Goal: Task Accomplishment & Management: Use online tool/utility

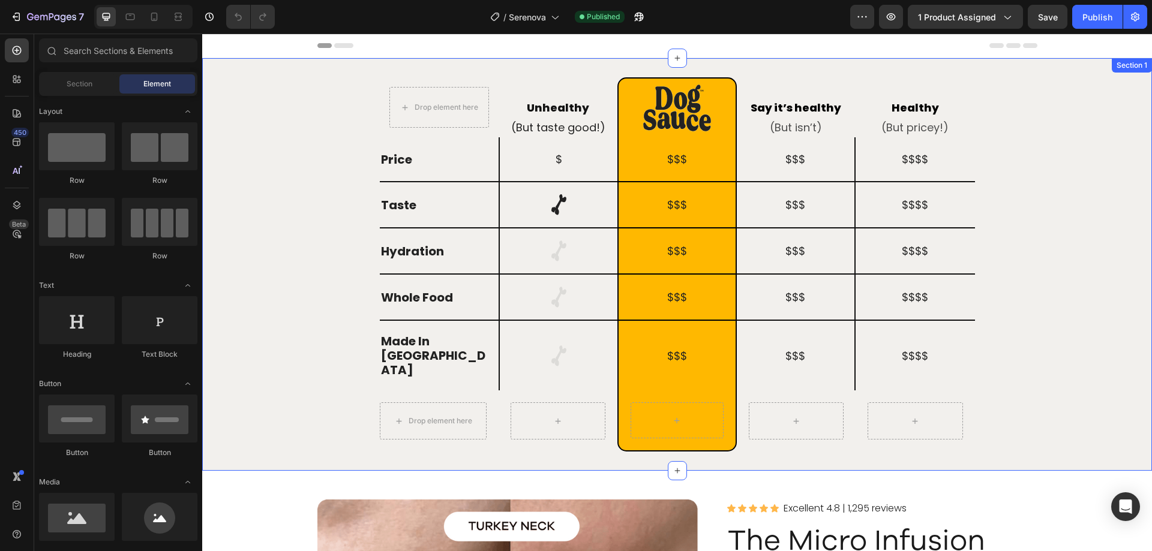
click at [1105, 372] on div "Drop element here Row Unhealthy Heading (But taste good!) Heading Row Image Row…" at bounding box center [677, 264] width 950 height 374
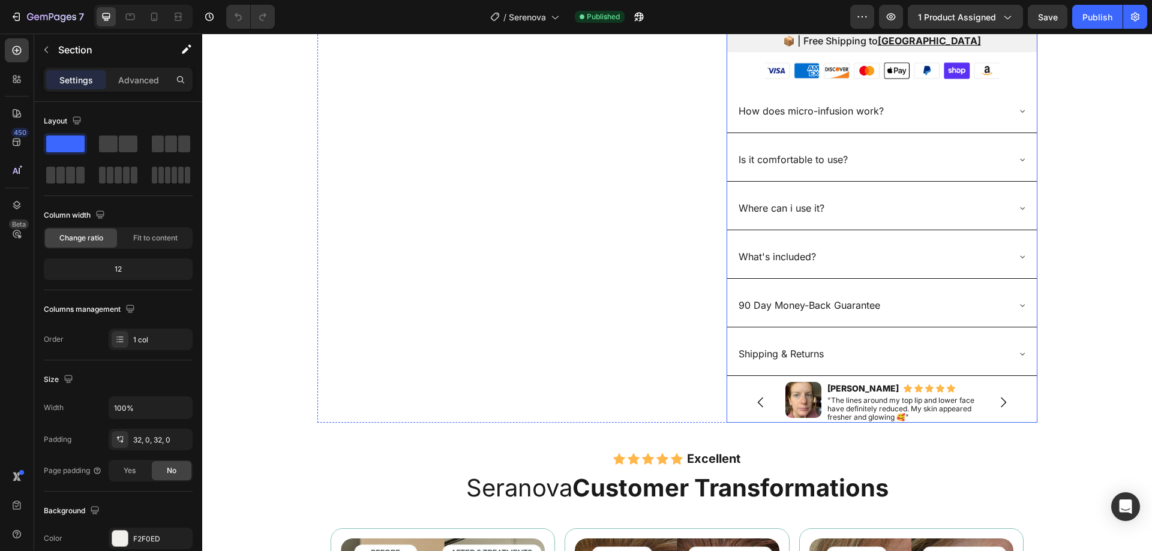
scroll to position [960, 0]
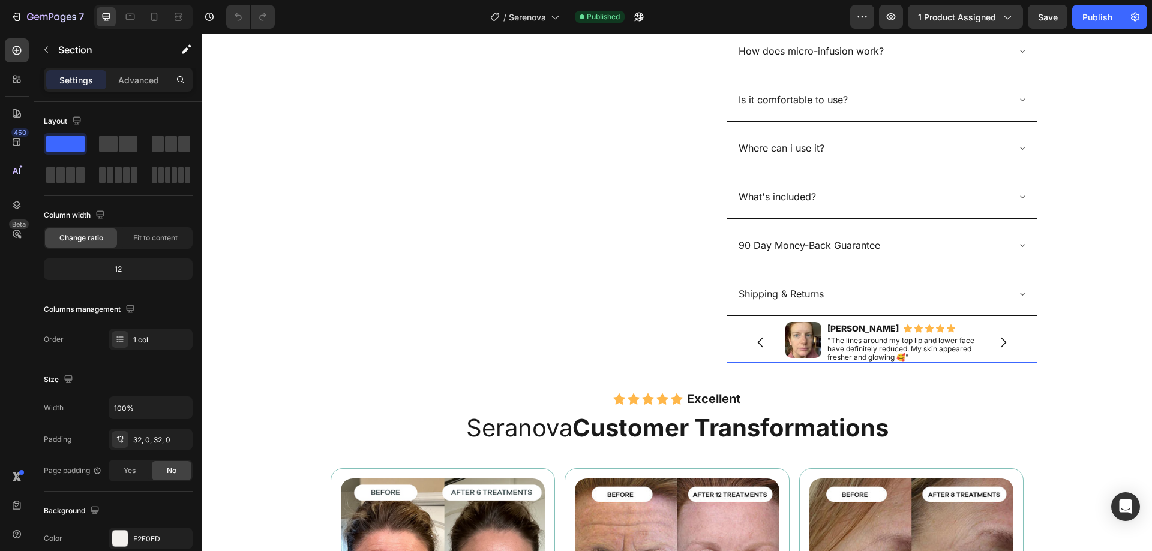
click at [756, 338] on icon "Carousel Back Arrow" at bounding box center [761, 342] width 14 height 14
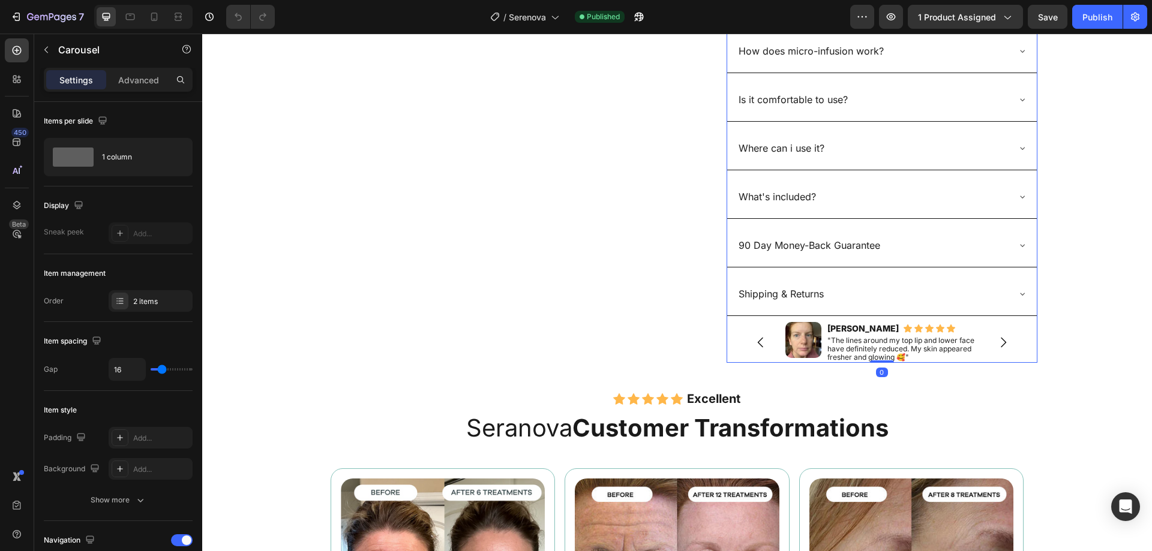
click at [756, 338] on icon "Carousel Back Arrow" at bounding box center [761, 342] width 14 height 14
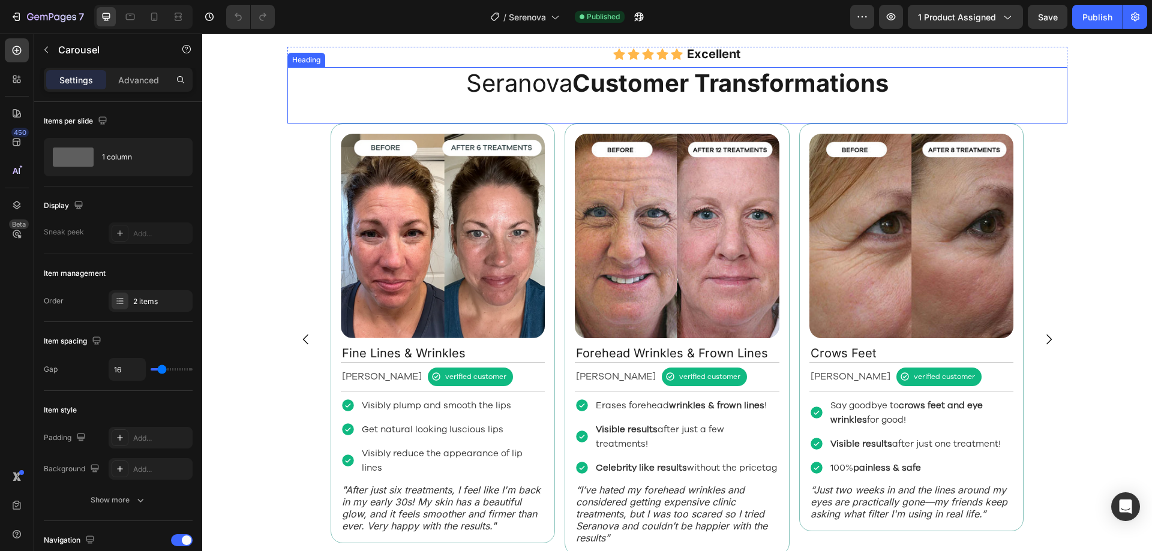
scroll to position [1380, 0]
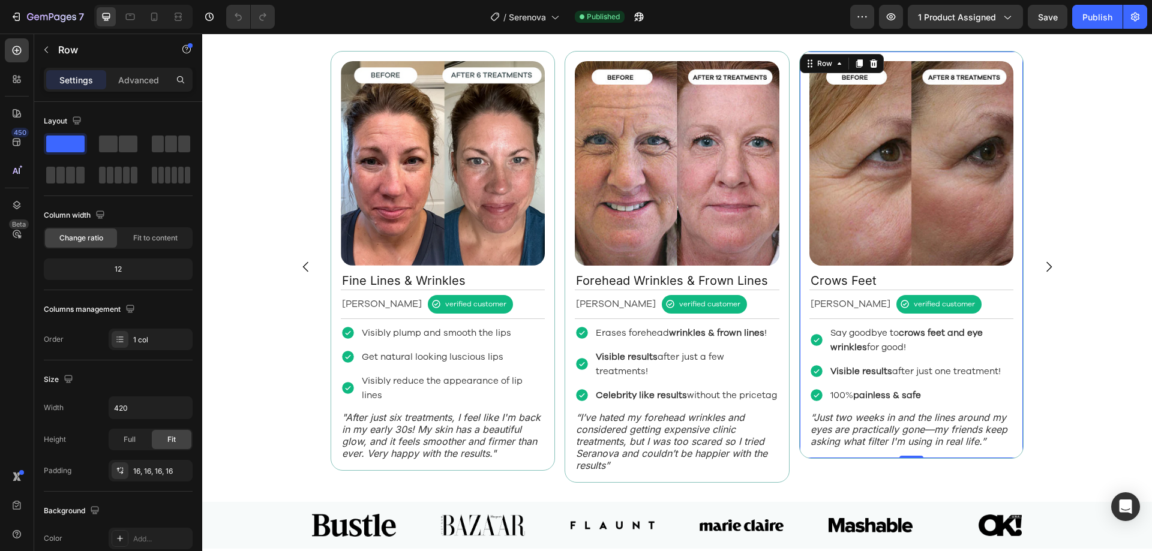
click at [1014, 367] on div "Image Crows Feet Text Block Alexandra L. Text Block verified customer Item List…" at bounding box center [911, 255] width 225 height 408
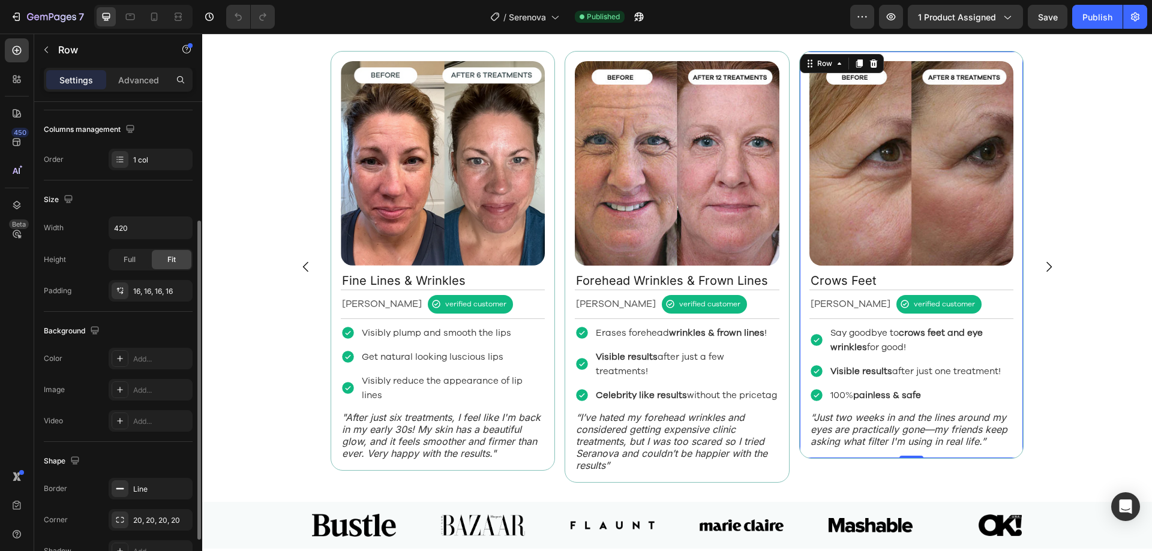
scroll to position [0, 0]
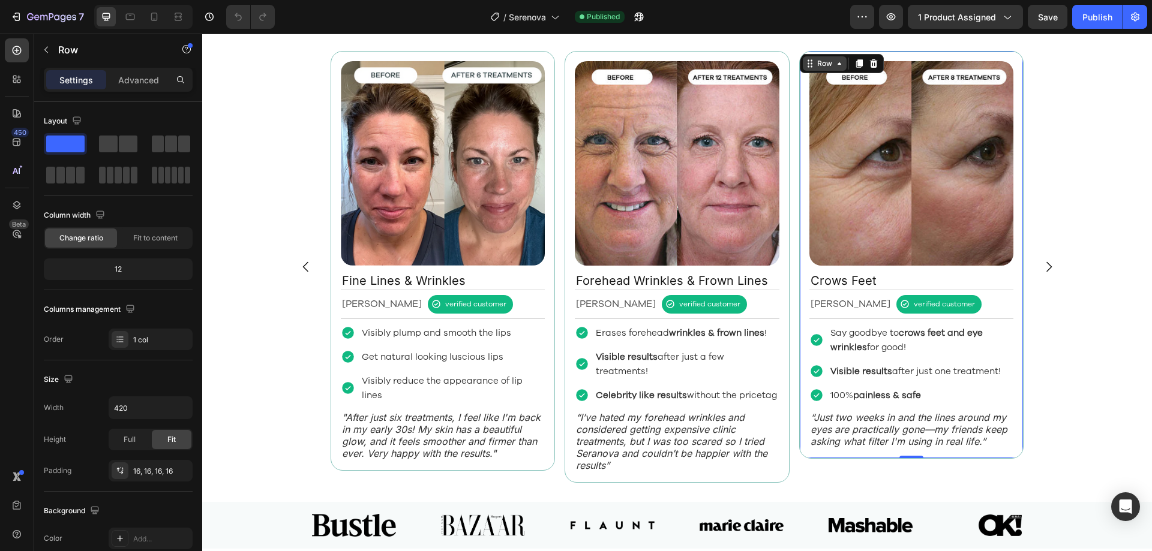
click at [815, 68] on div "Row" at bounding box center [825, 63] width 20 height 11
click at [150, 475] on div "16, 16, 16, 16" at bounding box center [150, 471] width 35 height 11
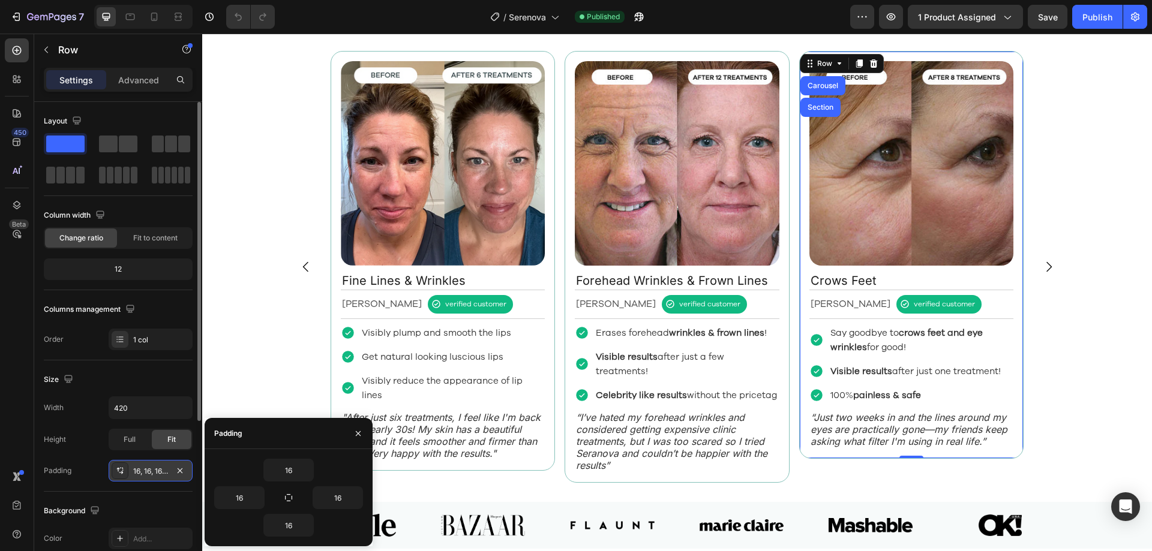
click at [150, 474] on div "16, 16, 16, 16" at bounding box center [150, 471] width 35 height 11
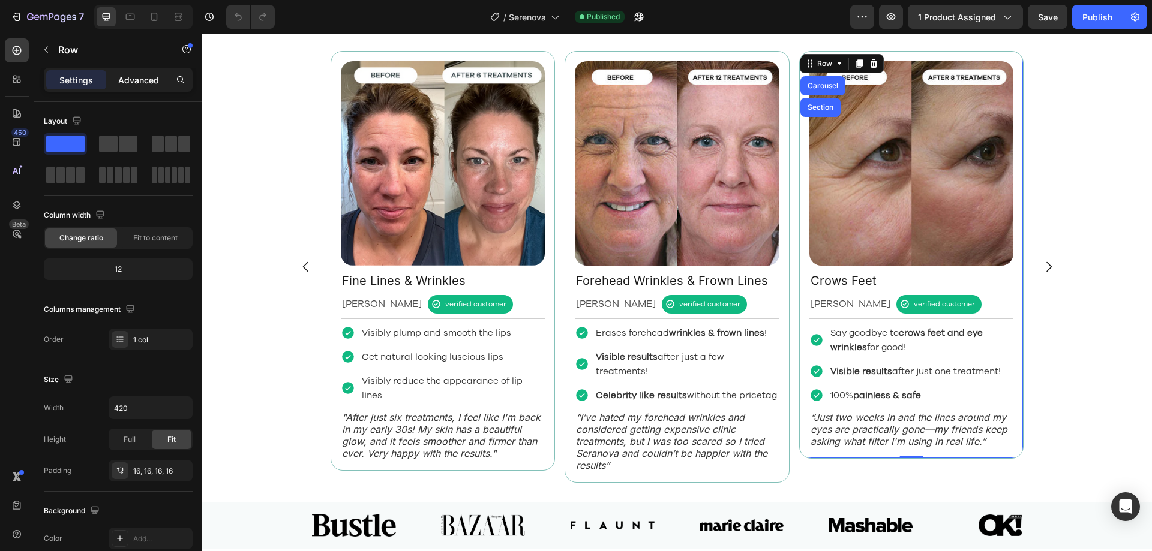
click at [124, 79] on p "Advanced" at bounding box center [138, 80] width 41 height 13
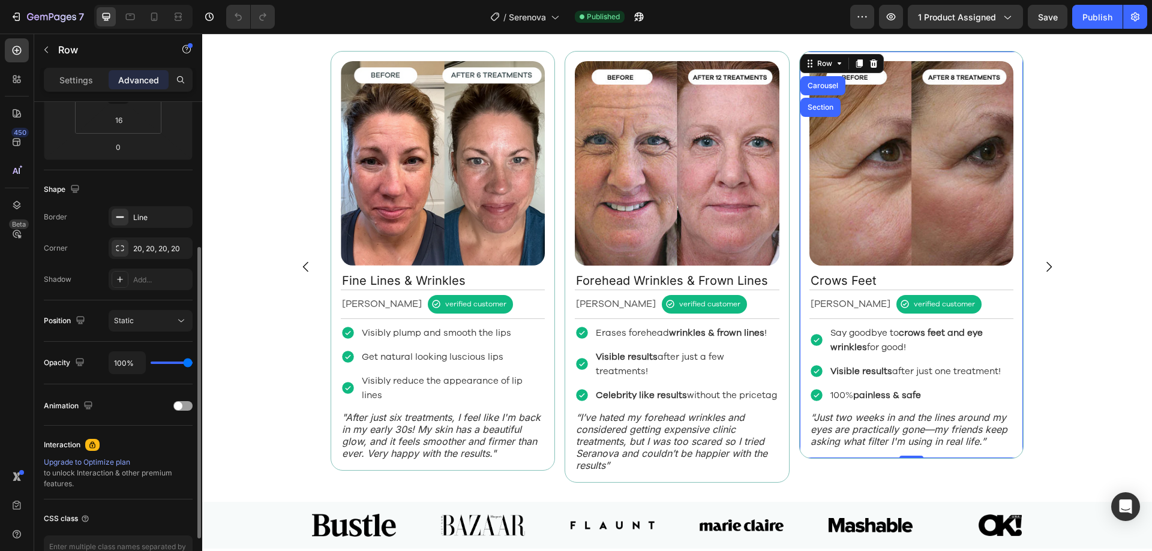
scroll to position [60, 0]
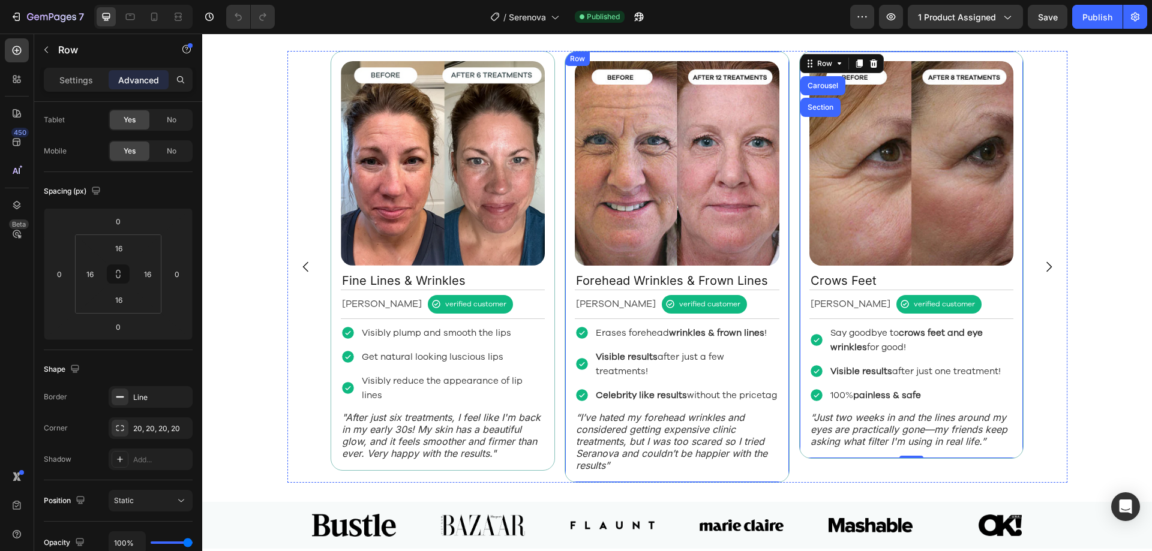
click at [780, 287] on div "Image Forehead Wrinkles & Frown Lines Text Block Margret H. Text Block verified…" at bounding box center [677, 267] width 225 height 432
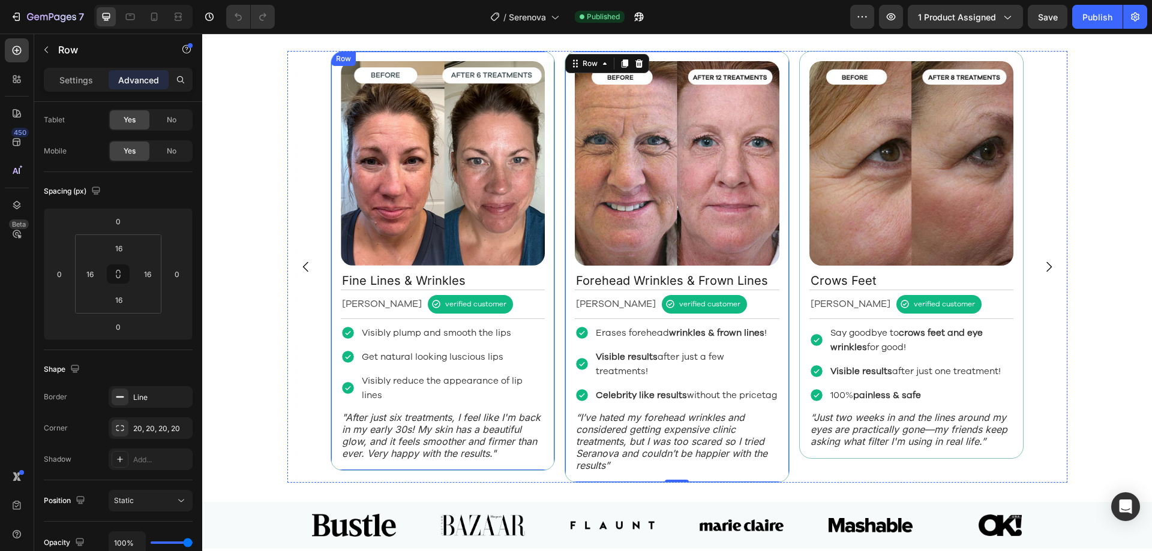
click at [547, 308] on div "Image Fine Lines & Wrinkles Text Block Rebecca S. Text Block verified customer …" at bounding box center [443, 261] width 225 height 420
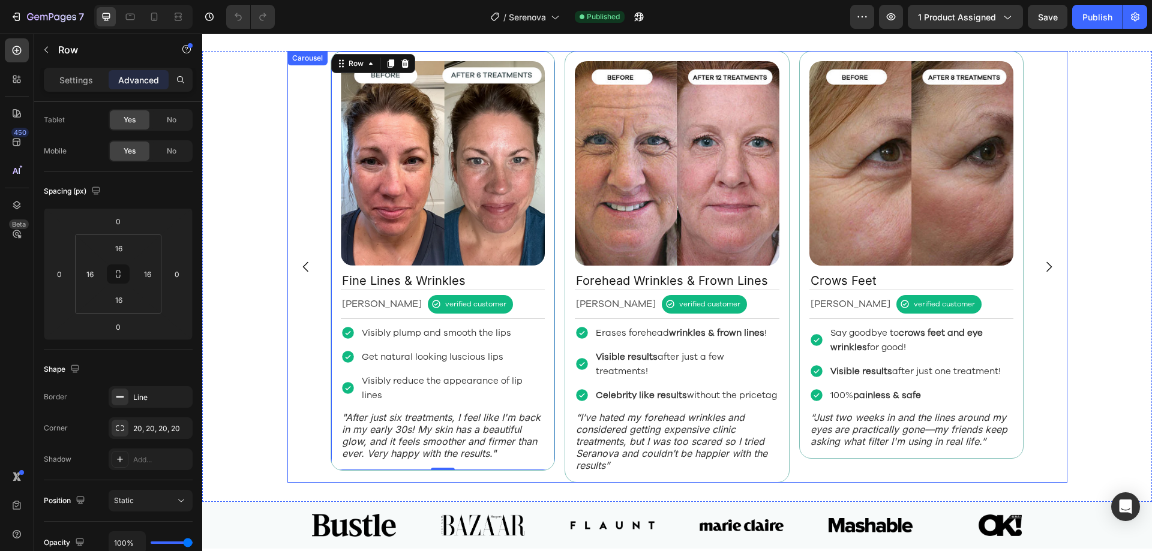
click at [555, 311] on div "Image Fine Lines & Wrinkles Text Block Rebecca S. Text Block verified customer …" at bounding box center [678, 267] width 694 height 432
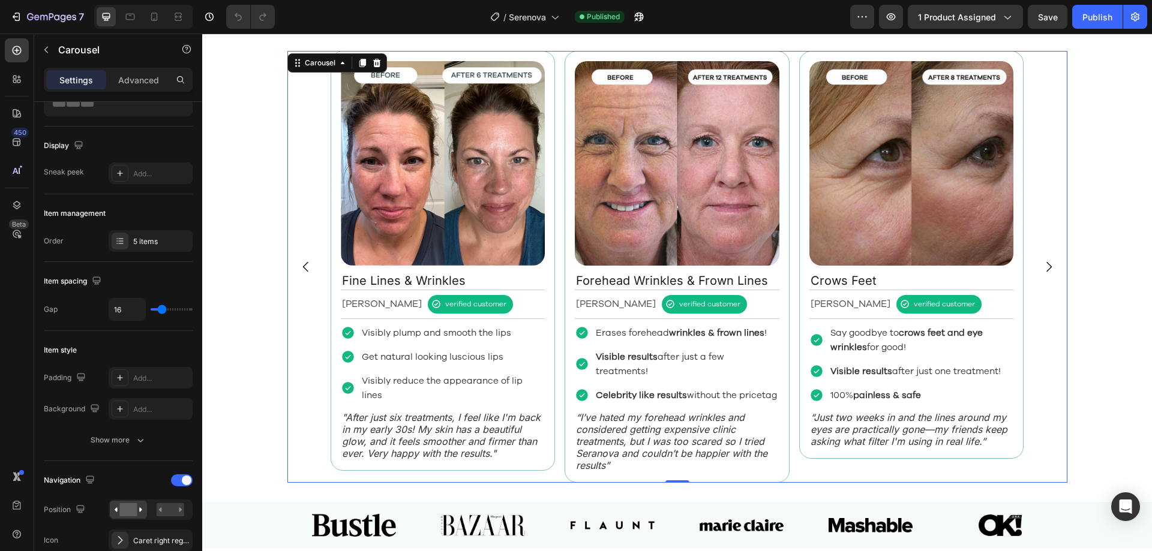
scroll to position [0, 0]
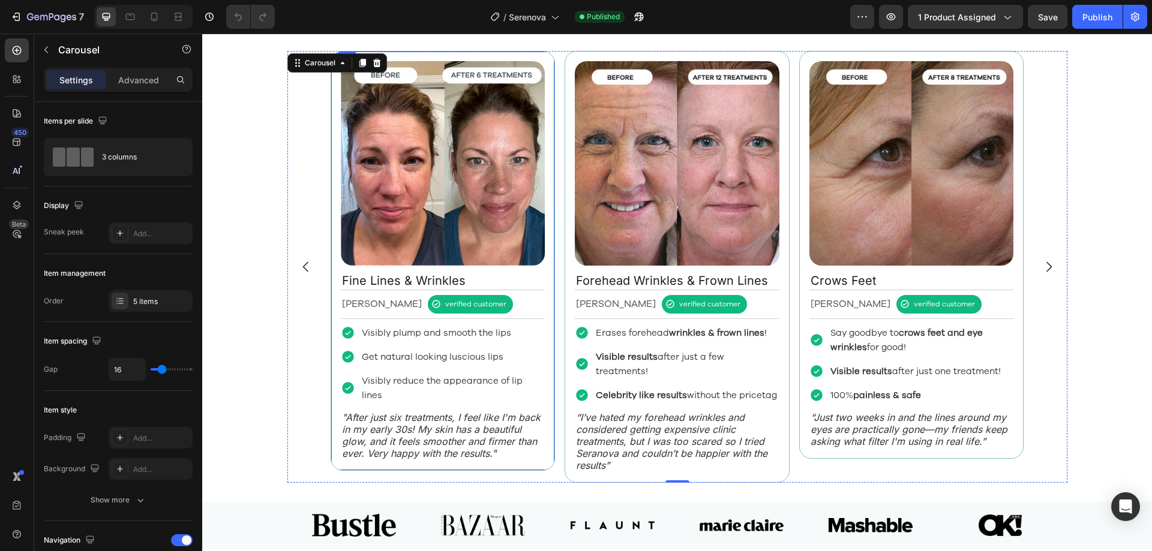
click at [331, 302] on div "Image Fine Lines & Wrinkles Text Block Rebecca S. Text Block verified customer …" at bounding box center [443, 261] width 225 height 420
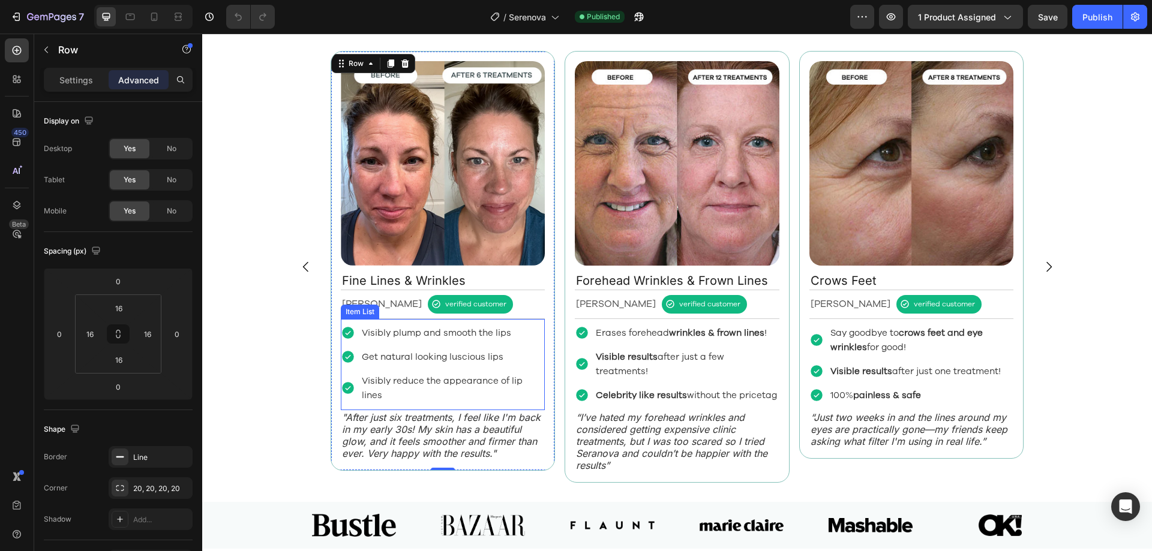
scroll to position [1500, 0]
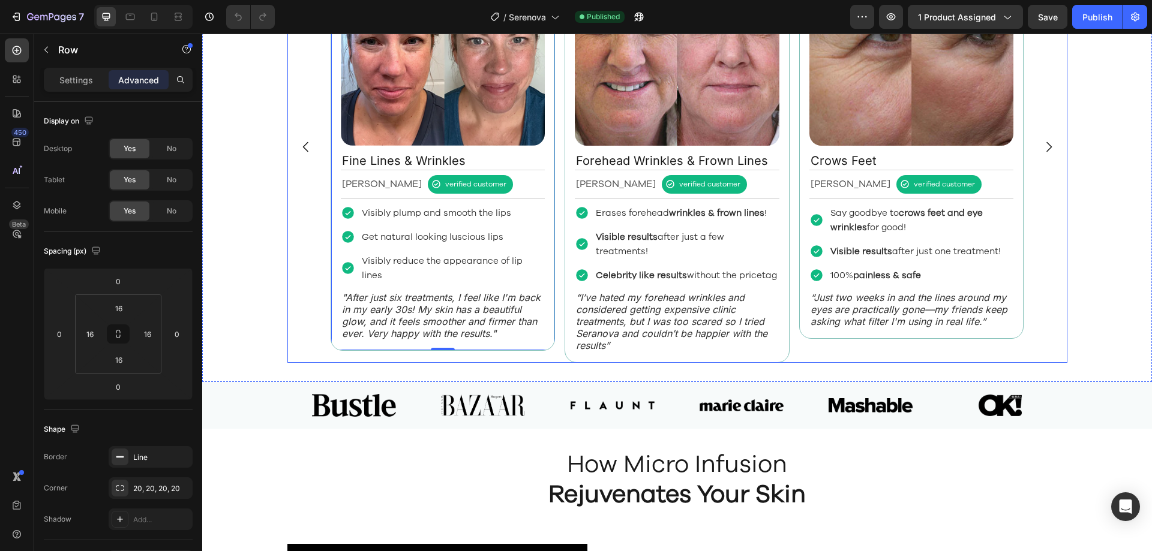
click at [557, 330] on div "Image Fine Lines & Wrinkles Text Block Rebecca S. Text Block verified customer …" at bounding box center [678, 147] width 694 height 432
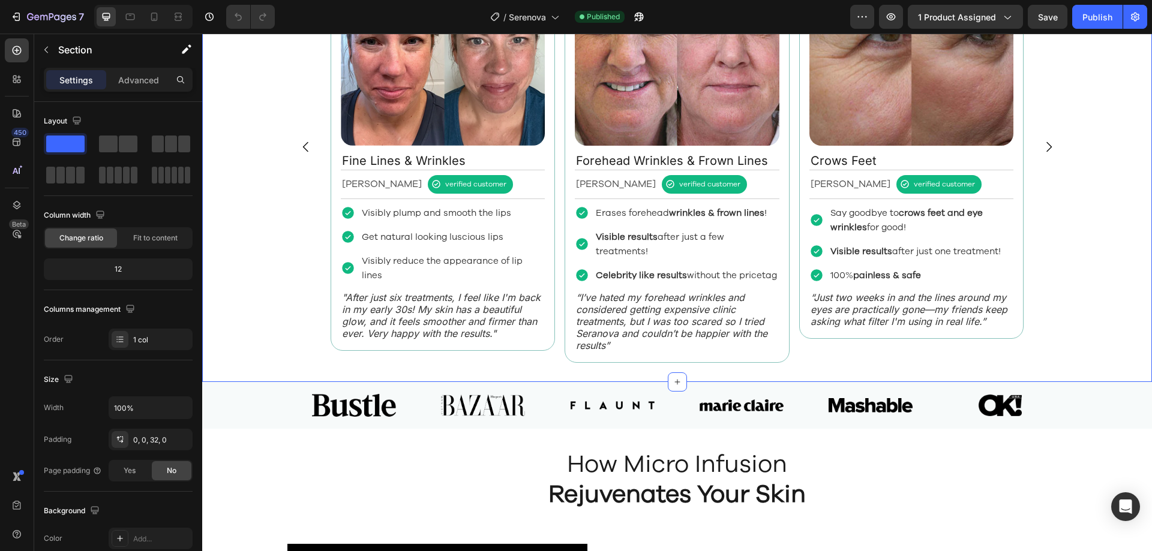
click at [550, 370] on div "Image Fine Lines & Wrinkles Text Block Rebecca S. Text Block verified customer …" at bounding box center [677, 156] width 950 height 451
click at [556, 357] on div "Image Fine Lines & Wrinkles Text Block Rebecca S. Text Block verified customer …" at bounding box center [678, 147] width 694 height 432
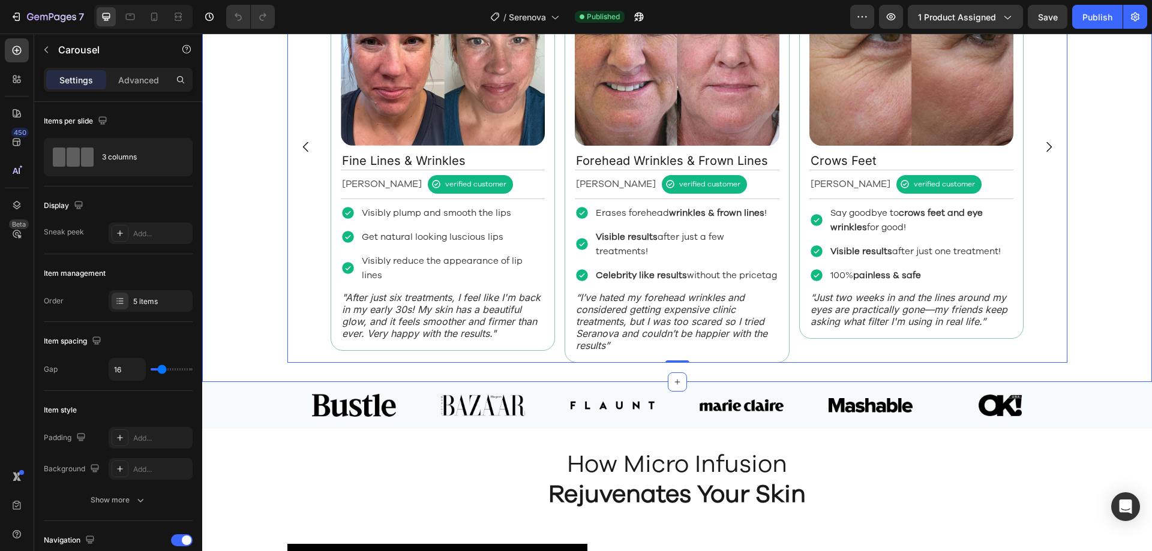
click at [556, 369] on div "Image Fine Lines & Wrinkles Text Block Rebecca S. Text Block verified customer …" at bounding box center [677, 156] width 950 height 451
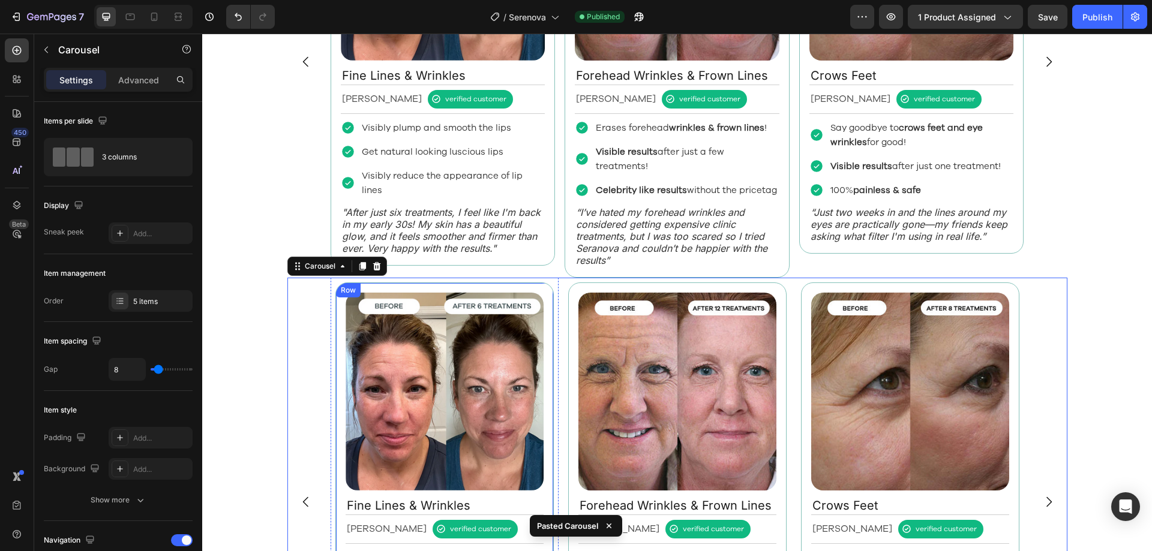
scroll to position [1550, 0]
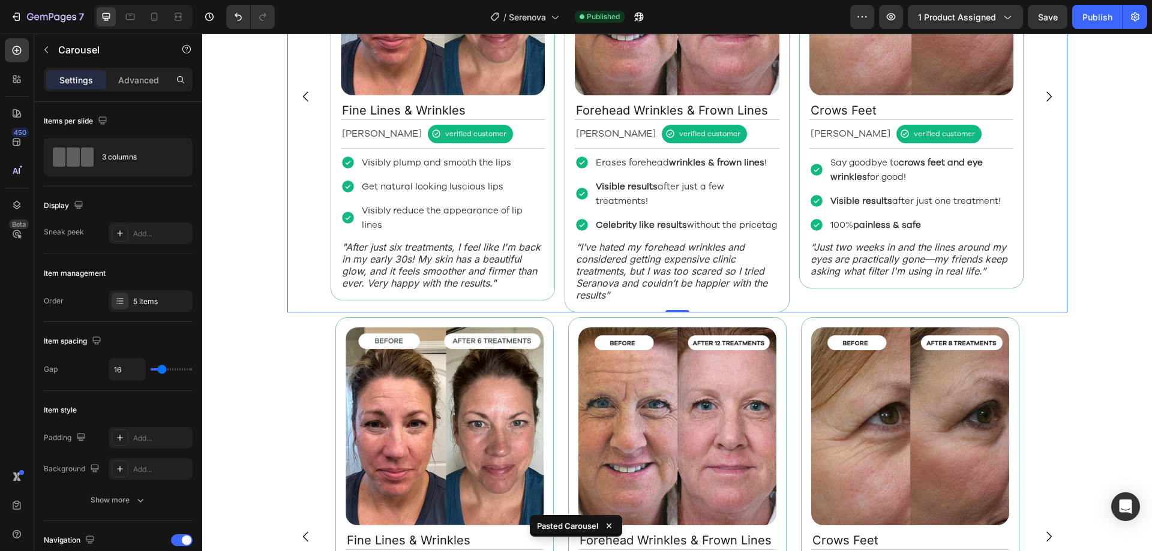
click at [558, 265] on div "Image Fine Lines & Wrinkles Text Block Rebecca S. Text Block verified customer …" at bounding box center [678, 97] width 694 height 432
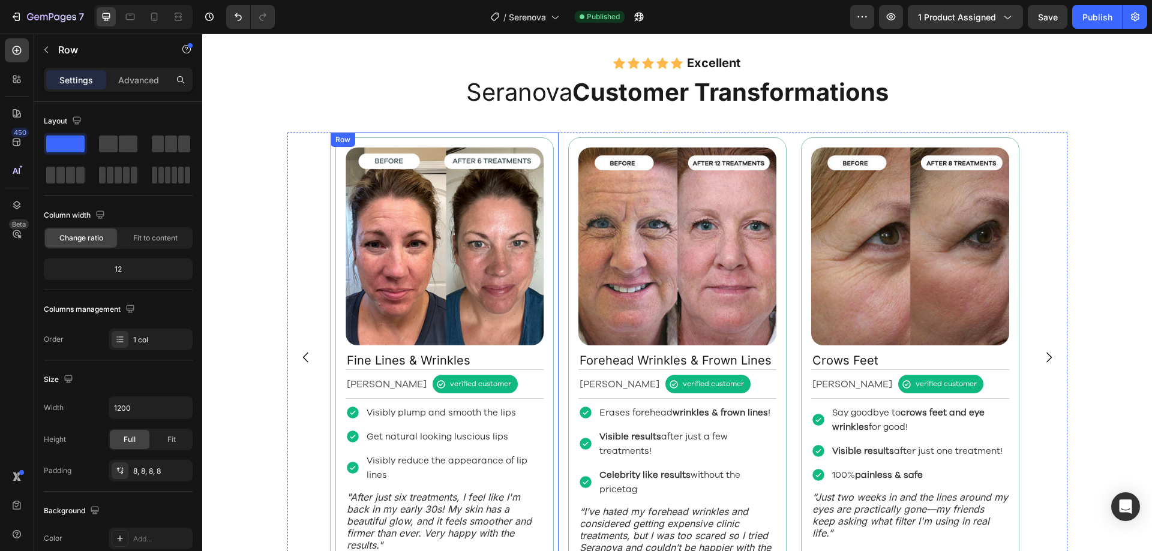
click at [552, 324] on div "Image Fine Lines & Wrinkles Text Block Rebecca S. Text Block verified customer …" at bounding box center [445, 357] width 228 height 449
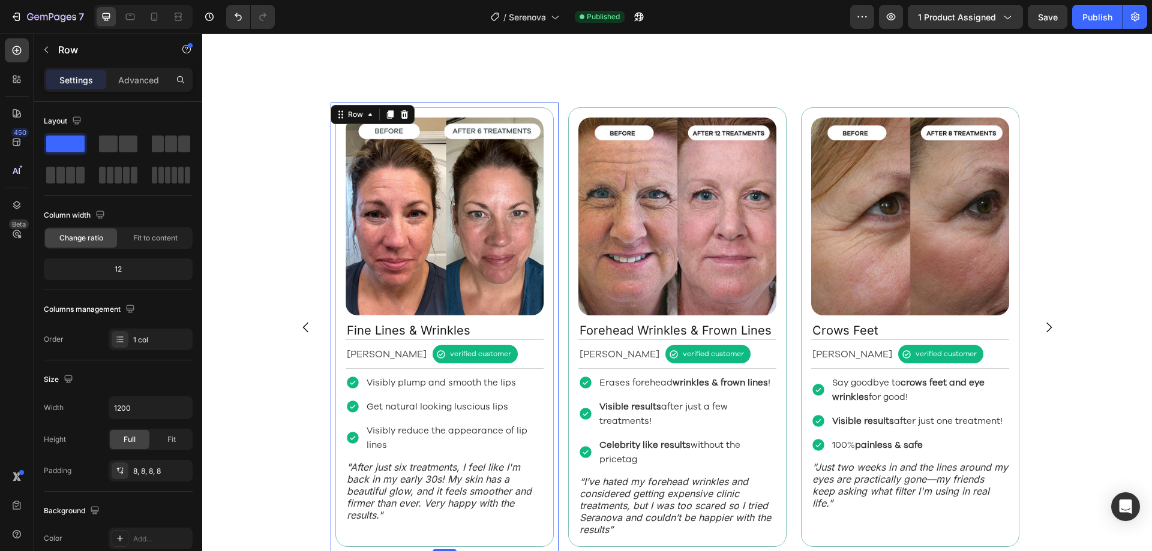
scroll to position [1476, 0]
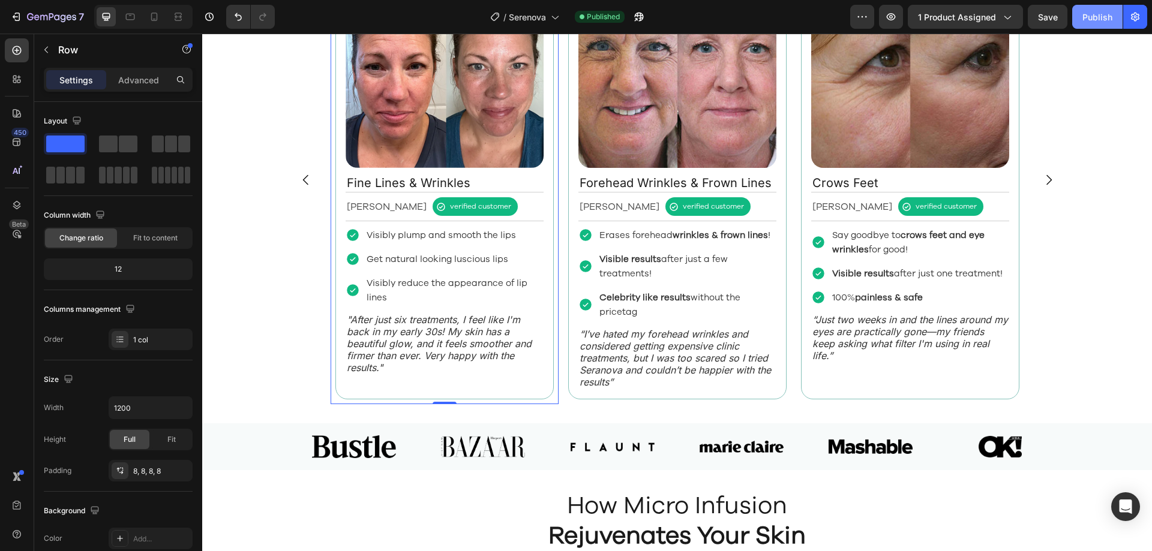
click at [1079, 11] on button "Publish" at bounding box center [1097, 17] width 50 height 24
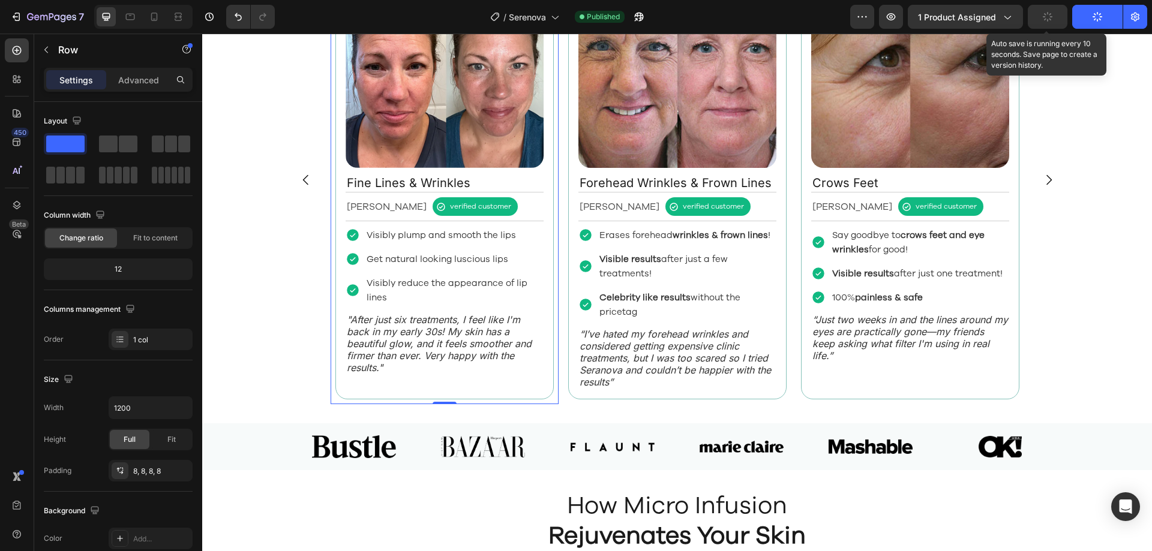
click at [1056, 14] on button "button" at bounding box center [1048, 17] width 40 height 24
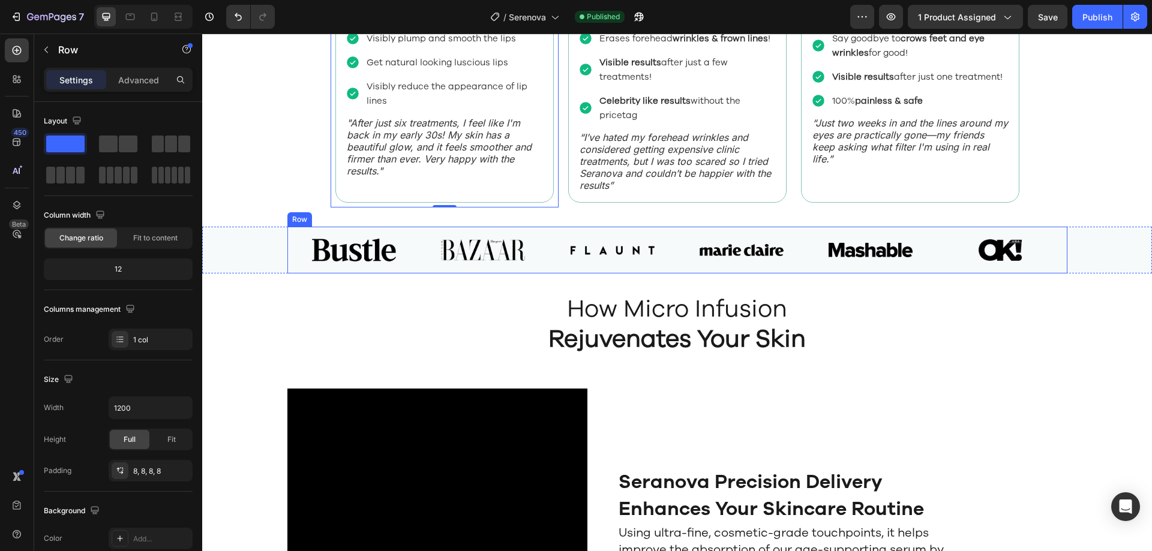
scroll to position [1656, 0]
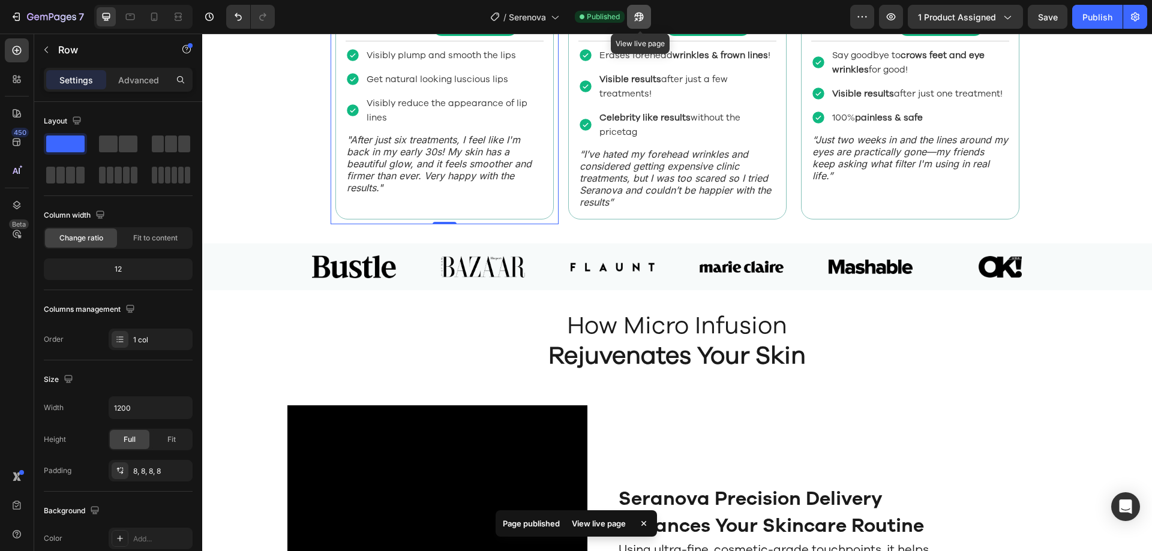
click at [641, 19] on icon "button" at bounding box center [639, 17] width 12 height 12
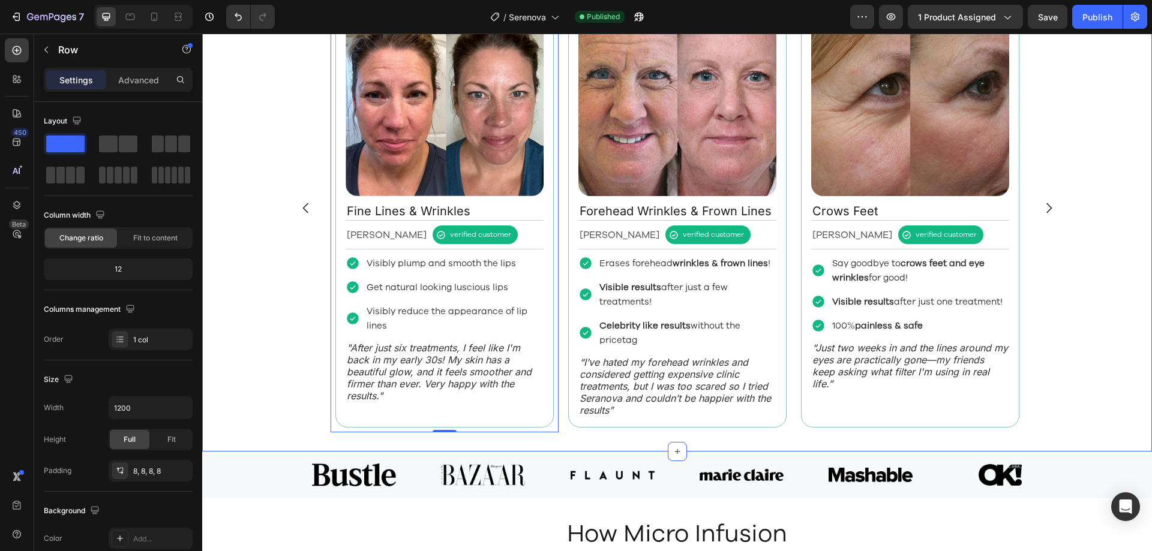
scroll to position [1416, 0]
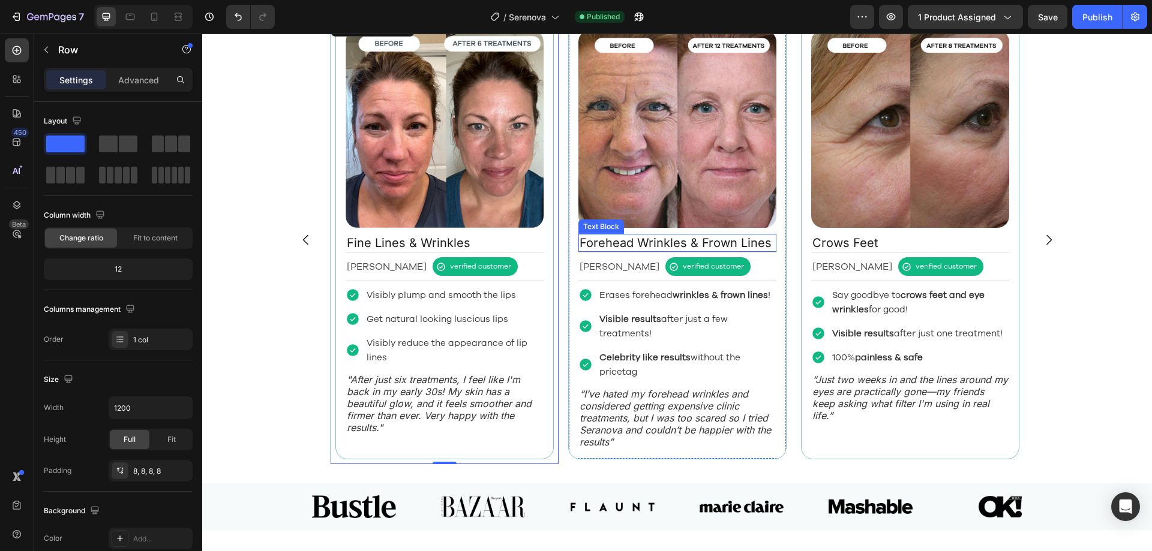
click at [749, 244] on p "Forehead Wrinkles & Frown Lines" at bounding box center [678, 243] width 196 height 16
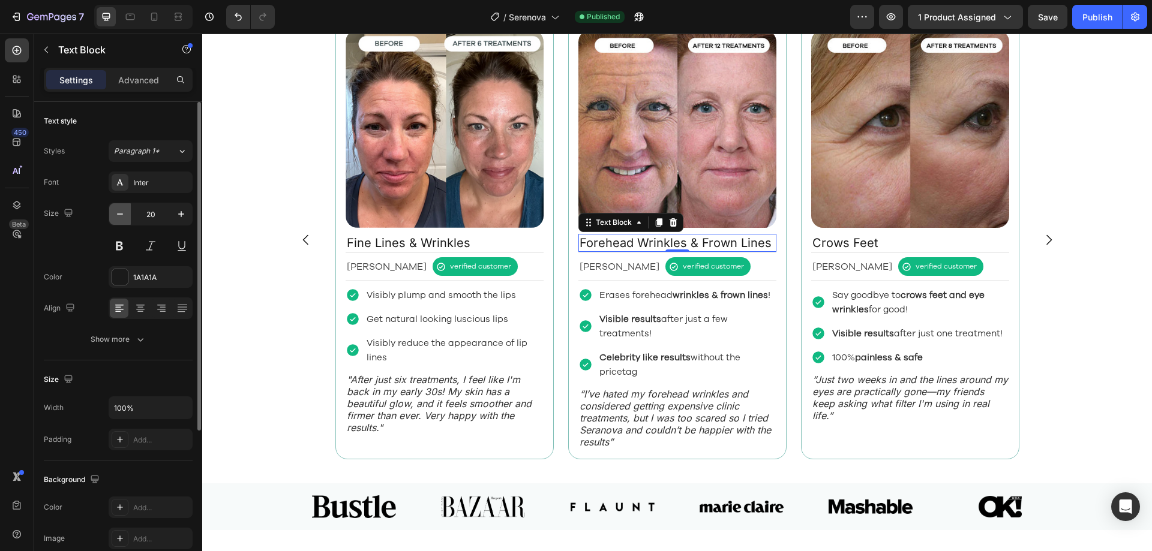
click at [119, 218] on icon "button" at bounding box center [120, 214] width 12 height 12
type input "19"
click at [770, 272] on div "Margret H. Text Block verified customer Item List Row" at bounding box center [677, 266] width 198 height 29
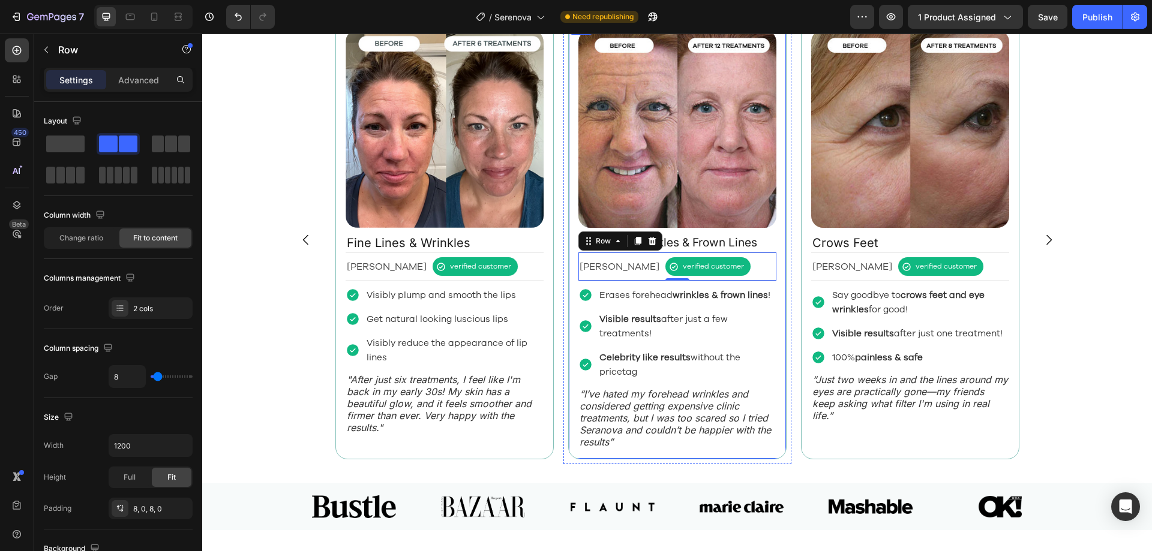
click at [779, 281] on div "Image Forehead Wrinkles & Frown Lines Text Block Margret H. Text Block verified…" at bounding box center [677, 240] width 218 height 440
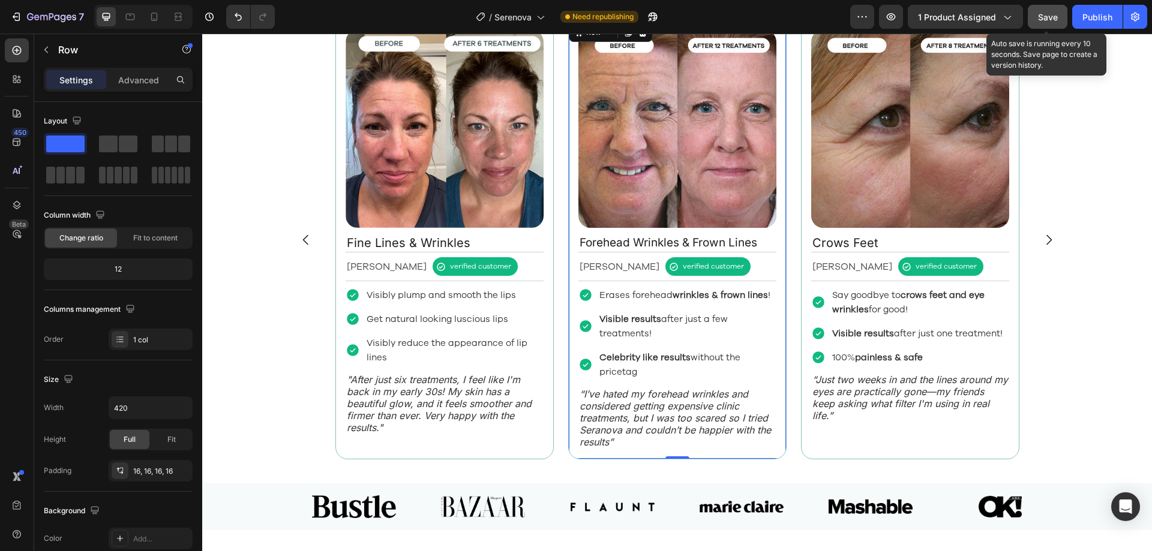
click at [1058, 9] on button "Save" at bounding box center [1048, 17] width 40 height 24
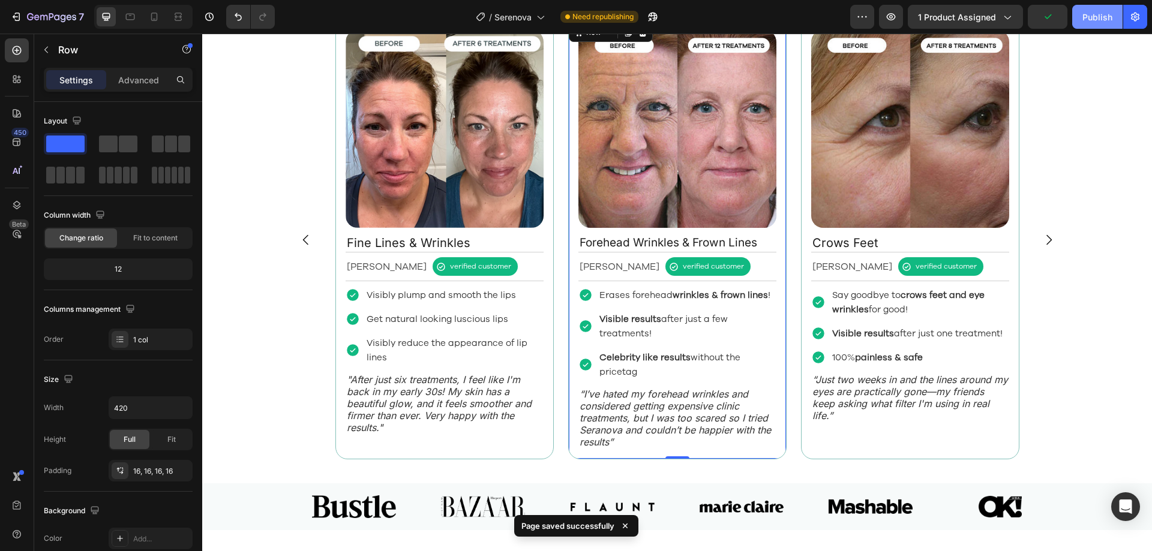
click at [1073, 14] on button "Publish" at bounding box center [1097, 17] width 50 height 24
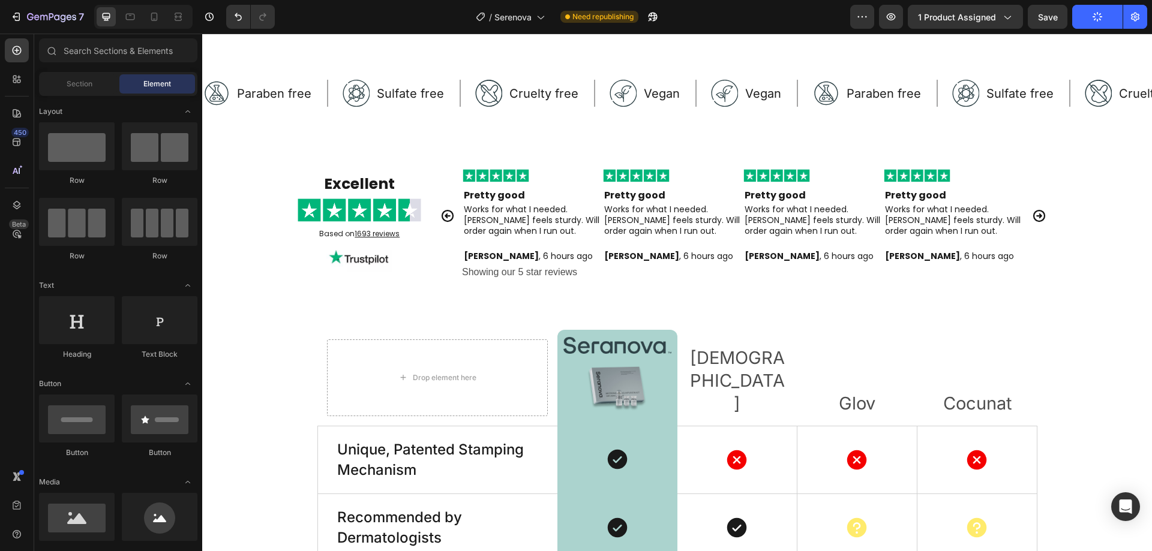
scroll to position [3293, 0]
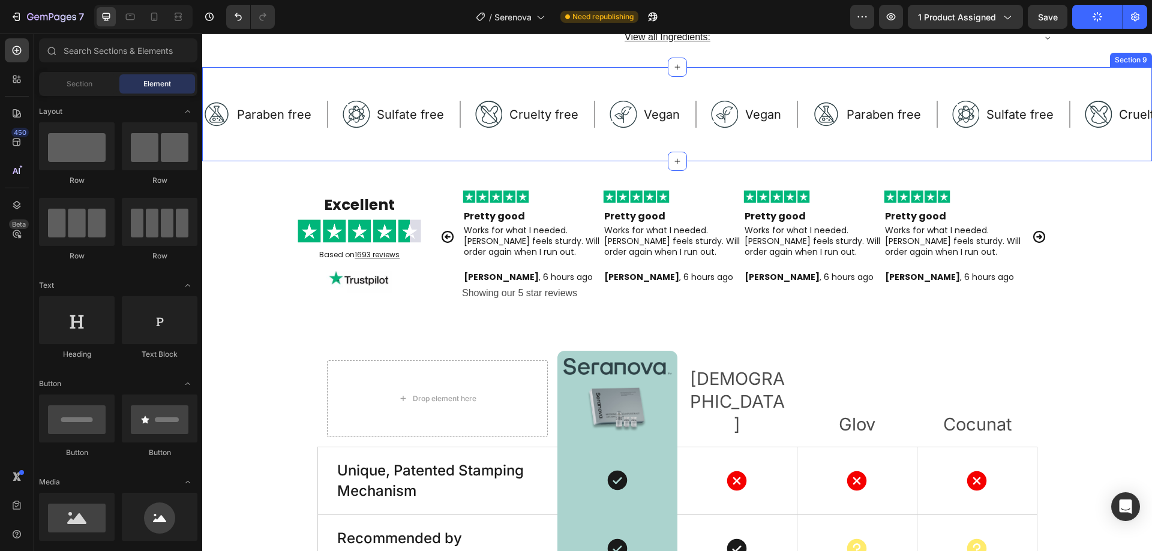
click at [712, 161] on div "Image Paraben free Text Block Row Image Sulfate free Text Block Row Image Cruel…" at bounding box center [677, 114] width 950 height 94
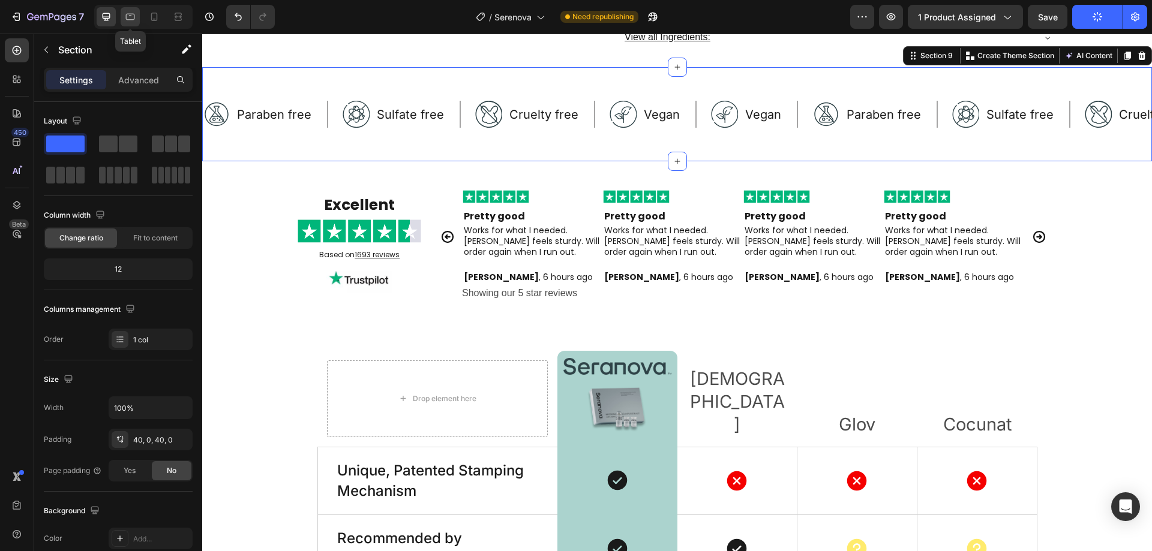
click at [129, 22] on icon at bounding box center [130, 17] width 12 height 12
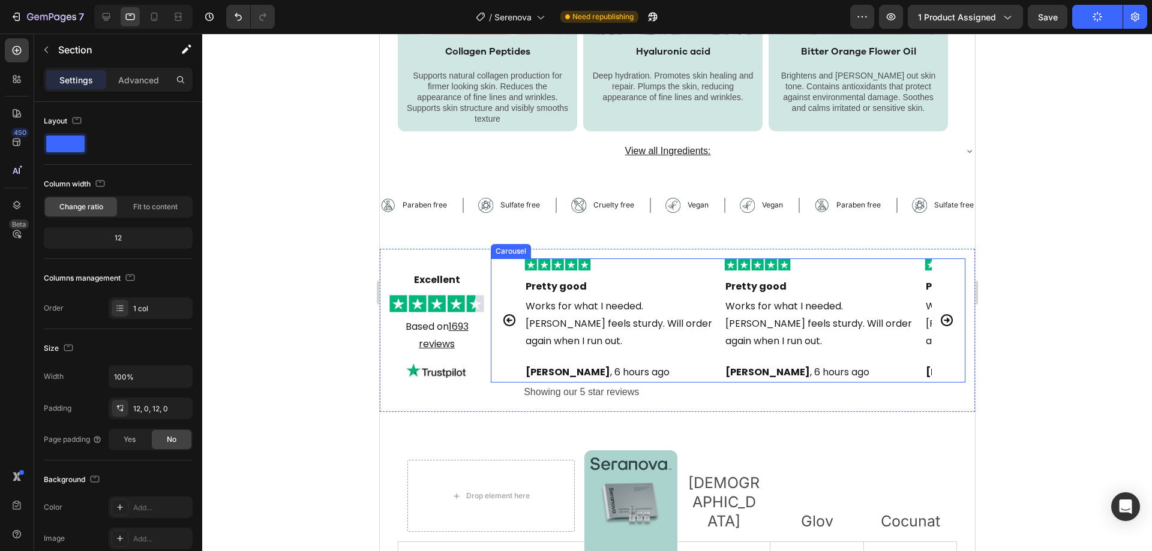
scroll to position [2938, 0]
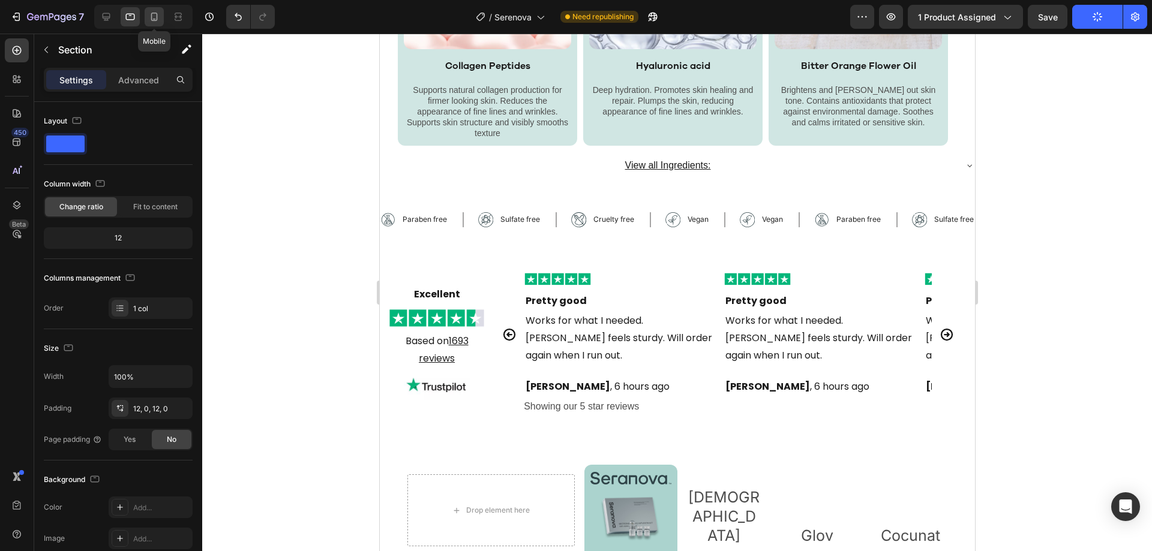
click at [151, 21] on icon at bounding box center [154, 17] width 12 height 12
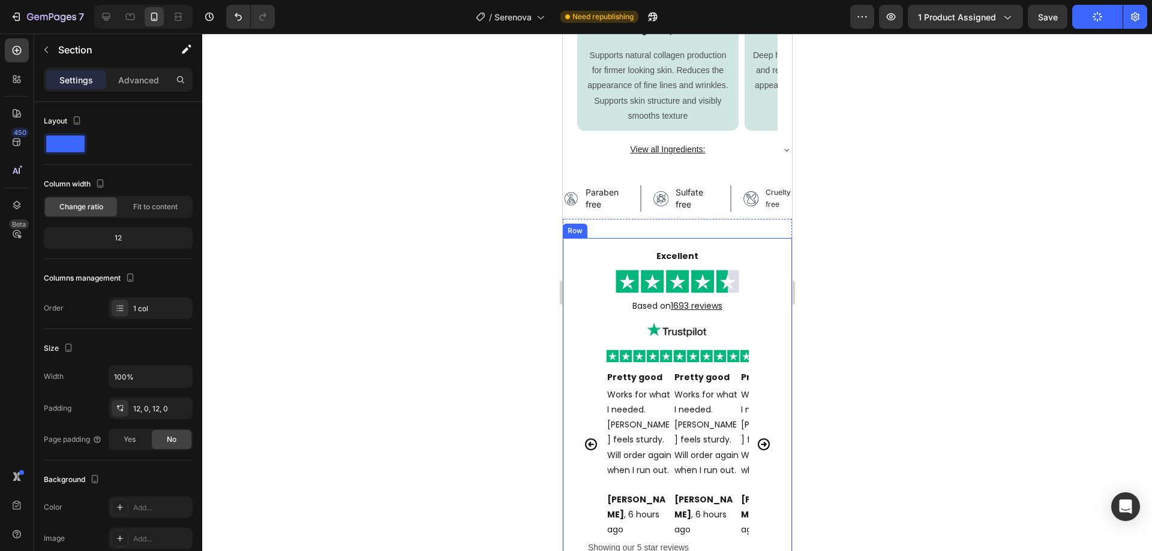
scroll to position [2889, 0]
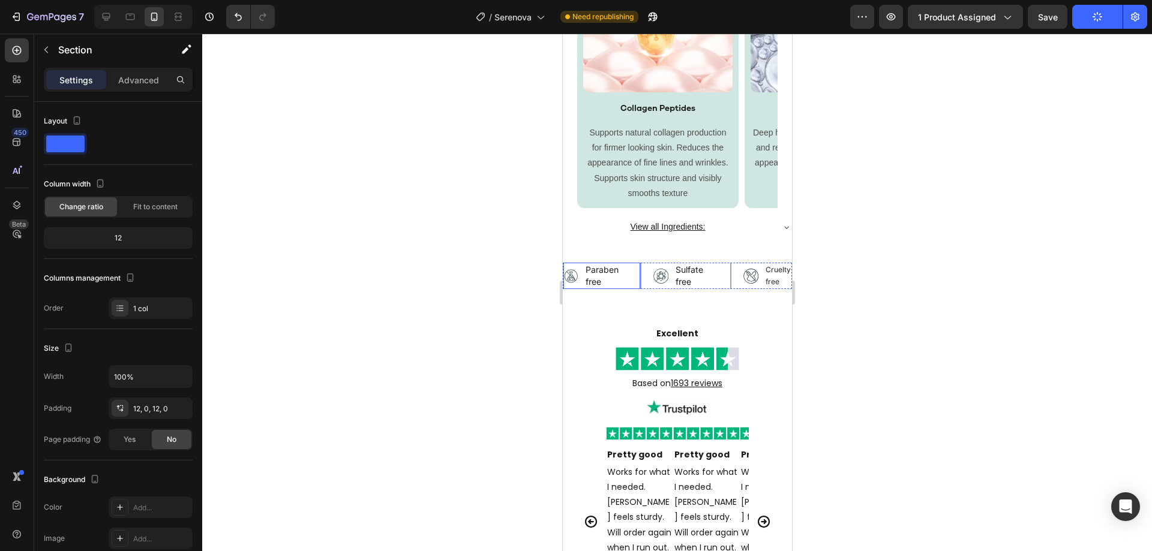
click at [631, 282] on div "Image Paraben free Text Block Row" at bounding box center [602, 276] width 78 height 26
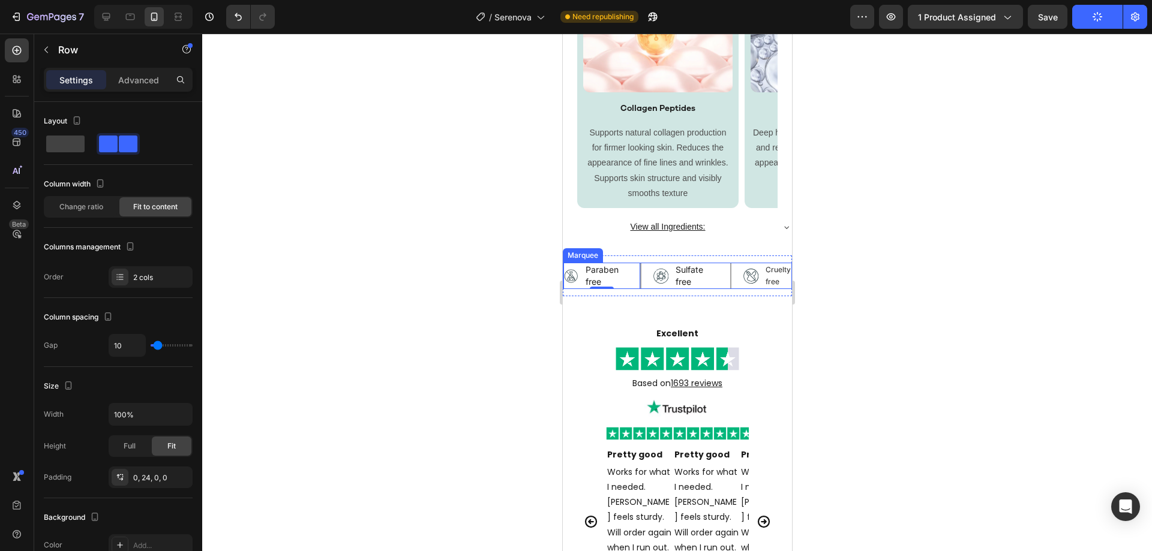
click at [643, 284] on div "Image Paraben free Text Block Row 0" at bounding box center [608, 276] width 90 height 26
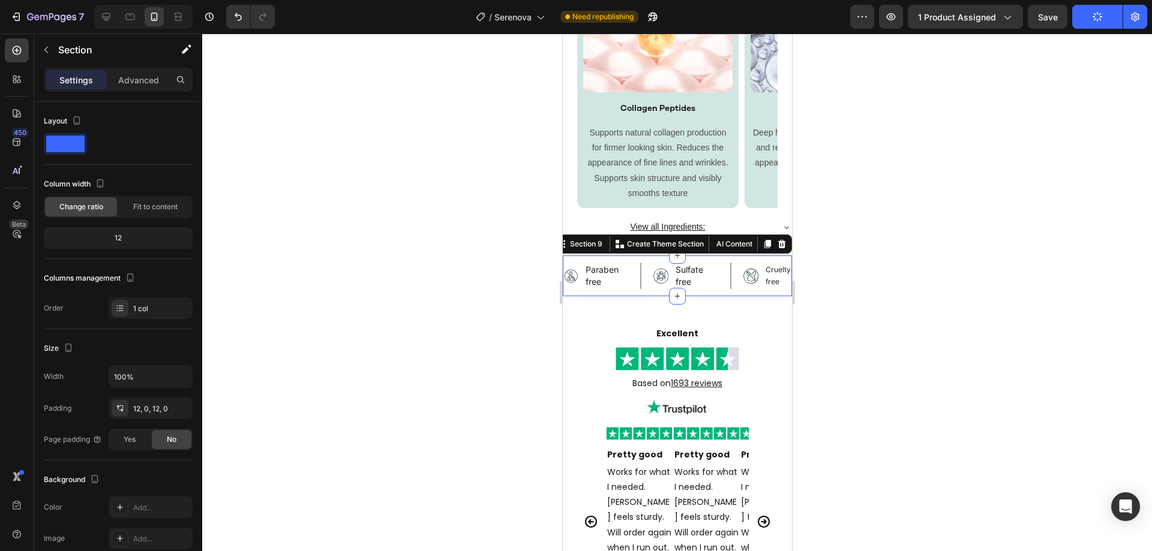
click at [641, 294] on div "Image Paraben free Text Block Row Image Sulfate free Text Block Row Image Cruel…" at bounding box center [676, 276] width 229 height 41
click at [144, 314] on div "1 col" at bounding box center [161, 309] width 56 height 11
click at [144, 461] on div "Layout Column width Change ratio Fit to content 12 Columns management Order 1 c…" at bounding box center [118, 526] width 149 height 130
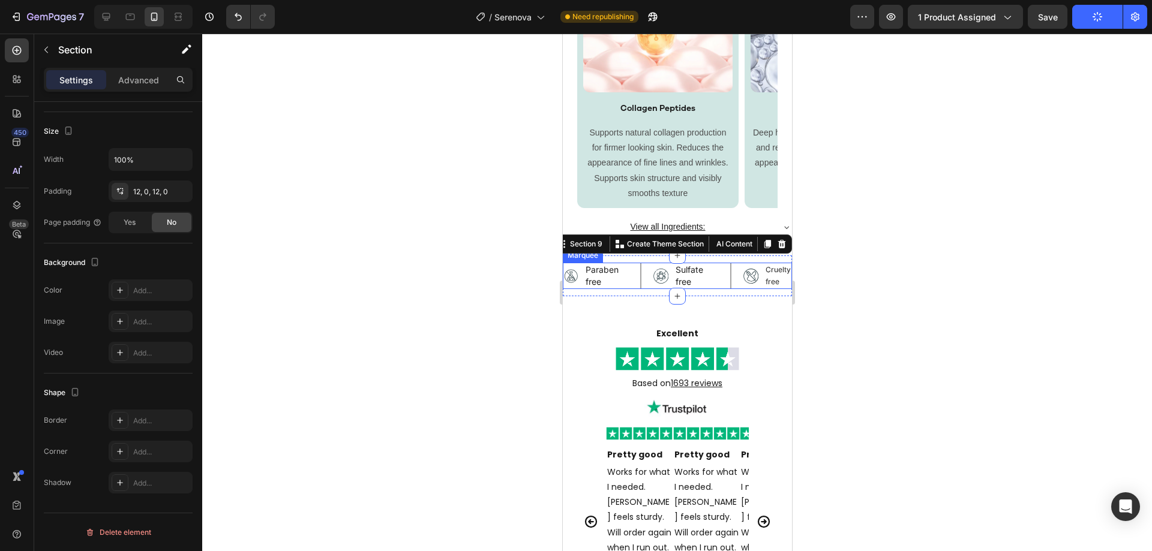
click at [642, 278] on div "Image Paraben free Text Block Row" at bounding box center [608, 276] width 90 height 26
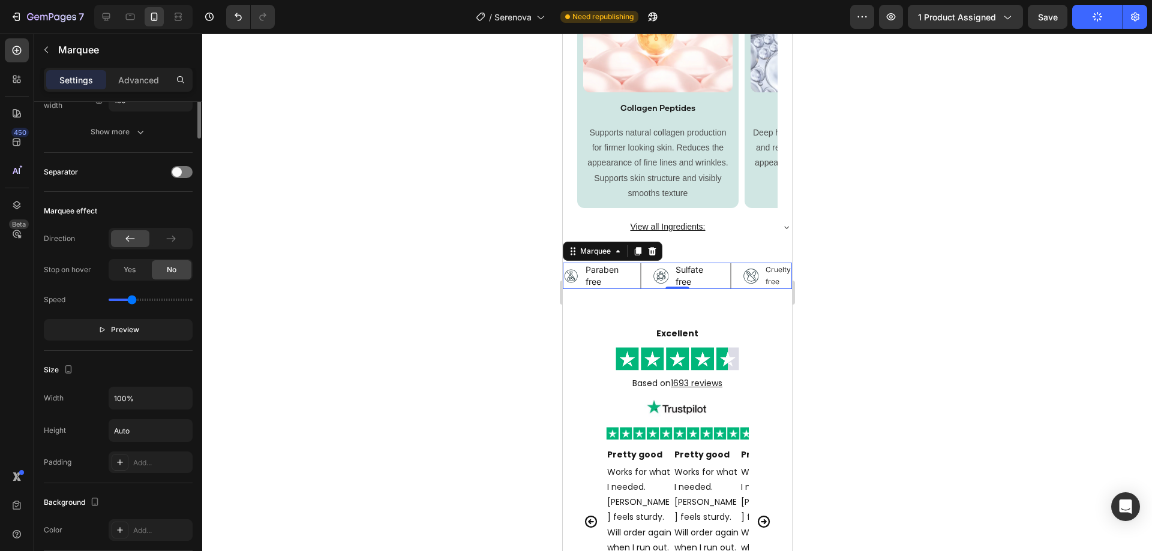
scroll to position [0, 0]
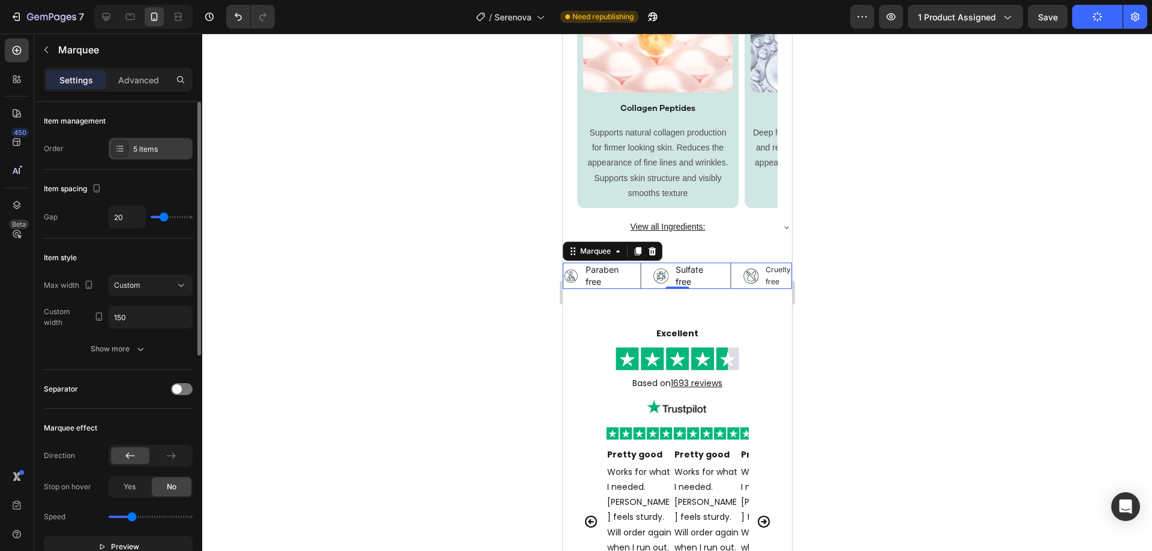
click at [128, 147] on div at bounding box center [120, 148] width 17 height 17
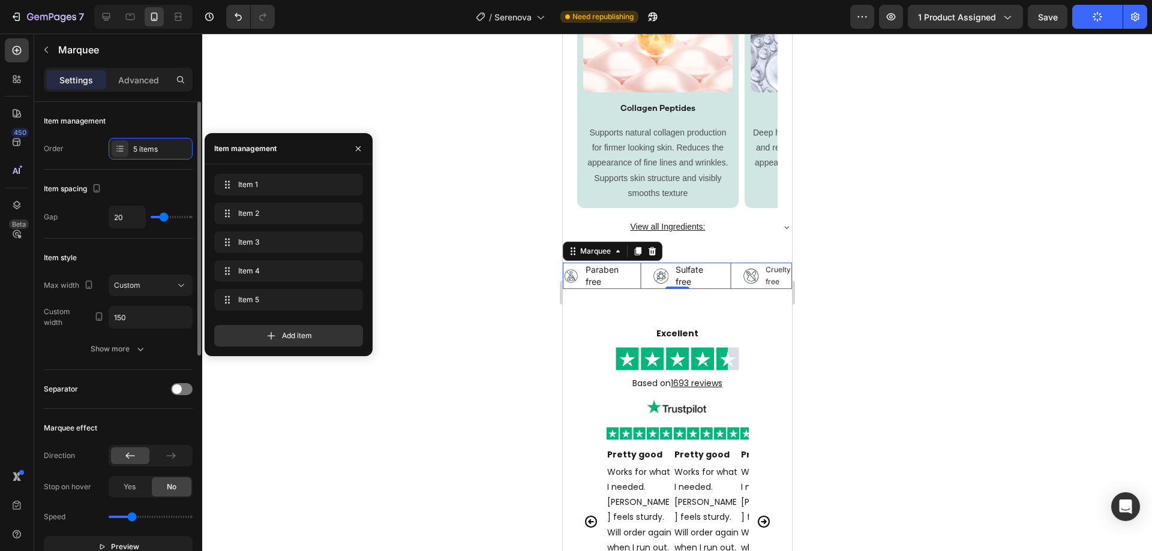
scroll to position [240, 0]
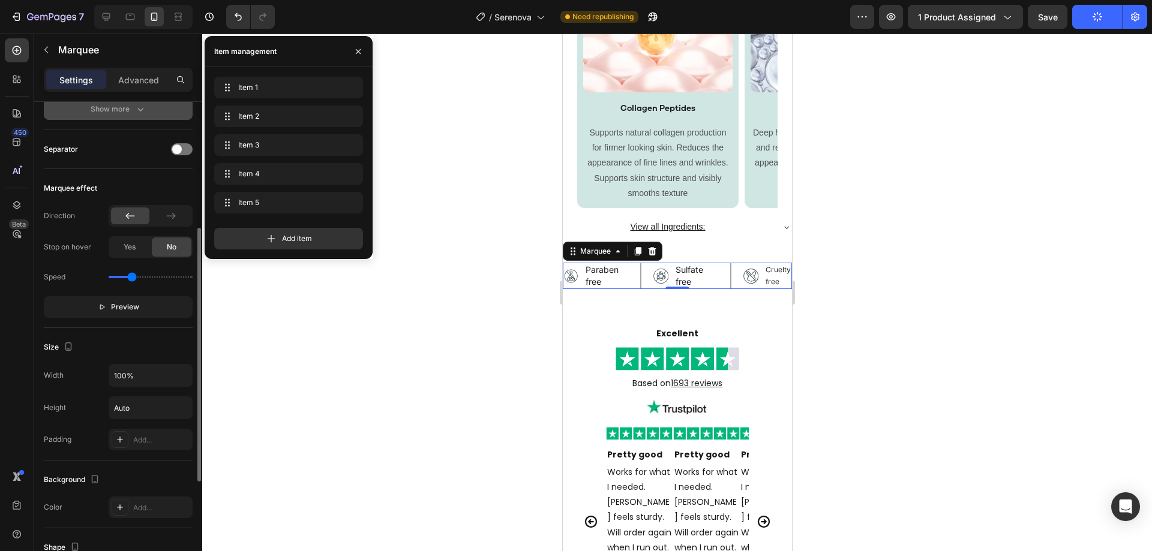
click at [127, 118] on button "Show more" at bounding box center [118, 109] width 149 height 22
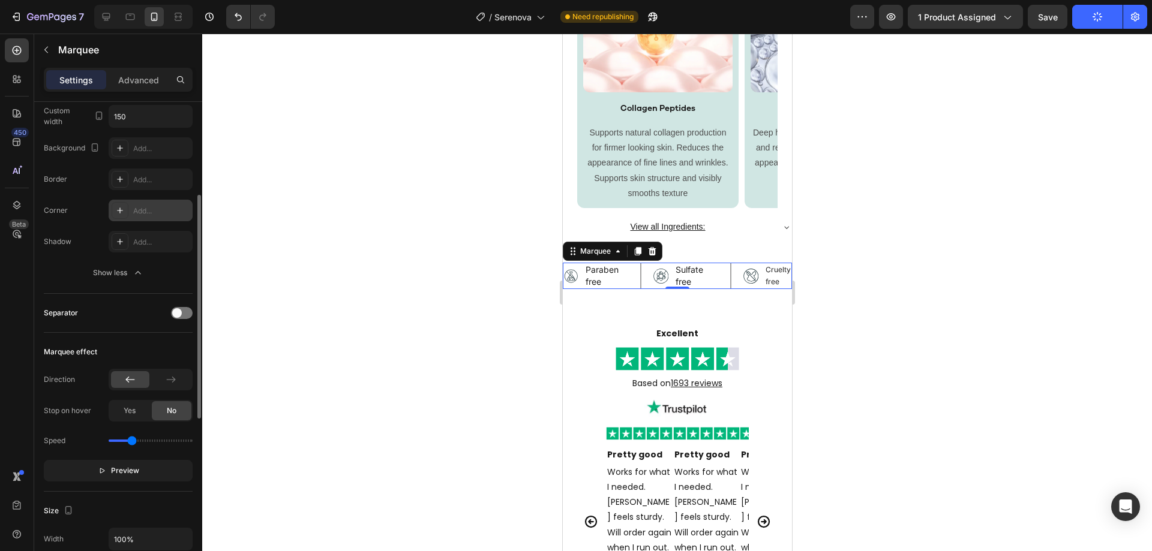
scroll to position [0, 0]
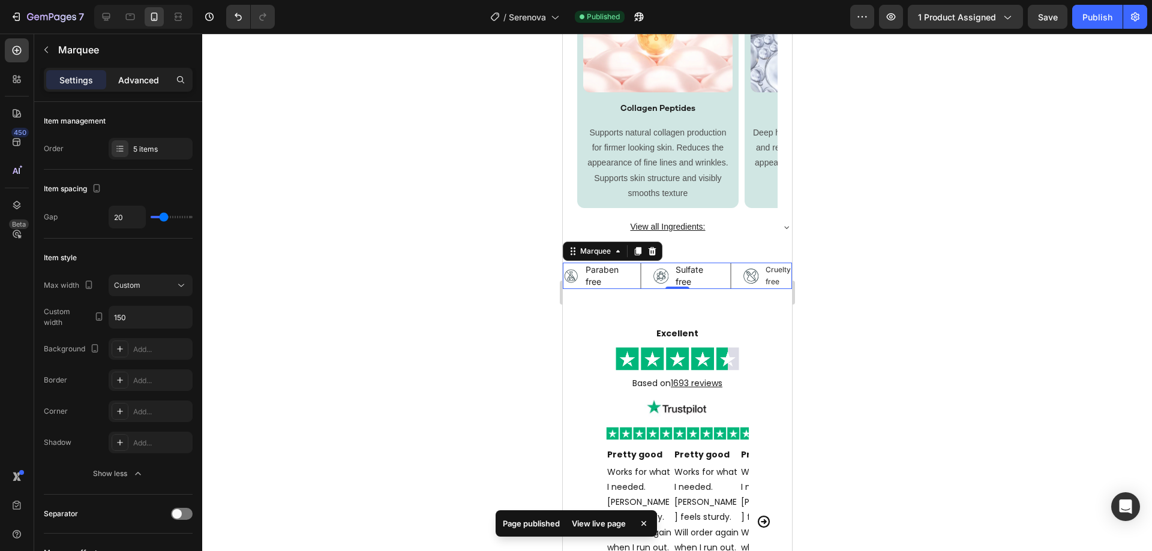
click at [133, 80] on p "Advanced" at bounding box center [138, 80] width 41 height 13
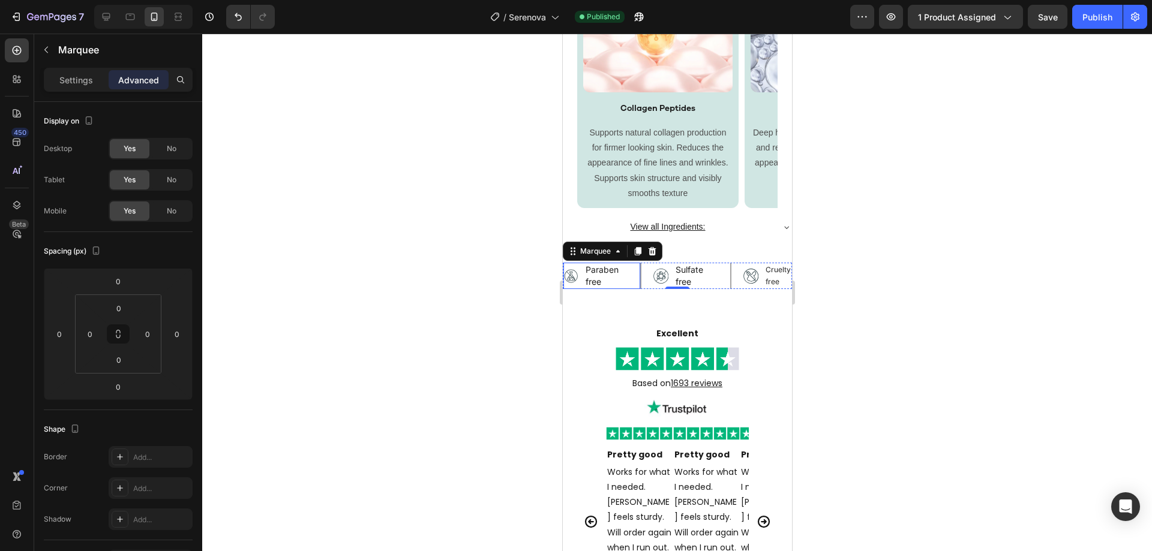
click at [634, 285] on div "Image Paraben free Text Block Row" at bounding box center [602, 276] width 78 height 26
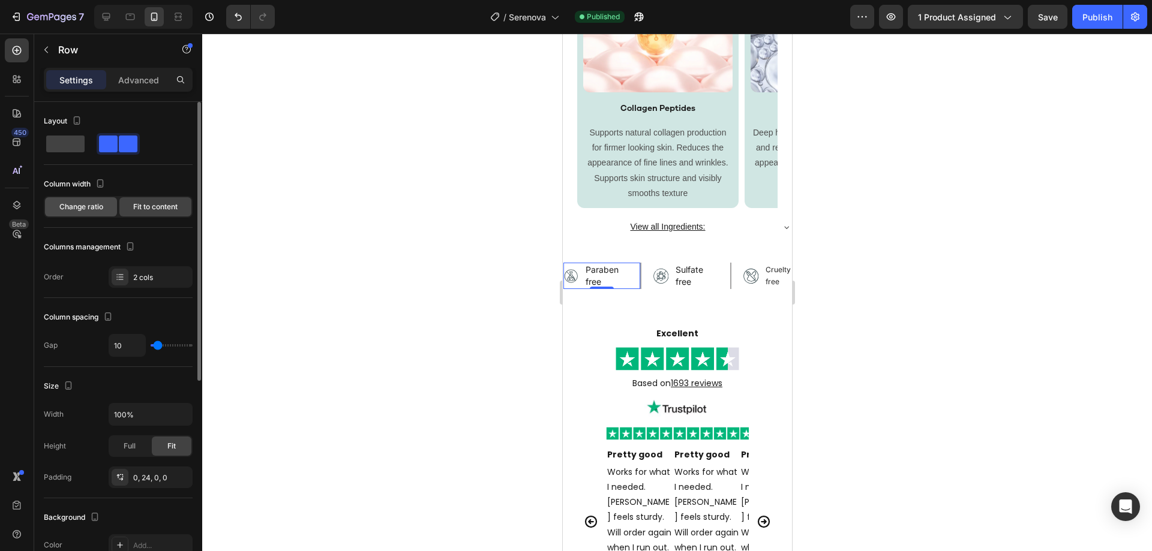
click at [96, 210] on span "Change ratio" at bounding box center [81, 207] width 44 height 11
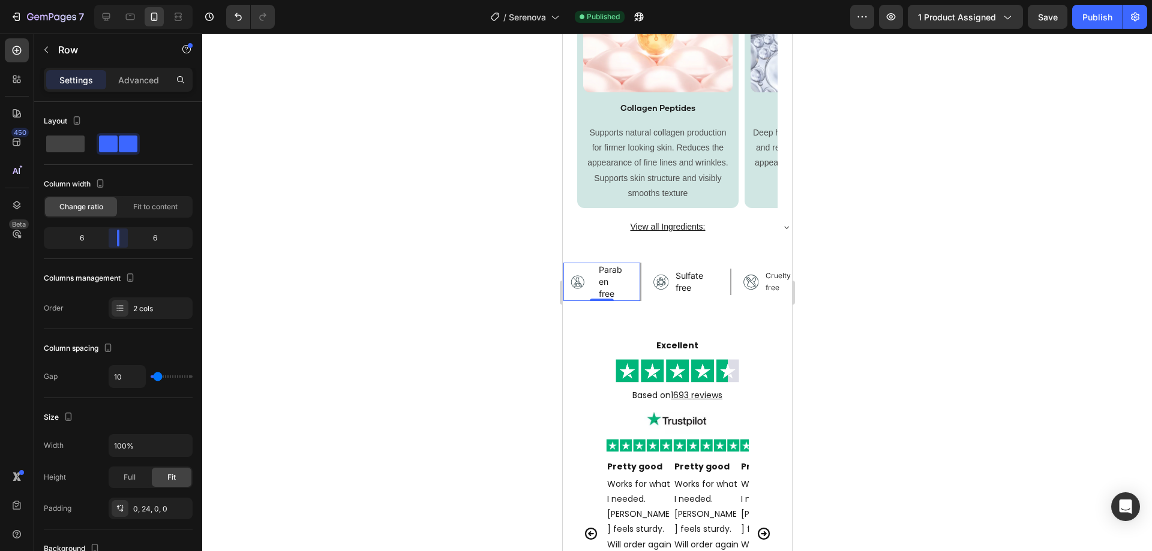
drag, startPoint x: 122, startPoint y: 239, endPoint x: 116, endPoint y: 242, distance: 7.2
click at [116, 0] on body "7 Version history / Serenova Published Preview 1 product assigned Save Publish …" at bounding box center [576, 0] width 1152 height 0
click at [659, 304] on div "Image Paraben free Text Block Row 0 Image Sulfate free Text Block Row Image Cru…" at bounding box center [676, 282] width 229 height 53
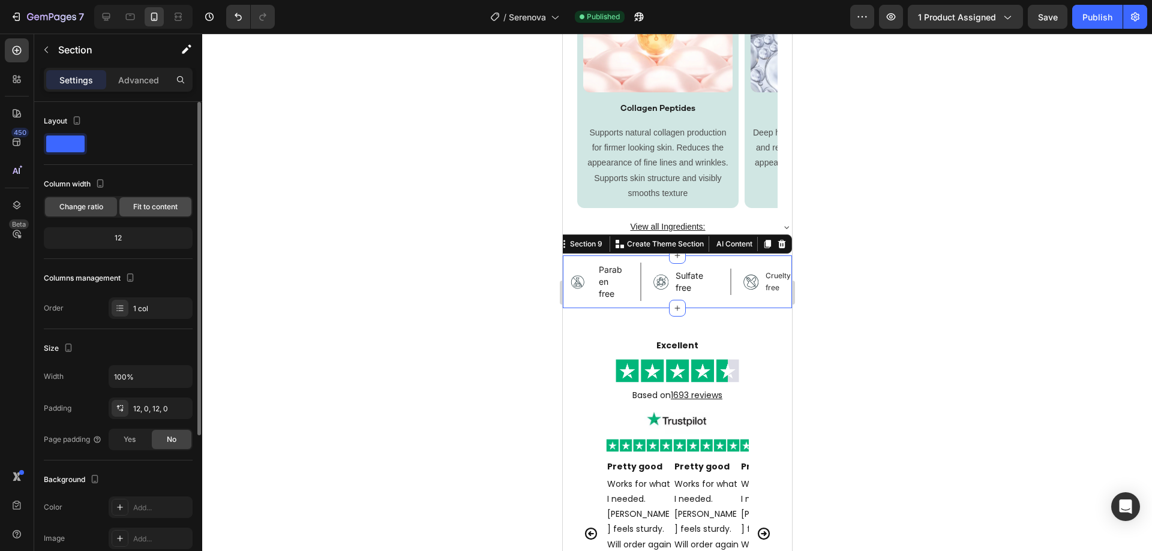
click at [139, 209] on span "Fit to content" at bounding box center [155, 207] width 44 height 11
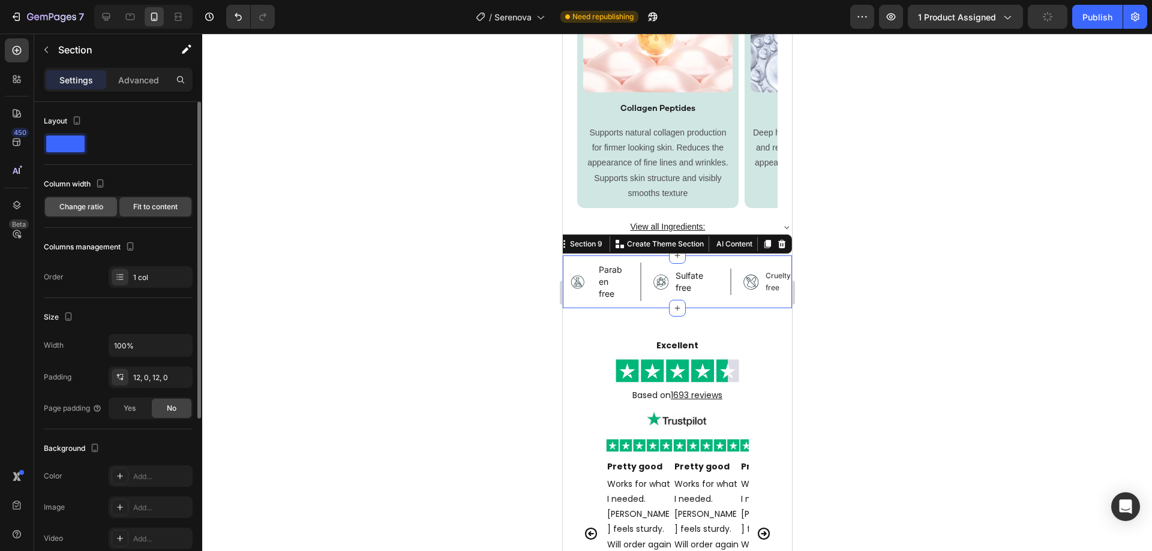
click at [82, 202] on span "Change ratio" at bounding box center [81, 207] width 44 height 11
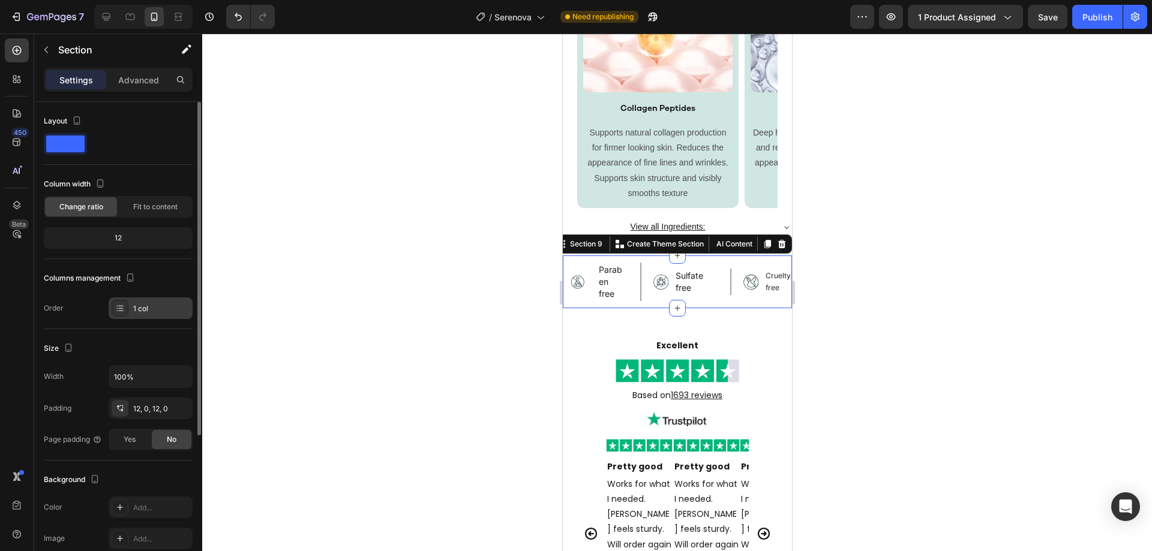
click at [128, 301] on div "1 col" at bounding box center [151, 309] width 84 height 22
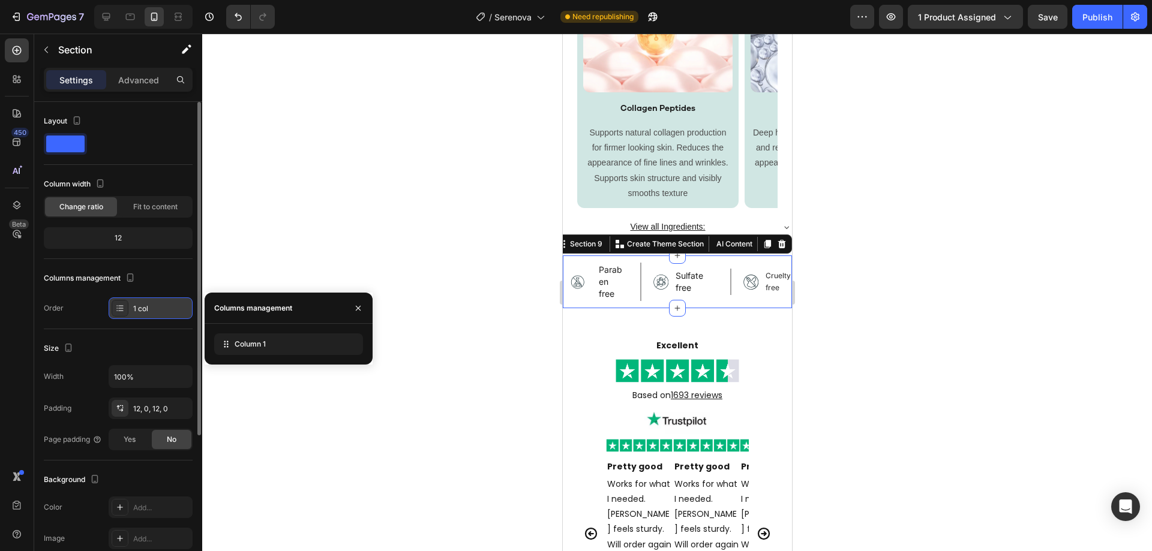
click at [131, 301] on div "1 col" at bounding box center [151, 309] width 84 height 22
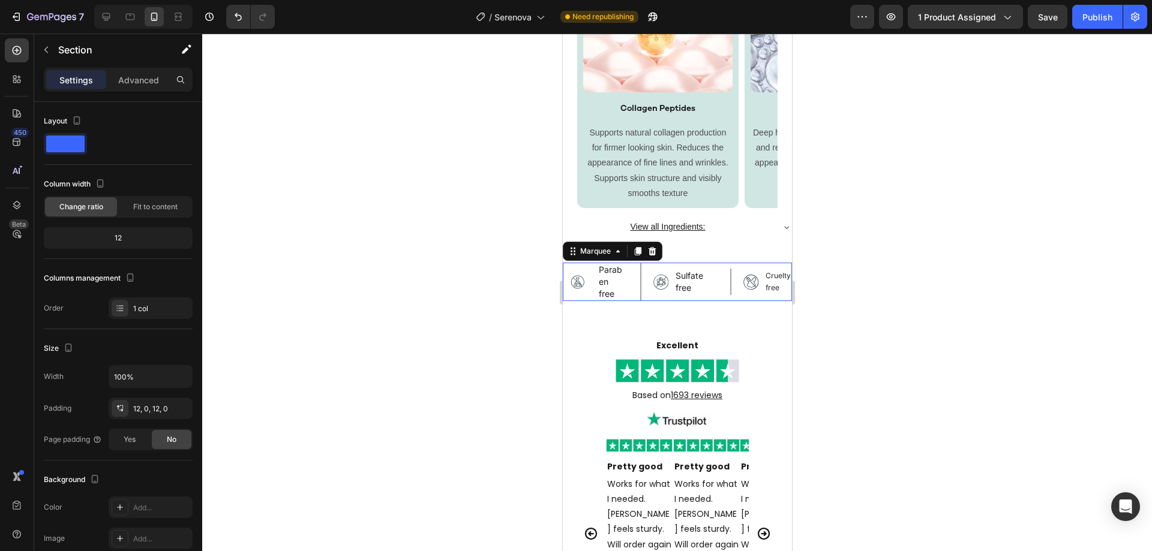
click at [643, 293] on div "Image Paraben free Text Block Row" at bounding box center [608, 282] width 90 height 38
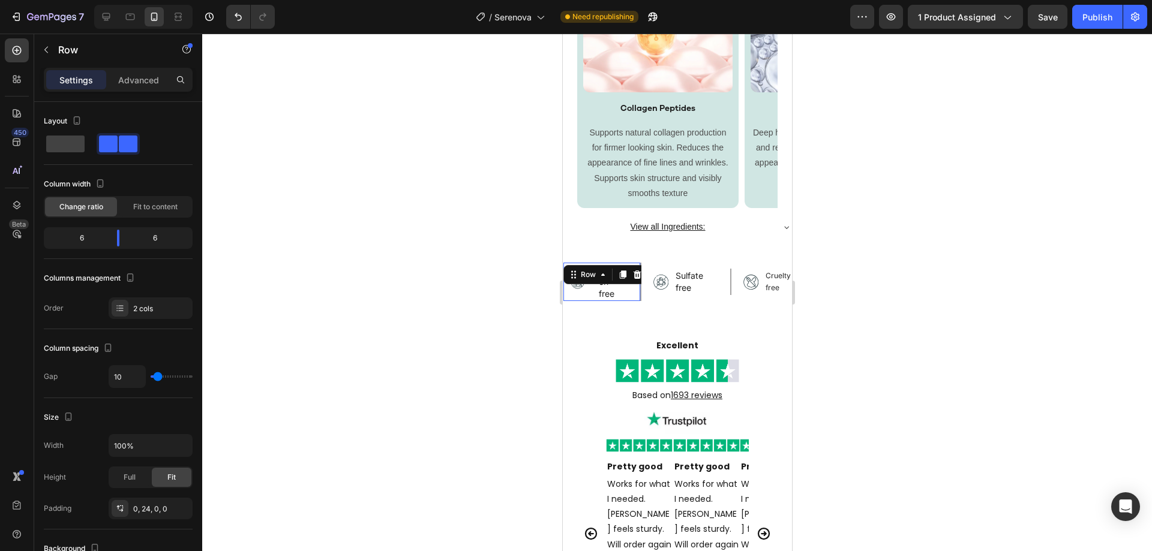
click at [629, 292] on div "Image Paraben free Text Block Row 0" at bounding box center [602, 282] width 78 height 38
click at [178, 199] on div "Fit to content" at bounding box center [155, 206] width 72 height 19
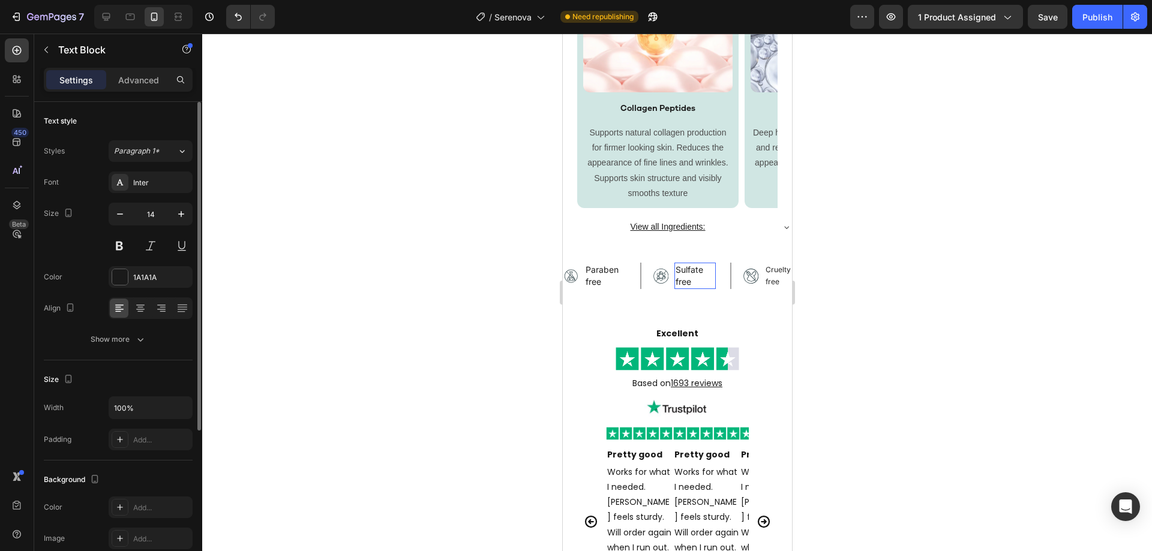
click at [714, 286] on div "Sulfate free" at bounding box center [694, 276] width 41 height 26
click at [647, 286] on div "Image Paraben free Text Block Row" at bounding box center [608, 276] width 90 height 26
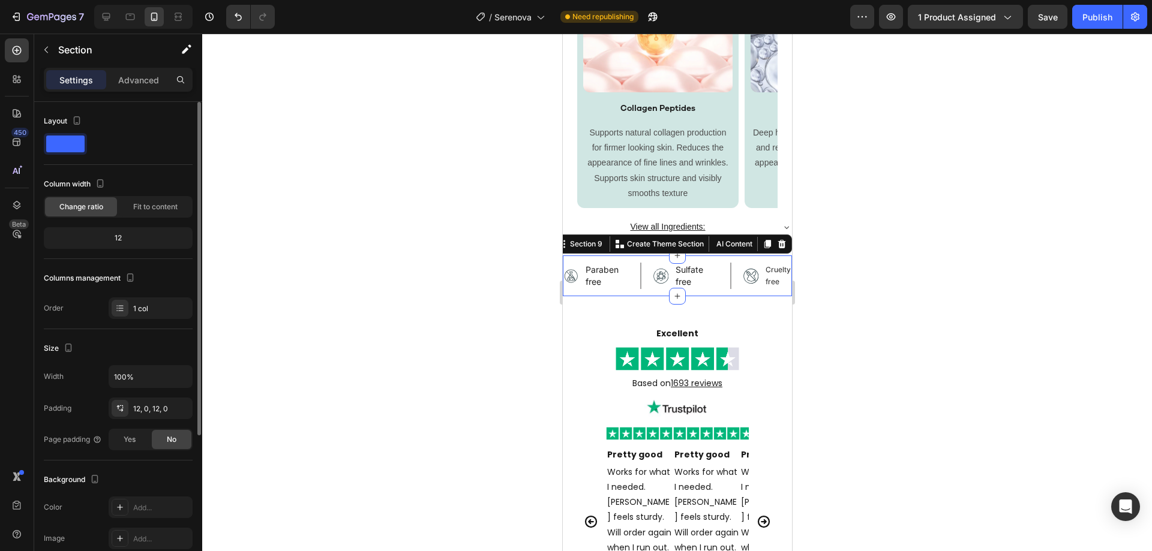
click at [650, 290] on div "Image Paraben free Text Block Row Image Sulfate free Text Block Row Image Cruel…" at bounding box center [676, 276] width 229 height 41
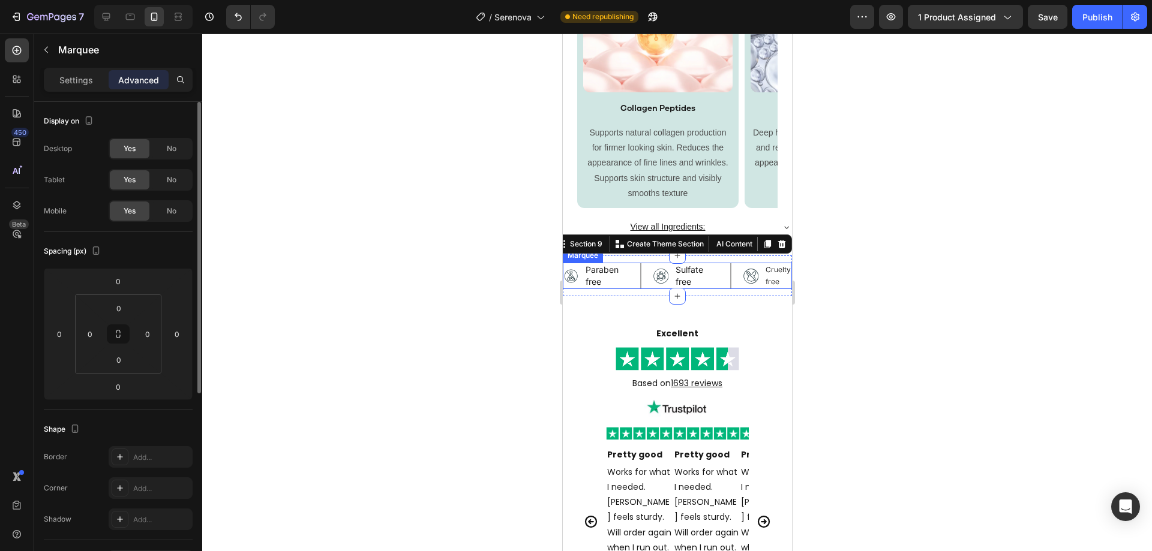
click at [650, 284] on div "Image Paraben free Text Block Row" at bounding box center [608, 276] width 90 height 26
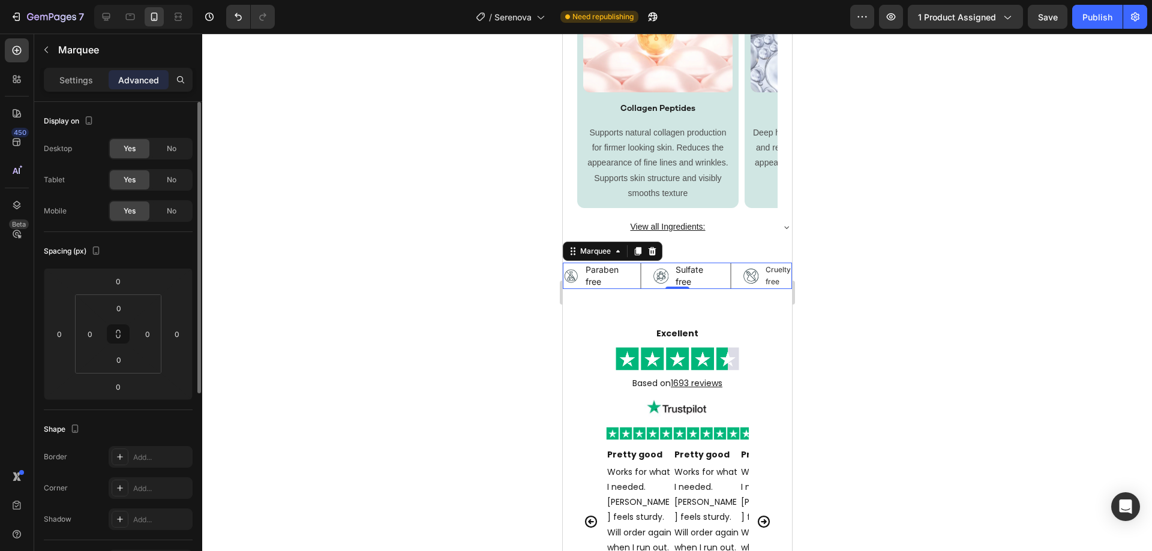
scroll to position [180, 0]
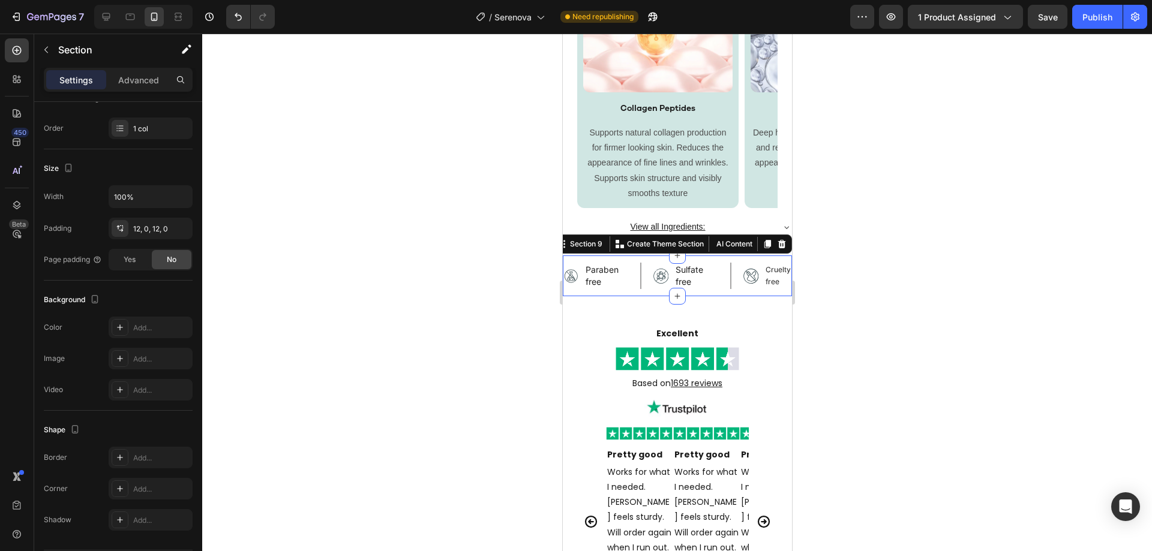
click at [733, 292] on div "Image Paraben free Text Block Row Image Sulfate free Text Block Row Image Cruel…" at bounding box center [676, 276] width 229 height 41
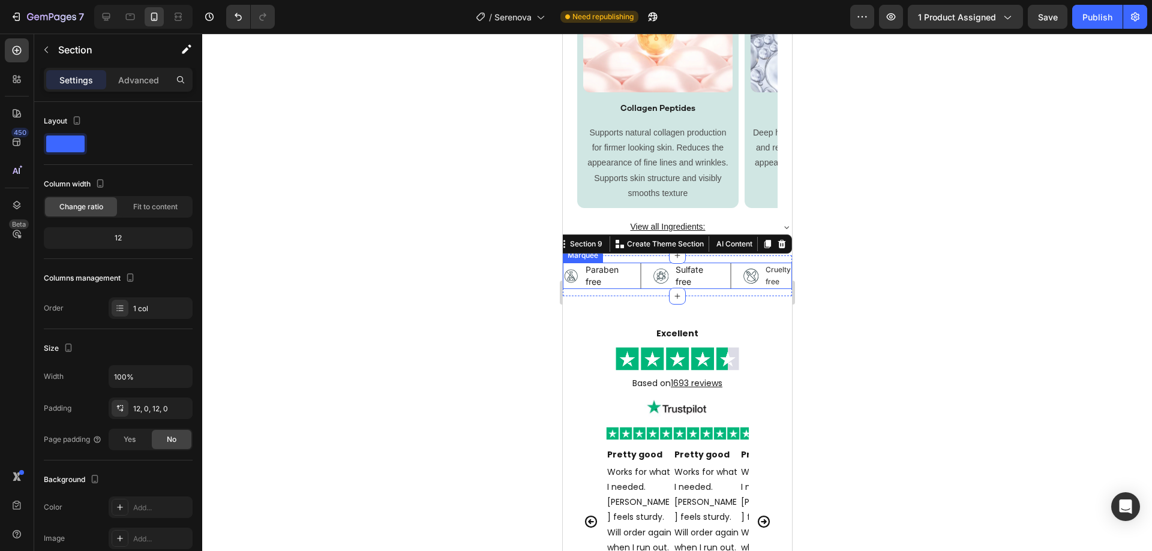
click at [649, 284] on div "Image Paraben free Text Block Row" at bounding box center [608, 276] width 90 height 26
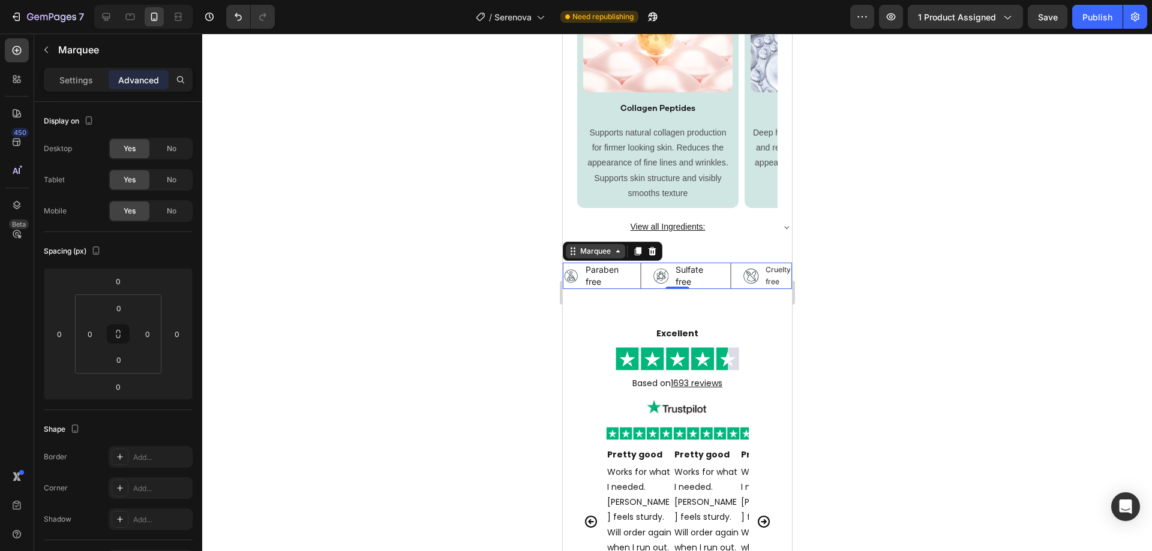
click at [595, 254] on div "Marquee" at bounding box center [594, 251] width 35 height 11
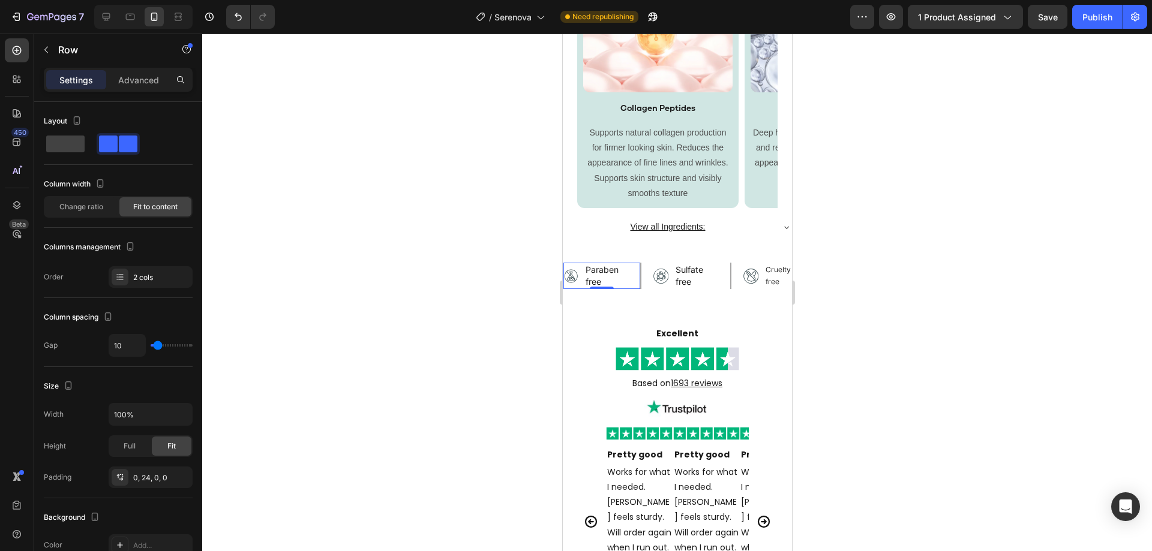
click at [631, 281] on div "Image Paraben free Text Block Row 0" at bounding box center [602, 276] width 78 height 26
click at [73, 149] on span at bounding box center [65, 144] width 38 height 17
type input "0"
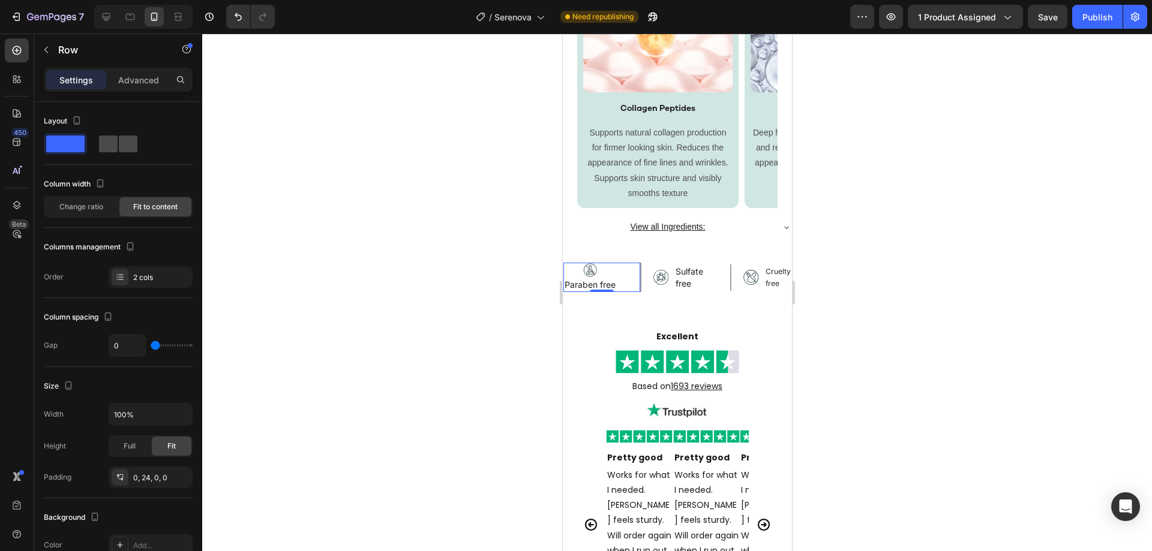
click at [119, 142] on span at bounding box center [128, 144] width 19 height 17
type input "10"
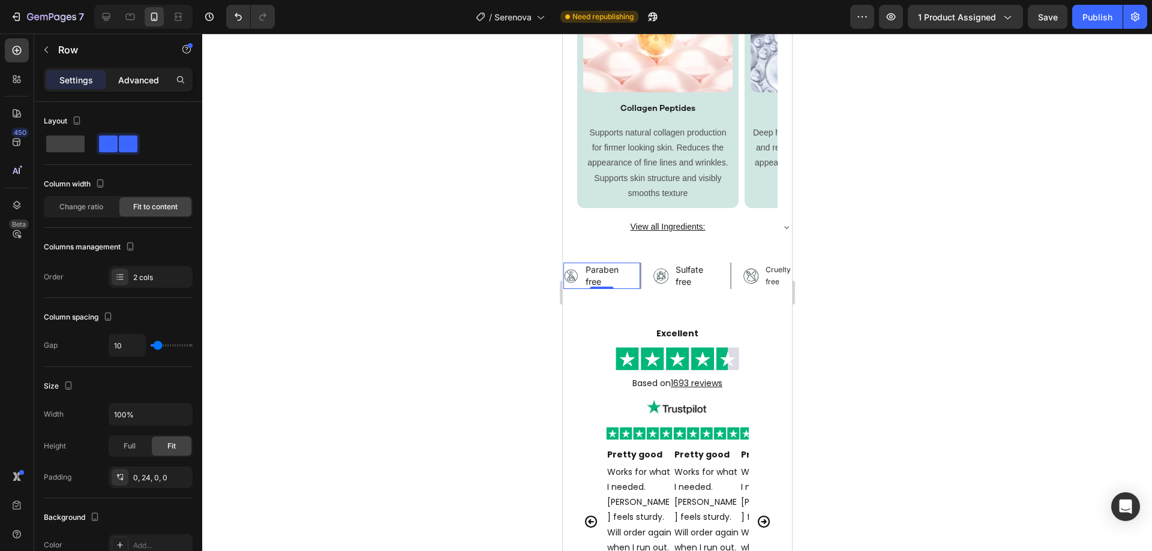
click at [133, 82] on p "Advanced" at bounding box center [138, 80] width 41 height 13
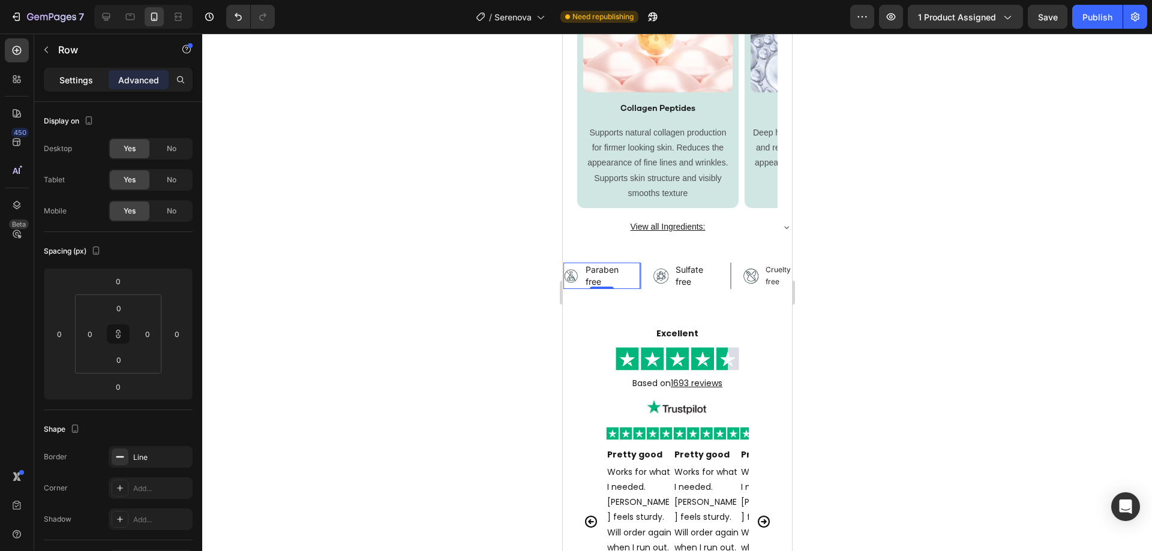
click at [82, 76] on p "Settings" at bounding box center [76, 80] width 34 height 13
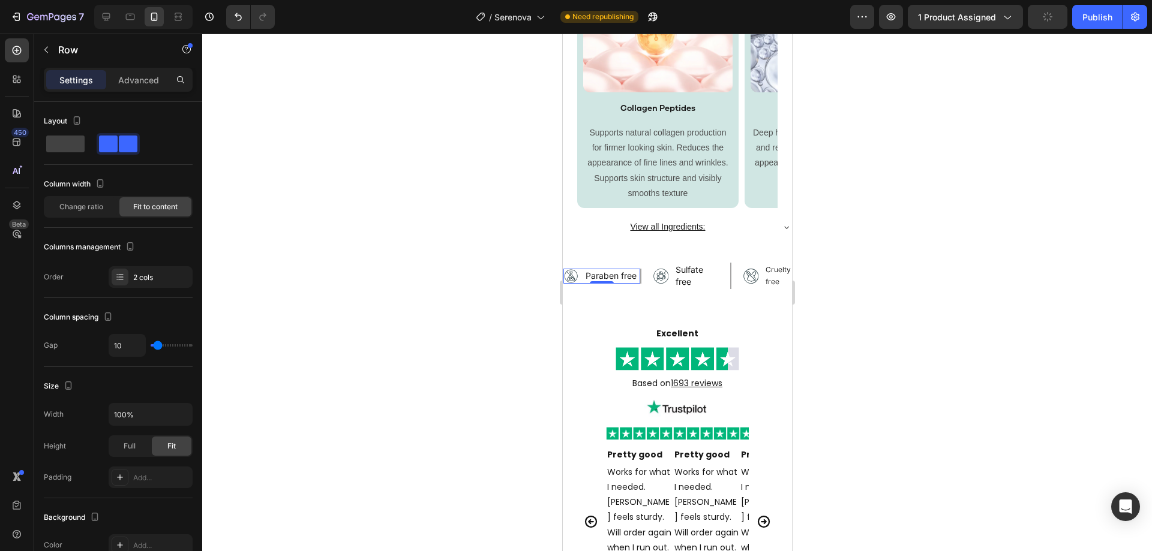
click at [582, 280] on div "Image Paraben free Text Block Row 0" at bounding box center [602, 276] width 78 height 15
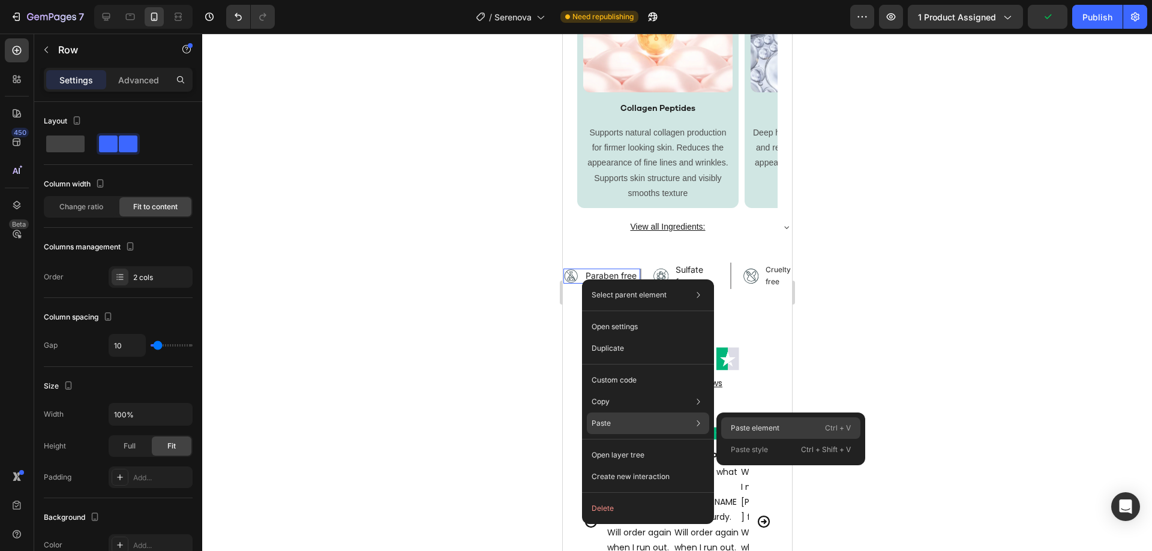
click at [729, 439] on div "Paste element Ctrl + V" at bounding box center [790, 450] width 139 height 22
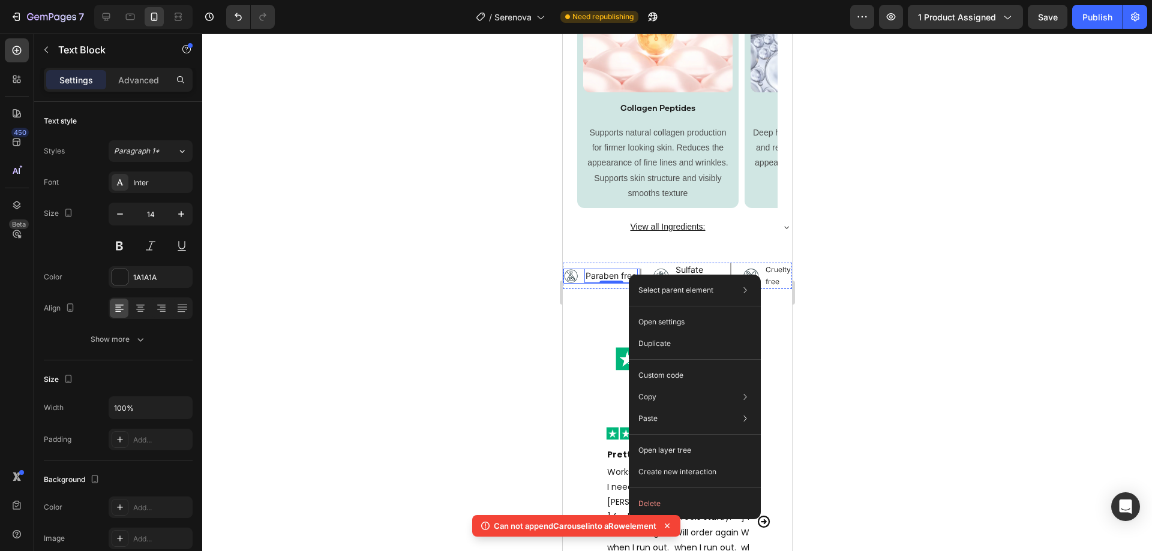
click at [578, 277] on div "Image Paraben free Text Block 0 Row" at bounding box center [602, 276] width 78 height 15
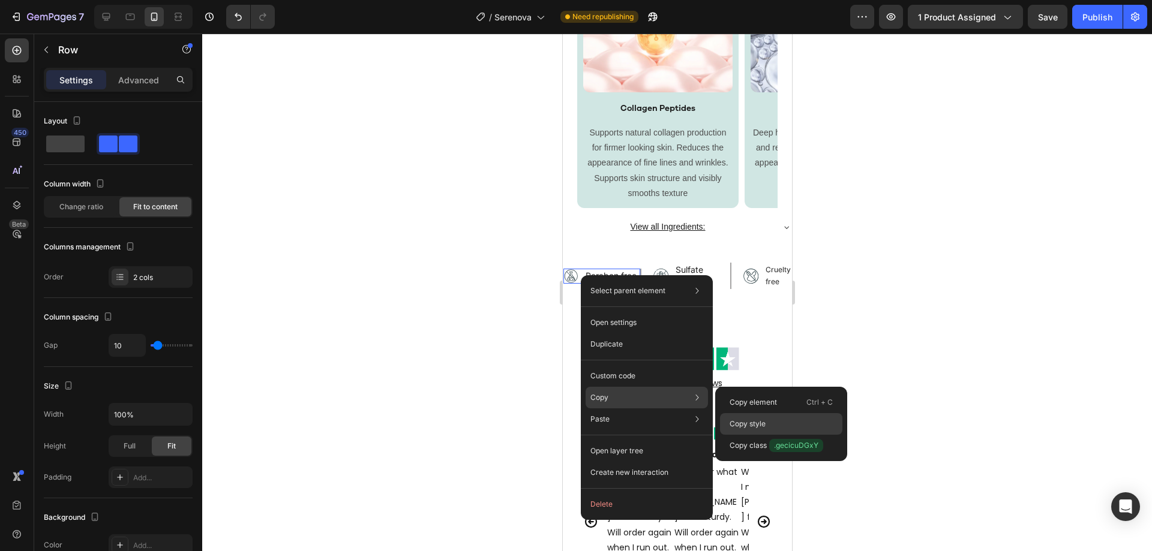
click at [755, 421] on p "Copy style" at bounding box center [748, 424] width 36 height 11
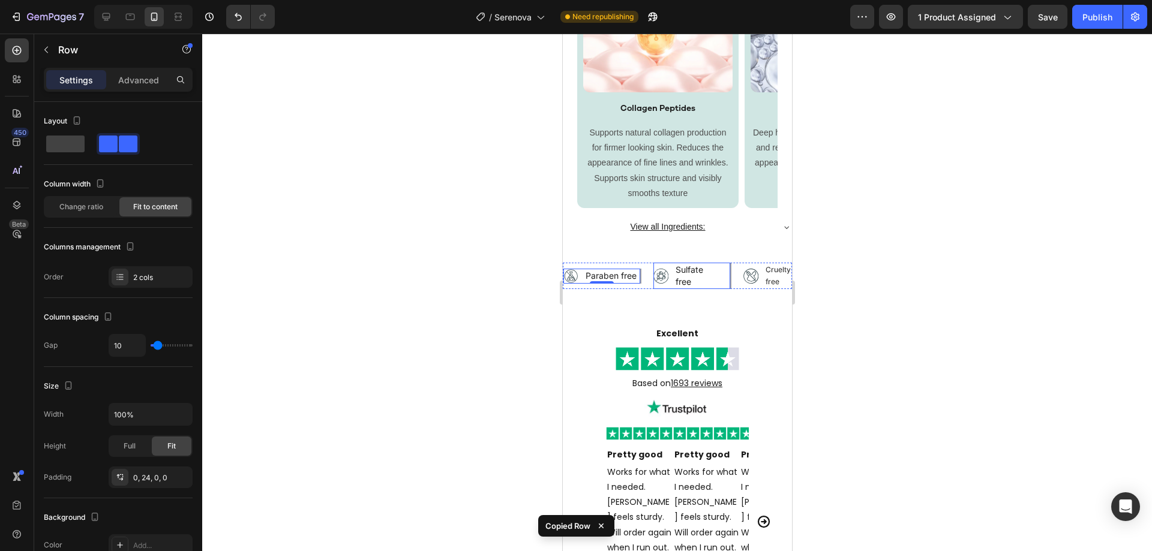
click at [719, 281] on div "Image Sulfate free Text Block Row" at bounding box center [692, 276] width 78 height 26
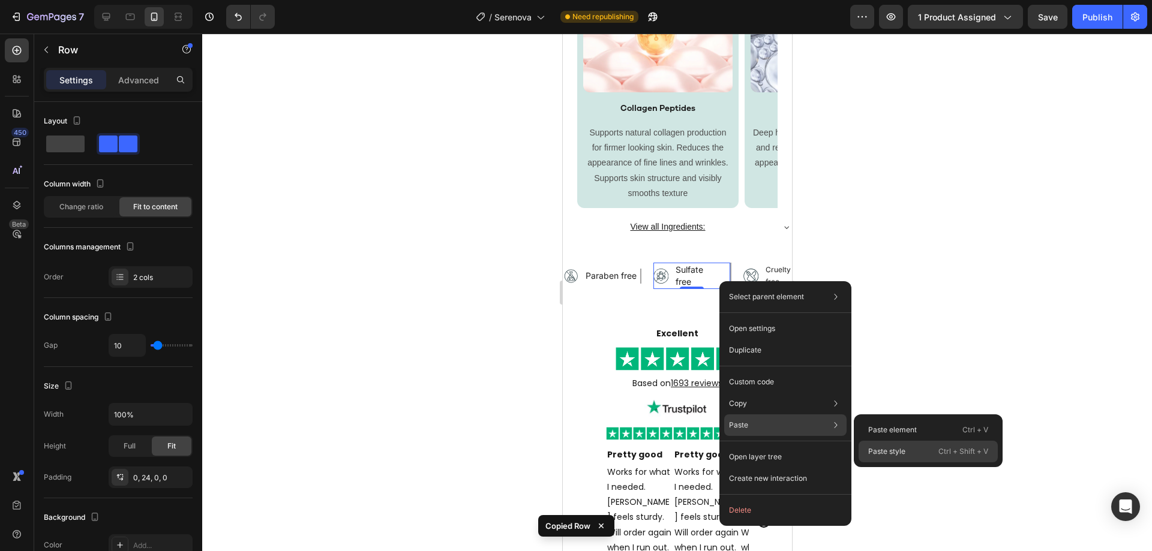
click at [882, 449] on p "Paste style" at bounding box center [886, 451] width 37 height 11
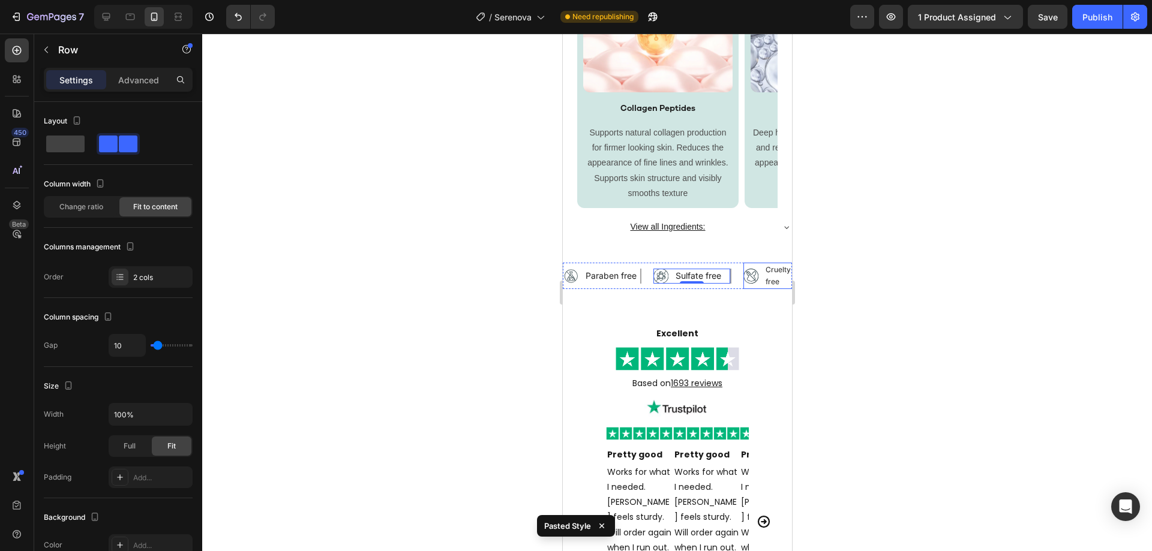
click at [758, 284] on div "Image Cruelty free Text Block Row" at bounding box center [782, 276] width 78 height 26
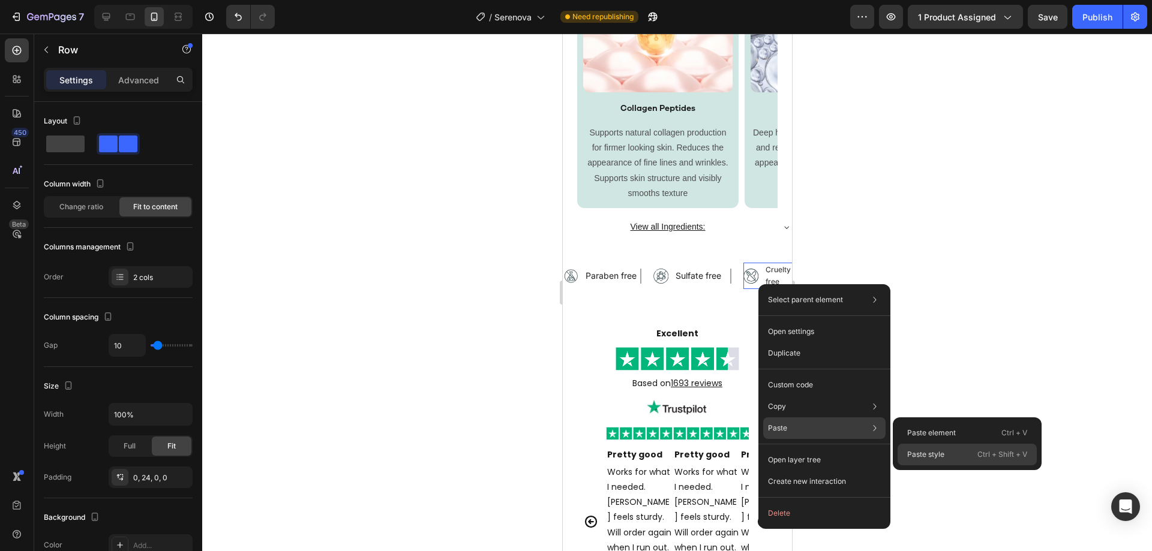
click at [919, 451] on p "Paste style" at bounding box center [925, 454] width 37 height 11
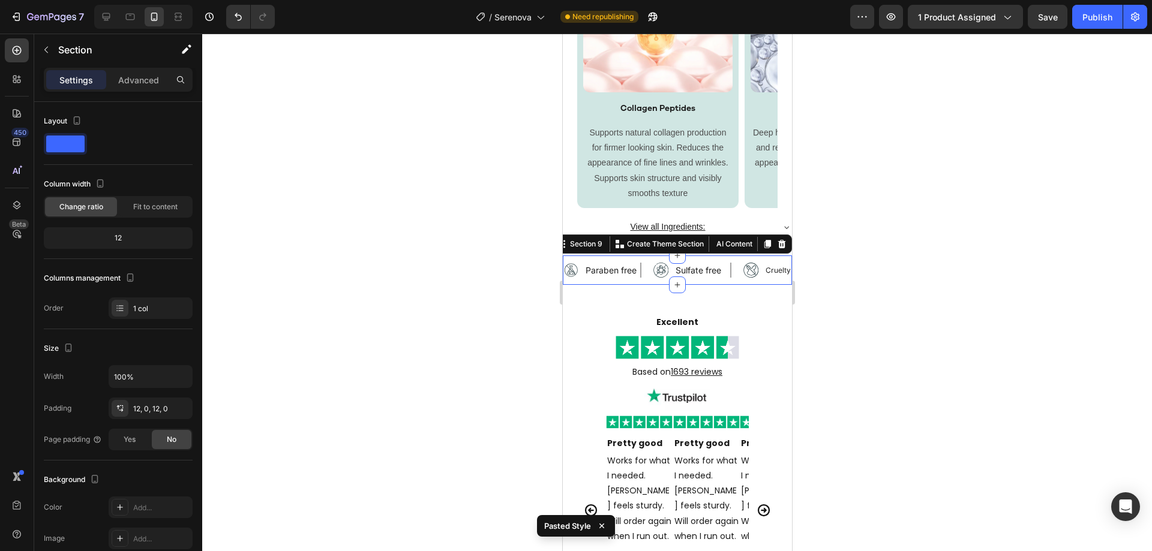
click at [731, 278] on div "Image Paraben free Text Block Row Image Sulfate free Text Block Row Image Cruel…" at bounding box center [676, 270] width 229 height 29
click at [739, 272] on div "Image Sulfate free Text Block Row" at bounding box center [698, 270] width 90 height 15
click at [767, 283] on div "Image Paraben free Text Block Row Image Sulfate free Text Block Row Image Cruel…" at bounding box center [676, 270] width 229 height 29
click at [592, 279] on div "Image Paraben free Text Block Row Image Sulfate free Text Block Row Image Cruel…" at bounding box center [676, 270] width 229 height 29
click at [653, 253] on div "Section 9 You can create reusable sections Create Theme Section AI Content Writ…" at bounding box center [671, 244] width 239 height 19
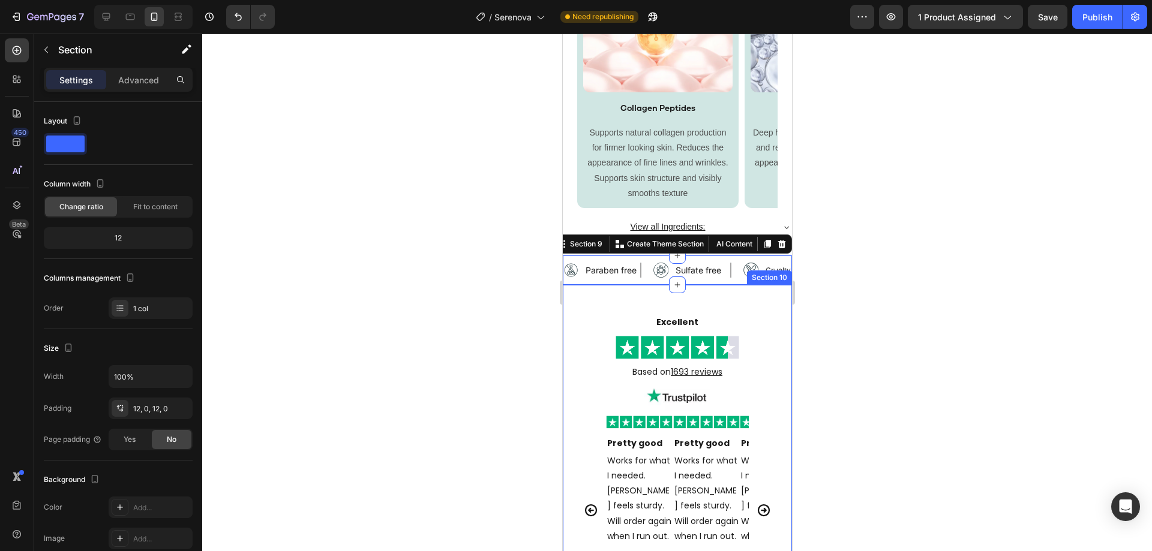
click at [646, 289] on div "Excellent Text Block Image Based on 1693 reviews Text Block Image Image Pretty …" at bounding box center [676, 468] width 229 height 367
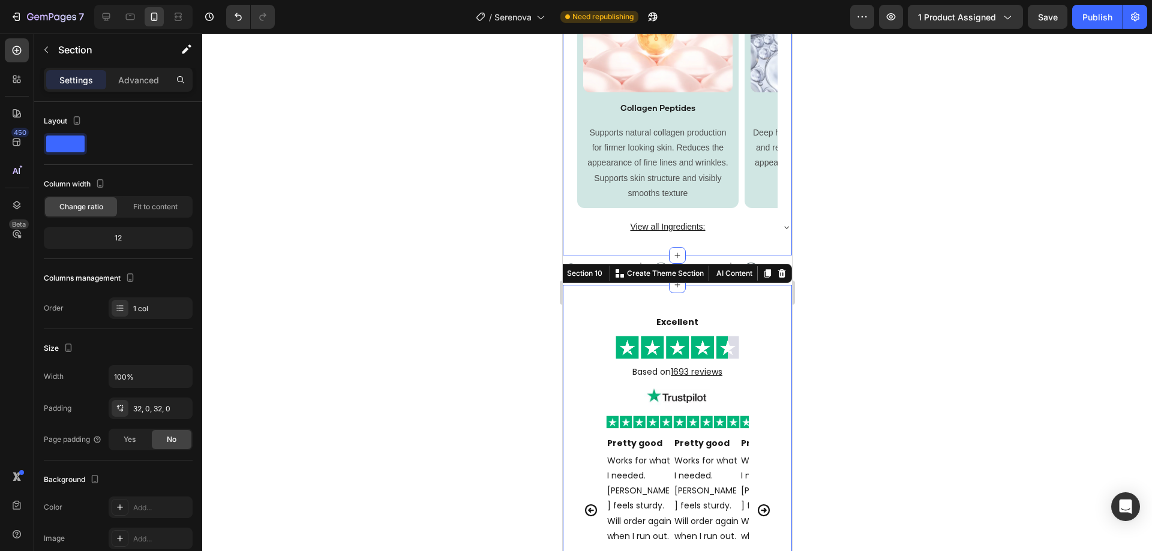
click at [652, 251] on div "Powerful Ingredients That Bring Visible Results Text Block Image Collagen Pepti…" at bounding box center [676, 49] width 229 height 413
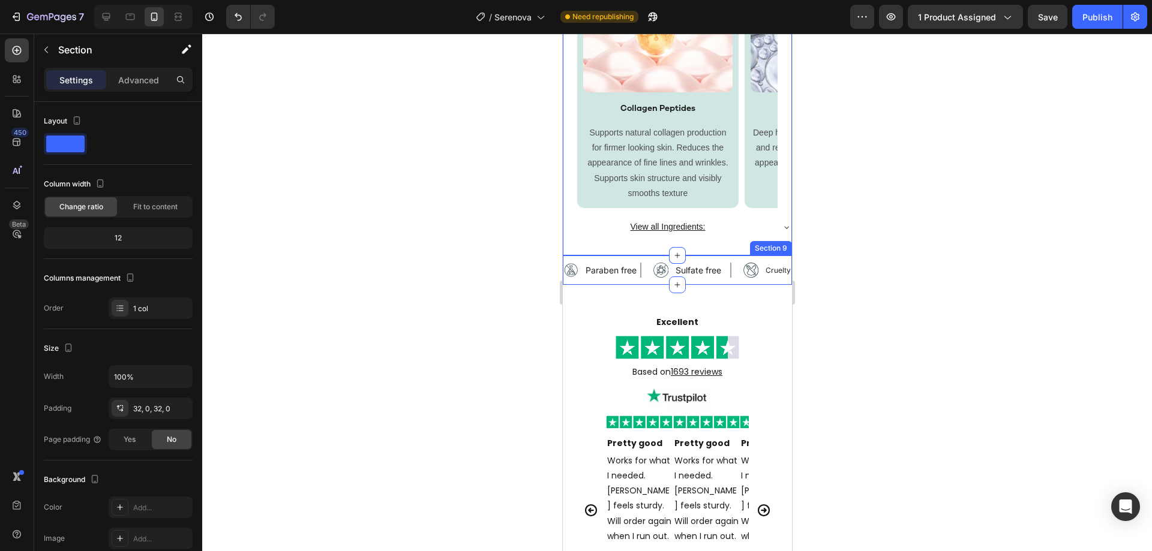
click at [650, 260] on div "Image Paraben free Text Block Row Image Sulfate free Text Block Row Image Cruel…" at bounding box center [676, 270] width 229 height 29
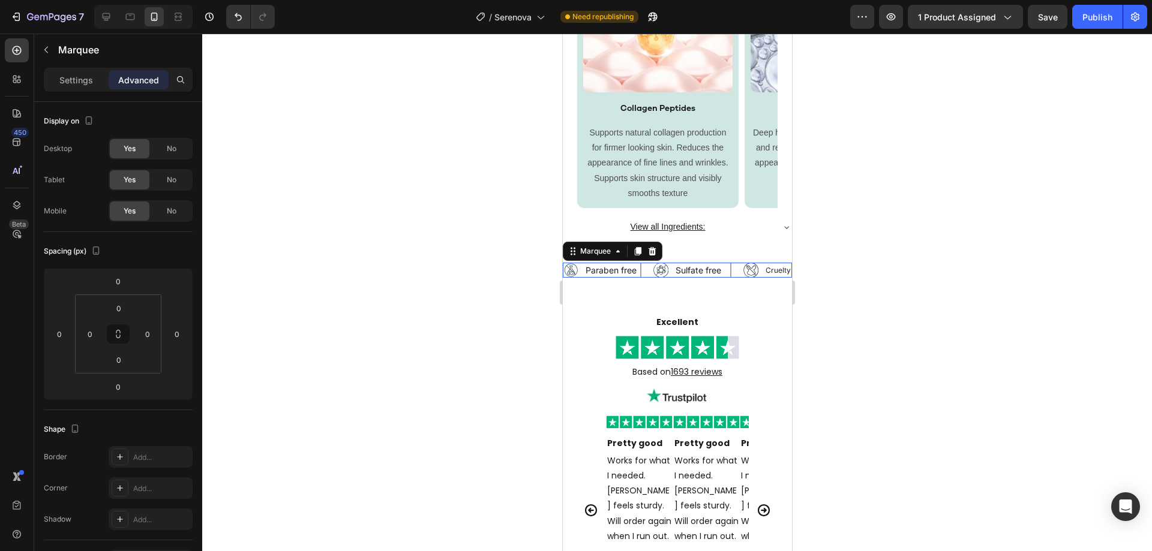
click at [645, 273] on div "Image Paraben free Text Block Row" at bounding box center [608, 270] width 90 height 15
click at [70, 77] on p "Settings" at bounding box center [76, 80] width 34 height 13
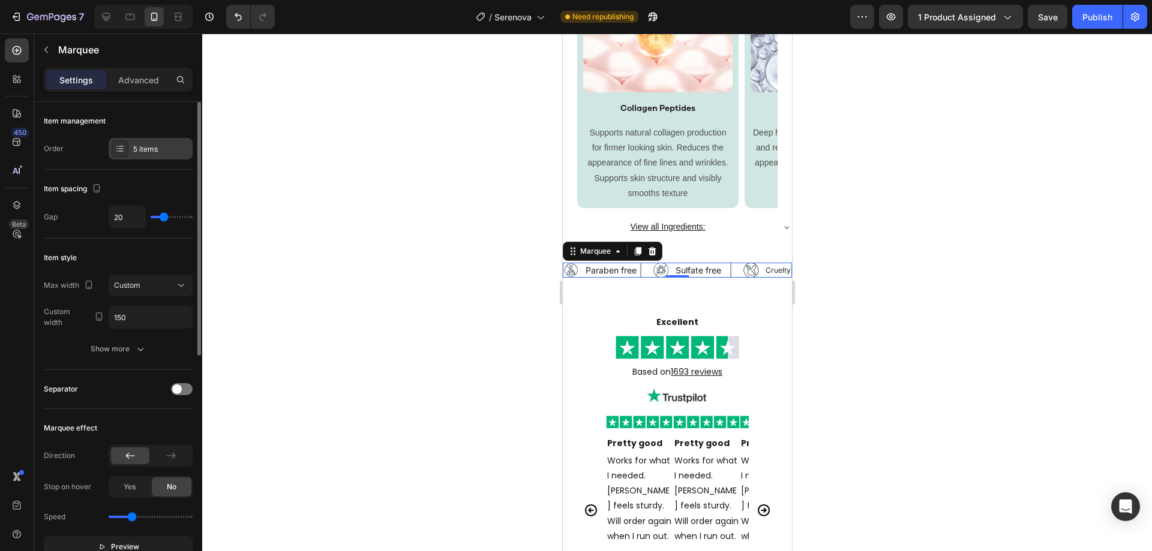
click at [137, 154] on div "5 items" at bounding box center [161, 149] width 56 height 11
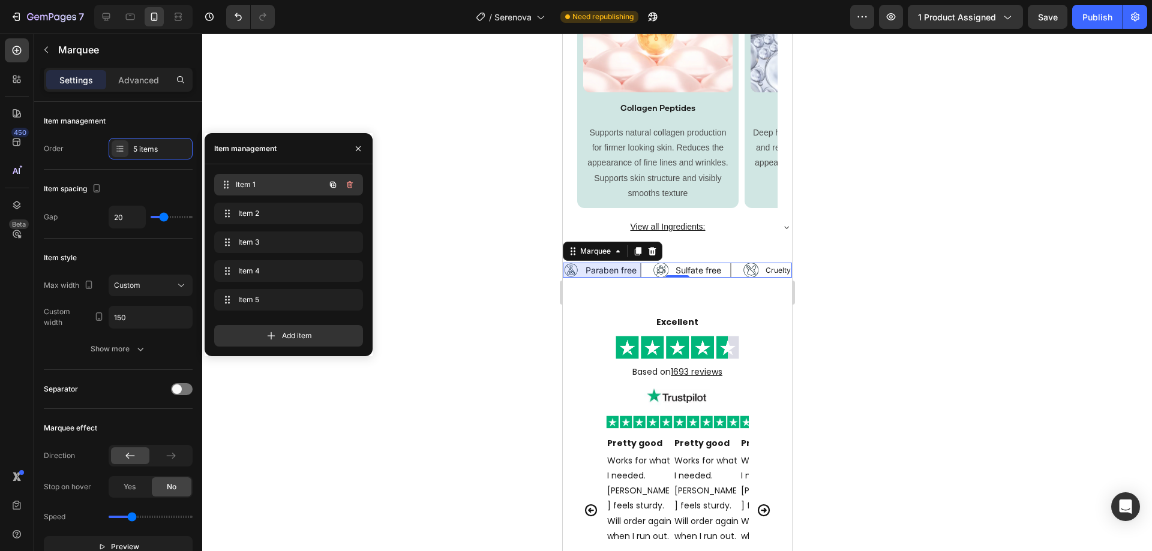
click at [281, 181] on span "Item 1" at bounding box center [280, 184] width 89 height 11
click at [286, 210] on span "Item 2" at bounding box center [272, 213] width 68 height 11
click at [284, 237] on span "Item 3" at bounding box center [272, 242] width 68 height 11
click at [287, 263] on div "Item 4 Item 4" at bounding box center [272, 271] width 106 height 17
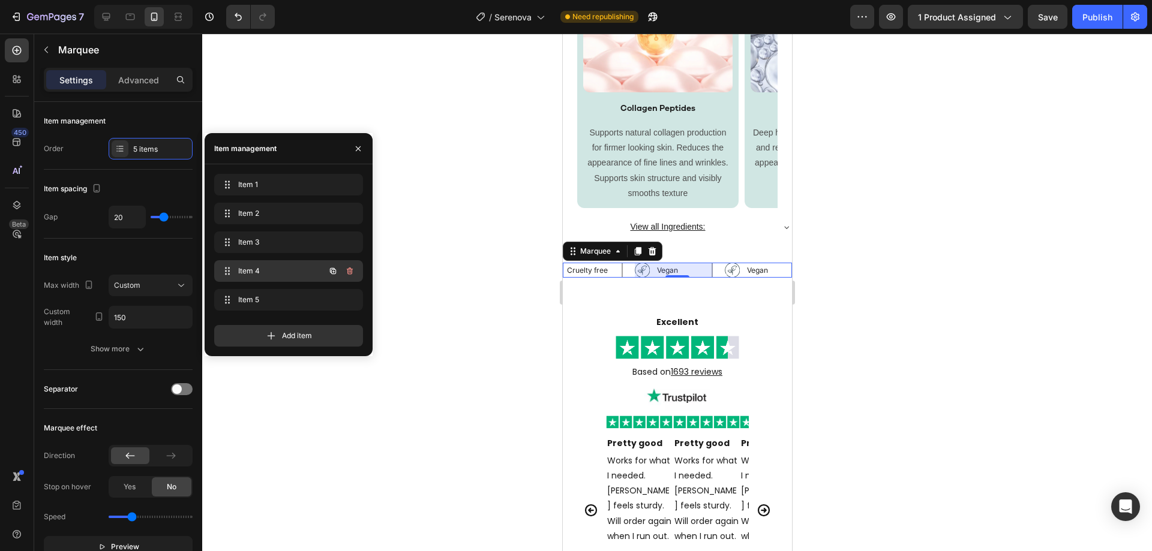
scroll to position [0, 200]
click at [271, 296] on span "Item 5" at bounding box center [280, 300] width 89 height 11
drag, startPoint x: 1106, startPoint y: 25, endPoint x: 1095, endPoint y: 24, distance: 10.8
click at [1106, 24] on button "Publish" at bounding box center [1097, 17] width 50 height 24
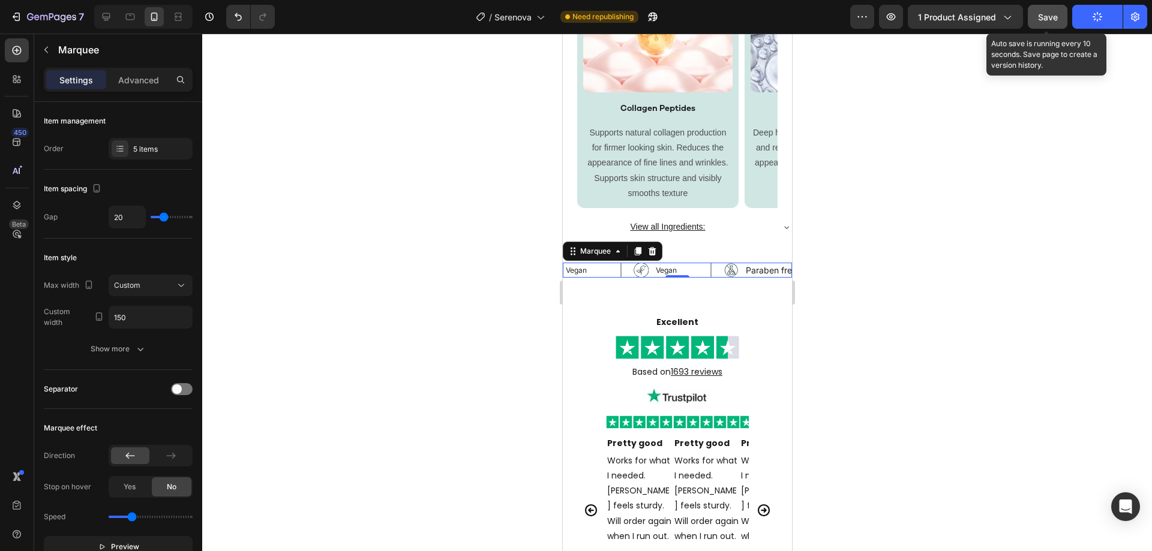
click at [1055, 24] on button "Save" at bounding box center [1048, 17] width 40 height 24
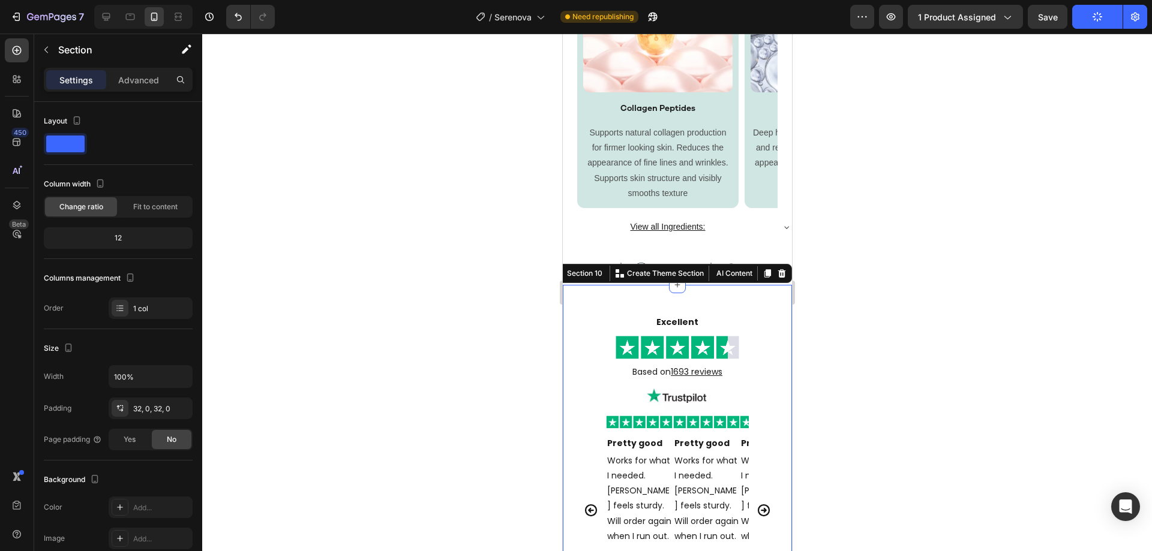
click at [763, 288] on div "Excellent Text Block Image Based on 1693 reviews Text Block Image Image Pretty …" at bounding box center [676, 468] width 229 height 367
click at [755, 250] on div "Section 9" at bounding box center [770, 248] width 42 height 14
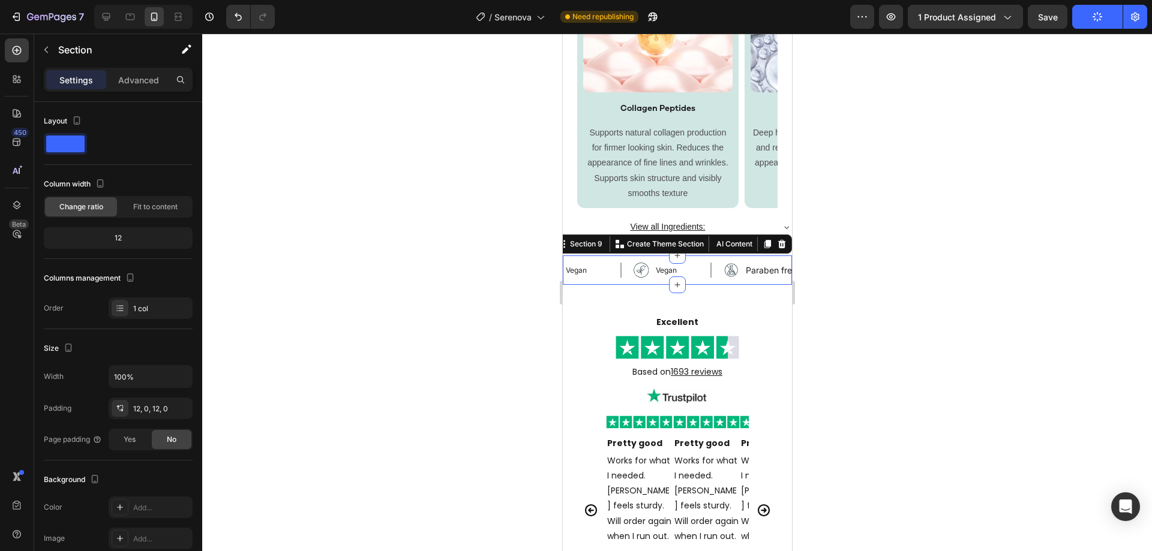
click at [751, 262] on div "Image Paraben free Text Block Row Image Sulfate free Text Block Row Image Cruel…" at bounding box center [676, 270] width 229 height 29
click at [166, 20] on div at bounding box center [143, 17] width 98 height 24
click at [171, 19] on div at bounding box center [178, 16] width 19 height 19
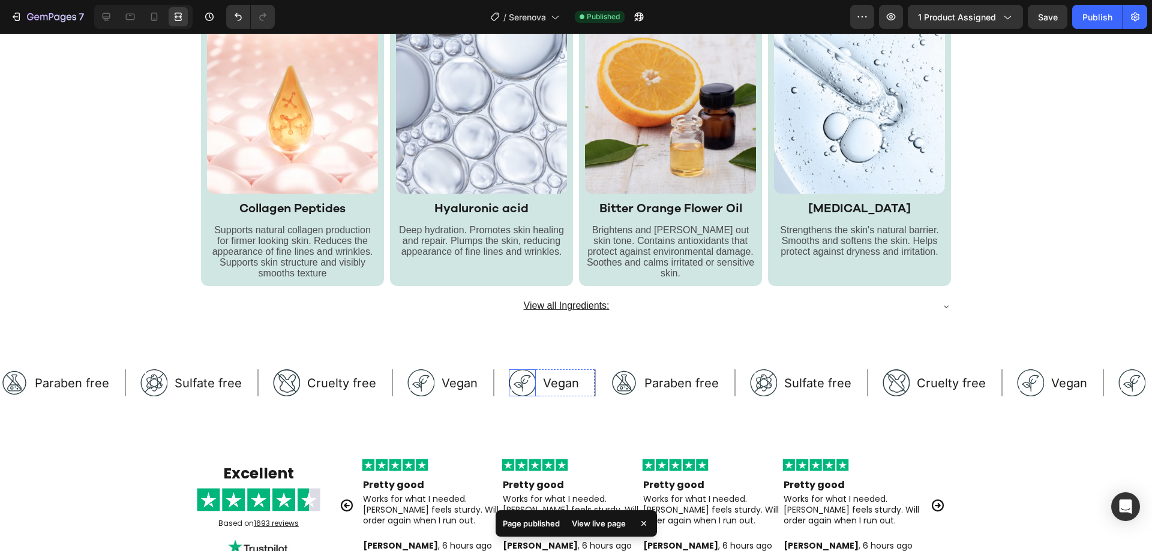
scroll to position [3336, 0]
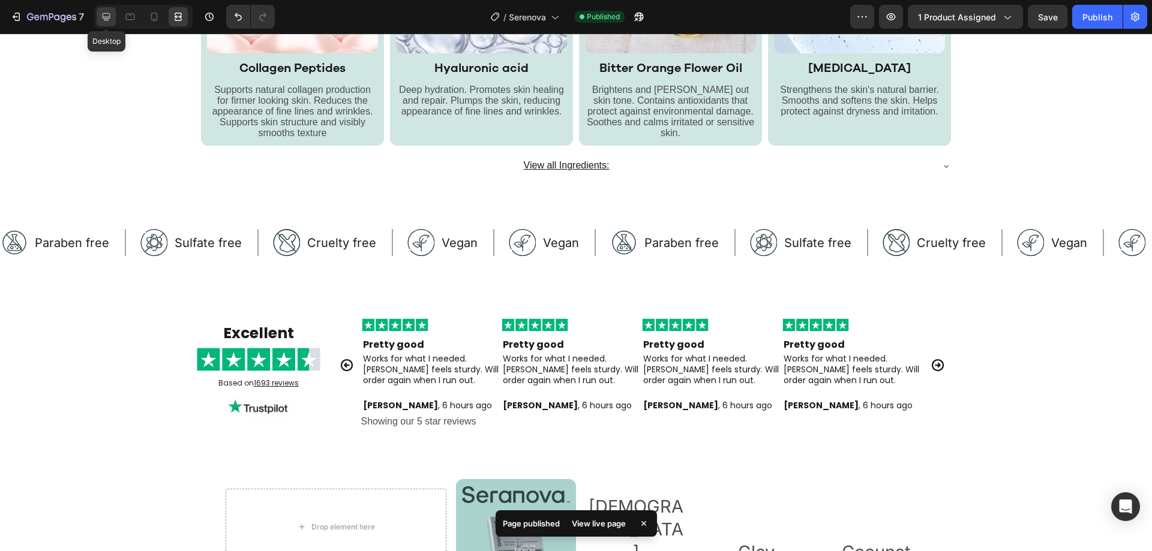
click at [109, 10] on div at bounding box center [106, 16] width 19 height 19
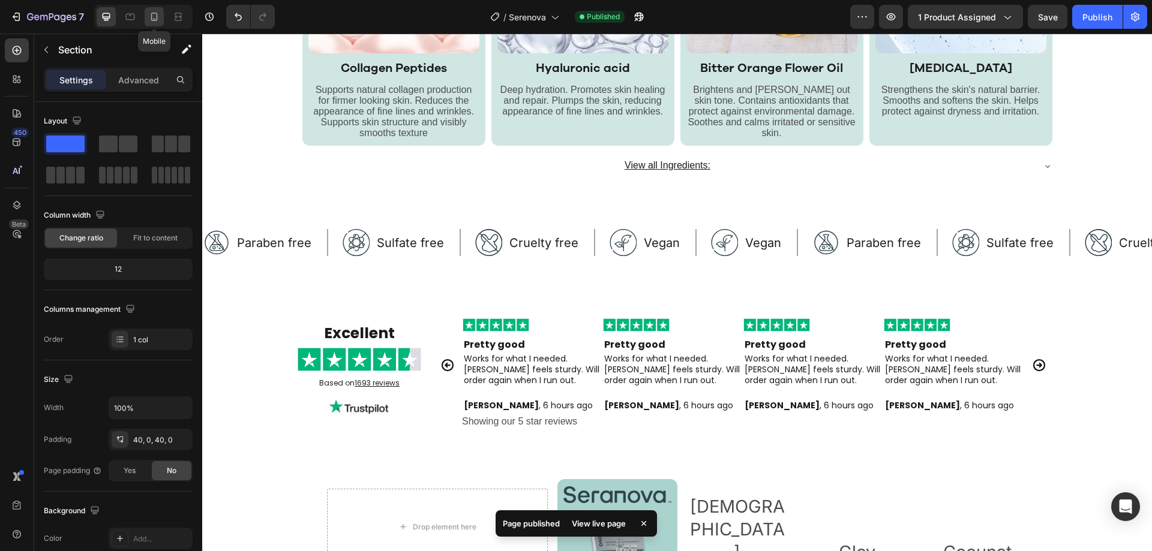
click at [153, 19] on icon at bounding box center [154, 17] width 12 height 12
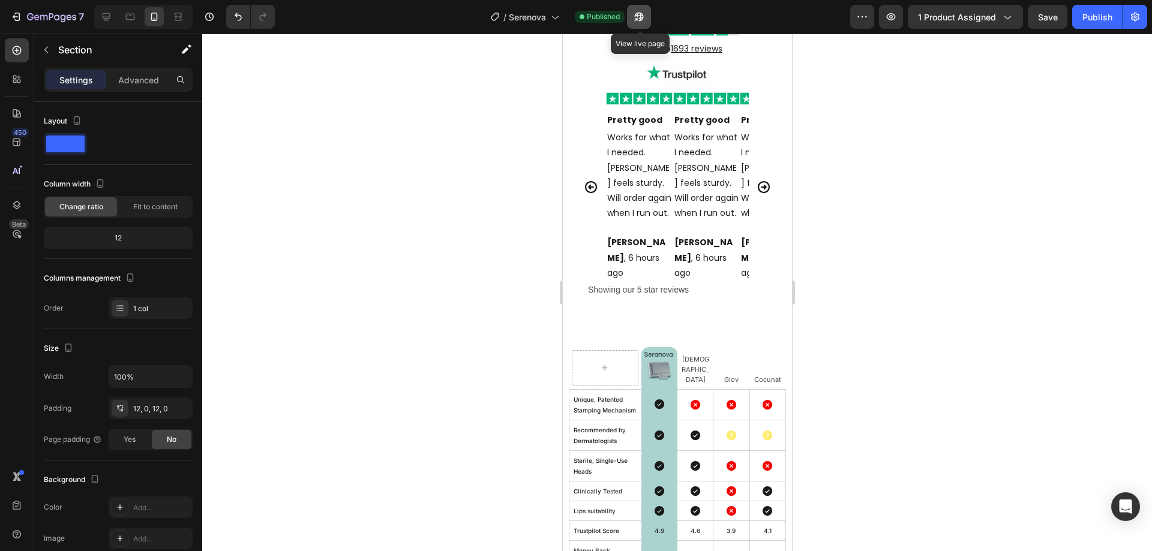
click at [640, 15] on icon "button" at bounding box center [639, 17] width 12 height 12
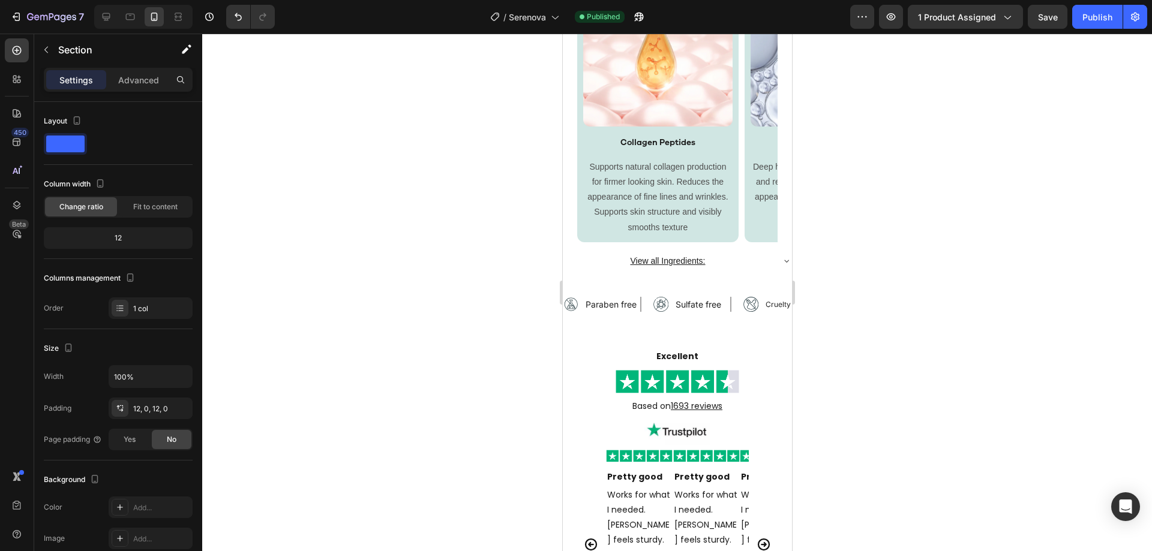
scroll to position [2854, 0]
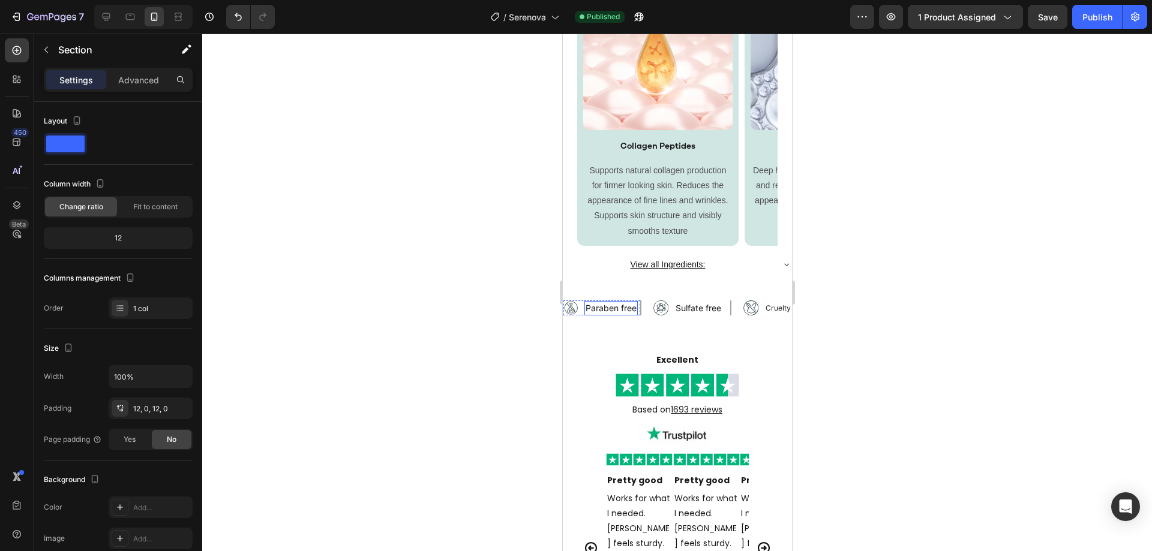
click at [637, 314] on div "Paraben free" at bounding box center [610, 308] width 53 height 14
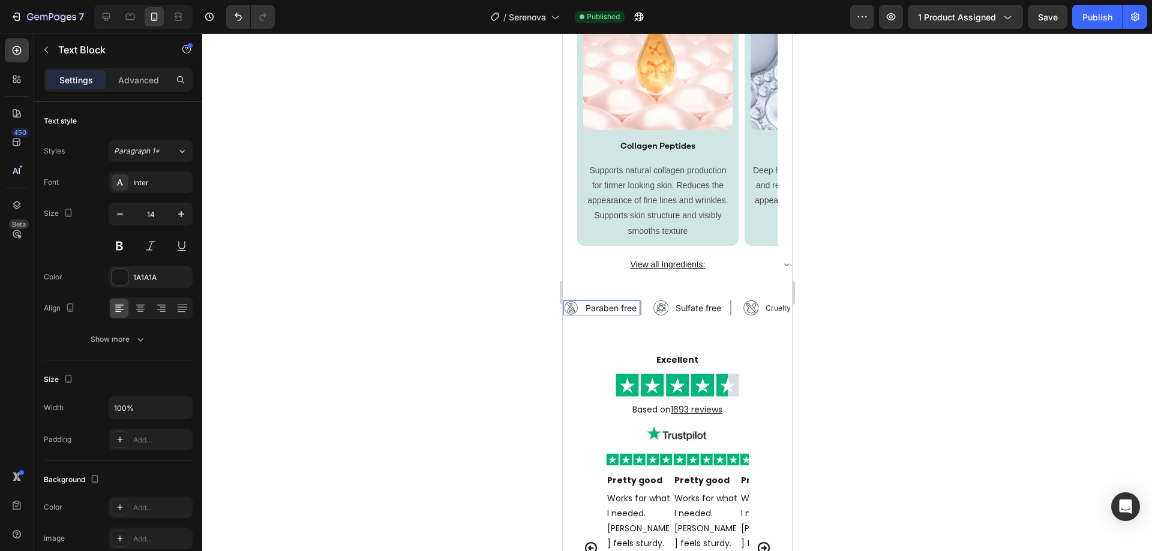
click at [581, 316] on div "Image Paraben free Text Block Row 0" at bounding box center [602, 308] width 78 height 15
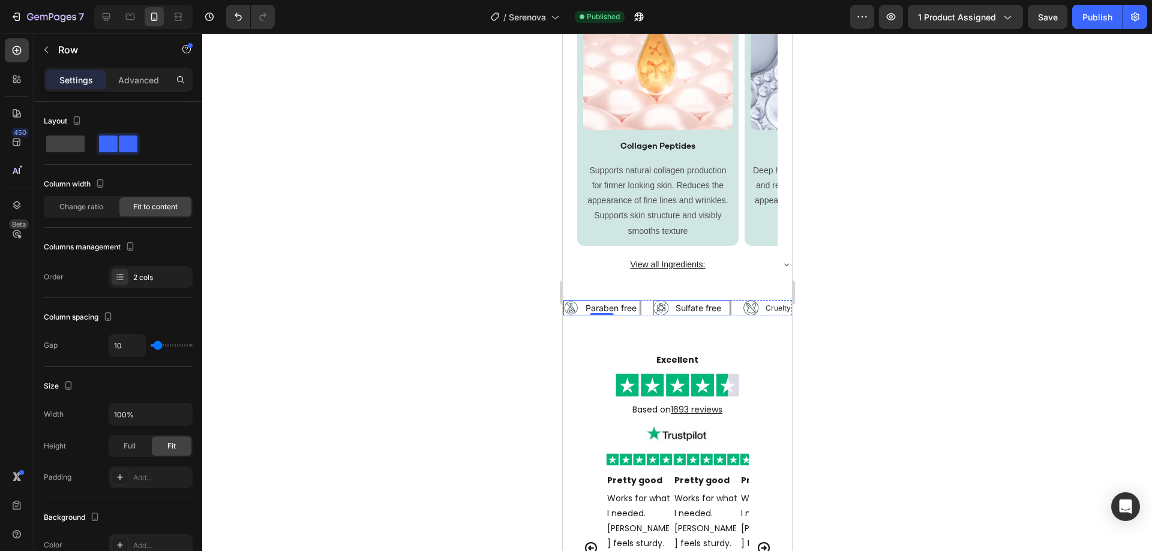
click at [669, 311] on div "Image Sulfate free Text Block Row" at bounding box center [692, 308] width 78 height 15
click at [760, 312] on div "Image Cruelty free Text Block Row" at bounding box center [782, 308] width 78 height 15
click at [641, 315] on div "Image Paraben free Text Block Row" at bounding box center [608, 308] width 90 height 15
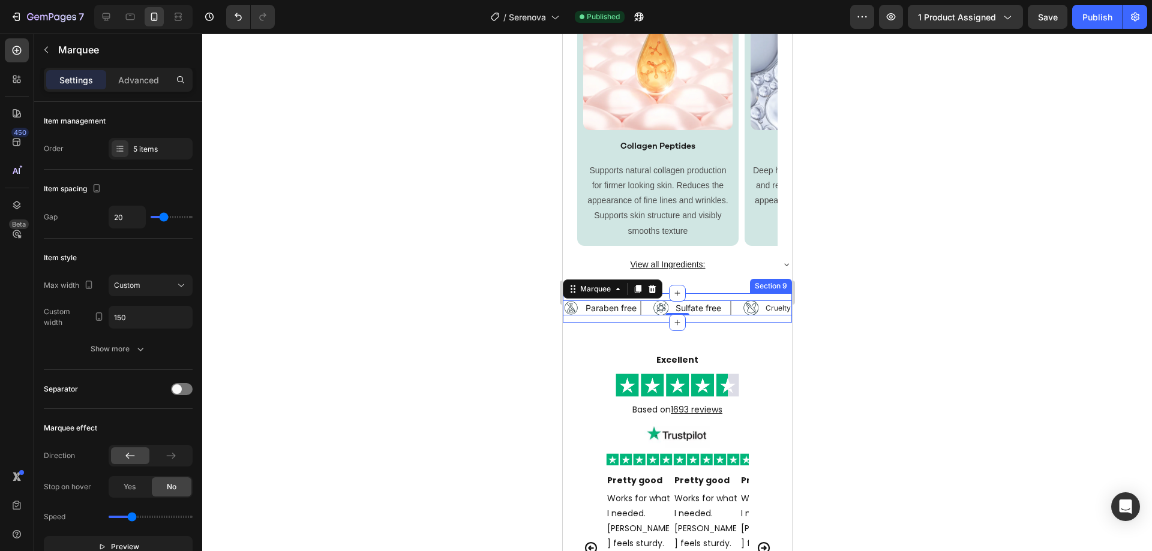
click at [643, 319] on div "Image Paraben free Text Block Row Image Sulfate free Text Block Row Image Cruel…" at bounding box center [676, 307] width 229 height 29
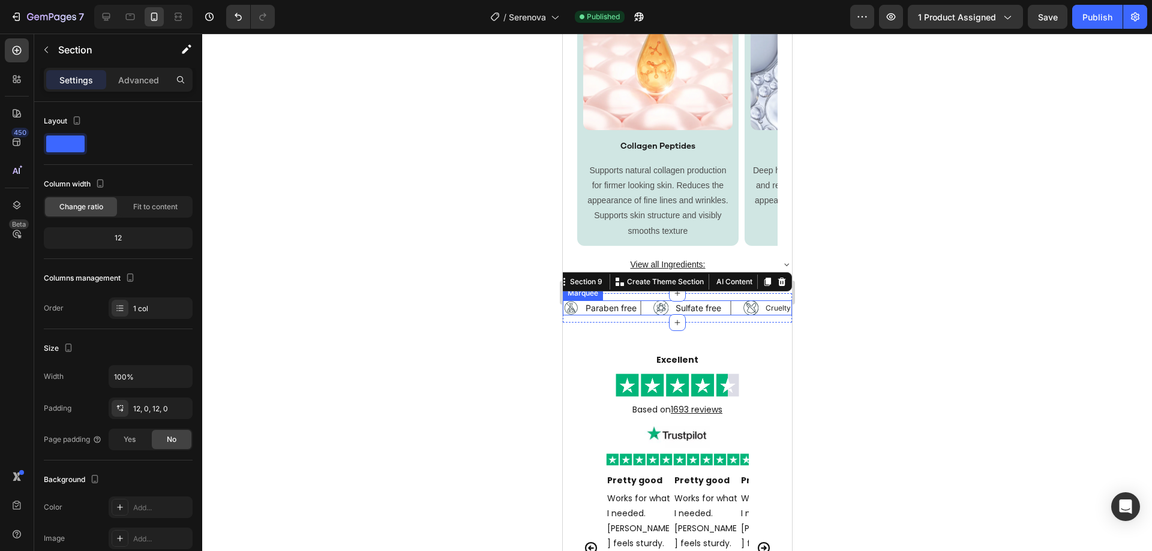
click at [646, 313] on div "Image Paraben free Text Block Row" at bounding box center [608, 308] width 90 height 15
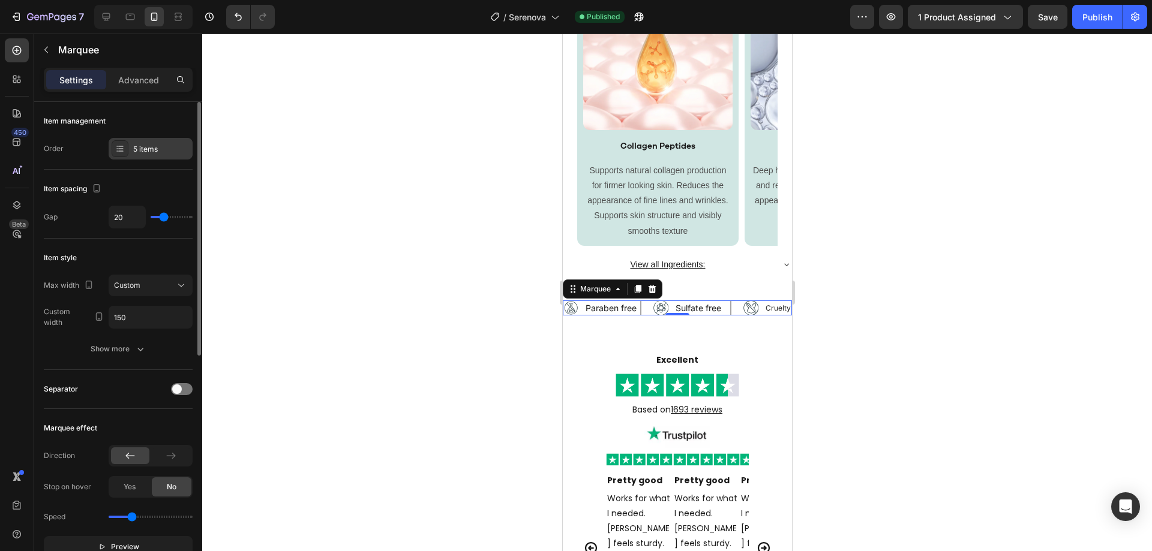
click at [152, 145] on div "5 items" at bounding box center [161, 149] width 56 height 11
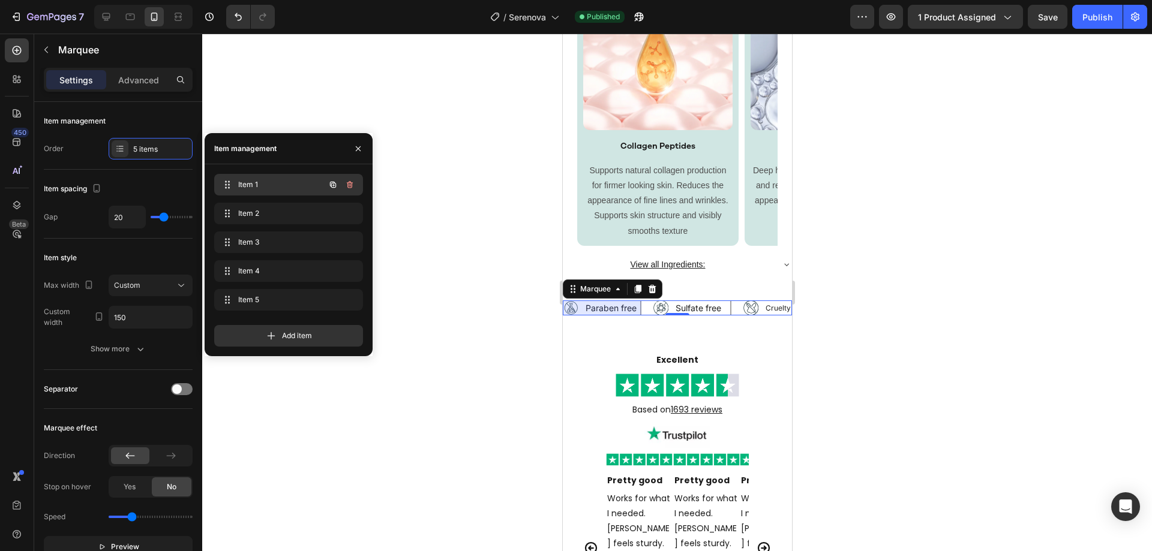
click at [265, 184] on span "Item 1" at bounding box center [272, 184] width 68 height 11
click at [281, 211] on span "Item 2" at bounding box center [272, 213] width 68 height 11
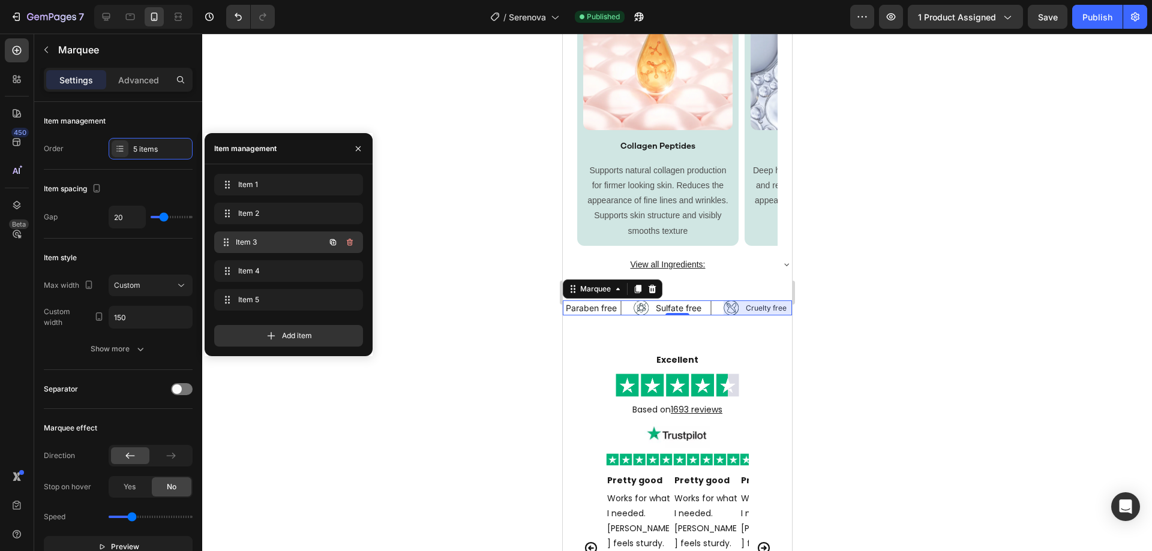
click at [284, 233] on div "Item 3 Item 3" at bounding box center [288, 243] width 149 height 22
click at [284, 271] on span "Item 4" at bounding box center [272, 271] width 68 height 11
click at [284, 302] on span "Item 5" at bounding box center [272, 300] width 68 height 11
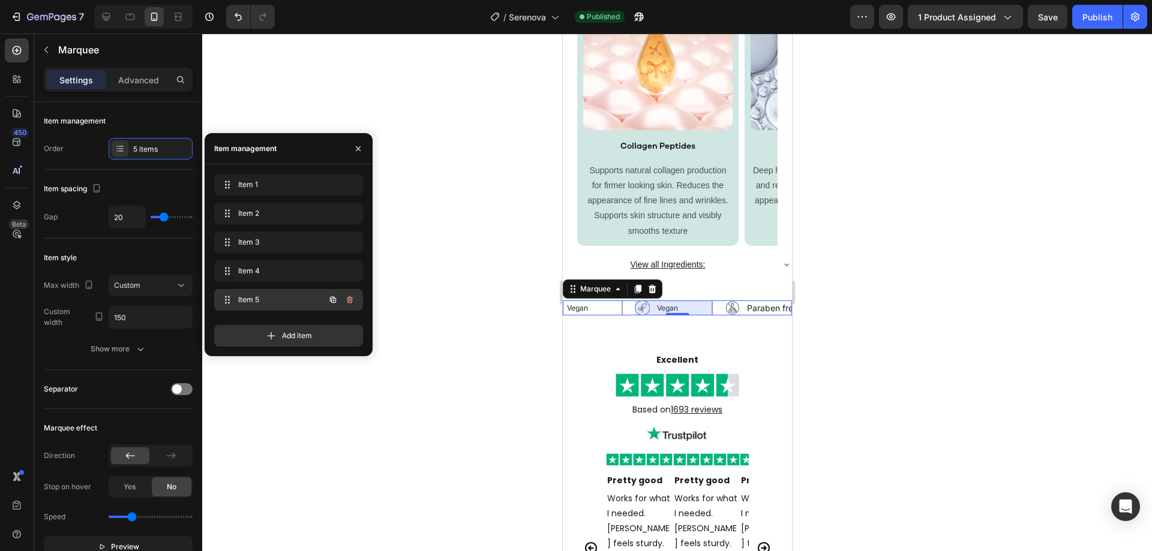
scroll to position [0, 290]
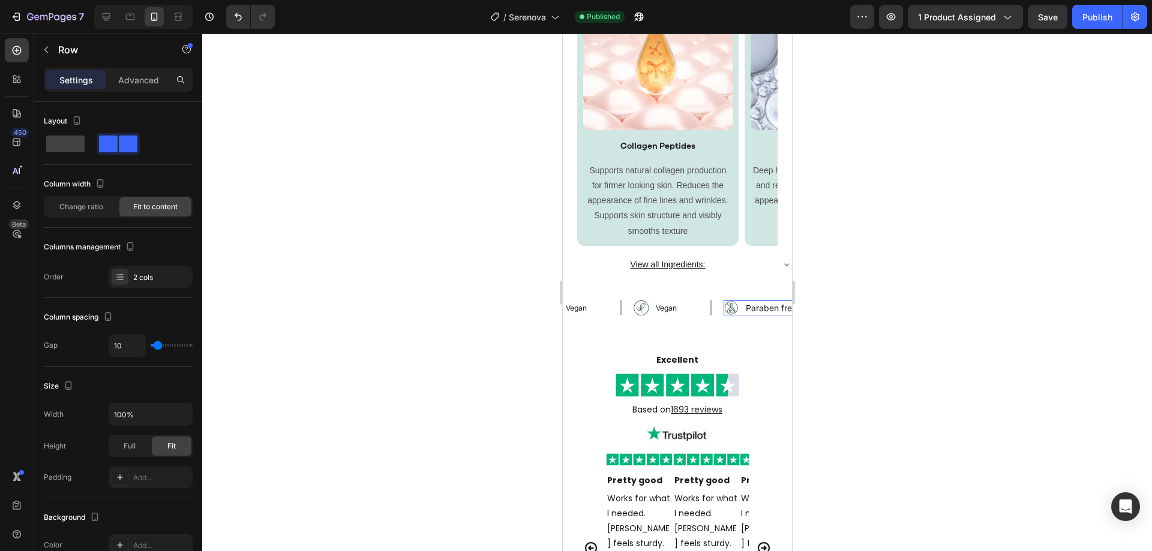
click at [351, 309] on div "Image Paraben free Text Block Row 0" at bounding box center [312, 308] width 78 height 15
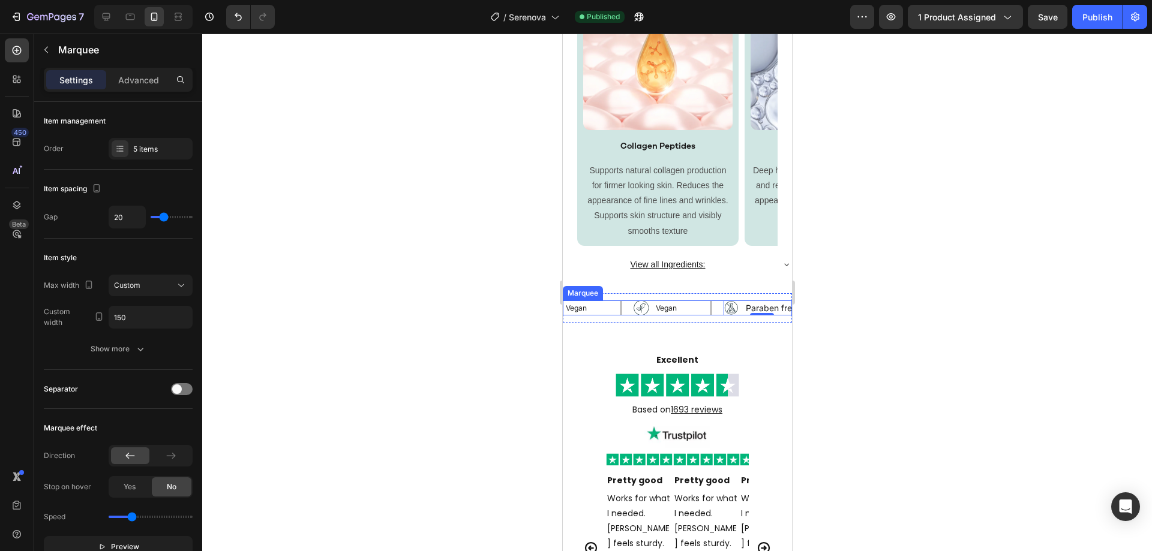
click at [715, 309] on div "Image Vegan Text Block Row" at bounding box center [678, 308] width 90 height 15
click at [718, 308] on div "Image Vegan Text Block Row" at bounding box center [678, 308] width 90 height 15
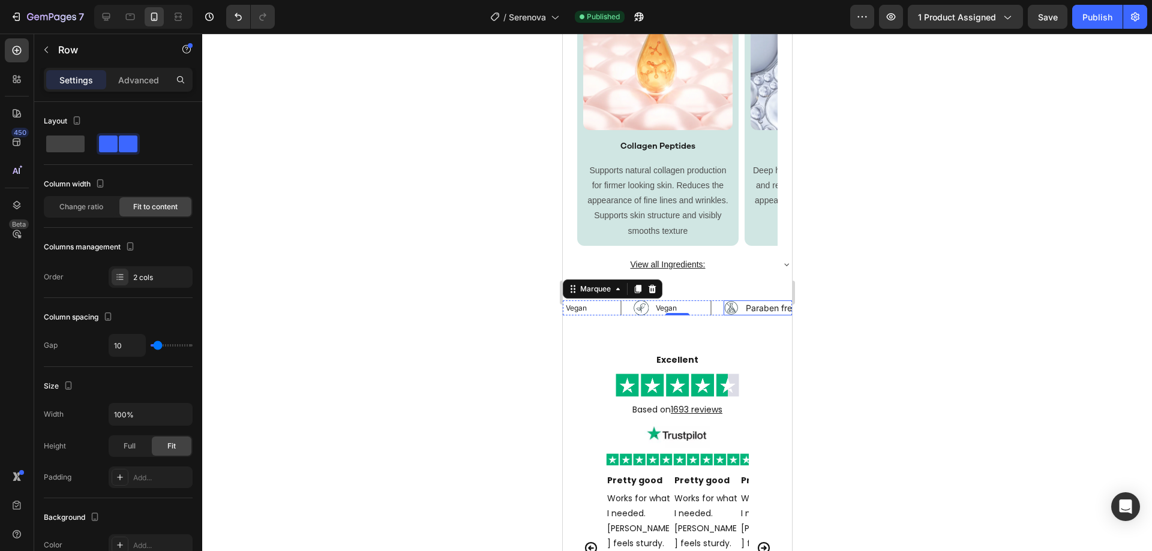
click at [351, 311] on div "Image Paraben free Text Block Row" at bounding box center [312, 308] width 78 height 15
click at [691, 311] on div "Image Vegan Text Block Row" at bounding box center [672, 308] width 78 height 15
click at [612, 310] on div "Image Vegan Text Block Row" at bounding box center [582, 308] width 78 height 15
click at [628, 310] on div "Image Vegan Text Block Row 0" at bounding box center [588, 308] width 90 height 15
click at [351, 311] on div "Image Paraben free Text Block Row" at bounding box center [312, 308] width 78 height 15
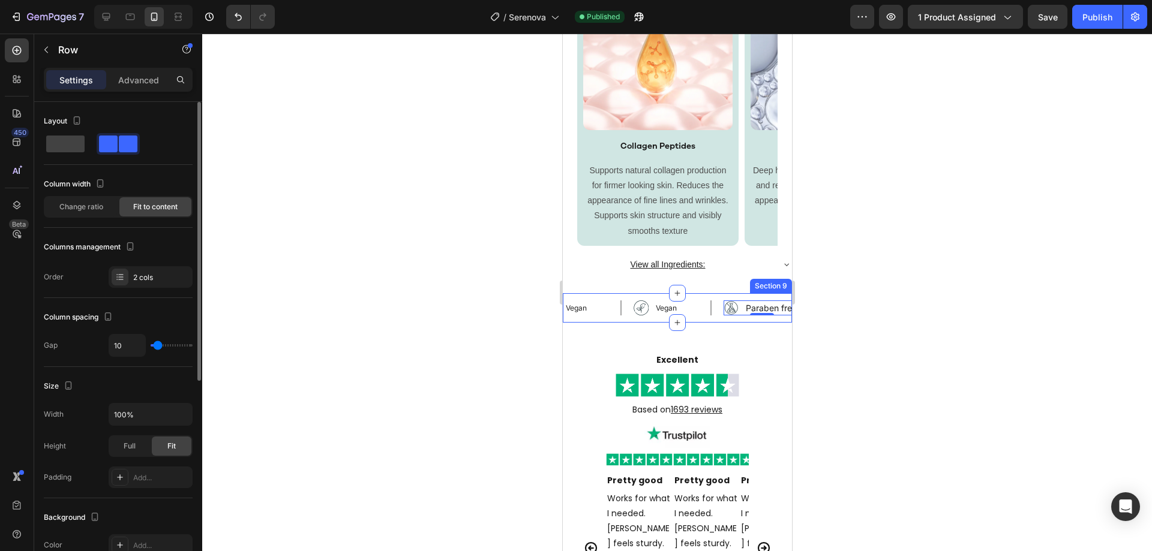
scroll to position [120, 0]
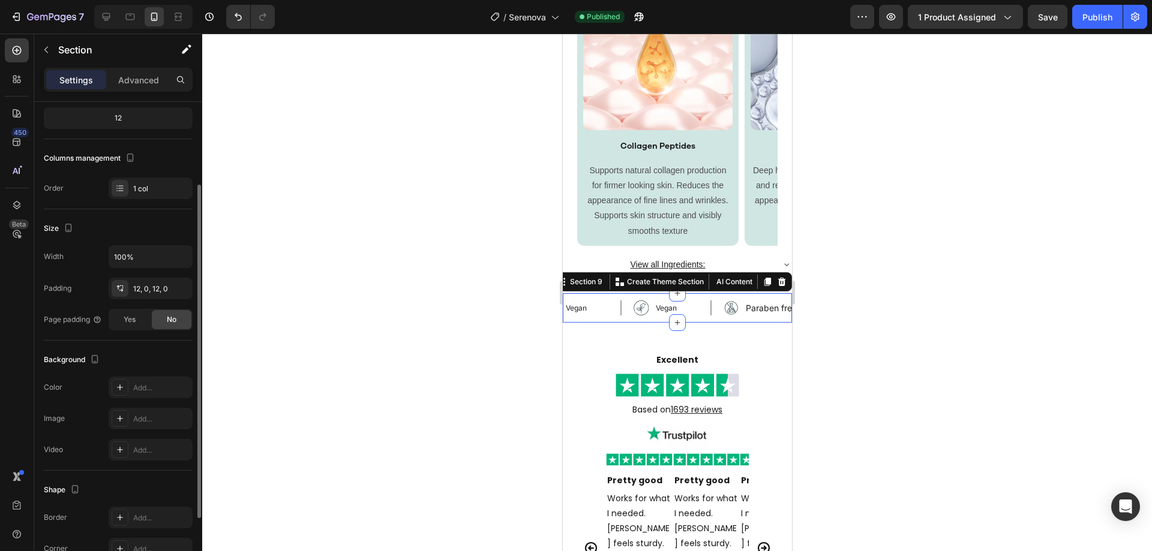
click at [617, 318] on div "Image Paraben free Text Block Row Image Sulfate free Text Block Row Image Cruel…" at bounding box center [676, 307] width 229 height 29
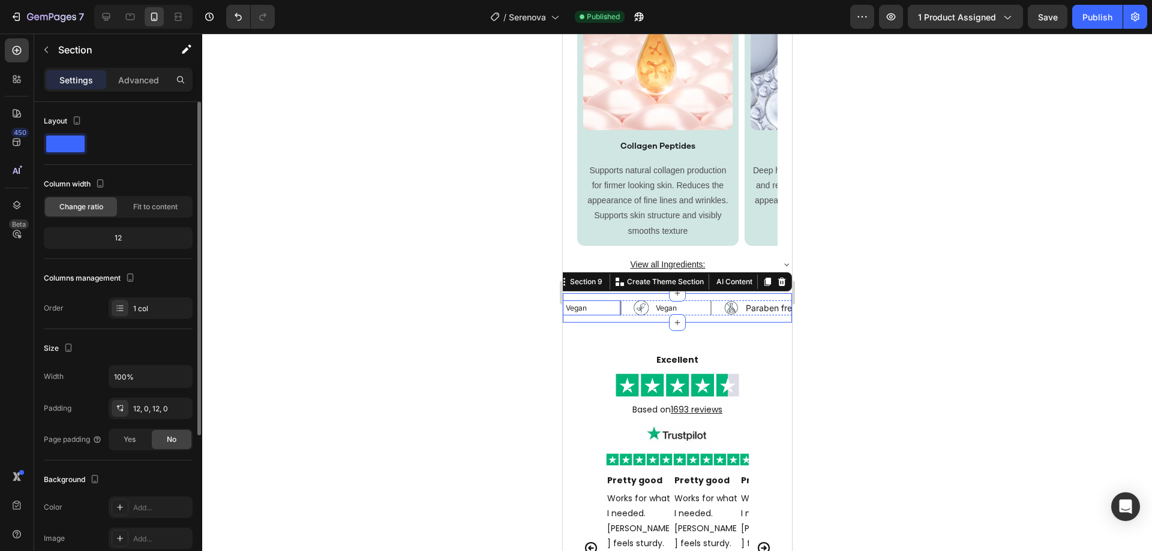
click at [607, 311] on div "Image Vegan Text Block Row" at bounding box center [582, 308] width 78 height 15
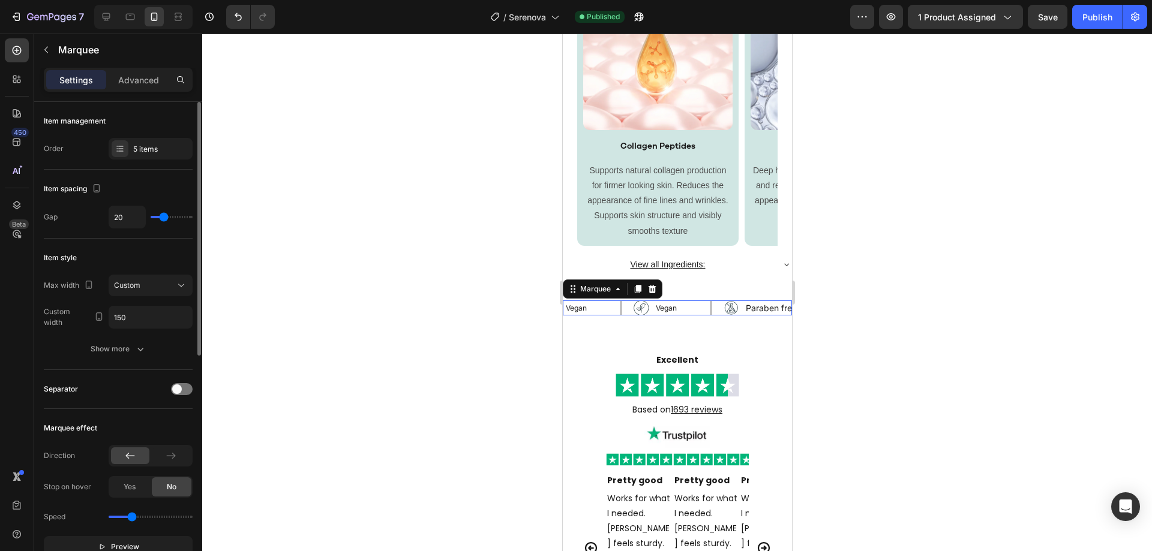
click at [623, 312] on div "Image Vegan Text Block Row" at bounding box center [588, 308] width 90 height 15
type input "3"
type input "0"
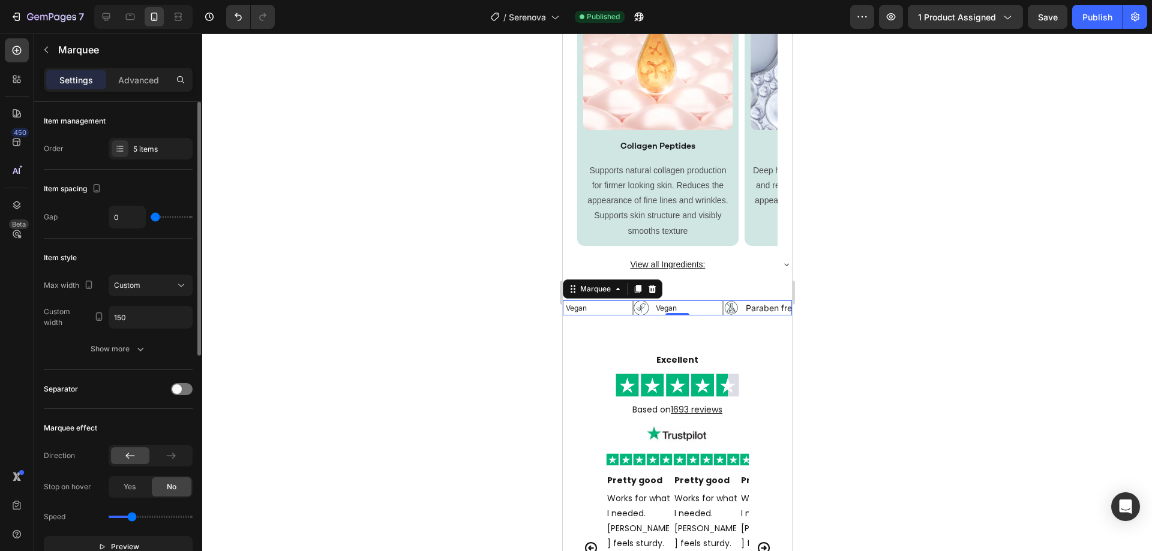
type input "15"
type input "21"
type input "24"
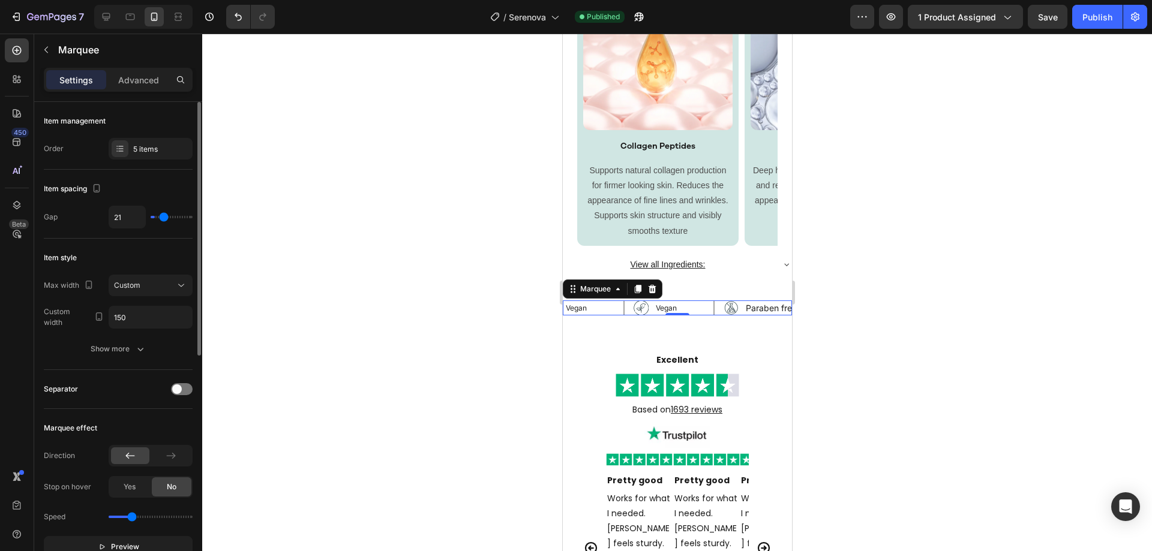
type input "24"
type input "21"
drag, startPoint x: 162, startPoint y: 214, endPoint x: 151, endPoint y: 216, distance: 11.5
type input "21"
click at [164, 216] on input "range" at bounding box center [172, 217] width 42 height 2
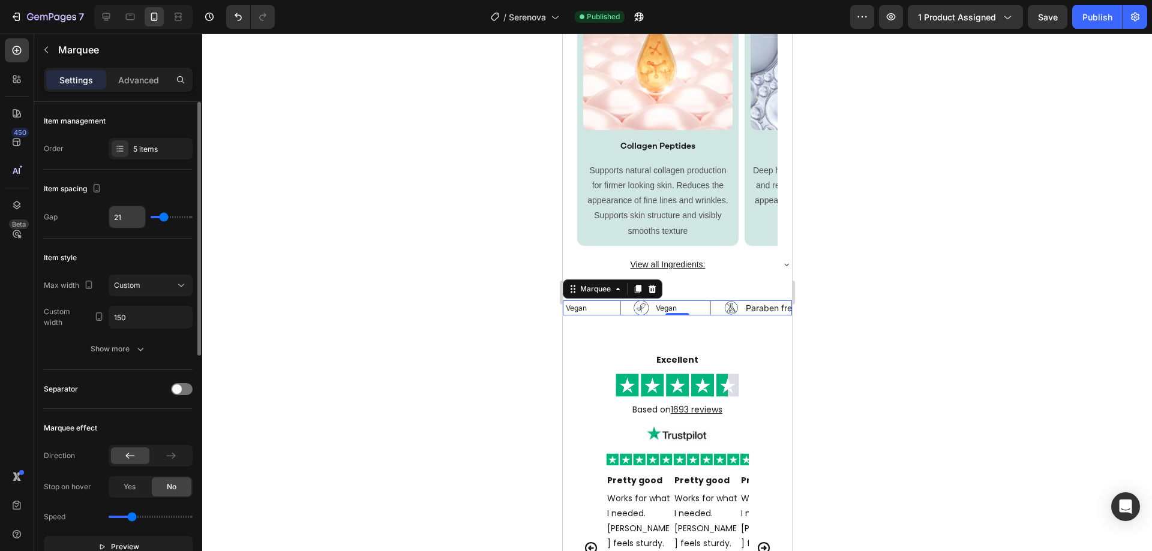
click at [124, 217] on input "21" at bounding box center [127, 217] width 36 height 22
type input "2"
type input "20"
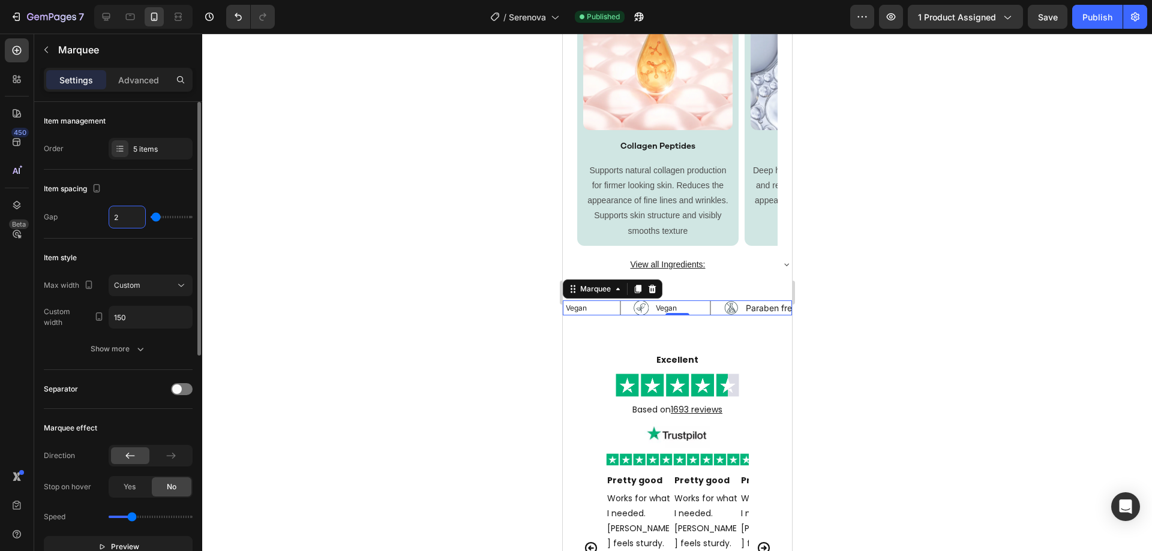
type input "20"
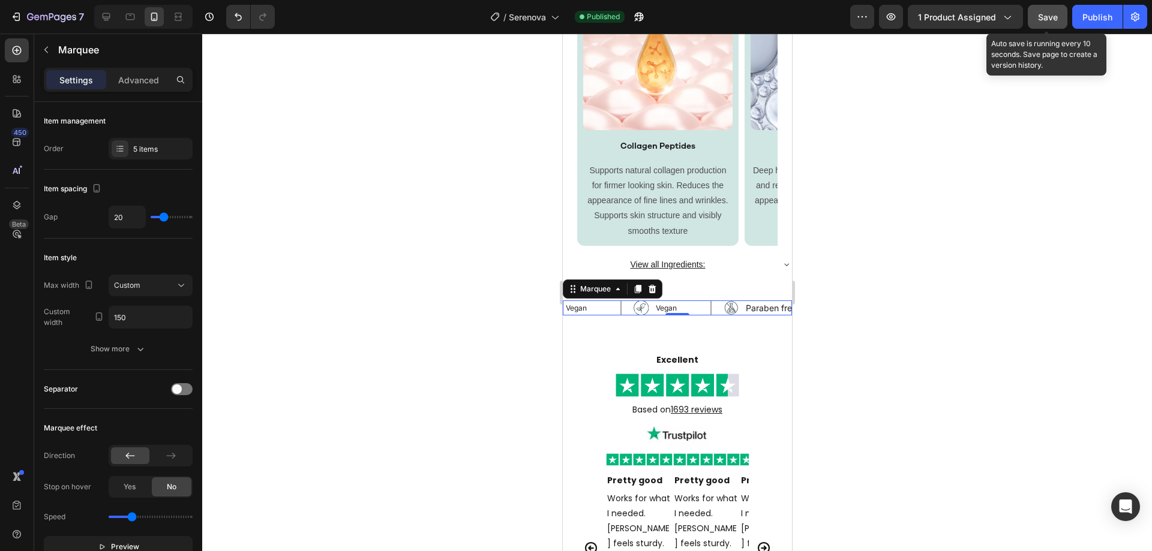
click at [1054, 22] on div "Save" at bounding box center [1048, 17] width 20 height 13
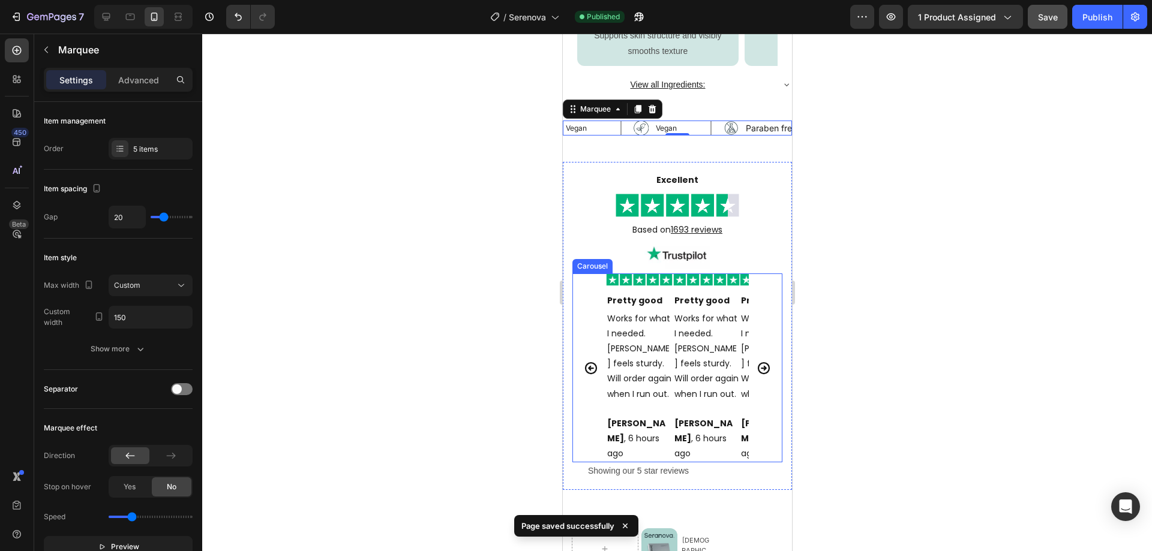
scroll to position [3094, 0]
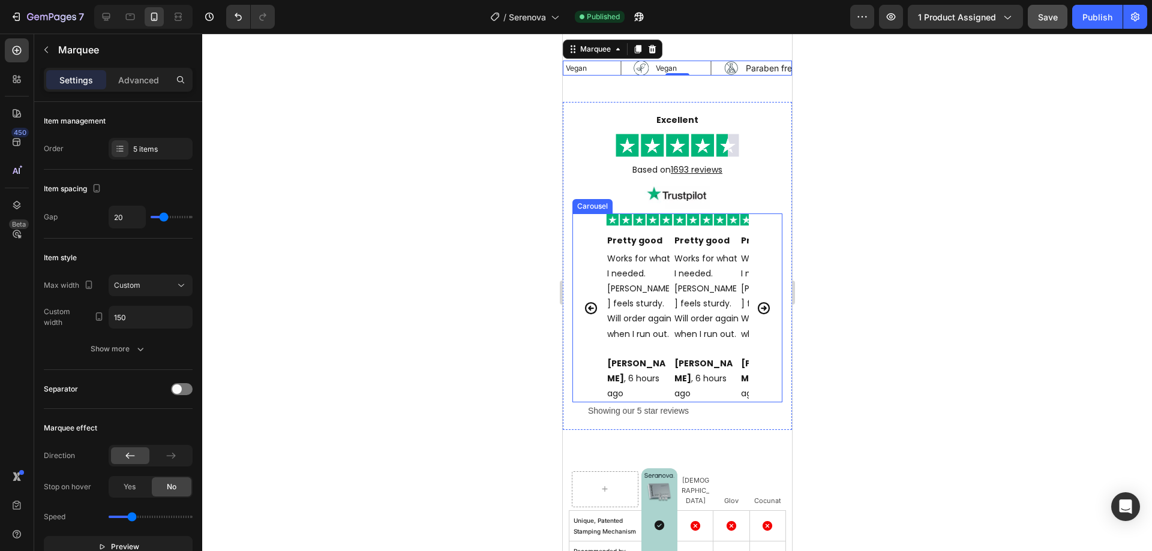
click at [580, 316] on button "Carousel Back Arrow" at bounding box center [591, 309] width 34 height 34
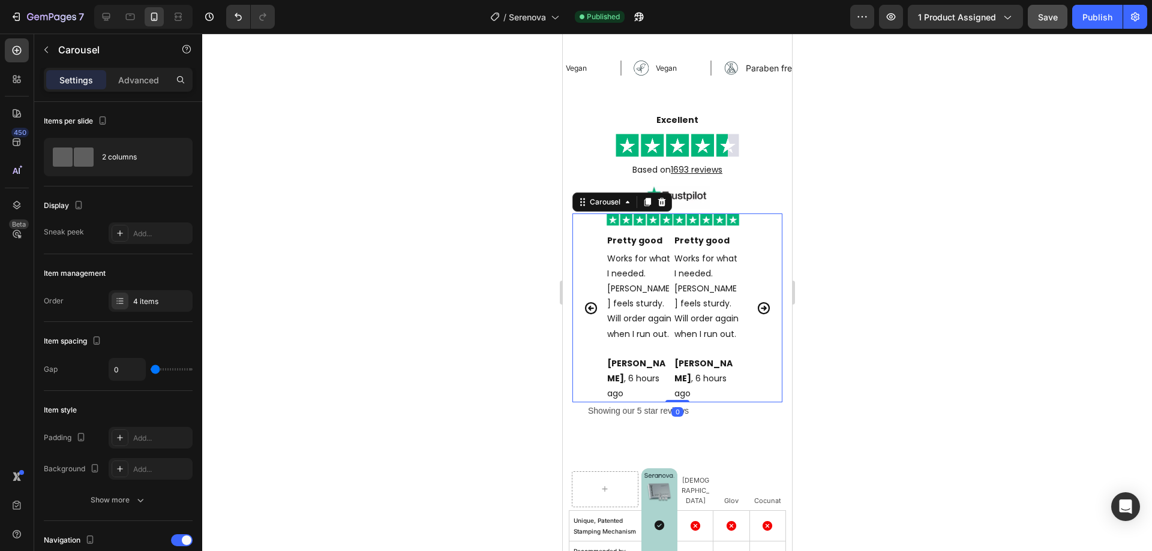
click at [756, 307] on icon "Carousel Next Arrow" at bounding box center [763, 308] width 14 height 14
click at [114, 164] on div "2 columns" at bounding box center [138, 157] width 73 height 28
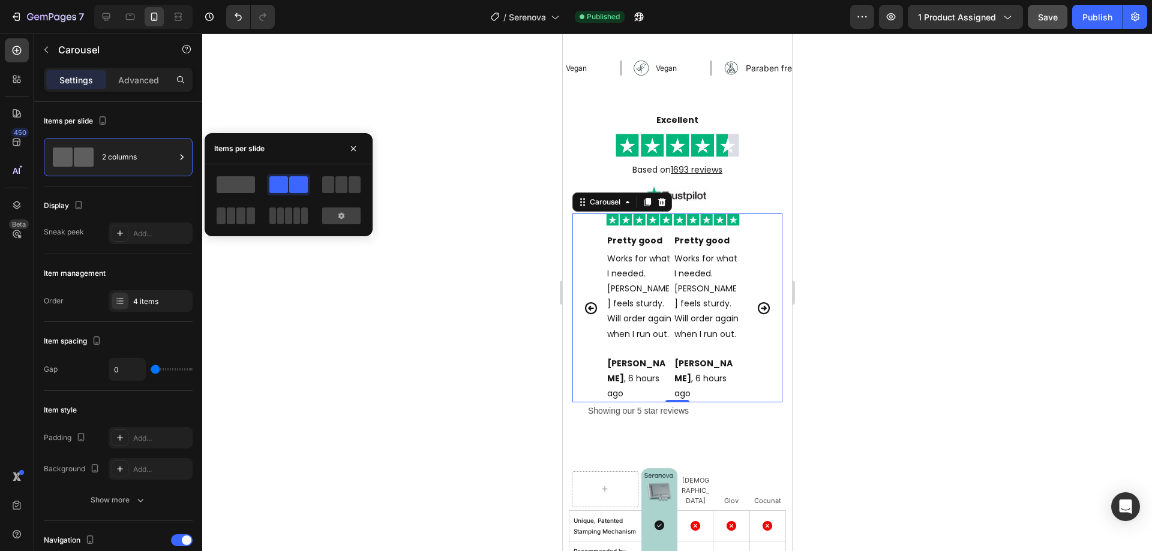
click at [248, 185] on span at bounding box center [236, 184] width 38 height 17
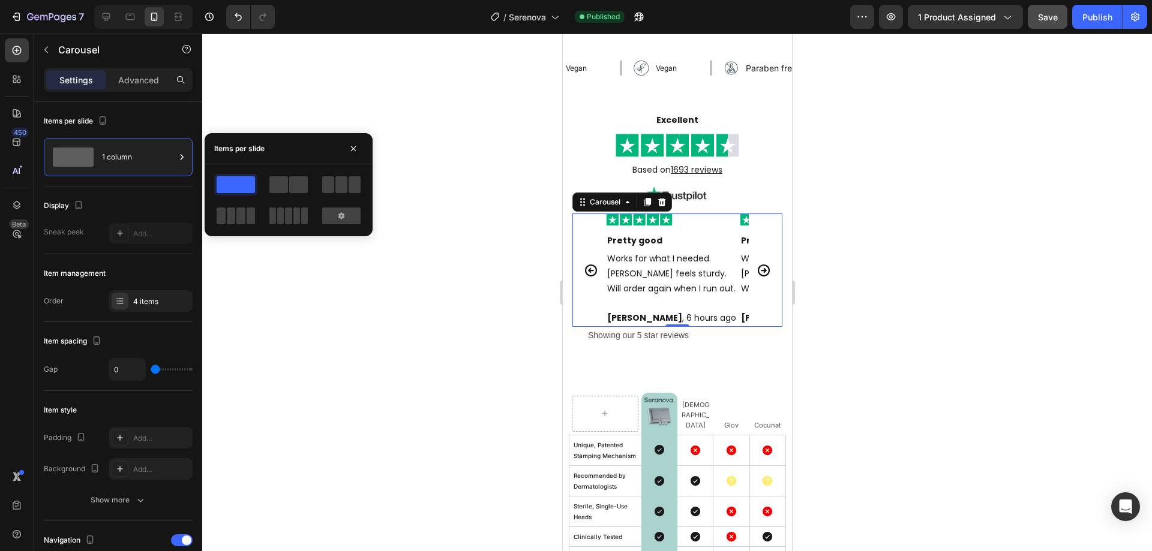
click at [756, 263] on icon "Carousel Next Arrow" at bounding box center [763, 270] width 14 height 14
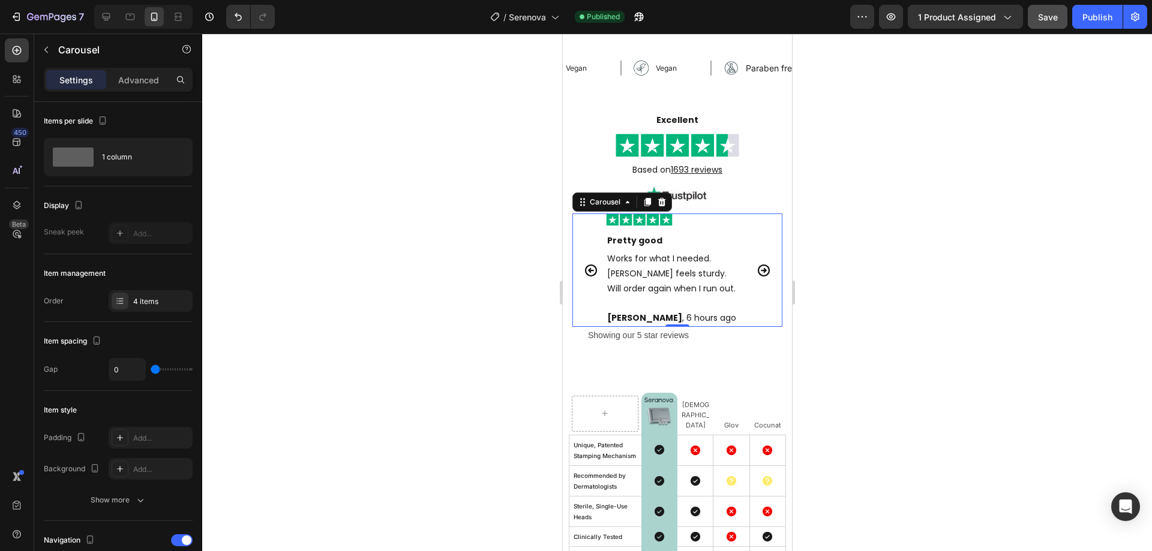
click at [756, 263] on icon "Carousel Next Arrow" at bounding box center [763, 270] width 14 height 14
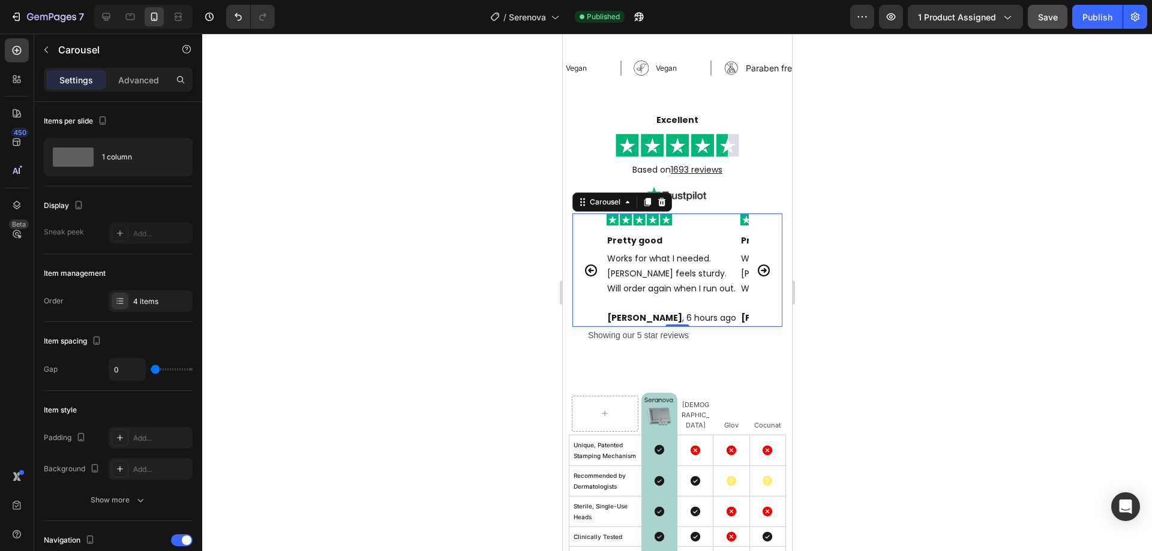
click at [756, 263] on icon "Carousel Next Arrow" at bounding box center [763, 270] width 14 height 14
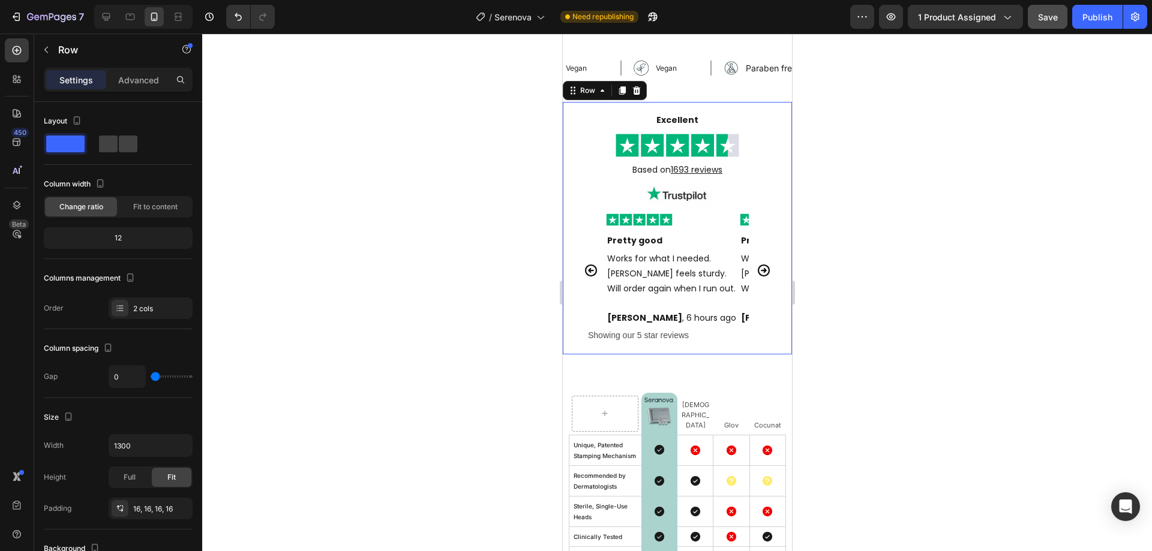
click at [566, 280] on div "Excellent Text Block Image Based on 1693 reviews Text Block Image Image Pretty …" at bounding box center [676, 228] width 229 height 253
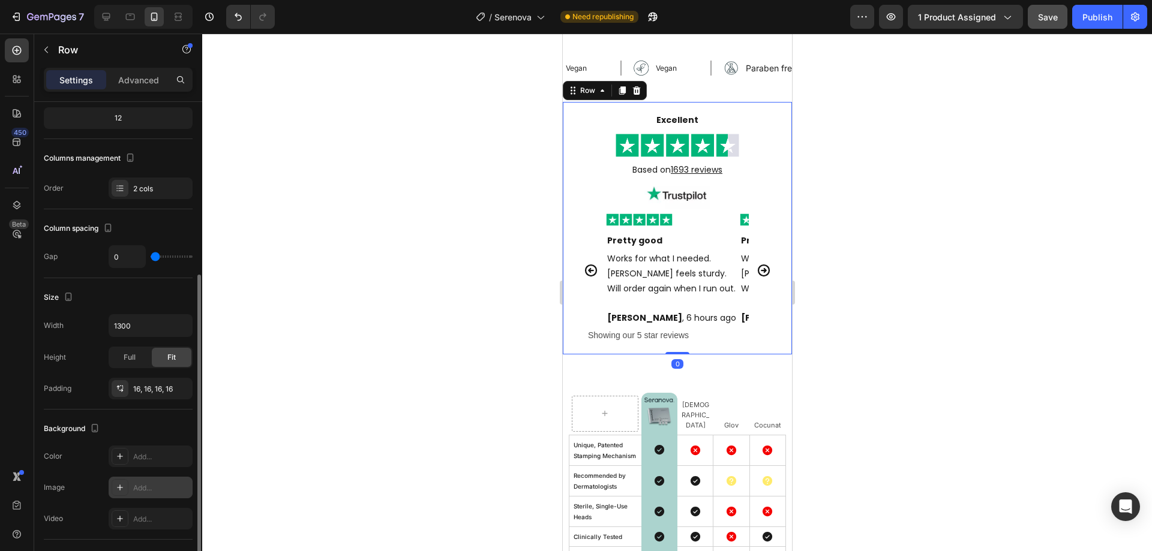
scroll to position [180, 0]
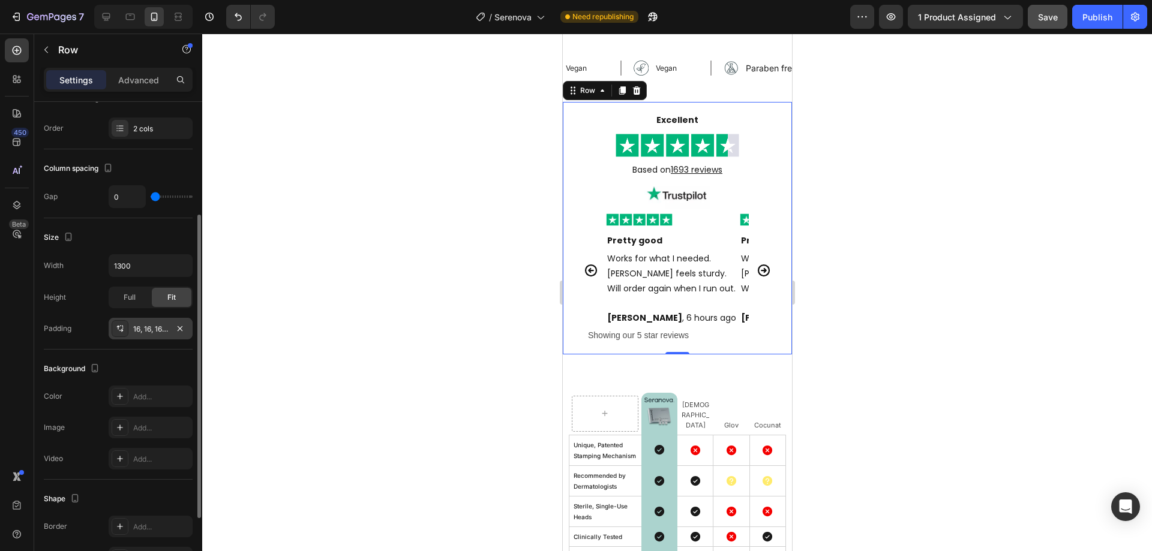
click at [139, 332] on div "16, 16, 16, 16" at bounding box center [150, 329] width 35 height 11
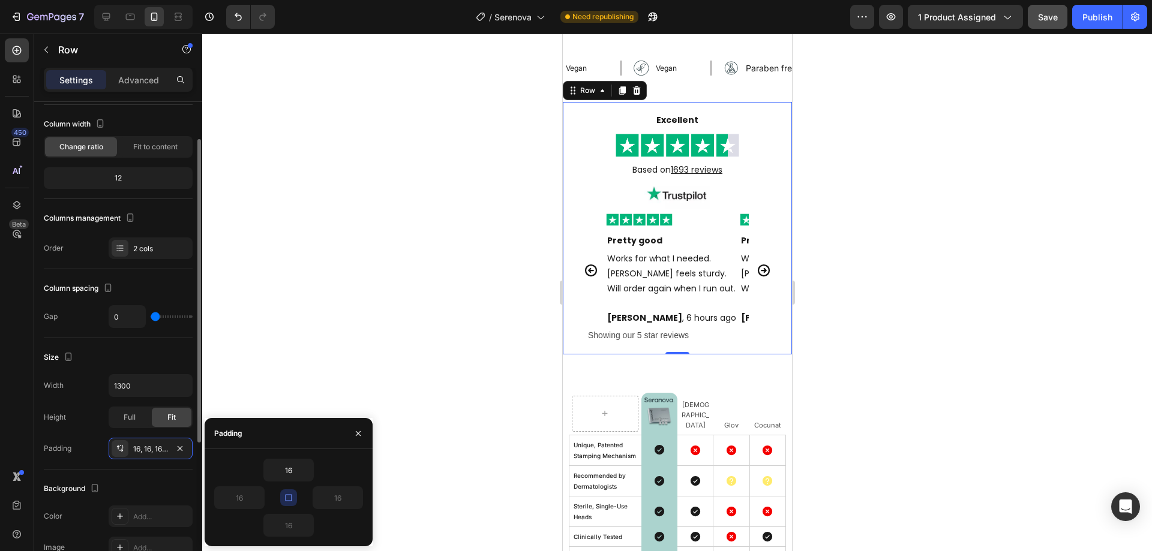
scroll to position [0, 0]
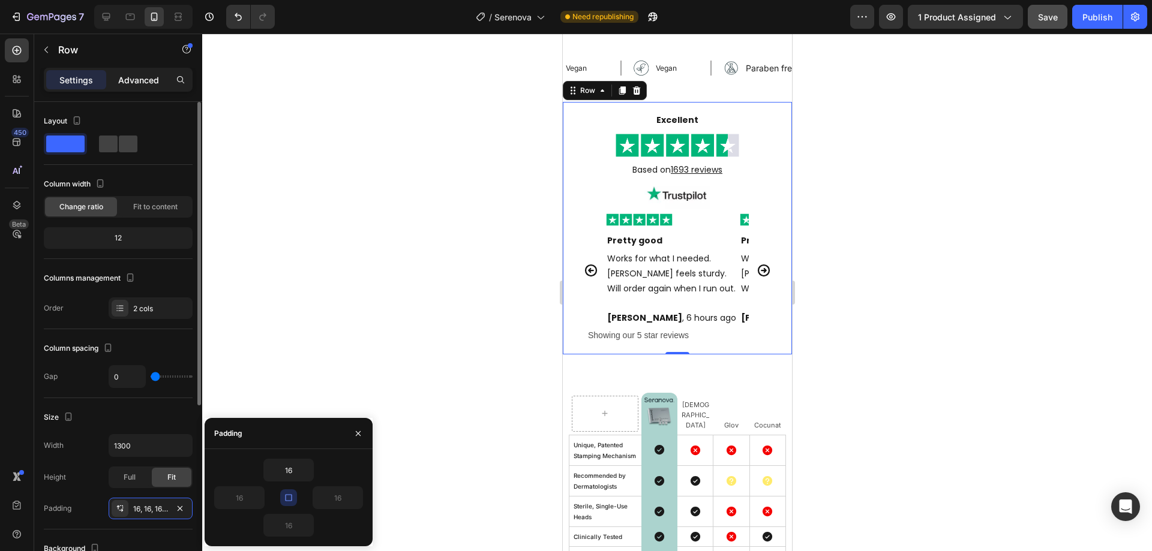
click at [145, 77] on p "Advanced" at bounding box center [138, 80] width 41 height 13
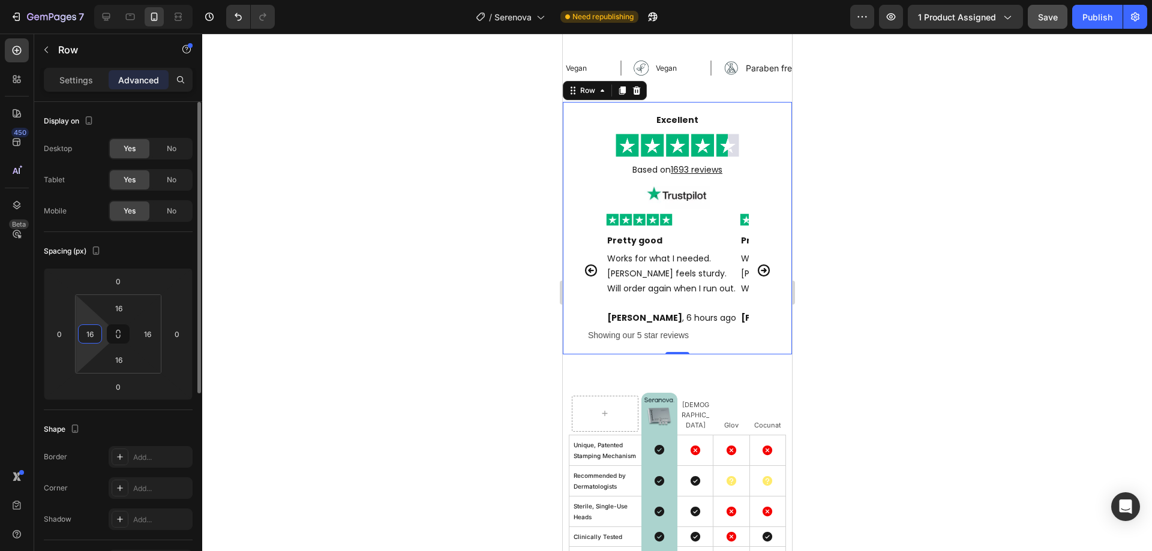
click at [89, 332] on input "16" at bounding box center [90, 334] width 18 height 18
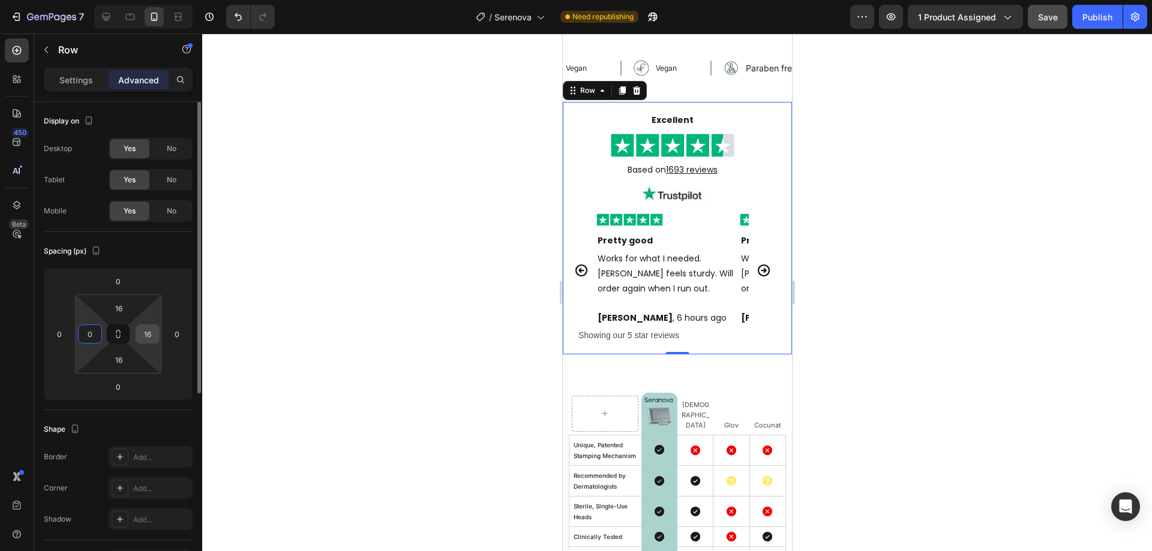
type input "0"
click at [157, 341] on div "16" at bounding box center [148, 334] width 24 height 19
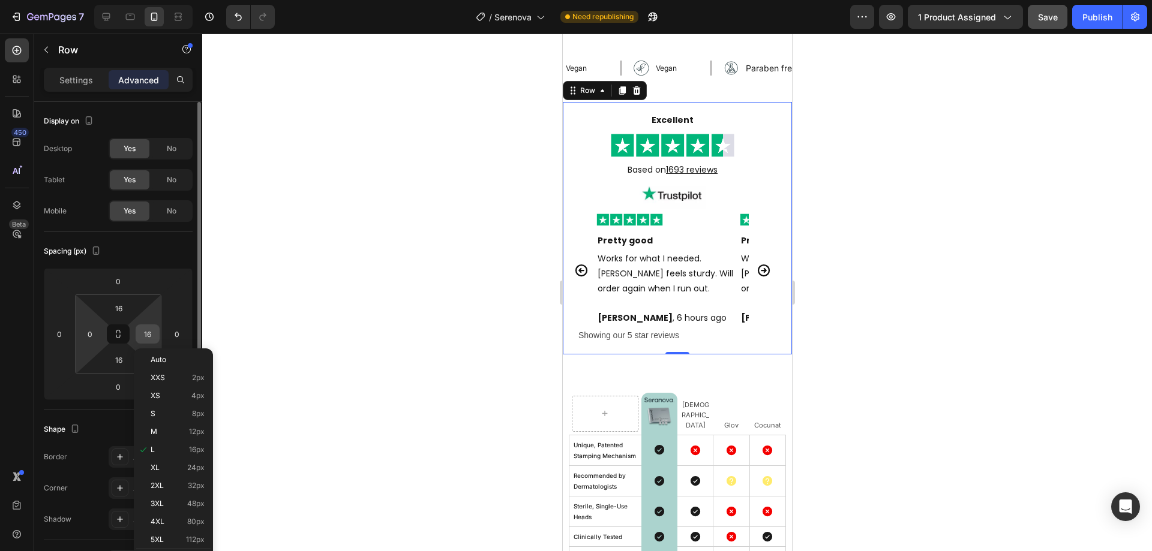
click at [152, 337] on input "16" at bounding box center [148, 334] width 18 height 18
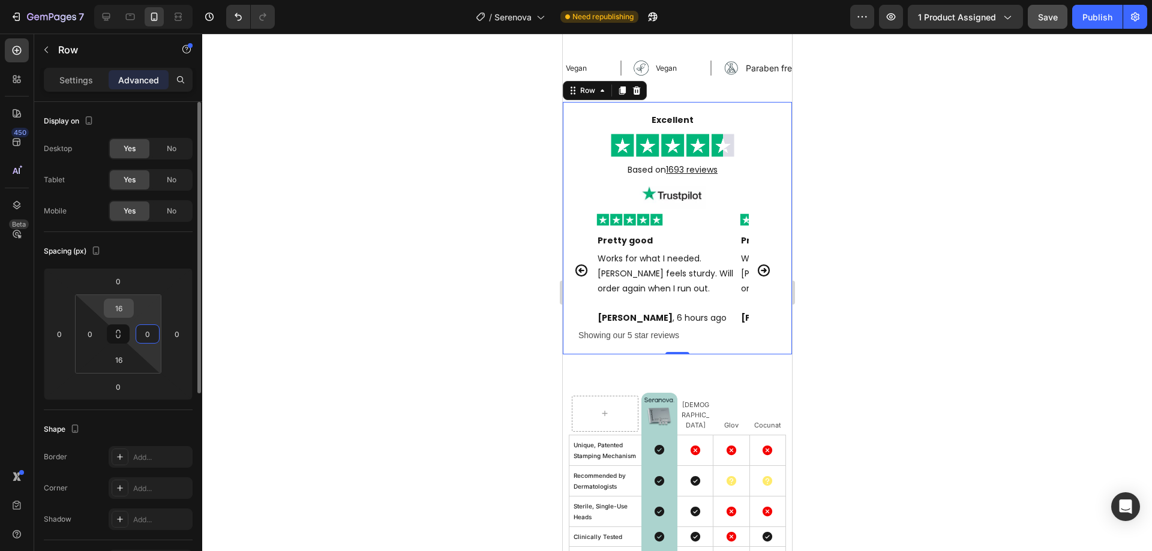
type input "0"
click at [122, 308] on input "16" at bounding box center [119, 308] width 24 height 18
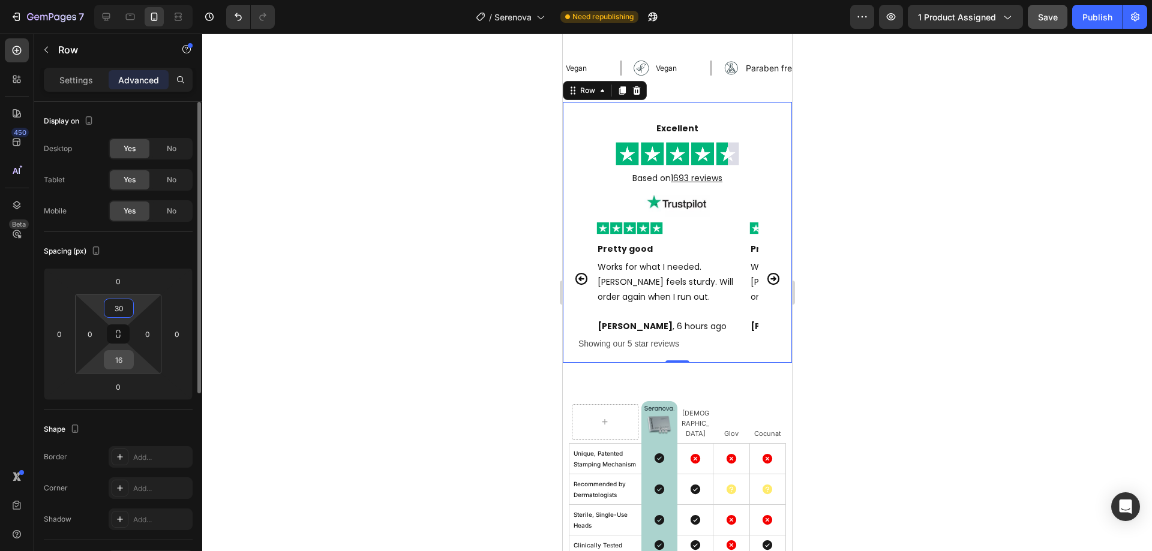
type input "30"
click at [124, 361] on input "16" at bounding box center [119, 360] width 24 height 18
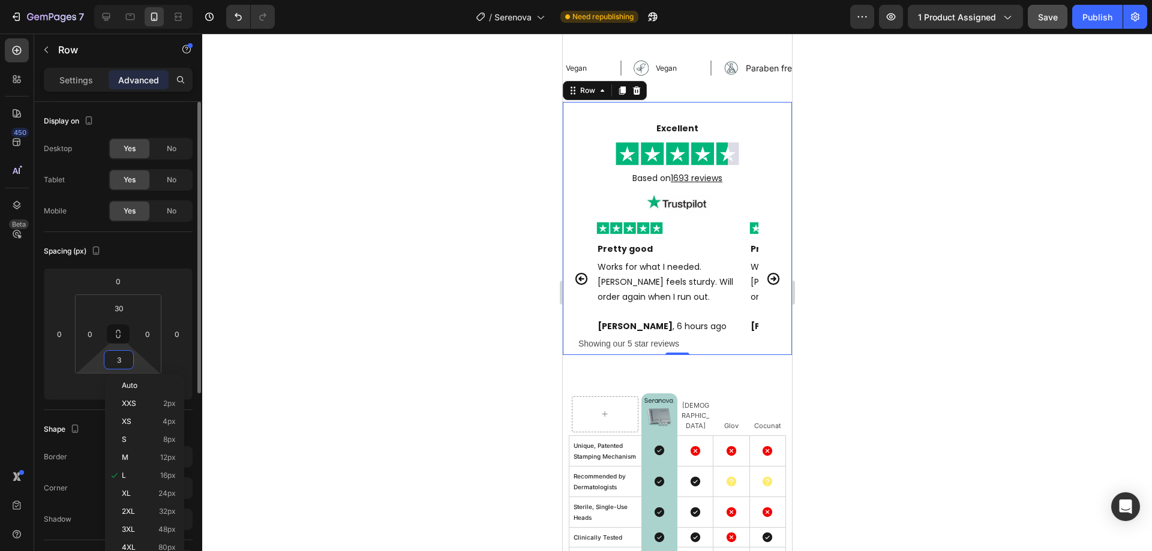
type input "30"
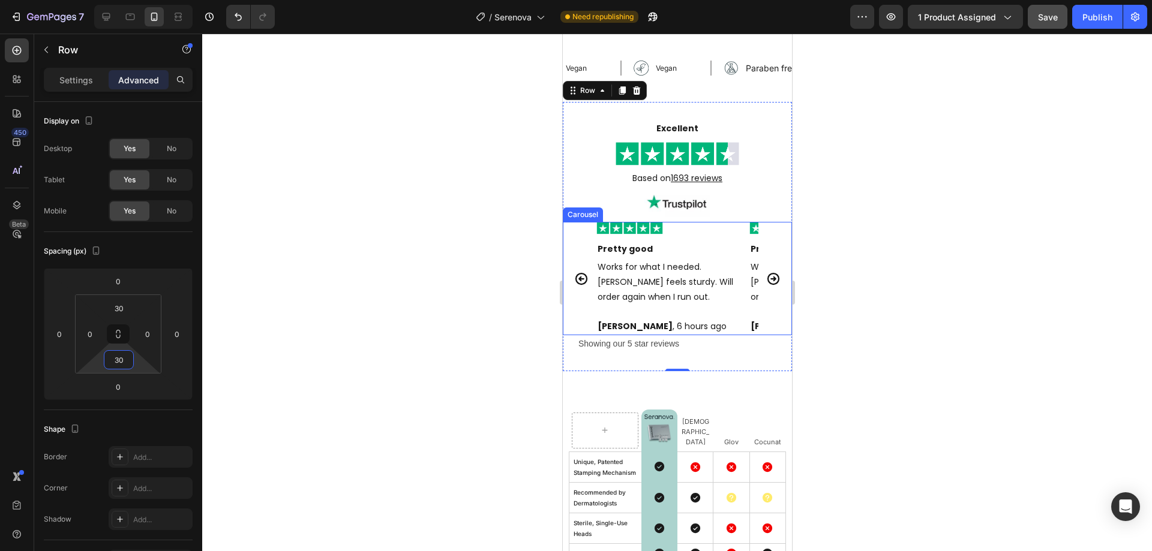
click at [591, 285] on button "Carousel Back Arrow" at bounding box center [581, 279] width 34 height 34
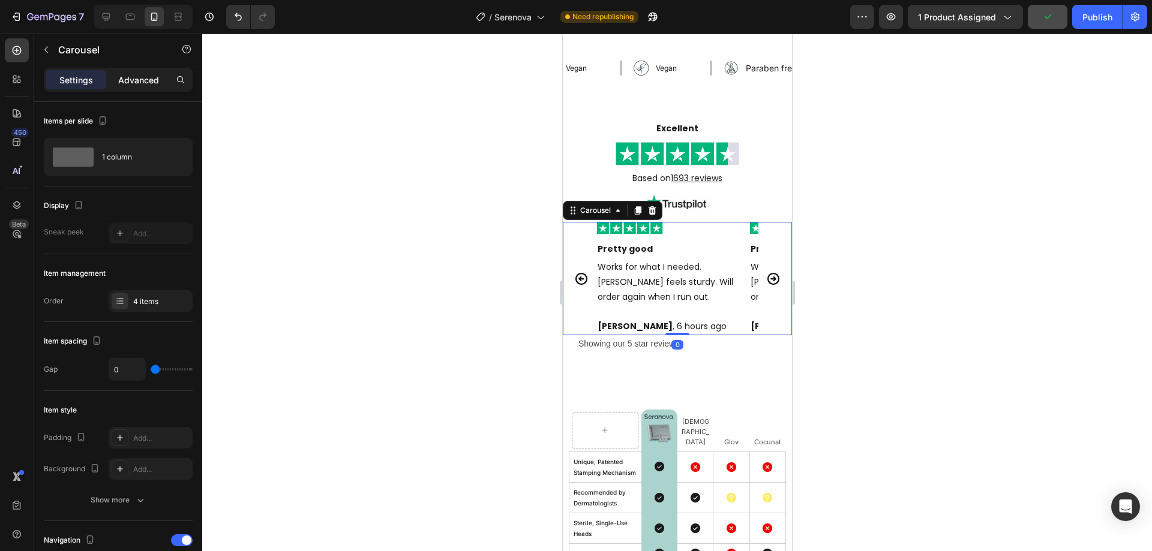
click at [140, 86] on p "Advanced" at bounding box center [138, 80] width 41 height 13
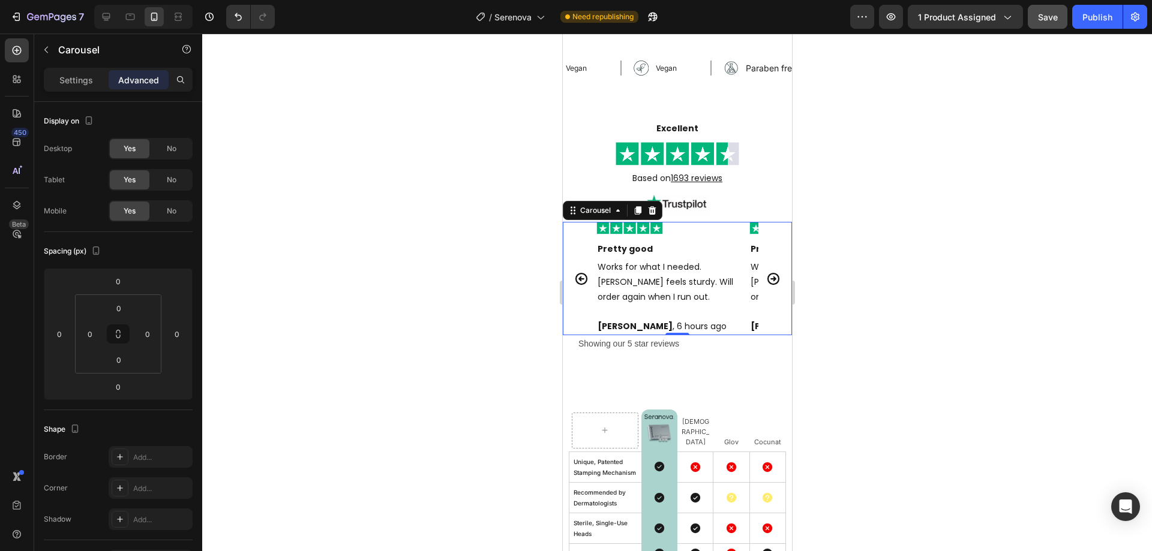
click at [592, 298] on div "Image Pretty good Text Block Works for what I needed. Device feels sturdy. Will…" at bounding box center [676, 279] width 229 height 114
click at [599, 311] on div "Text Block" at bounding box center [618, 310] width 41 height 11
click at [586, 310] on div "Image Pretty good Text Block Works for what I needed. Device feels sturdy. Will…" at bounding box center [676, 279] width 229 height 114
click at [582, 280] on icon "Carousel Back Arrow" at bounding box center [581, 279] width 12 height 12
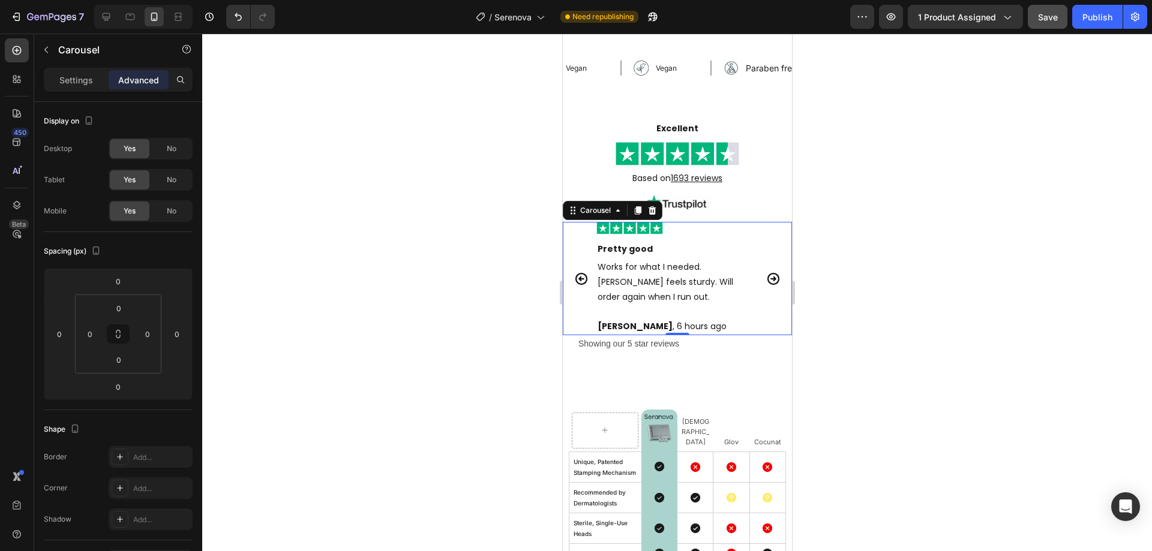
click at [584, 317] on div "Image Pretty good Text Block Works for what I needed. Device feels sturdy. Will…" at bounding box center [676, 279] width 229 height 114
click at [674, 130] on strong "Excellent" at bounding box center [677, 128] width 42 height 12
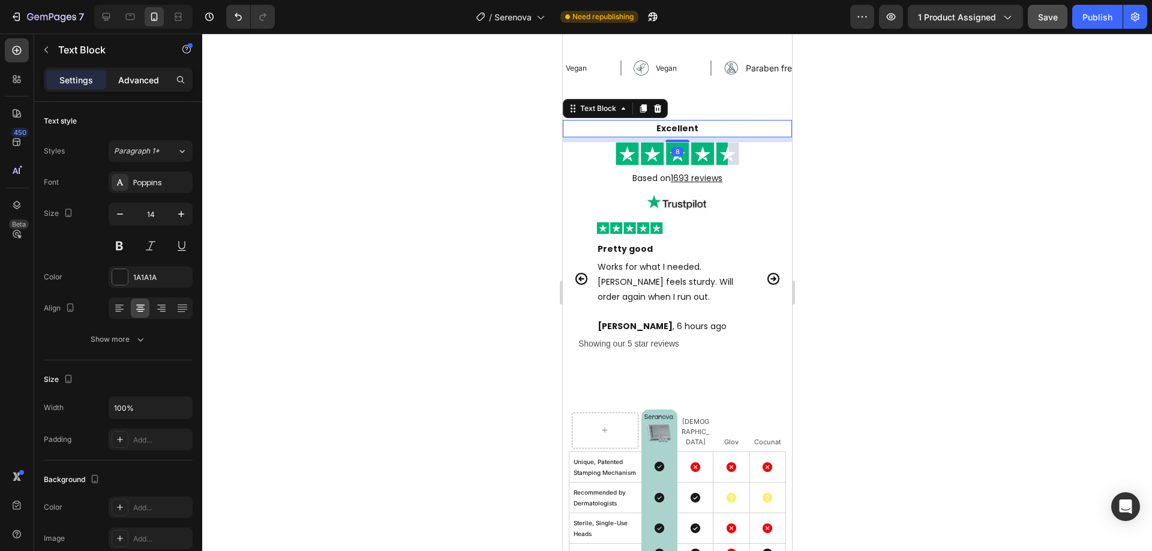
click at [140, 77] on p "Advanced" at bounding box center [138, 80] width 41 height 13
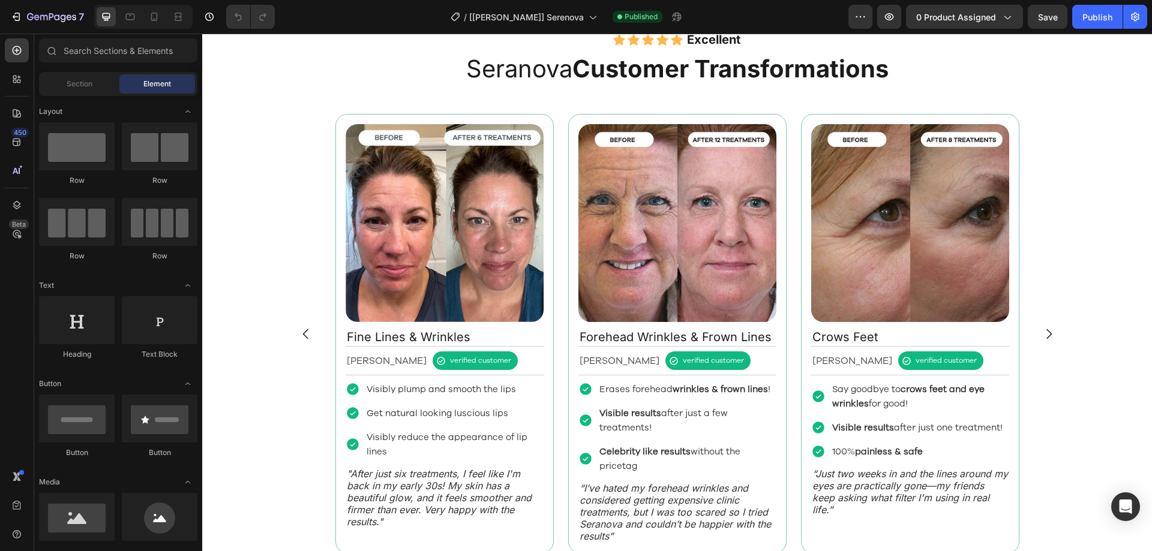
scroll to position [1320, 0]
click at [796, 338] on div "Image Crows Feet Text Block [PERSON_NAME] Text Block verified customer Item Lis…" at bounding box center [910, 333] width 228 height 449
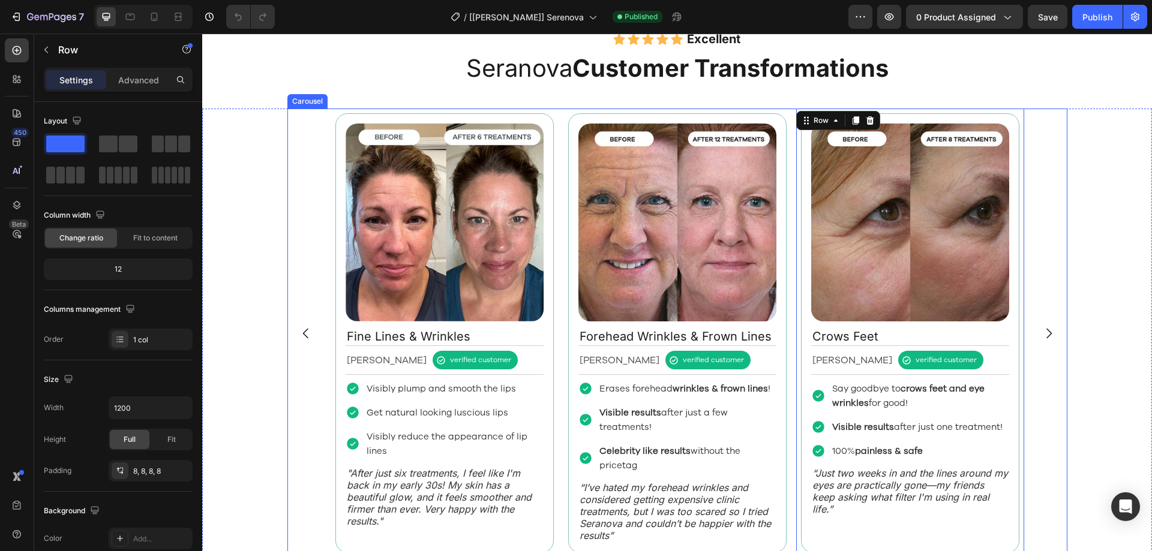
click at [313, 193] on div "Image Fine Lines & Wrinkles Text Block Rebecca S. Text Block verified customer …" at bounding box center [677, 333] width 780 height 449
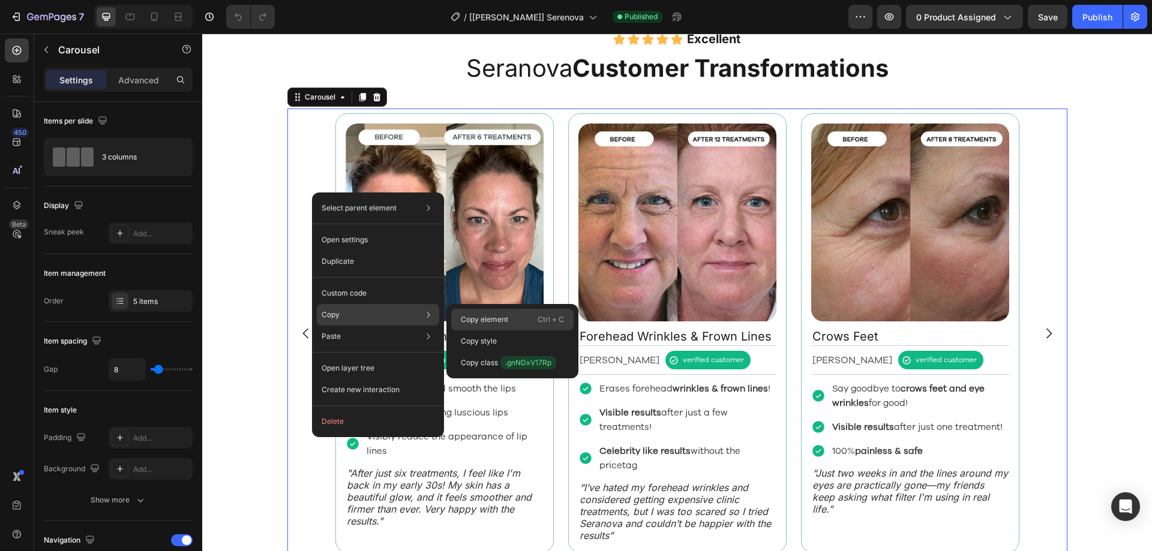
click at [460, 331] on div "Copy element Ctrl + C" at bounding box center [512, 342] width 122 height 22
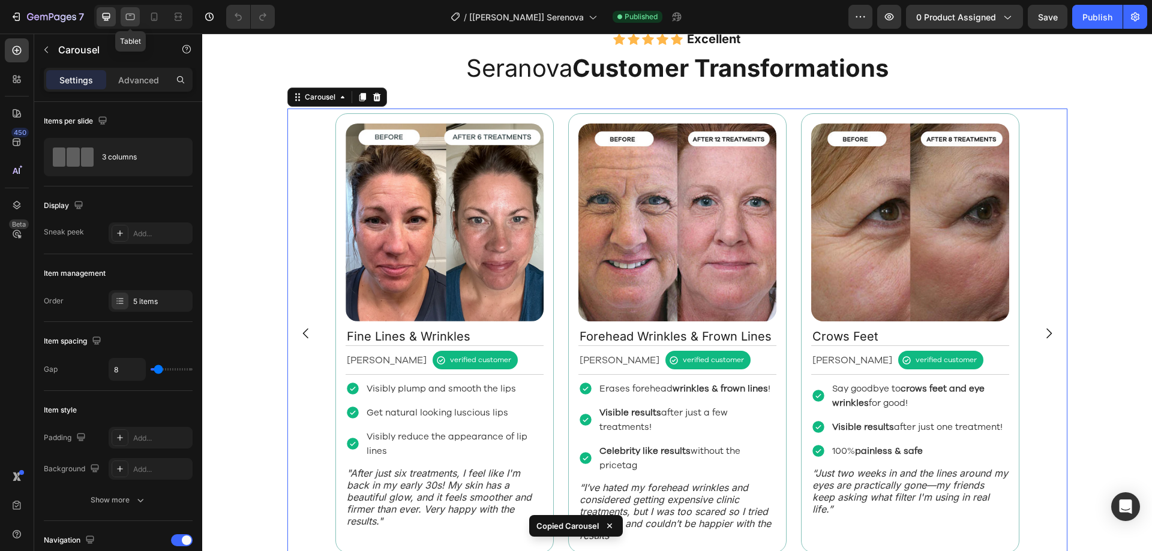
click at [127, 16] on icon at bounding box center [130, 17] width 9 height 7
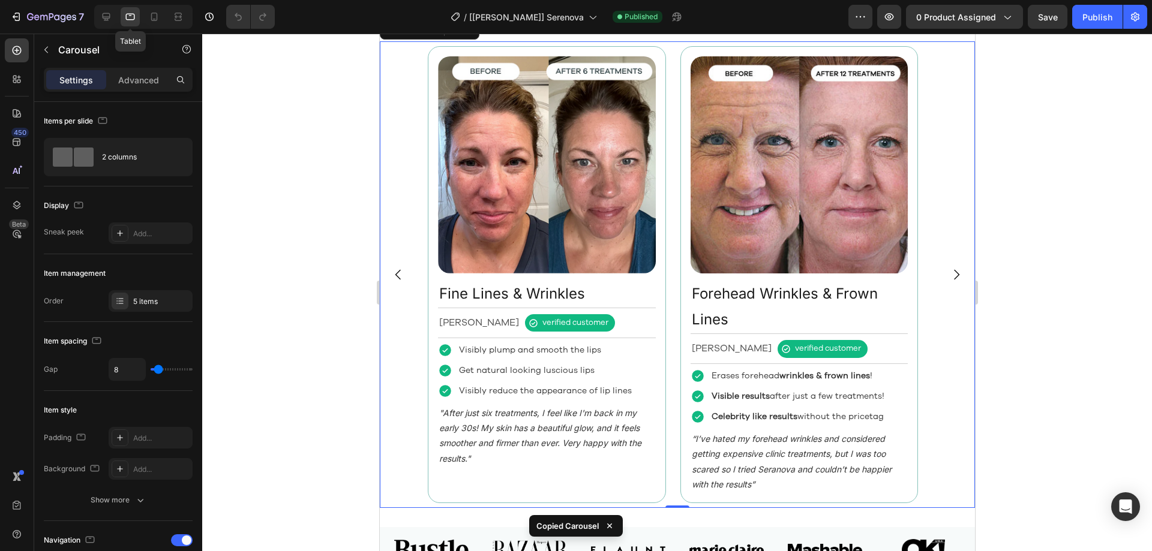
scroll to position [1131, 0]
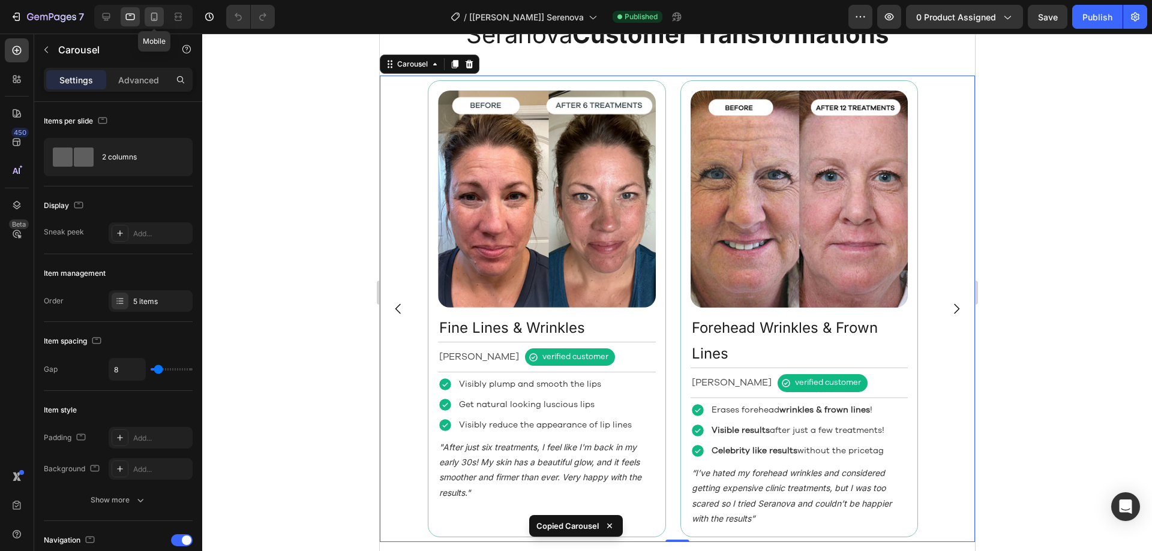
click at [149, 19] on icon at bounding box center [154, 17] width 12 height 12
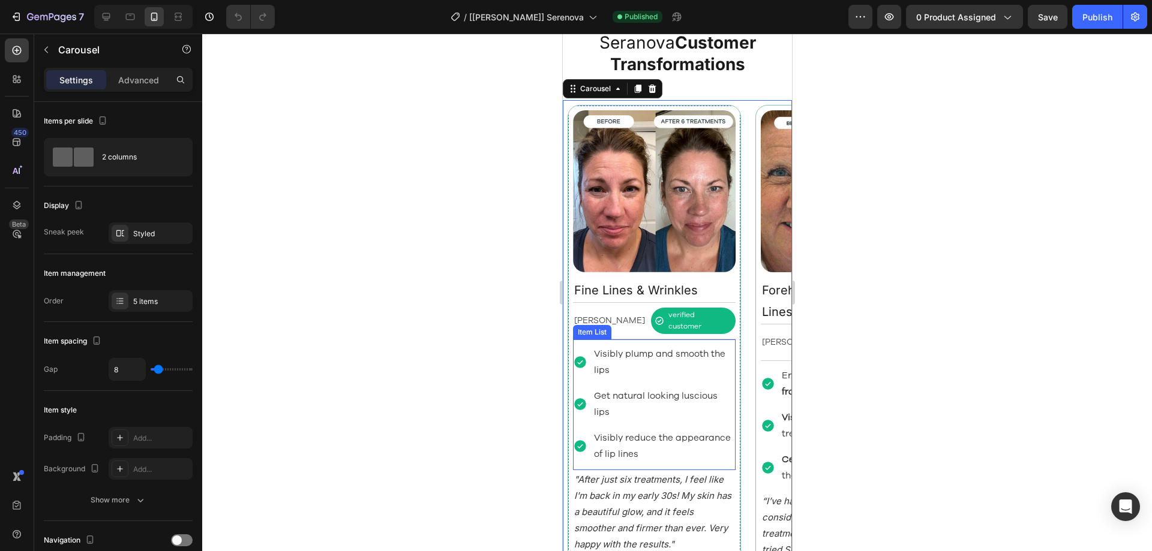
scroll to position [1059, 0]
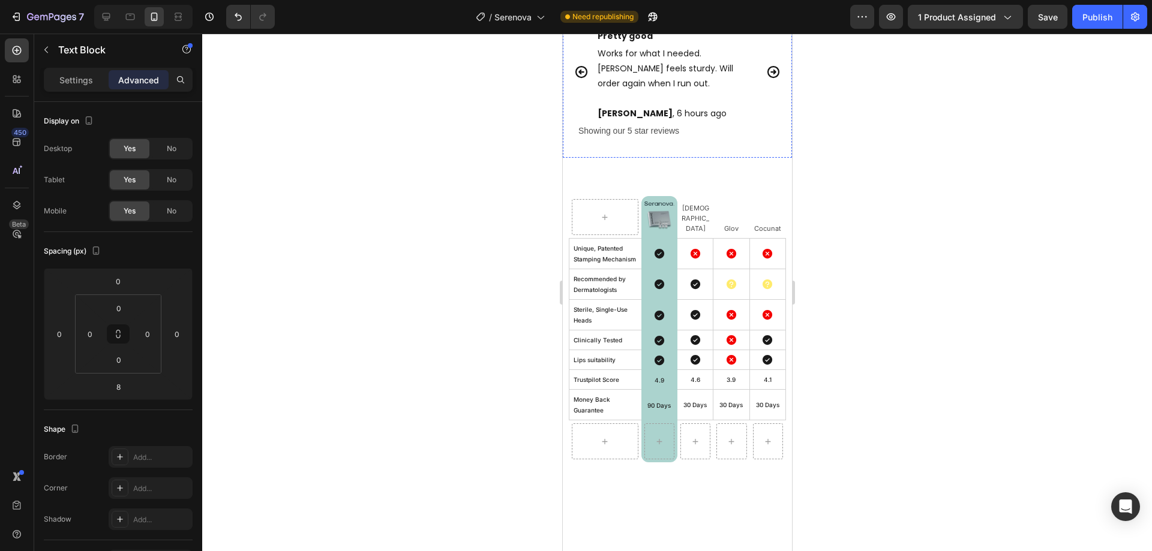
scroll to position [0, 290]
click at [721, 17] on div at bounding box center [676, 17] width 229 height 0
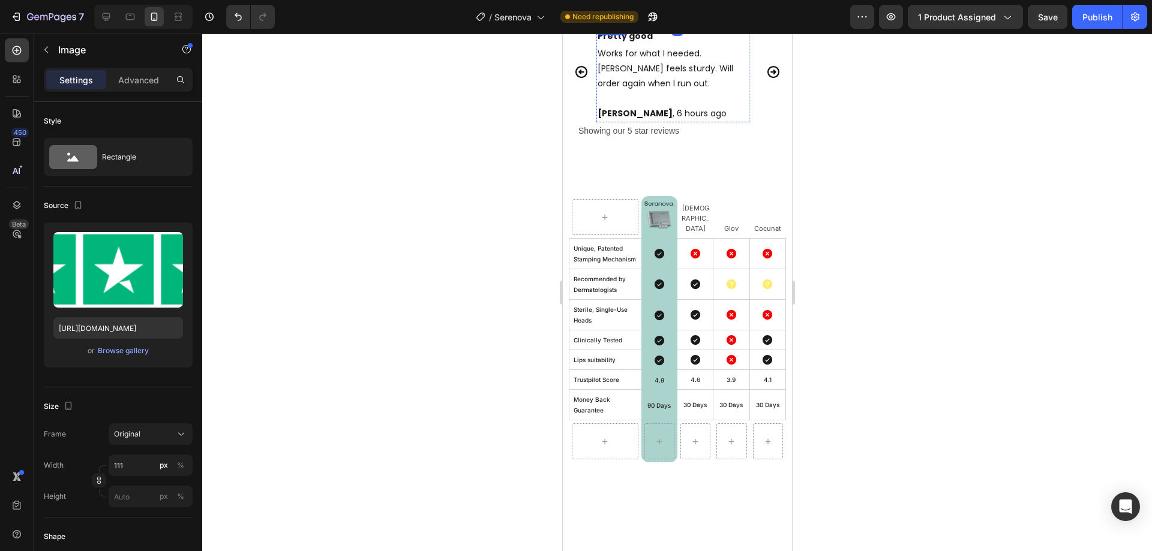
click at [727, 22] on div at bounding box center [672, 22] width 153 height 0
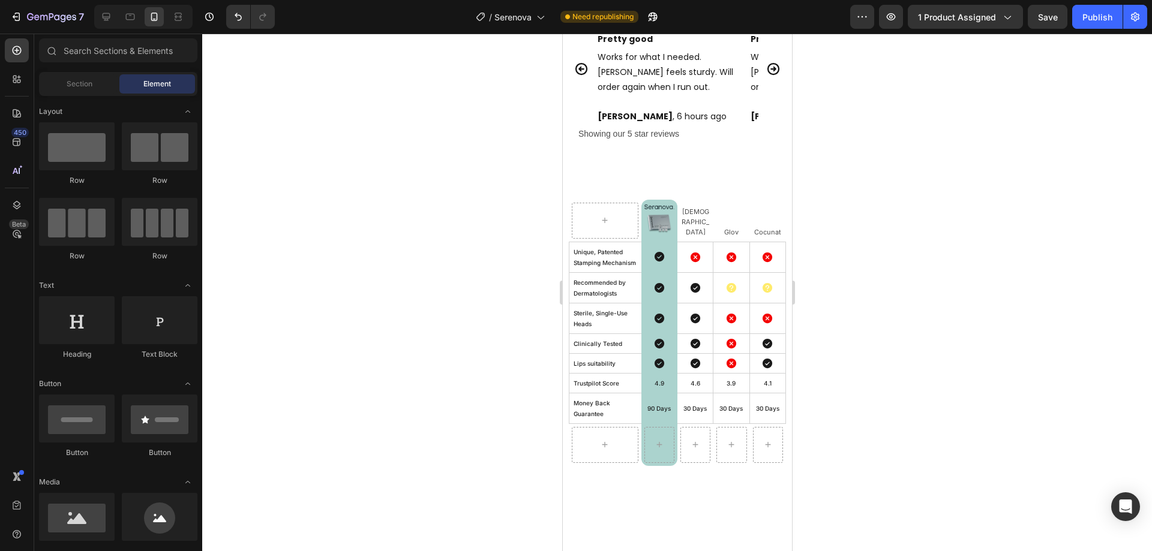
scroll to position [3253, 0]
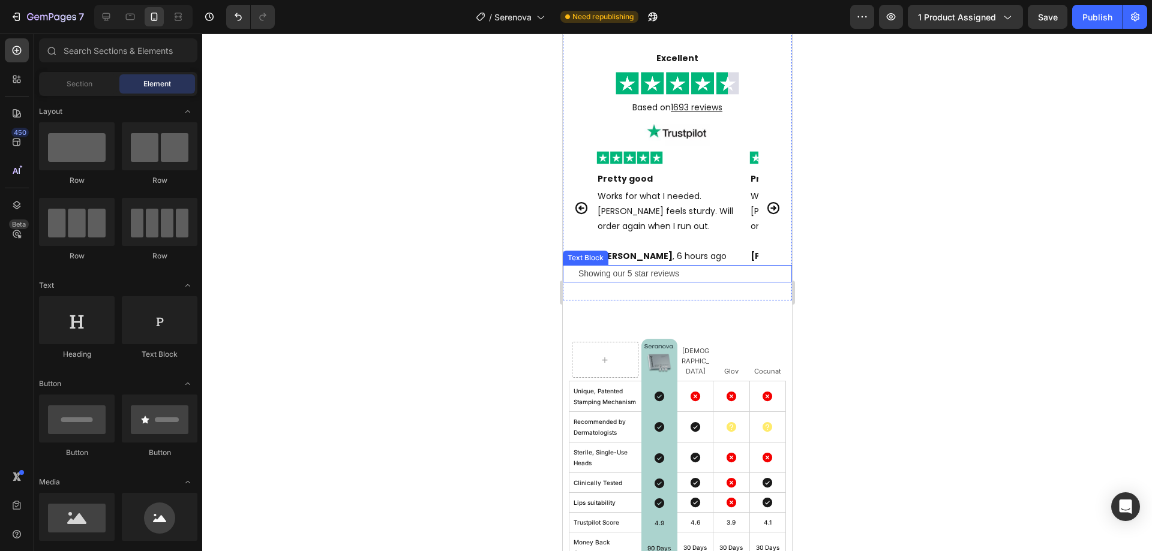
click at [603, 276] on p "Showing our 5 star reviews" at bounding box center [684, 273] width 212 height 15
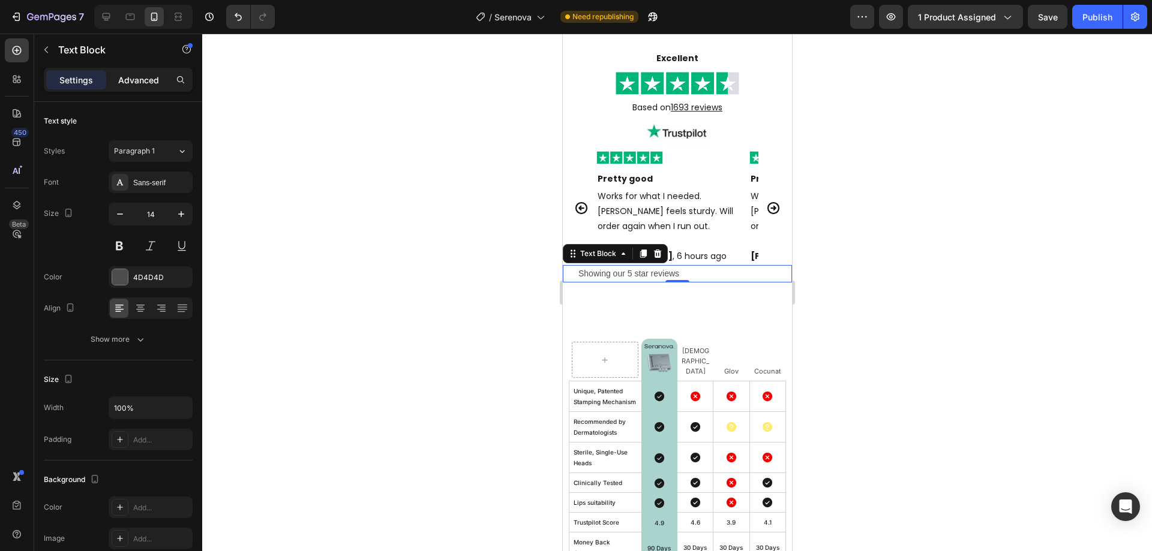
click at [134, 79] on p "Advanced" at bounding box center [138, 80] width 41 height 13
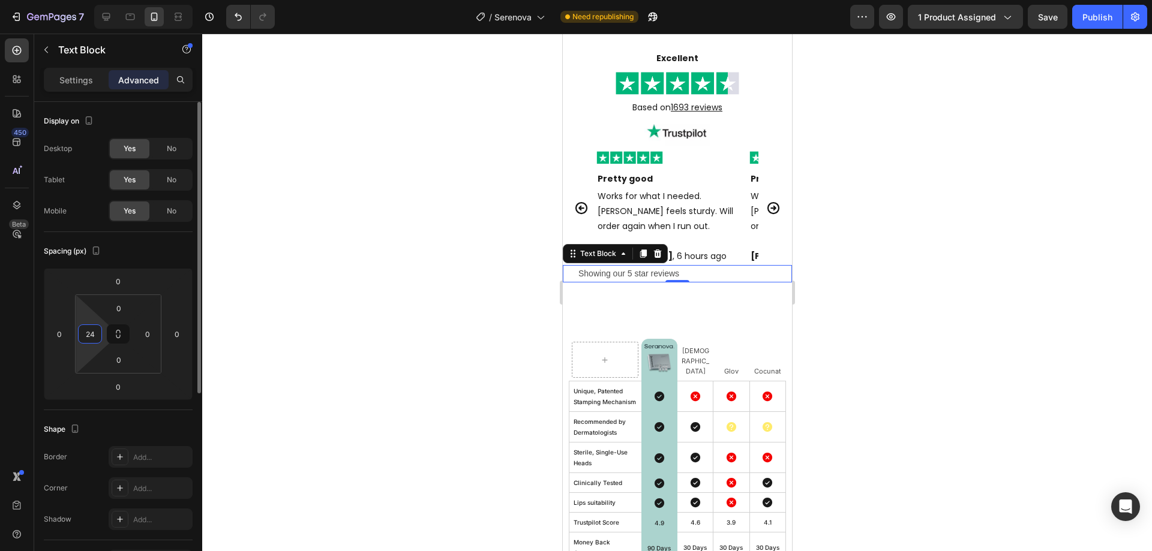
click at [96, 336] on input "24" at bounding box center [90, 334] width 18 height 18
type input "50"
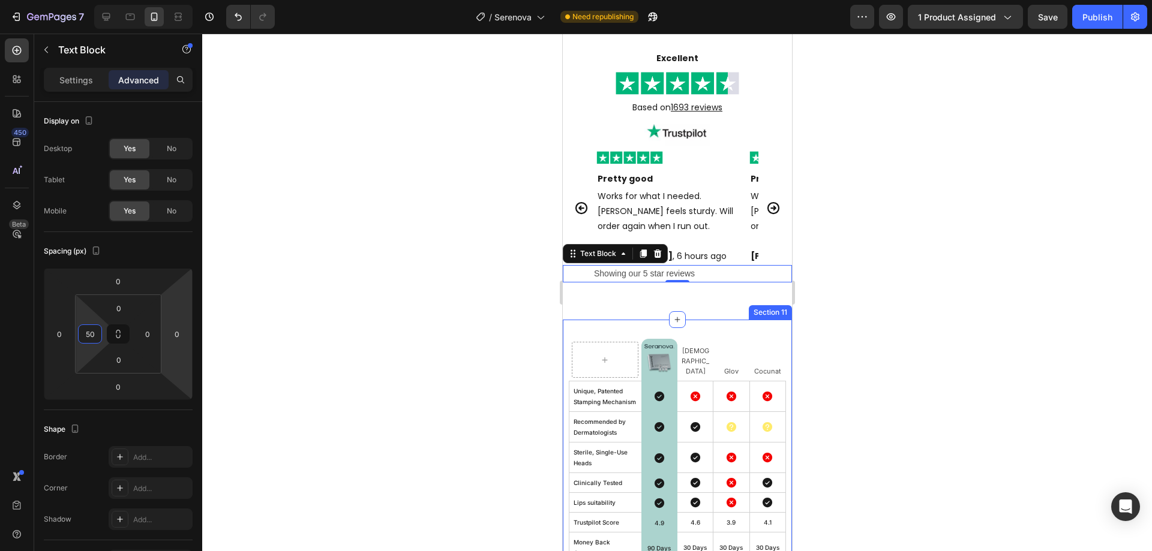
click at [614, 308] on div "Excellent Text Block Image Based on 1693 reviews Text Block Image Image Pretty …" at bounding box center [676, 167] width 229 height 308
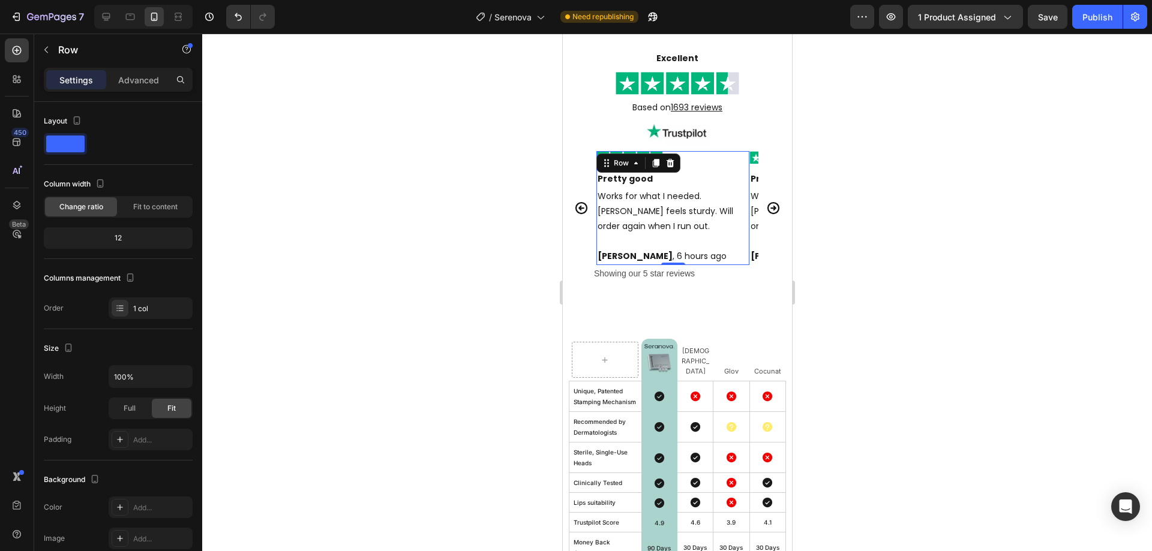
click at [659, 238] on div "Image Pretty good Text Block Works for what I needed. Device feels sturdy. Will…" at bounding box center [672, 208] width 153 height 114
click at [647, 272] on p "Showing our 5 star reviews" at bounding box center [691, 273] width 197 height 15
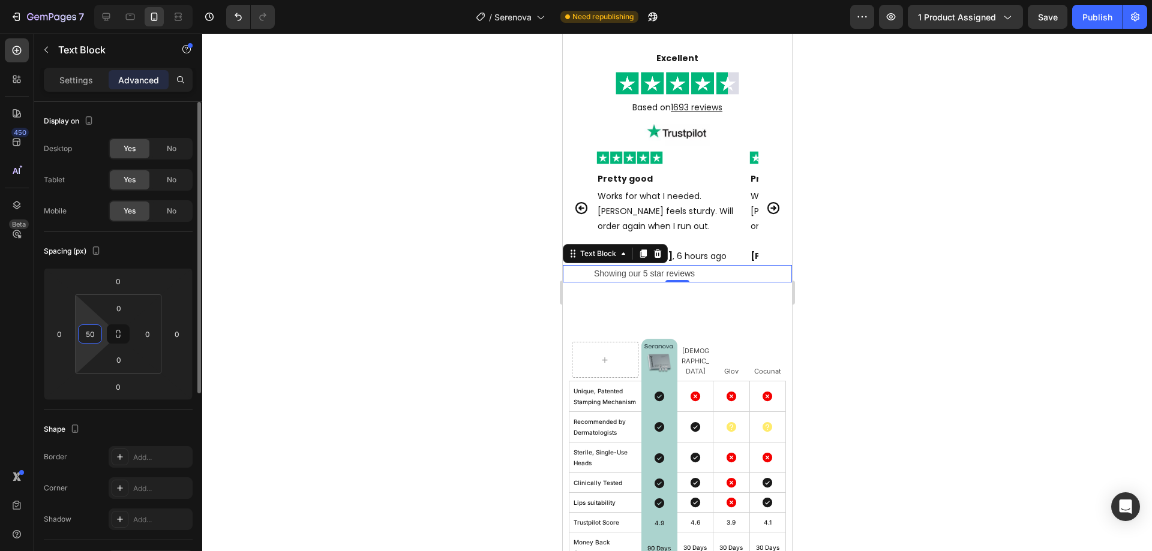
click at [94, 341] on input "50" at bounding box center [90, 334] width 18 height 18
type input "55"
click at [695, 313] on div "Excellent Text Block Image Based on 1693 reviews Text Block Image Image Pretty …" at bounding box center [676, 167] width 229 height 308
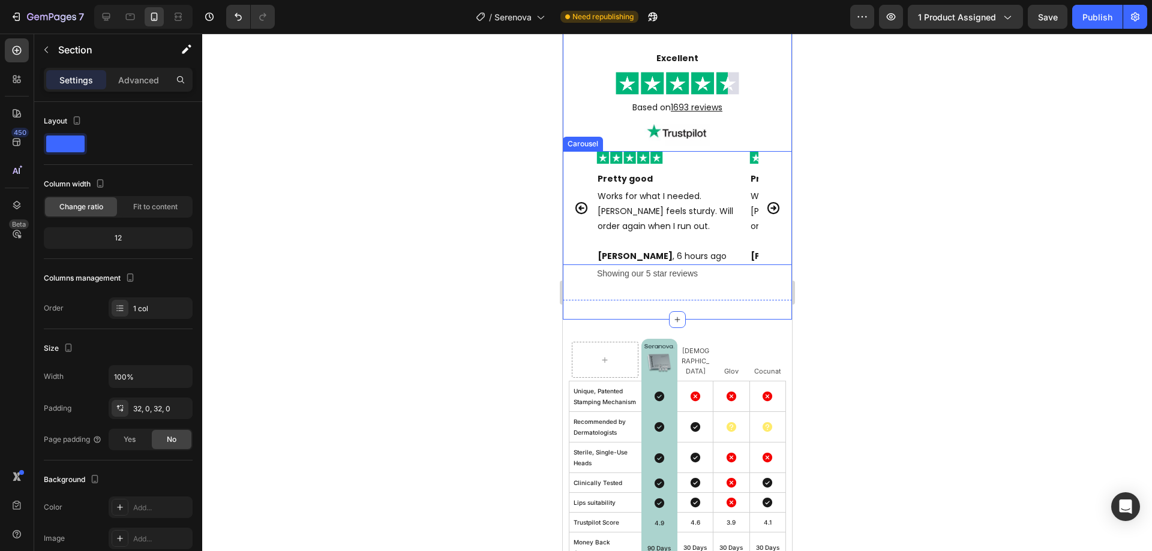
click at [766, 211] on icon "Carousel Next Arrow" at bounding box center [773, 208] width 14 height 14
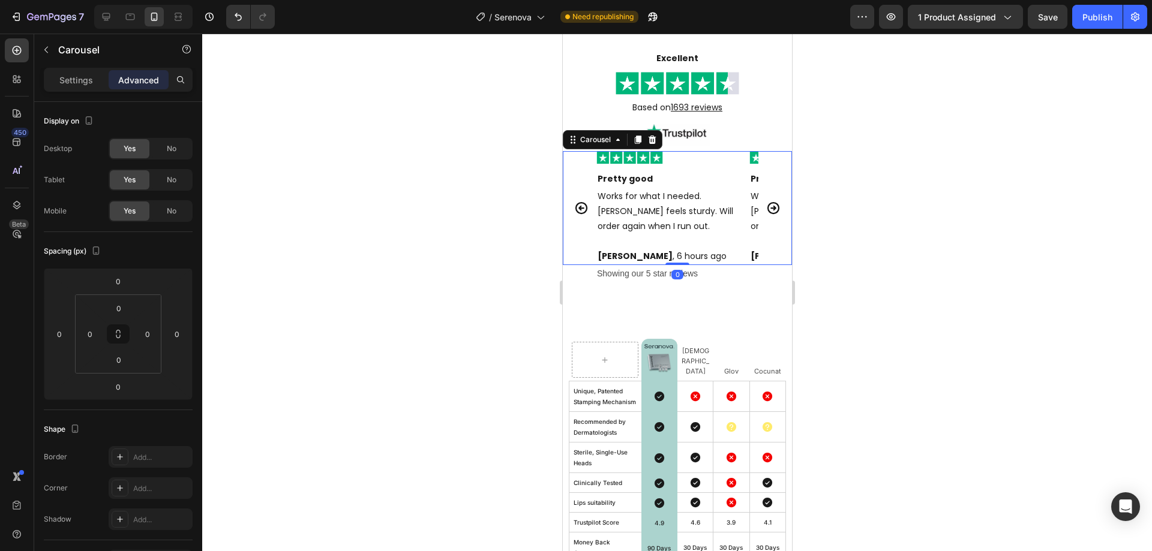
click at [766, 211] on icon "Carousel Next Arrow" at bounding box center [773, 208] width 14 height 14
click at [1061, 19] on button "Save" at bounding box center [1048, 17] width 40 height 24
click at [1078, 19] on button "Publish" at bounding box center [1097, 17] width 50 height 24
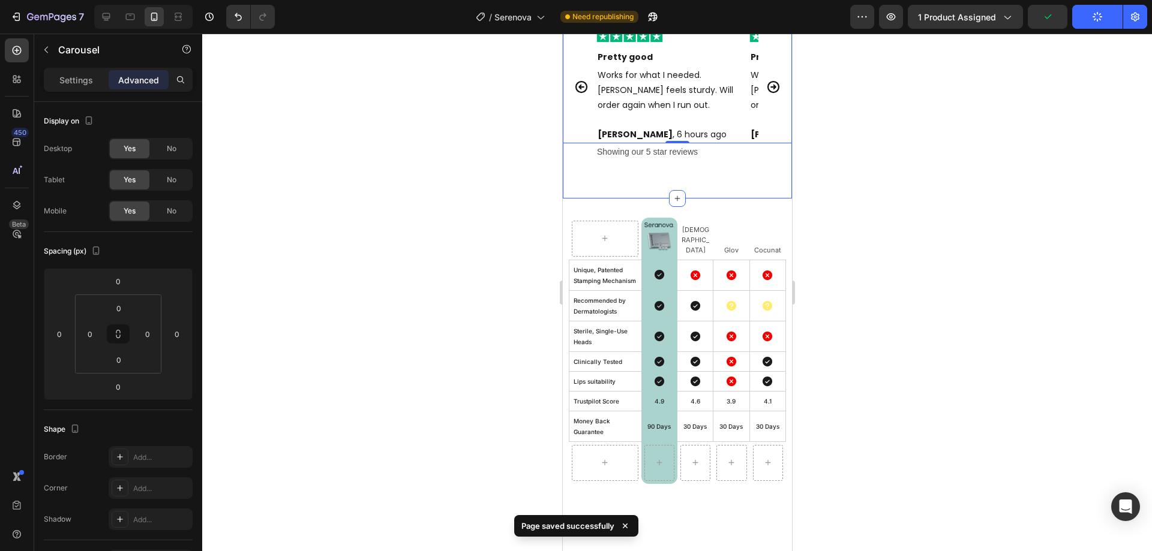
scroll to position [3133, 0]
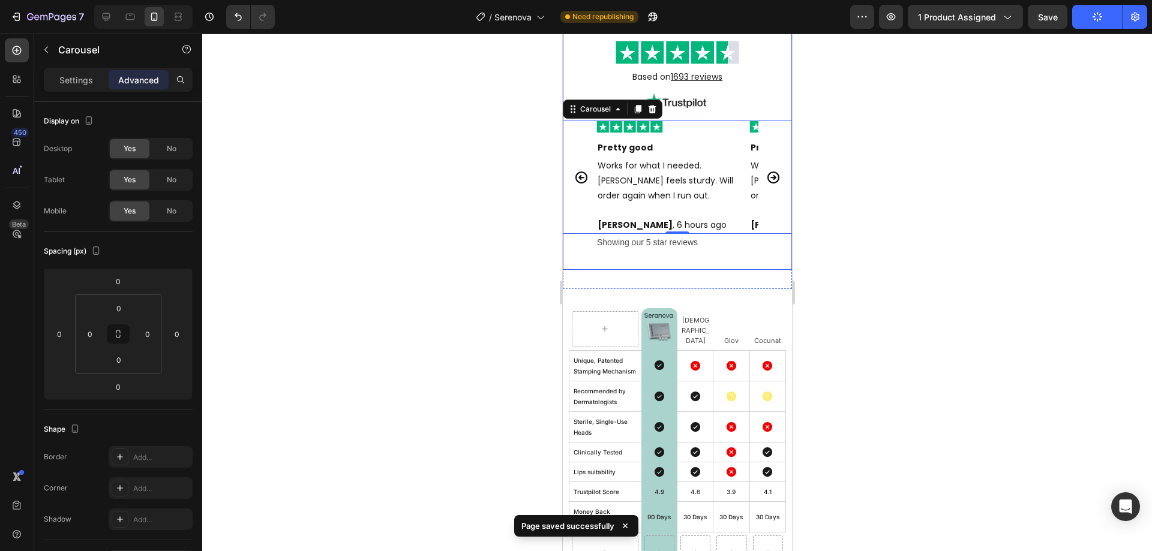
click at [656, 268] on div "Excellent Text Block Image Based on 1693 reviews Text Block Image Image Pretty …" at bounding box center [676, 135] width 229 height 269
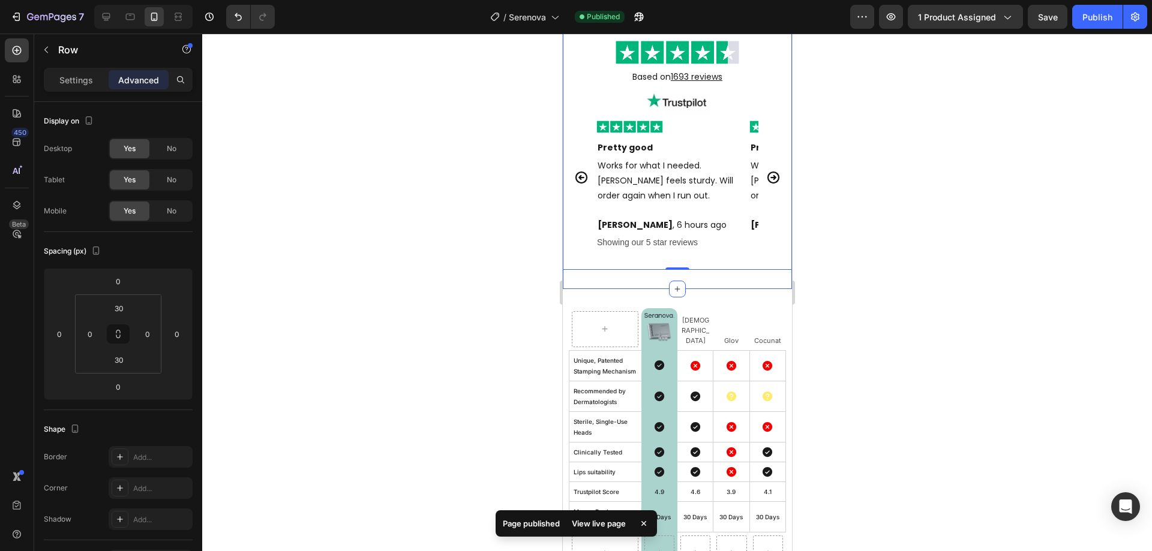
click at [708, 283] on div "Excellent Text Block Image Based on 1693 reviews Text Block Image Image Pretty …" at bounding box center [676, 135] width 229 height 308
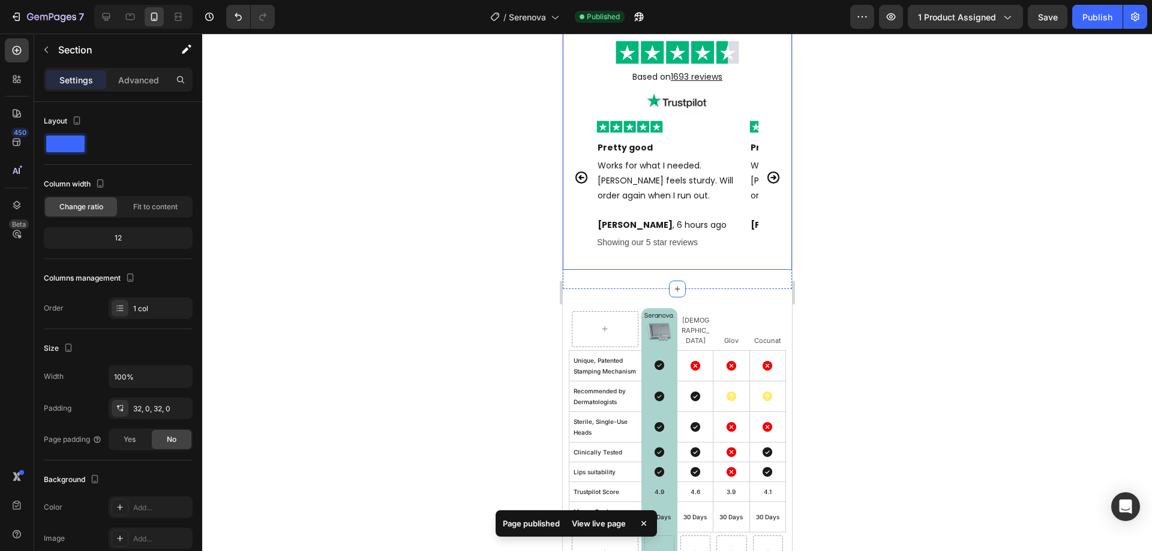
click at [713, 257] on div "Excellent Text Block Image Based on 1693 reviews Text Block Image Image Pretty …" at bounding box center [676, 135] width 229 height 269
click at [719, 288] on div "Excellent Text Block Image Based on 1693 reviews Text Block Image Image Pretty …" at bounding box center [676, 135] width 229 height 308
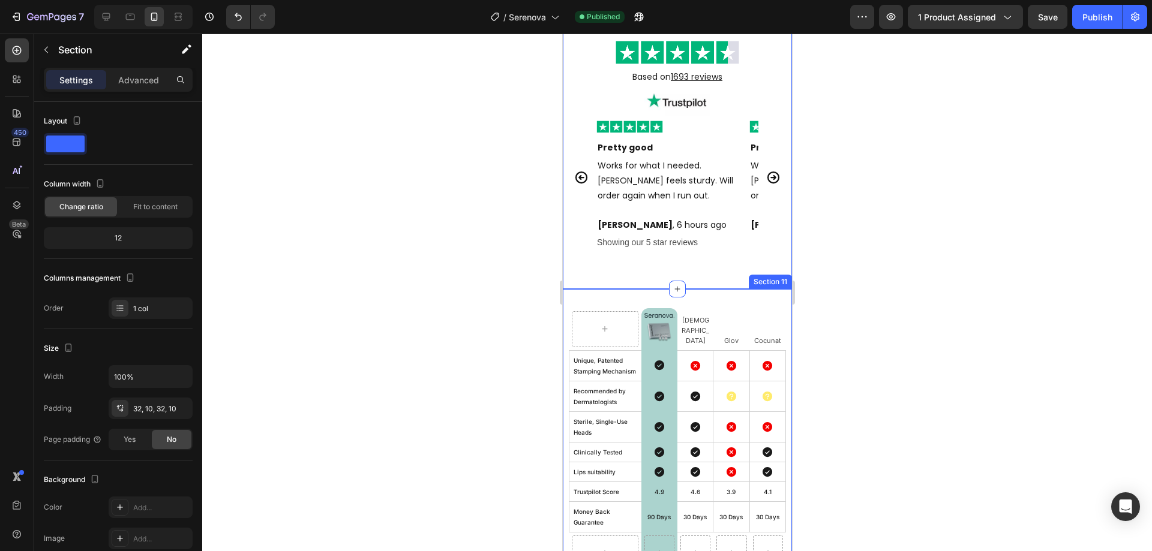
click at [718, 296] on div "Row Image Image Row Qure Text Block Row Glov Text Block Row Cocunat Text Block …" at bounding box center [676, 441] width 229 height 305
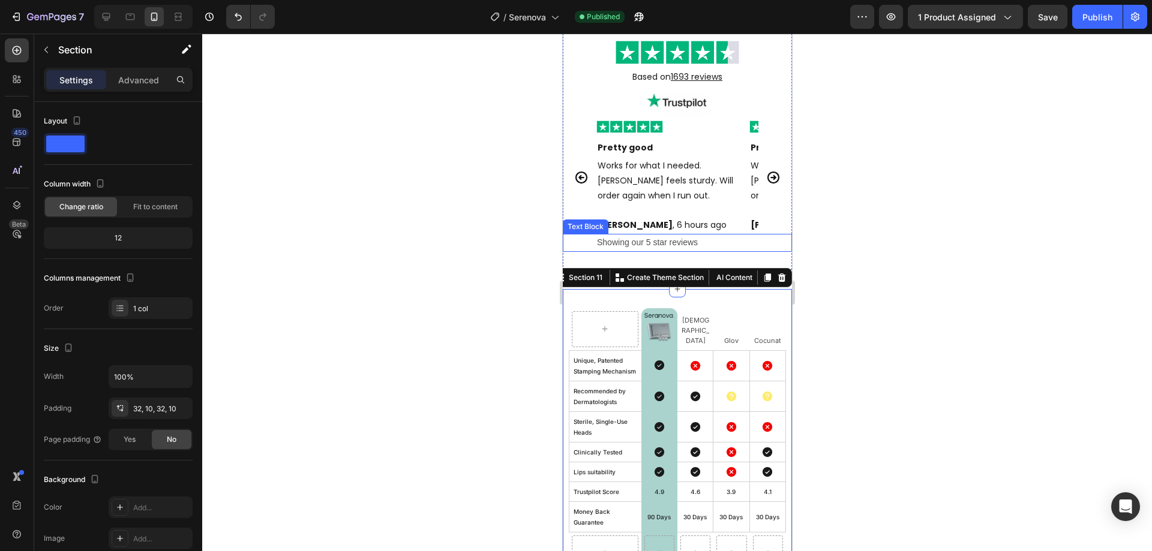
click at [736, 250] on p "Showing our 5 star reviews" at bounding box center [693, 242] width 194 height 15
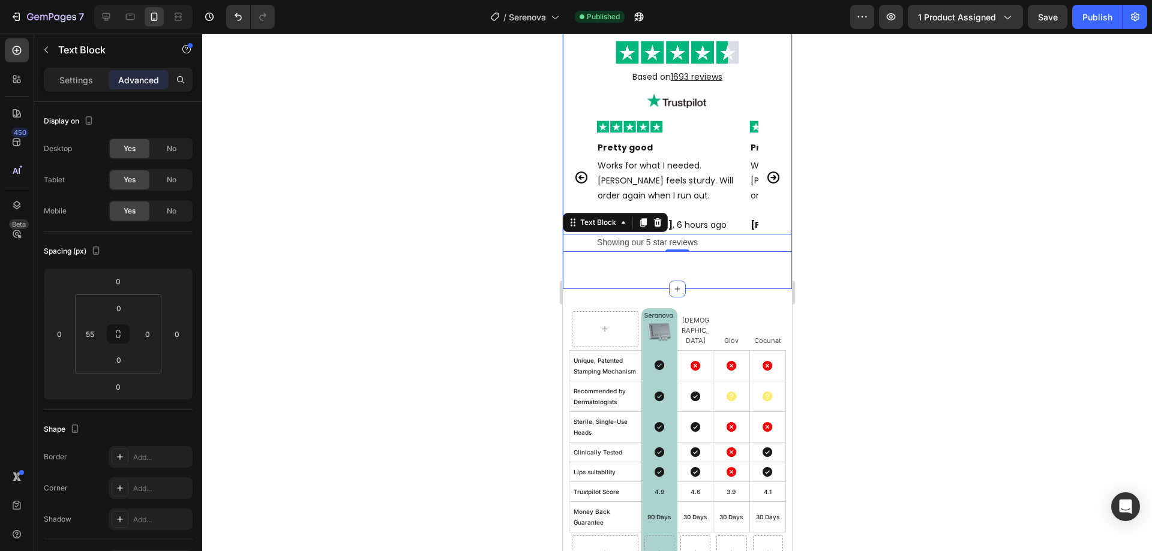
click at [736, 272] on div "Excellent Text Block Image Based on 1693 reviews Text Block Image Image Pretty …" at bounding box center [676, 135] width 229 height 308
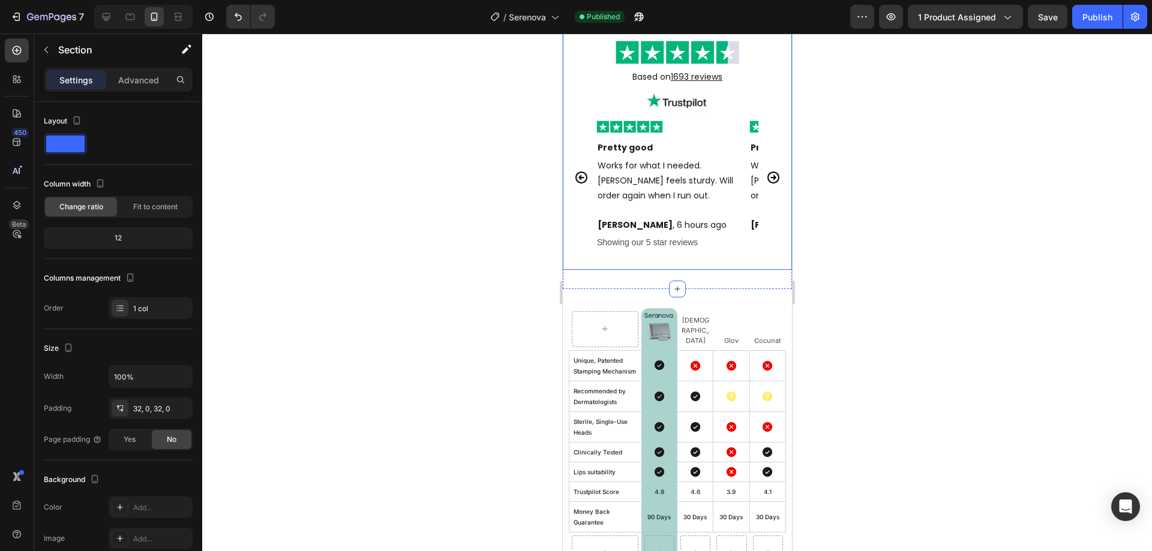
click at [688, 264] on div "Excellent Text Block Image Based on 1693 reviews Text Block Image Image Pretty …" at bounding box center [676, 135] width 229 height 269
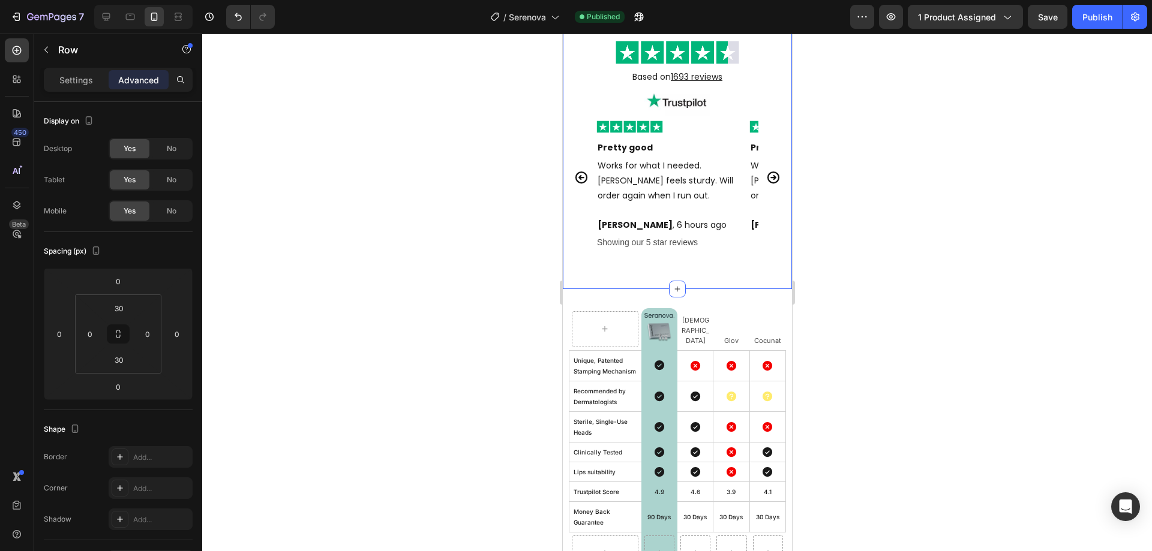
click at [696, 282] on div "Excellent Text Block Image Based on 1693 reviews Text Block Image Image Pretty …" at bounding box center [676, 135] width 229 height 308
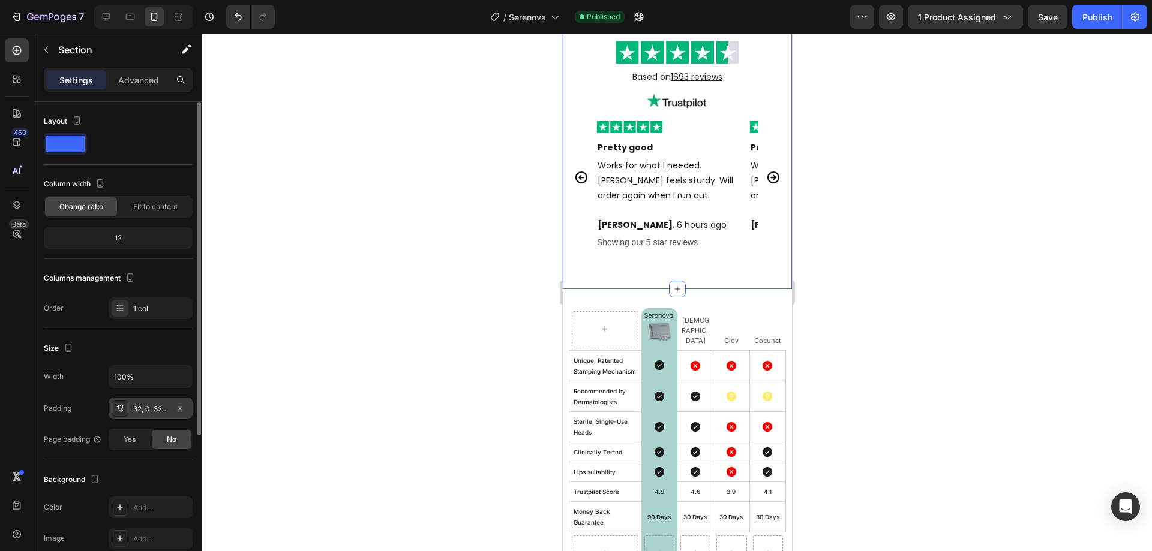
click at [143, 409] on div "32, 0, 32, 0" at bounding box center [150, 409] width 35 height 11
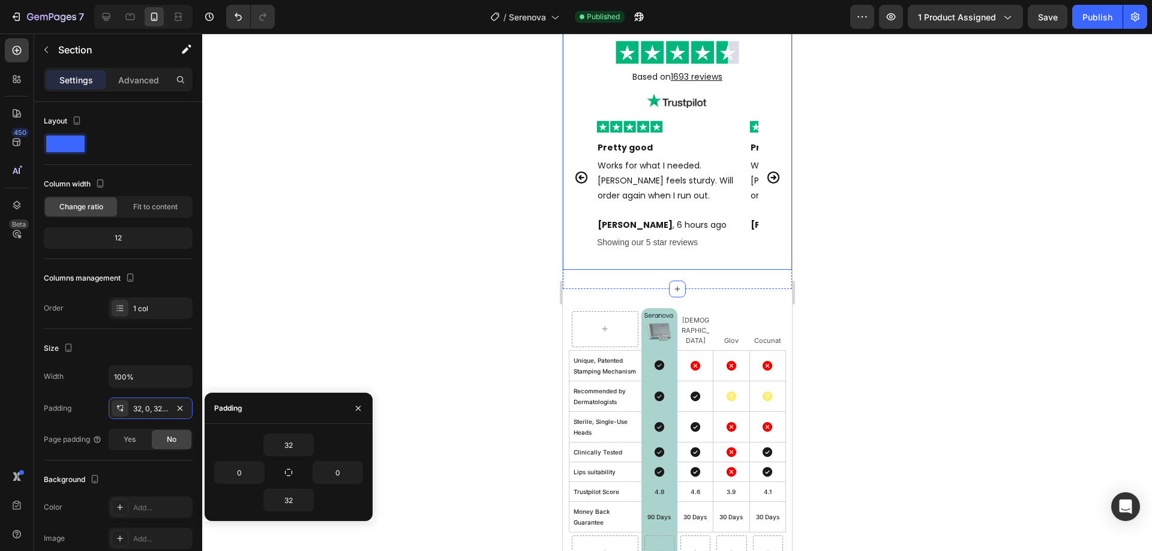
click at [671, 257] on div "Excellent Text Block Image Based on 1693 reviews Text Block Image Image Pretty …" at bounding box center [676, 135] width 229 height 269
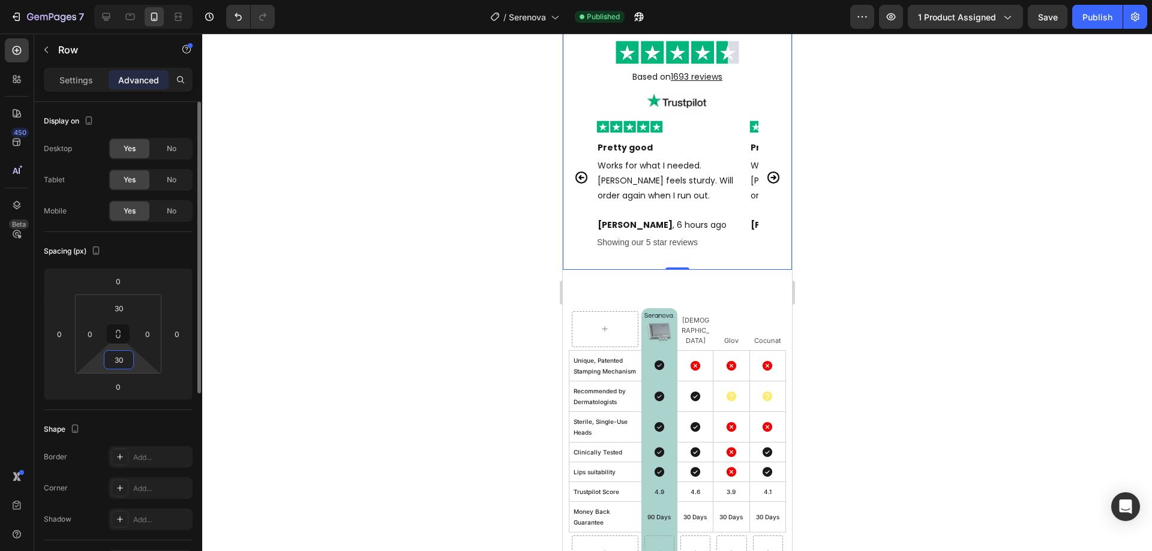
click at [124, 359] on input "30" at bounding box center [119, 360] width 24 height 18
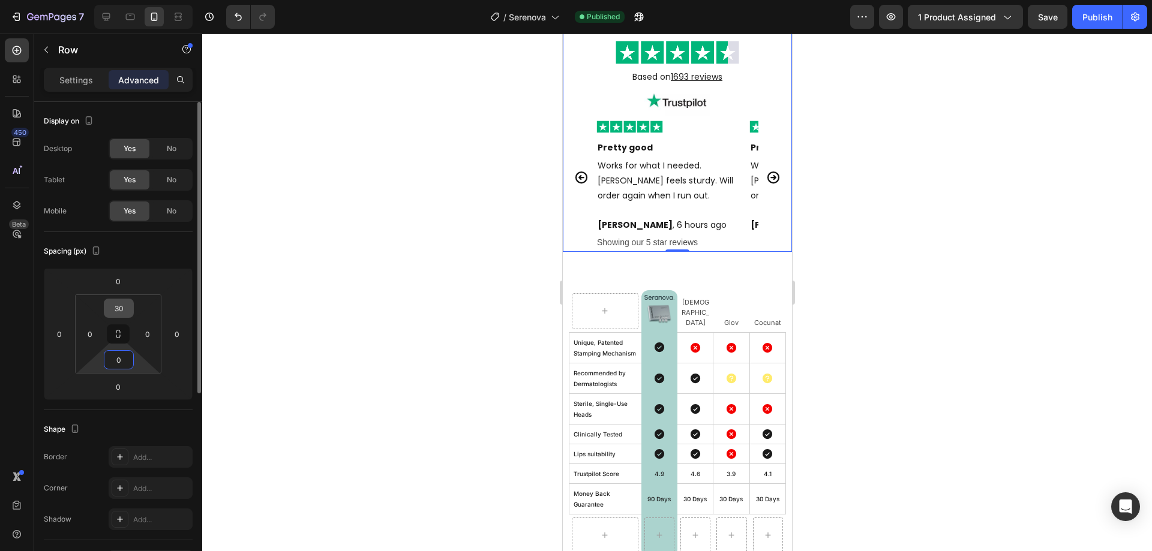
type input "0"
click at [130, 307] on input "30" at bounding box center [119, 308] width 24 height 18
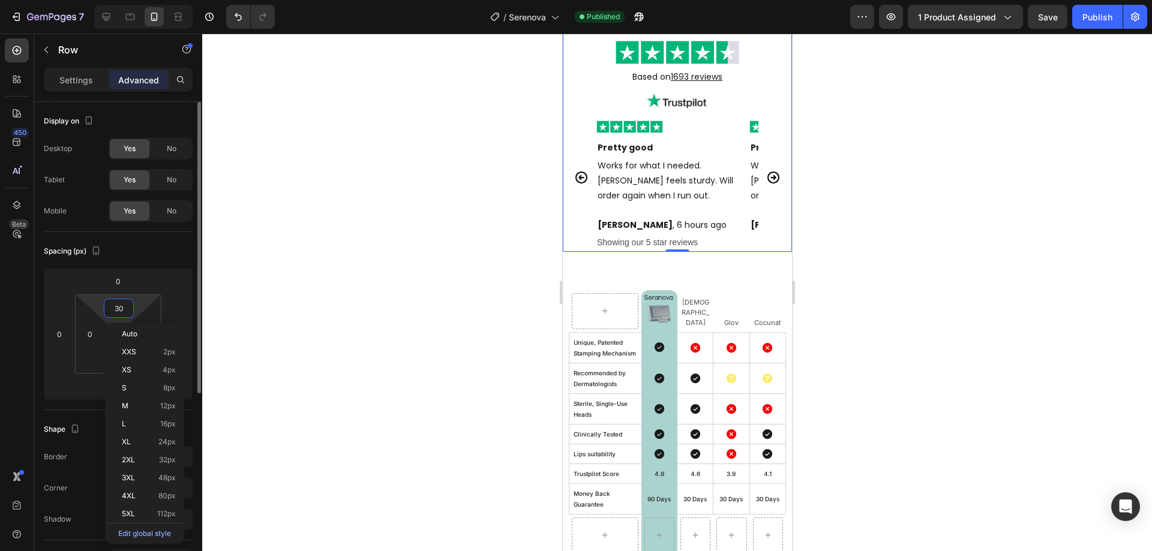
type input "0"
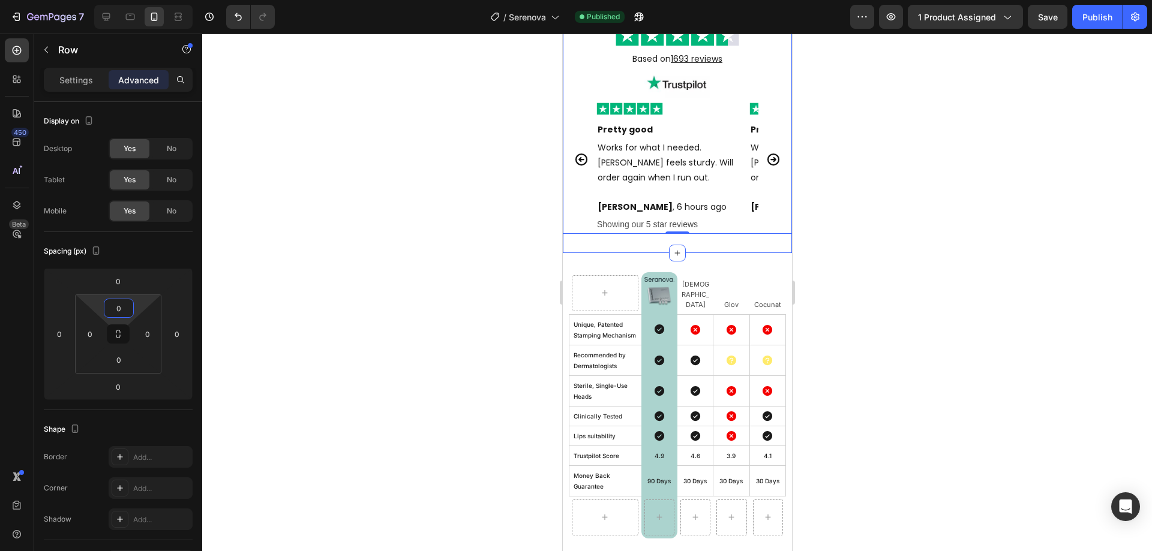
click at [716, 239] on div "Excellent Text Block Image Based on 1693 reviews Text Block Image Image Pretty …" at bounding box center [676, 117] width 229 height 272
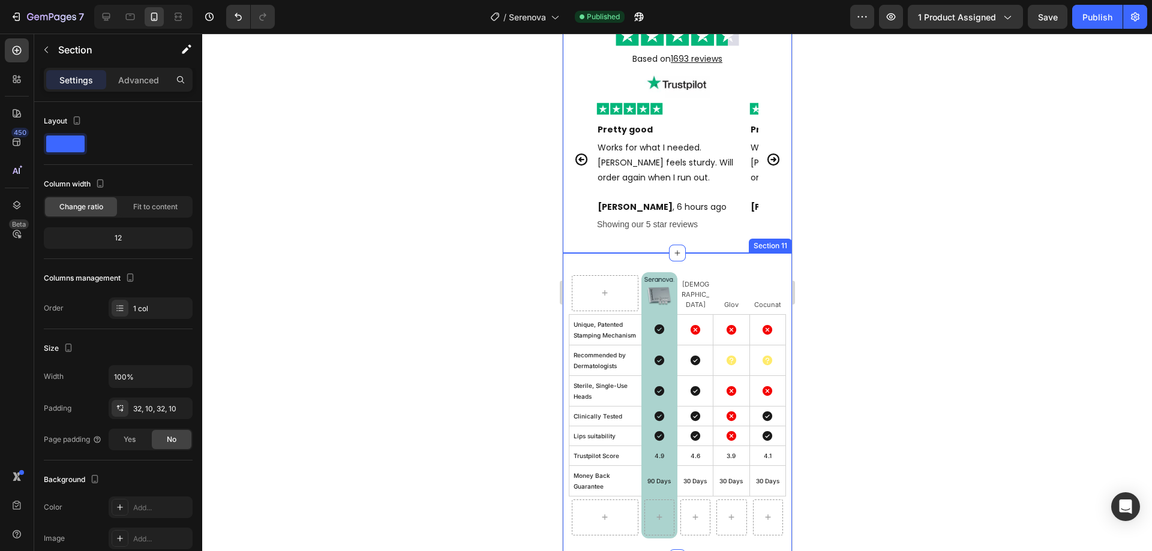
click at [730, 263] on div "Row Image Image Row Qure Text Block Row Glov Text Block Row Cocunat Text Block …" at bounding box center [676, 405] width 229 height 305
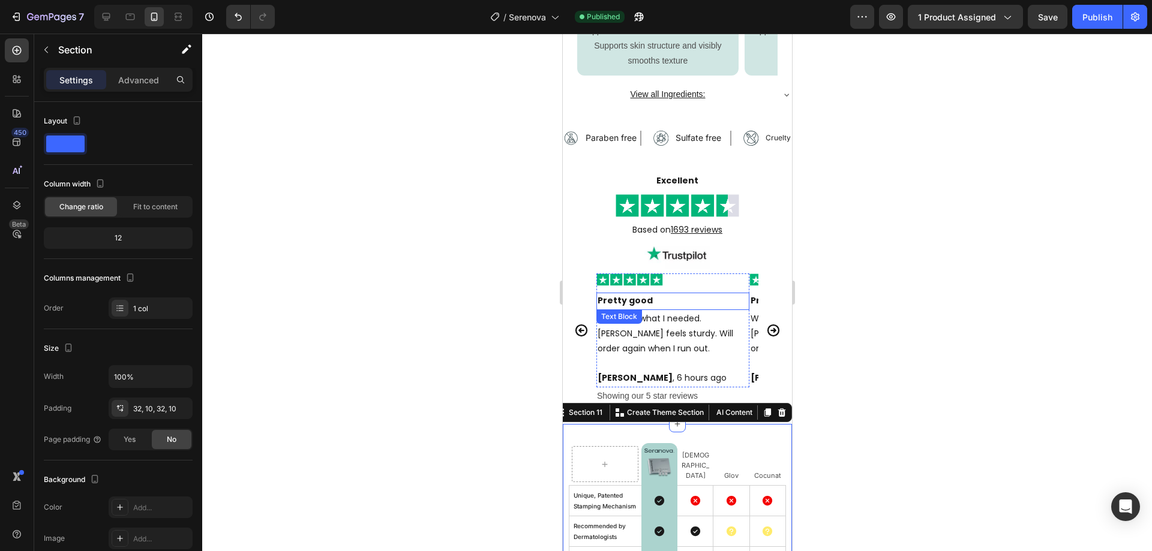
scroll to position [3104, 0]
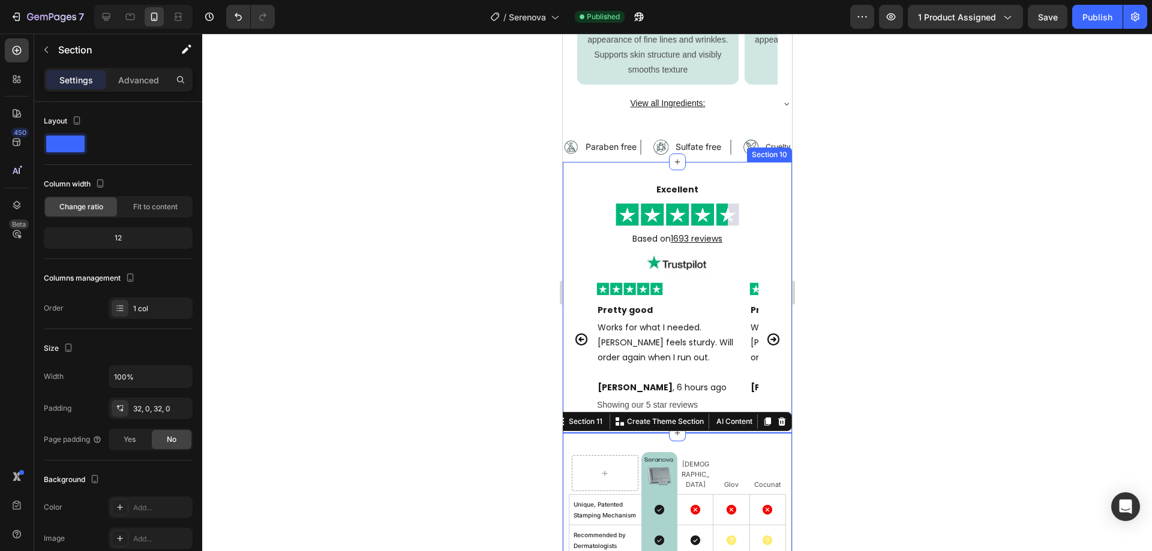
click at [733, 177] on div "Excellent Text Block Image Based on 1693 reviews Text Block Image Image Pretty …" at bounding box center [676, 298] width 229 height 272
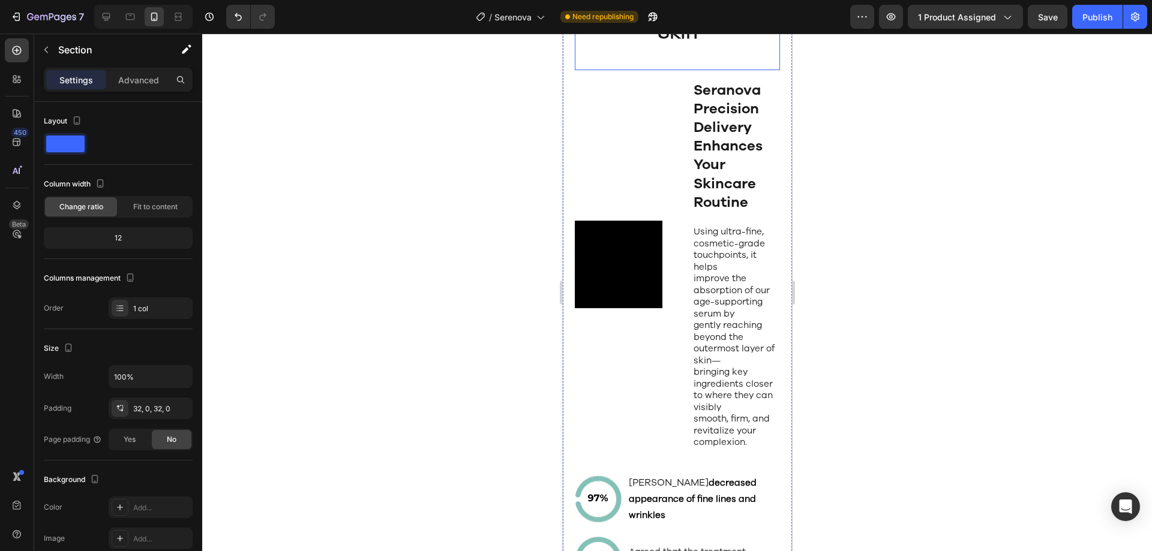
scroll to position [1424, 0]
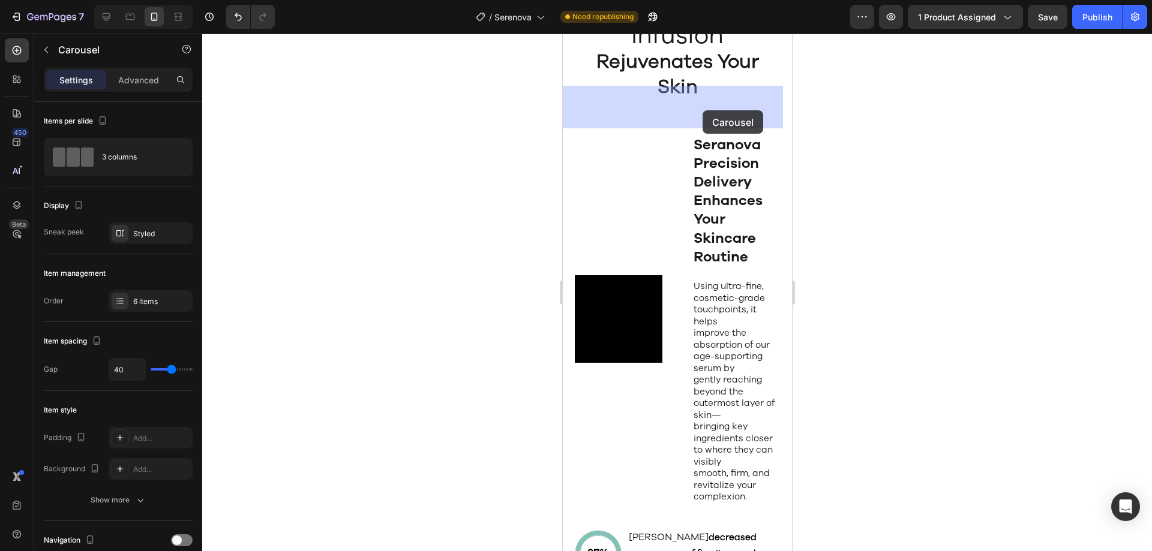
drag, startPoint x: 721, startPoint y: 107, endPoint x: 712, endPoint y: 108, distance: 8.5
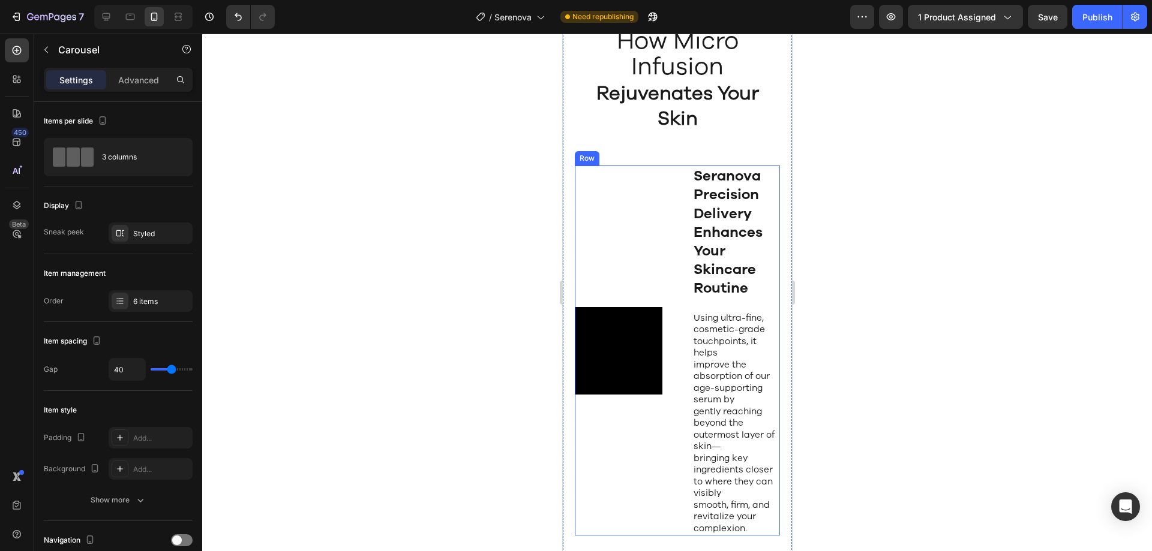
scroll to position [1484, 0]
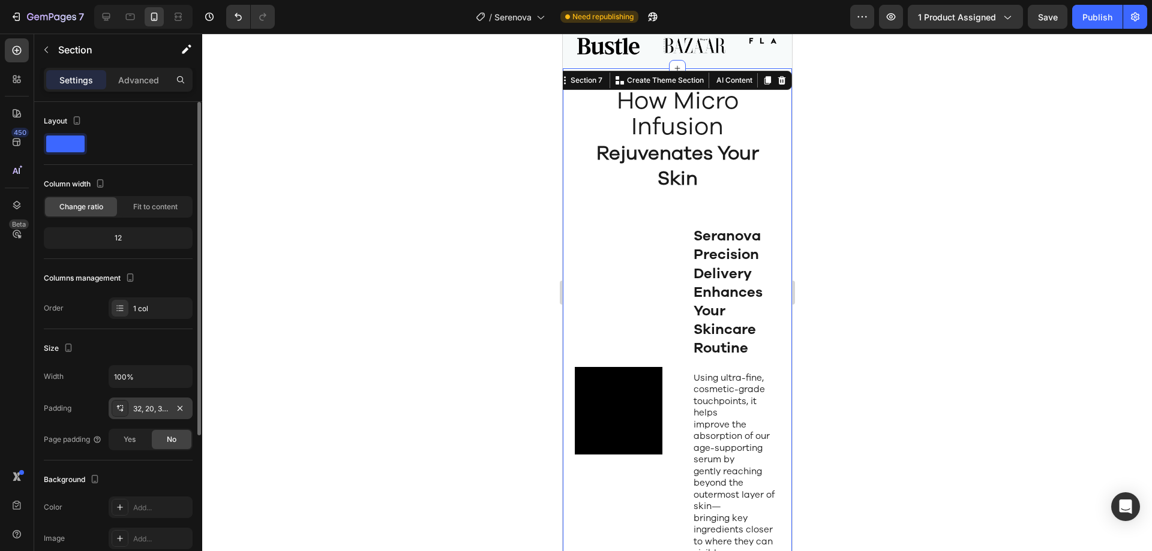
click at [156, 398] on div "32, 20, 32, 20" at bounding box center [151, 409] width 84 height 22
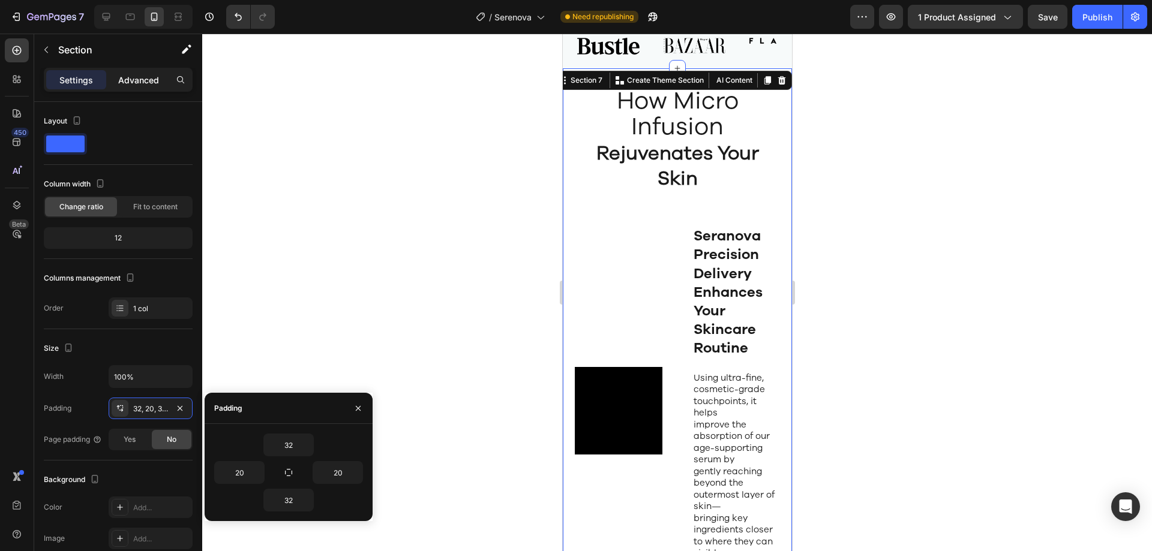
click at [142, 76] on p "Advanced" at bounding box center [138, 80] width 41 height 13
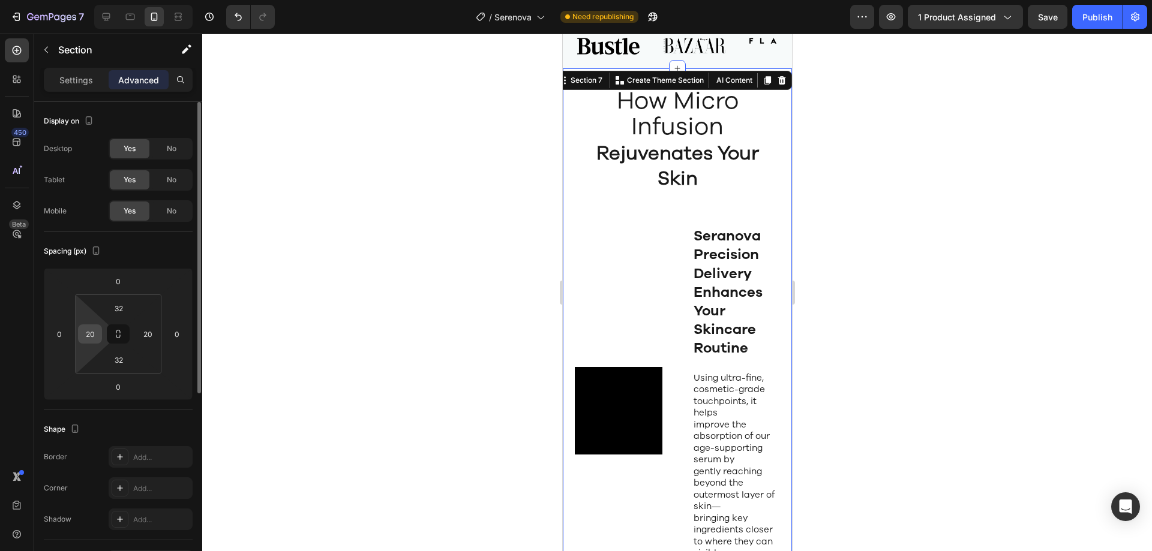
click at [97, 331] on input "20" at bounding box center [90, 334] width 18 height 18
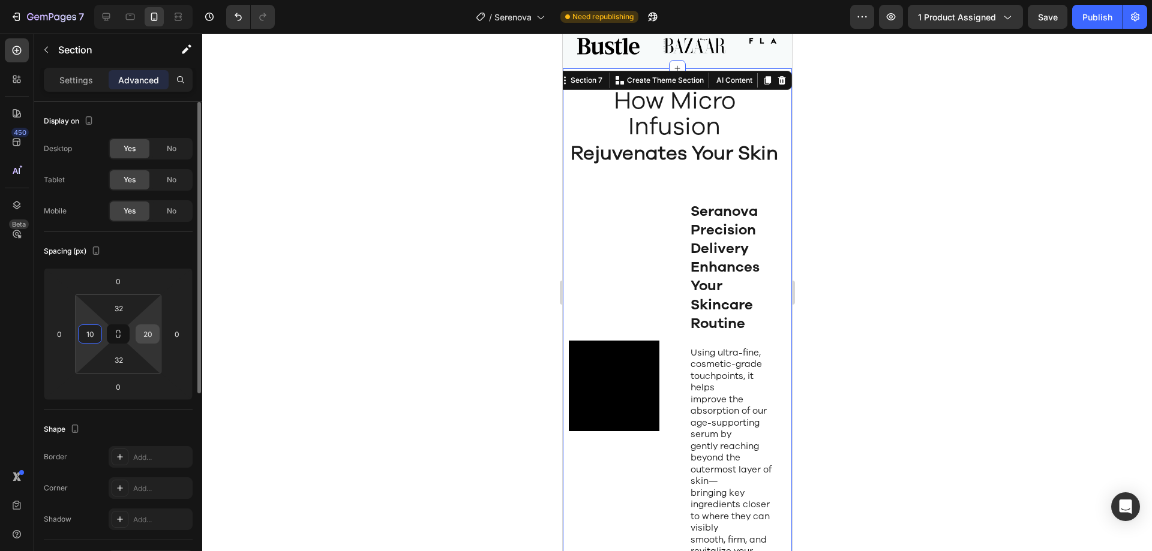
type input "10"
click at [144, 335] on input "20" at bounding box center [148, 334] width 18 height 18
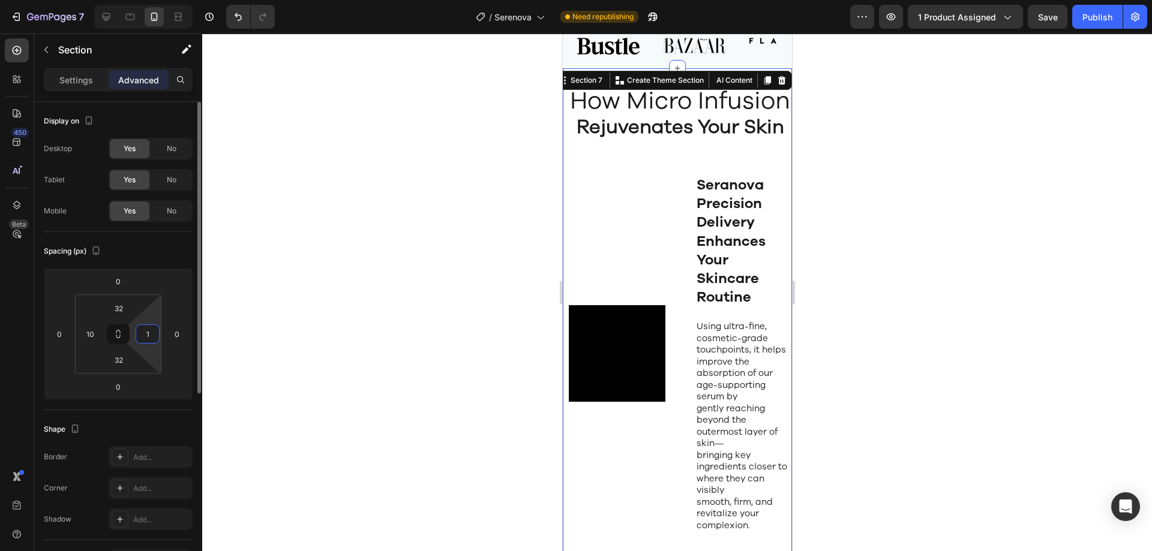
type input "10"
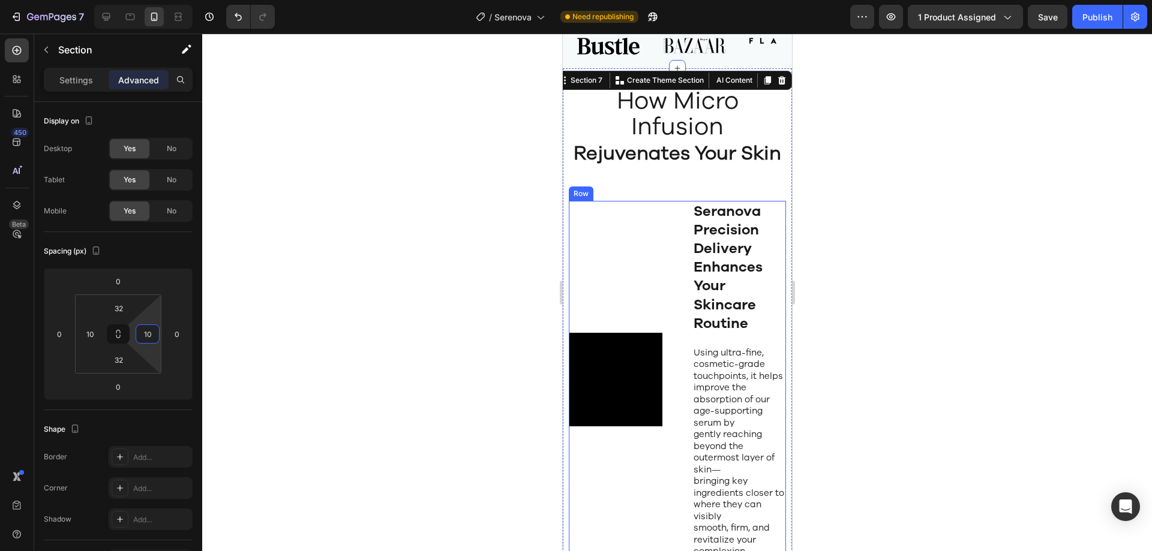
click at [682, 253] on div "Video Row Seranova Precision Delivery Enhances Your Skincare Routine Heading Us…" at bounding box center [676, 380] width 217 height 358
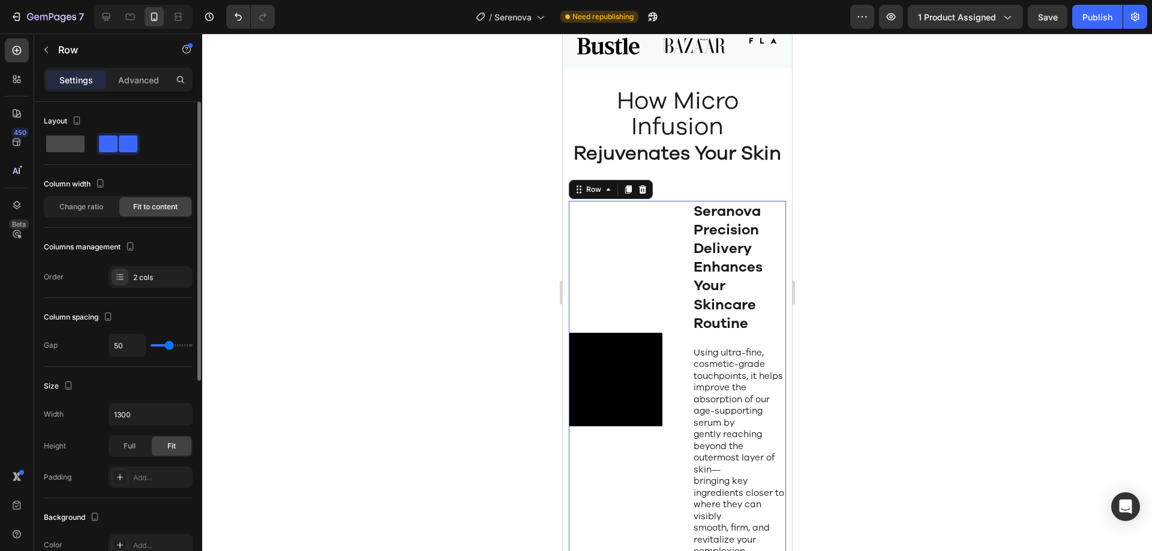
click at [73, 148] on span at bounding box center [65, 144] width 38 height 17
type input "16"
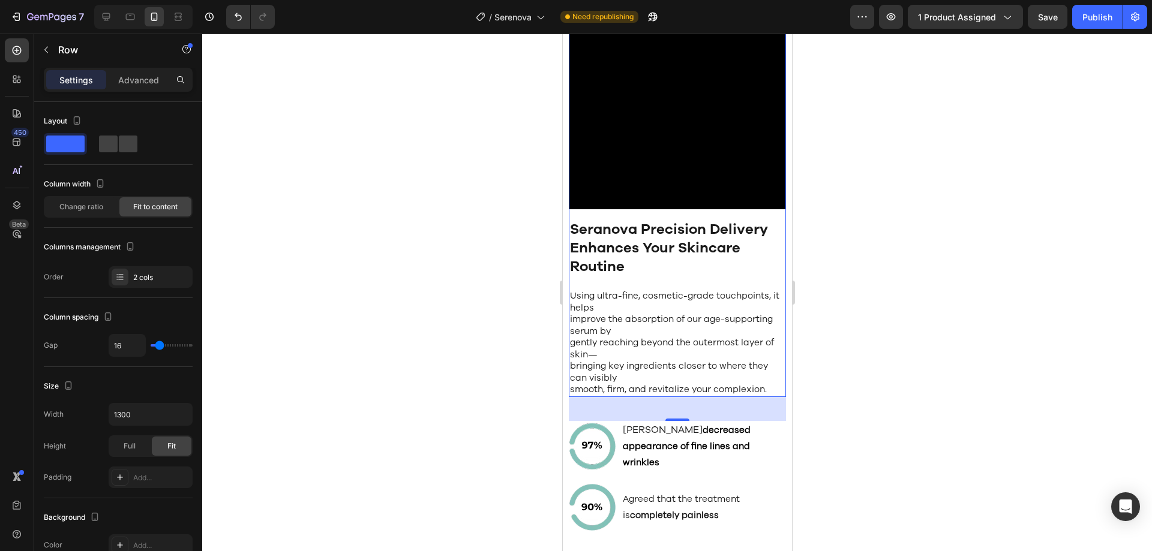
scroll to position [1724, 0]
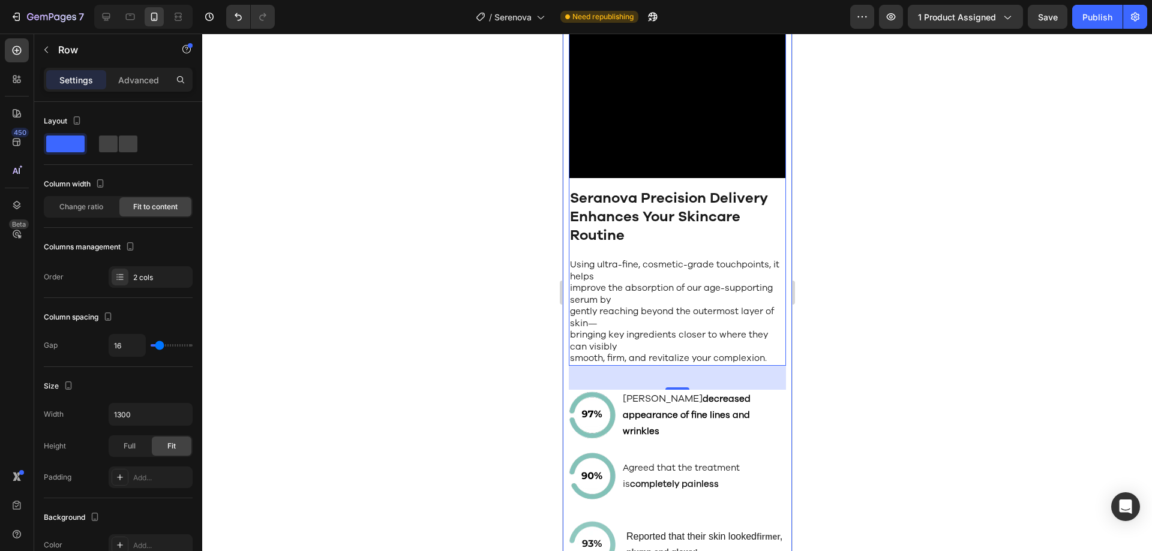
click at [564, 419] on div "How Micro Infusion Rejuvenates Your Skin Heading Video Row Seranova Precision D…" at bounding box center [676, 466] width 229 height 1277
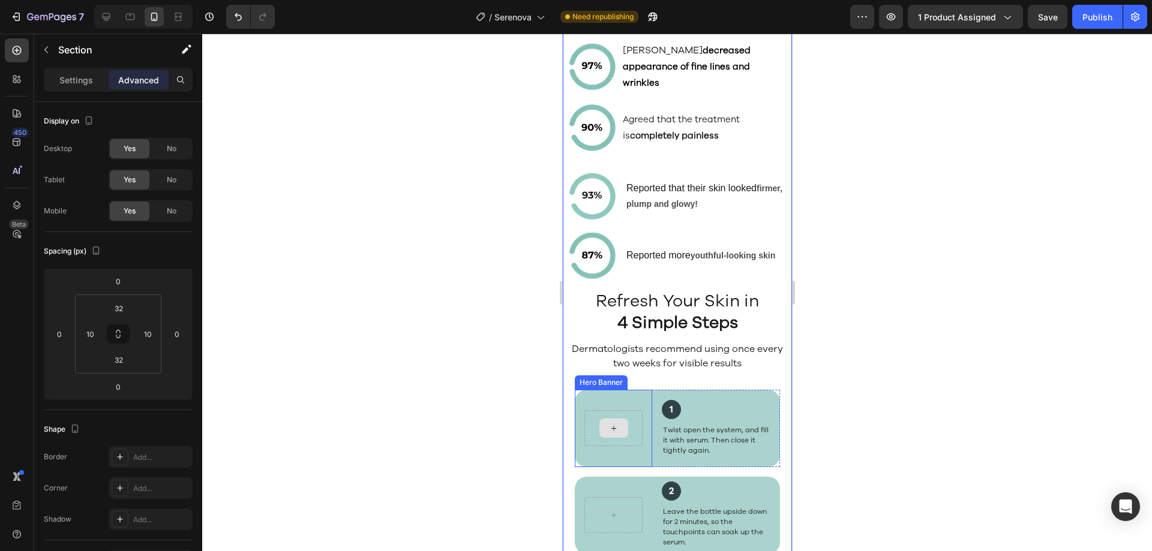
scroll to position [2084, 0]
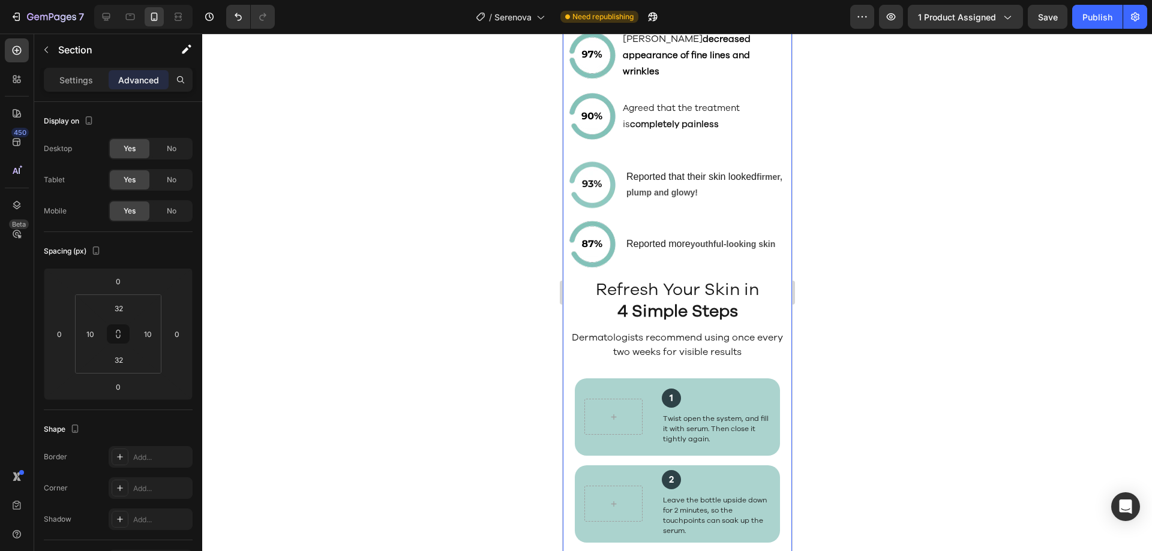
click at [565, 473] on div "How Micro Infusion Rejuvenates Your Skin Heading Video Row Seranova Precision D…" at bounding box center [676, 121] width 229 height 1306
click at [572, 467] on div "Hero Banner 1 Heading Twist open the system, and fill it with serum. Then close…" at bounding box center [676, 562] width 217 height 367
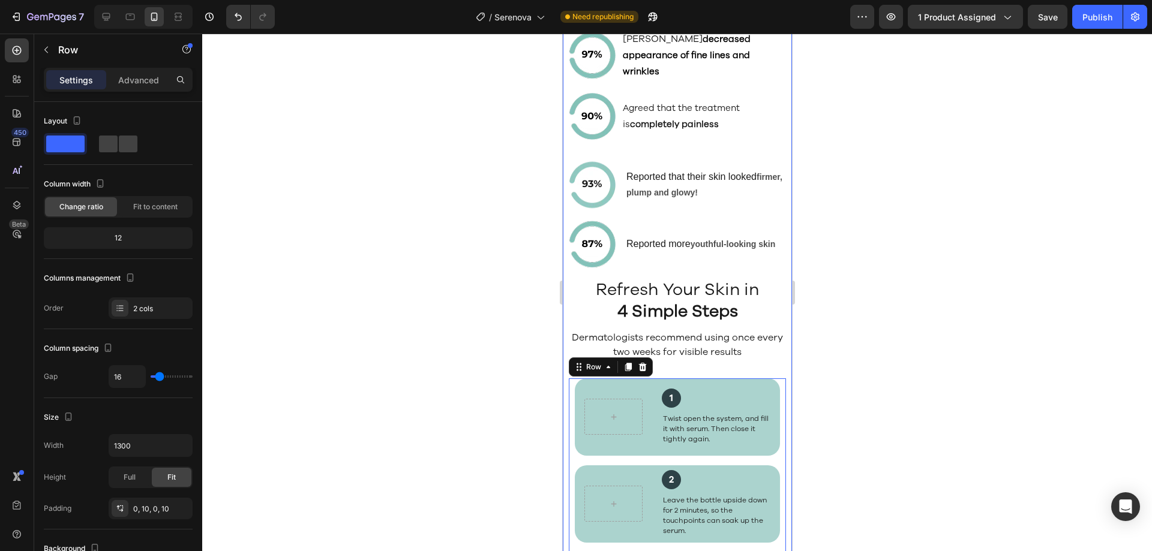
click at [565, 463] on div "How Micro Infusion Rejuvenates Your Skin Heading Video Row Seranova Precision D…" at bounding box center [676, 121] width 229 height 1306
click at [575, 469] on div "Hero Banner 1 Heading Twist open the system, and fill it with serum. Then close…" at bounding box center [676, 558] width 205 height 358
click at [132, 81] on p "Advanced" at bounding box center [138, 80] width 41 height 13
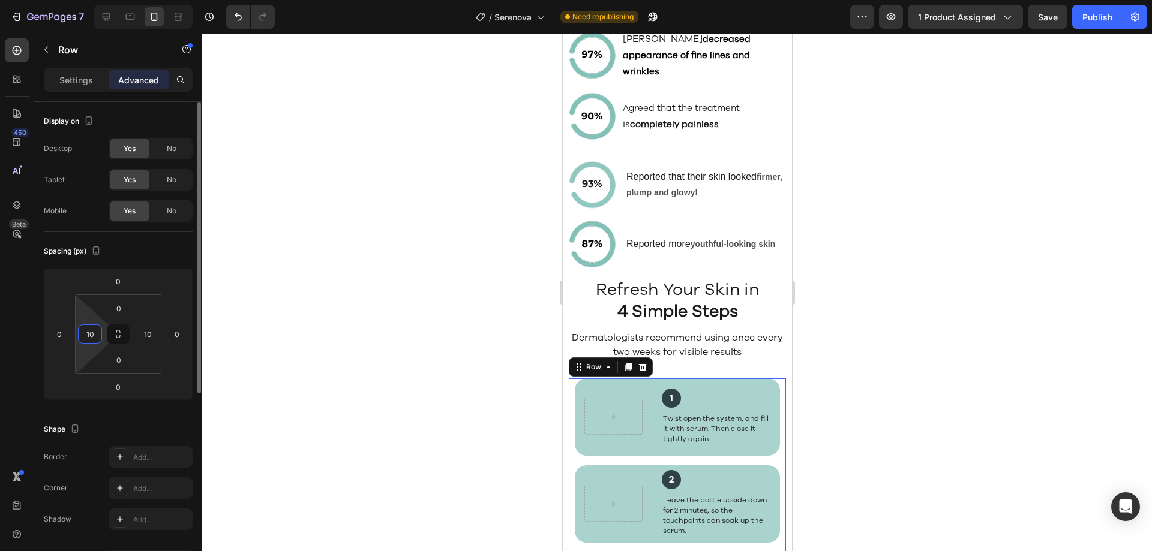
click at [98, 334] on input "10" at bounding box center [90, 334] width 18 height 18
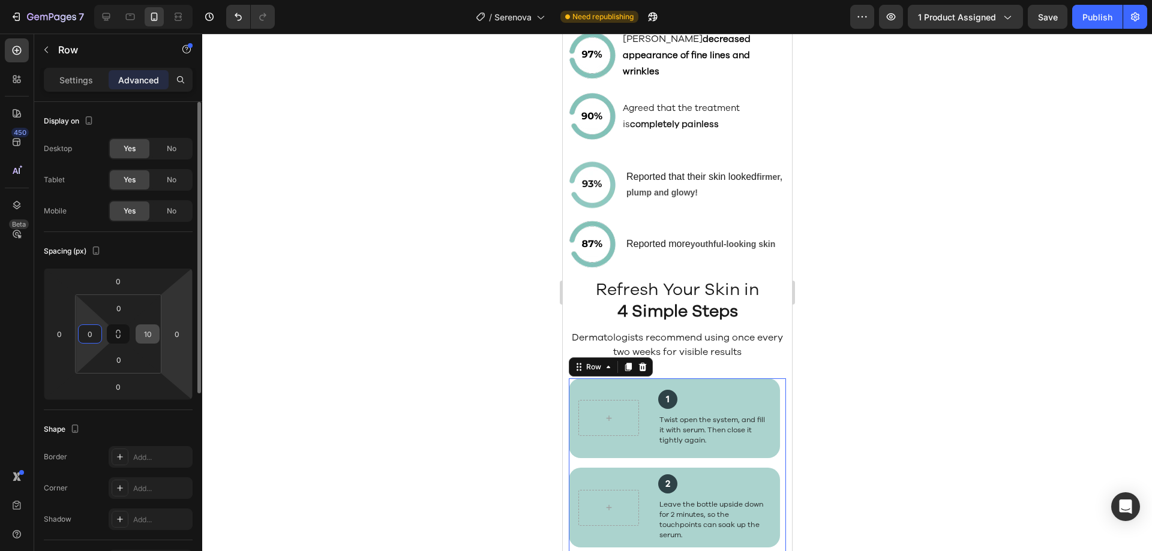
type input "0"
click at [152, 334] on input "10" at bounding box center [148, 334] width 18 height 18
type input "0"
click at [136, 0] on html "7 Version history / Serenova Need republishing Preview 1 product assigned Save …" at bounding box center [576, 0] width 1152 height 0
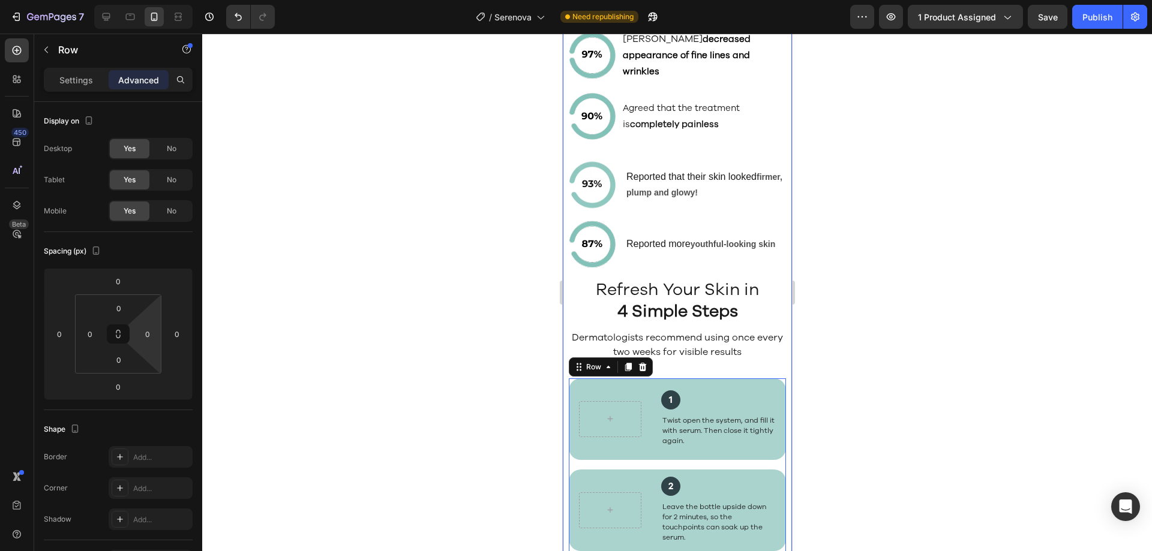
click at [778, 392] on div "How Micro Infusion Rejuvenates Your Skin Heading Video Row Seranova Precision D…" at bounding box center [676, 120] width 229 height 1304
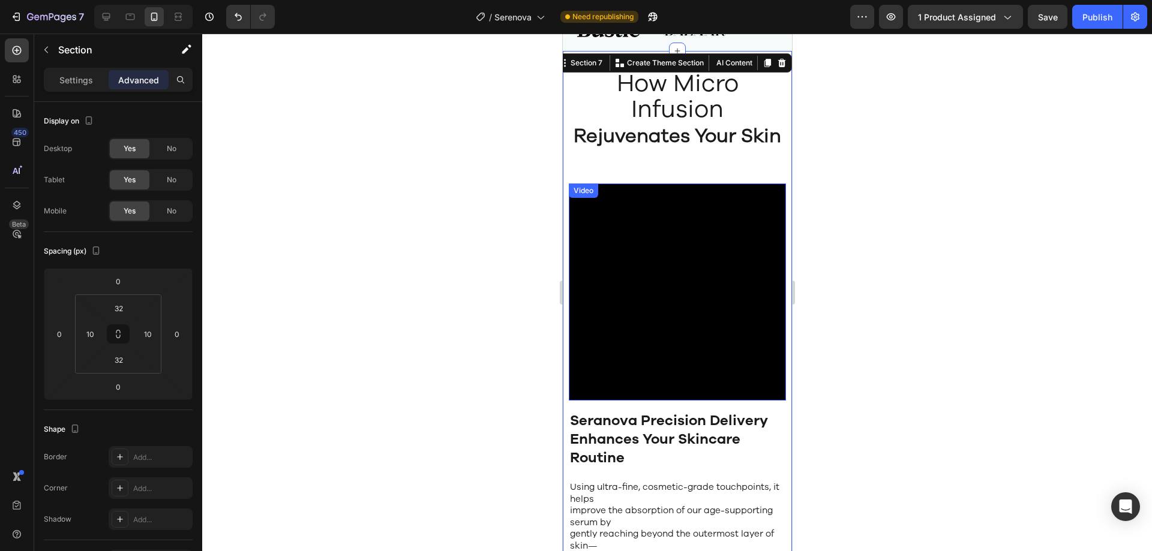
scroll to position [1364, 0]
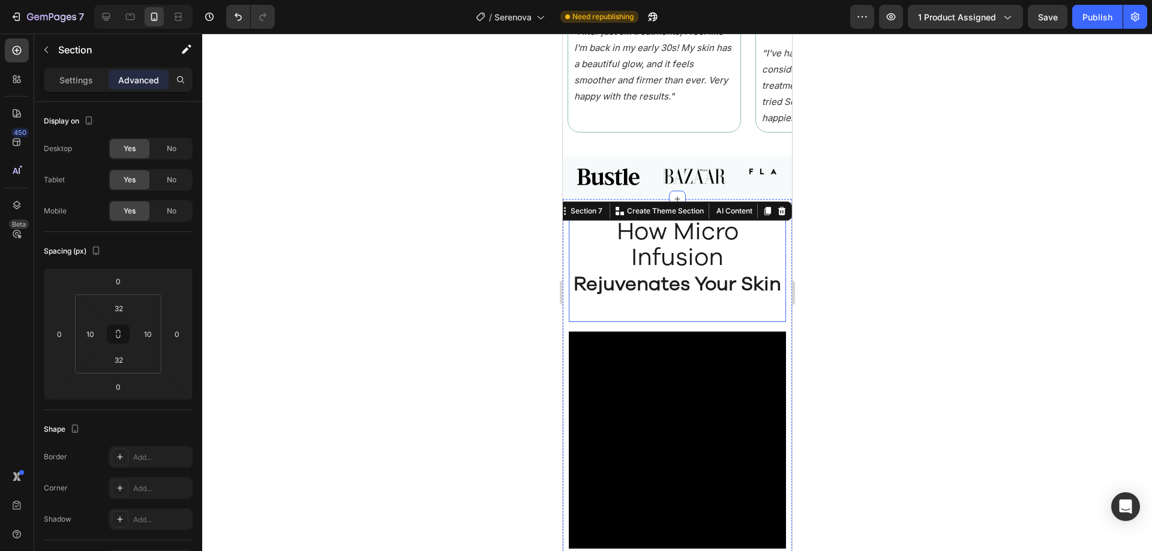
click at [661, 271] on strong "Rejuvenates Your Skin" at bounding box center [677, 284] width 208 height 26
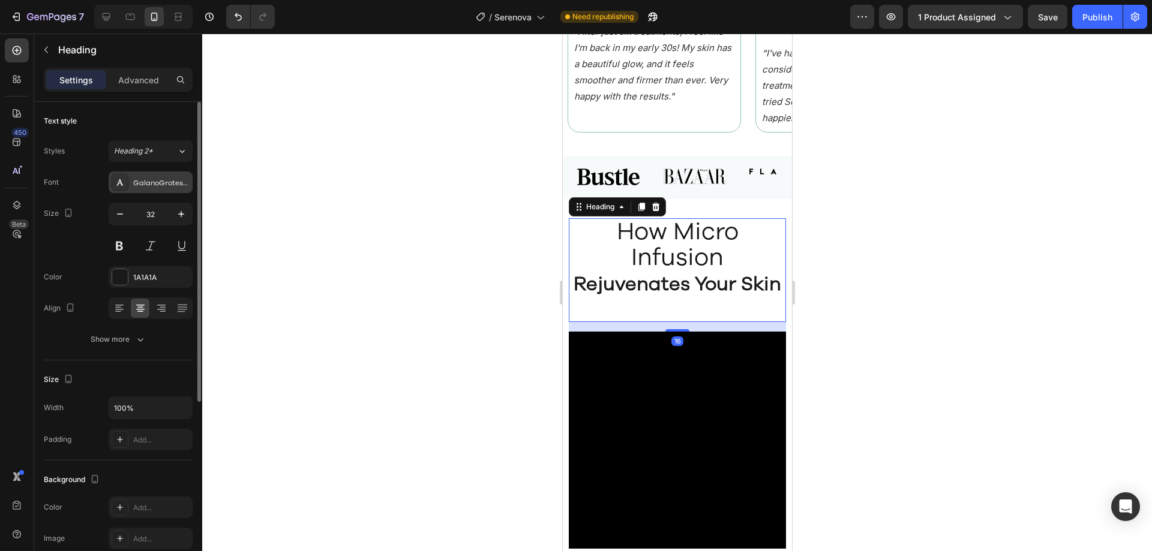
click at [149, 185] on div "GalanoGrotesqueRegular" at bounding box center [161, 183] width 56 height 11
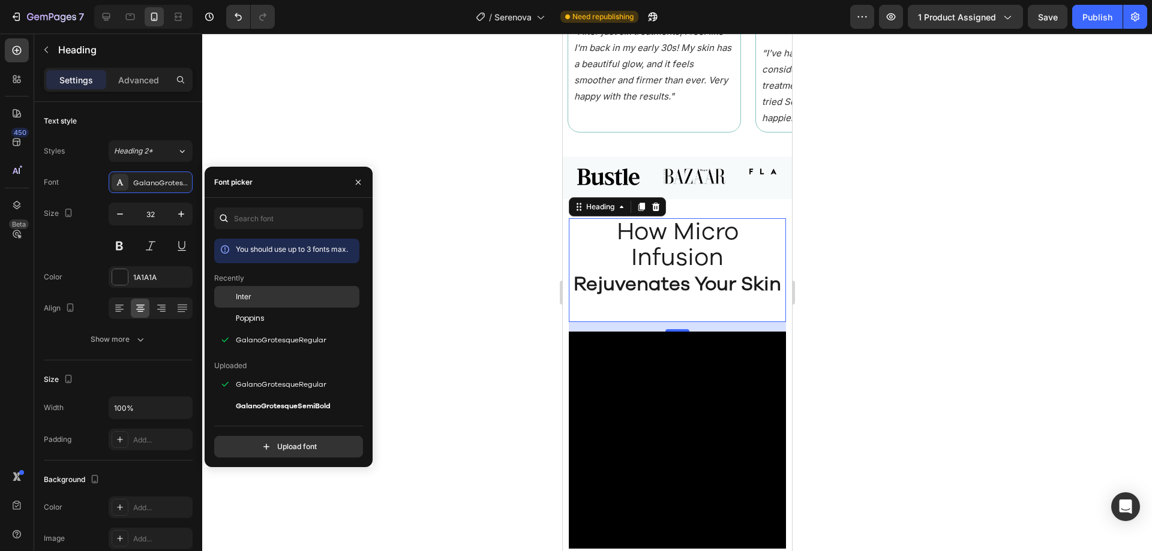
click at [271, 301] on div "Inter" at bounding box center [296, 297] width 121 height 11
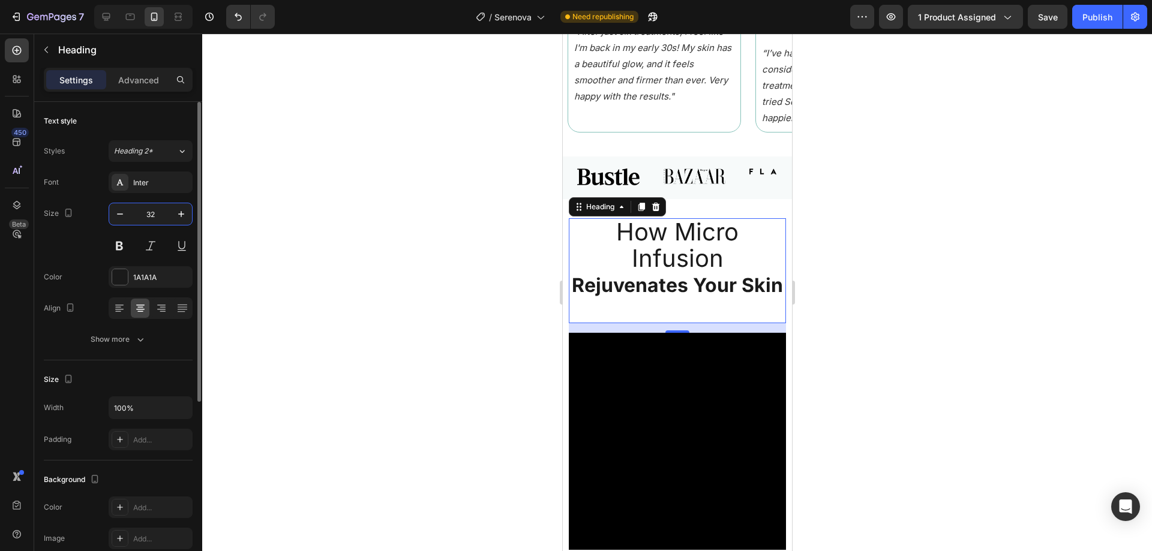
click at [152, 214] on input "32" at bounding box center [151, 214] width 40 height 22
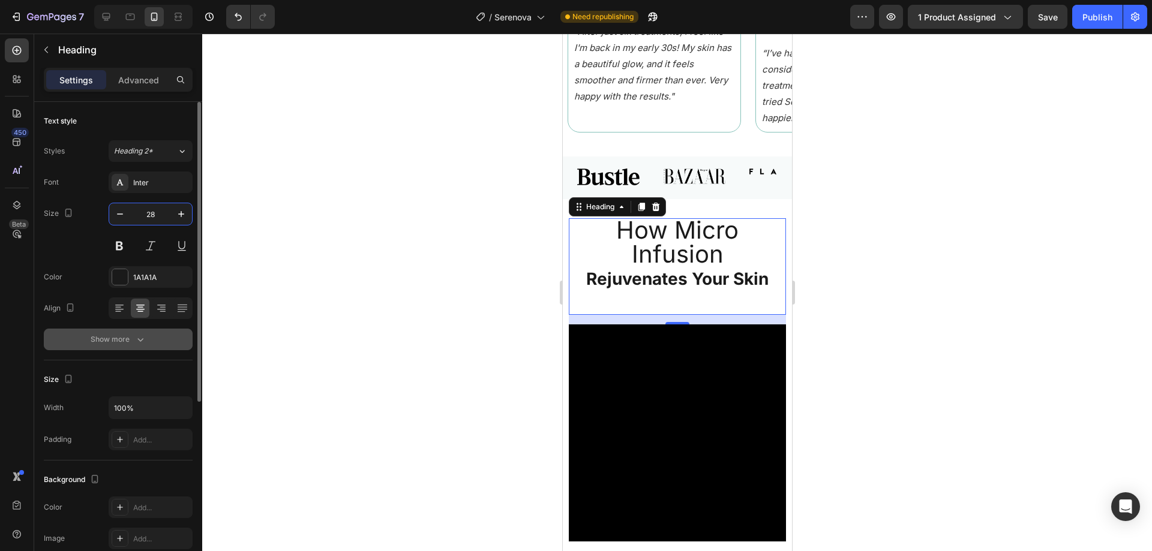
type input "28"
click at [151, 341] on button "Show more" at bounding box center [118, 340] width 149 height 22
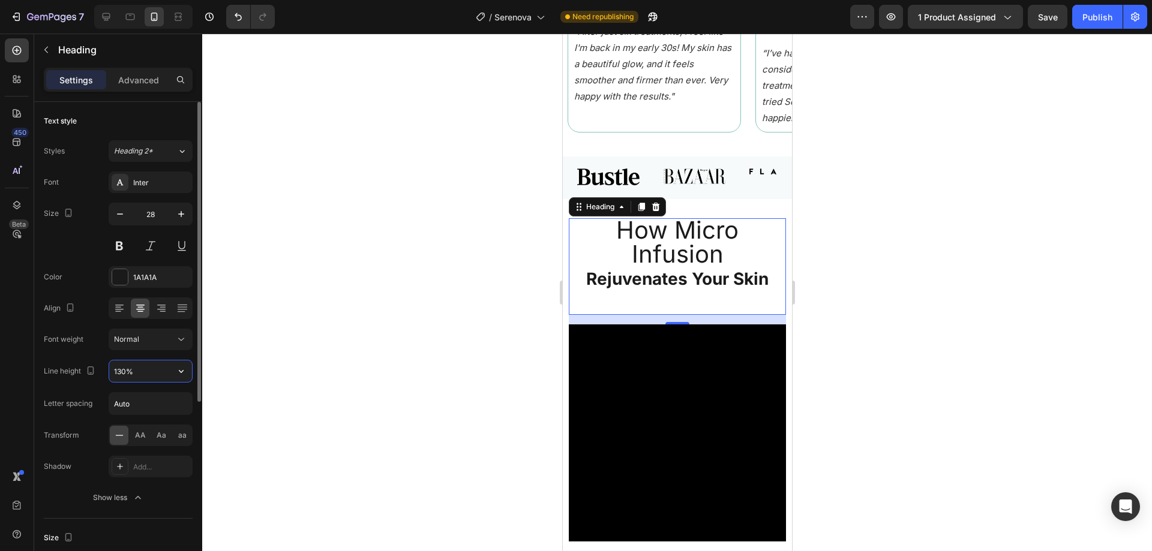
click at [153, 367] on input "130%" at bounding box center [150, 372] width 83 height 22
type input "36"
click at [681, 285] on div "How Micro Infusion Rejuvenates Your Skin Heading 16" at bounding box center [676, 266] width 217 height 96
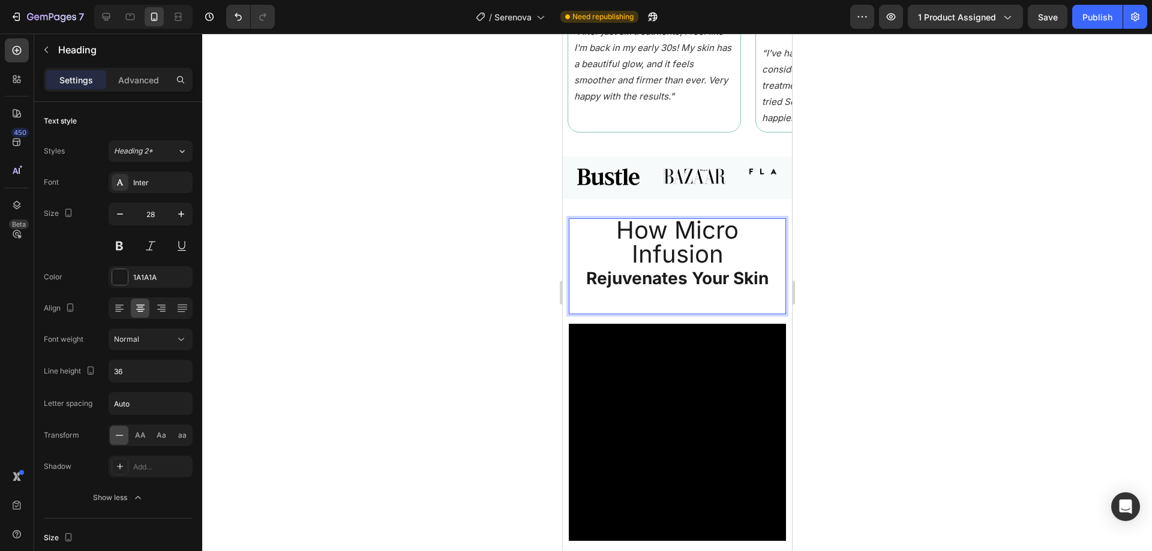
click at [604, 293] on div "How Micro Infusion Rejuvenates Your Skin Heading 16" at bounding box center [676, 266] width 217 height 96
click at [604, 287] on div "How Micro Infusion Rejuvenates Your Skin Heading 16" at bounding box center [676, 266] width 217 height 96
click at [767, 272] on p "How Micro Infusion Rejuvenates Your Skin" at bounding box center [676, 255] width 215 height 70
click at [719, 268] on strong "Rejuvenates Your Skin" at bounding box center [677, 278] width 182 height 20
click at [663, 238] on span "How Micro Infusion" at bounding box center [677, 241] width 122 height 53
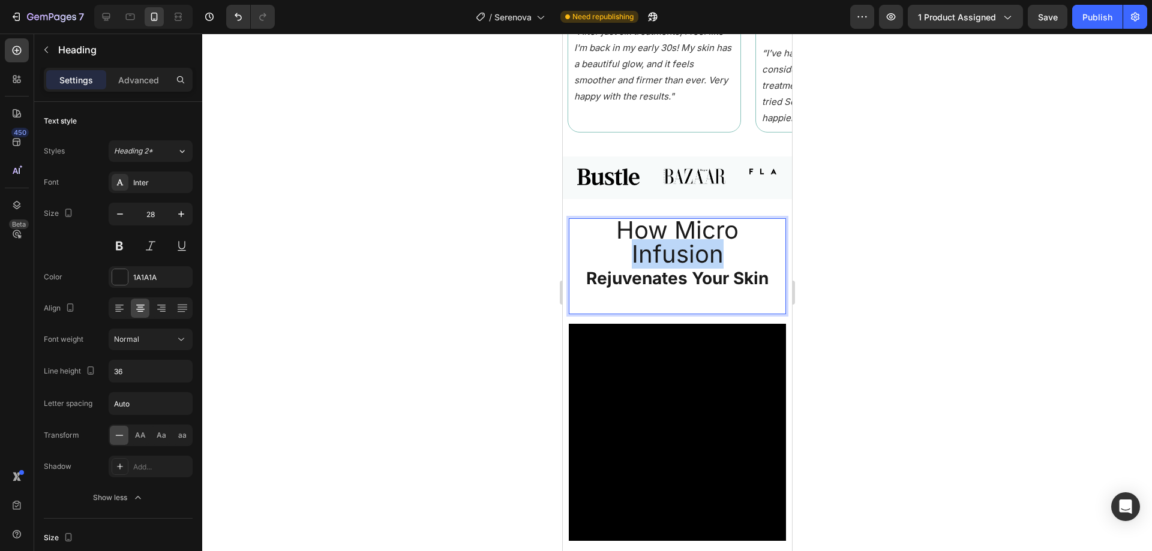
click at [663, 238] on span "How Micro Infusion" at bounding box center [677, 241] width 122 height 53
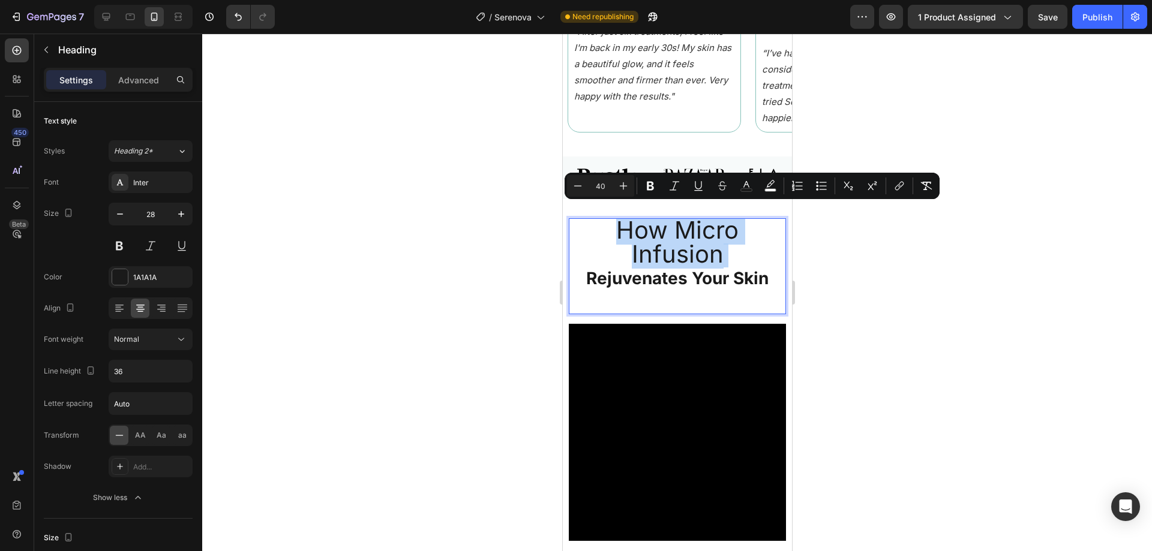
click at [674, 256] on p "How Micro Infusion Rejuvenates Your Skin" at bounding box center [676, 255] width 215 height 70
type input "28"
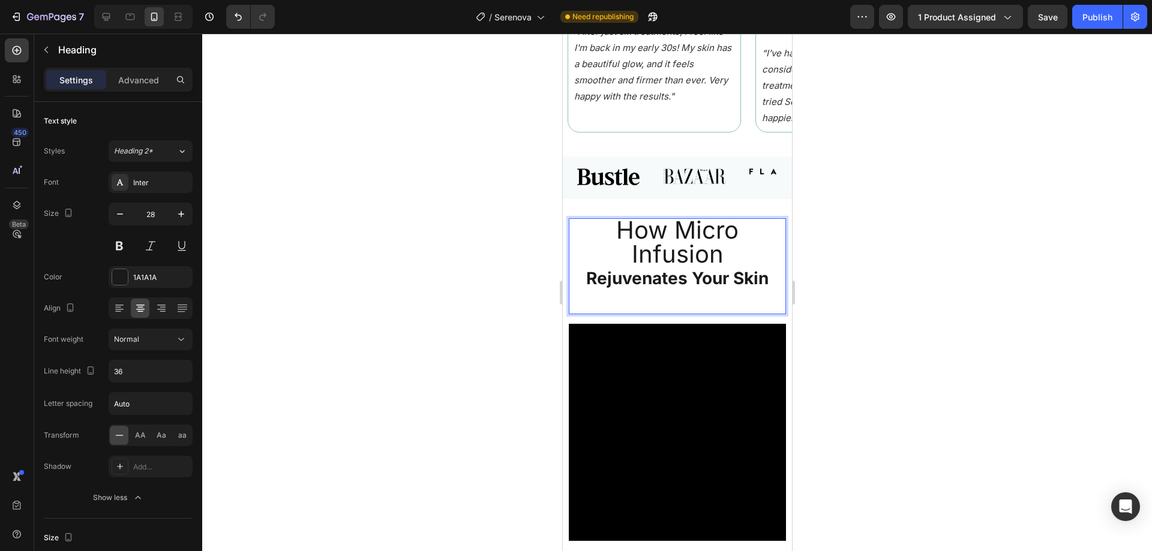
click at [703, 268] on strong "Rejuvenates Your Skin" at bounding box center [677, 278] width 182 height 20
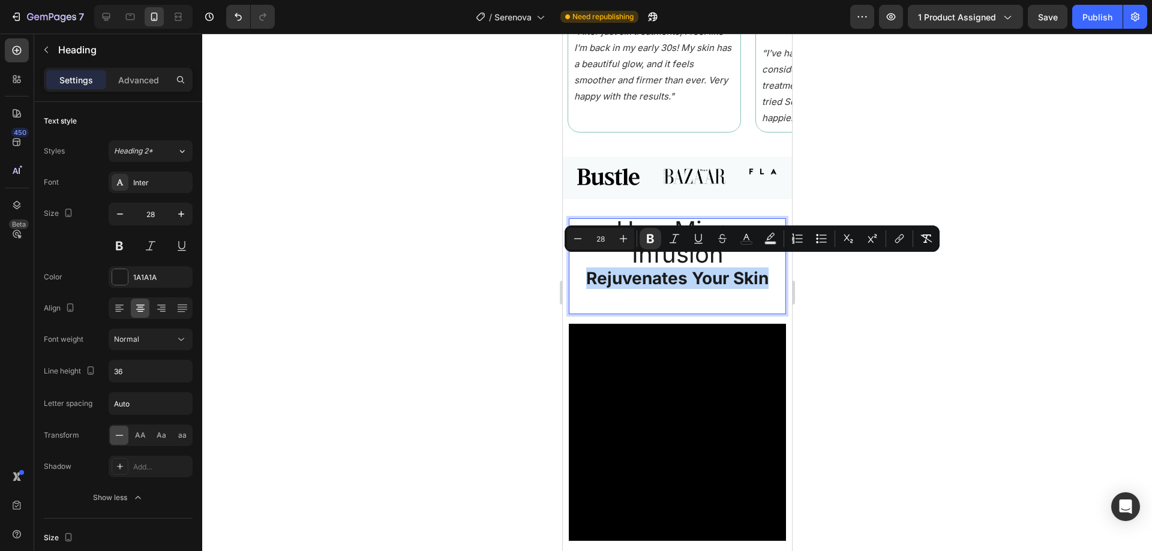
click at [614, 268] on strong "Rejuvenates Your Skin" at bounding box center [677, 278] width 182 height 20
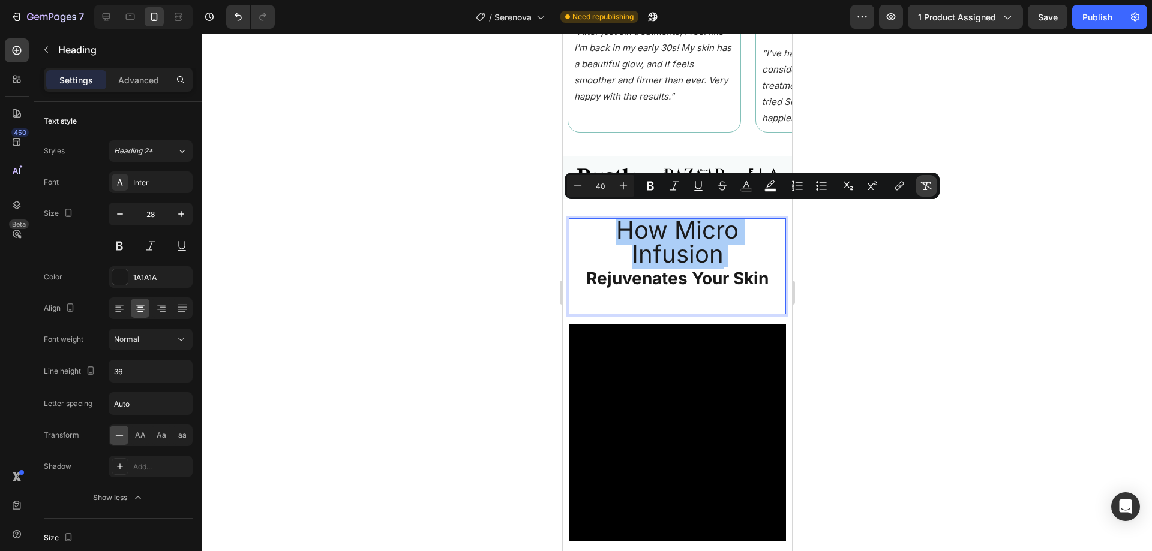
click at [927, 185] on icon "Editor contextual toolbar" at bounding box center [926, 186] width 11 height 8
type input "28"
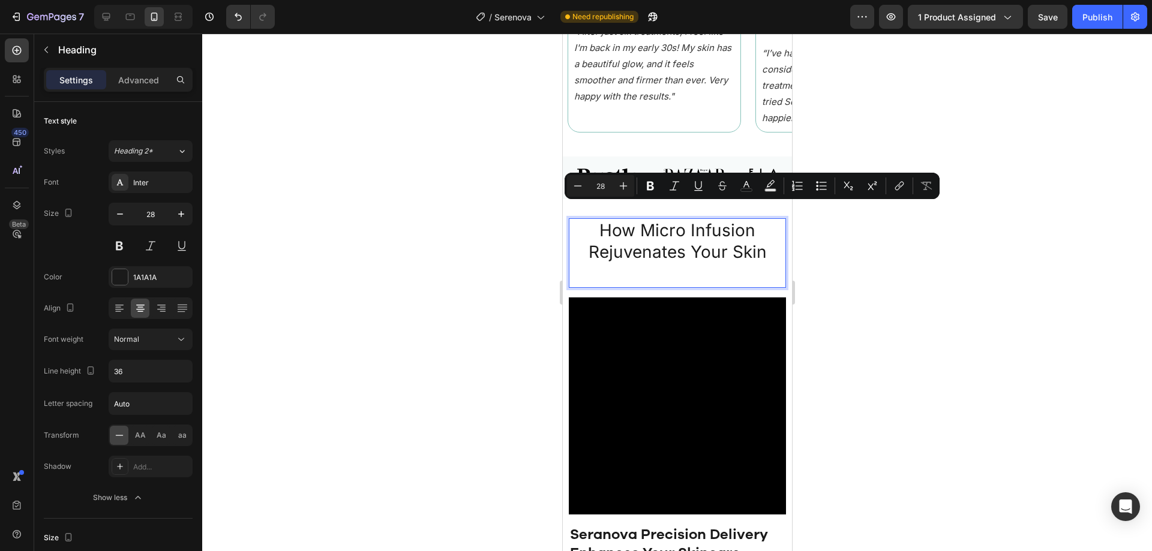
click at [703, 257] on div "How Micro Infusion Rejuvenates Your Skin Heading 16" at bounding box center [676, 253] width 217 height 70
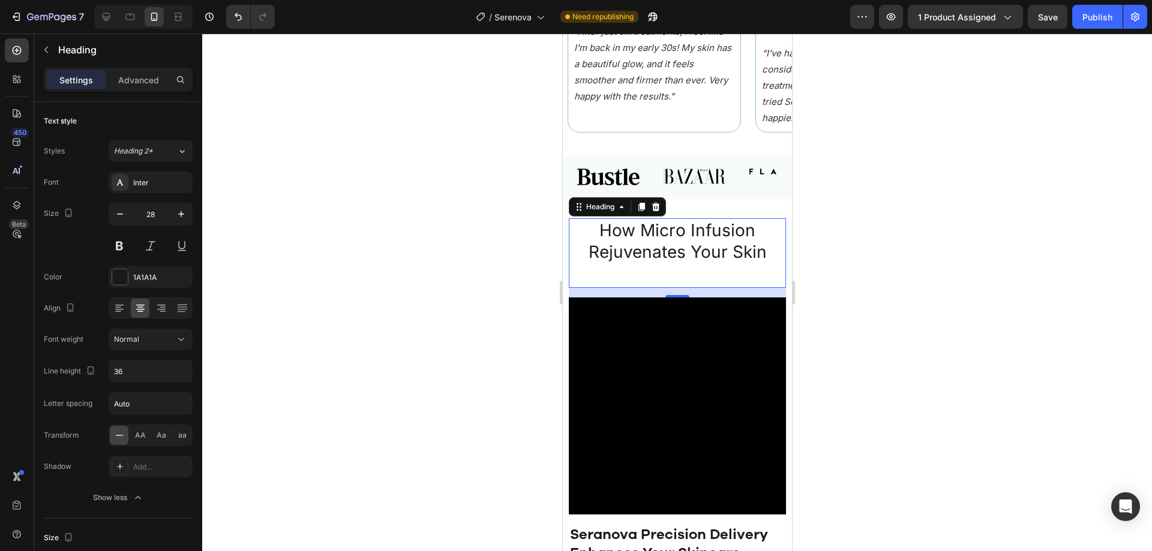
click at [618, 270] on div "How Micro Infusion Rejuvenates Your Skin Heading 16" at bounding box center [676, 253] width 217 height 70
click at [598, 265] on div "How Micro Infusion Rejuvenates Your Skin Heading 16" at bounding box center [676, 253] width 217 height 70
drag, startPoint x: 666, startPoint y: 261, endPoint x: 732, endPoint y: 245, distance: 68.0
click at [669, 261] on div "How Micro Infusion Rejuvenates Your Skin Heading 16" at bounding box center [676, 253] width 217 height 70
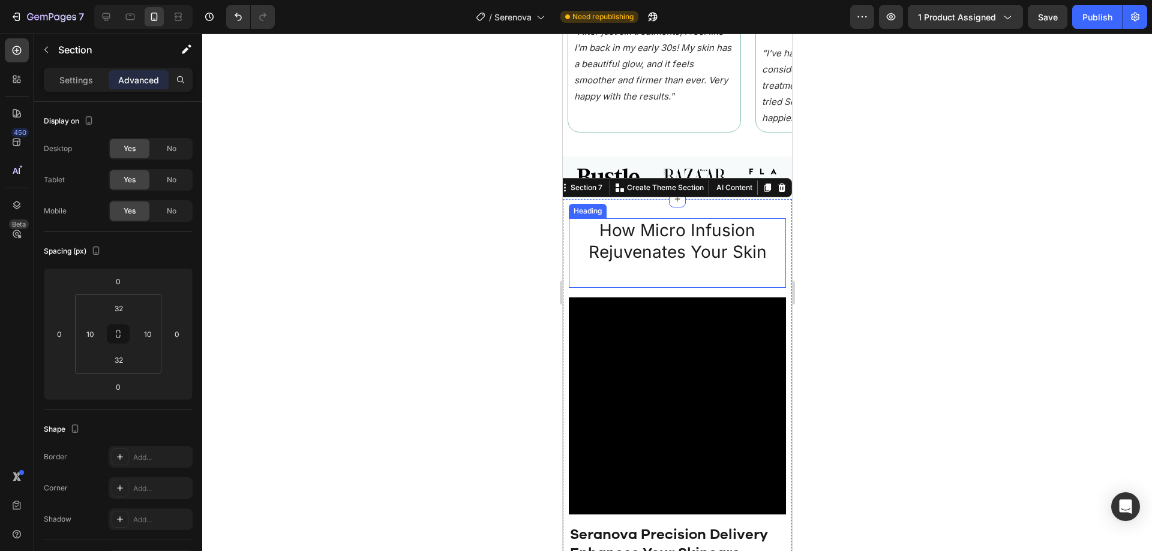
click at [749, 257] on div "How Micro Infusion Rejuvenates Your Skin Heading" at bounding box center [676, 253] width 217 height 70
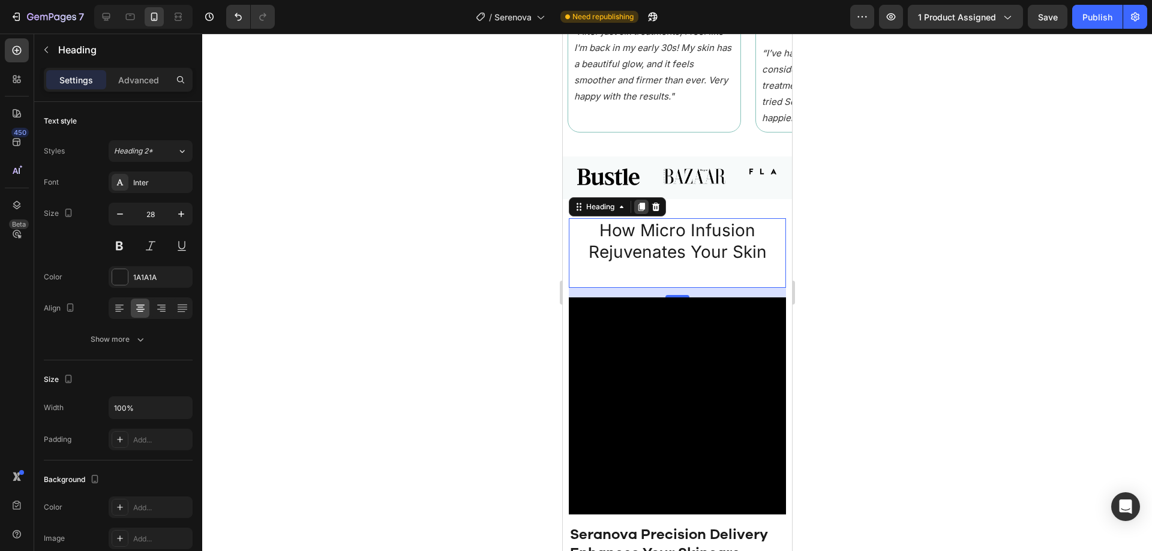
click at [643, 203] on icon at bounding box center [641, 207] width 7 height 8
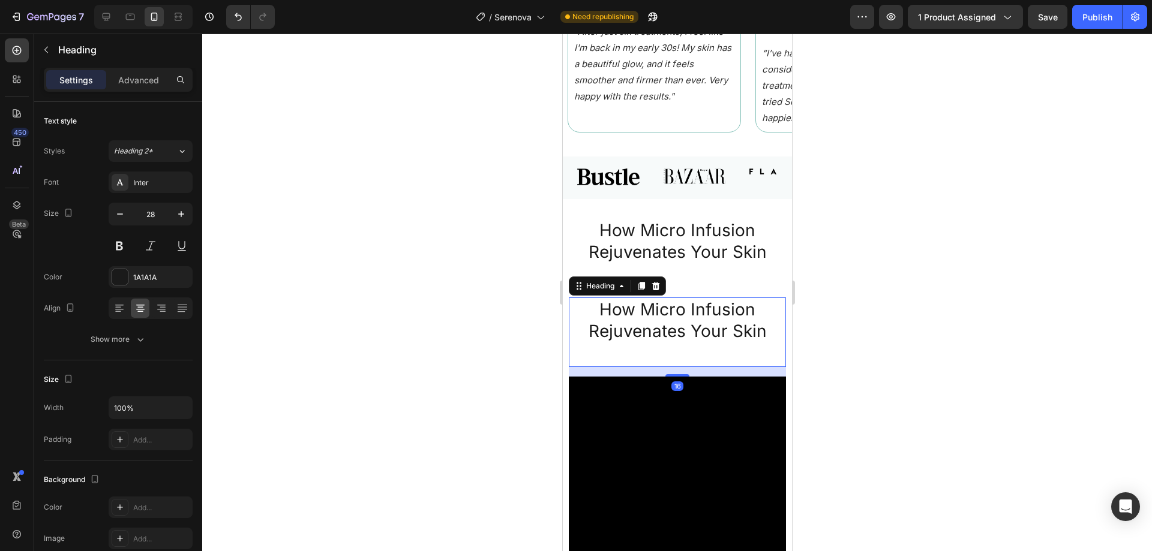
click at [684, 298] on h2 "How Micro Infusion Rejuvenates Your Skin" at bounding box center [676, 321] width 217 height 46
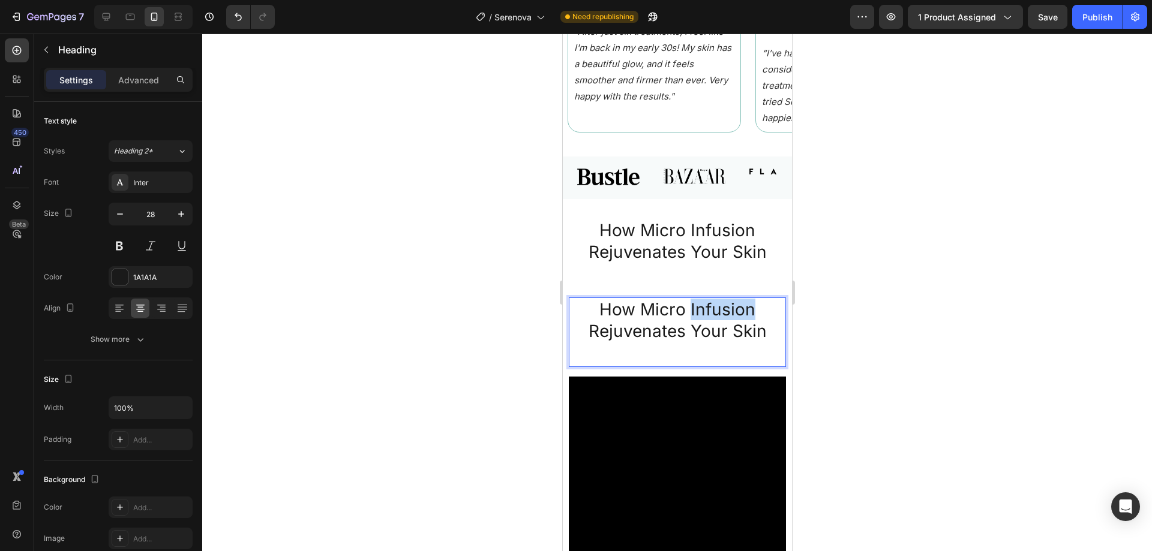
click at [684, 299] on p "How Micro Infusion Rejuvenates Your Skin" at bounding box center [676, 320] width 215 height 43
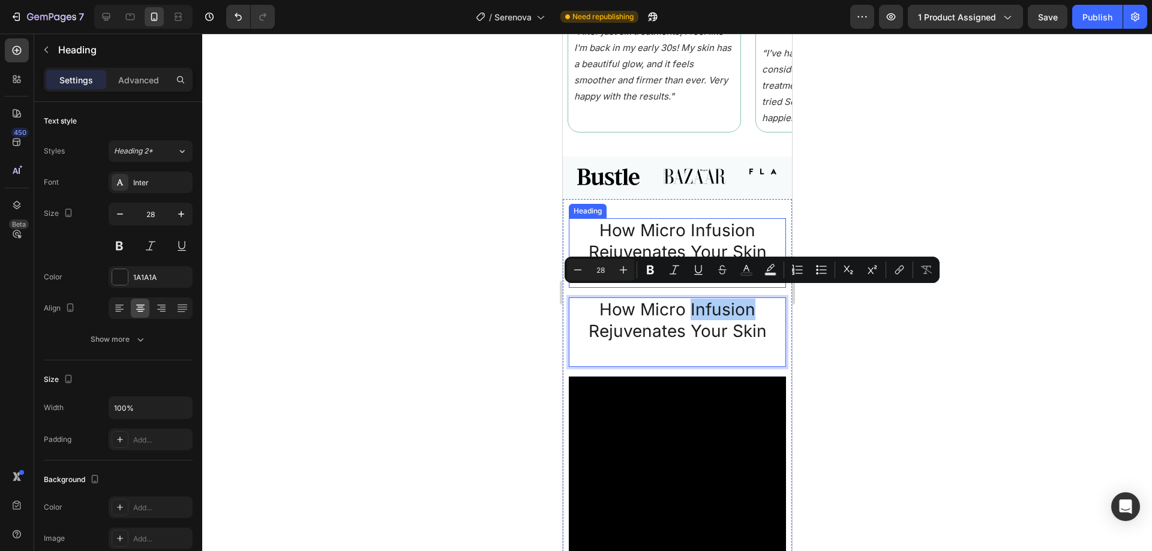
click at [734, 228] on p "How Micro Infusion Rejuvenates Your Skin" at bounding box center [676, 241] width 215 height 43
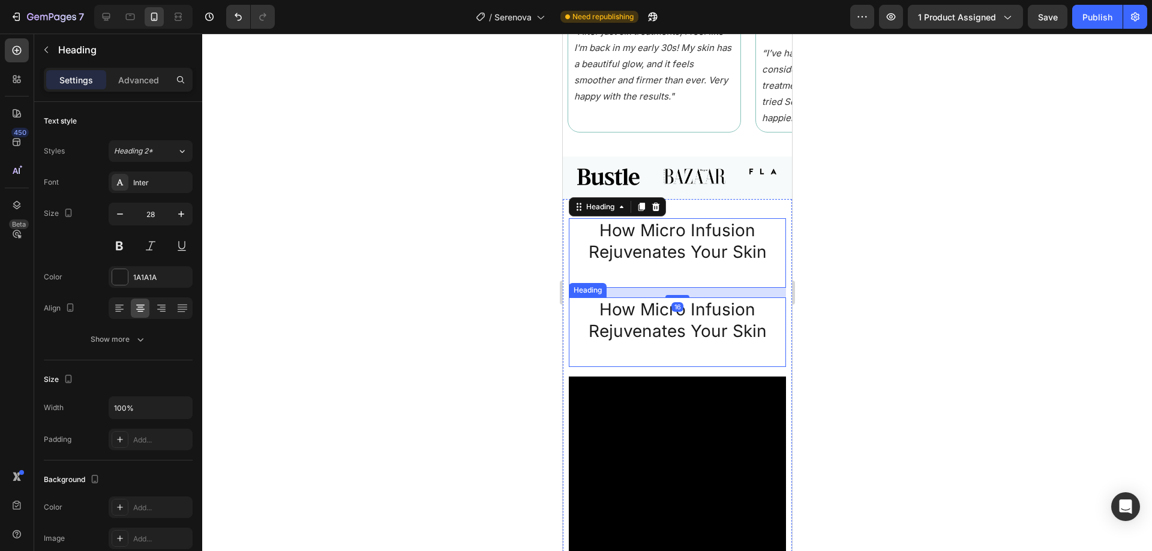
click at [692, 300] on p "How Micro Infusion Rejuvenates Your Skin" at bounding box center [676, 320] width 215 height 43
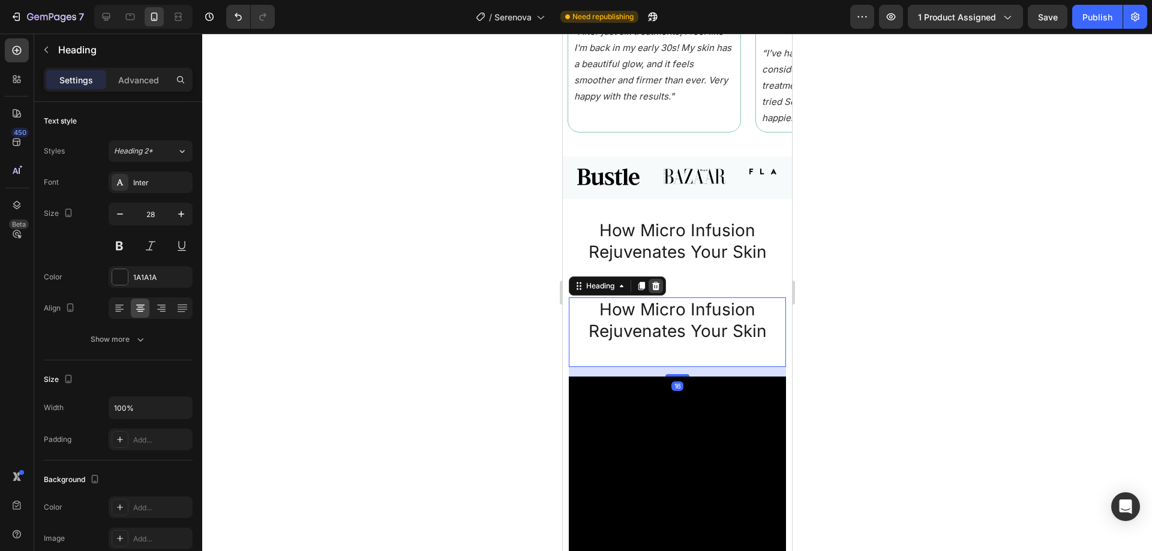
click at [658, 282] on icon at bounding box center [656, 286] width 8 height 8
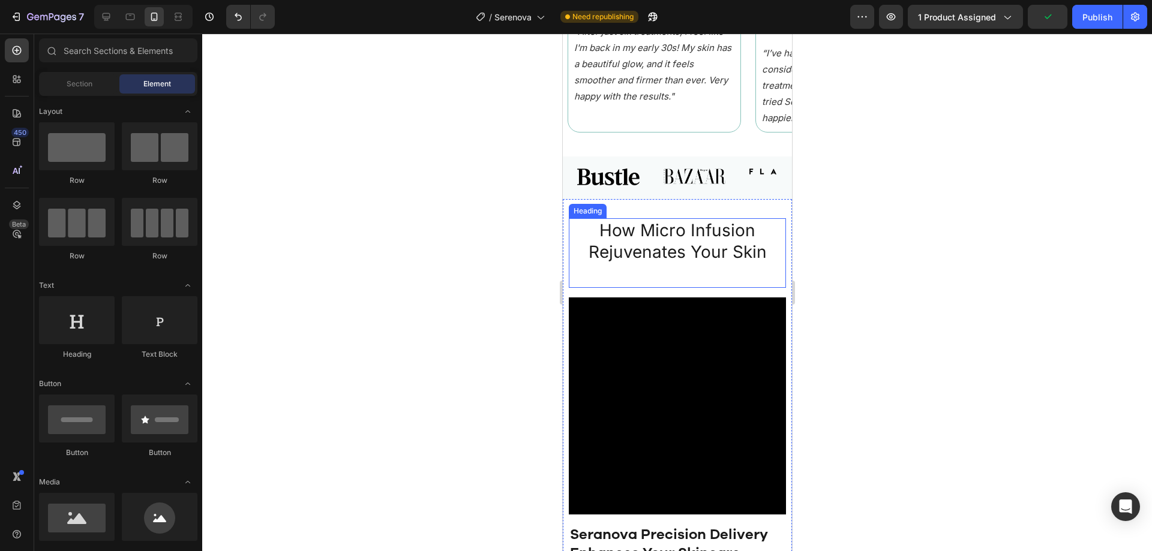
click at [631, 260] on div "How Micro Infusion Rejuvenates Your Skin Heading" at bounding box center [676, 253] width 217 height 70
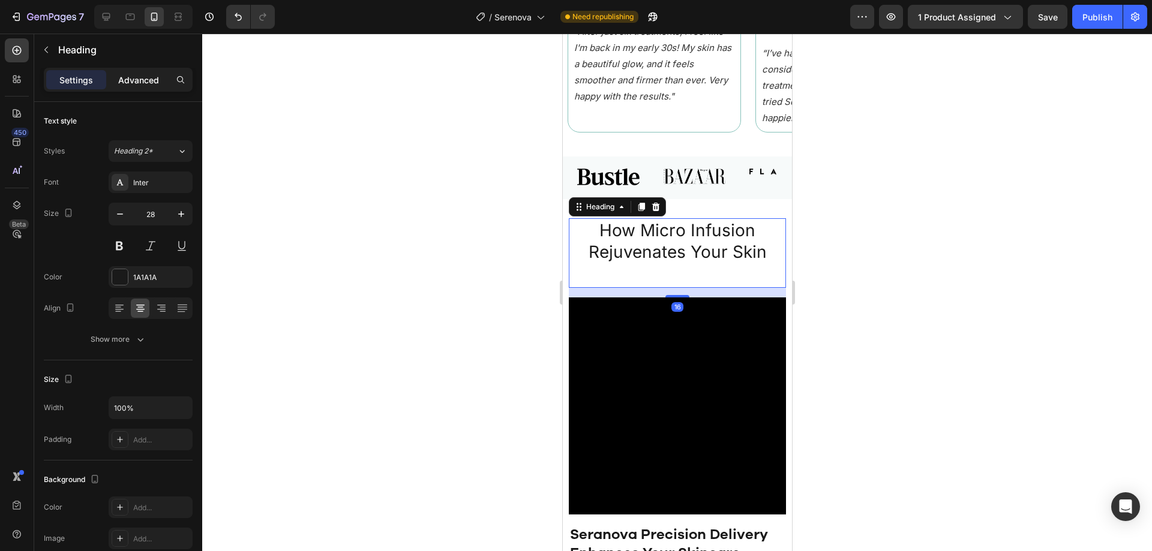
click at [125, 82] on p "Advanced" at bounding box center [138, 80] width 41 height 13
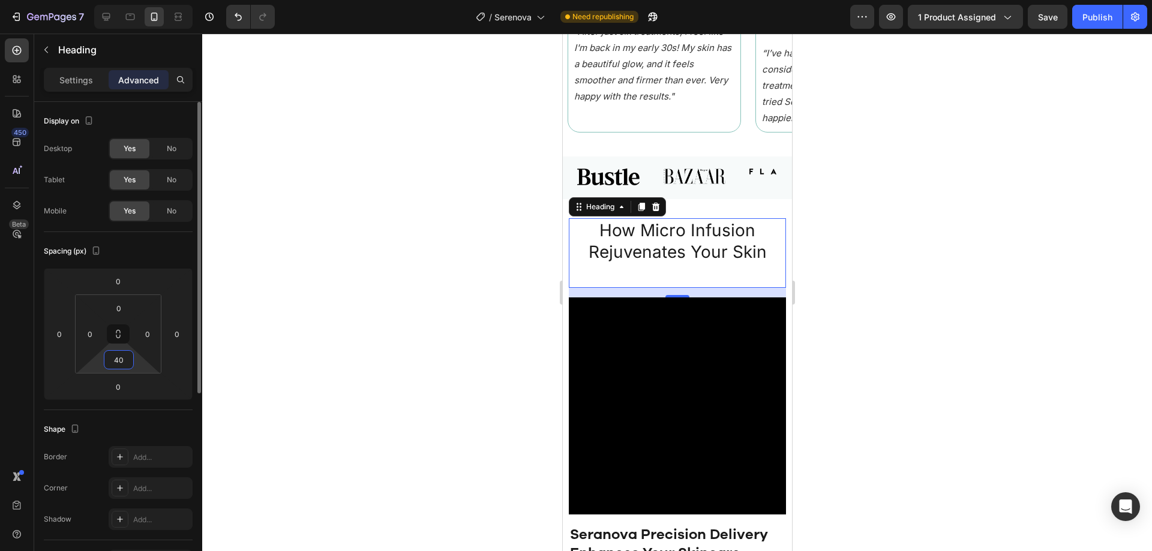
click at [118, 359] on input "40" at bounding box center [119, 360] width 24 height 18
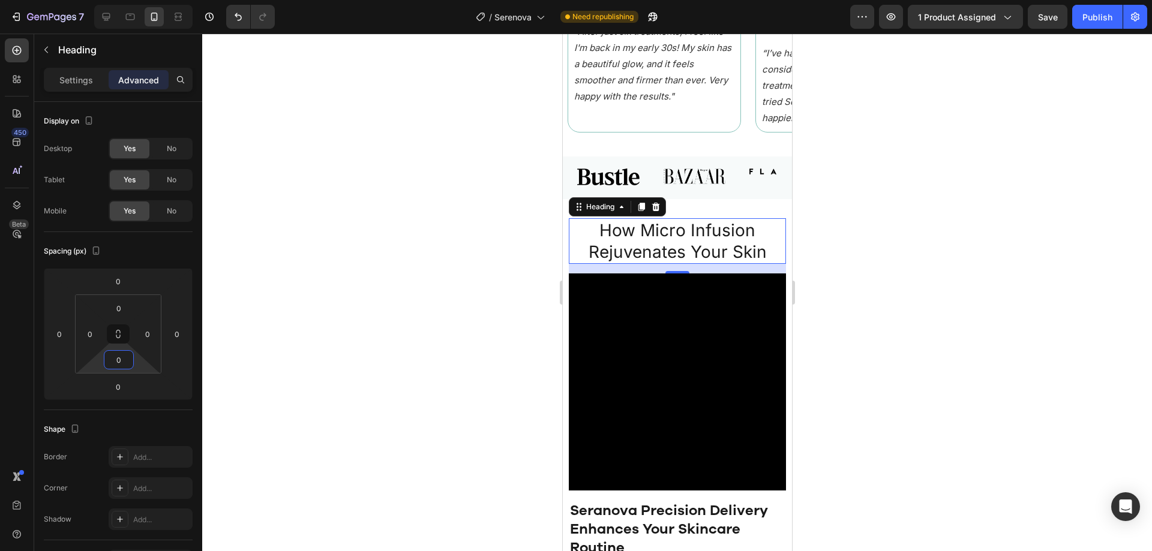
type input "0"
click at [710, 231] on p "How Micro Infusion Rejuvenates Your Skin" at bounding box center [676, 241] width 215 height 43
click at [652, 240] on p "How Micro Infusion Rejuvenates Your Skin" at bounding box center [676, 241] width 215 height 43
click at [71, 80] on p "Settings" at bounding box center [76, 80] width 34 height 13
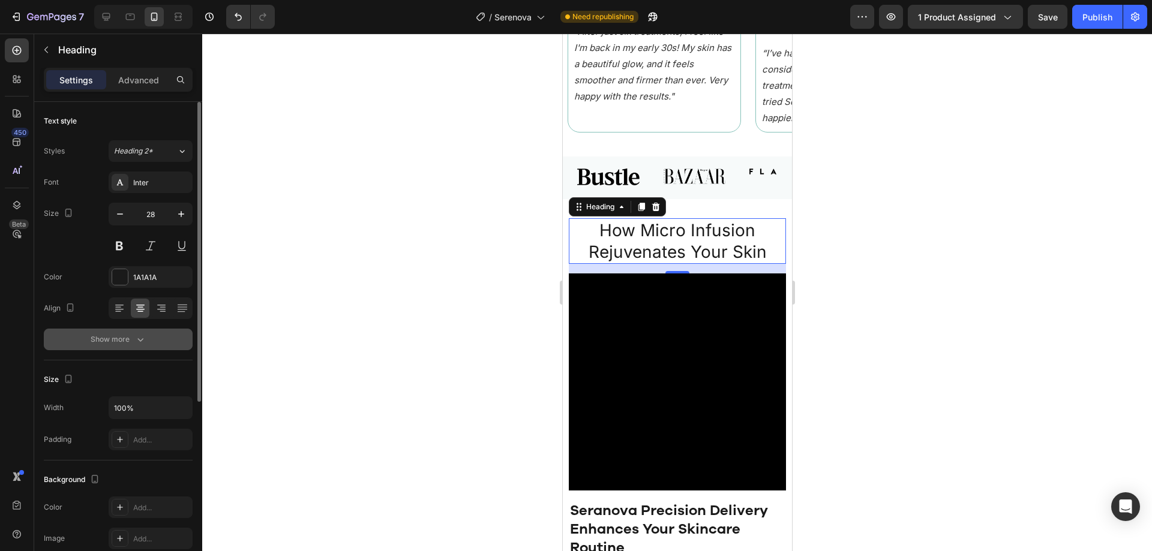
click at [150, 340] on button "Show more" at bounding box center [118, 340] width 149 height 22
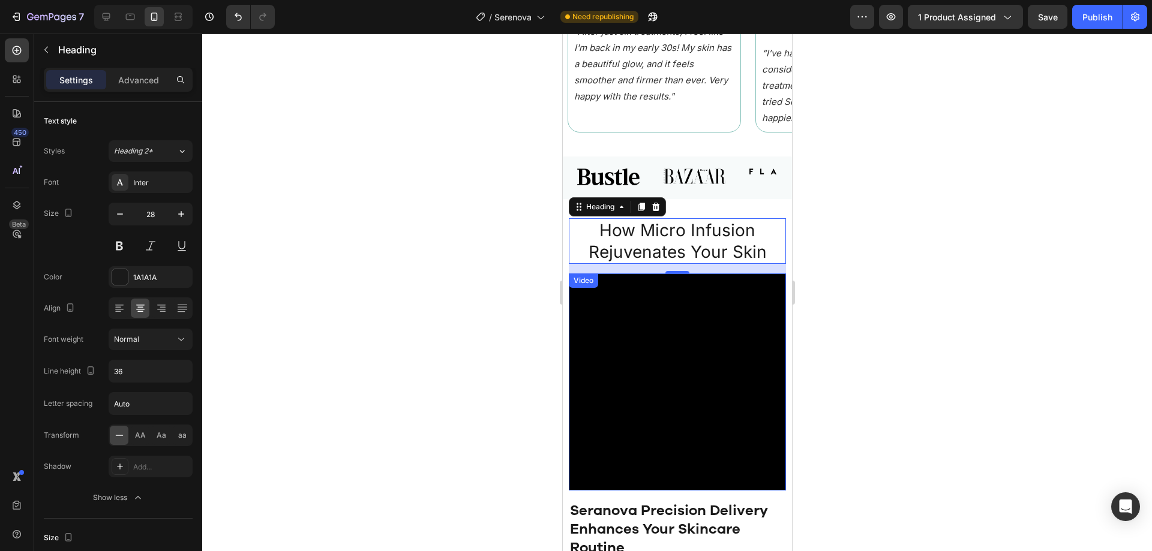
click at [749, 283] on video at bounding box center [676, 382] width 217 height 217
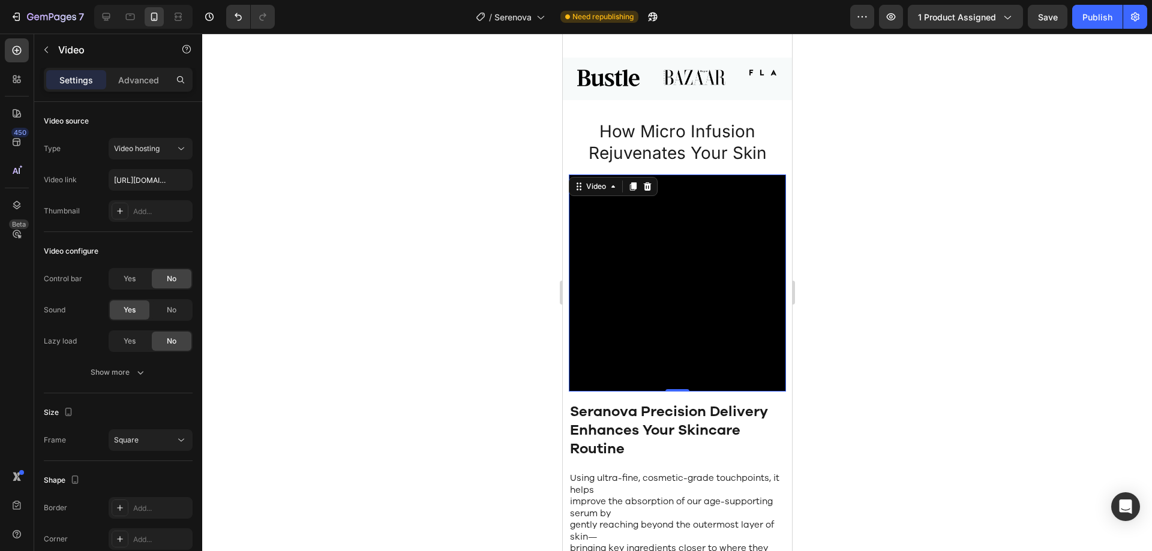
scroll to position [1484, 0]
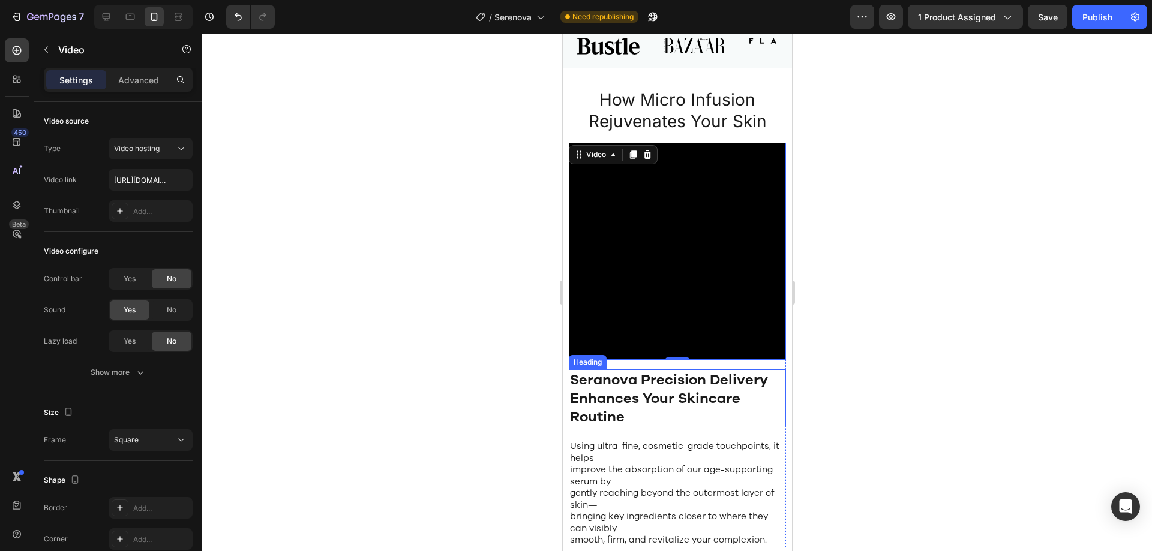
click at [638, 389] on strong "Enhances Your Skincare Routine" at bounding box center [654, 408] width 170 height 38
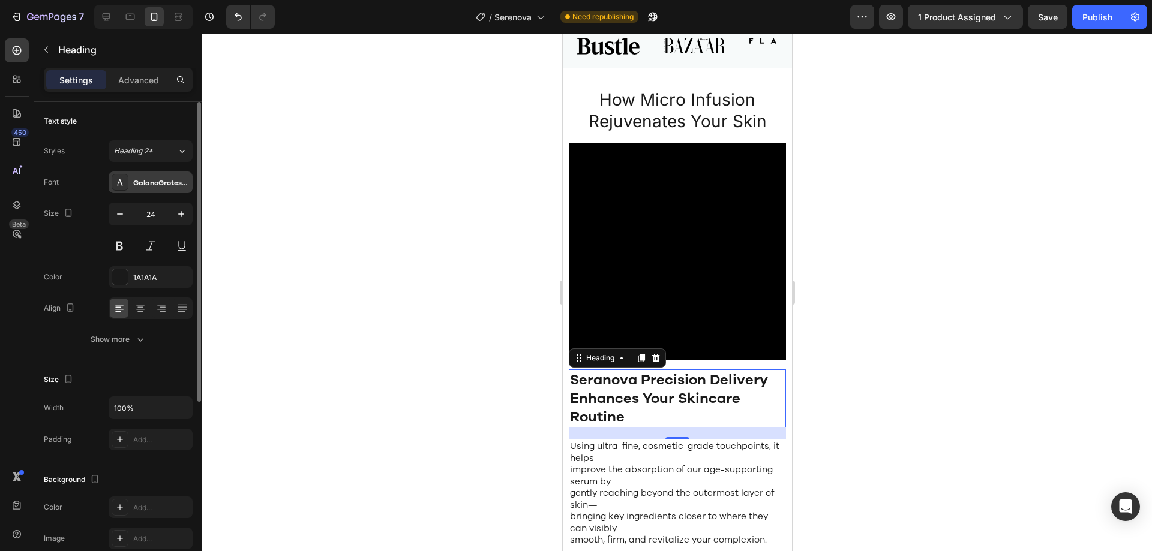
click at [151, 187] on div "GalanoGrotesqueSemiBold" at bounding box center [161, 183] width 56 height 11
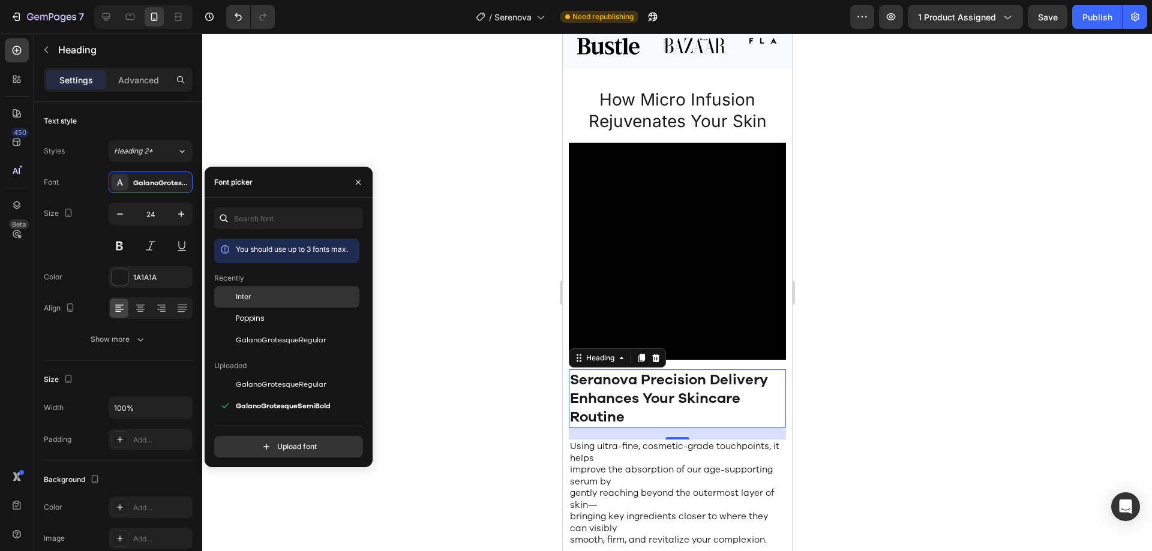
click at [268, 374] on div "Inter" at bounding box center [286, 385] width 145 height 22
click at [268, 335] on span "GalanoGrotesqueRegular" at bounding box center [281, 340] width 91 height 11
click at [118, 206] on button "button" at bounding box center [120, 214] width 22 height 22
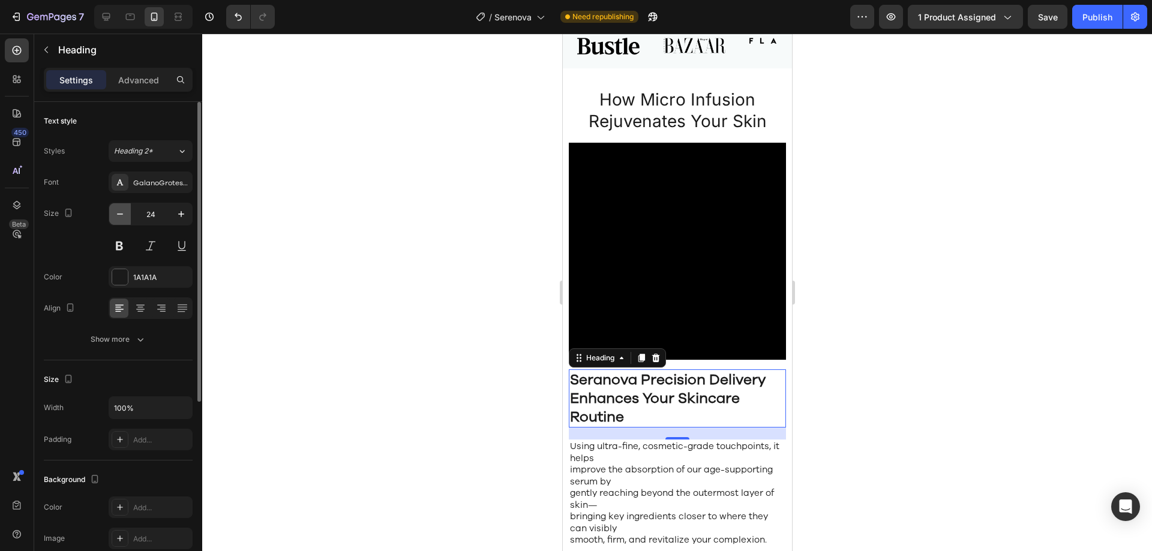
click at [118, 206] on button "button" at bounding box center [120, 214] width 22 height 22
type input "22"
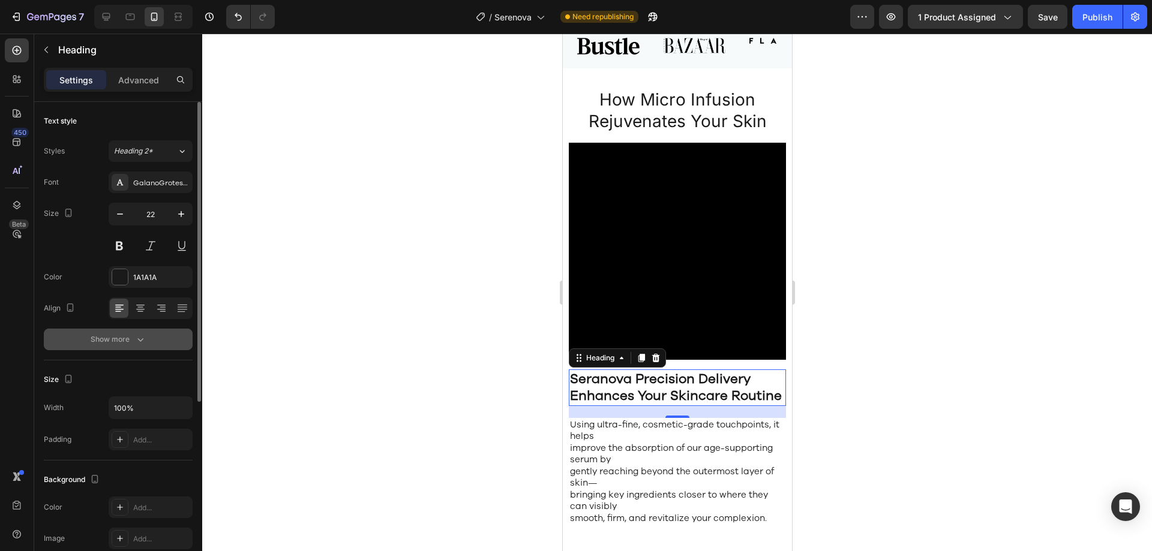
click at [154, 339] on button "Show more" at bounding box center [118, 340] width 149 height 22
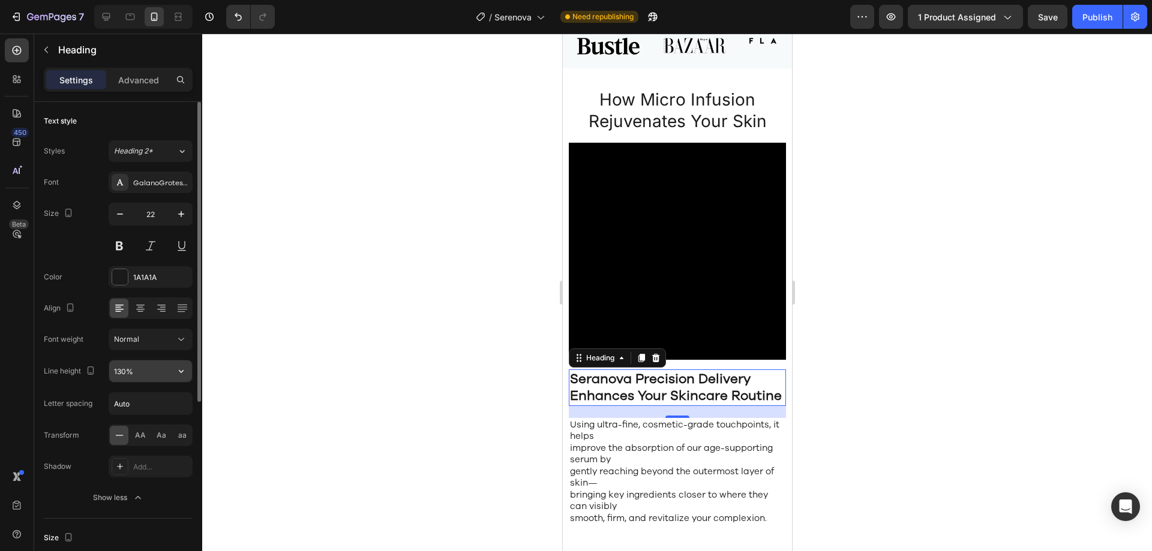
click at [147, 361] on input "130%" at bounding box center [150, 372] width 83 height 22
click at [147, 366] on input "130%" at bounding box center [150, 372] width 83 height 22
click at [134, 368] on input "27" at bounding box center [150, 372] width 83 height 22
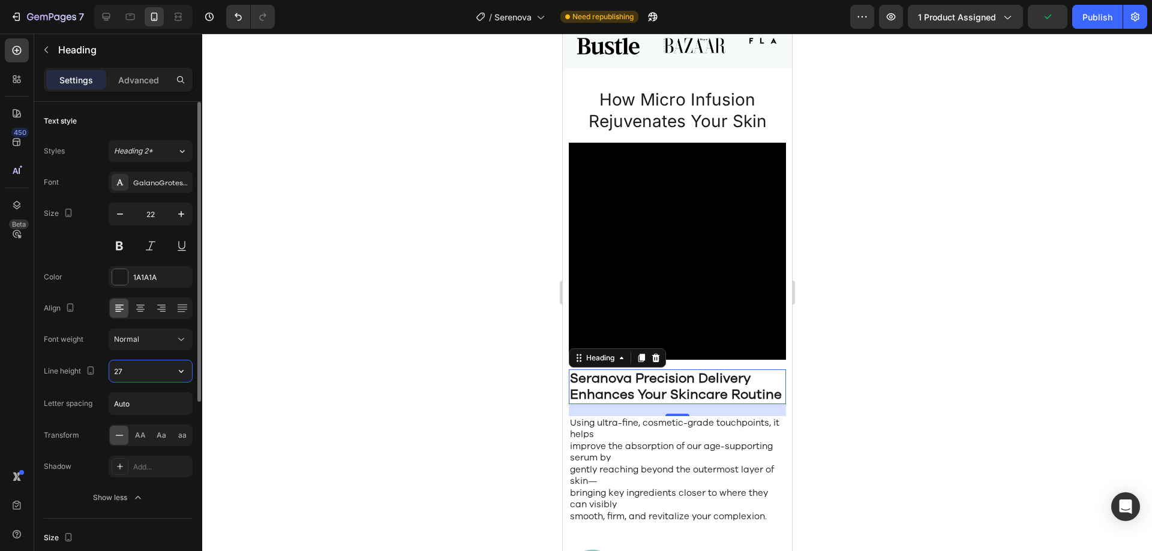
click at [134, 368] on input "27" at bounding box center [150, 372] width 83 height 22
type input "26"
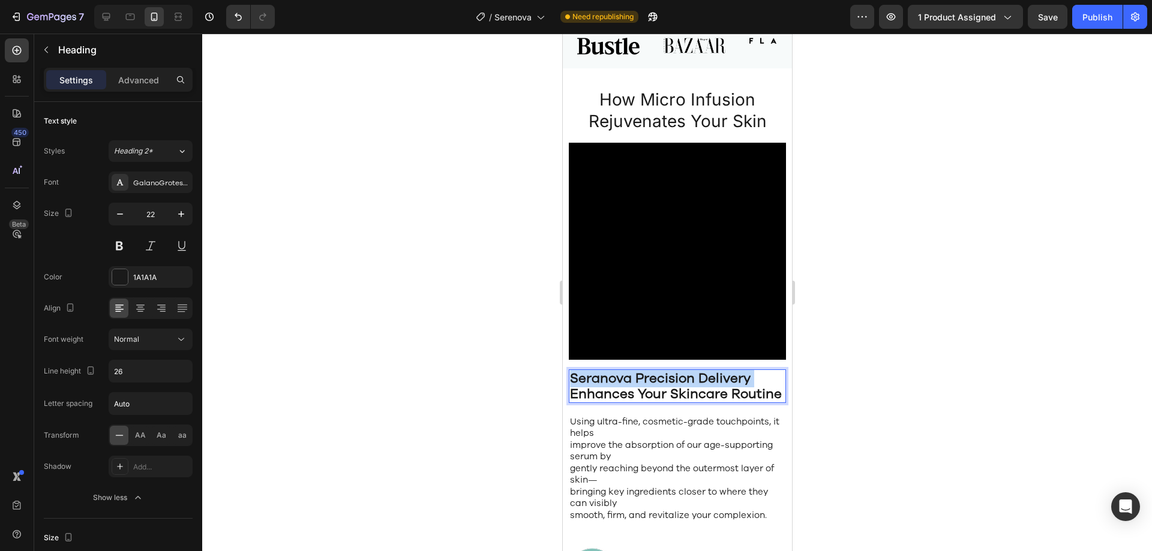
click at [667, 372] on strong "Seranova Precision Delivery" at bounding box center [659, 379] width 181 height 18
click at [625, 393] on strong "Enhances Your Skincare Routine" at bounding box center [675, 394] width 212 height 18
drag, startPoint x: 617, startPoint y: 400, endPoint x: 562, endPoint y: 368, distance: 63.5
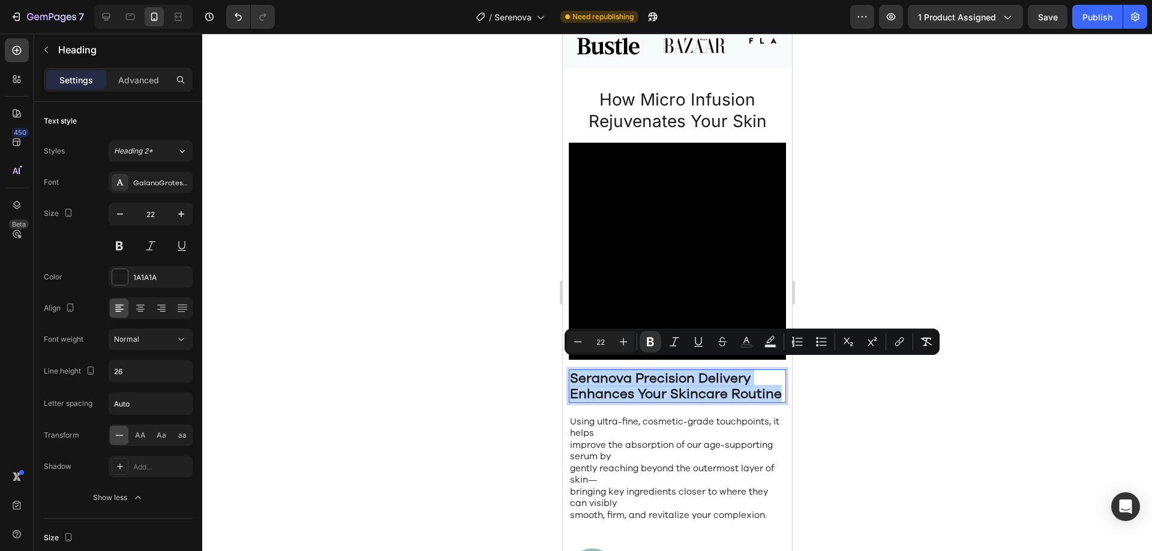
click at [661, 388] on strong "Enhances Your Skincare Routine" at bounding box center [675, 394] width 212 height 18
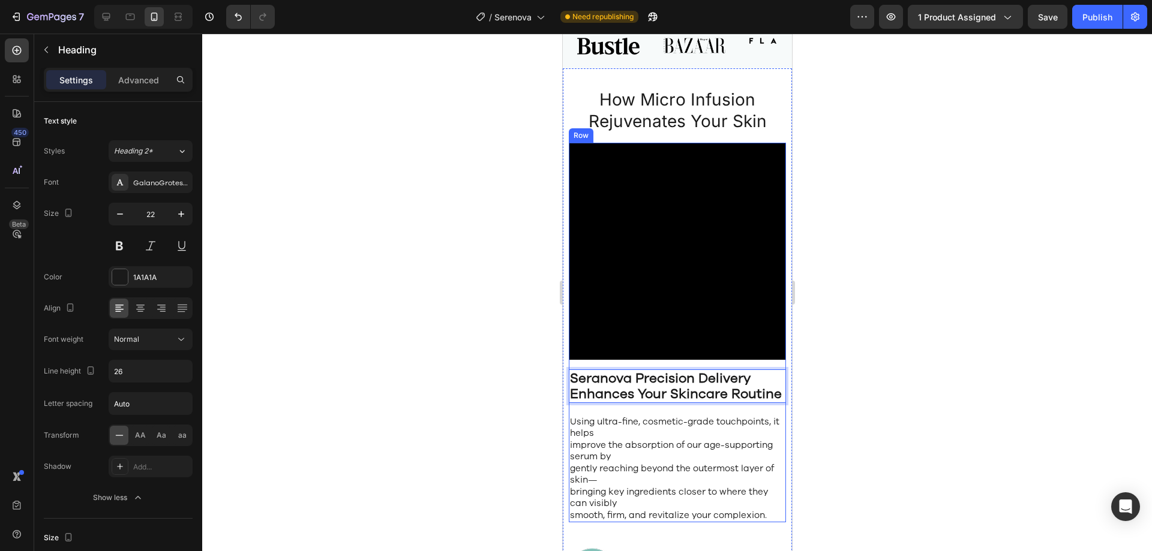
click at [670, 434] on h2 "Using ultra-fine, cosmetic-grade touchpoints, it helps improve the absorption o…" at bounding box center [676, 469] width 217 height 108
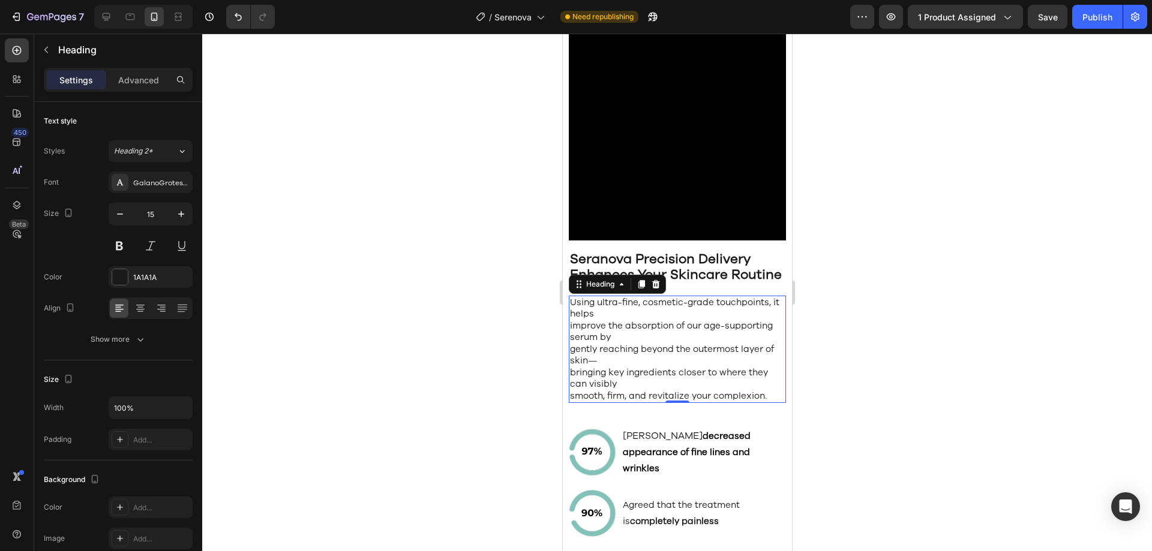
scroll to position [1604, 0]
click at [175, 212] on button "button" at bounding box center [181, 214] width 22 height 22
type input "16"
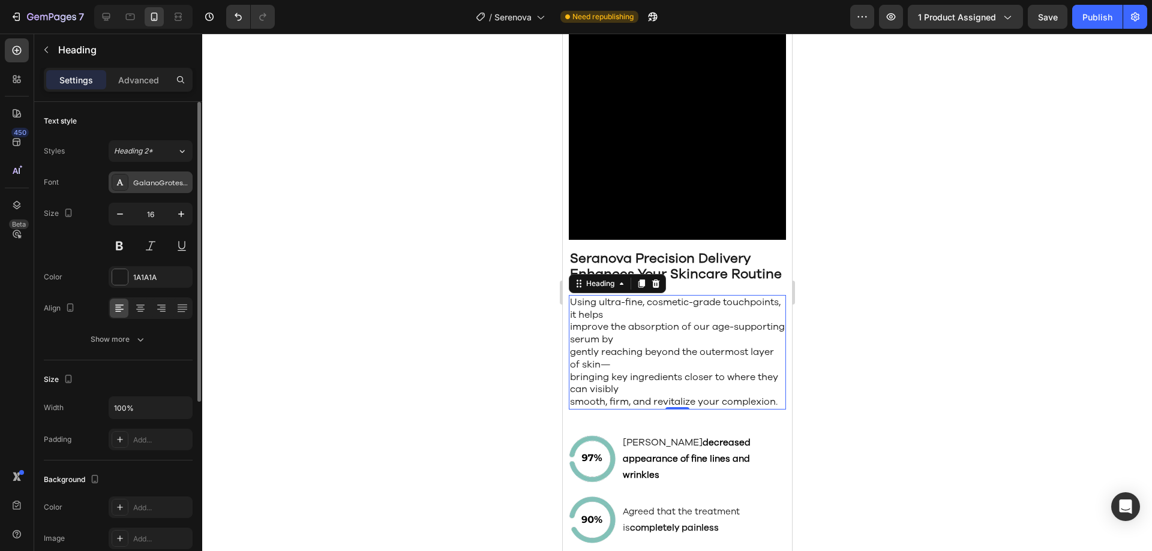
click at [159, 185] on div "GalanoGrotesqueRegular" at bounding box center [161, 183] width 56 height 11
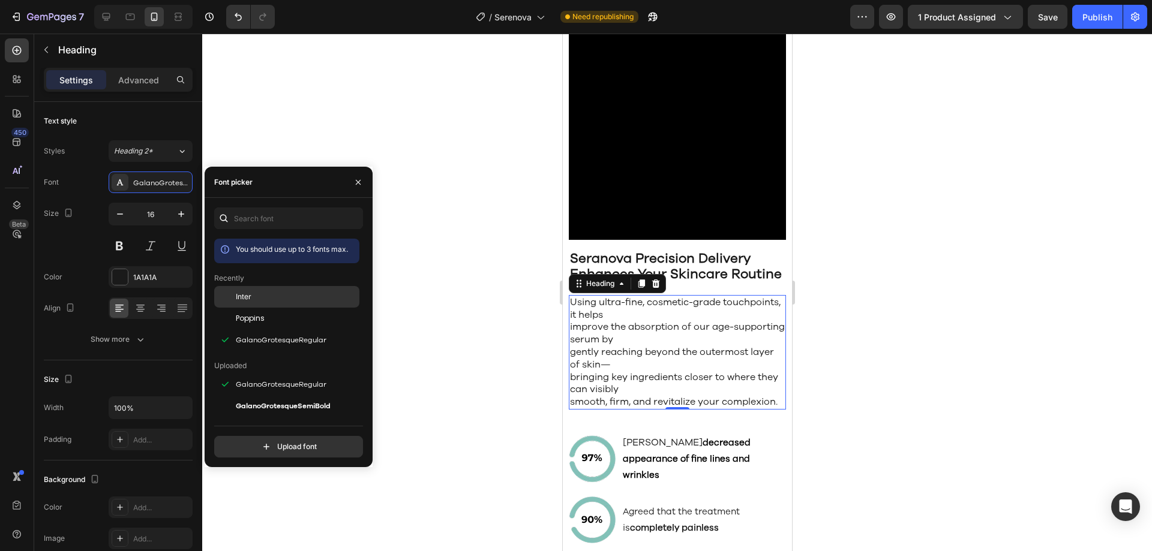
click at [281, 301] on div "Inter" at bounding box center [296, 297] width 121 height 11
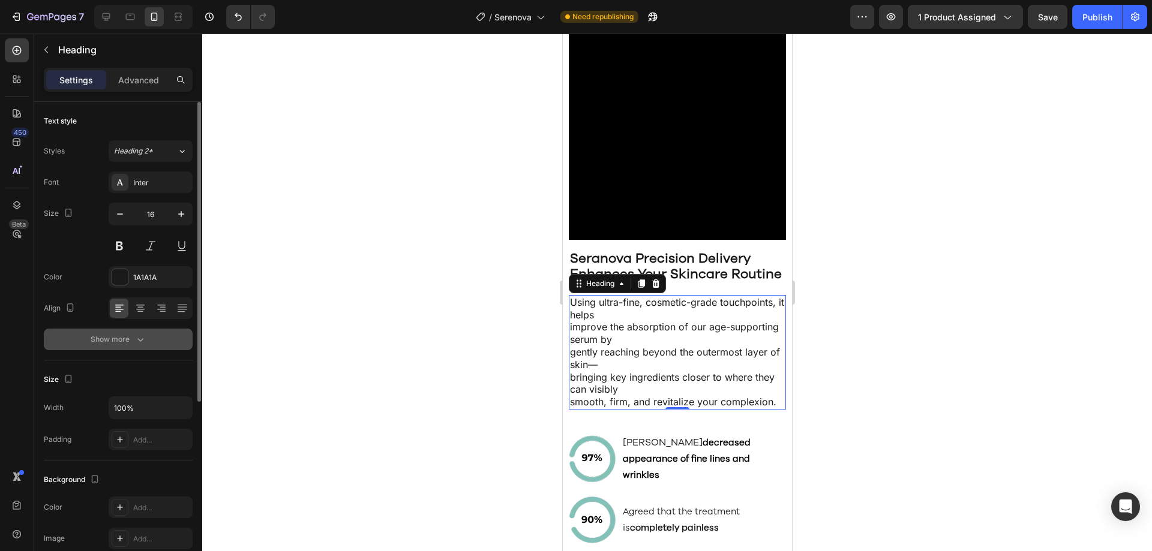
click at [161, 337] on button "Show more" at bounding box center [118, 340] width 149 height 22
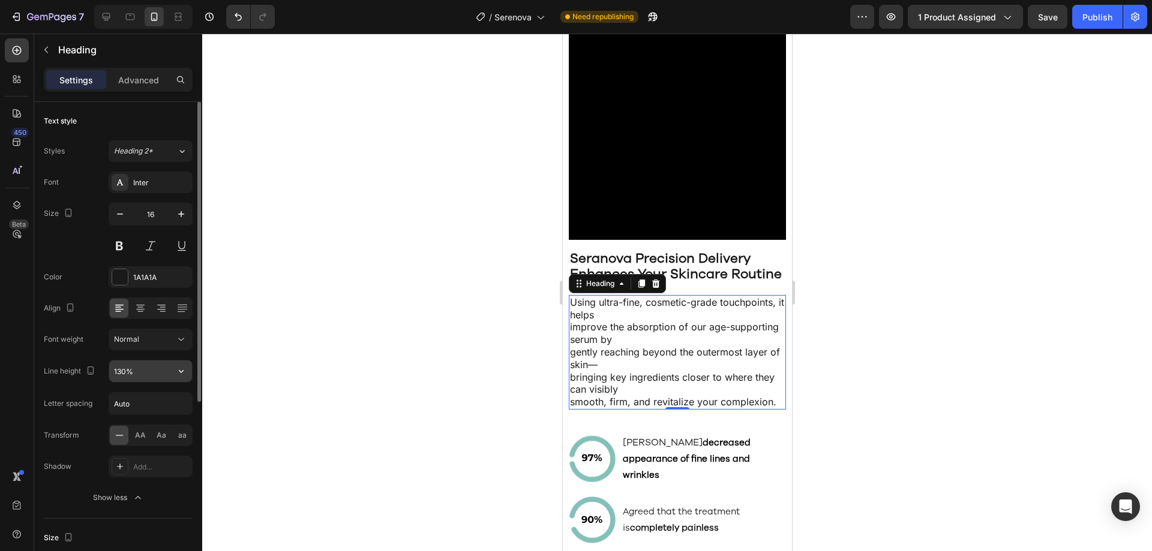
click at [145, 374] on input "130%" at bounding box center [150, 372] width 83 height 22
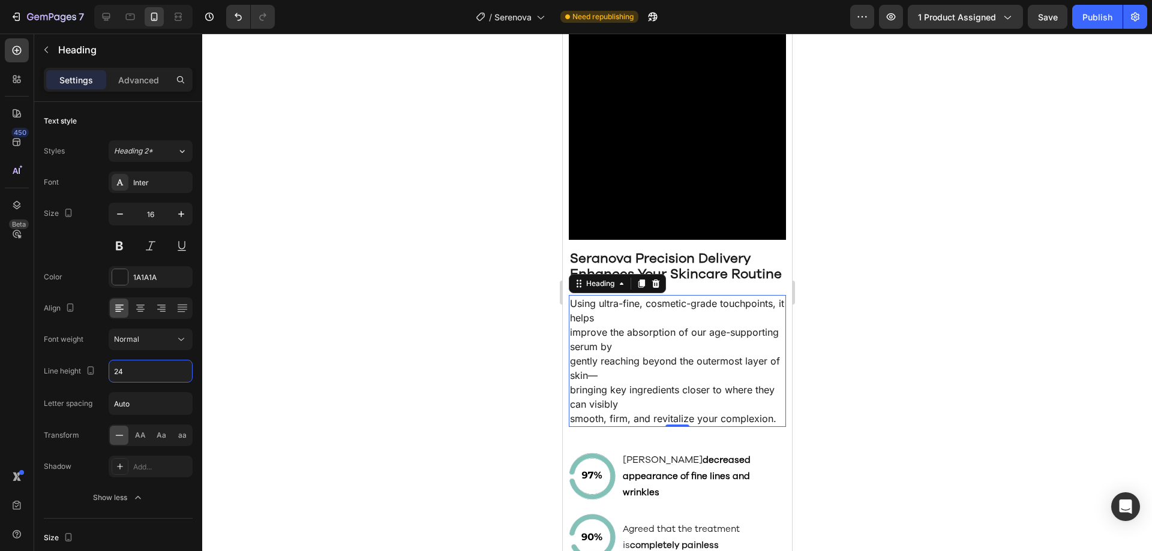
type input "24"
click at [667, 331] on h2 "Using ultra-fine, cosmetic-grade touchpoints, it helps improve the absorption o…" at bounding box center [676, 361] width 217 height 132
click at [670, 379] on p "Using ultra-fine, cosmetic-grade touchpoints, it helps improve the absorption o…" at bounding box center [676, 361] width 215 height 130
click at [572, 338] on p "Using ultra-fine, cosmetic-grade touchpoints, it helps improve the absorption o…" at bounding box center [676, 361] width 215 height 130
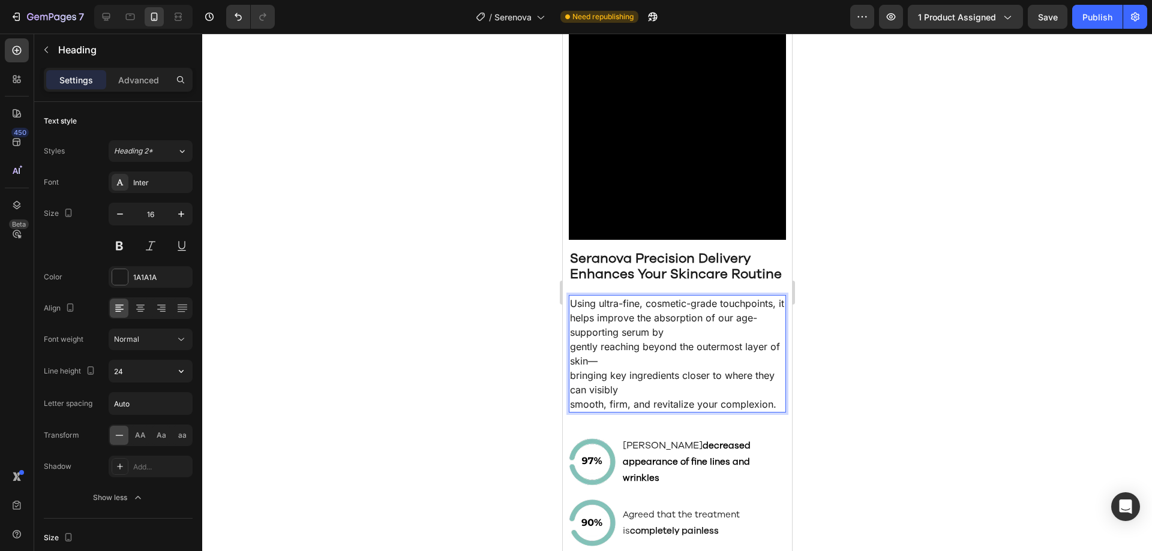
click at [574, 359] on p "Using ultra-fine, cosmetic-grade touchpoints, it helps improve the absorption o…" at bounding box center [676, 353] width 215 height 115
click at [571, 358] on p "Using ultra-fine, cosmetic-grade touchpoints, it helps improve the absorption o…" at bounding box center [676, 353] width 215 height 115
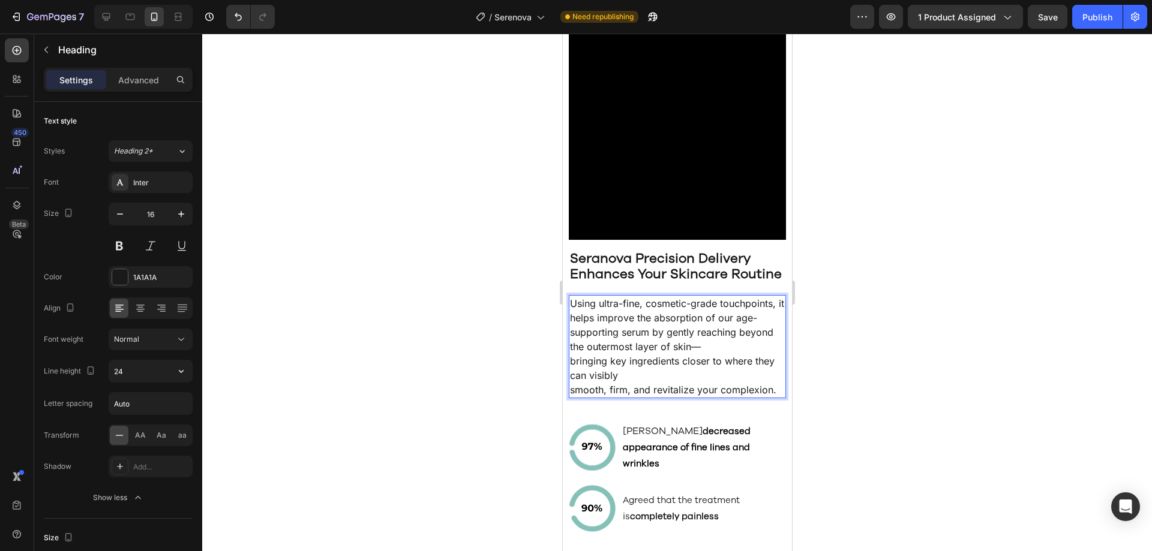
click at [572, 383] on p "Using ultra-fine, cosmetic-grade touchpoints, it helps improve the absorption o…" at bounding box center [676, 346] width 215 height 101
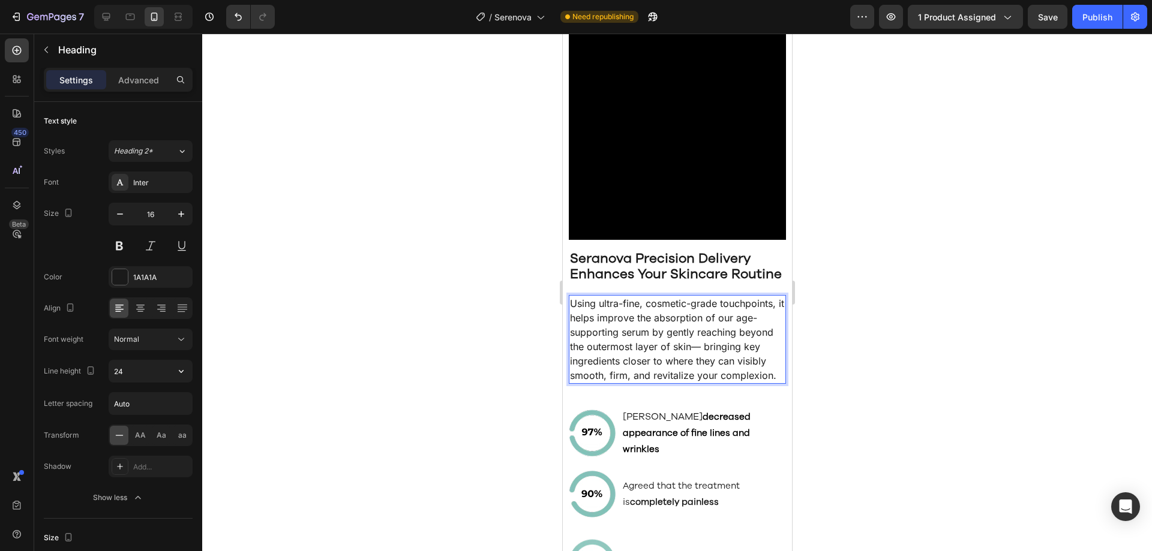
click at [569, 383] on p "Using ultra-fine, cosmetic-grade touchpoints, it helps improve the absorption o…" at bounding box center [676, 339] width 215 height 86
click at [121, 20] on div at bounding box center [130, 16] width 19 height 19
type input "15"
type input "130%"
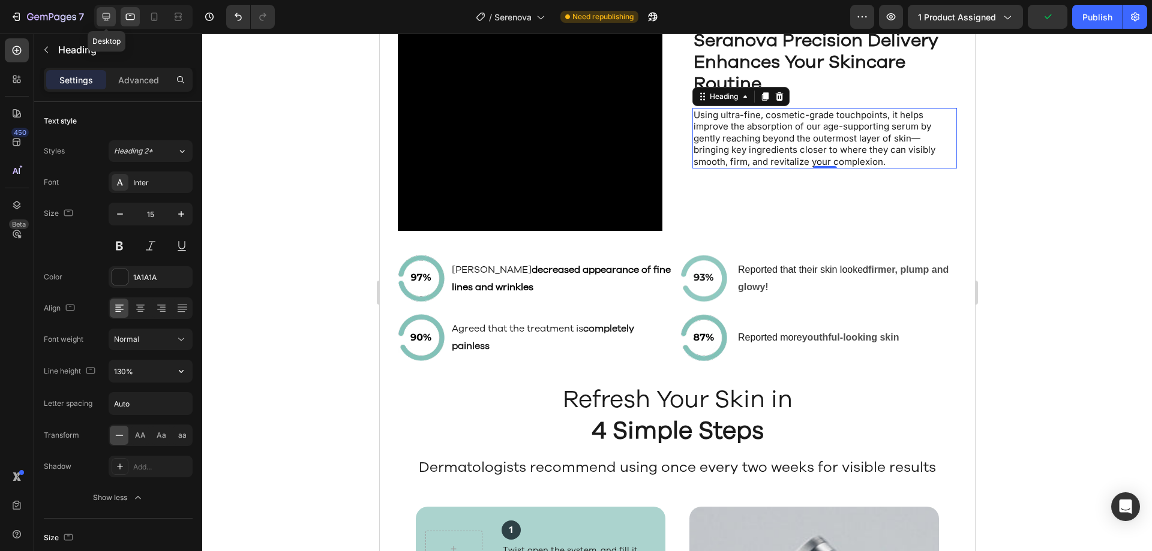
scroll to position [1760, 0]
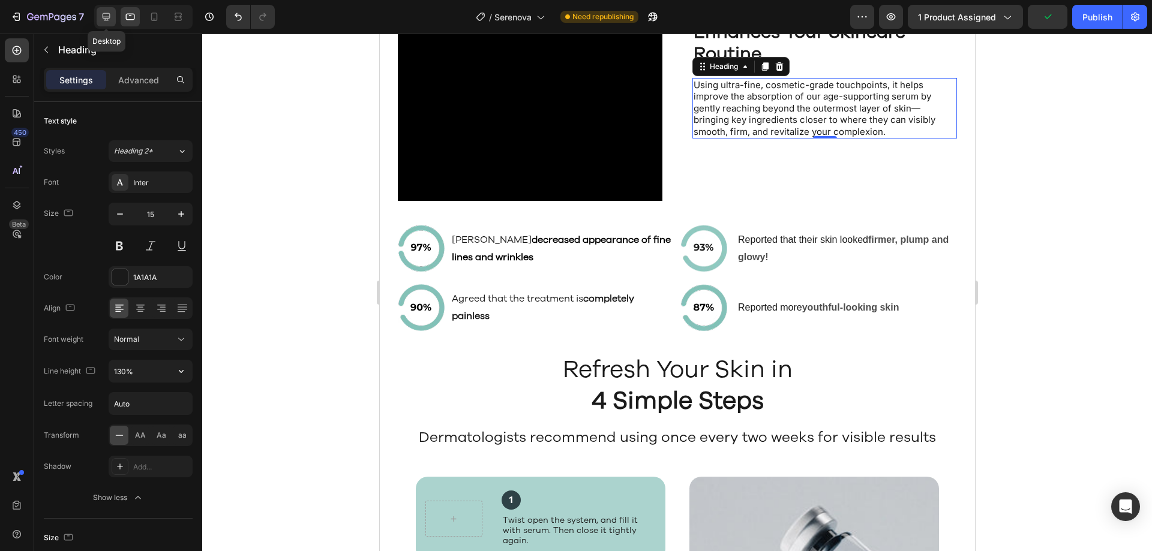
click at [112, 17] on icon at bounding box center [106, 17] width 12 height 12
type input "20"
type input "28"
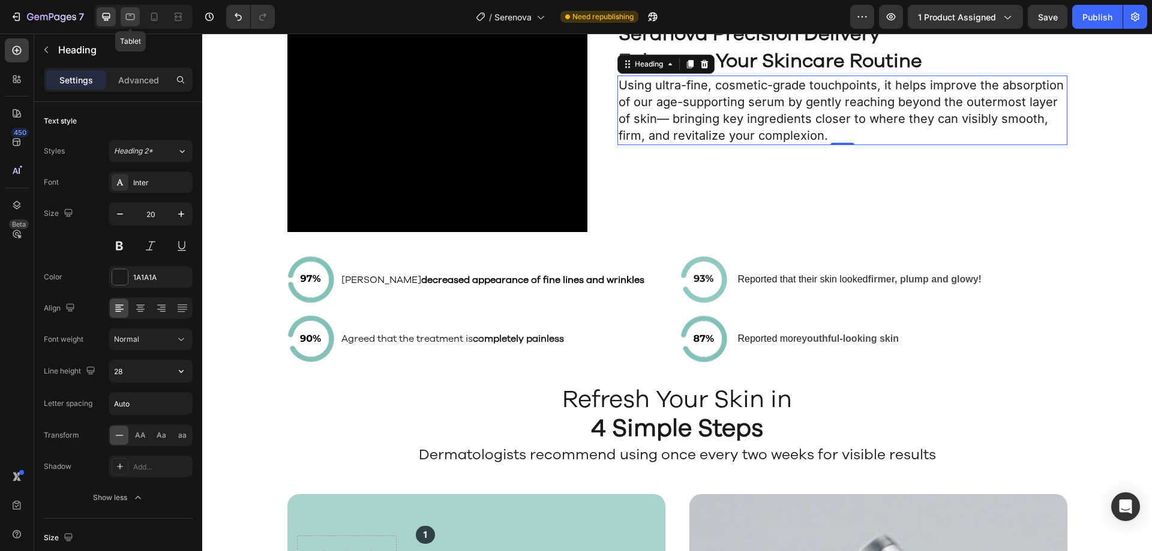
click at [133, 18] on icon at bounding box center [130, 17] width 12 height 12
type input "15"
type input "130%"
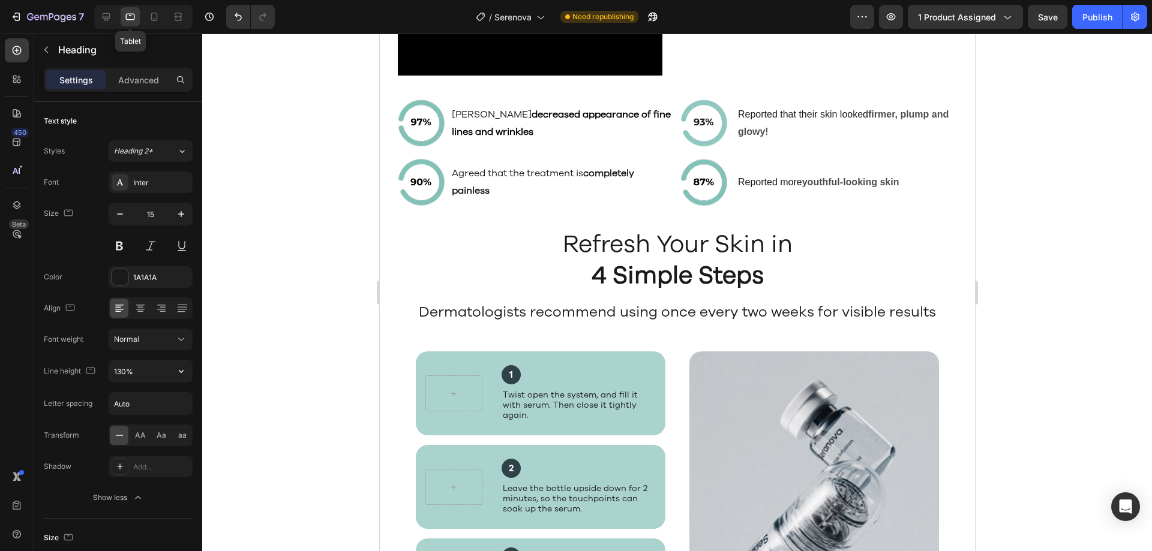
scroll to position [1745, 0]
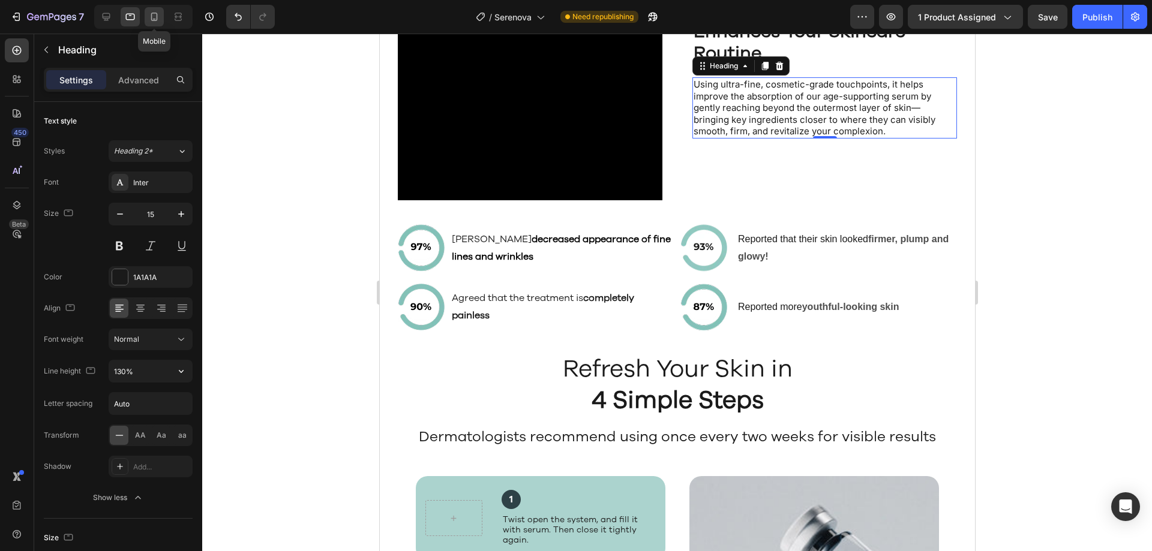
click at [155, 14] on icon at bounding box center [154, 17] width 12 height 12
type input "16"
type input "24"
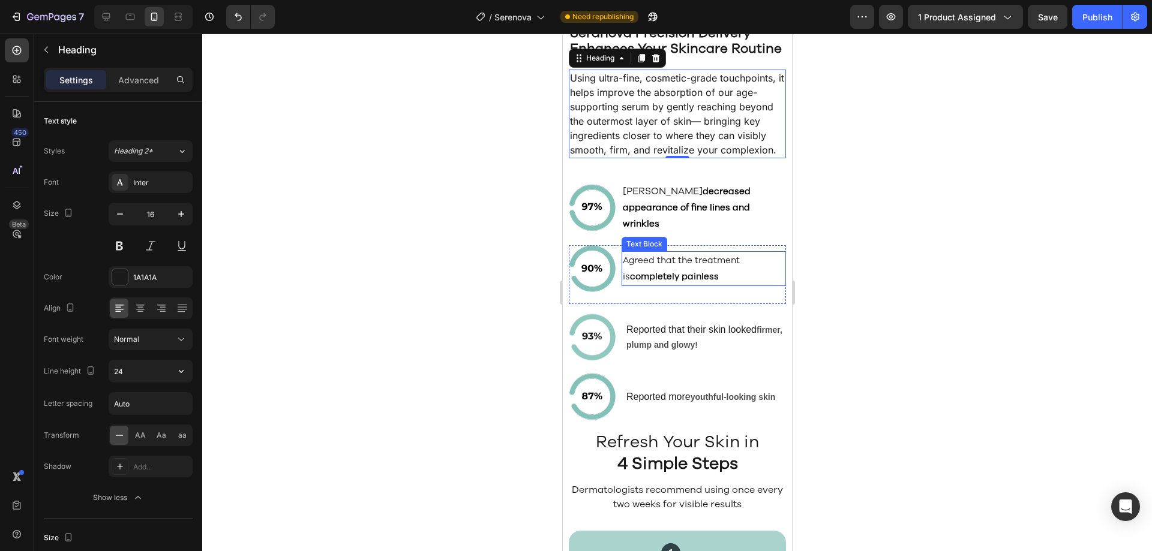
scroll to position [1813, 0]
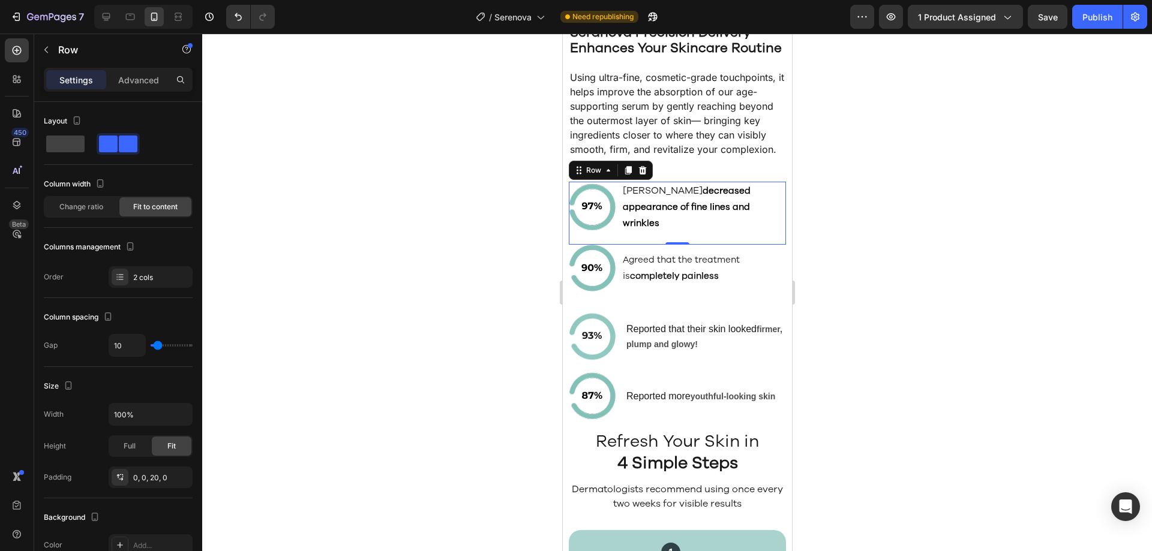
click at [661, 245] on div "Image Agreed Seranova decreased appearance of fine lines and wrinkles Text Bloc…" at bounding box center [676, 213] width 217 height 63
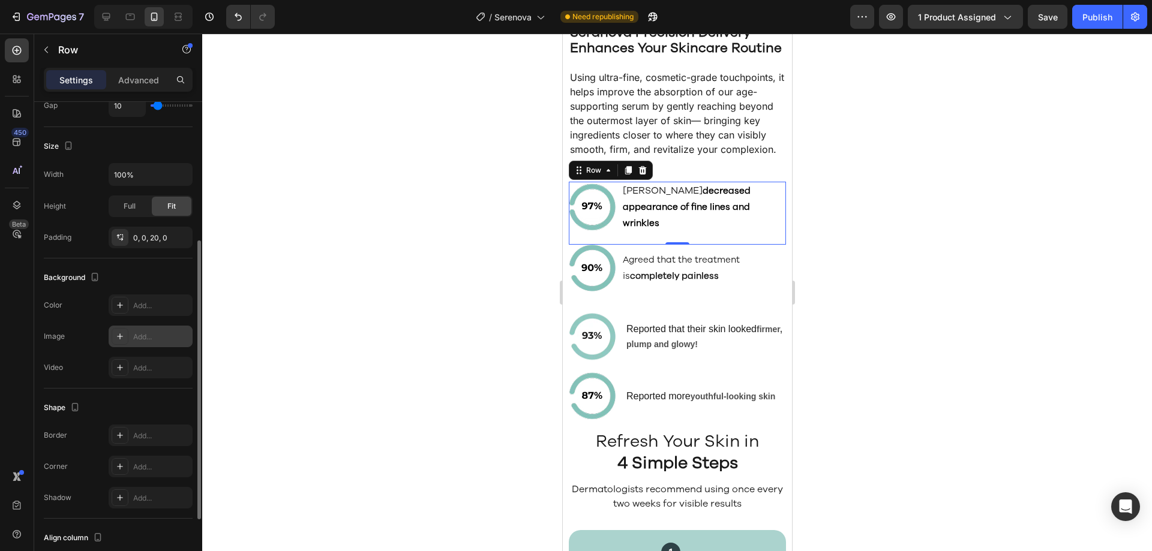
scroll to position [354, 0]
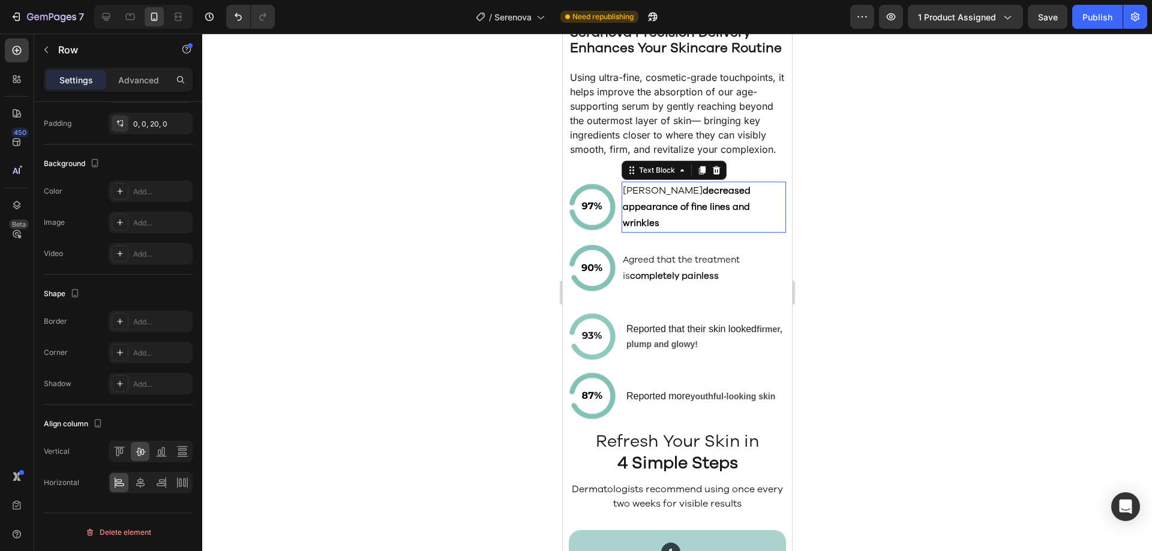
click at [638, 229] on strong "decreased appearance of fine lines and wrinkles" at bounding box center [686, 207] width 128 height 44
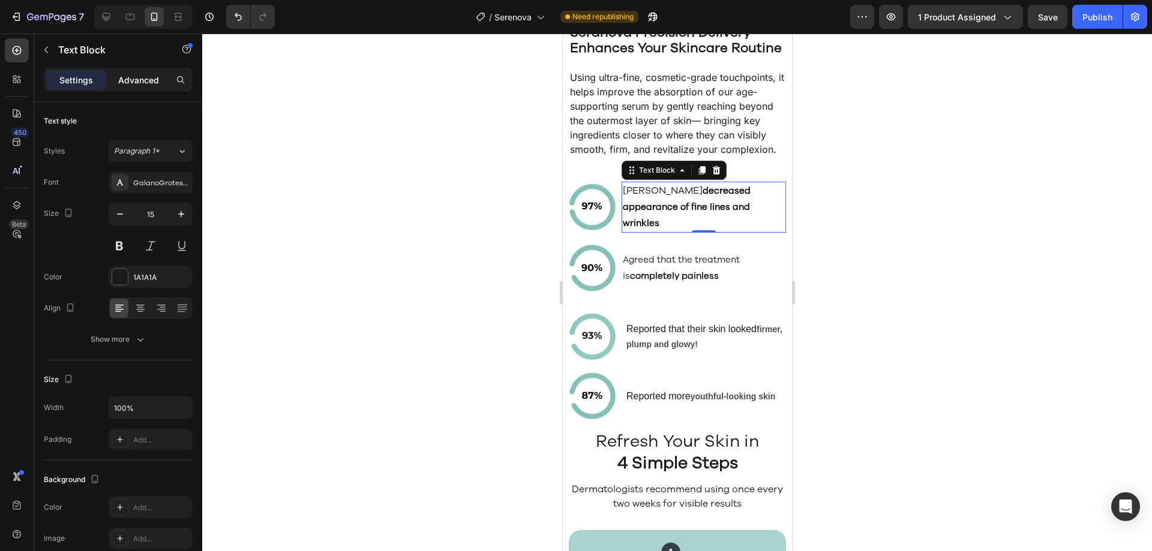
click at [127, 85] on p "Advanced" at bounding box center [138, 80] width 41 height 13
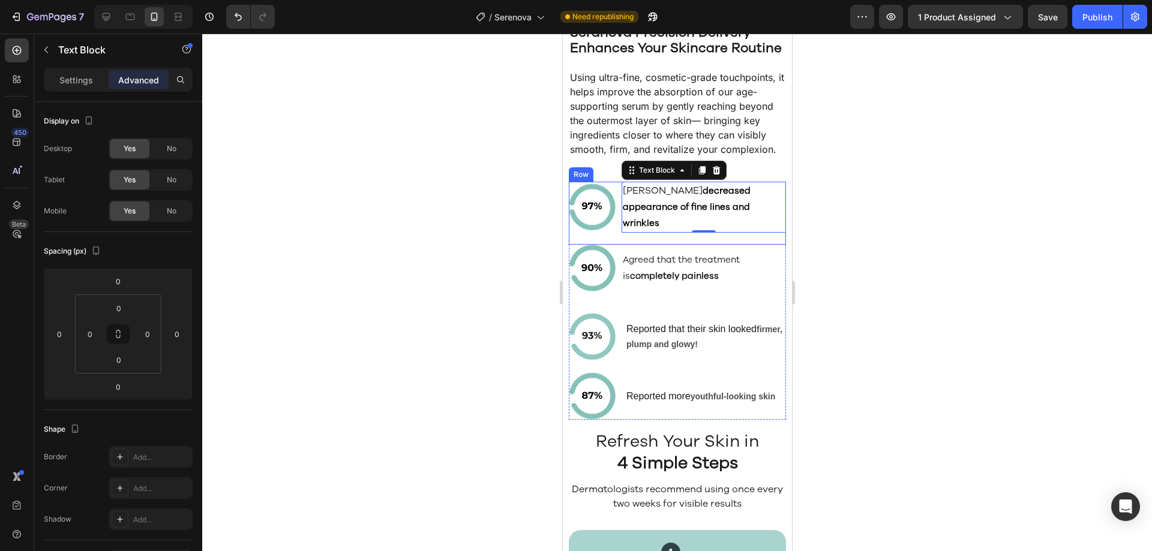
click at [646, 245] on div "Image Agreed Seranova decreased appearance of fine lines and wrinkles Text Bloc…" at bounding box center [676, 213] width 217 height 63
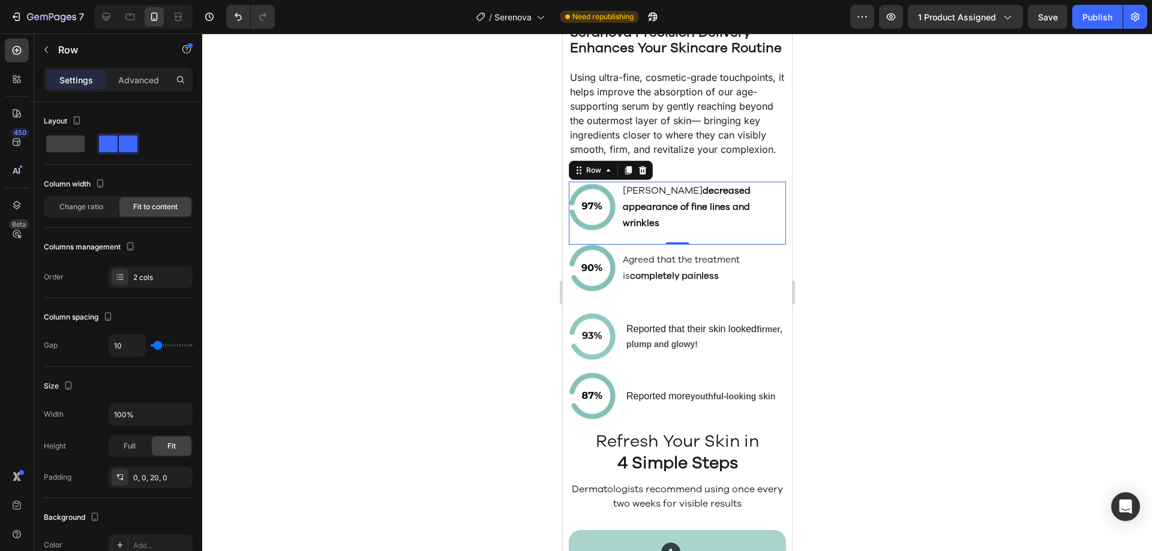
click at [619, 245] on div "Image Agreed Seranova decreased appearance of fine lines and wrinkles Text Bloc…" at bounding box center [676, 213] width 217 height 63
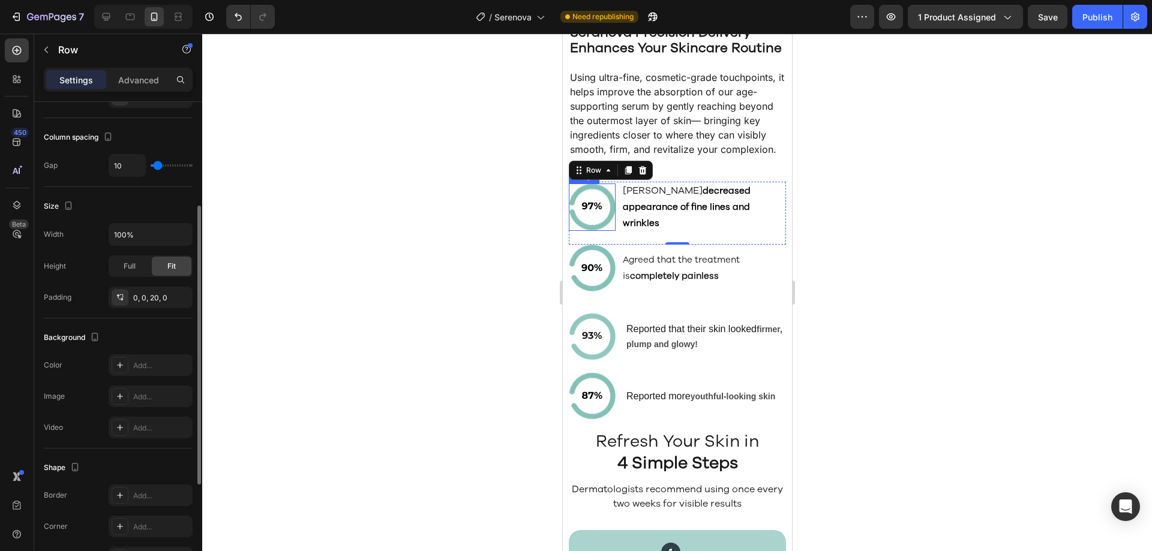
scroll to position [354, 0]
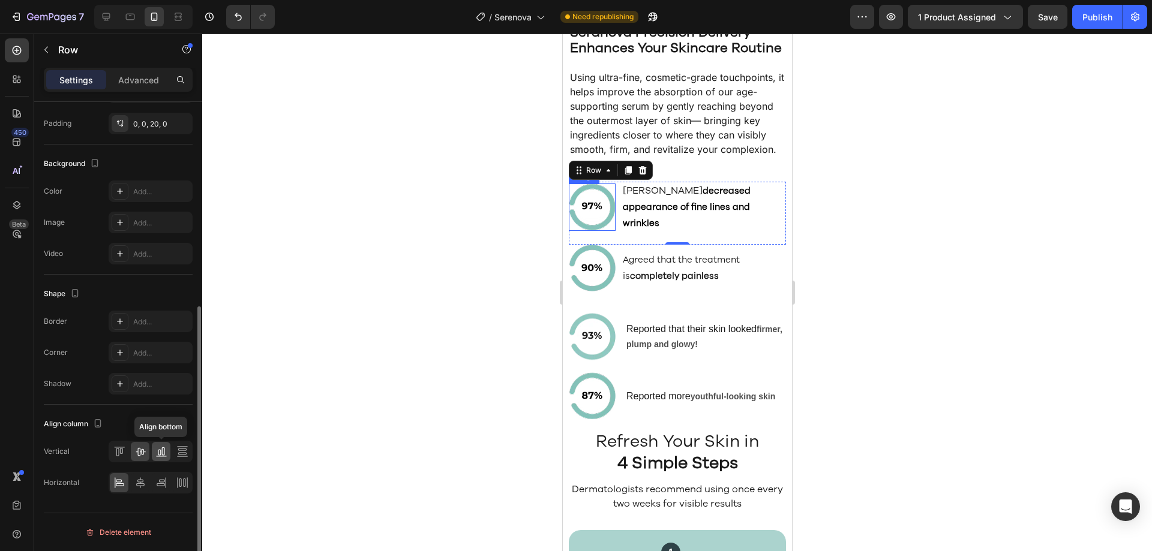
click at [163, 448] on icon at bounding box center [162, 452] width 3 height 8
click at [143, 451] on icon at bounding box center [140, 452] width 12 height 12
click at [126, 451] on div at bounding box center [119, 451] width 19 height 19
click at [135, 452] on icon at bounding box center [140, 452] width 12 height 12
click at [620, 223] on div "Image Agreed Seranova decreased appearance of fine lines and wrinkles Text Bloc…" at bounding box center [676, 213] width 217 height 63
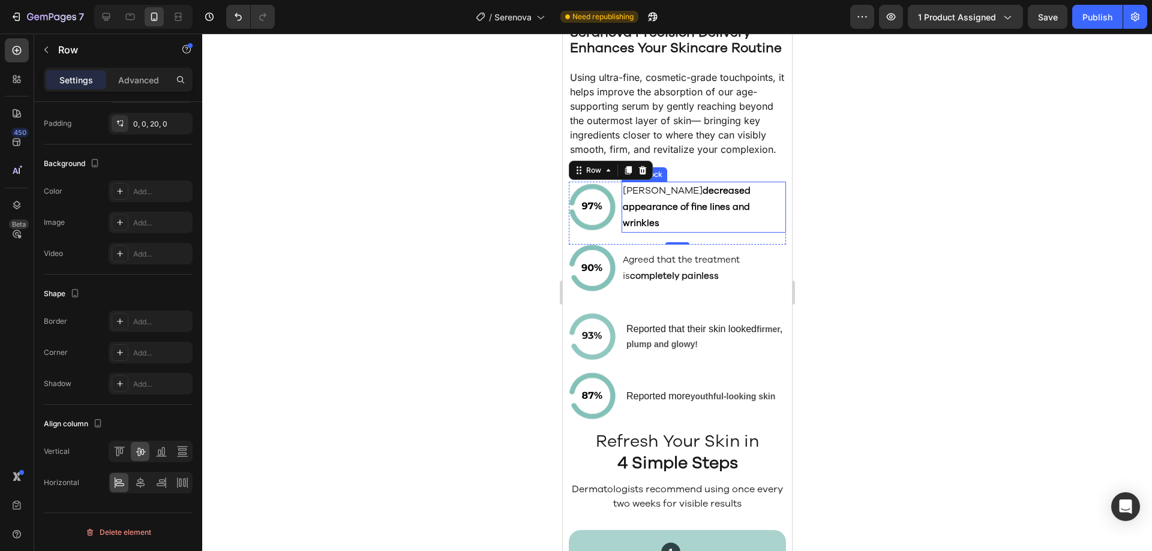
click at [652, 221] on p "Agreed Seranova decreased appearance of fine lines and wrinkles" at bounding box center [703, 207] width 162 height 49
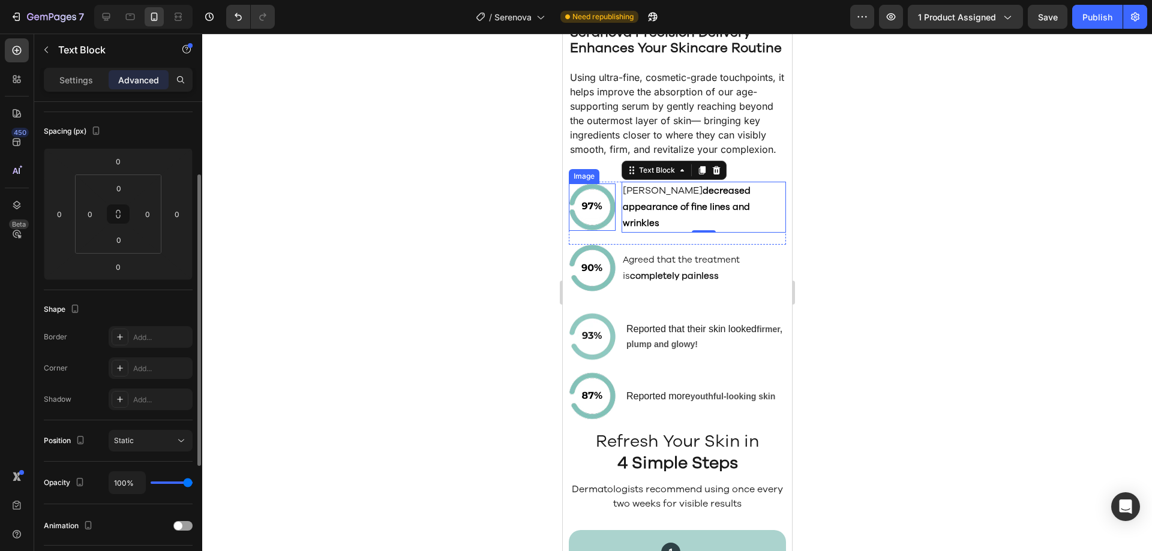
scroll to position [0, 0]
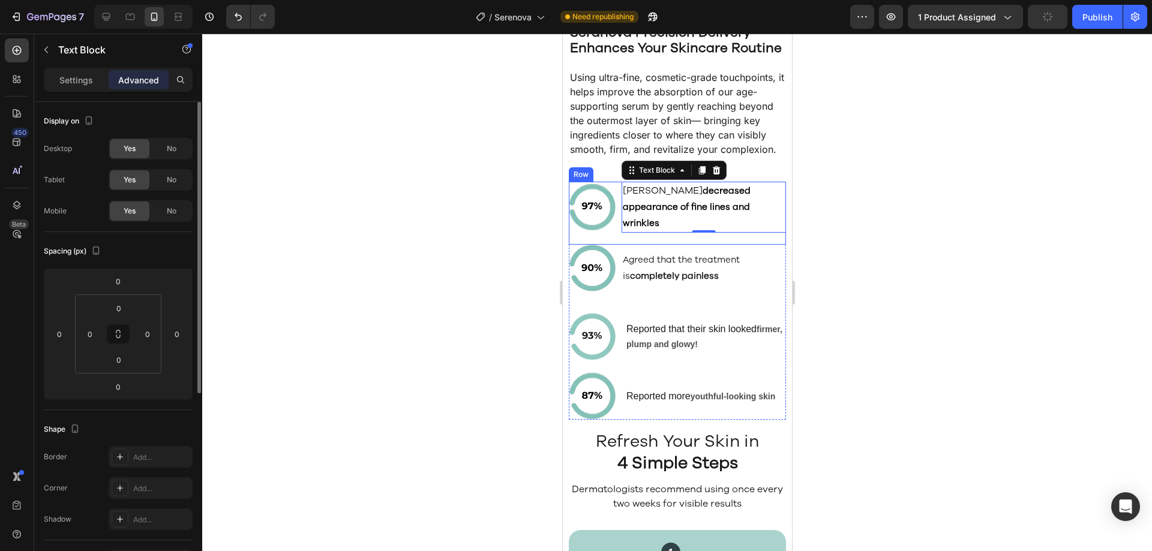
click at [621, 245] on div "Image Agreed Seranova decreased appearance of fine lines and wrinkles Text Bloc…" at bounding box center [676, 213] width 217 height 63
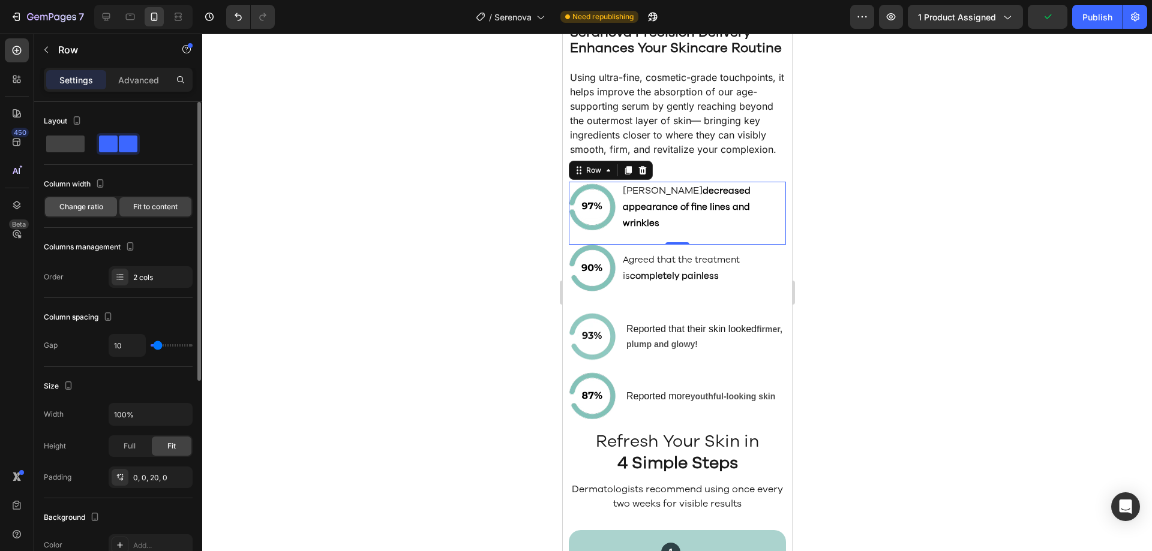
click at [94, 202] on span "Change ratio" at bounding box center [81, 207] width 44 height 11
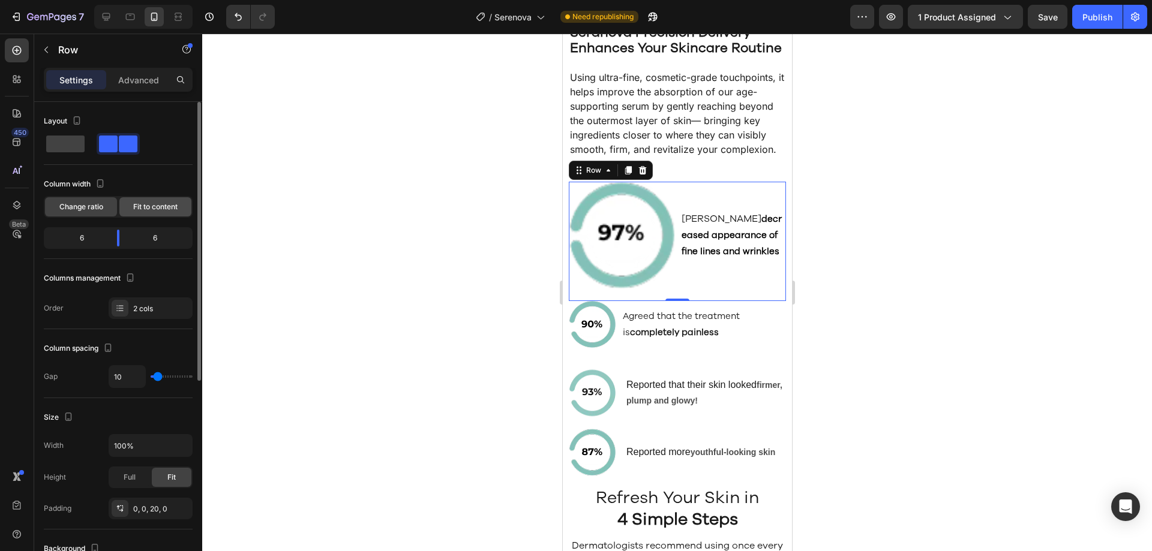
click at [132, 208] on div "Fit to content" at bounding box center [155, 206] width 72 height 19
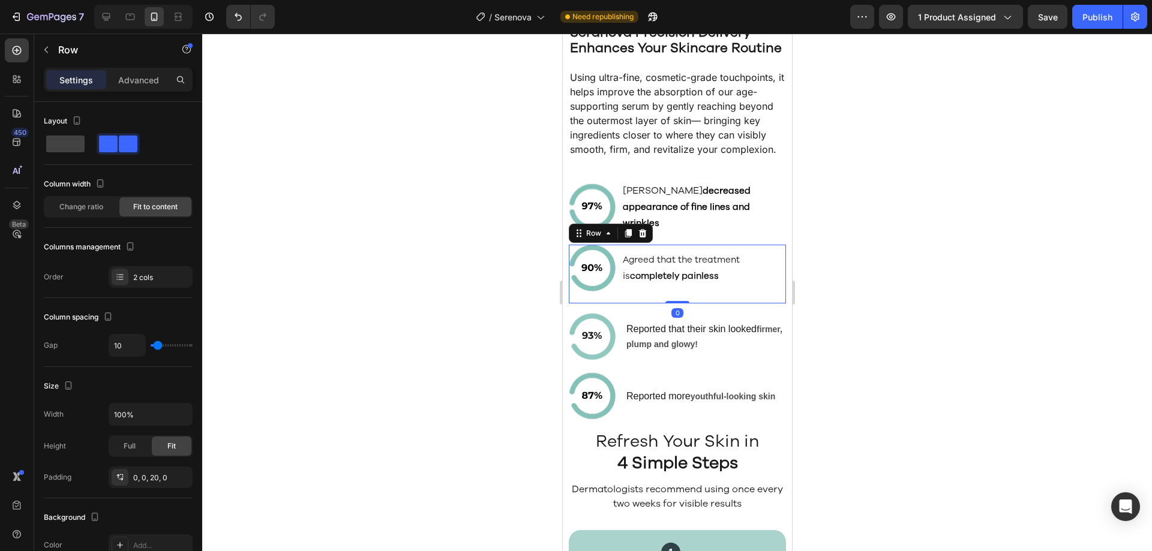
click at [673, 304] on div "Image Agreed that the treatment is completely painless Text Block Row 0" at bounding box center [676, 274] width 217 height 59
click at [618, 373] on div "Image Reported that their skin looked firmer, plump and glowy! Text Block Row" at bounding box center [676, 342] width 217 height 59
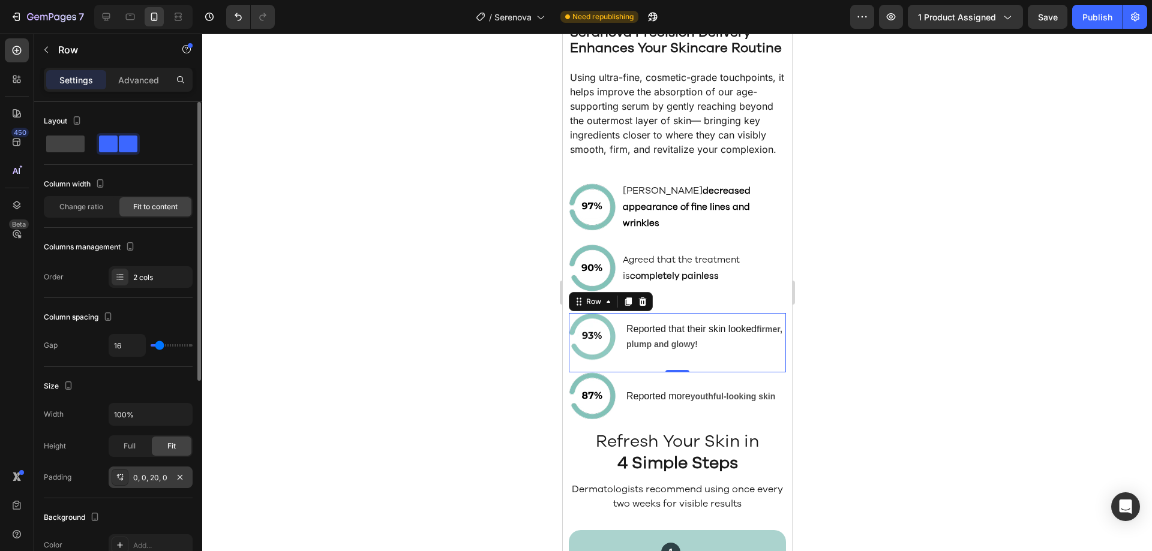
click at [140, 481] on div "0, 0, 20, 0" at bounding box center [150, 478] width 35 height 11
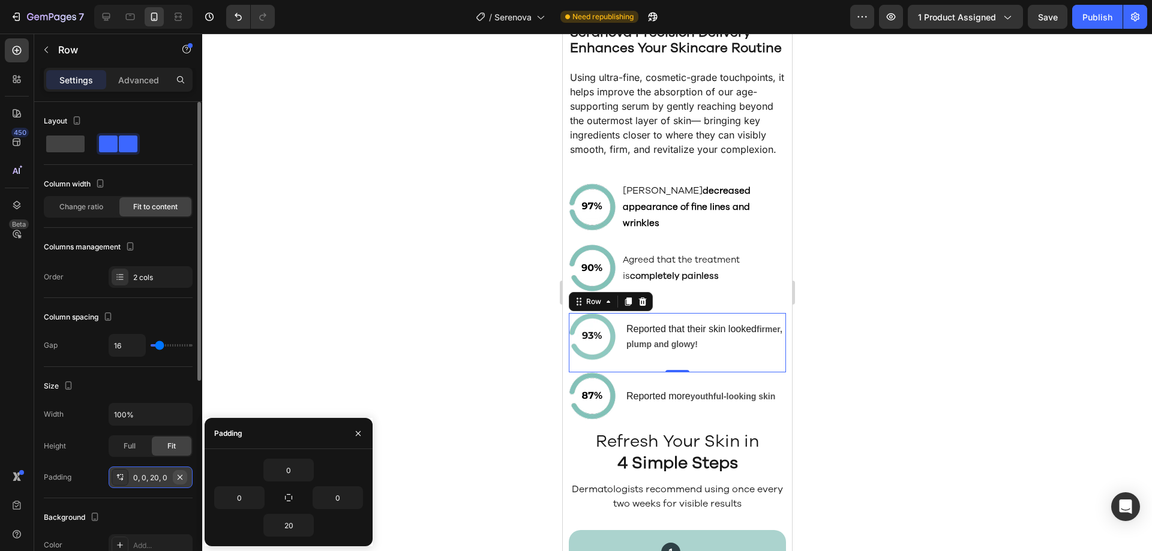
click at [179, 473] on icon "button" at bounding box center [180, 478] width 10 height 10
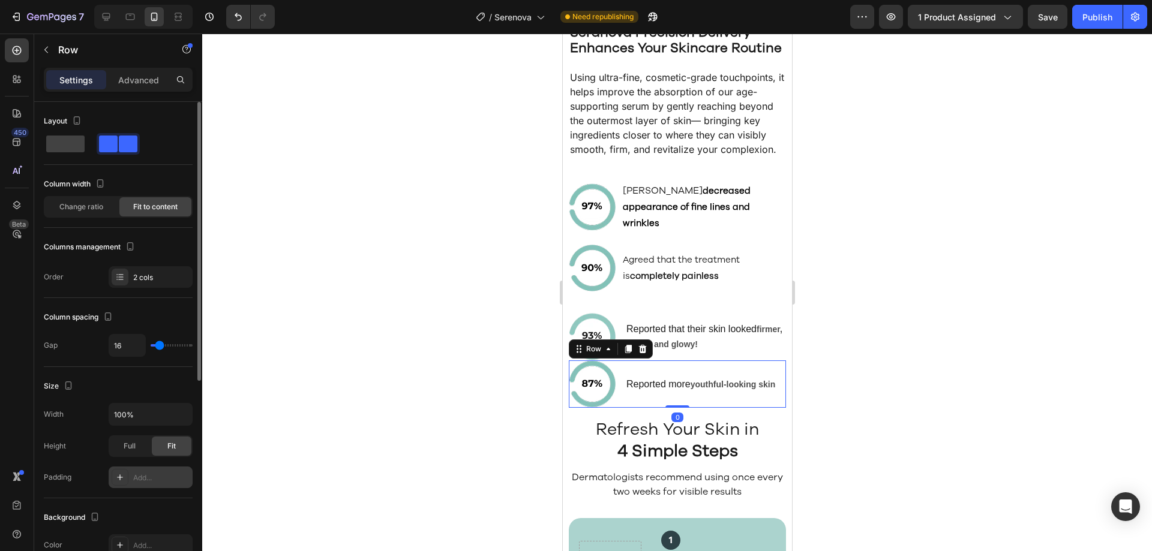
click at [616, 408] on div "Image Reported more youthful-looking skin Text Block Row 0" at bounding box center [676, 384] width 217 height 47
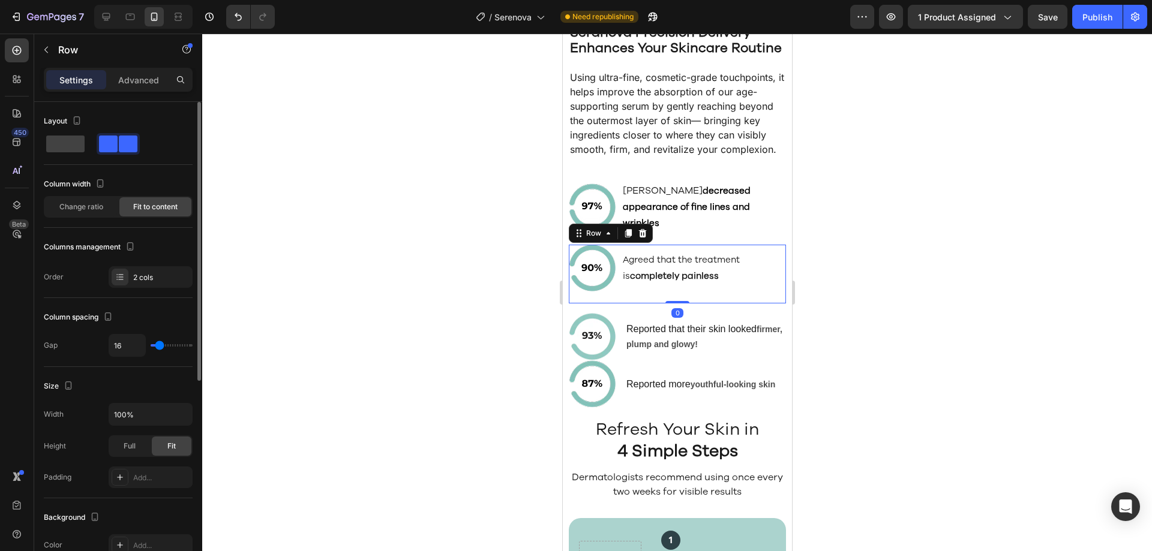
click at [623, 292] on div "Agreed that the treatment is completely painless Text Block" at bounding box center [703, 268] width 164 height 47
click at [178, 475] on icon "button" at bounding box center [180, 477] width 5 height 5
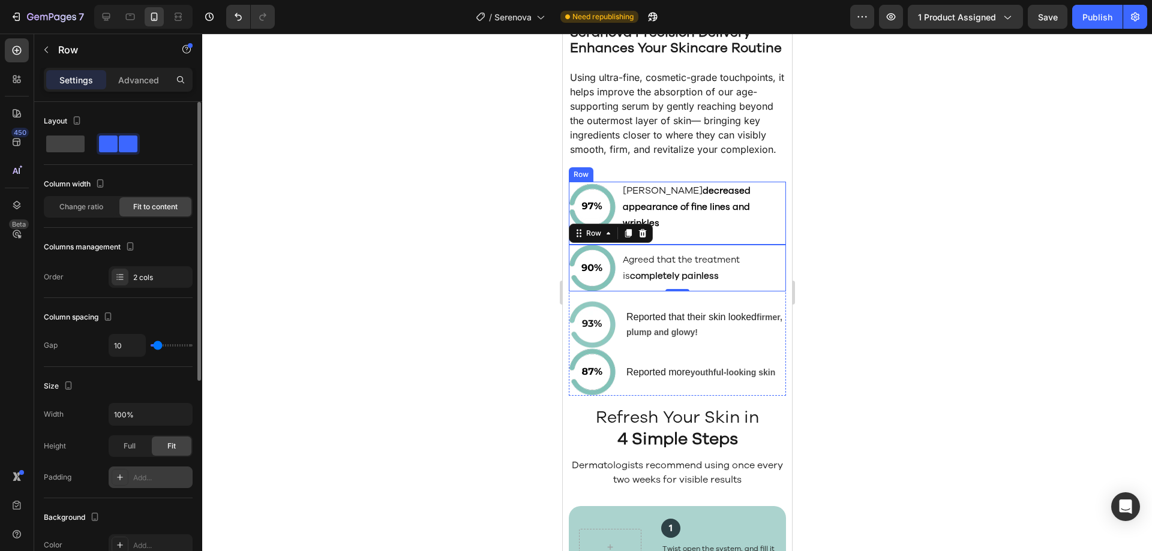
click at [682, 233] on div "Agreed Seranova decreased appearance of fine lines and wrinkles" at bounding box center [703, 207] width 164 height 51
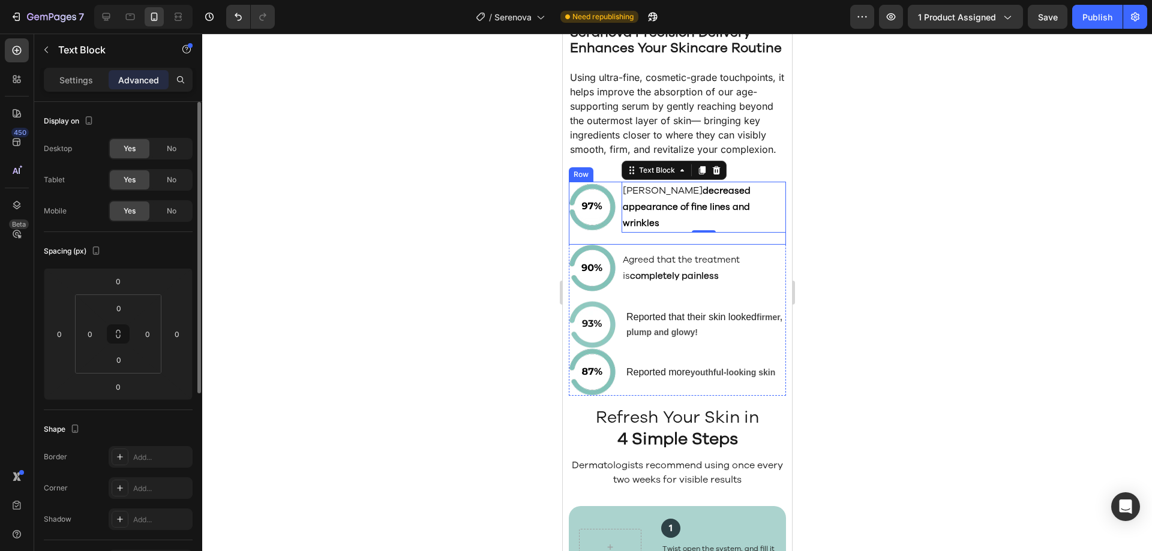
click at [668, 245] on div "Image Agreed Seranova decreased appearance of fine lines and wrinkles Text Bloc…" at bounding box center [676, 213] width 217 height 63
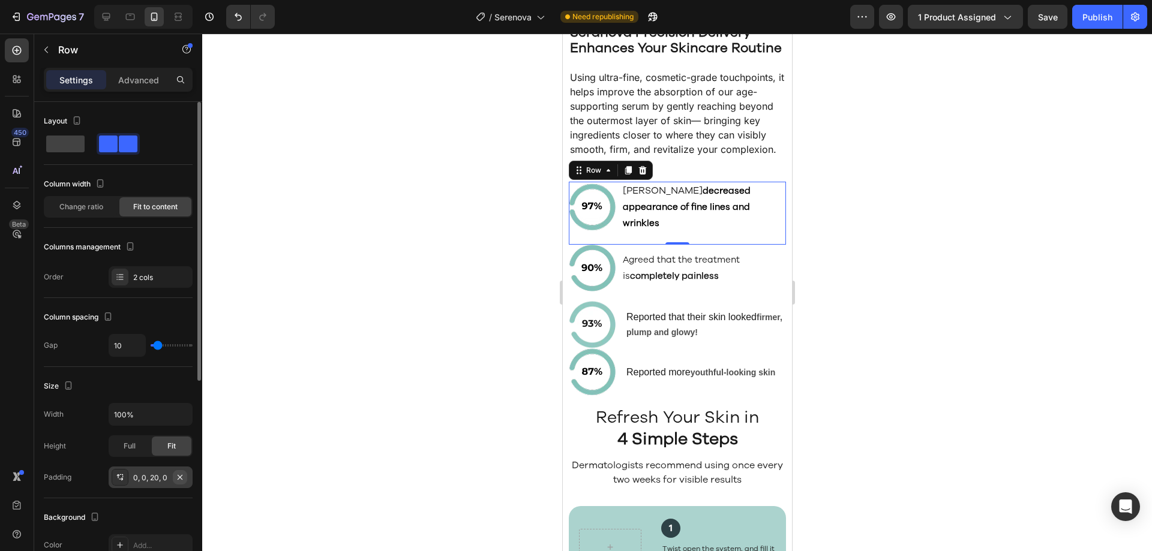
click at [184, 478] on icon "button" at bounding box center [180, 478] width 10 height 10
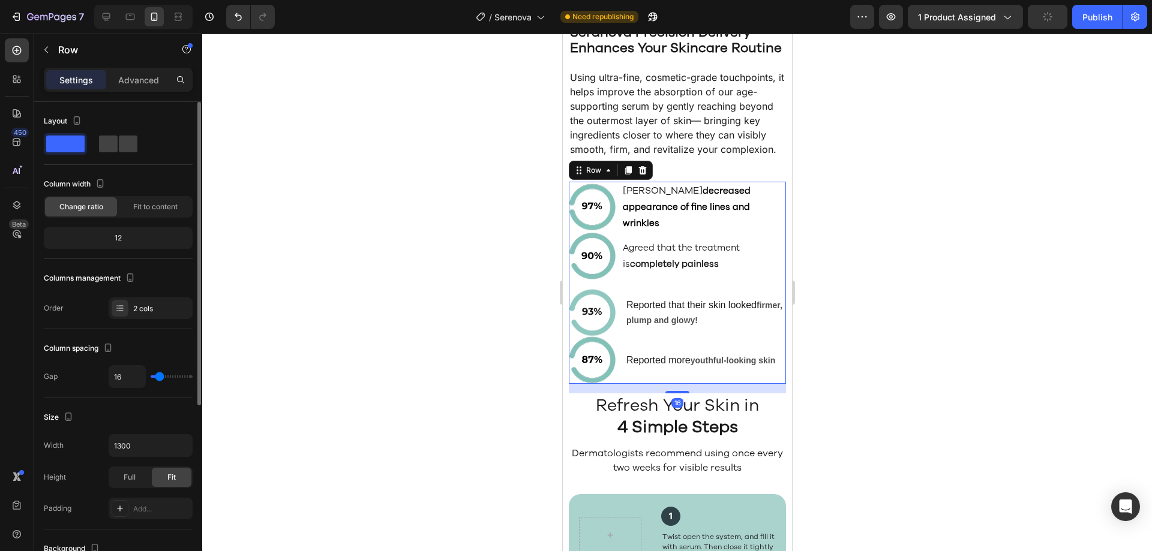
click at [622, 304] on div "Image Agreed Seranova decreased appearance of fine lines and wrinkles Text Bloc…" at bounding box center [676, 283] width 217 height 202
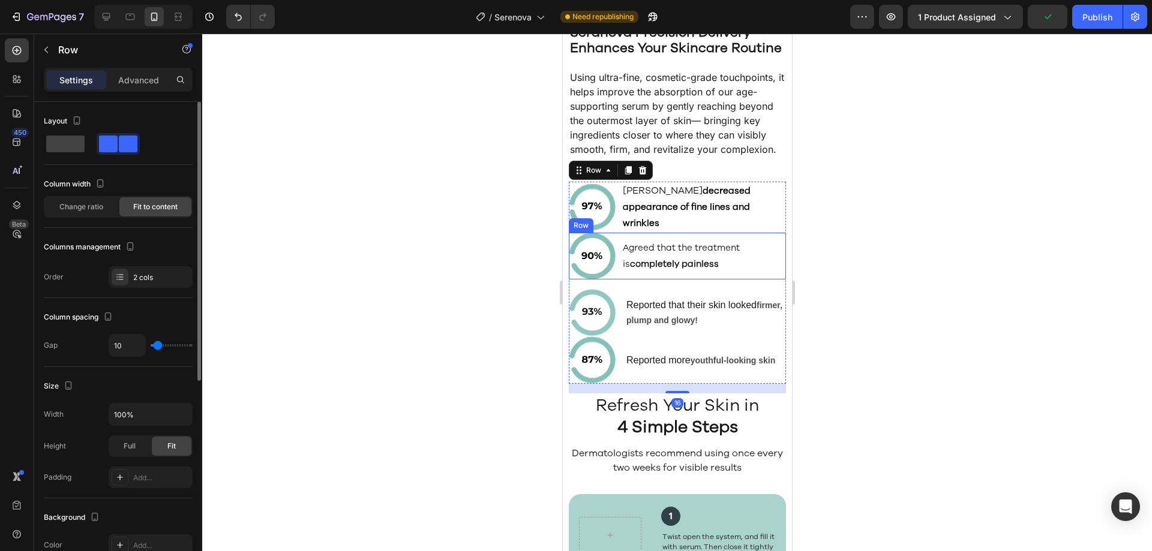
click at [617, 280] on div "Image Agreed that the treatment is completely painless Text Block Row" at bounding box center [676, 256] width 217 height 47
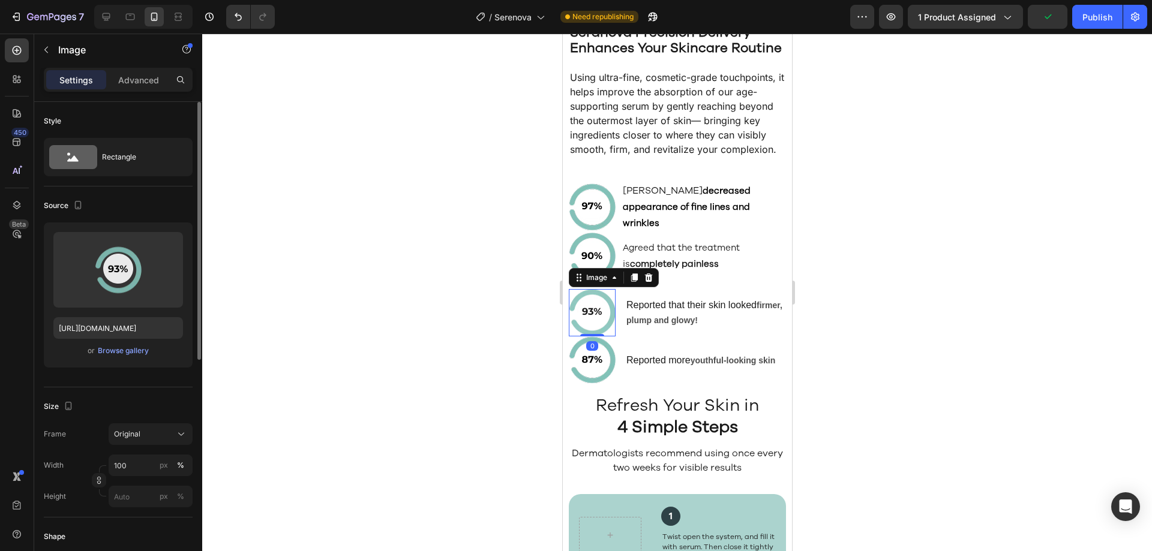
click at [613, 310] on img at bounding box center [591, 312] width 47 height 47
click at [691, 304] on div "Image Agreed Seranova decreased appearance of fine lines and wrinkles Text Bloc…" at bounding box center [676, 283] width 217 height 202
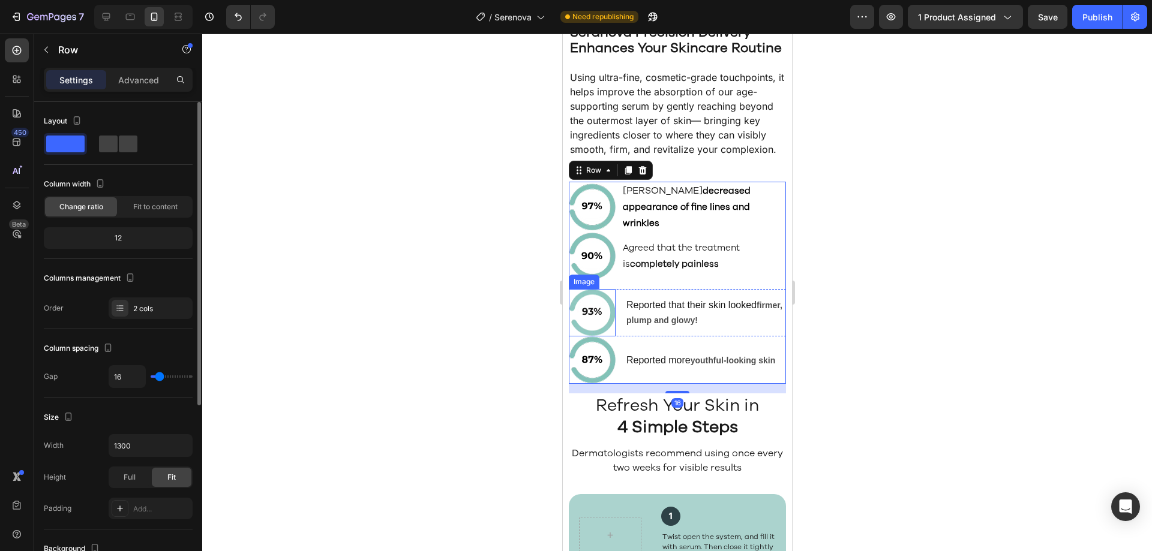
type input "0"
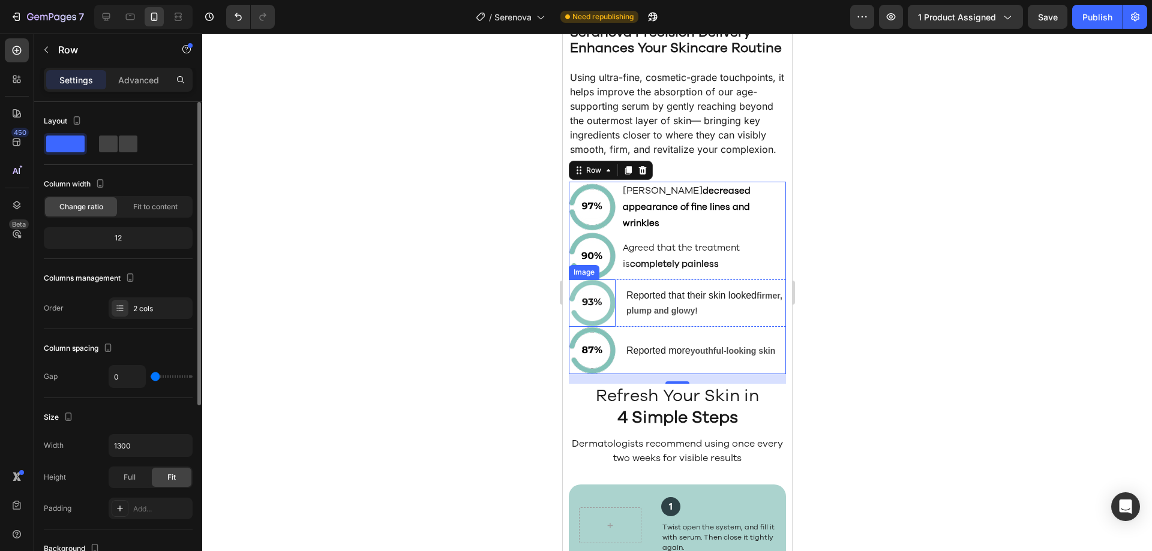
drag, startPoint x: 158, startPoint y: 377, endPoint x: 134, endPoint y: 377, distance: 24.6
type input "0"
click at [151, 377] on input "range" at bounding box center [172, 377] width 42 height 2
click at [120, 378] on input "0" at bounding box center [127, 377] width 36 height 22
type input "2"
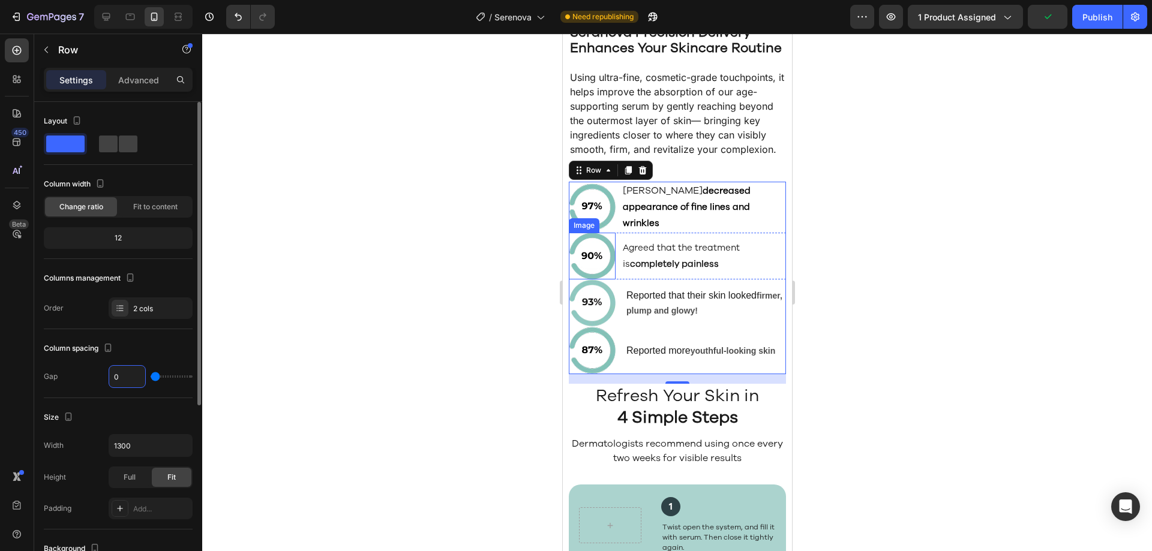
type input "2"
type input "20"
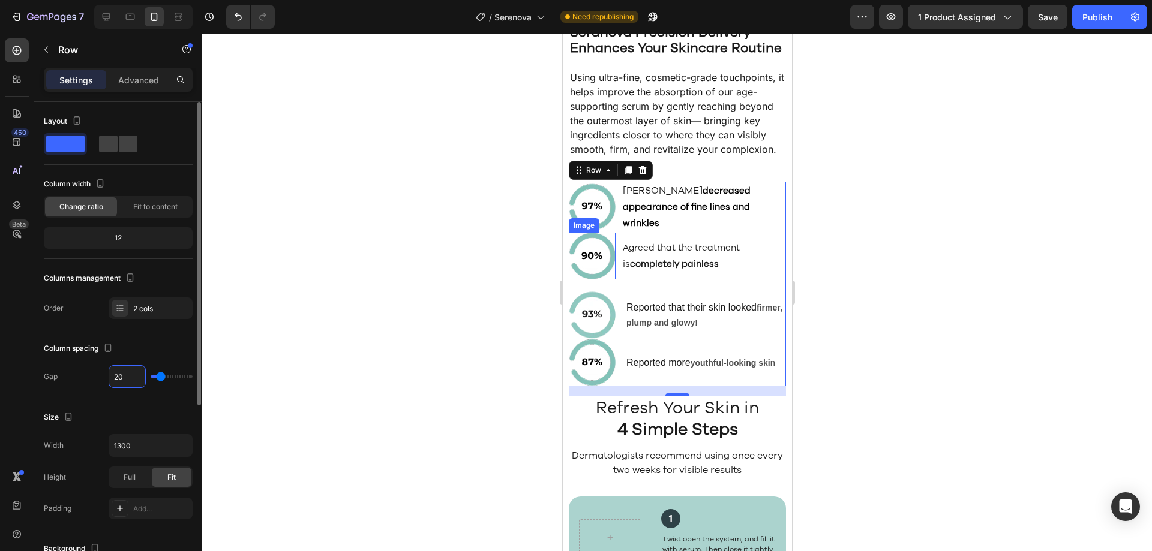
type input "20"
click at [680, 232] on p "Agreed Seranova decreased appearance of fine lines and wrinkles" at bounding box center [703, 207] width 162 height 49
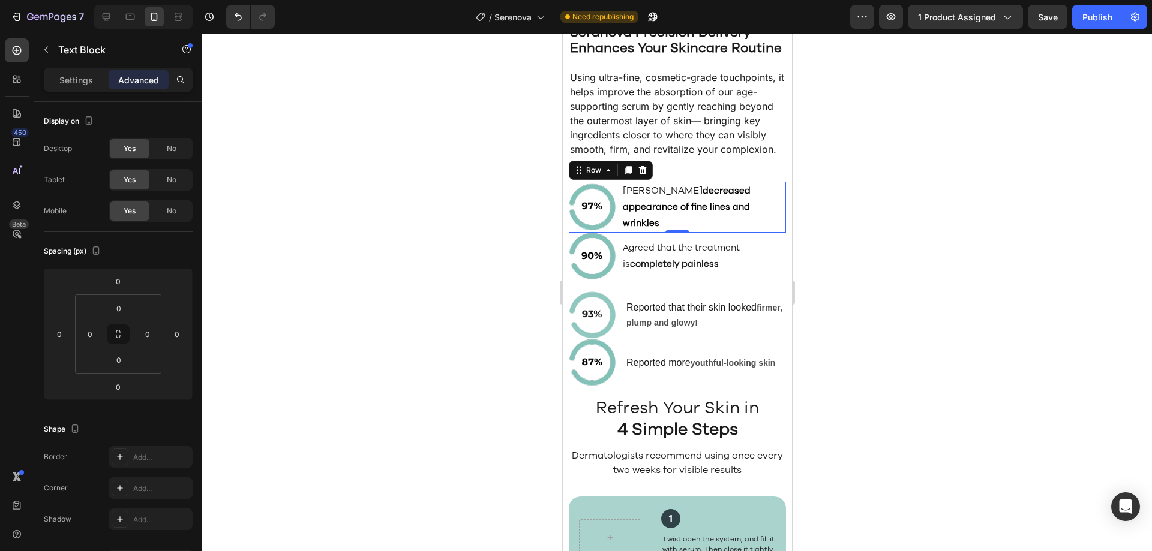
click at [617, 233] on div "Image Agreed Seranova decreased appearance of fine lines and wrinkles Text Bloc…" at bounding box center [676, 207] width 217 height 51
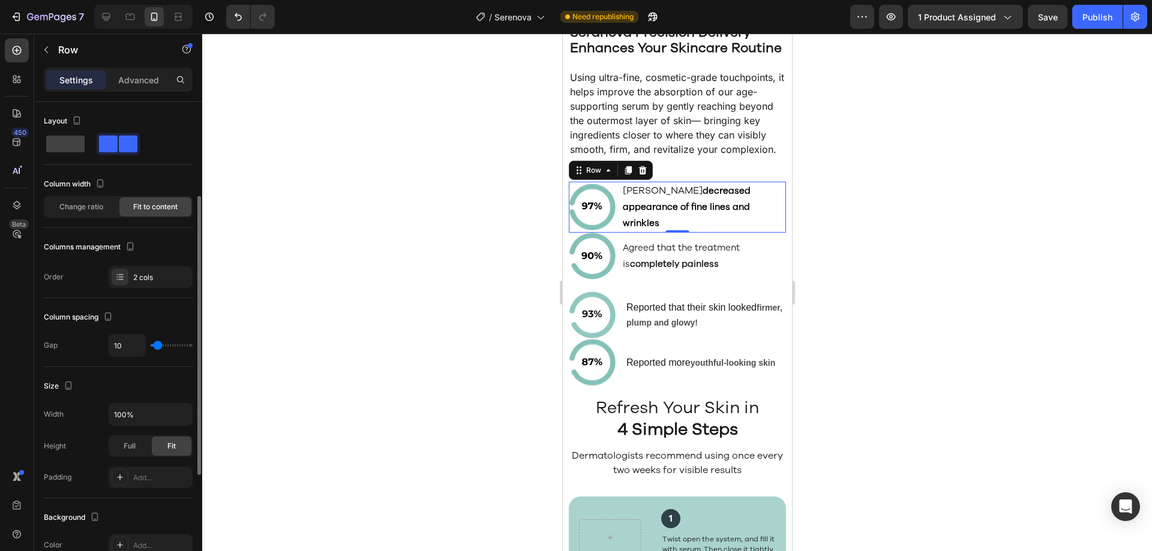
scroll to position [60, 0]
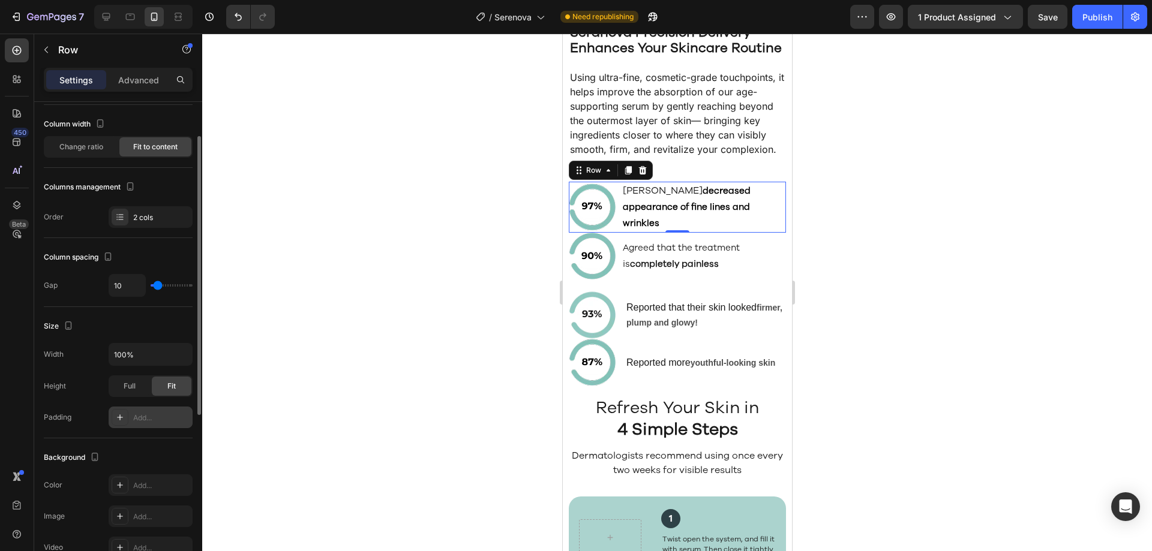
click at [144, 422] on div "Add..." at bounding box center [161, 418] width 56 height 11
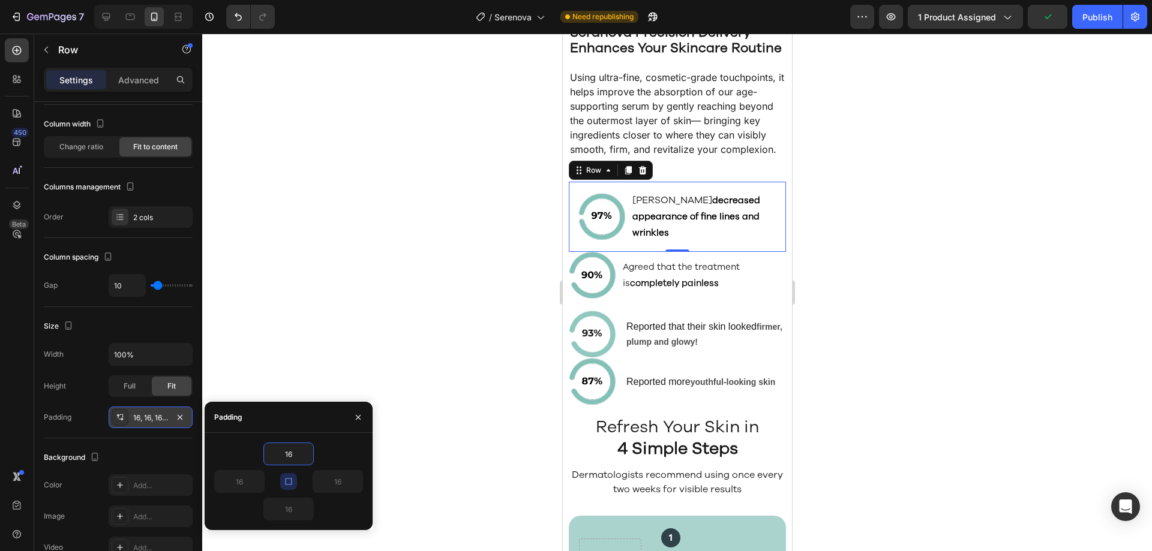
click at [289, 478] on icon "button" at bounding box center [289, 482] width 10 height 10
click at [292, 457] on input "16" at bounding box center [288, 454] width 49 height 22
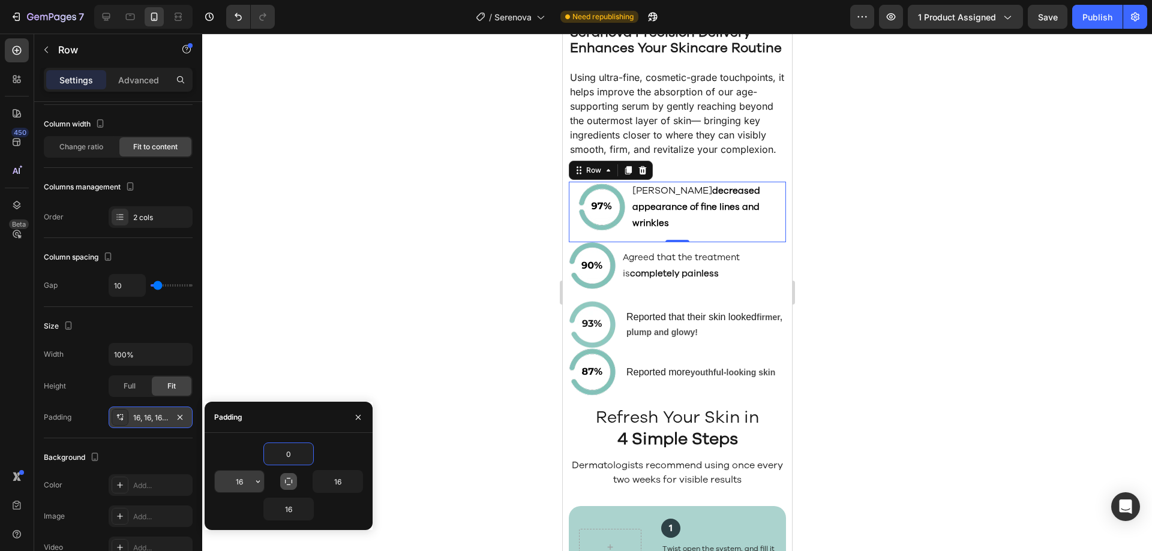
type input "0"
click at [231, 487] on input "16" at bounding box center [239, 482] width 49 height 22
type input "0"
click at [343, 479] on input "16" at bounding box center [337, 482] width 49 height 22
type input "0"
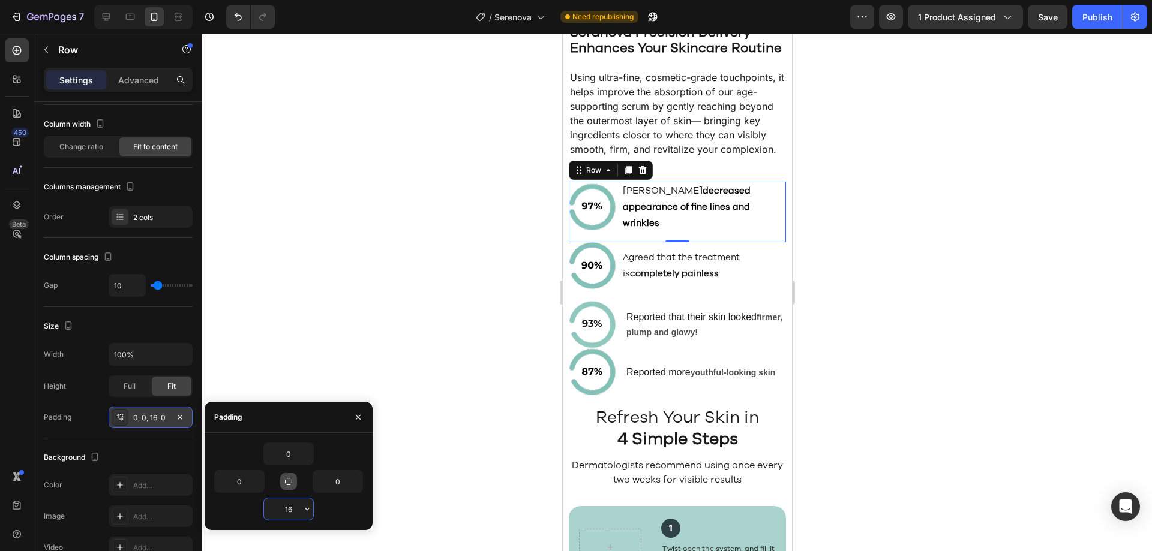
click at [290, 503] on input "16" at bounding box center [288, 510] width 49 height 22
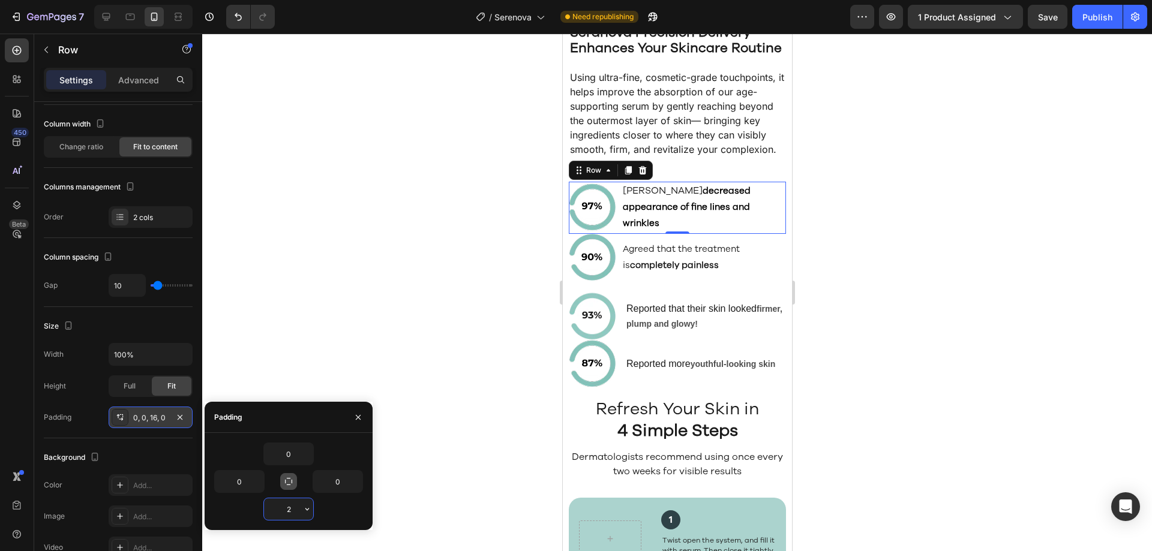
type input "20"
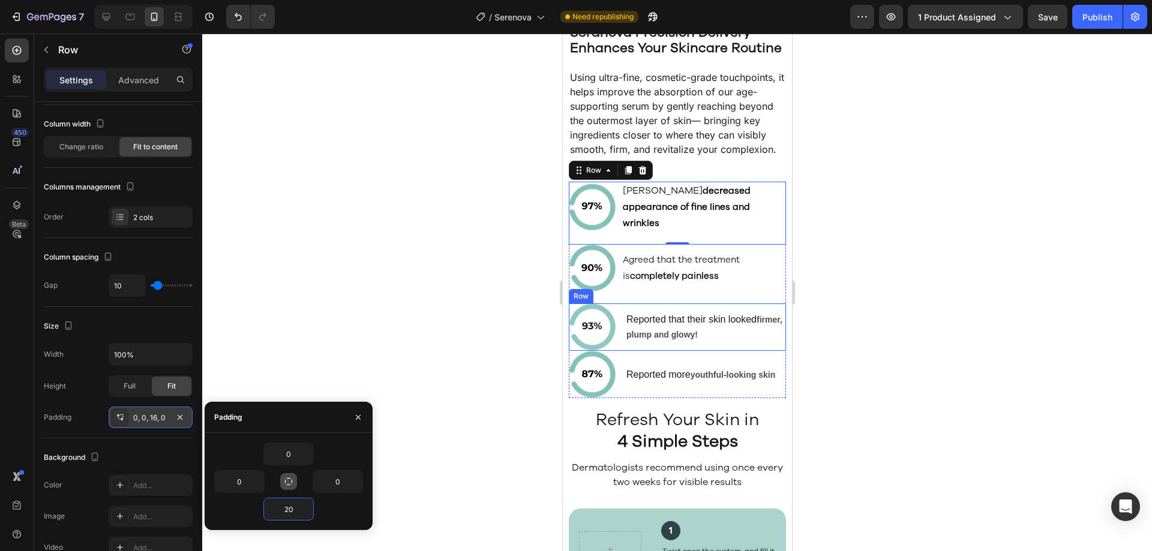
click at [620, 351] on div "Image Reported that their skin looked firmer, plump and glowy! Text Block Row" at bounding box center [676, 327] width 217 height 47
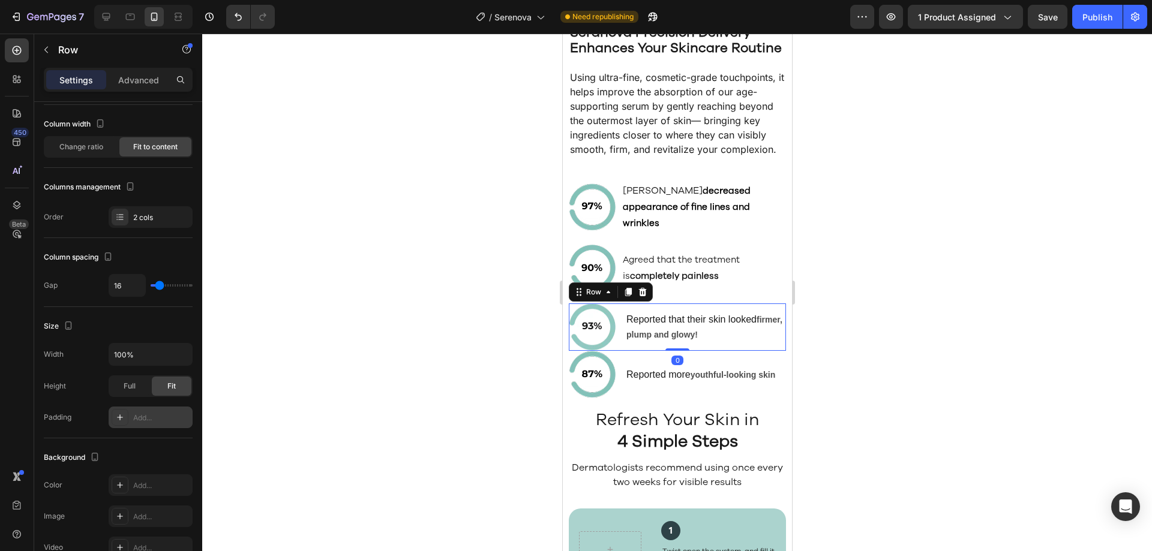
click at [152, 422] on div "Add..." at bounding box center [161, 418] width 56 height 11
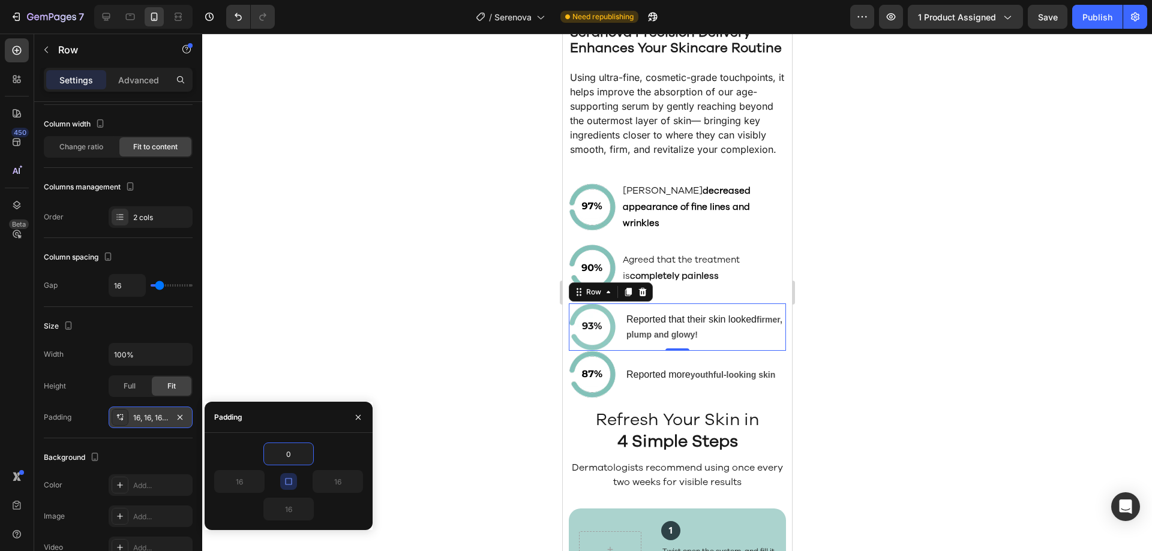
type input "0"
click at [287, 482] on icon "button" at bounding box center [289, 482] width 10 height 10
click at [288, 512] on input "0" at bounding box center [288, 510] width 49 height 22
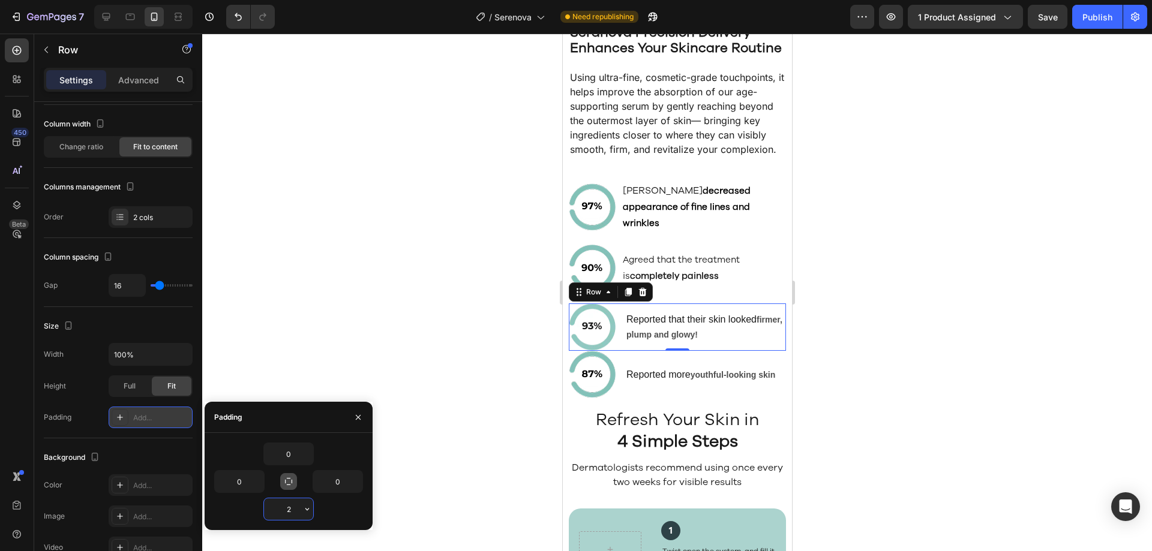
type input "20"
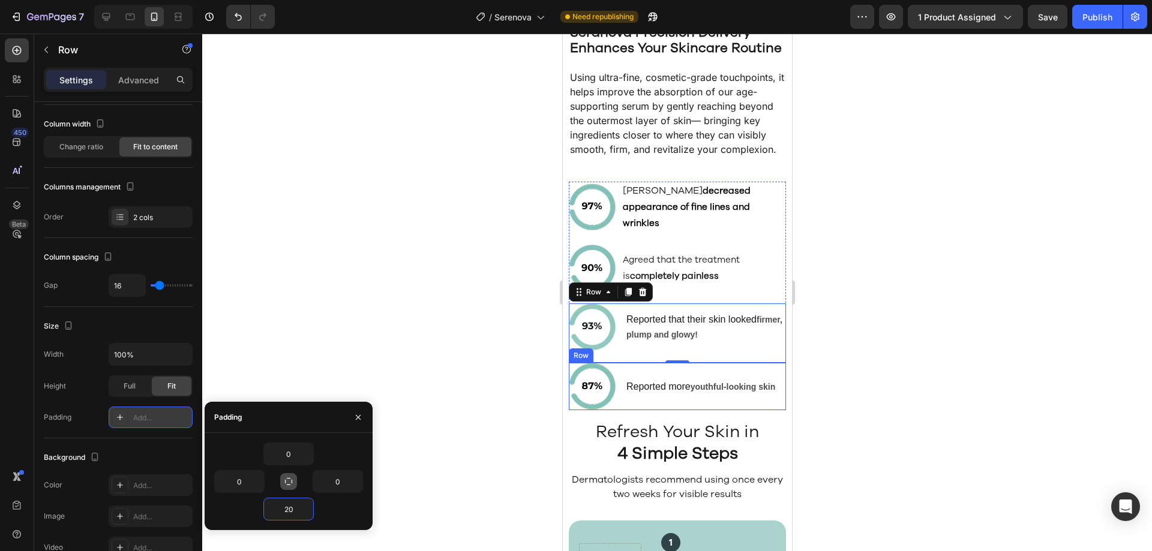
click at [621, 410] on div "Image Reported more youthful-looking skin Text Block Row" at bounding box center [676, 386] width 217 height 47
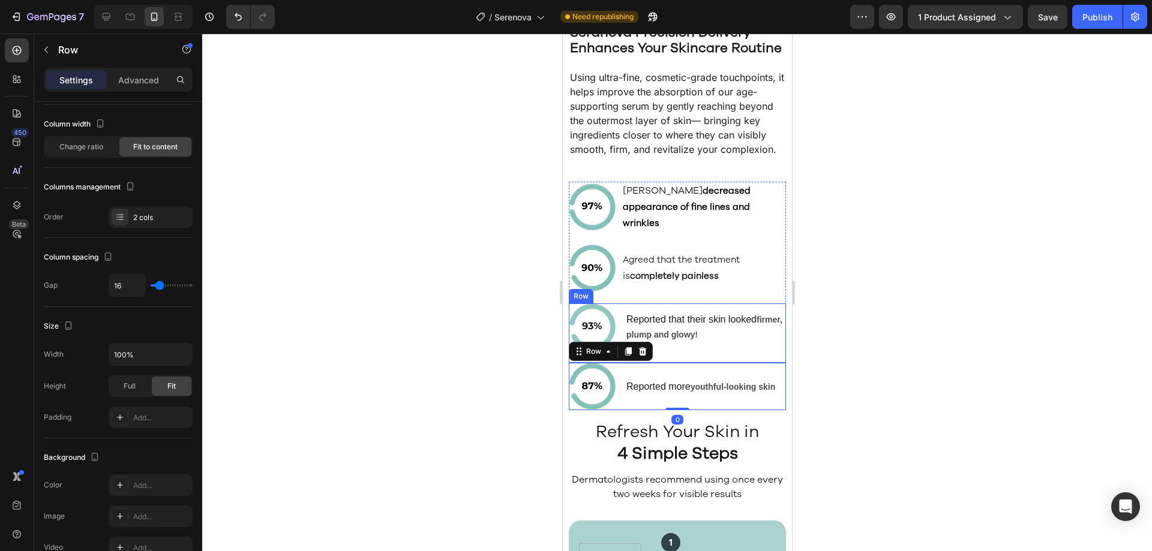
click at [673, 363] on div "Image Reported that their skin looked firmer, plump and glowy! Text Block Row" at bounding box center [676, 333] width 217 height 59
click at [621, 410] on div "Image Reported more youthful-looking skin Text Block Row" at bounding box center [676, 386] width 217 height 47
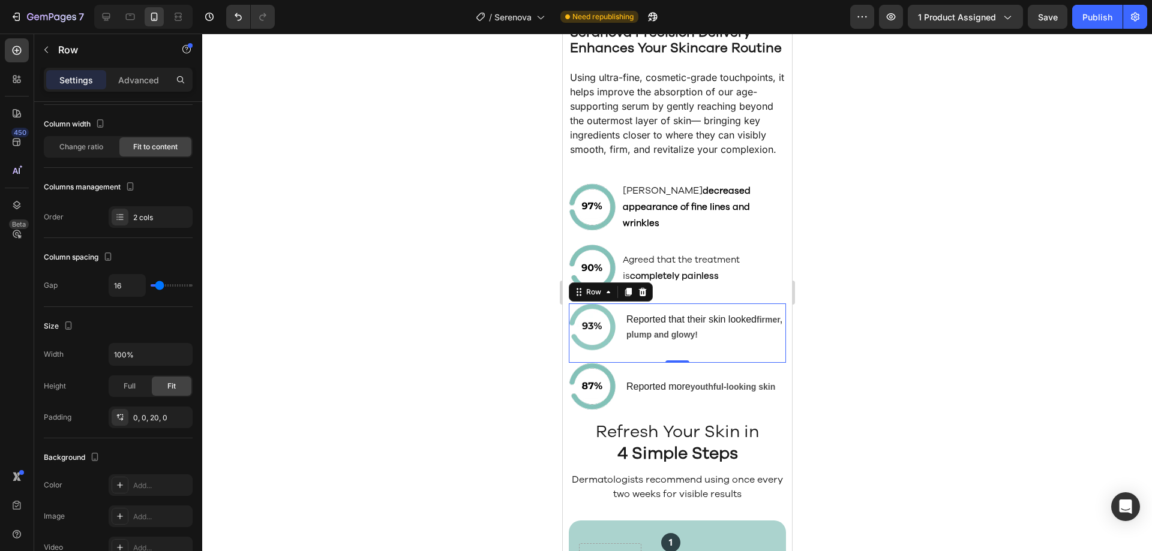
click at [682, 363] on div "Image Reported that their skin looked firmer, plump and glowy! Text Block Row 0" at bounding box center [676, 333] width 217 height 59
click at [181, 415] on icon "button" at bounding box center [180, 418] width 10 height 10
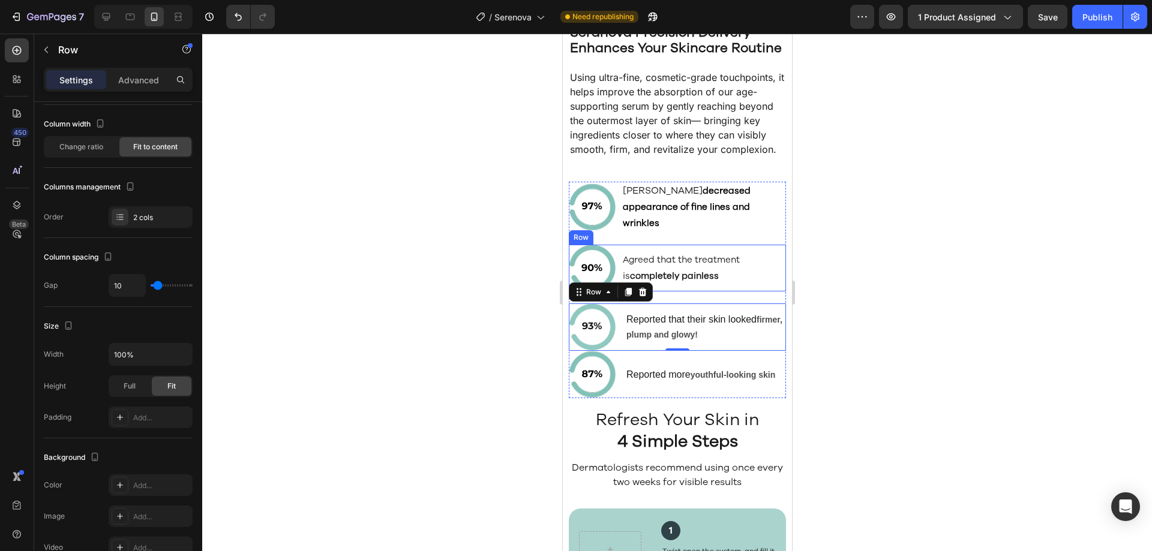
click at [713, 292] on div "Agreed that the treatment is completely painless Text Block" at bounding box center [703, 268] width 164 height 47
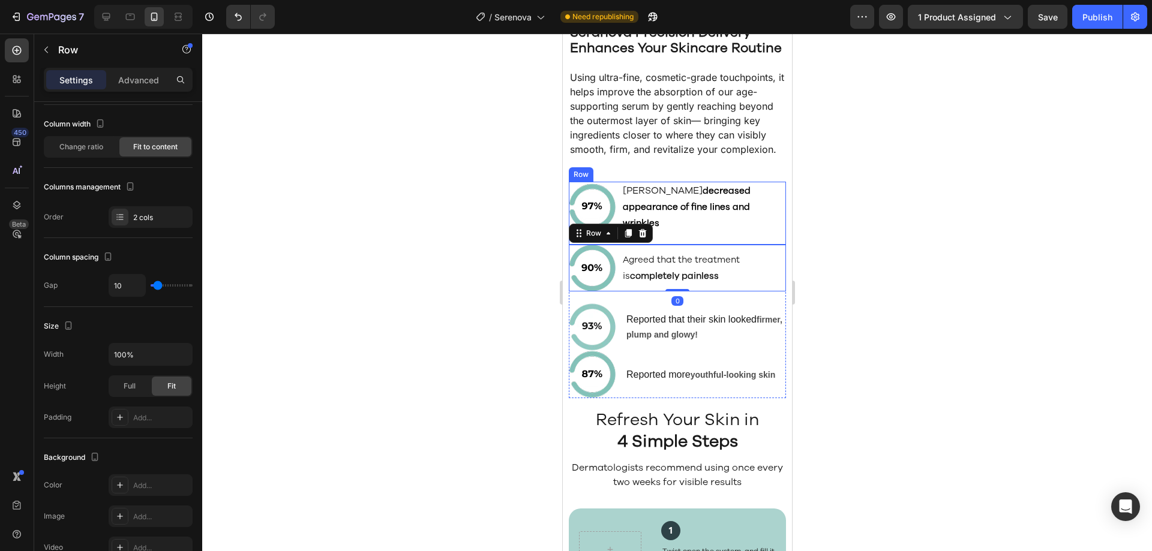
click at [719, 245] on div "Image Agreed Seranova decreased appearance of fine lines and wrinkles Text Bloc…" at bounding box center [676, 213] width 217 height 63
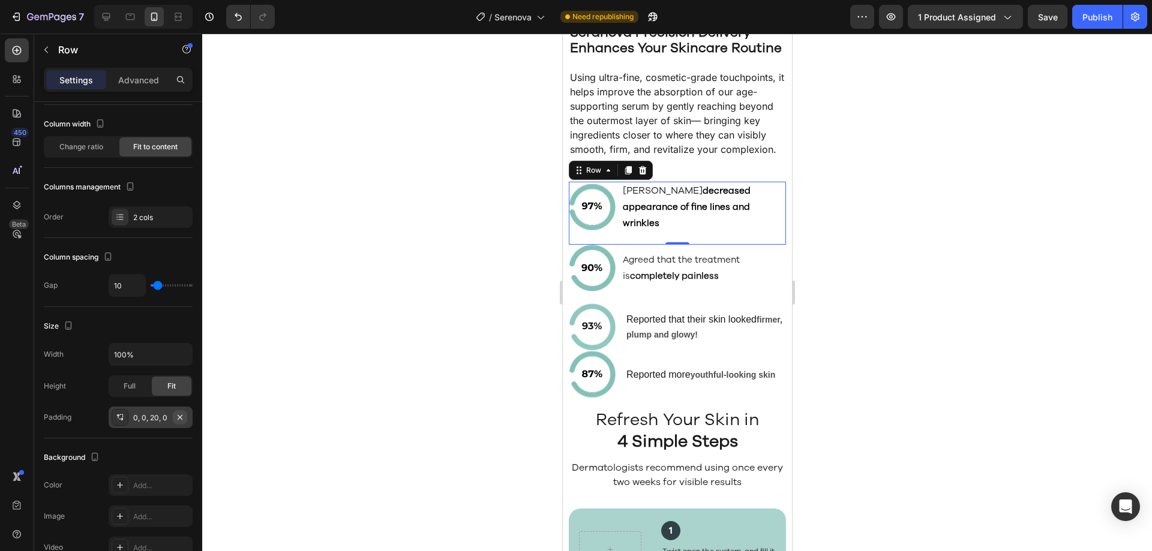
click at [178, 415] on icon "button" at bounding box center [180, 418] width 10 height 10
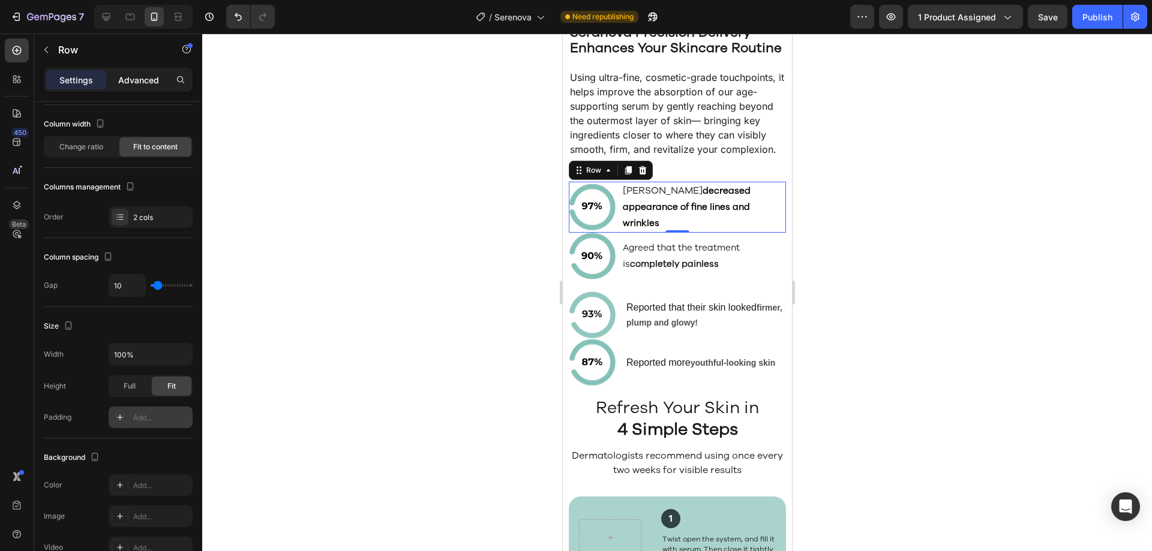
click at [139, 85] on p "Advanced" at bounding box center [138, 80] width 41 height 13
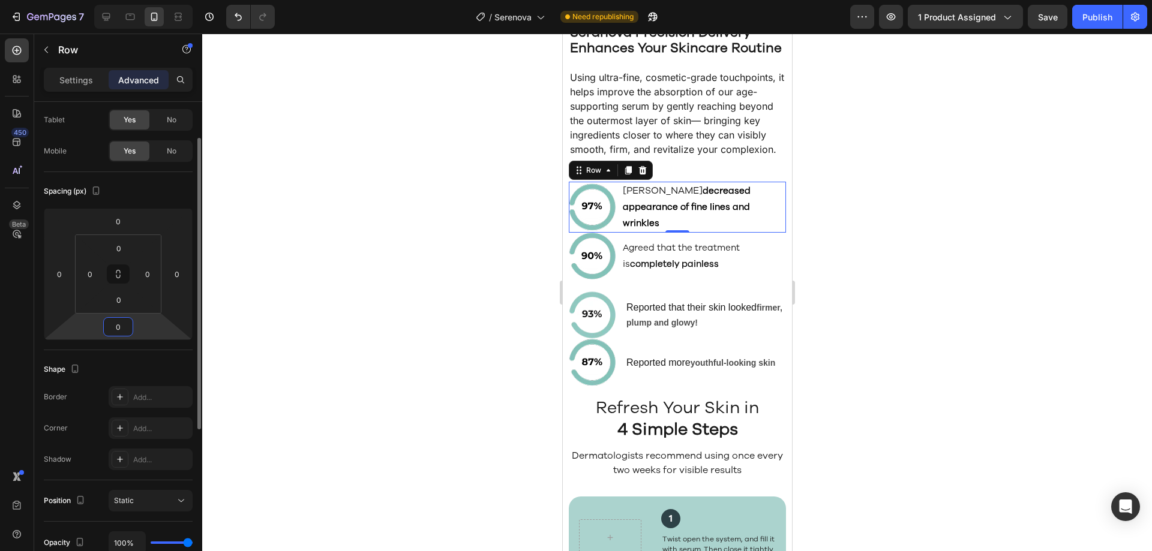
click at [115, 326] on input "0" at bounding box center [118, 327] width 24 height 18
type input "20"
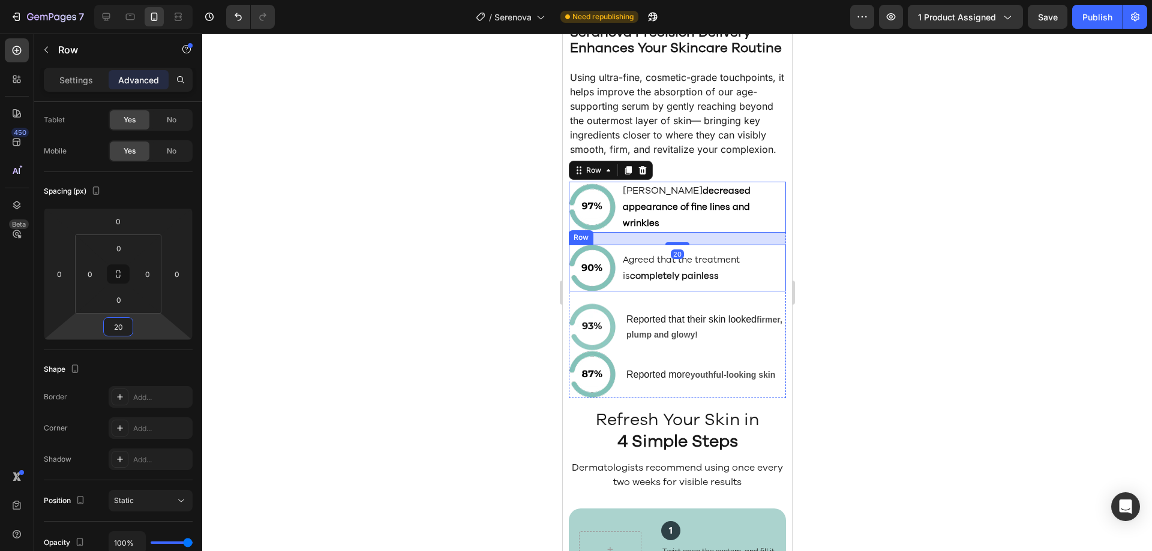
click at [627, 292] on div "Agreed that the treatment is completely painless Text Block" at bounding box center [703, 268] width 164 height 47
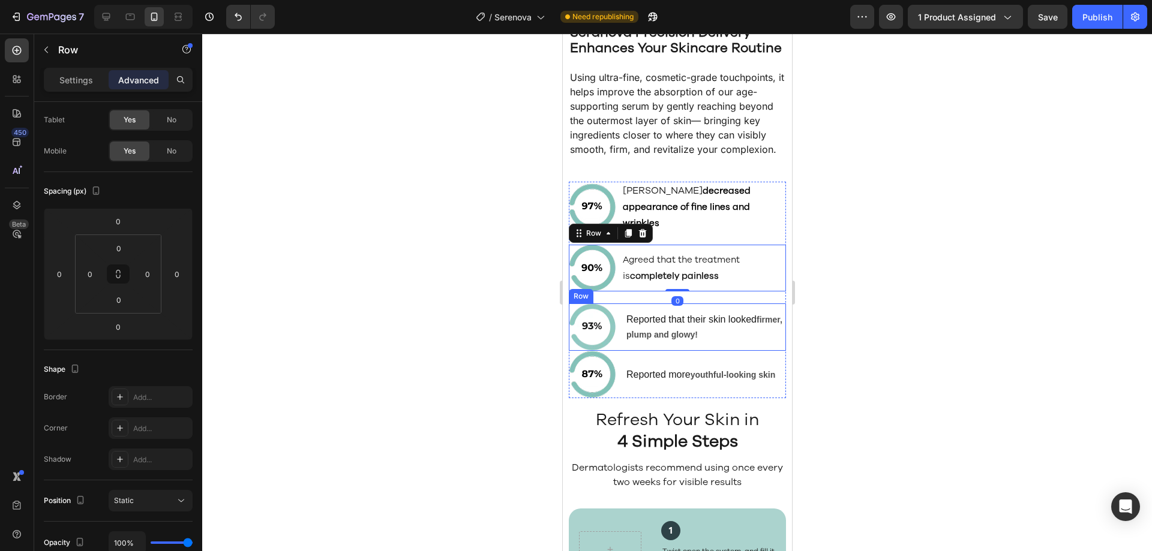
click at [622, 351] on div "Image Reported that their skin looked firmer, plump and glowy! Text Block Row" at bounding box center [676, 327] width 217 height 47
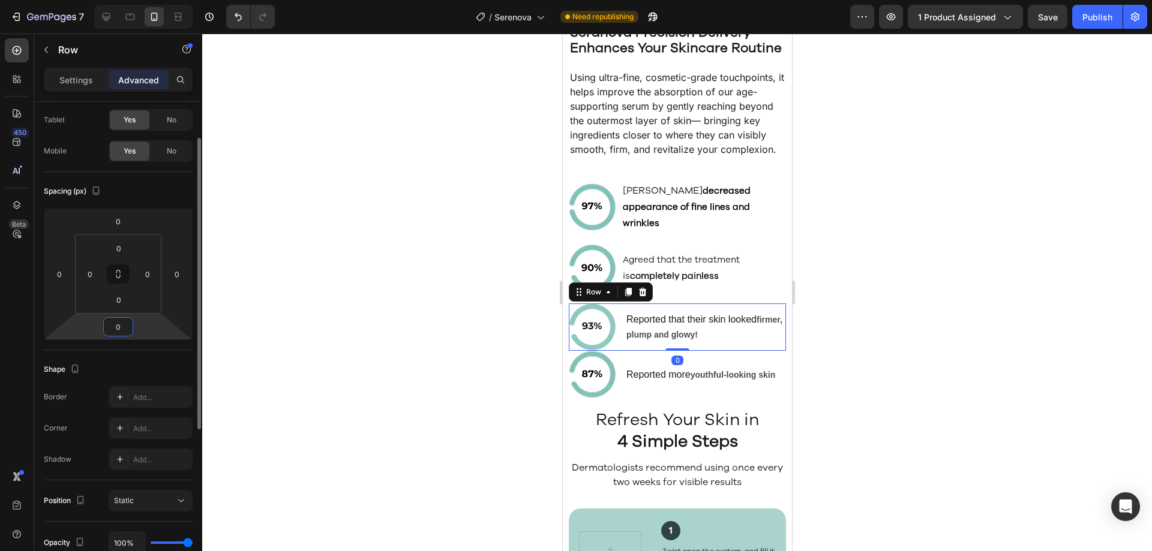
click at [119, 326] on input "0" at bounding box center [118, 327] width 24 height 18
type input "20"
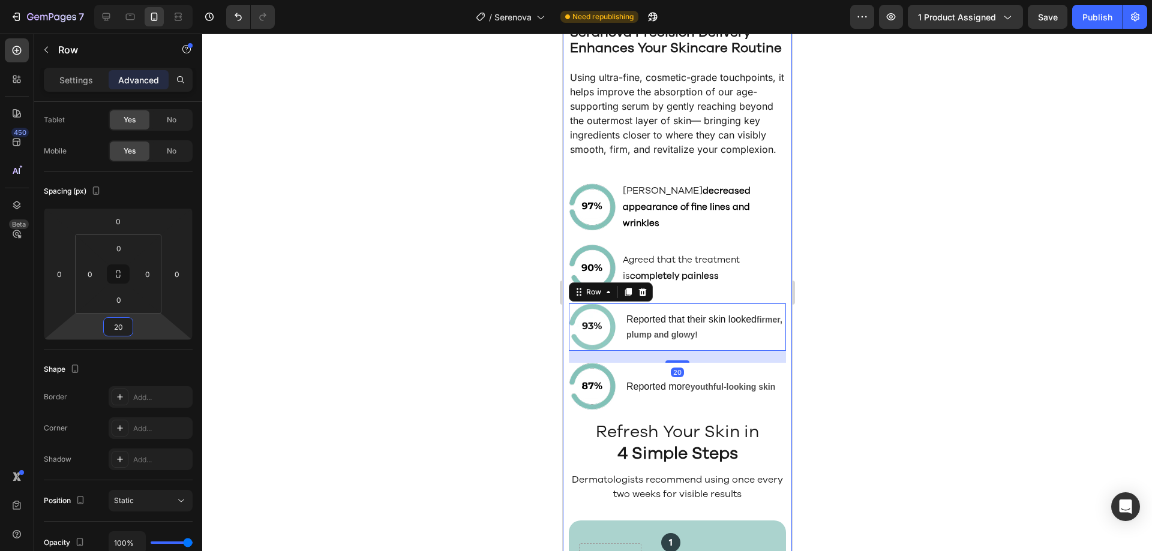
click at [757, 437] on div "How Micro Infusion Rejuvenates Your Skin Heading Video Row ⁠⁠⁠⁠⁠⁠⁠ Seranova Pre…" at bounding box center [676, 318] width 217 height 1154
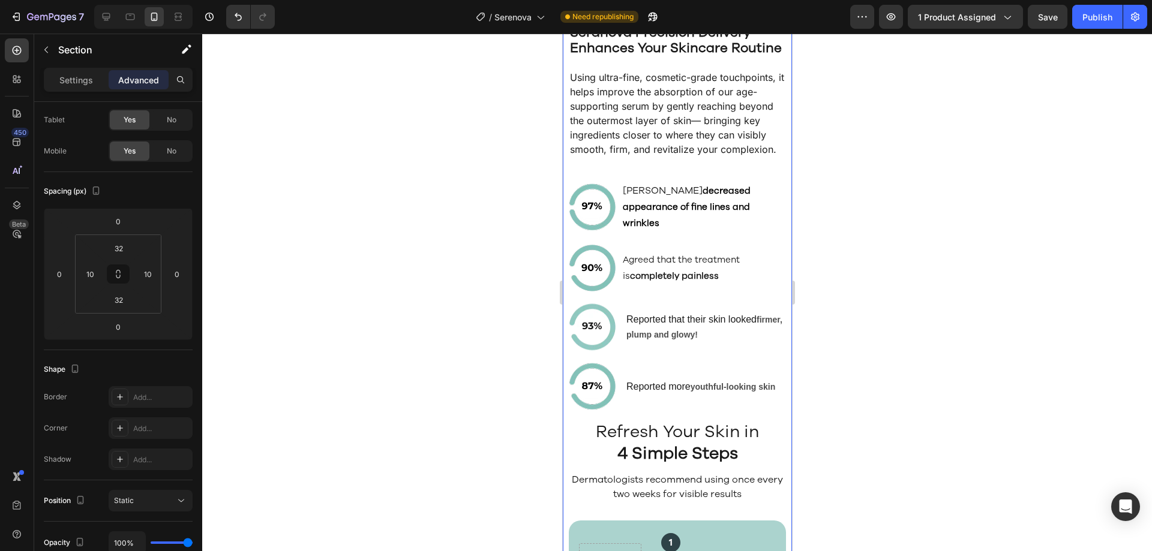
scroll to position [0, 0]
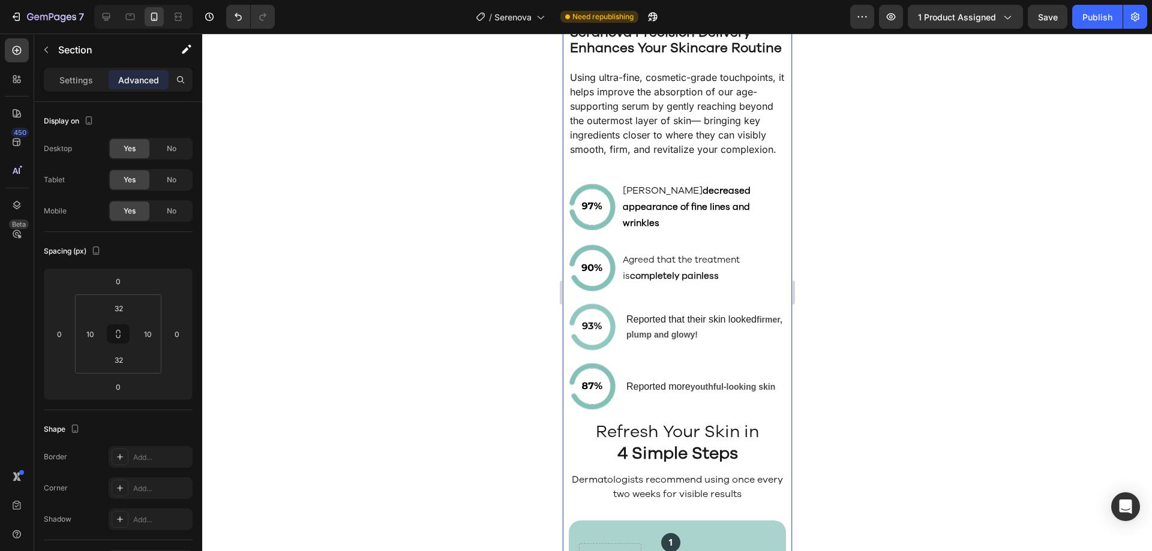
click at [692, 191] on div "How Micro Infusion Rejuvenates Your Skin Heading Video Row ⁠⁠⁠⁠⁠⁠⁠ Seranova Pre…" at bounding box center [676, 318] width 217 height 1154
click at [663, 157] on p "Using ultra-fine, cosmetic-grade touchpoints, it helps improve the absorption o…" at bounding box center [676, 113] width 215 height 86
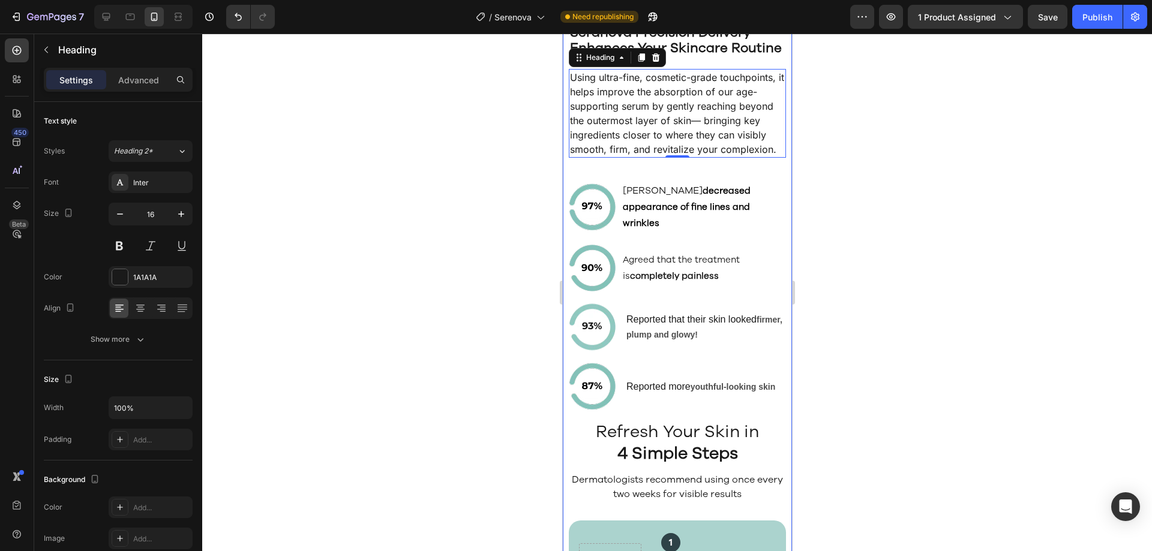
click at [664, 193] on div "How Micro Infusion Rejuvenates Your Skin Heading Video Row ⁠⁠⁠⁠⁠⁠⁠ Seranova Pre…" at bounding box center [676, 318] width 217 height 1154
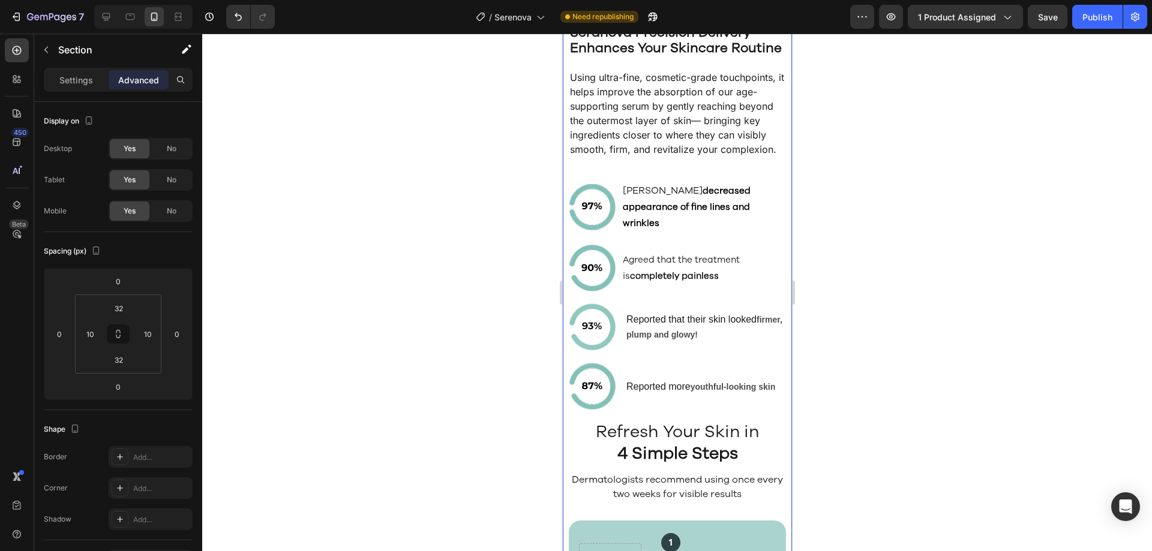
click at [659, 189] on div "How Micro Infusion Rejuvenates Your Skin Heading Video Row ⁠⁠⁠⁠⁠⁠⁠ Seranova Pre…" at bounding box center [676, 318] width 217 height 1154
click at [616, 219] on div "Image Agreed Seranova decreased appearance of fine lines and wrinkles Text Bloc…" at bounding box center [676, 207] width 217 height 51
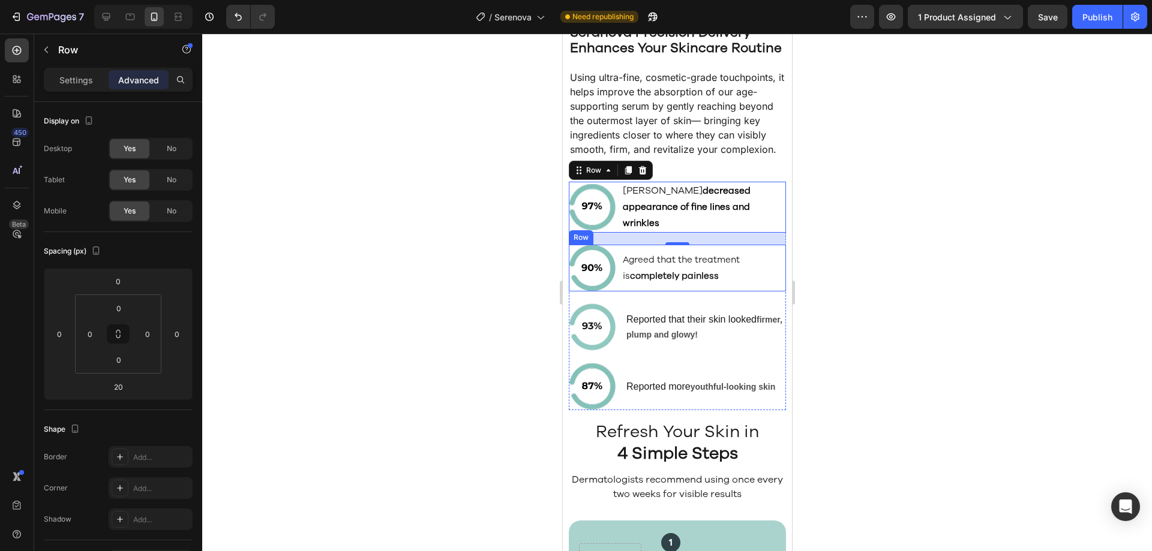
click at [769, 269] on div "Agreed that the treatment is completely painless Text Block" at bounding box center [703, 268] width 164 height 47
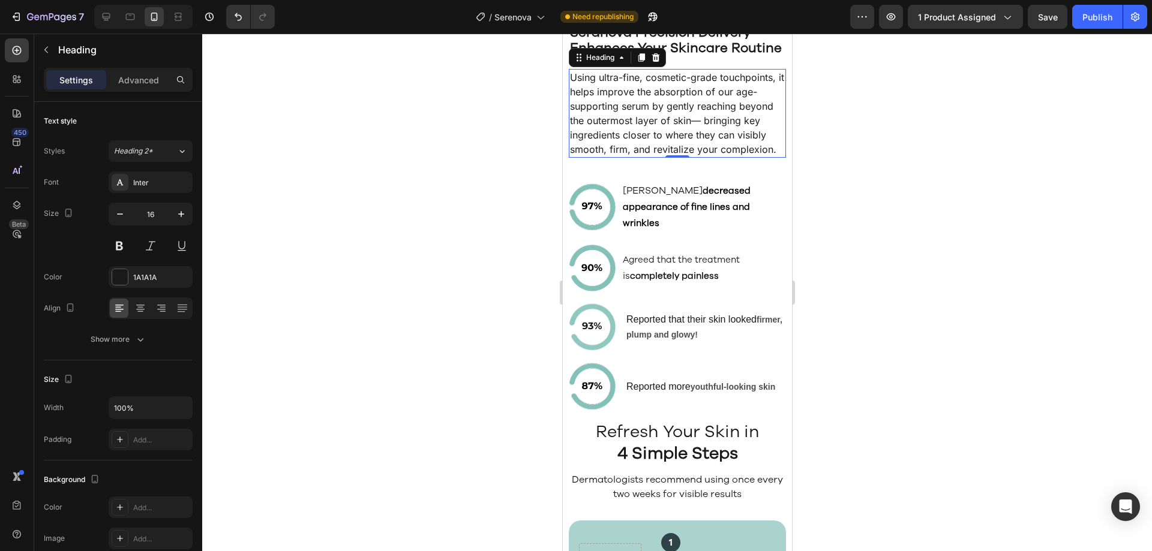
click at [596, 157] on p "Using ultra-fine, cosmetic-grade touchpoints, it helps improve the absorption o…" at bounding box center [676, 113] width 215 height 86
click at [597, 186] on div "How Micro Infusion Rejuvenates Your Skin Heading Video Row ⁠⁠⁠⁠⁠⁠⁠ Seranova Pre…" at bounding box center [676, 318] width 217 height 1154
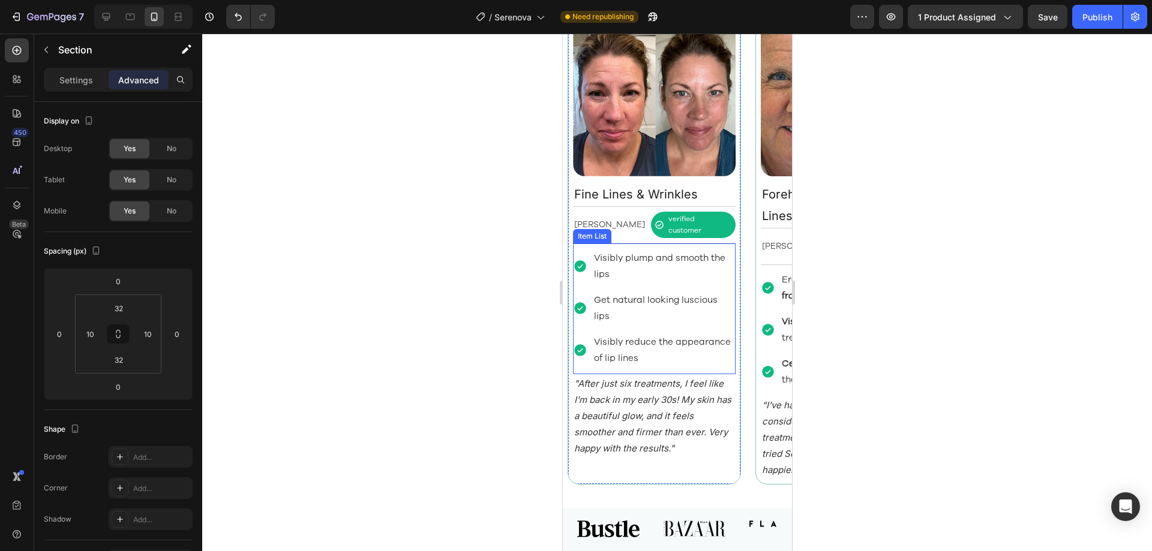
scroll to position [1099, 0]
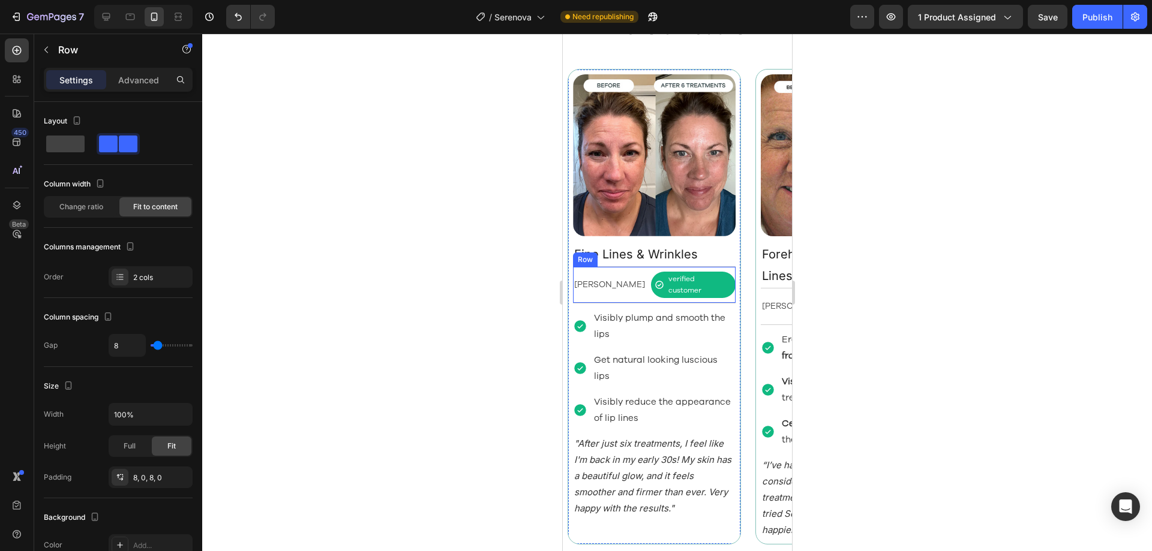
click at [729, 275] on div "Rebecca S. Text Block verified customer Item List Row" at bounding box center [653, 284] width 163 height 37
click at [144, 475] on div "8, 0, 8, 0" at bounding box center [150, 478] width 35 height 11
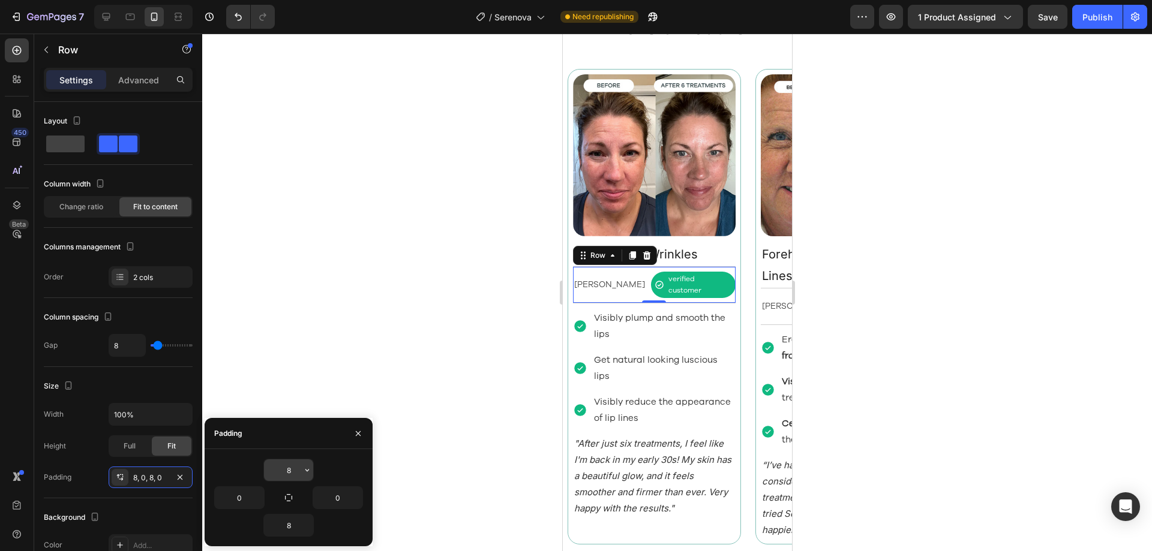
click at [293, 473] on input "8" at bounding box center [288, 471] width 49 height 22
type input "5"
click at [292, 519] on input "8" at bounding box center [288, 526] width 49 height 22
type input "5"
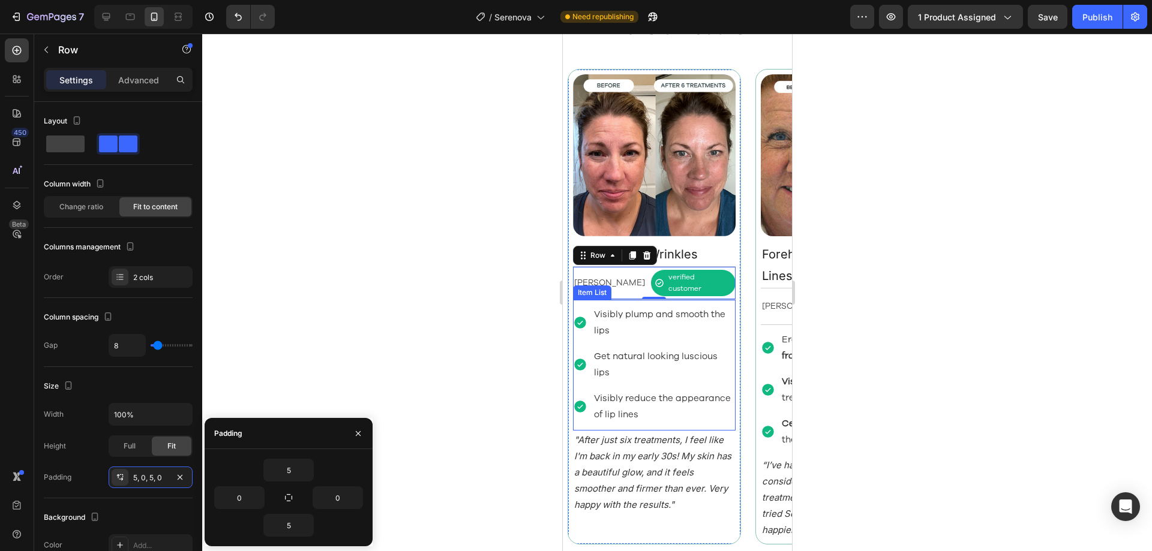
click at [578, 333] on div "Visibly plump and smooth the lips Get natural looking luscious lips Visibly red…" at bounding box center [653, 365] width 163 height 120
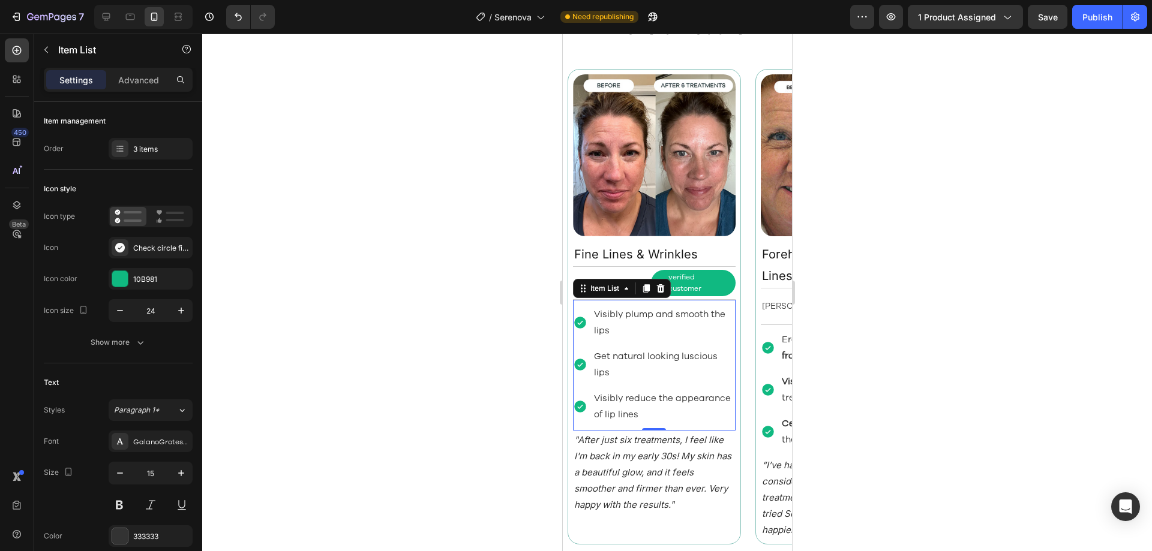
click at [586, 325] on div "Visibly plump and smooth the lips" at bounding box center [653, 323] width 163 height 36
click at [142, 340] on icon "button" at bounding box center [140, 343] width 12 height 12
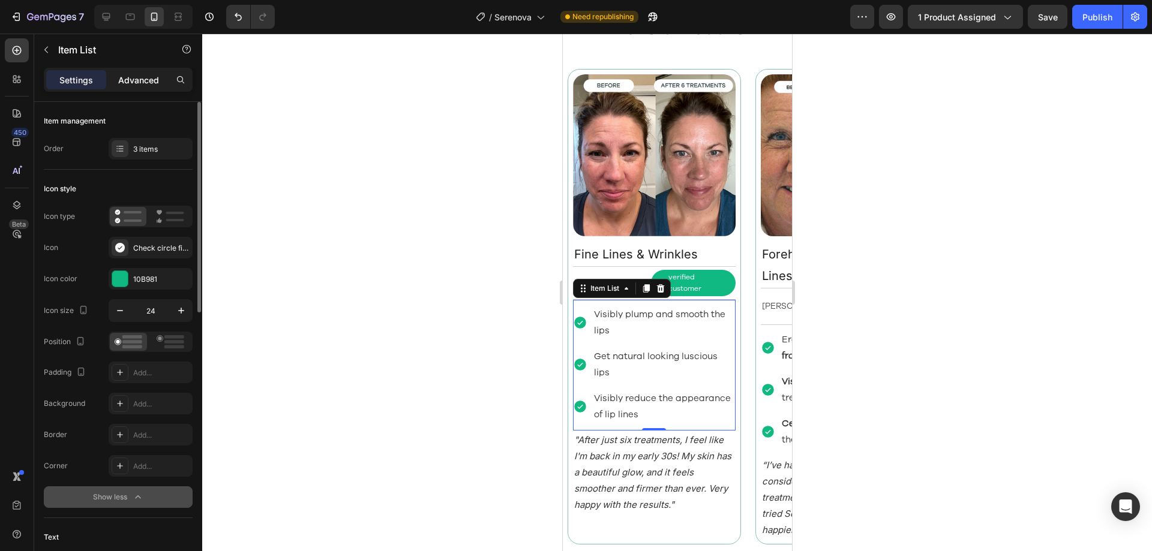
click at [118, 82] on p "Advanced" at bounding box center [138, 80] width 41 height 13
type input "100%"
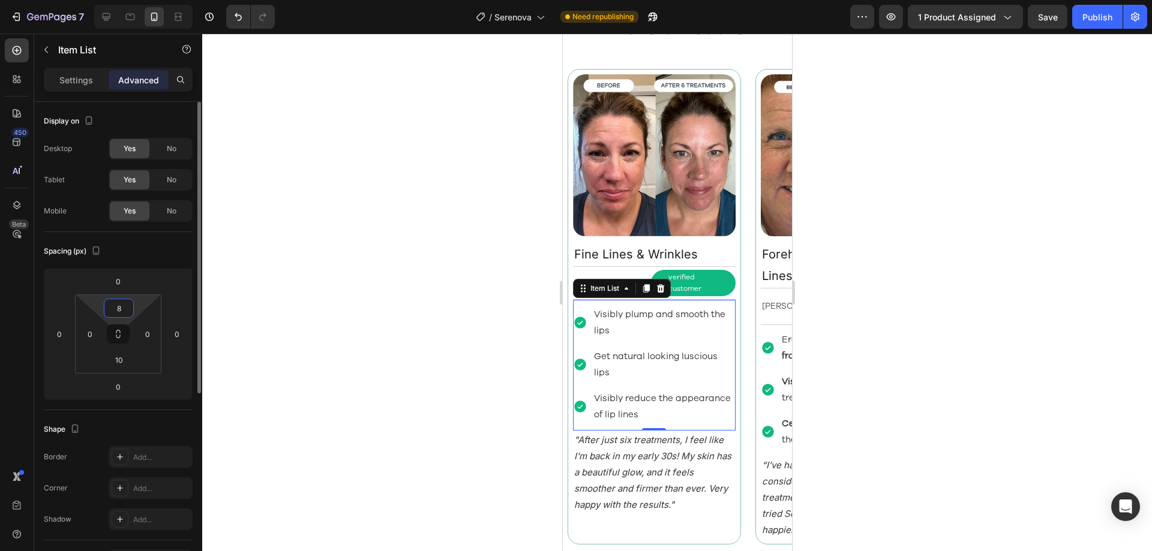
click at [119, 307] on input "8" at bounding box center [119, 308] width 24 height 18
type input "5"
click at [121, 355] on input "10" at bounding box center [119, 360] width 24 height 18
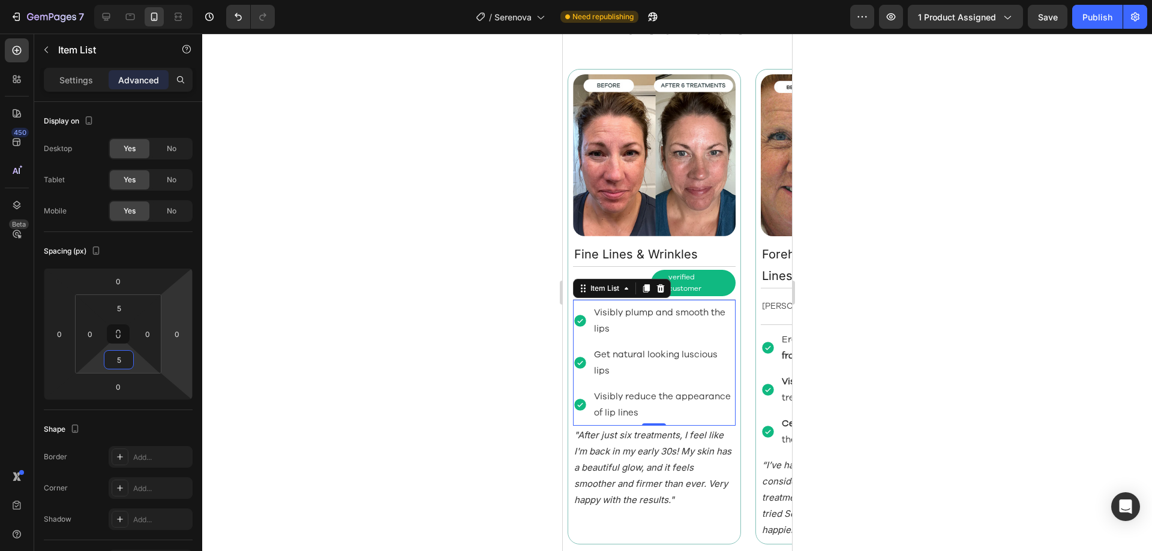
type input "5"
click at [603, 327] on div "Visibly plump and smooth the lips" at bounding box center [663, 321] width 143 height 36
click at [586, 321] on div "Visibly plump and smooth the lips" at bounding box center [653, 321] width 163 height 36
click at [598, 332] on div "Visibly plump and smooth the lips Get natural looking luscious lips Visibly red…" at bounding box center [653, 363] width 163 height 120
click at [63, 85] on p "Settings" at bounding box center [76, 80] width 34 height 13
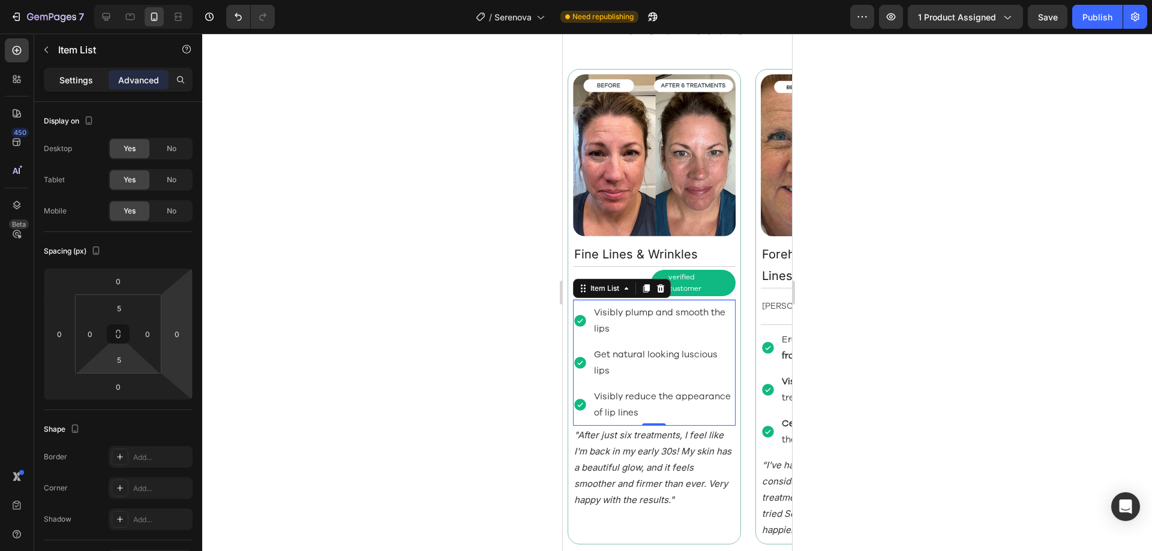
type input "8"
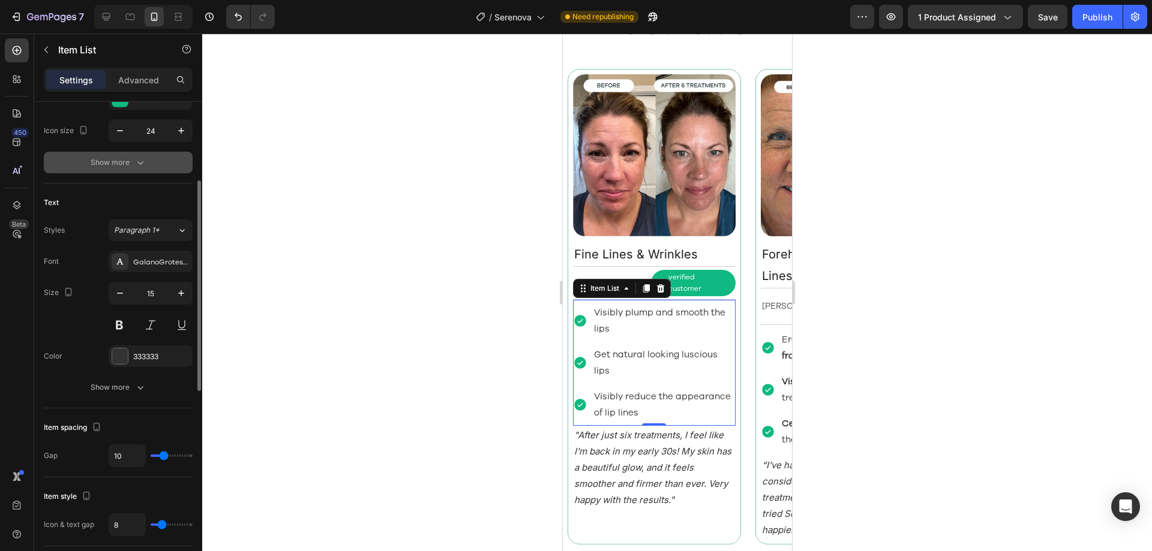
scroll to position [300, 0]
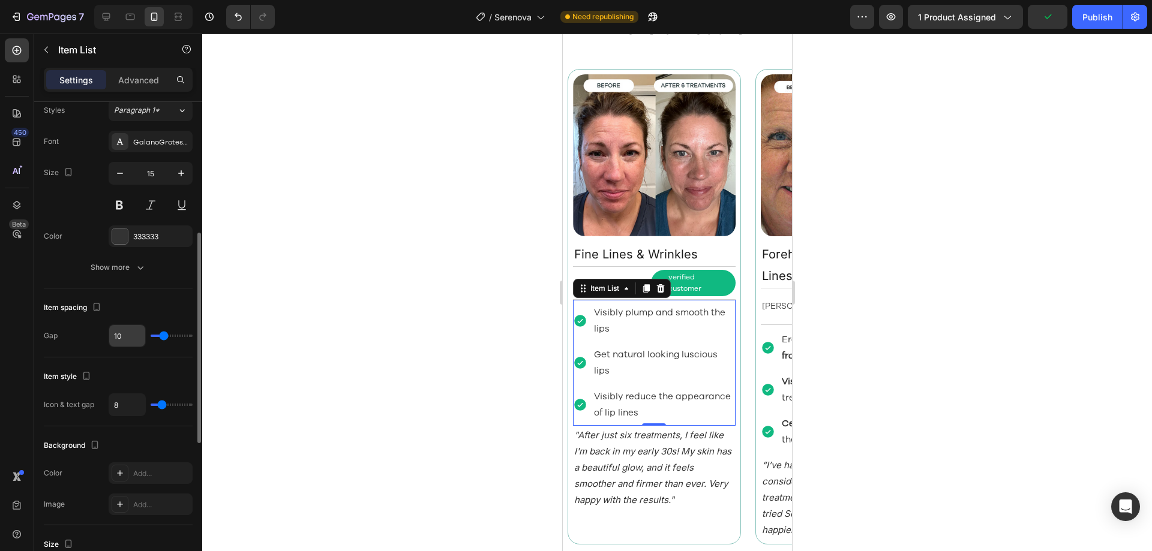
click at [136, 335] on input "10" at bounding box center [127, 336] width 36 height 22
type input "5"
click at [143, 355] on div "Item spacing Gap 5" at bounding box center [118, 323] width 149 height 69
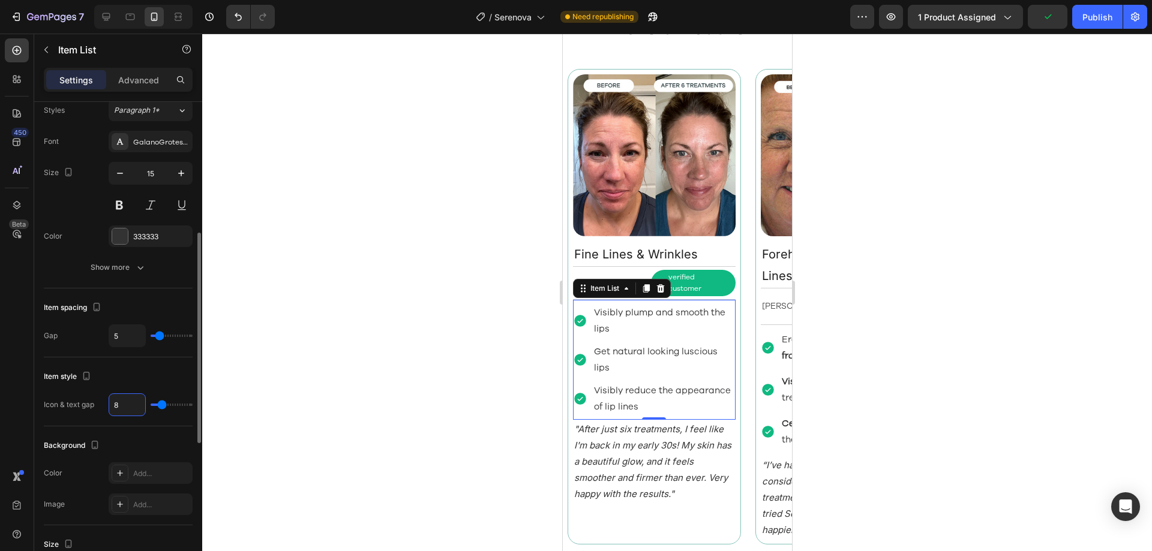
click at [134, 411] on input "8" at bounding box center [127, 405] width 36 height 22
type input "4"
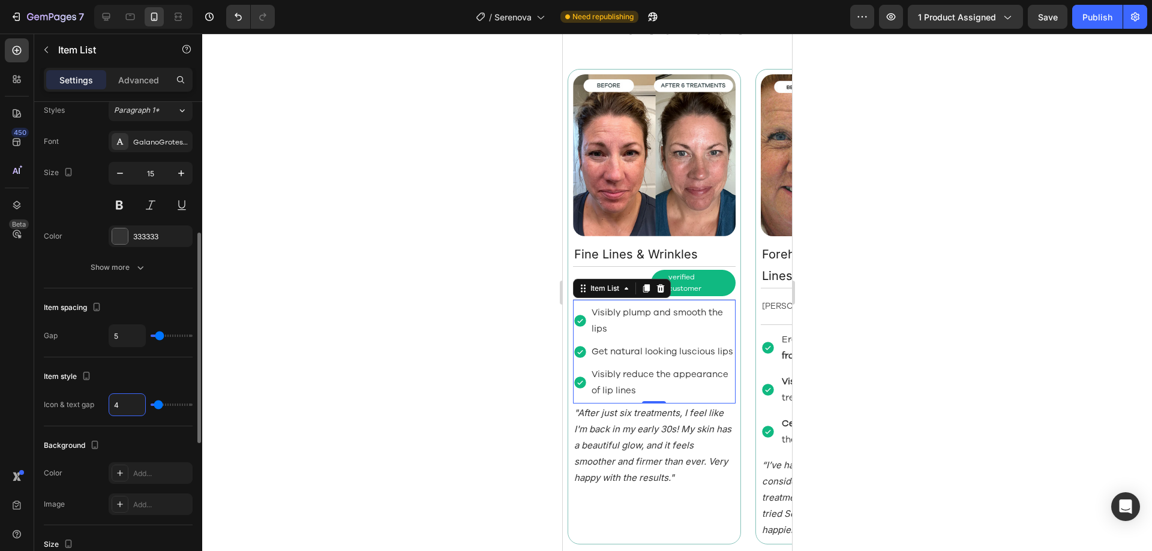
type input "0"
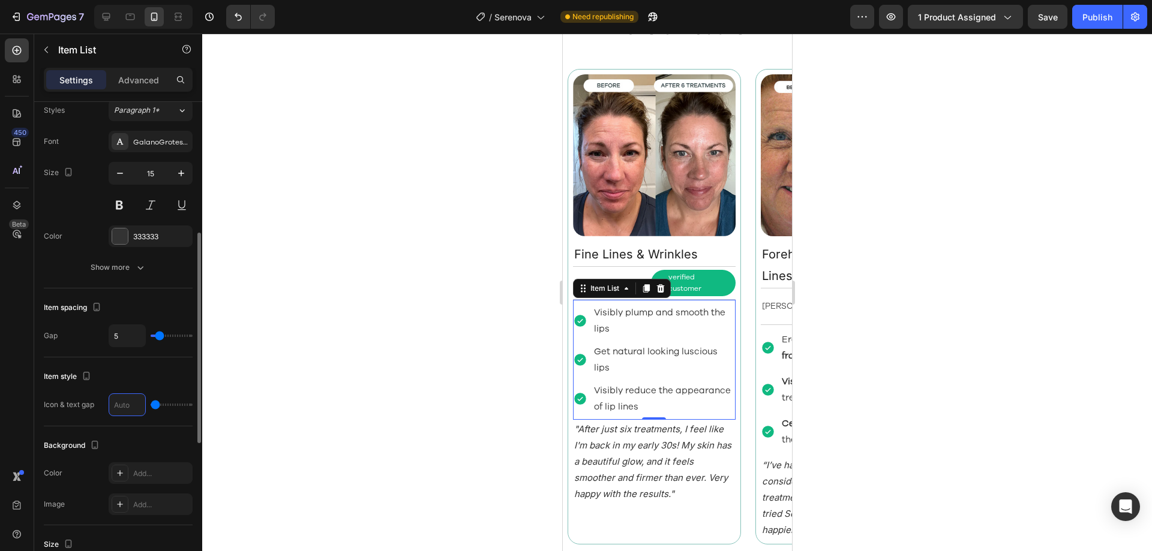
type input "2"
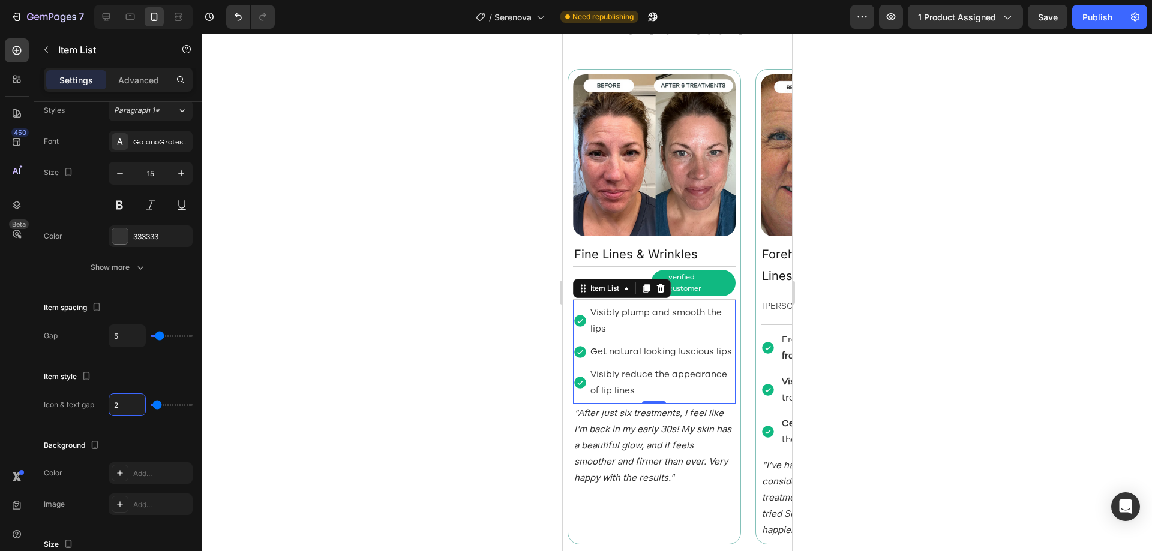
type input "2"
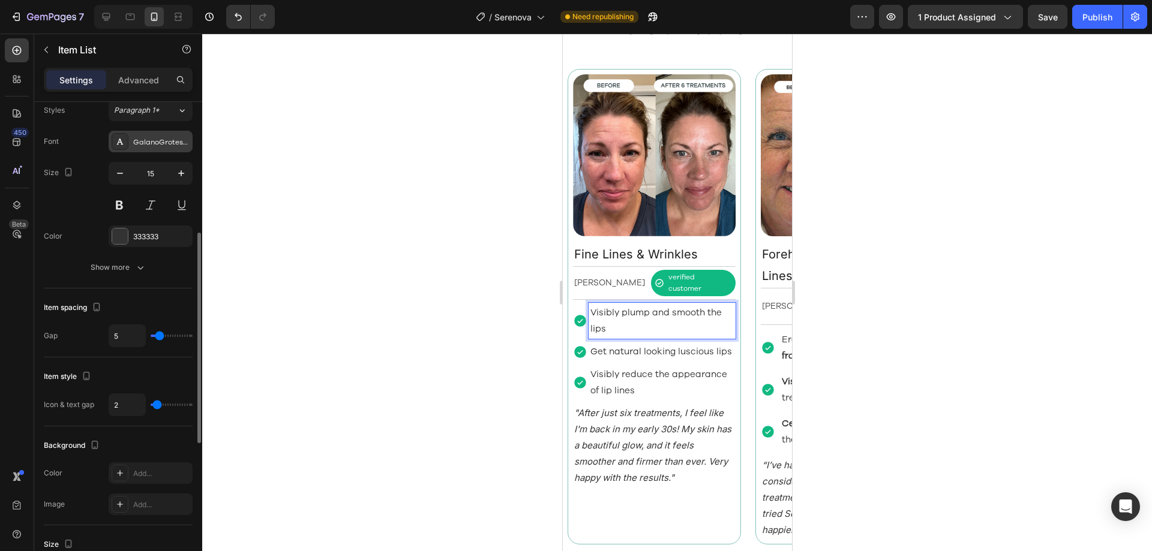
click at [139, 143] on div "GalanoGrotesqueRegular" at bounding box center [161, 142] width 56 height 11
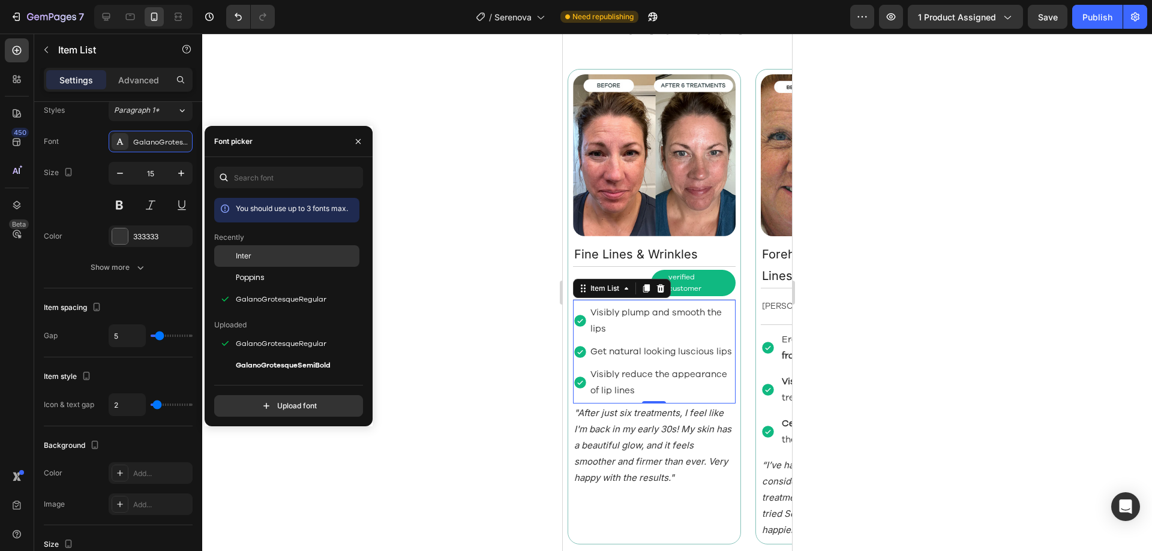
click at [259, 261] on div "Inter" at bounding box center [296, 256] width 121 height 11
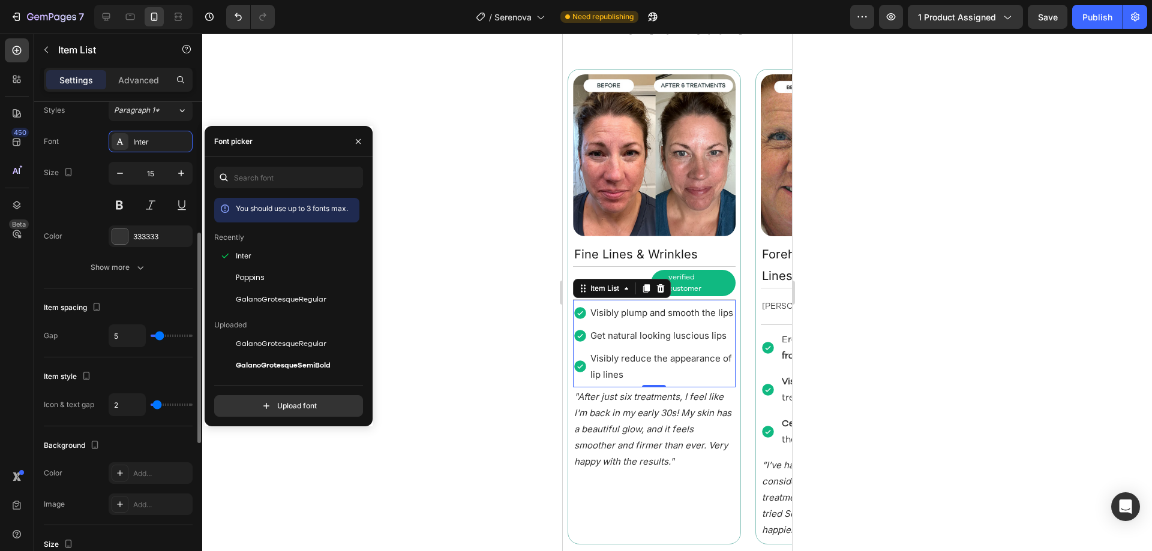
click at [149, 280] on div "Text Styles Paragraph 1* Font Inter Size 15 Color 333333 Show more" at bounding box center [118, 176] width 149 height 225
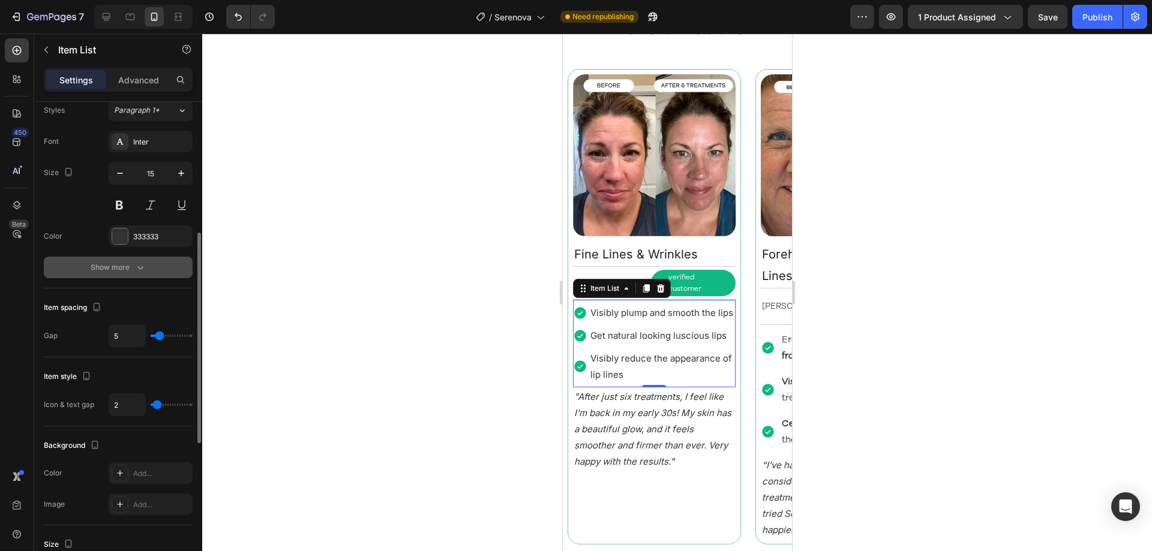
click at [145, 268] on icon "button" at bounding box center [140, 268] width 12 height 12
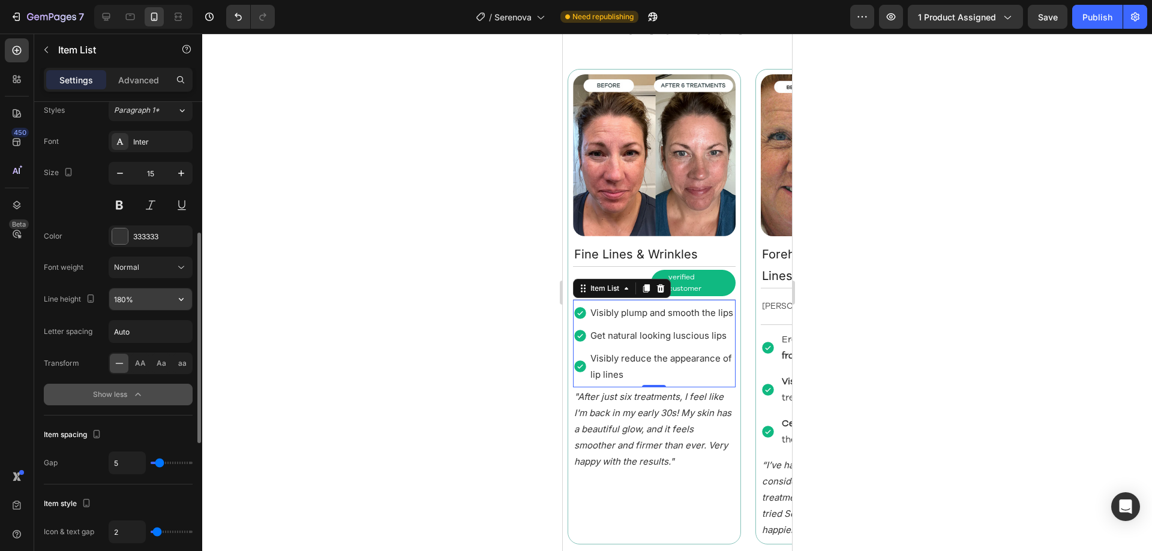
click at [149, 301] on input "180%" at bounding box center [150, 300] width 83 height 22
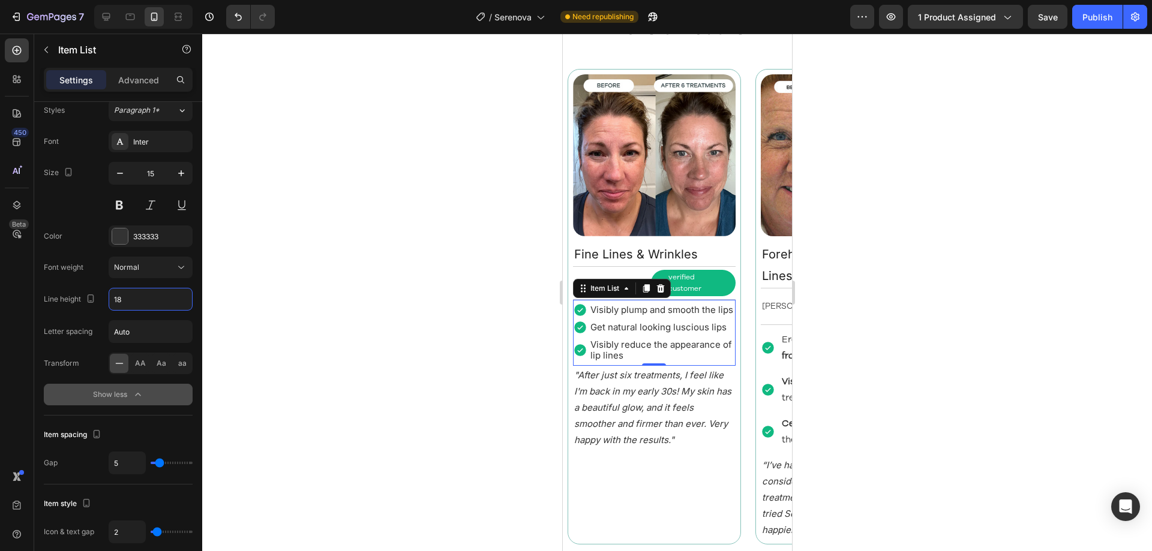
type input "18"
click at [626, 342] on p "Visibly reduce the appearance of lip lines" at bounding box center [661, 351] width 143 height 22
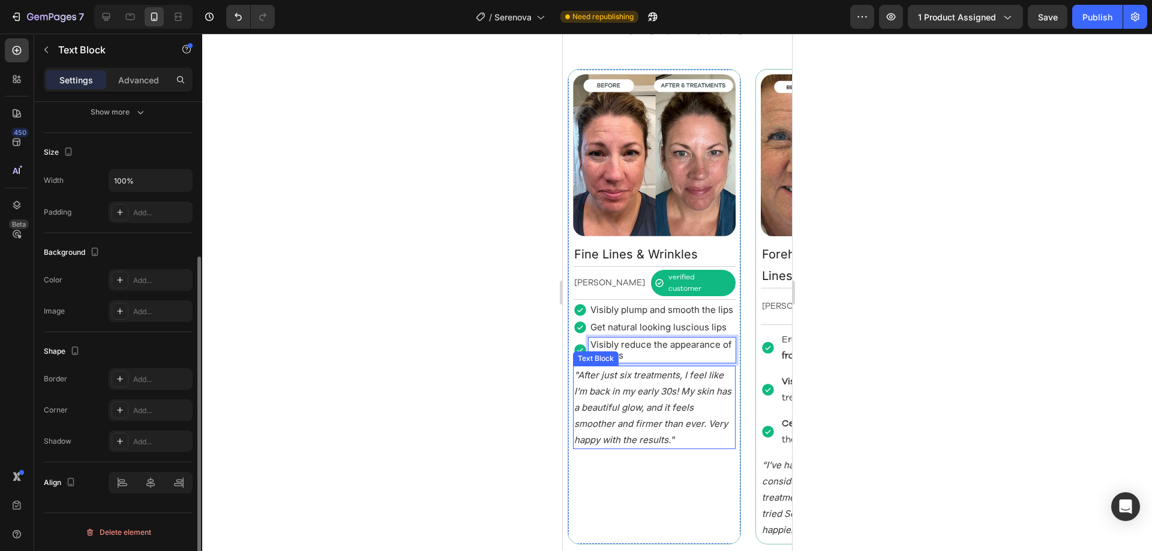
click at [653, 370] on icon ""After just six treatments, I feel like I'm back in my early 30s! My skin has a…" at bounding box center [652, 408] width 157 height 76
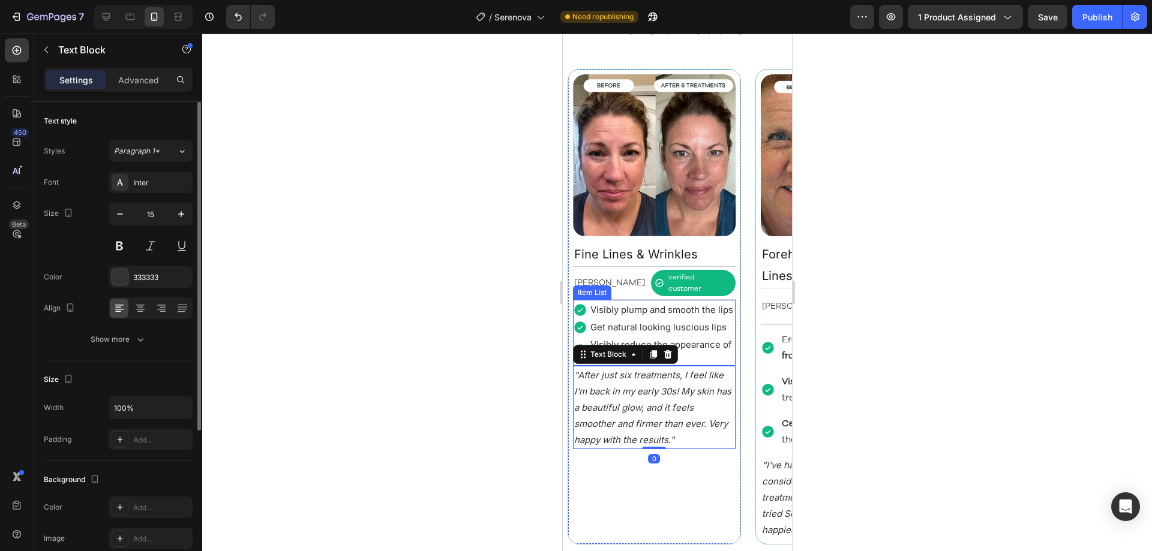
click at [692, 323] on div "Get natural looking luscious lips" at bounding box center [661, 327] width 147 height 14
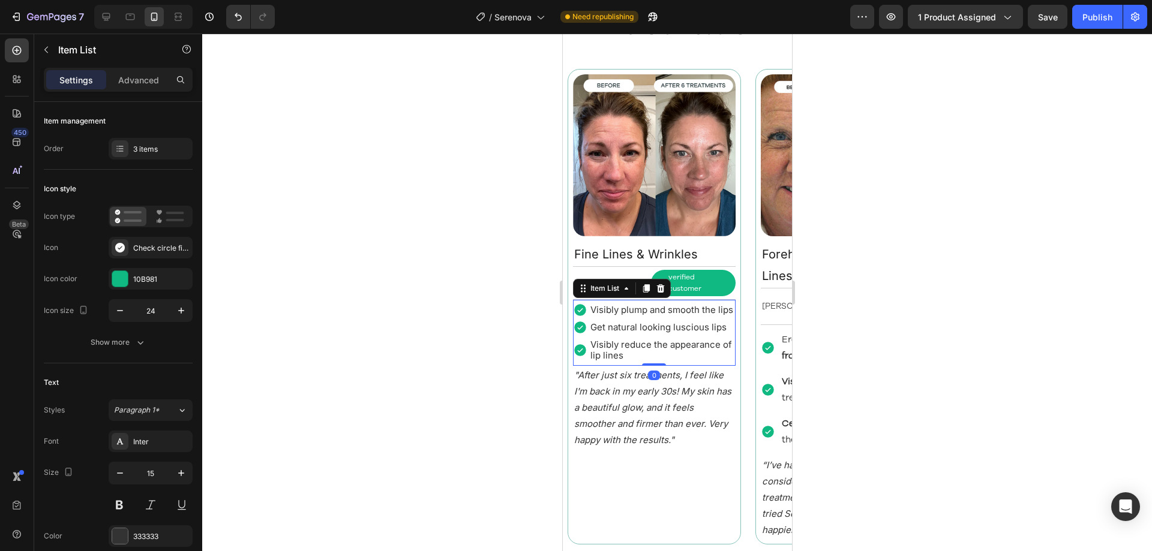
click at [582, 338] on div "Visibly reduce the appearance of lip lines" at bounding box center [653, 350] width 163 height 25
click at [638, 382] on icon ""After just six treatments, I feel like I'm back in my early 30s! My skin has a…" at bounding box center [652, 408] width 157 height 76
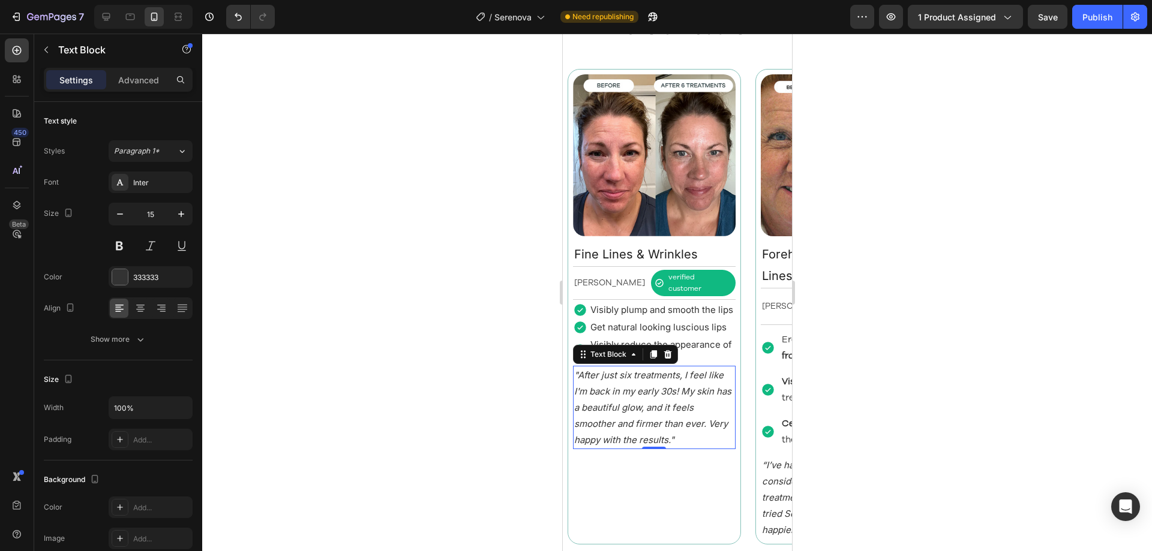
click at [649, 388] on p ""After just six treatments, I feel like I'm back in my early 30s! My skin has a…" at bounding box center [654, 407] width 160 height 81
click at [178, 217] on icon "button" at bounding box center [181, 214] width 12 height 12
click at [122, 211] on icon "button" at bounding box center [120, 214] width 12 height 12
type input "15"
click at [156, 342] on button "Show more" at bounding box center [118, 340] width 149 height 22
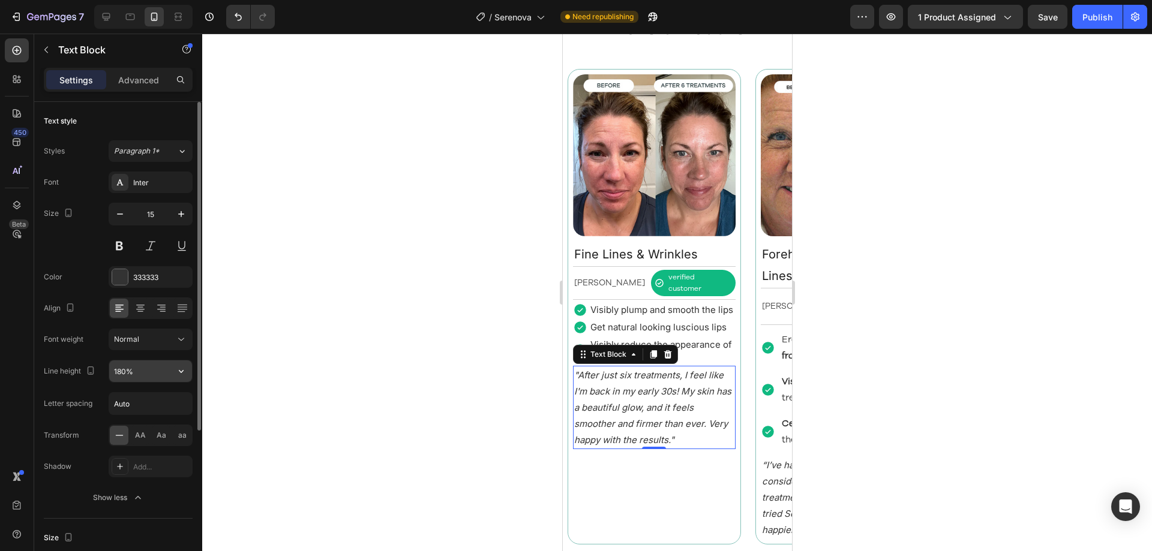
click at [155, 370] on input "180%" at bounding box center [150, 372] width 83 height 22
type input "20"
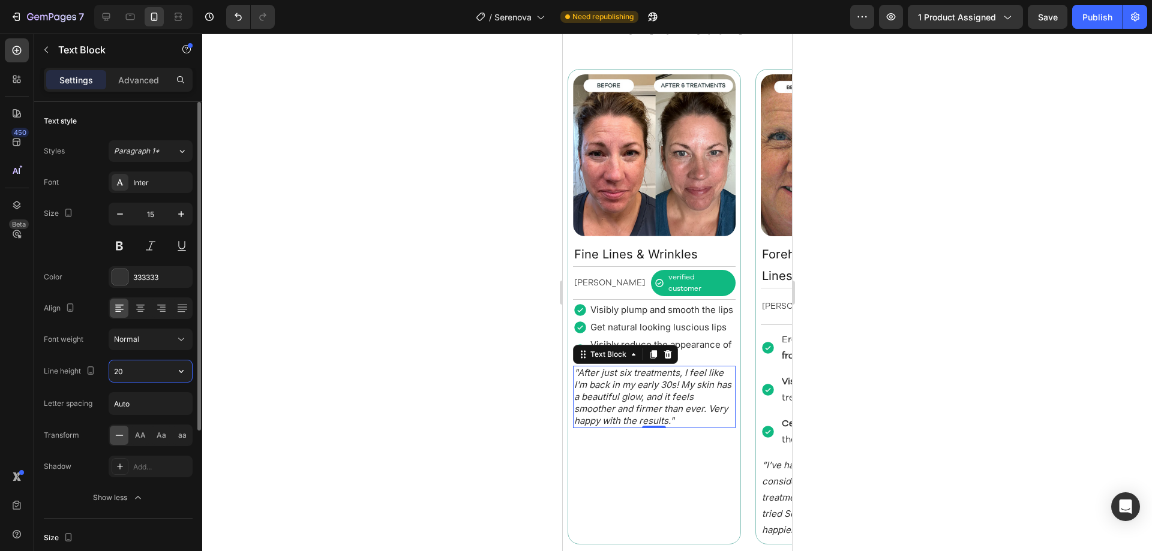
click at [156, 388] on div "Font Inter Size 15 Color 333333 Align Font weight Normal Line height 20 Letter …" at bounding box center [118, 340] width 149 height 337
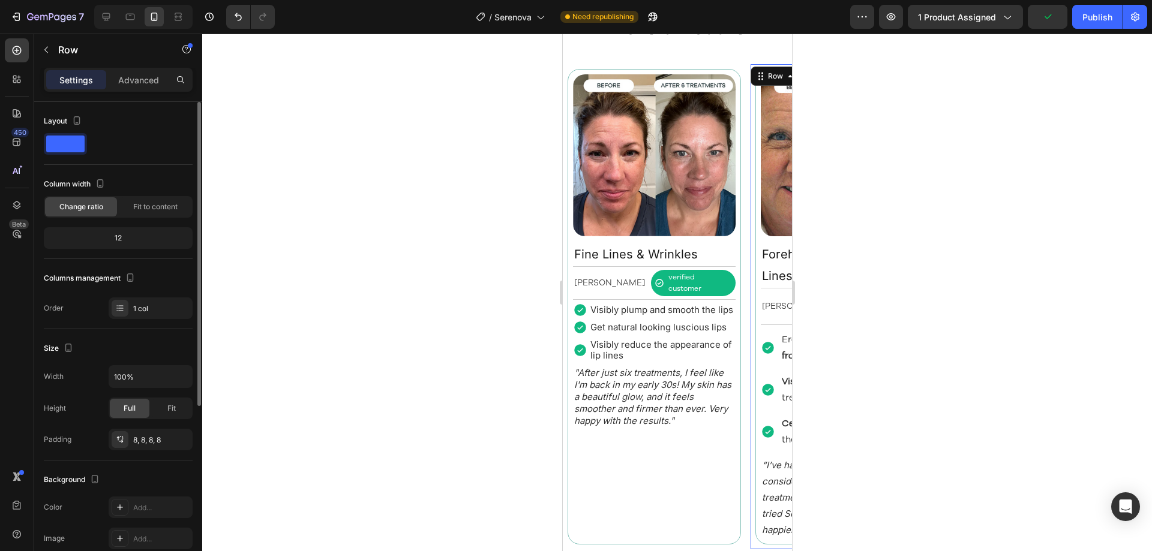
click at [750, 422] on div "Image Forehead Wrinkles & Frown Lines Text Block Margret H. Text Block verified…" at bounding box center [841, 307] width 183 height 486
click at [745, 432] on div "Image Fine Lines & Wrinkles Text Block Rebecca S. Text Block verified customer …" at bounding box center [676, 307] width 229 height 486
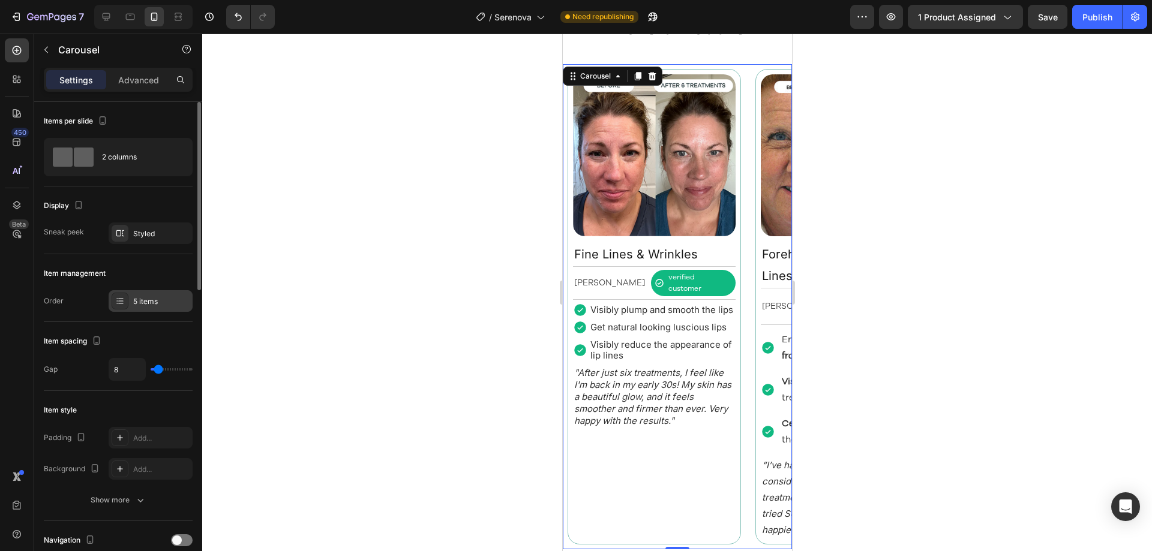
click at [139, 297] on div "5 items" at bounding box center [161, 301] width 56 height 11
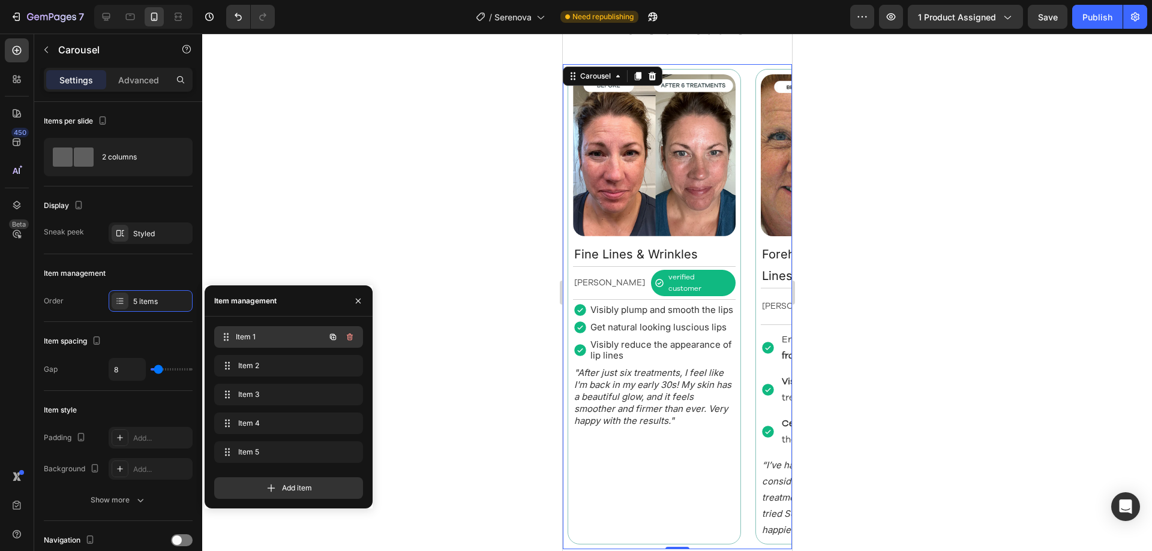
click at [271, 337] on span "Item 1" at bounding box center [280, 337] width 89 height 11
click at [263, 365] on span "Item 2" at bounding box center [272, 366] width 68 height 11
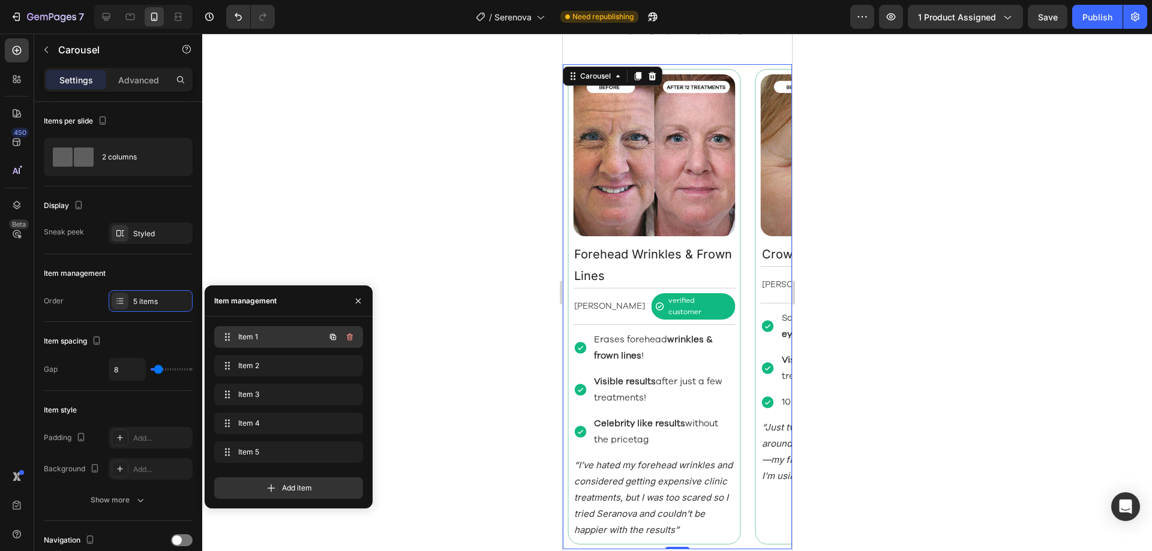
click at [294, 339] on span "Item 1" at bounding box center [272, 337] width 68 height 11
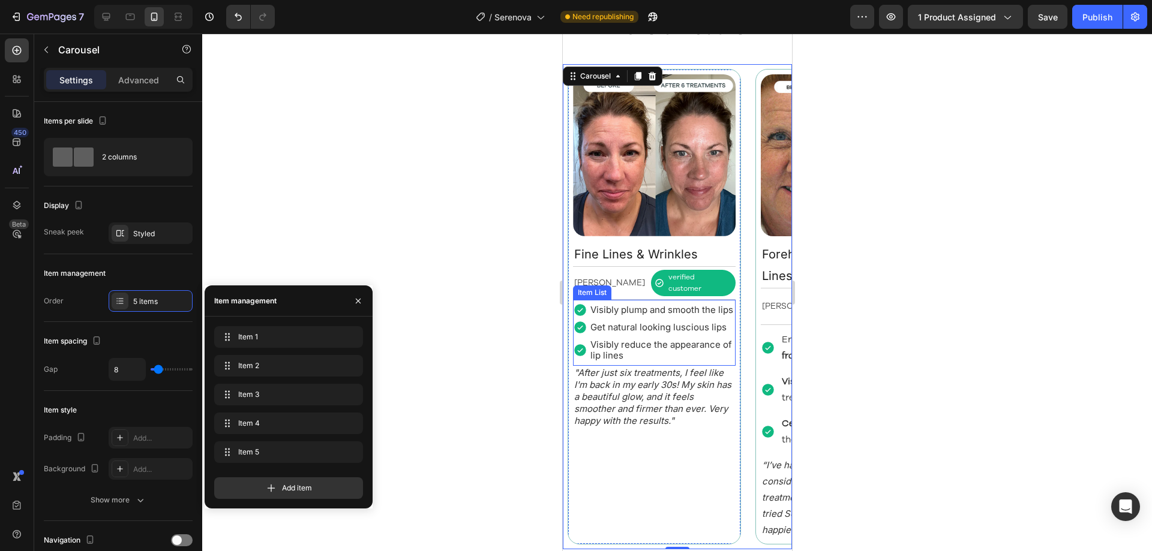
click at [665, 305] on p "Visibly plump and smooth the lips" at bounding box center [661, 310] width 143 height 11
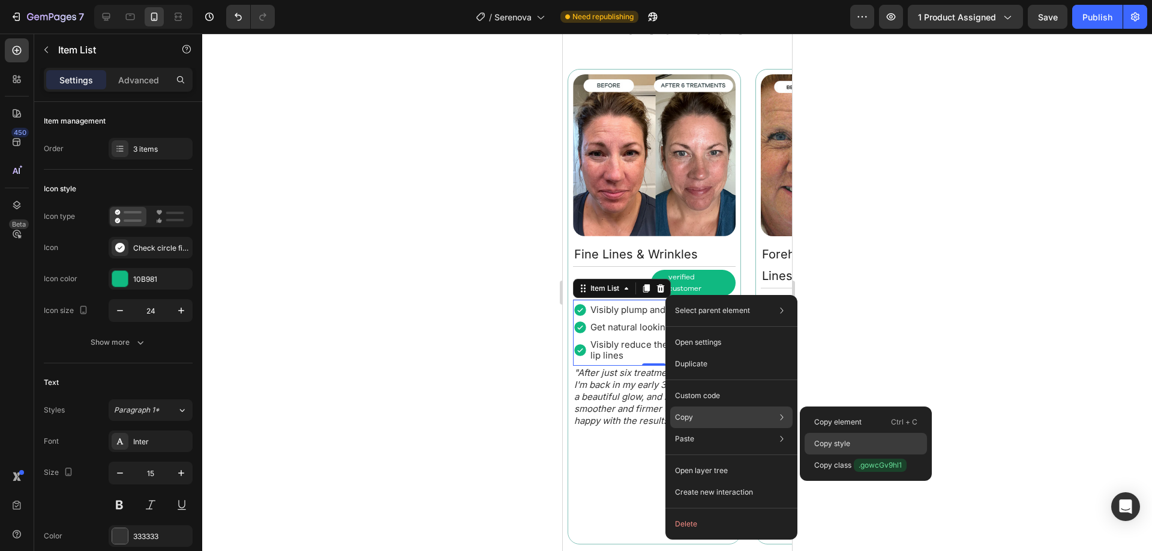
click at [818, 439] on p "Copy style" at bounding box center [832, 444] width 36 height 11
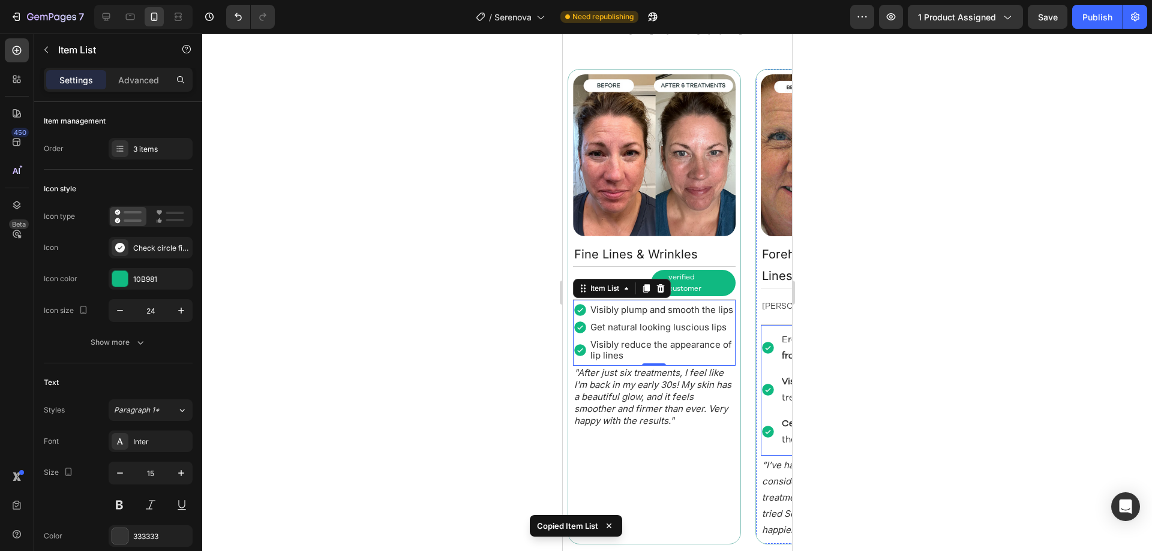
click at [778, 339] on div "Erases forehead wrinkles & frown lines !" at bounding box center [841, 348] width 163 height 36
click at [780, 333] on div "Erases forehead wrinkles & frown lines !" at bounding box center [850, 348] width 143 height 36
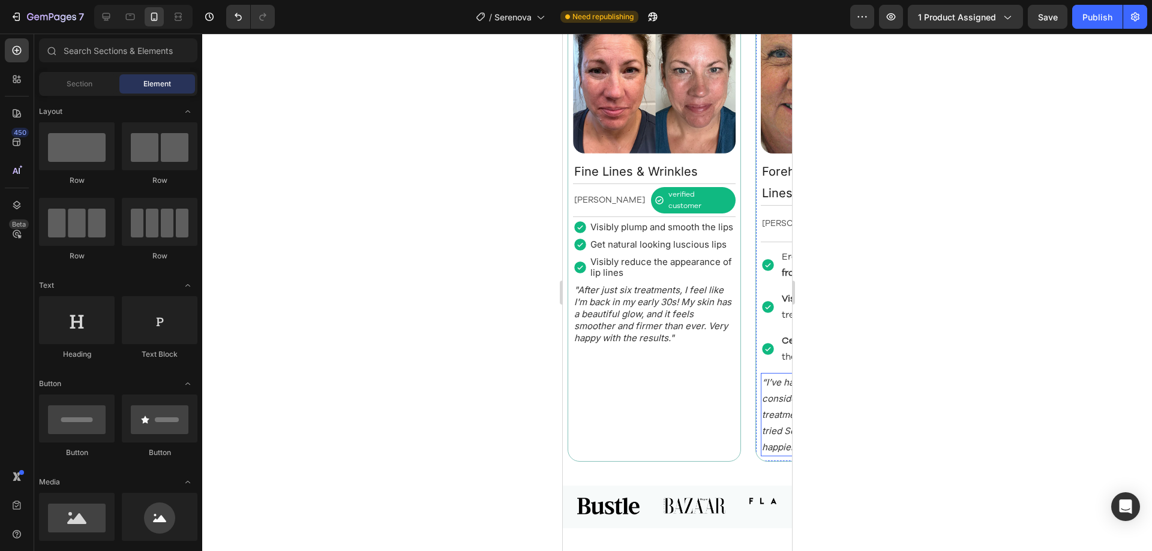
scroll to position [1132, 0]
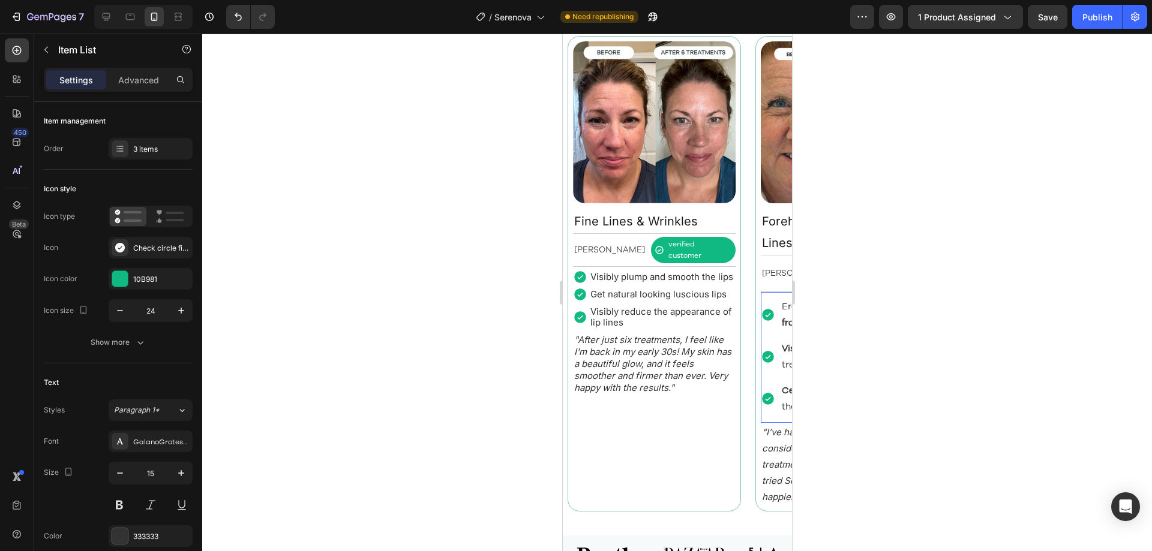
click at [773, 310] on icon at bounding box center [767, 315] width 14 height 14
click at [770, 314] on div "Erases forehead wrinkles & frown lines !" at bounding box center [841, 315] width 163 height 36
drag, startPoint x: 781, startPoint y: 301, endPoint x: 775, endPoint y: 313, distance: 13.2
click at [775, 313] on div "Erases forehead wrinkles & frown lines !" at bounding box center [841, 315] width 163 height 36
click at [645, 272] on p "Visibly plump and smooth the lips" at bounding box center [661, 277] width 143 height 11
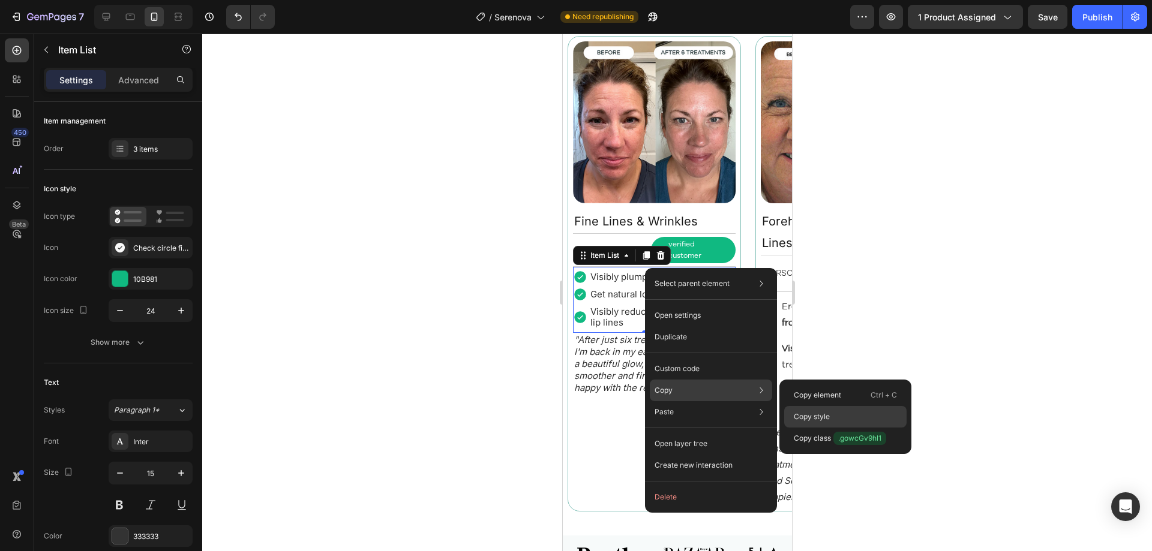
click at [812, 413] on p "Copy style" at bounding box center [812, 417] width 36 height 11
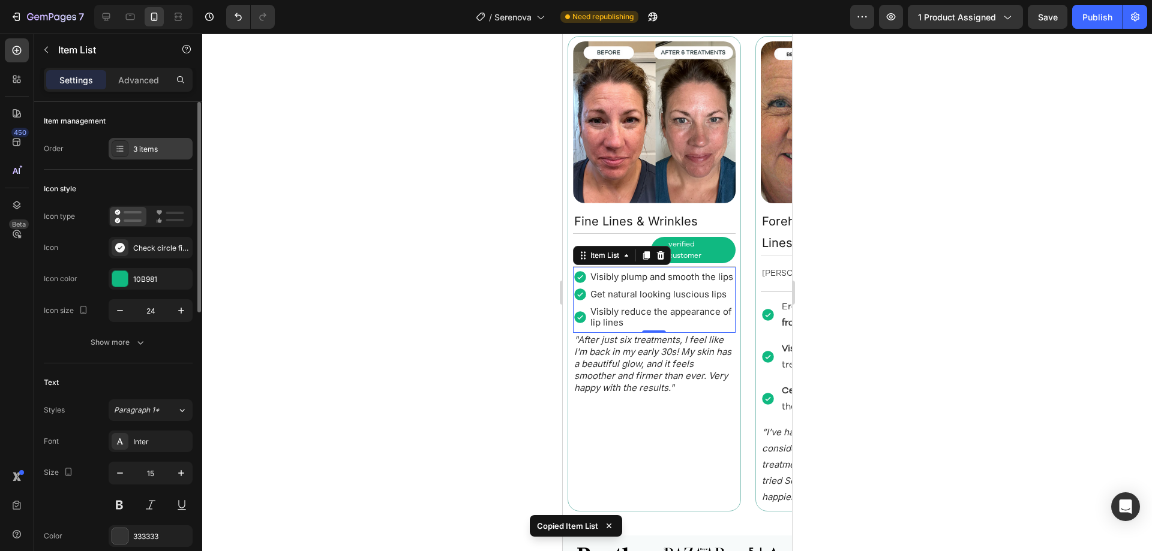
click at [146, 152] on div "3 items" at bounding box center [161, 149] width 56 height 11
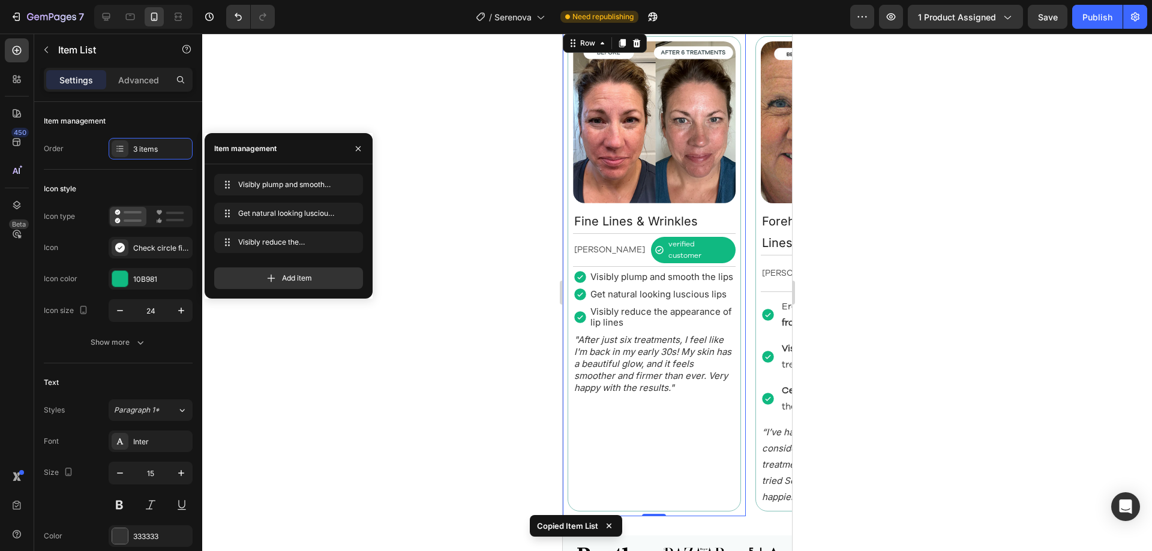
click at [743, 338] on div "Image Fine Lines & Wrinkles Text Block Rebecca S. Text Block verified customer …" at bounding box center [653, 274] width 183 height 486
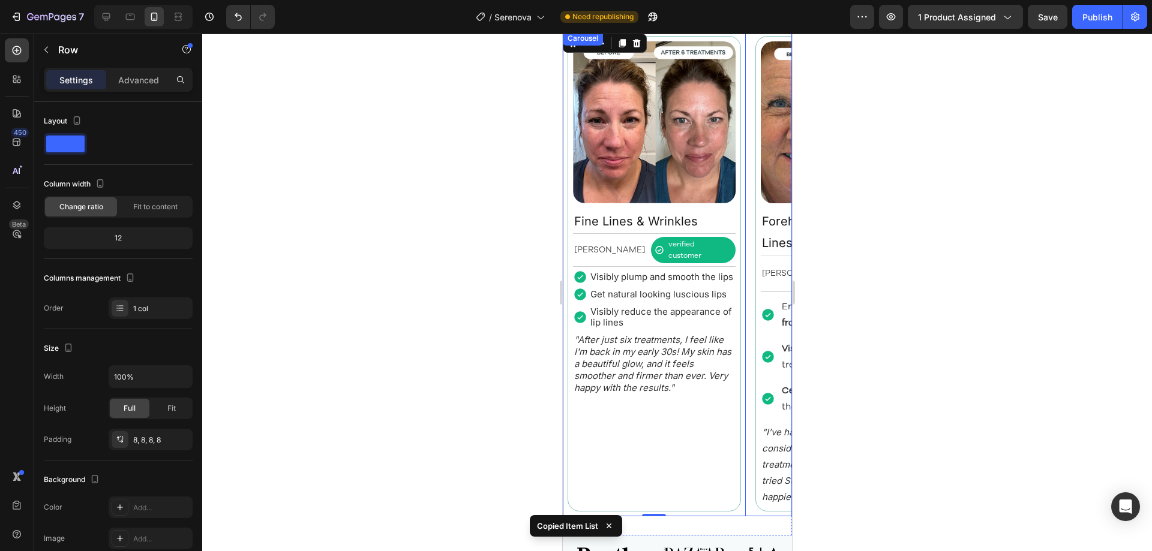
click at [747, 333] on div "Image Fine Lines & Wrinkles Text Block Rebecca S. Text Block verified customer …" at bounding box center [676, 274] width 229 height 486
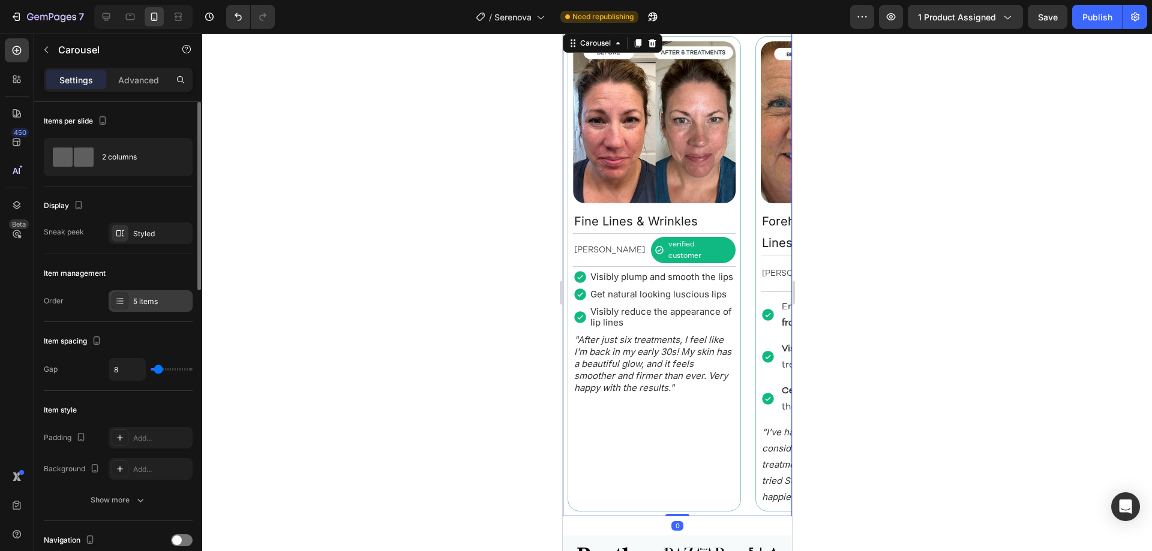
click at [138, 300] on div "5 items" at bounding box center [161, 301] width 56 height 11
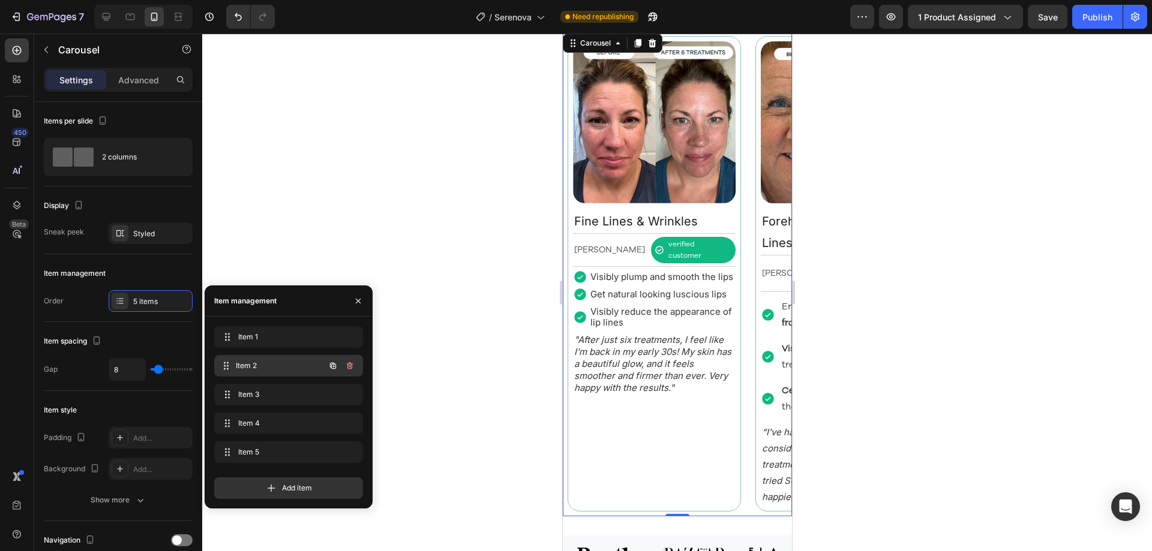
click at [265, 371] on div "Item 2 Item 2" at bounding box center [272, 366] width 106 height 17
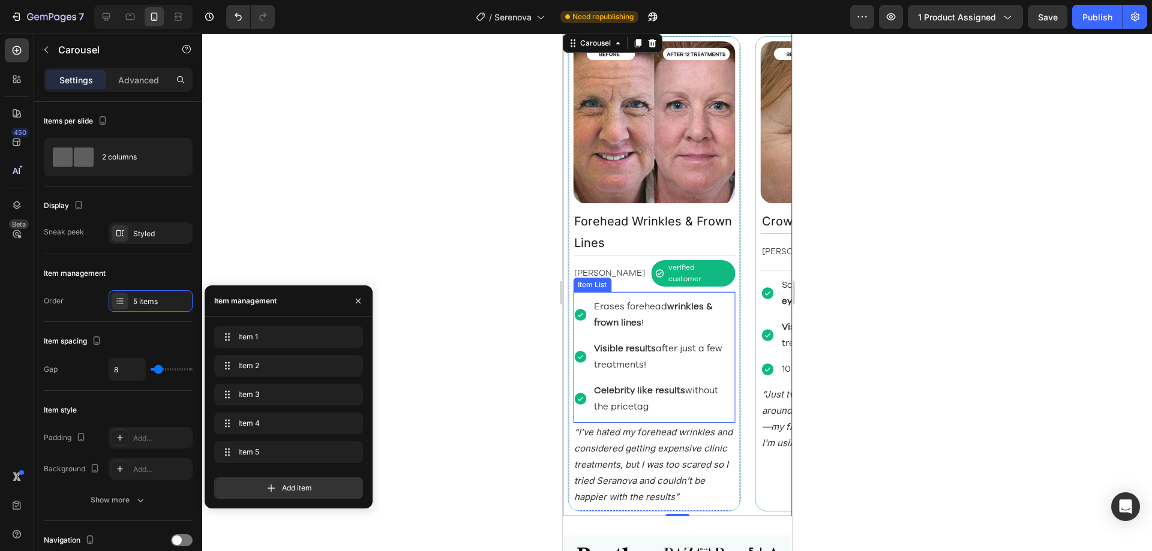
click at [635, 308] on strong "wrinkles & frown lines" at bounding box center [652, 315] width 119 height 28
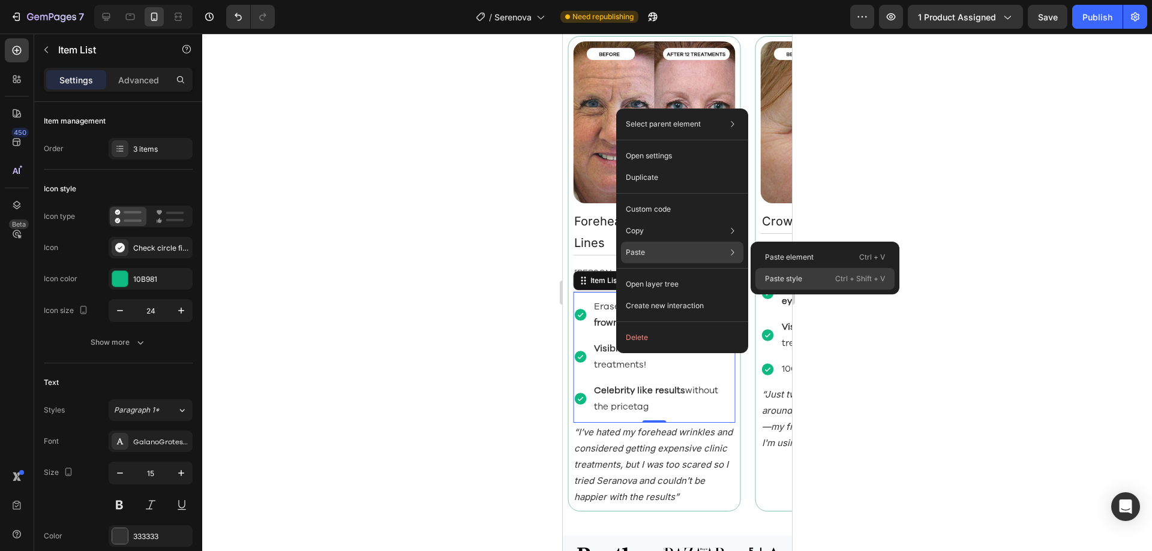
click at [785, 278] on p "Paste style" at bounding box center [783, 279] width 37 height 11
type input "5"
type input "2"
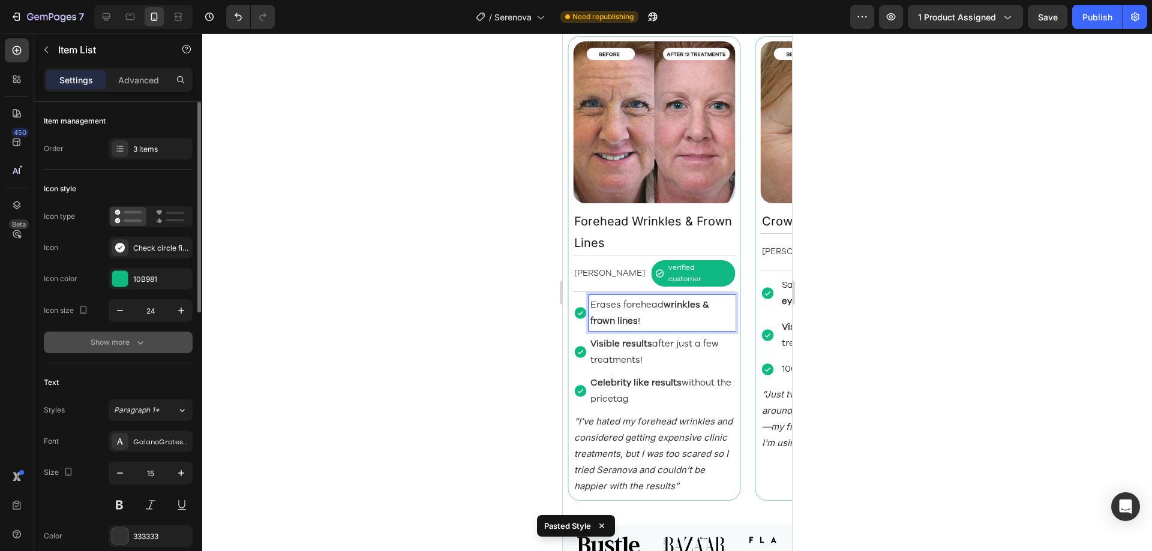
click at [154, 347] on button "Show more" at bounding box center [118, 343] width 149 height 22
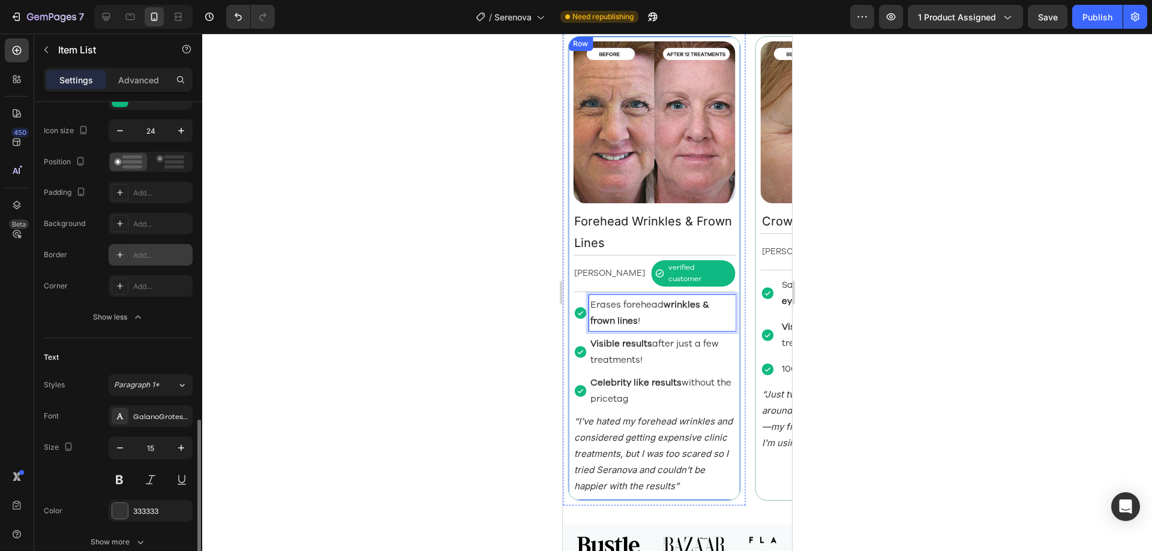
scroll to position [360, 0]
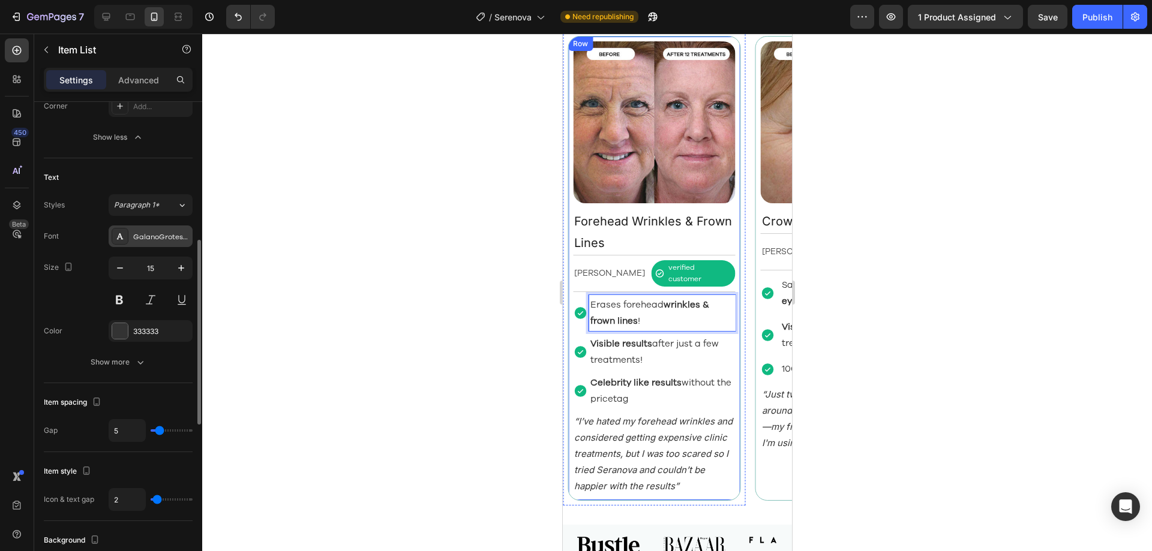
click at [148, 240] on div "GalanoGrotesqueRegular" at bounding box center [161, 237] width 56 height 11
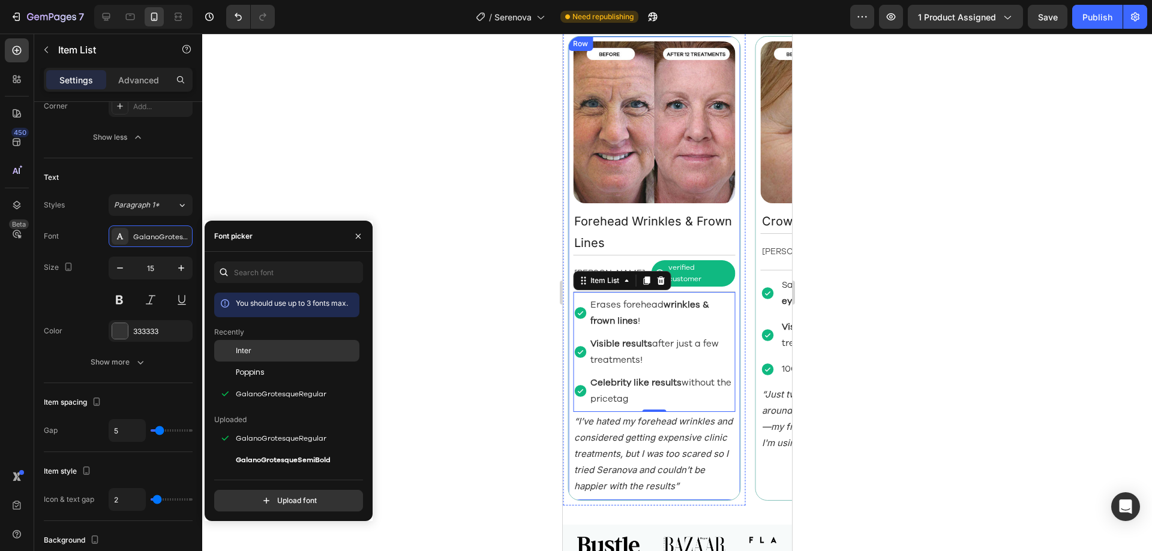
click at [280, 428] on div "Inter" at bounding box center [286, 439] width 145 height 22
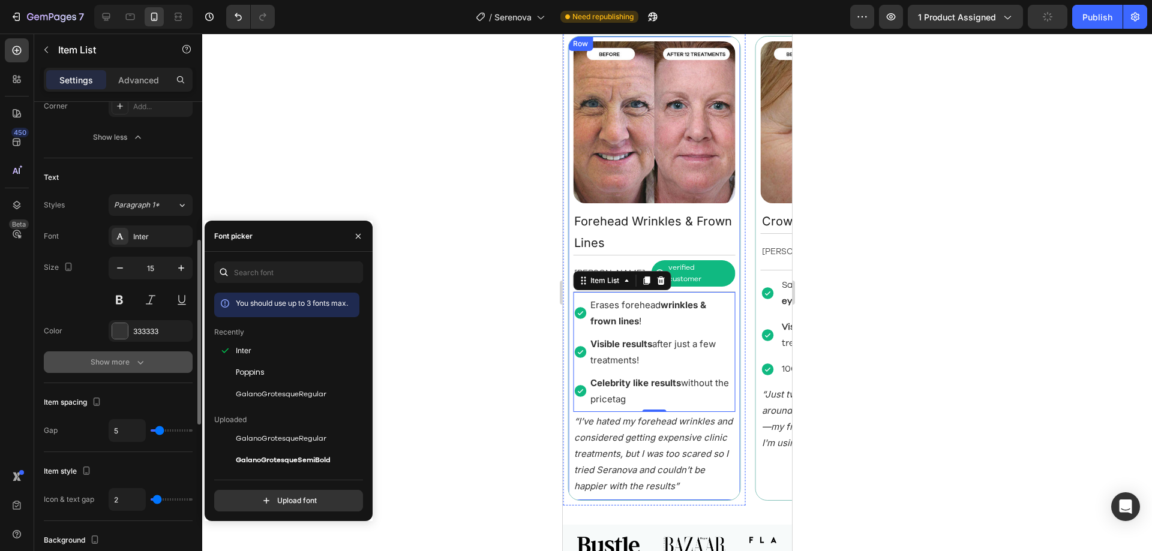
click at [154, 359] on button "Show more" at bounding box center [118, 363] width 149 height 22
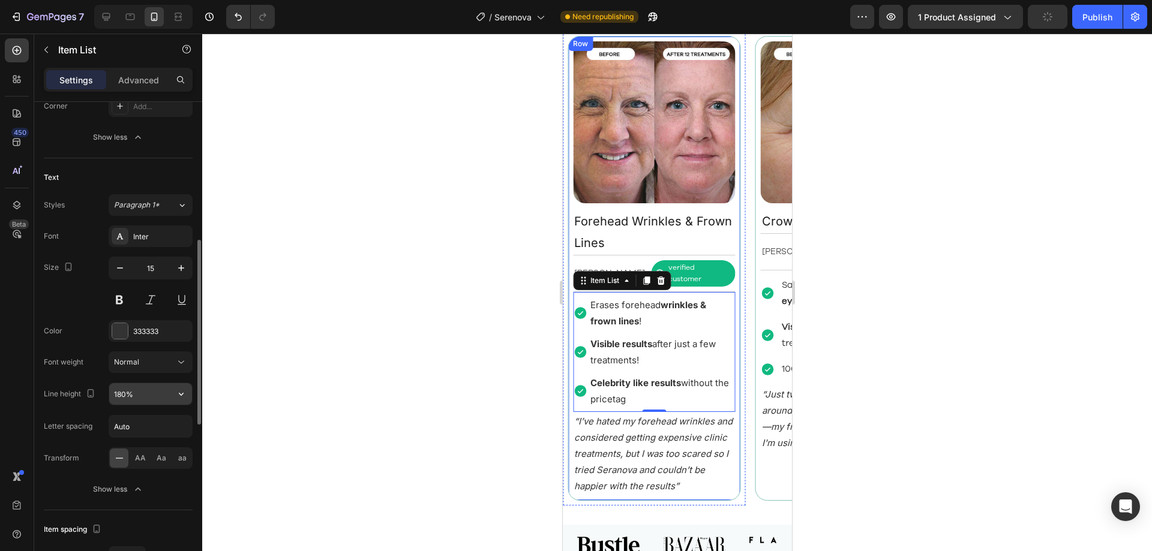
click at [164, 392] on input "180%" at bounding box center [150, 394] width 83 height 22
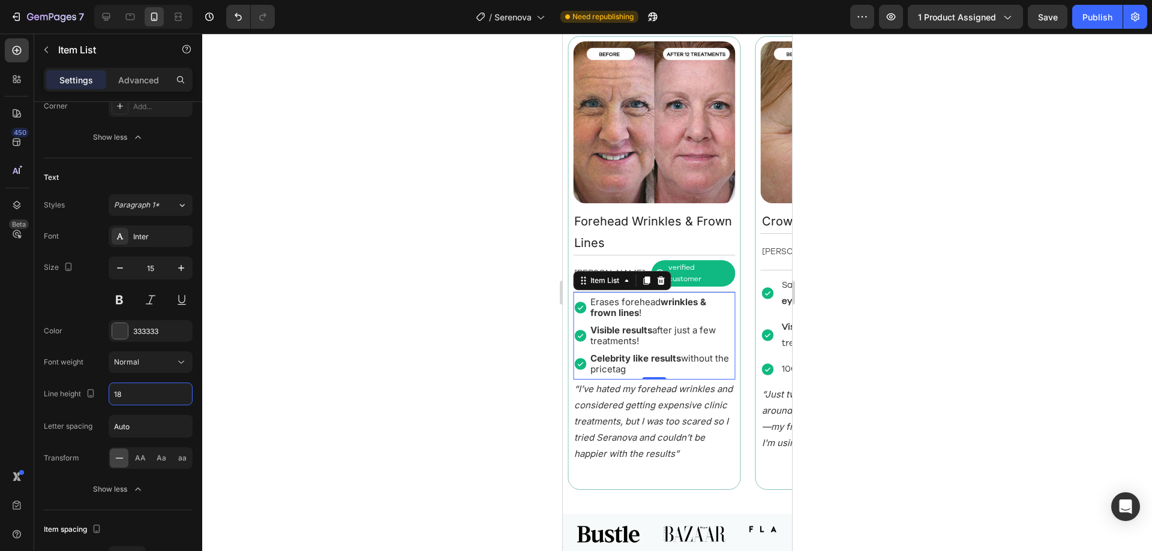
type input "18"
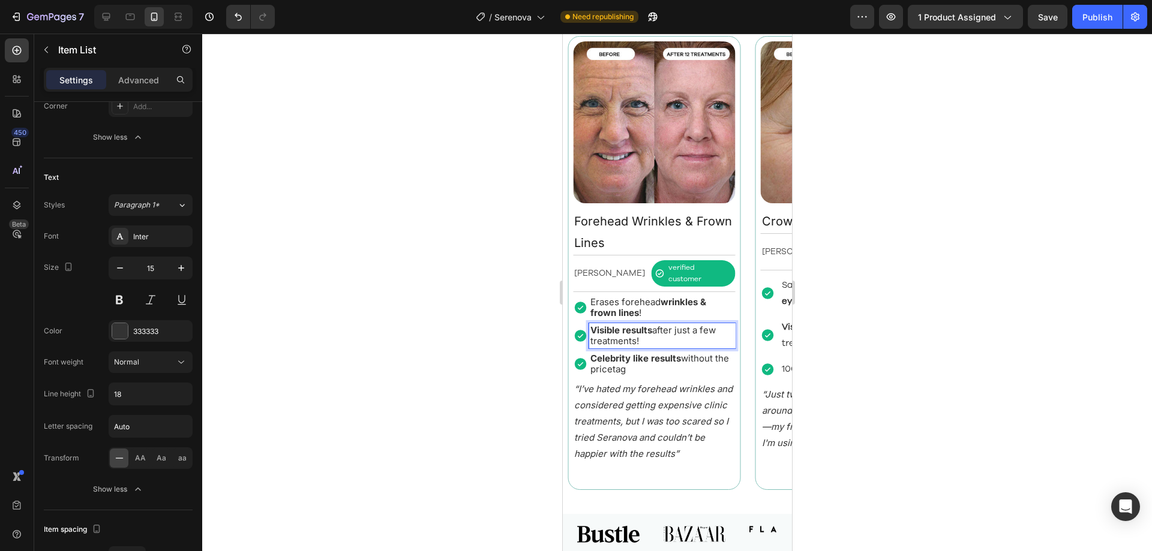
click at [636, 325] on strong "Visible results" at bounding box center [621, 330] width 62 height 11
click at [628, 299] on strong "wrinkles & frown lines" at bounding box center [648, 307] width 116 height 22
click at [610, 302] on strong "wrinkles & frown lines" at bounding box center [648, 307] width 116 height 22
click at [578, 308] on div "Erases forehead wrinkles & frown lines !" at bounding box center [653, 307] width 163 height 25
click at [602, 325] on strong "Visible results" at bounding box center [621, 330] width 62 height 11
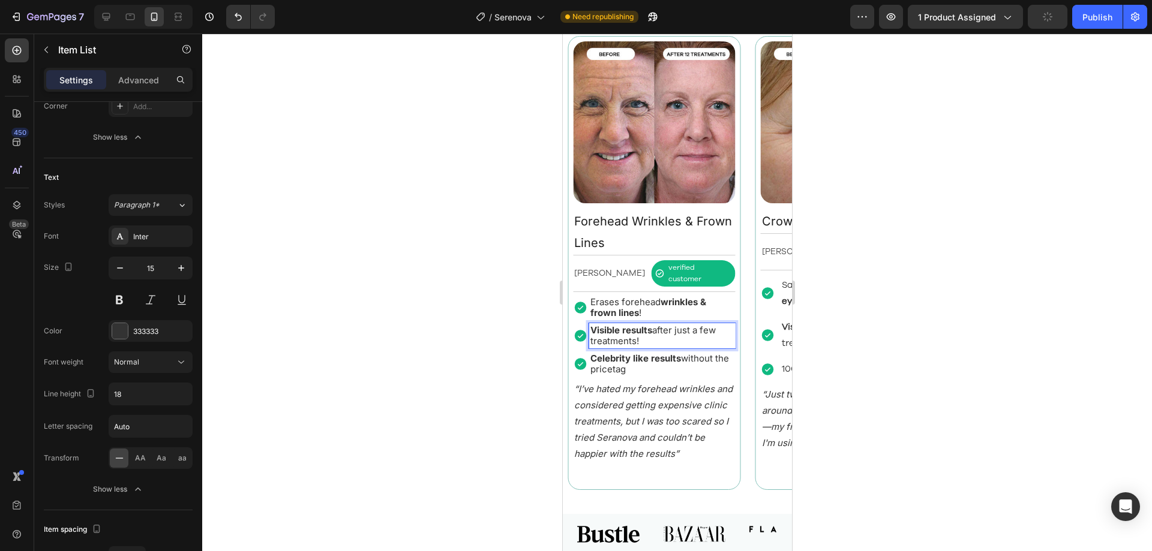
click at [581, 302] on icon at bounding box center [580, 308] width 12 height 12
click at [585, 302] on icon at bounding box center [579, 308] width 14 height 14
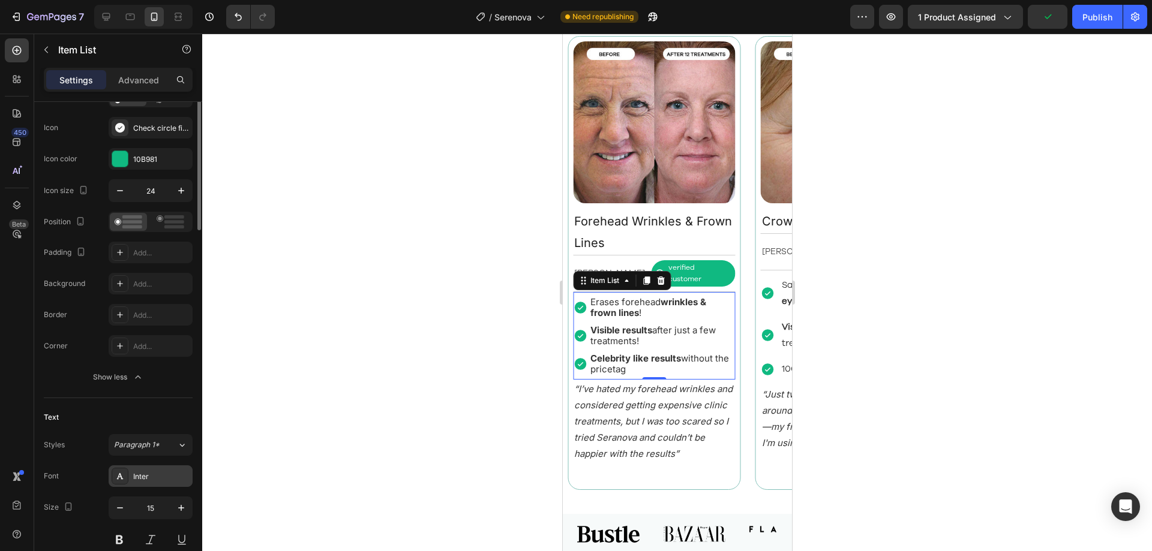
scroll to position [60, 0]
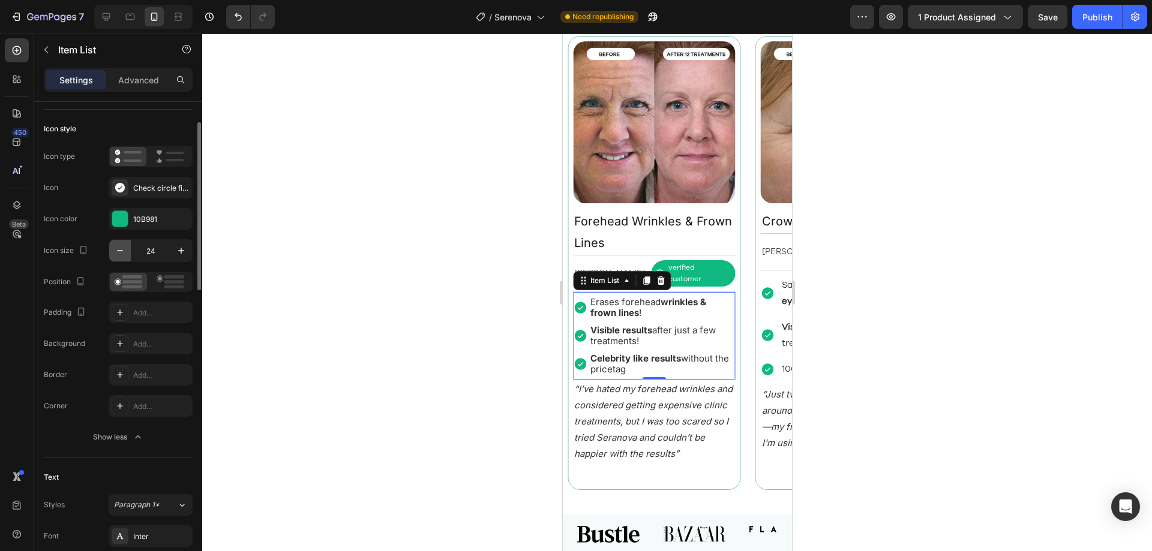
click at [119, 248] on icon "button" at bounding box center [120, 251] width 12 height 12
type input "20"
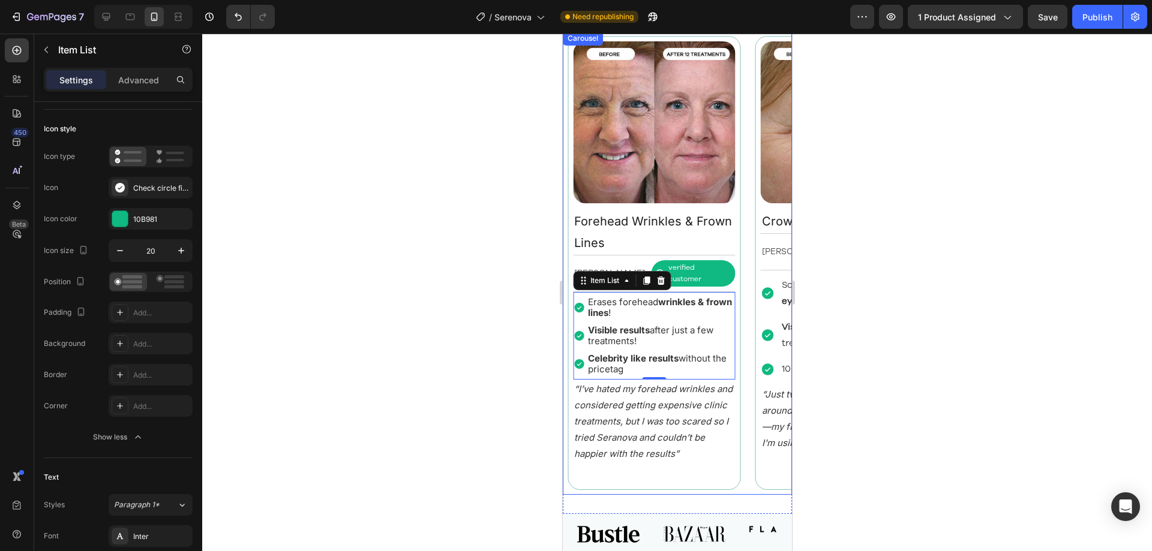
click at [748, 425] on div "Image Fine Lines & Wrinkles Text Block Rebecca S. Text Block verified customer …" at bounding box center [676, 263] width 229 height 464
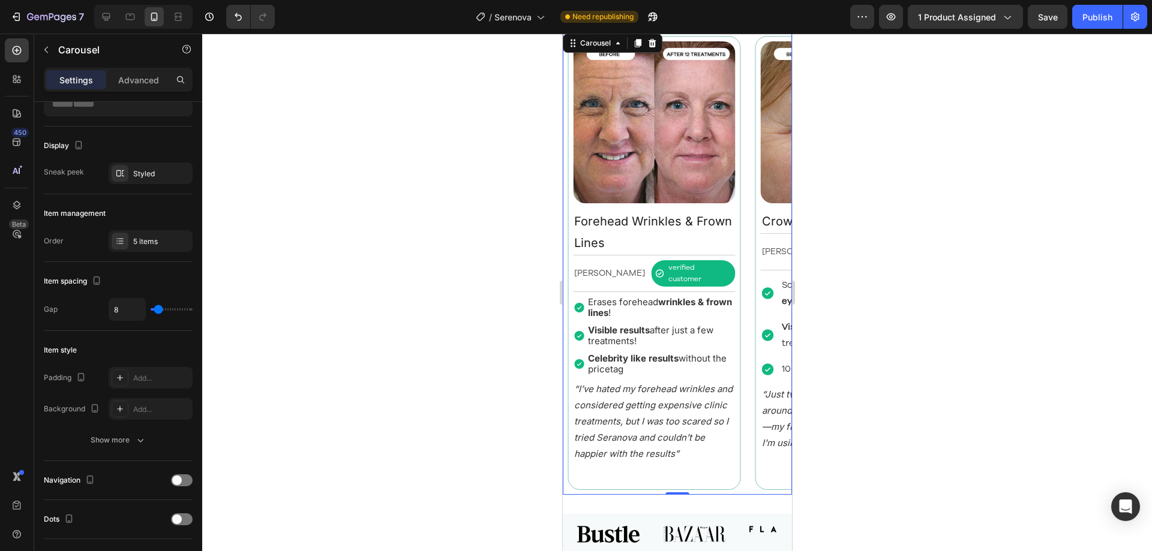
scroll to position [0, 0]
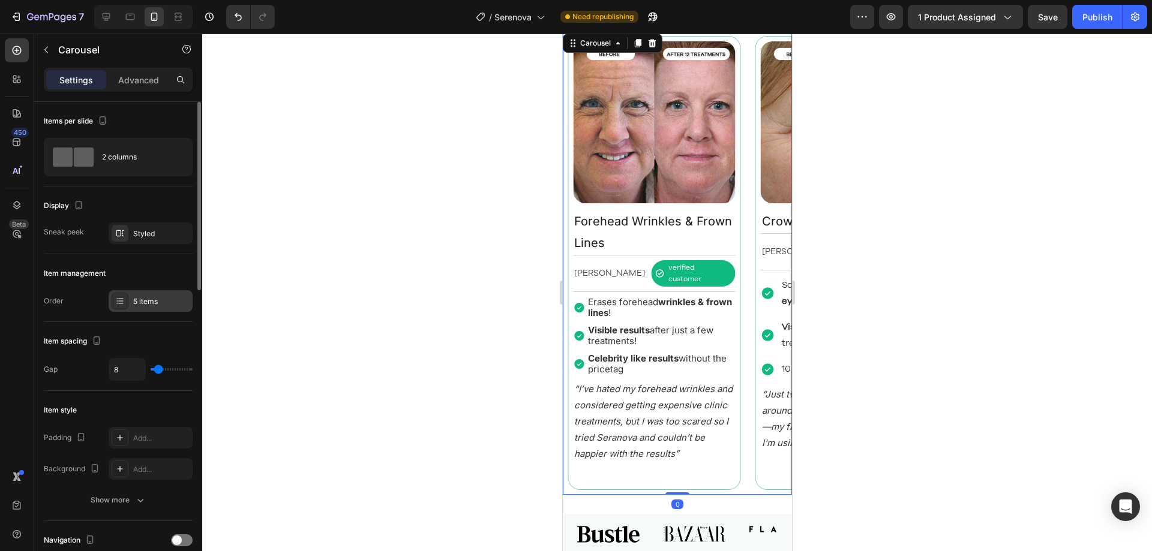
click at [137, 295] on div "5 items" at bounding box center [151, 301] width 84 height 22
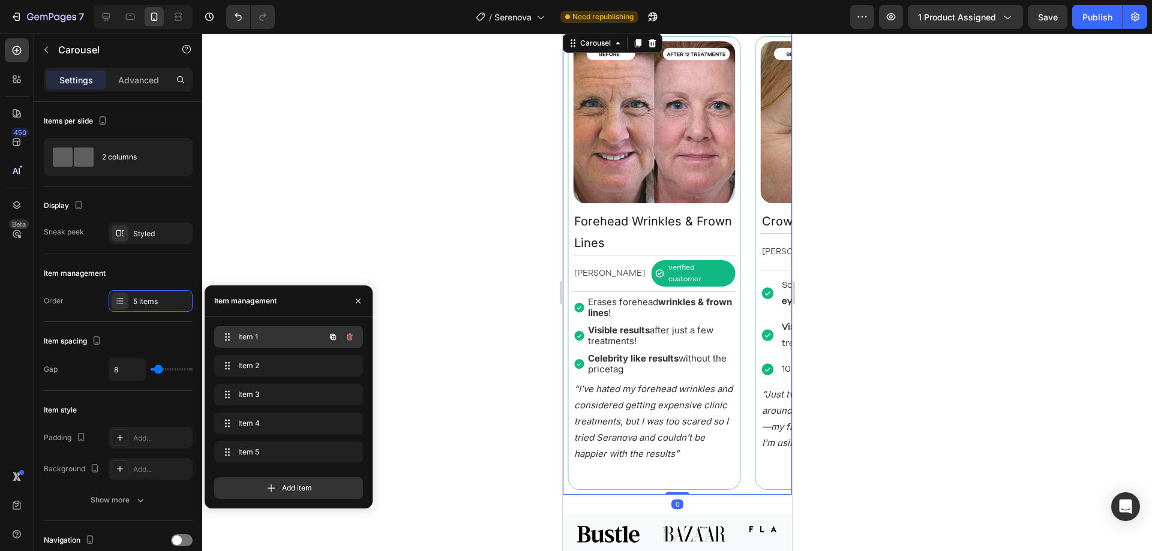
click at [280, 332] on span "Item 1" at bounding box center [272, 337] width 68 height 11
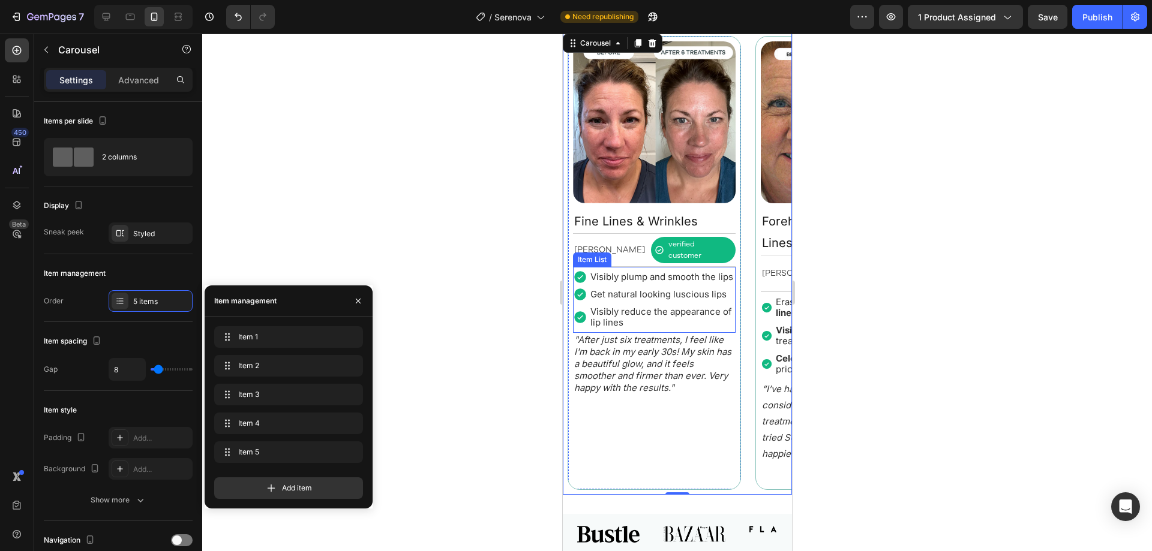
click at [590, 272] on p "Visibly plump and smooth the lips" at bounding box center [661, 277] width 143 height 11
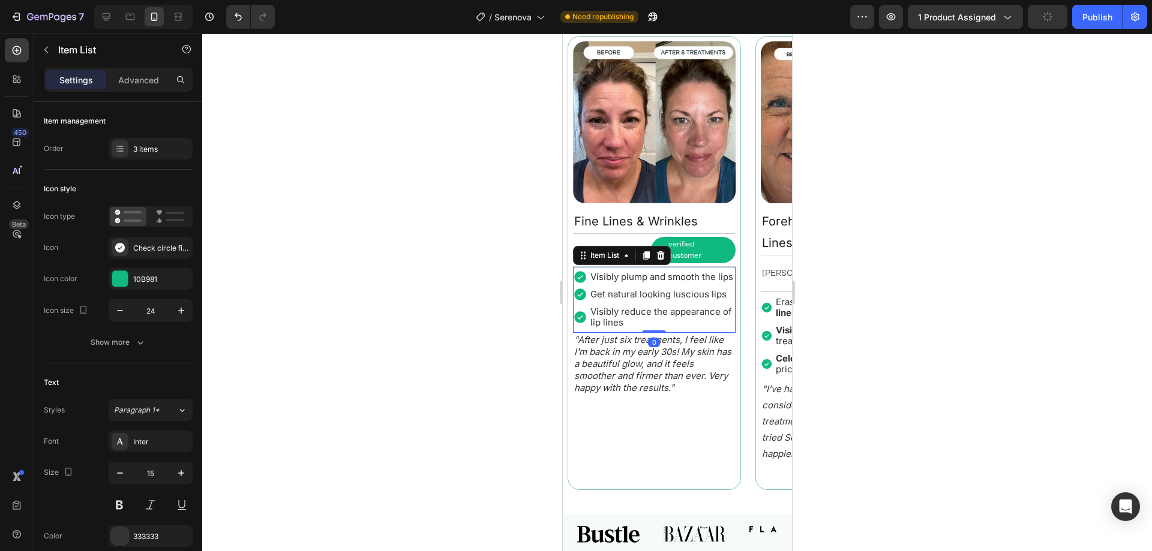
click at [590, 275] on div "Visibly plump and smooth the lips Get natural looking luscious lips Visibly red…" at bounding box center [653, 300] width 163 height 60
click at [116, 308] on icon "button" at bounding box center [120, 311] width 12 height 12
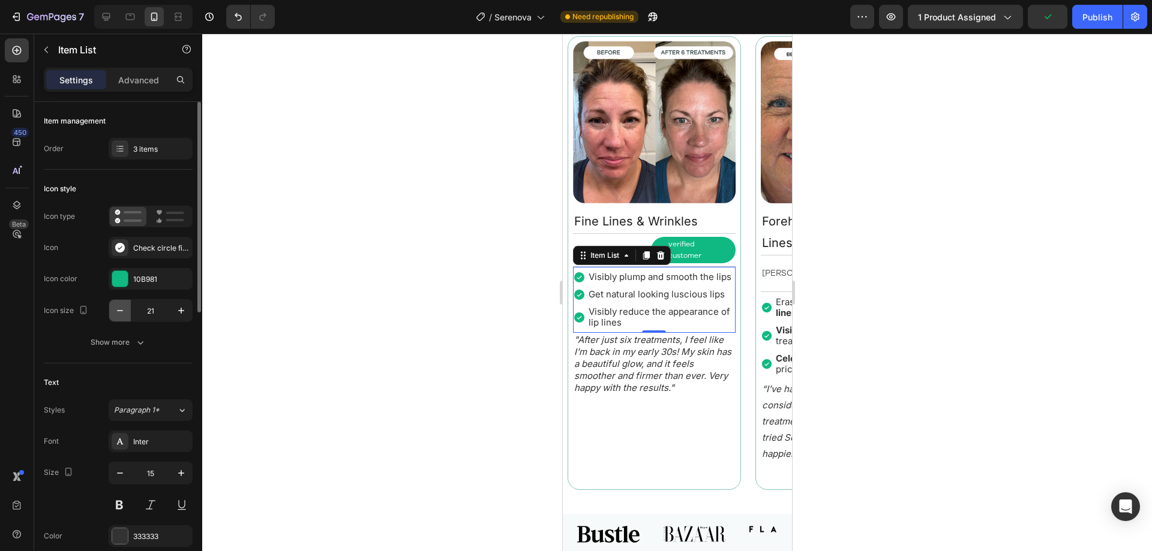
type input "20"
click at [600, 352] on icon ""After just six treatments, I feel like I'm back in my early 30s! My skin has a…" at bounding box center [652, 363] width 157 height 59
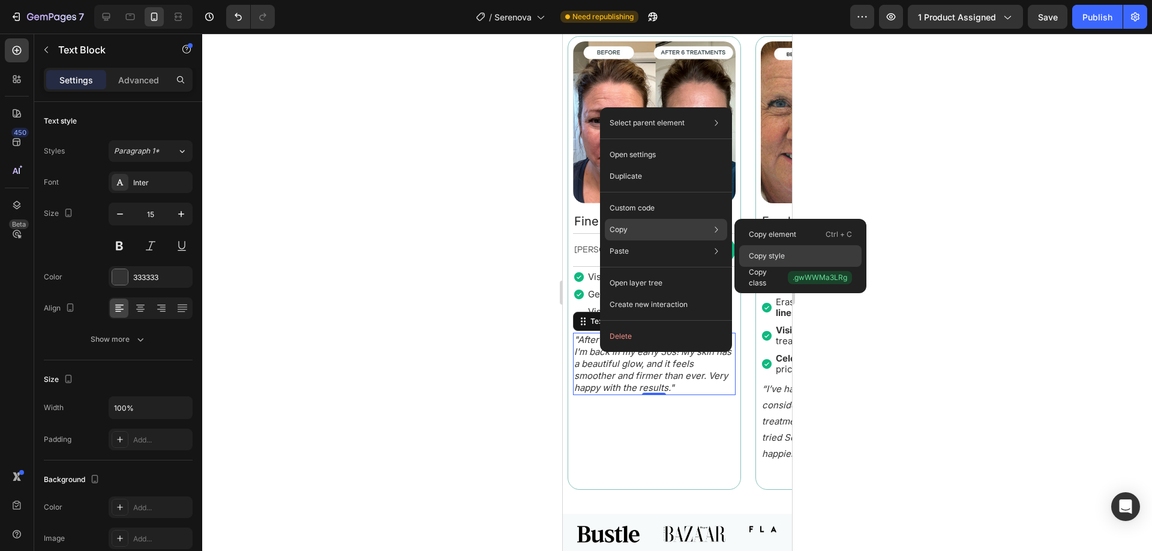
click at [766, 251] on p "Copy style" at bounding box center [767, 256] width 36 height 11
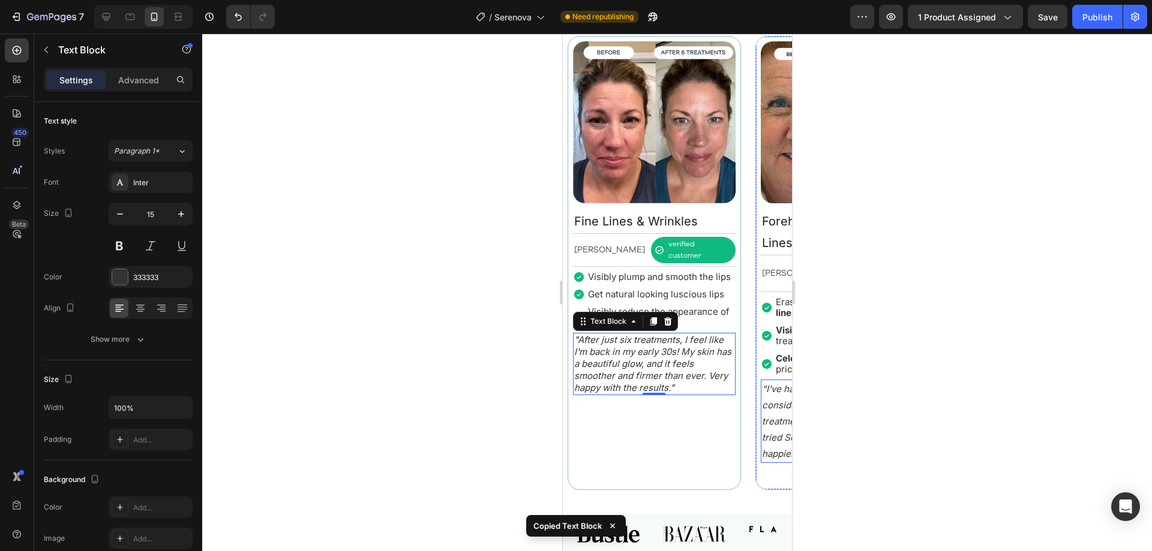
click at [775, 415] on icon "“I’ve hated my forehead wrinkles and considered getting expensive clinic treatm…" at bounding box center [840, 421] width 158 height 76
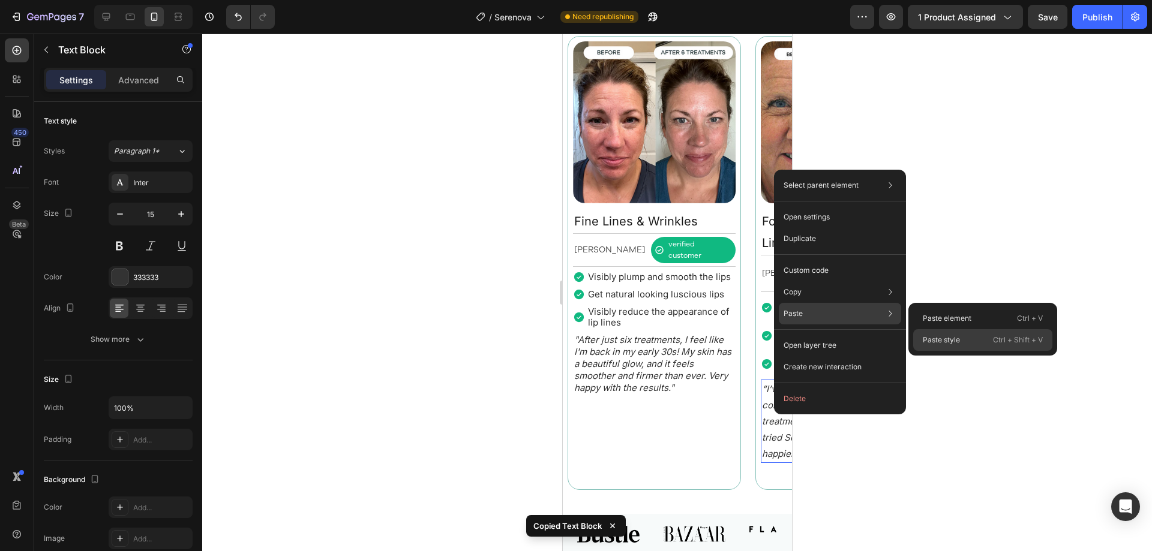
click at [974, 336] on div "Paste style Ctrl + Shift + V" at bounding box center [982, 340] width 139 height 22
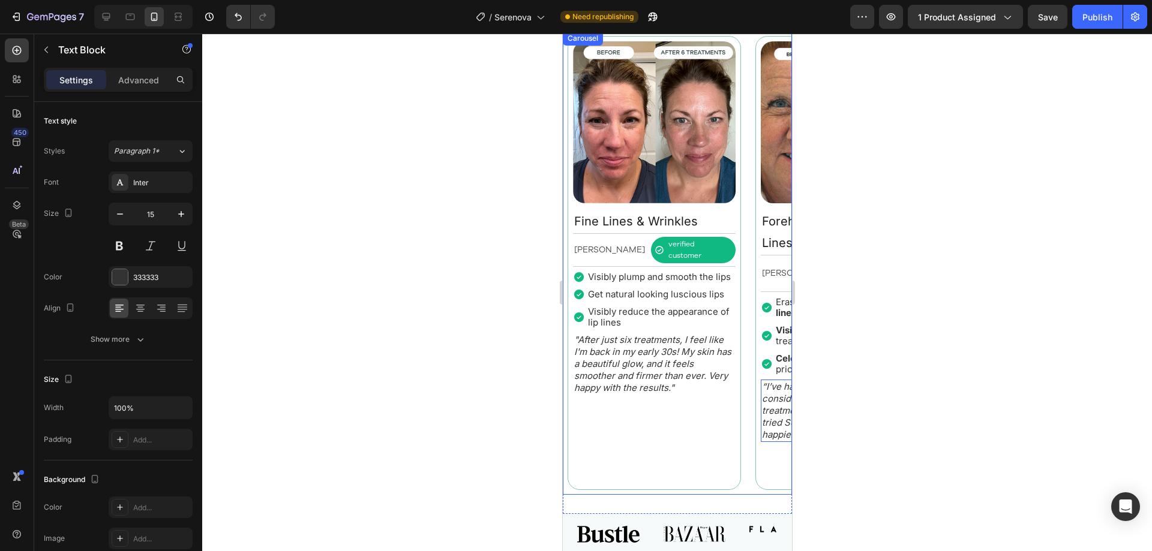
click at [746, 331] on div "Image Fine Lines & Wrinkles Text Block Rebecca S. Text Block verified customer …" at bounding box center [676, 263] width 229 height 464
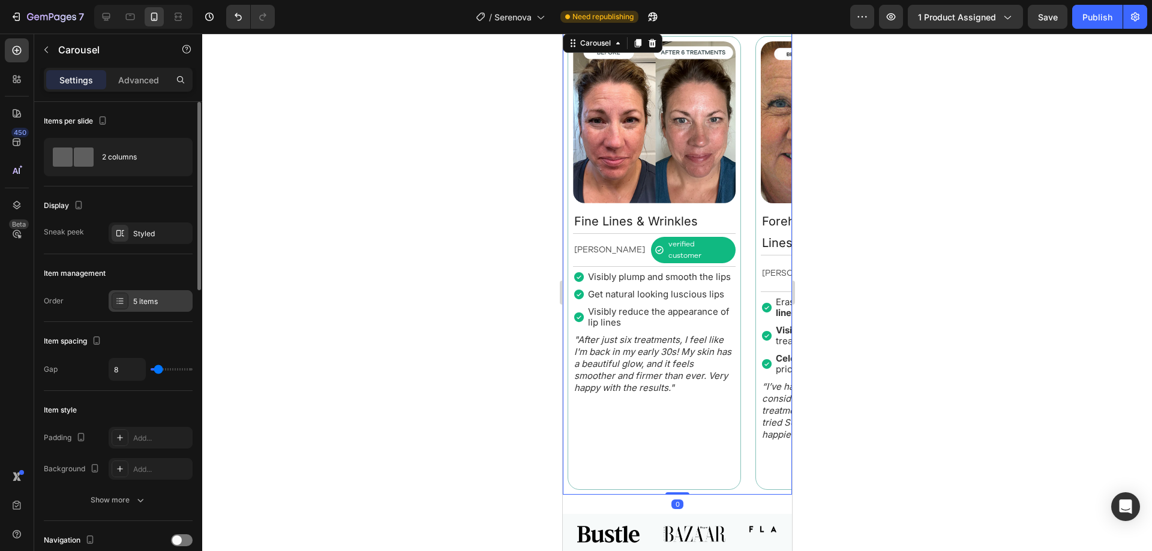
click at [136, 302] on div "5 items" at bounding box center [161, 301] width 56 height 11
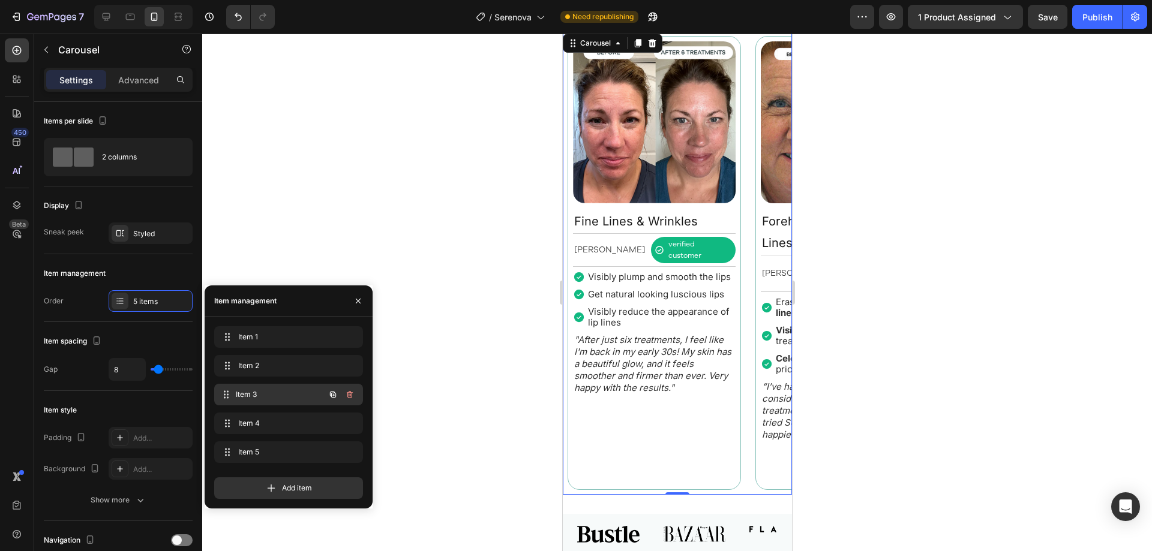
click at [274, 392] on span "Item 3" at bounding box center [280, 394] width 89 height 11
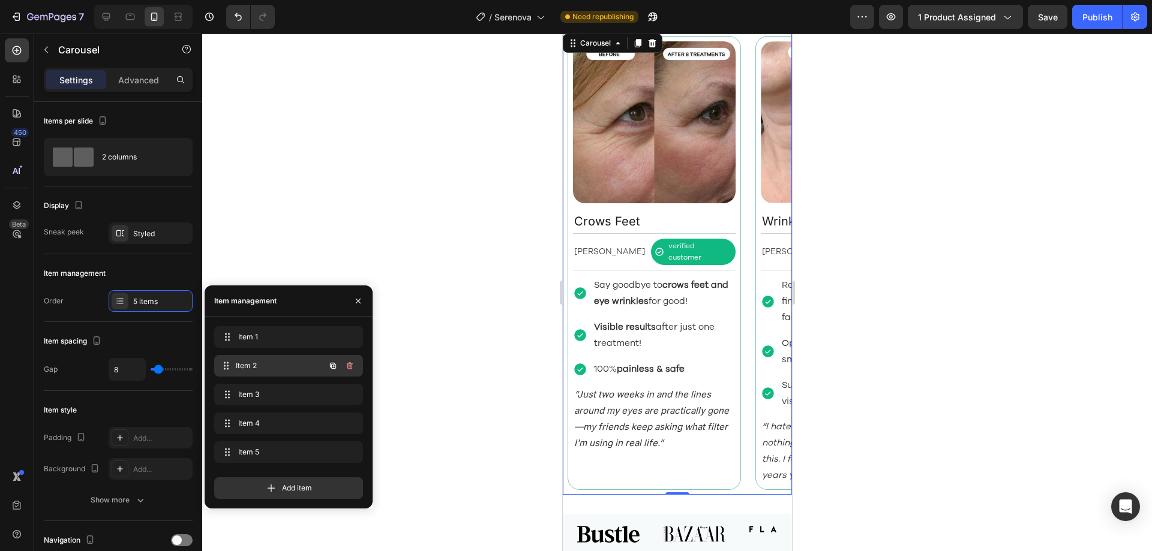
click at [263, 370] on span "Item 2" at bounding box center [280, 366] width 89 height 11
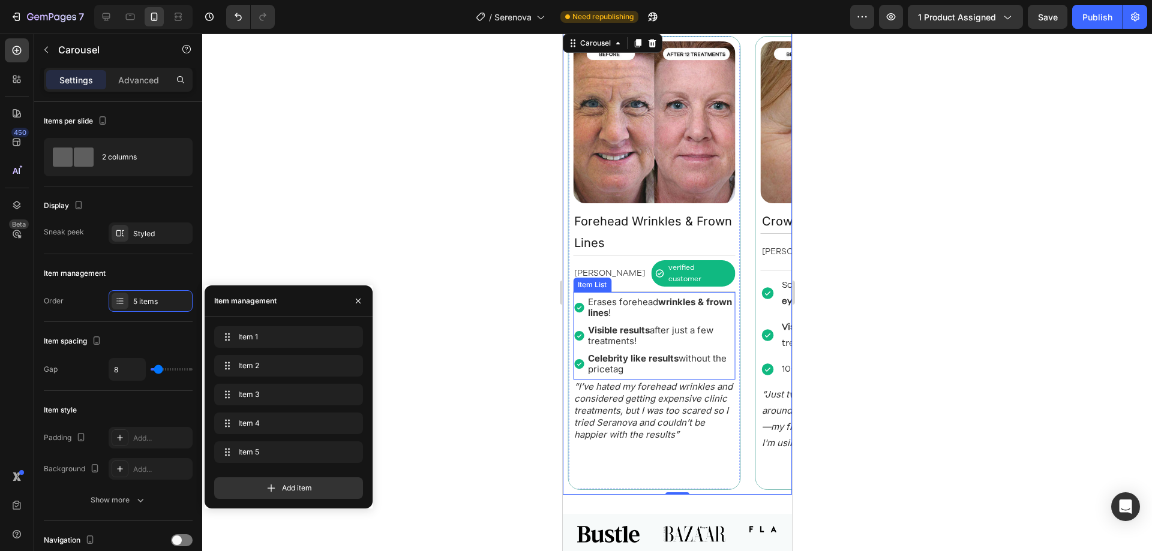
click at [618, 301] on p "Erases forehead wrinkles & frown lines !" at bounding box center [660, 308] width 146 height 22
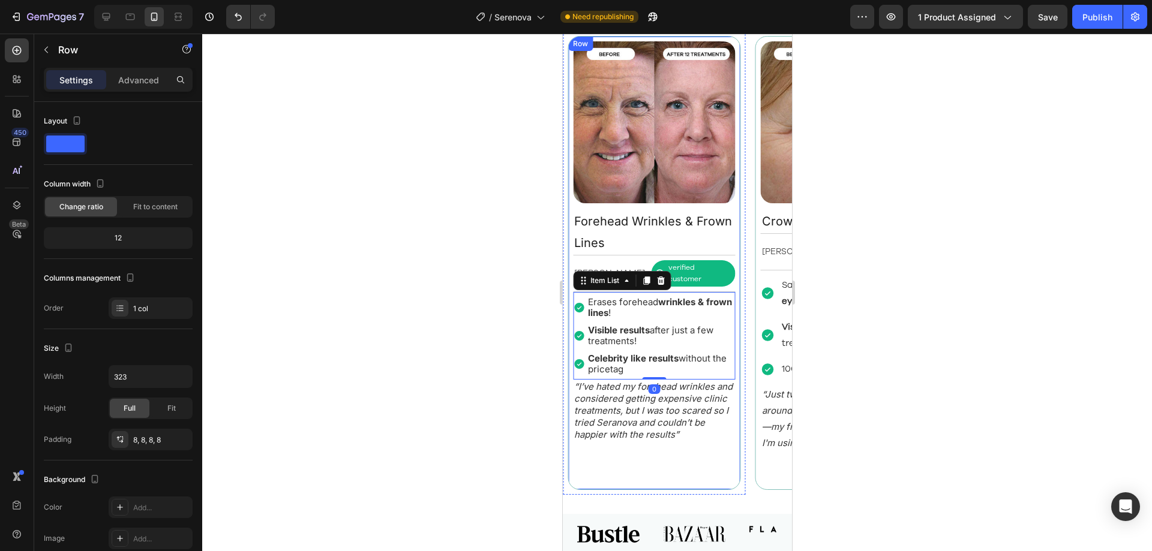
click at [569, 305] on div "Image Forehead Wrinkles & Frown Lines Text Block Margret H. Text Block verified…" at bounding box center [653, 263] width 173 height 455
click at [583, 304] on div "Erases forehead wrinkles & frown lines !" at bounding box center [653, 307] width 163 height 25
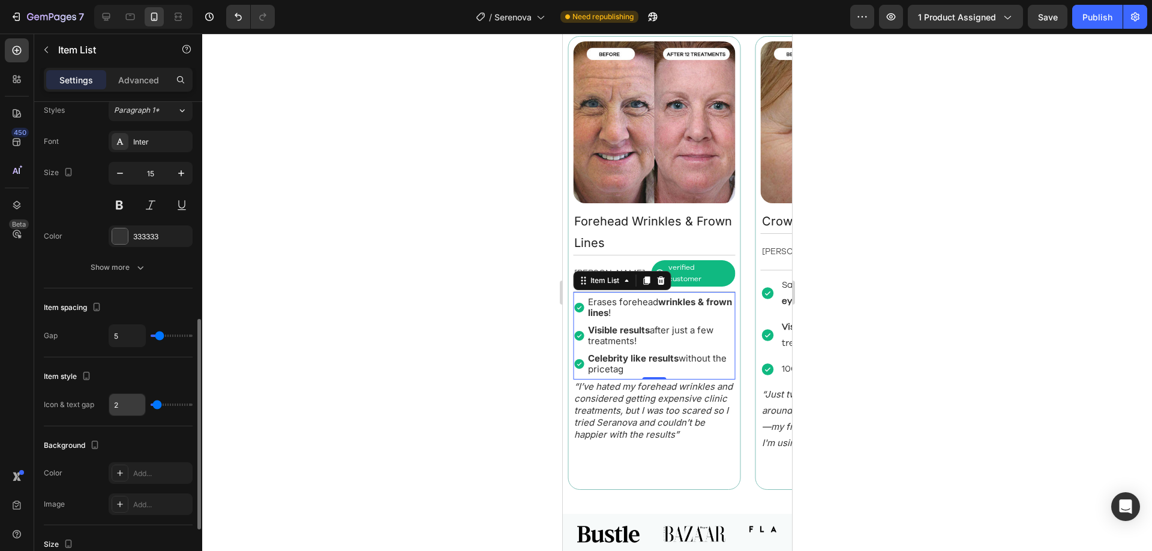
scroll to position [360, 0]
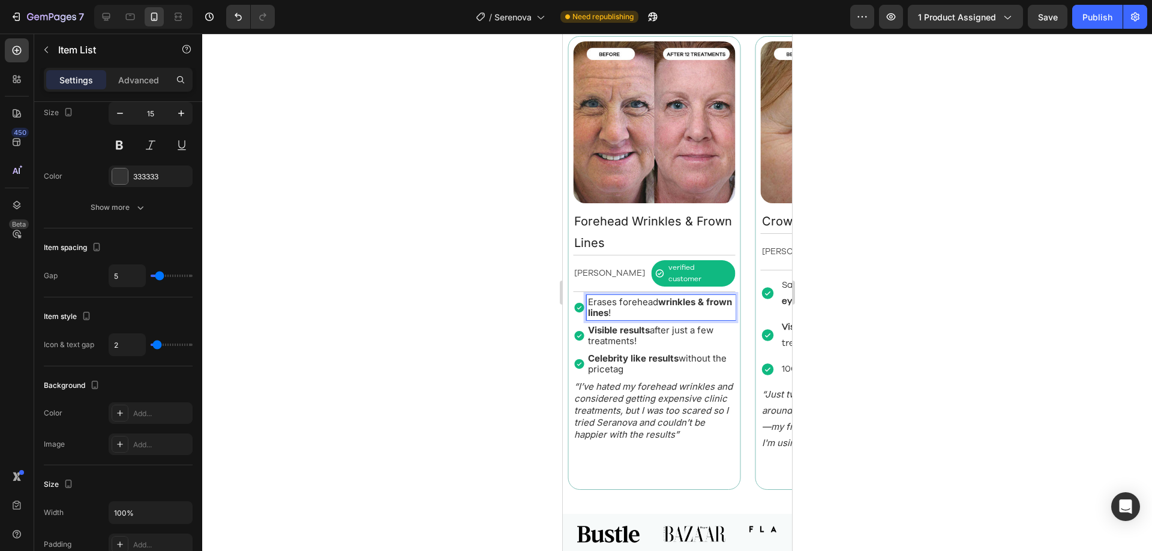
click at [586, 307] on div "Erases forehead wrinkles & frown lines !" at bounding box center [660, 307] width 149 height 25
click at [609, 325] on strong "Visible results" at bounding box center [618, 330] width 62 height 11
click at [619, 297] on p "Erases forehead wrinkles & frown lines !" at bounding box center [660, 308] width 146 height 22
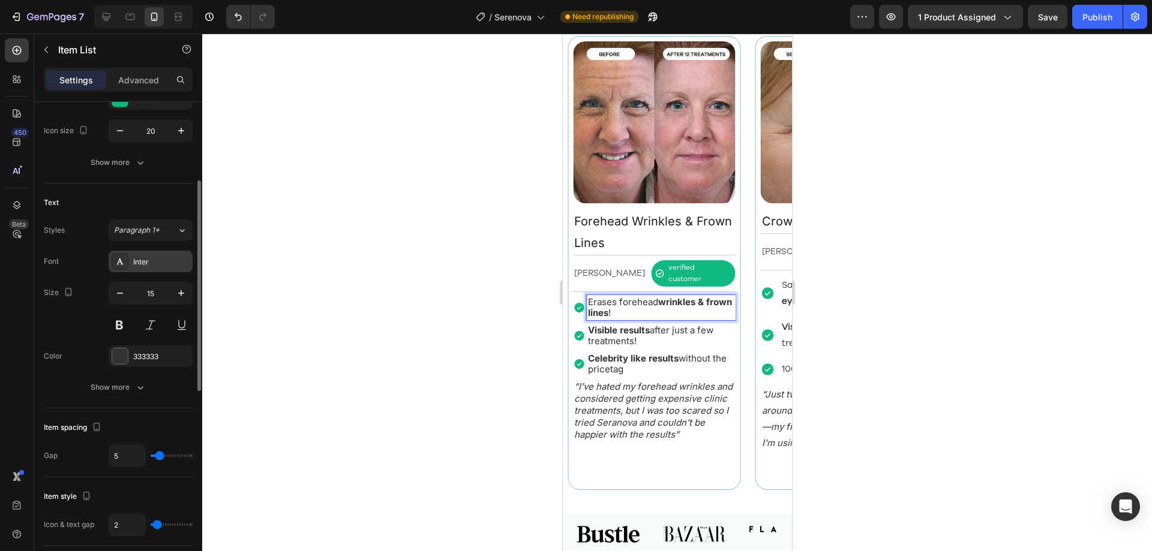
click at [152, 266] on div "Inter" at bounding box center [161, 262] width 56 height 11
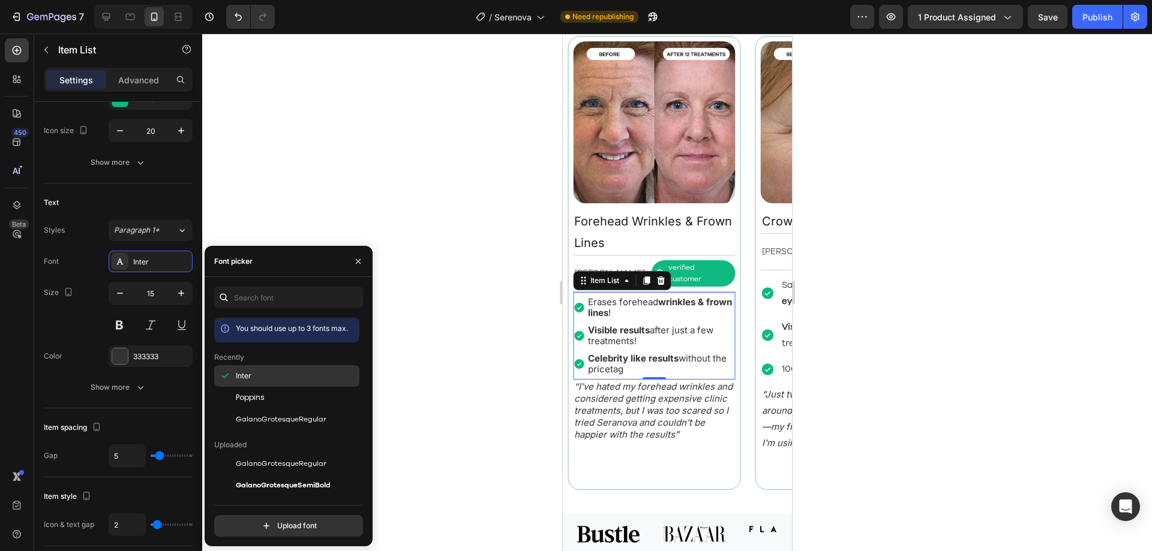
click at [289, 373] on div "Inter" at bounding box center [296, 376] width 121 height 11
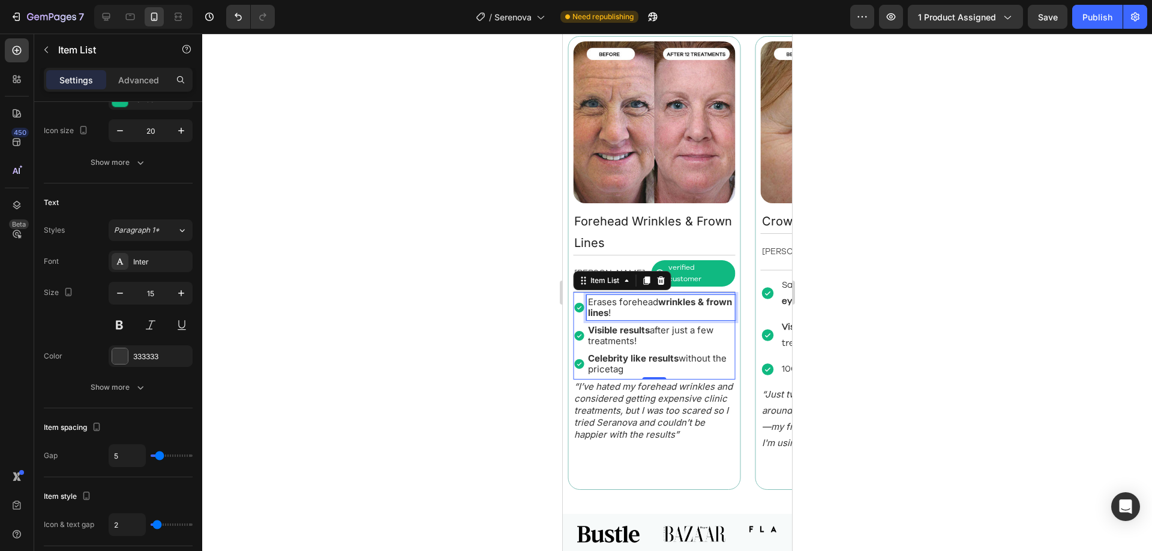
click at [613, 297] on p "Erases forehead wrinkles & frown lines !" at bounding box center [660, 308] width 146 height 22
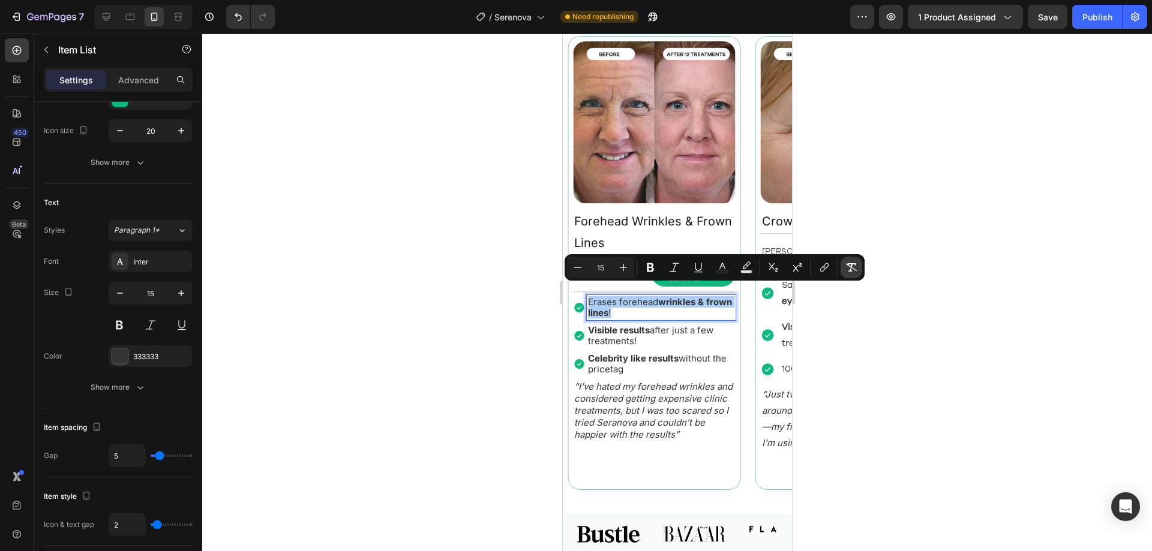
click at [850, 267] on icon "Editor contextual toolbar" at bounding box center [851, 268] width 12 height 12
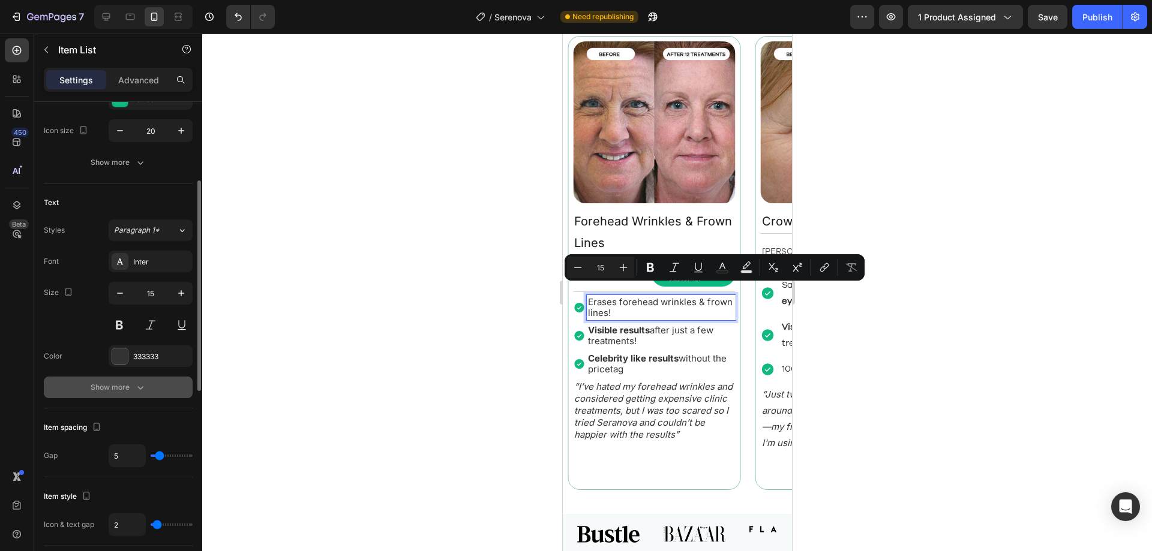
click at [154, 386] on button "Show more" at bounding box center [118, 388] width 149 height 22
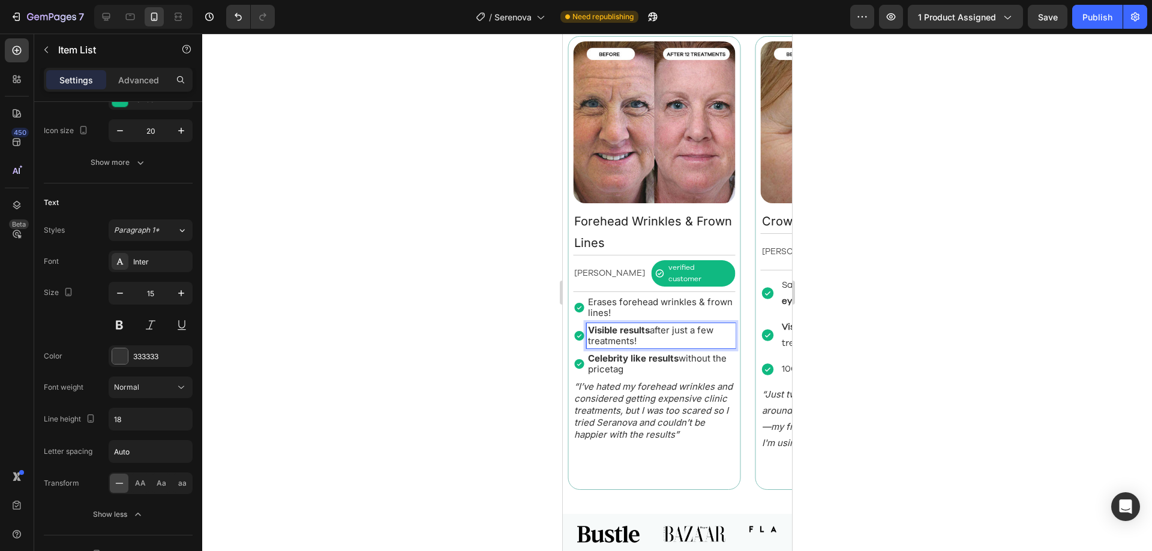
click at [620, 299] on p "Erases forehead wrinkles & frown lines!" at bounding box center [660, 308] width 146 height 22
click at [590, 325] on p "Visible results after just a few treatments!" at bounding box center [660, 336] width 146 height 22
click at [592, 304] on p "Erases forehead wrinkles & frown lines!" at bounding box center [660, 308] width 146 height 22
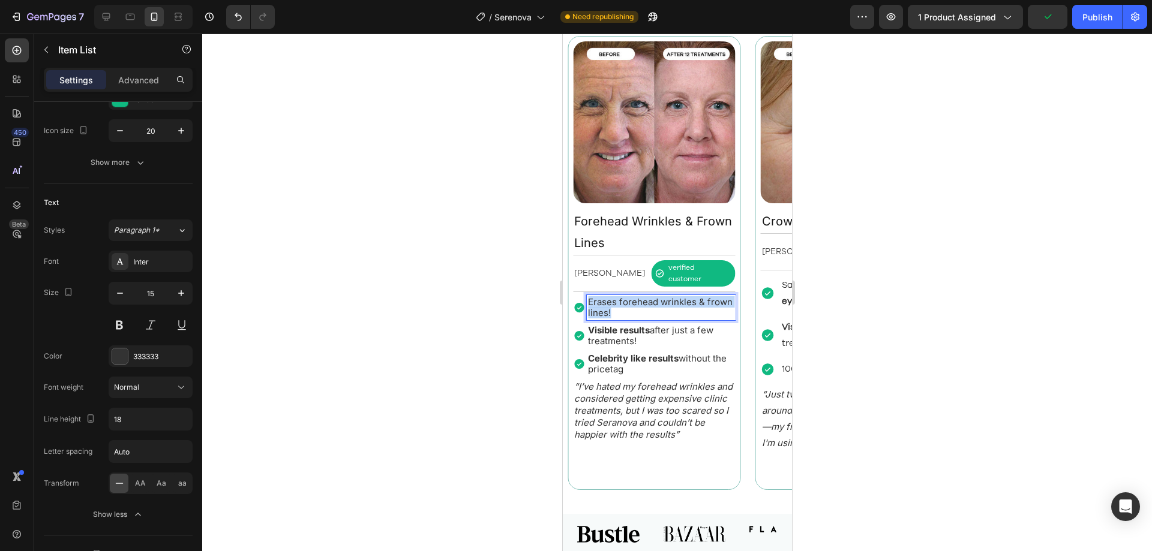
click at [592, 304] on p "Erases forehead wrinkles & frown lines!" at bounding box center [660, 308] width 146 height 22
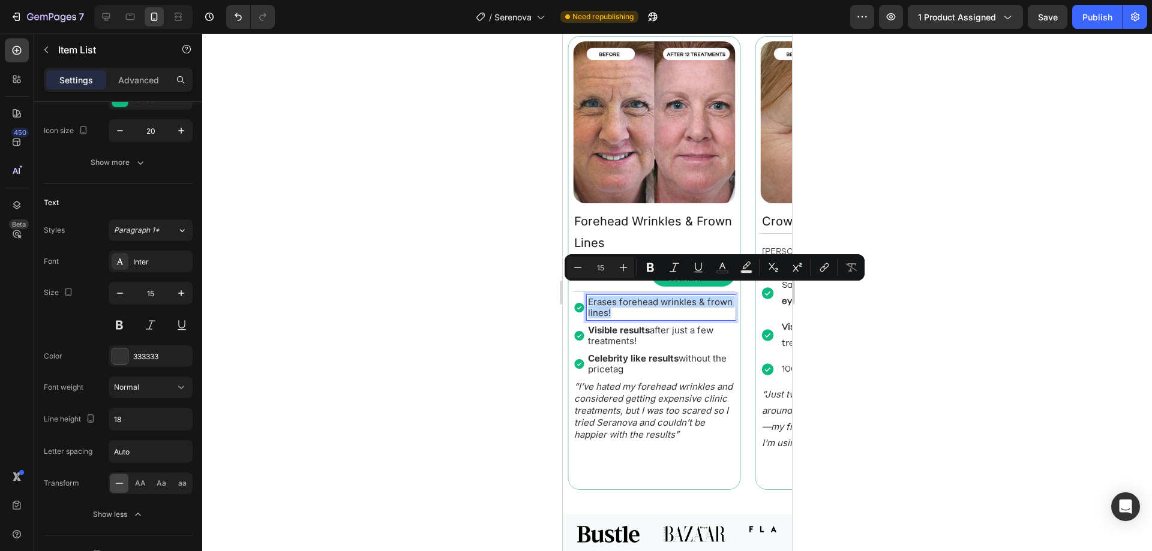
click at [614, 301] on p "Erases forehead wrinkles & frown lines!" at bounding box center [660, 308] width 146 height 22
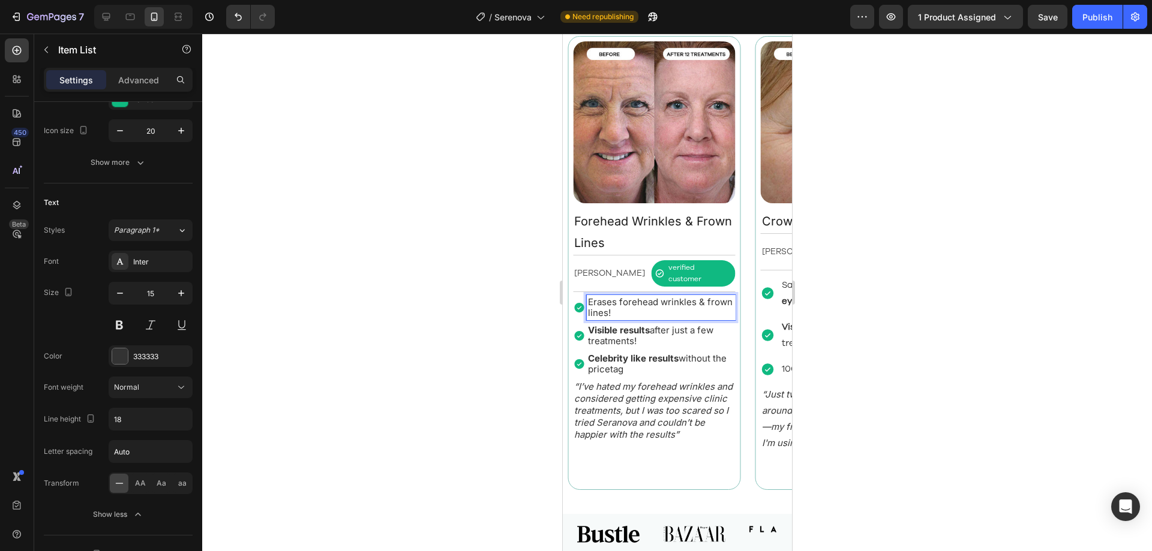
click at [615, 297] on p "Erases forehead wrinkles & frown lines!" at bounding box center [660, 308] width 146 height 22
click at [658, 297] on p "Erases forehead wrinkles & frown lines!" at bounding box center [660, 308] width 146 height 22
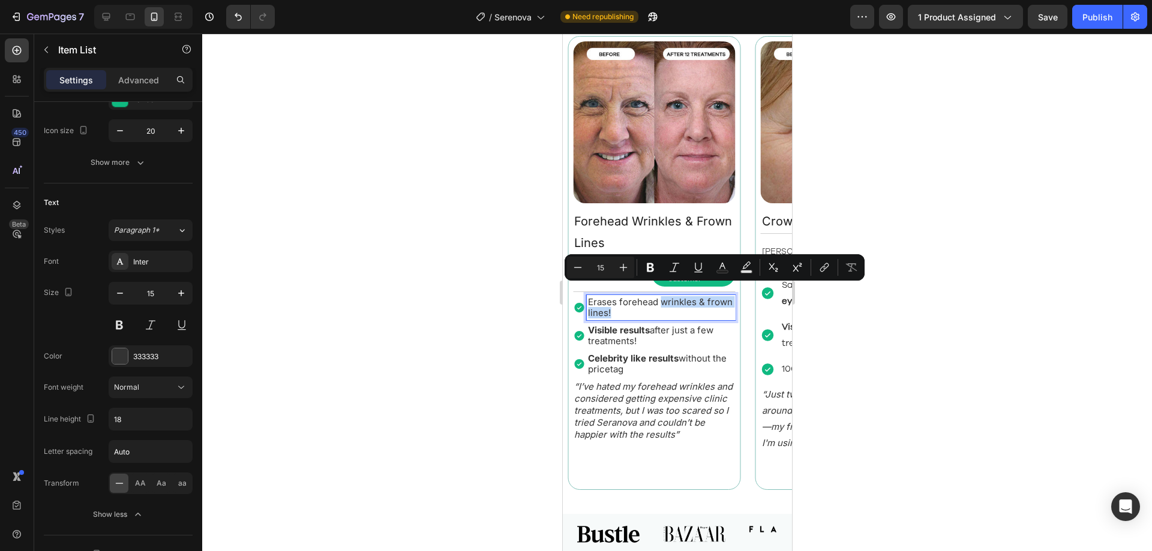
drag, startPoint x: 659, startPoint y: 290, endPoint x: 676, endPoint y: 306, distance: 22.9
click at [676, 306] on p "Erases forehead wrinkles & frown lines!" at bounding box center [660, 308] width 146 height 22
click at [647, 271] on icon "Editor contextual toolbar" at bounding box center [650, 268] width 12 height 12
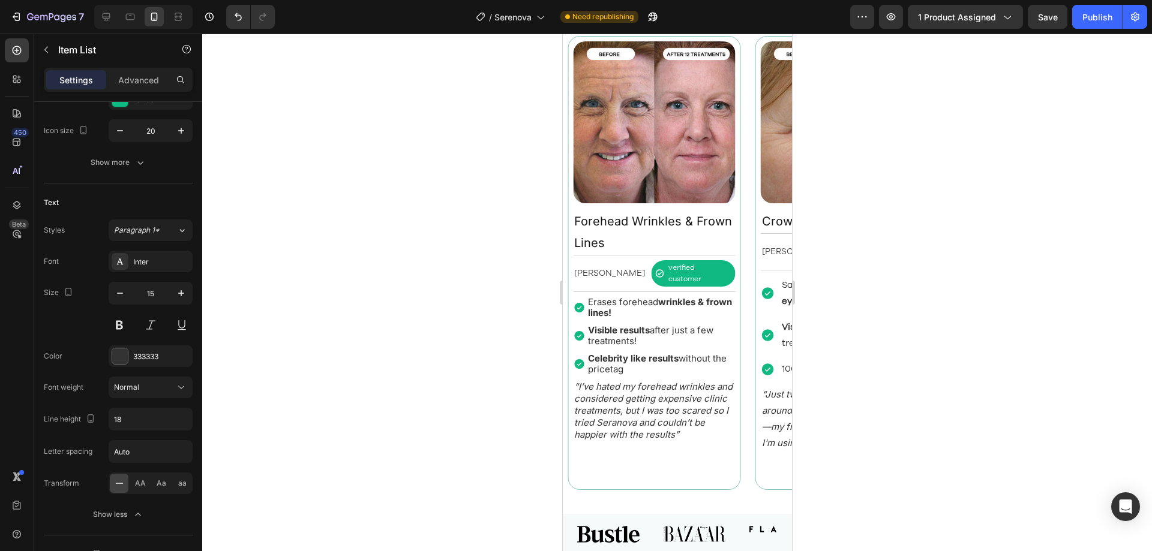
click at [670, 325] on p "Visible results after just a few treatments!" at bounding box center [660, 336] width 146 height 22
click at [649, 362] on p "Celebrity like results without the pricetag" at bounding box center [660, 364] width 146 height 22
click at [652, 458] on div "Image Forehead Wrinkles & Frown Lines Text Block Margret H. Text Block verified…" at bounding box center [653, 263] width 163 height 444
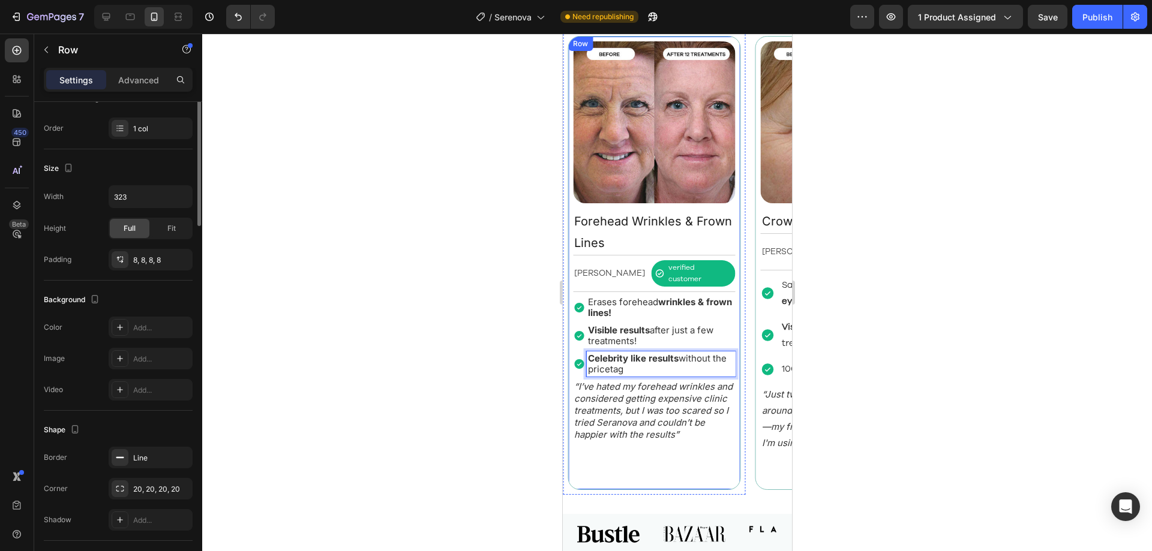
scroll to position [0, 0]
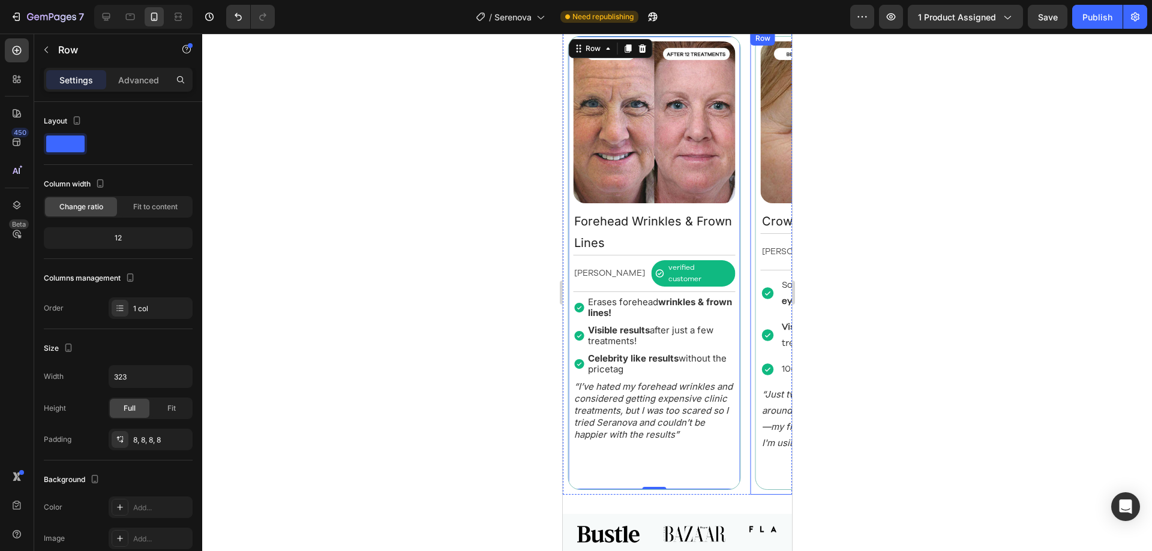
click at [748, 374] on div "Image Fine Lines & Wrinkles Text Block Rebecca S. Text Block verified customer …" at bounding box center [676, 263] width 229 height 464
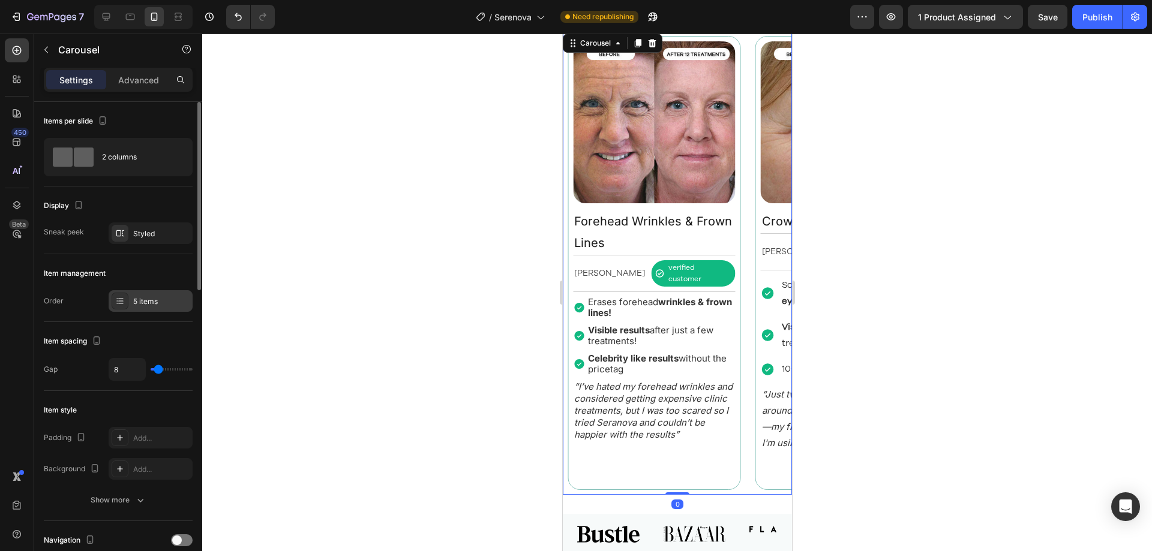
drag, startPoint x: 129, startPoint y: 304, endPoint x: 144, endPoint y: 308, distance: 15.6
click at [128, 305] on div "5 items" at bounding box center [151, 301] width 84 height 22
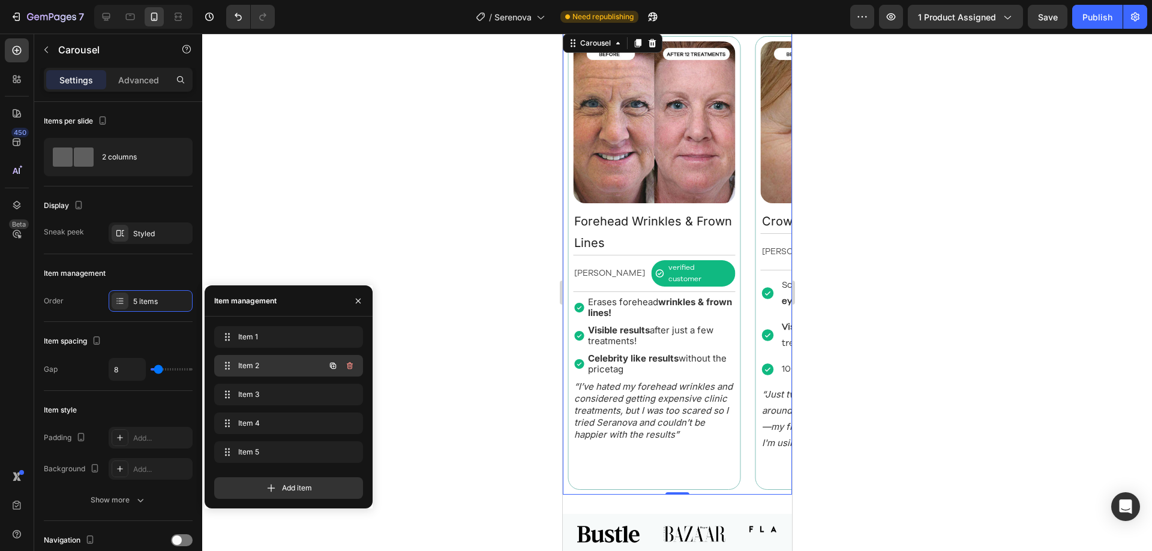
click at [263, 364] on span "Item 2" at bounding box center [272, 366] width 68 height 11
click at [263, 364] on span "Item 2" at bounding box center [280, 366] width 89 height 11
click at [272, 390] on span "Item 3" at bounding box center [272, 394] width 68 height 11
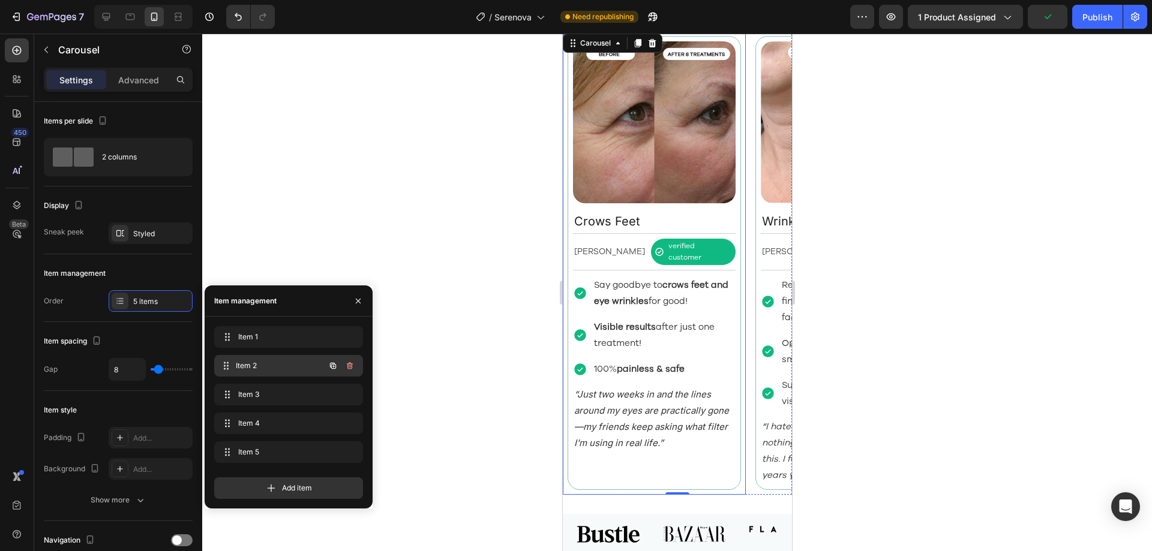
click at [275, 367] on span "Item 2" at bounding box center [280, 366] width 89 height 11
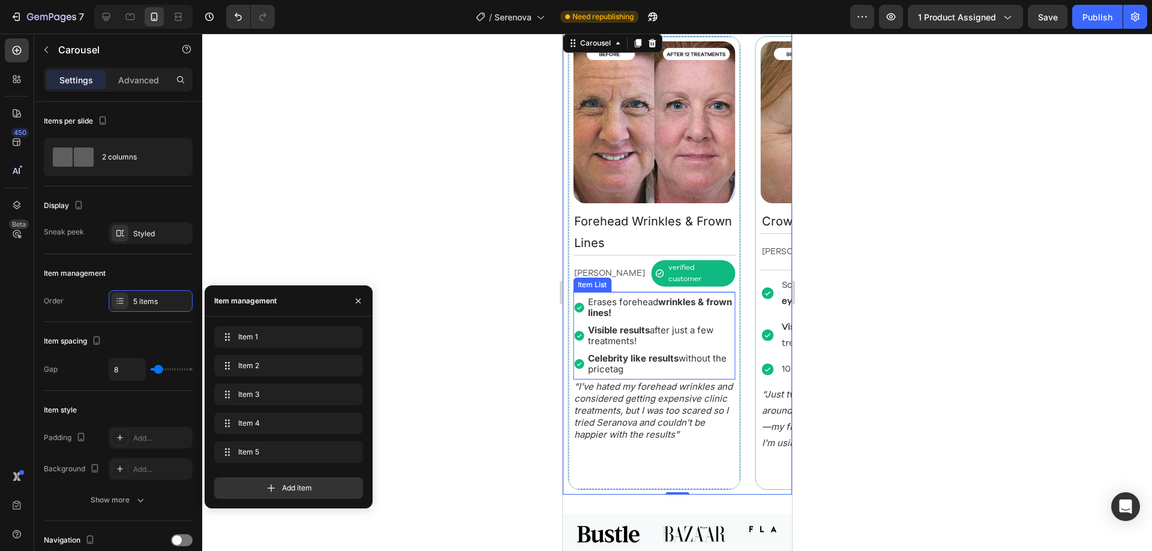
click at [643, 298] on p "Erases forehead wrinkles & frown lines!" at bounding box center [660, 308] width 146 height 22
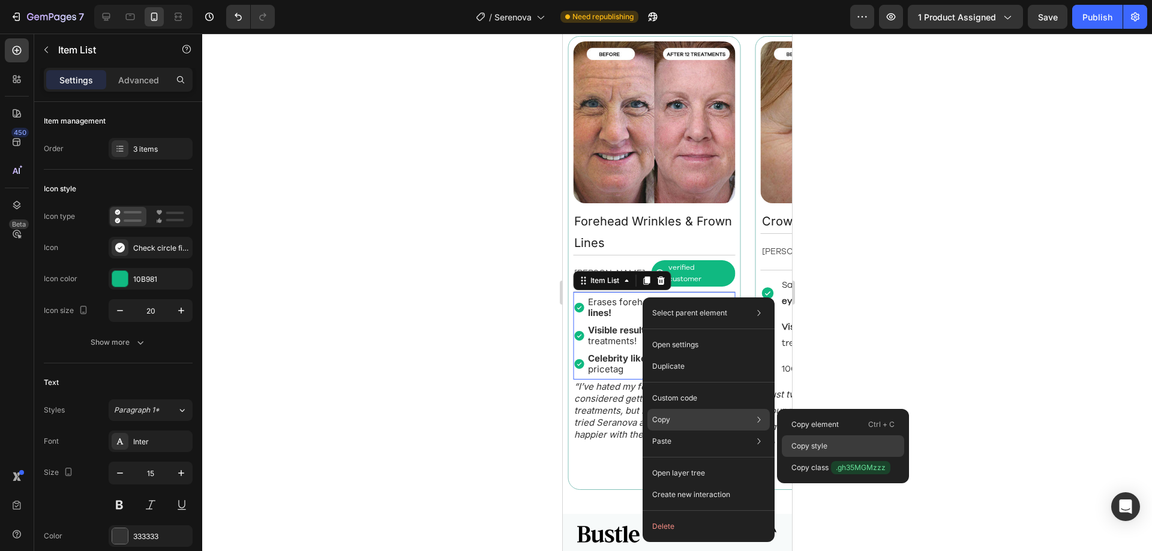
click at [808, 445] on p "Copy style" at bounding box center [809, 446] width 36 height 11
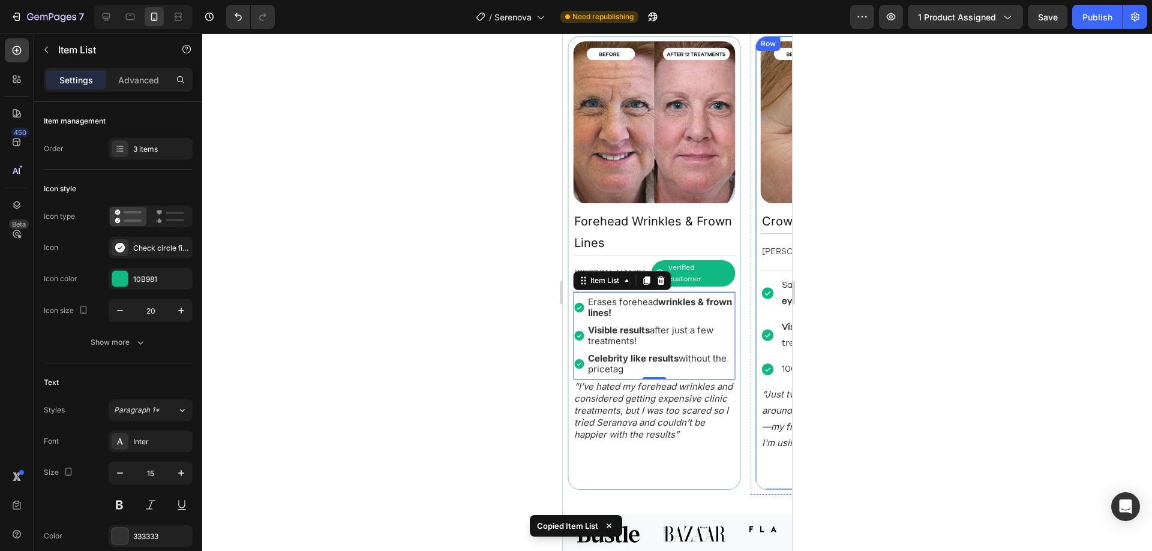
click at [764, 457] on div "Image Crows Feet Text Block Alexandra L. Text Block verified customer Item List…" at bounding box center [841, 263] width 163 height 444
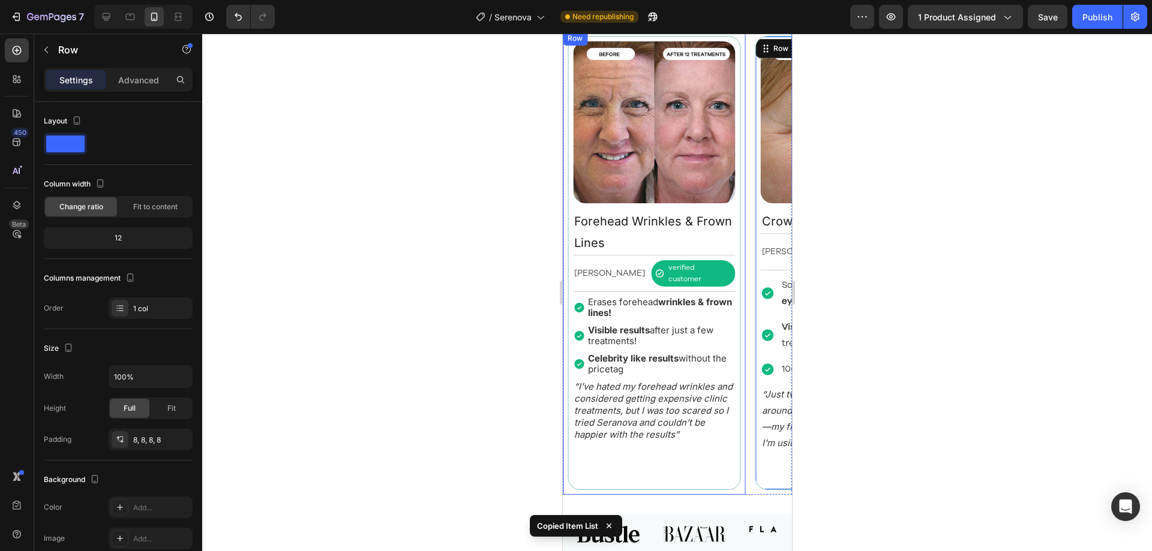
click at [741, 371] on div "Image Forehead Wrinkles & Frown Lines Text Block Margret H. Text Block verified…" at bounding box center [653, 263] width 183 height 464
click at [748, 368] on div "Image Fine Lines & Wrinkles Text Block Rebecca S. Text Block verified customer …" at bounding box center [676, 263] width 229 height 464
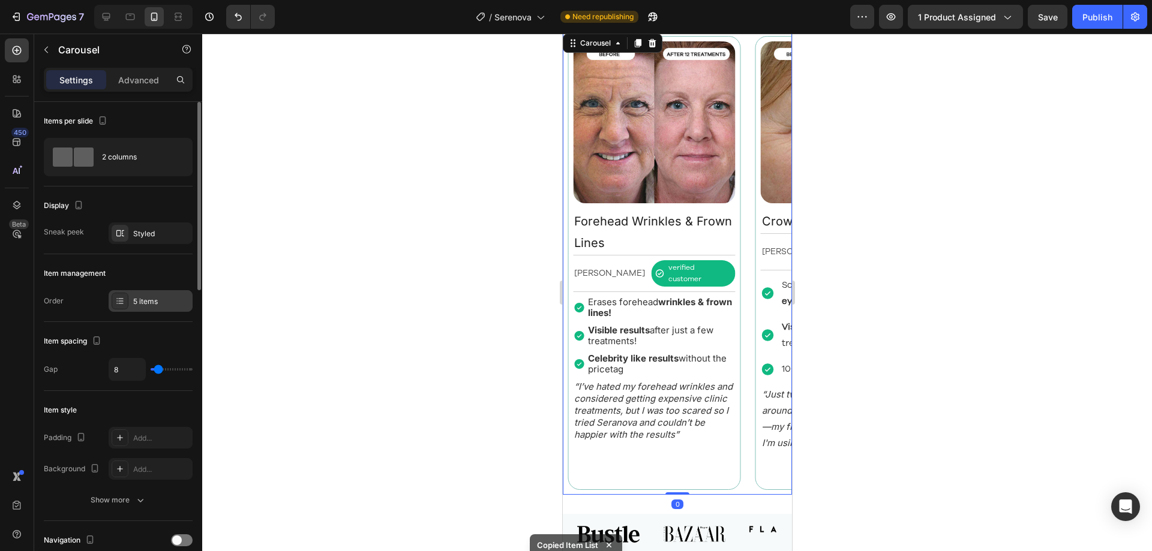
click at [138, 300] on div "5 items" at bounding box center [161, 301] width 56 height 11
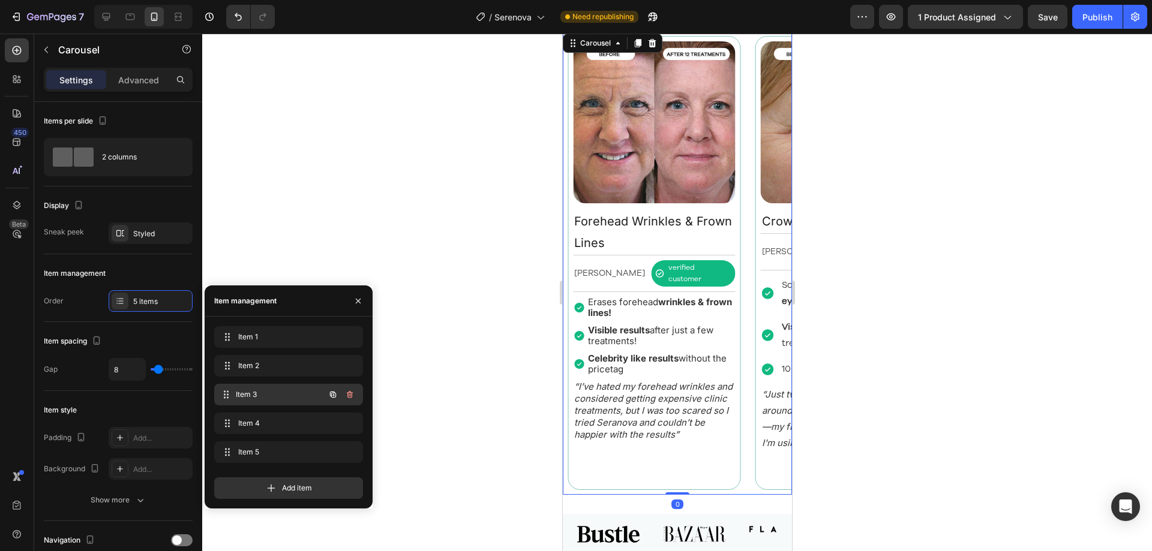
click at [278, 391] on span "Item 3" at bounding box center [280, 394] width 89 height 11
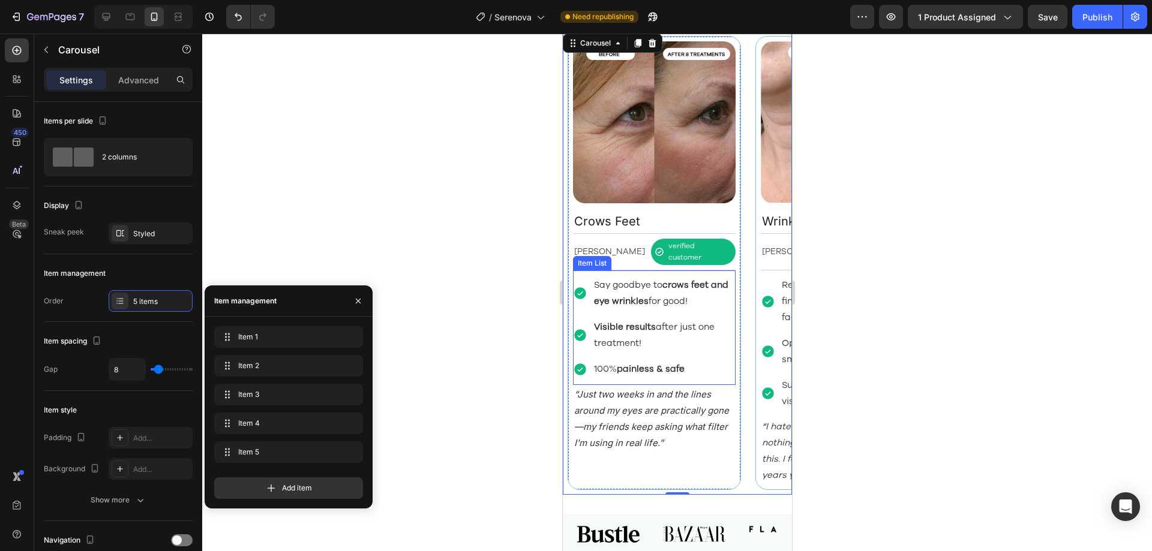
click at [640, 290] on strong "crows feet and eye wrinkles" at bounding box center [660, 293] width 134 height 28
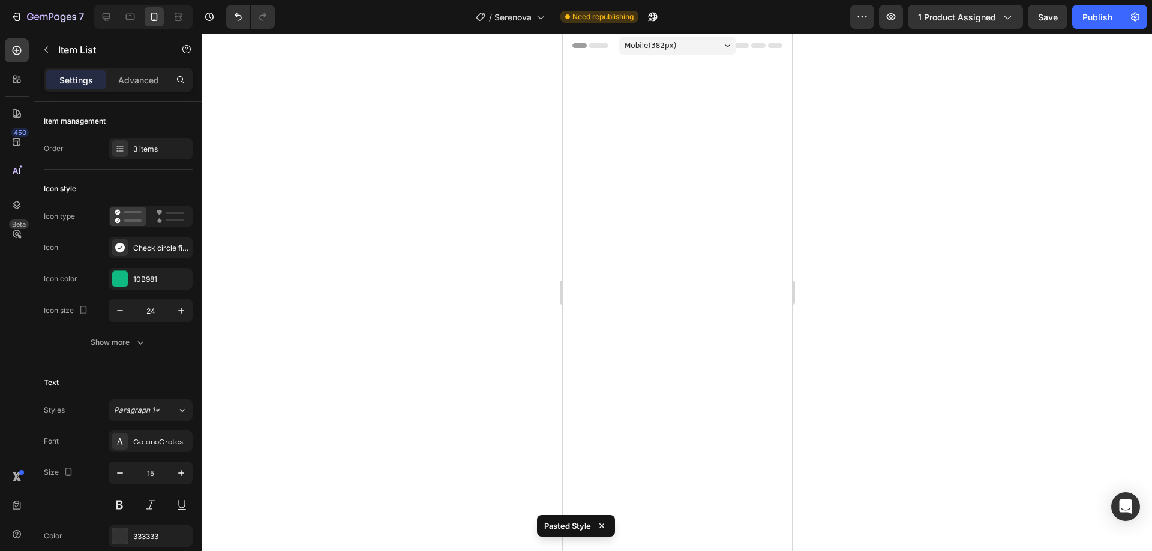
scroll to position [1132, 0]
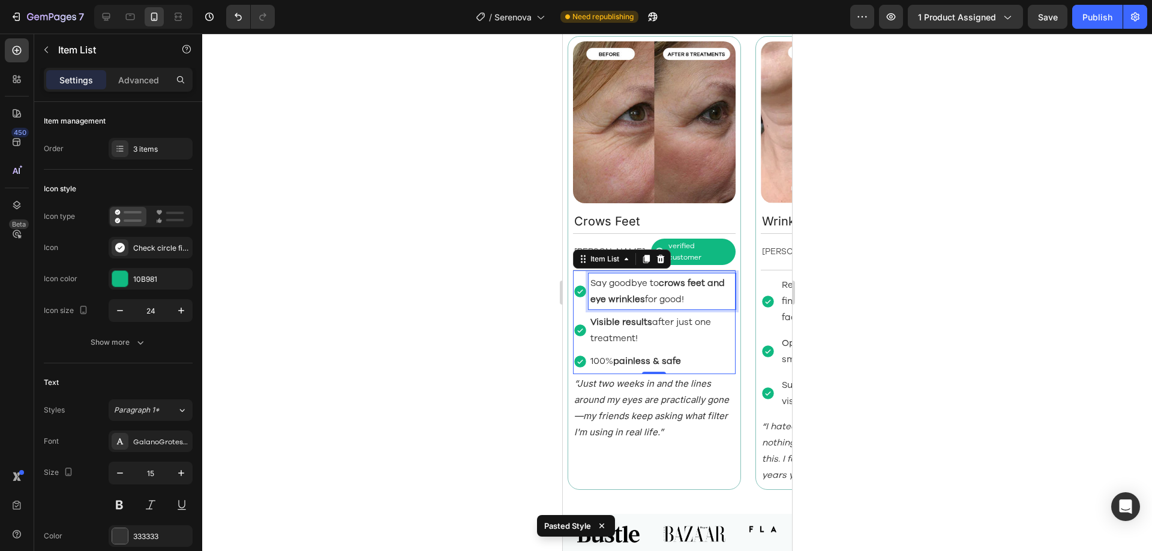
click at [624, 281] on p "Say goodbye to crows feet and eye wrinkles for good!" at bounding box center [661, 291] width 143 height 32
click at [614, 316] on strong "Visible results" at bounding box center [621, 322] width 62 height 12
click at [583, 286] on icon at bounding box center [580, 292] width 12 height 12
click at [118, 314] on icon "button" at bounding box center [120, 311] width 12 height 12
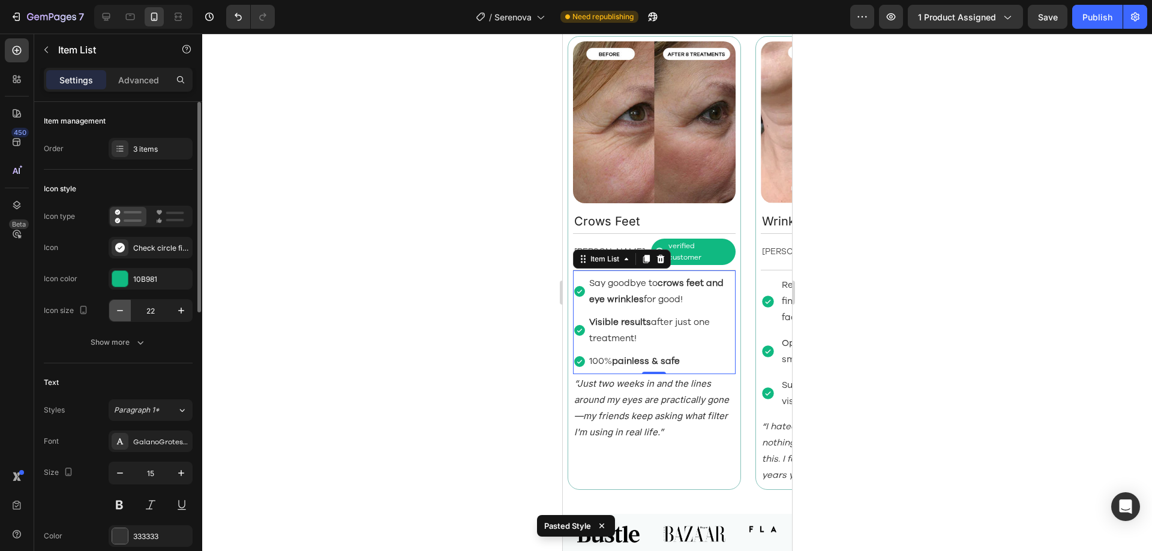
click at [118, 314] on icon "button" at bounding box center [120, 311] width 12 height 12
click at [118, 315] on icon "button" at bounding box center [120, 311] width 12 height 12
type input "20"
click at [584, 300] on div "Say goodbye to crows feet and eye wrinkles for good! Visible results after just…" at bounding box center [653, 323] width 163 height 98
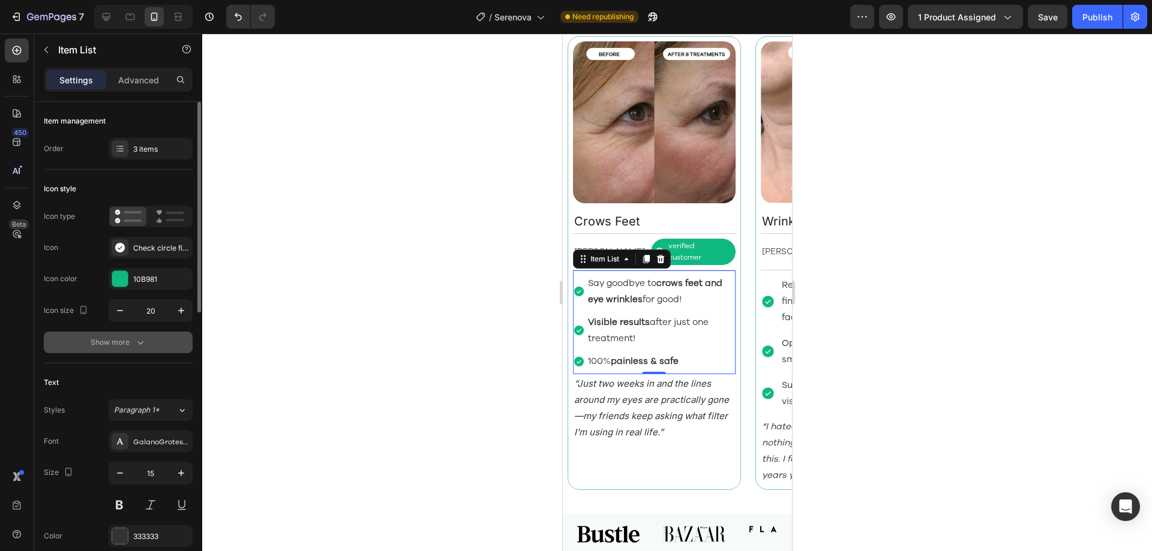
click at [140, 347] on icon "button" at bounding box center [140, 343] width 12 height 12
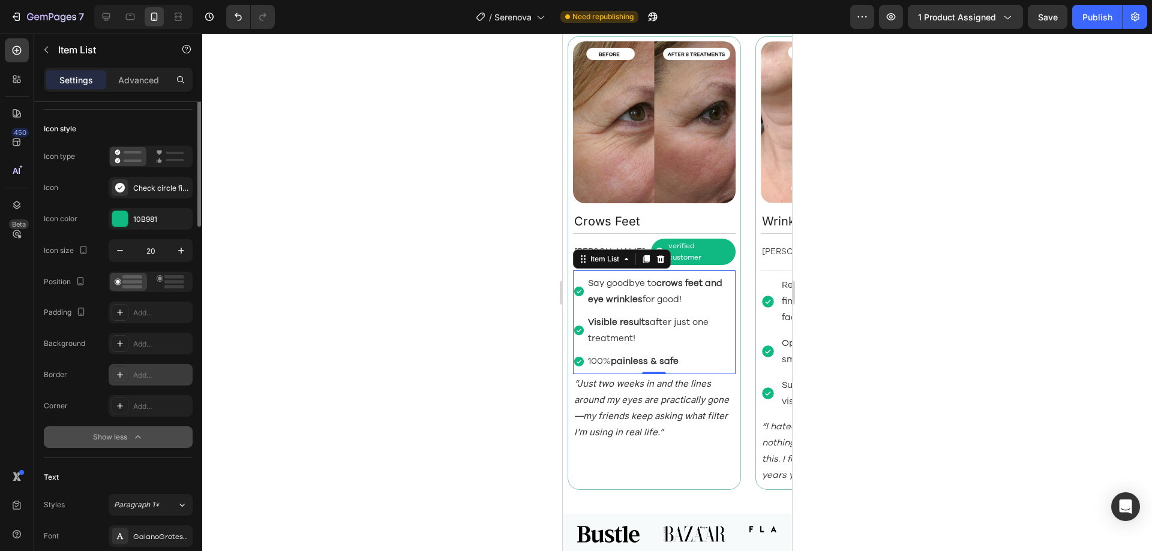
scroll to position [0, 0]
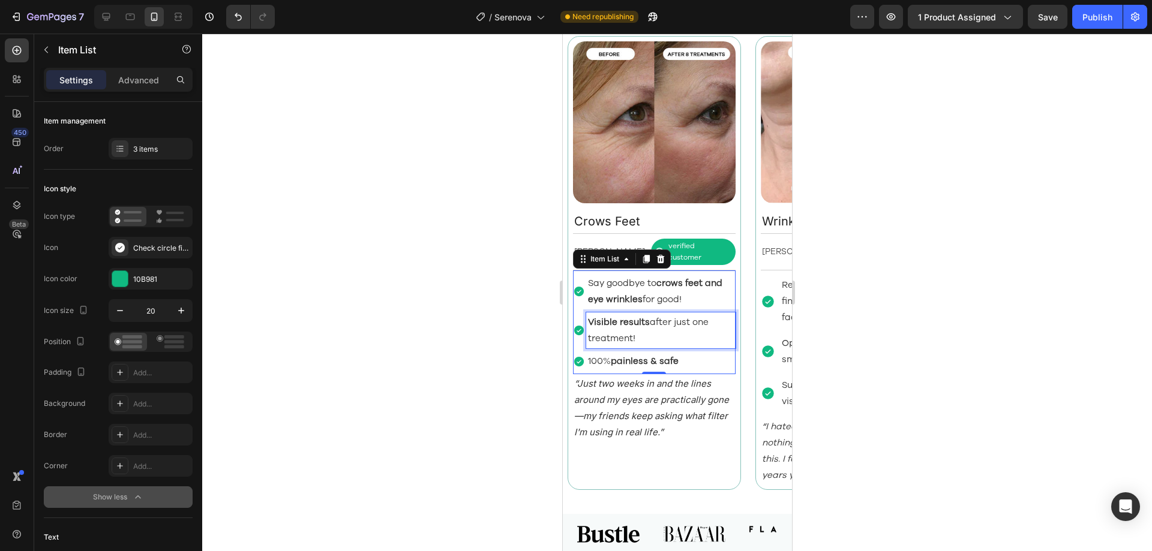
click at [640, 313] on div "Visible results after just one treatment!" at bounding box center [660, 331] width 149 height 36
click at [637, 298] on div "Say goodbye to crows feet and eye wrinkles for good!" at bounding box center [660, 292] width 149 height 36
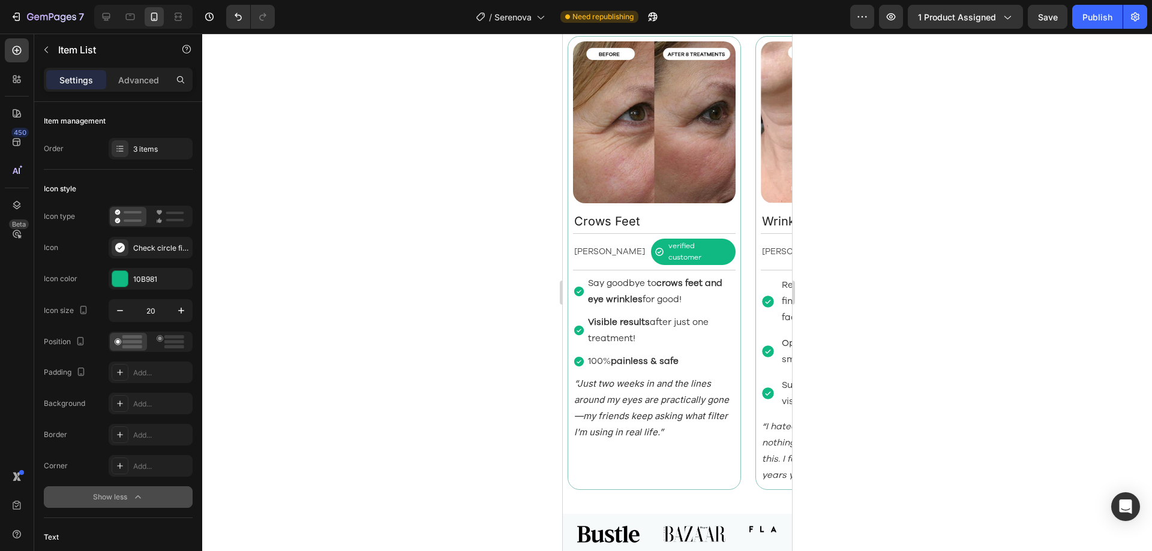
click at [579, 313] on div "Visible results after just one treatment!" at bounding box center [653, 331] width 163 height 36
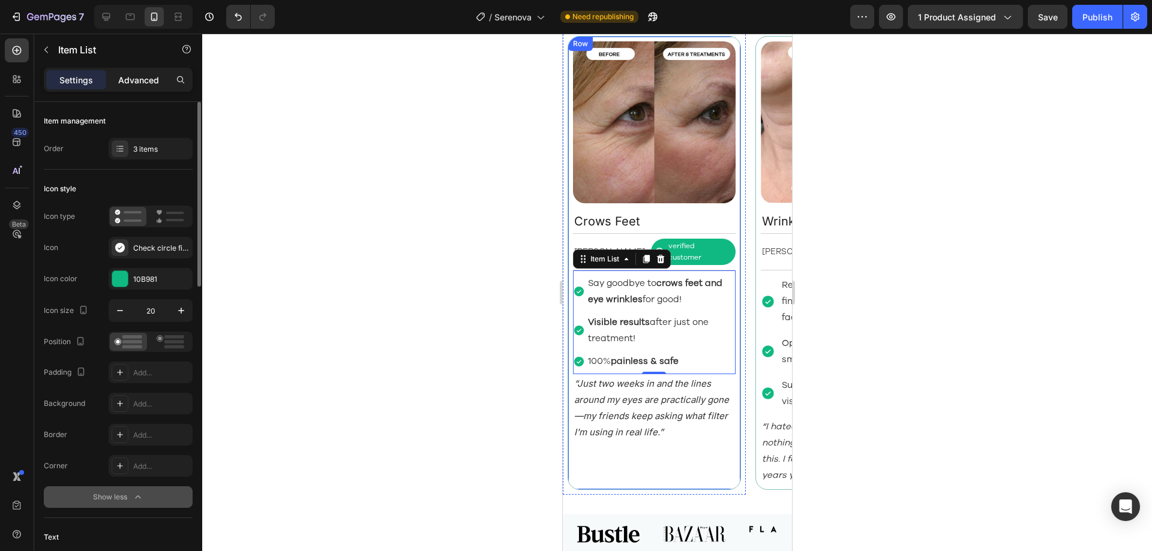
click at [126, 84] on p "Advanced" at bounding box center [138, 80] width 41 height 13
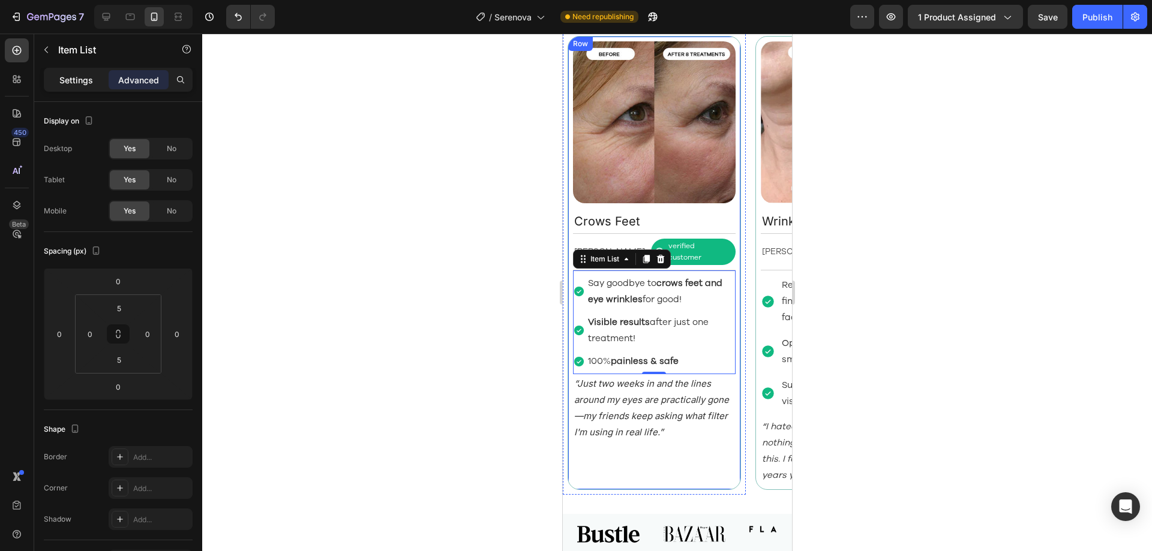
click at [78, 79] on p "Settings" at bounding box center [76, 80] width 34 height 13
type input "2"
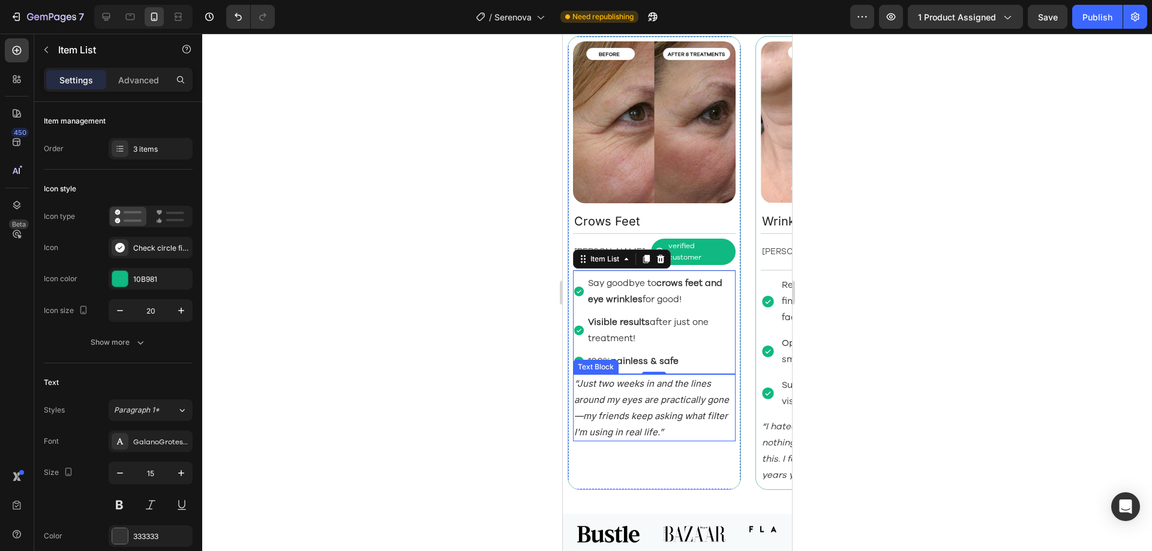
scroll to position [1072, 0]
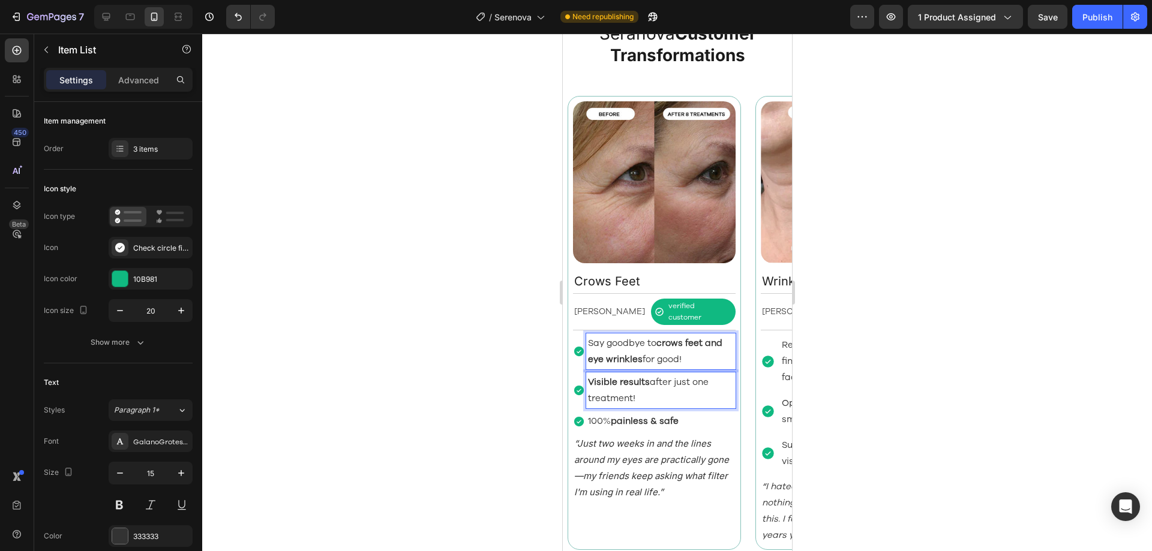
click at [627, 383] on p "Visible results after just one treatment!" at bounding box center [660, 390] width 146 height 32
click at [626, 356] on p "Say goodbye to crows feet and eye wrinkles for good!" at bounding box center [660, 351] width 146 height 32
click at [161, 437] on div "GalanoGrotesqueRegular" at bounding box center [161, 442] width 56 height 11
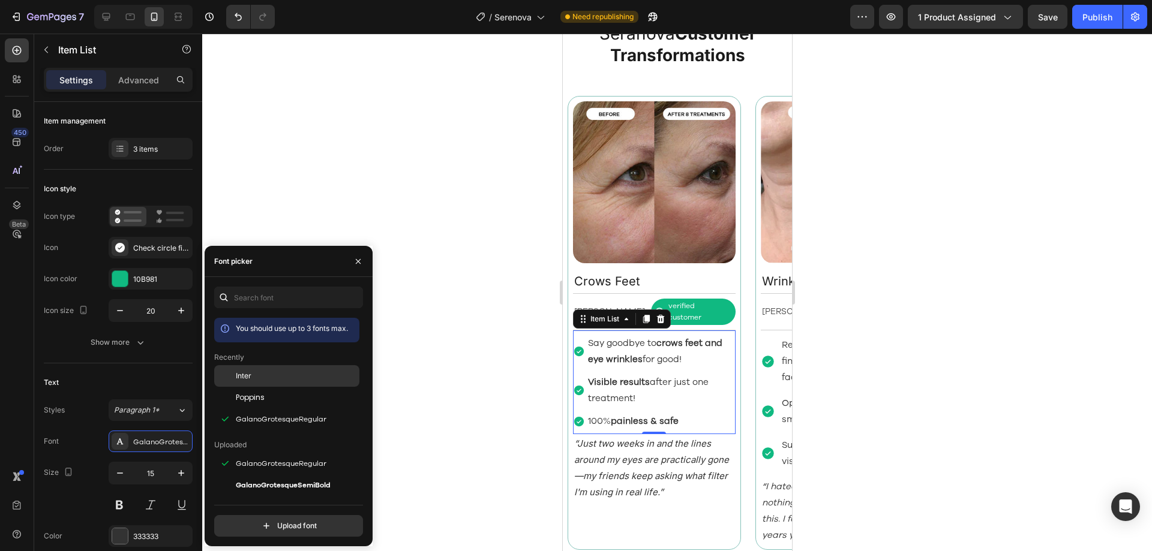
click at [275, 378] on div "Inter" at bounding box center [296, 376] width 121 height 11
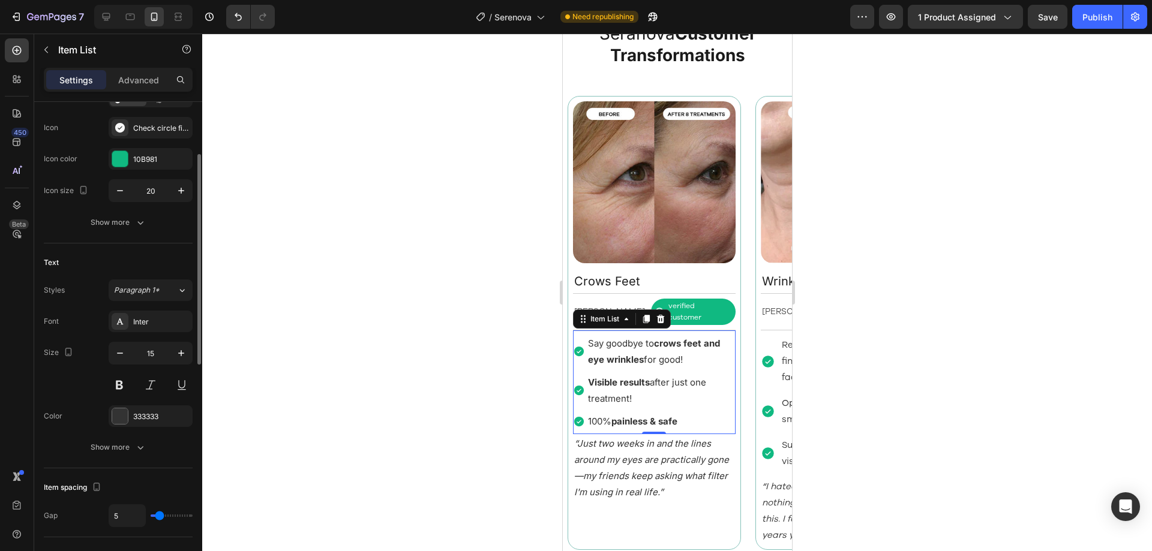
click at [144, 459] on div "Text Styles Paragraph 1* Font Inter Size 15 Color 333333 Show more" at bounding box center [118, 356] width 149 height 225
click at [144, 452] on icon "button" at bounding box center [140, 448] width 12 height 12
click at [149, 478] on input "180%" at bounding box center [150, 480] width 83 height 22
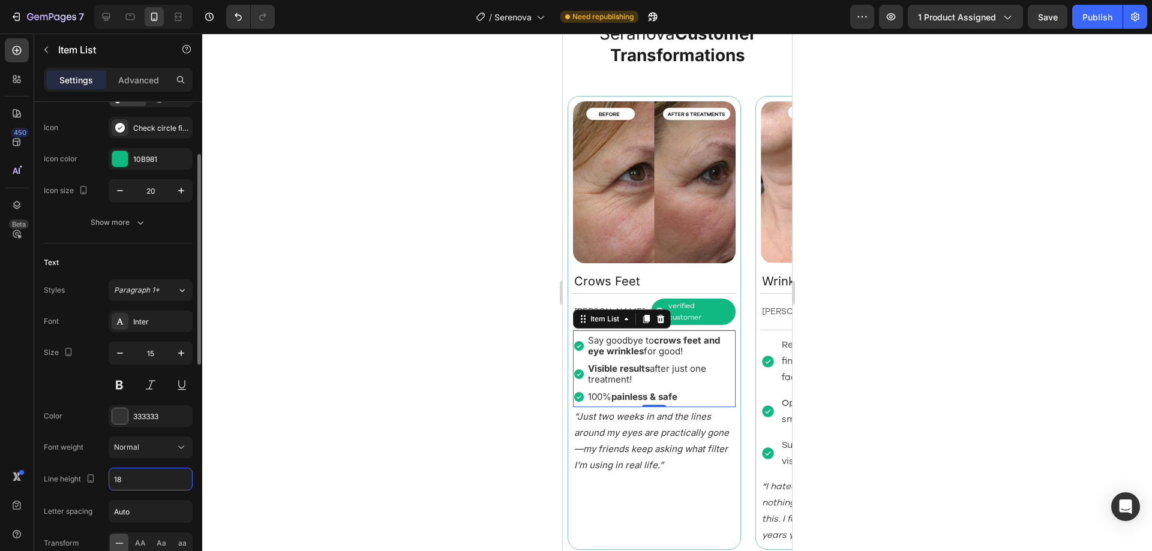
type input "18"
click at [158, 491] on div "Font Inter Size 15 Color 333333 Font weight Normal Line height 18 Letter spacin…" at bounding box center [118, 448] width 149 height 275
click at [742, 445] on div "Image Crows Feet Text Block Alexandra L. Text Block verified customer Item List…" at bounding box center [653, 323] width 183 height 464
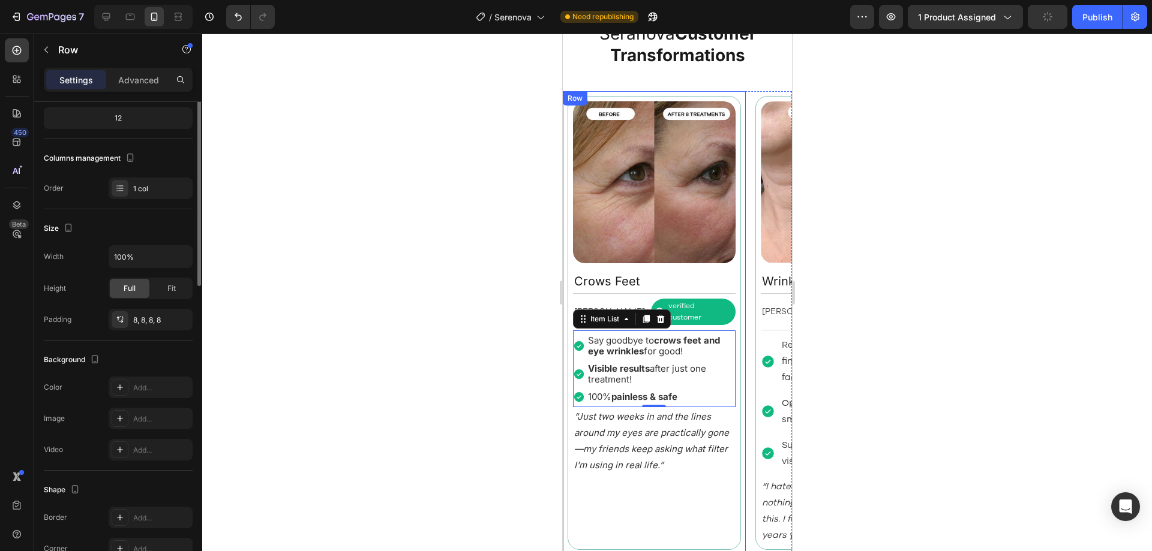
scroll to position [0, 0]
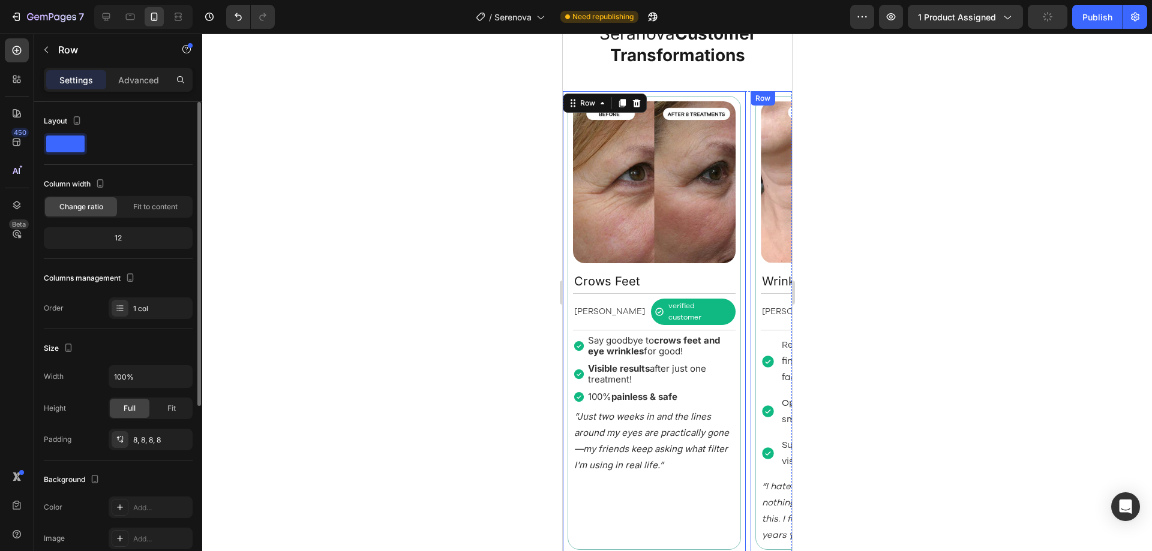
click at [750, 439] on div "Image Wrinkly & Saggy Neck Text Block Nancy M. Text Block verified customer Ite…" at bounding box center [841, 323] width 183 height 464
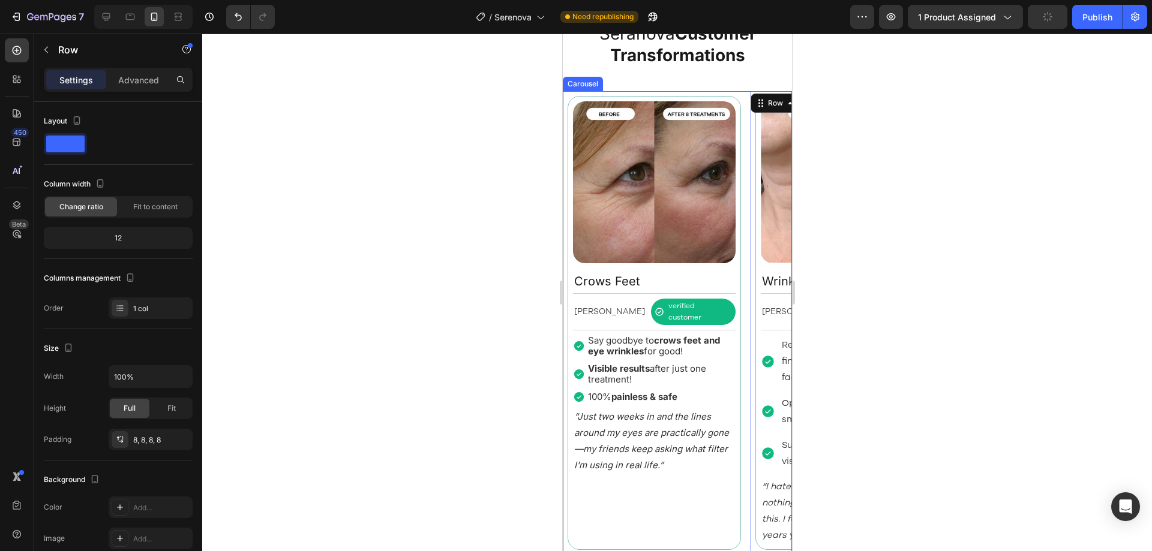
click at [746, 422] on div "Image Fine Lines & Wrinkles Text Block Rebecca S. Text Block verified customer …" at bounding box center [676, 323] width 229 height 464
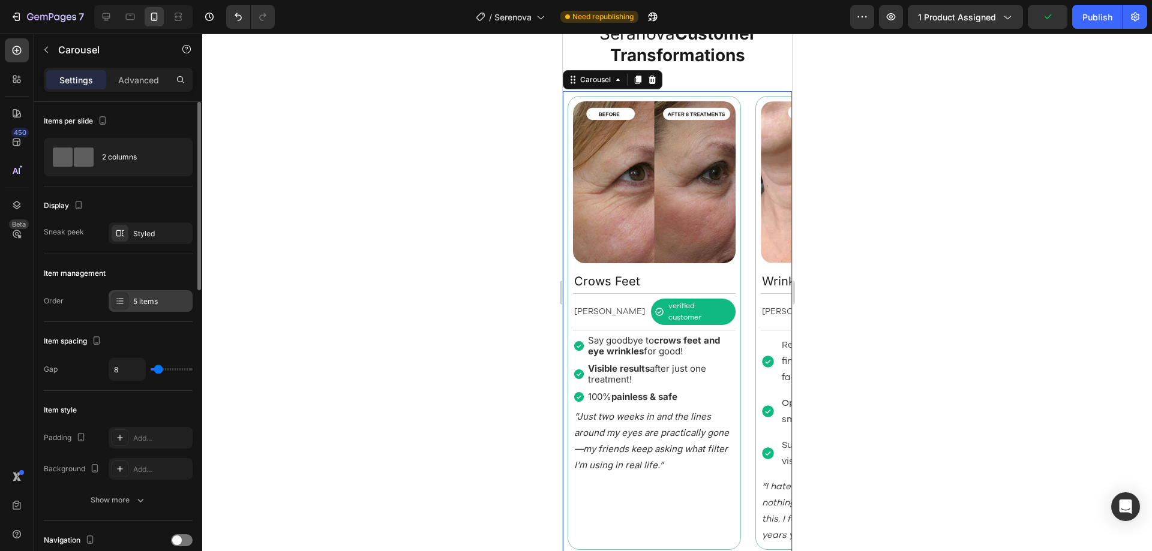
click at [158, 302] on div "5 items" at bounding box center [161, 301] width 56 height 11
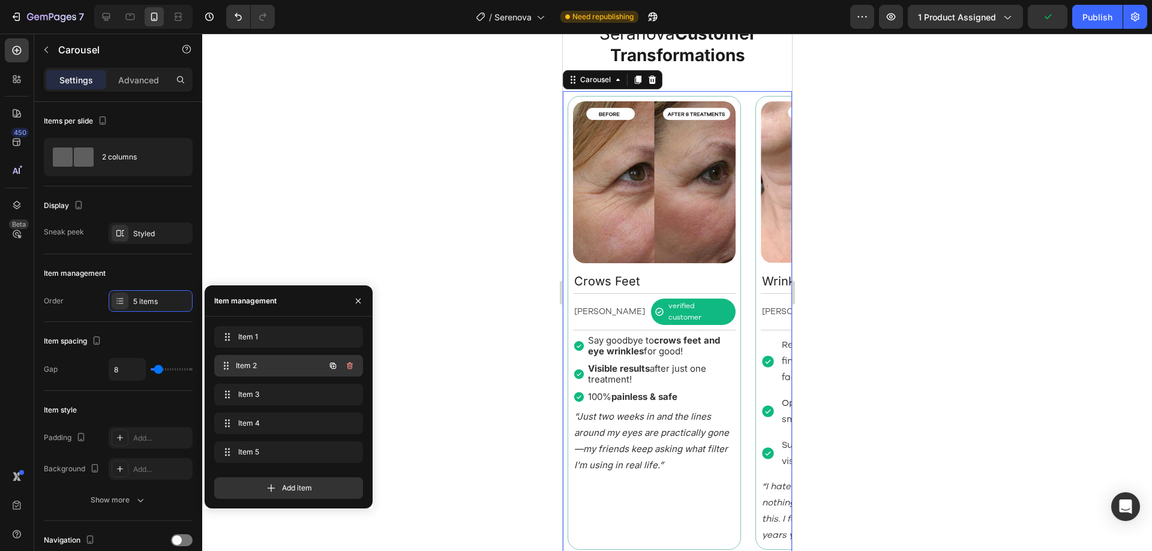
click at [284, 364] on span "Item 2" at bounding box center [280, 366] width 89 height 11
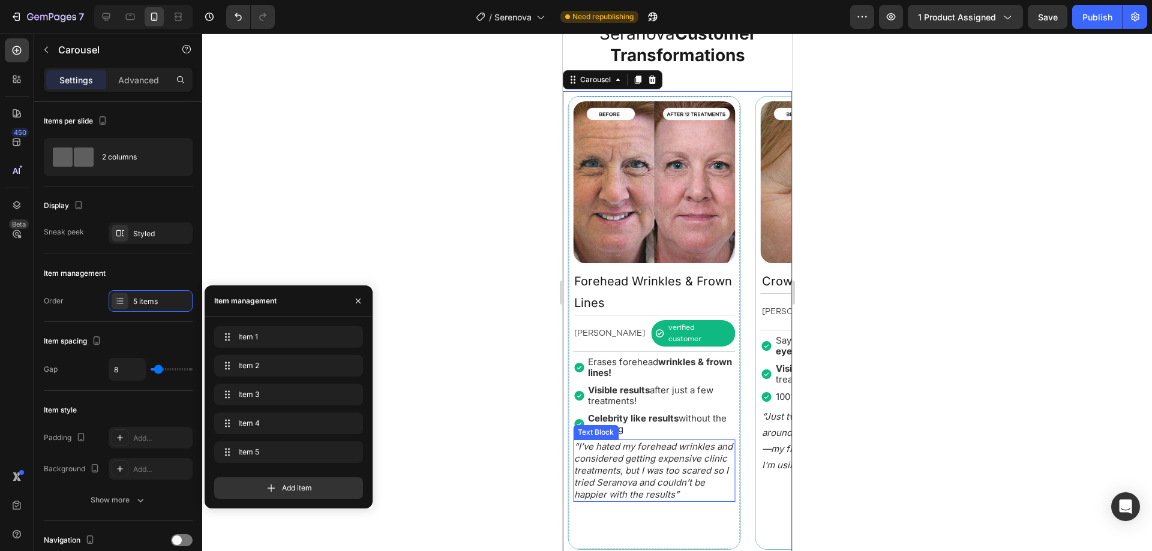
click at [646, 462] on icon "“I’ve hated my forehead wrinkles and considered getting expensive clinic treatm…" at bounding box center [653, 470] width 158 height 59
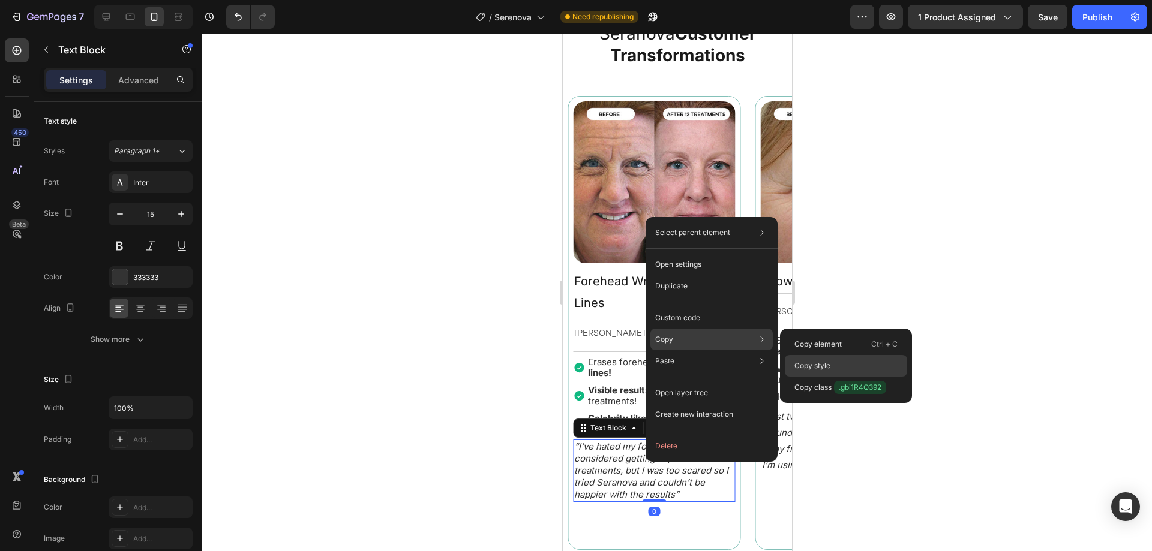
click at [806, 361] on p "Copy style" at bounding box center [812, 366] width 36 height 11
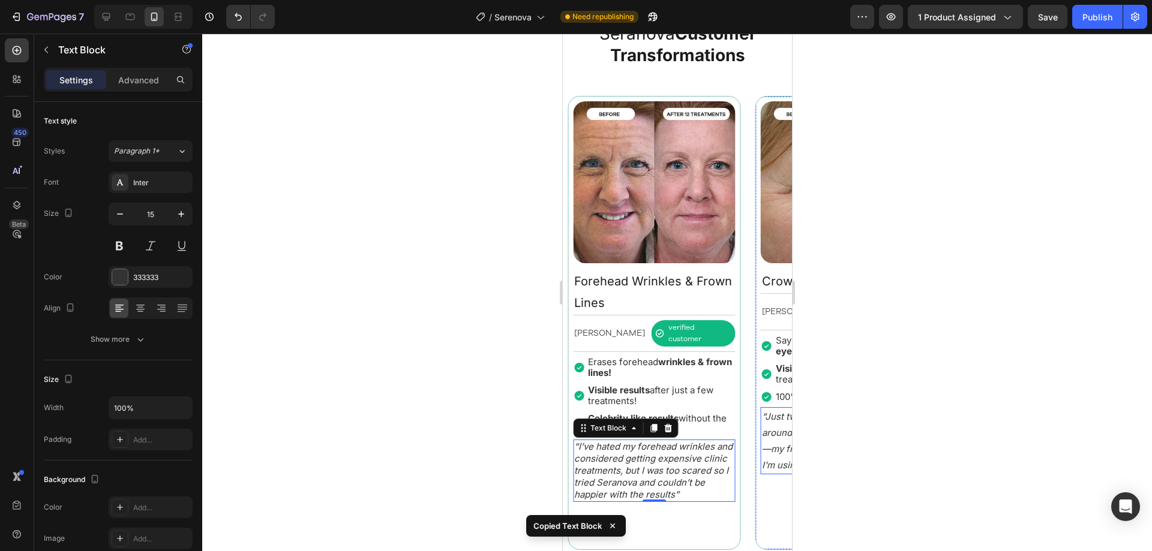
click at [765, 446] on p "“Just two weeks in and the lines around my eyes are practically gone—my friends…" at bounding box center [841, 441] width 160 height 65
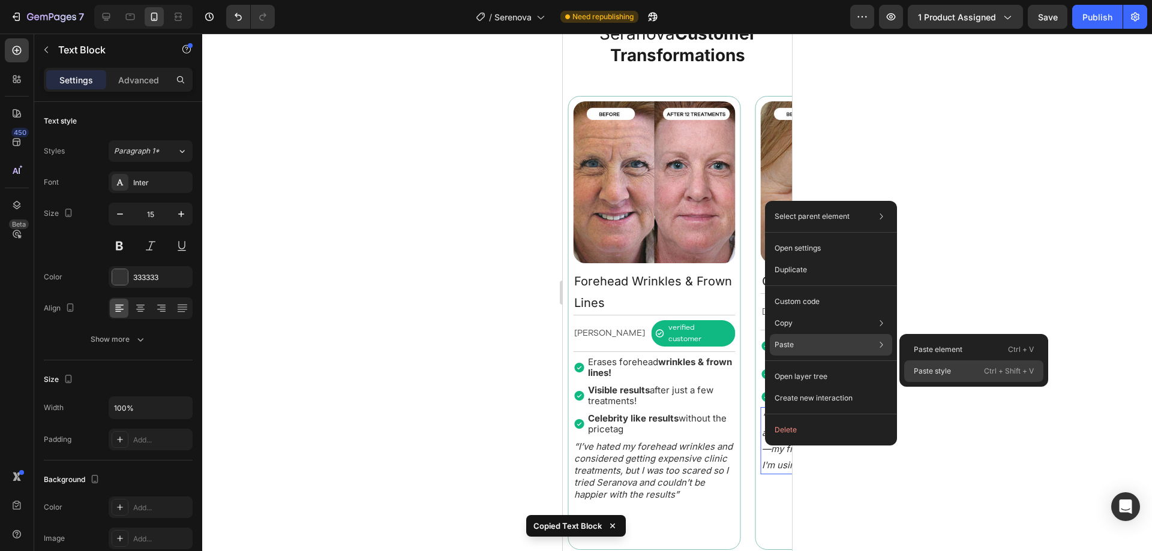
click at [921, 368] on p "Paste style" at bounding box center [932, 371] width 37 height 11
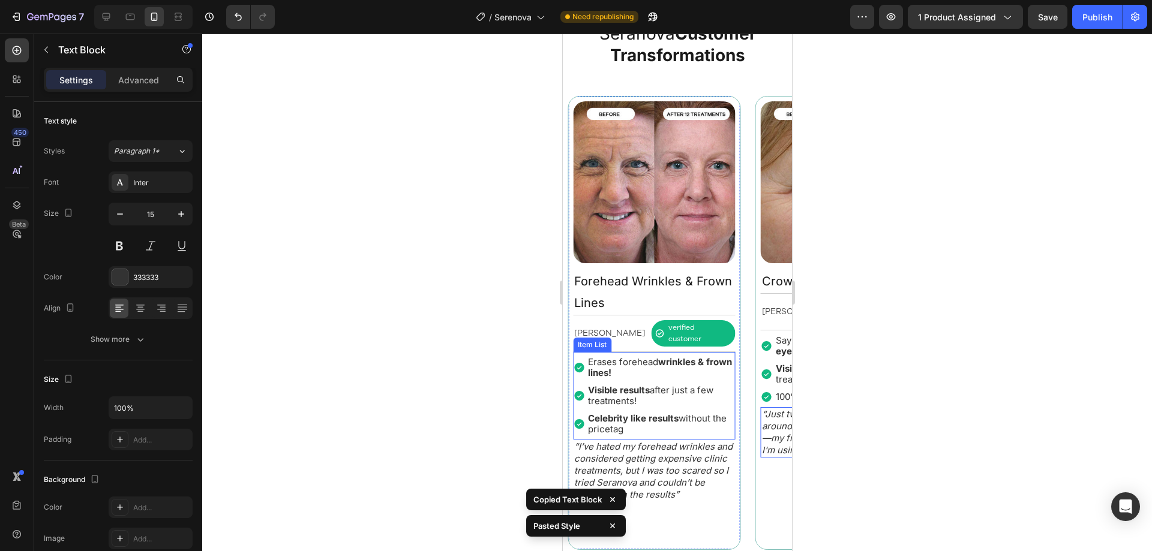
click at [692, 358] on p "Erases forehead wrinkles & frown lines!" at bounding box center [660, 368] width 146 height 22
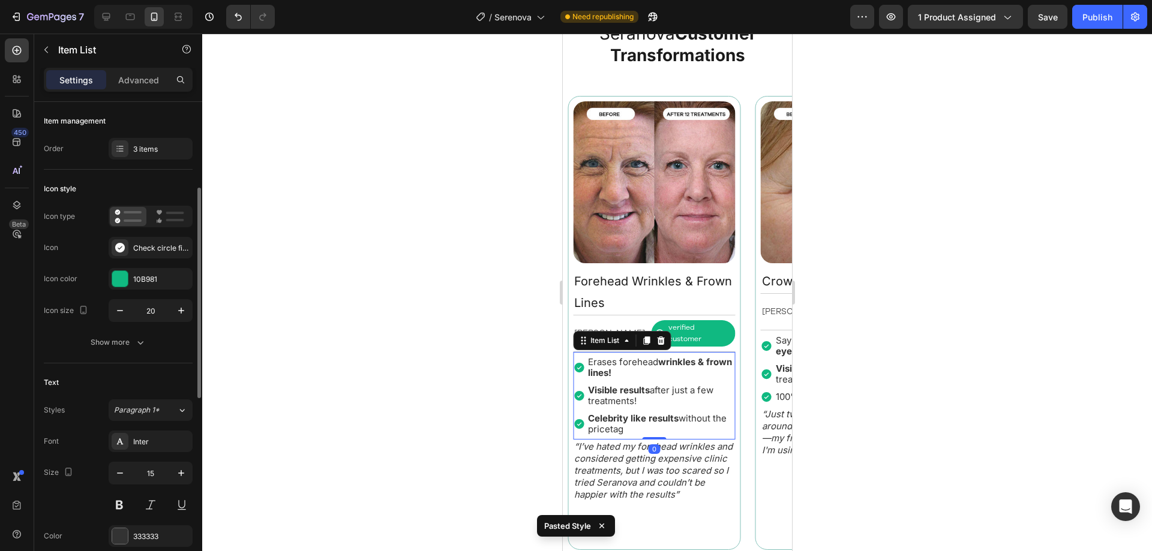
scroll to position [120, 0]
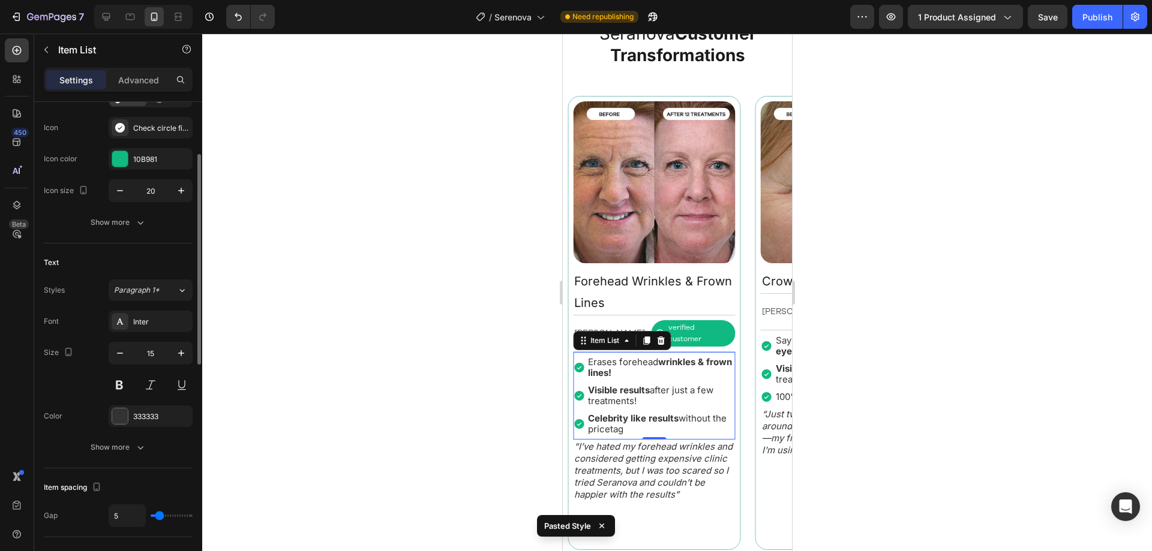
click at [147, 460] on div "Text Styles Paragraph 1* Font Inter Size 15 Color 333333 Show more" at bounding box center [118, 356] width 149 height 225
click at [151, 449] on button "Show more" at bounding box center [118, 448] width 149 height 22
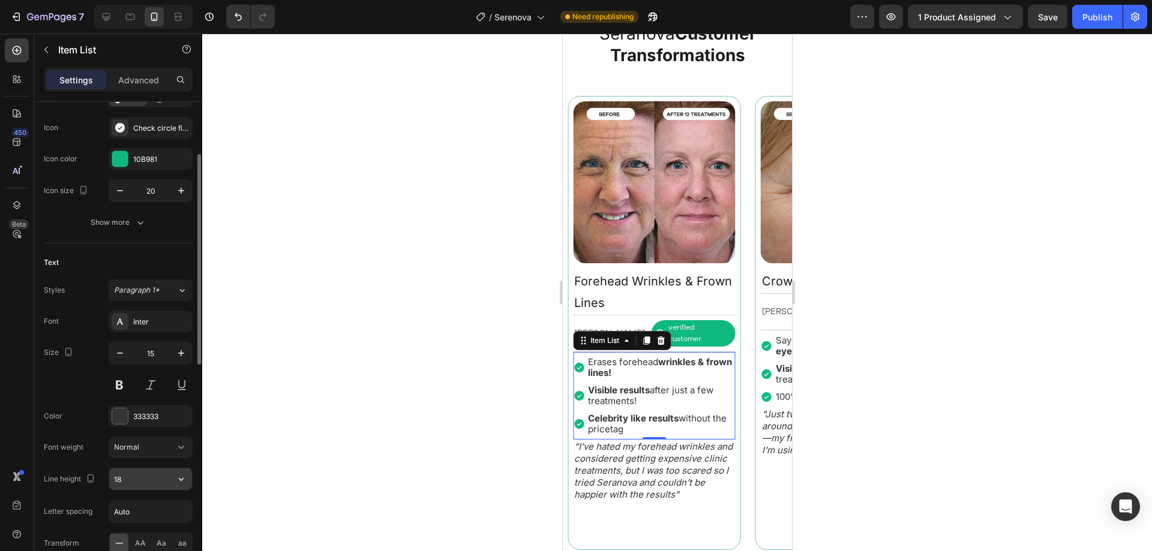
click at [155, 487] on input "18" at bounding box center [150, 480] width 83 height 22
click at [166, 495] on div "Font Inter Size 15 Color 333333 Font weight Normal Line height 18 Letter spacin…" at bounding box center [118, 448] width 149 height 275
click at [752, 457] on div "Image Crows Feet Text Block Alexandra L. Text Block verified customer Item List…" at bounding box center [841, 323] width 183 height 464
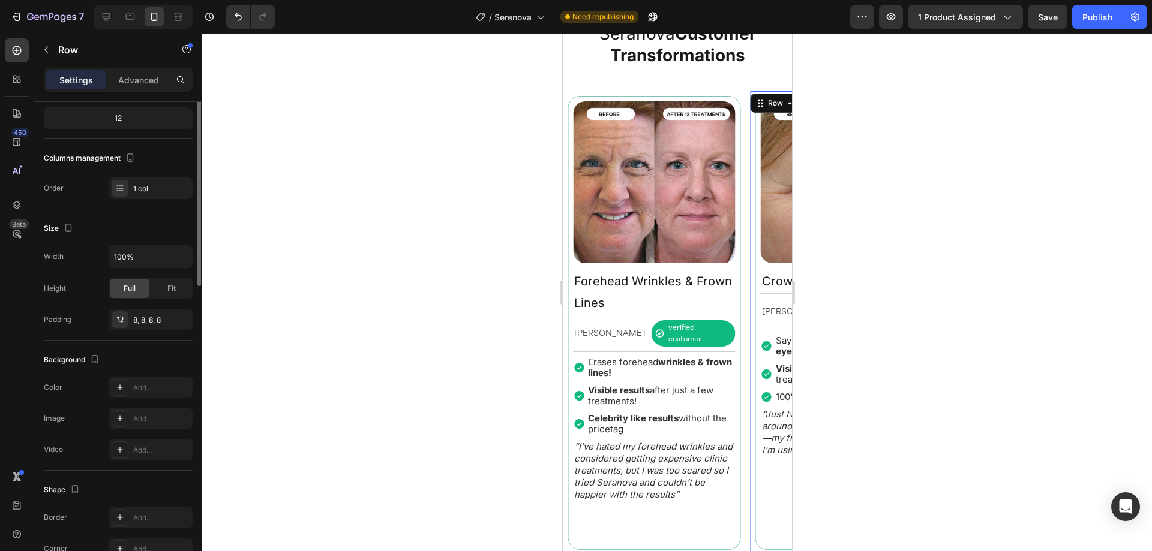
scroll to position [0, 0]
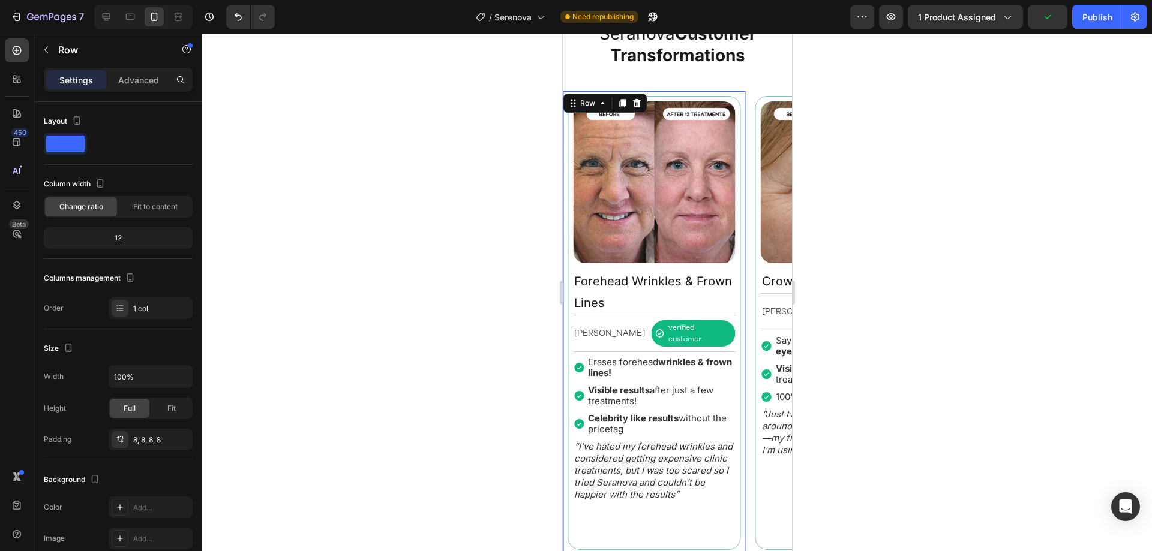
click at [744, 375] on div "Image Forehead Wrinkles & Frown Lines Text Block Margret H. Text Block verified…" at bounding box center [653, 323] width 183 height 464
click at [746, 373] on div "Image Fine Lines & Wrinkles Text Block Rebecca S. Text Block verified customer …" at bounding box center [676, 323] width 229 height 464
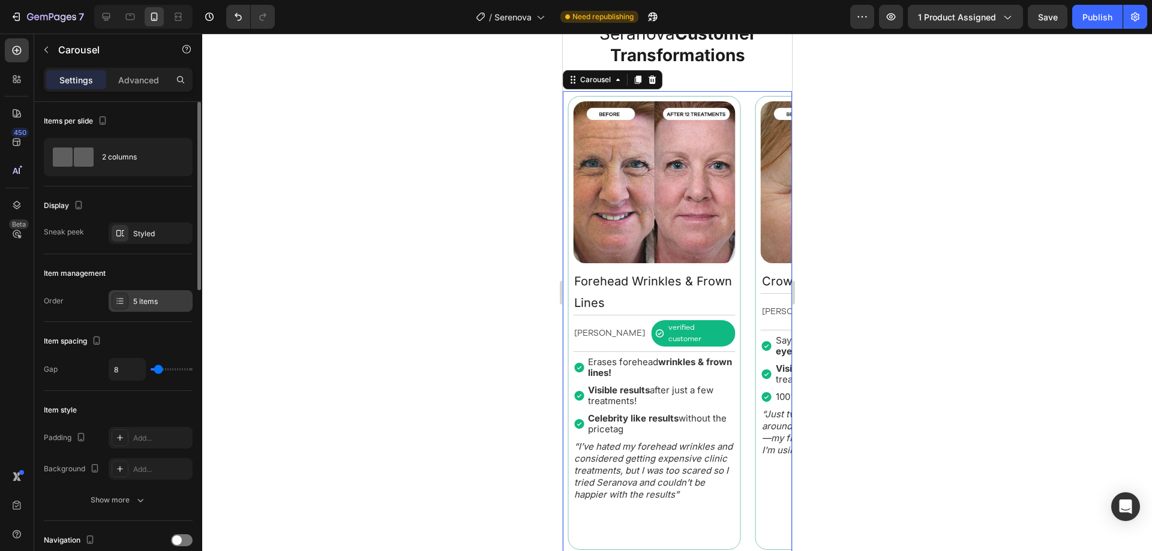
click at [135, 293] on div "5 items" at bounding box center [151, 301] width 84 height 22
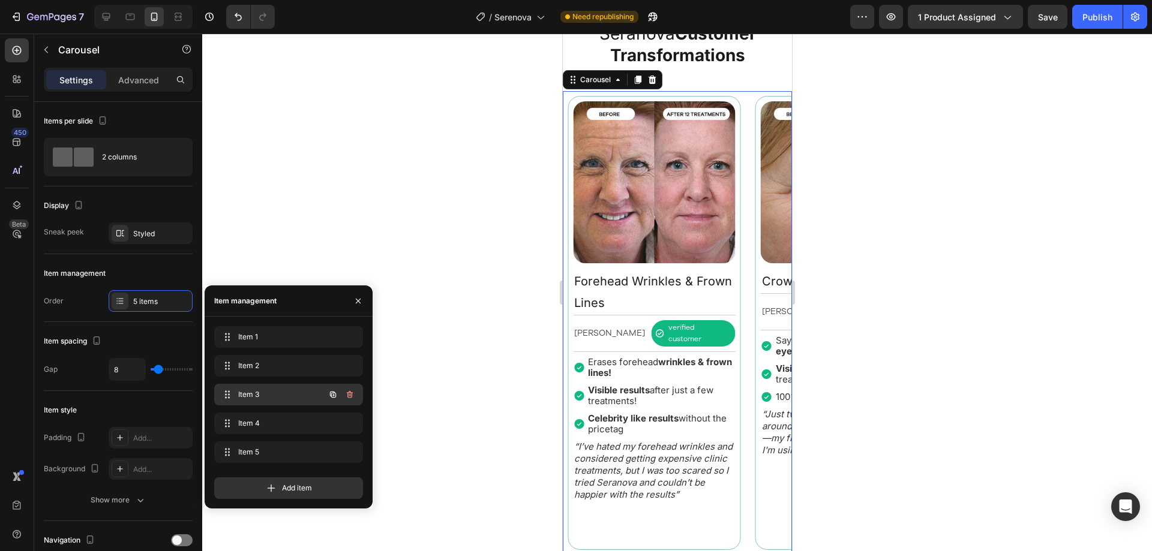
click at [254, 389] on span "Item 3" at bounding box center [272, 394] width 68 height 11
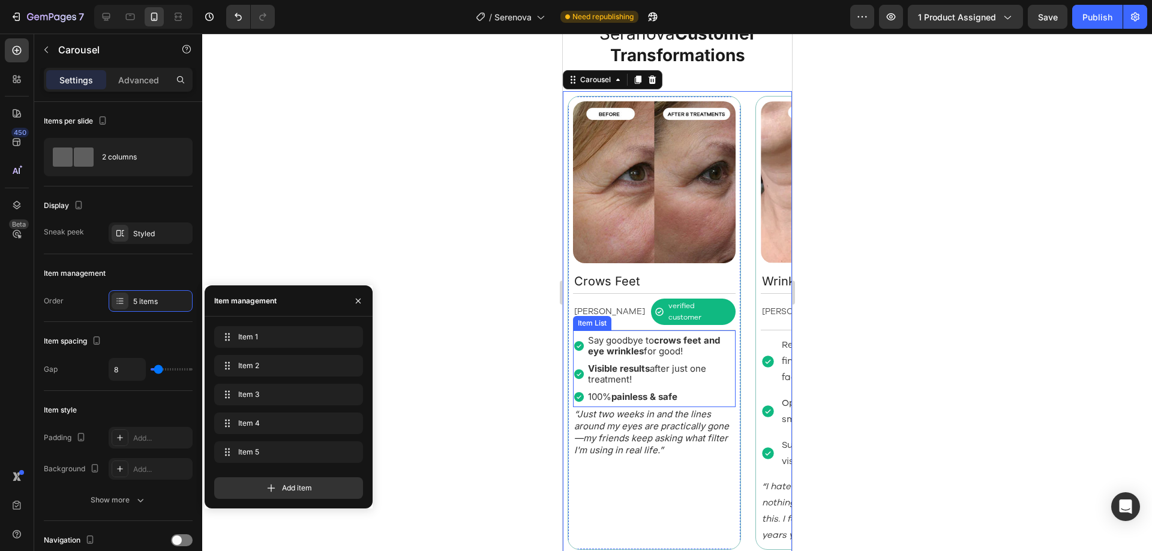
click at [583, 347] on div "Say goodbye to crows feet and eye wrinkles for good!" at bounding box center [653, 346] width 163 height 25
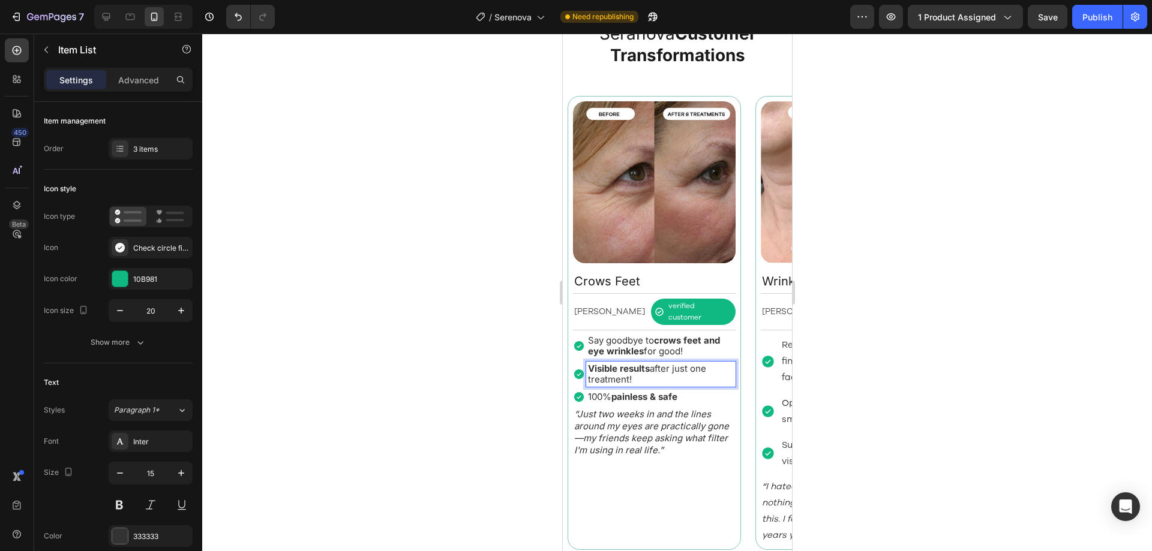
click at [661, 368] on p "Visible results after just one treatment!" at bounding box center [660, 375] width 146 height 22
drag, startPoint x: 661, startPoint y: 332, endPoint x: 684, endPoint y: 370, distance: 45.0
click at [684, 370] on p "Visible results after just one treatment!" at bounding box center [660, 375] width 146 height 22
drag, startPoint x: 628, startPoint y: 323, endPoint x: 611, endPoint y: 290, distance: 36.5
click at [611, 289] on p "Crows Feet" at bounding box center [654, 282] width 160 height 22
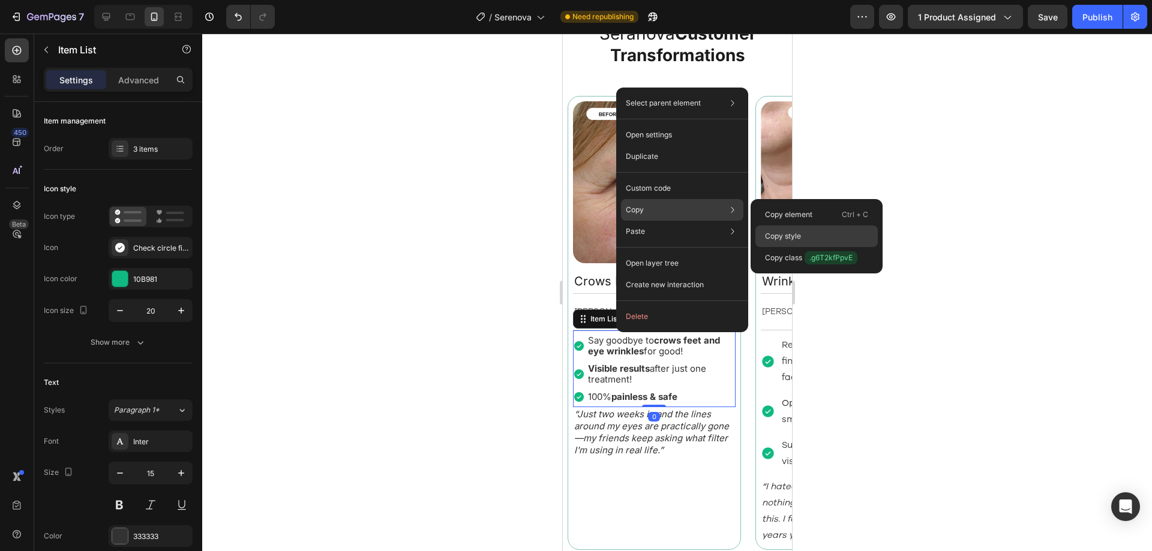
click at [782, 232] on p "Copy style" at bounding box center [783, 236] width 36 height 11
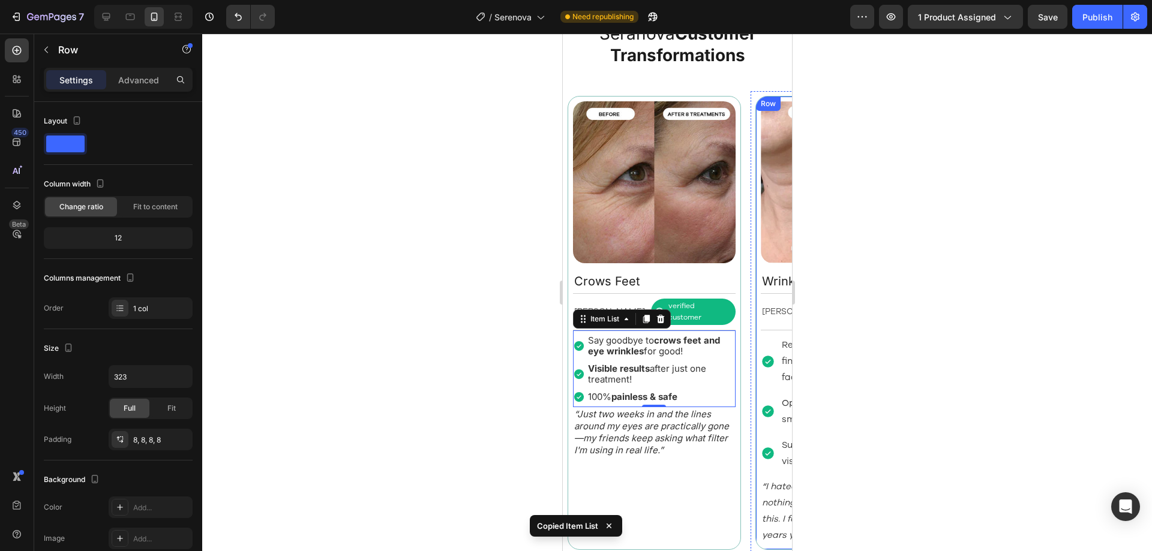
click at [757, 379] on div "Image Wrinkly & Saggy Neck Text Block Nancy M. Text Block verified customer Ite…" at bounding box center [841, 323] width 173 height 455
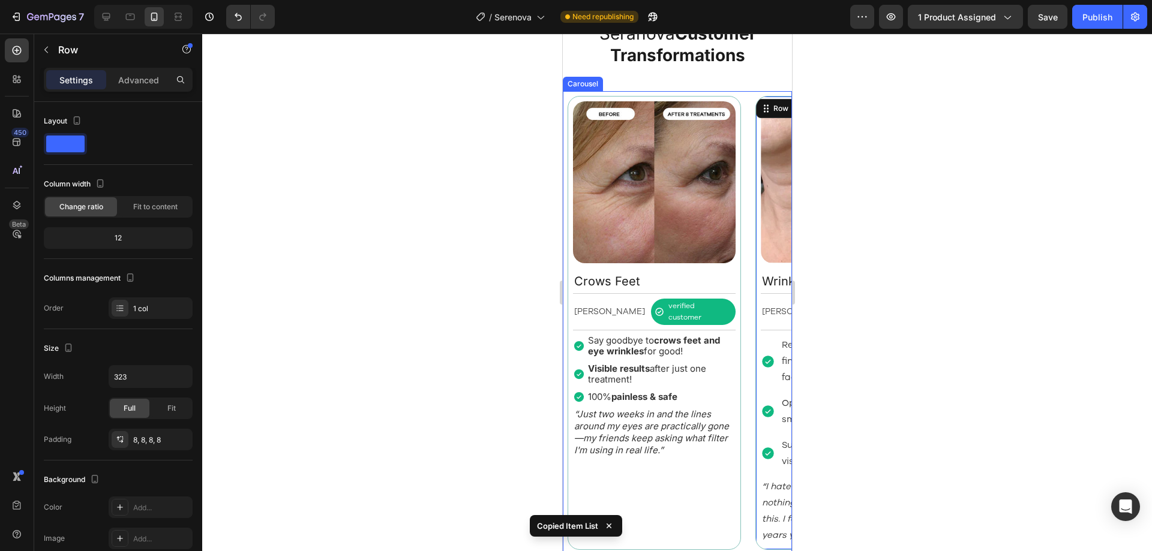
click at [748, 399] on div "Image Fine Lines & Wrinkles Text Block Rebecca S. Text Block verified customer …" at bounding box center [676, 323] width 229 height 464
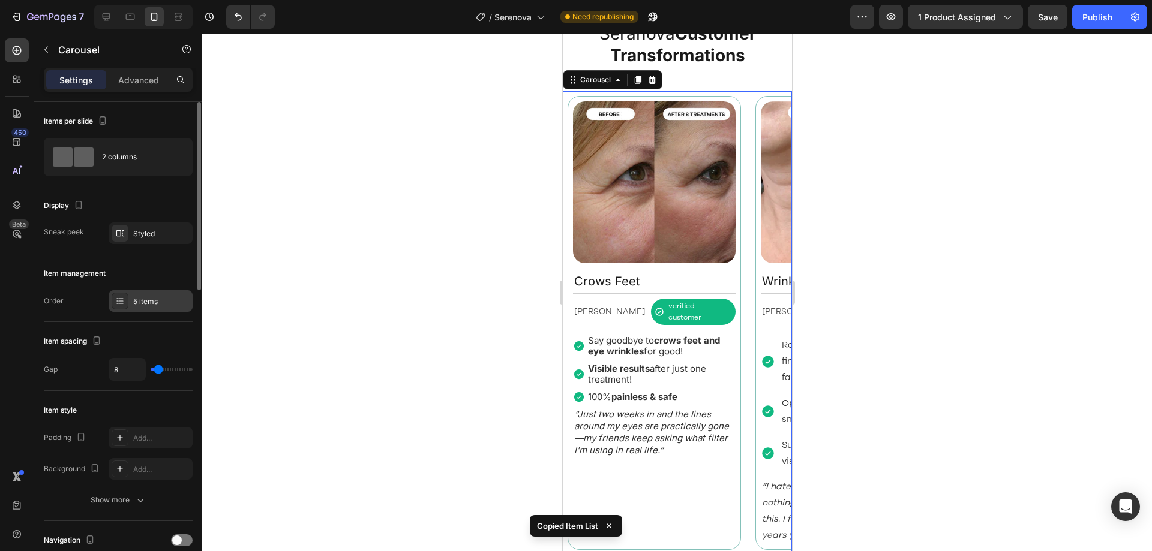
click at [134, 299] on div "5 items" at bounding box center [161, 301] width 56 height 11
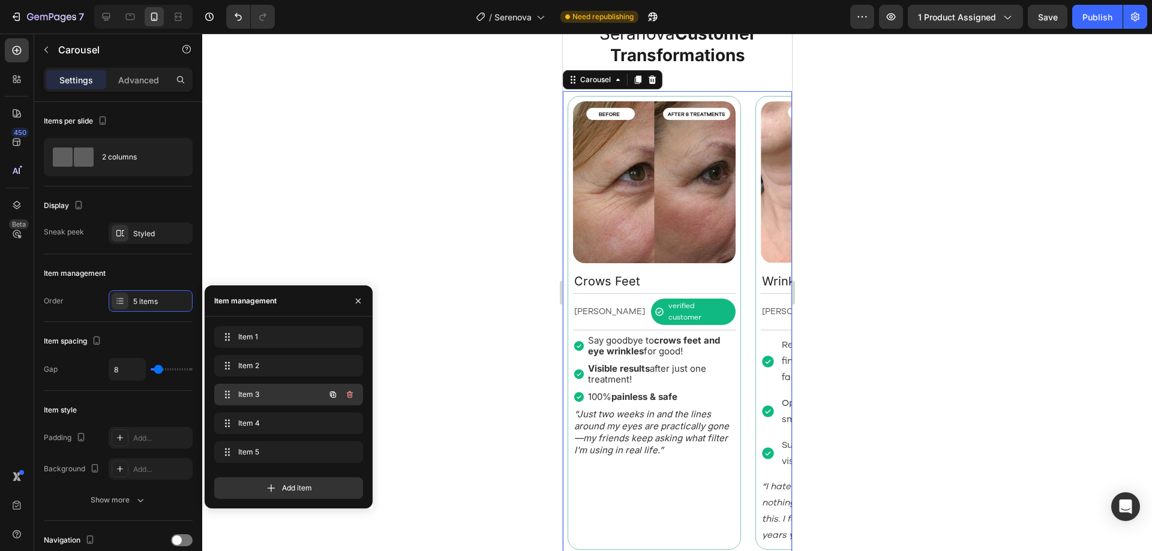
click at [290, 400] on span "Item 3" at bounding box center [272, 394] width 68 height 11
click at [281, 421] on span "Item 4" at bounding box center [272, 423] width 68 height 11
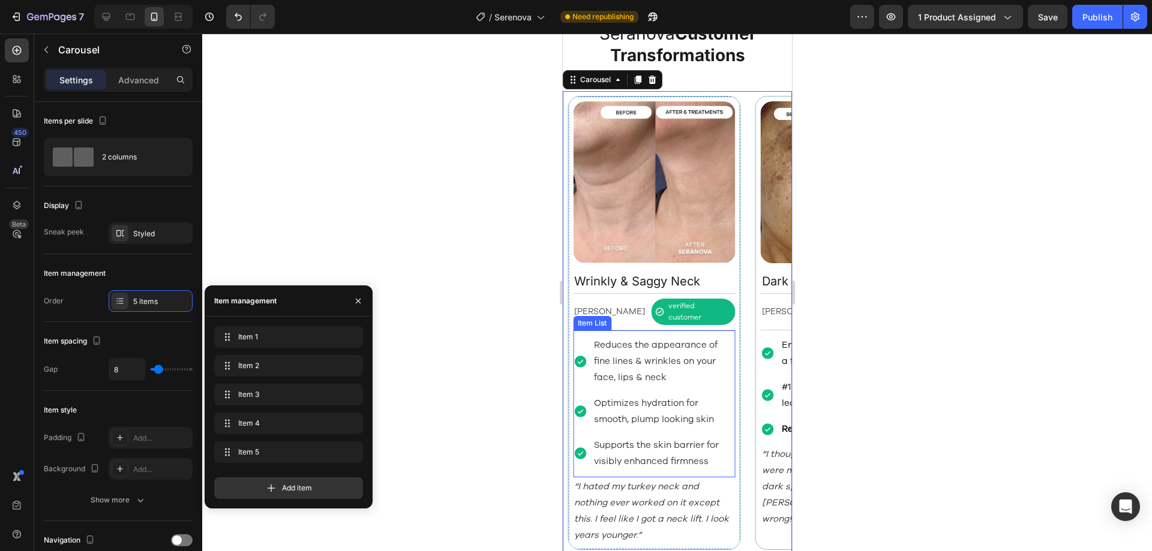
click at [664, 349] on p "Reduces the appearance of fine lines & wrinkles on your face, lips & neck" at bounding box center [663, 361] width 140 height 49
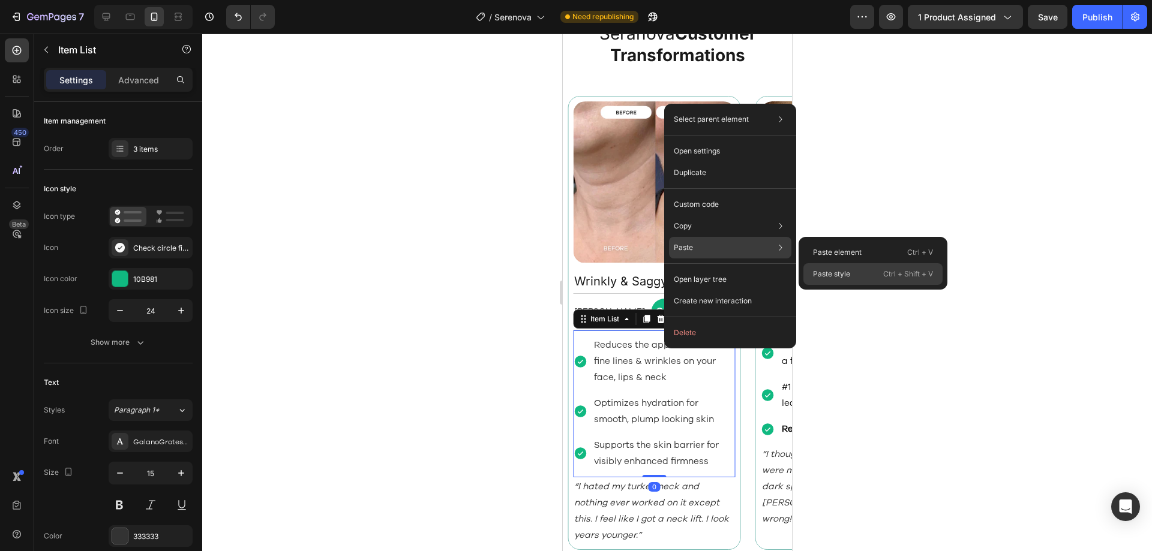
click at [833, 272] on p "Paste style" at bounding box center [831, 274] width 37 height 11
type input "5"
type input "2"
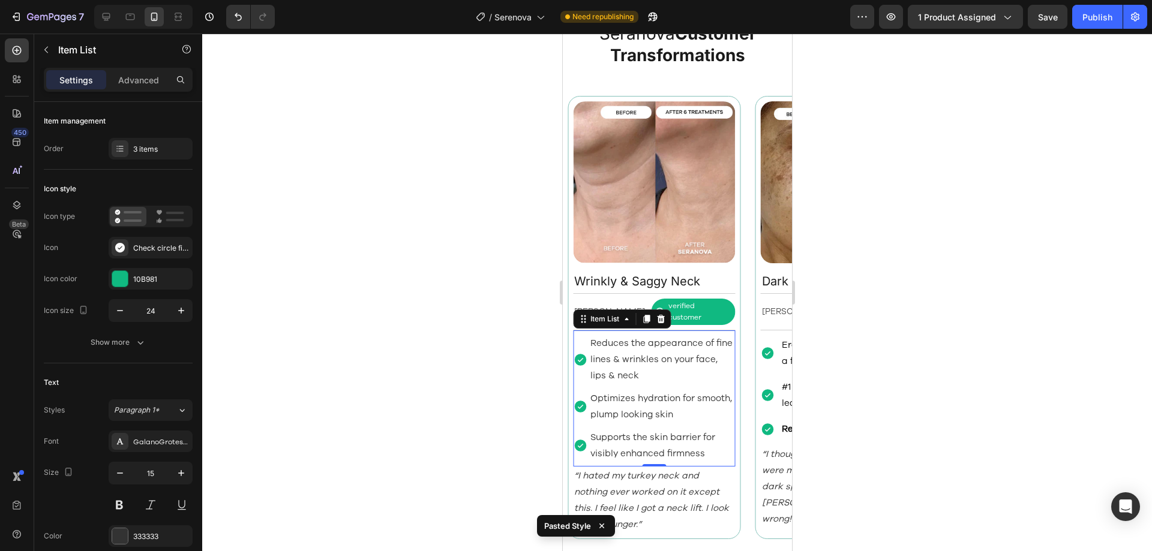
click at [578, 367] on div "Reduces the appearance of fine lines & wrinkles on your face, lips & neck" at bounding box center [653, 360] width 163 height 52
click at [607, 357] on p "Reduces the appearance of fine lines & wrinkles on your face, lips & neck" at bounding box center [661, 359] width 143 height 49
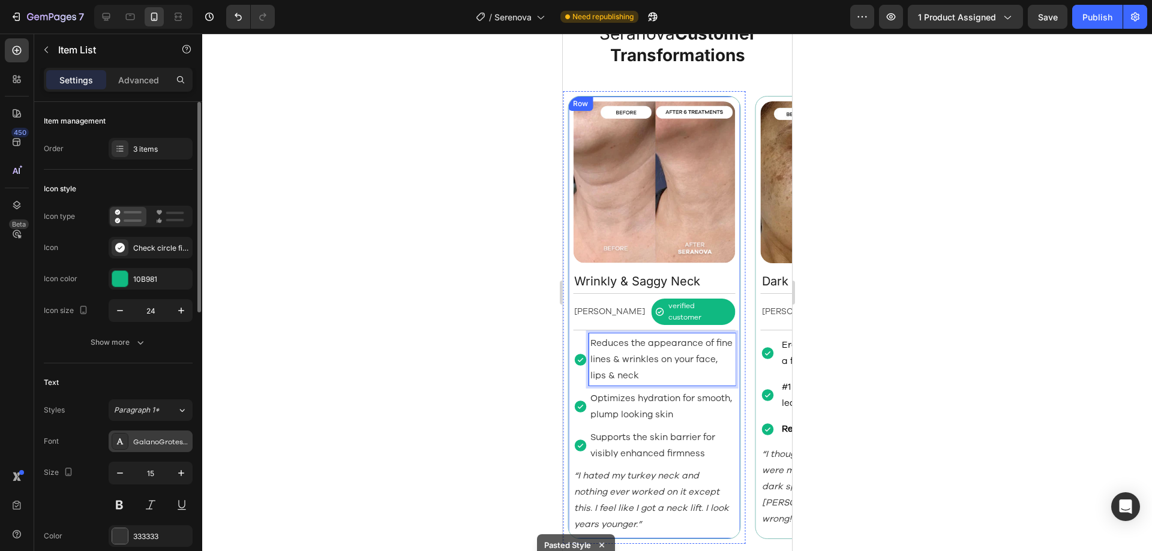
click at [167, 439] on div "GalanoGrotesqueRegular" at bounding box center [161, 442] width 56 height 11
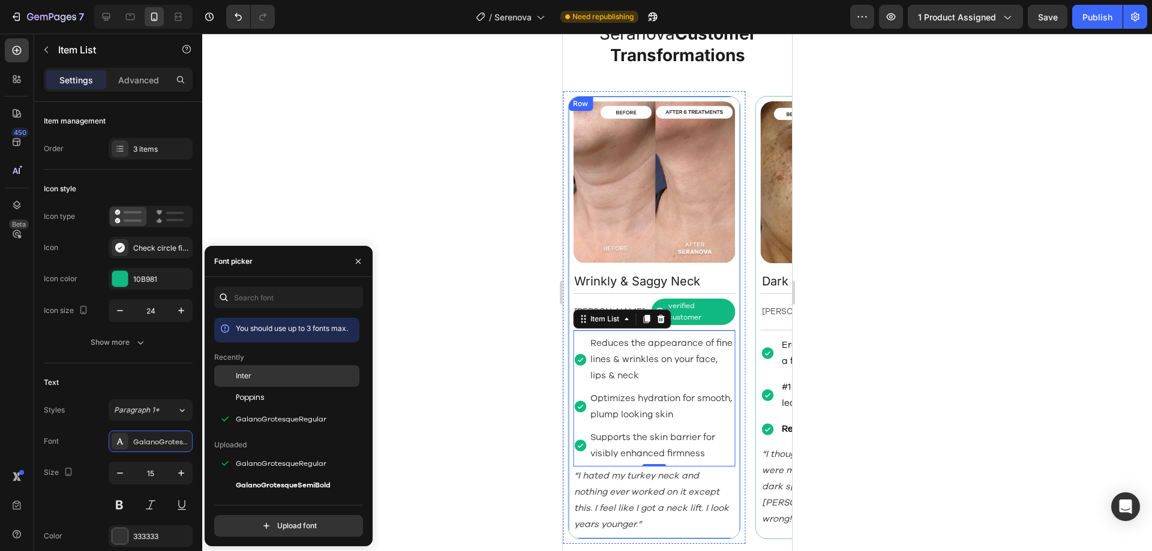
click at [266, 379] on div "Inter" at bounding box center [296, 376] width 121 height 11
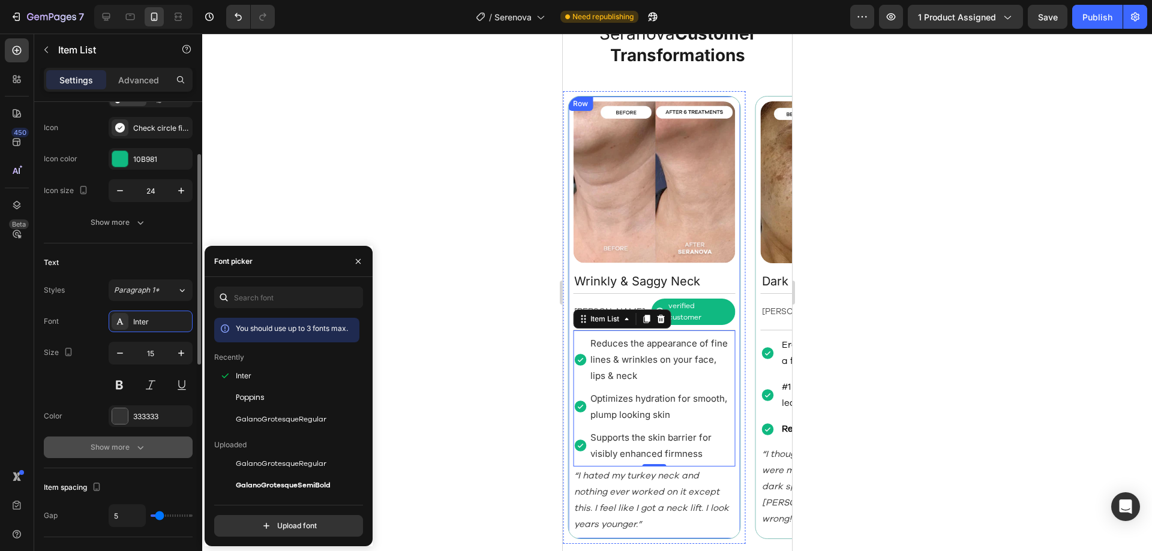
click at [134, 446] on icon "button" at bounding box center [140, 448] width 12 height 12
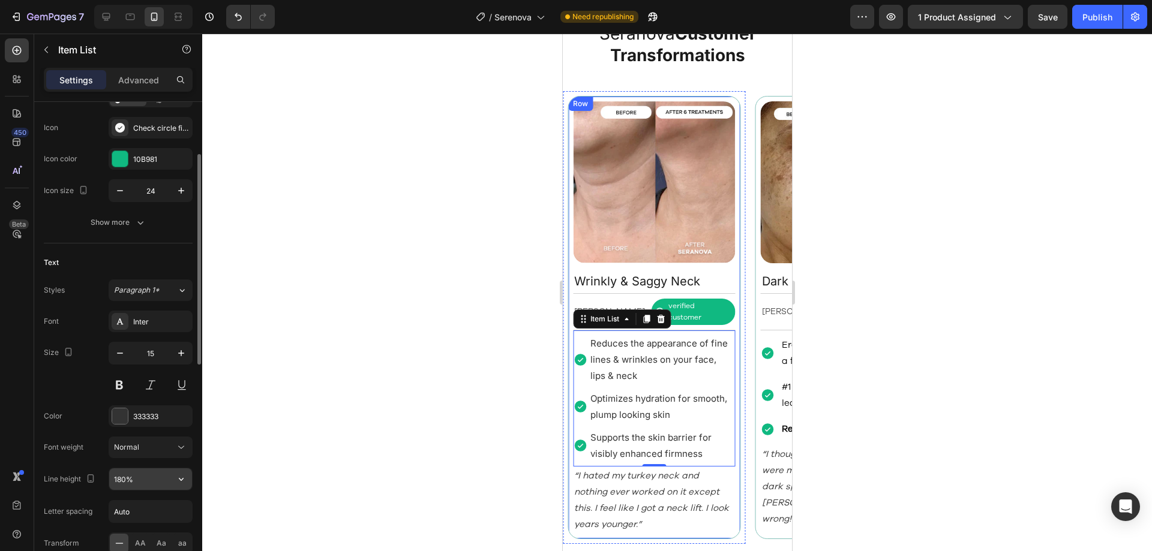
click at [140, 480] on input "180%" at bounding box center [150, 480] width 83 height 22
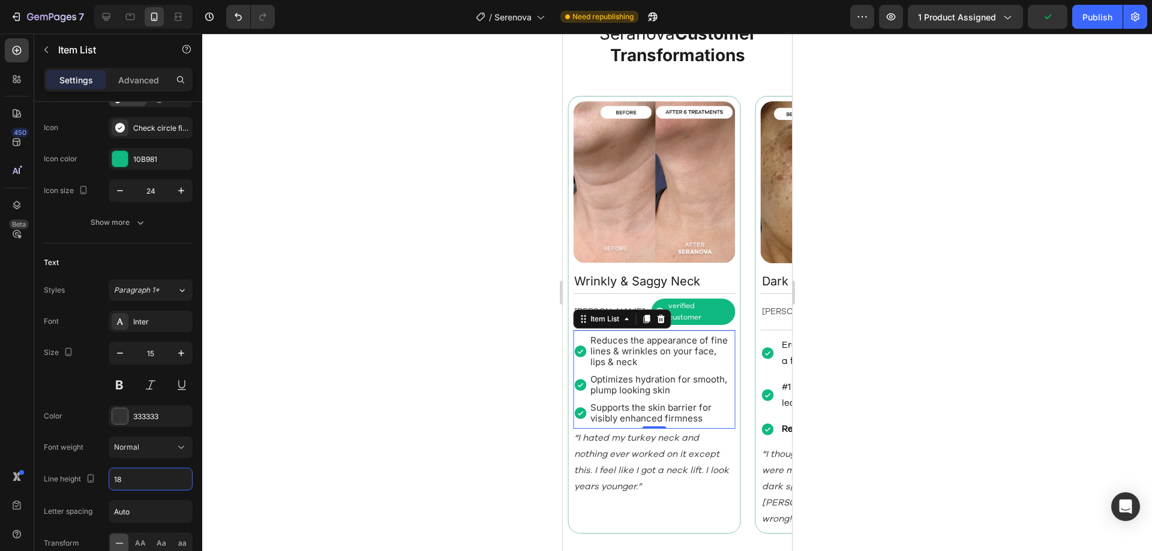
type input "18"
click at [621, 361] on div "Reduces the appearance of fine lines & wrinkles on your face, lips & neck Optim…" at bounding box center [653, 380] width 163 height 92
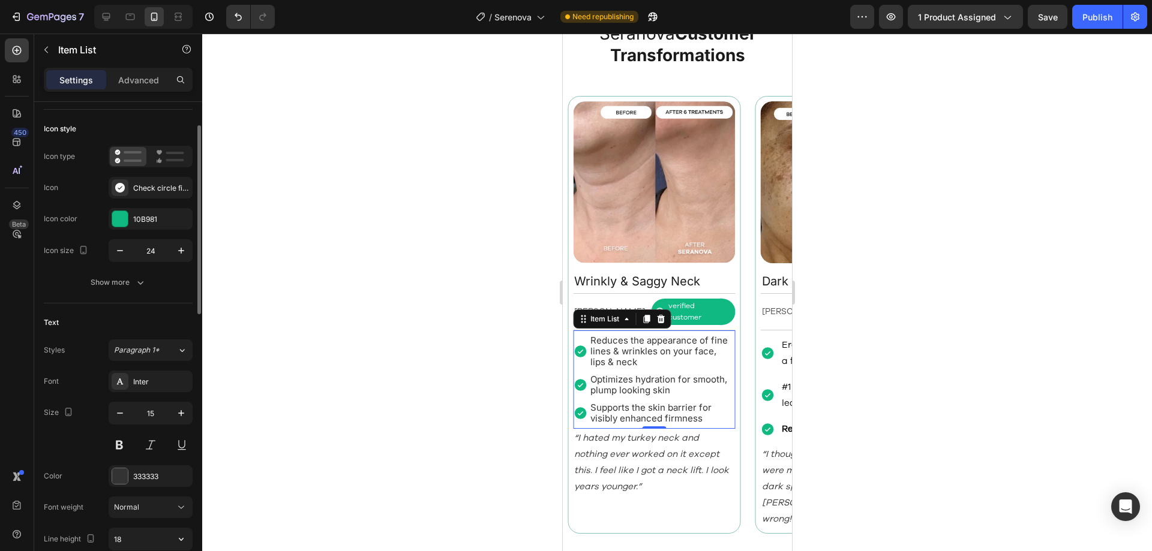
scroll to position [0, 0]
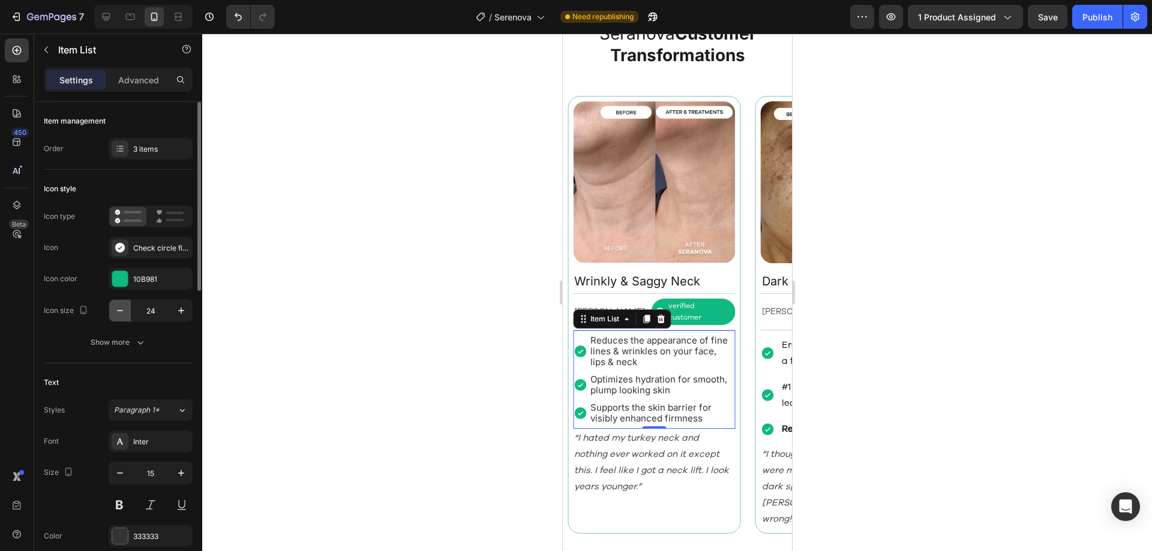
click at [112, 309] on button "button" at bounding box center [120, 311] width 22 height 22
type input "20"
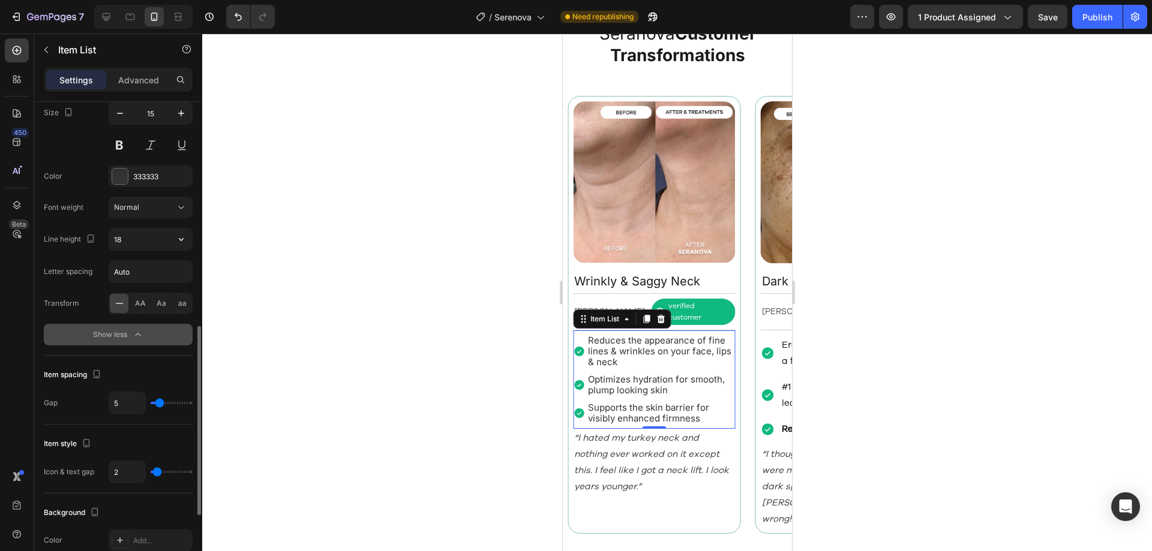
scroll to position [420, 0]
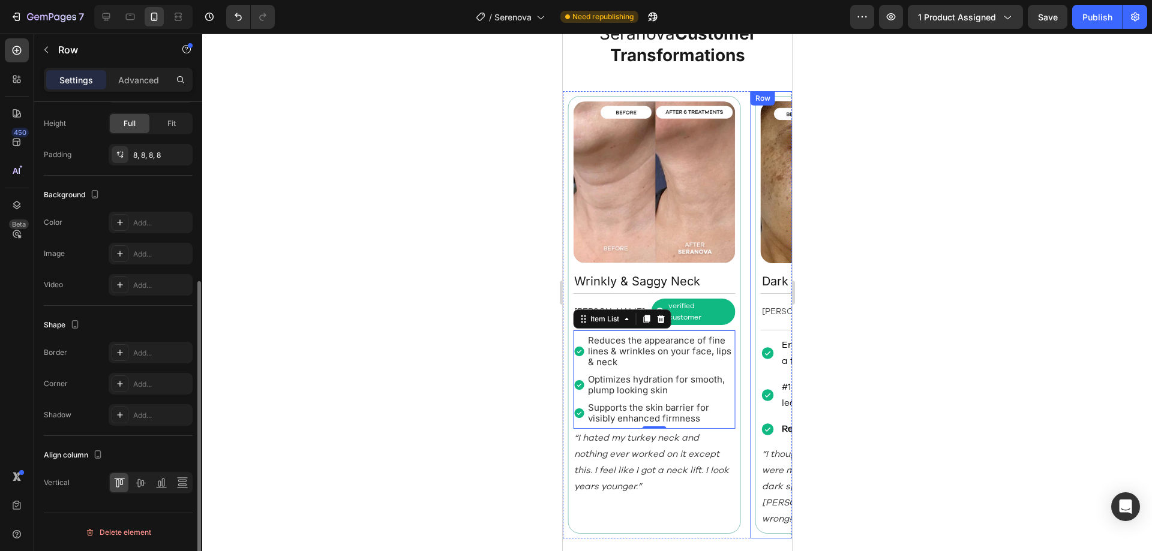
click at [750, 323] on div "Image Dark Spots & Age Spots Text Block Betty N. Text Block verified customer I…" at bounding box center [841, 315] width 183 height 448
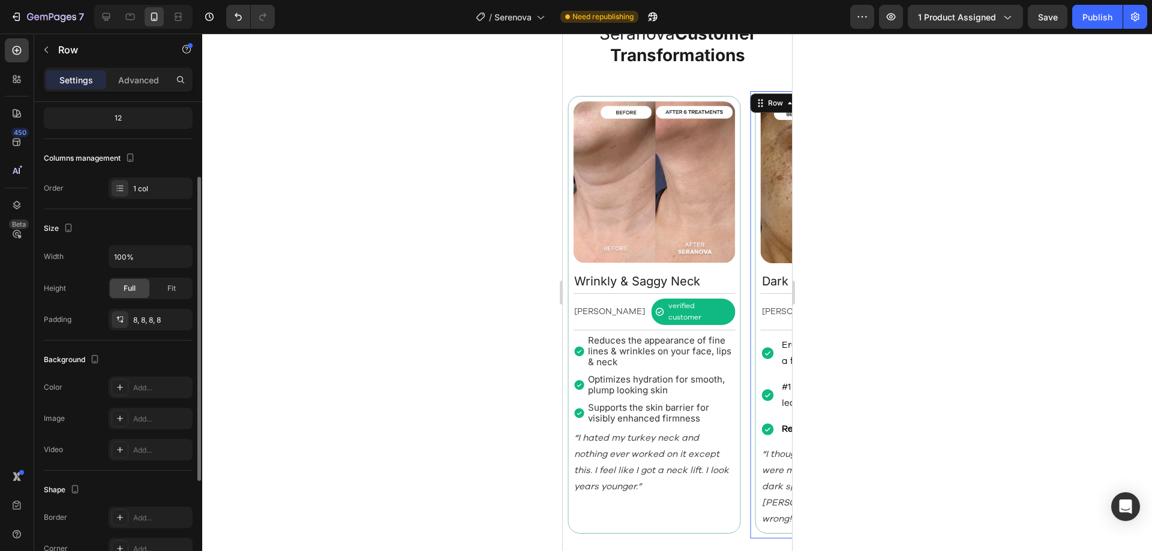
scroll to position [0, 0]
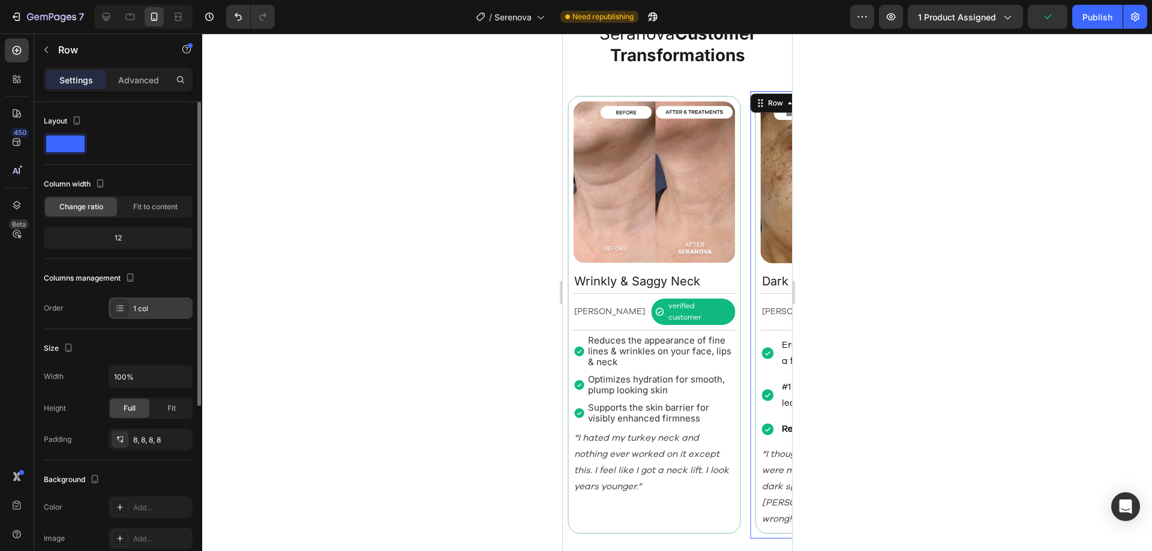
click at [148, 307] on div "1 col" at bounding box center [161, 309] width 56 height 11
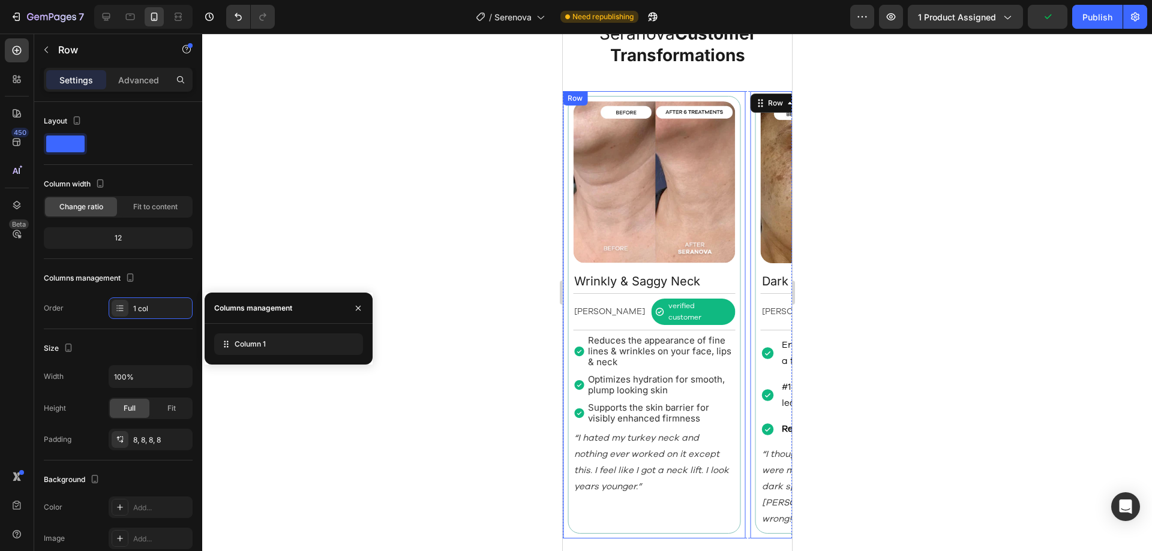
click at [743, 358] on div "Image Wrinkly & Saggy Neck Text Block Nancy M. Text Block verified customer Ite…" at bounding box center [653, 315] width 183 height 448
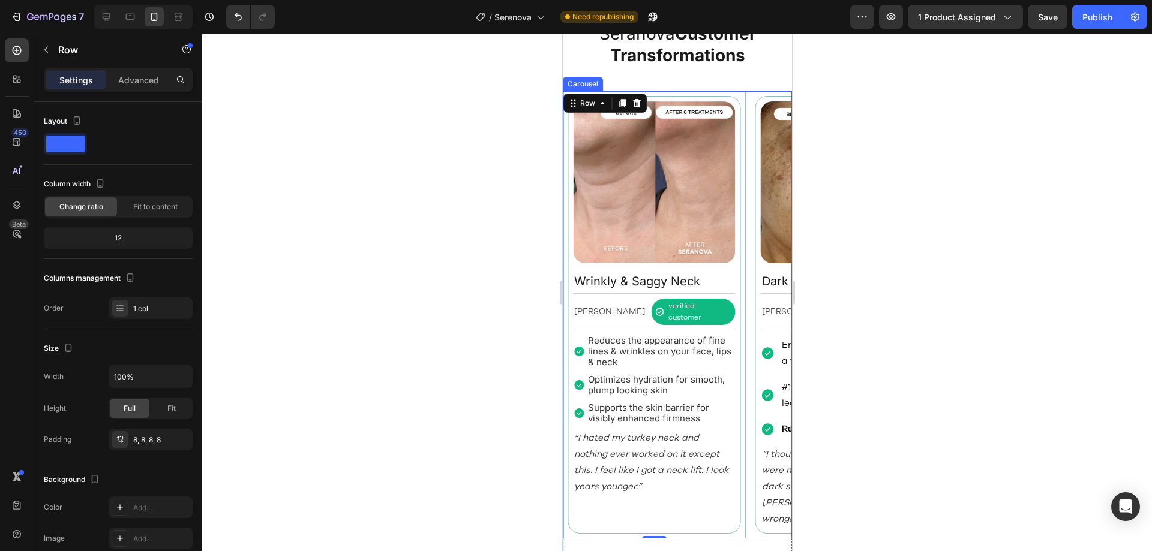
click at [746, 355] on div "Image Fine Lines & Wrinkles Text Block Rebecca S. Text Block verified customer …" at bounding box center [676, 315] width 229 height 448
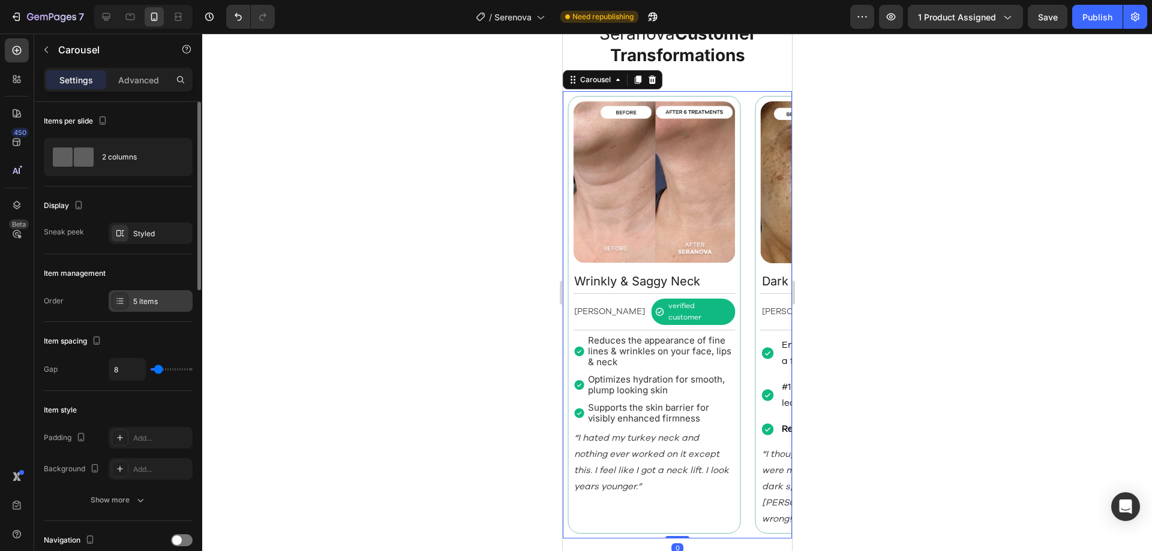
click at [145, 301] on div "5 items" at bounding box center [161, 301] width 56 height 11
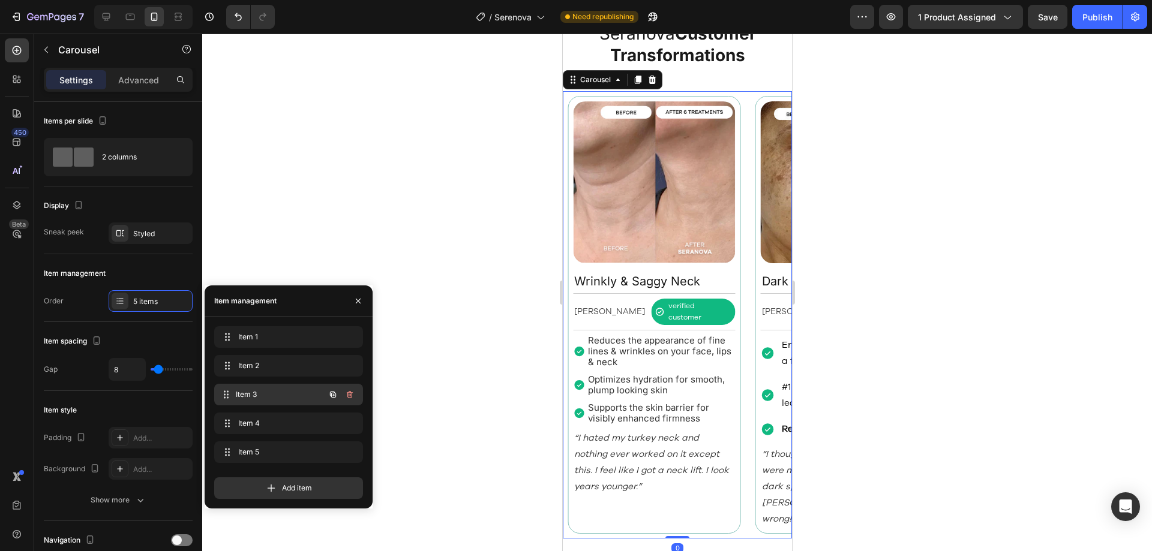
click at [284, 394] on span "Item 3" at bounding box center [280, 394] width 89 height 11
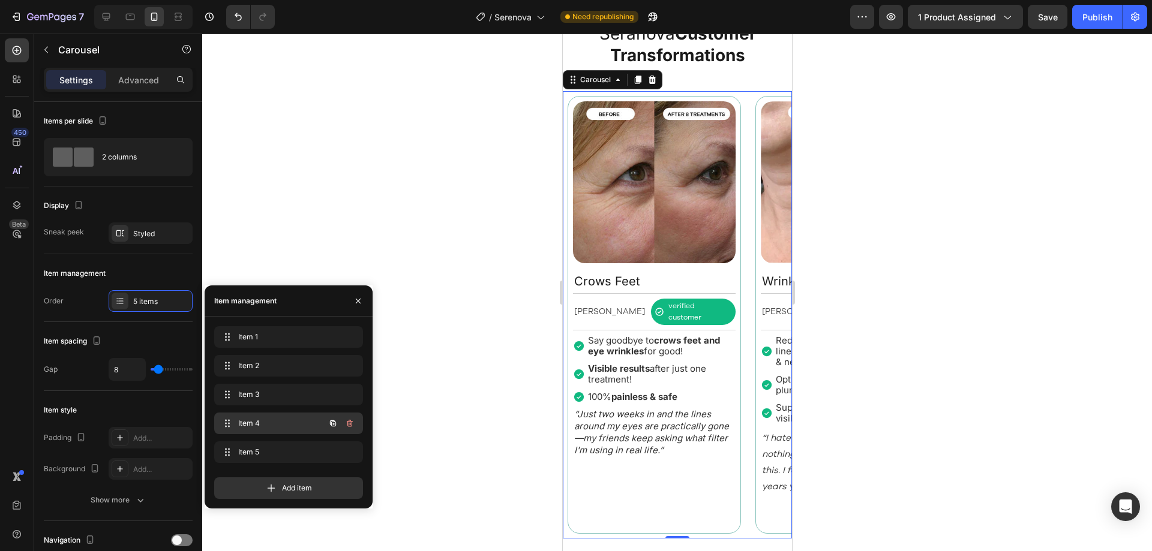
click at [278, 428] on span "Item 4" at bounding box center [272, 423] width 68 height 11
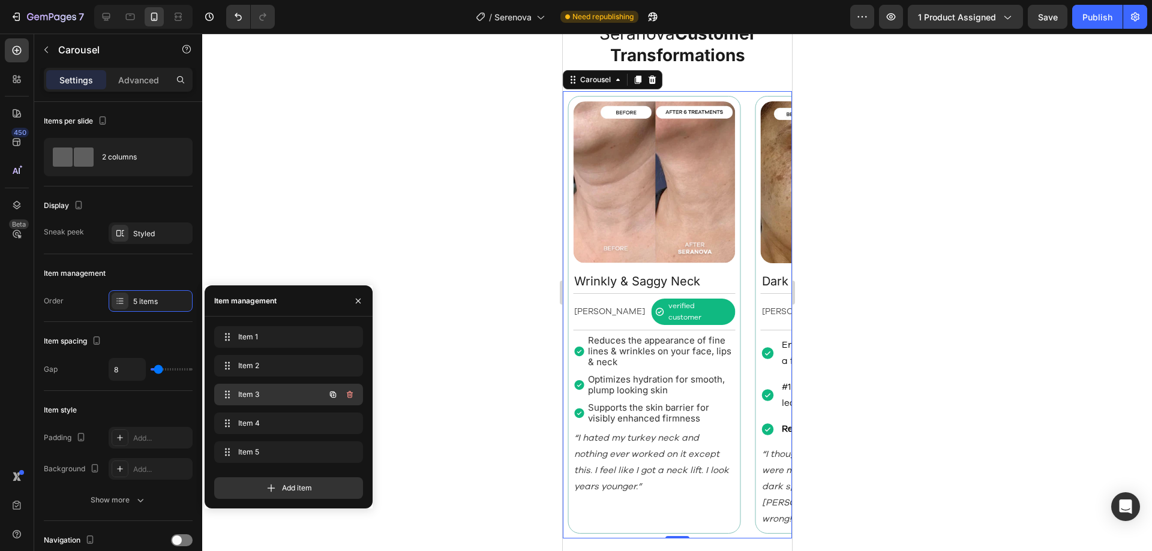
click at [278, 397] on span "Item 3" at bounding box center [272, 394] width 68 height 11
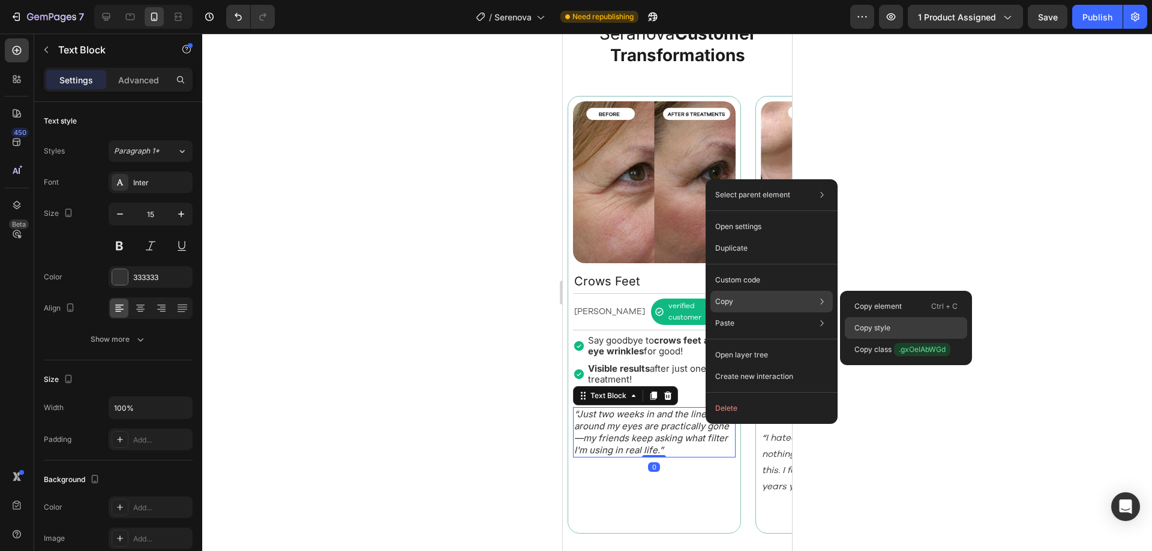
click at [876, 324] on p "Copy style" at bounding box center [872, 328] width 36 height 11
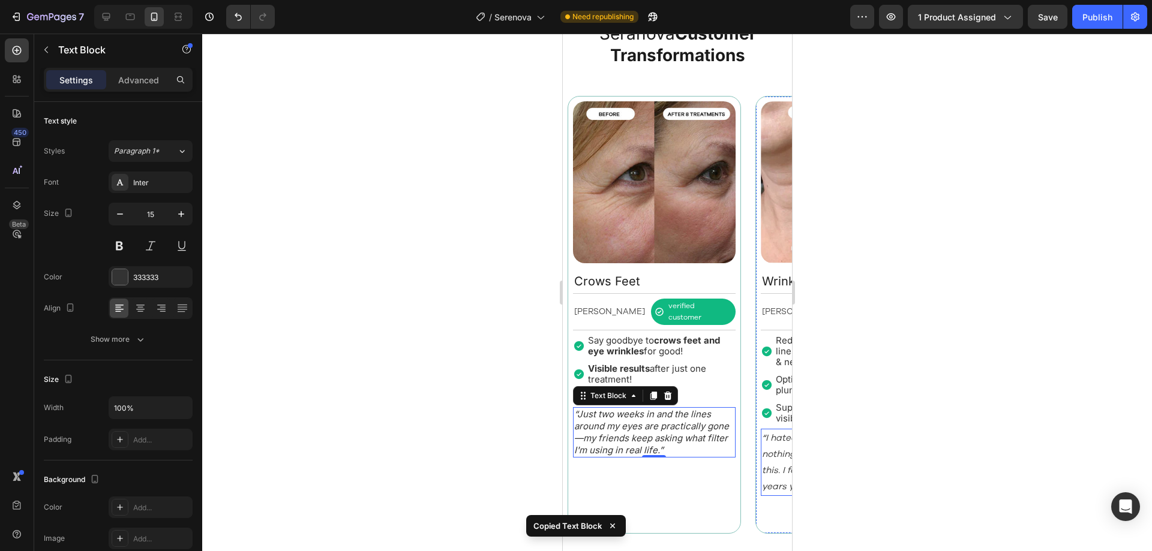
click at [769, 436] on p "“I hated my turkey neck and nothing ever worked on it except this. I feel like …" at bounding box center [841, 462] width 160 height 65
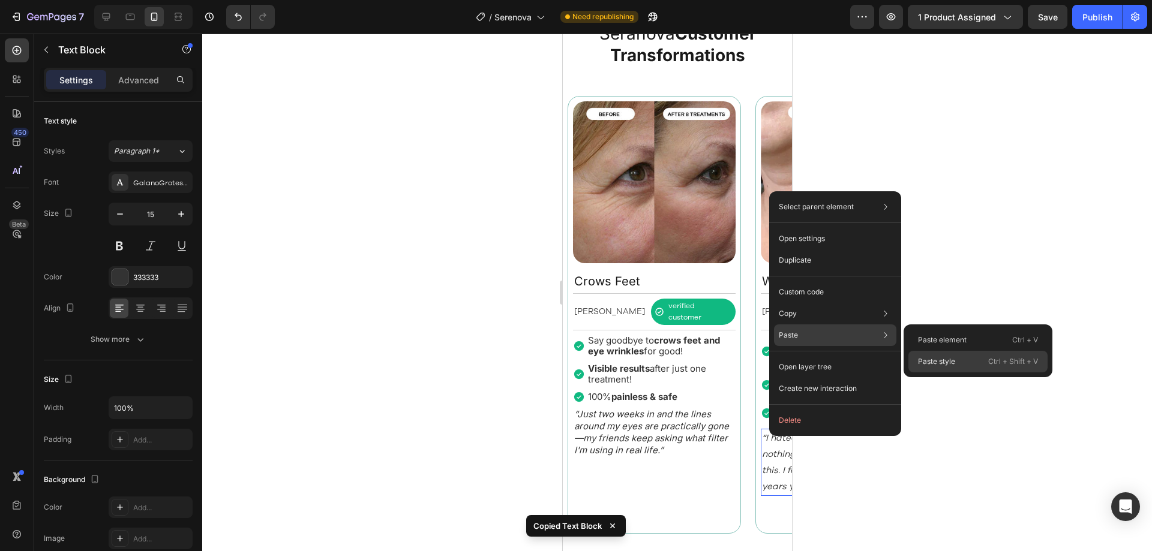
click at [922, 358] on p "Paste style" at bounding box center [936, 361] width 37 height 11
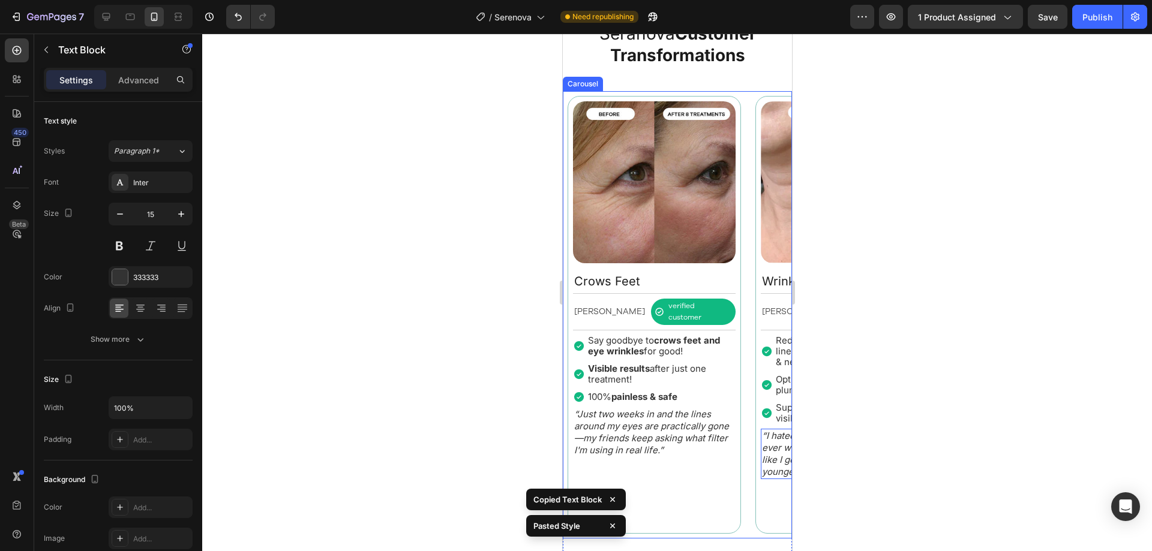
click at [746, 364] on div "Image Fine Lines & Wrinkles Text Block Rebecca S. Text Block verified customer …" at bounding box center [676, 315] width 229 height 448
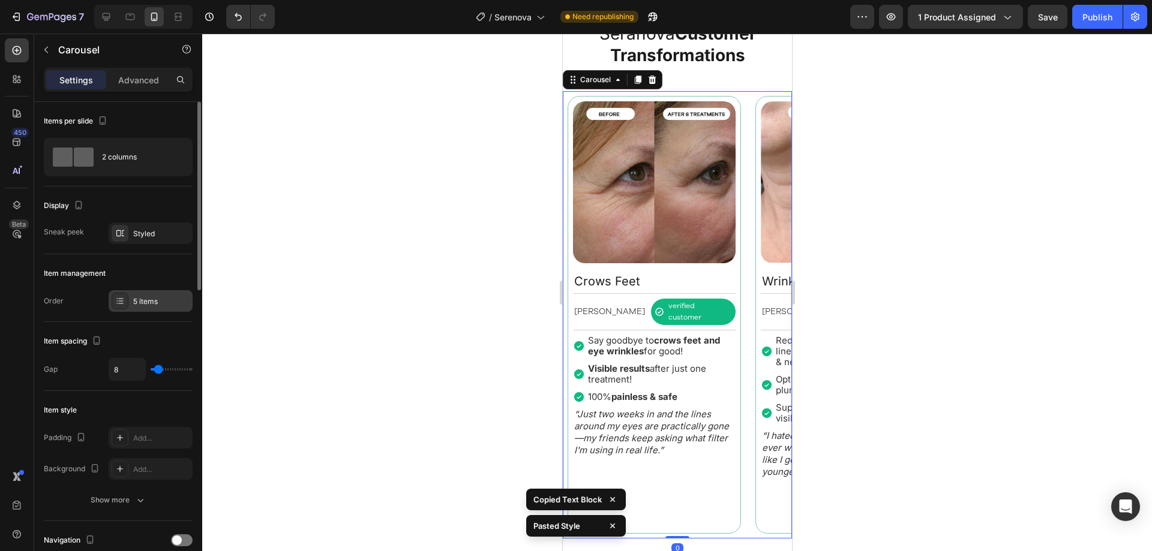
click at [142, 304] on div "5 items" at bounding box center [161, 301] width 56 height 11
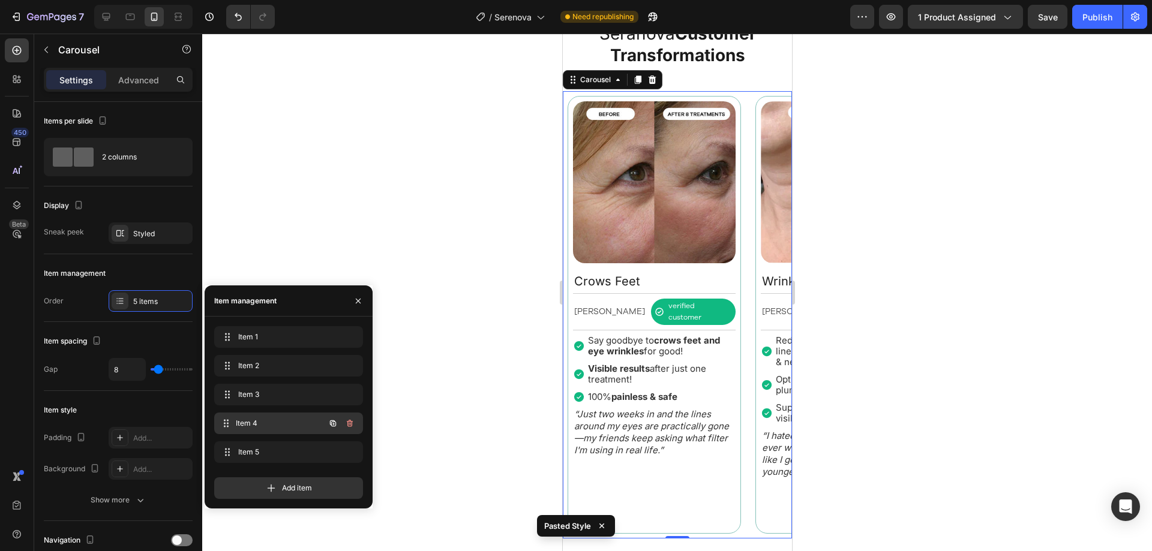
click at [283, 425] on span "Item 4" at bounding box center [280, 423] width 89 height 11
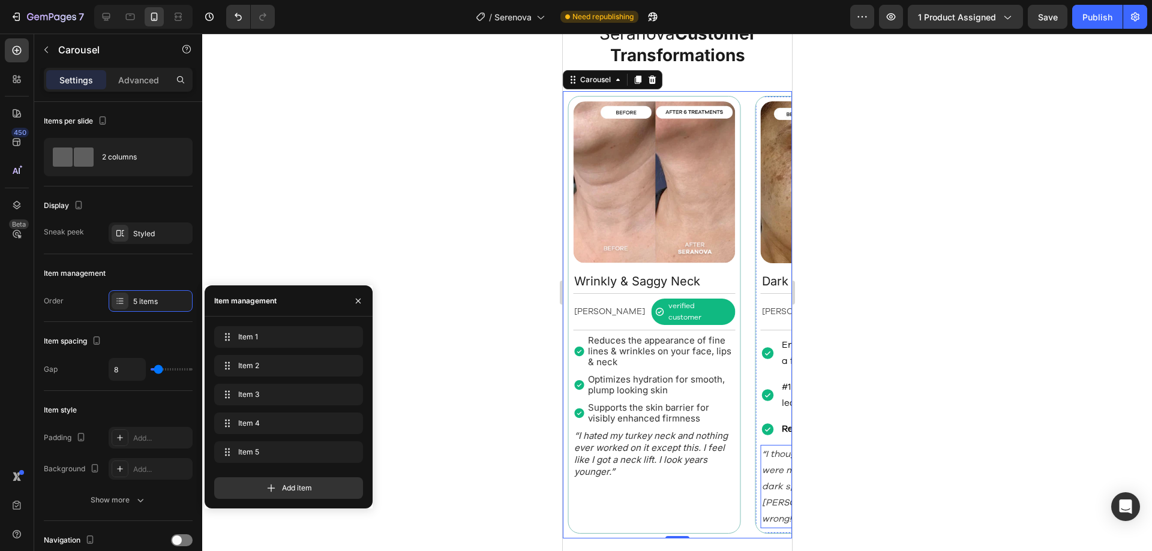
click at [773, 473] on icon "“I thought $300 laser treatments were my only chance to get rid of dark spots, …" at bounding box center [834, 486] width 146 height 77
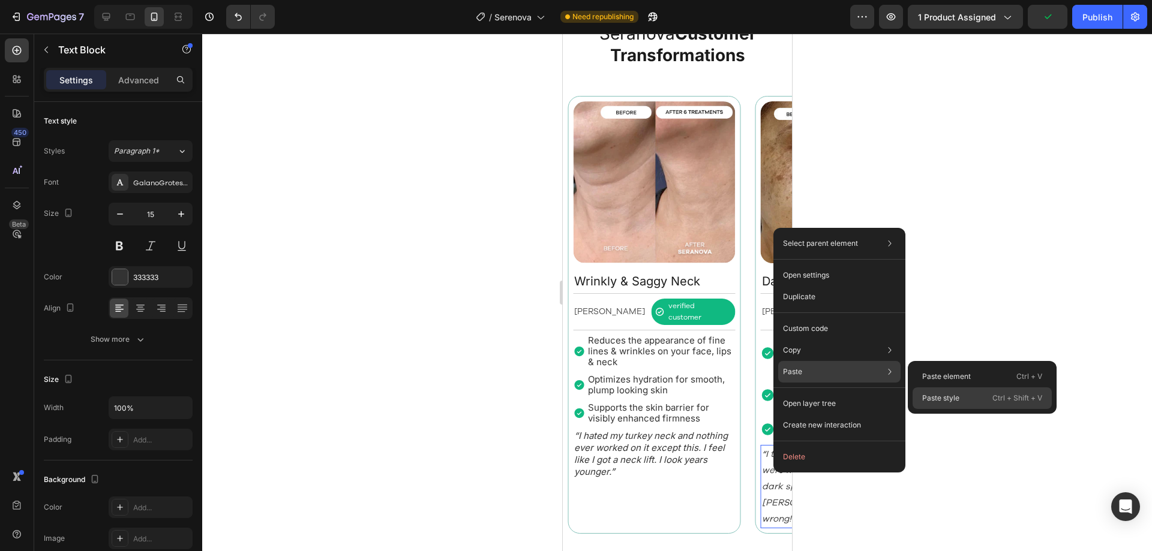
click at [940, 394] on p "Paste style" at bounding box center [940, 398] width 37 height 11
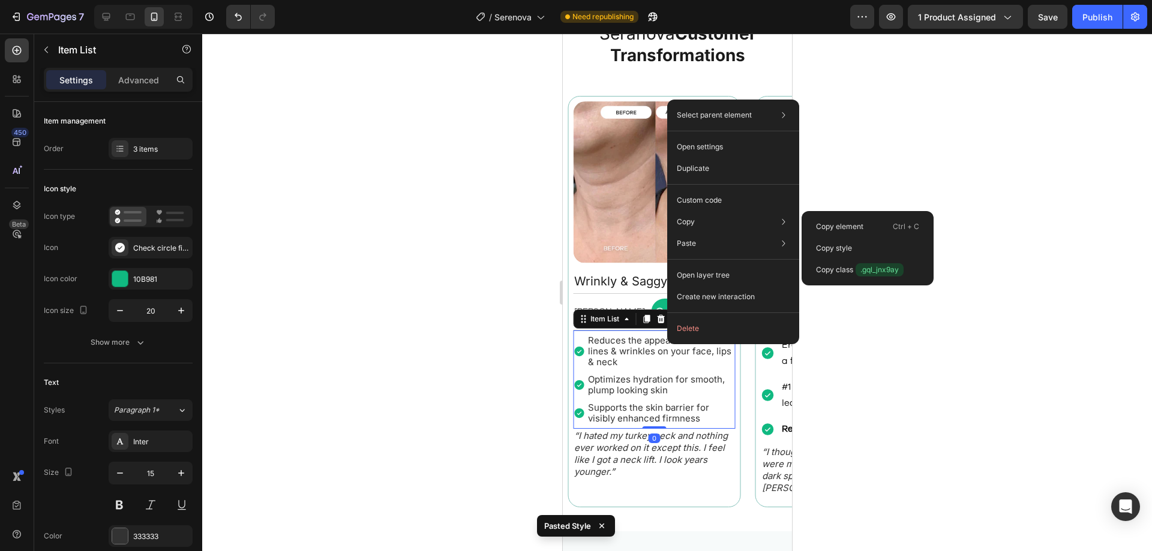
drag, startPoint x: 830, startPoint y: 247, endPoint x: 832, endPoint y: 262, distance: 15.6
click at [832, 248] on p "Copy style" at bounding box center [834, 248] width 36 height 11
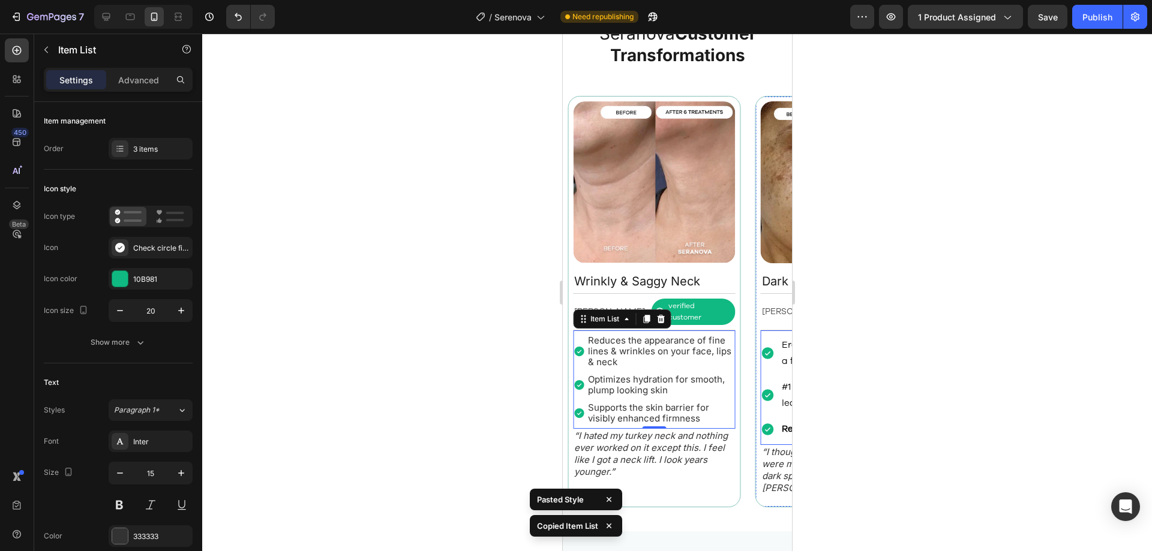
click at [770, 377] on div "#1 recommendation by leading dermatologists" at bounding box center [841, 395] width 163 height 36
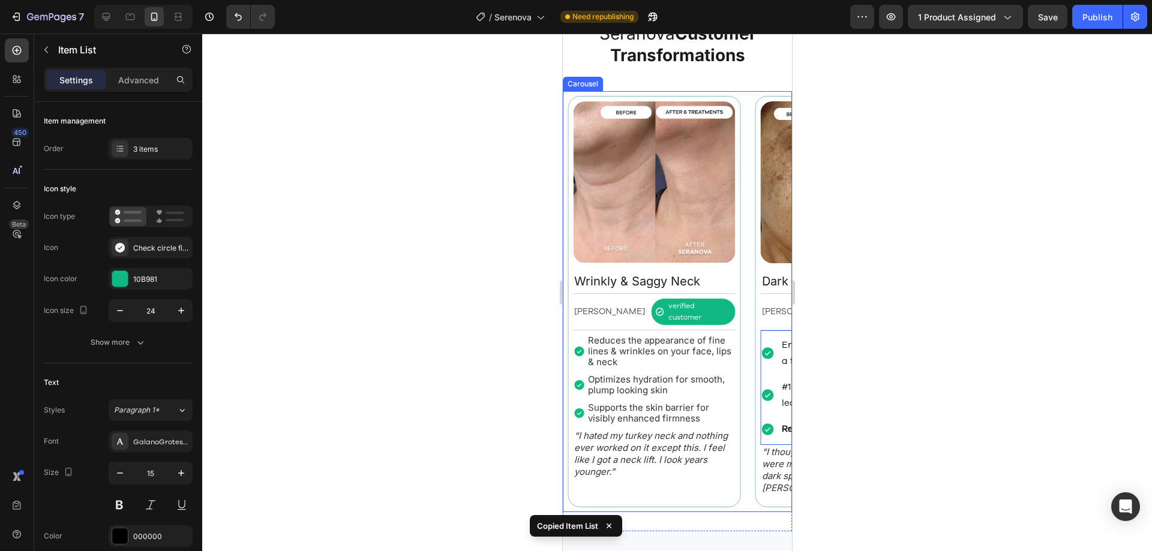
click at [750, 310] on div "Image Dark Spots & Age Spots Text Block Betty N. Text Block verified customer I…" at bounding box center [841, 302] width 183 height 422
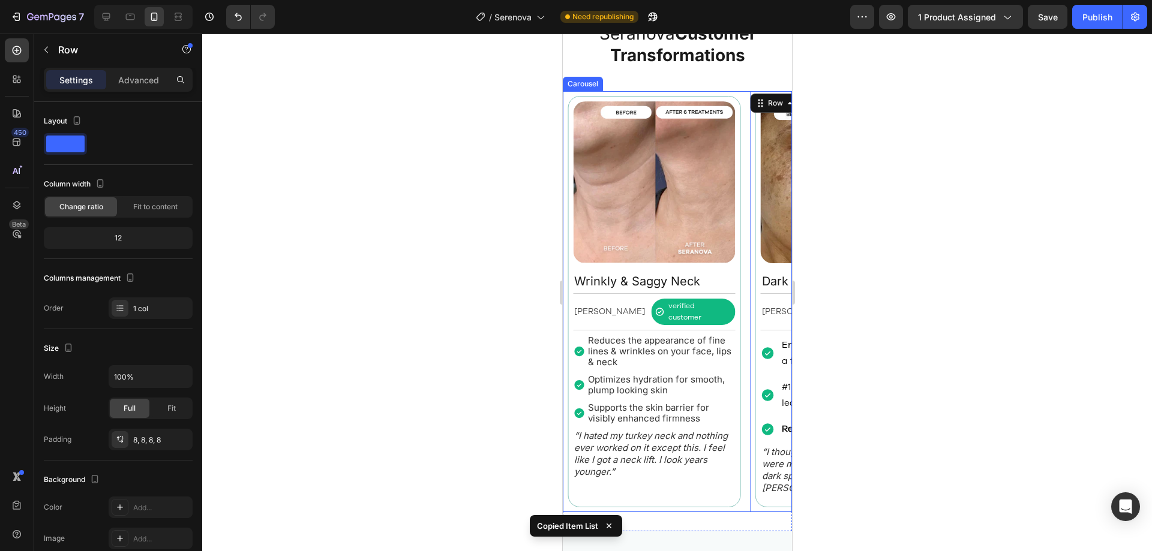
click at [746, 310] on div "Image Fine Lines & Wrinkles Text Block Rebecca S. Text Block verified customer …" at bounding box center [676, 302] width 229 height 422
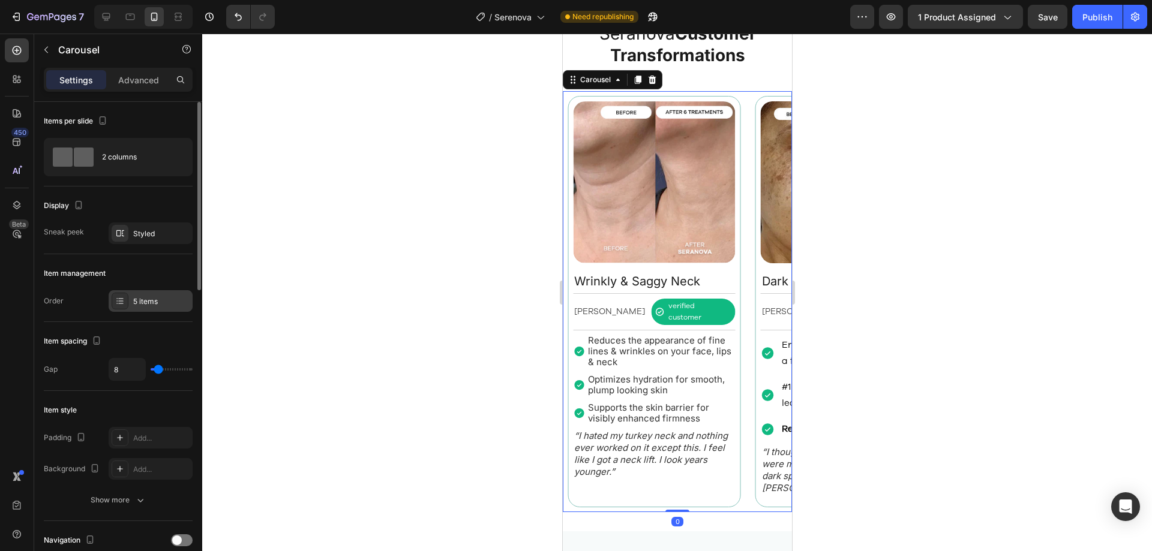
click at [146, 306] on div "5 items" at bounding box center [161, 301] width 56 height 11
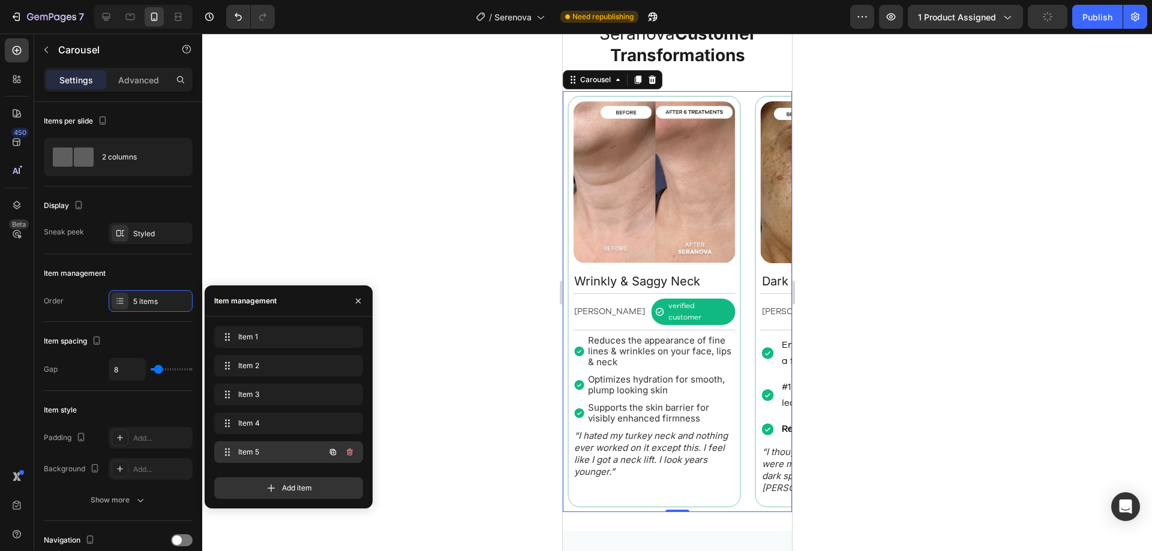
click at [274, 444] on div "Item 5 Item 5" at bounding box center [272, 452] width 106 height 17
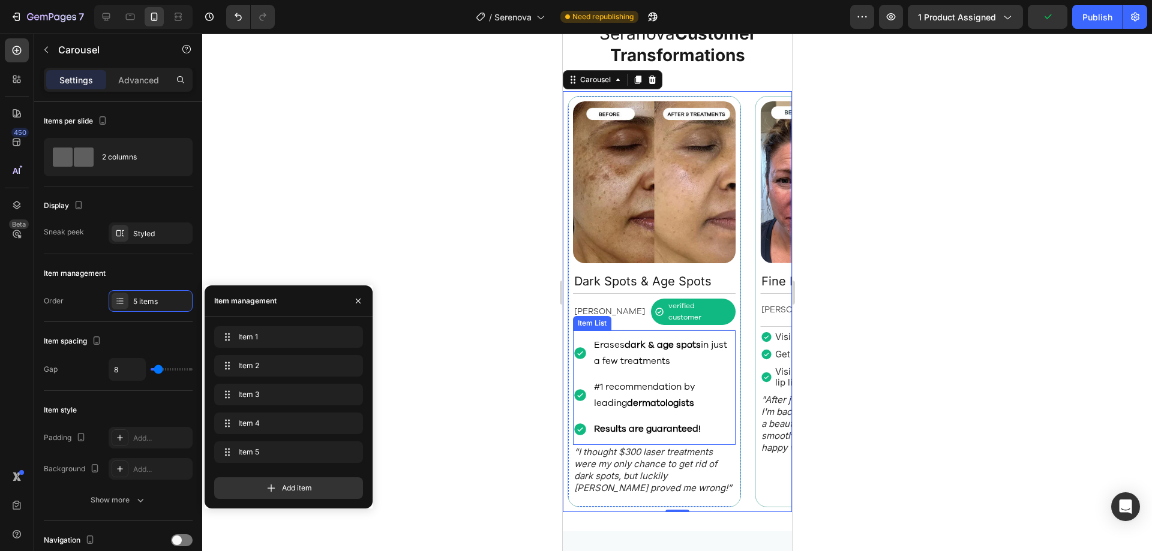
click at [606, 343] on p "Erases dark & age spots in just a few treatments" at bounding box center [663, 353] width 140 height 32
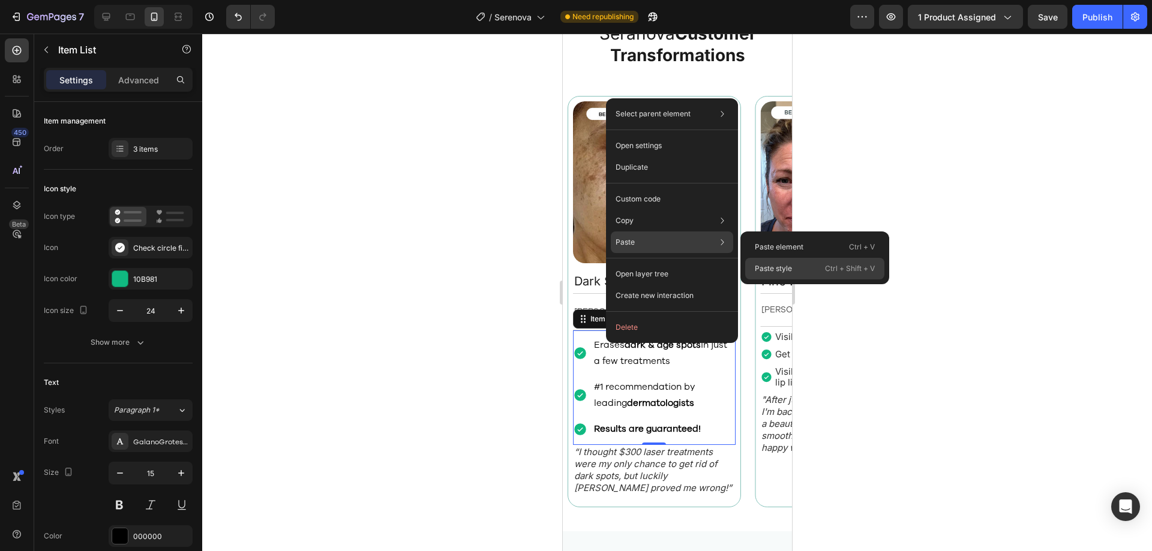
click at [788, 272] on p "Paste style" at bounding box center [773, 268] width 37 height 11
type input "5"
type input "2"
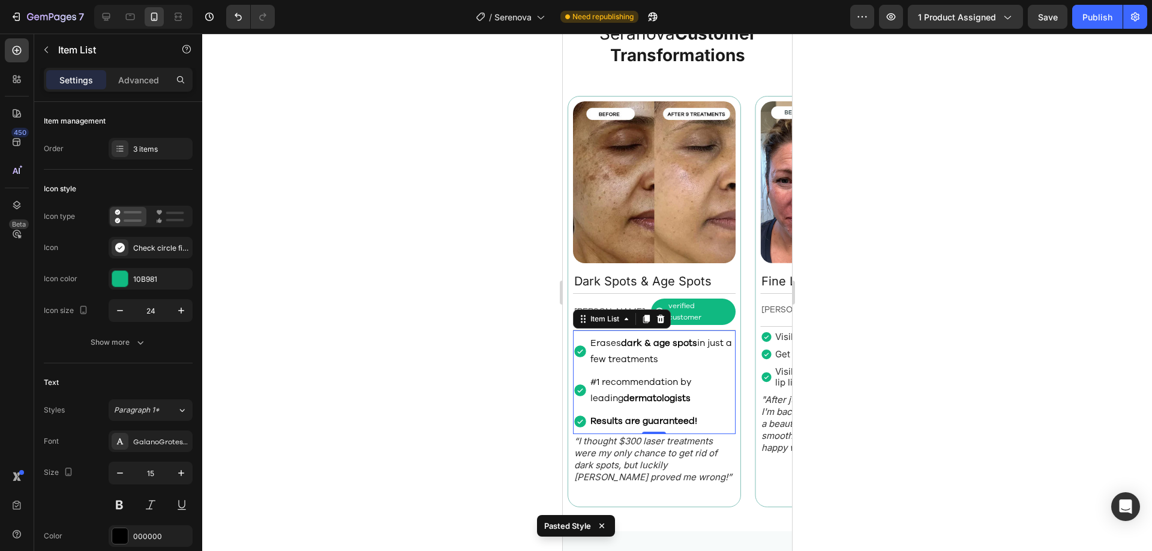
click at [653, 374] on p "#1 recommendation by leading dermatologists" at bounding box center [661, 390] width 143 height 32
click at [583, 353] on div "Erases dark & age spots in just a few treatments" at bounding box center [653, 352] width 163 height 36
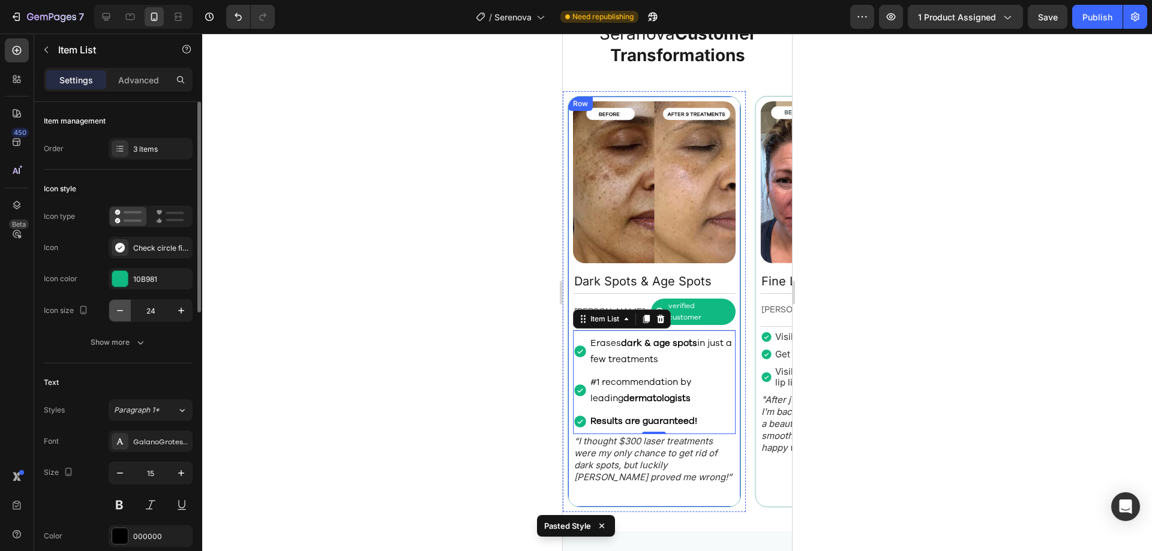
click at [122, 310] on icon "button" at bounding box center [120, 311] width 12 height 12
type input "20"
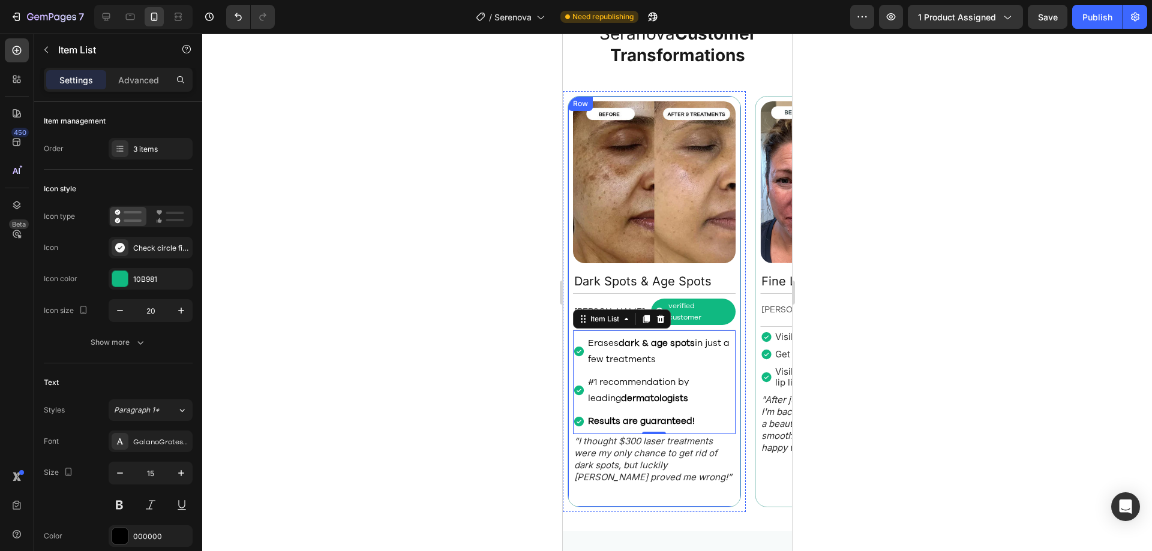
click at [735, 431] on div "Image Dark Spots & Age Spots Text Block Betty N. Text Block verified customer I…" at bounding box center [653, 302] width 173 height 412
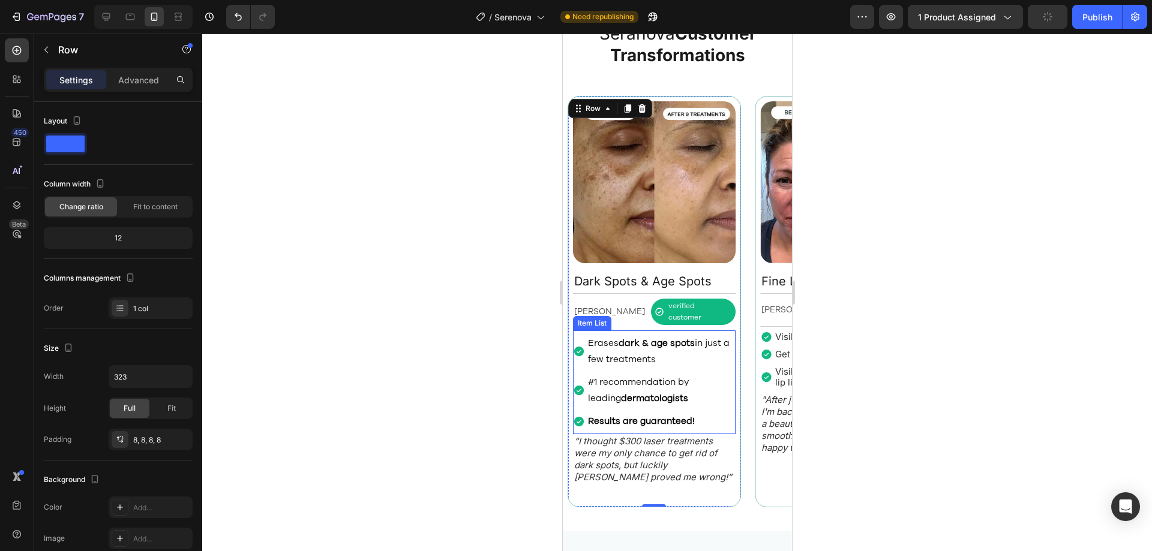
click at [591, 360] on div "Erases dark & age spots in just a few treatments #1 recommendation by leading d…" at bounding box center [653, 383] width 163 height 98
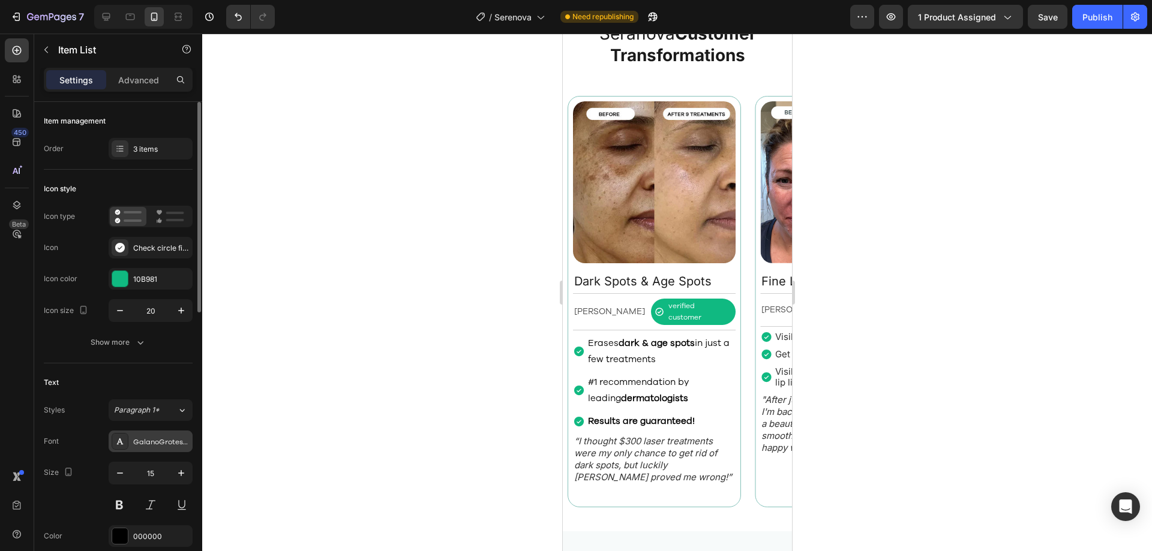
click at [152, 447] on div "GalanoGrotesqueRegular" at bounding box center [161, 442] width 56 height 11
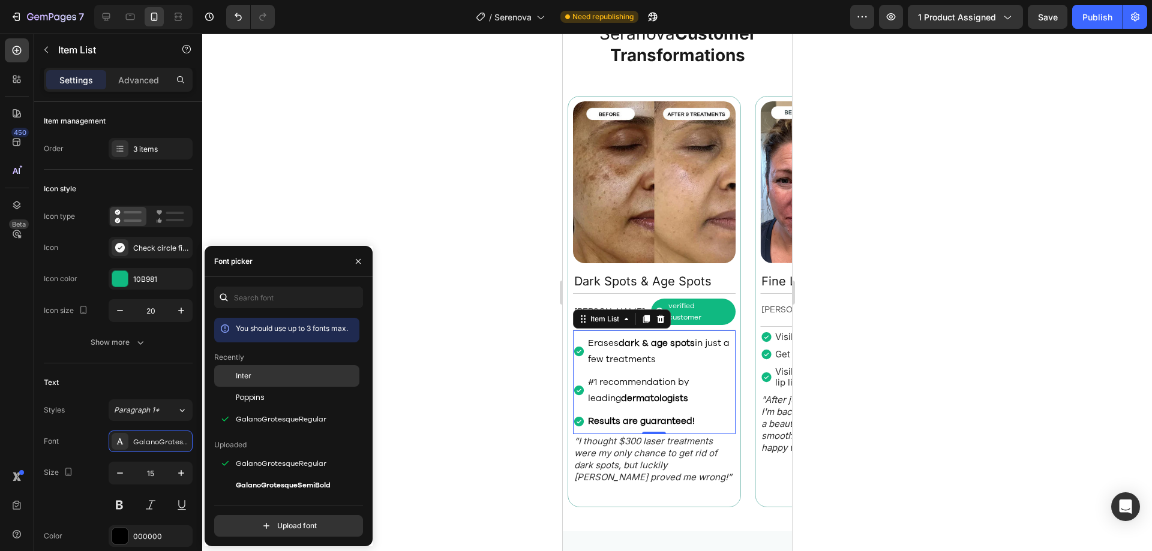
click at [269, 376] on div "Inter" at bounding box center [296, 376] width 121 height 11
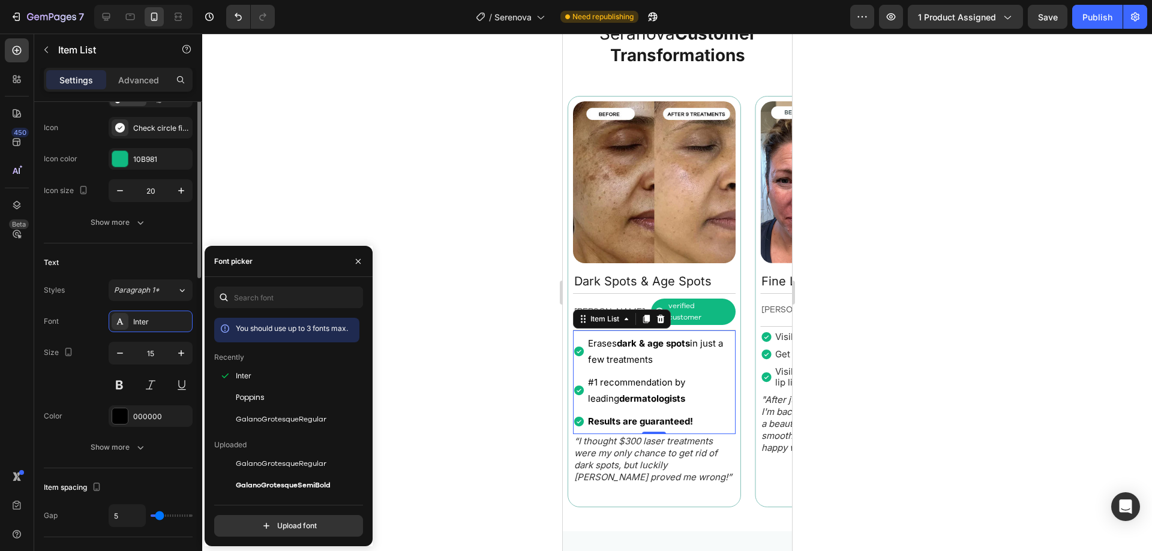
scroll to position [180, 0]
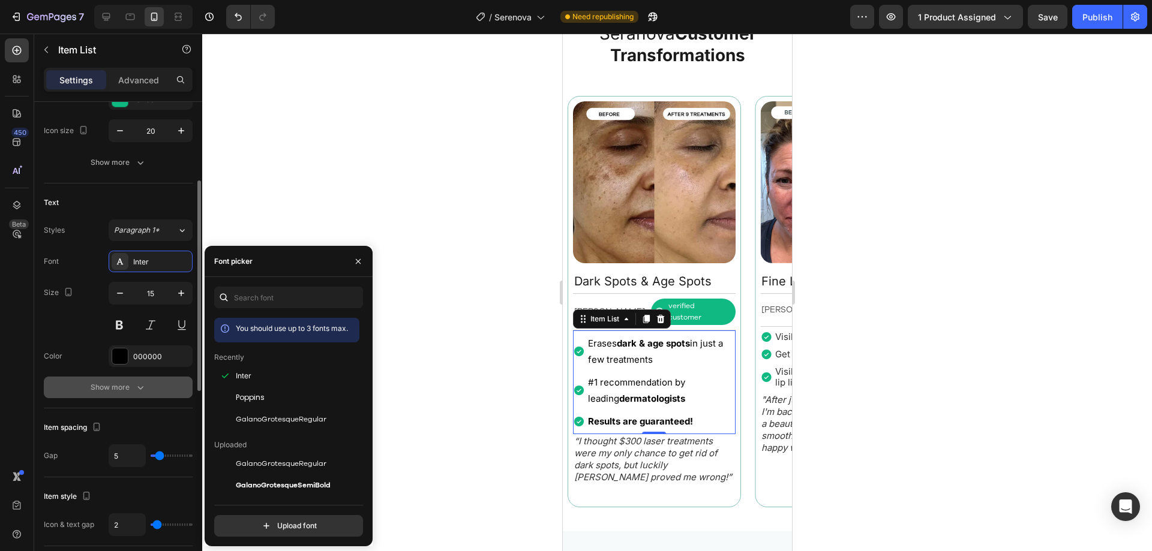
click at [152, 389] on button "Show more" at bounding box center [118, 388] width 149 height 22
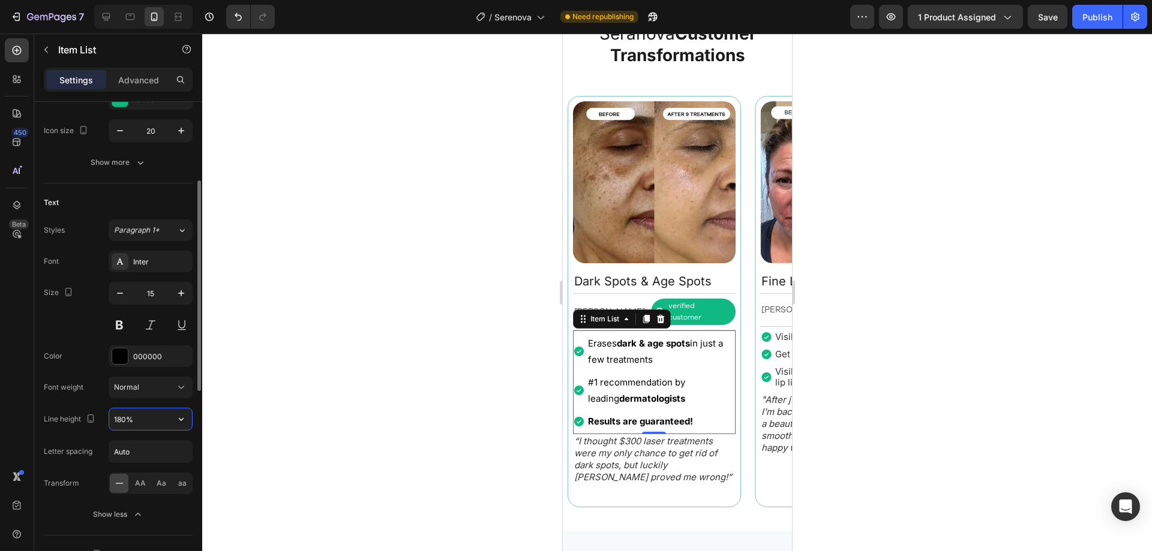
click at [154, 422] on input "180%" at bounding box center [150, 420] width 83 height 22
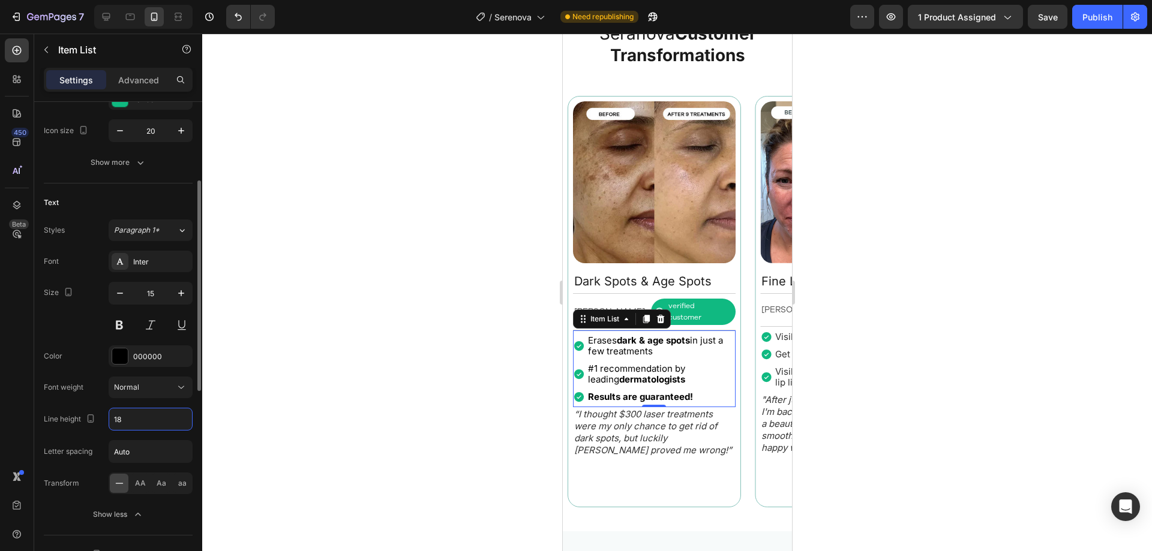
type input "18"
click at [158, 434] on div "Font Inter Size 15 Color 000000 Font weight Normal Line height 18 Letter spacin…" at bounding box center [118, 388] width 149 height 275
click at [713, 349] on div "Erases dark & age spots in just a few treatments #1 recommendation by leading d…" at bounding box center [653, 369] width 163 height 71
click at [709, 445] on p "“I thought $300 laser treatments were my only chance to get rid of dark spots, …" at bounding box center [654, 433] width 160 height 48
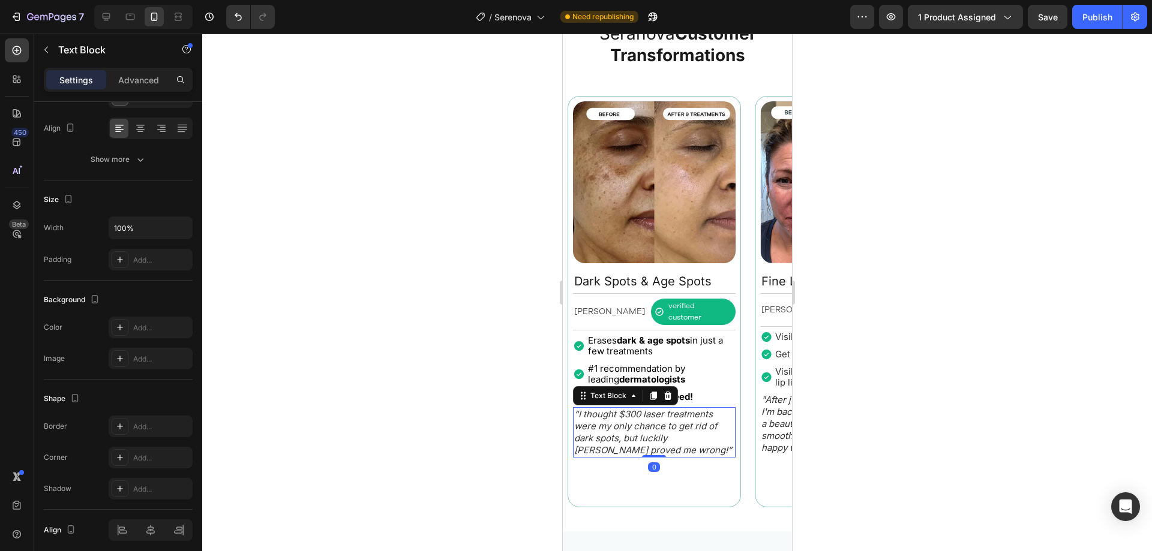
scroll to position [0, 0]
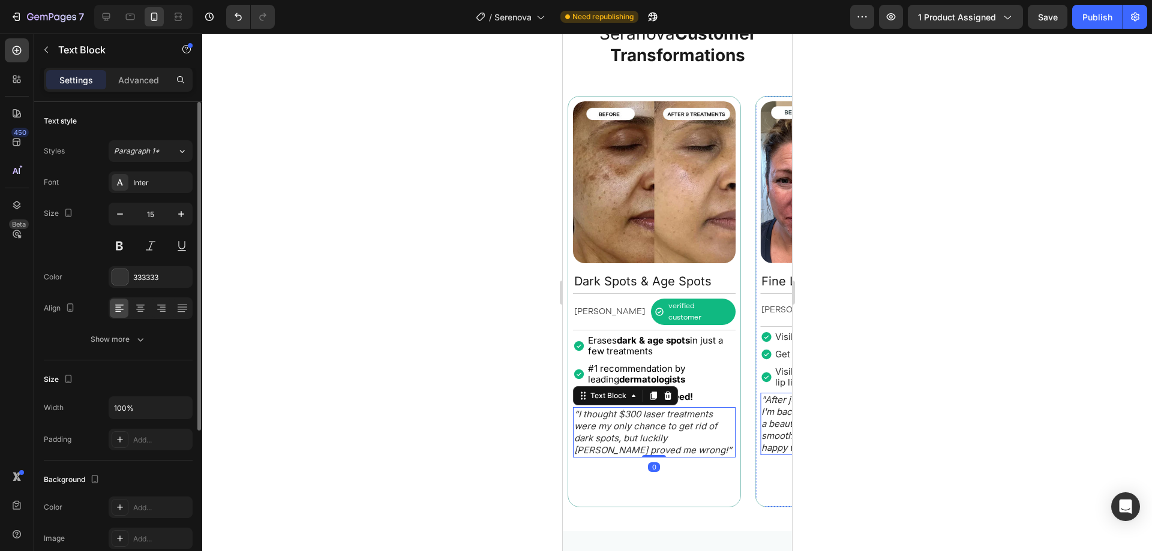
click at [764, 441] on icon ""After just six treatments, I feel like I'm back in my early 30s! My skin has a…" at bounding box center [839, 423] width 157 height 59
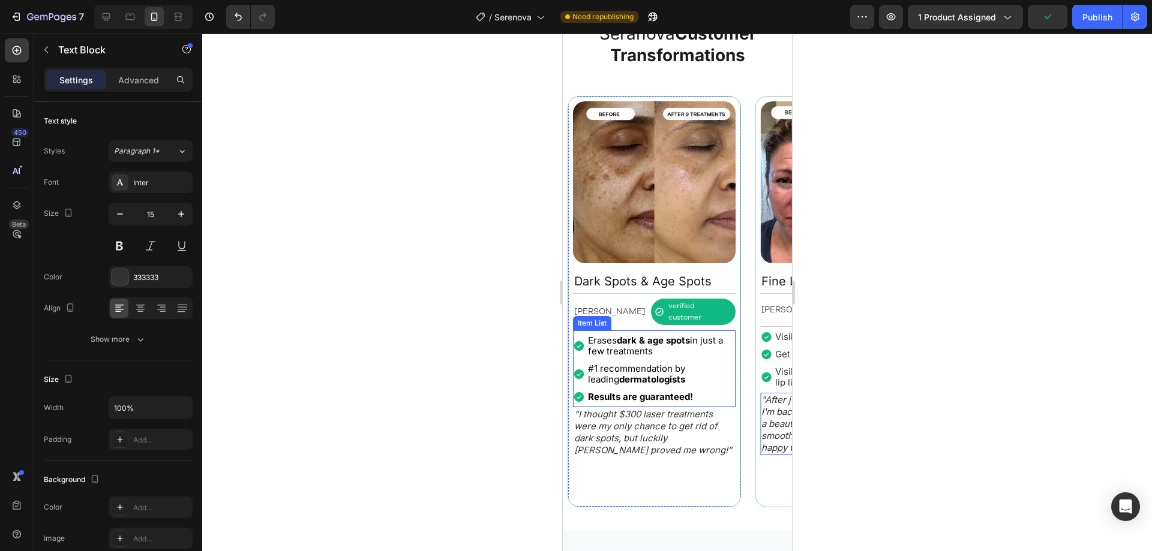
click at [616, 377] on div "Erases dark & age spots in just a few treatments #1 recommendation by leading d…" at bounding box center [653, 369] width 163 height 71
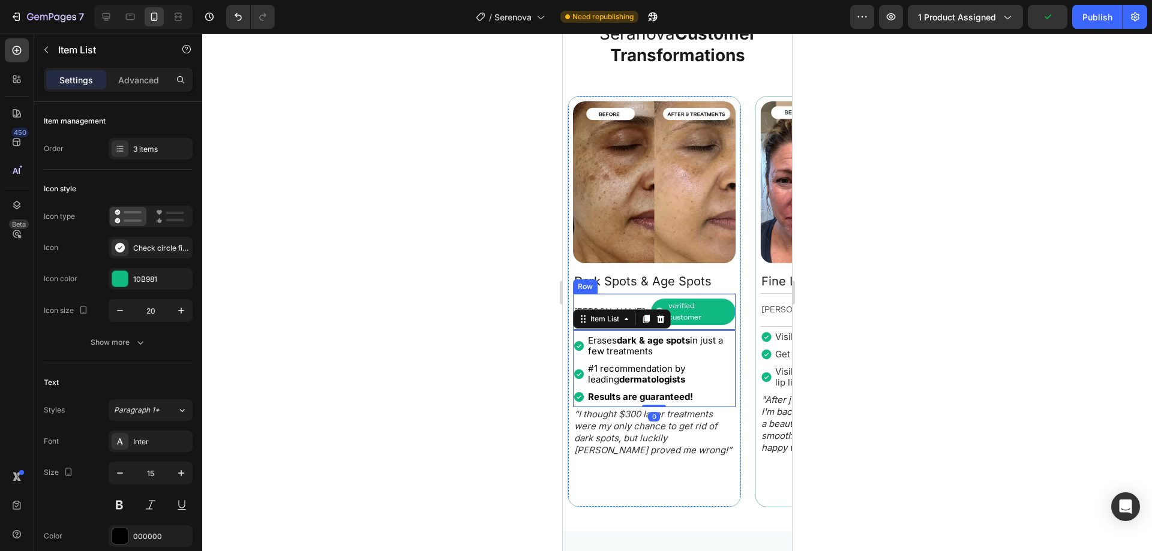
click at [719, 310] on div "Betty N. Text Block verified customer Item List Row" at bounding box center [653, 311] width 163 height 37
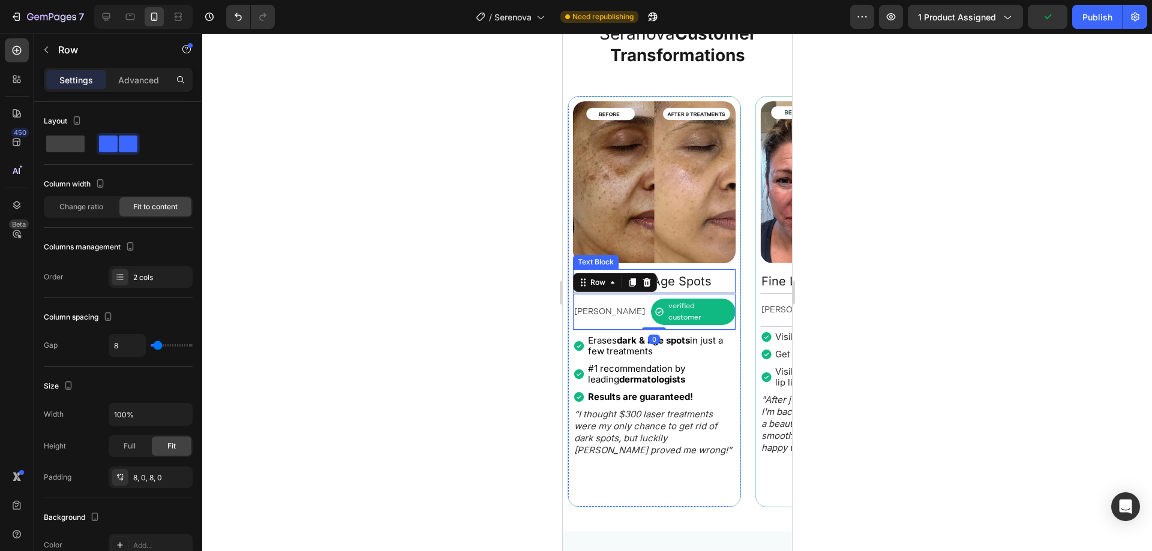
click at [726, 290] on p "Dark Spots & Age Spots" at bounding box center [654, 282] width 160 height 22
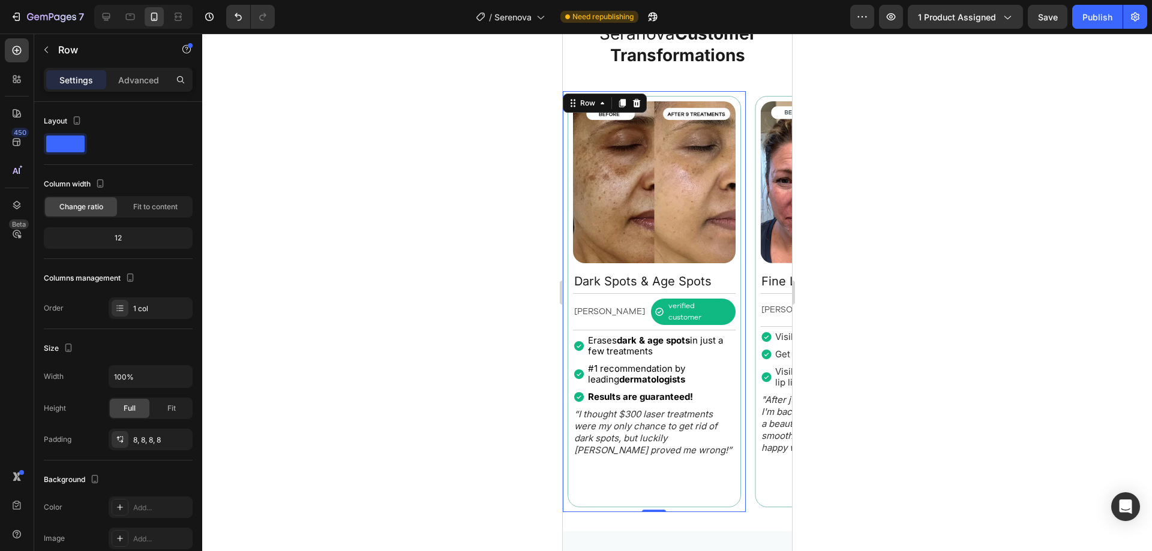
click at [740, 295] on div "Image Dark Spots & Age Spots Text Block Betty N. Text Block verified customer I…" at bounding box center [653, 302] width 183 height 422
click at [758, 471] on div "Image Fine Lines & Wrinkles Text Block Rebecca S. Text Block verified customer …" at bounding box center [840, 302] width 173 height 412
click at [746, 460] on div "Image Fine Lines & Wrinkles Text Block Rebecca S. Text Block verified customer …" at bounding box center [676, 302] width 229 height 422
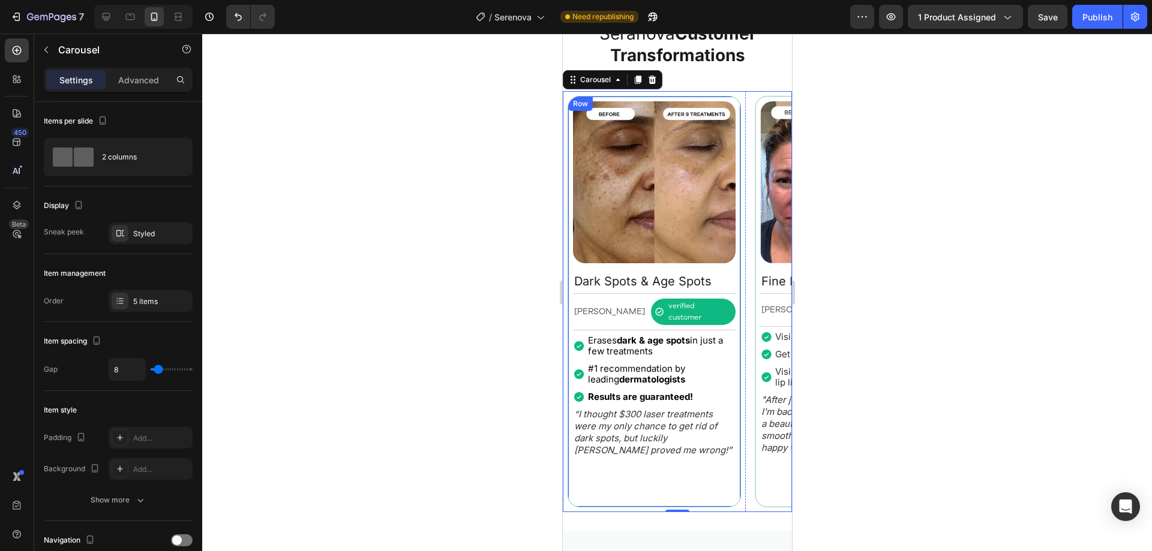
click at [718, 453] on div "Image Dark Spots & Age Spots Text Block Betty N. Text Block verified customer I…" at bounding box center [653, 301] width 163 height 401
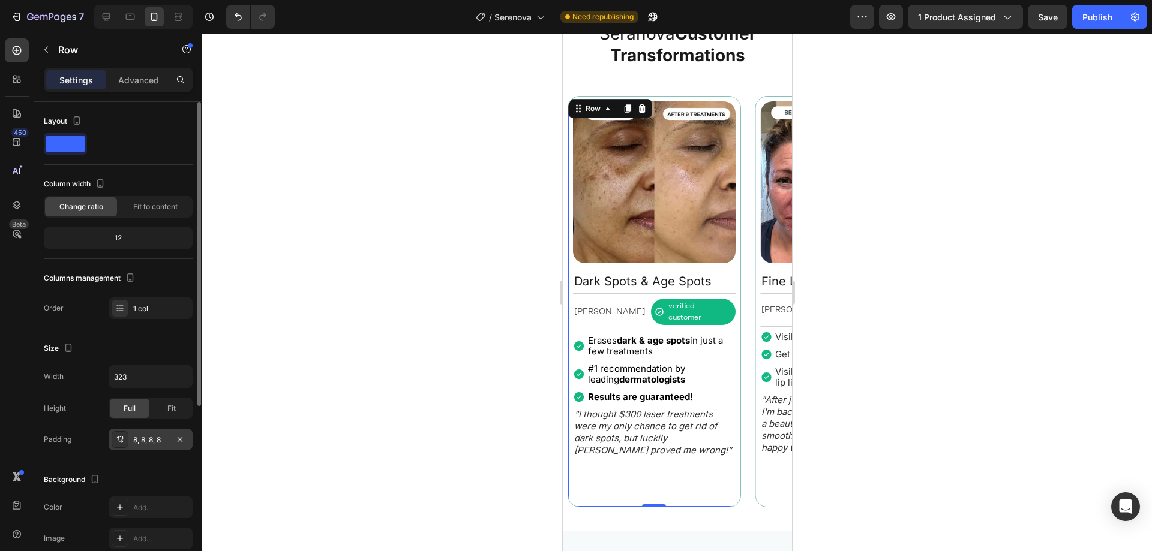
click at [138, 439] on div "8, 8, 8, 8" at bounding box center [150, 440] width 35 height 11
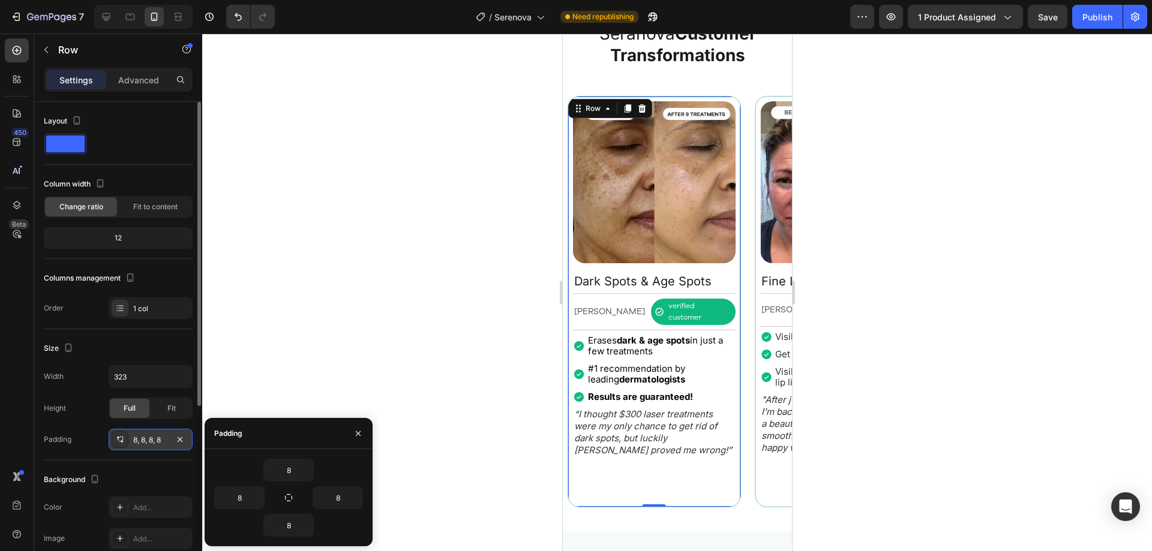
click at [138, 439] on div "8, 8, 8, 8" at bounding box center [150, 440] width 35 height 11
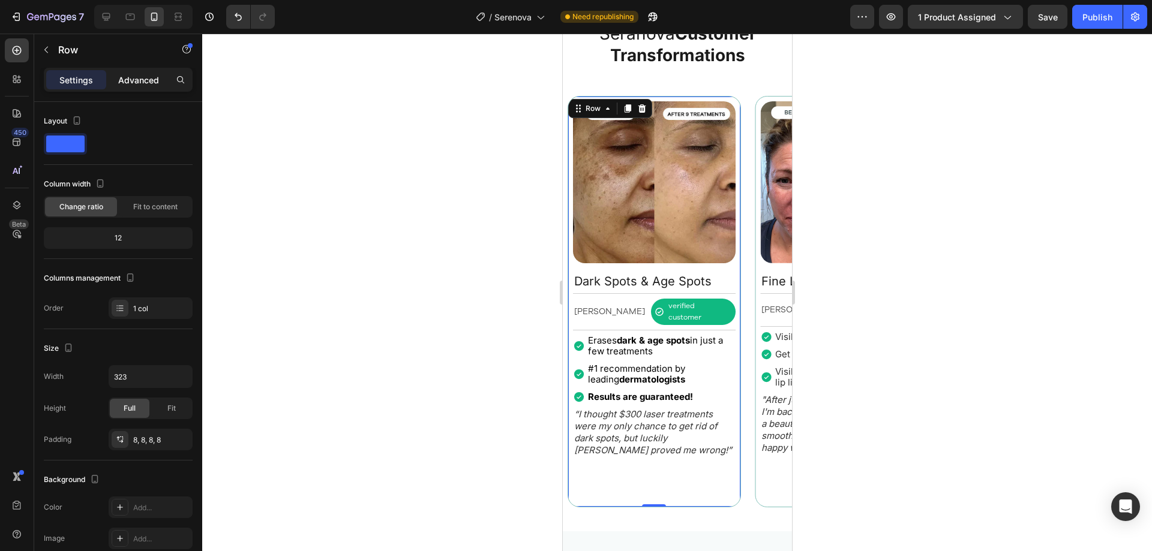
click at [128, 82] on p "Advanced" at bounding box center [138, 80] width 41 height 13
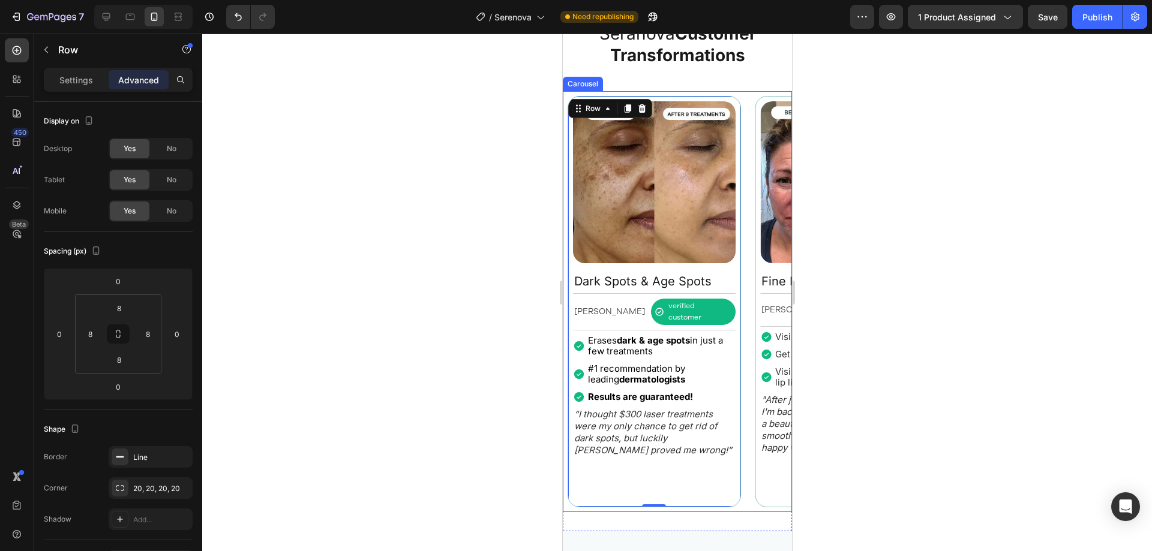
click at [748, 455] on div "Image Fine Lines & Wrinkles Text Block Rebecca S. Text Block verified customer …" at bounding box center [676, 302] width 229 height 422
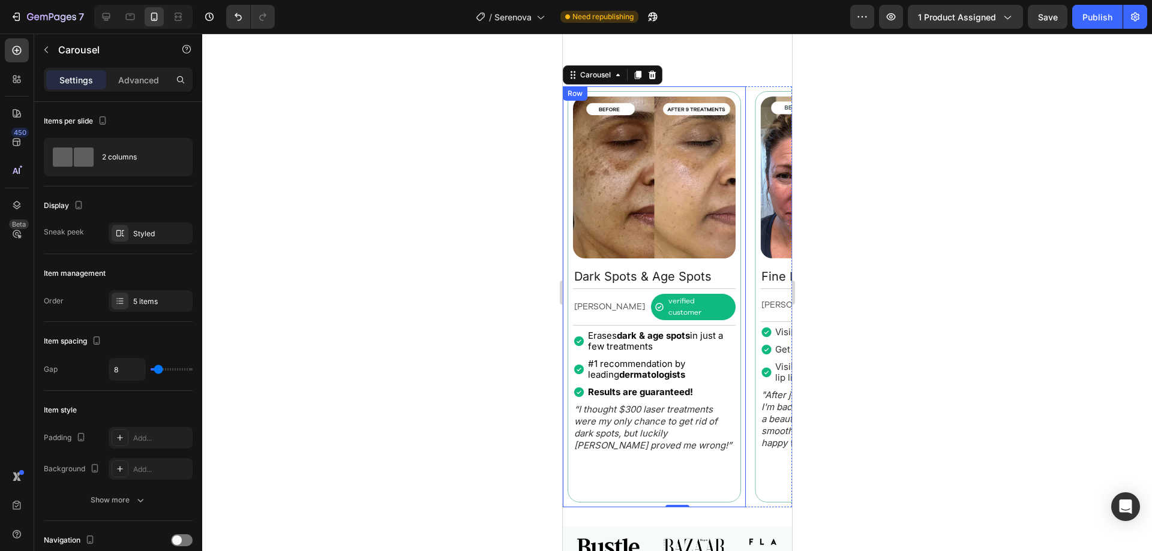
scroll to position [1132, 0]
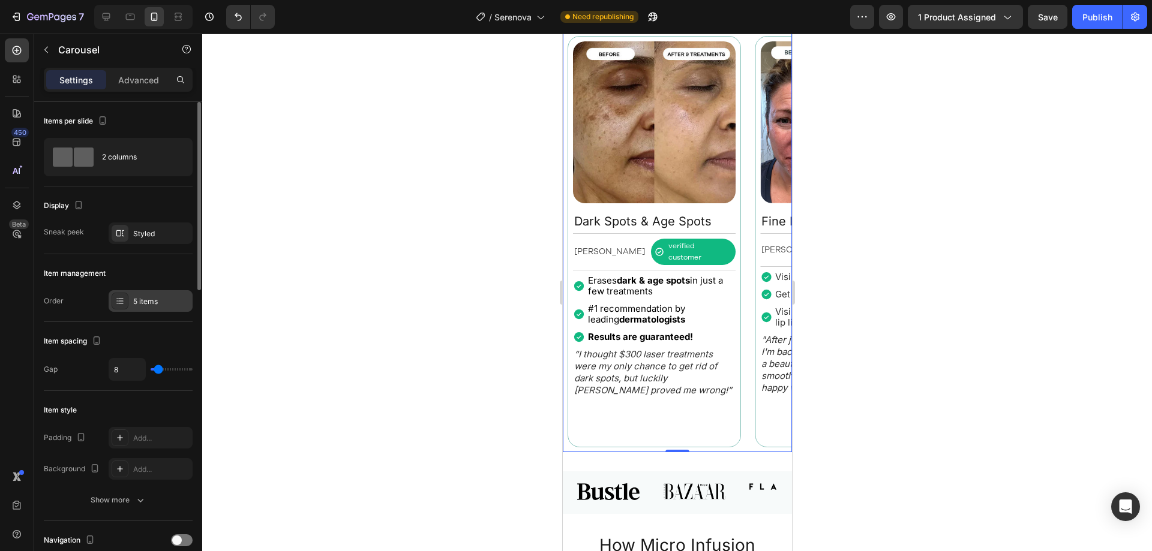
click at [133, 302] on div "5 items" at bounding box center [151, 301] width 84 height 22
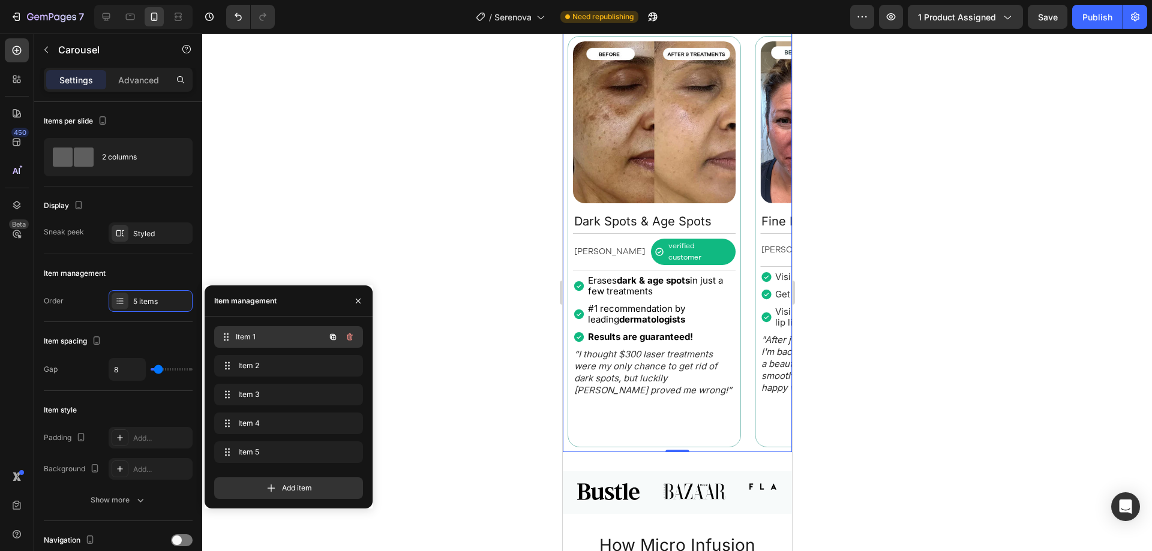
click at [295, 343] on div "Item 1 Item 1" at bounding box center [272, 337] width 106 height 17
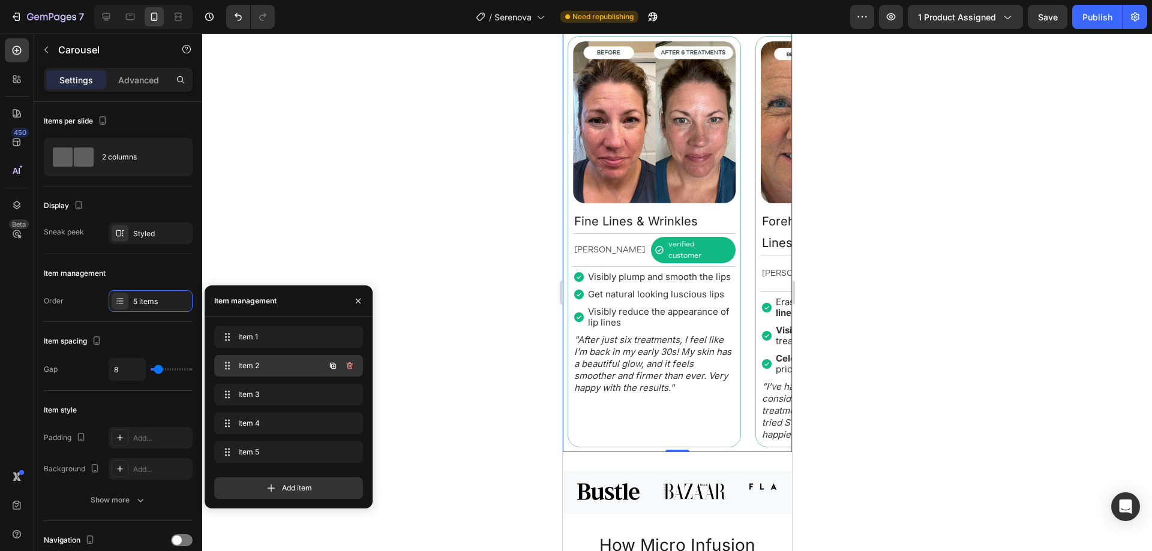
click at [291, 358] on div "Item 2 Item 2" at bounding box center [272, 366] width 106 height 17
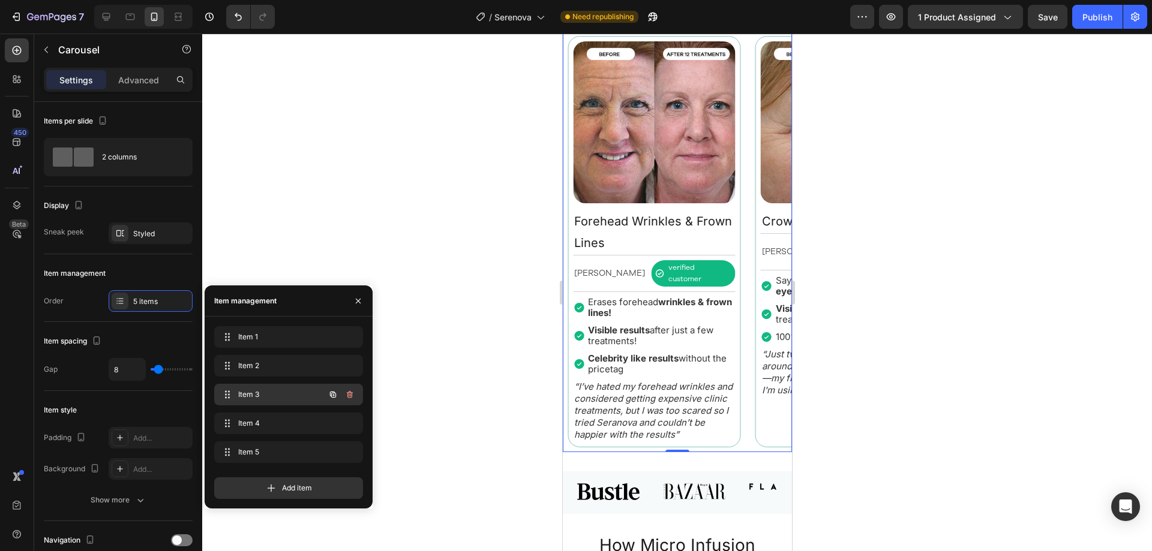
click at [274, 396] on span "Item 3" at bounding box center [272, 394] width 68 height 11
click at [279, 418] on span "Item 4" at bounding box center [272, 423] width 68 height 11
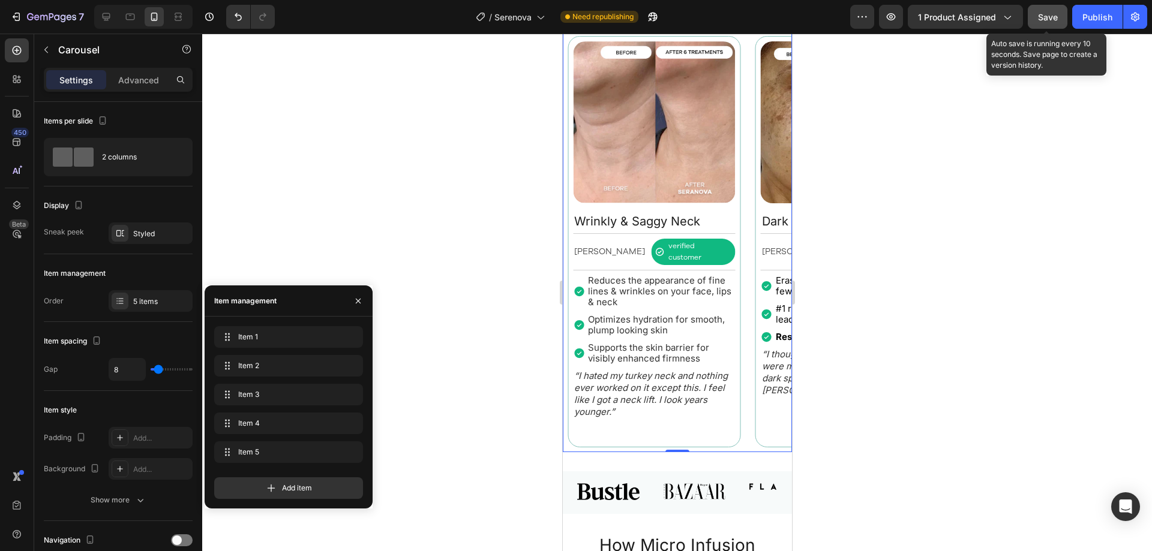
click at [1058, 22] on span "Save" at bounding box center [1048, 17] width 20 height 10
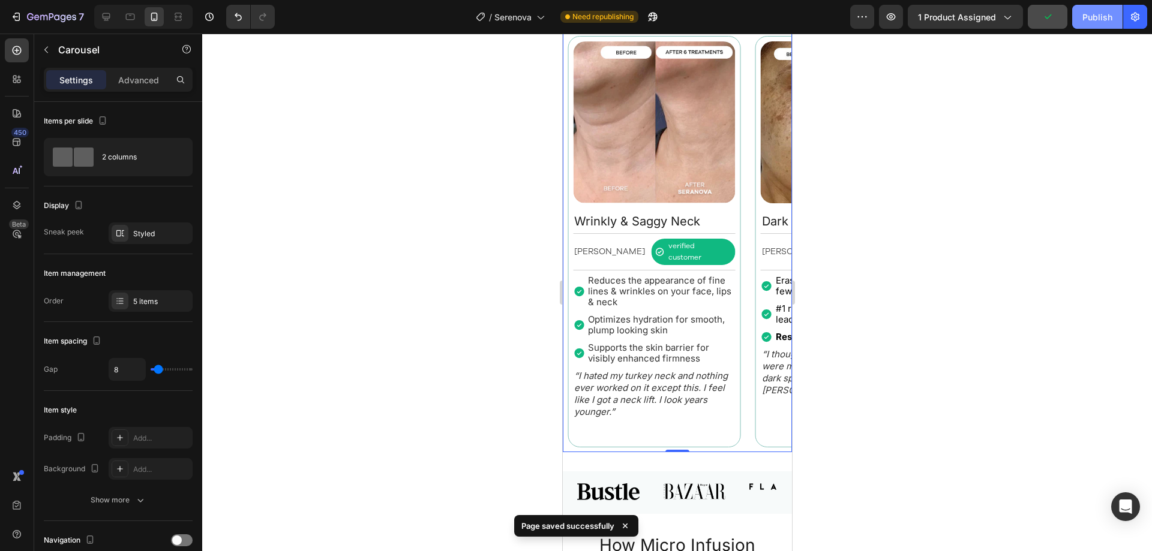
click at [1082, 20] on div "Publish" at bounding box center [1097, 17] width 30 height 13
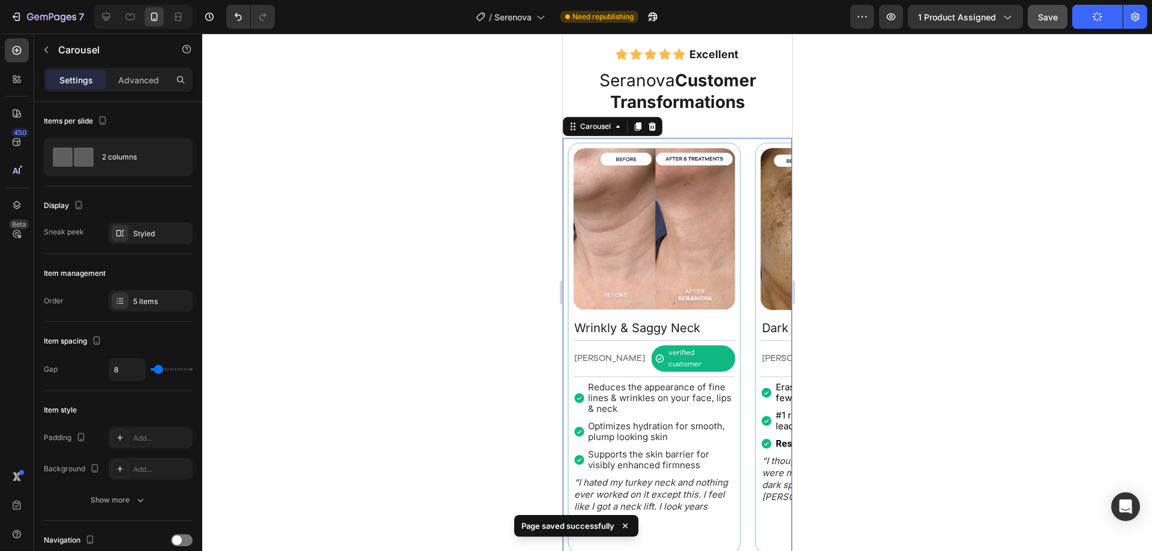
scroll to position [1072, 0]
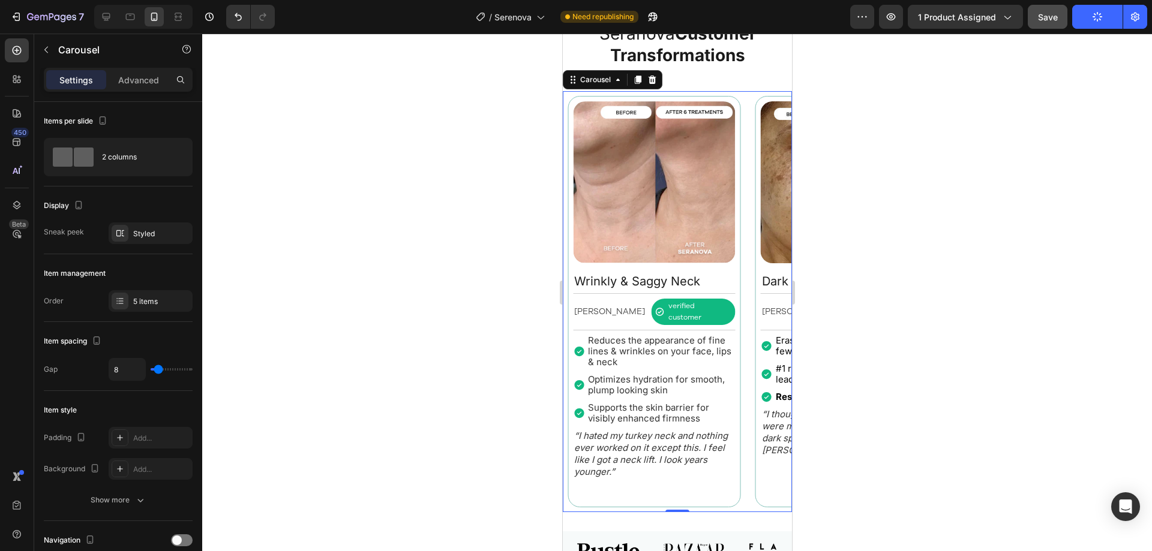
click at [745, 468] on div "Image Fine Lines & Wrinkles Text Block Rebecca S. Text Block verified customer …" at bounding box center [676, 302] width 229 height 422
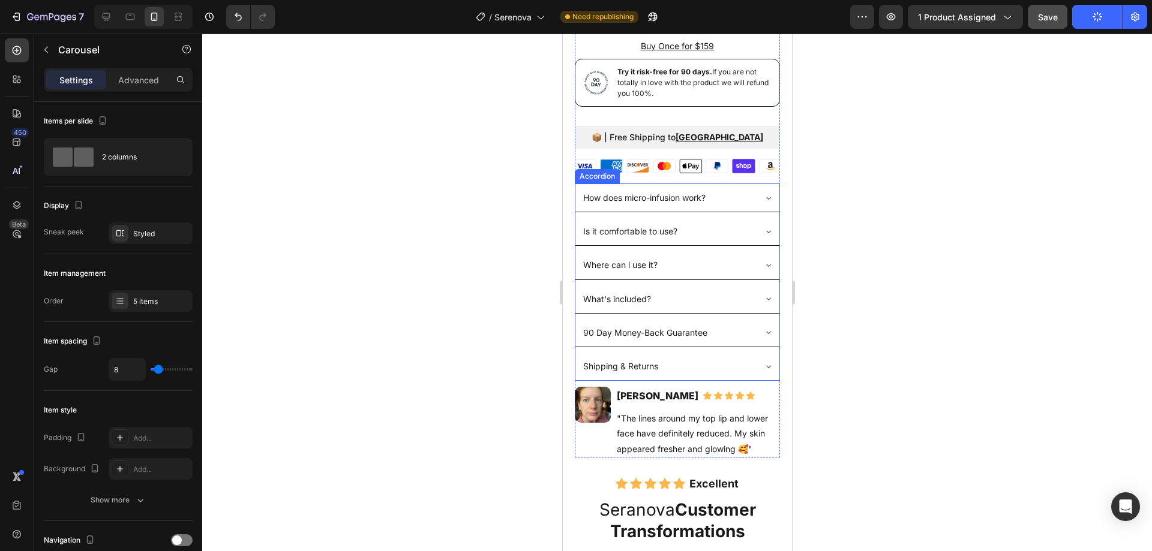
scroll to position [660, 0]
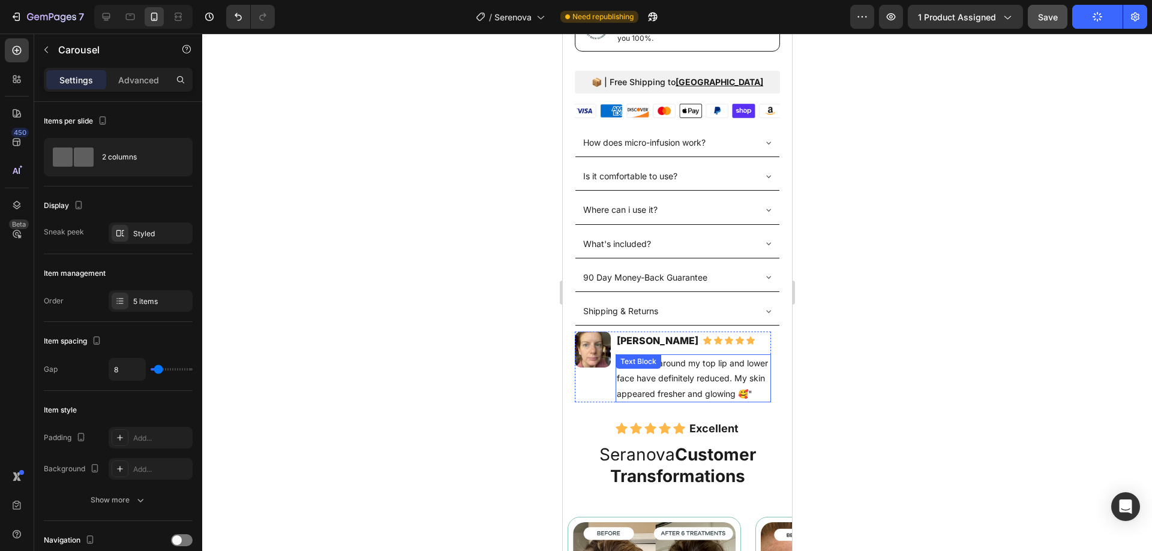
click at [702, 362] on div ""The lines around my top lip and lower face have definitely reduced. My skin ap…" at bounding box center [692, 379] width 155 height 48
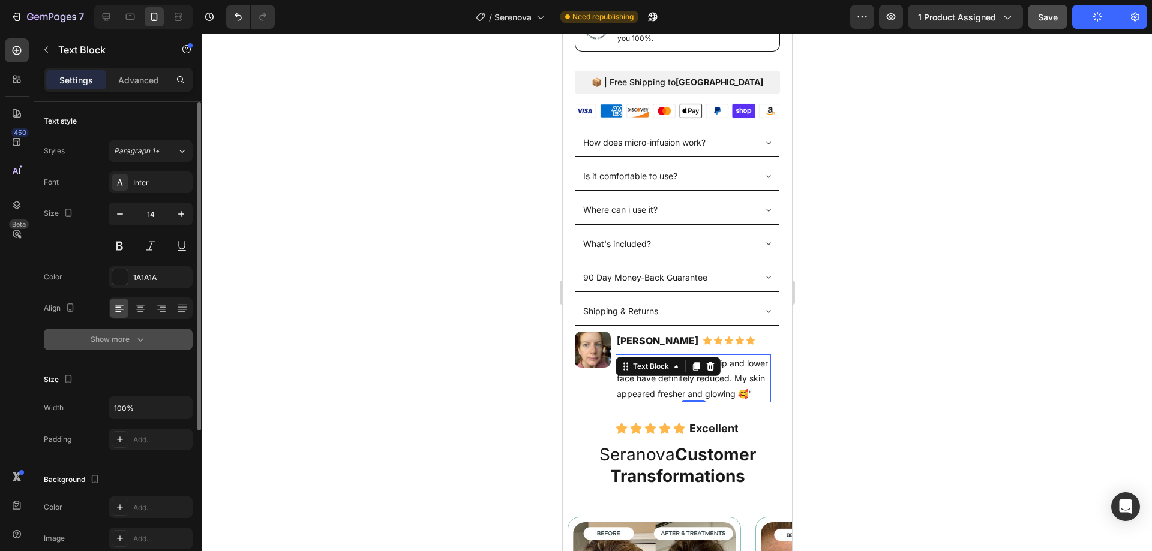
click at [165, 338] on button "Show more" at bounding box center [118, 340] width 149 height 22
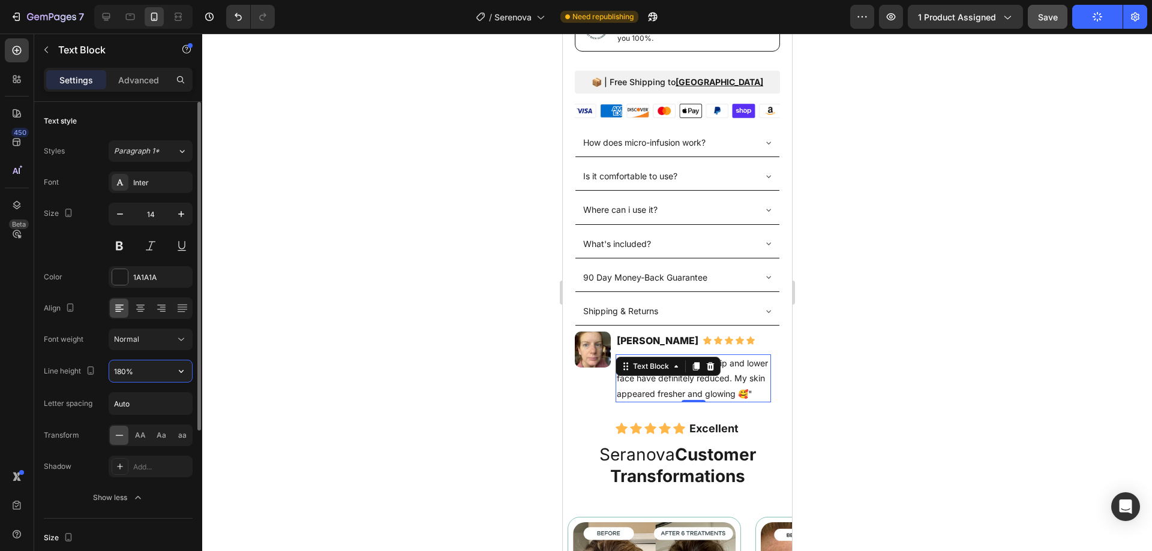
click at [159, 372] on input "180%" at bounding box center [150, 372] width 83 height 22
type input "20"
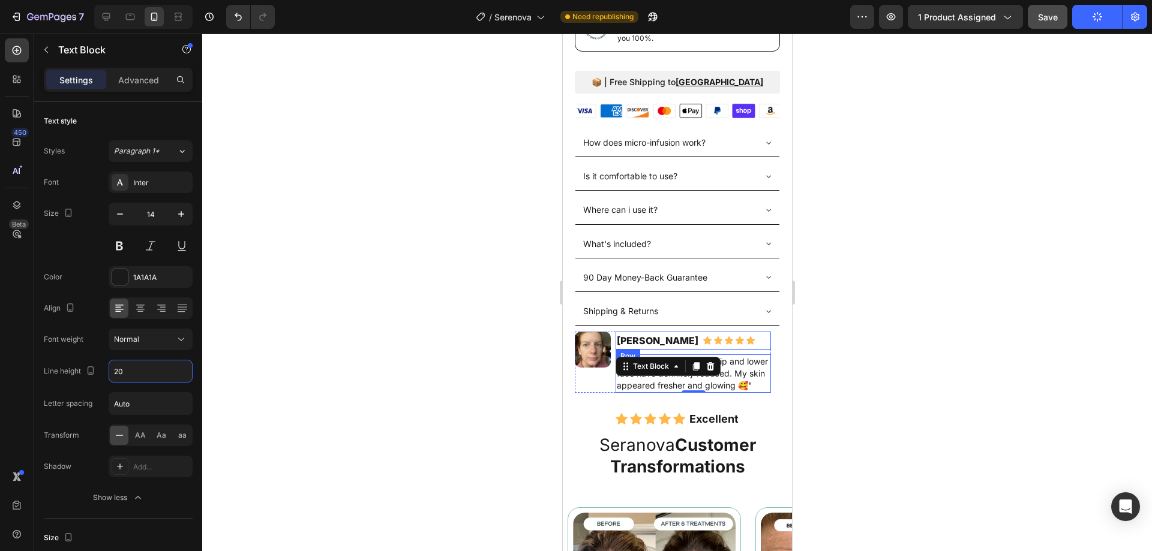
click at [745, 333] on div "Michelle W. Heading Icon Icon Icon Icon Icon Icon List Row" at bounding box center [692, 341] width 155 height 18
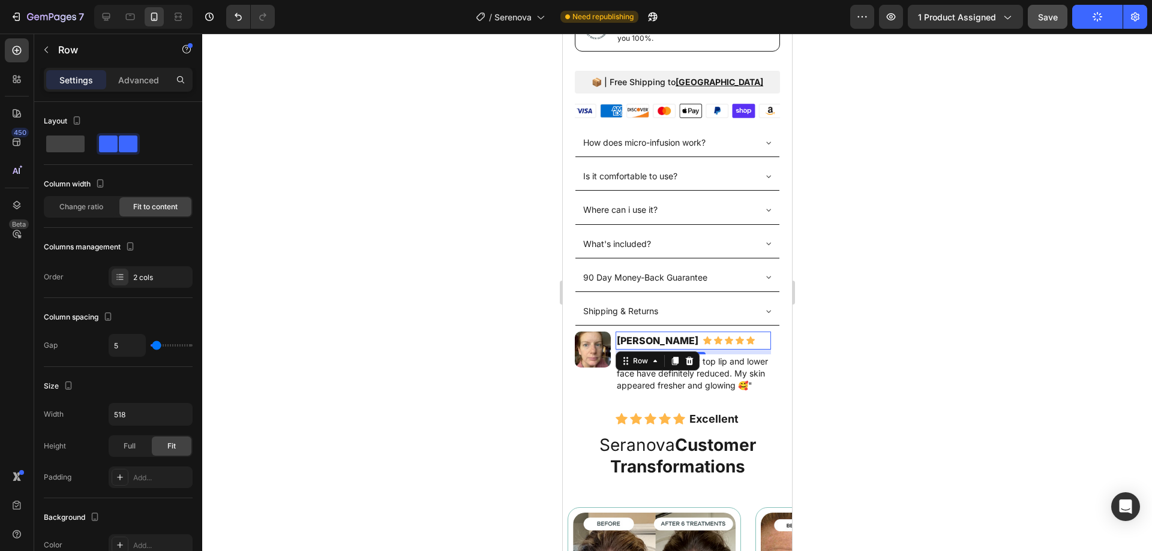
click at [742, 350] on div "8" at bounding box center [692, 352] width 155 height 5
click at [613, 370] on div "Image Michelle W. Heading Icon Icon Icon Icon Icon Icon List Row 8 "The lines a…" at bounding box center [672, 362] width 196 height 61
click at [769, 343] on div "Michelle W. Heading Icon Icon Icon Icon Icon Icon List Row "The lines around my…" at bounding box center [692, 362] width 155 height 61
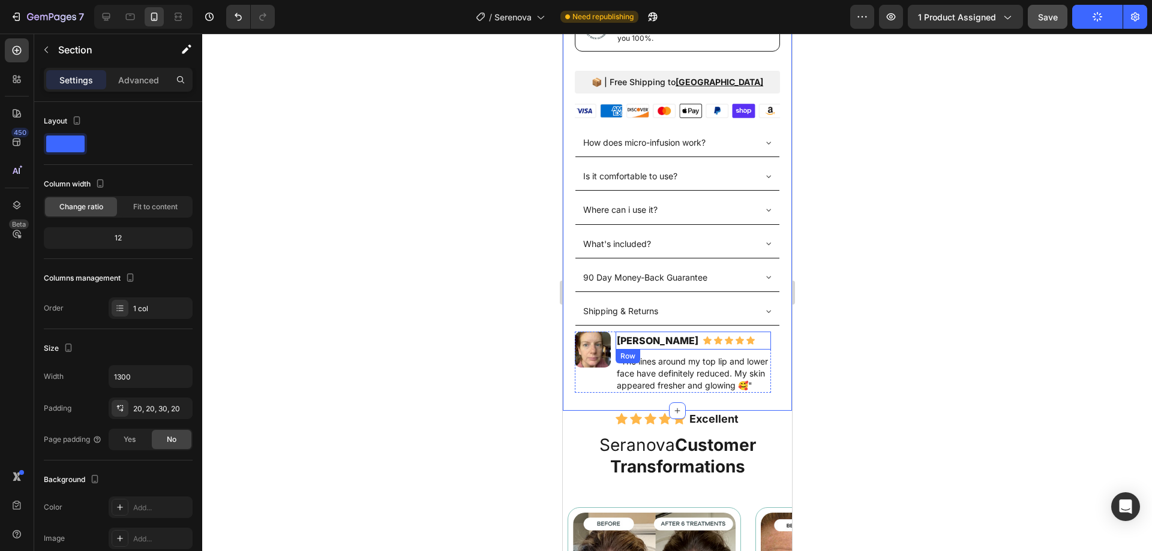
click at [702, 340] on div "Icon Icon Icon Icon Icon Icon List" at bounding box center [728, 341] width 53 height 18
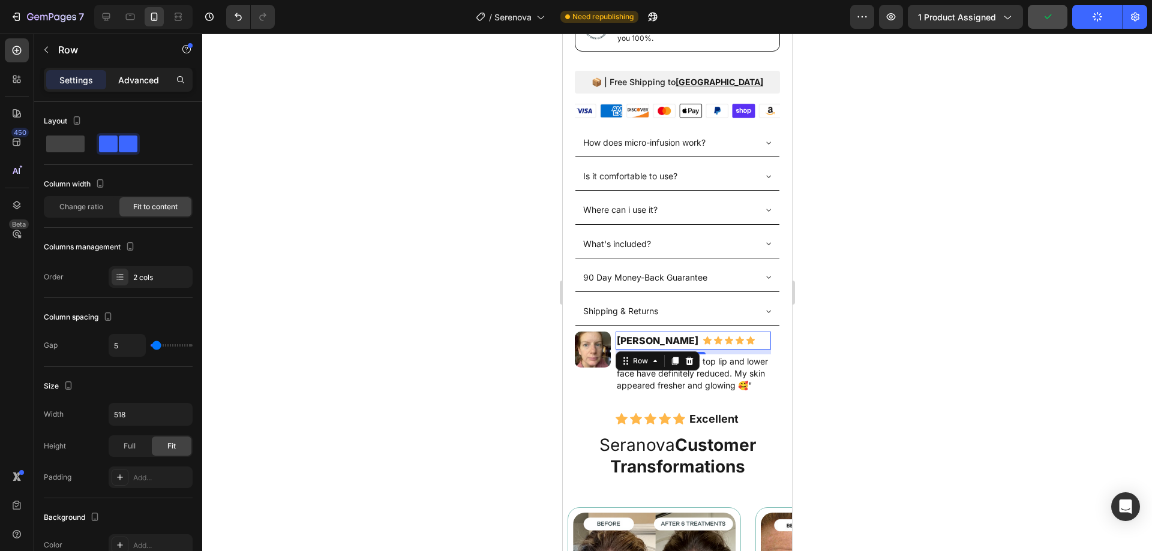
click at [130, 74] on p "Advanced" at bounding box center [138, 80] width 41 height 13
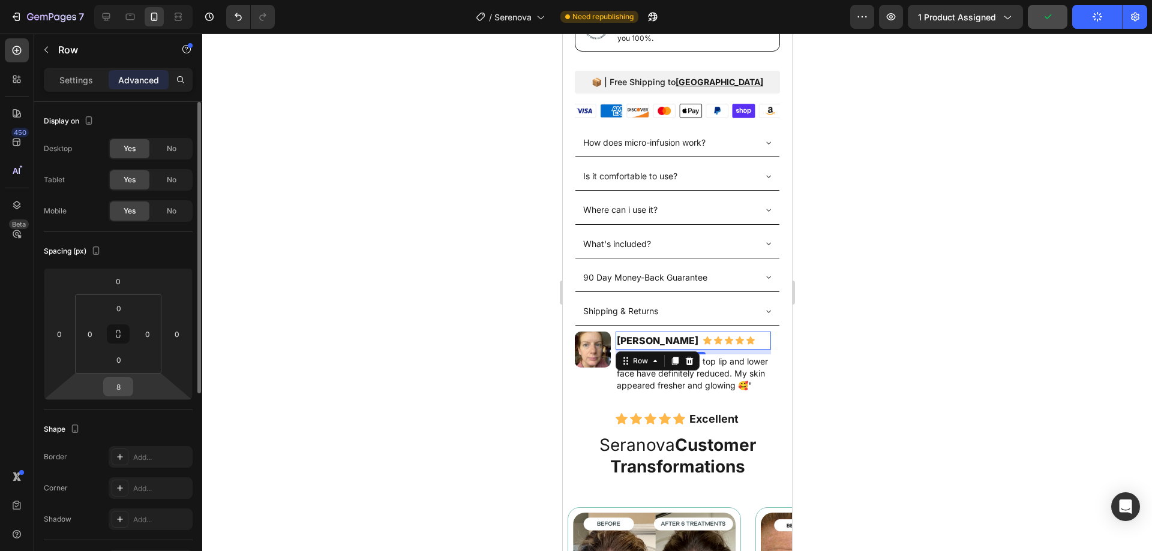
click at [119, 381] on input "8" at bounding box center [118, 387] width 24 height 18
type input "0"
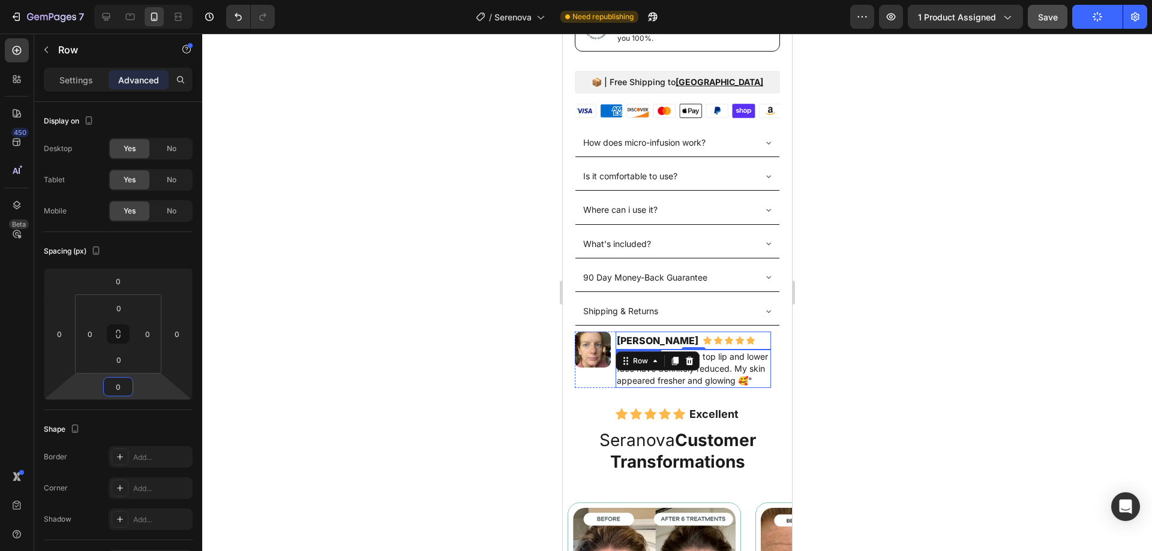
click at [684, 364] on p ""The lines around my top lip and lower face have definitely reduced. My skin ap…" at bounding box center [692, 369] width 153 height 36
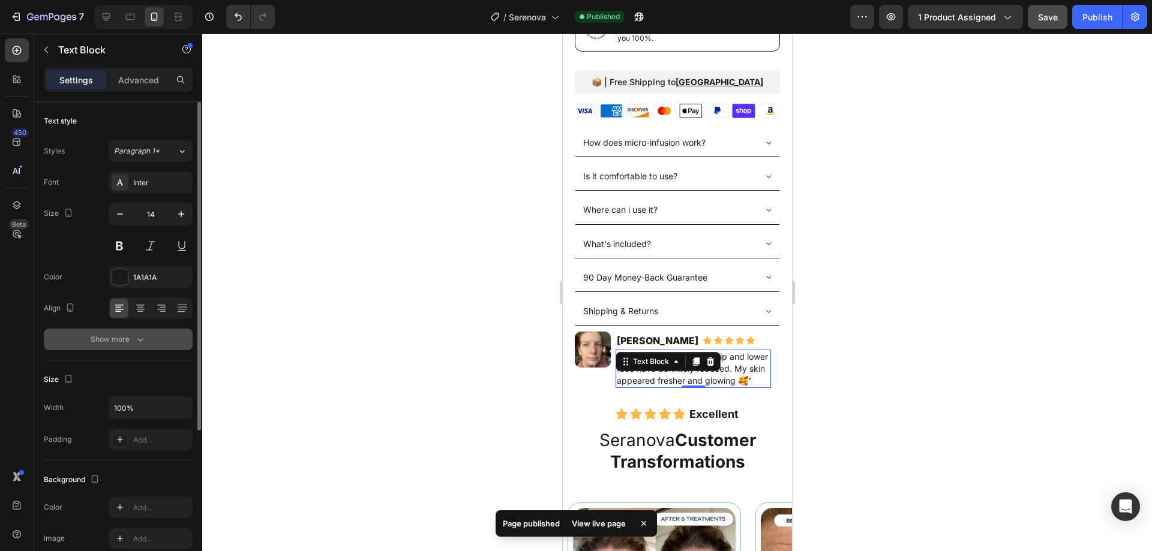
click at [148, 334] on button "Show more" at bounding box center [118, 340] width 149 height 22
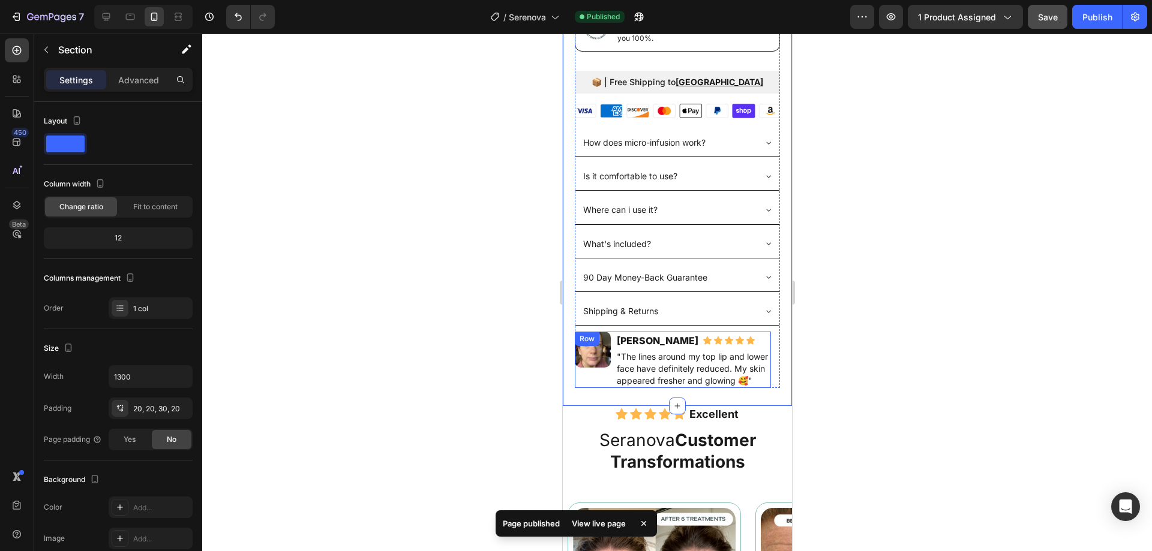
click at [611, 365] on div "Image Michelle W. Heading Icon Icon Icon Icon Icon Icon List Row "The lines aro…" at bounding box center [672, 360] width 196 height 56
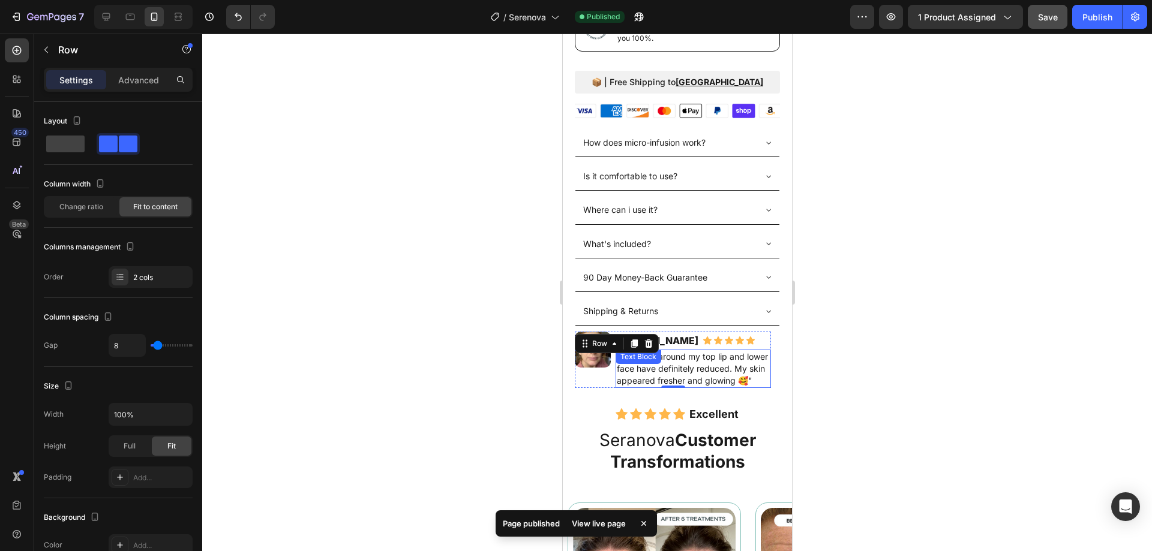
click at [648, 358] on div ""The lines around my top lip and lower face have definitely reduced. My skin ap…" at bounding box center [692, 369] width 155 height 38
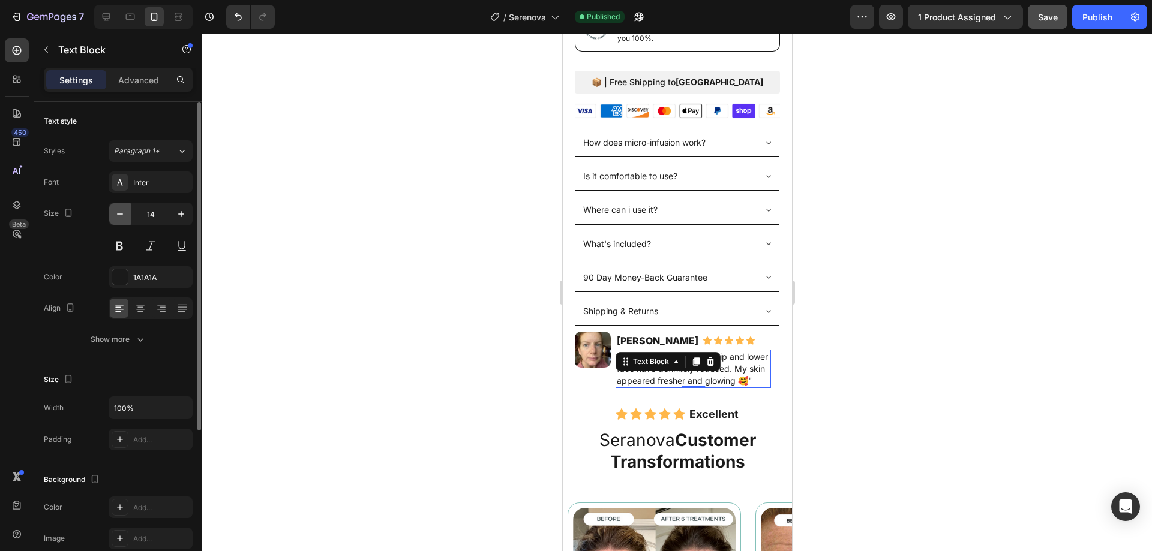
click at [121, 209] on icon "button" at bounding box center [120, 214] width 12 height 12
click at [122, 208] on icon "button" at bounding box center [120, 214] width 12 height 12
type input "10"
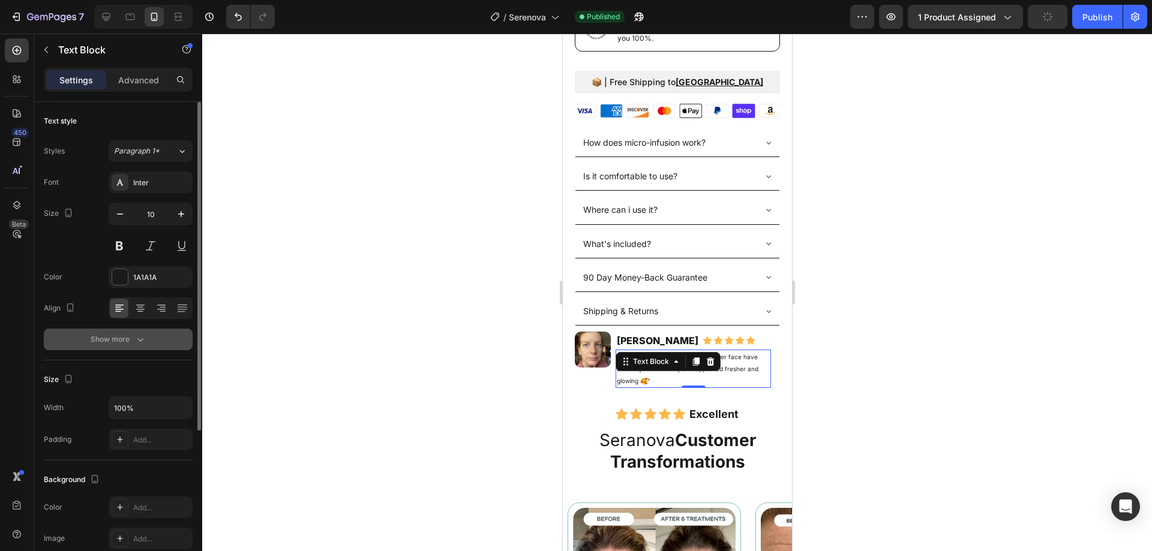
click at [151, 338] on button "Show more" at bounding box center [118, 340] width 149 height 22
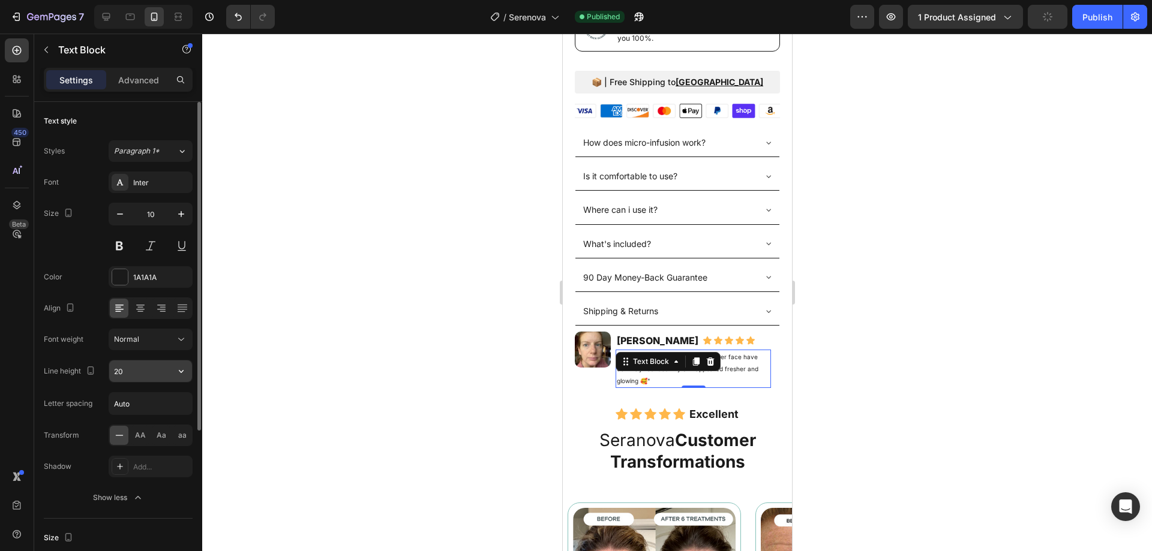
click at [160, 361] on input "20" at bounding box center [150, 372] width 83 height 22
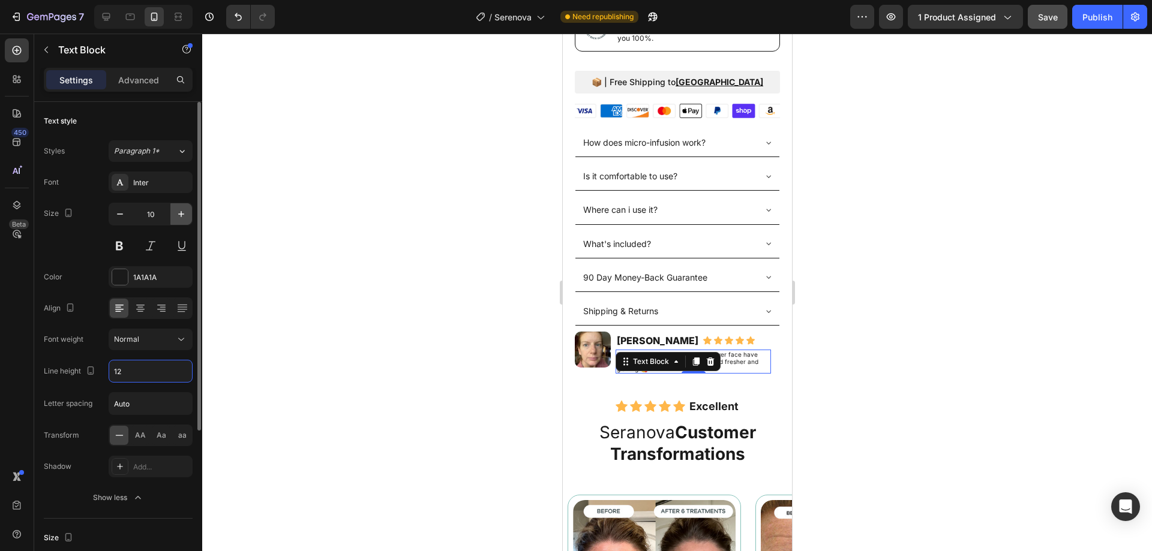
type input "12"
click at [177, 214] on icon "button" at bounding box center [181, 214] width 12 height 12
type input "13"
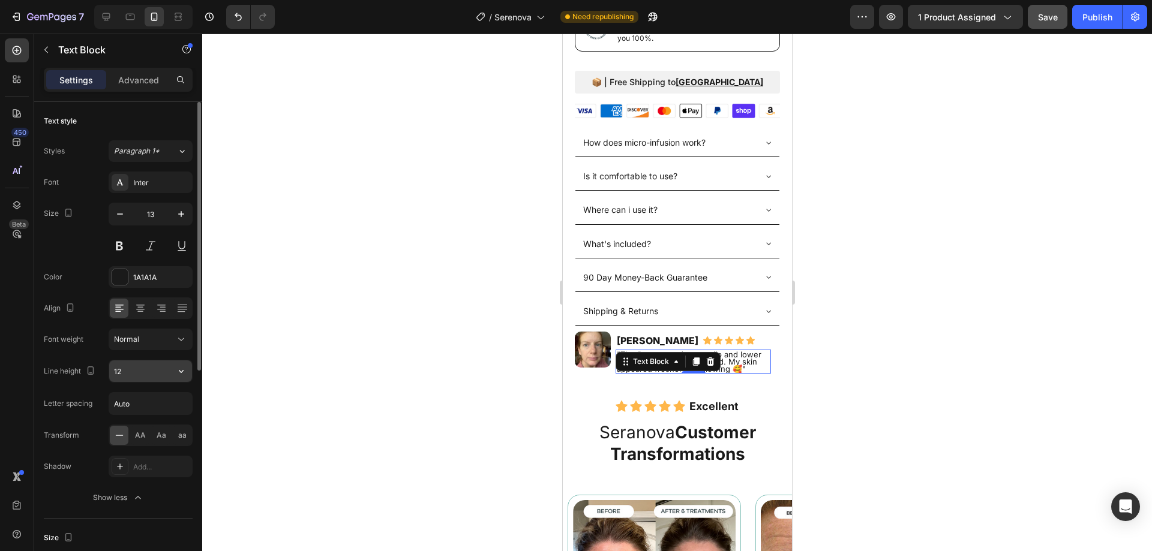
click at [160, 370] on input "12" at bounding box center [150, 372] width 83 height 22
type input "15"
click at [757, 332] on div "Michelle W. Heading Icon Icon Icon Icon Icon Icon List Row" at bounding box center [692, 341] width 155 height 18
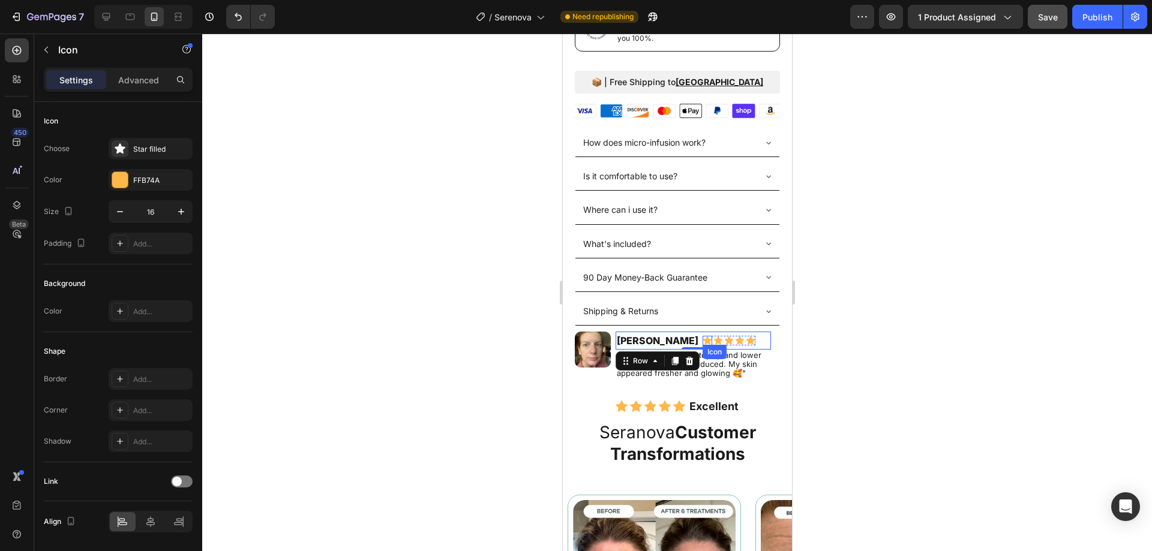
click at [703, 337] on icon at bounding box center [707, 341] width 8 height 8
click at [613, 360] on div "Image Michelle W. Heading Icon 0 Icon Icon Icon Icon Icon List Row "The lines a…" at bounding box center [672, 355] width 196 height 47
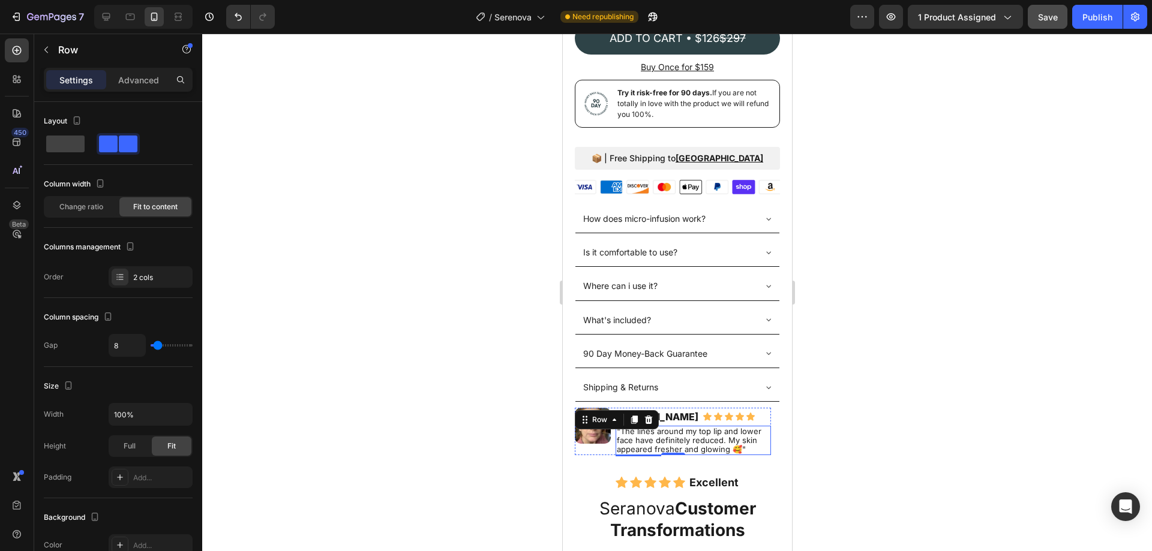
scroll to position [540, 0]
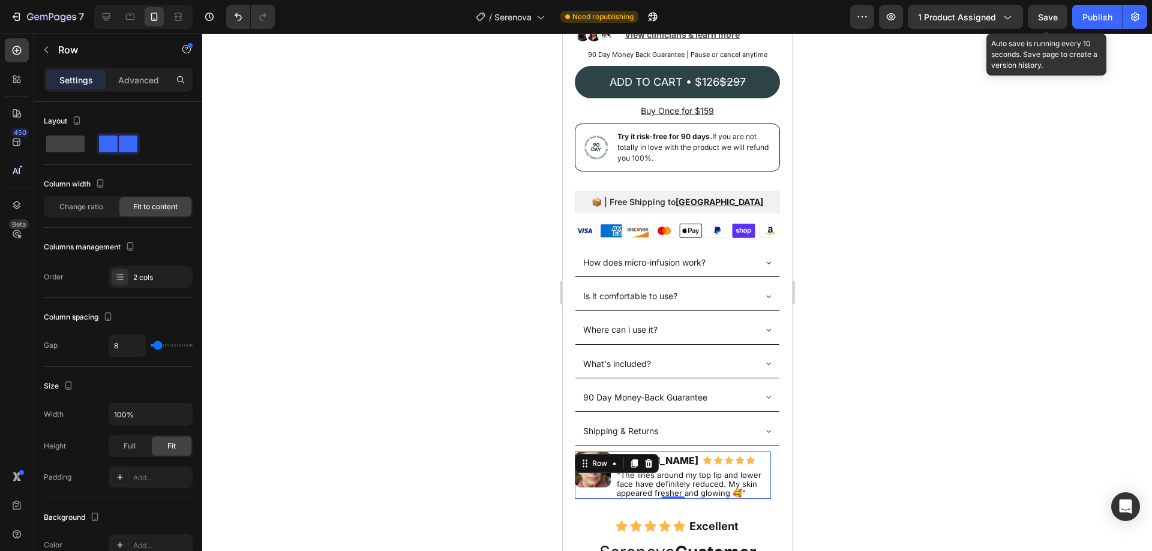
drag, startPoint x: 1054, startPoint y: 14, endPoint x: 1042, endPoint y: 36, distance: 24.4
click at [1054, 14] on span "Save" at bounding box center [1048, 17] width 20 height 10
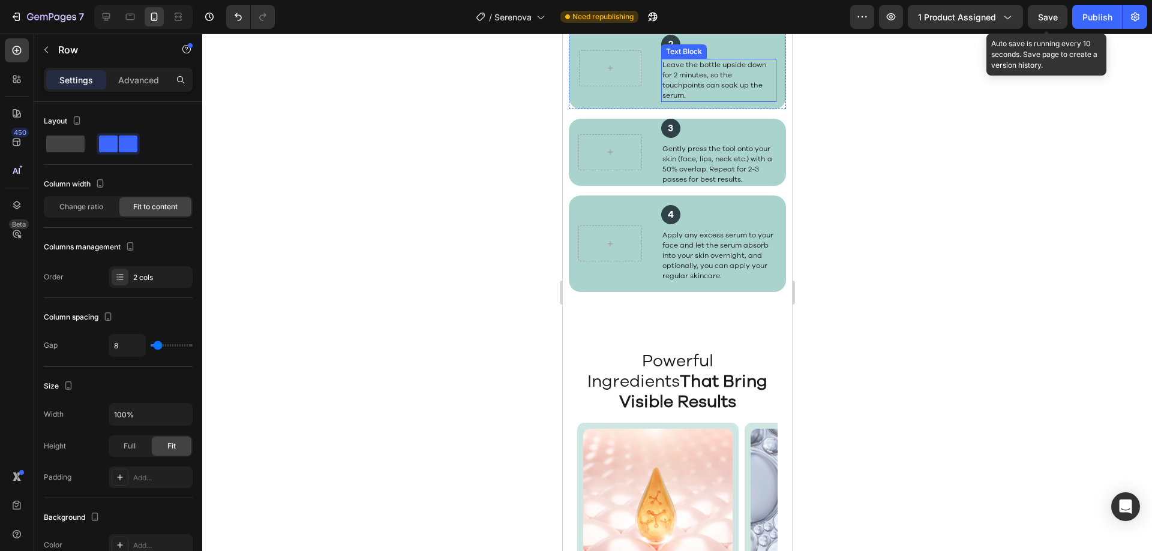
scroll to position [2520, 0]
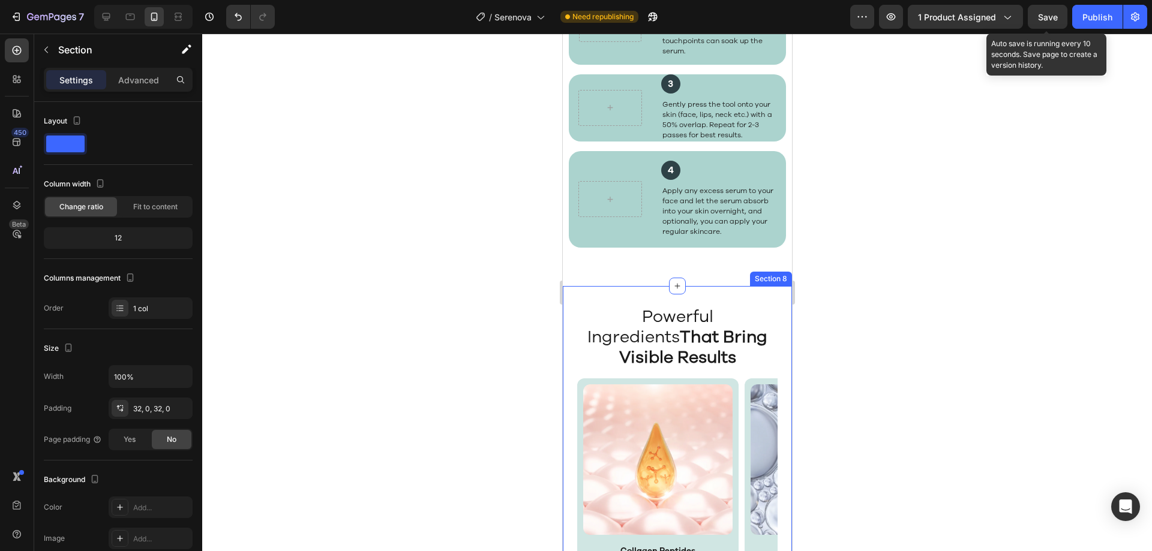
click at [724, 319] on div "Powerful Ingredients That Bring Visible Results Text Block Image Collagen Pepti…" at bounding box center [676, 492] width 229 height 413
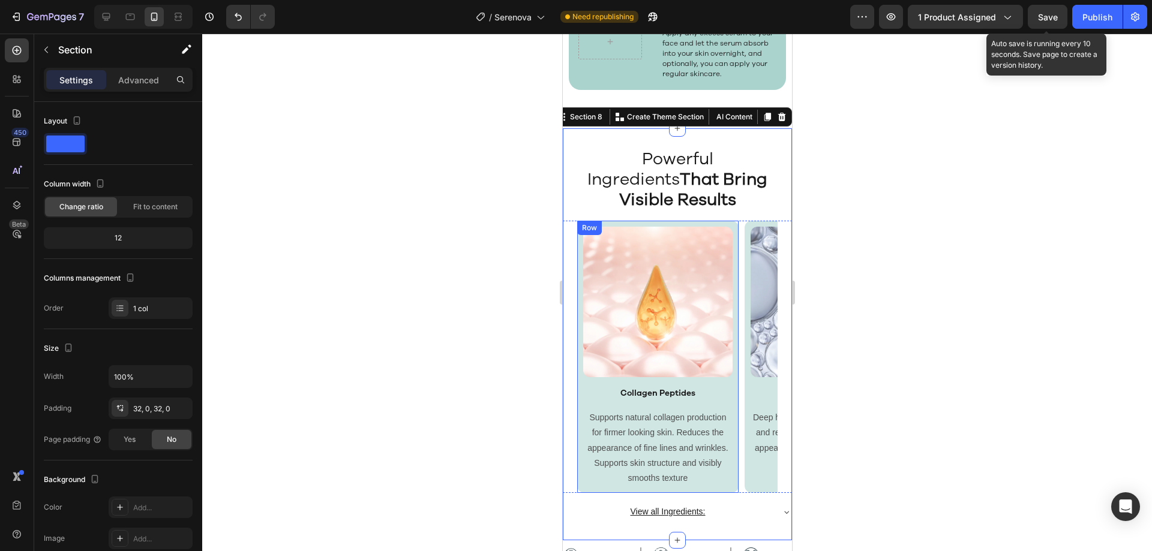
scroll to position [2760, 0]
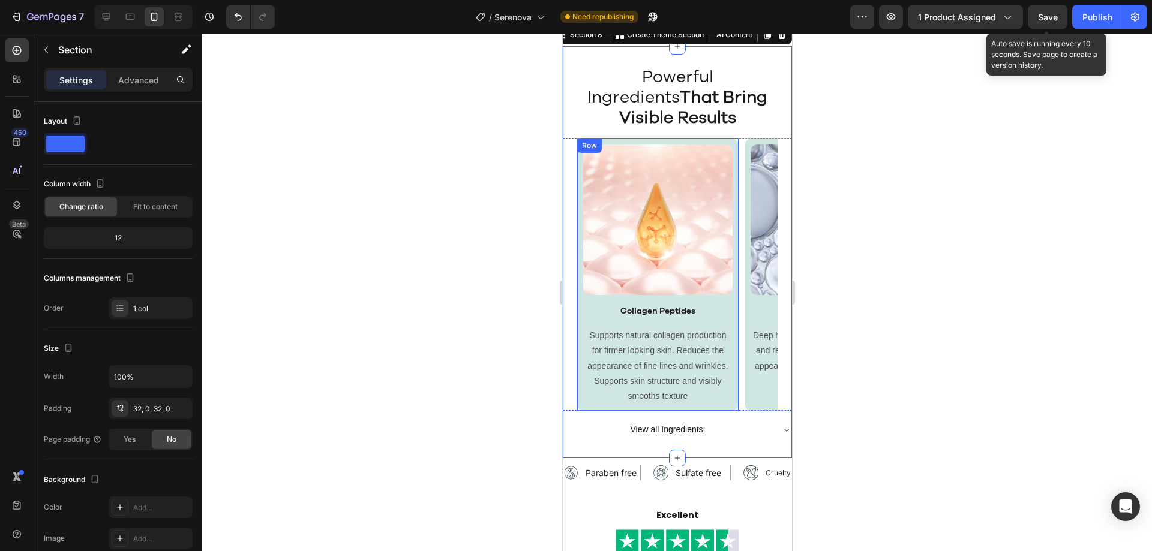
click at [739, 392] on div "Image Collagen Peptides Text Block Supports natural collagen production for fir…" at bounding box center [677, 275] width 200 height 273
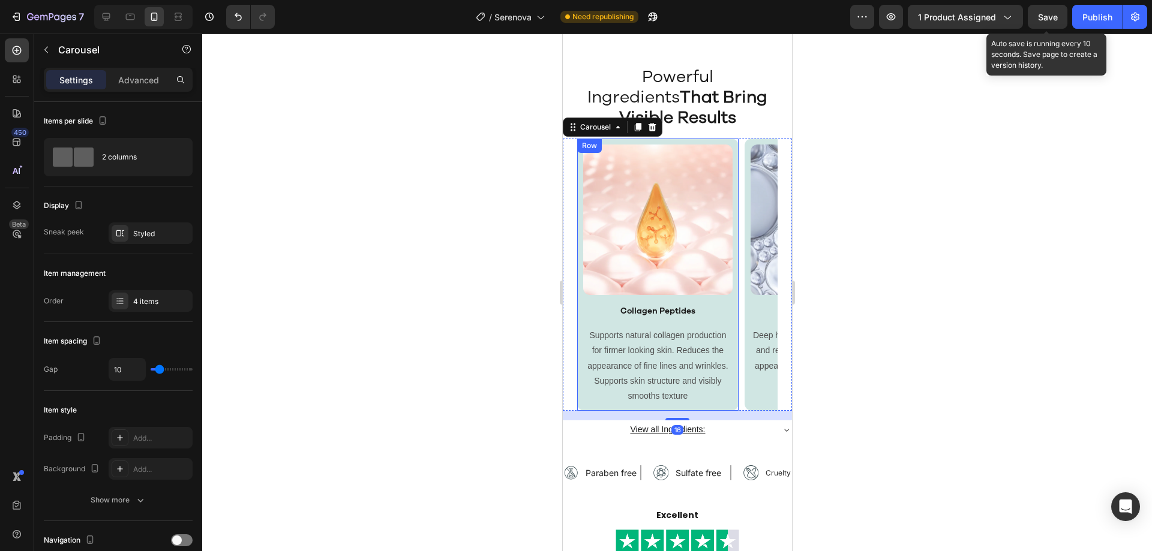
scroll to position [2940, 0]
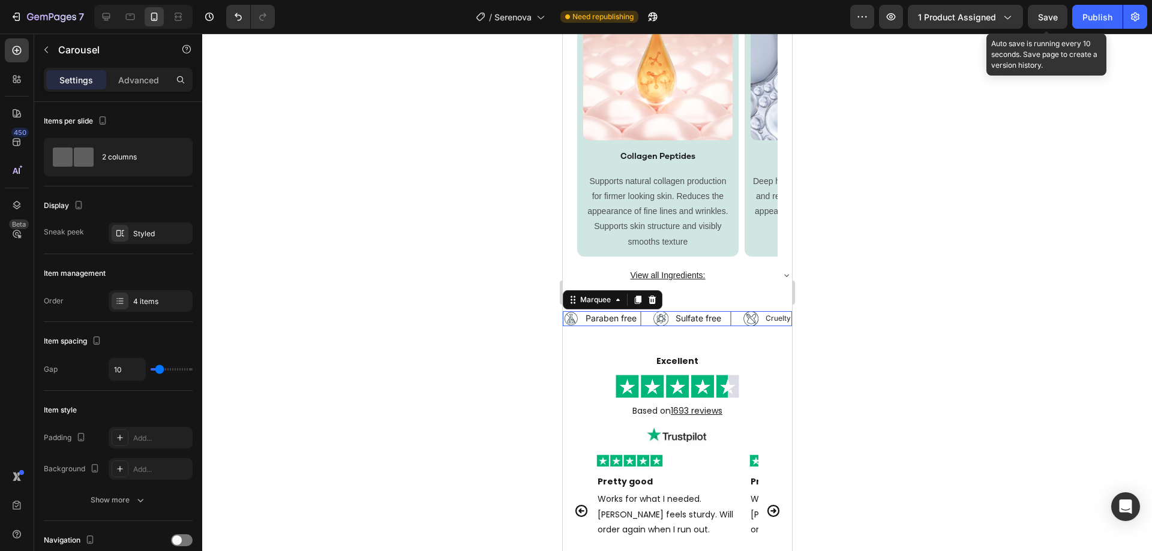
click at [736, 326] on div "Image Sulfate free Text Block Row" at bounding box center [698, 318] width 90 height 15
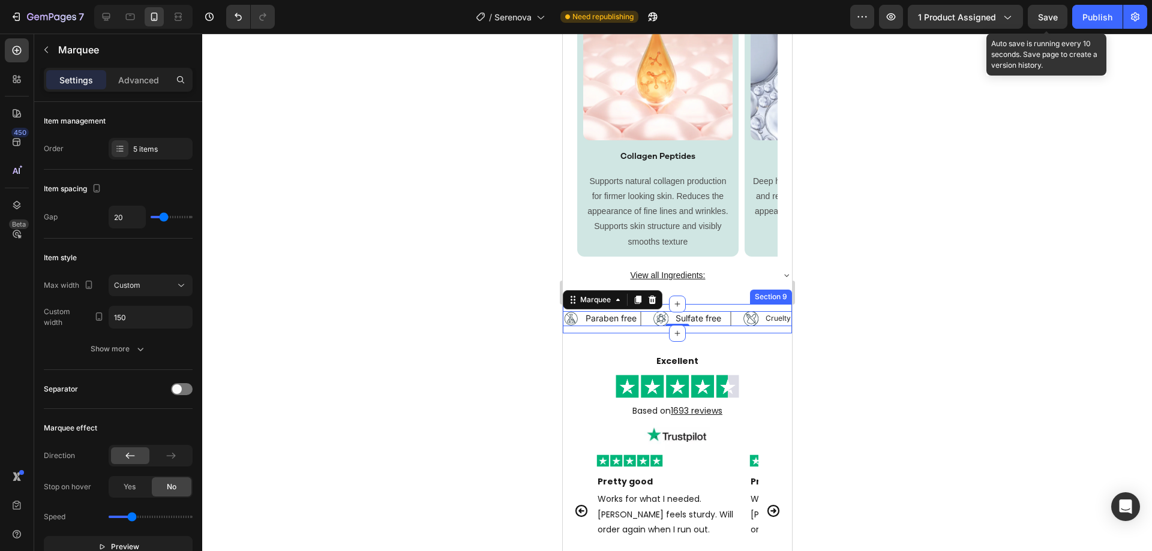
click at [736, 328] on div "Image Paraben free Text Block Row Image Sulfate free Text Block Row Image Cruel…" at bounding box center [676, 318] width 229 height 29
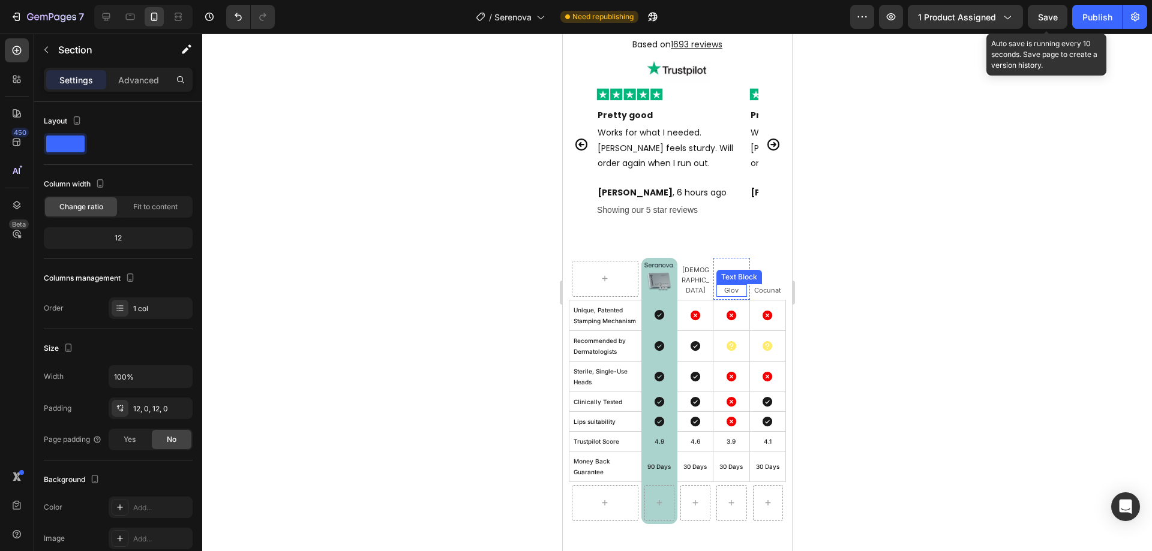
scroll to position [3300, 0]
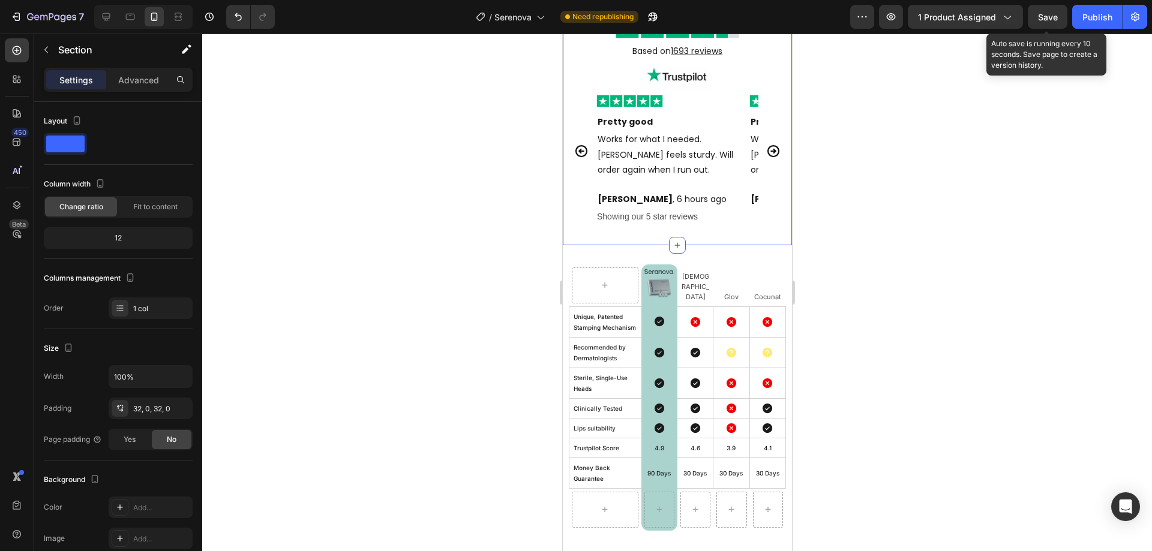
click at [706, 234] on div "Excellent Text Block Image Based on 1693 reviews Text Block Image Image Pretty …" at bounding box center [676, 110] width 229 height 272
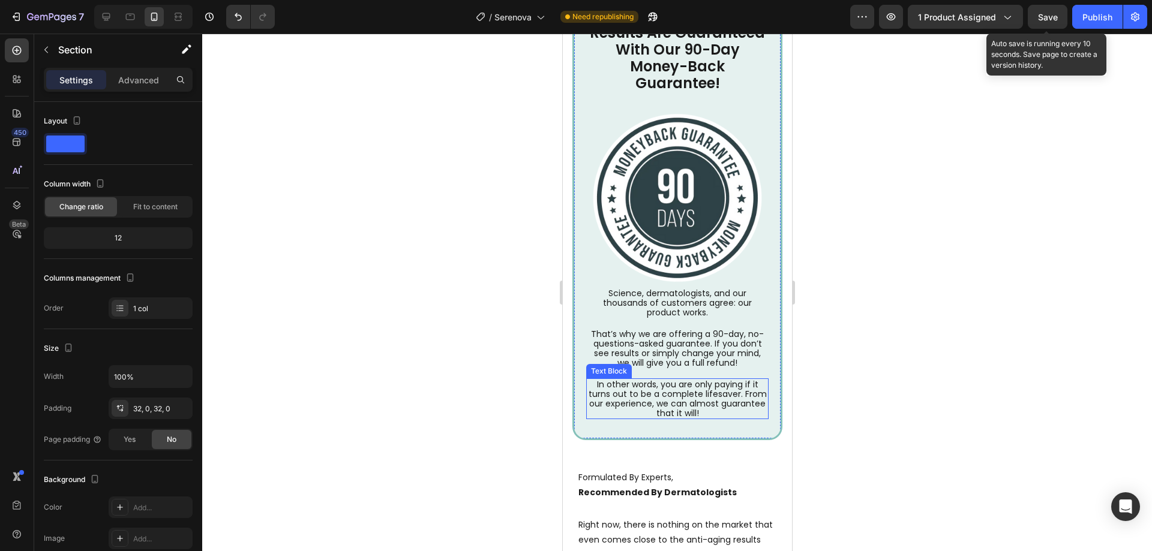
scroll to position [3832, 0]
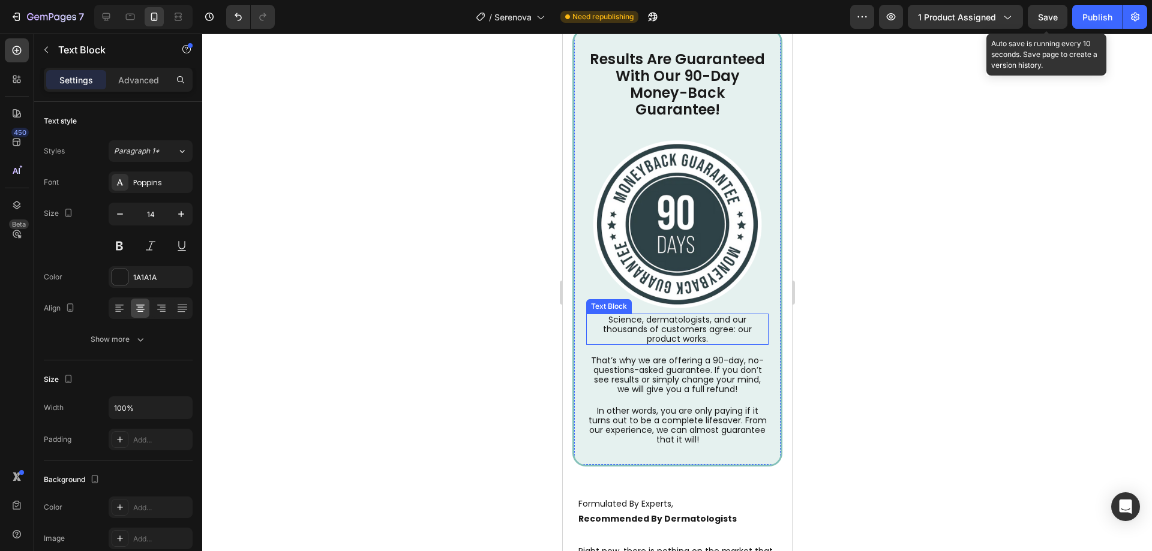
click at [662, 315] on p "Science, dermatologists, and our thousands of customers agree: our product work…" at bounding box center [677, 329] width 180 height 29
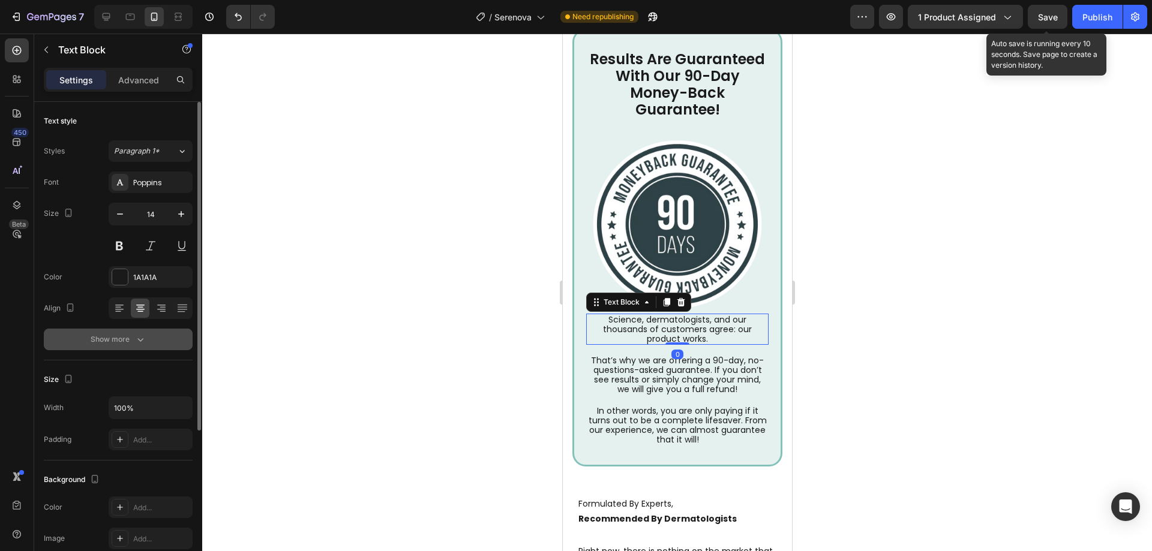
click at [130, 348] on button "Show more" at bounding box center [118, 340] width 149 height 22
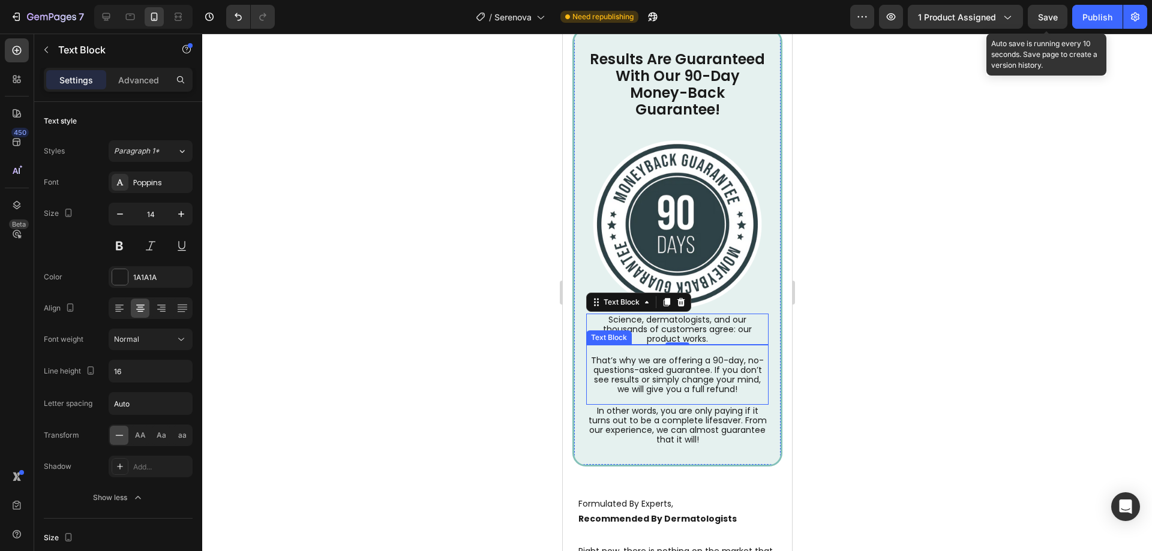
click at [695, 345] on div "That’s why we are offering a 90-day, no-questions-asked guarantee. If you don’t…" at bounding box center [677, 375] width 182 height 60
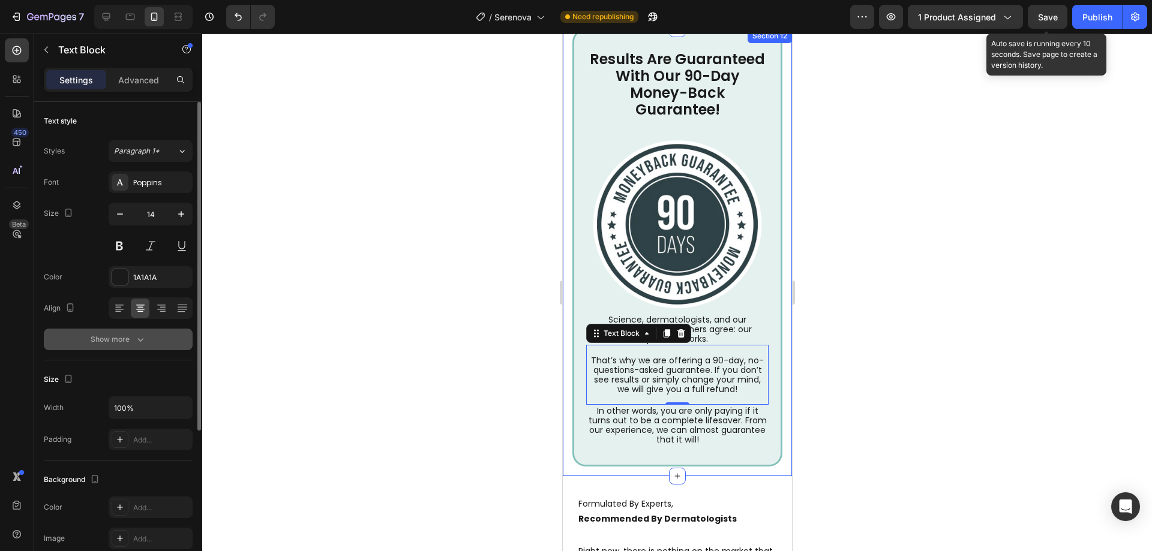
click at [164, 346] on button "Show more" at bounding box center [118, 340] width 149 height 22
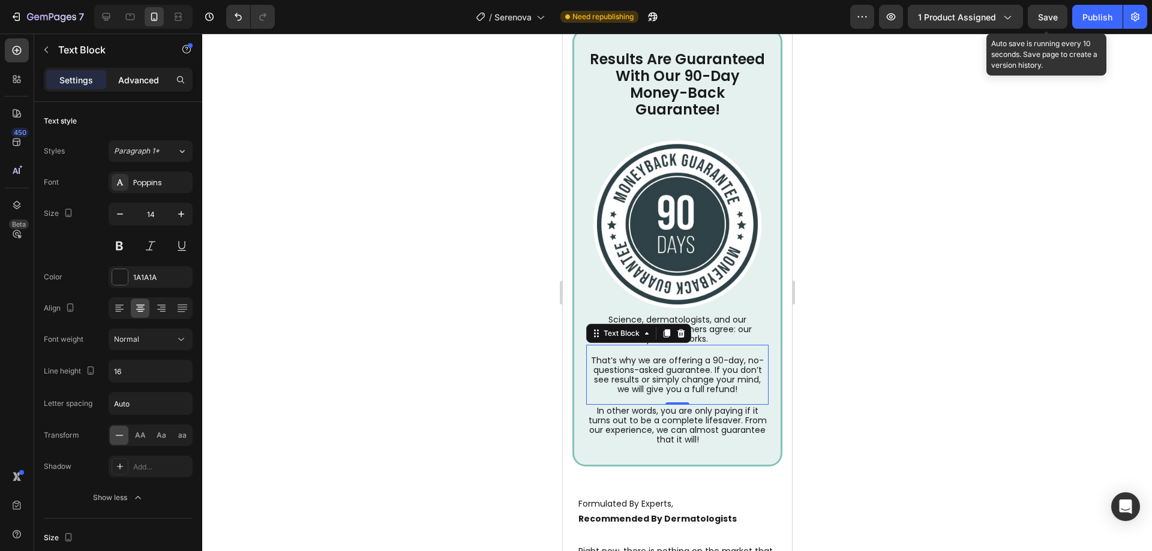
click at [121, 82] on p "Advanced" at bounding box center [138, 80] width 41 height 13
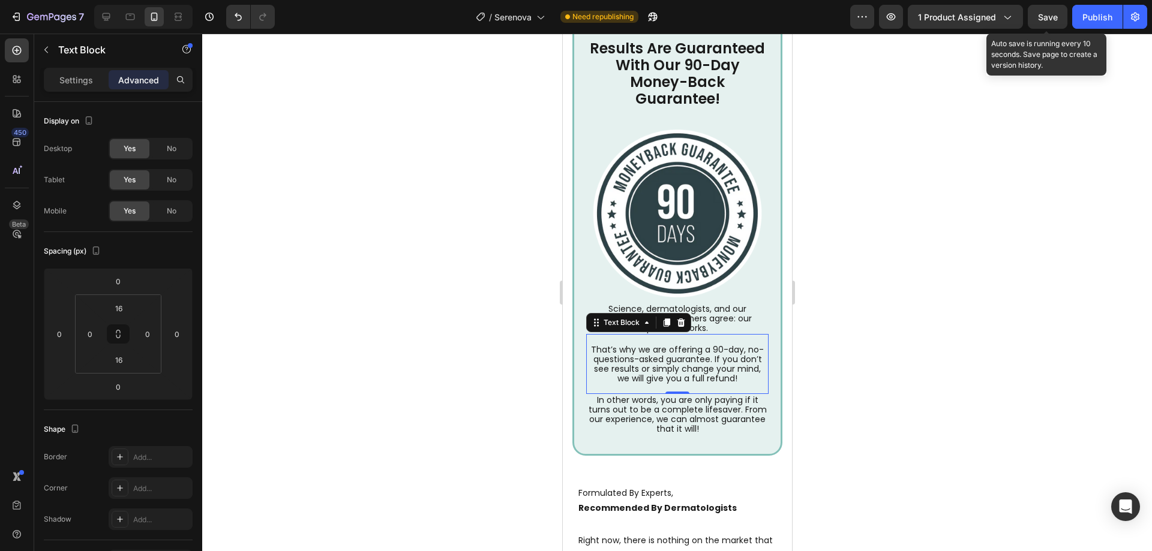
scroll to position [3772, 0]
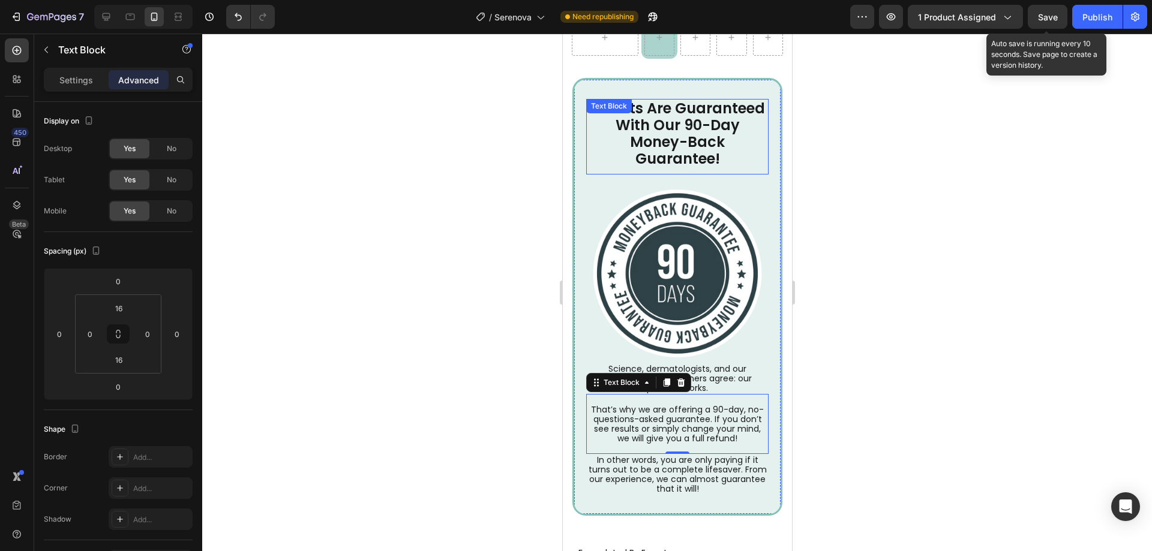
click at [669, 144] on p "Results Are Guaranteed With Our 90-Day Money-Back Guarantee!" at bounding box center [677, 133] width 180 height 67
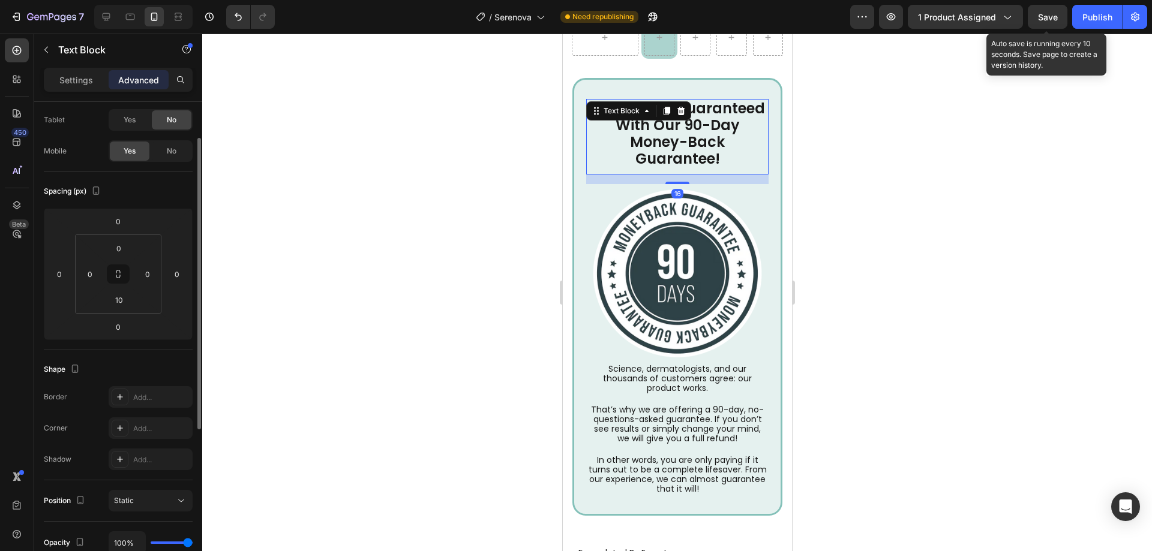
scroll to position [120, 0]
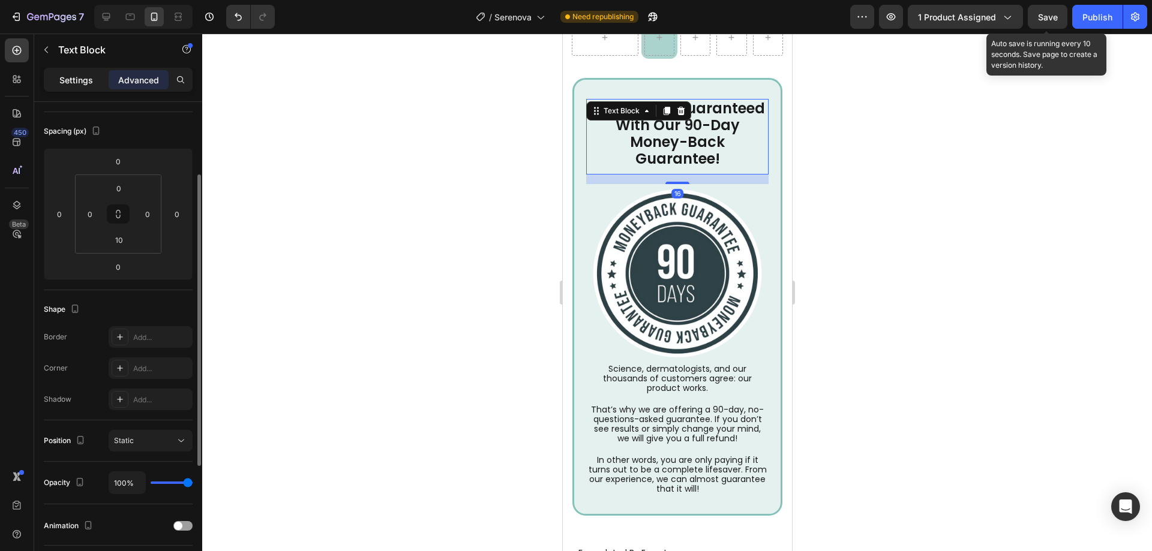
click at [77, 83] on p "Settings" at bounding box center [76, 80] width 34 height 13
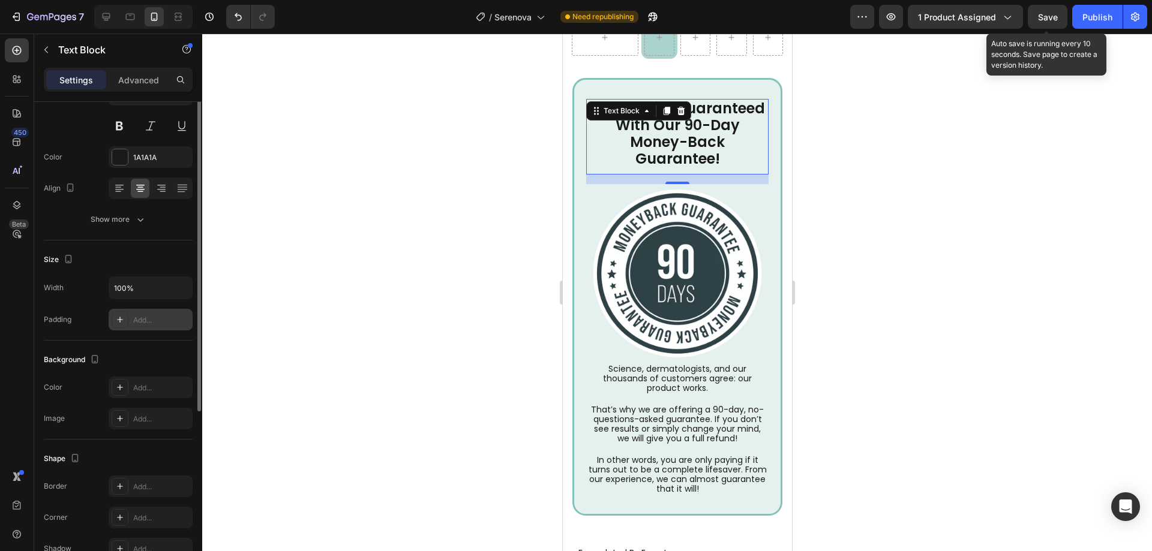
scroll to position [0, 0]
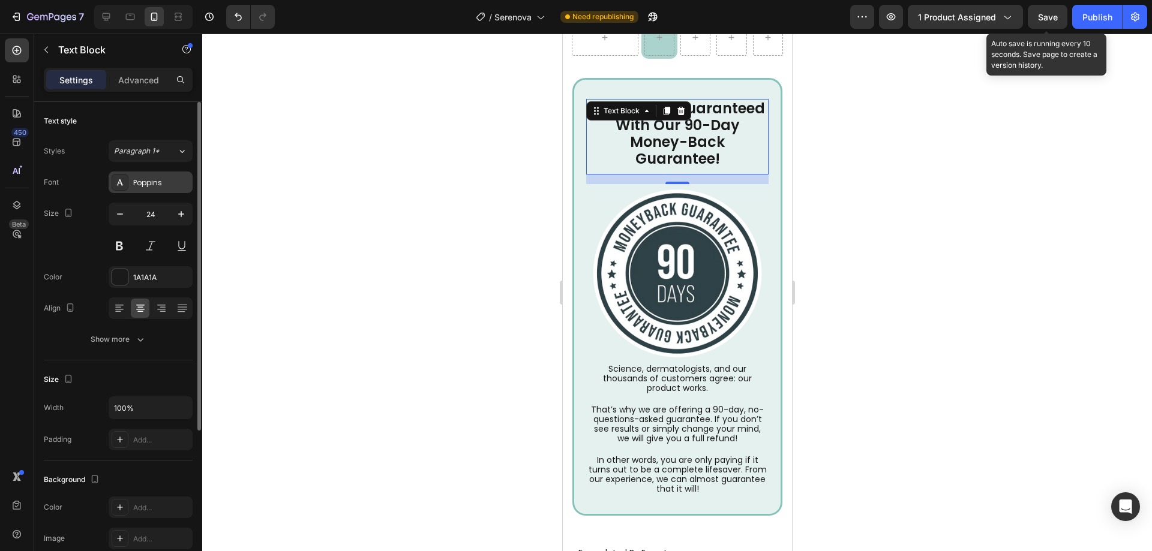
click at [169, 183] on div "Poppins" at bounding box center [161, 183] width 56 height 11
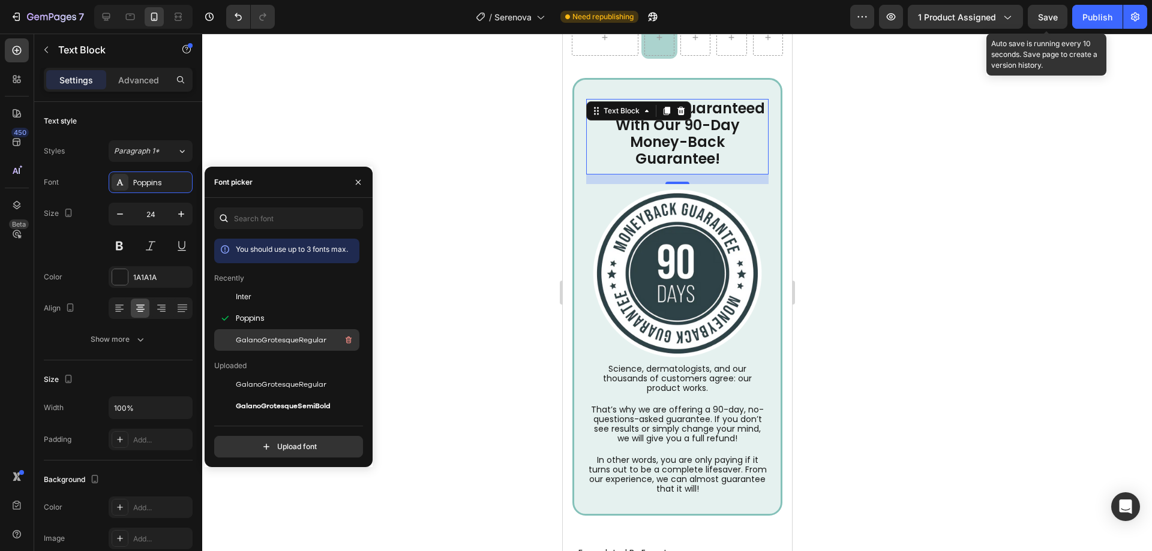
click at [250, 336] on span "GalanoGrotesqueRegular" at bounding box center [281, 340] width 91 height 11
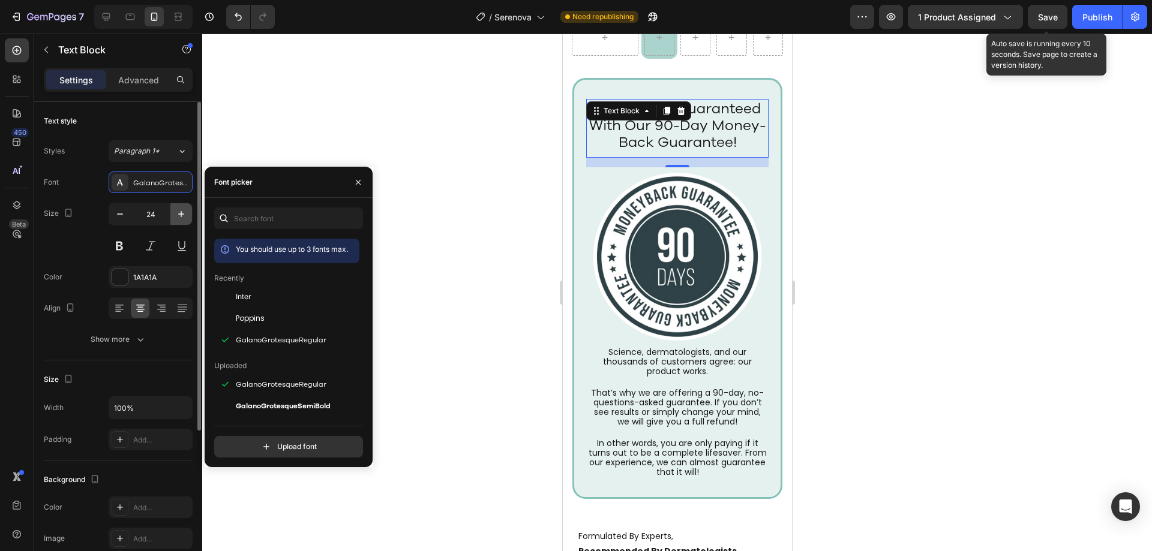
click at [179, 214] on icon "button" at bounding box center [181, 214] width 12 height 12
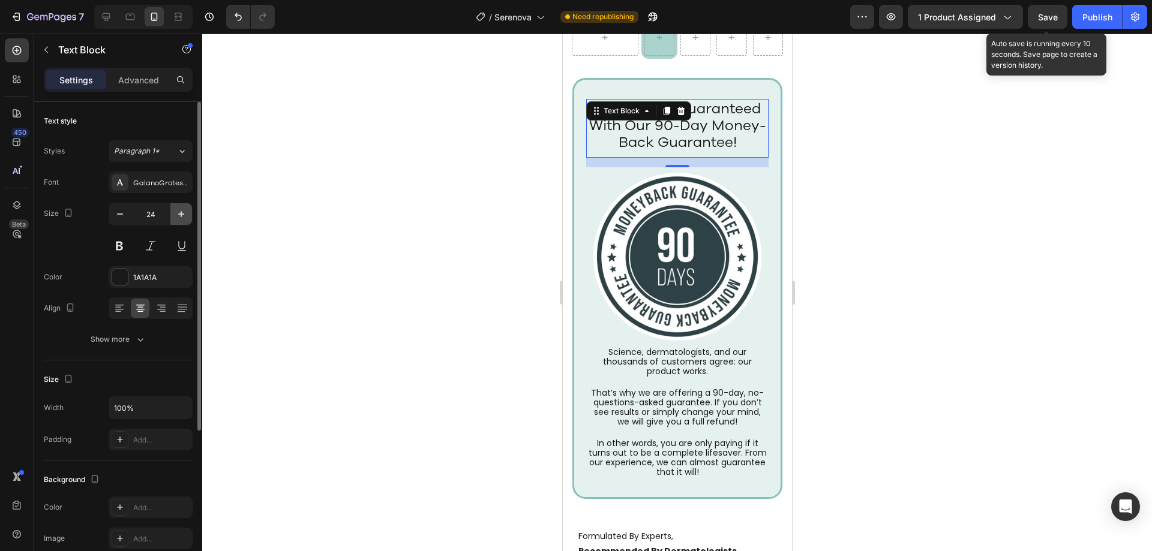
click at [179, 214] on icon "button" at bounding box center [181, 214] width 12 height 12
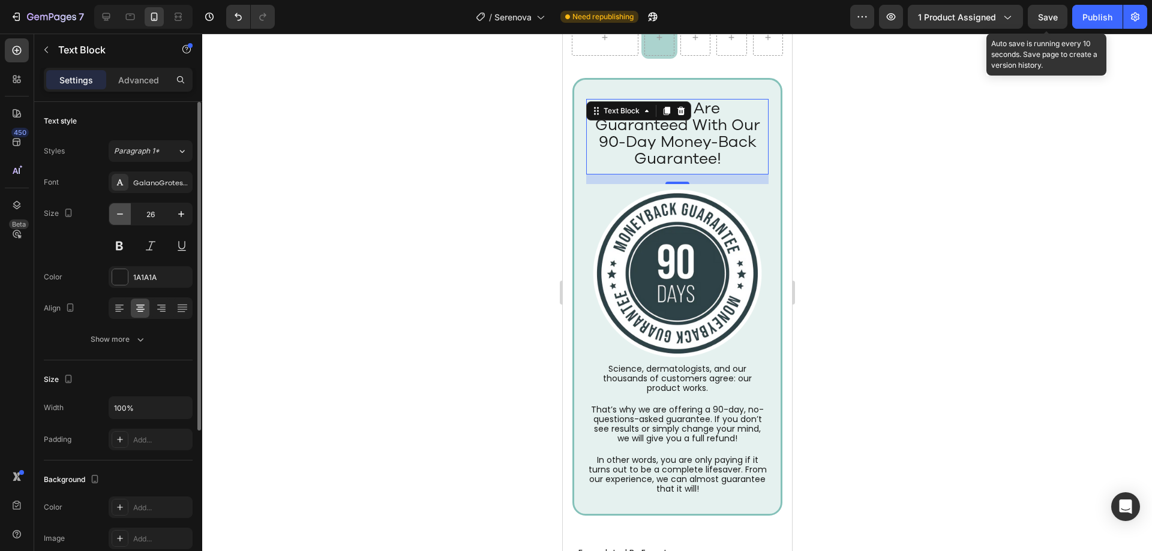
click at [125, 211] on icon "button" at bounding box center [120, 214] width 12 height 12
type input "24"
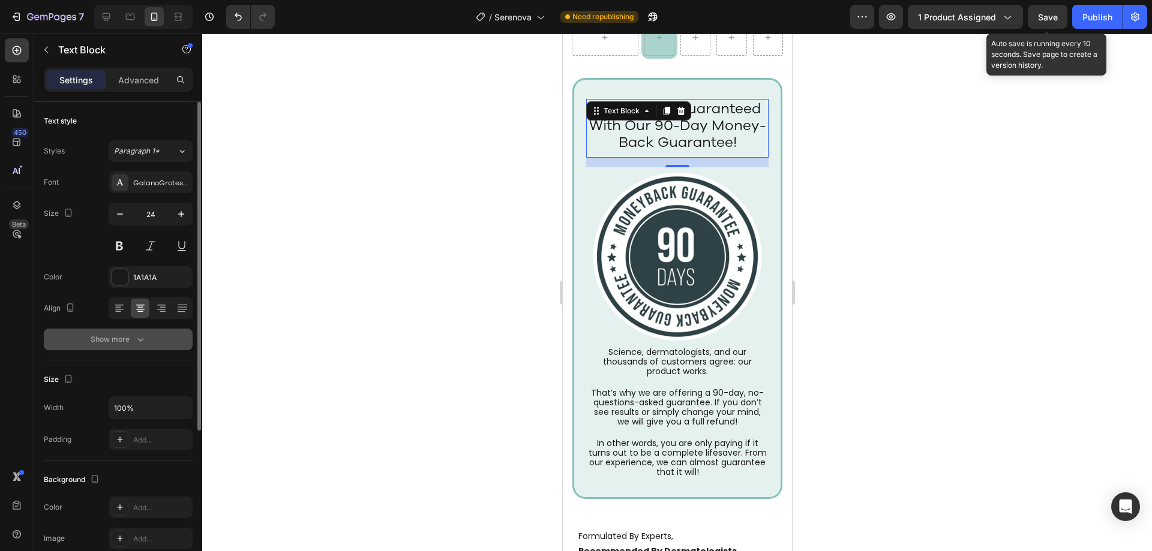
click at [151, 339] on button "Show more" at bounding box center [118, 340] width 149 height 22
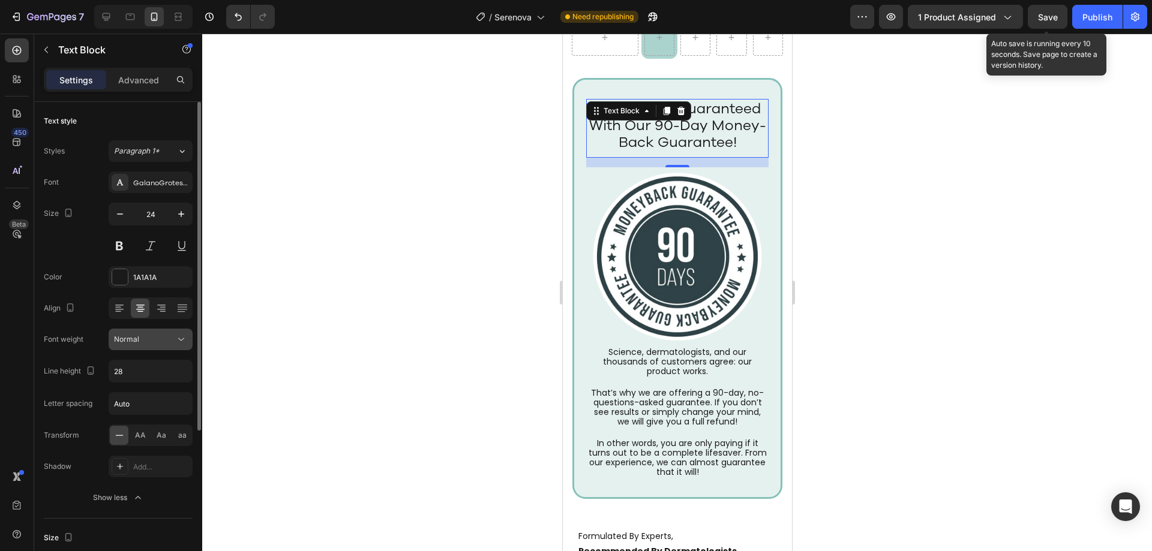
click at [152, 342] on div "Normal" at bounding box center [144, 339] width 61 height 11
click at [159, 341] on div "Normal" at bounding box center [144, 339] width 61 height 11
click at [671, 151] on p "Results Are Guaranteed With Our 90-Day Money-Back Guarantee!" at bounding box center [677, 125] width 180 height 50
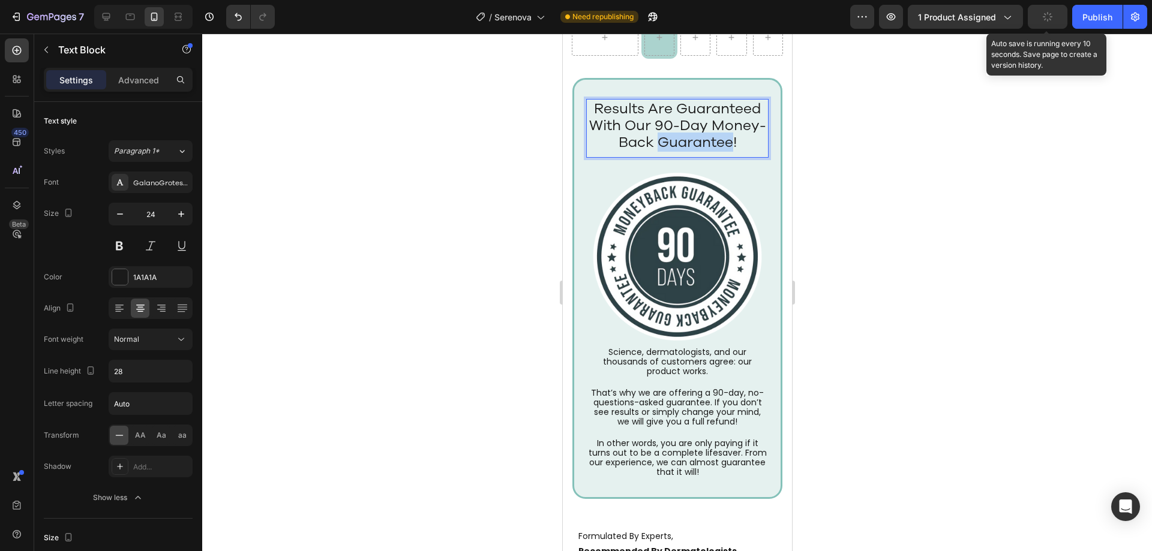
click at [671, 151] on p "Results Are Guaranteed With Our 90-Day Money-Back Guarantee!" at bounding box center [677, 125] width 180 height 50
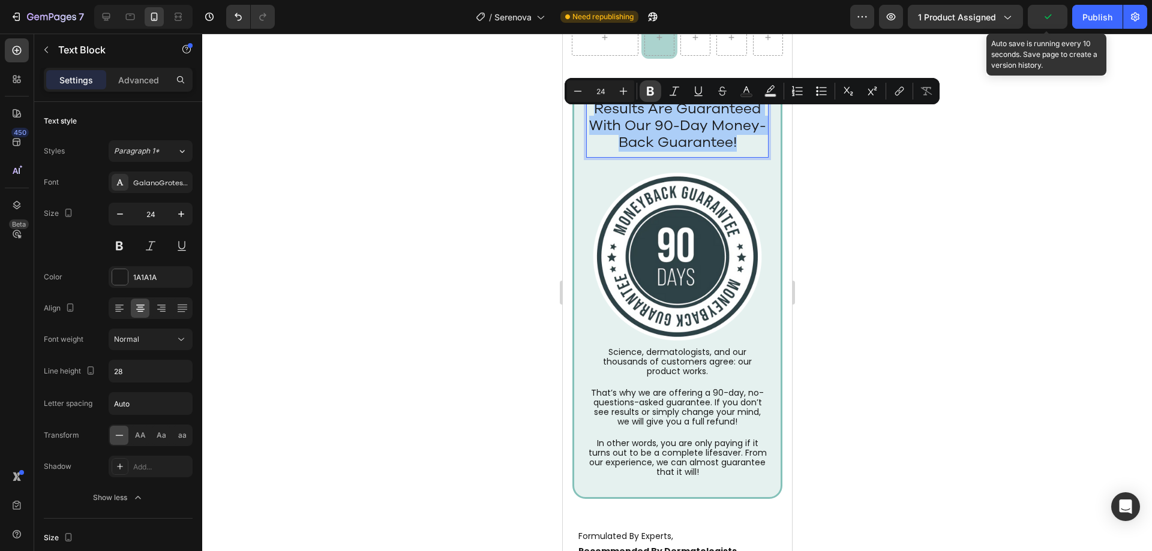
click at [657, 96] on button "Bold" at bounding box center [651, 91] width 22 height 22
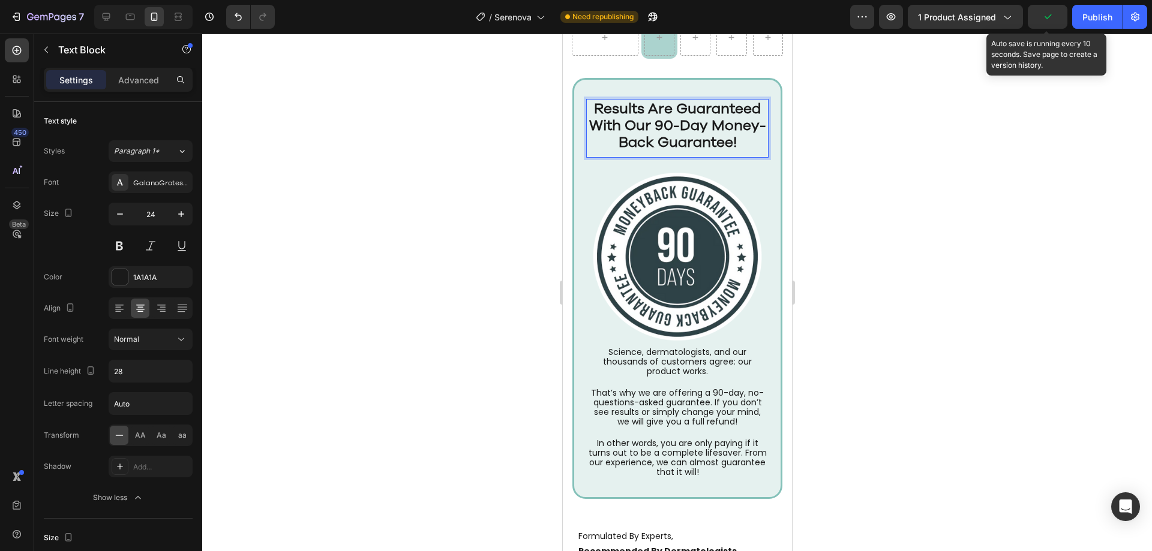
click at [616, 151] on p "Results Are Guaranteed With Our 90-Day Money-Back Guarantee!" at bounding box center [677, 125] width 180 height 50
click at [595, 210] on img at bounding box center [676, 256] width 181 height 179
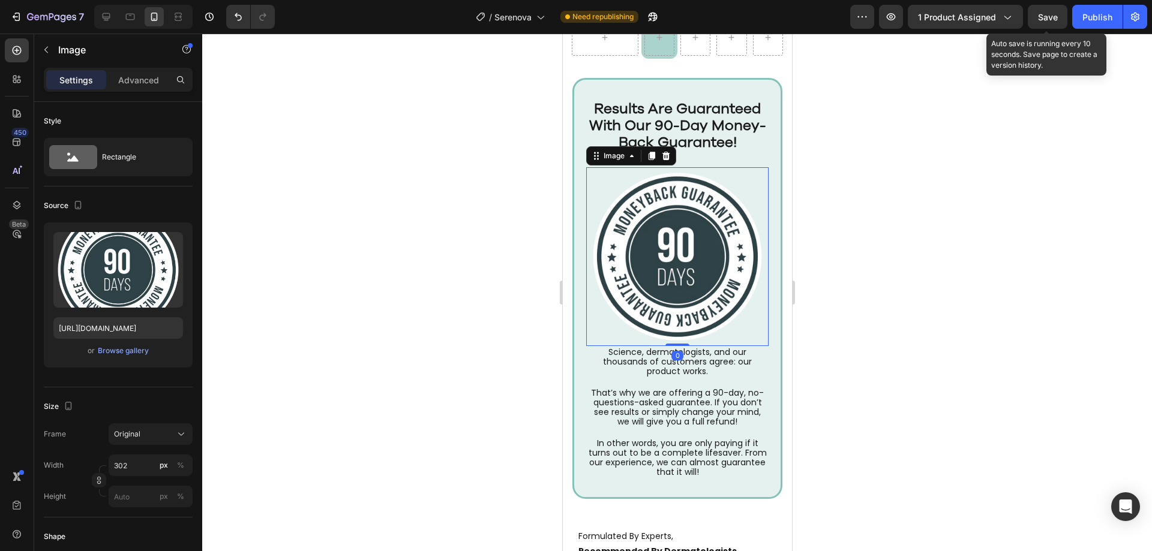
click at [745, 196] on img at bounding box center [676, 256] width 181 height 179
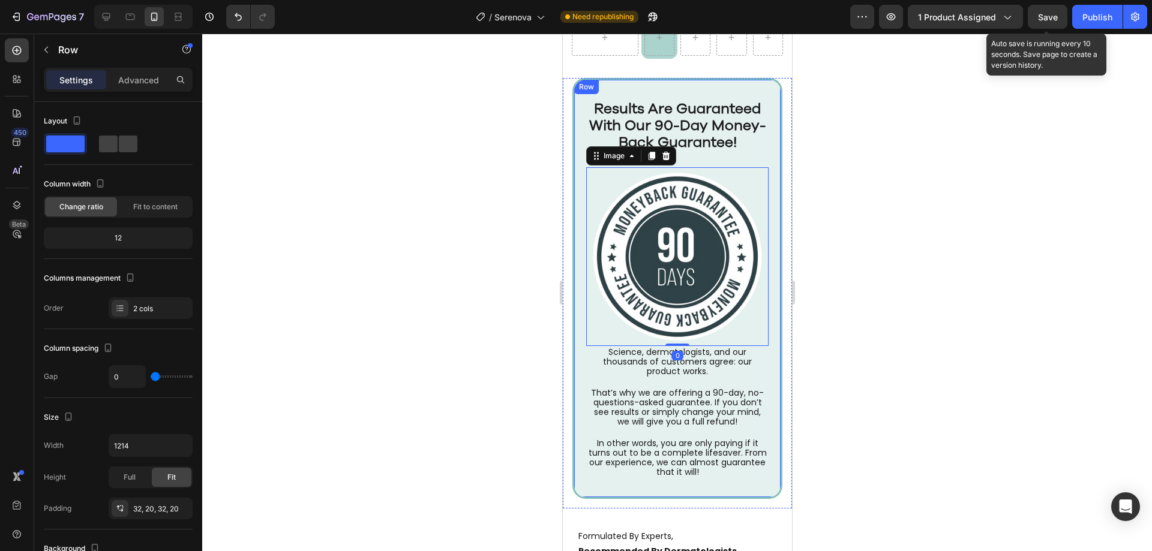
click at [754, 186] on div "Results Are Guaranteed With Our 90-Day Money-Back Guarantee! Text Block Image 0" at bounding box center [677, 223] width 182 height 248
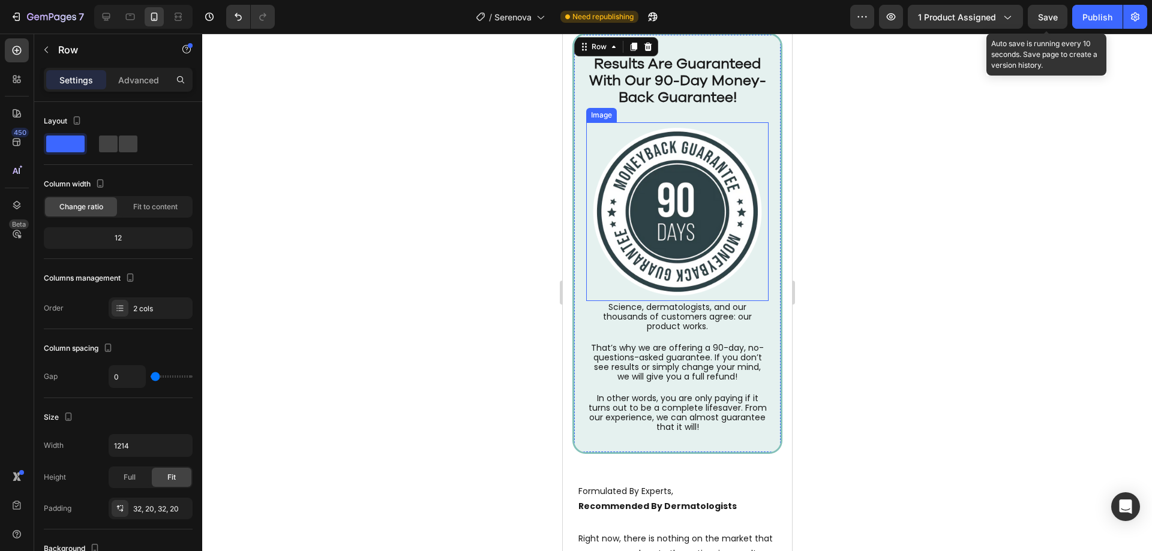
scroll to position [3892, 0]
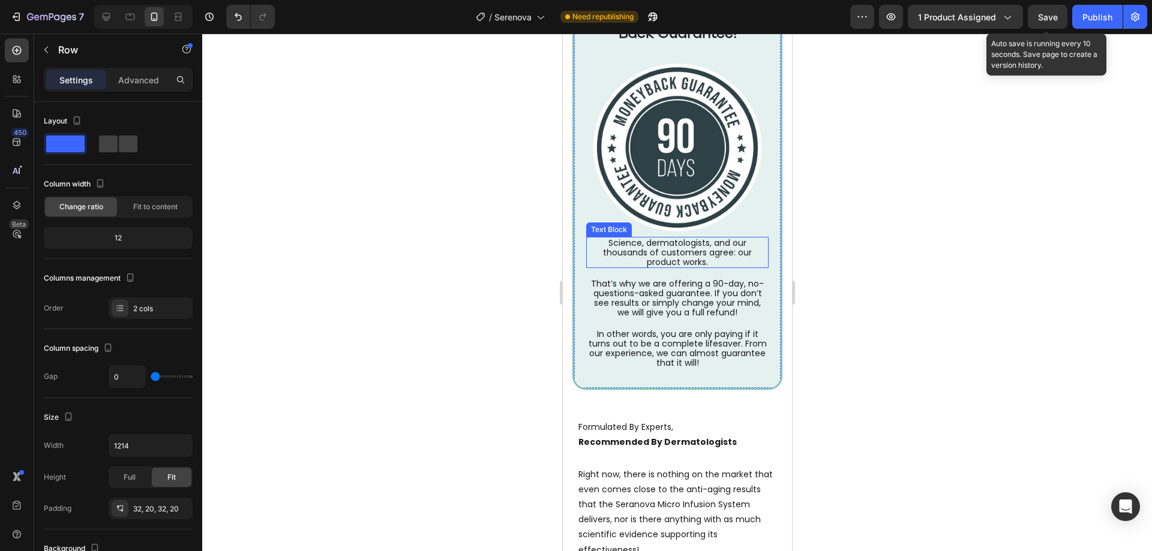
click at [649, 253] on p "Science, dermatologists, and our thousands of customers agree: our product work…" at bounding box center [677, 252] width 180 height 29
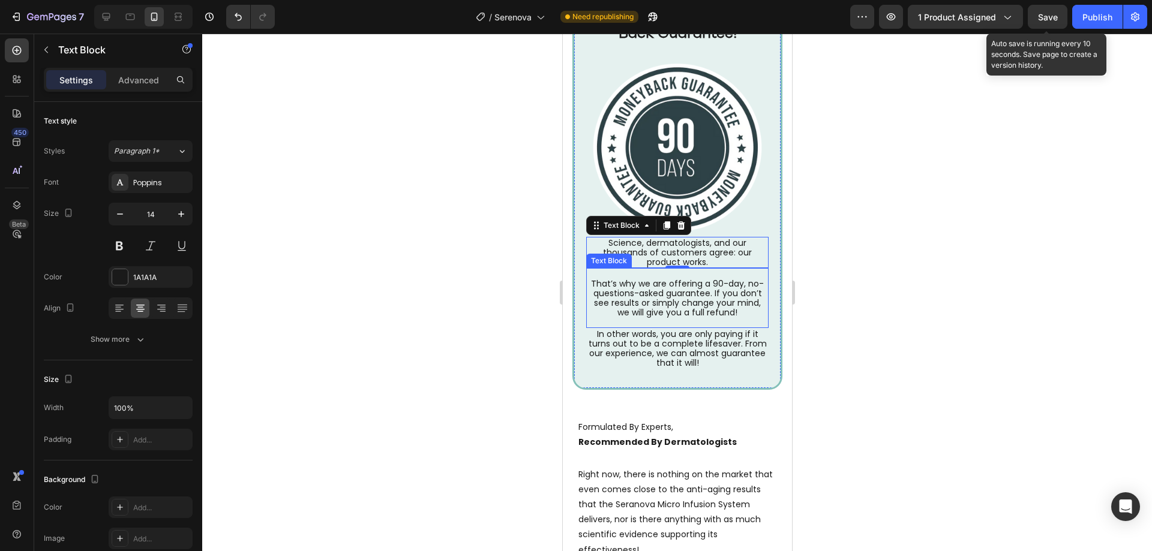
click at [705, 317] on p "That’s why we are offering a 90-day, no-questions-asked guarantee. If you don’t…" at bounding box center [677, 298] width 180 height 38
click at [715, 381] on div "Results Are Guaranteed With Our 90-Day Money-Back Guarantee! Text Block Image R…" at bounding box center [677, 180] width 210 height 422
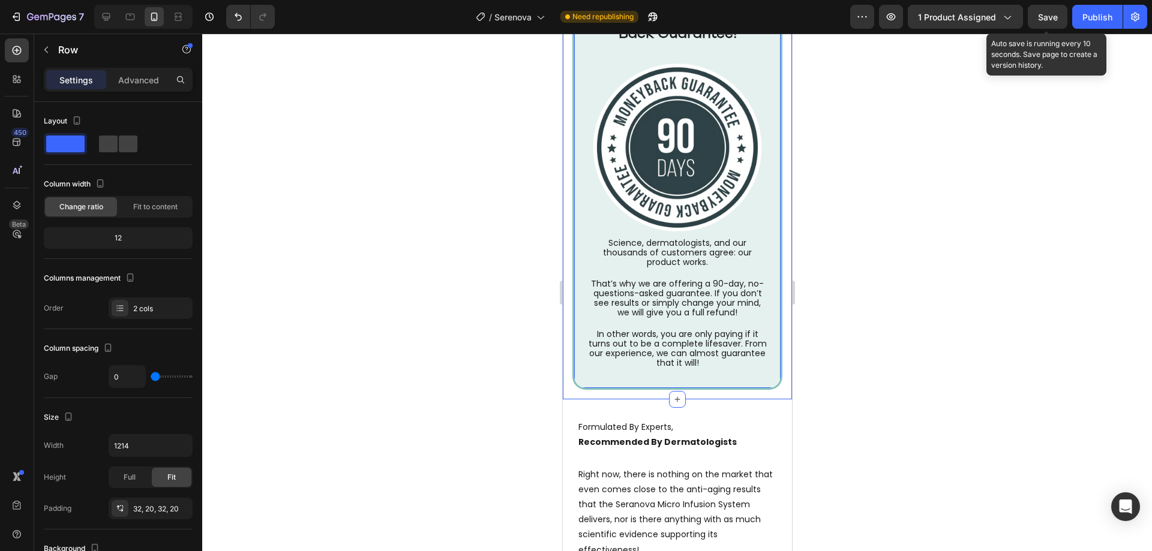
click at [563, 305] on div "Results Are Guaranteed With Our 90-Day Money-Back Guarantee! Text Block Image R…" at bounding box center [676, 184] width 229 height 431
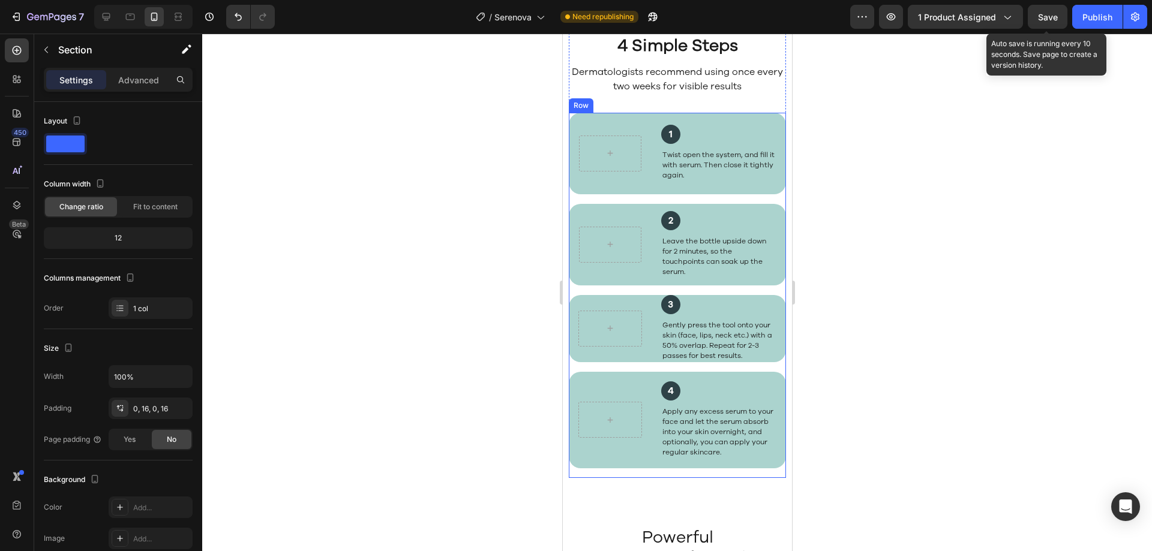
scroll to position [2332, 0]
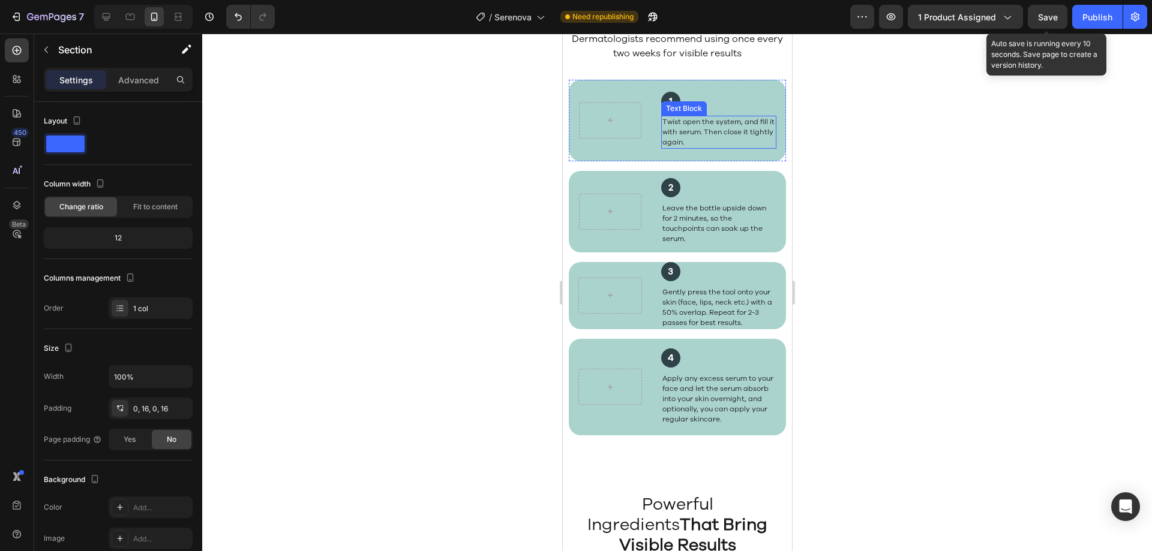
click at [698, 148] on p "Twist open the system, and fill it with serum. Then close it tightly again." at bounding box center [718, 132] width 113 height 31
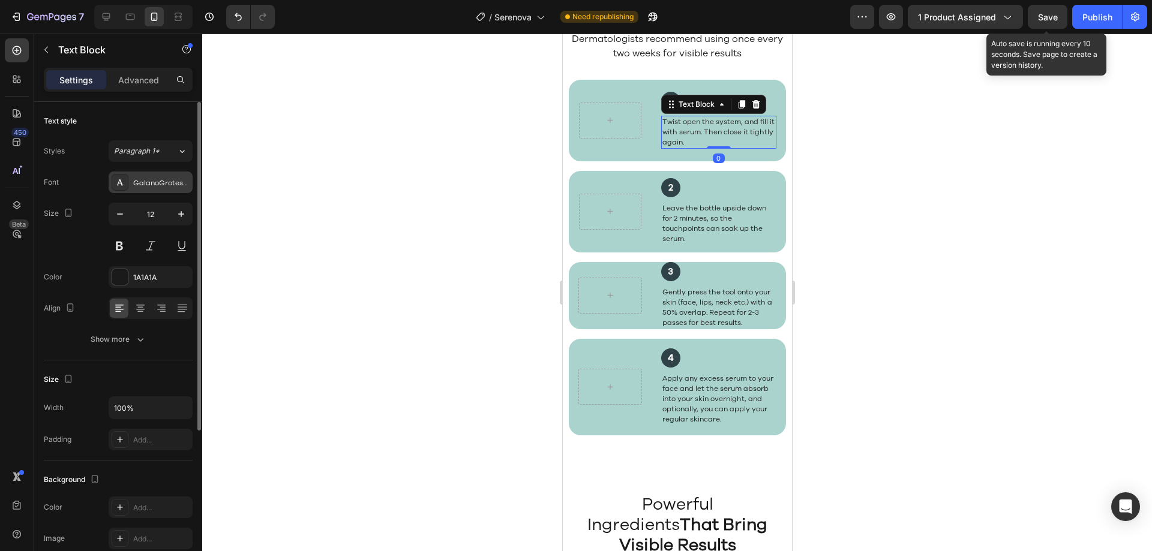
click at [169, 181] on div "GalanoGrotesqueRegular" at bounding box center [161, 183] width 56 height 11
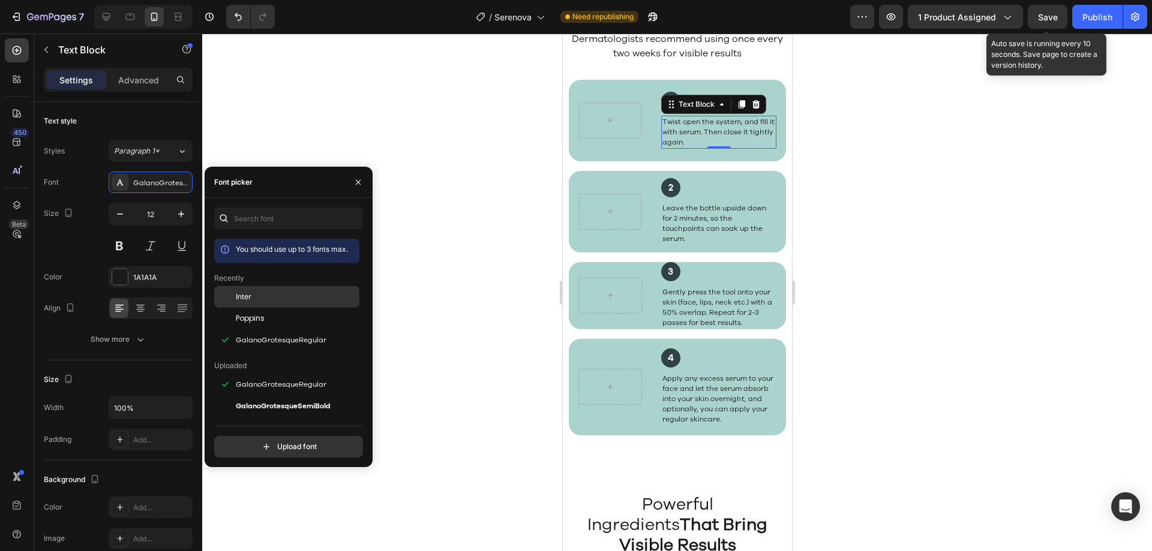
click at [263, 374] on div "Inter" at bounding box center [286, 385] width 145 height 22
click at [162, 324] on div "Font Inter Size 12 Color 1A1A1A Align Show more" at bounding box center [118, 261] width 149 height 179
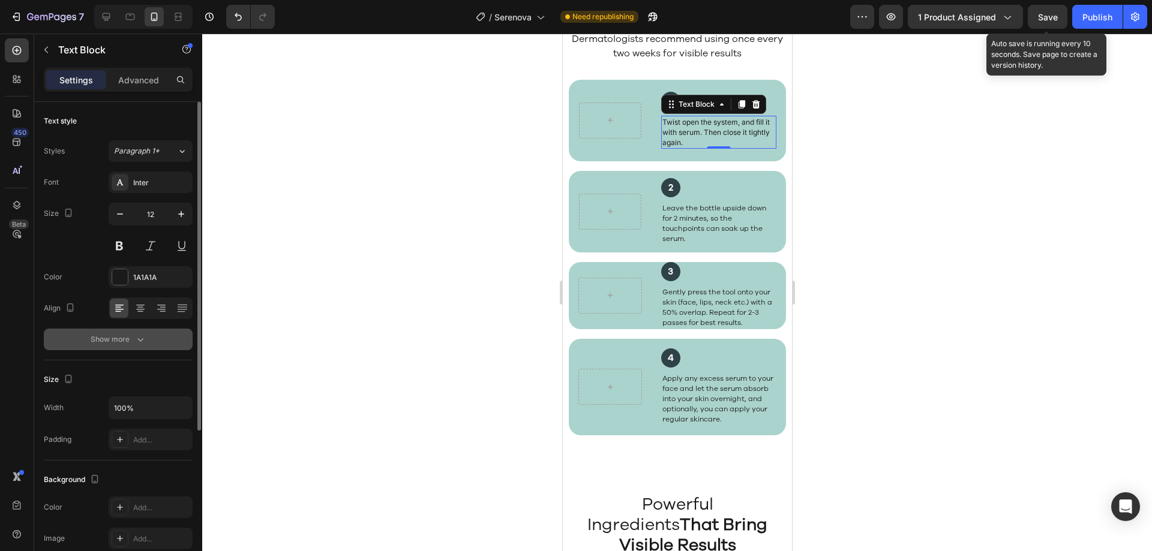
click at [156, 340] on button "Show more" at bounding box center [118, 340] width 149 height 22
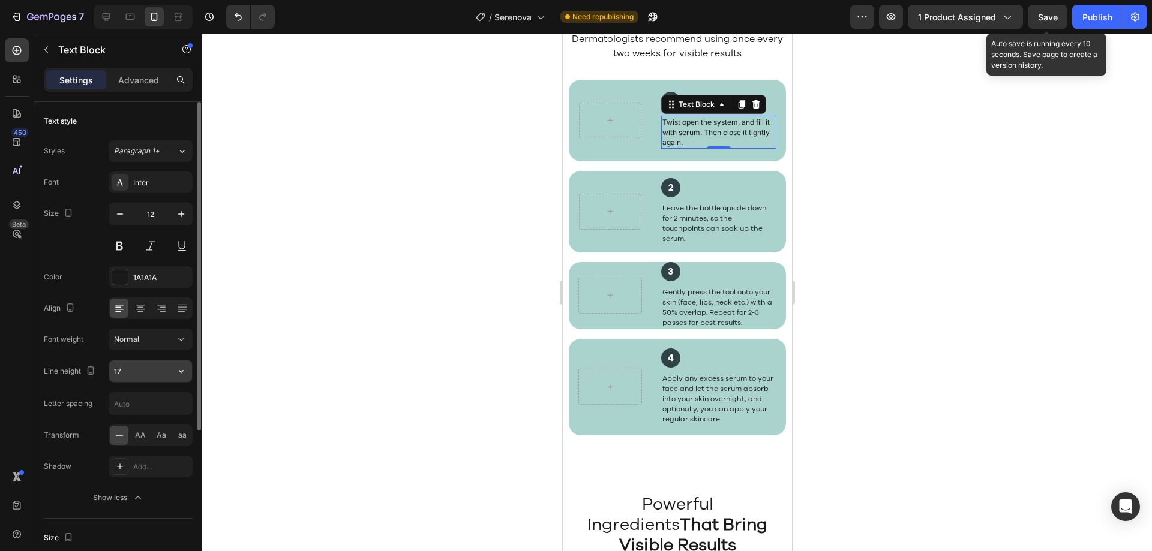
click at [163, 373] on input "17" at bounding box center [150, 372] width 83 height 22
type input "16"
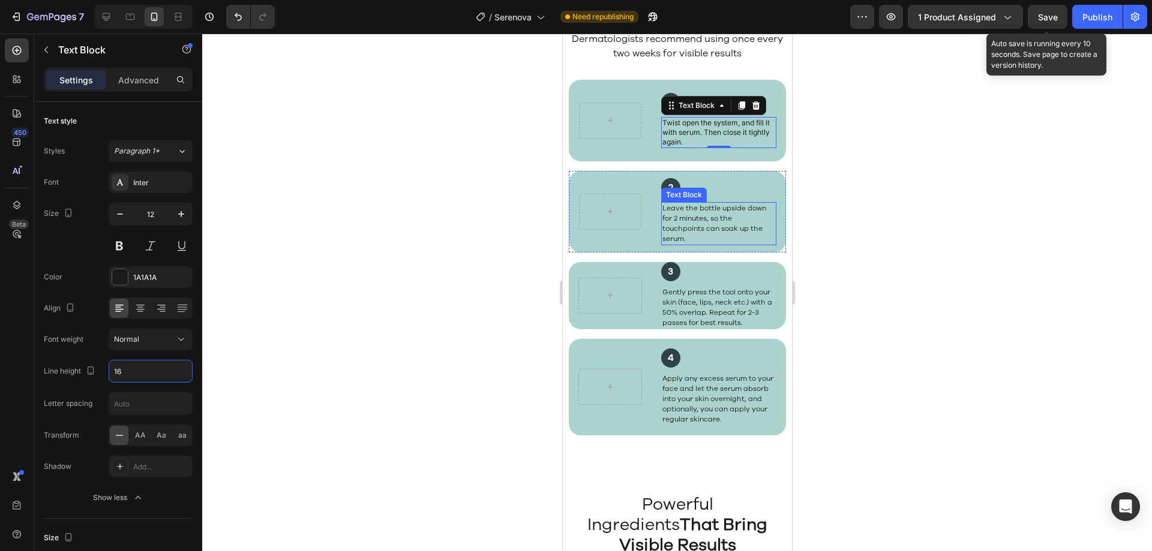
click at [698, 236] on p "Leave the bottle upside down for 2 minutes, so the touchpoints can soak up the …" at bounding box center [718, 223] width 113 height 41
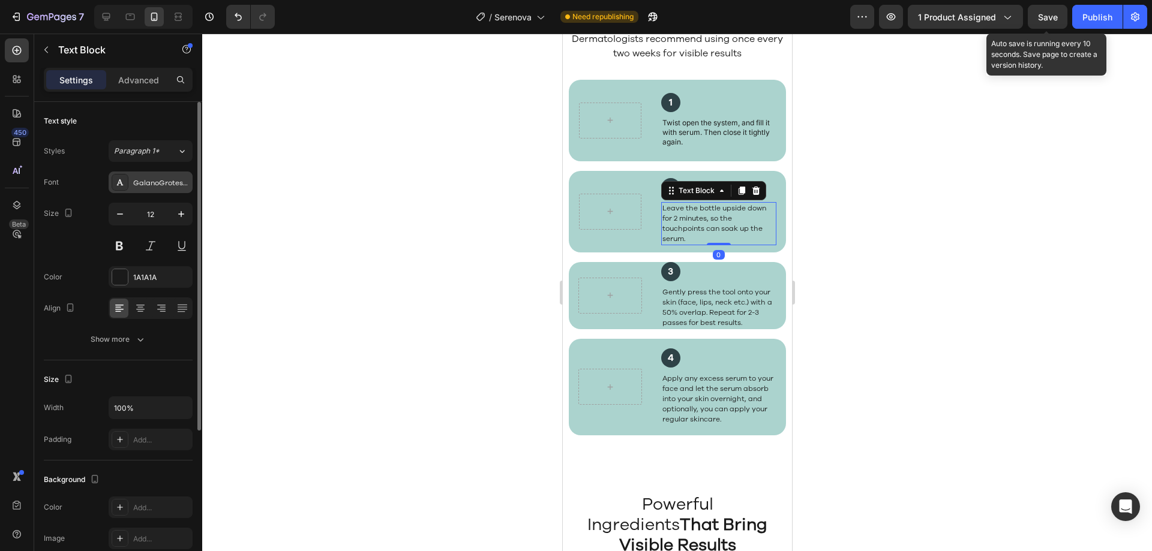
click at [167, 178] on div "GalanoGrotesqueRegular" at bounding box center [161, 183] width 56 height 11
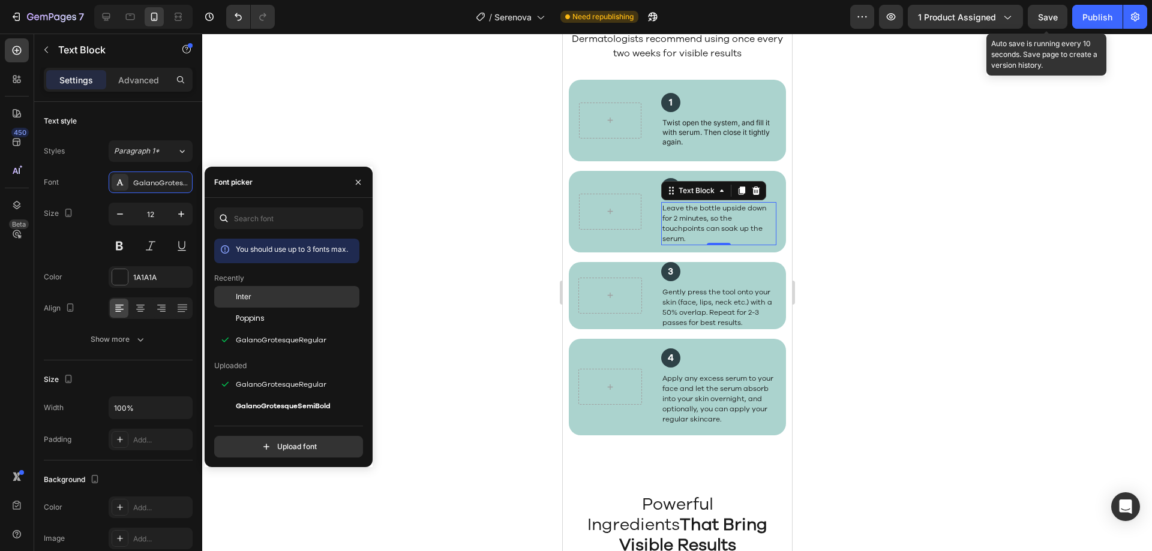
click at [254, 299] on div "Inter" at bounding box center [296, 297] width 121 height 11
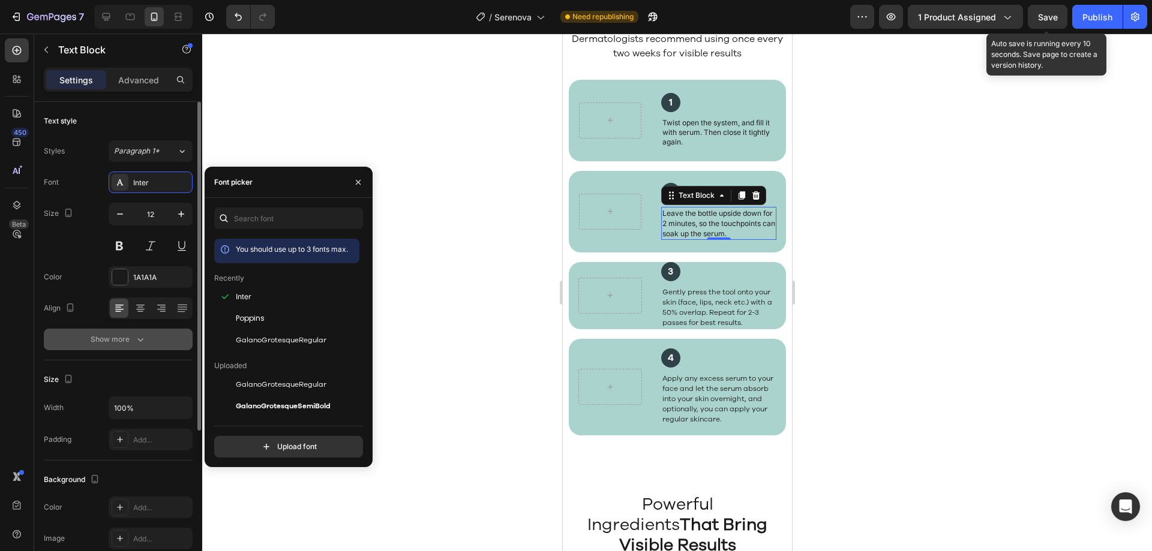
click at [149, 349] on button "Show more" at bounding box center [118, 340] width 149 height 22
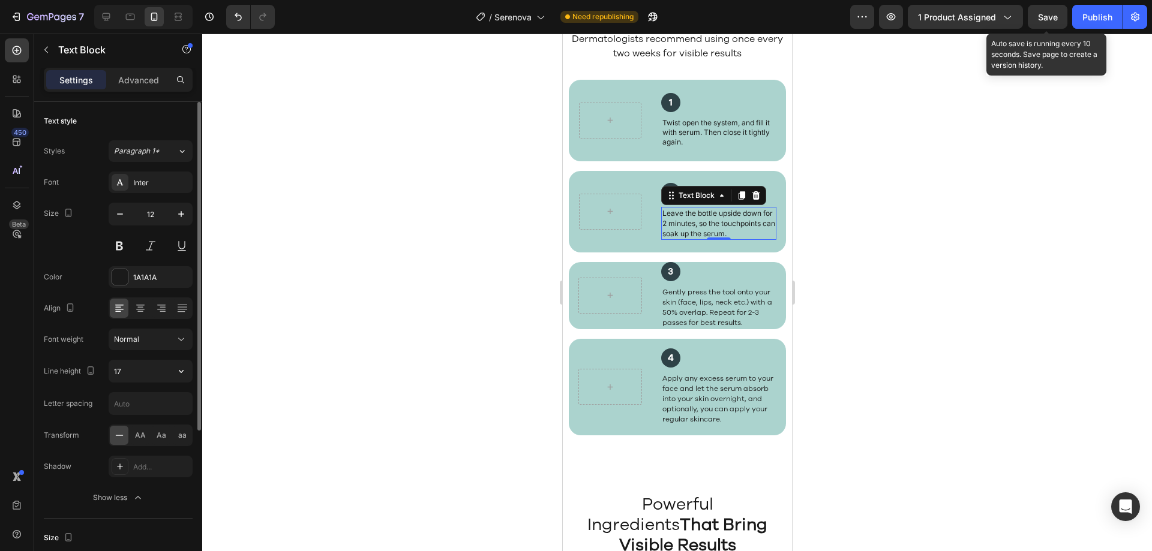
click at [152, 383] on div "Font Inter Size 12 Color 1A1A1A Align Font weight Normal Line height 17 Letter …" at bounding box center [118, 340] width 149 height 337
click at [153, 373] on input "17" at bounding box center [150, 372] width 83 height 22
type input "16"
click at [163, 390] on div "Font Inter Size 12 Color 1A1A1A Align Font weight Normal Line height 16 Letter …" at bounding box center [118, 340] width 149 height 337
click at [685, 317] on p "Gently press the tool onto your skin (face, lips, neck etc.) with a 50% overlap…" at bounding box center [718, 307] width 113 height 41
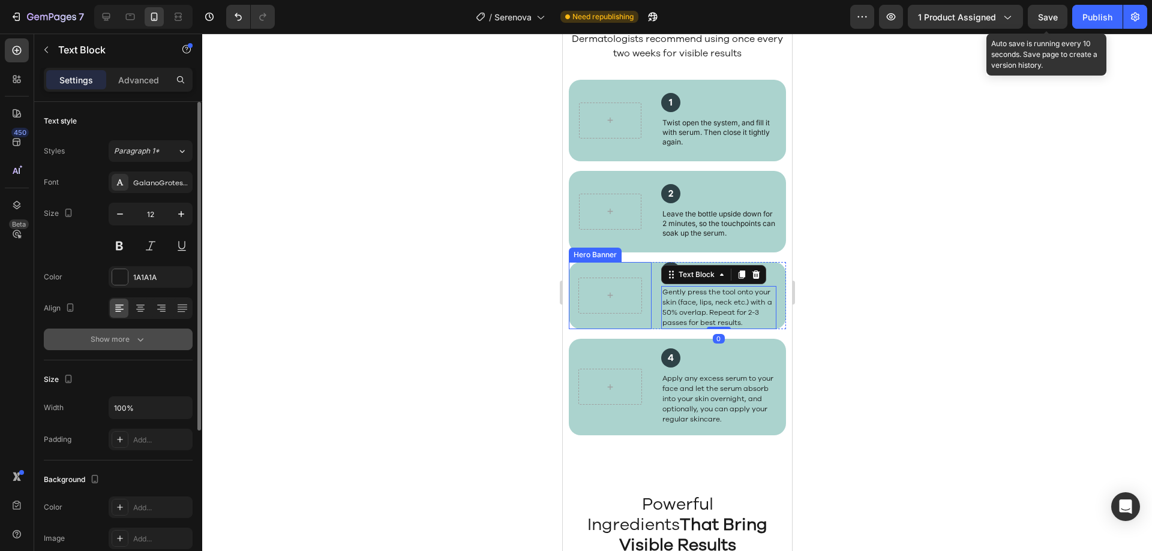
click at [143, 331] on button "Show more" at bounding box center [118, 340] width 149 height 22
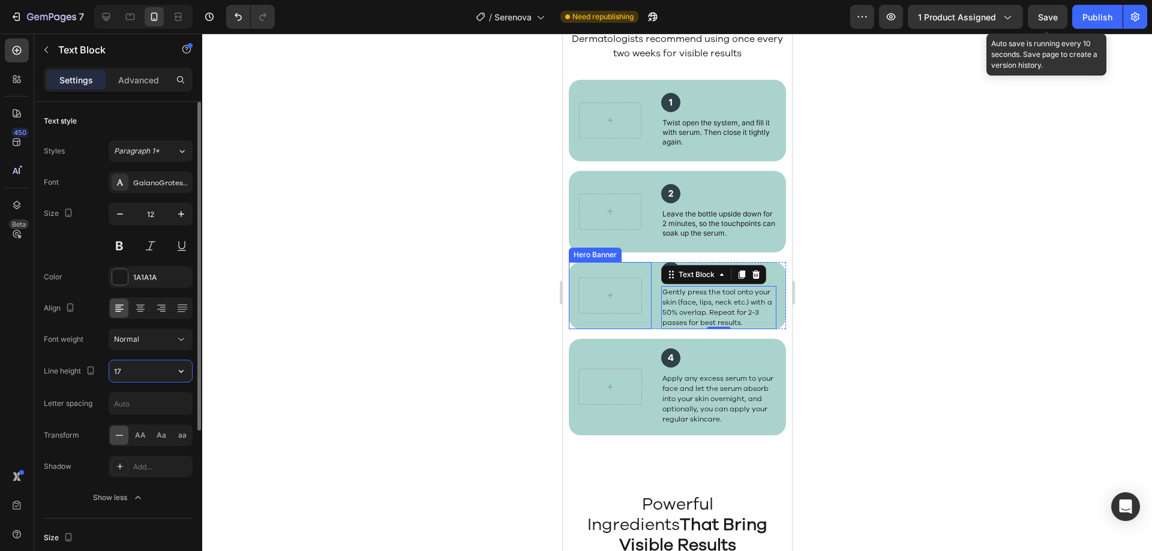
click at [146, 367] on input "17" at bounding box center [150, 372] width 83 height 22
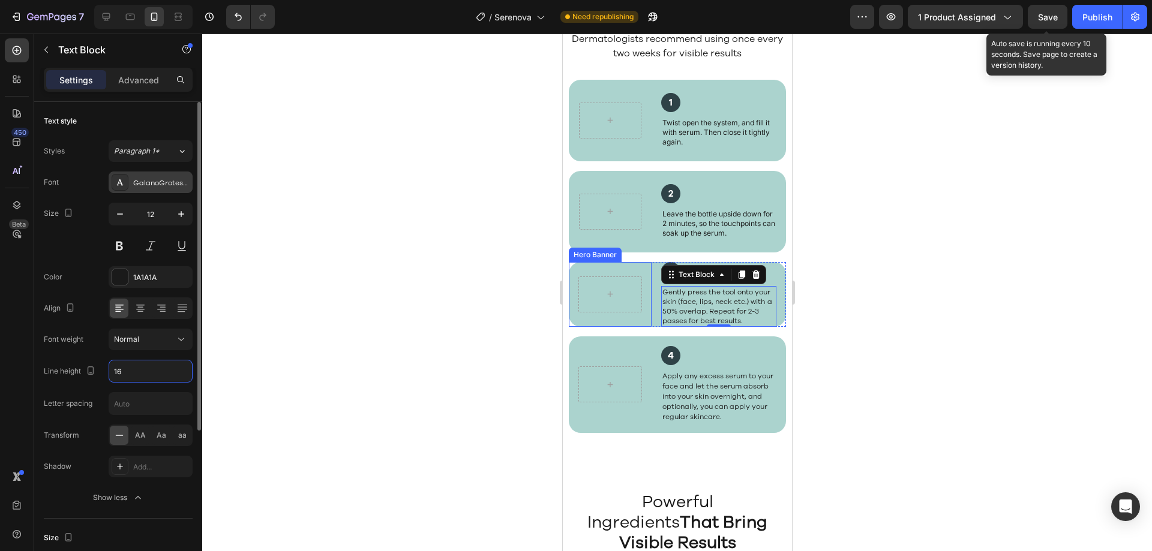
type input "16"
click at [150, 182] on div "GalanoGrotesqueRegular" at bounding box center [161, 183] width 56 height 11
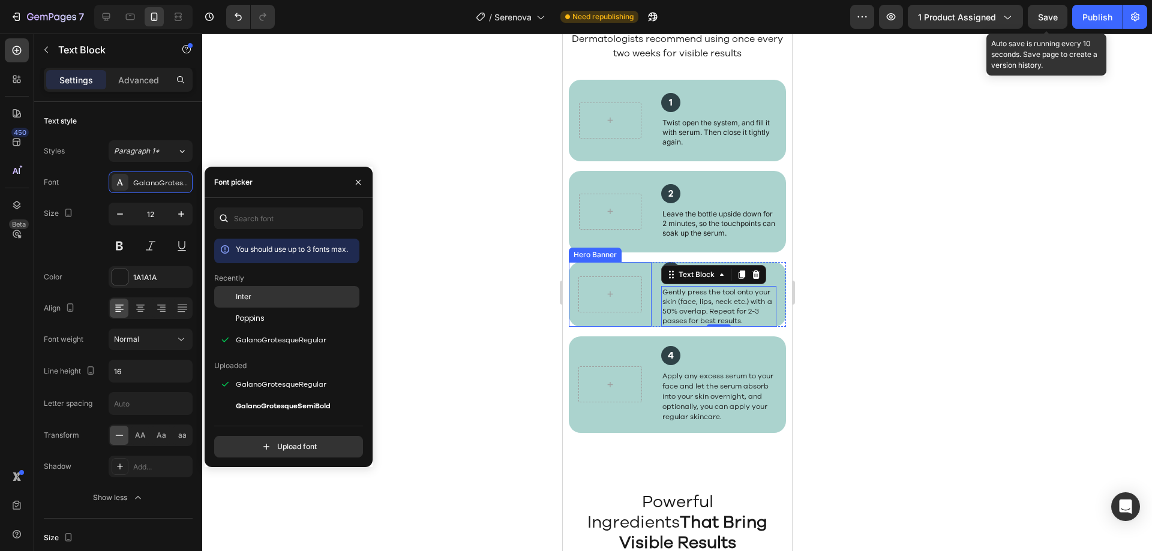
click at [257, 295] on div "Inter" at bounding box center [296, 297] width 121 height 11
click at [707, 422] on p "Apply any excess serum to your face and let the serum absorb into your skin ove…" at bounding box center [718, 396] width 113 height 51
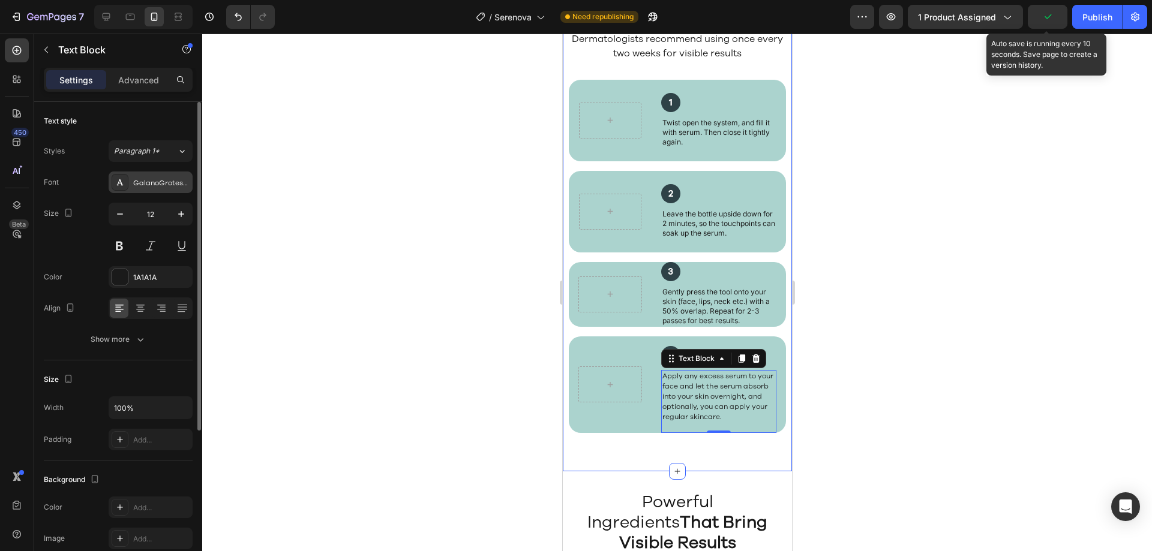
drag, startPoint x: 161, startPoint y: 186, endPoint x: 169, endPoint y: 193, distance: 9.8
click at [161, 185] on div "GalanoGrotesqueRegular" at bounding box center [161, 183] width 56 height 11
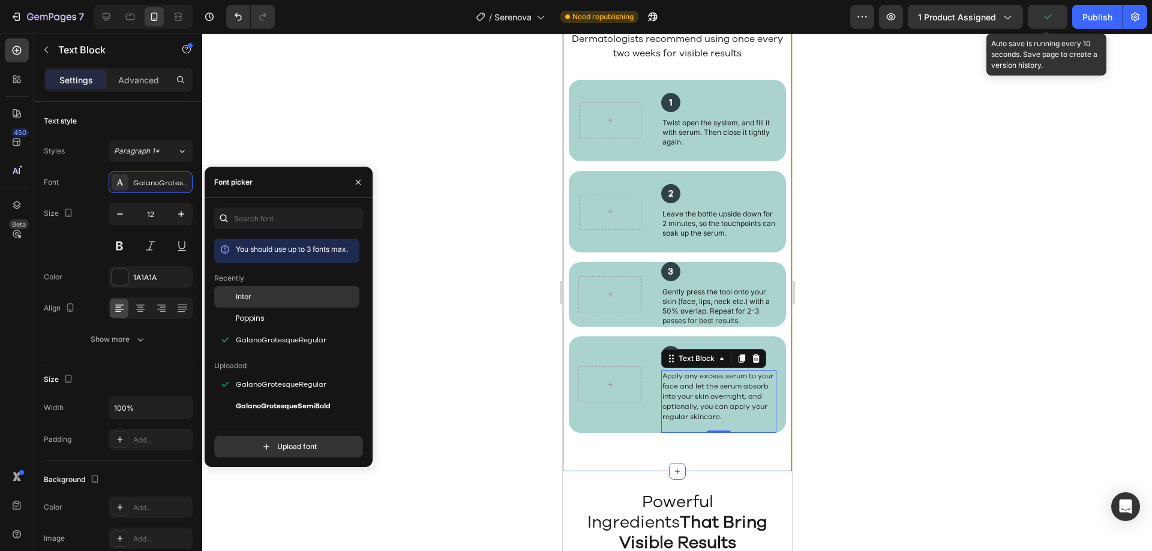
click at [243, 298] on span "Inter" at bounding box center [244, 297] width 16 height 11
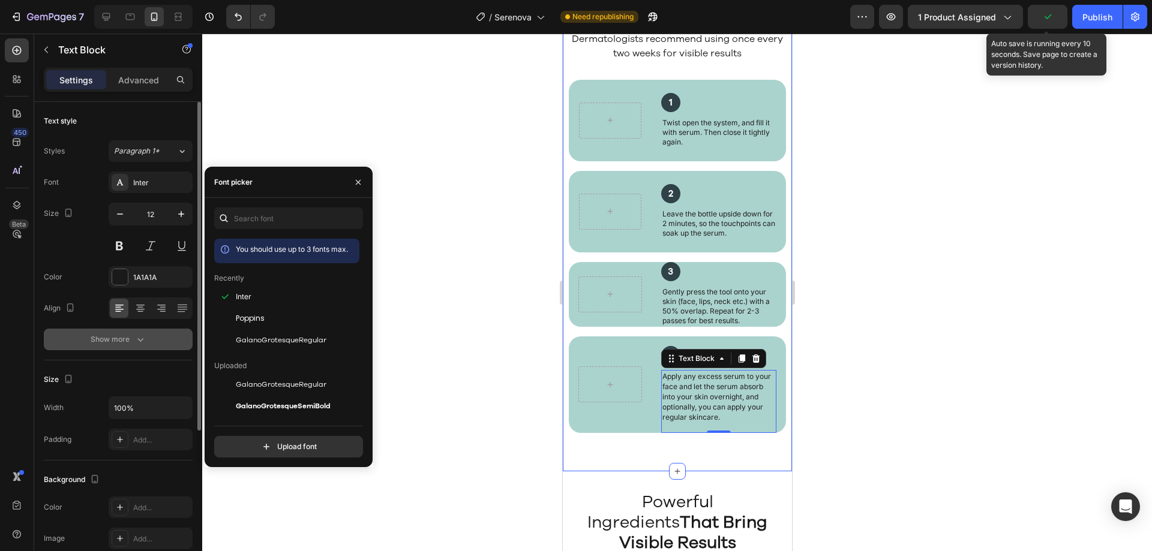
click at [143, 341] on icon "button" at bounding box center [140, 340] width 12 height 12
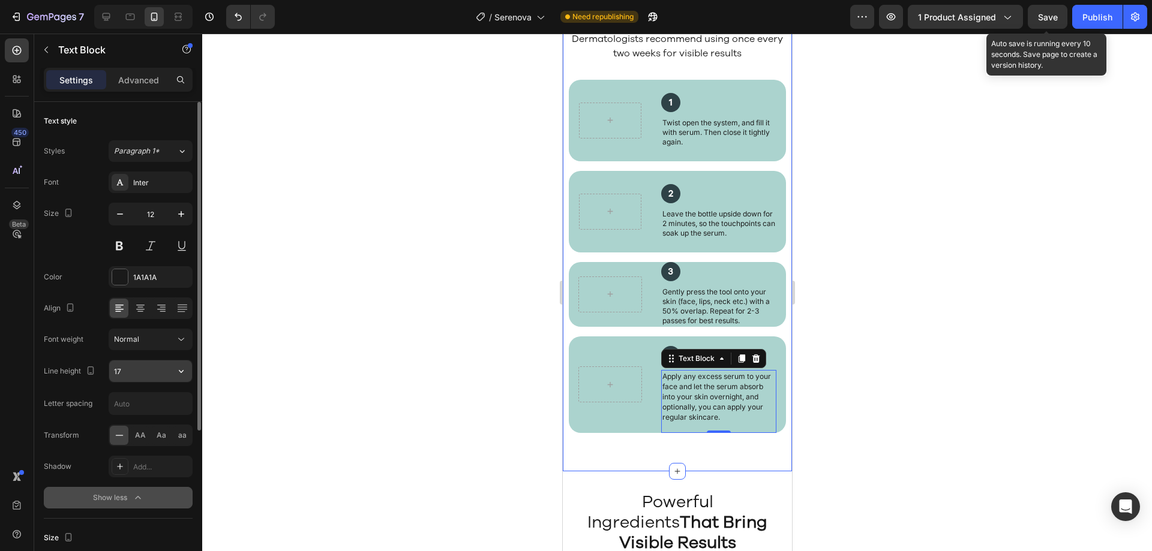
click at [143, 381] on input "17" at bounding box center [150, 372] width 83 height 22
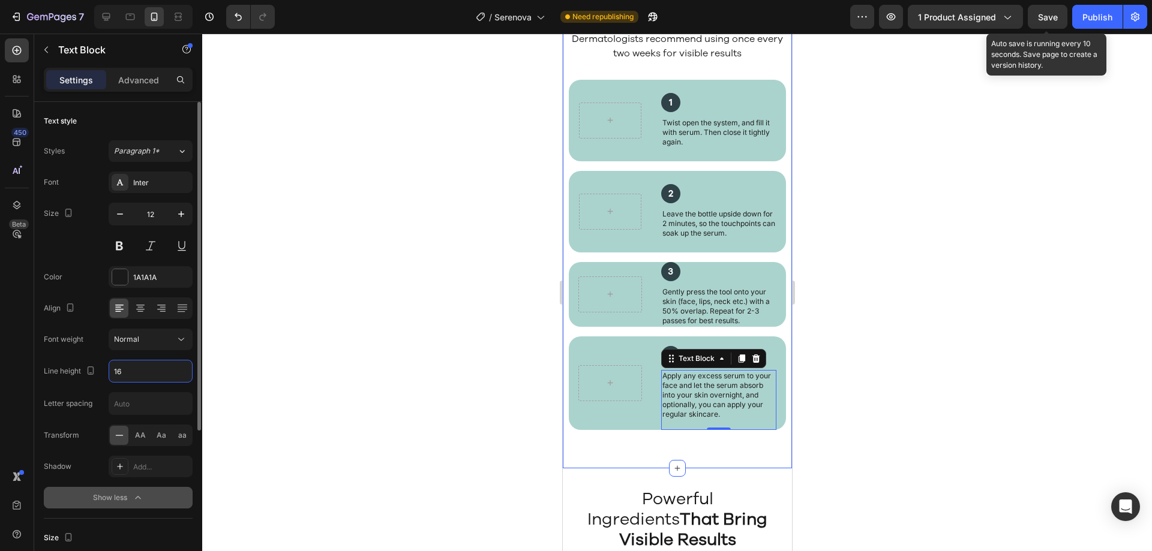
type input "16"
click at [158, 359] on div "Font Inter Size 12 Color 1A1A1A Align Font weight Normal Line height 16 Letter …" at bounding box center [118, 340] width 149 height 337
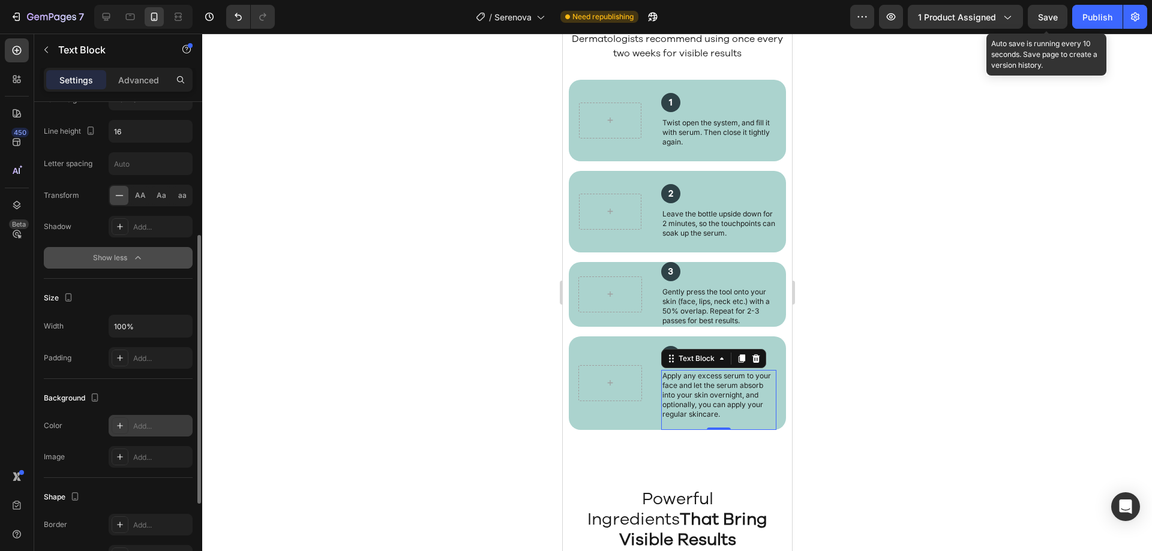
scroll to position [386, 0]
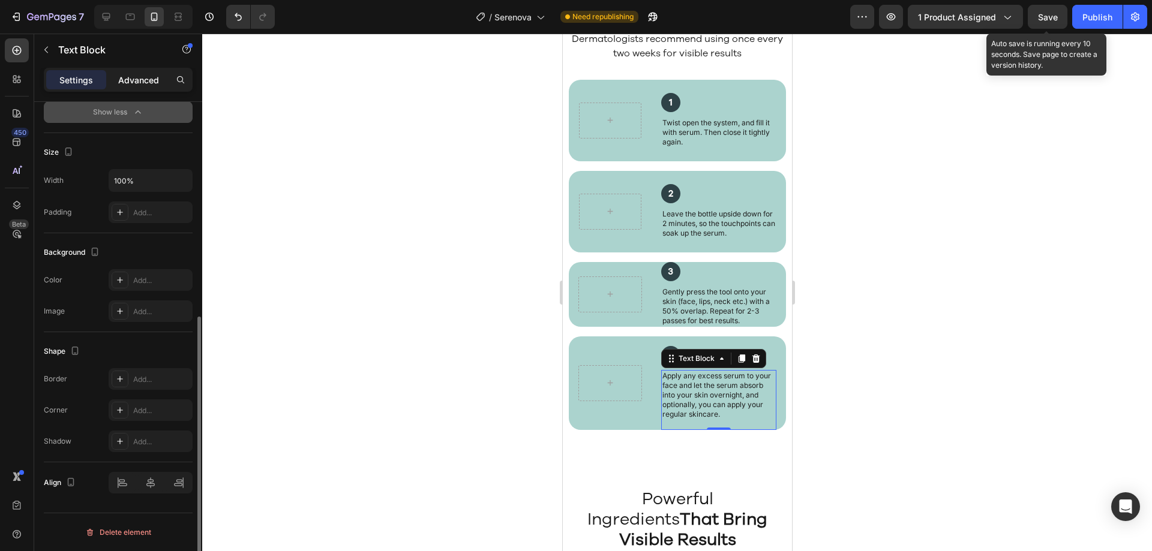
click at [118, 79] on div "Advanced" at bounding box center [139, 79] width 60 height 19
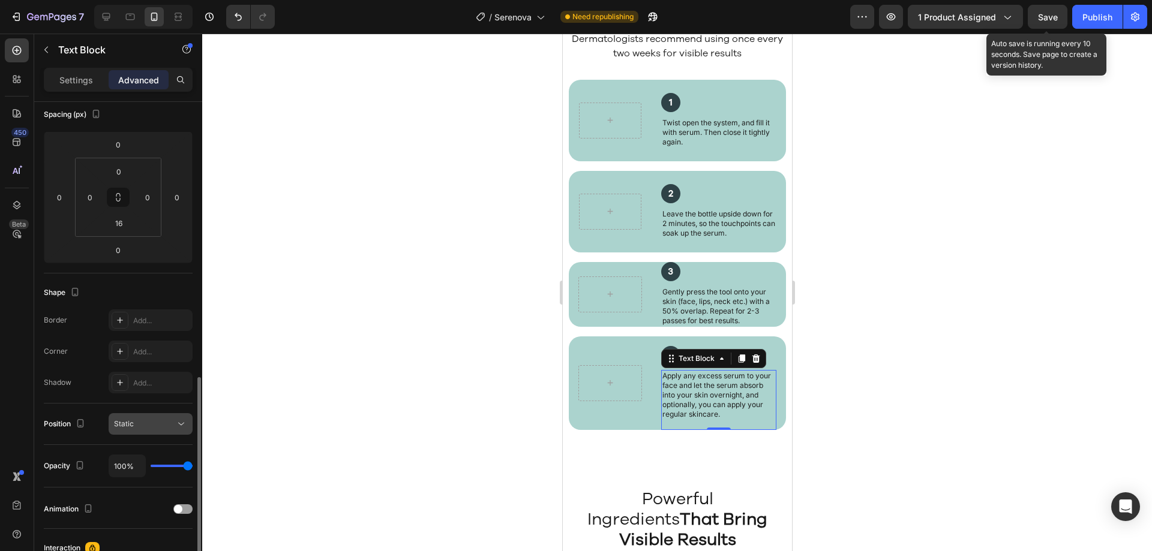
scroll to position [77, 0]
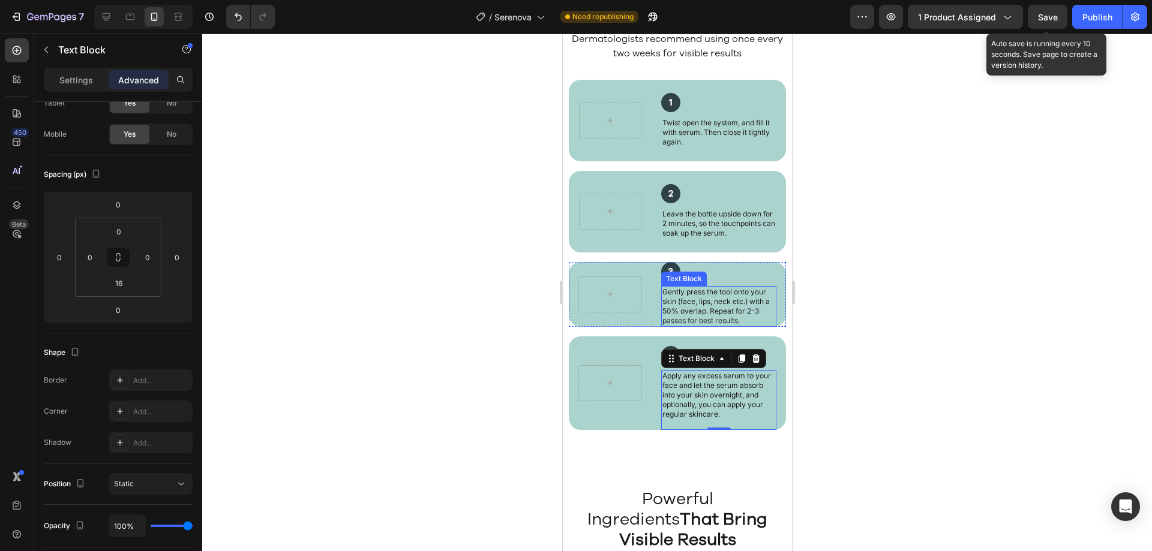
click at [724, 326] on p "Gently press the tool onto your skin (face, lips, neck etc.) with a 50% overlap…" at bounding box center [718, 306] width 113 height 38
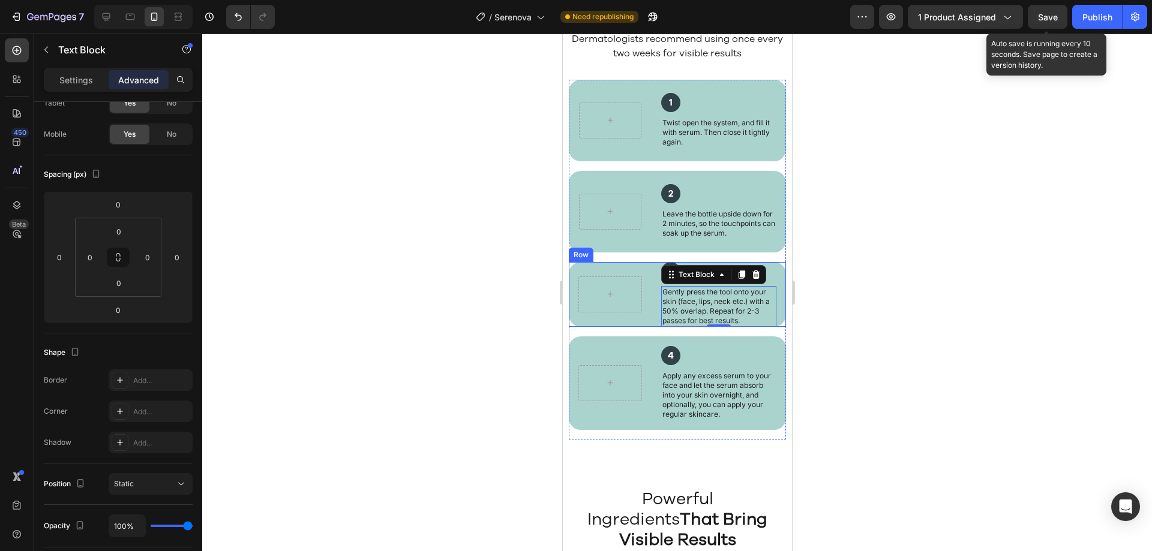
click at [772, 310] on div "Hero Banner 3 Heading Gently press the tool onto your skin (face, lips, neck et…" at bounding box center [676, 294] width 217 height 65
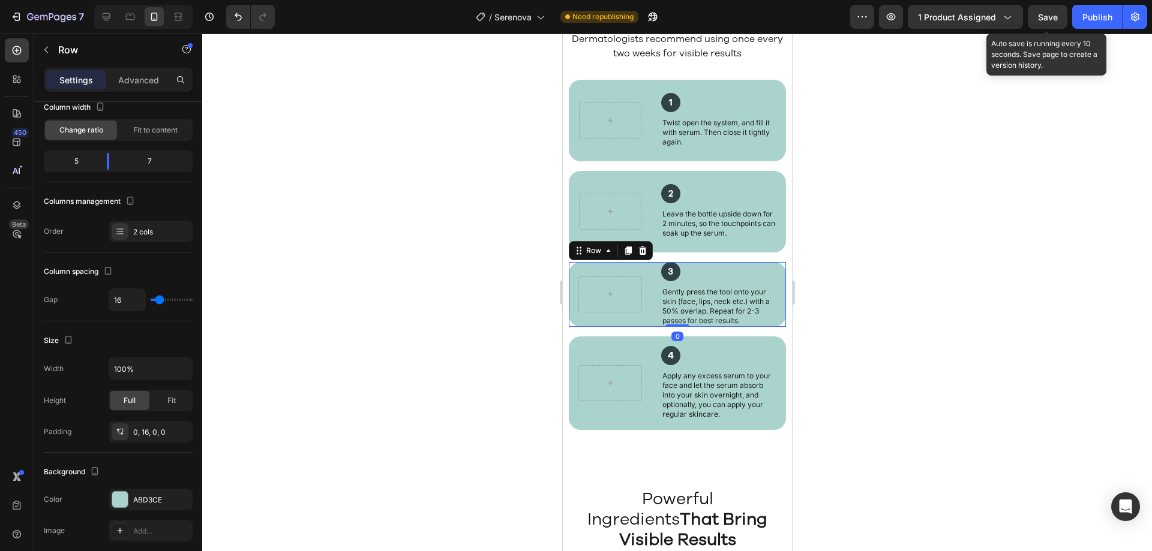
scroll to position [0, 0]
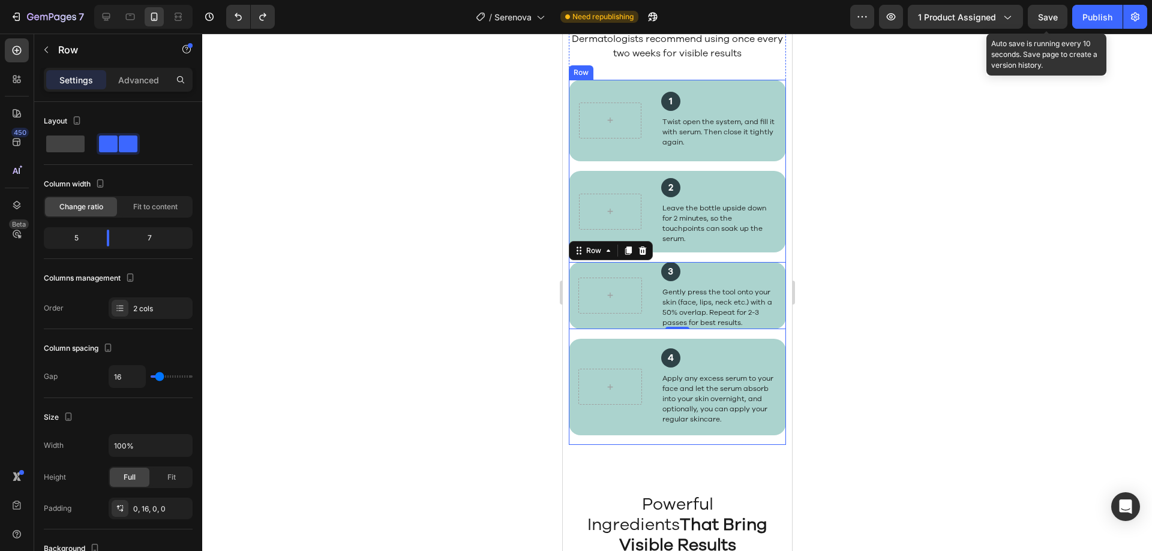
click at [763, 354] on div "4 Heading" at bounding box center [719, 353] width 116 height 29
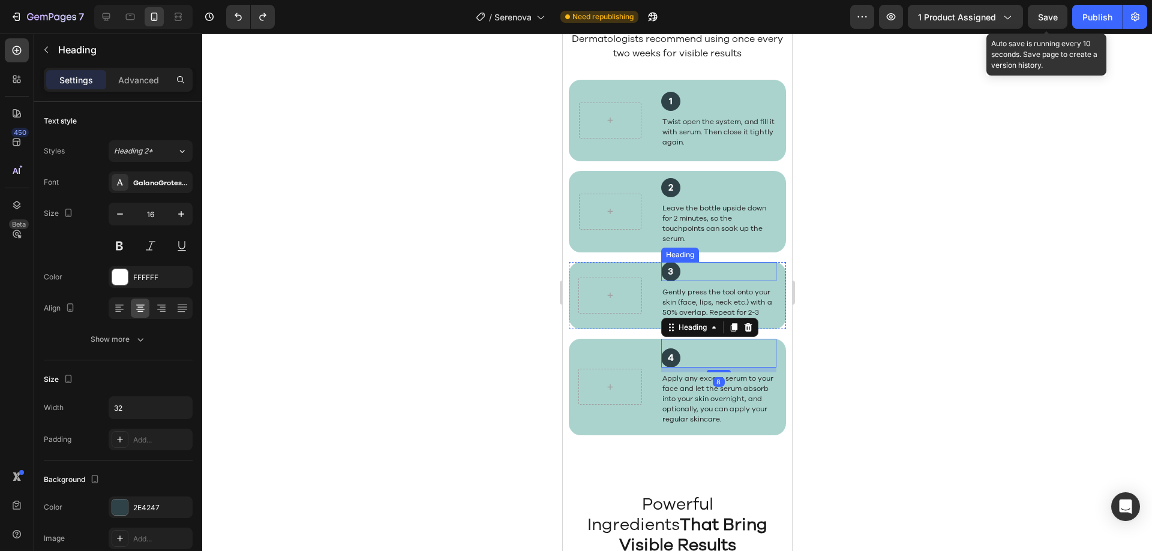
click at [760, 281] on div "3" at bounding box center [719, 271] width 116 height 19
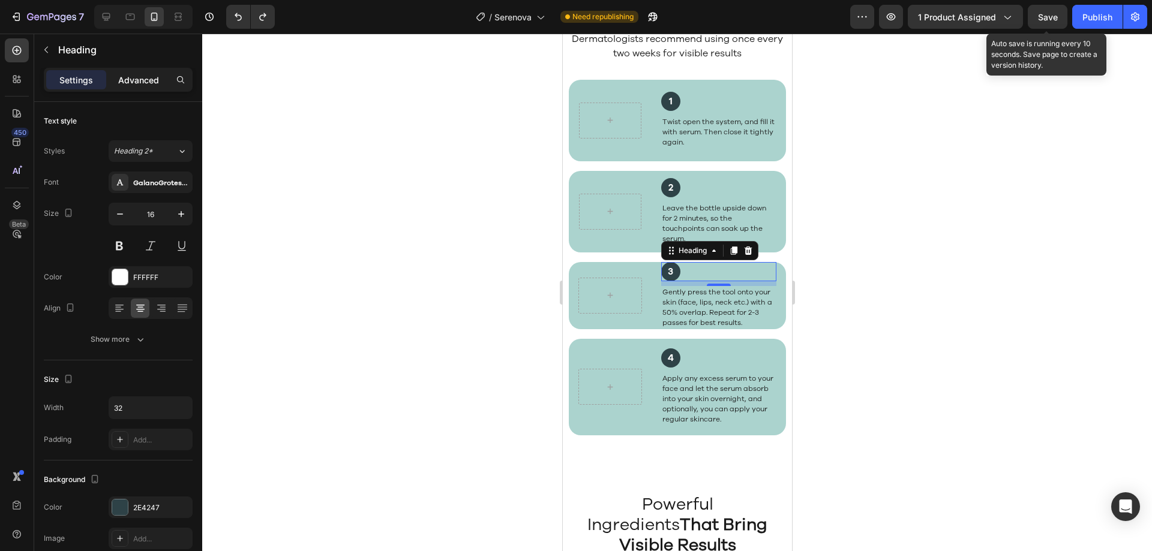
click at [143, 77] on p "Advanced" at bounding box center [138, 80] width 41 height 13
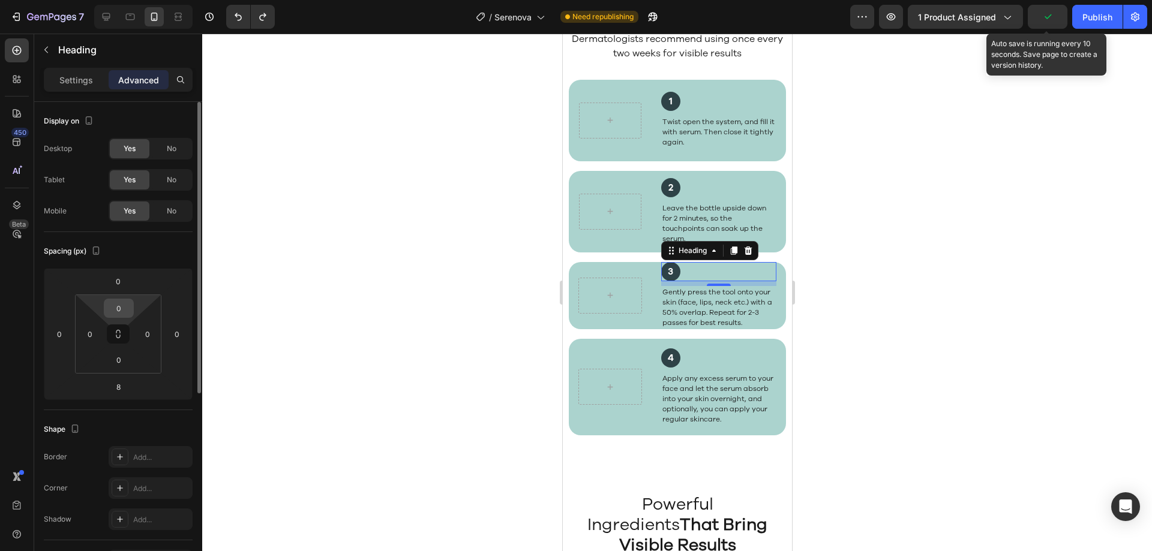
click at [123, 302] on input "0" at bounding box center [119, 308] width 24 height 18
type input "15"
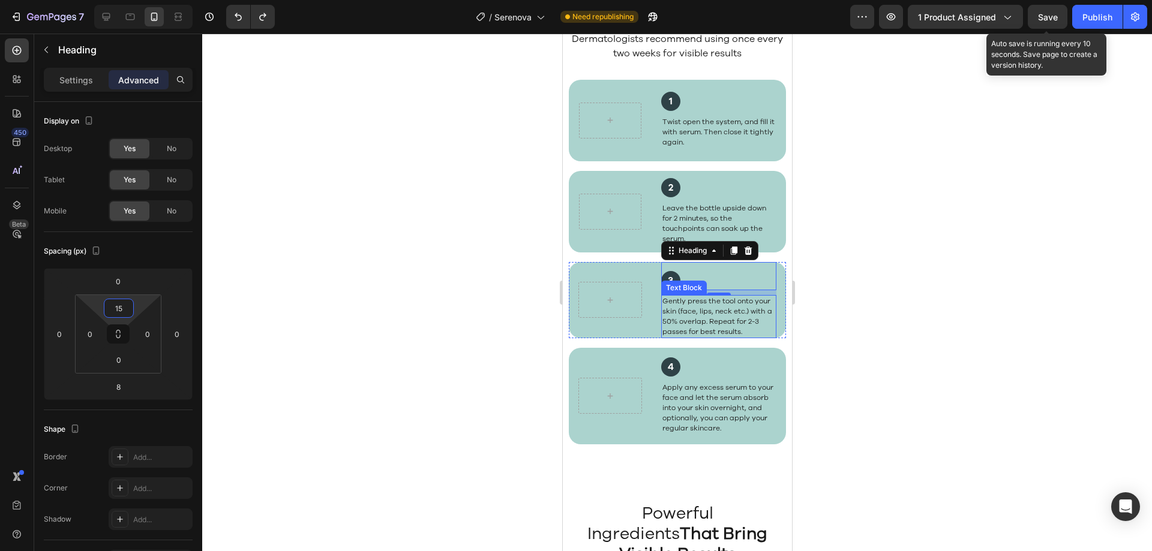
click at [736, 337] on p "Gently press the tool onto your skin (face, lips, neck etc.) with a 50% overlap…" at bounding box center [718, 316] width 113 height 41
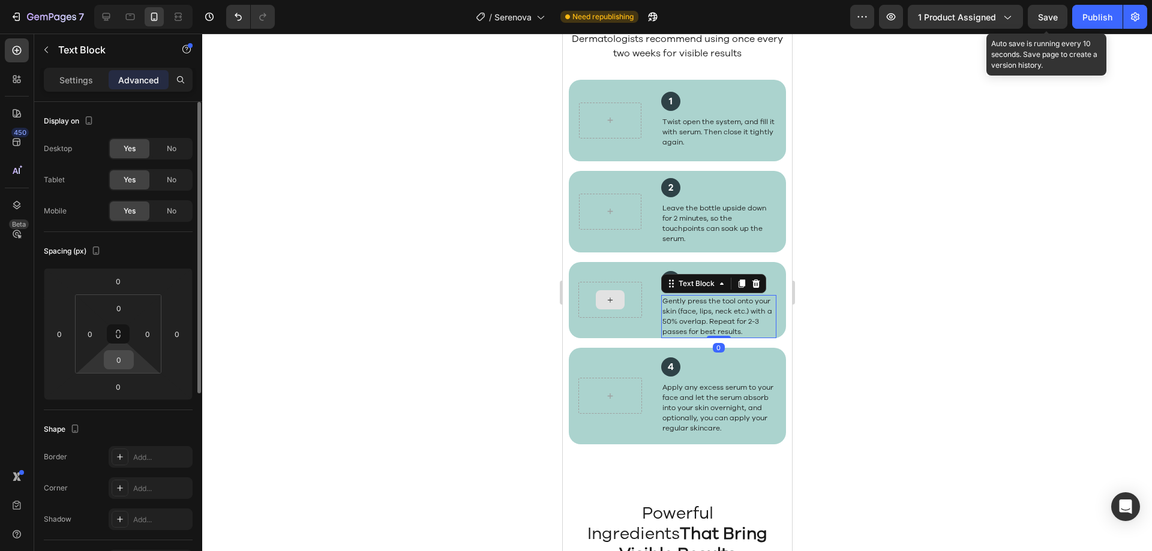
click at [113, 362] on input "0" at bounding box center [119, 360] width 24 height 18
type input "15"
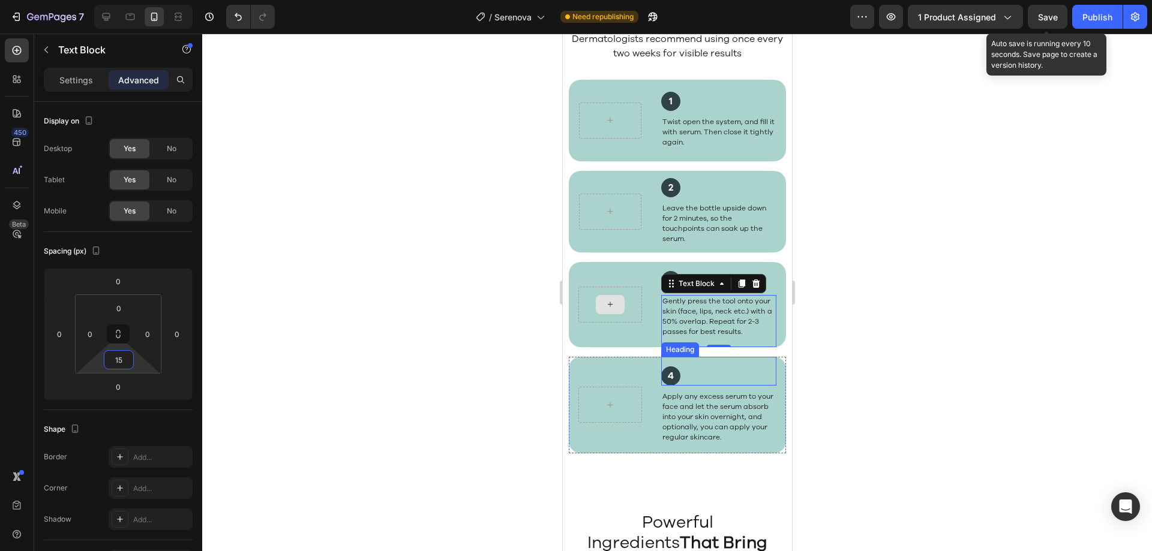
click at [735, 377] on div "4 Heading" at bounding box center [719, 371] width 116 height 29
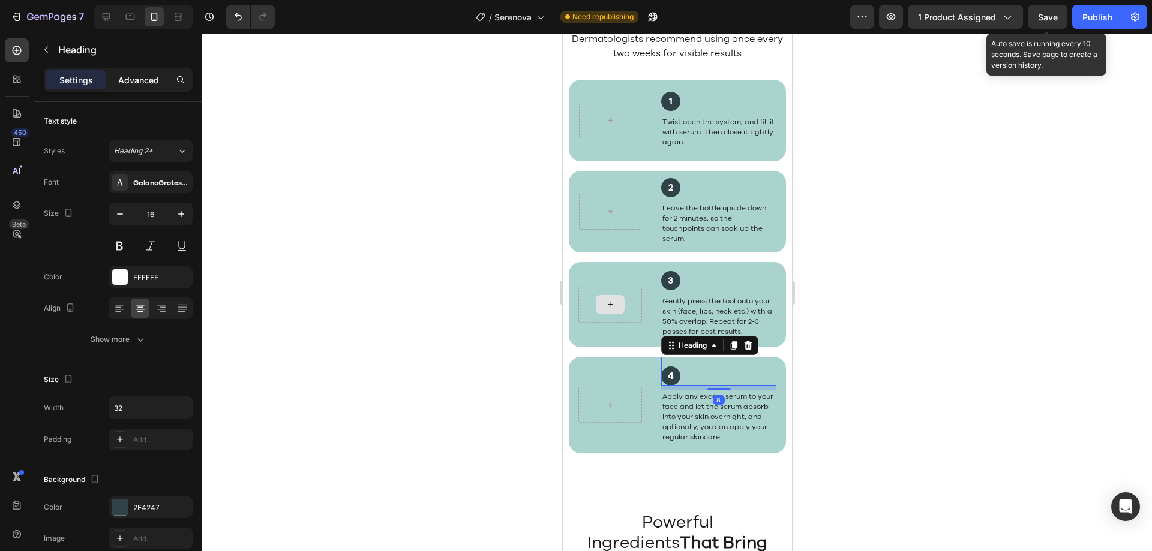
click at [133, 76] on p "Advanced" at bounding box center [138, 80] width 41 height 13
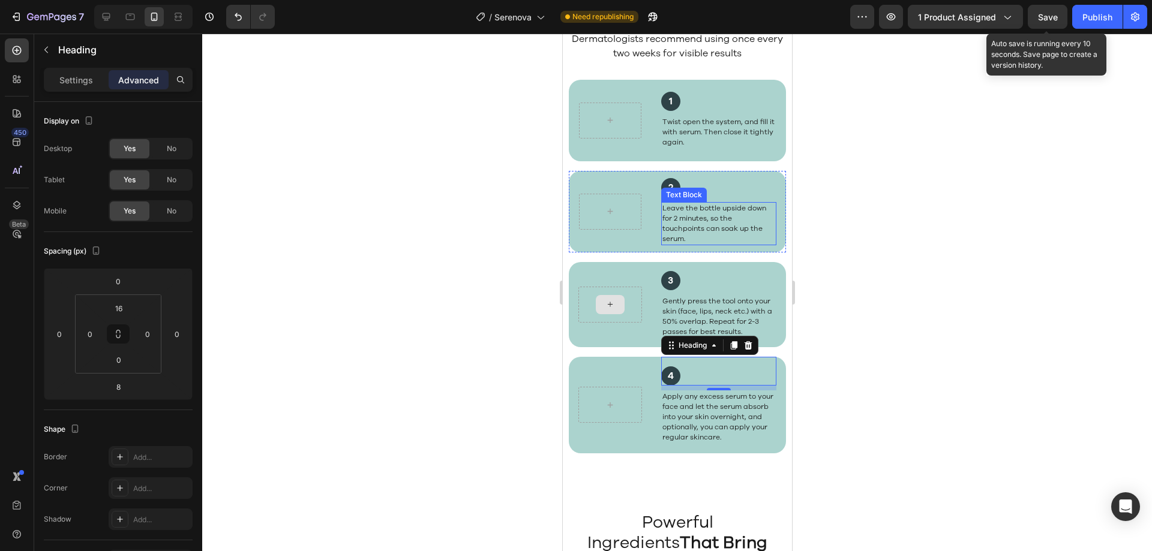
click at [692, 241] on p "Leave the bottle upside down for 2 minutes, so the touchpoints can soak up the …" at bounding box center [718, 223] width 113 height 41
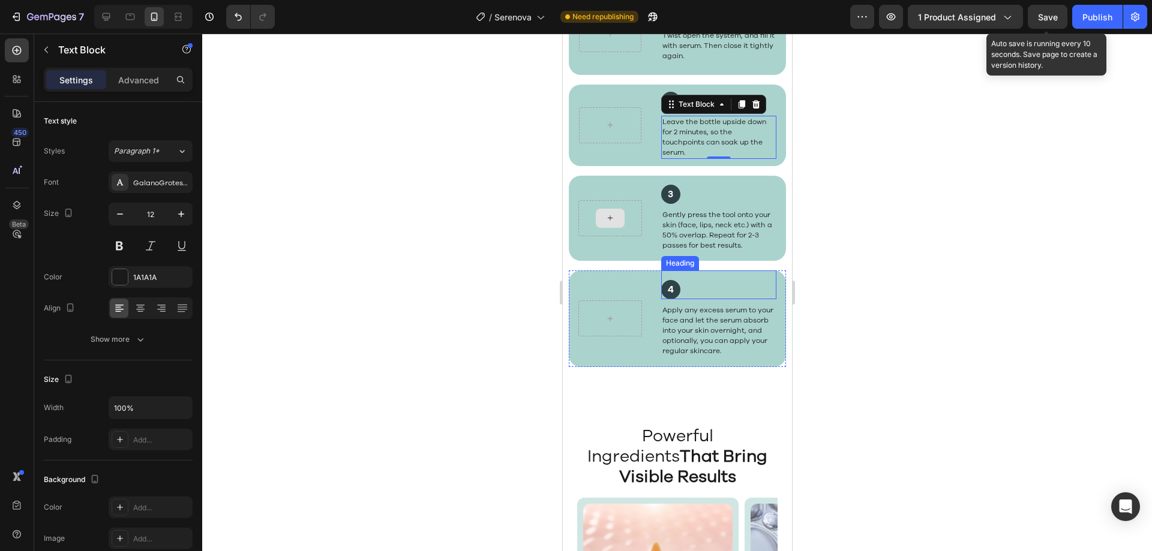
scroll to position [2392, 0]
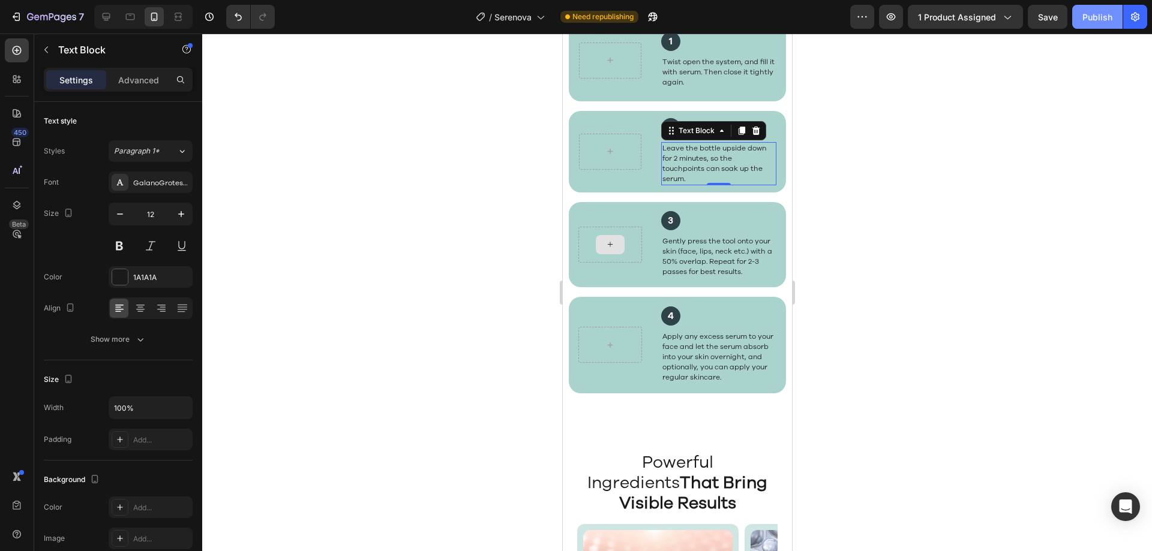
click at [1081, 11] on button "Publish" at bounding box center [1097, 17] width 50 height 24
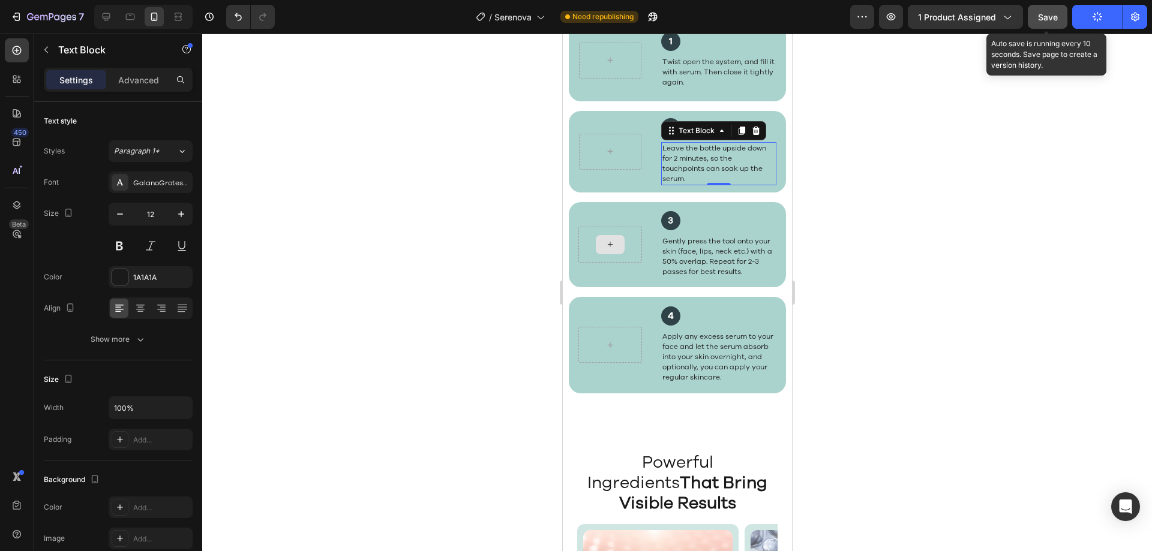
click at [1058, 16] on button "Save" at bounding box center [1048, 17] width 40 height 24
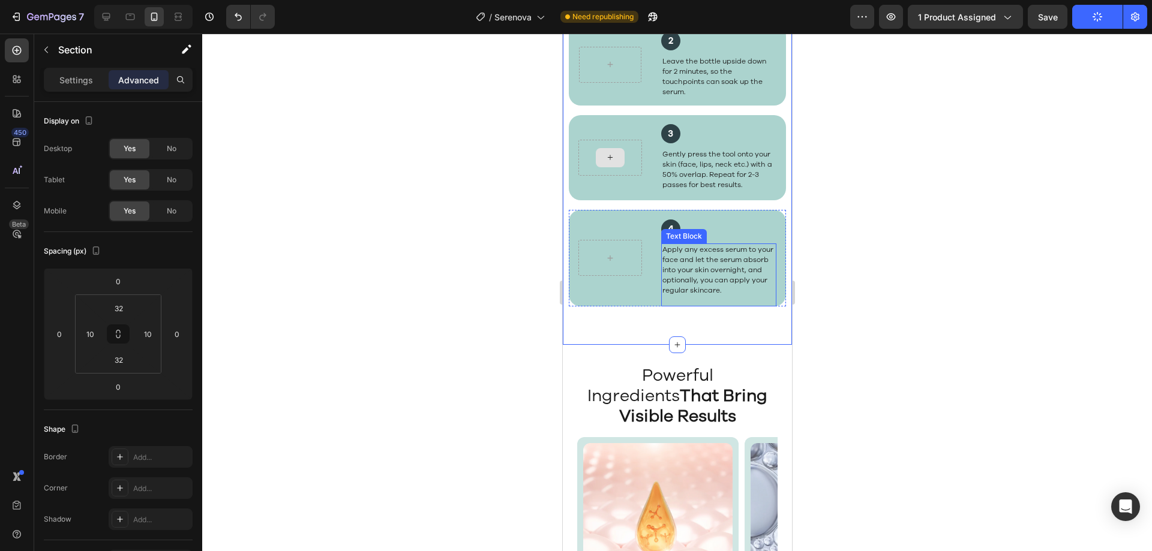
scroll to position [2332, 0]
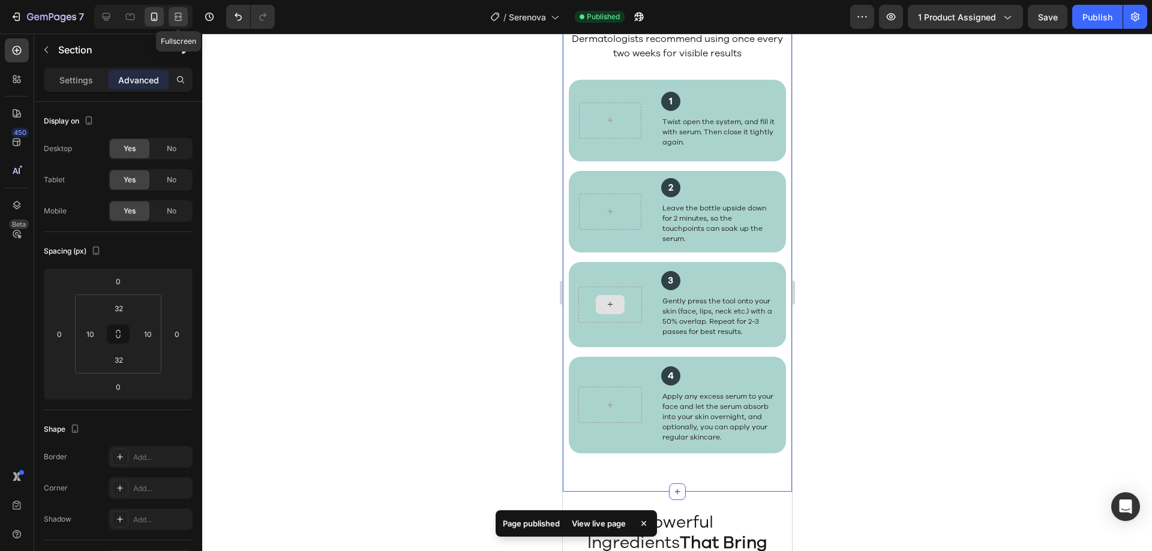
click at [173, 16] on icon at bounding box center [178, 17] width 12 height 12
type input "0"
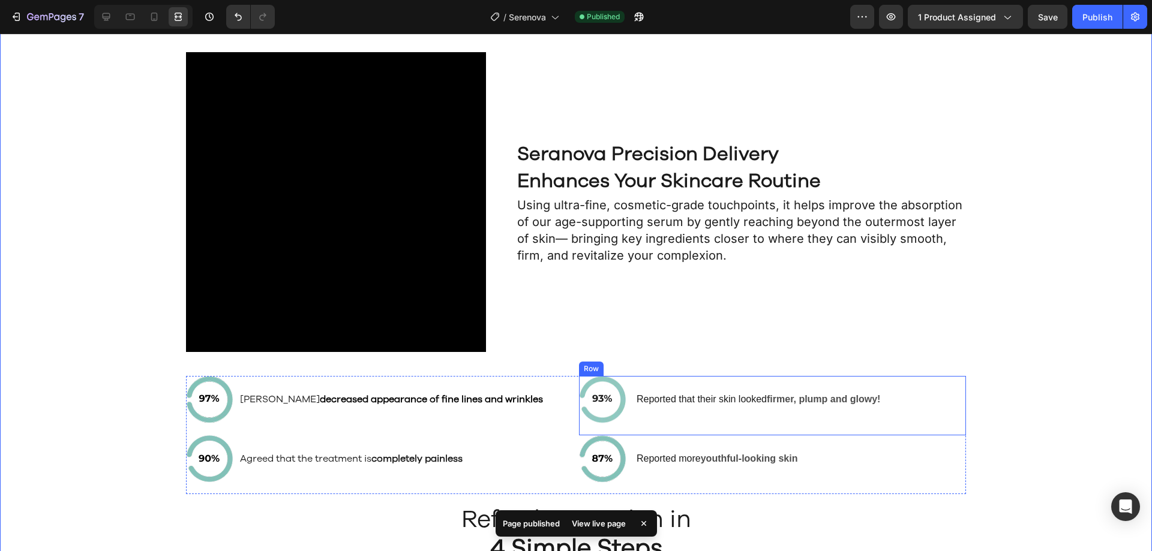
scroll to position [1958, 0]
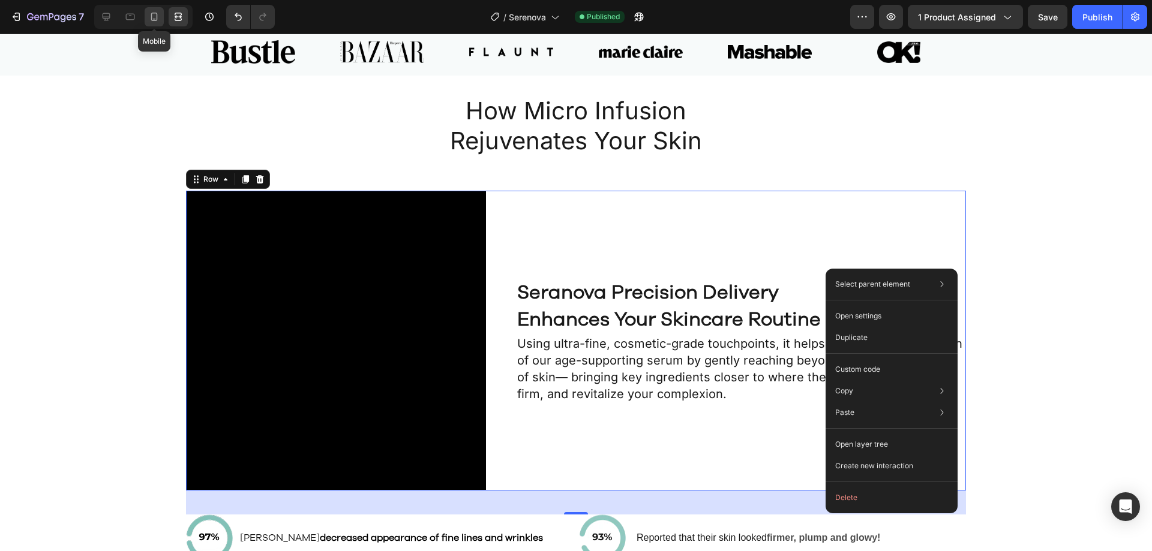
click at [158, 19] on icon at bounding box center [154, 17] width 12 height 12
type input "16"
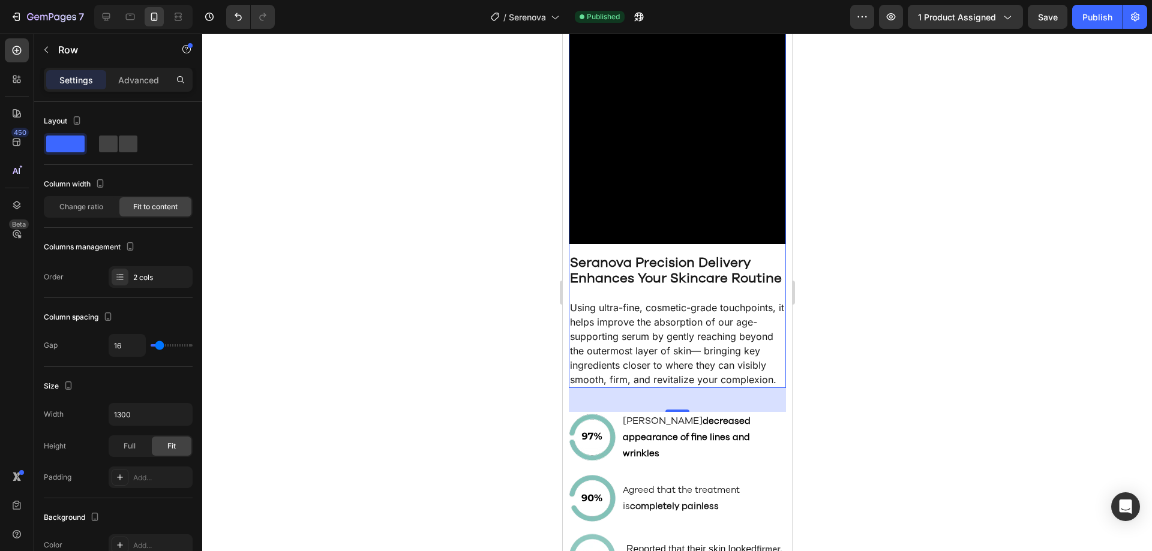
scroll to position [1616, 0]
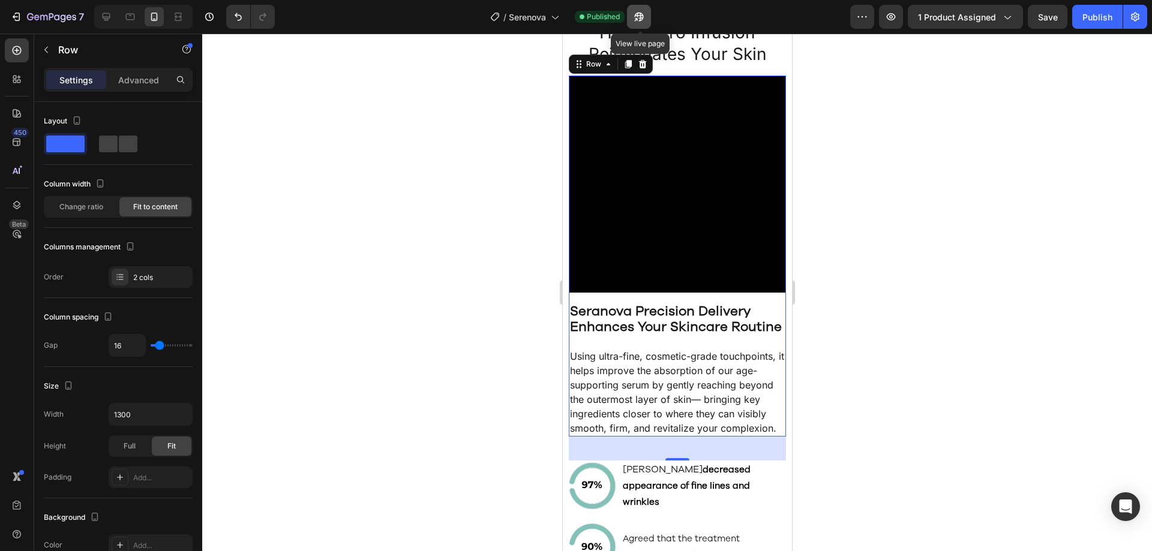
click at [643, 13] on icon "button" at bounding box center [639, 17] width 12 height 12
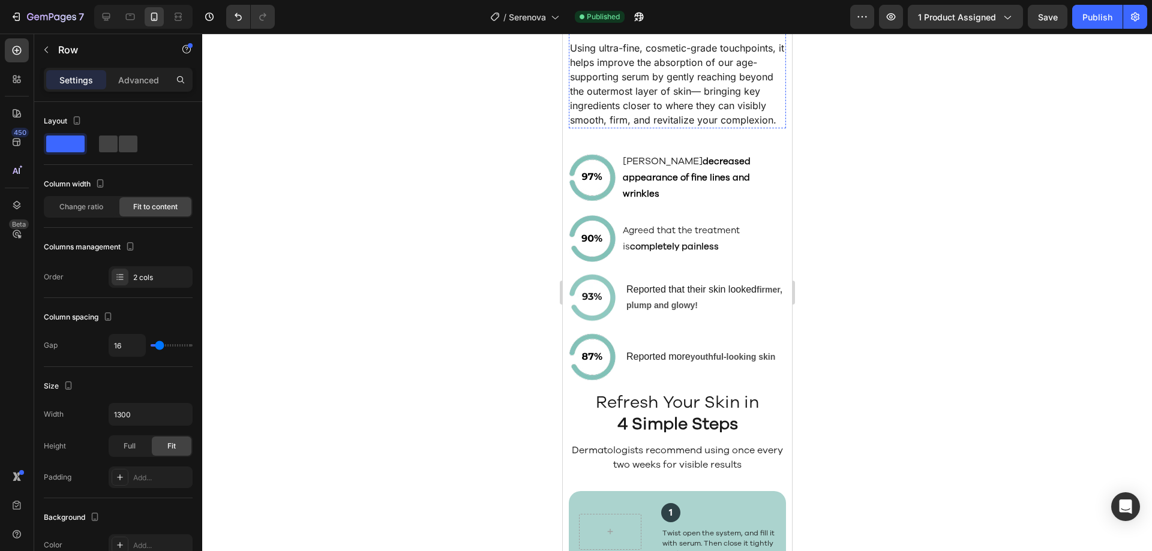
scroll to position [1916, 0]
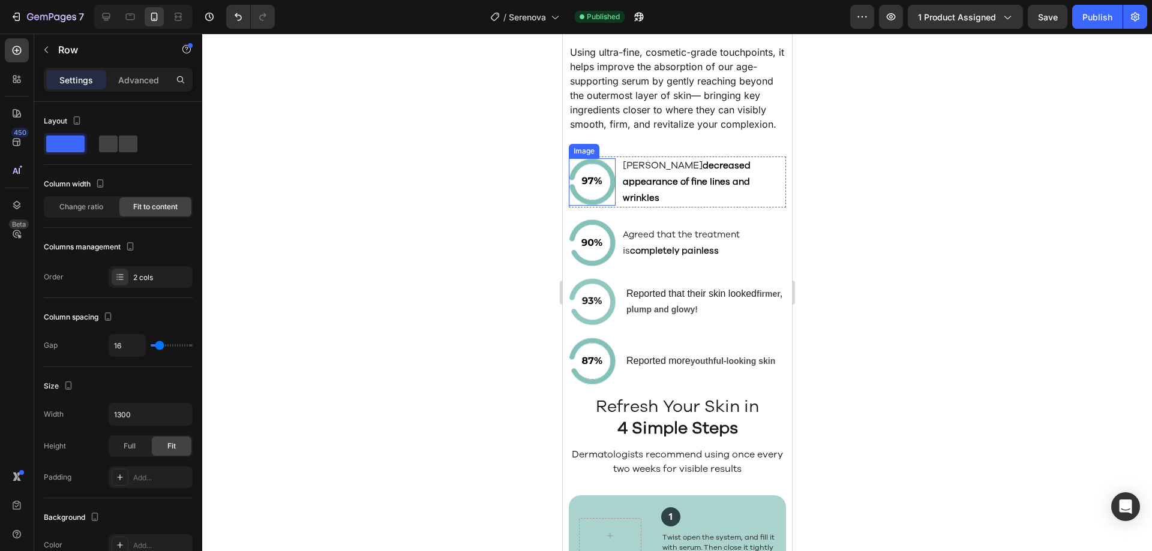
click at [604, 206] on img at bounding box center [591, 181] width 47 height 47
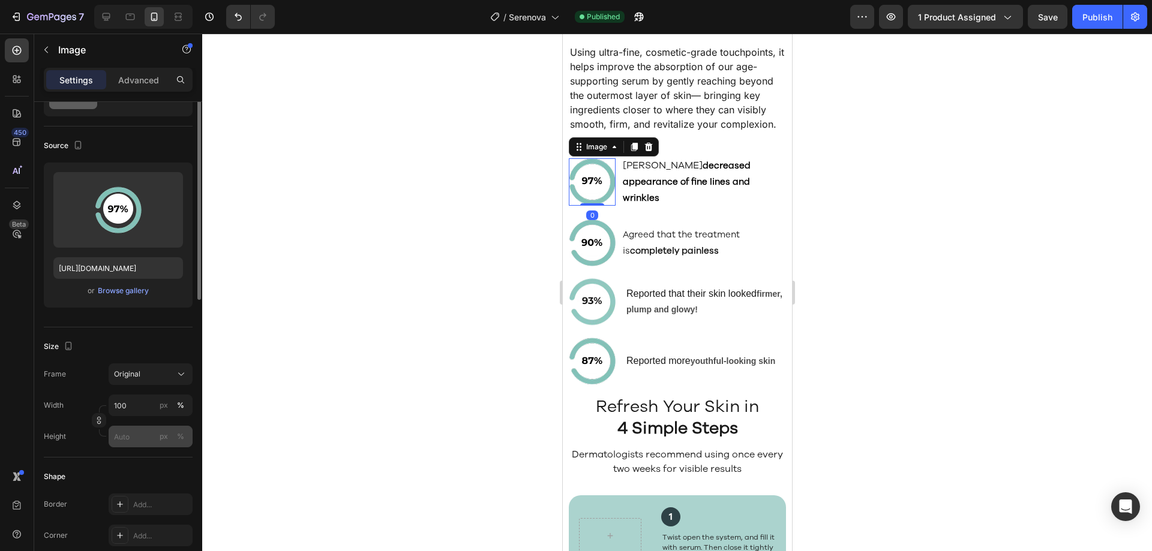
scroll to position [120, 0]
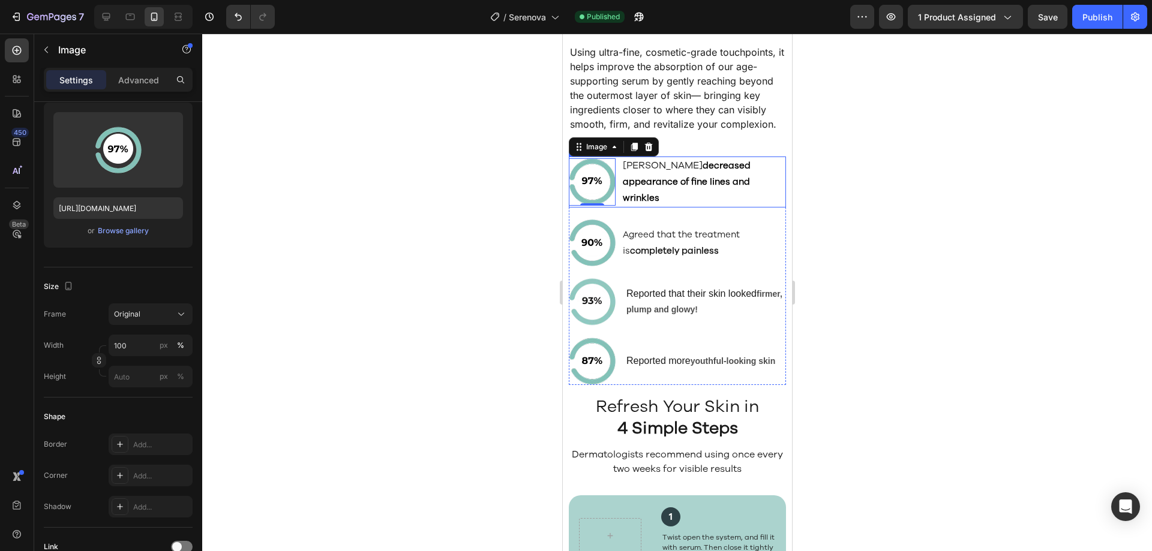
click at [620, 199] on div "Image 0 Agreed Seranova decreased appearance of fine lines and wrinkles Text Bl…" at bounding box center [676, 182] width 217 height 51
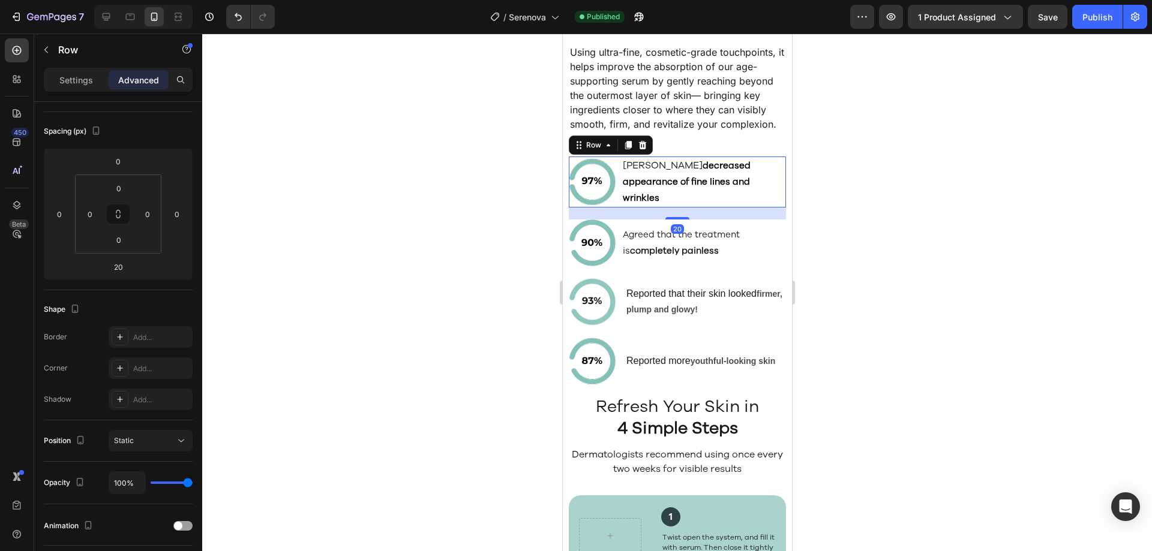
scroll to position [0, 0]
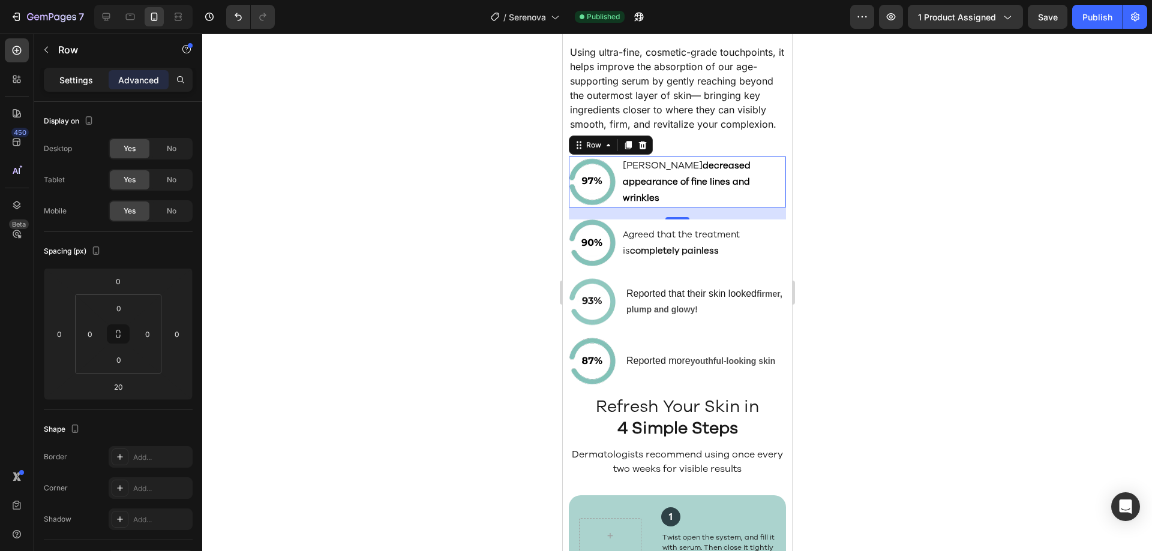
click at [84, 87] on div "Settings" at bounding box center [76, 79] width 60 height 19
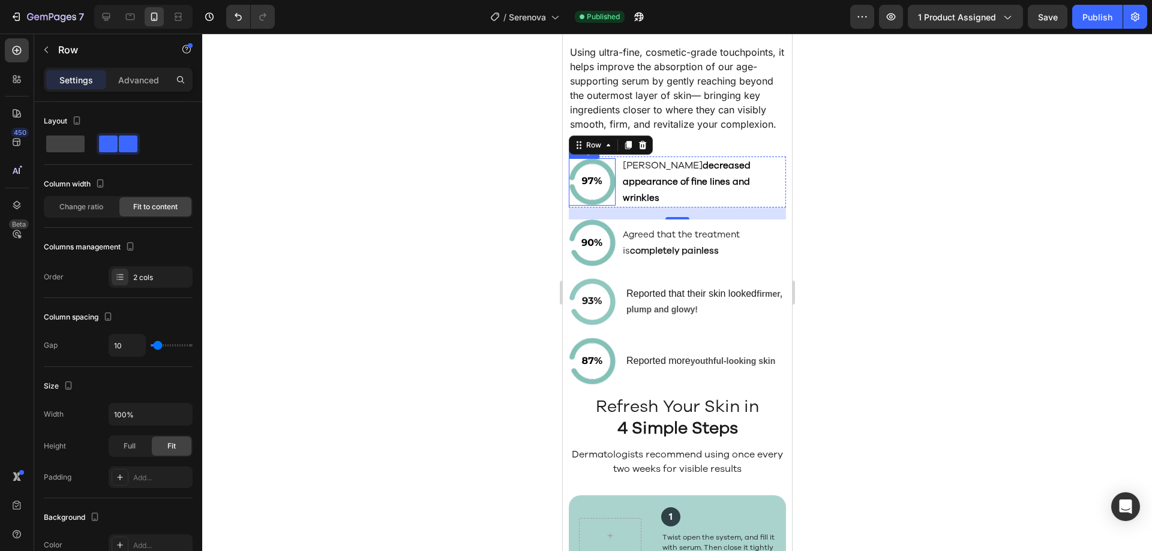
click at [605, 206] on img at bounding box center [591, 181] width 47 height 47
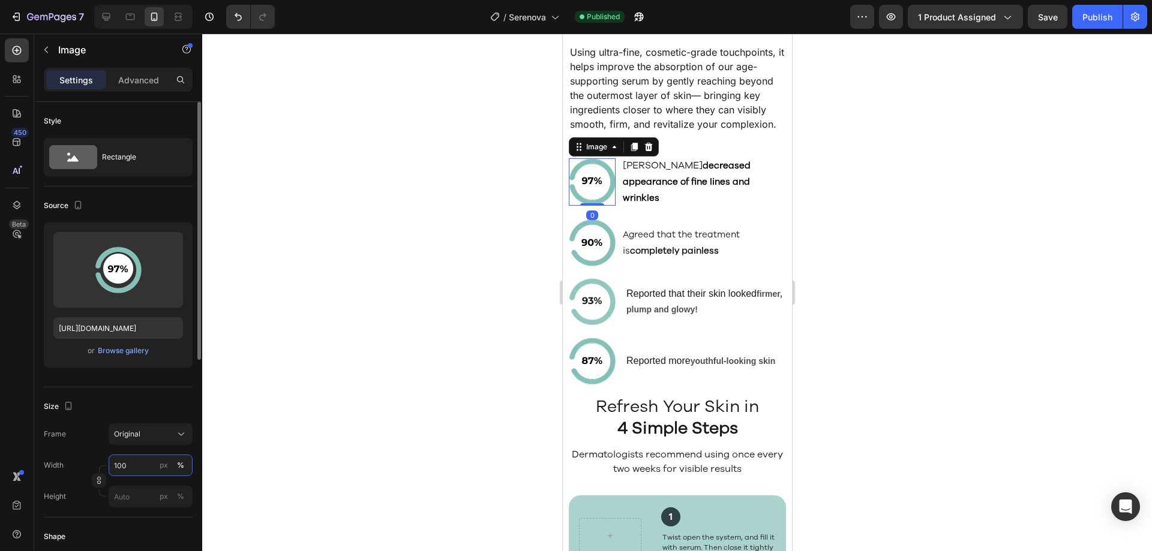
click at [138, 466] on input "100" at bounding box center [151, 466] width 84 height 22
click at [162, 467] on div "px" at bounding box center [164, 465] width 8 height 11
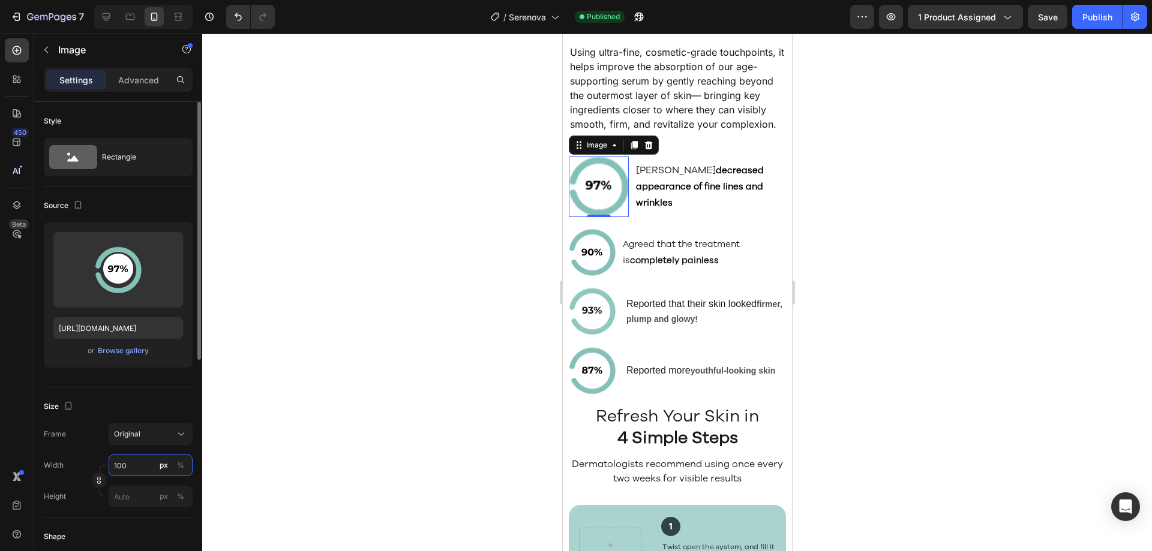
click at [149, 467] on input "100" at bounding box center [151, 466] width 84 height 22
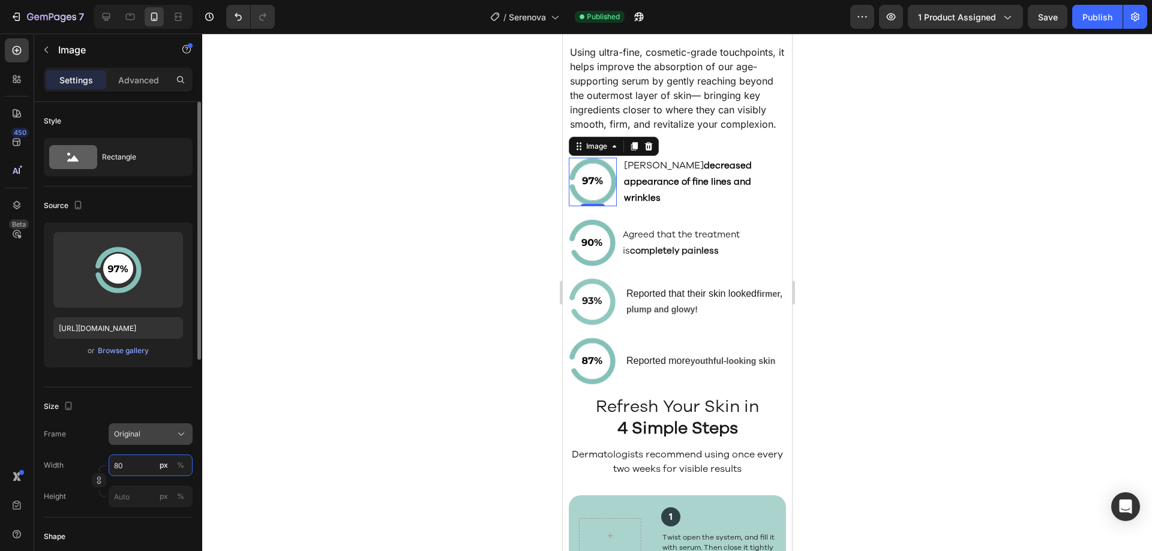
type input "80"
click at [154, 435] on div "Original" at bounding box center [143, 434] width 59 height 11
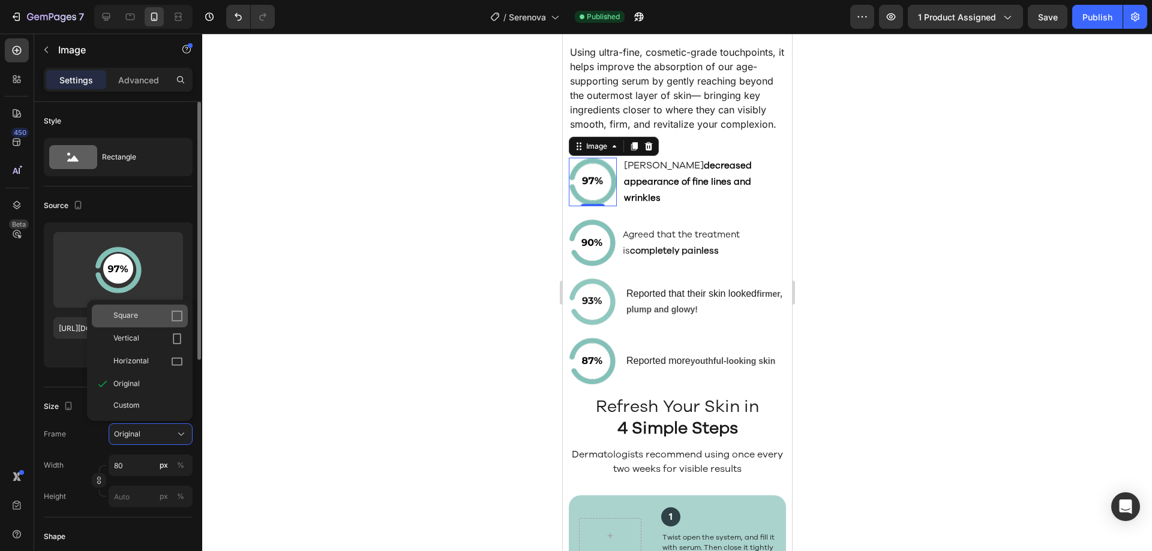
click at [144, 322] on div "Square" at bounding box center [140, 316] width 96 height 23
type input "80"
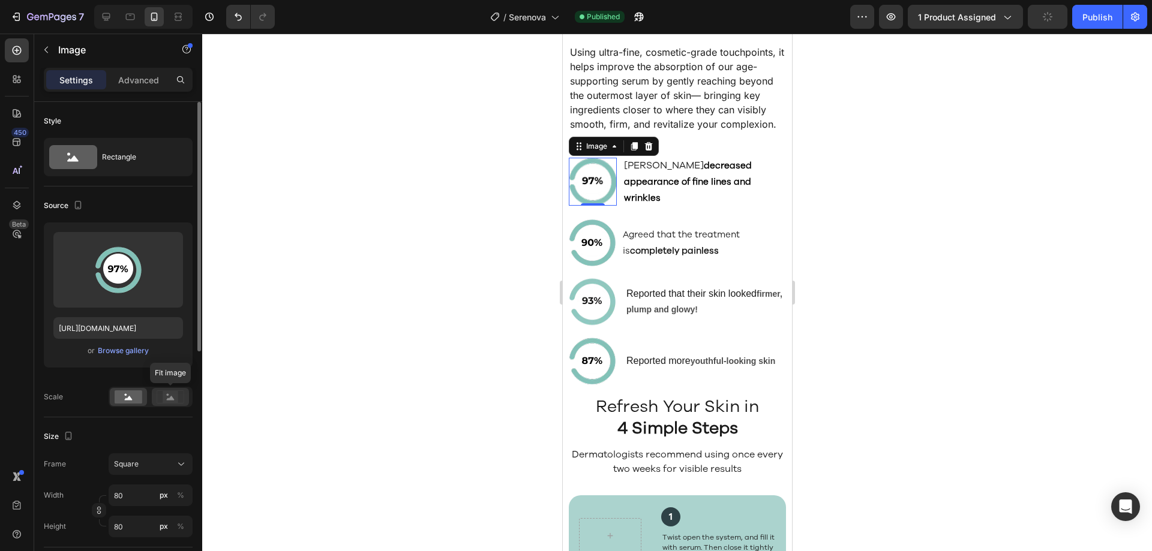
click at [172, 392] on rect at bounding box center [171, 397] width 16 height 12
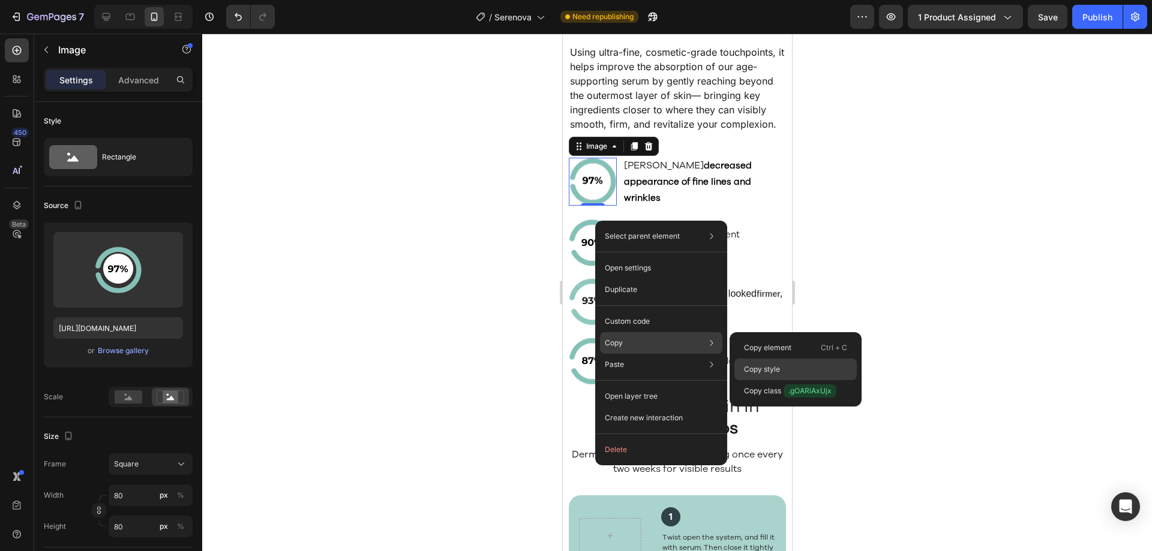
click at [773, 368] on p "Copy style" at bounding box center [762, 369] width 36 height 11
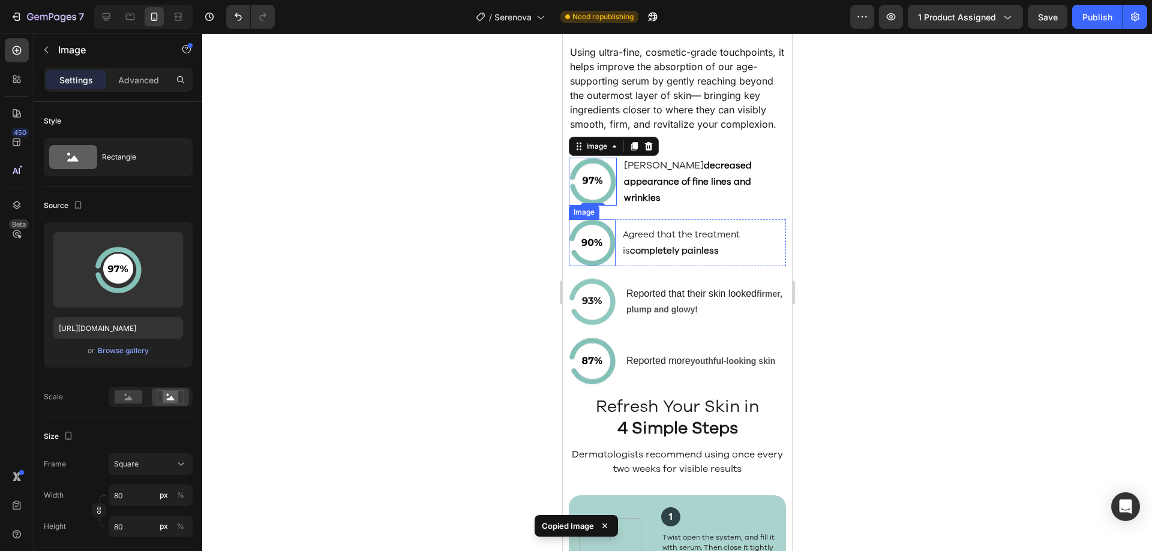
click at [599, 265] on img at bounding box center [591, 243] width 47 height 47
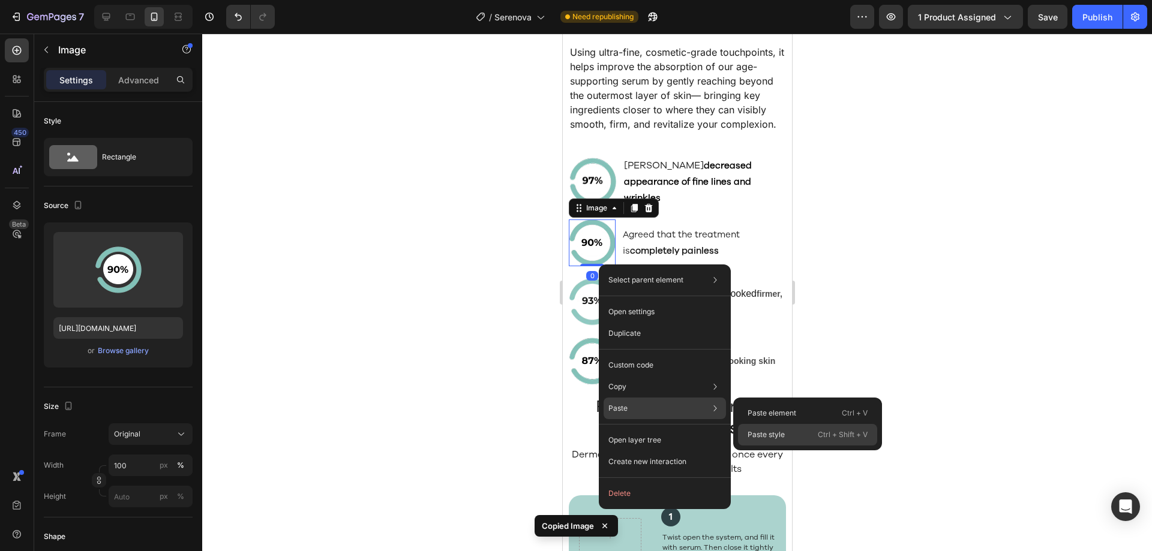
click at [760, 432] on p "Paste style" at bounding box center [766, 435] width 37 height 11
type input "80"
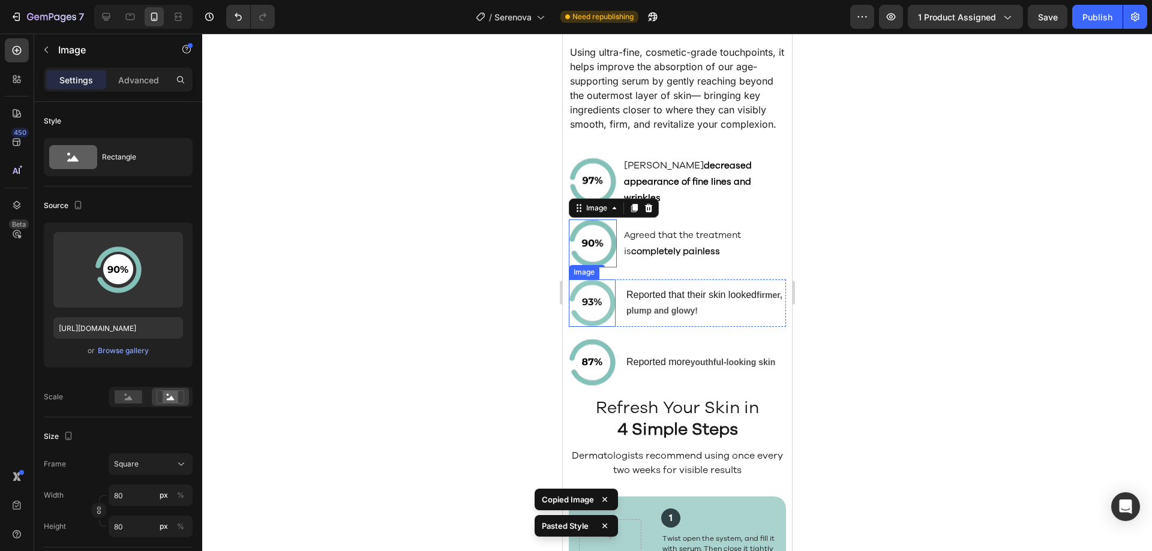
click at [601, 323] on img at bounding box center [591, 303] width 47 height 47
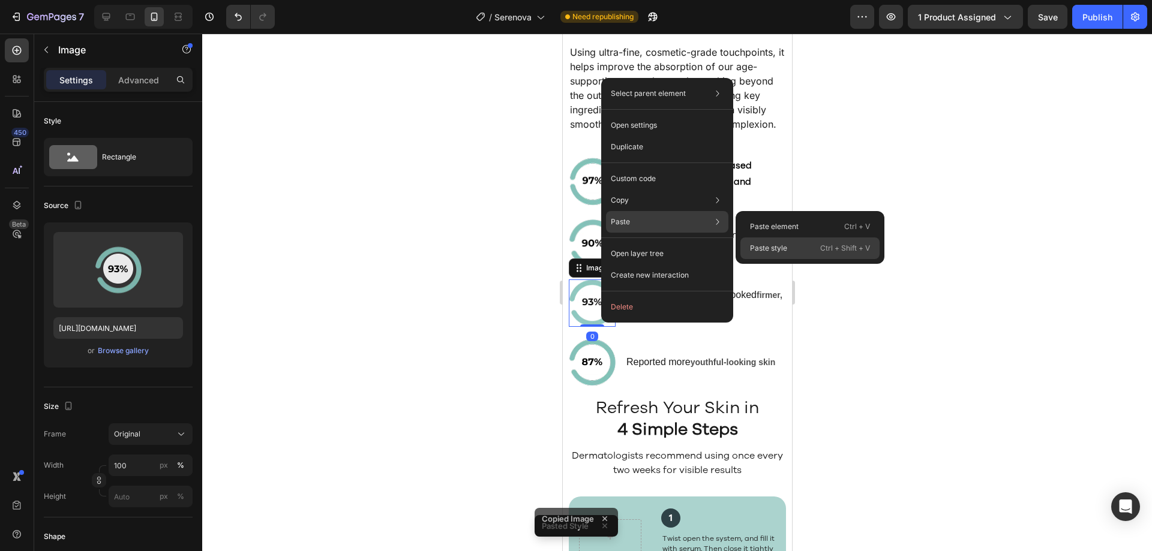
click at [770, 241] on div "Paste style Ctrl + Shift + V" at bounding box center [809, 249] width 139 height 22
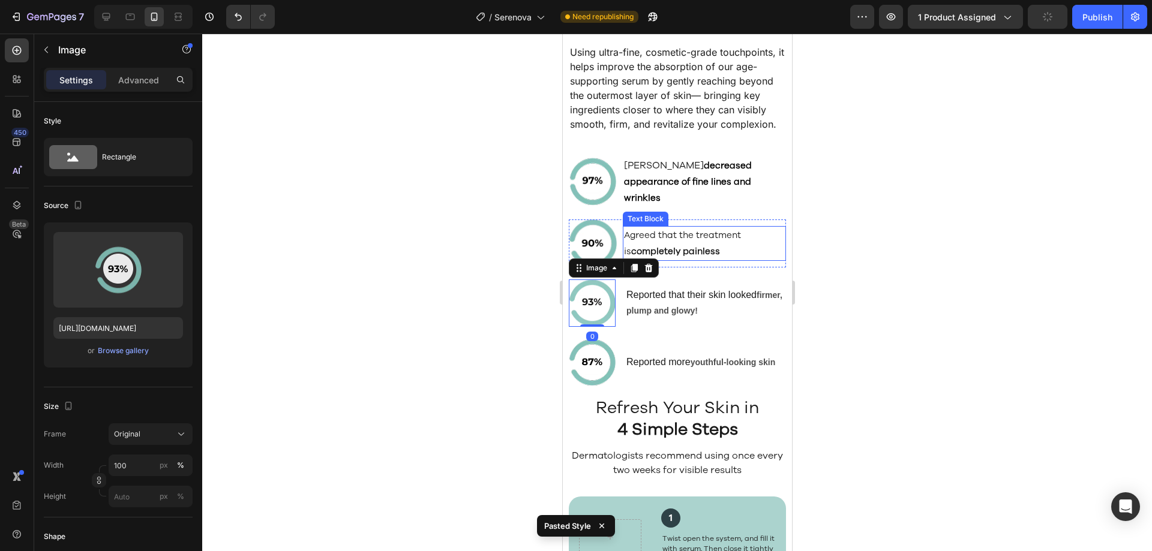
type input "80"
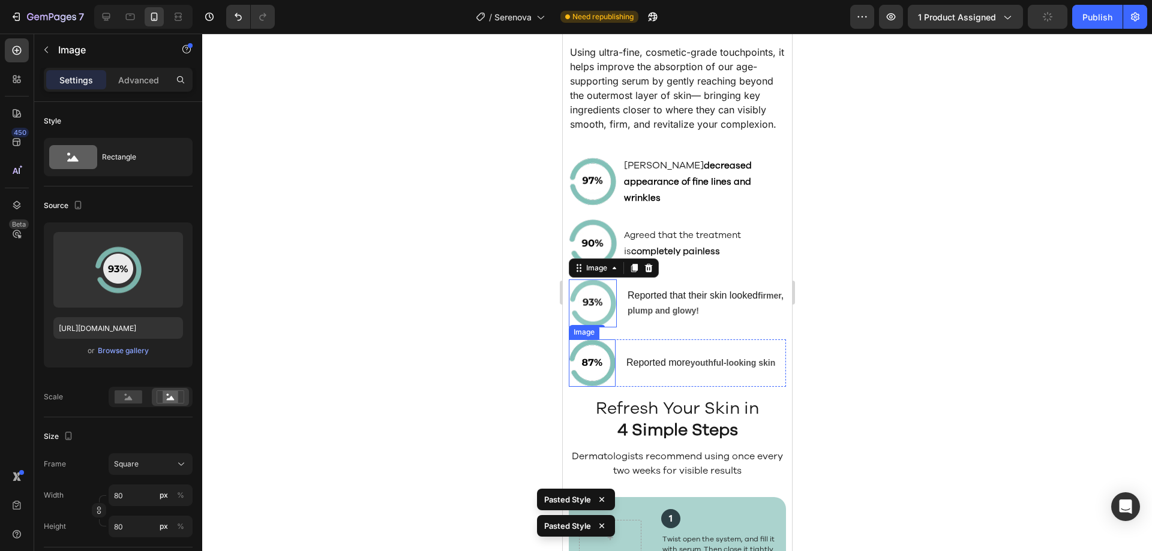
click at [607, 385] on img at bounding box center [591, 363] width 47 height 47
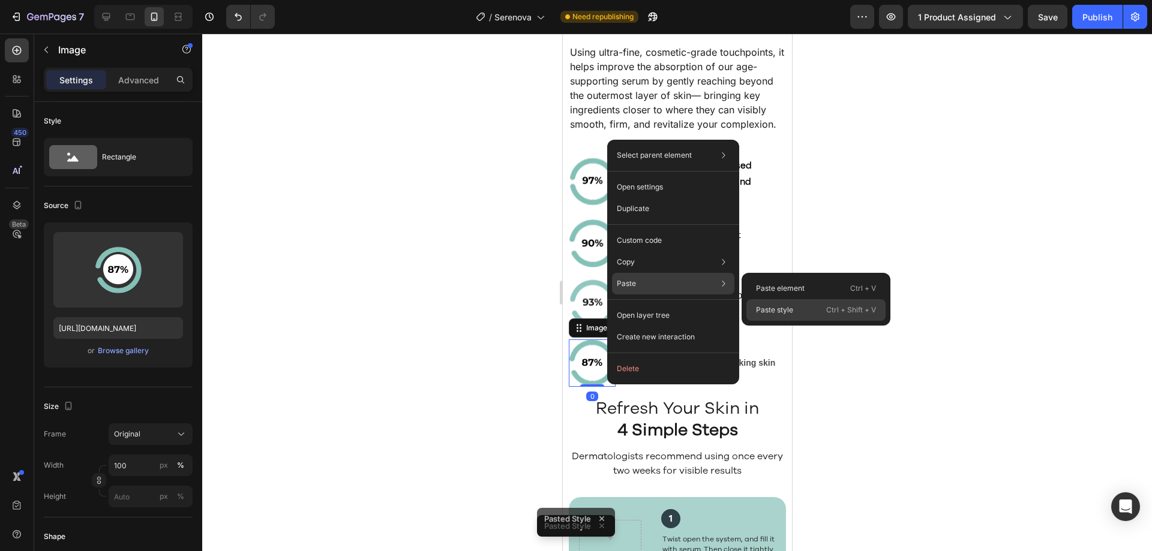
click at [778, 314] on p "Paste style" at bounding box center [774, 310] width 37 height 11
type input "80"
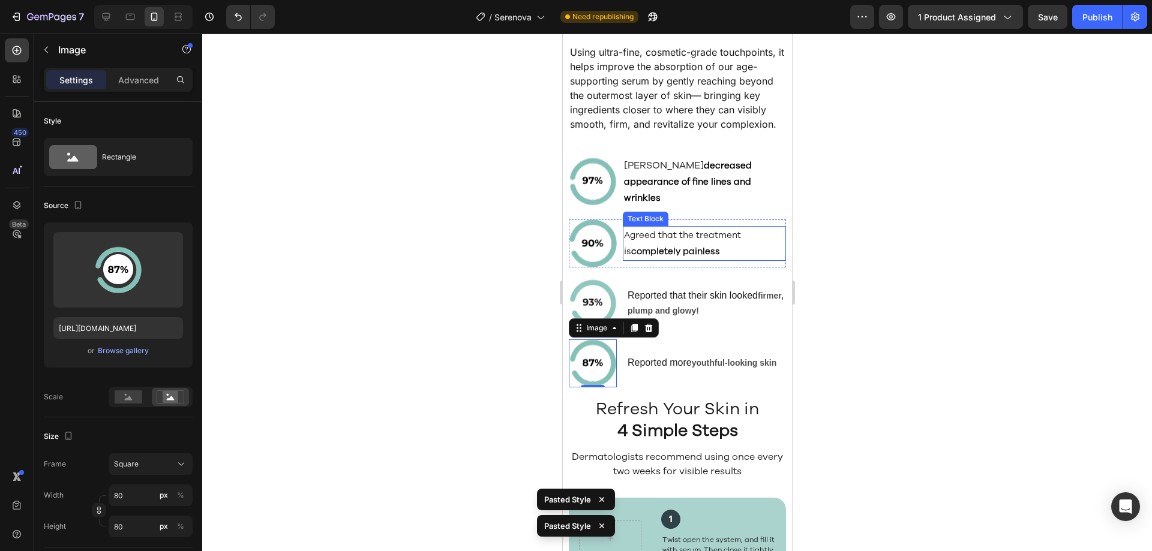
click at [701, 257] on strong "completely painless" at bounding box center [675, 251] width 89 height 12
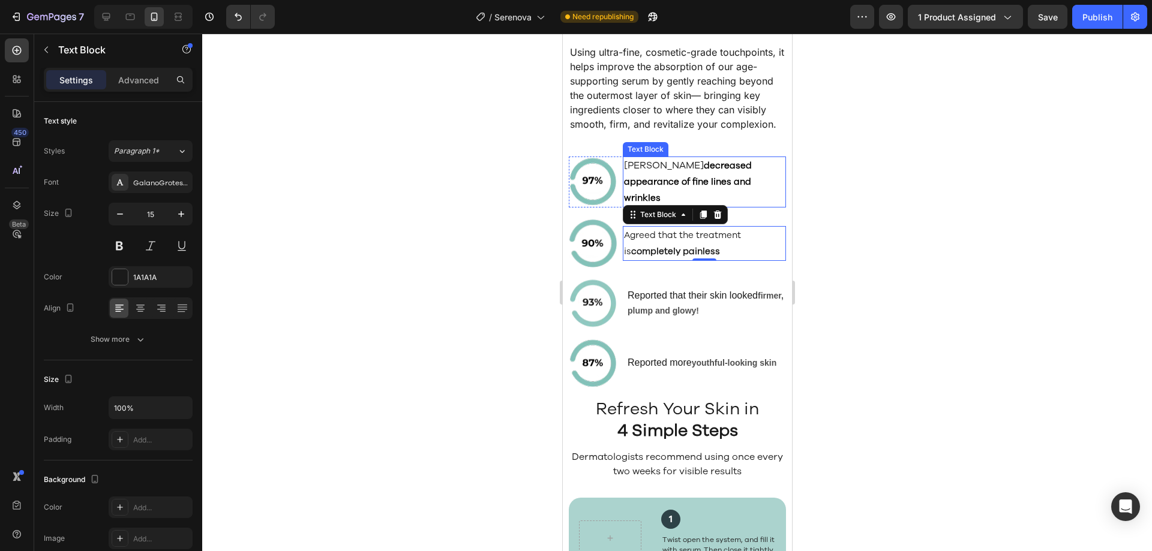
click at [677, 206] on p "Agreed Seranova decreased appearance of fine lines and wrinkles" at bounding box center [703, 182] width 161 height 49
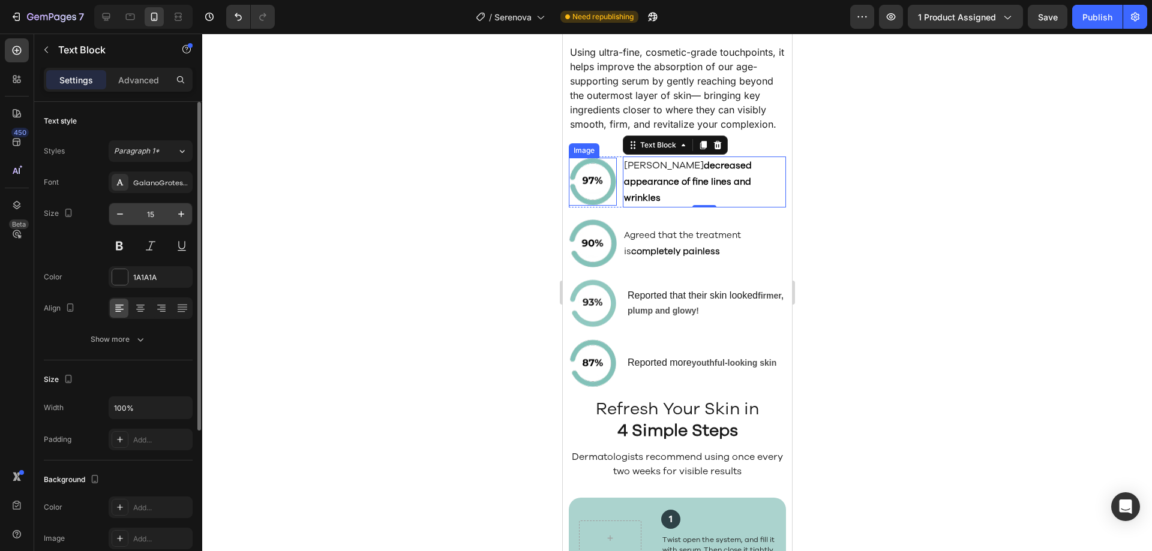
click at [160, 217] on input "15" at bounding box center [151, 214] width 40 height 22
click at [180, 213] on icon "button" at bounding box center [181, 214] width 12 height 12
type input "16"
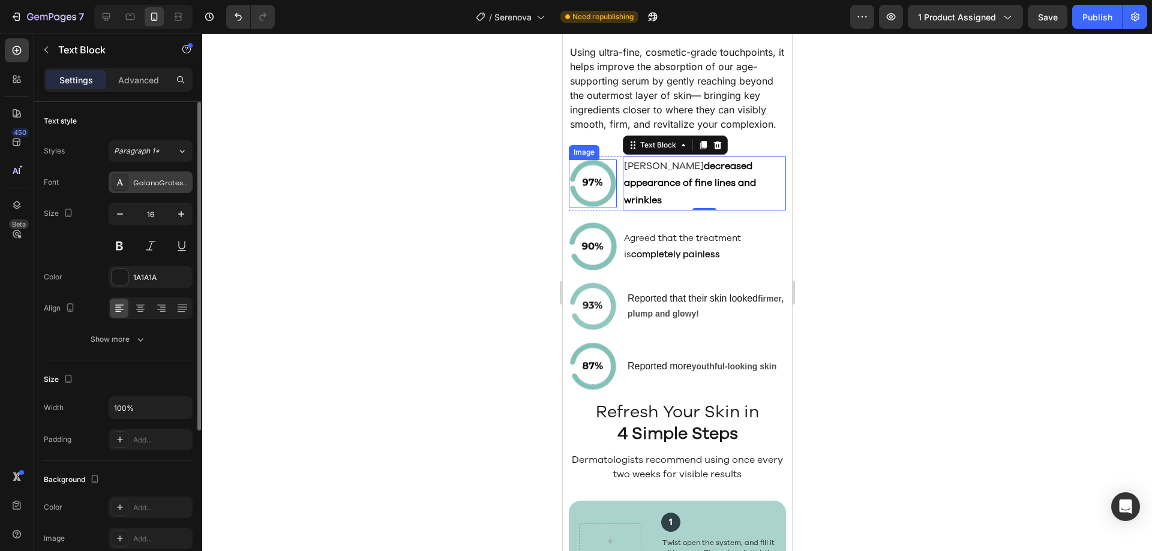
click at [160, 187] on div "GalanoGrotesqueRegular" at bounding box center [161, 183] width 56 height 11
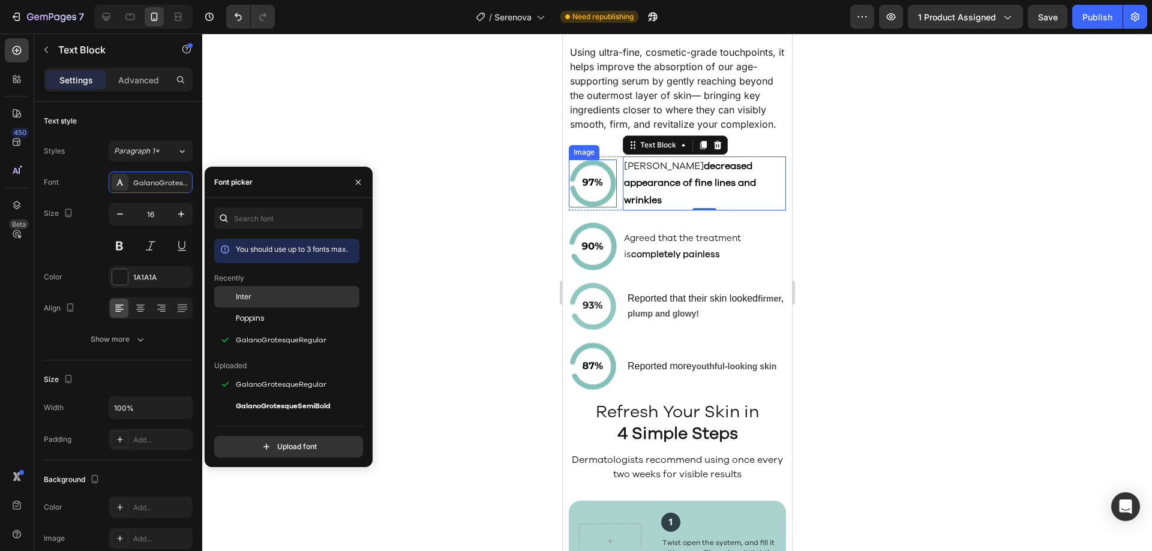
click at [266, 300] on div "Inter" at bounding box center [296, 297] width 121 height 11
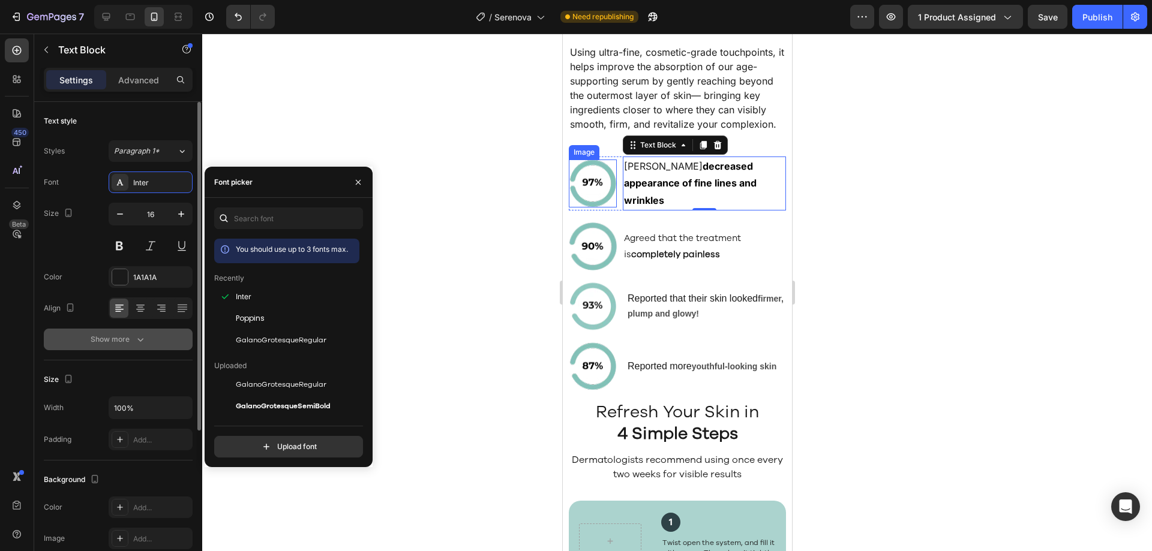
click at [165, 334] on button "Show more" at bounding box center [118, 340] width 149 height 22
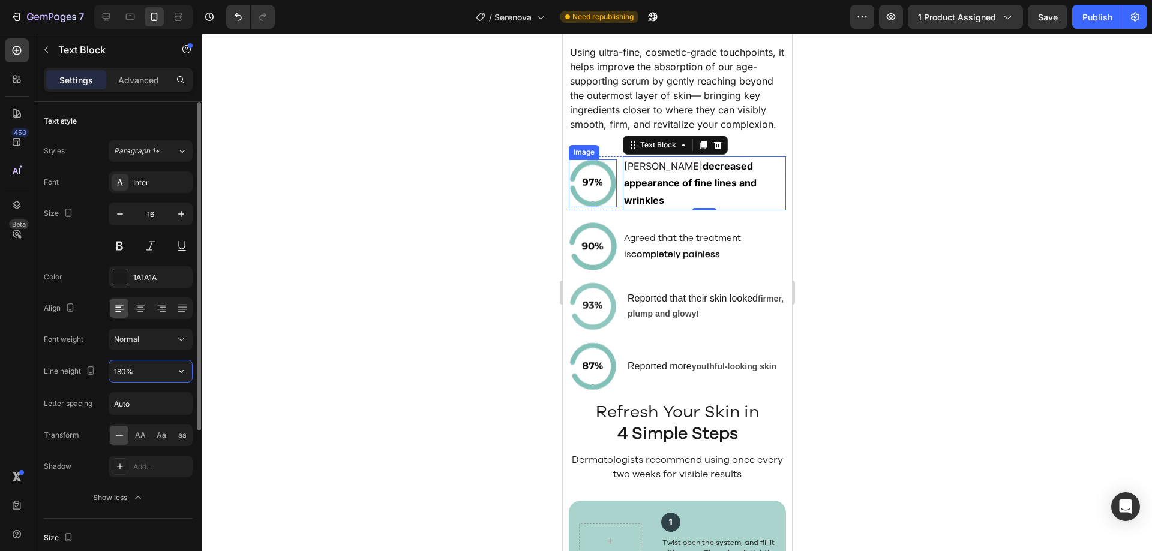
click at [158, 372] on input "180%" at bounding box center [150, 372] width 83 height 22
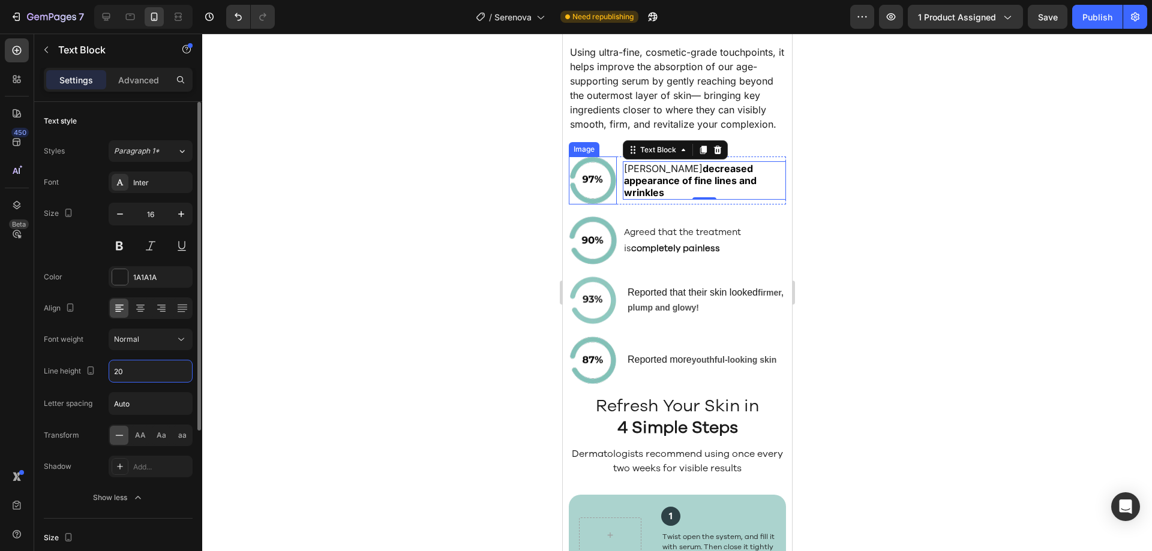
type input "20"
click at [164, 356] on div "Font Inter Size 16 Color 1A1A1A Align Font weight Normal Line height 20 Letter …" at bounding box center [118, 340] width 149 height 337
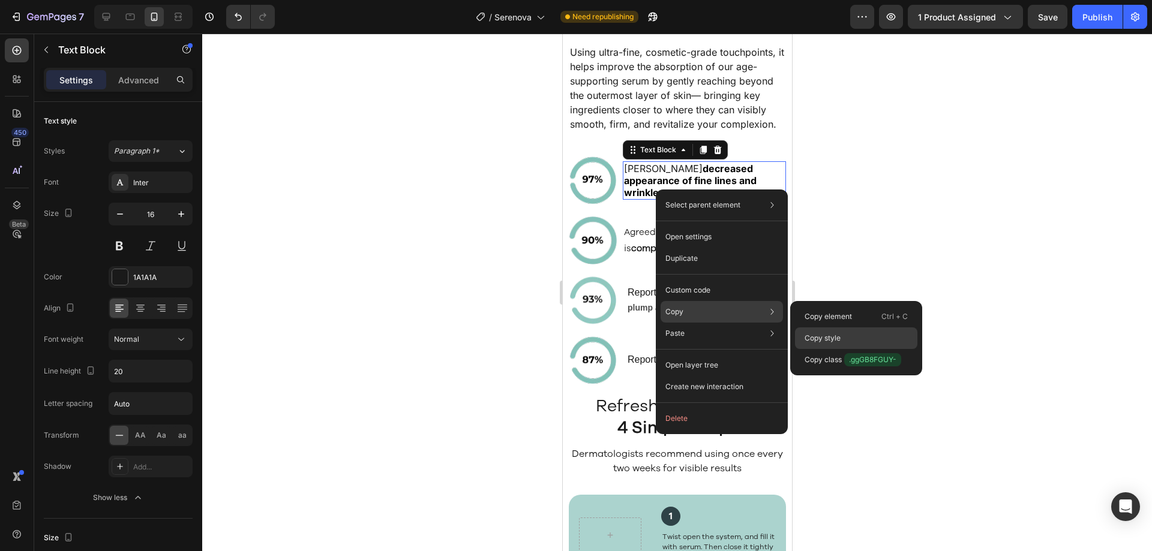
click at [815, 349] on div "Copy style" at bounding box center [856, 360] width 122 height 22
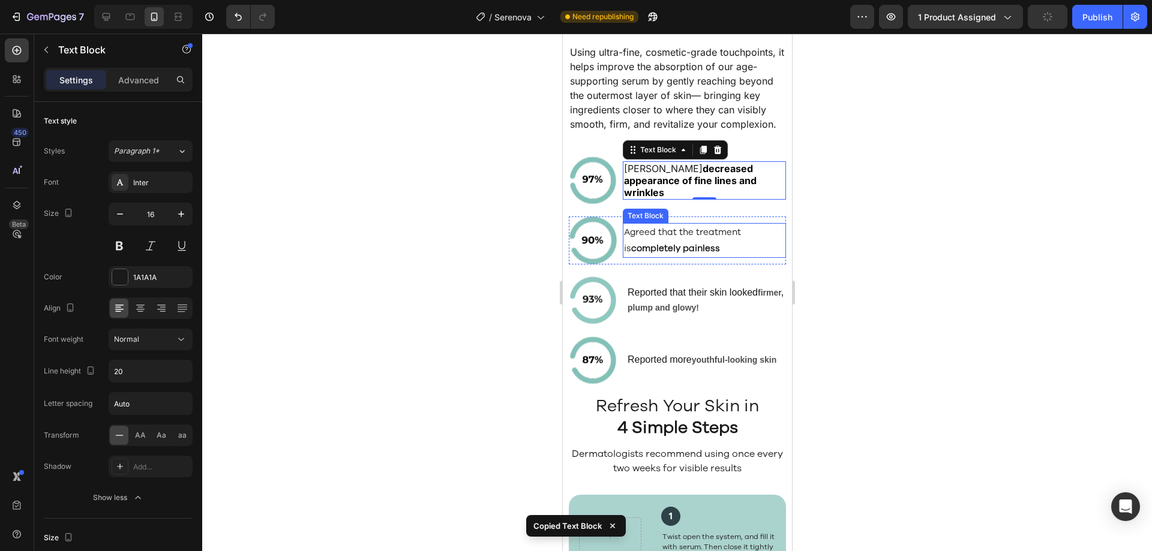
click at [685, 257] on p "Agreed that the treatment is completely painless" at bounding box center [703, 240] width 161 height 32
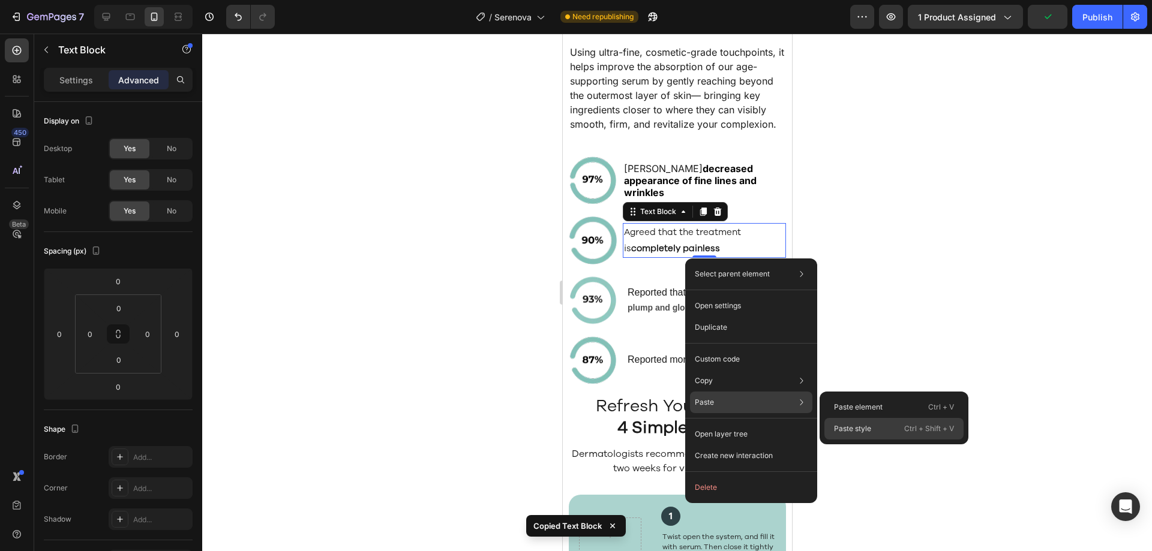
click at [845, 422] on div "Paste style Ctrl + Shift + V" at bounding box center [893, 429] width 139 height 22
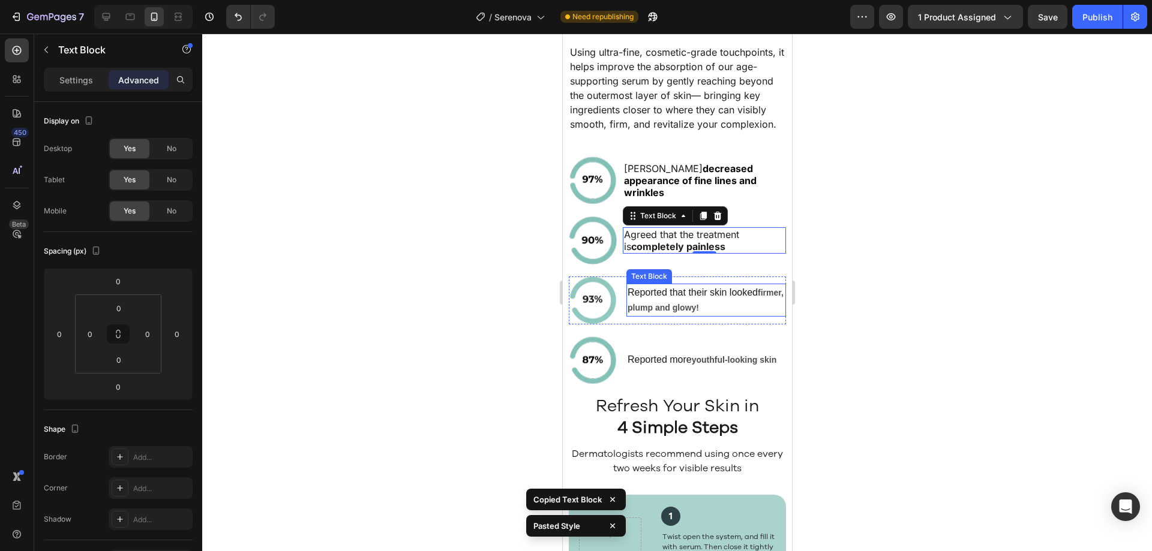
click at [691, 298] on span "Reported that their skin looked" at bounding box center [692, 292] width 130 height 10
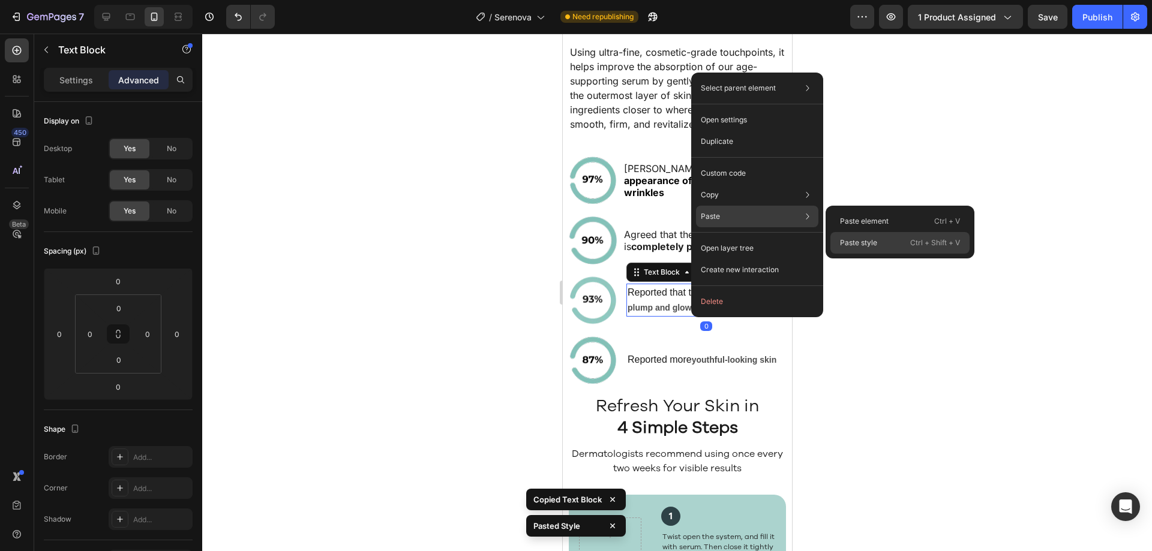
click at [851, 238] on p "Paste style" at bounding box center [858, 243] width 37 height 11
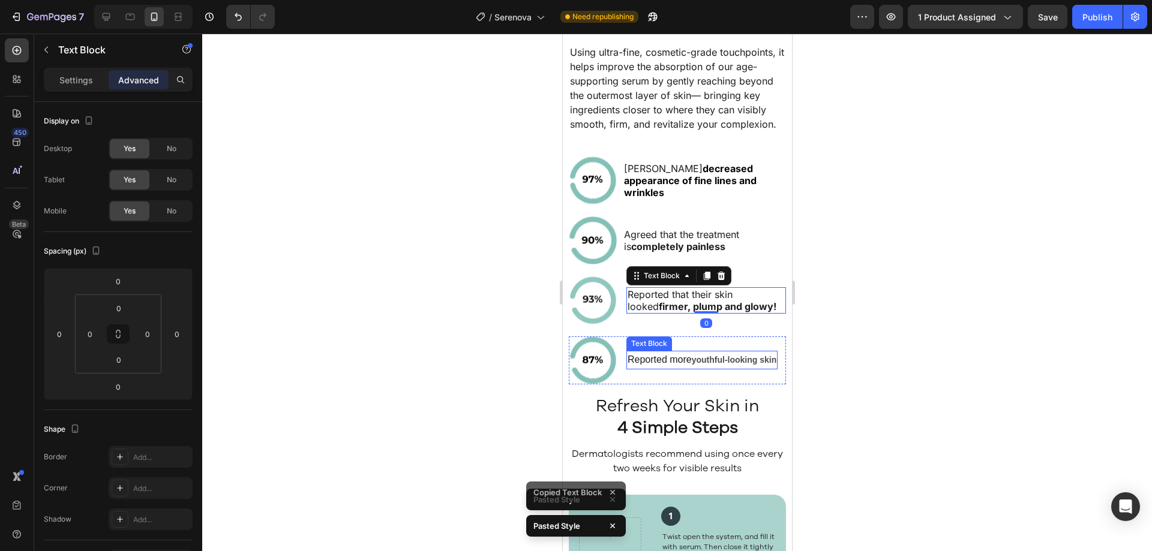
click at [686, 368] on p "Reported more youthful-looking skin" at bounding box center [701, 360] width 149 height 16
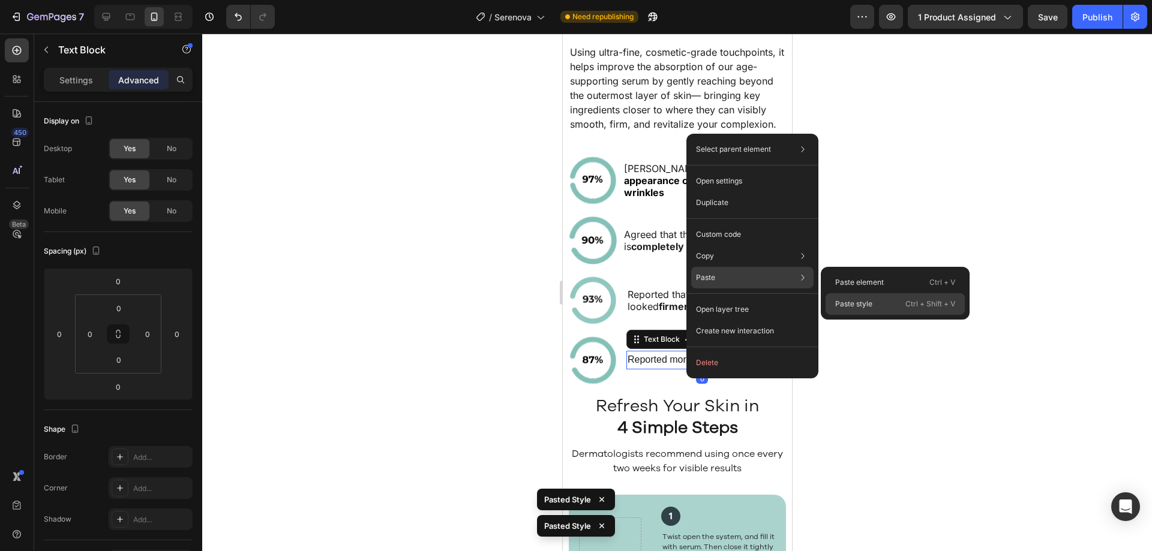
click at [853, 298] on div "Paste style Ctrl + Shift + V" at bounding box center [895, 304] width 139 height 22
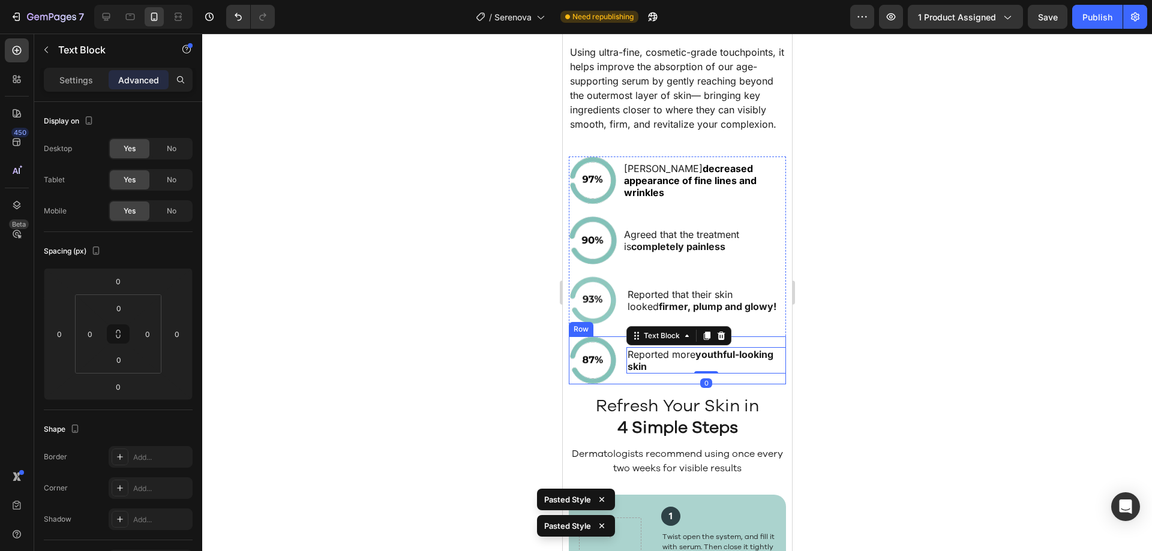
click at [773, 385] on div "Reported more youthful-looking skin Text Block 0" at bounding box center [706, 361] width 160 height 48
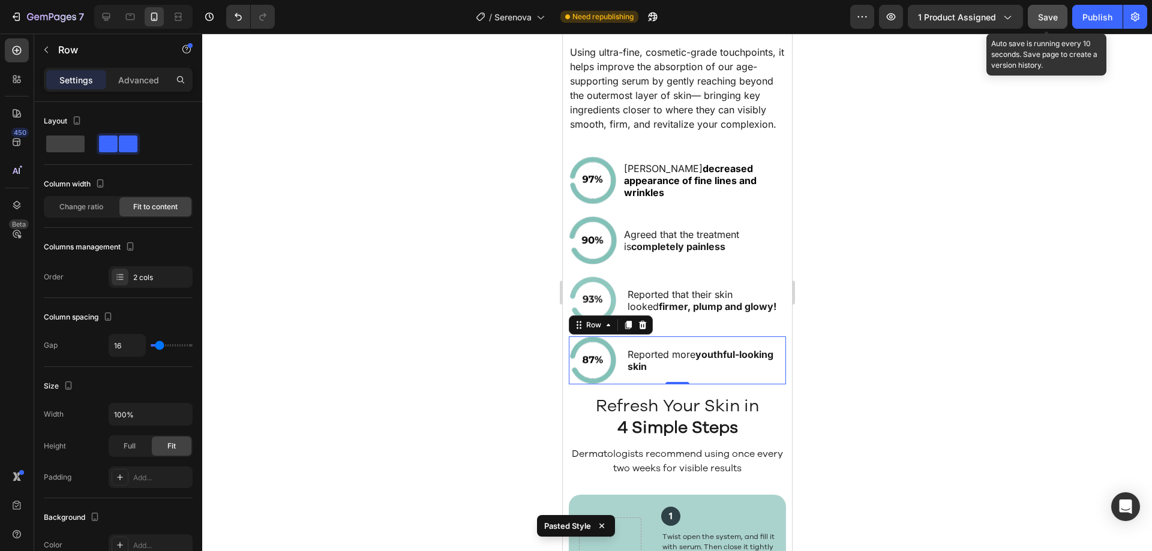
drag, startPoint x: 1050, startPoint y: 18, endPoint x: 1065, endPoint y: 16, distance: 15.2
click at [1050, 17] on span "Save" at bounding box center [1048, 17] width 20 height 10
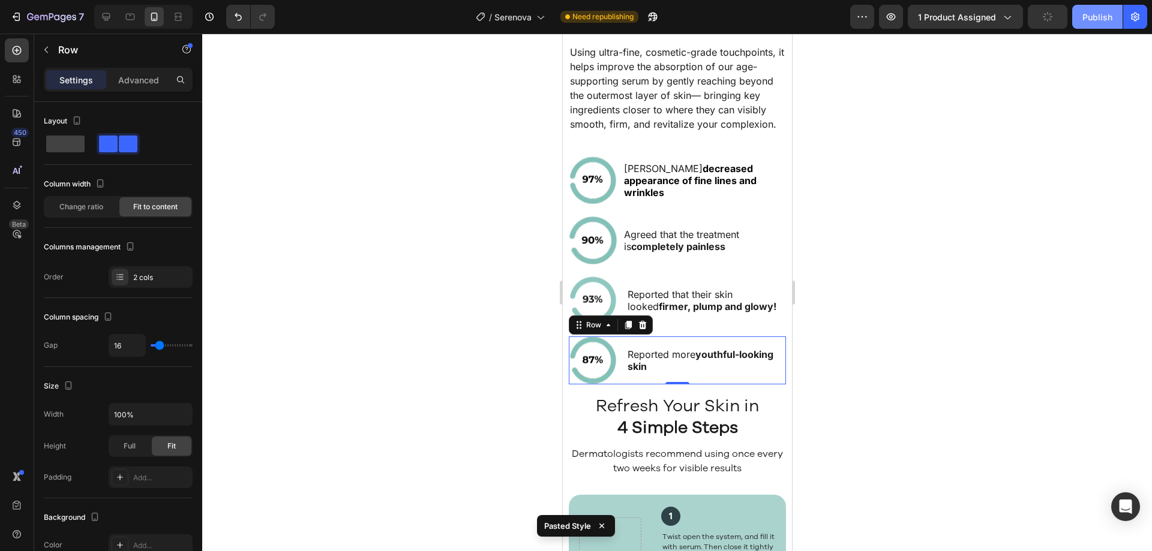
click at [1083, 16] on button "Publish" at bounding box center [1097, 17] width 50 height 24
click at [763, 466] on h2 "Dermatologists recommend using once every two weeks for visible results" at bounding box center [676, 461] width 217 height 31
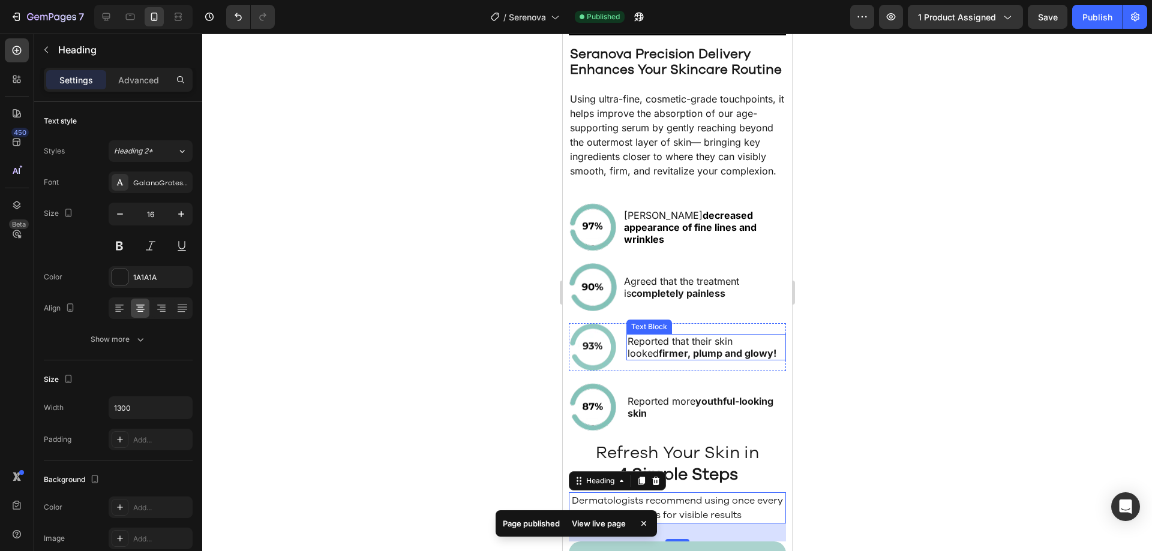
scroll to position [1856, 0]
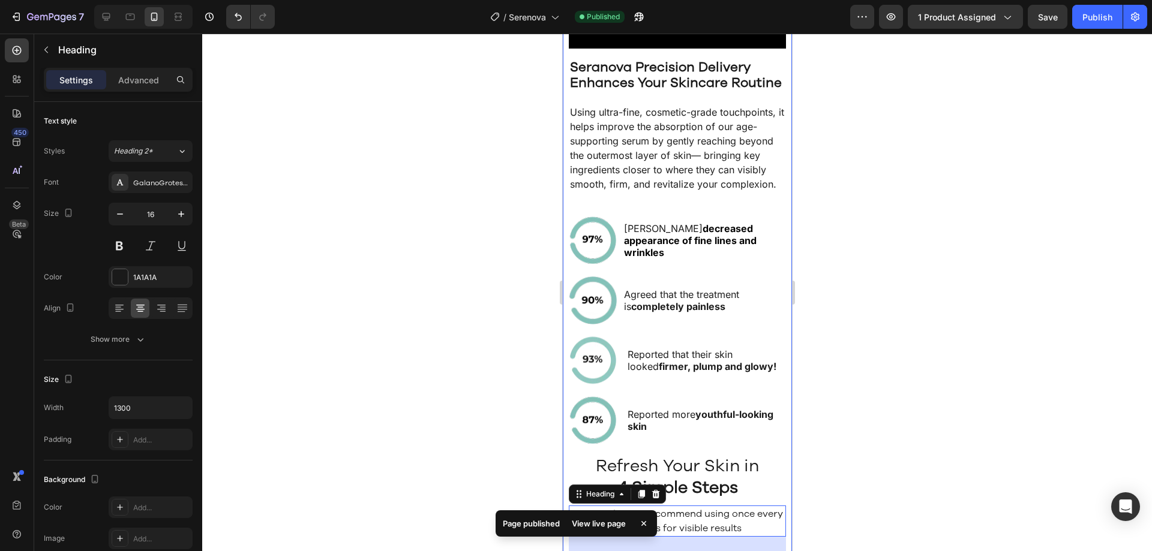
click at [691, 214] on div "How Micro Infusion Rejuvenates Your Skin Heading Video Row Seranova Precision D…" at bounding box center [676, 362] width 217 height 1172
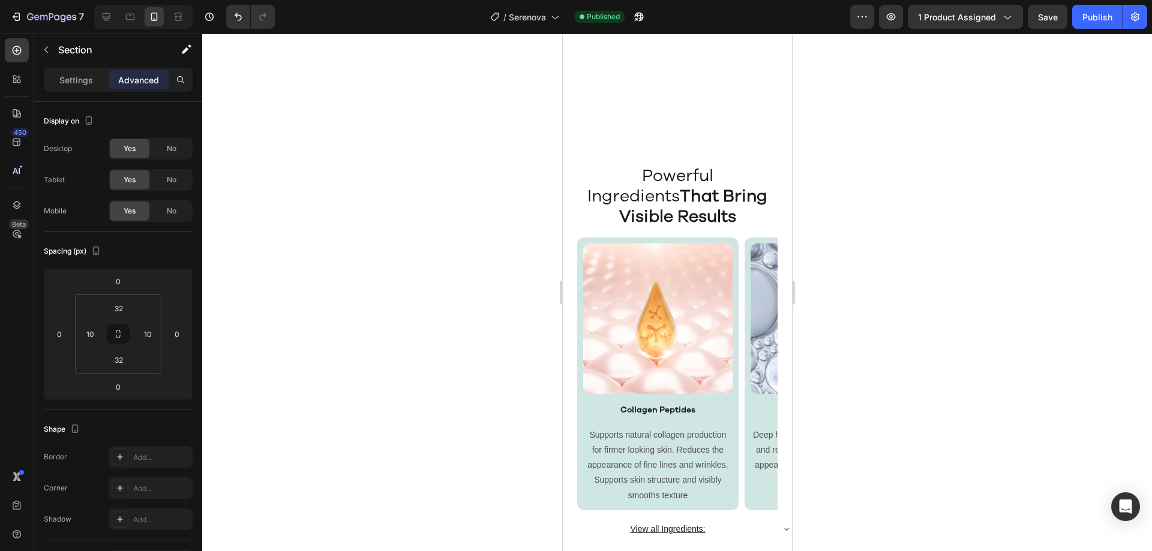
scroll to position [2941, 0]
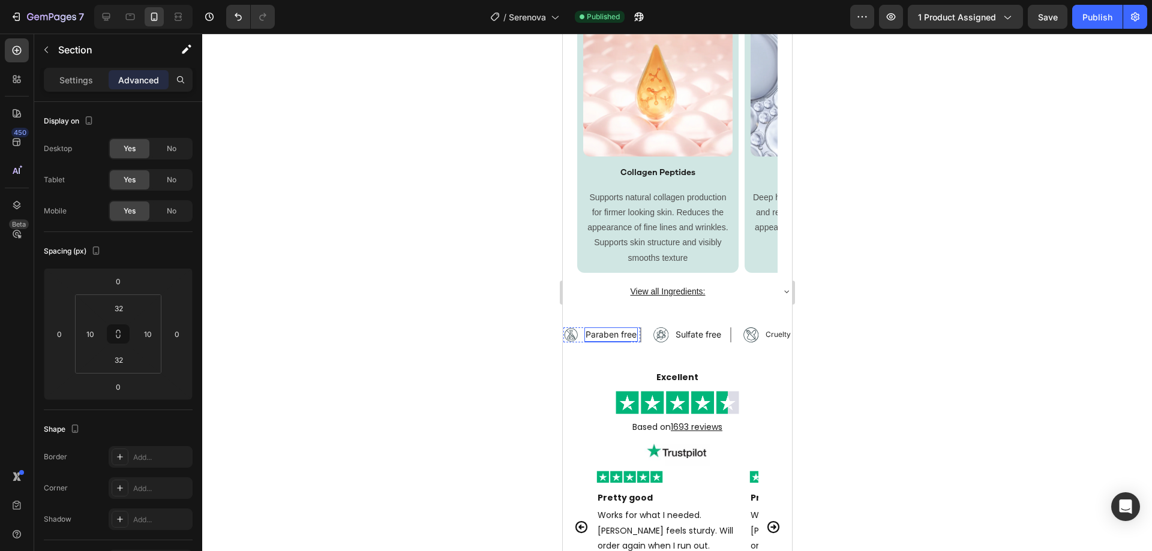
click at [633, 337] on p "Paraben free" at bounding box center [610, 335] width 51 height 12
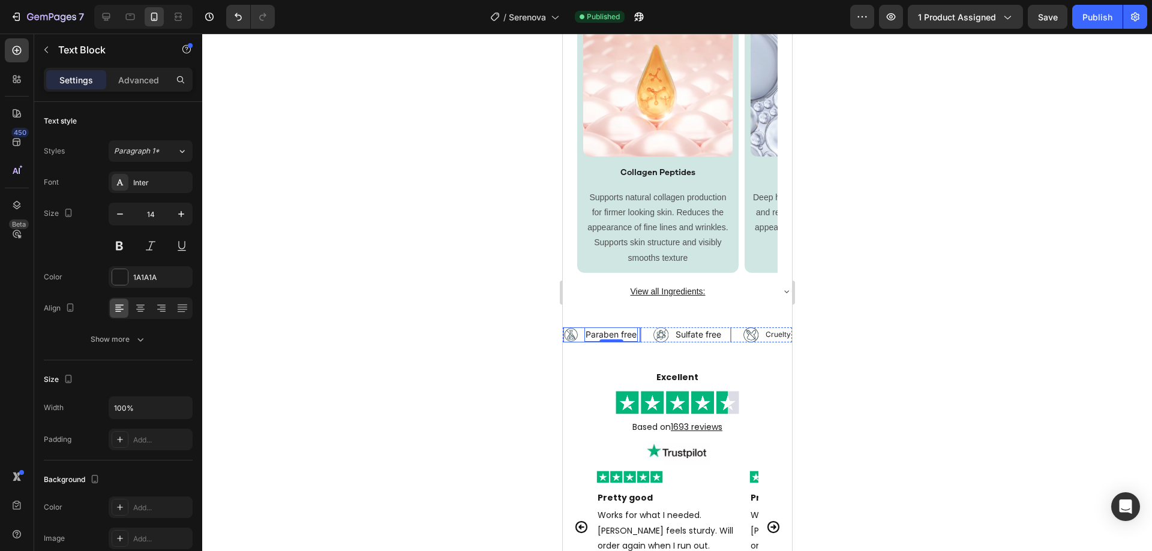
click at [581, 335] on div "Image Paraben free Text Block 0 Row" at bounding box center [602, 335] width 78 height 15
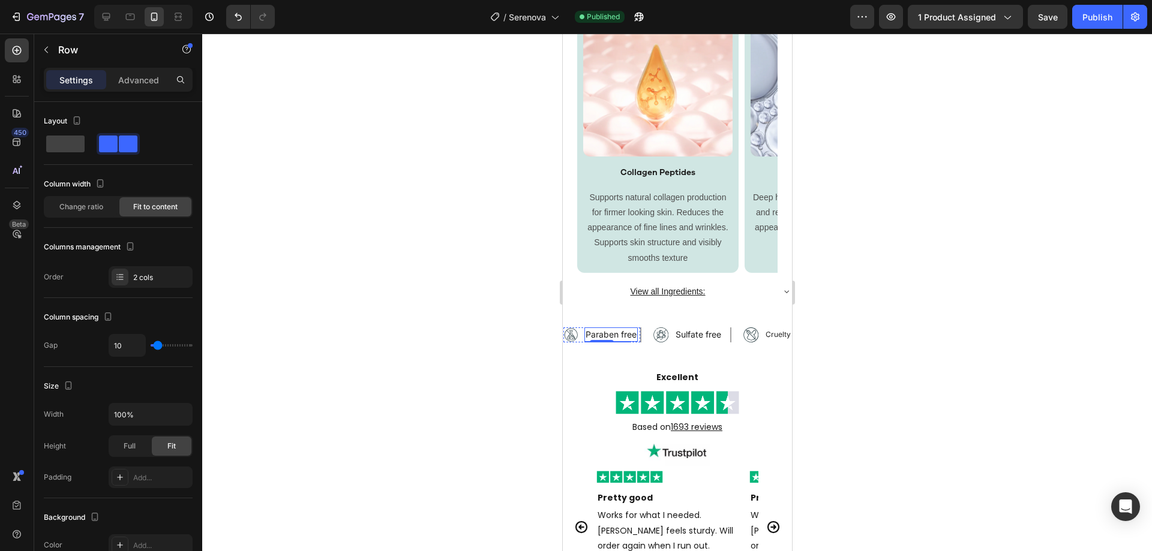
click at [619, 339] on p "Paraben free" at bounding box center [610, 335] width 51 height 12
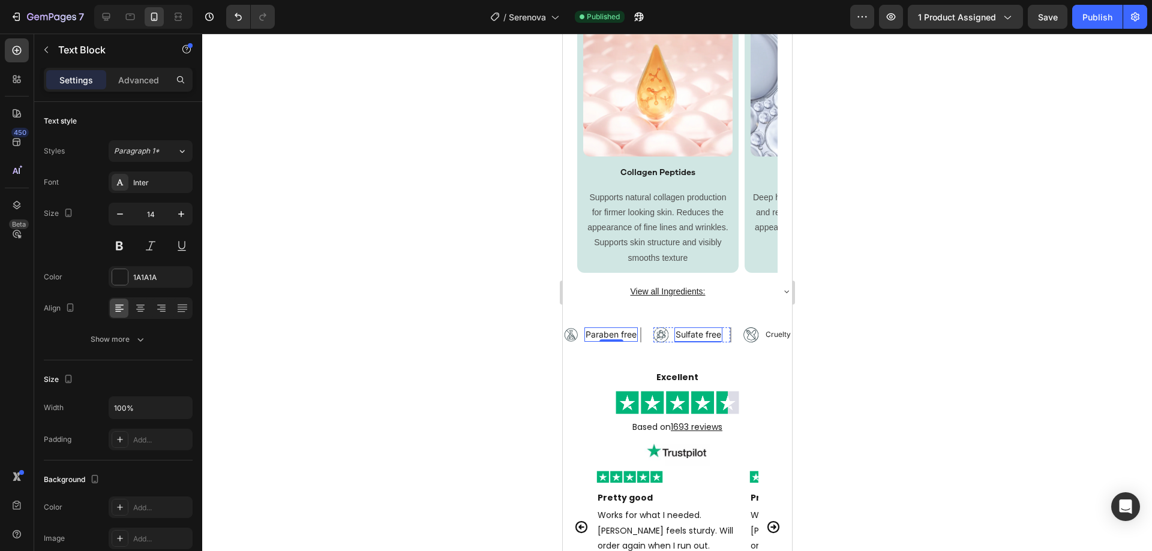
click at [709, 337] on p "Sulfate free" at bounding box center [698, 335] width 46 height 12
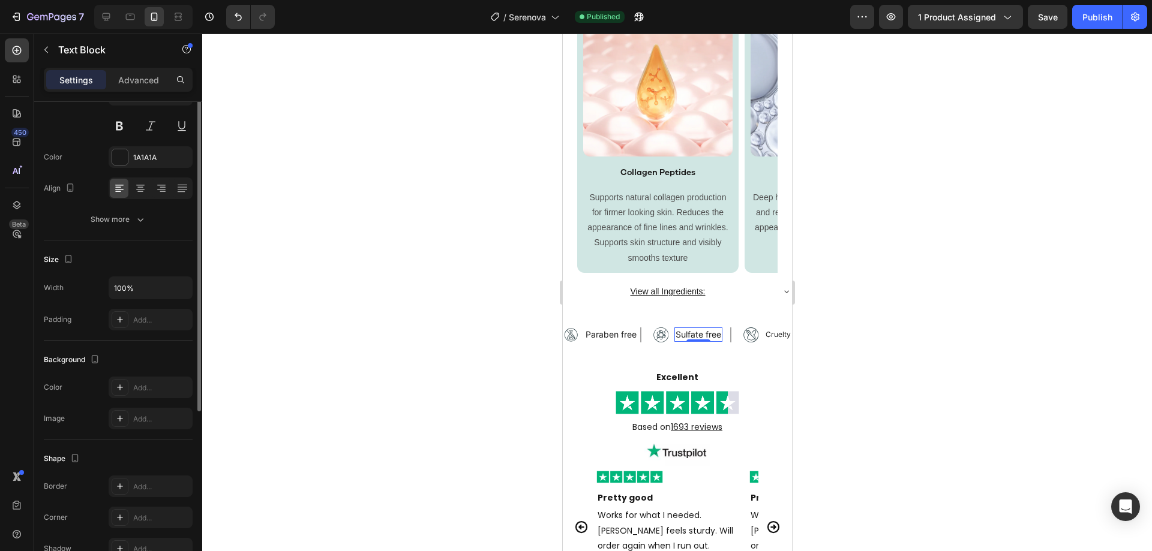
scroll to position [227, 0]
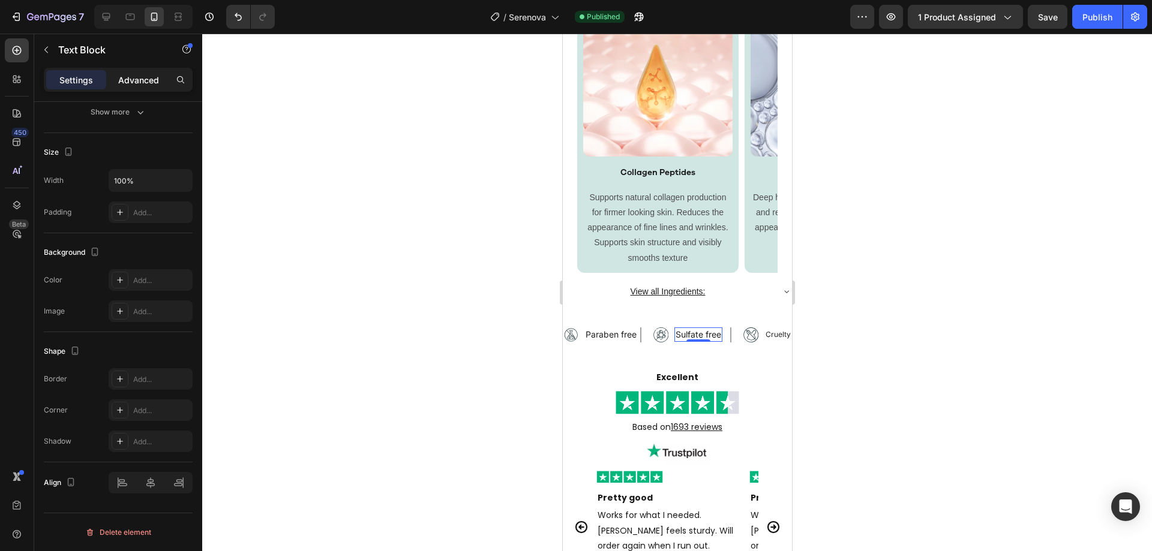
click at [134, 80] on p "Advanced" at bounding box center [138, 80] width 41 height 13
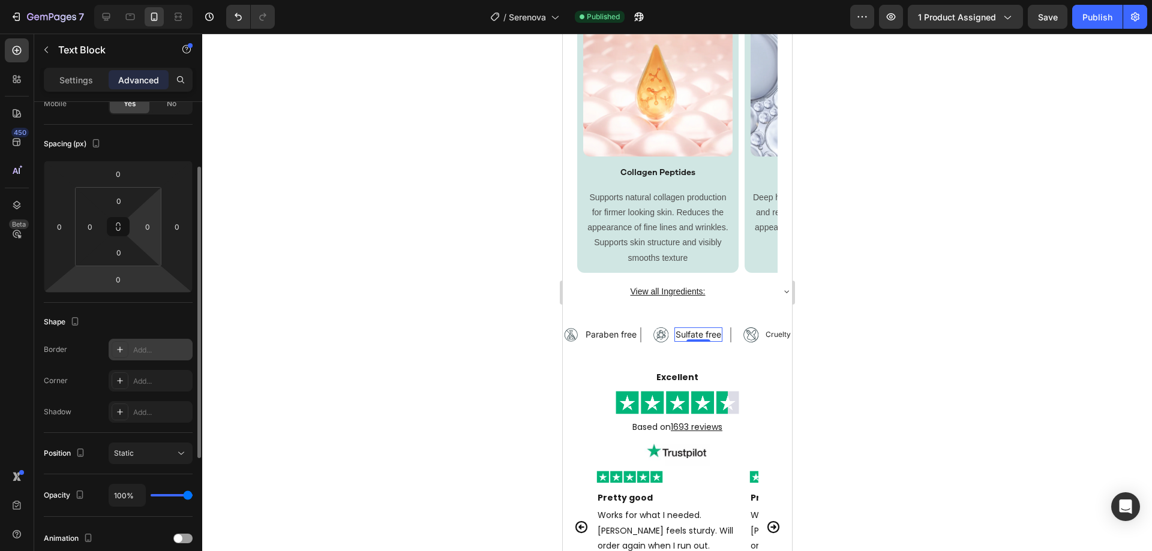
scroll to position [47, 0]
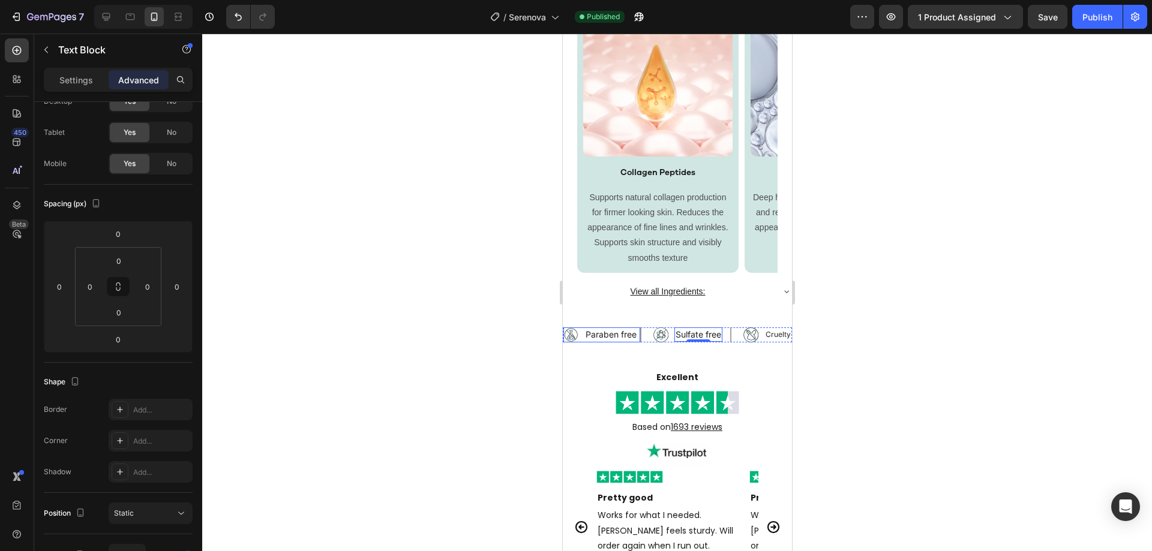
click at [581, 339] on div "Image Paraben free Text Block Row" at bounding box center [602, 335] width 78 height 15
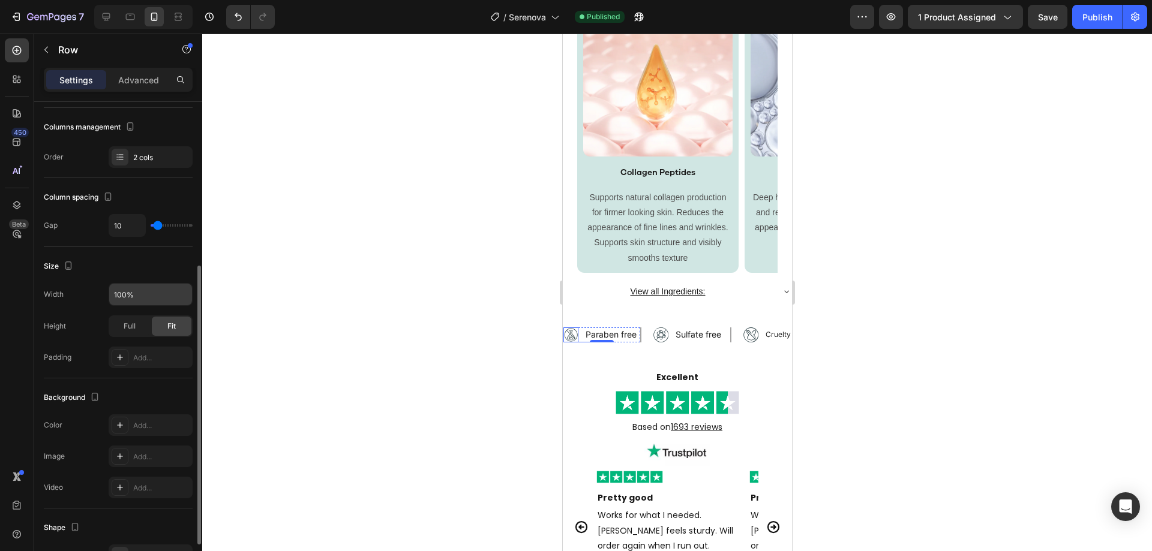
scroll to position [0, 0]
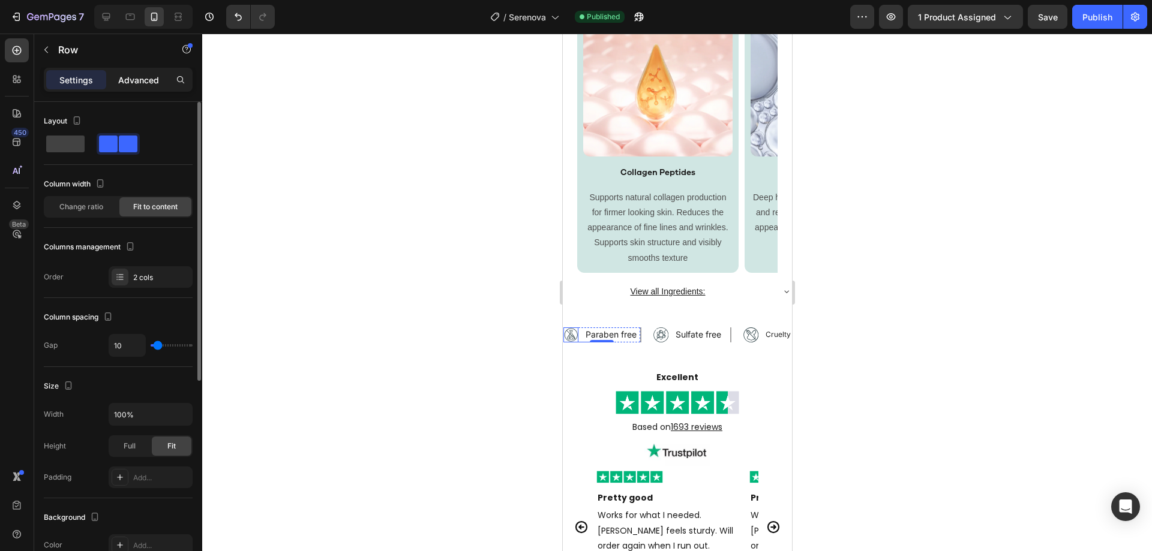
click at [127, 88] on div "Advanced" at bounding box center [139, 79] width 60 height 19
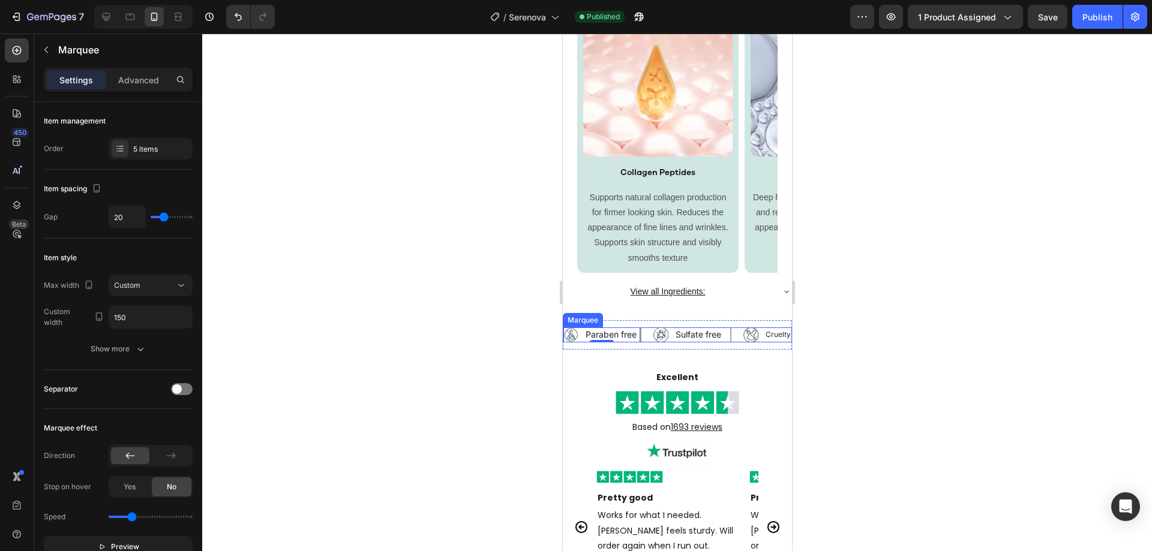
click at [647, 336] on div "Image Paraben free Text Block Row 0" at bounding box center [608, 335] width 90 height 15
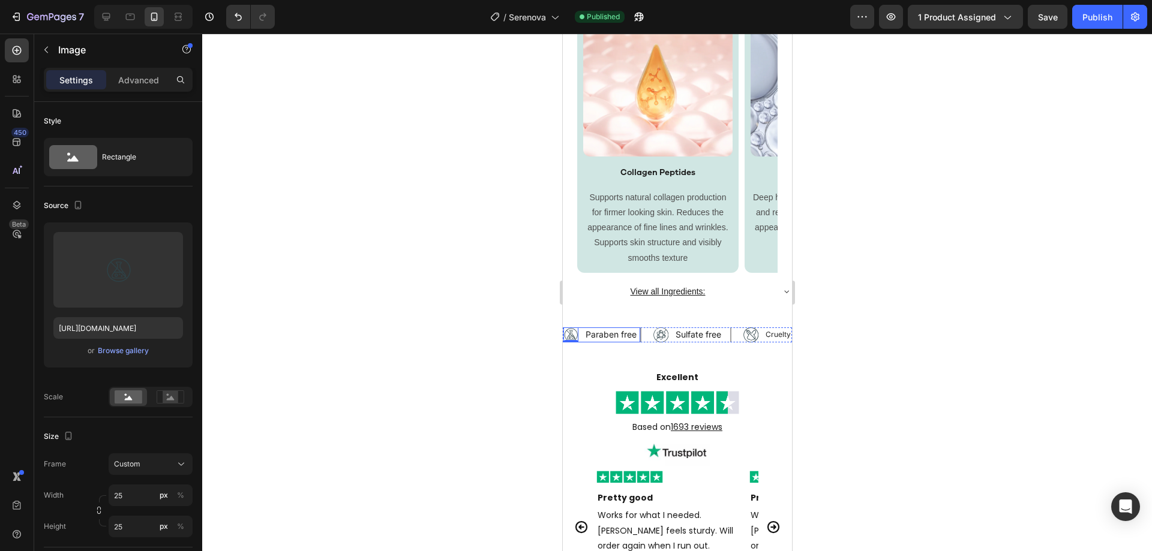
click at [583, 338] on div "Image 0 Paraben free Text Block Row" at bounding box center [602, 335] width 78 height 15
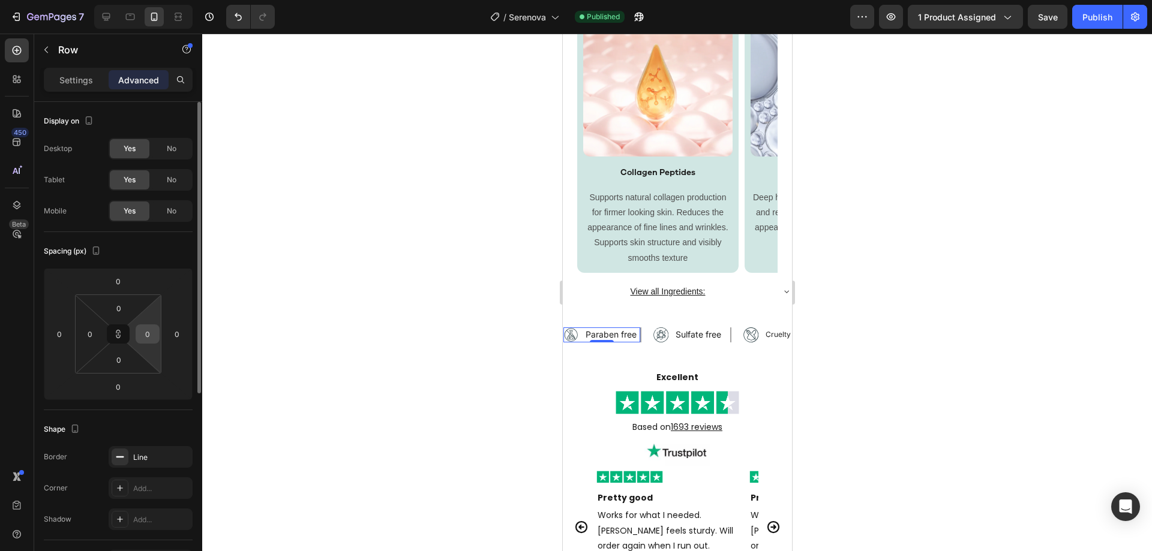
click at [146, 340] on input "0" at bounding box center [148, 334] width 18 height 18
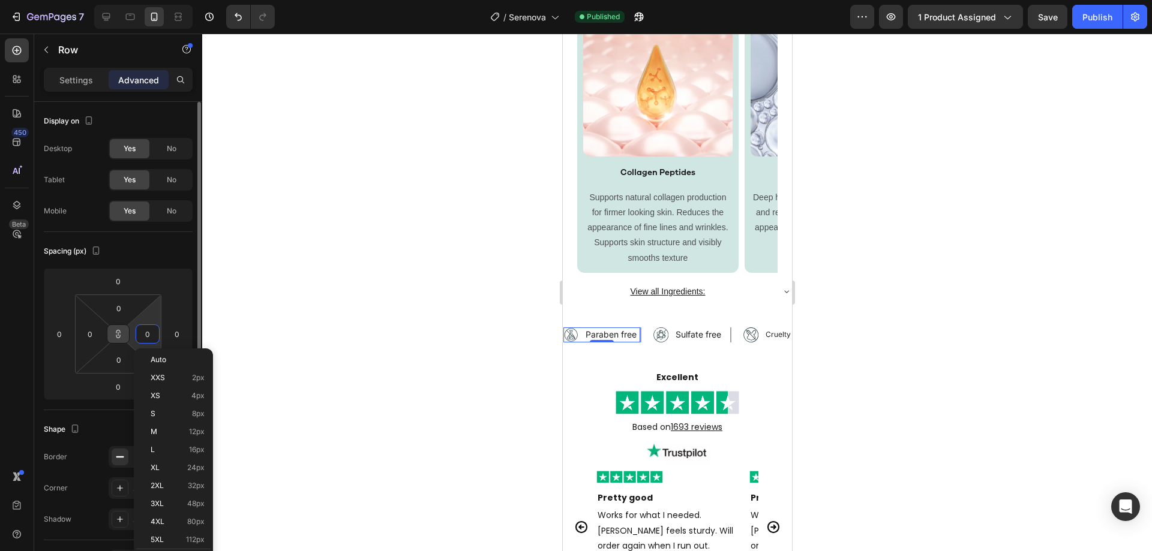
click at [125, 332] on button at bounding box center [118, 334] width 23 height 19
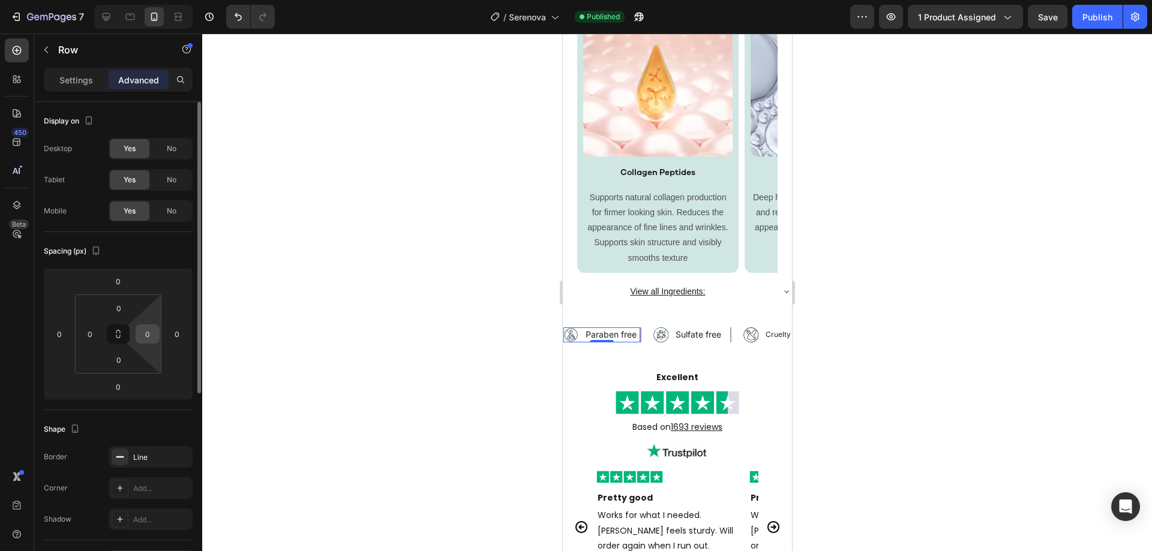
click at [138, 332] on div "0" at bounding box center [148, 334] width 24 height 19
click at [142, 333] on input "0" at bounding box center [148, 334] width 18 height 18
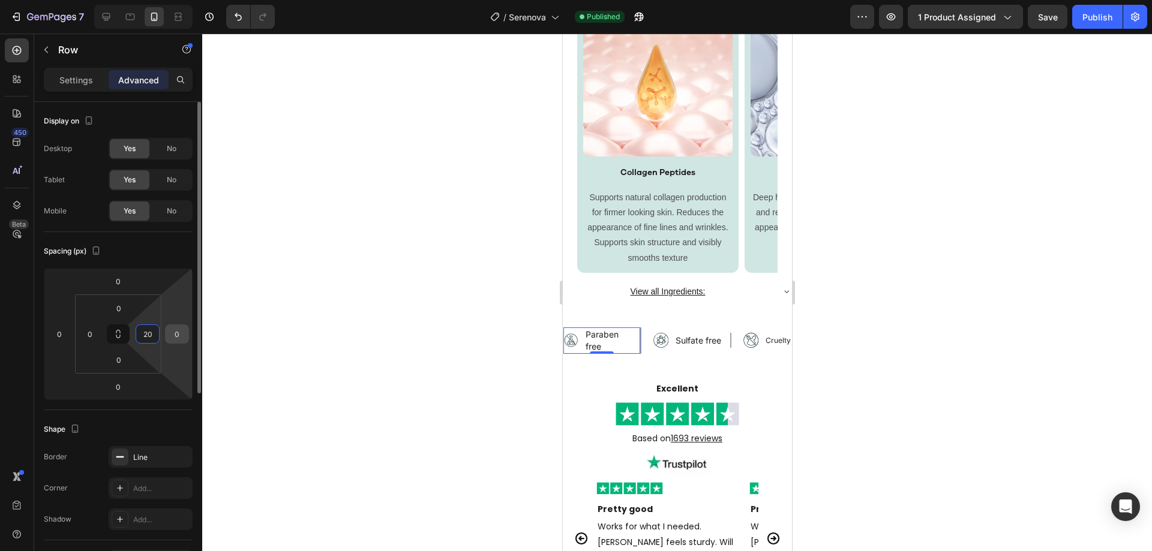
type input "2"
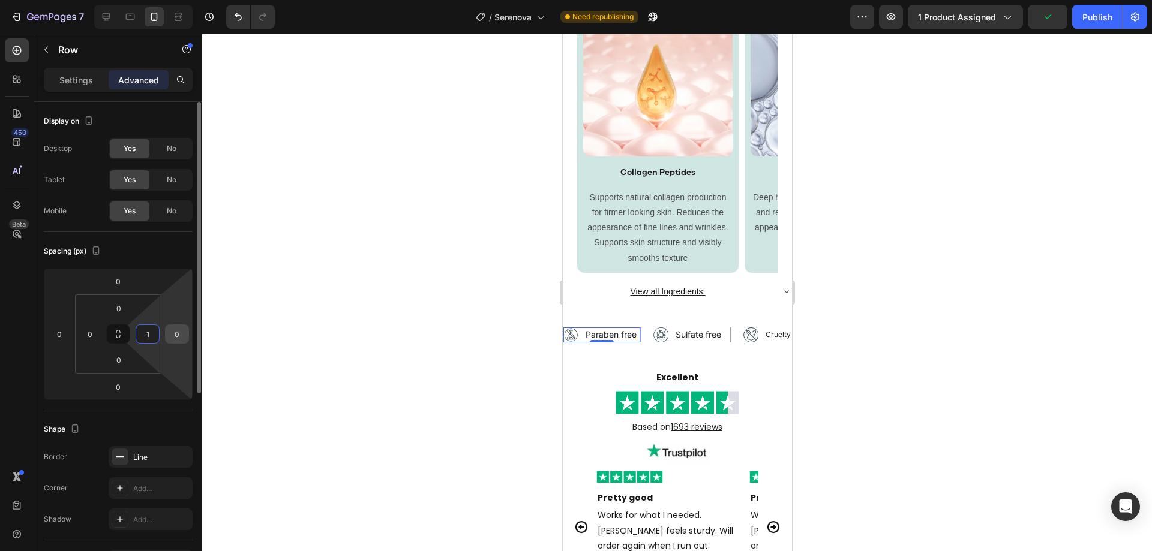
type input "10"
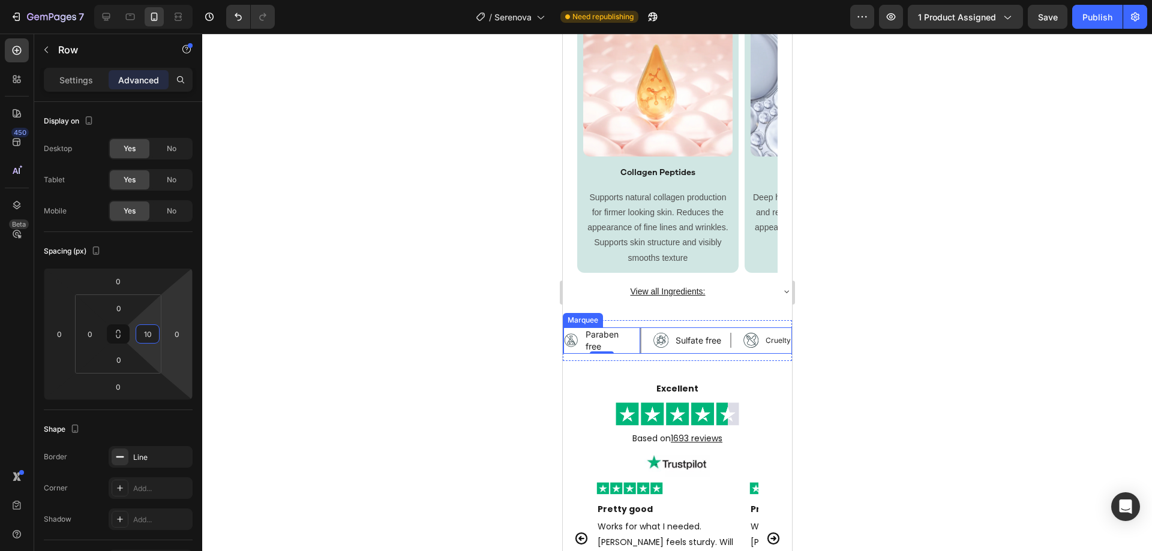
click at [675, 349] on div "Image Paraben free Text Block Row 0 Image Sulfate free Text Block Row Image Cru…" at bounding box center [788, 341] width 450 height 26
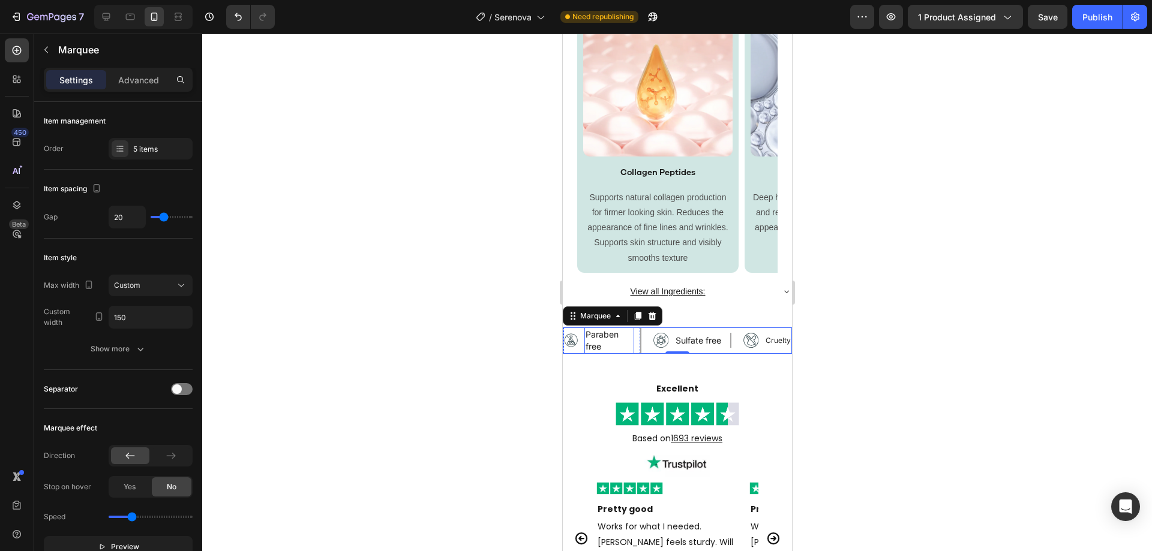
click at [614, 343] on p "Paraben free" at bounding box center [608, 341] width 47 height 24
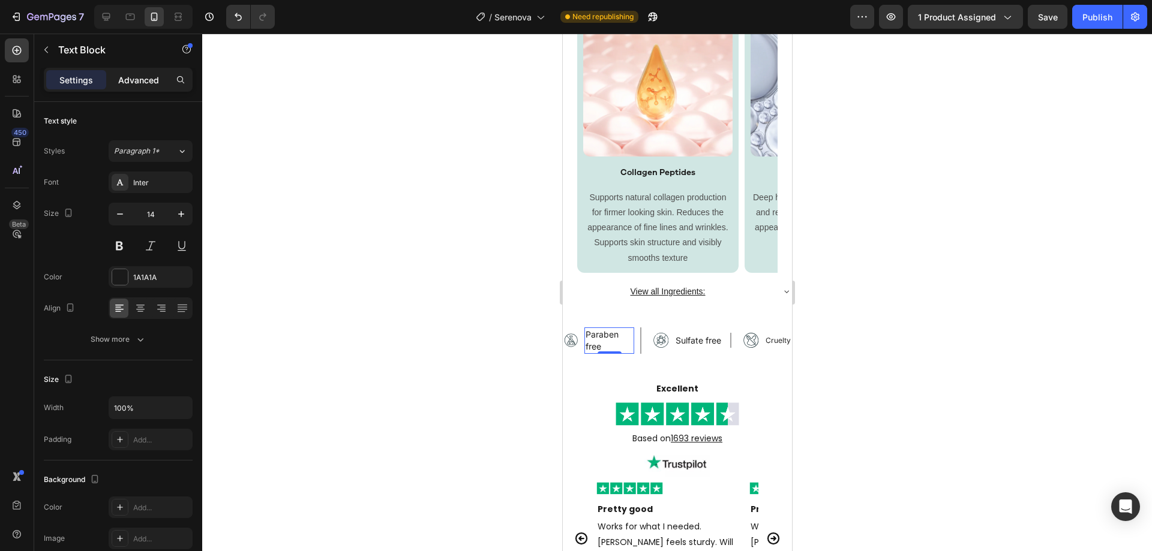
click at [126, 88] on div "Advanced" at bounding box center [139, 79] width 60 height 19
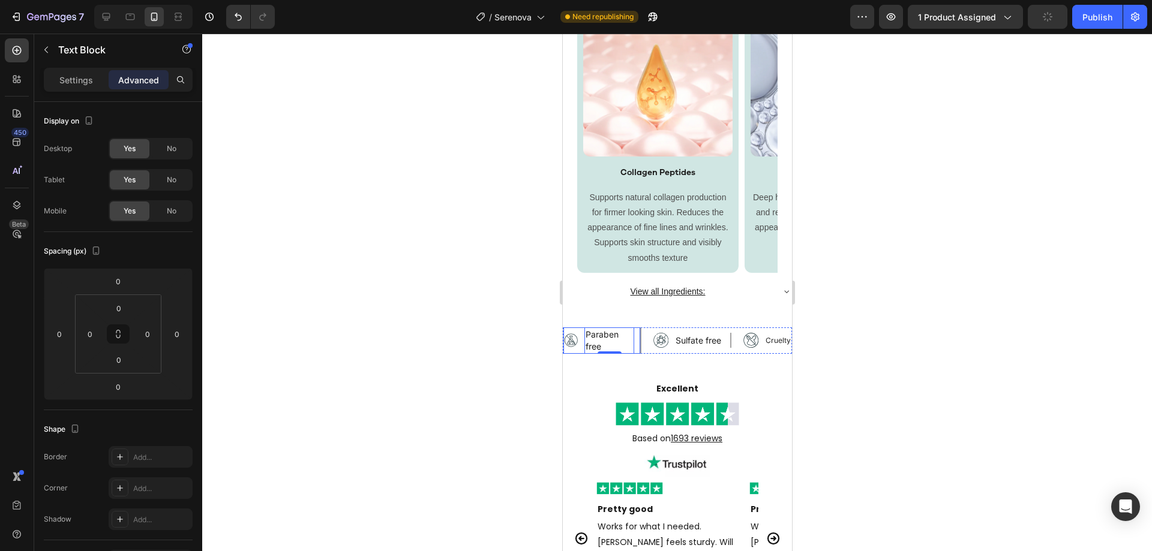
click at [581, 341] on div "Image Paraben free Text Block 0 Row" at bounding box center [602, 341] width 78 height 26
click at [155, 337] on input "10" at bounding box center [148, 334] width 18 height 18
type input "0"
click at [0, 0] on div "Spacing (px) 0 0 0 0 0 0 0 0" at bounding box center [0, 0] width 0 height 0
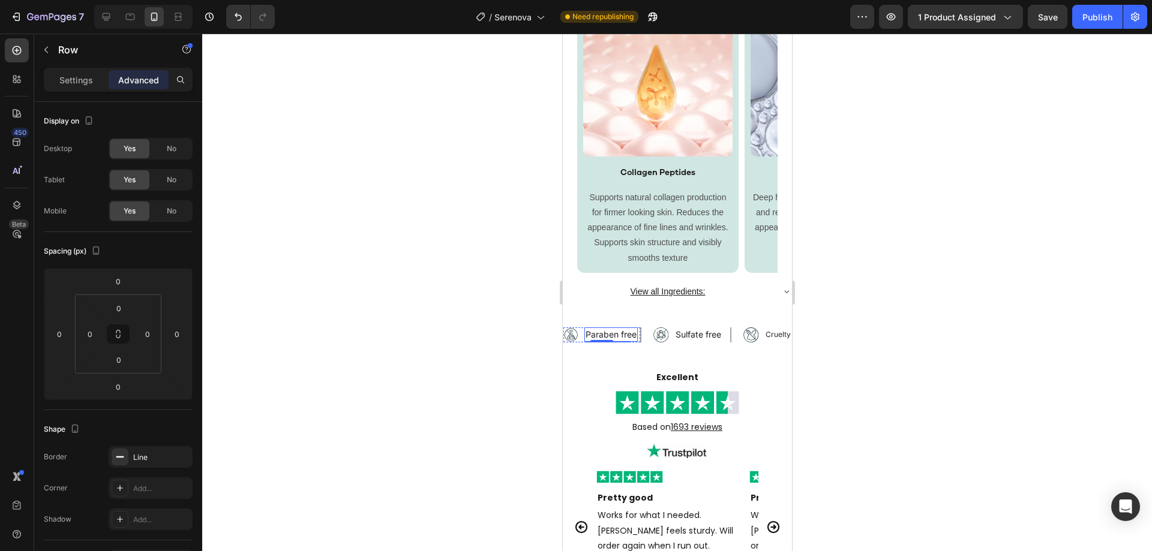
click at [634, 336] on p "Paraben free" at bounding box center [610, 335] width 51 height 12
click at [152, 337] on input "0" at bounding box center [148, 334] width 18 height 18
type input "10"
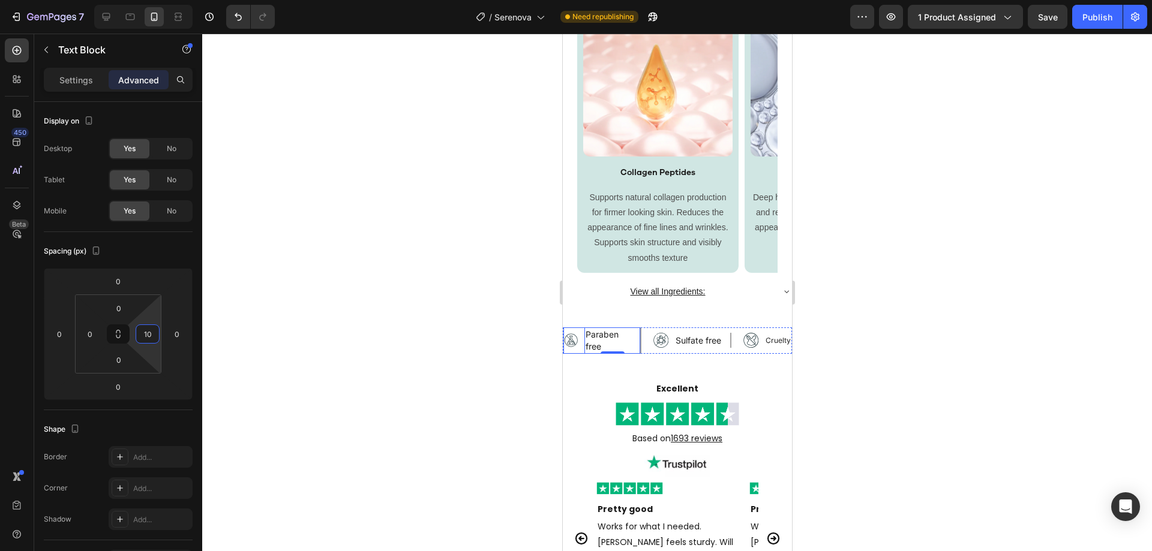
click at [581, 347] on div "Image Paraben free Text Block 0 Row" at bounding box center [602, 341] width 78 height 26
click at [653, 351] on div "Image Paraben free Text Block Row 0 Image Sulfate free Text Block Row Image Cru…" at bounding box center [788, 341] width 450 height 26
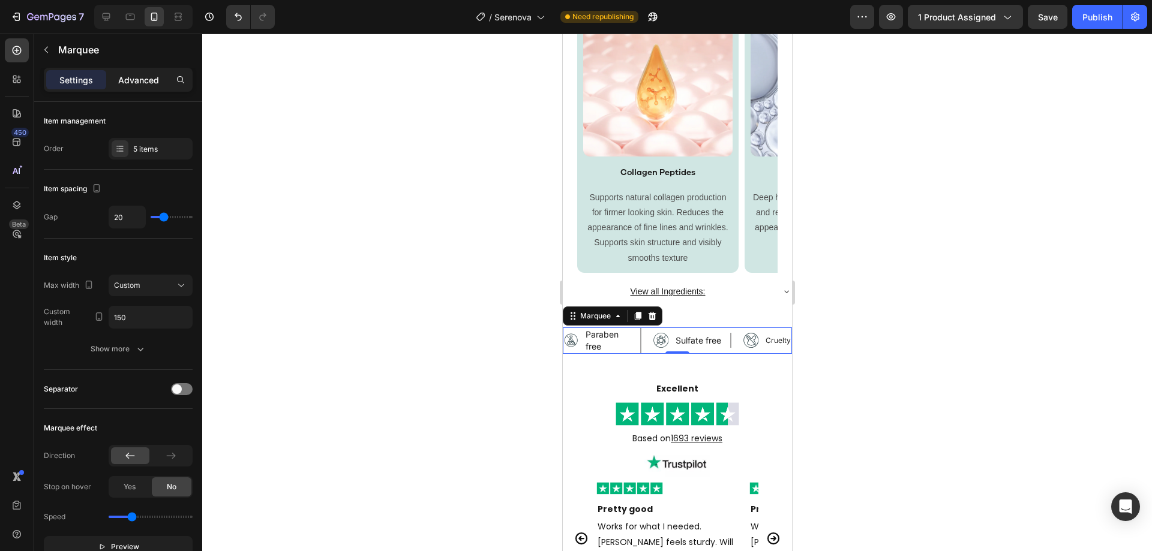
click at [142, 80] on p "Advanced" at bounding box center [138, 80] width 41 height 13
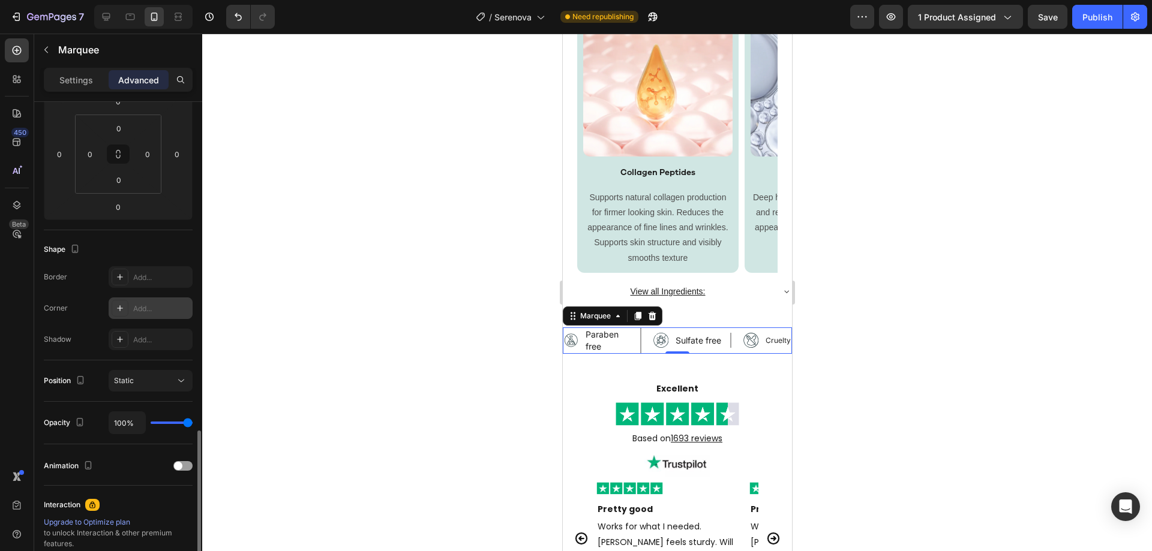
scroll to position [317, 0]
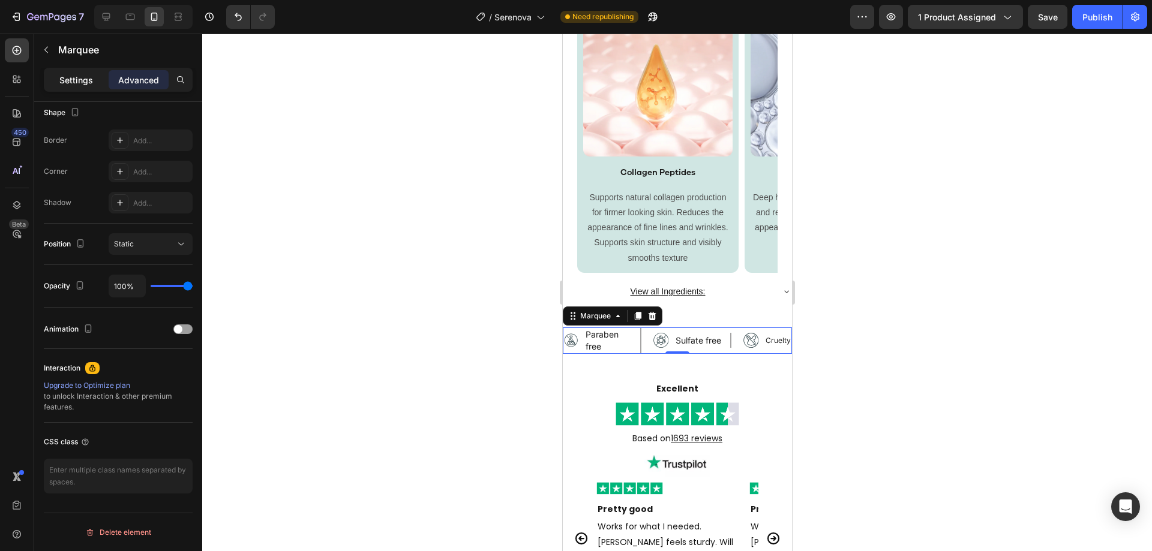
click at [95, 84] on div "Settings" at bounding box center [76, 79] width 60 height 19
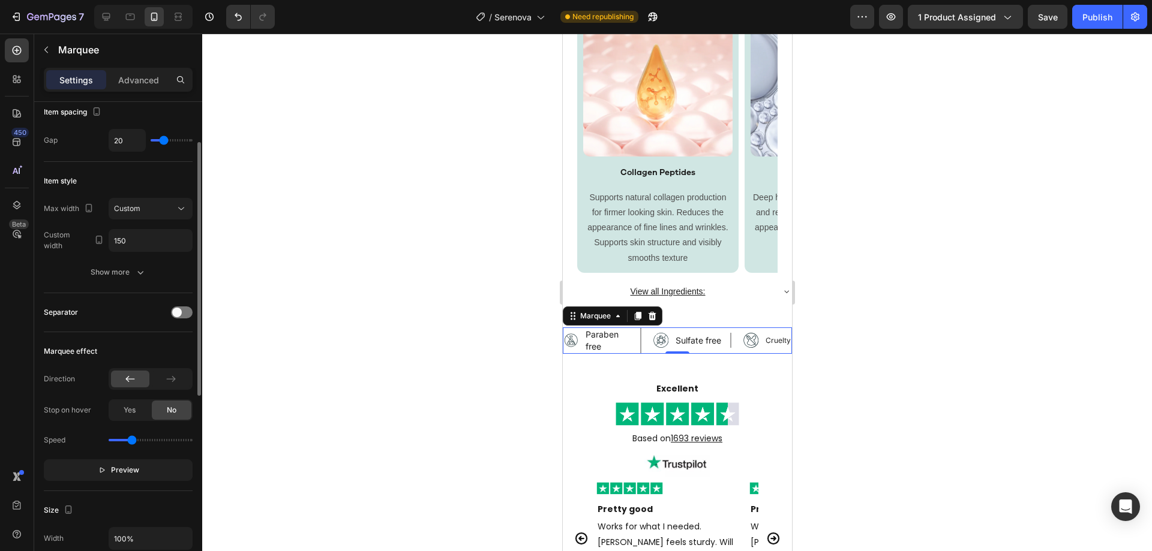
scroll to position [0, 0]
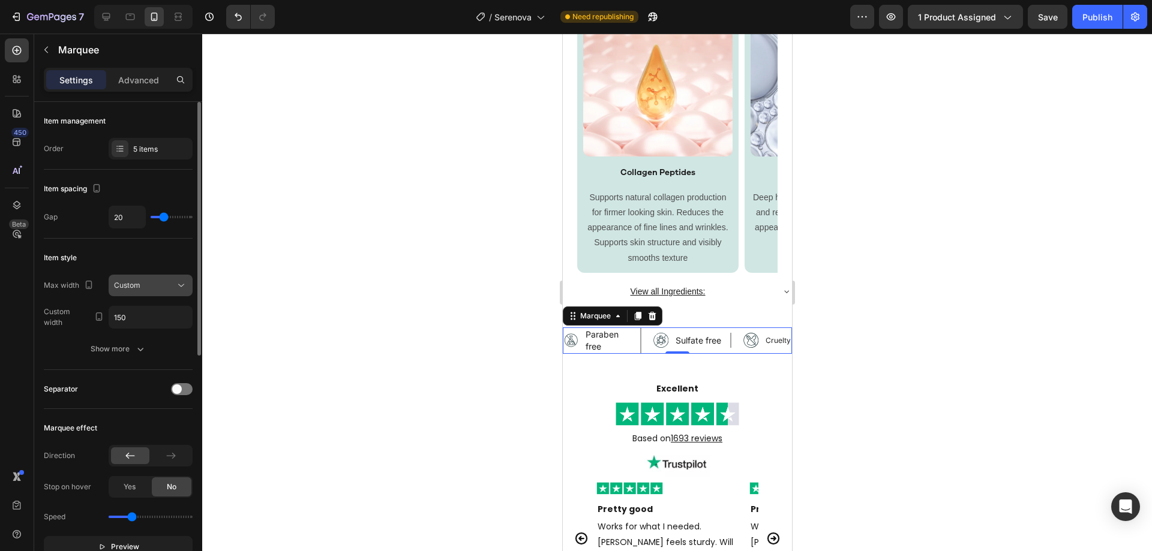
click at [175, 289] on div "Custom" at bounding box center [144, 285] width 61 height 11
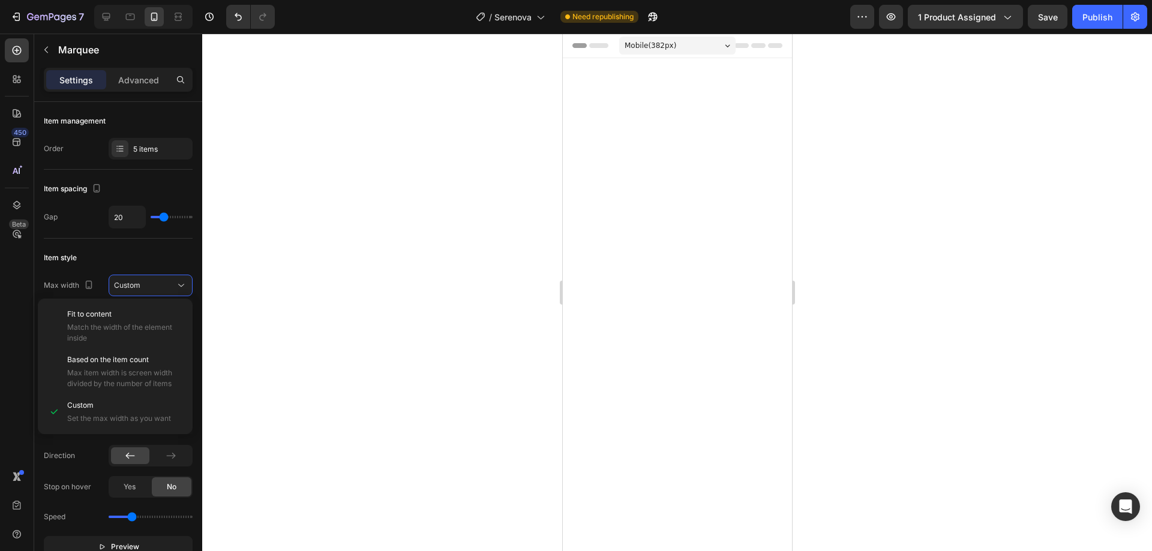
scroll to position [2941, 0]
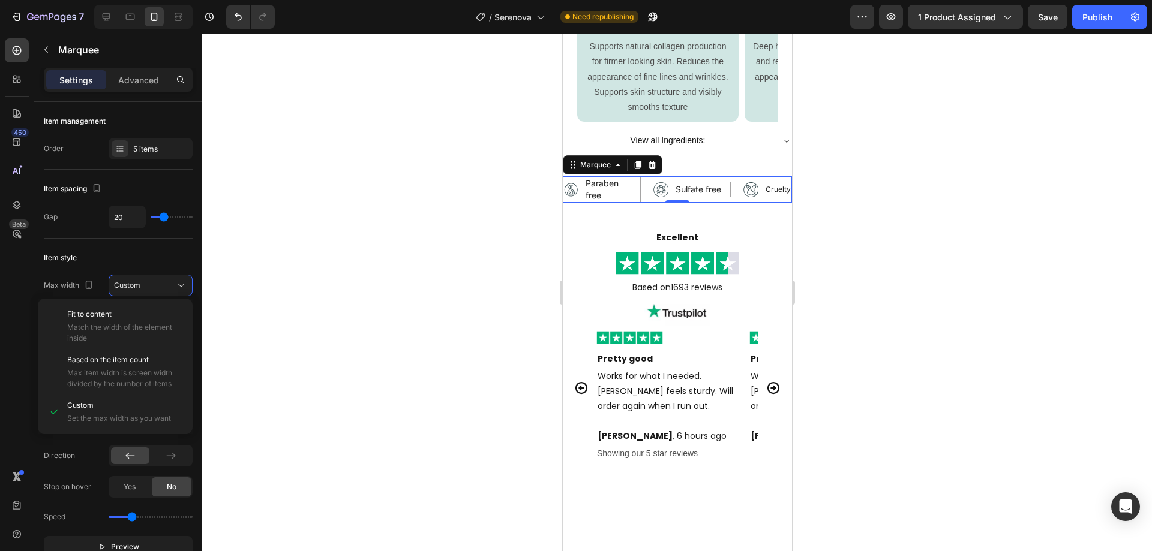
click at [116, 326] on span "Match the width of the element inside" at bounding box center [124, 333] width 115 height 22
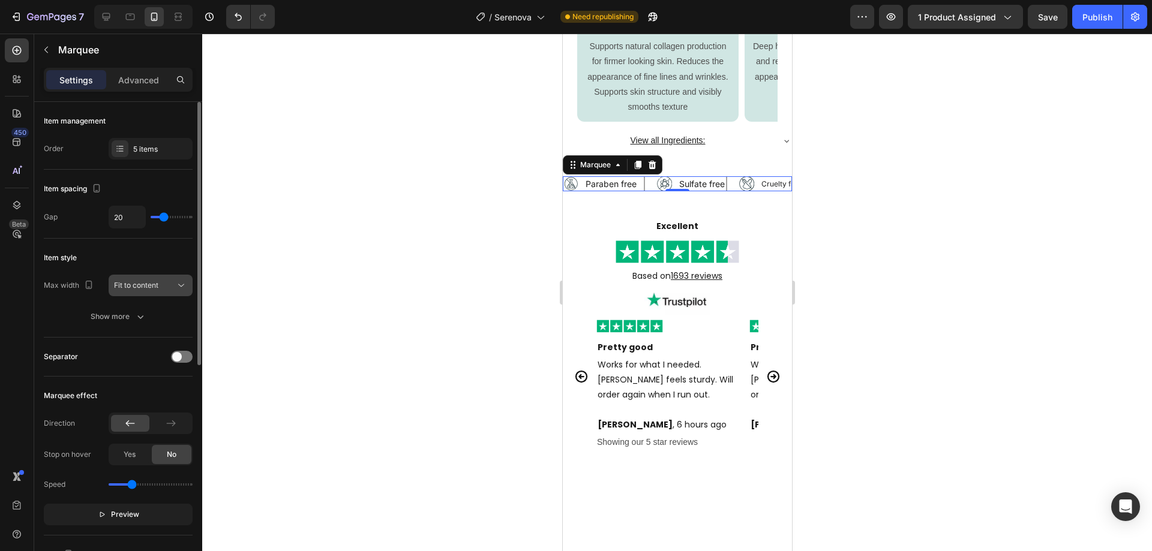
click at [154, 284] on span "Fit to content" at bounding box center [136, 285] width 44 height 9
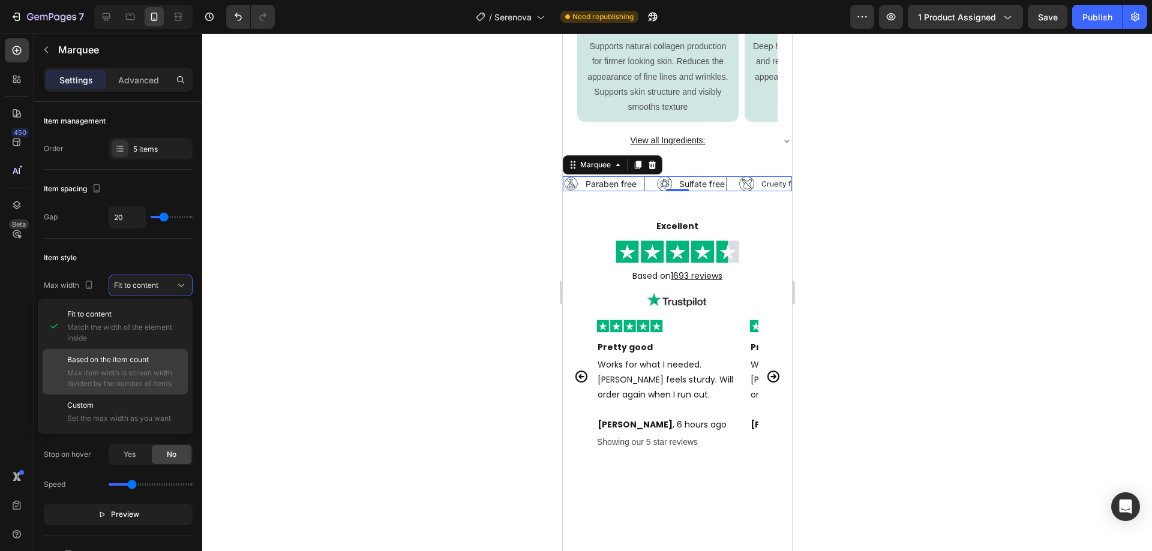
click at [150, 386] on span "Max item width is screen width divided by the number of items" at bounding box center [124, 379] width 115 height 22
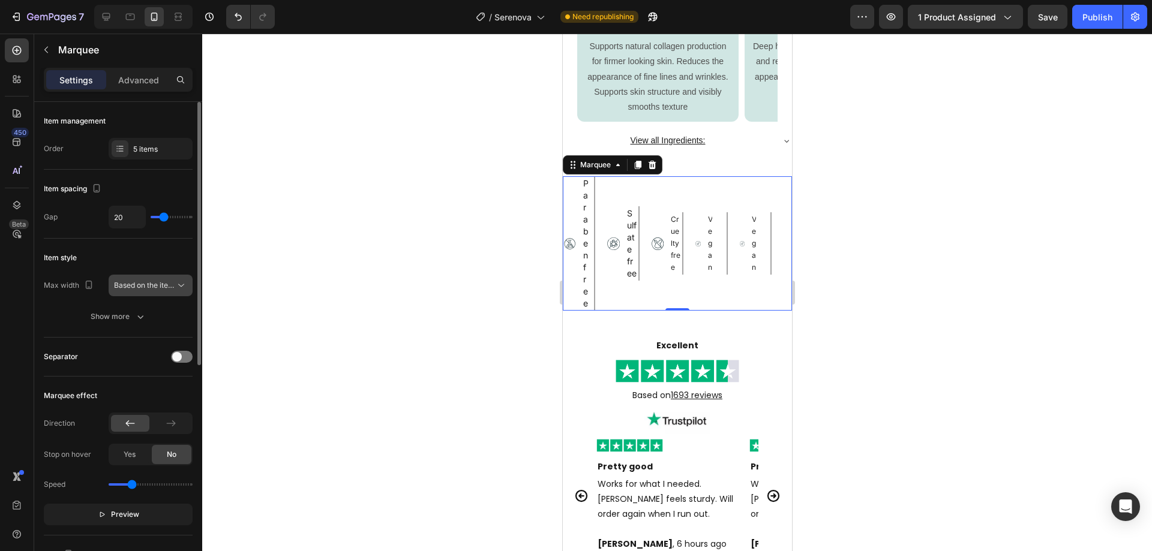
click at [173, 286] on span "Based on the item count" at bounding box center [155, 285] width 82 height 9
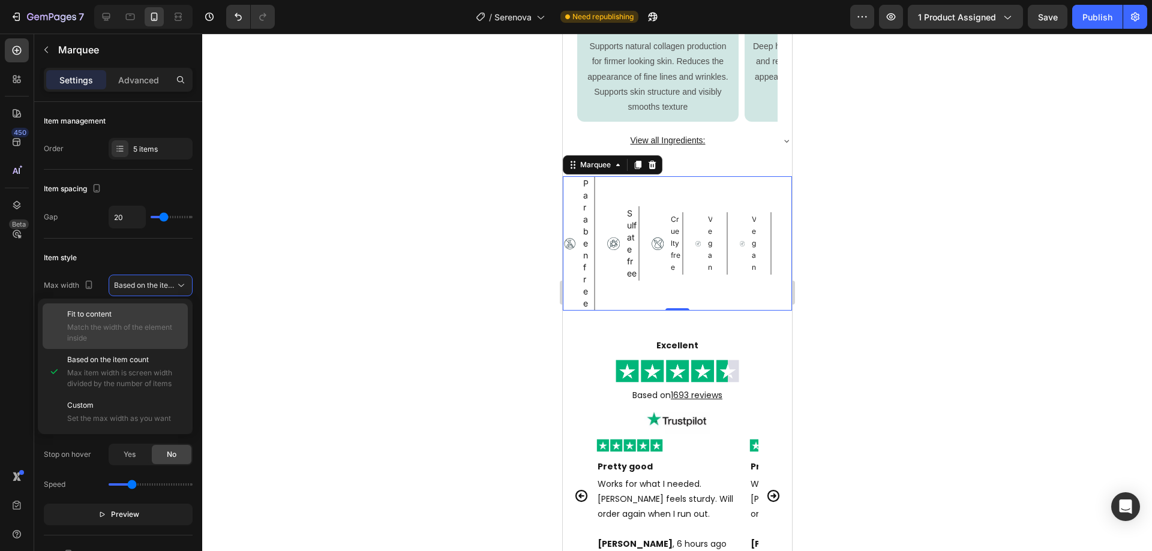
click at [167, 322] on div "Fit to content Match the width of the element inside" at bounding box center [124, 326] width 115 height 35
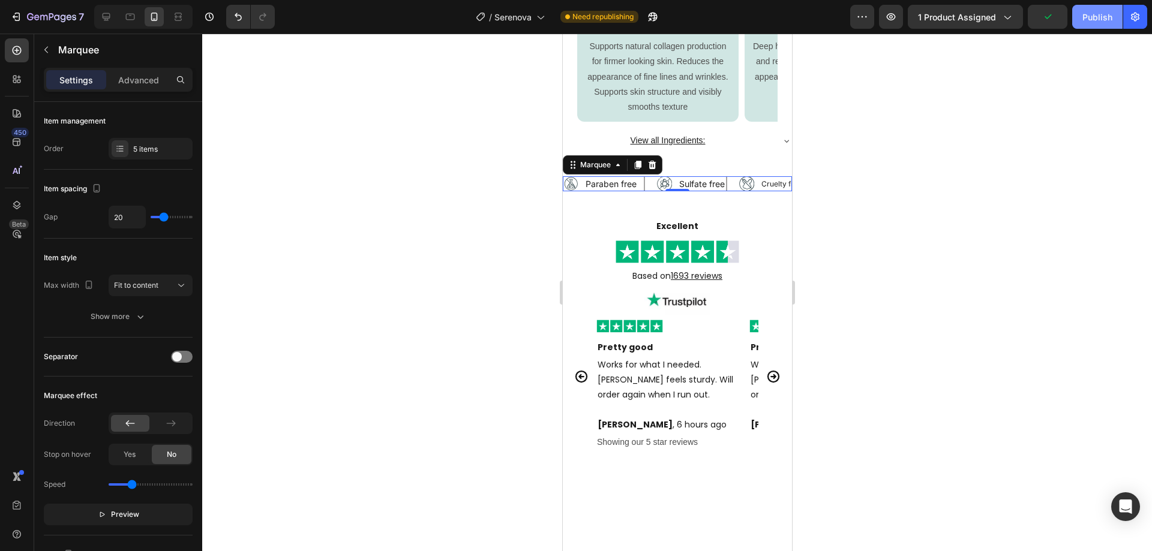
click at [1087, 20] on div "Publish" at bounding box center [1097, 17] width 30 height 13
click at [632, 190] on p "Paraben free" at bounding box center [610, 184] width 51 height 12
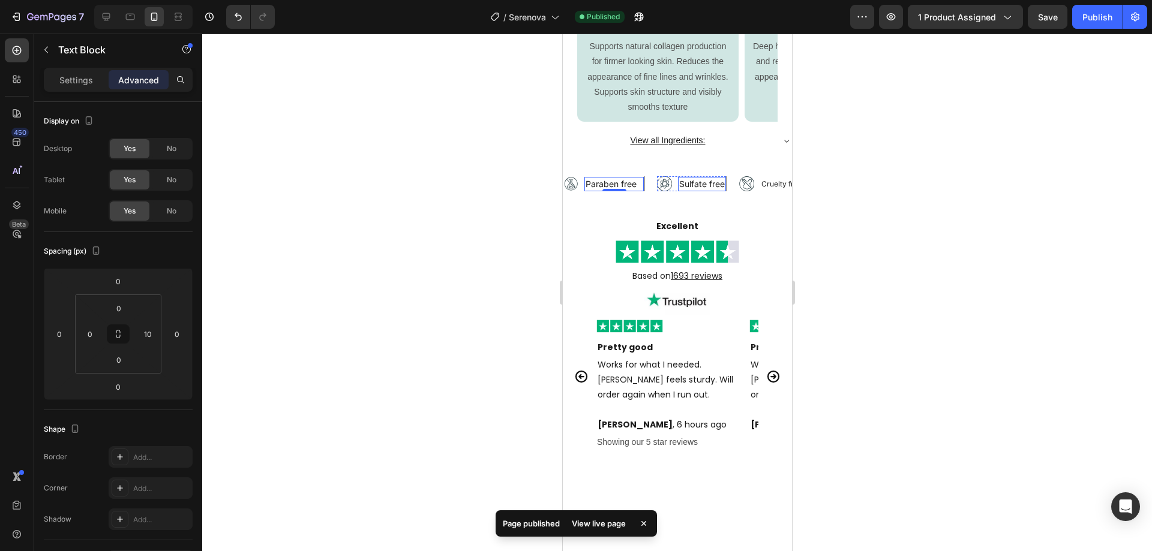
click at [699, 190] on p "Sulfate free" at bounding box center [702, 184] width 46 height 12
click at [623, 190] on p "Paraben free" at bounding box center [610, 184] width 51 height 12
click at [152, 331] on input "10" at bounding box center [148, 334] width 18 height 18
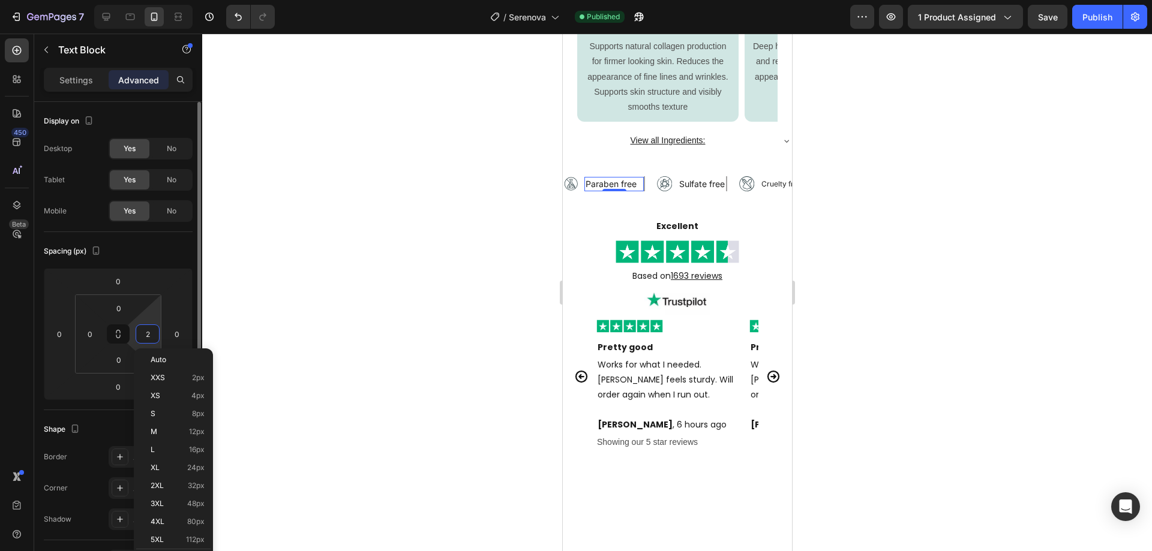
type input "20"
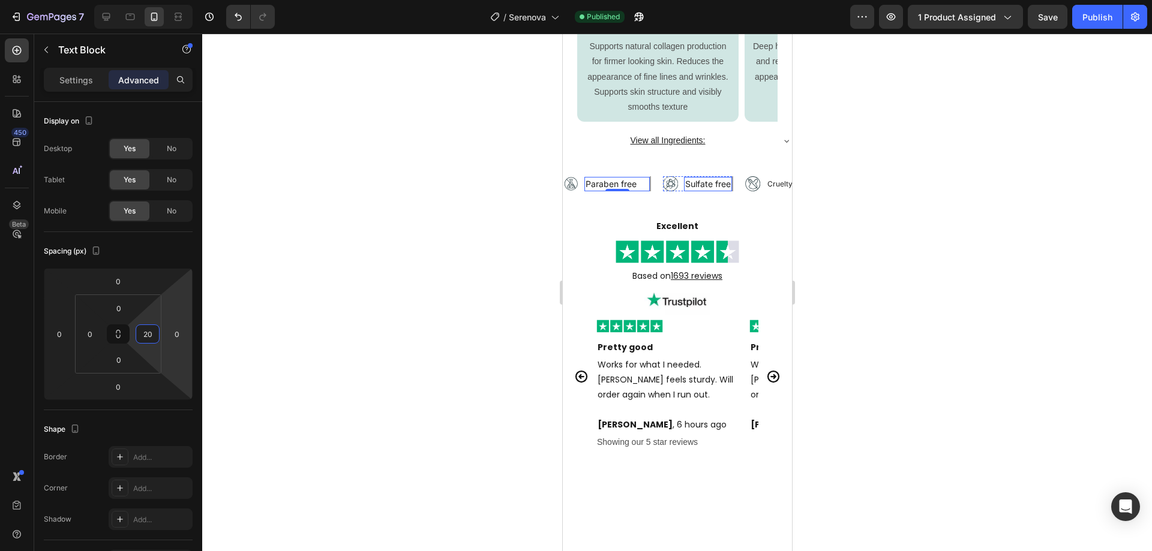
click at [724, 190] on p "Sulfate free" at bounding box center [708, 184] width 46 height 12
click at [149, 335] on input "0" at bounding box center [148, 334] width 18 height 18
type input "020"
click at [780, 190] on p "Cruelty free" at bounding box center [799, 184] width 41 height 12
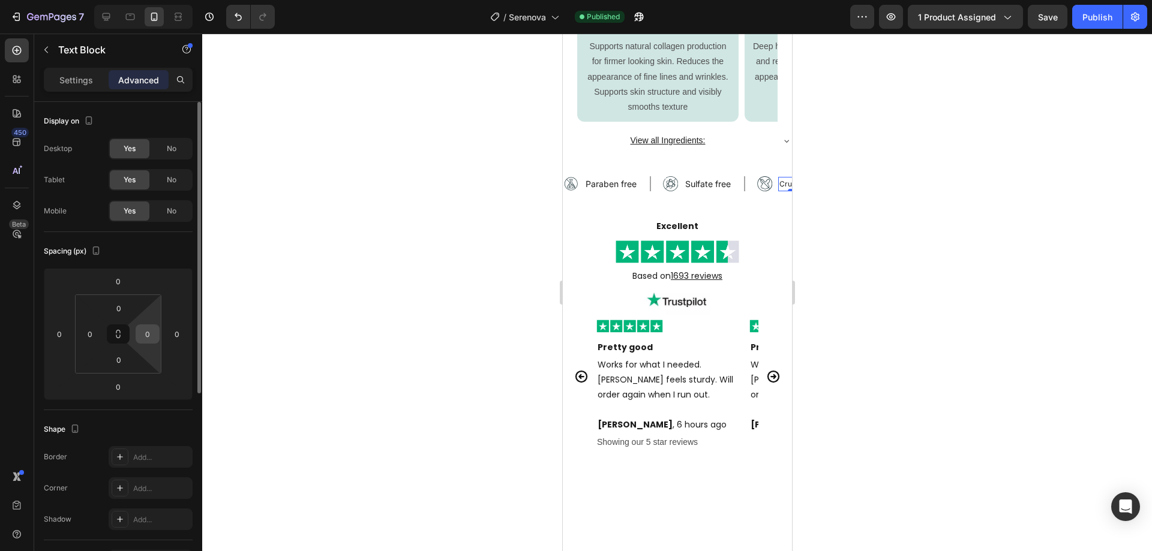
click at [153, 335] on input "0" at bounding box center [148, 334] width 18 height 18
type input "20"
click at [0, 0] on div "Spacing (px) 0 0 0 0 0 0 0 20" at bounding box center [0, 0] width 0 height 0
click at [1097, 22] on div "Publish" at bounding box center [1097, 17] width 30 height 13
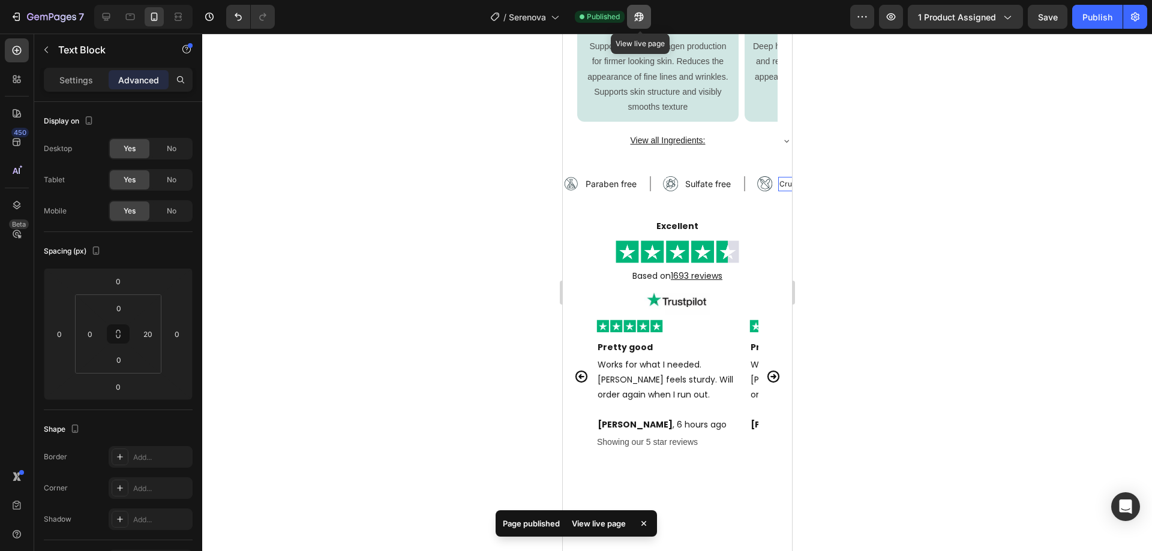
click at [640, 16] on icon "button" at bounding box center [639, 17] width 12 height 12
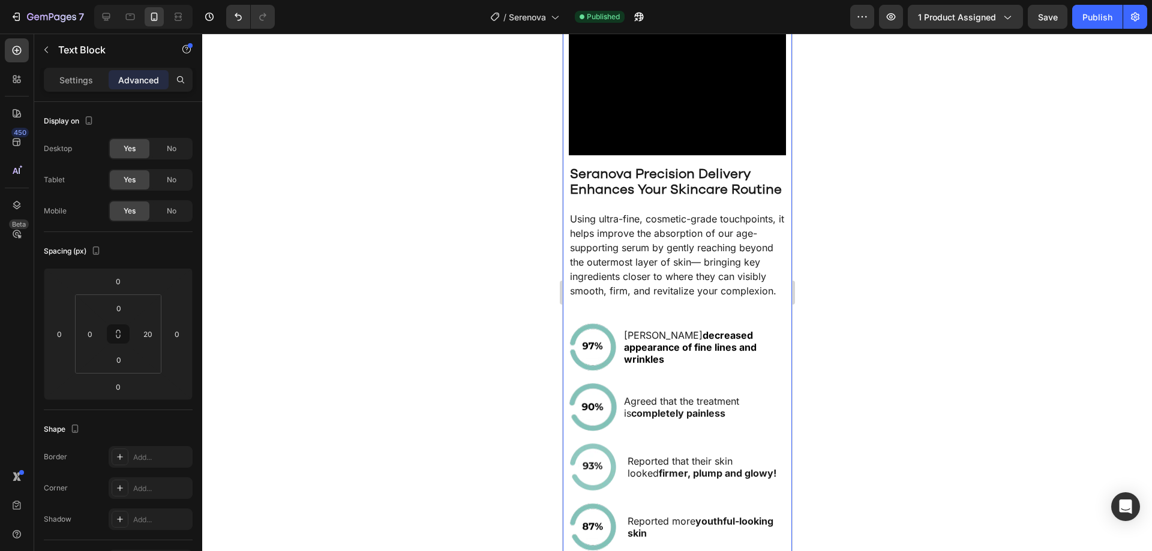
scroll to position [1741, 0]
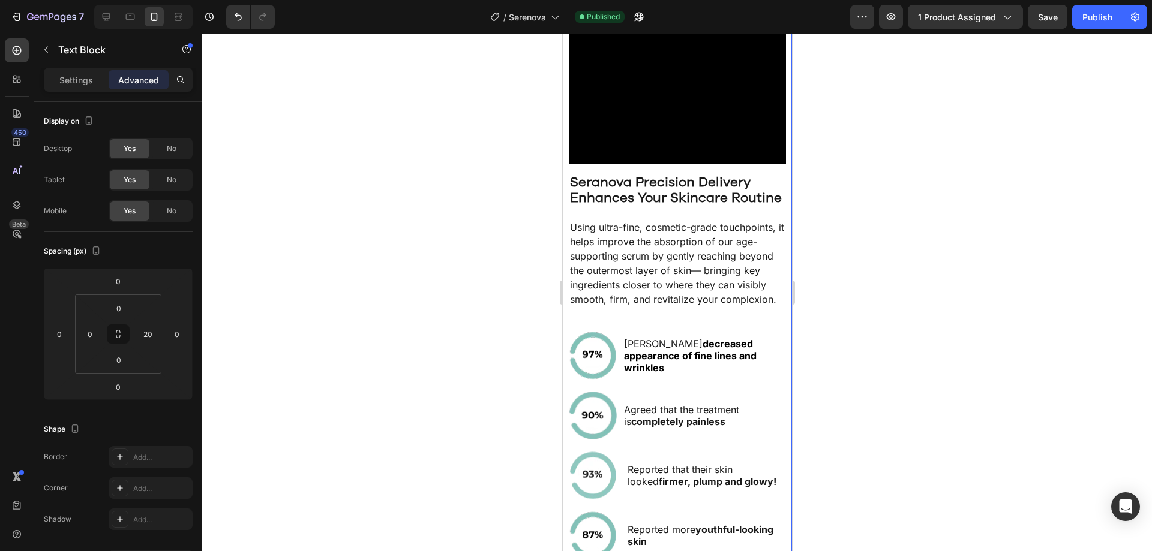
click at [685, 302] on h2 "Using ultra-fine, cosmetic-grade touchpoints, it helps improve the absorption o…" at bounding box center [676, 263] width 217 height 89
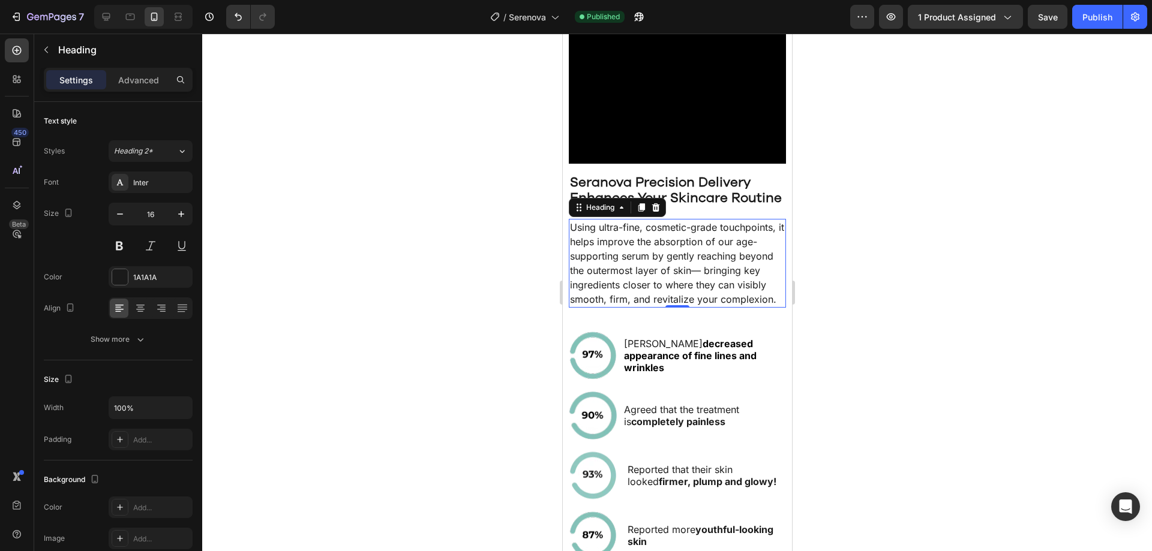
scroll to position [1681, 0]
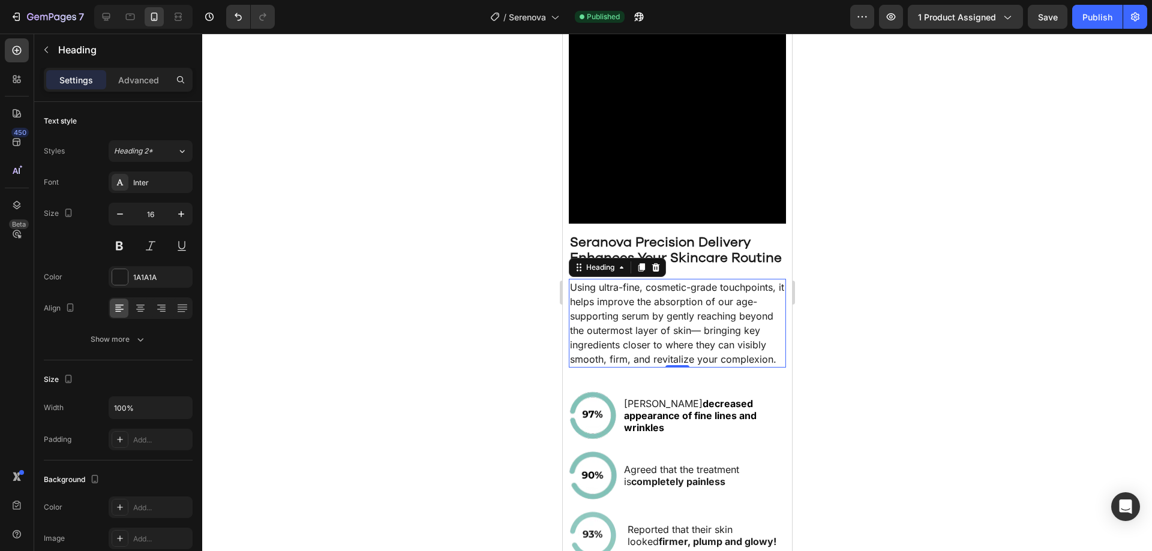
click at [649, 331] on h2 "Using ultra-fine, cosmetic-grade touchpoints, it helps improve the absorption o…" at bounding box center [676, 323] width 217 height 89
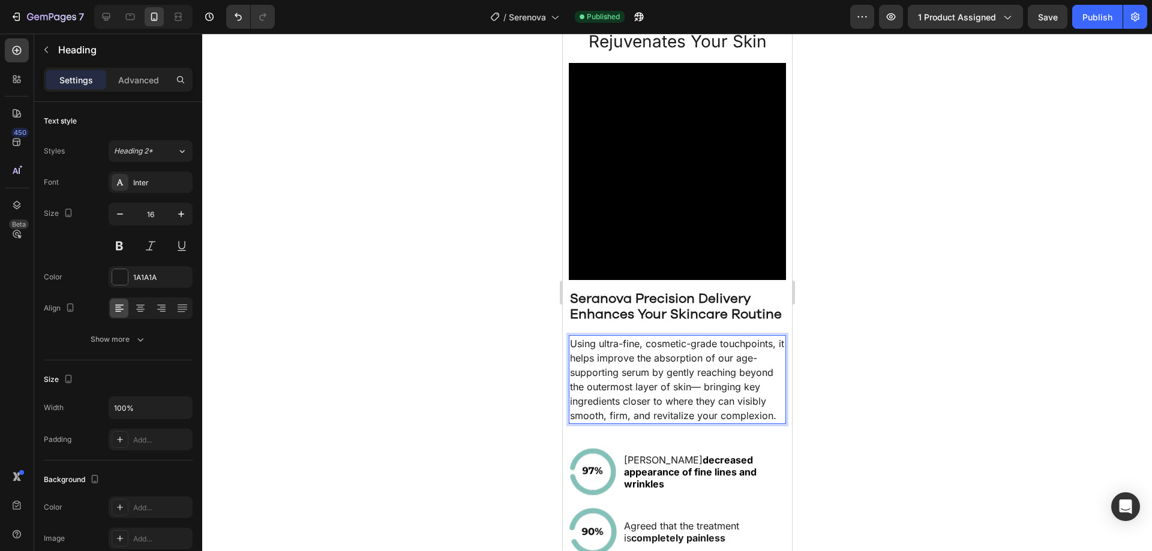
scroll to position [1621, 0]
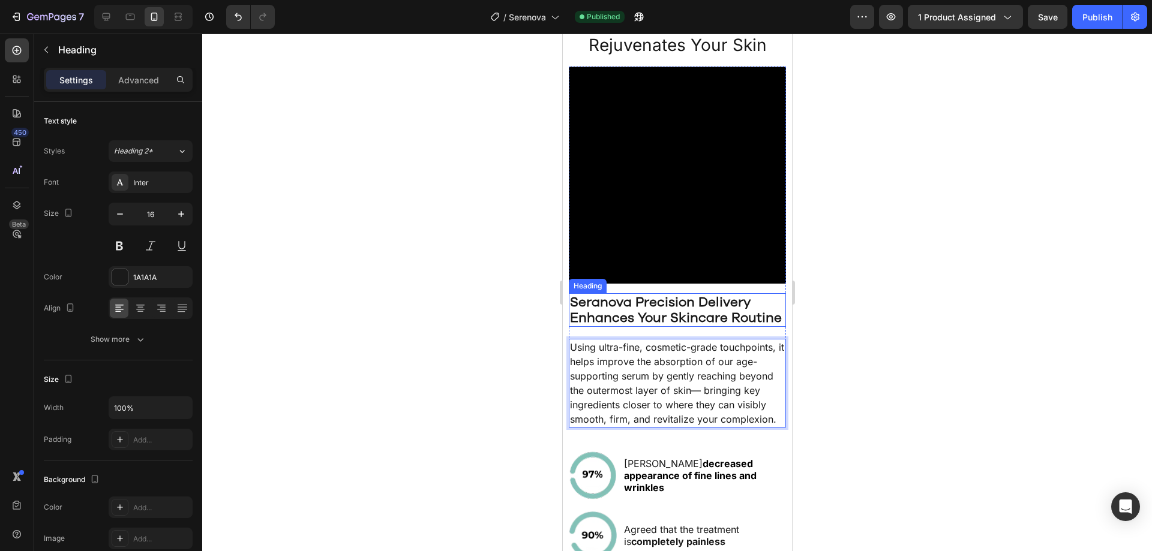
click at [673, 327] on h2 "Seranova Precision Delivery Enhances Your Skincare Routine" at bounding box center [676, 310] width 217 height 34
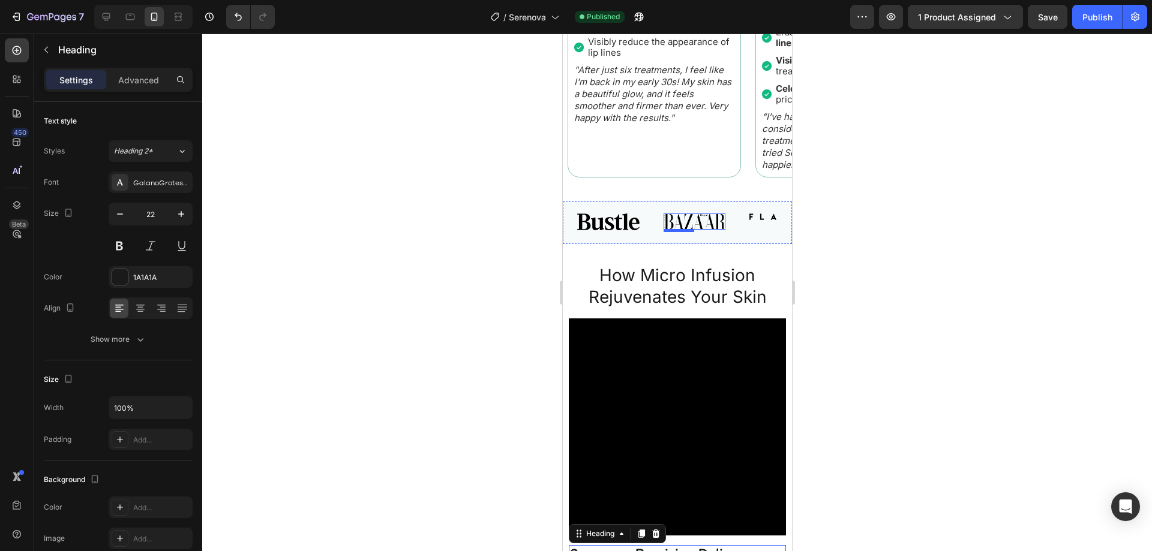
scroll to position [1141, 0]
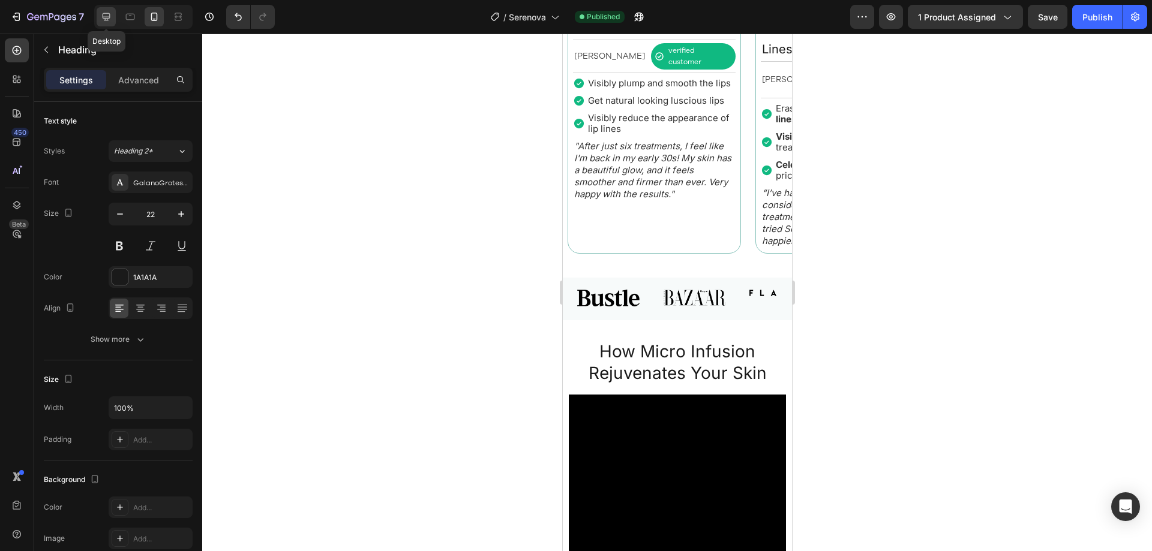
click at [112, 13] on icon at bounding box center [106, 17] width 12 height 12
type input "32"
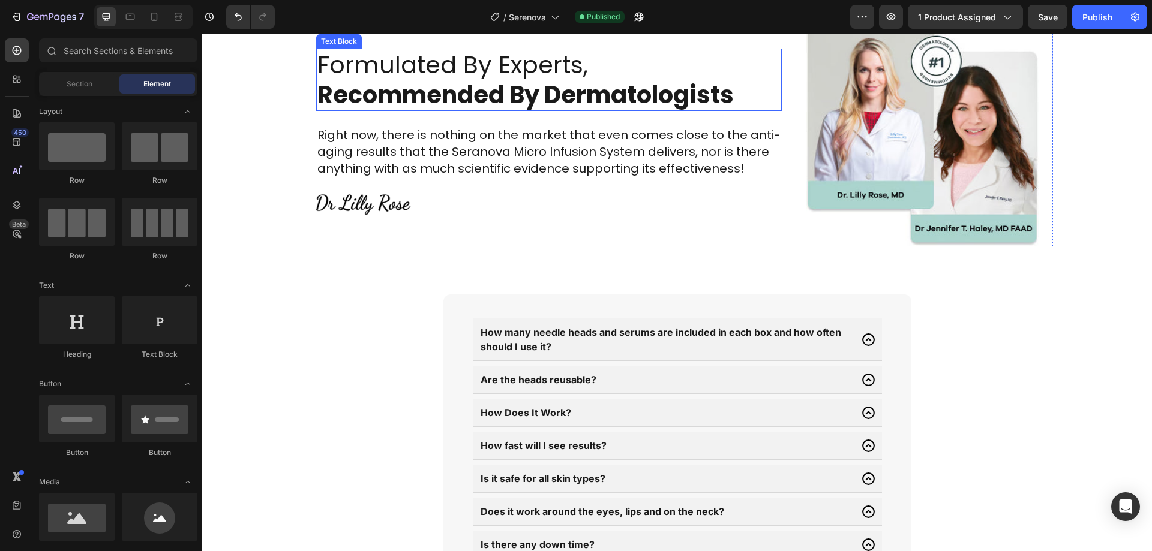
scroll to position [4643, 0]
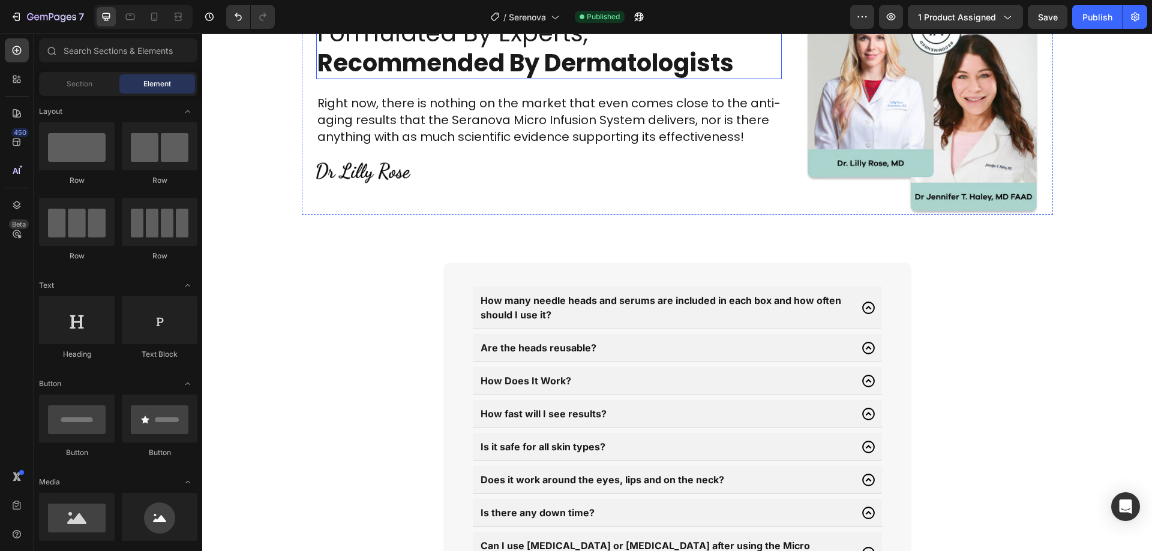
click at [503, 80] on strong "Recommended By Dermatologists" at bounding box center [525, 63] width 416 height 34
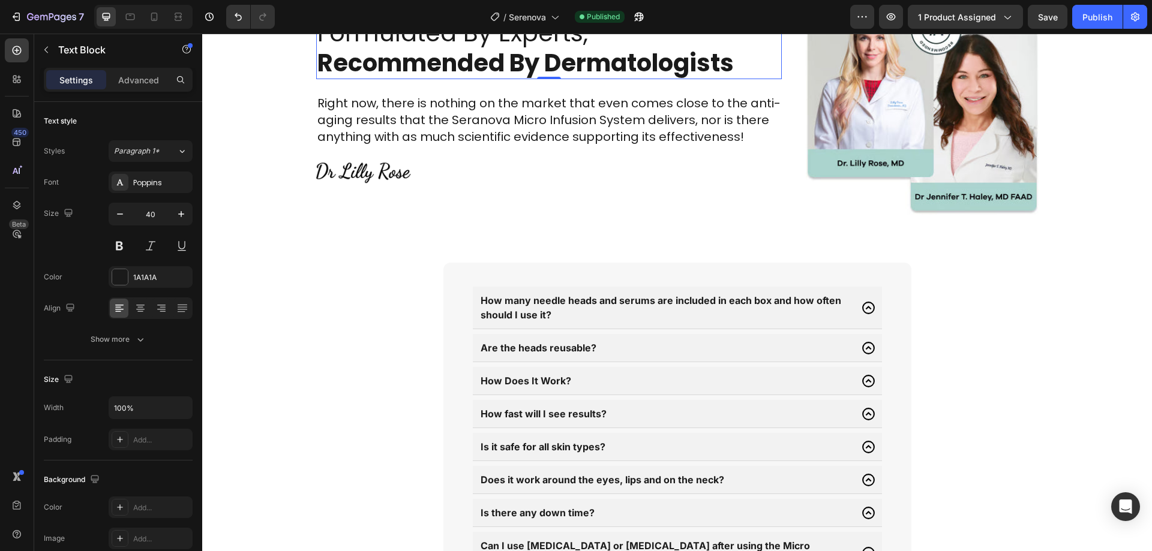
click at [392, 10] on icon at bounding box center [397, 6] width 10 height 10
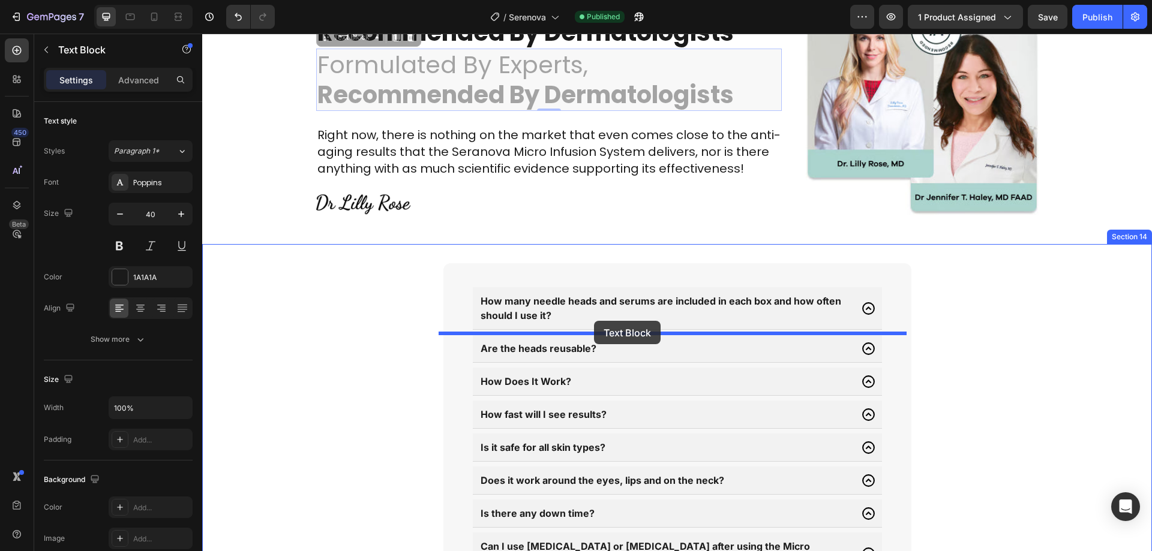
drag, startPoint x: 351, startPoint y: 107, endPoint x: 594, endPoint y: 321, distance: 323.9
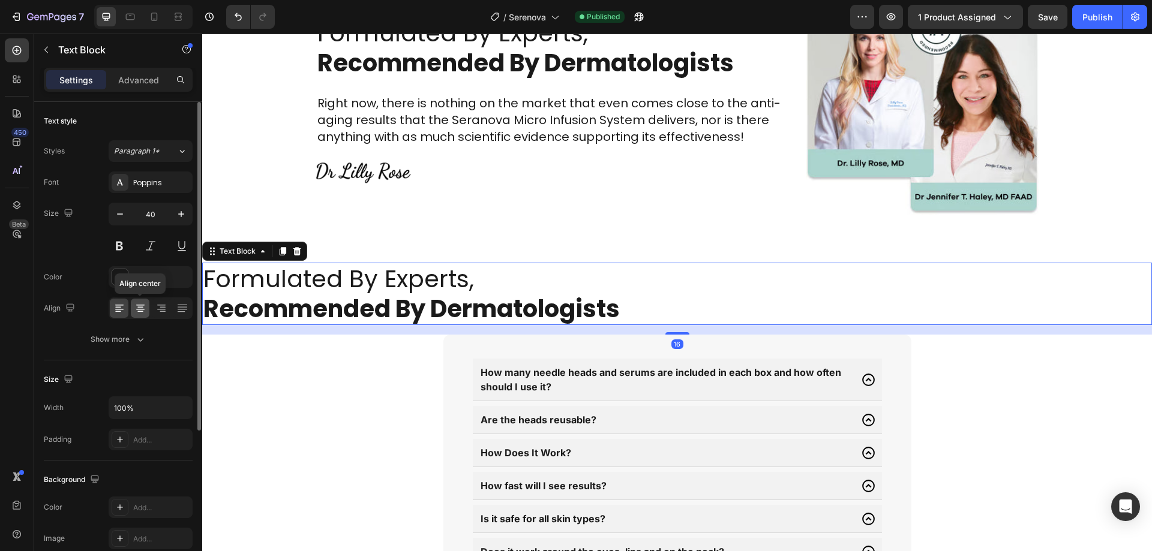
click at [143, 310] on icon at bounding box center [140, 308] width 12 height 12
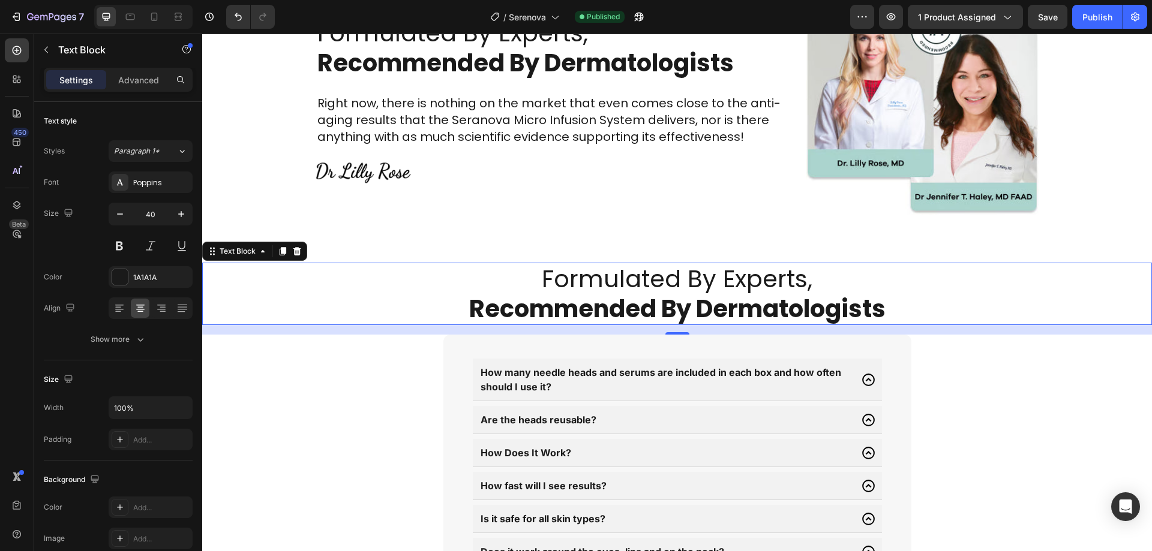
click at [597, 326] on strong "Recommended By Dermatologists" at bounding box center [677, 309] width 416 height 34
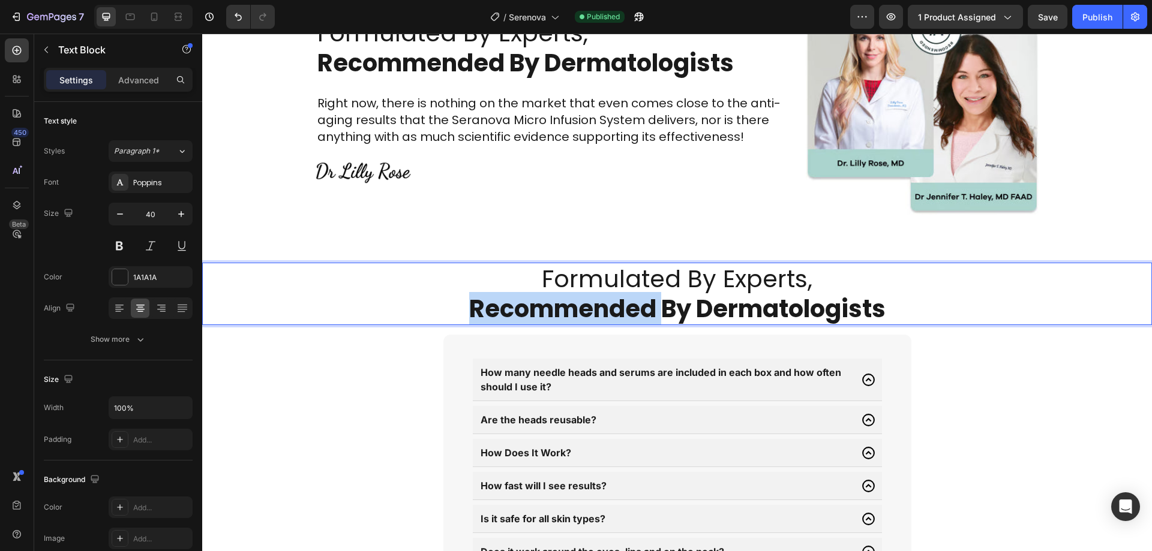
click at [597, 326] on strong "Recommended By Dermatologists" at bounding box center [677, 309] width 416 height 34
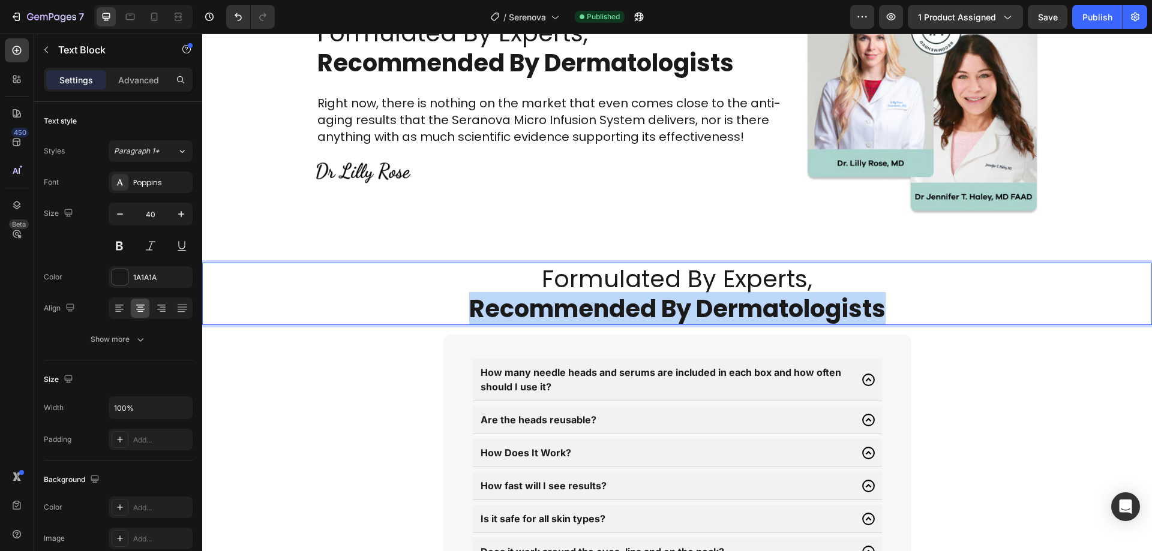
click at [597, 326] on strong "Recommended By Dermatologists" at bounding box center [677, 309] width 416 height 34
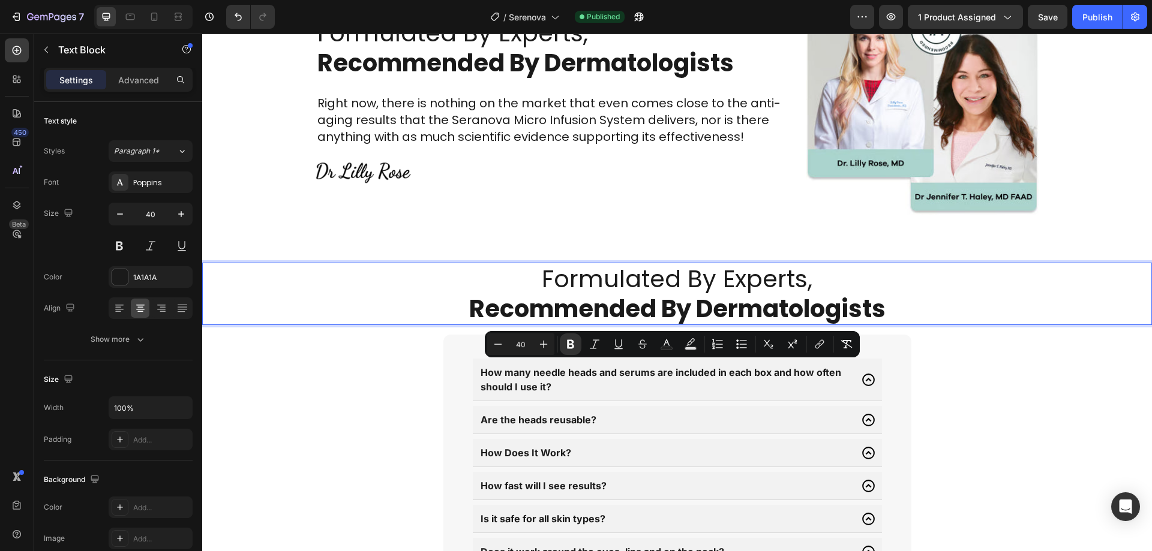
scroll to position [1, 0]
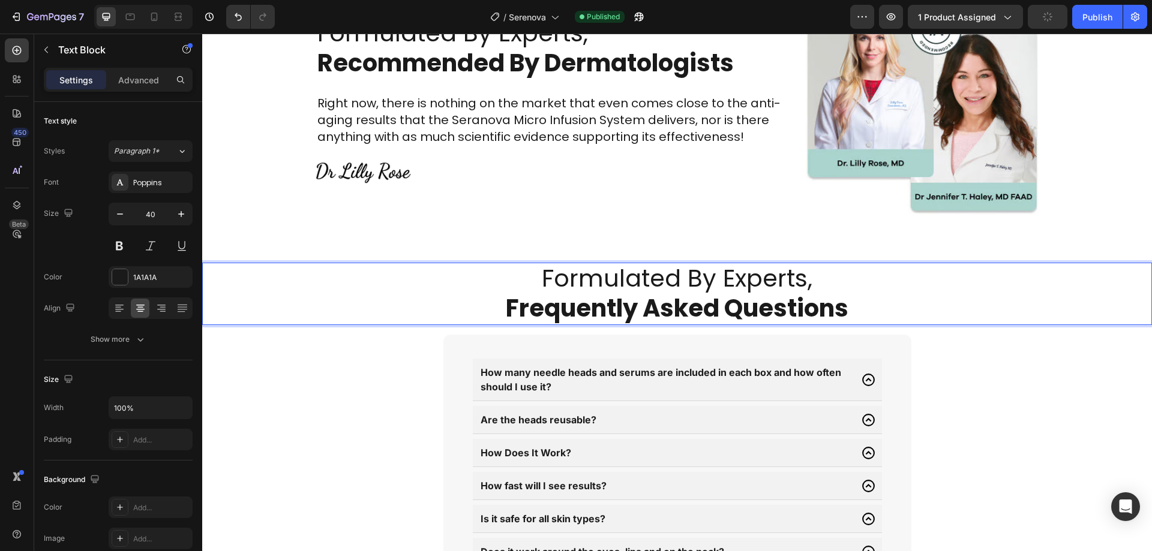
click at [506, 325] on strong "Frequently Asked Questions" at bounding box center [677, 309] width 343 height 34
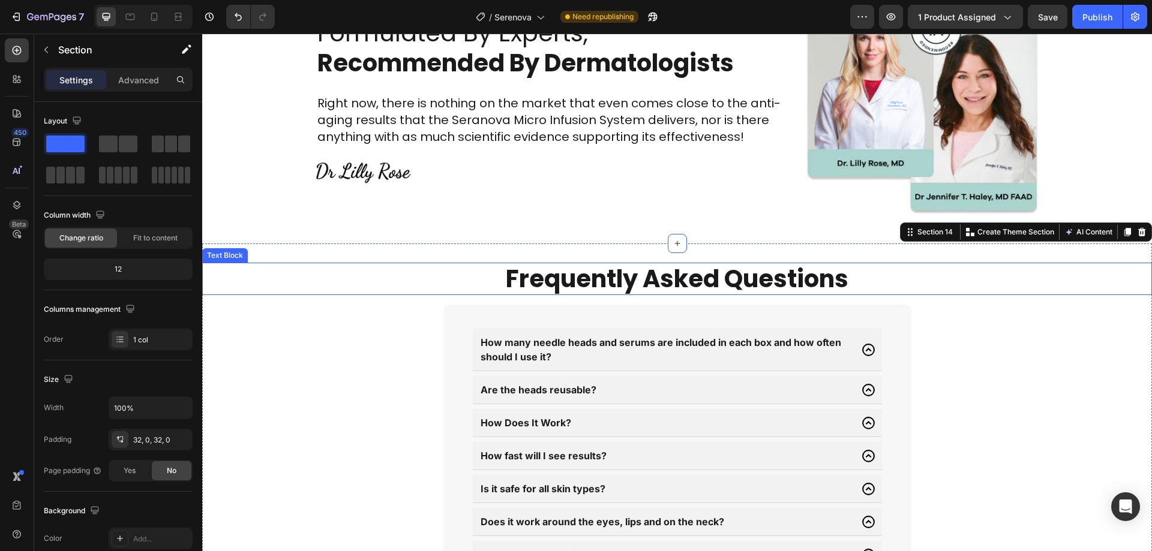
click at [452, 294] on p "Frequently Asked Questions" at bounding box center [676, 279] width 947 height 30
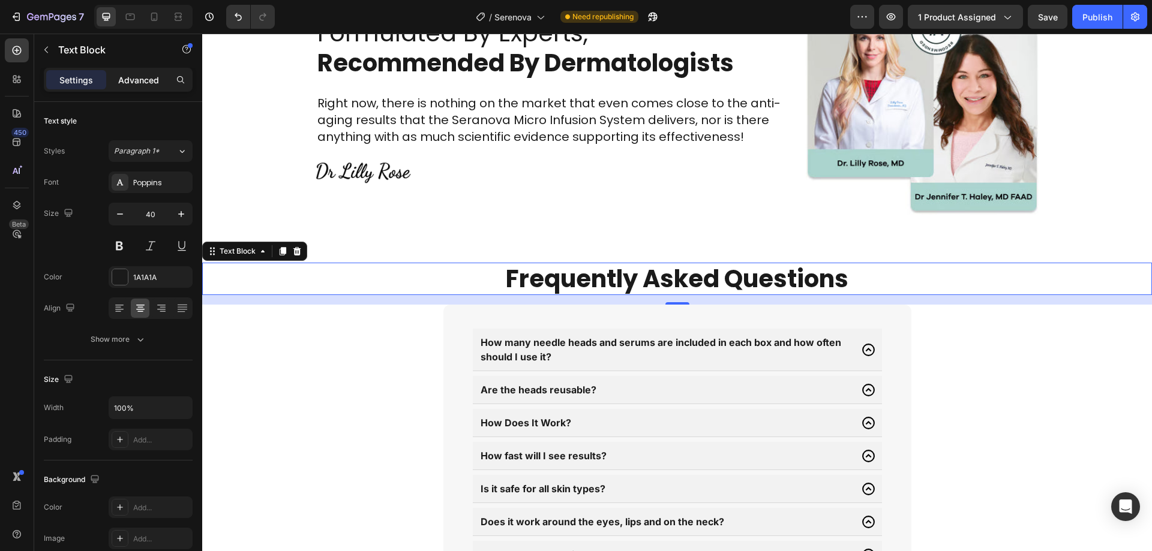
click at [138, 80] on p "Advanced" at bounding box center [138, 80] width 41 height 13
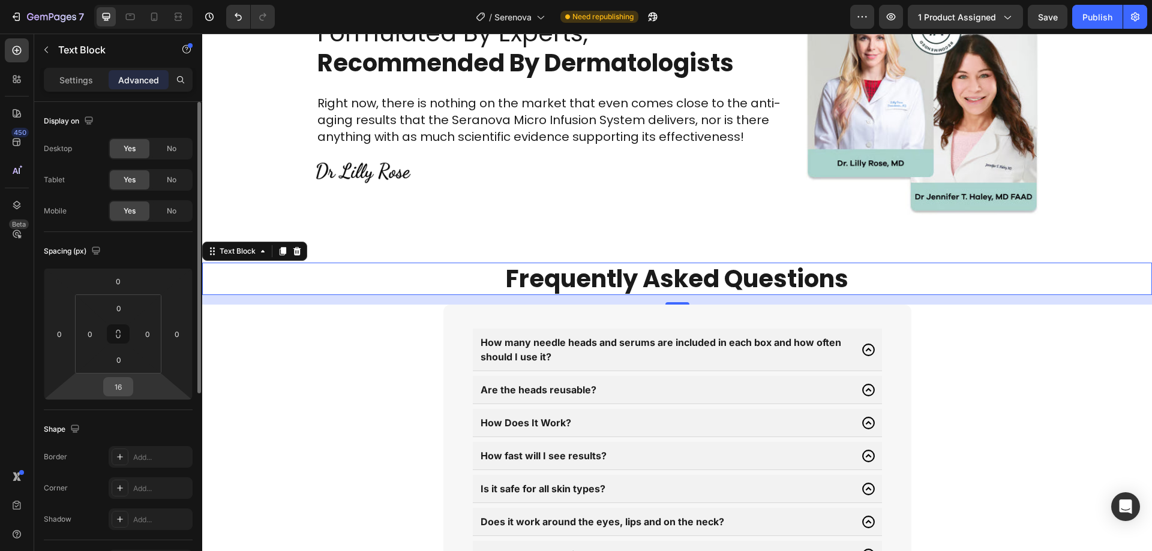
click at [123, 386] on input "16" at bounding box center [118, 387] width 24 height 18
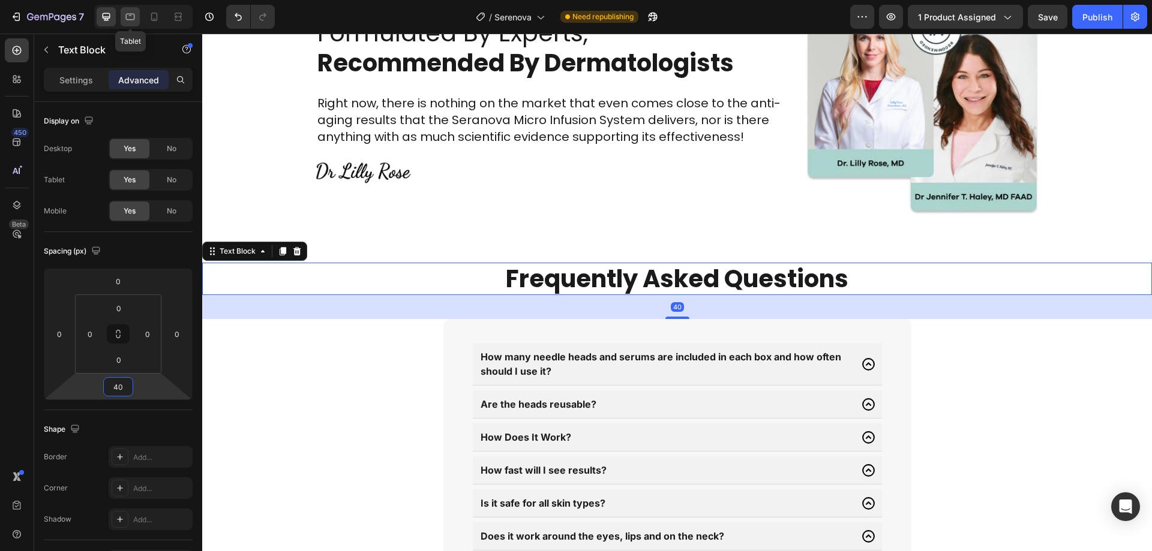
type input "40"
click at [130, 16] on icon at bounding box center [130, 17] width 9 height 7
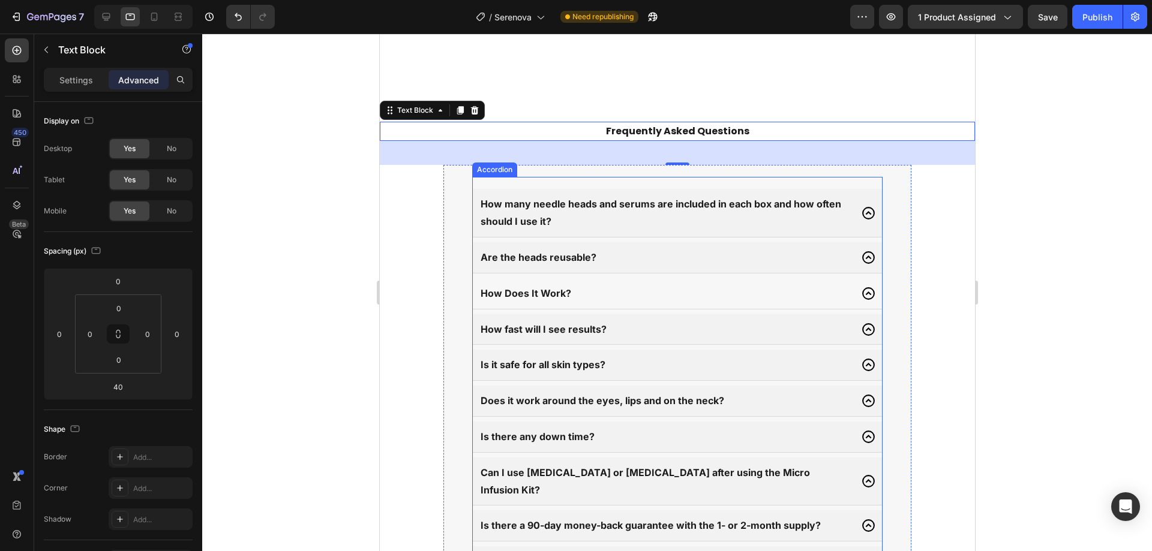
scroll to position [4269, 0]
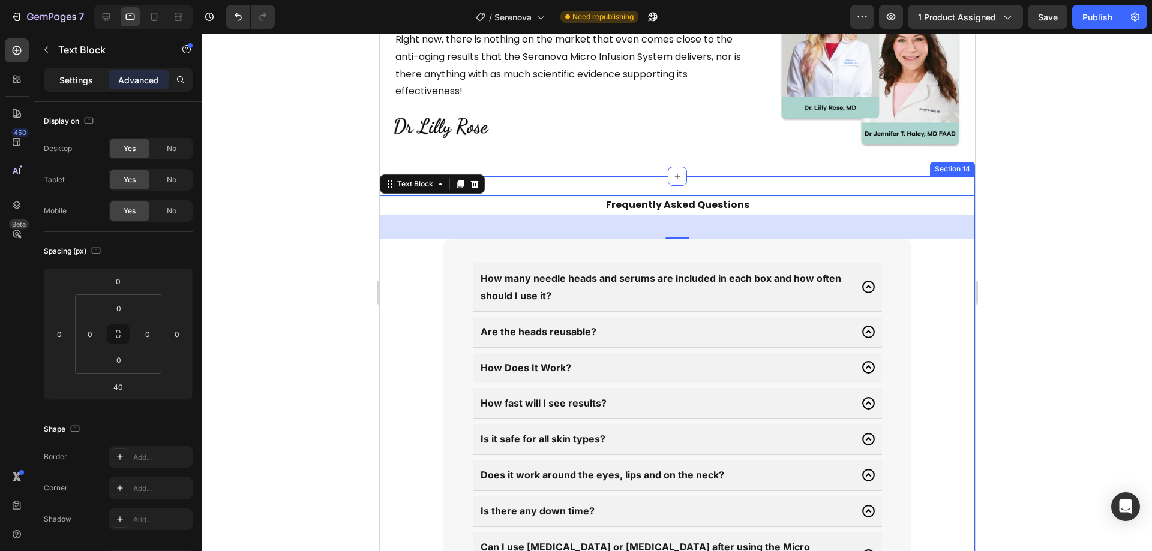
click at [95, 71] on div "Settings" at bounding box center [76, 79] width 60 height 19
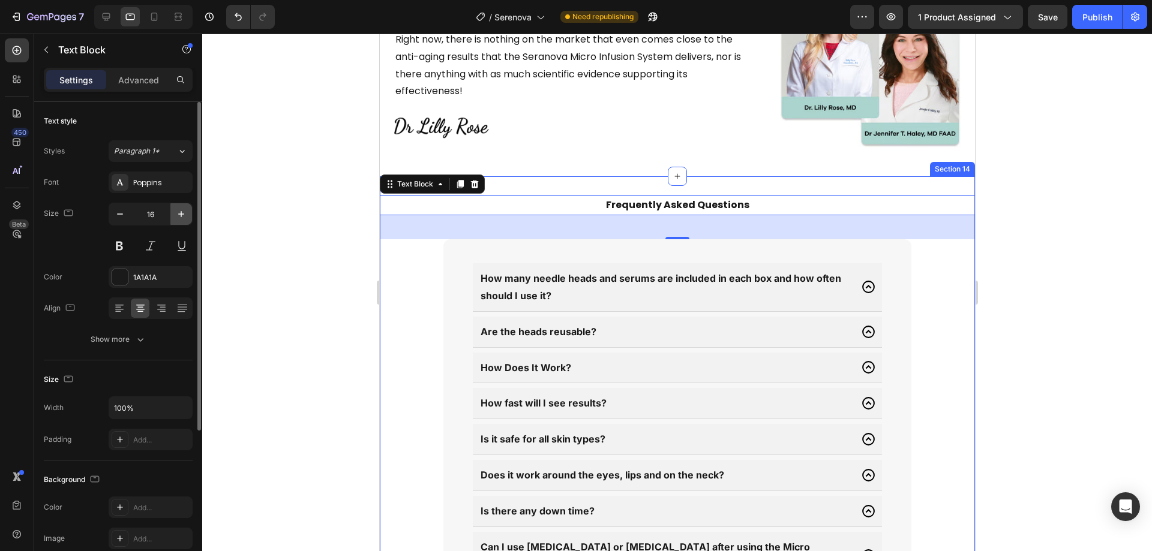
click at [182, 209] on icon "button" at bounding box center [181, 214] width 12 height 12
click at [179, 209] on icon "button" at bounding box center [181, 214] width 12 height 12
click at [179, 210] on icon "button" at bounding box center [181, 214] width 12 height 12
click at [178, 211] on icon "button" at bounding box center [181, 214] width 12 height 12
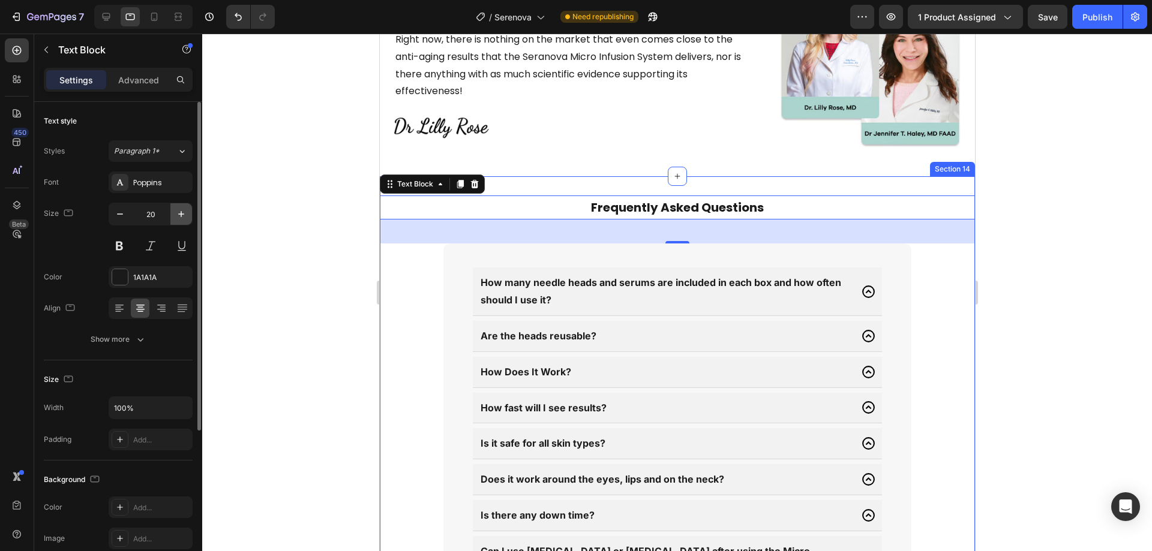
click at [178, 211] on icon "button" at bounding box center [181, 214] width 12 height 12
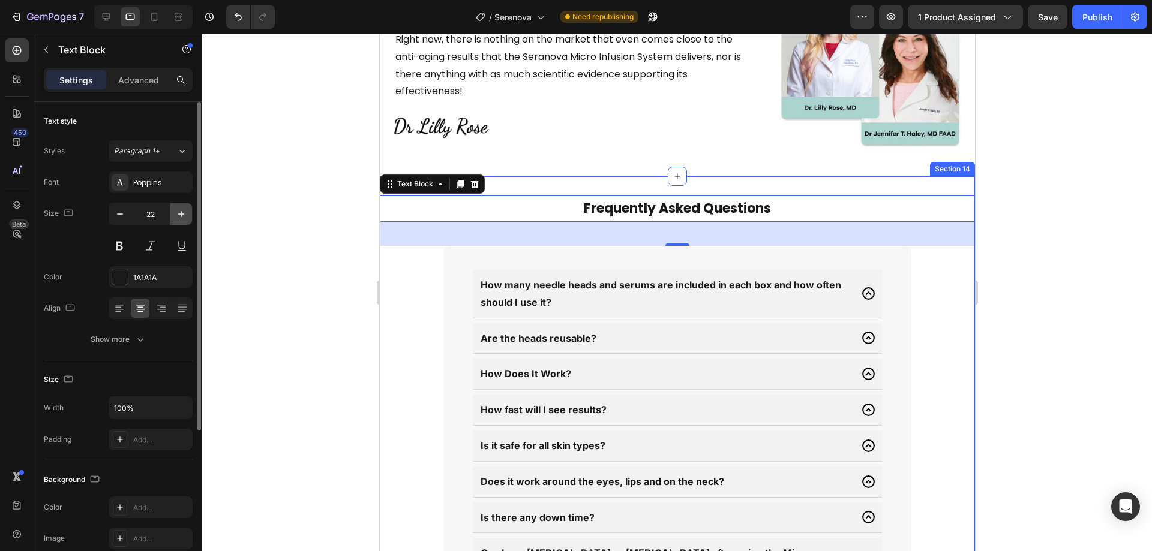
click at [178, 211] on icon "button" at bounding box center [181, 214] width 12 height 12
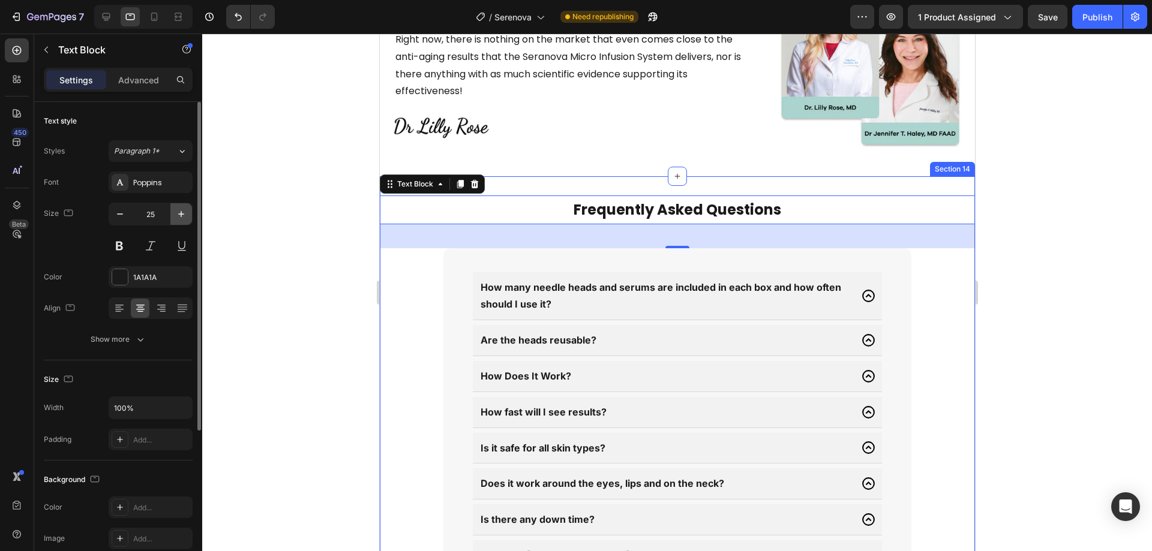
click at [178, 211] on icon "button" at bounding box center [181, 214] width 12 height 12
click at [178, 209] on icon "button" at bounding box center [181, 214] width 12 height 12
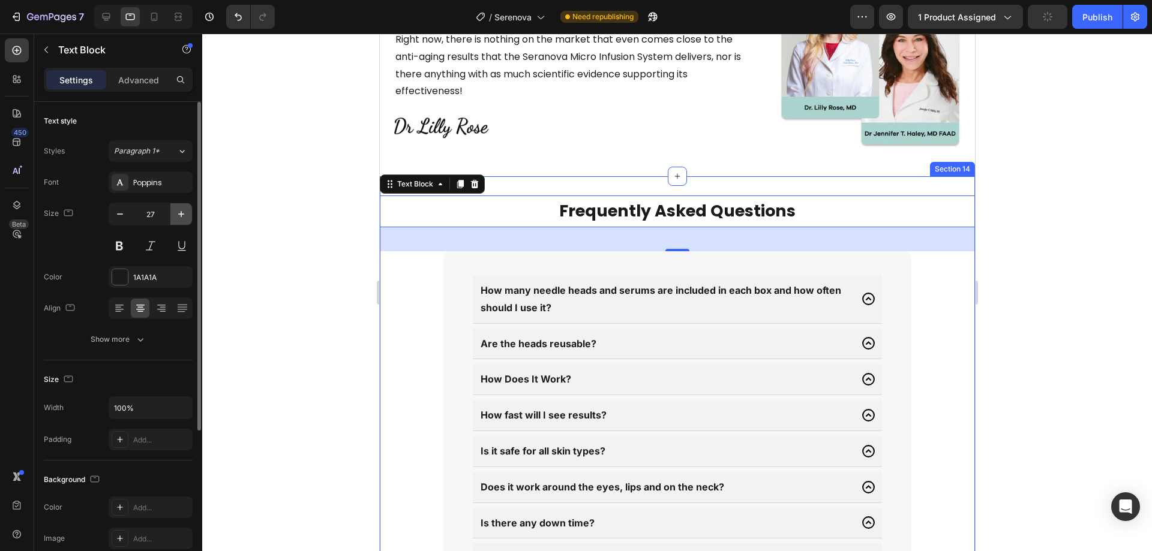
click at [178, 209] on icon "button" at bounding box center [181, 214] width 12 height 12
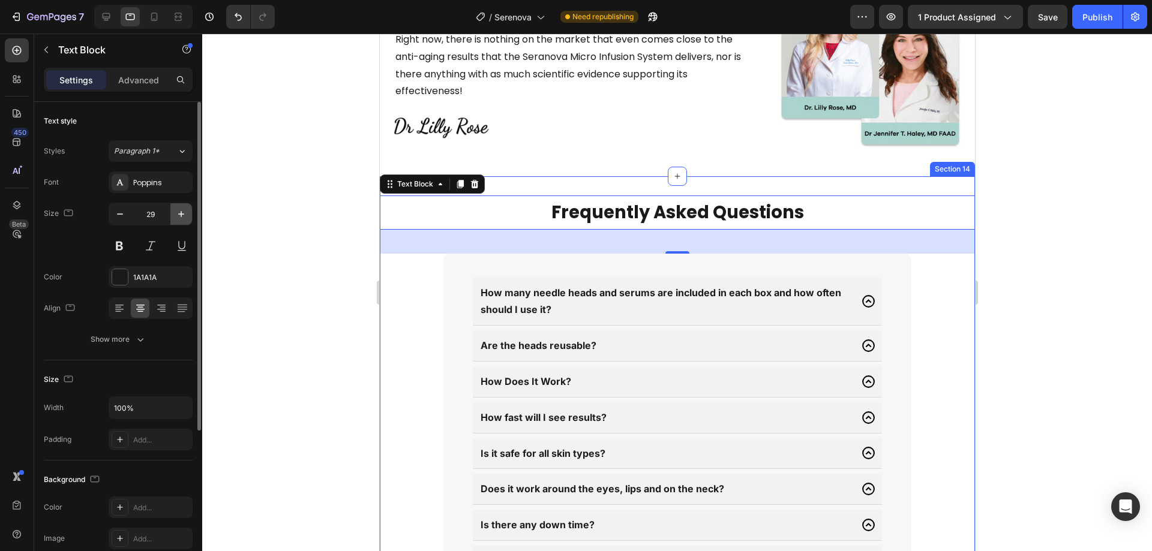
click at [178, 209] on icon "button" at bounding box center [181, 214] width 12 height 12
type input "30"
click at [140, 187] on div "Poppins" at bounding box center [161, 183] width 56 height 11
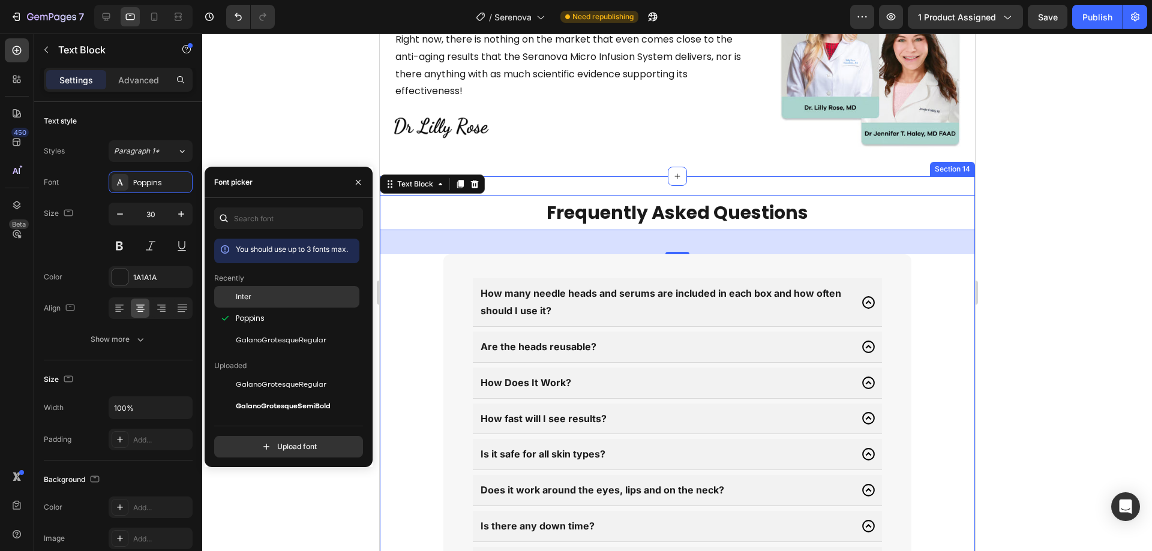
click at [242, 293] on span "Inter" at bounding box center [244, 297] width 16 height 11
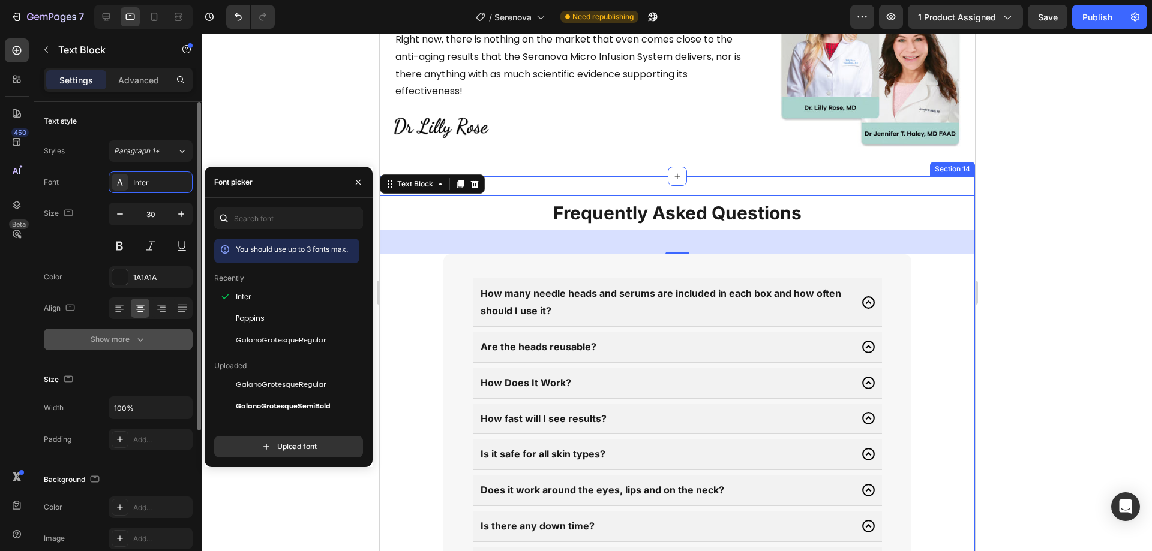
click at [158, 346] on button "Show more" at bounding box center [118, 340] width 149 height 22
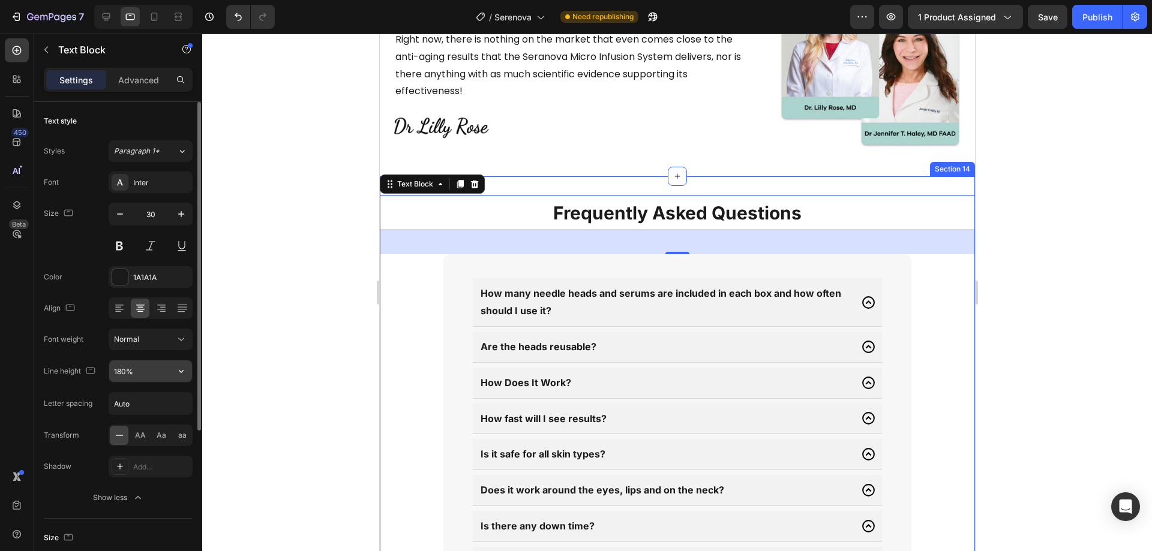
click at [156, 372] on input "180%" at bounding box center [150, 372] width 83 height 22
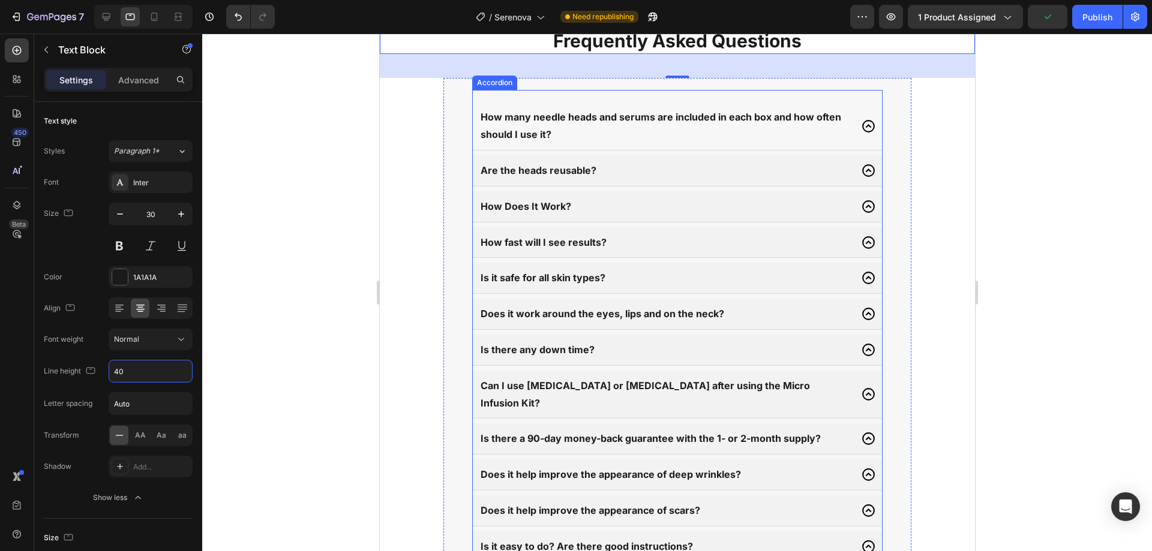
scroll to position [4449, 0]
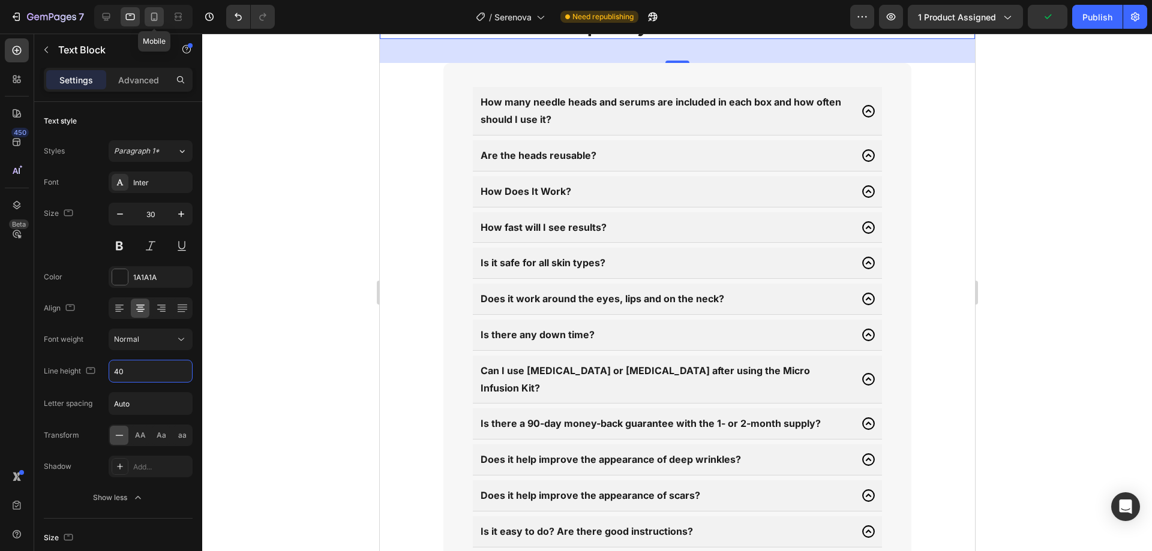
type input "40"
drag, startPoint x: 148, startPoint y: 8, endPoint x: 388, endPoint y: 143, distance: 274.8
click at [149, 8] on div at bounding box center [154, 16] width 19 height 19
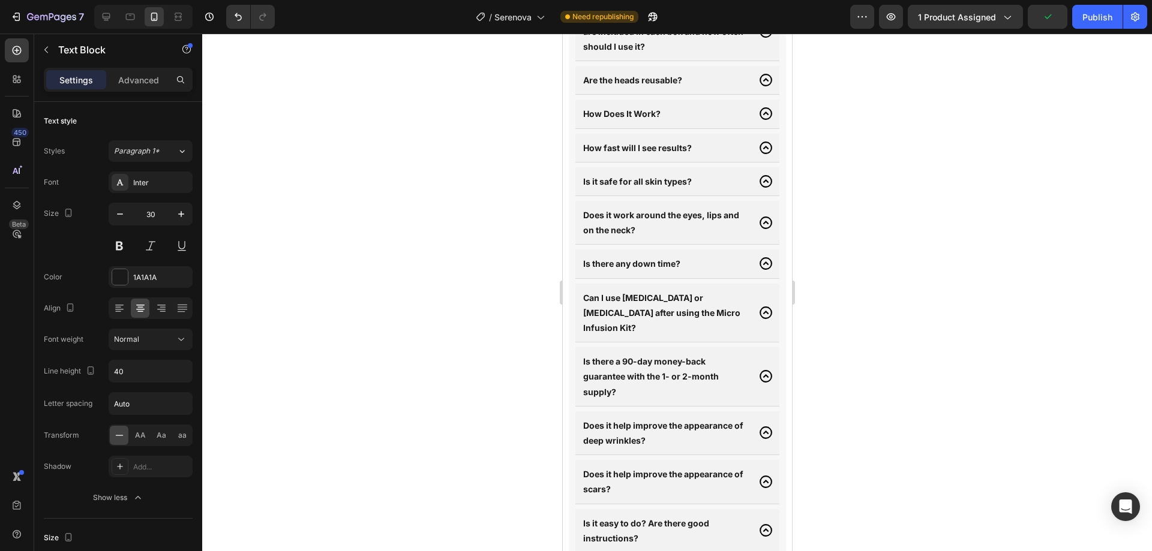
type input "14"
type input "180%"
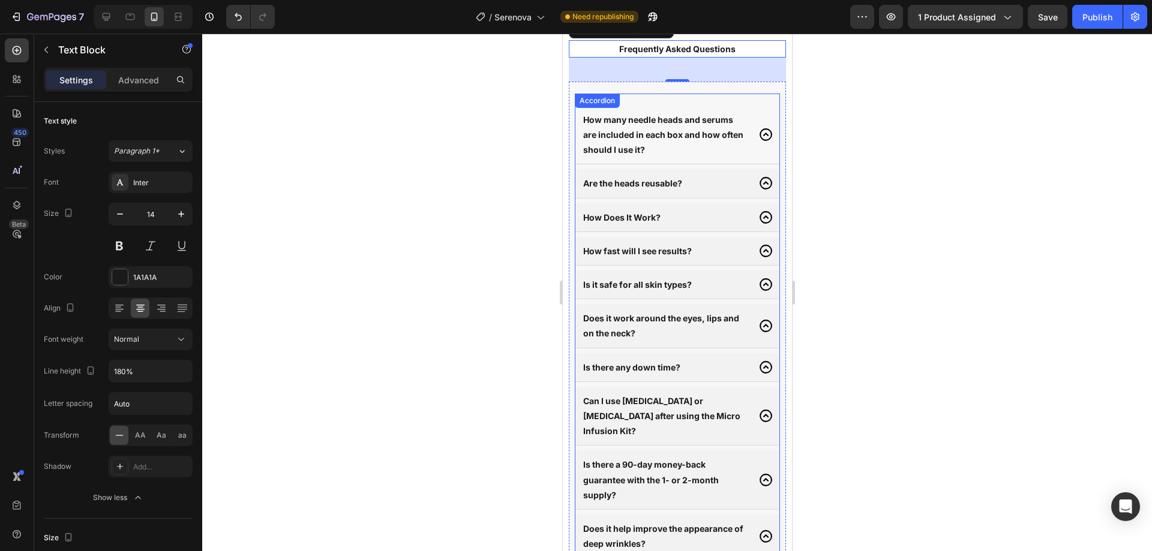
scroll to position [4314, 0]
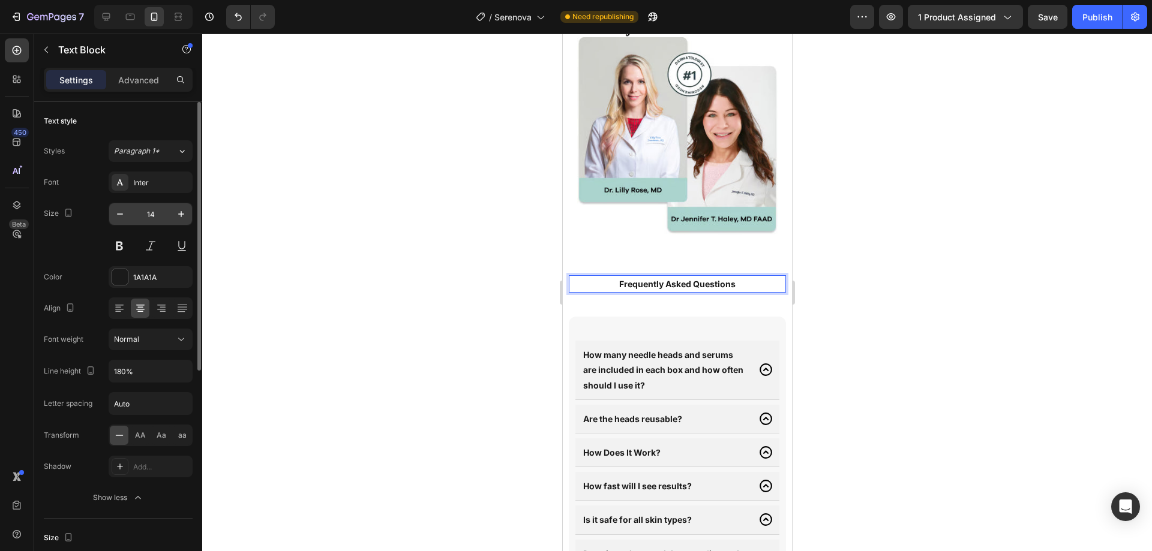
click at [158, 216] on input "14" at bounding box center [151, 214] width 40 height 22
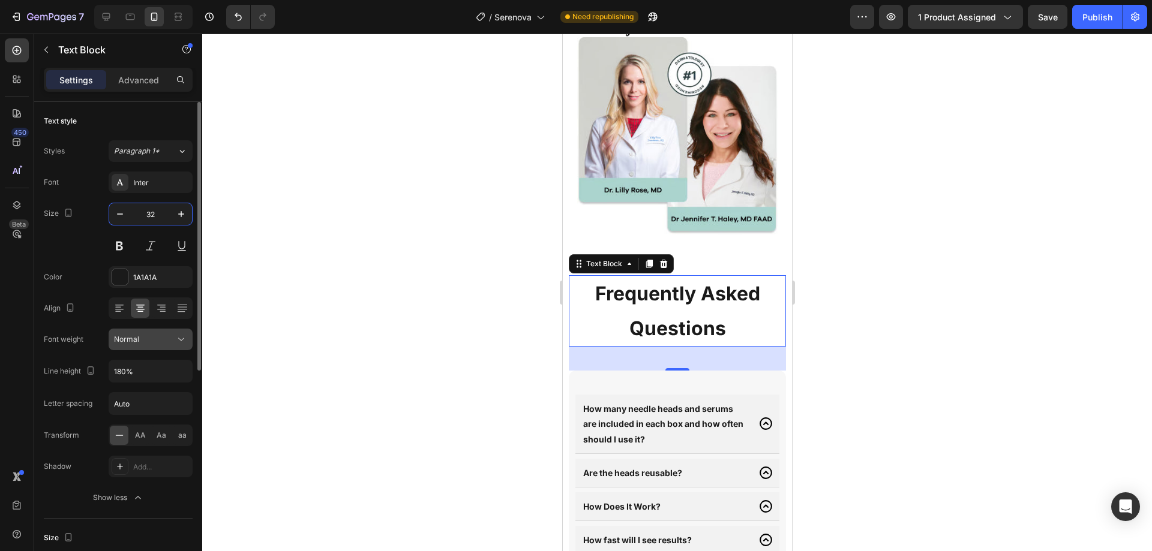
type input "32"
click at [158, 334] on div "Normal" at bounding box center [150, 340] width 73 height 12
click at [160, 341] on div "Normal" at bounding box center [144, 339] width 61 height 11
click at [146, 335] on div "Normal" at bounding box center [144, 339] width 61 height 11
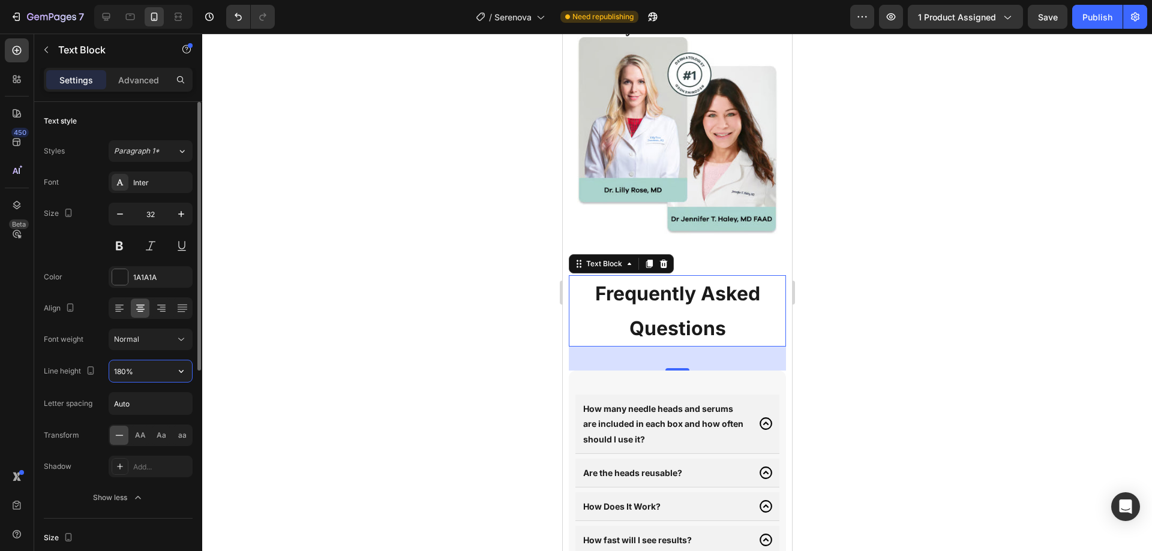
click at [149, 368] on input "180%" at bounding box center [150, 372] width 83 height 22
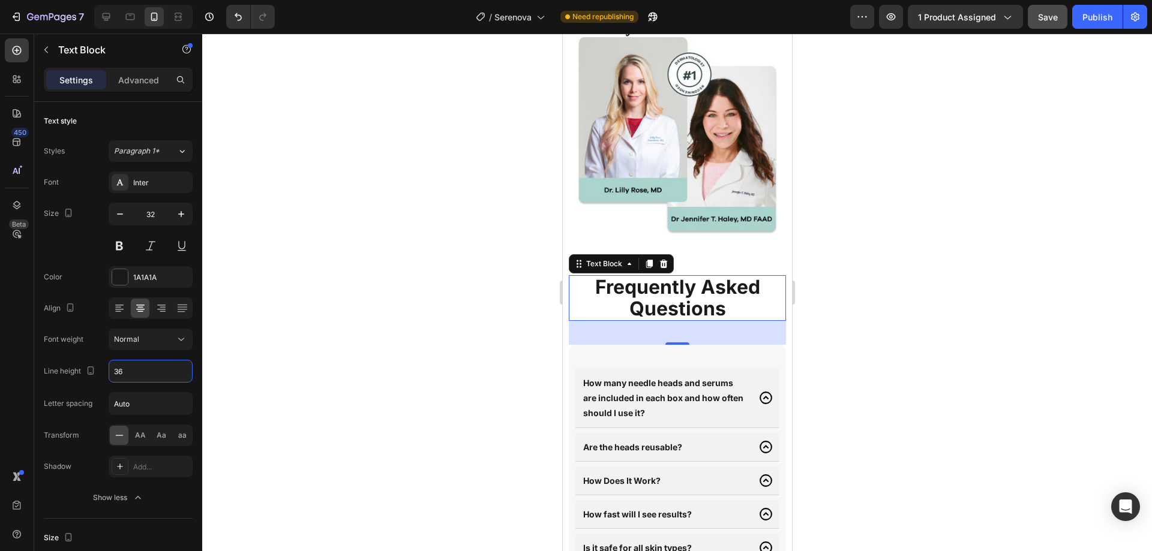
type input "36"
click at [1055, 23] on button "Save" at bounding box center [1048, 17] width 40 height 24
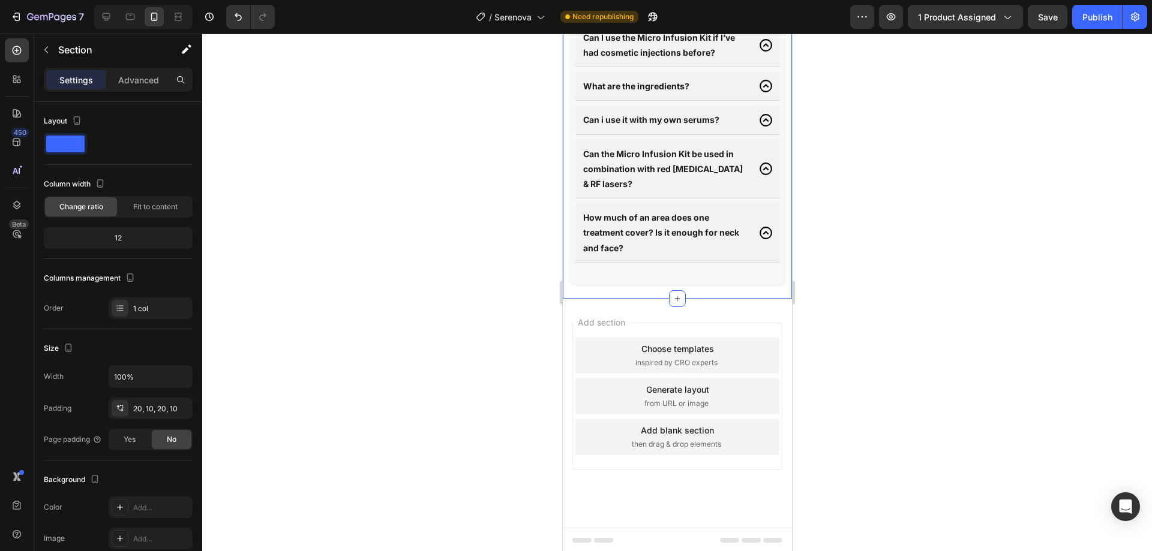
scroll to position [5242, 0]
click at [103, 18] on icon at bounding box center [106, 17] width 12 height 12
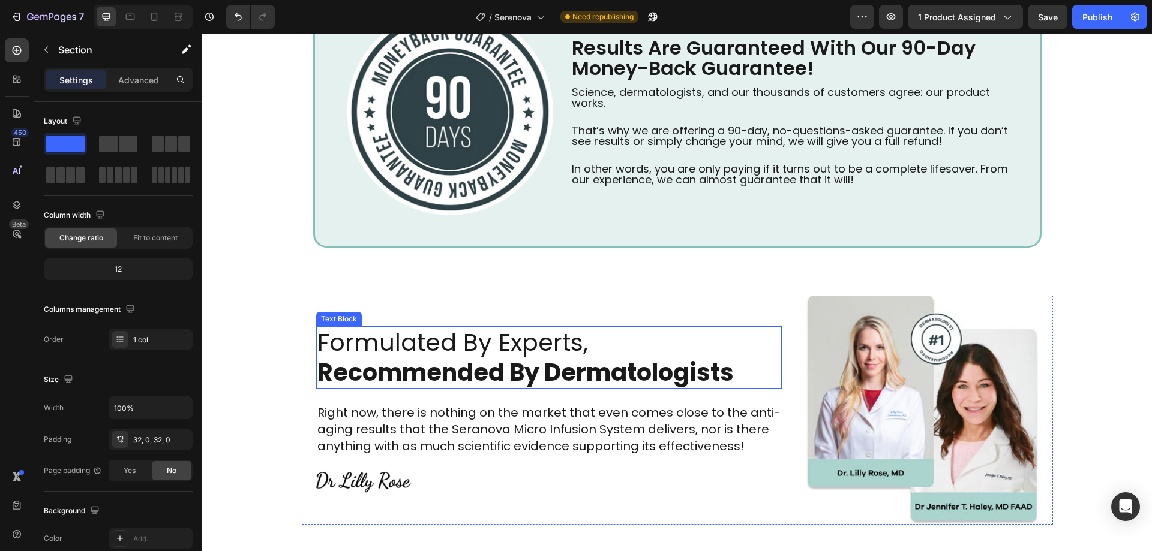
scroll to position [4437, 0]
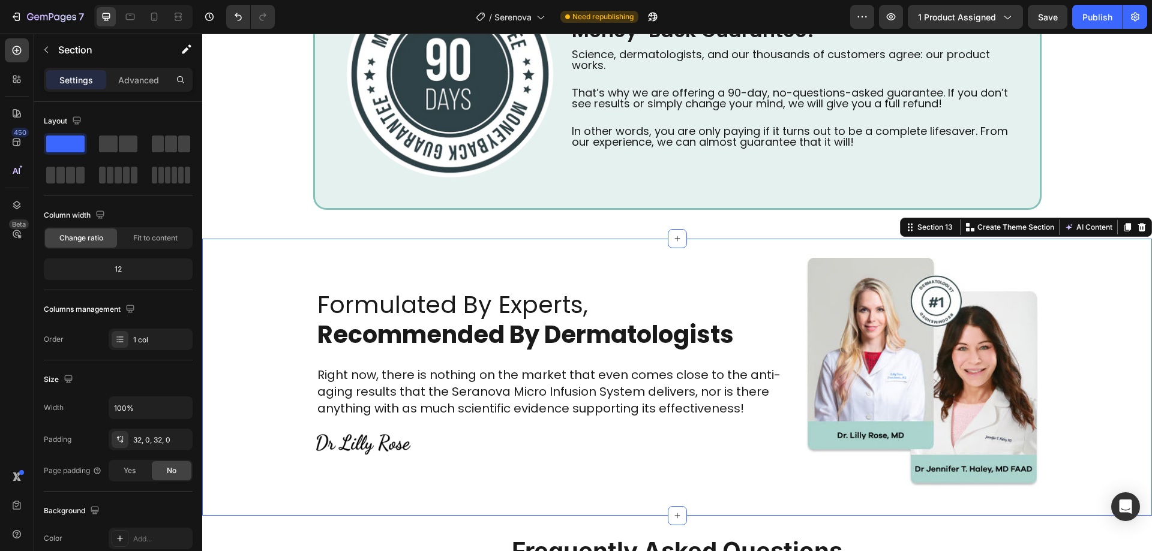
click at [284, 292] on div "Formulated By Experts, Recommended By Dermatologists Text Block Right now, ther…" at bounding box center [677, 377] width 950 height 239
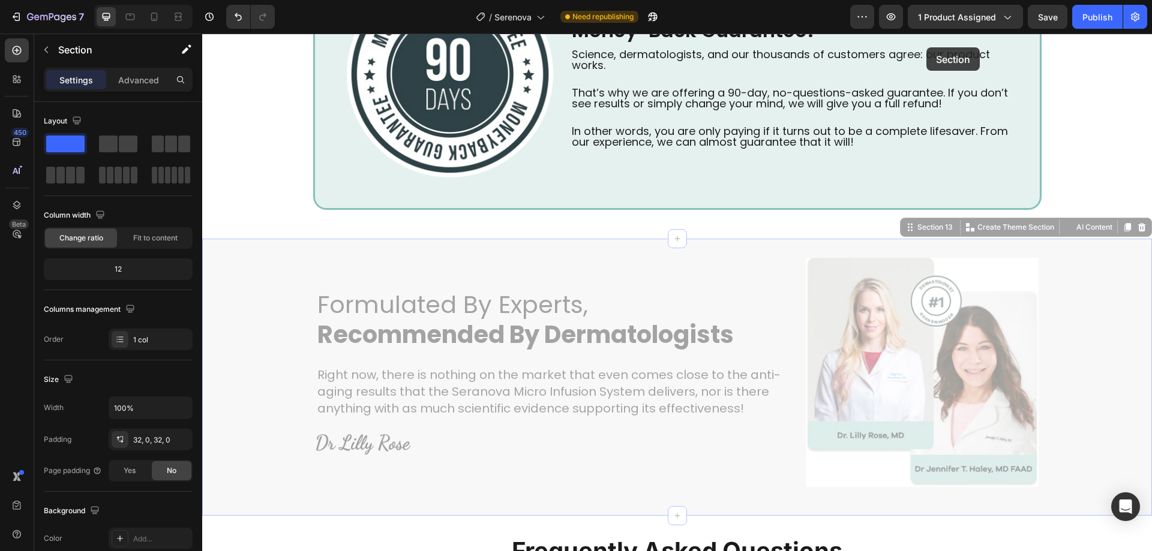
scroll to position [4379, 0]
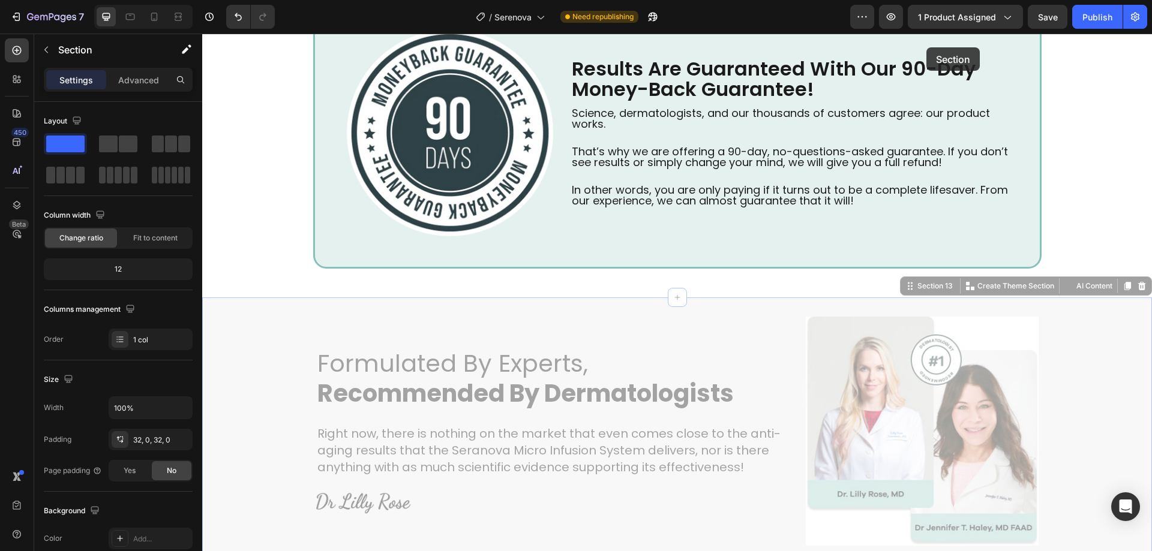
drag, startPoint x: 904, startPoint y: 230, endPoint x: 929, endPoint y: 64, distance: 167.5
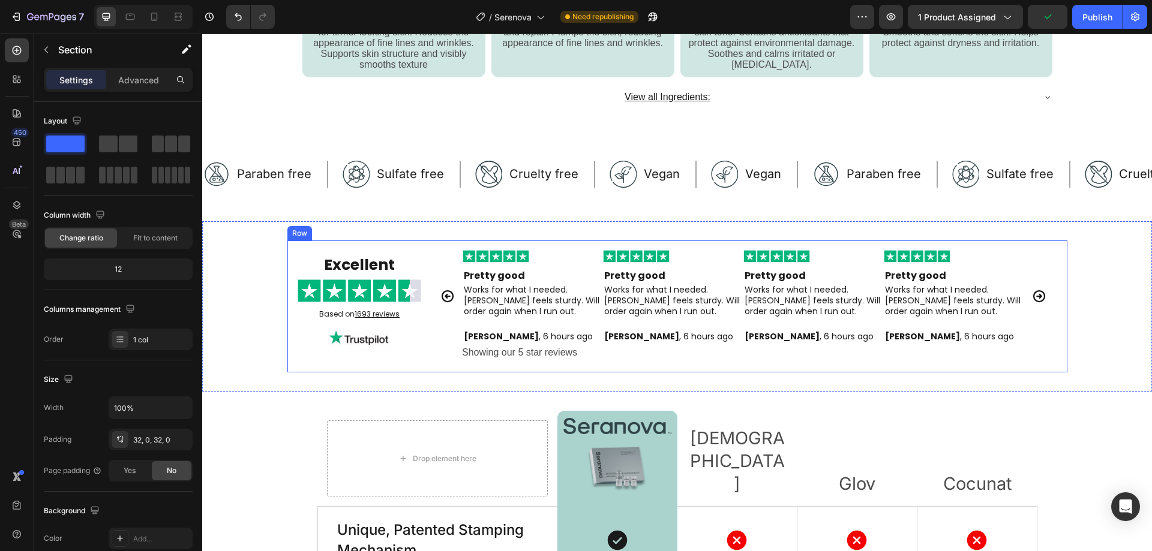
scroll to position [3400, 0]
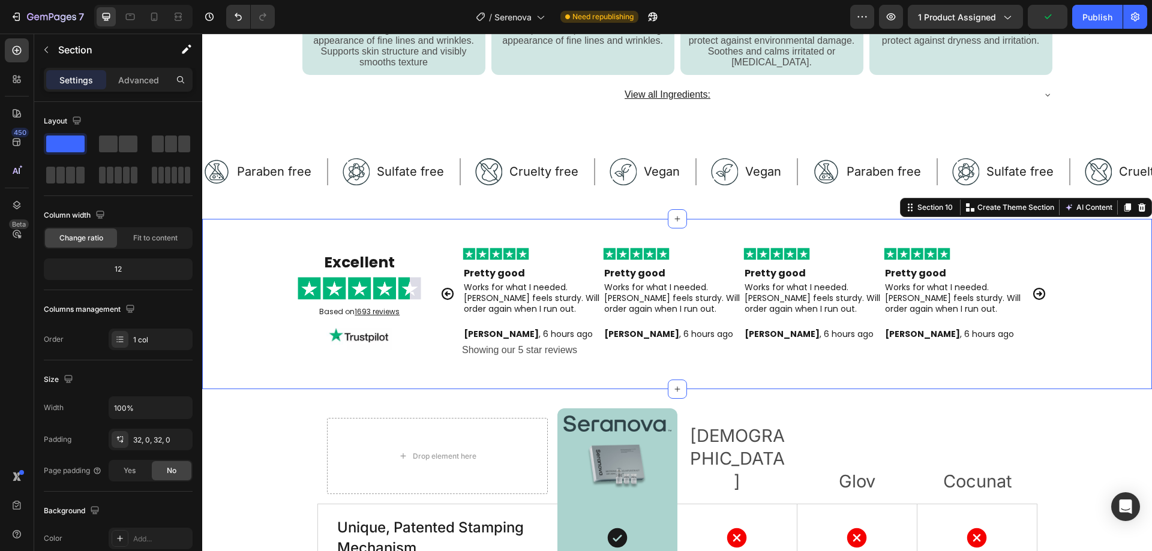
click at [257, 302] on div "Excellent Text Block Image Based on 1693 reviews Text Block Image Image Pretty …" at bounding box center [677, 304] width 950 height 132
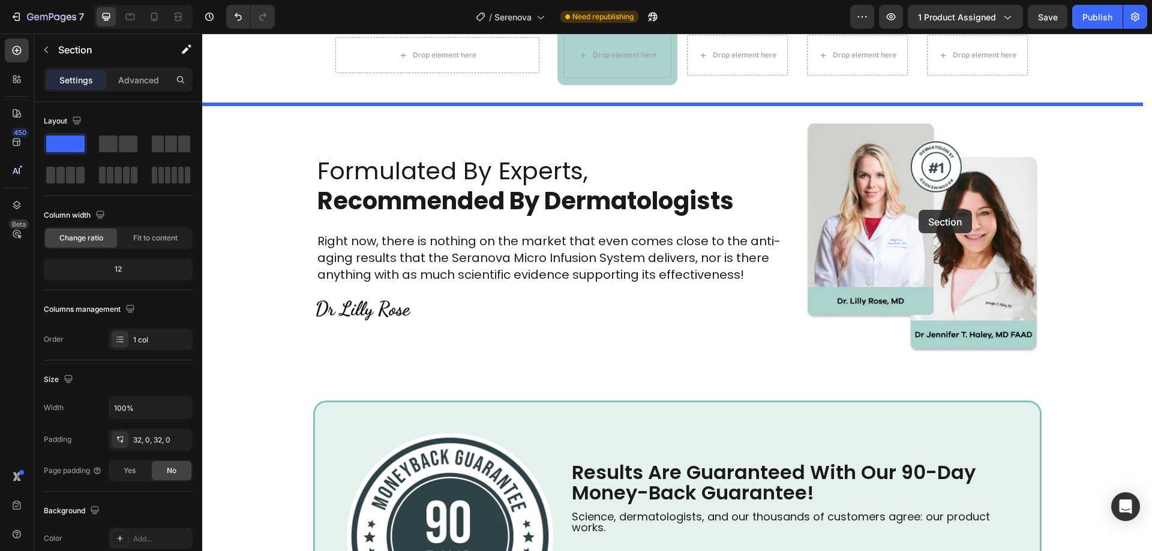
scroll to position [4279, 0]
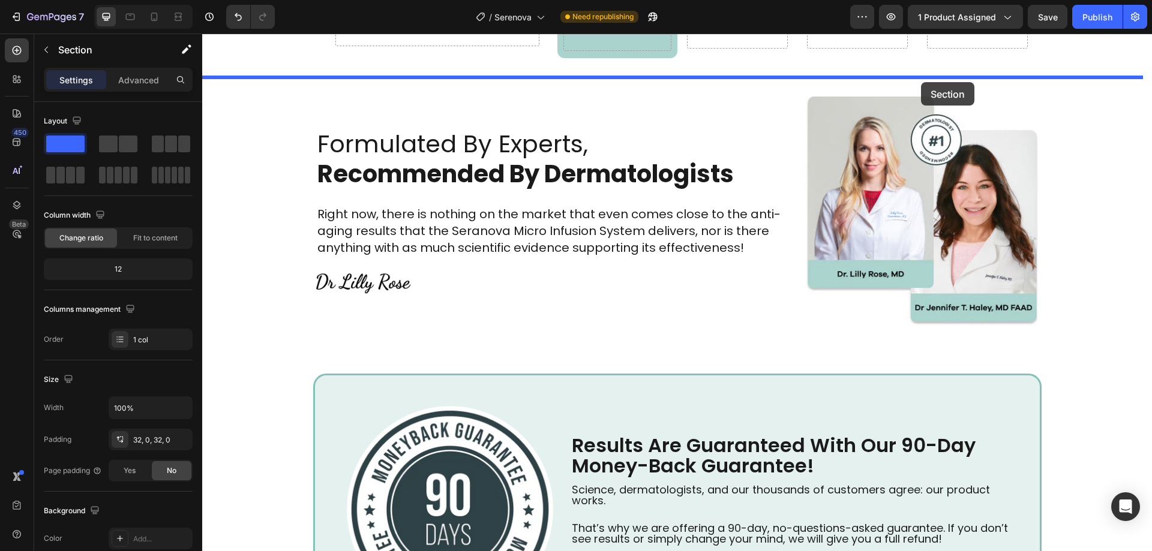
drag, startPoint x: 908, startPoint y: 206, endPoint x: 921, endPoint y: 82, distance: 124.3
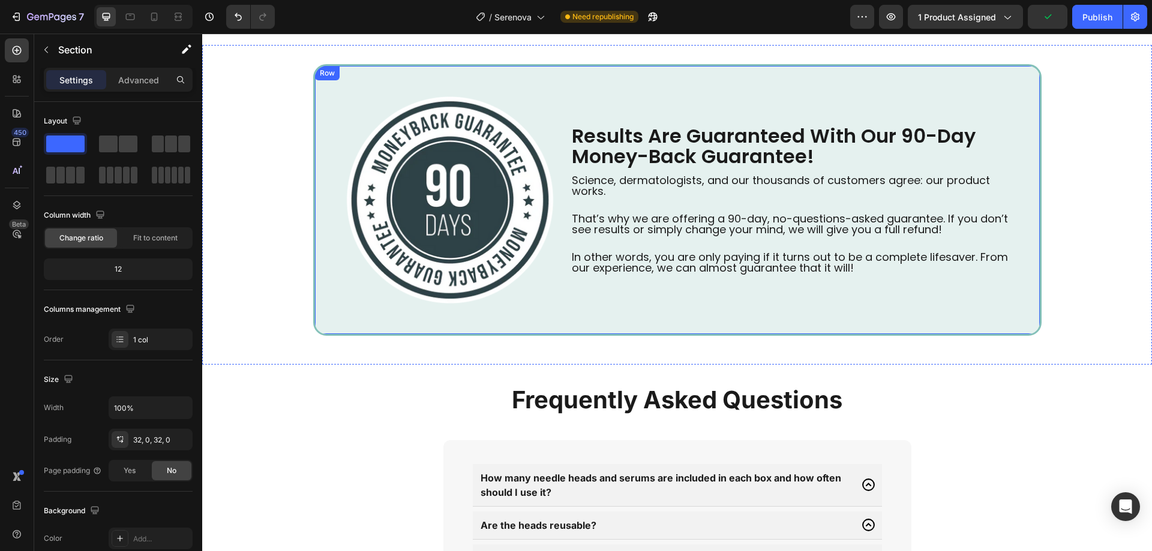
scroll to position [4649, 0]
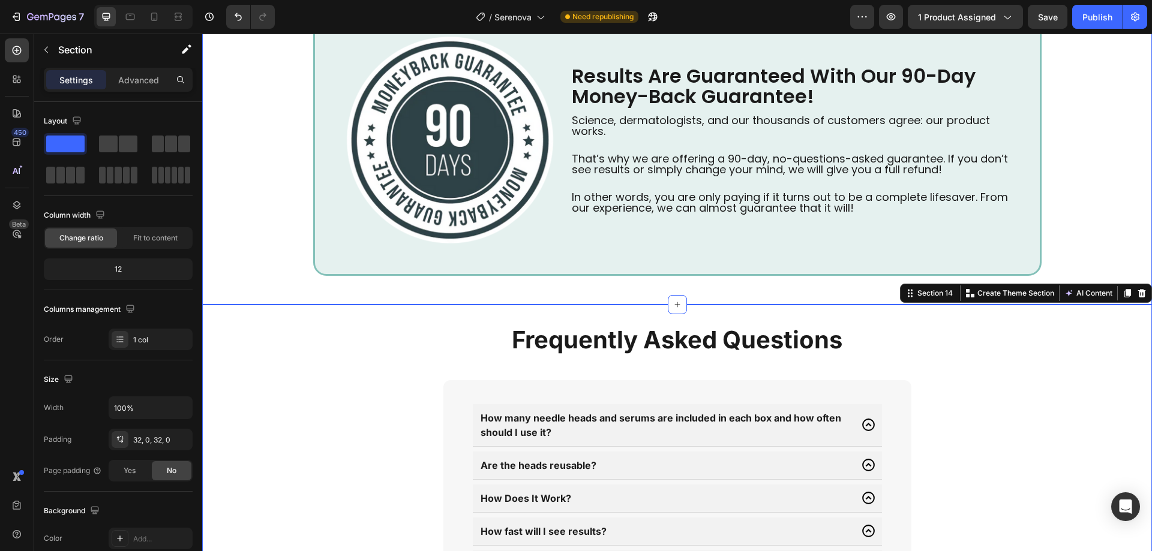
click at [769, 302] on div "Results Are Guaranteed With Our 90-Day Money-Back Guarantee! Text Block Image R…" at bounding box center [677, 145] width 950 height 320
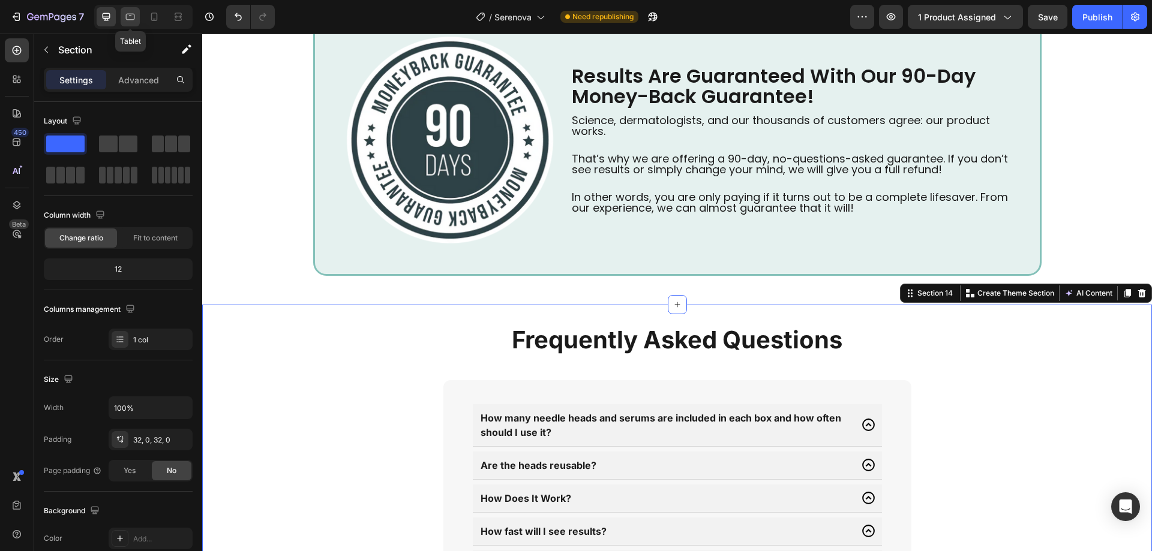
click at [127, 14] on icon at bounding box center [130, 17] width 9 height 7
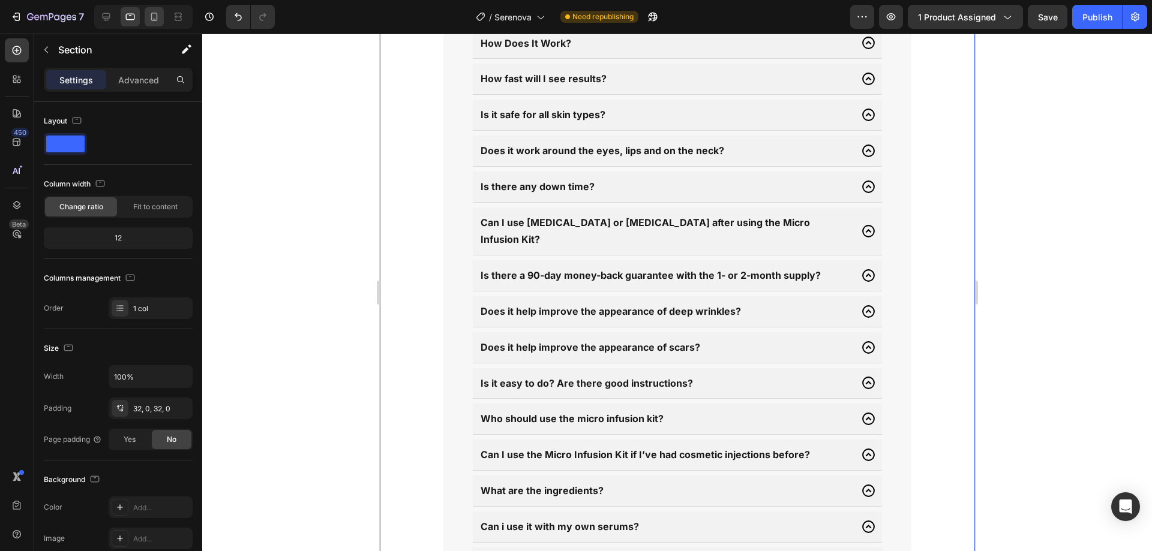
click at [149, 16] on icon at bounding box center [154, 17] width 12 height 12
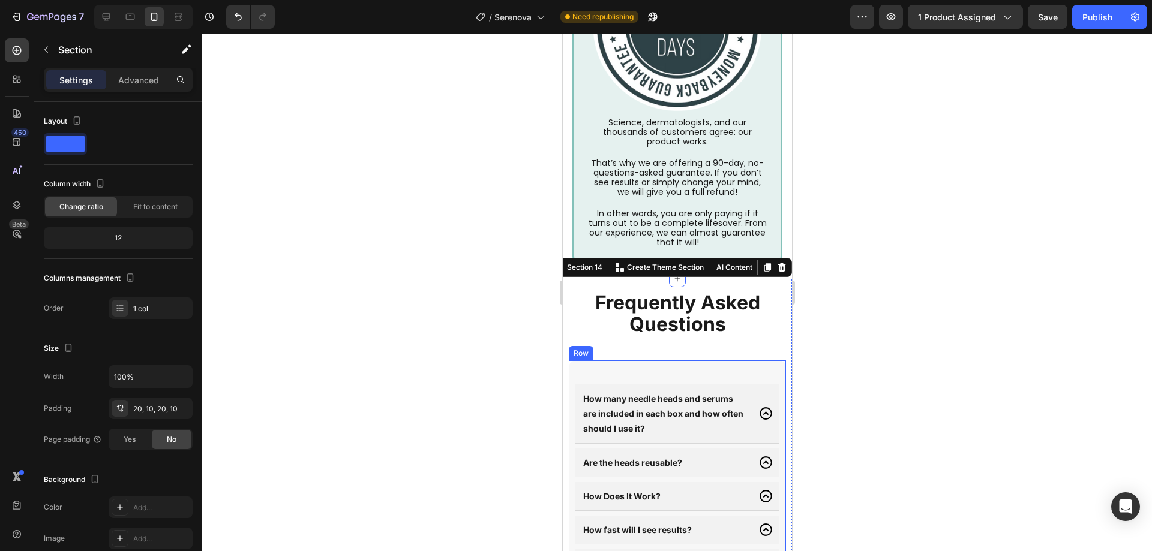
scroll to position [4356, 0]
click at [776, 305] on div "Frequently Asked Questions" at bounding box center [676, 315] width 217 height 46
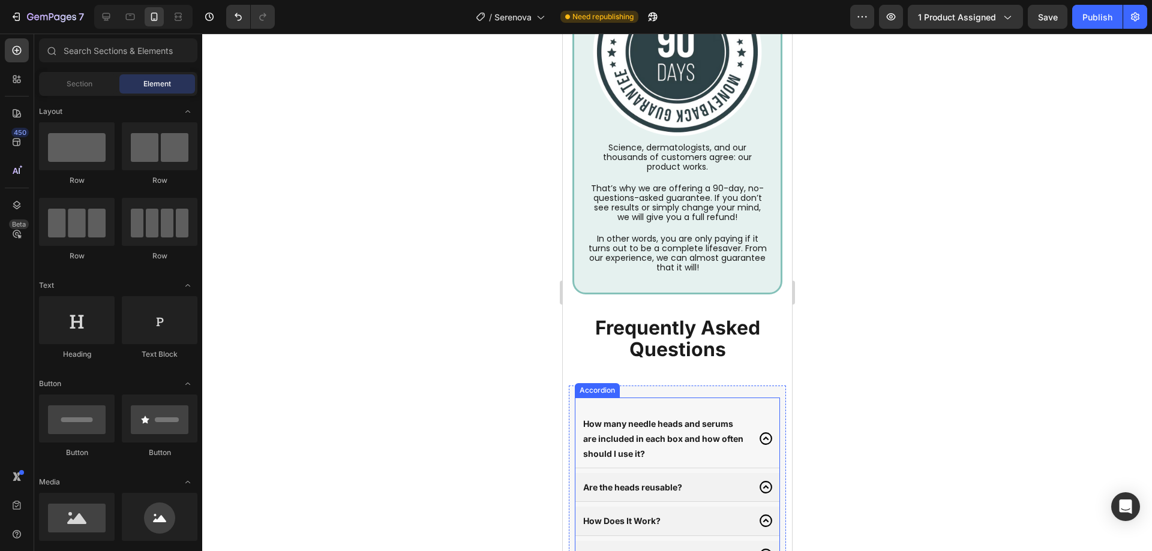
scroll to position [4443, 0]
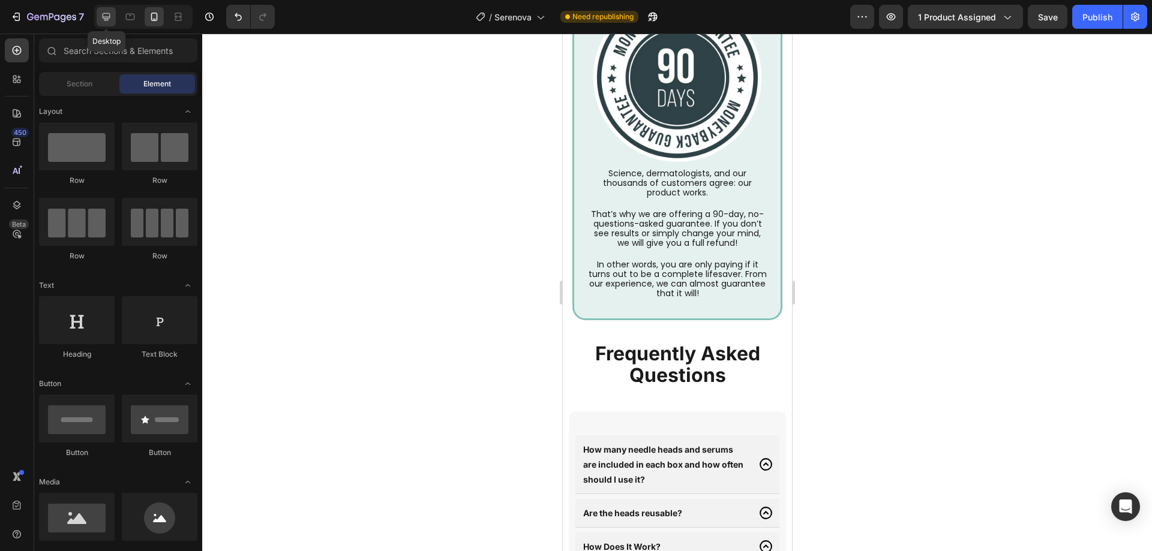
click at [111, 18] on icon at bounding box center [106, 17] width 12 height 12
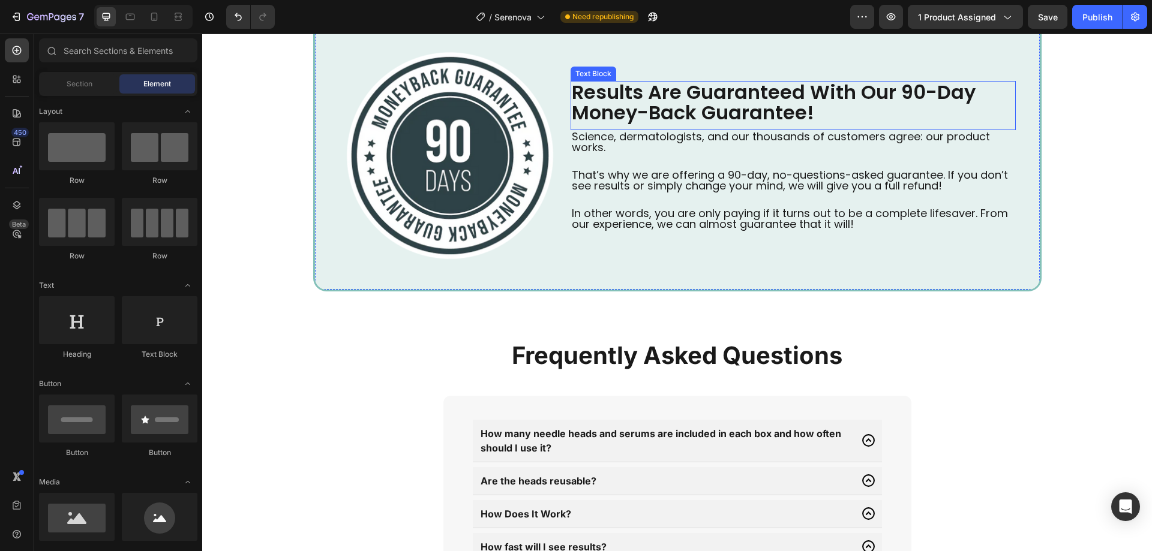
scroll to position [4649, 0]
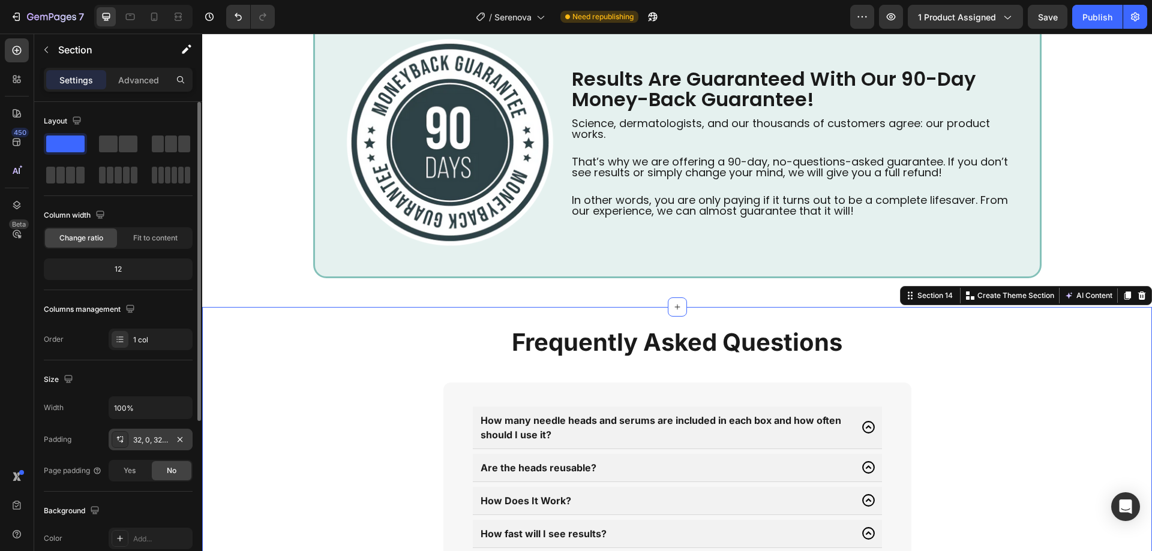
click at [139, 444] on div "32, 0, 32, 0" at bounding box center [150, 440] width 35 height 11
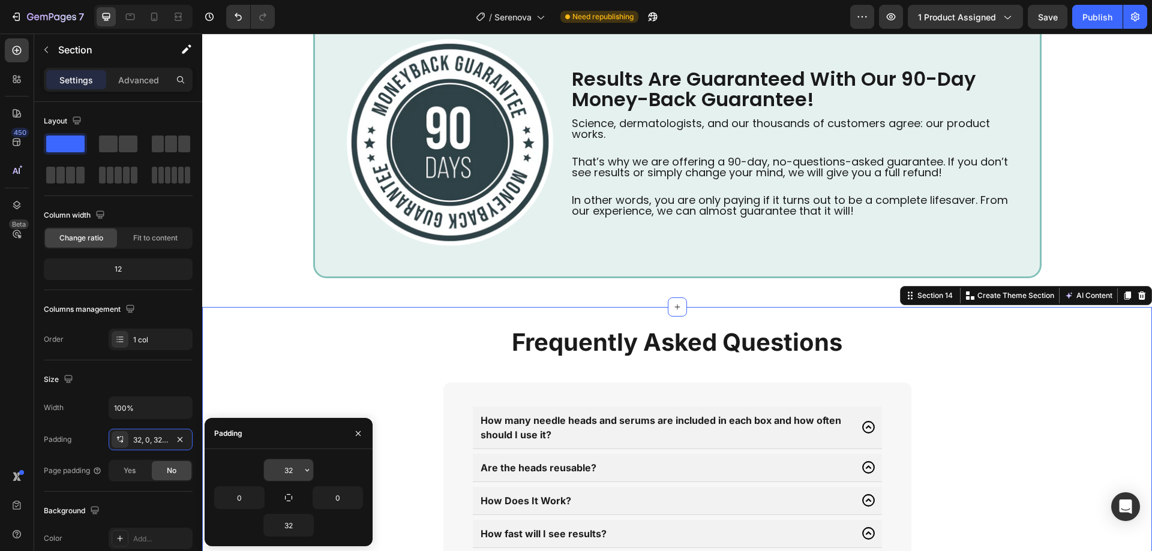
click at [290, 464] on input "32" at bounding box center [288, 471] width 49 height 22
type input "0"
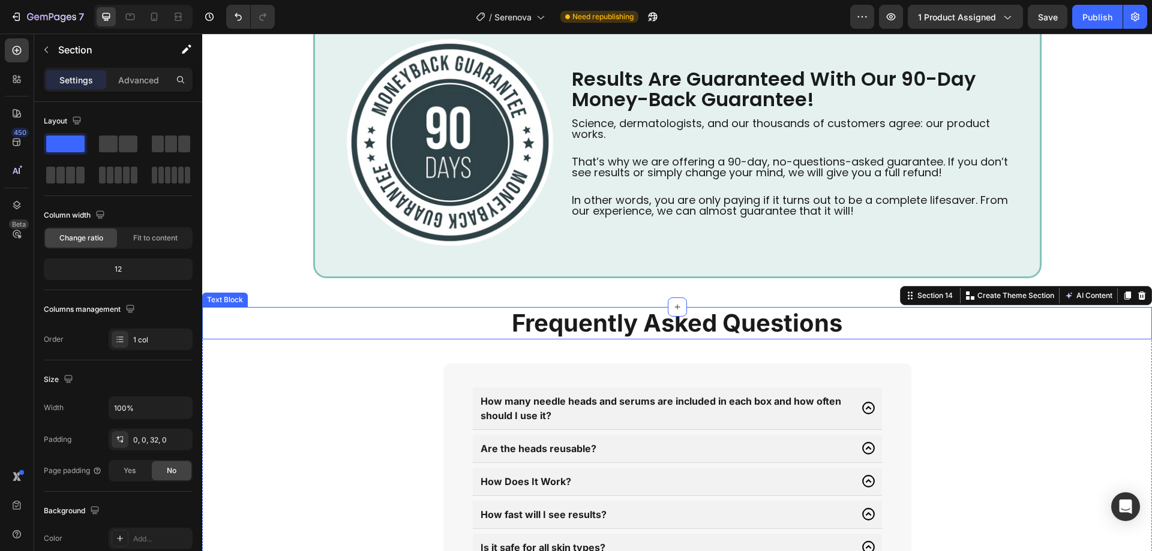
click at [490, 333] on p "Frequently Asked Questions" at bounding box center [676, 323] width 947 height 30
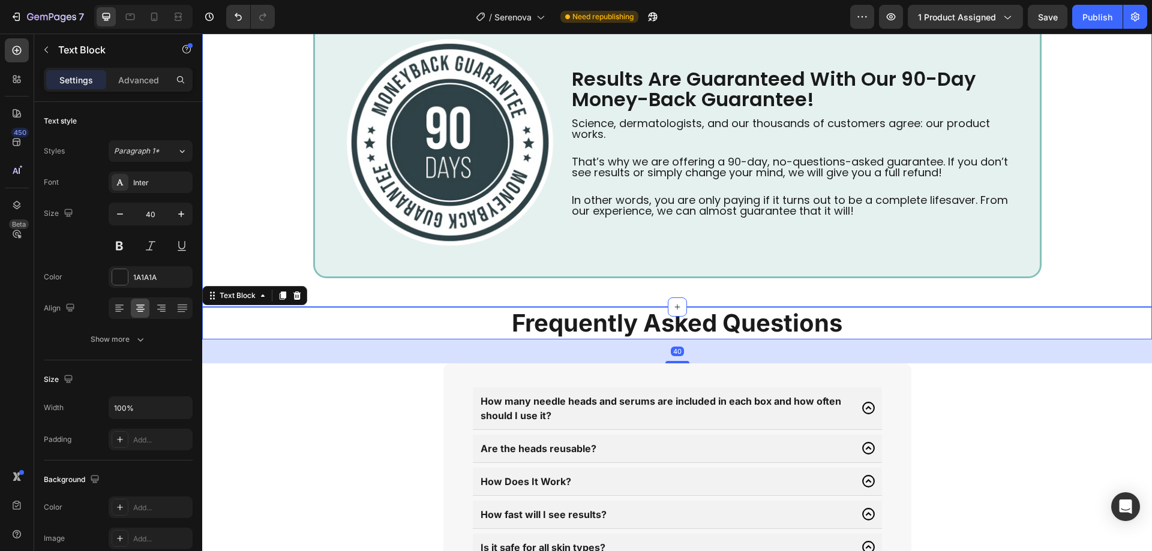
click at [526, 298] on div "Results Are Guaranteed With Our 90-Day Money-Back Guarantee! Text Block Image R…" at bounding box center [677, 147] width 950 height 320
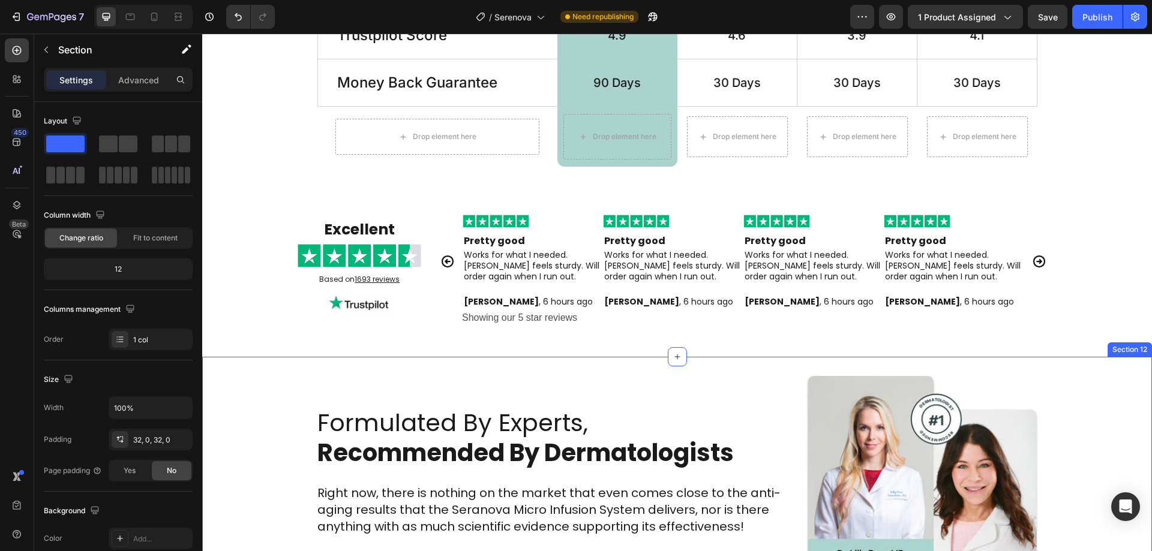
scroll to position [3969, 0]
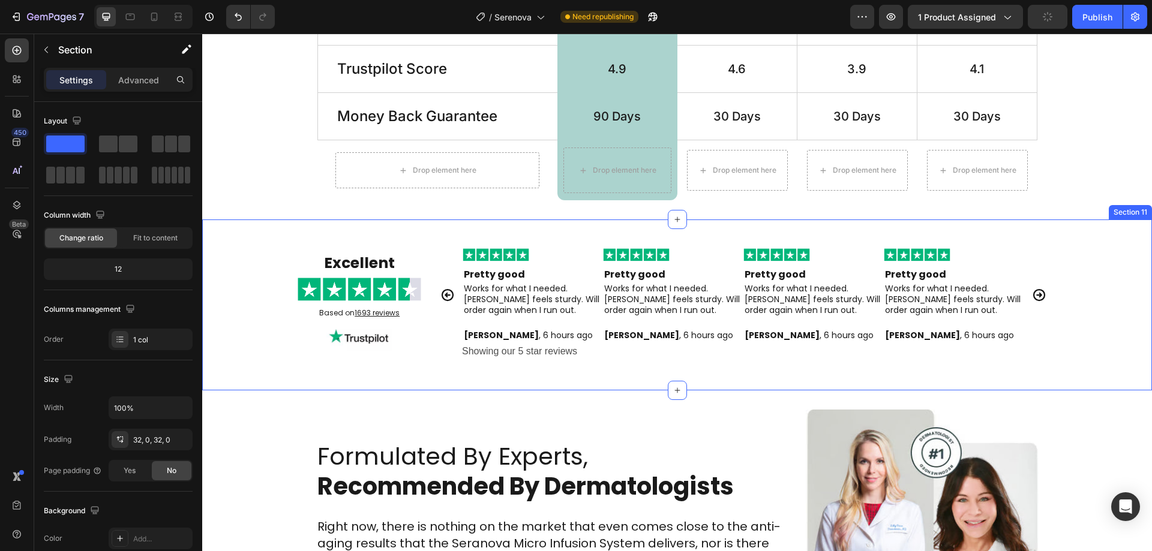
click at [691, 227] on div "Excellent Text Block Image Based on 1693 reviews Text Block Image Image Pretty …" at bounding box center [677, 305] width 950 height 170
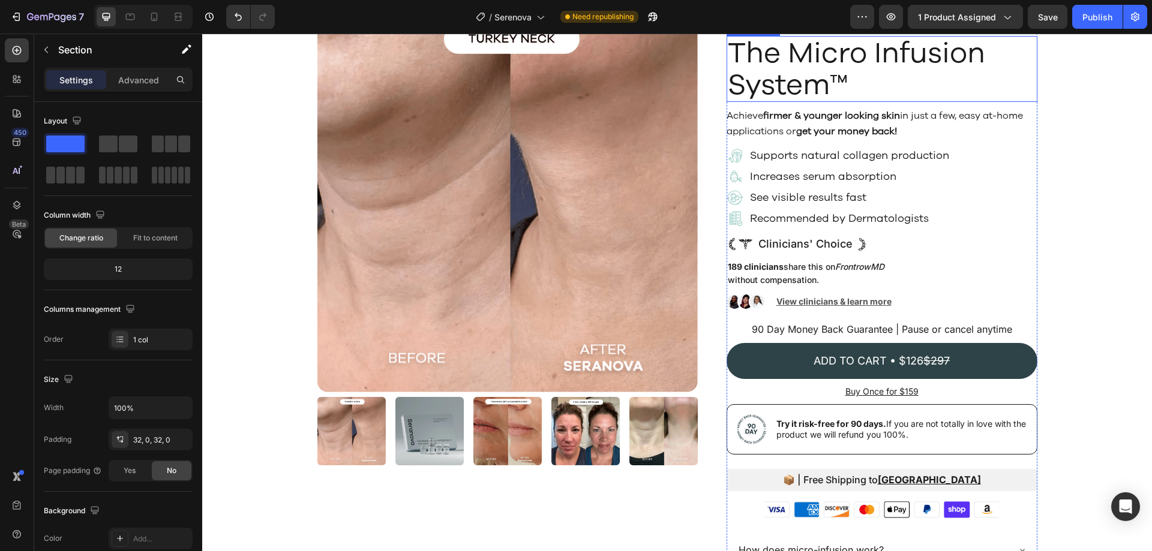
scroll to position [130, 0]
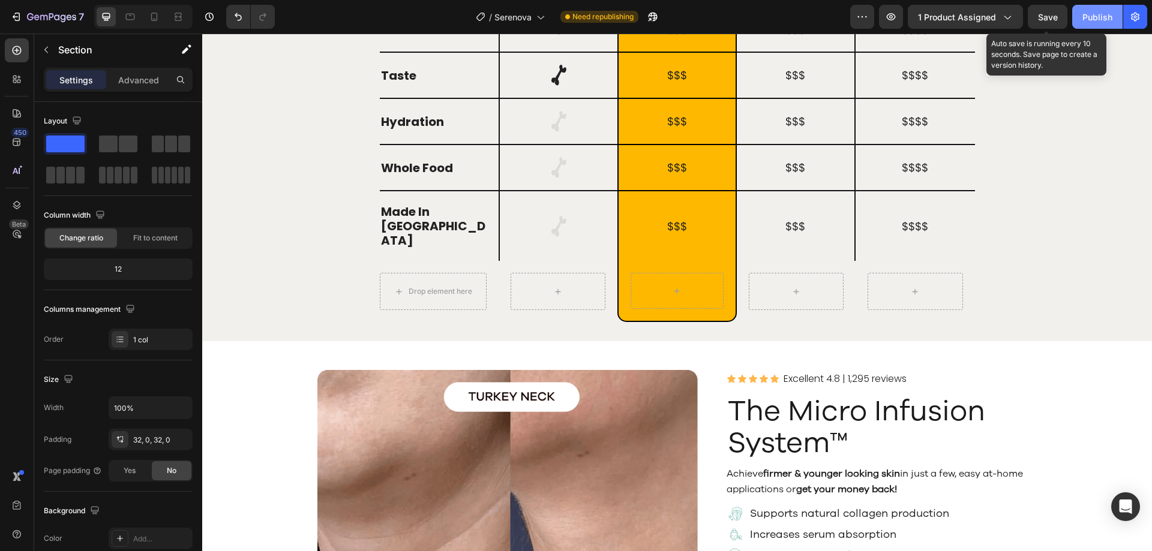
click at [1075, 11] on button "Publish" at bounding box center [1097, 17] width 50 height 24
click at [1054, 14] on span "Save" at bounding box center [1048, 17] width 20 height 10
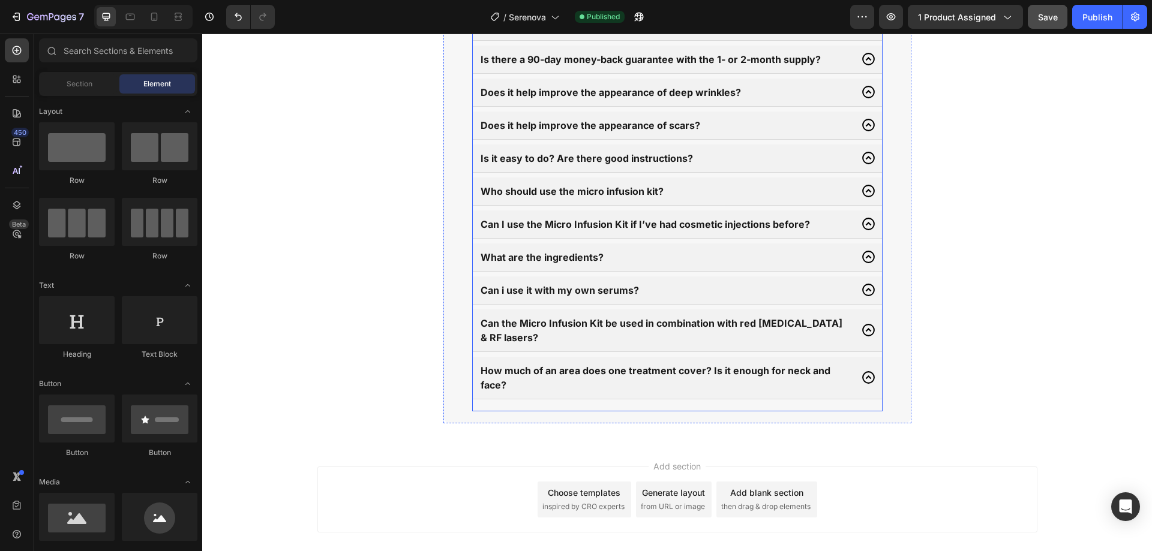
scroll to position [5334, 0]
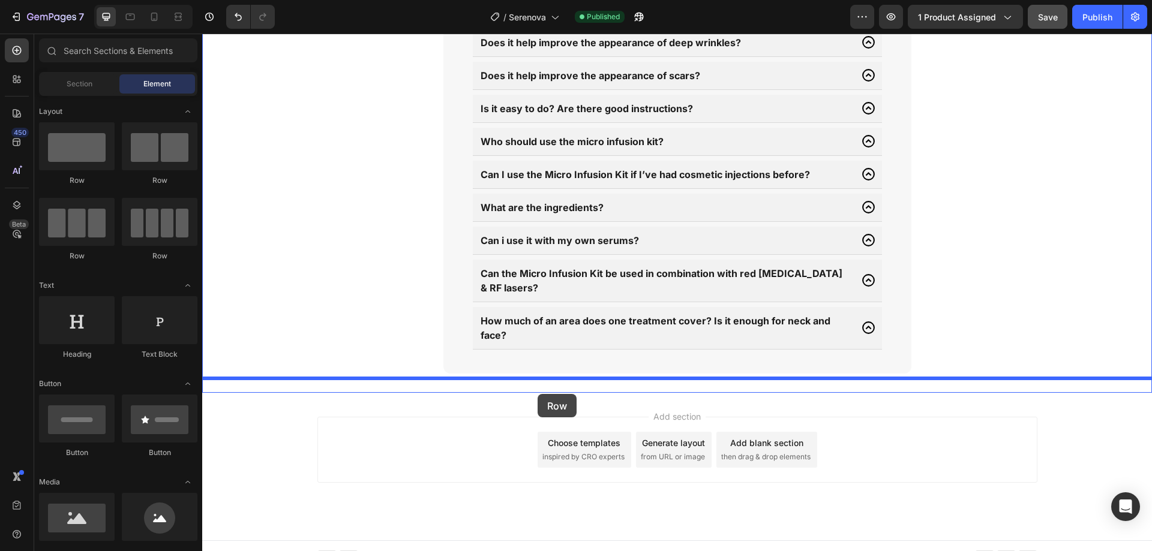
drag, startPoint x: 271, startPoint y: 250, endPoint x: 547, endPoint y: 390, distance: 309.9
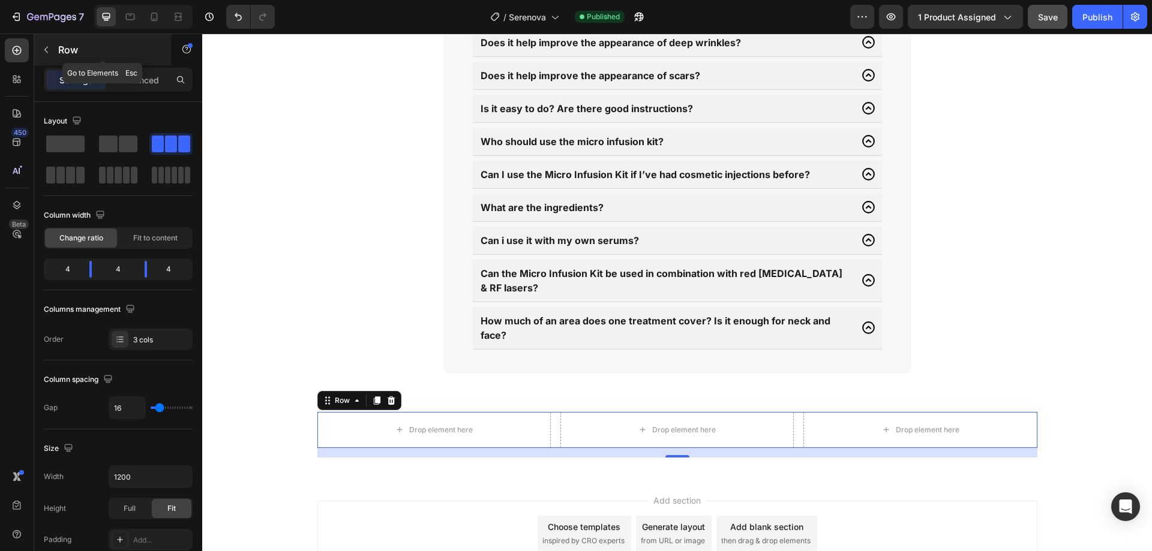
click at [37, 44] on button "button" at bounding box center [46, 49] width 19 height 19
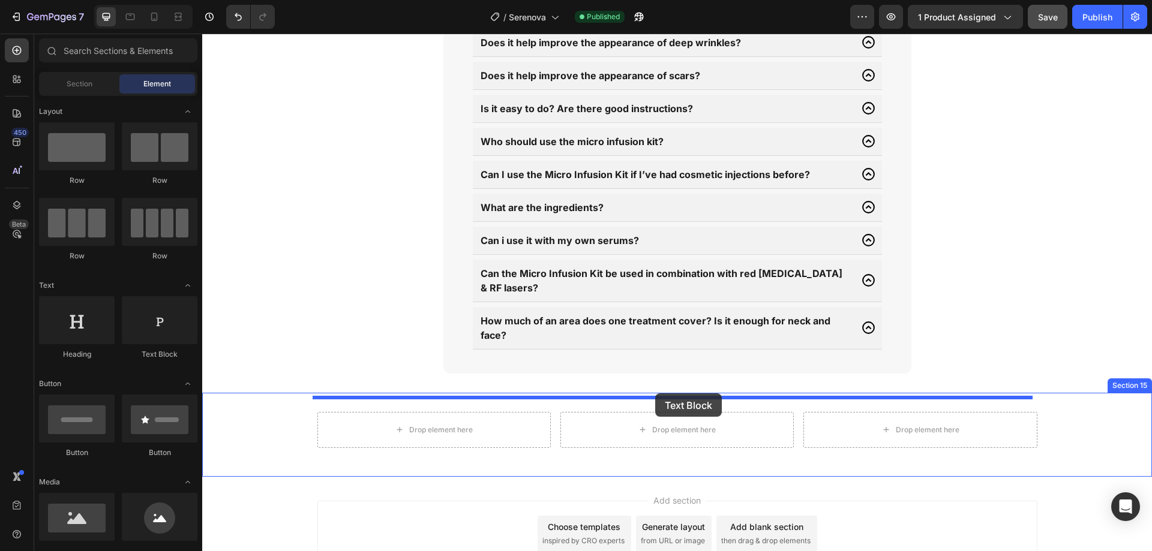
drag, startPoint x: 378, startPoint y: 364, endPoint x: 655, endPoint y: 394, distance: 278.7
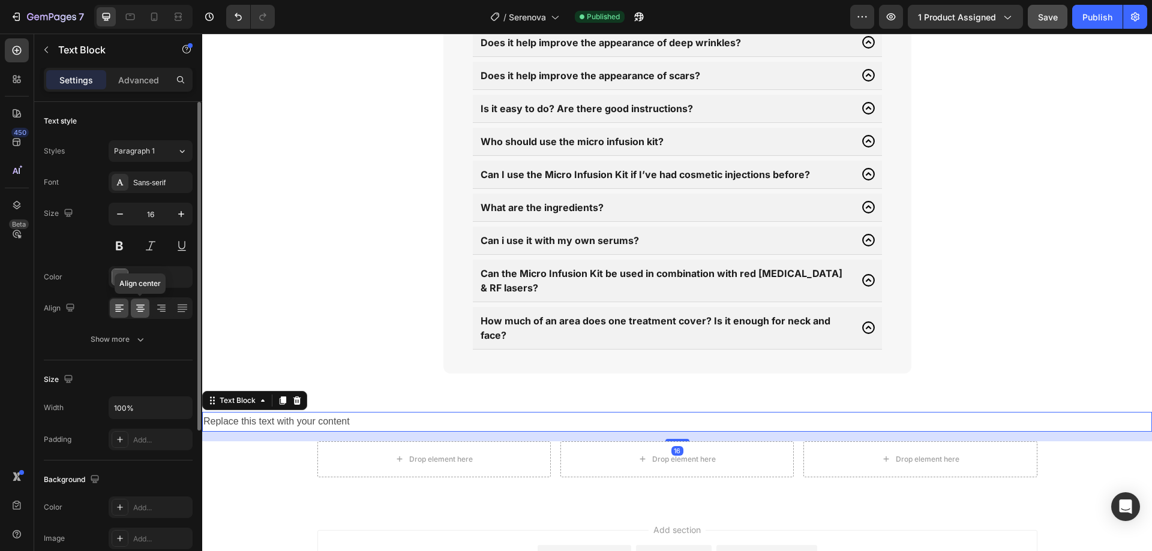
click at [140, 310] on icon at bounding box center [140, 309] width 8 height 1
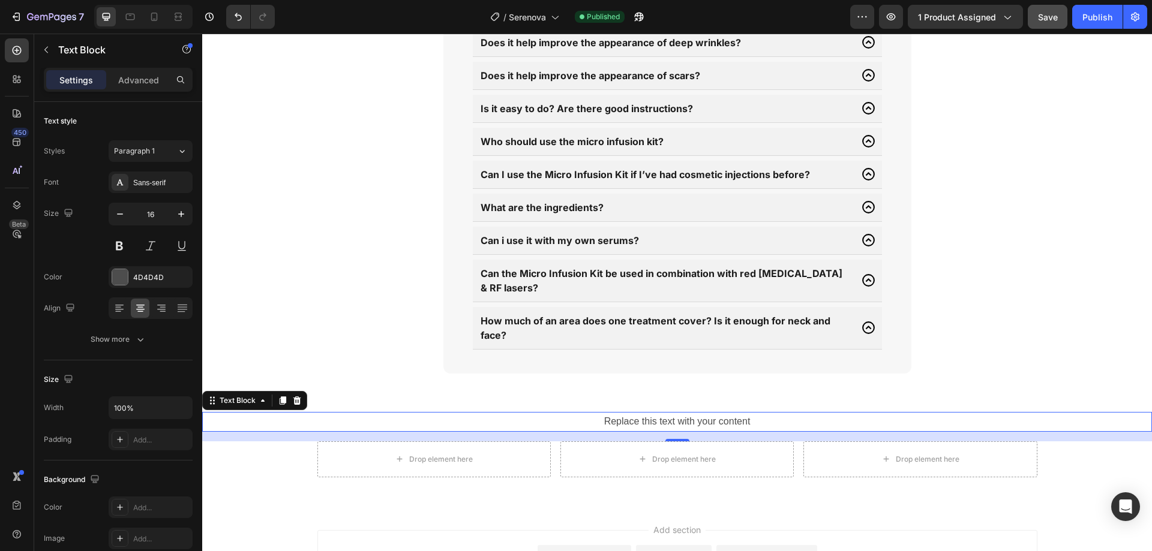
click at [635, 412] on div "Replace this text with your content" at bounding box center [677, 422] width 950 height 20
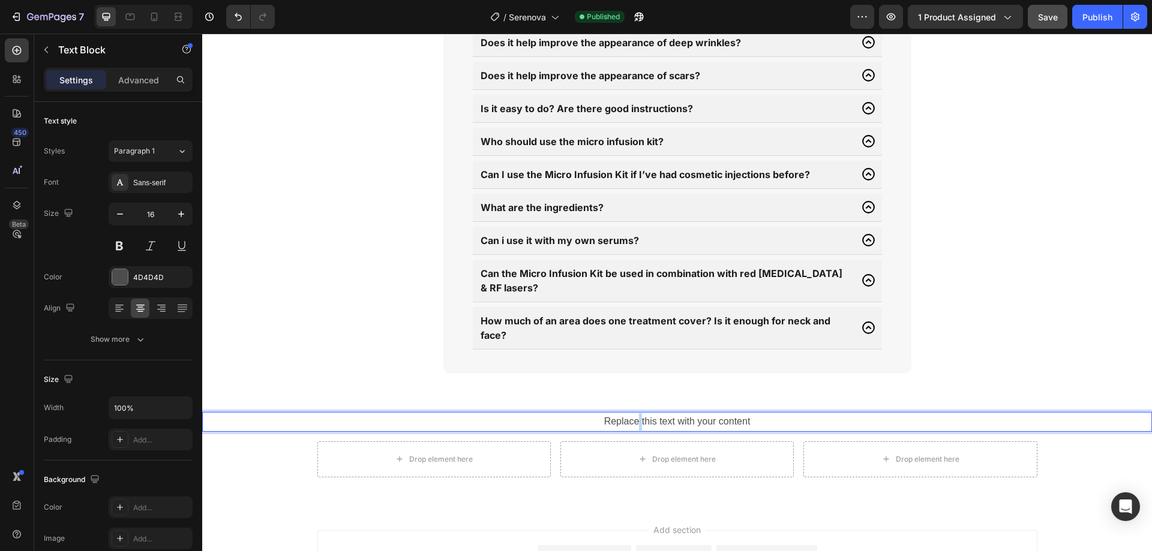
click at [636, 413] on p "Replace this text with your content" at bounding box center [676, 421] width 947 height 17
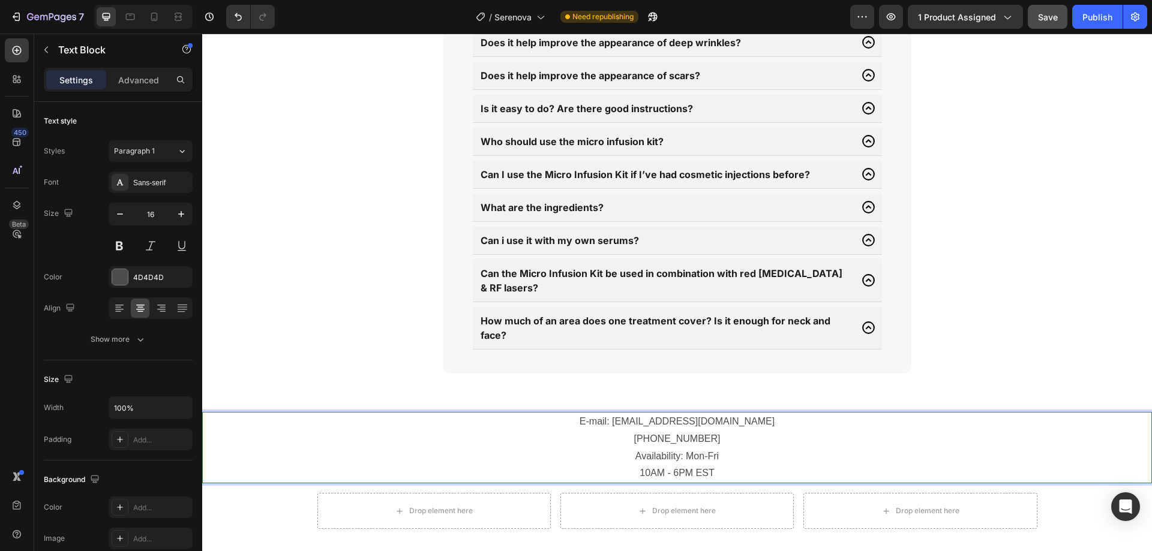
click at [766, 415] on p "E-mail: [EMAIL_ADDRESS][DOMAIN_NAME]" at bounding box center [676, 421] width 947 height 17
click at [783, 393] on div "E-mail: [EMAIL_ADDRESS][DOMAIN_NAME] [PHONE_NUMBER] Availability: Mon-Fri 10AM …" at bounding box center [677, 475] width 950 height 165
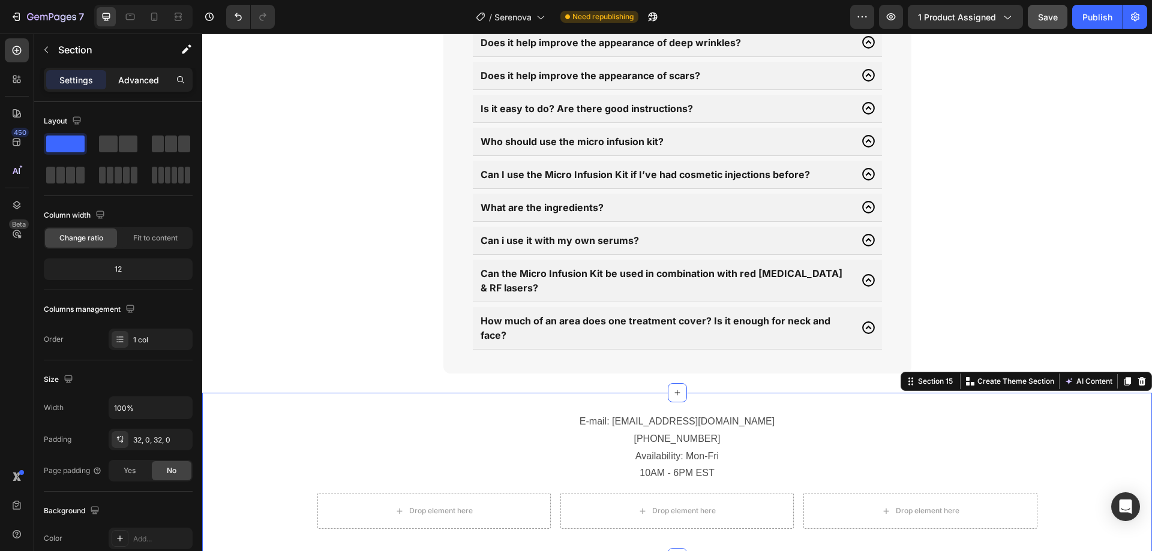
click at [128, 76] on p "Advanced" at bounding box center [138, 80] width 41 height 13
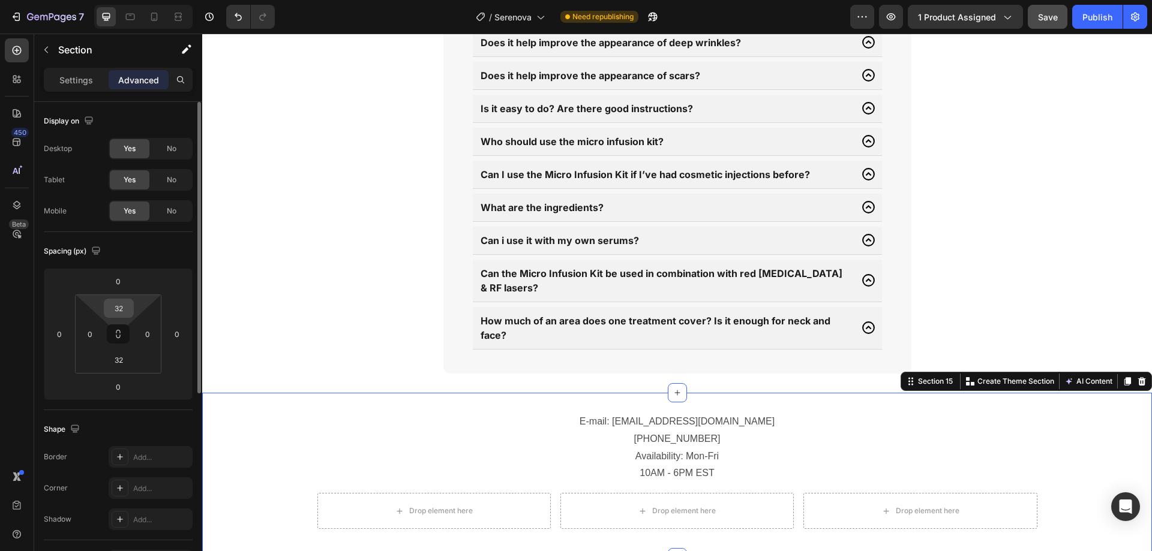
click at [130, 311] on input "32" at bounding box center [119, 308] width 24 height 18
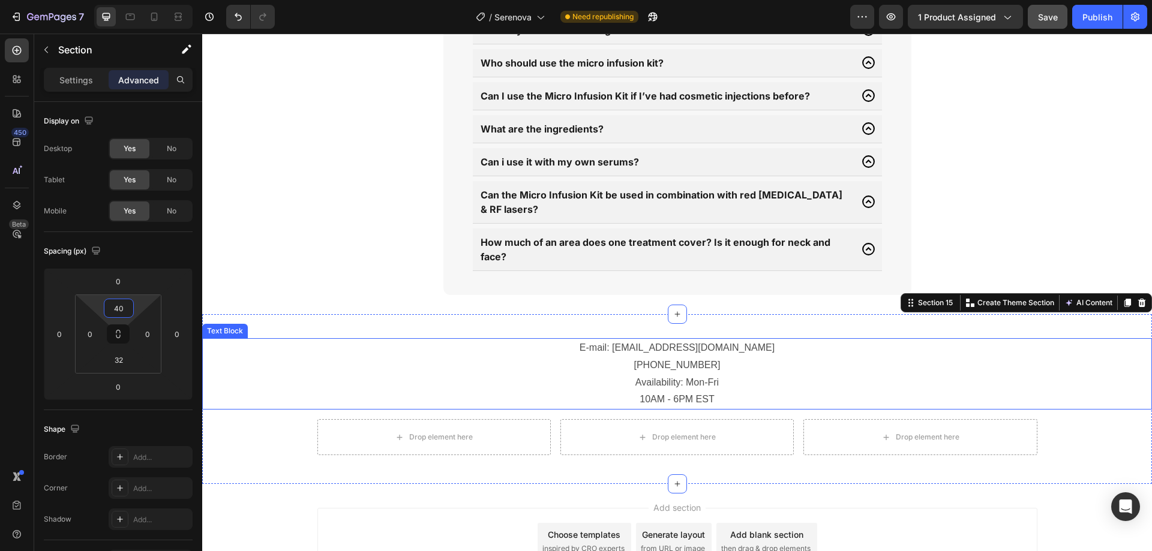
scroll to position [5454, 0]
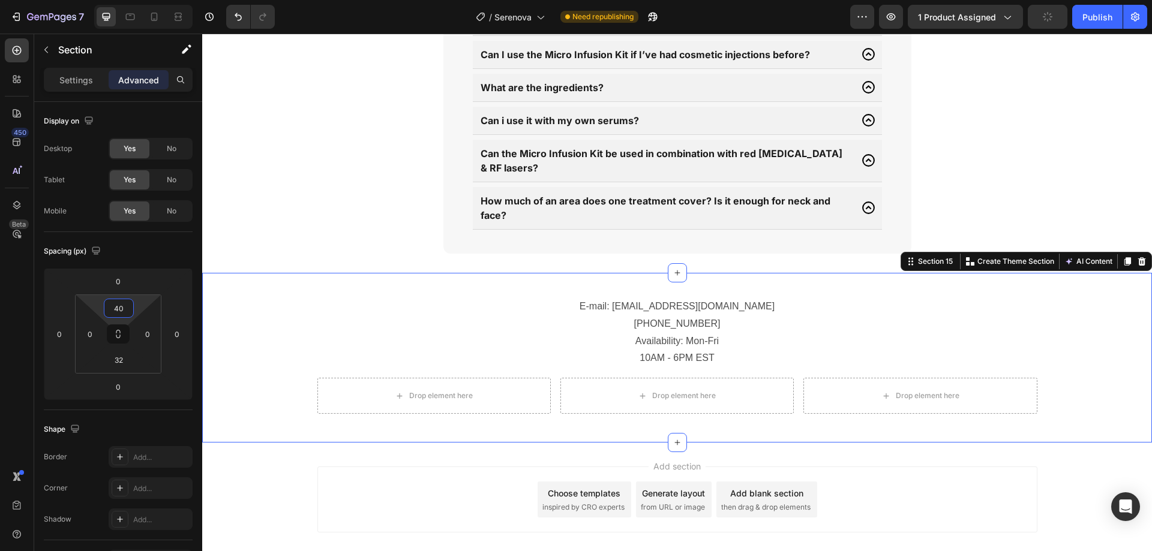
type input "40"
click at [124, 369] on div "32" at bounding box center [119, 359] width 30 height 19
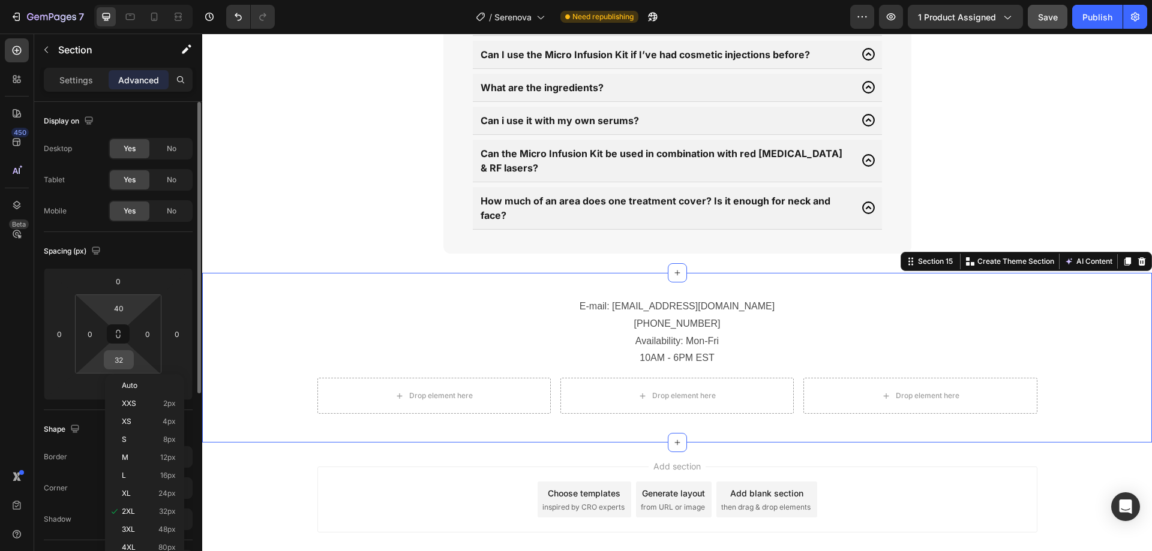
click at [119, 362] on input "32" at bounding box center [119, 360] width 24 height 18
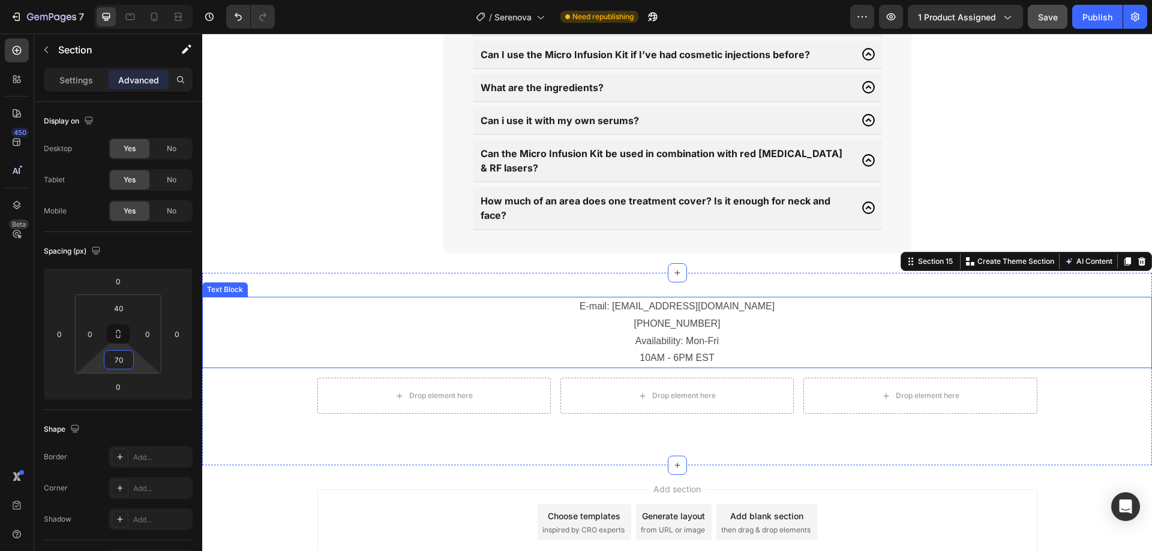
type input "70"
click at [658, 327] on p "[PHONE_NUMBER] Availability: Mon-Fri 10AM - 6PM EST" at bounding box center [676, 342] width 947 height 52
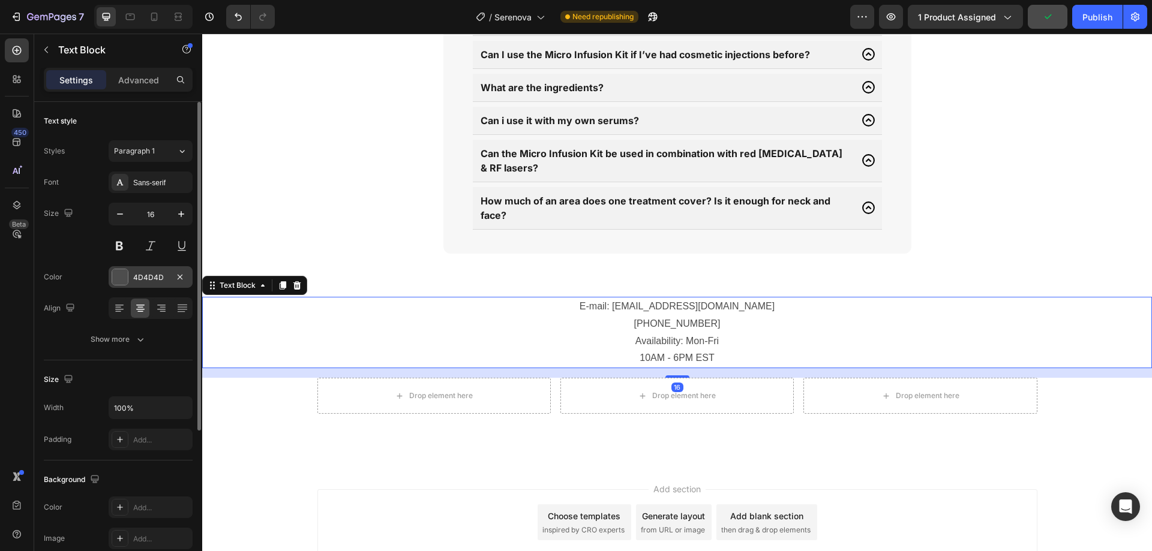
click at [131, 279] on div "4D4D4D" at bounding box center [151, 277] width 84 height 22
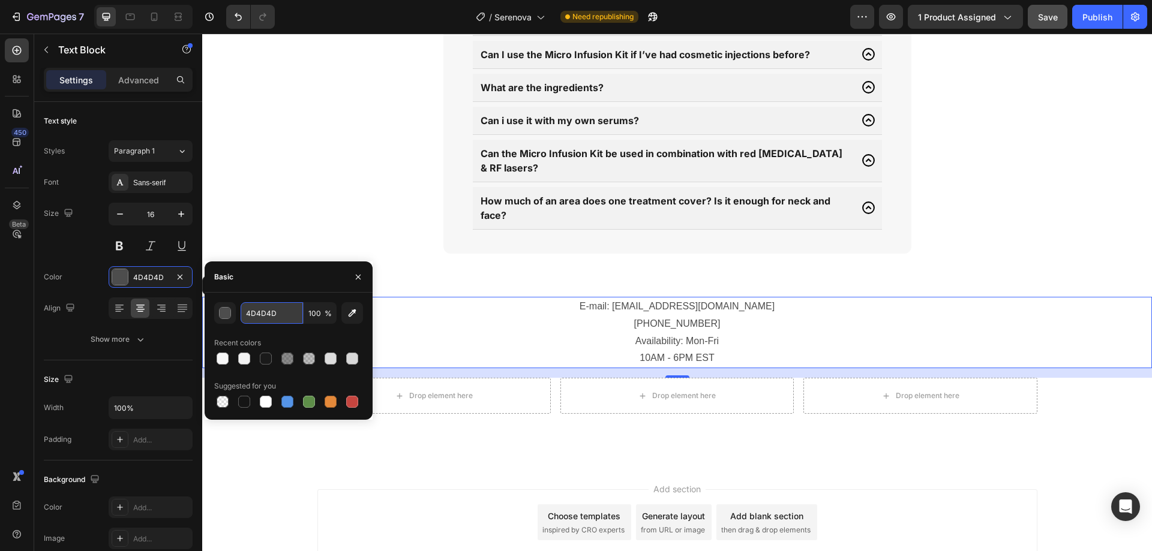
click at [248, 313] on input "4D4D4D" at bounding box center [272, 313] width 62 height 22
type input "1A1A1A"
click at [263, 327] on div "1A1A1A 100 % Recent colors Suggested for you" at bounding box center [288, 356] width 149 height 108
click at [151, 195] on div "Font Sans-serif Size 16 Color 1A1A1A Align Show more" at bounding box center [118, 261] width 149 height 179
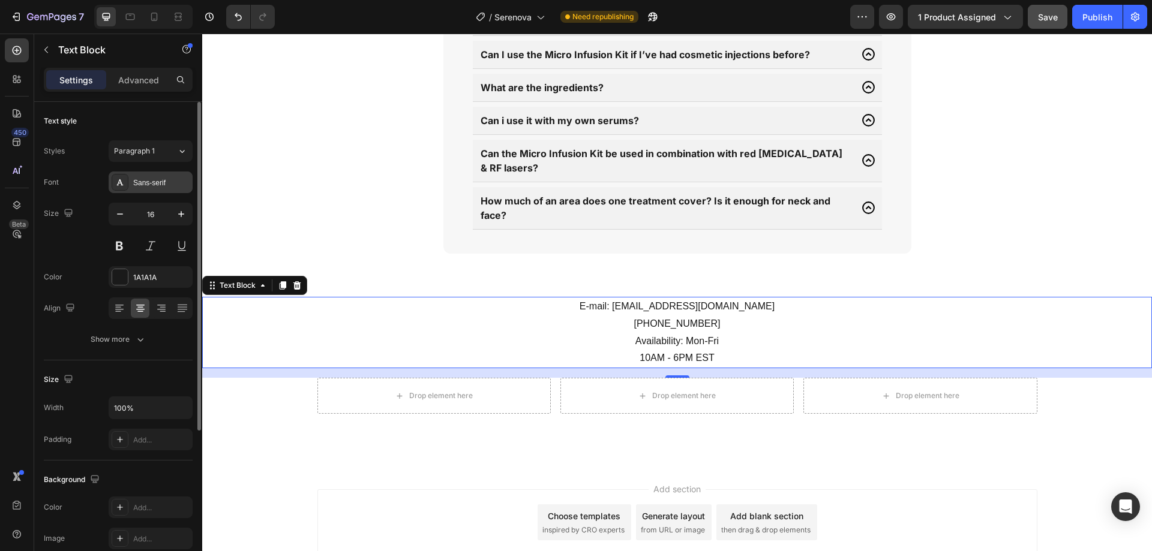
click at [152, 185] on div "Sans-serif" at bounding box center [161, 183] width 56 height 11
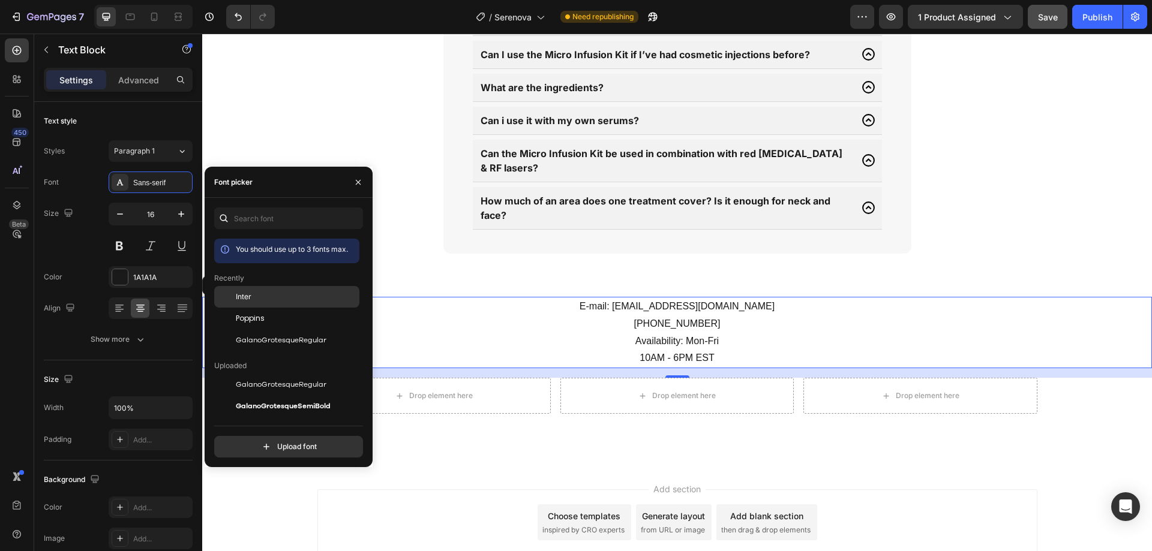
click at [271, 374] on div "Inter" at bounding box center [286, 385] width 145 height 22
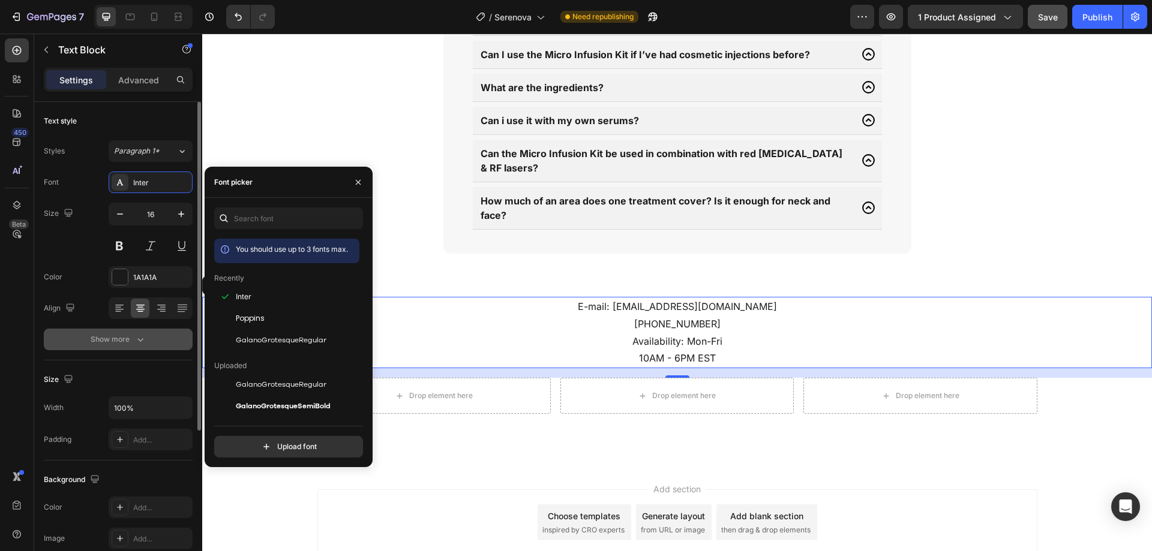
click at [156, 341] on button "Show more" at bounding box center [118, 340] width 149 height 22
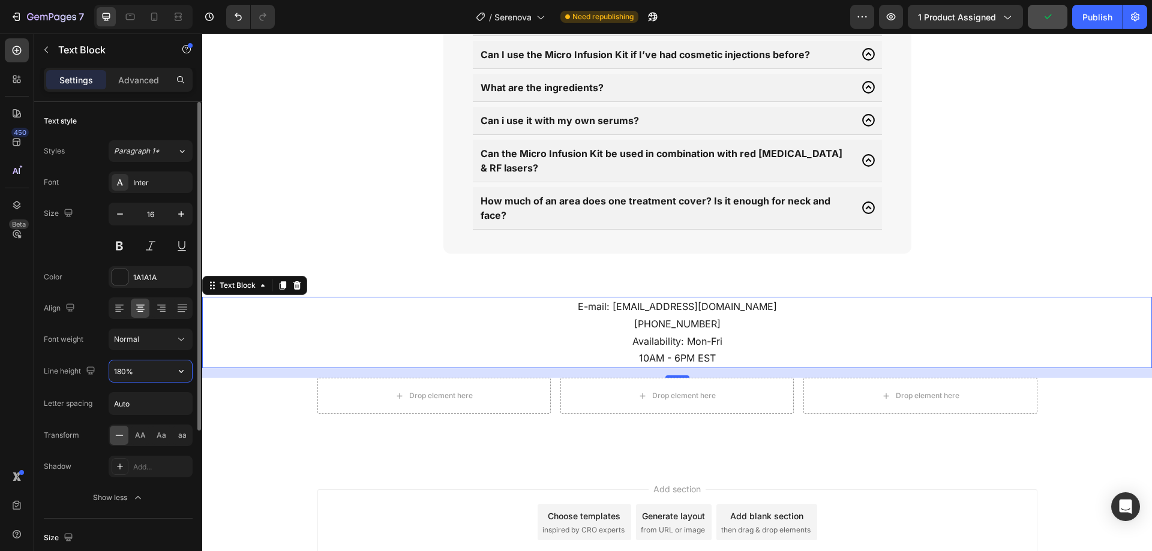
click at [148, 366] on input "180%" at bounding box center [150, 372] width 83 height 22
click at [148, 367] on input "180%" at bounding box center [150, 372] width 83 height 22
type input "25"
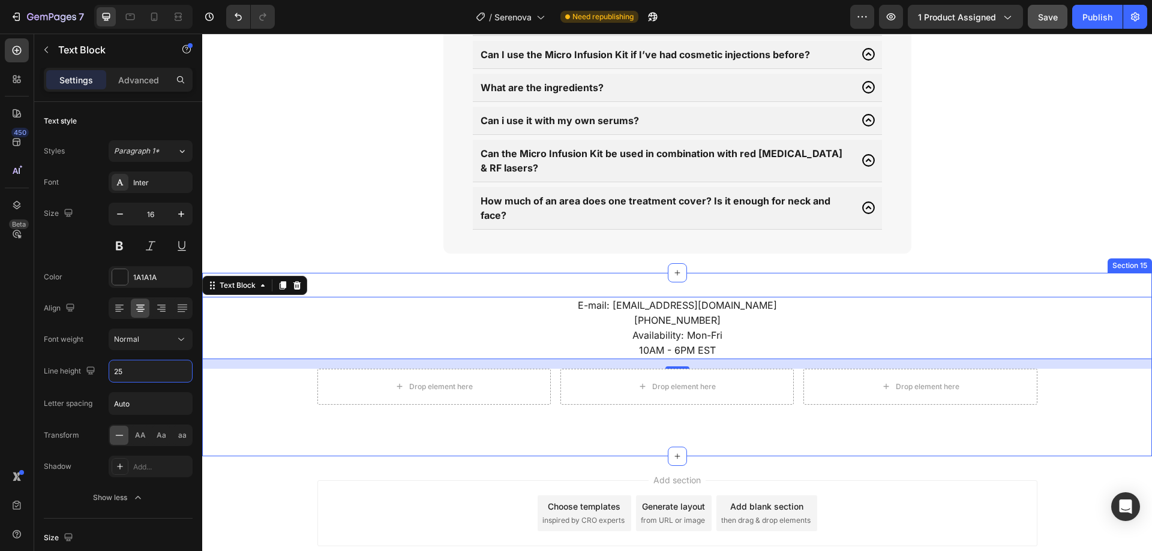
click at [608, 405] on div "E-mail: [EMAIL_ADDRESS][DOMAIN_NAME] [PHONE_NUMBER] Availability: Mon-Fri 10AM …" at bounding box center [677, 365] width 950 height 184
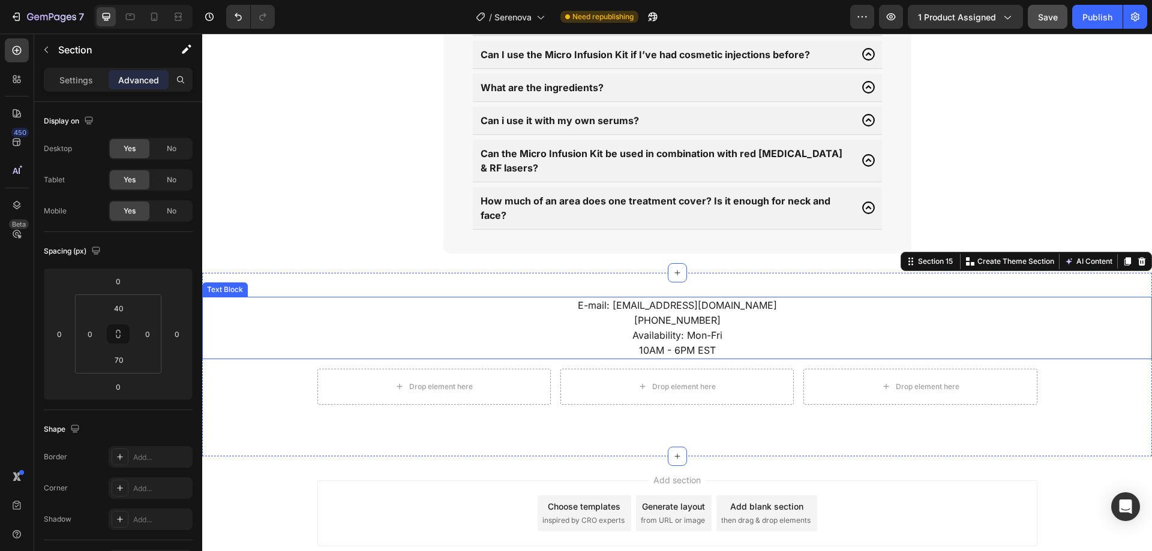
click at [609, 339] on p "[PHONE_NUMBER] Availability: Mon-Fri 10AM - 6PM EST" at bounding box center [676, 335] width 947 height 45
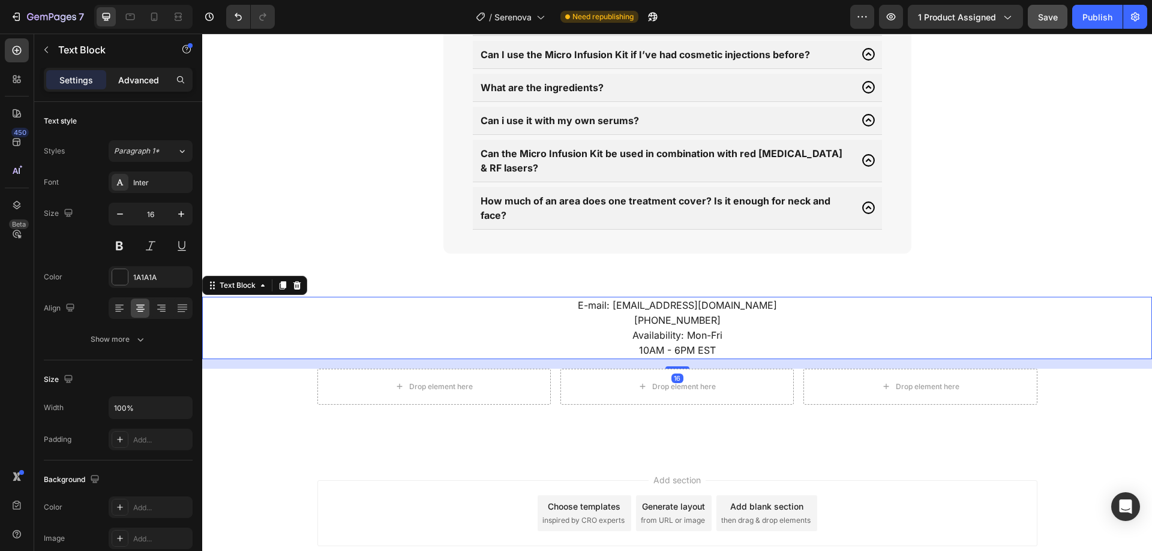
click at [143, 79] on p "Advanced" at bounding box center [138, 80] width 41 height 13
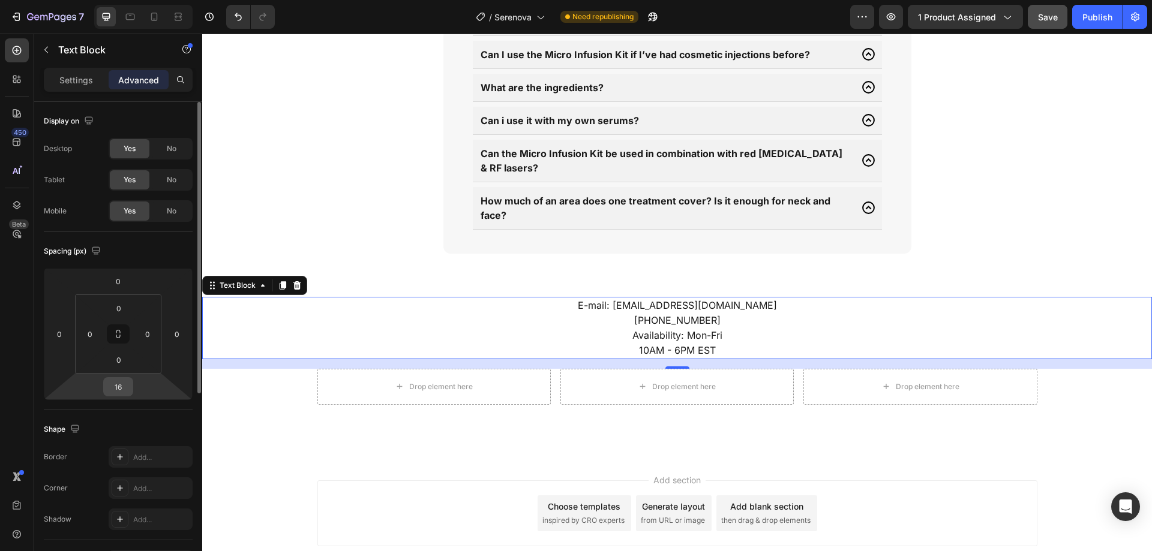
click at [123, 394] on input "16" at bounding box center [118, 387] width 24 height 18
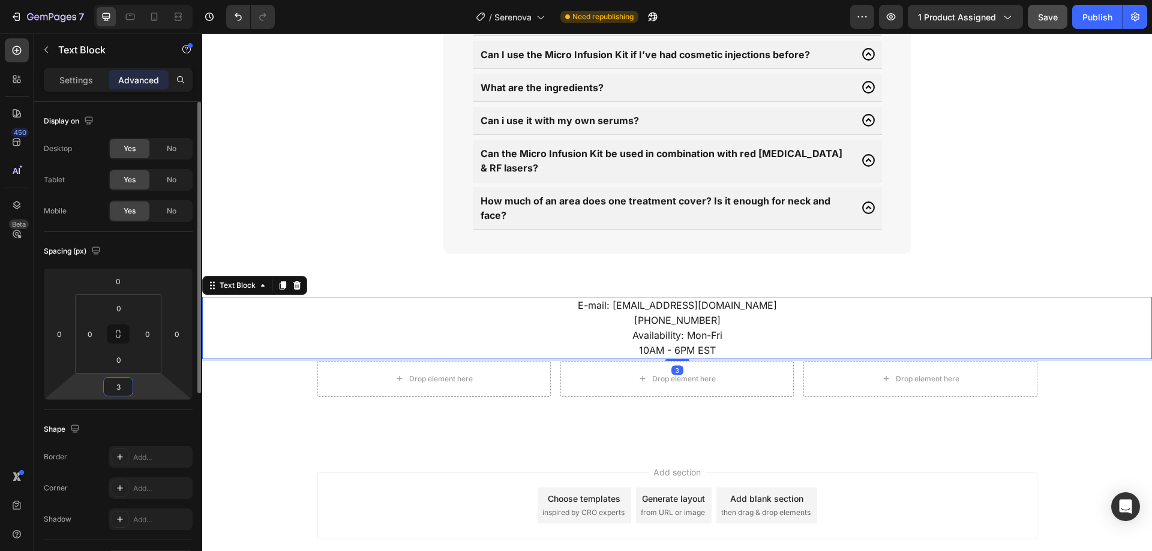
type input "32"
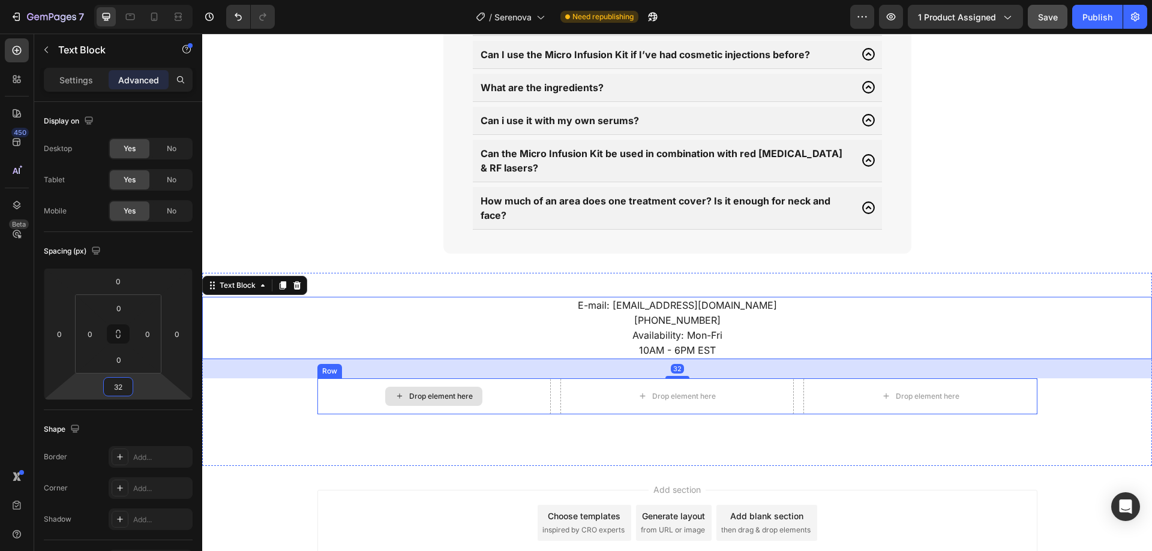
click at [510, 384] on div "Drop element here" at bounding box center [433, 397] width 233 height 36
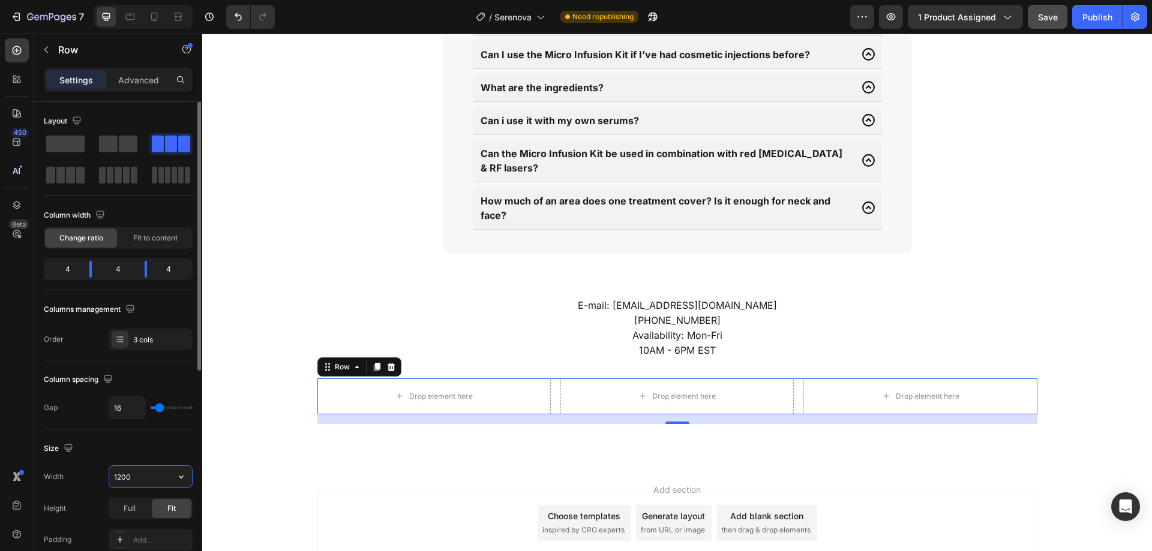
click at [149, 479] on input "1200" at bounding box center [150, 477] width 83 height 22
type input "1160"
click at [134, 405] on input "16" at bounding box center [127, 408] width 36 height 22
type input "8"
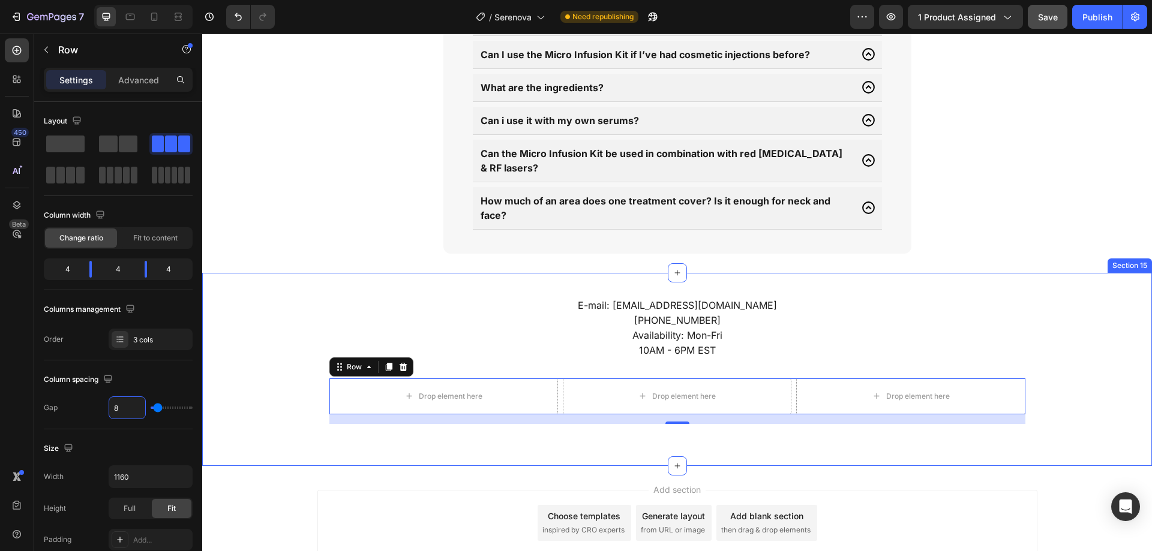
type input "8"
click at [137, 83] on p "Advanced" at bounding box center [138, 80] width 41 height 13
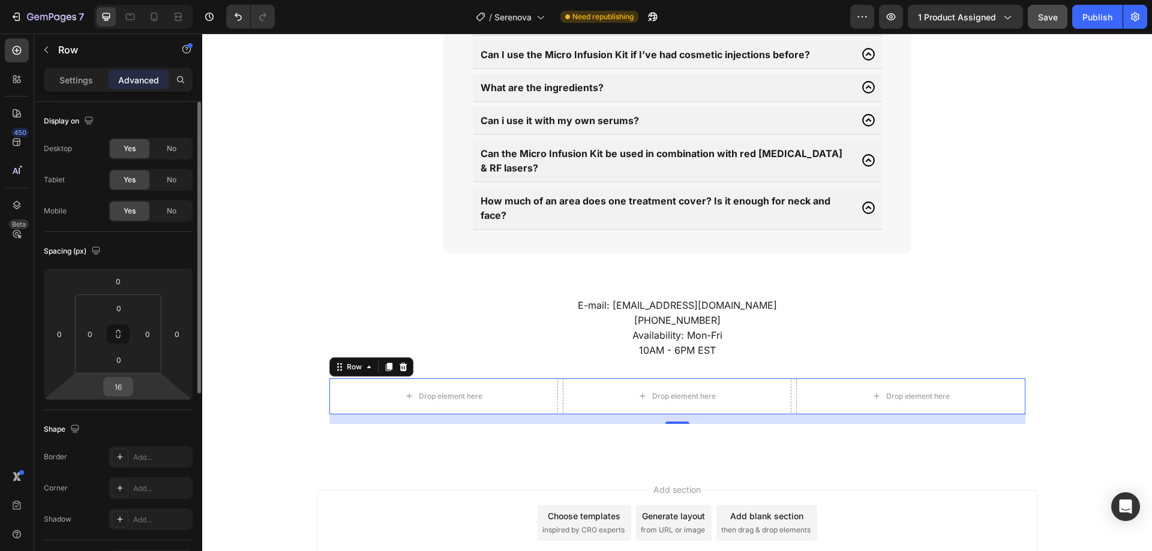
click at [128, 379] on input "16" at bounding box center [118, 387] width 24 height 18
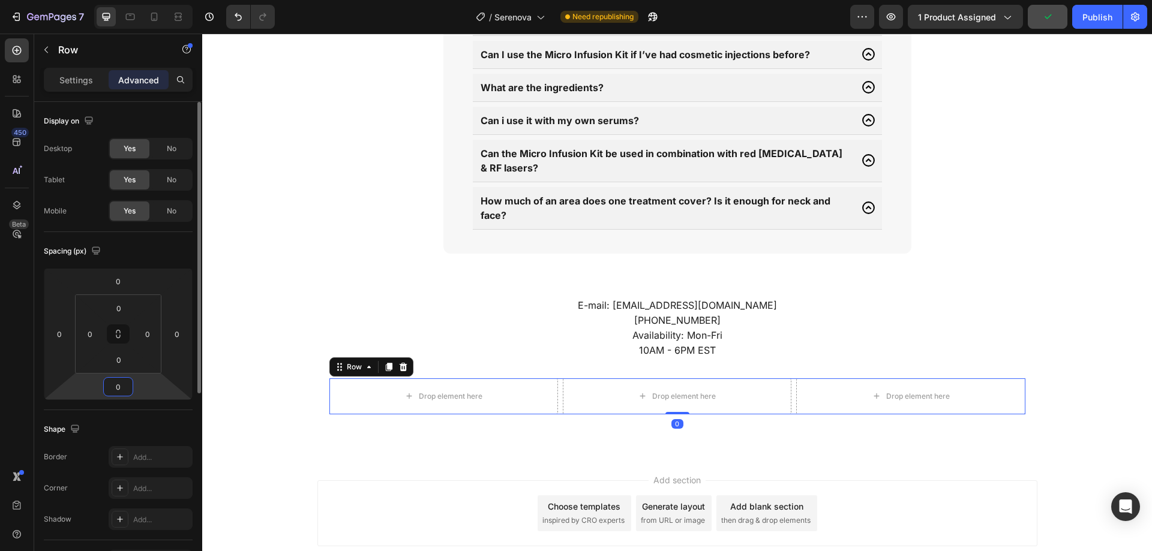
type input "0"
click at [137, 0] on html "7 Version history / Serenova Need republishing Preview 1 product assigned Publi…" at bounding box center [576, 0] width 1152 height 0
click at [404, 391] on icon at bounding box center [409, 396] width 10 height 10
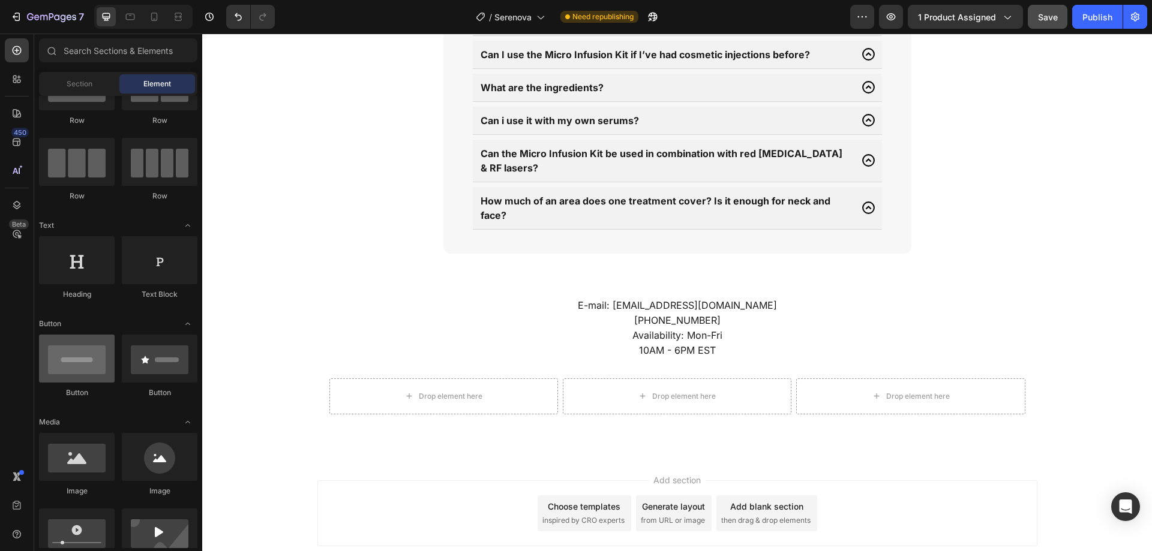
scroll to position [120, 0]
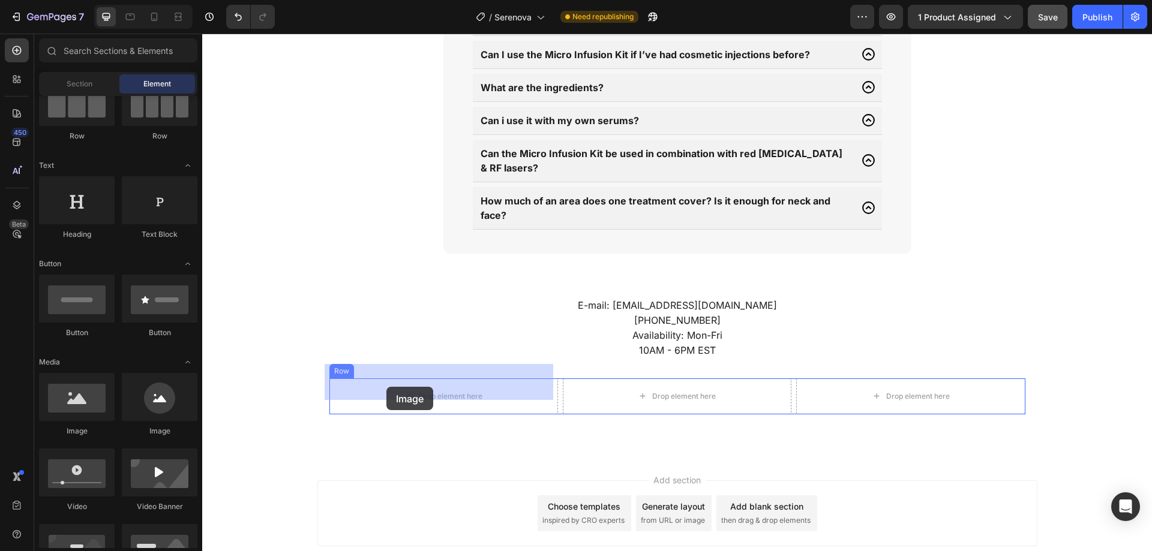
drag, startPoint x: 302, startPoint y: 434, endPoint x: 388, endPoint y: 384, distance: 99.2
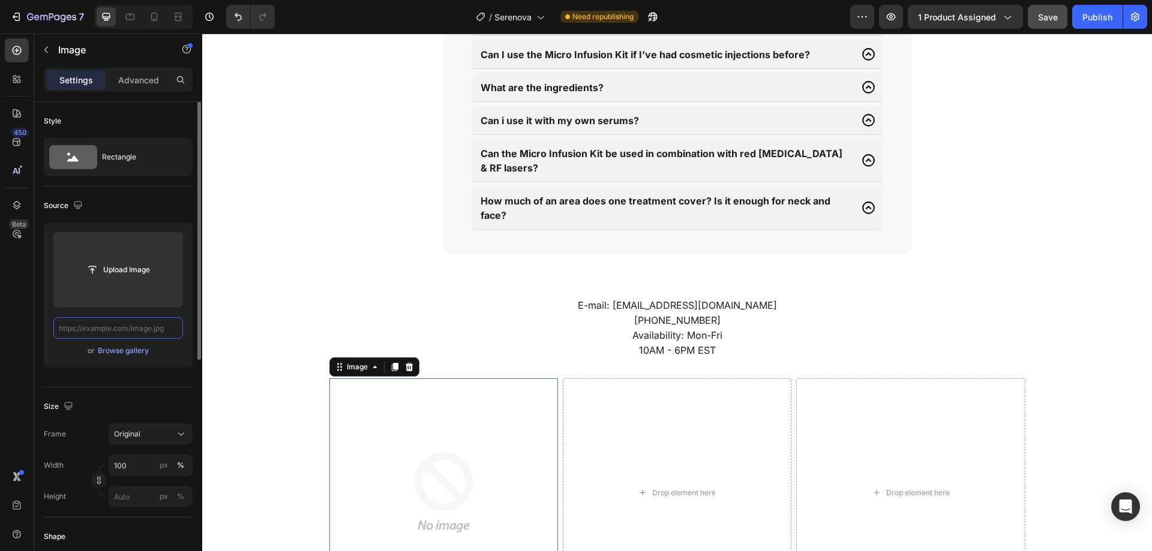
scroll to position [0, 0]
click at [161, 326] on input "text" at bounding box center [118, 328] width 130 height 22
paste input "[URL][DOMAIN_NAME]"
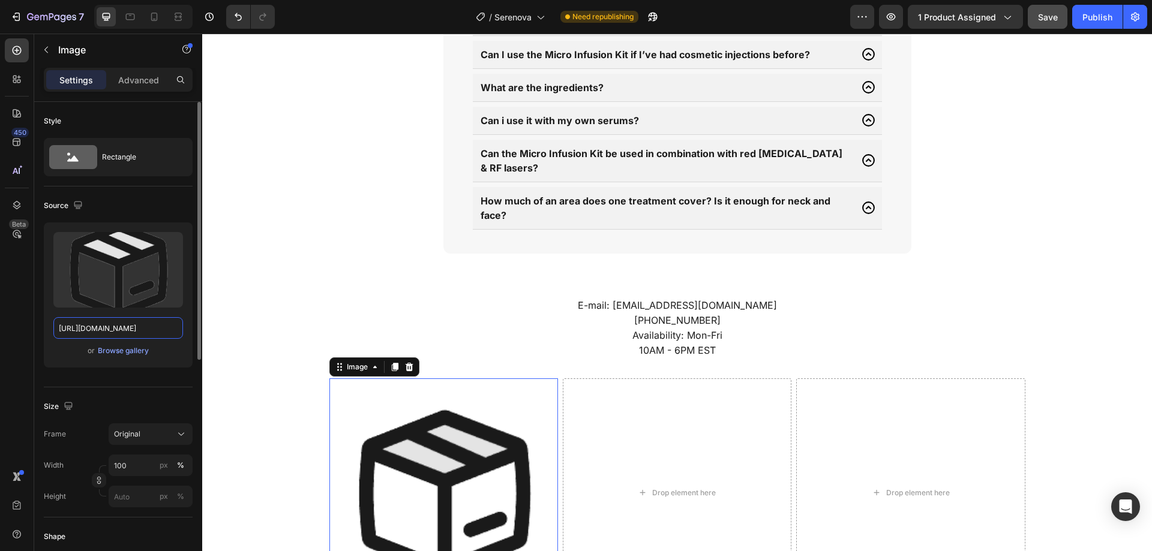
type input "[URL][DOMAIN_NAME]"
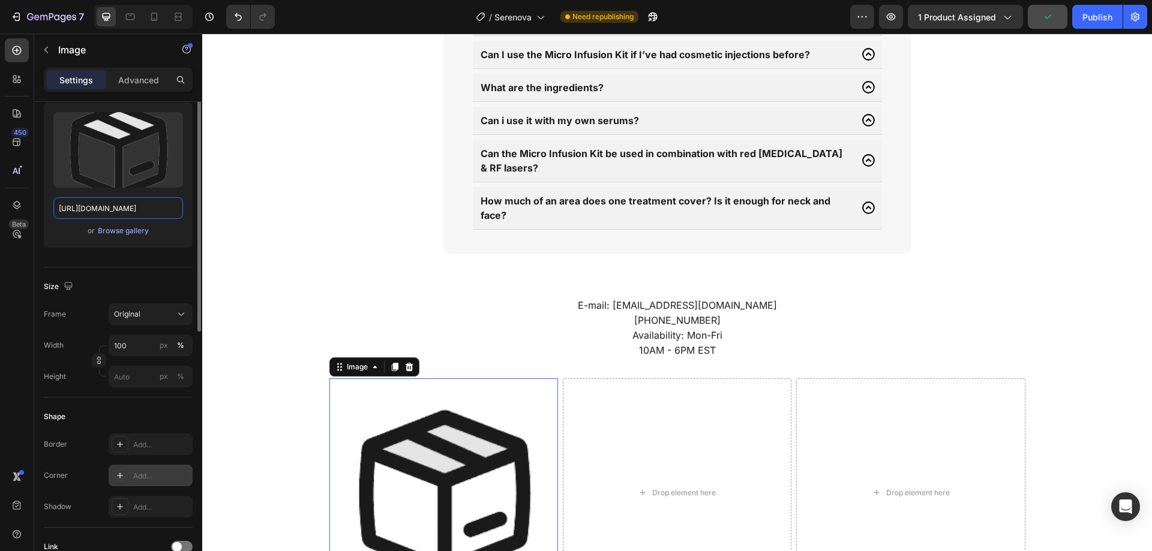
scroll to position [180, 0]
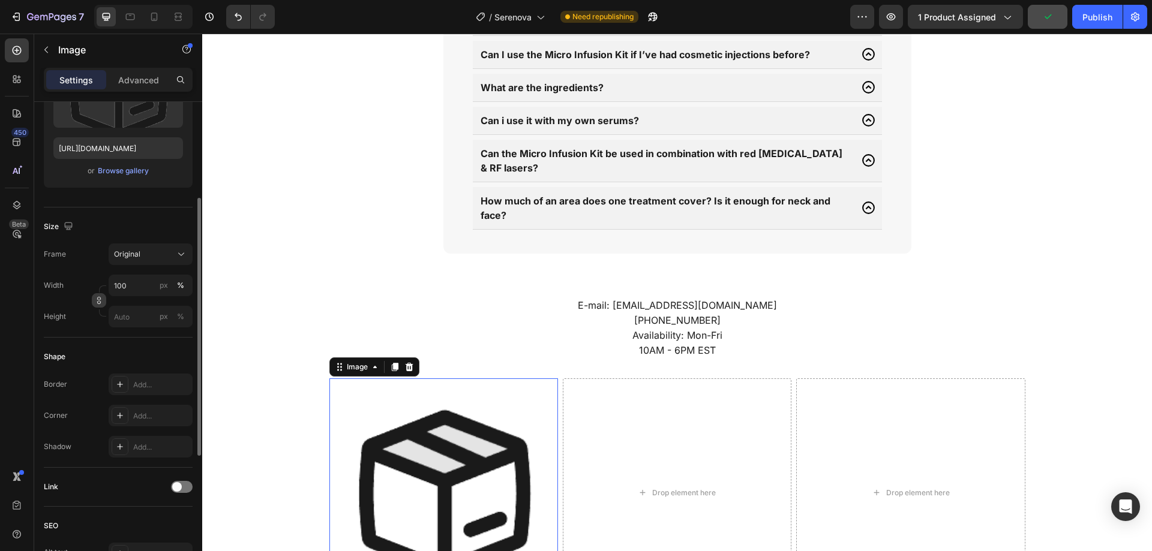
click at [98, 299] on icon "button" at bounding box center [99, 300] width 8 height 8
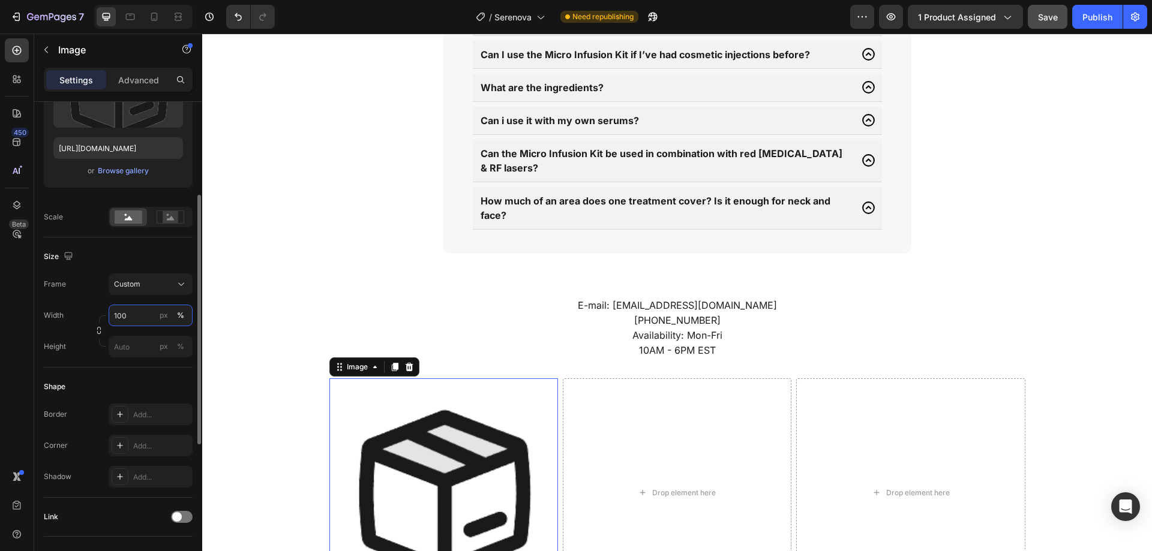
click at [135, 316] on input "100" at bounding box center [151, 316] width 84 height 22
click at [166, 315] on div "px" at bounding box center [164, 315] width 8 height 11
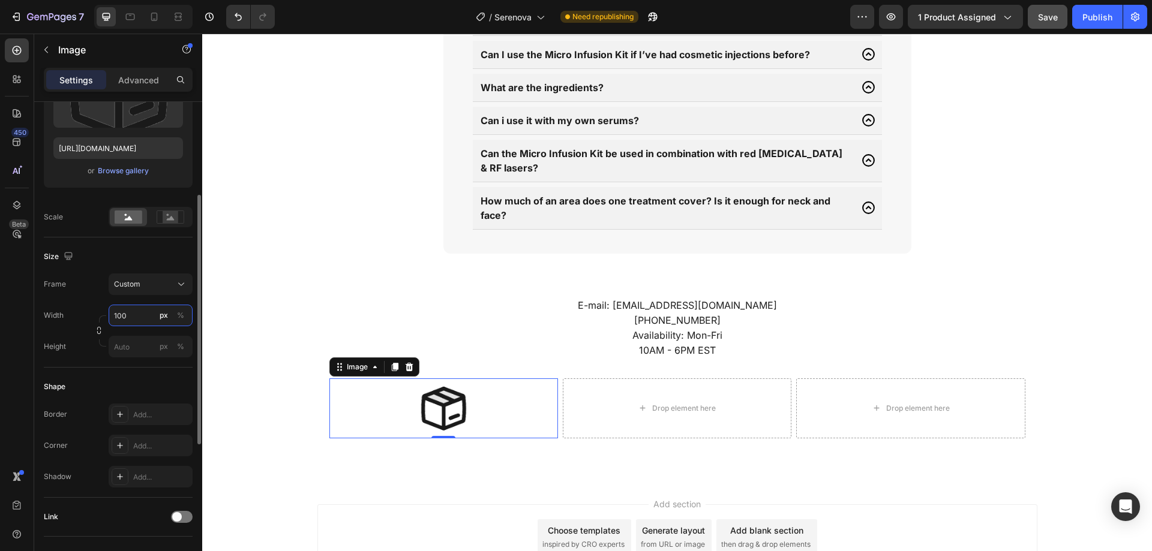
click at [147, 315] on input "100" at bounding box center [151, 316] width 84 height 22
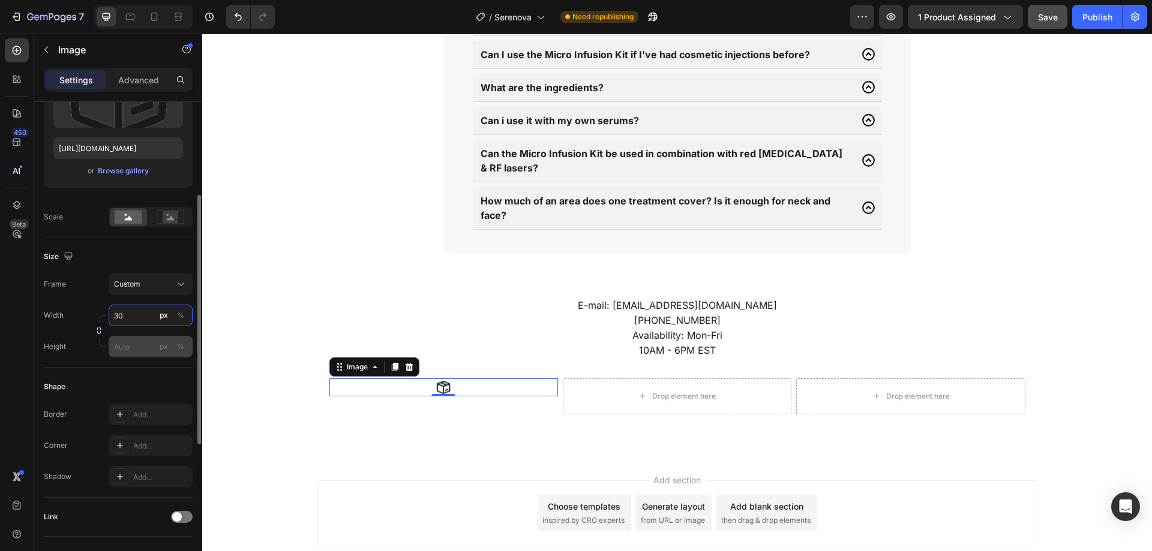
type input "30"
click at [128, 343] on input "px %" at bounding box center [151, 347] width 84 height 22
click at [163, 344] on div "px" at bounding box center [164, 346] width 8 height 11
click at [143, 346] on input "px %" at bounding box center [151, 347] width 84 height 22
type input "25"
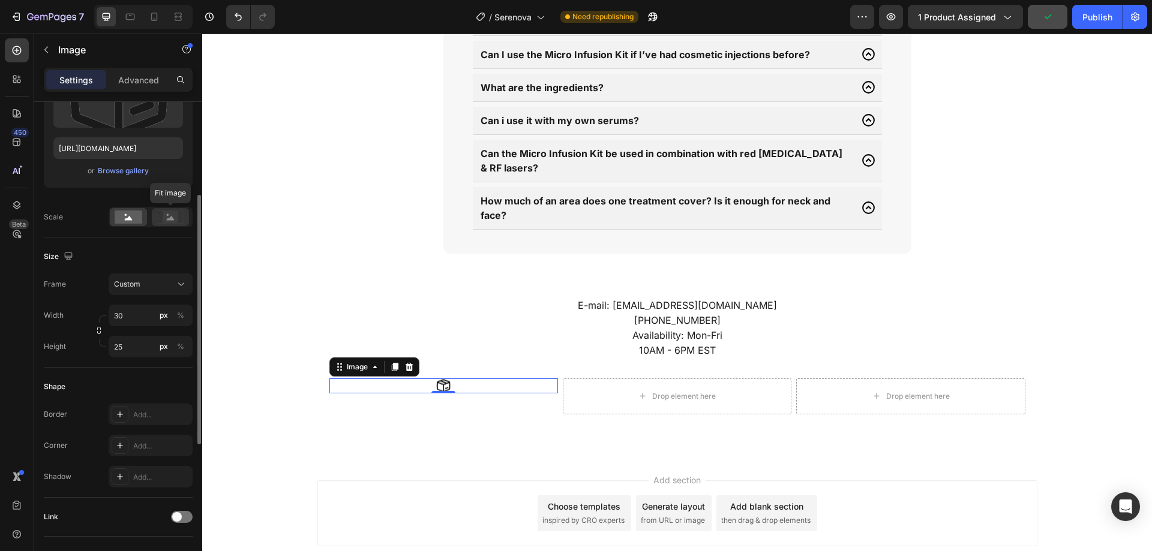
click at [182, 210] on div at bounding box center [170, 217] width 37 height 18
click at [155, 251] on div "Size" at bounding box center [118, 256] width 149 height 19
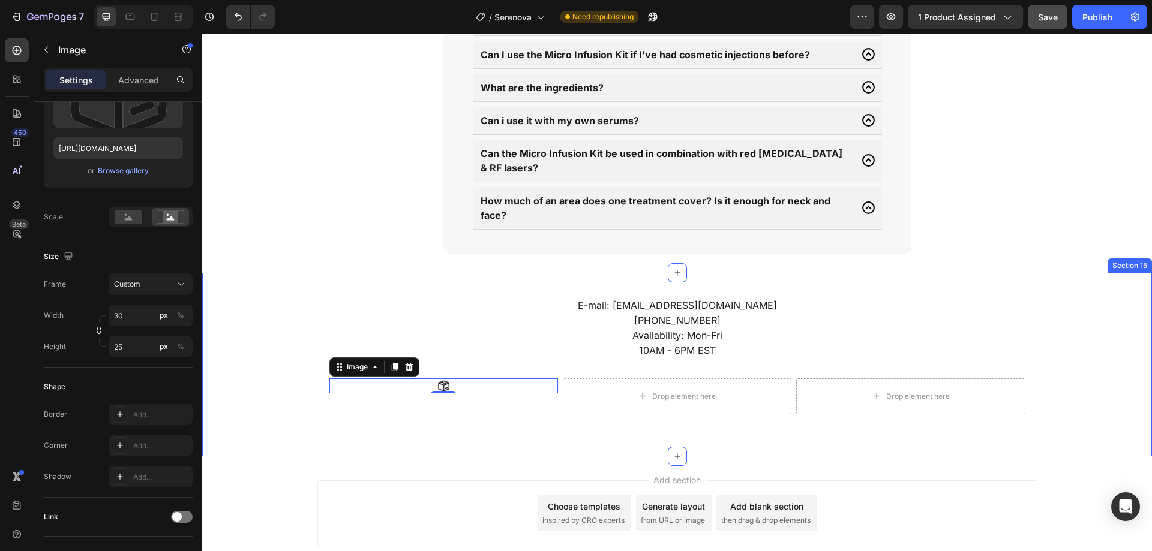
click at [444, 395] on div "Image 0" at bounding box center [443, 397] width 229 height 36
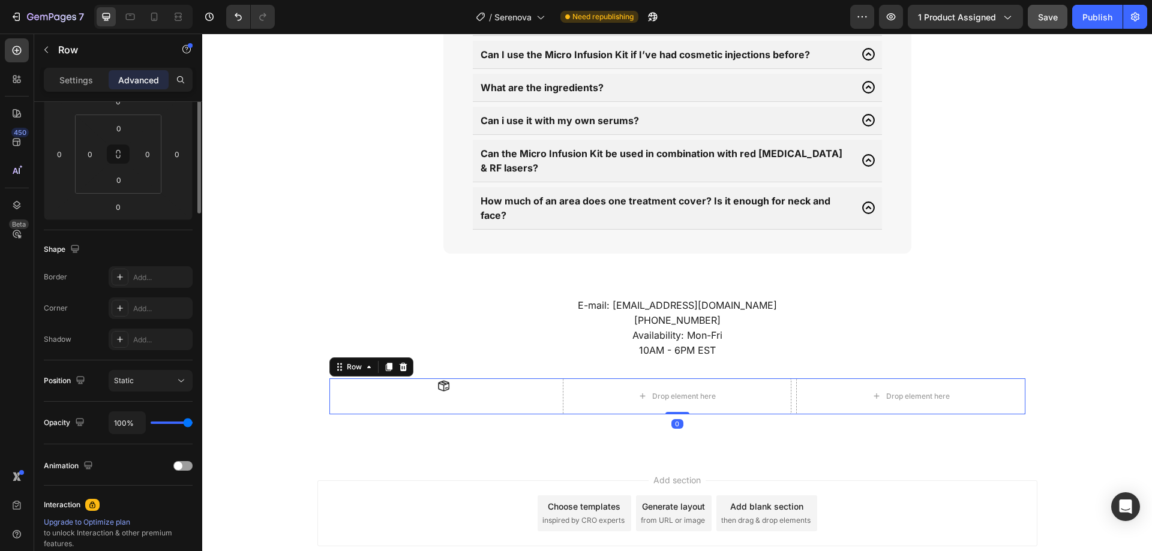
scroll to position [0, 0]
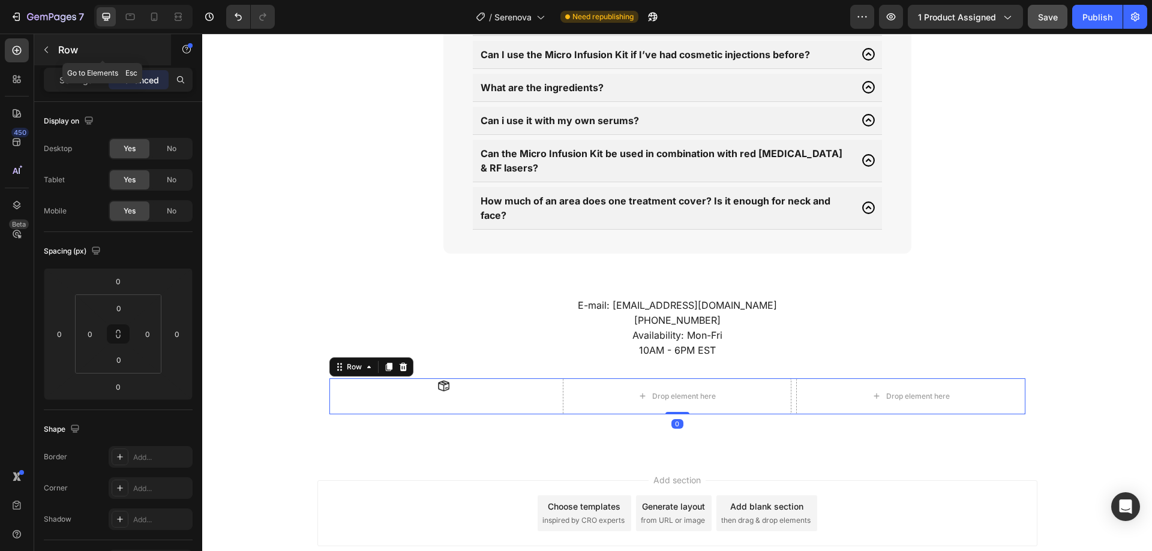
click at [46, 43] on button "button" at bounding box center [46, 49] width 19 height 19
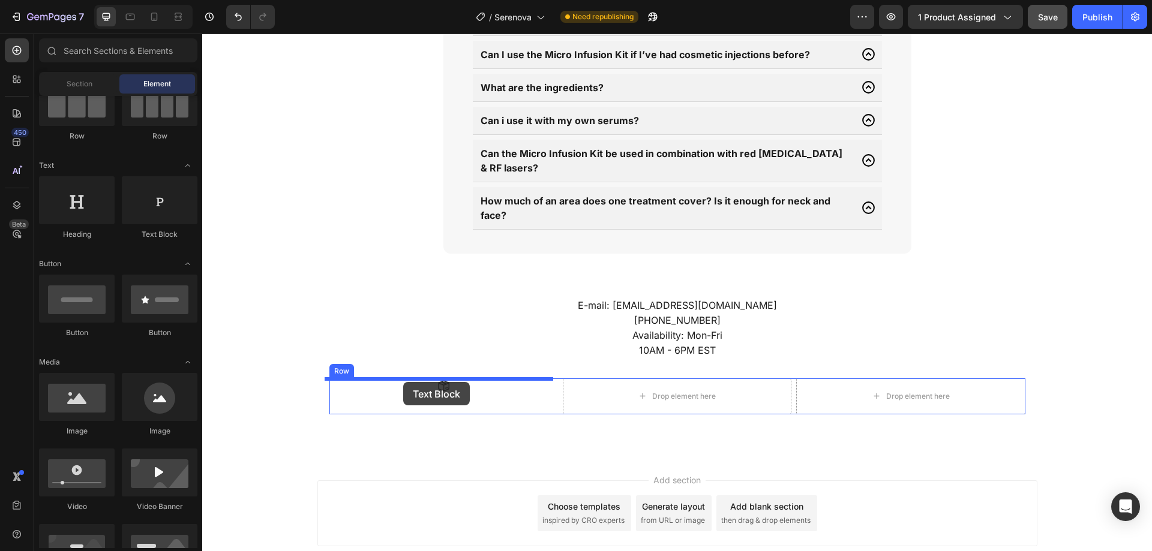
drag, startPoint x: 353, startPoint y: 256, endPoint x: 404, endPoint y: 382, distance: 136.3
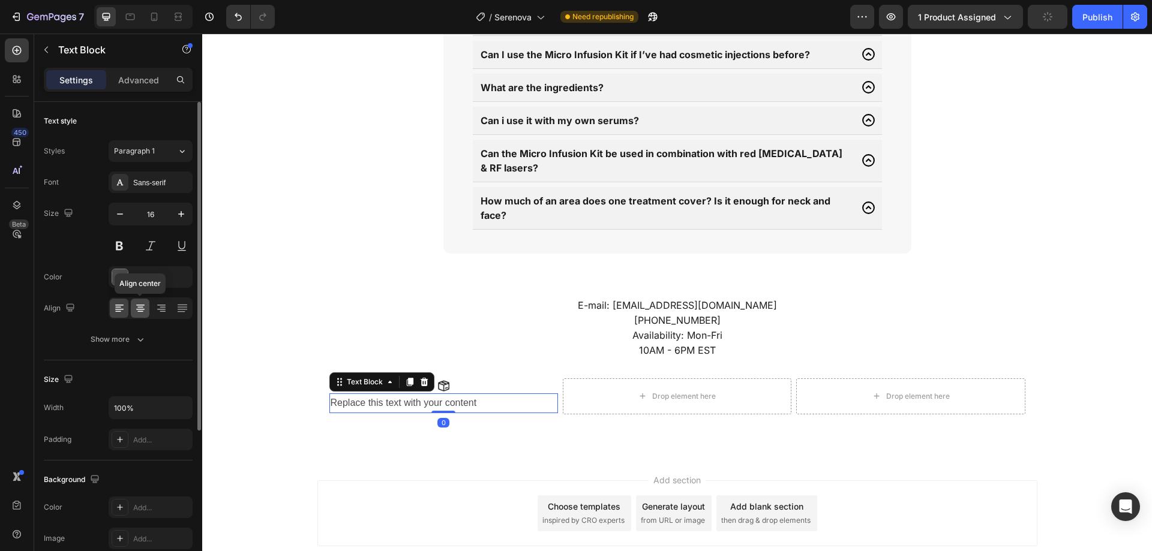
click at [139, 305] on icon at bounding box center [140, 305] width 8 height 1
click at [137, 80] on p "Advanced" at bounding box center [138, 80] width 41 height 13
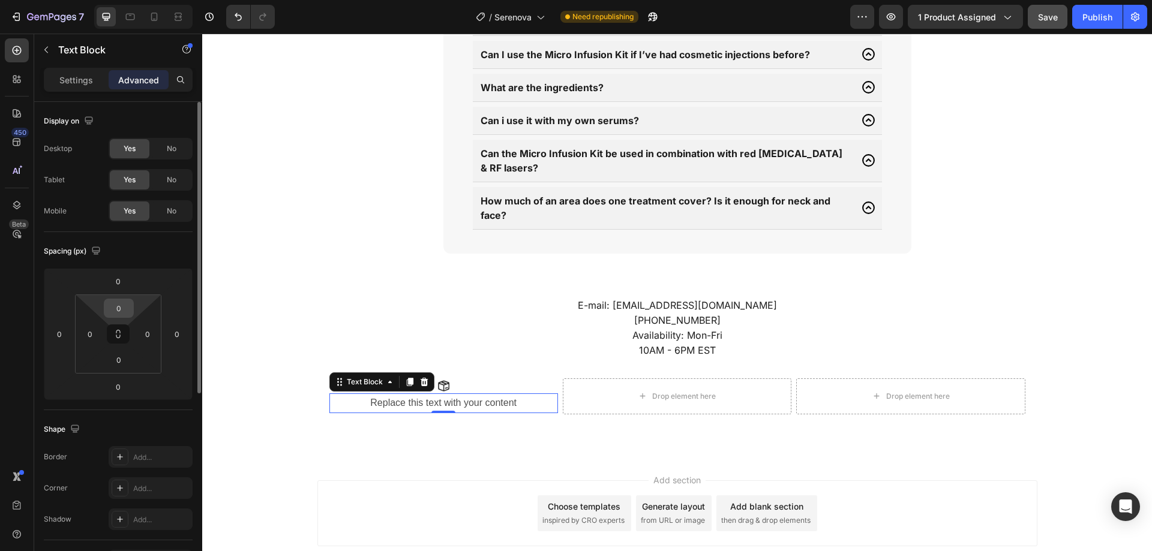
click at [118, 307] on input "0" at bounding box center [119, 308] width 24 height 18
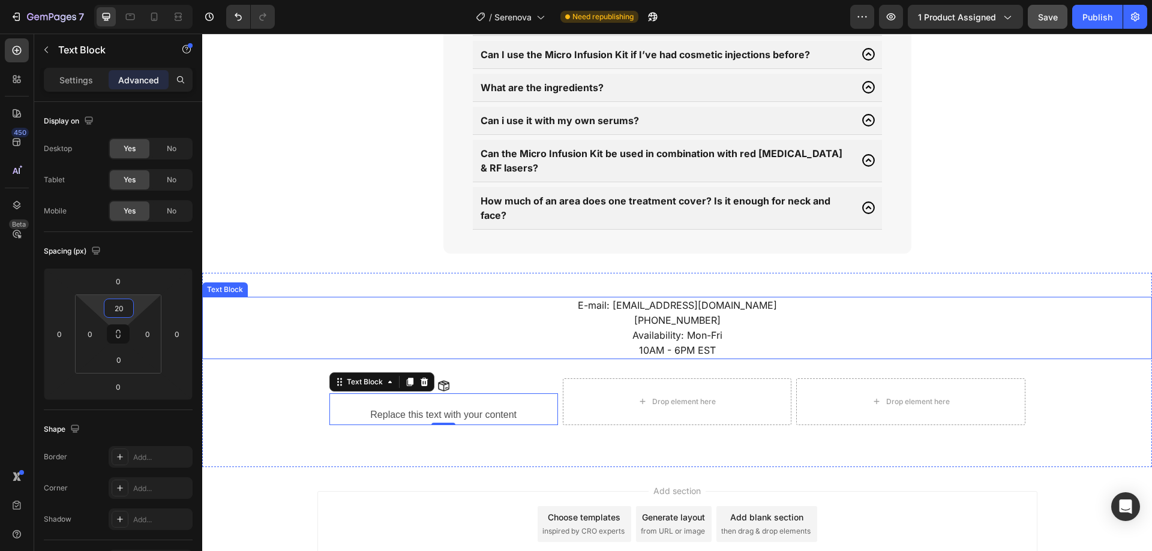
type input "20"
click at [451, 406] on div "Replace this text with your content" at bounding box center [443, 416] width 229 height 20
click at [450, 407] on p "Replace this text with your content" at bounding box center [444, 415] width 226 height 17
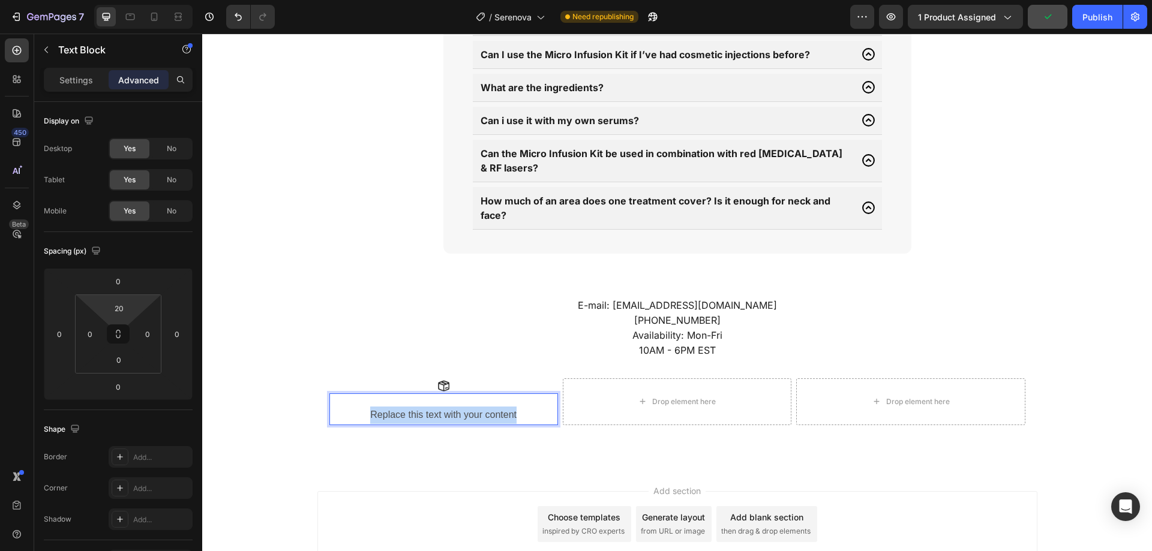
click at [450, 407] on p "Replace this text with your content" at bounding box center [444, 415] width 226 height 17
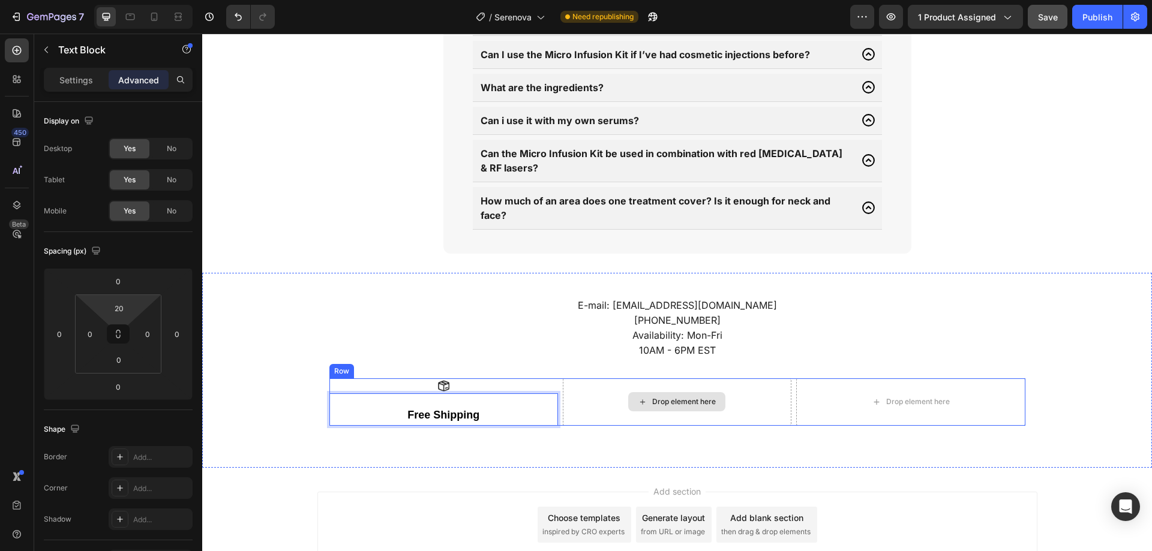
click at [593, 404] on div "Drop element here" at bounding box center [677, 402] width 229 height 47
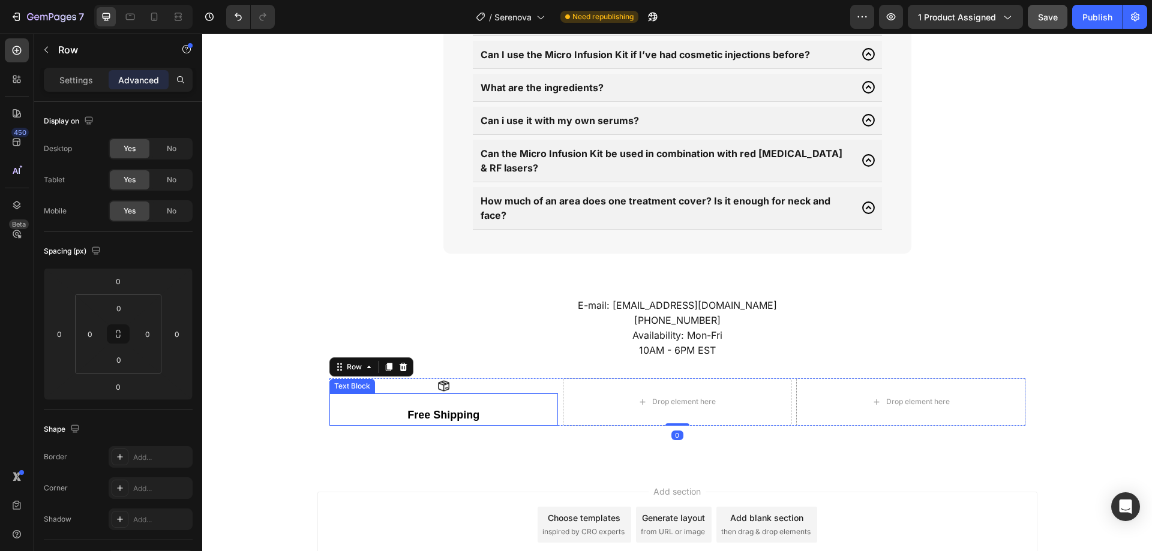
click at [535, 407] on p "Free Shipping" at bounding box center [444, 416] width 226 height 18
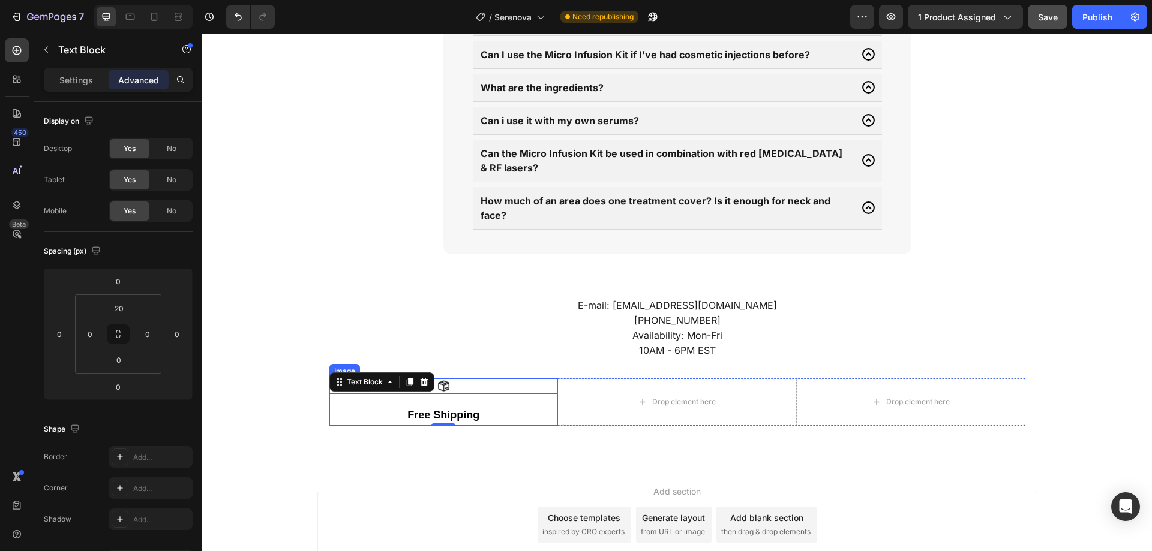
click at [553, 379] on div at bounding box center [443, 386] width 229 height 15
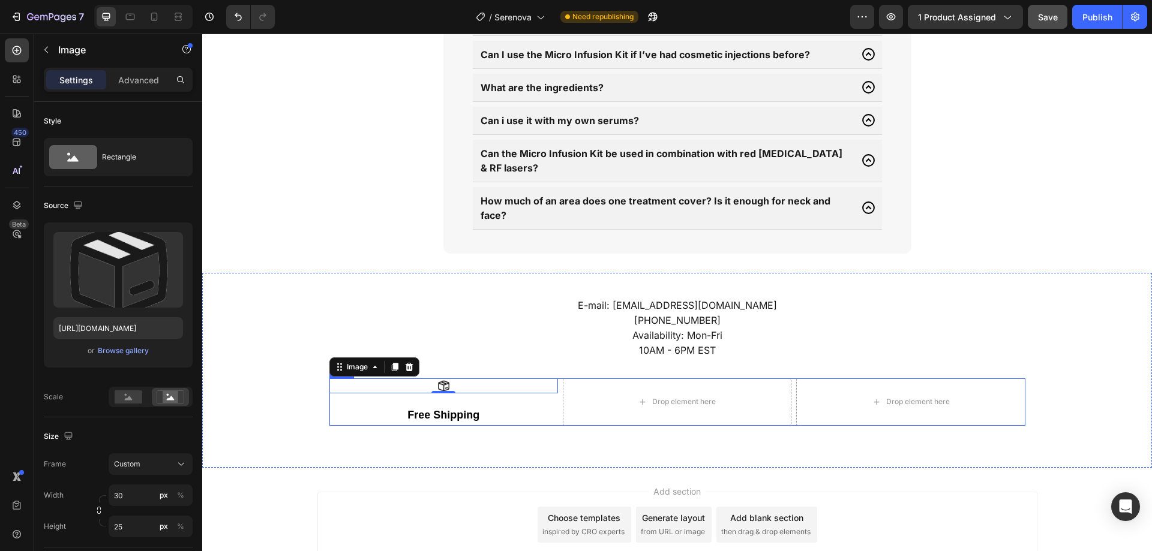
click at [554, 381] on div "Image 0 Free Shipping Text Block Drop element here Drop element here Row" at bounding box center [677, 402] width 696 height 47
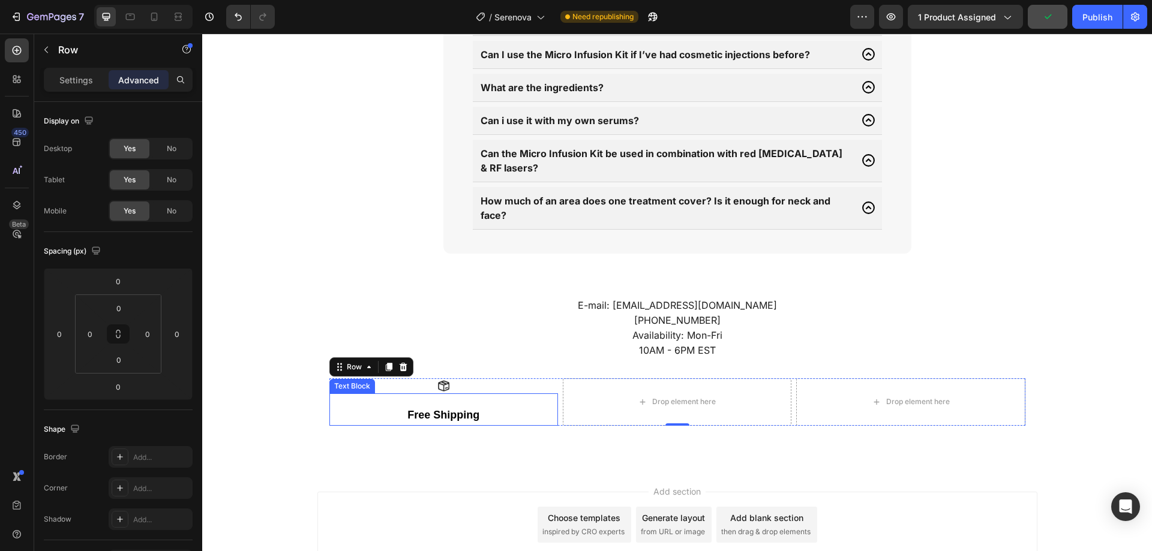
click at [356, 394] on div "Free Shipping Text Block" at bounding box center [443, 410] width 229 height 32
click at [355, 377] on div "Text Block" at bounding box center [364, 382] width 41 height 11
click at [458, 379] on div at bounding box center [443, 386] width 229 height 15
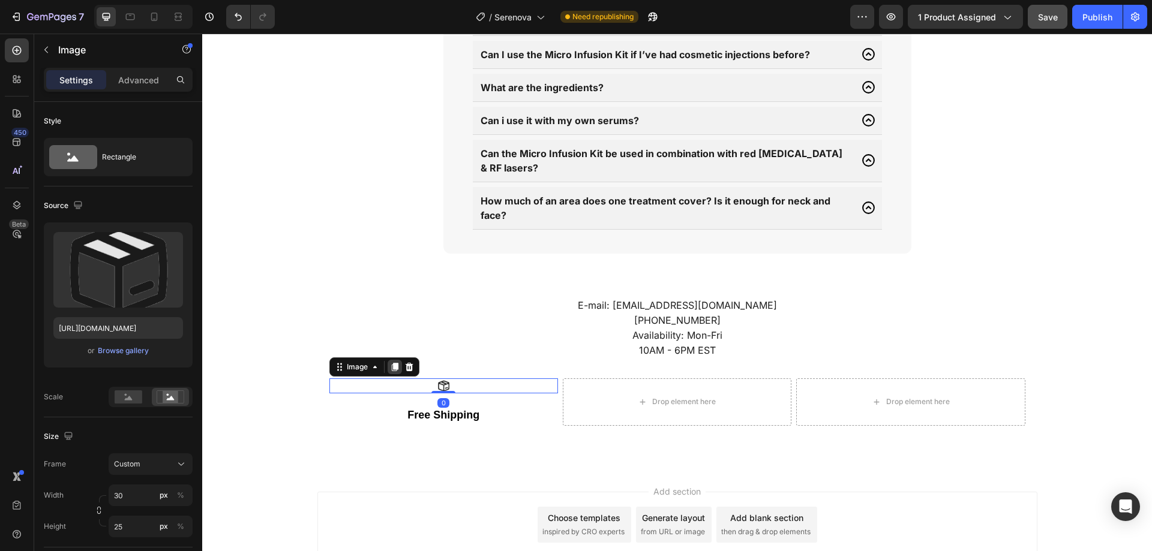
click at [391, 363] on icon at bounding box center [394, 367] width 7 height 8
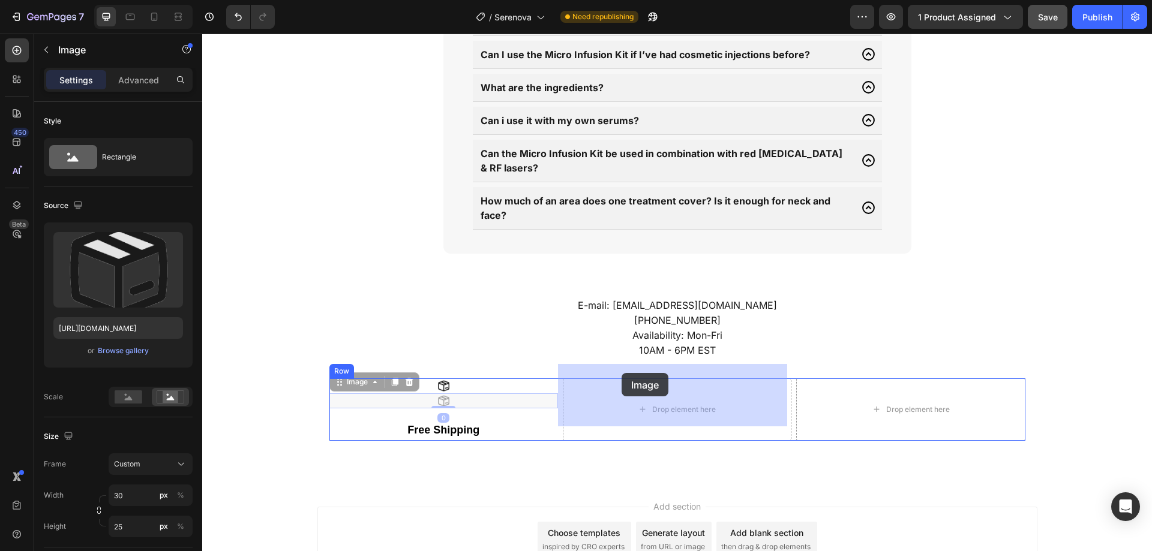
drag, startPoint x: 344, startPoint y: 374, endPoint x: 622, endPoint y: 373, distance: 277.2
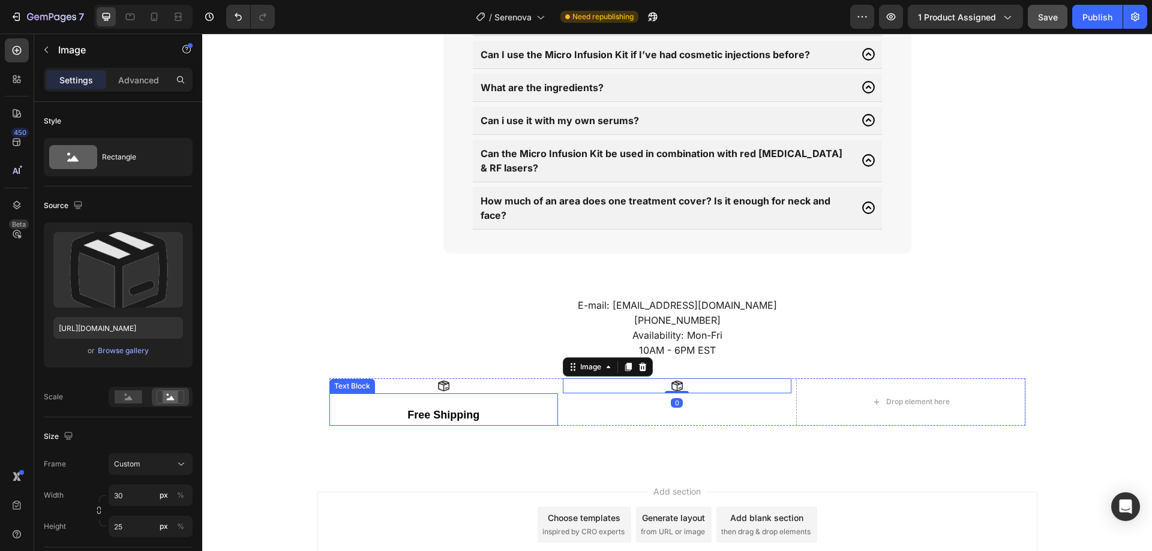
click at [496, 407] on p "Free Shipping" at bounding box center [444, 416] width 226 height 18
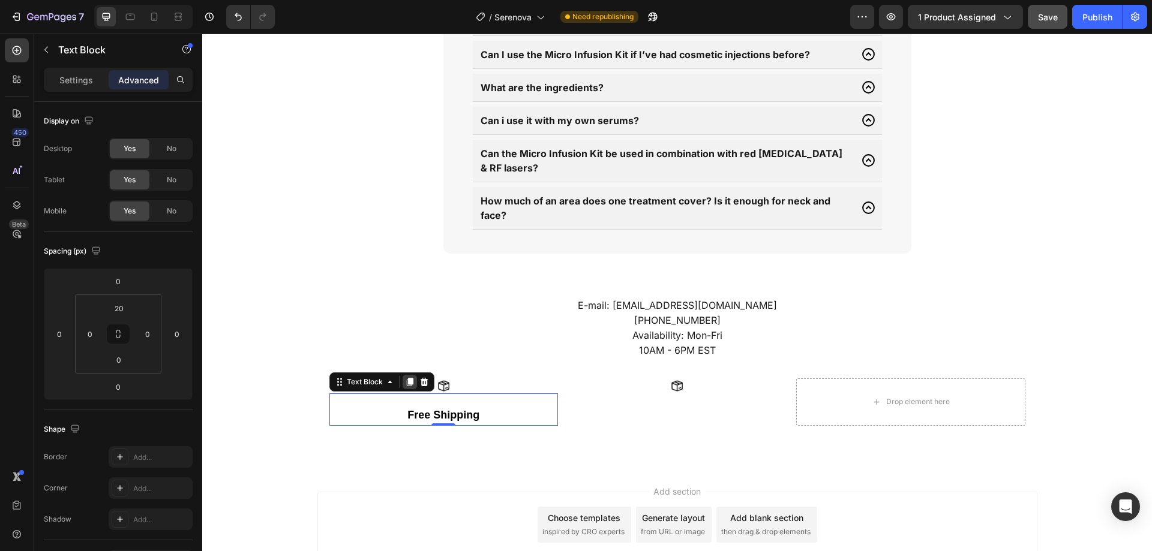
click at [406, 378] on icon at bounding box center [409, 382] width 7 height 8
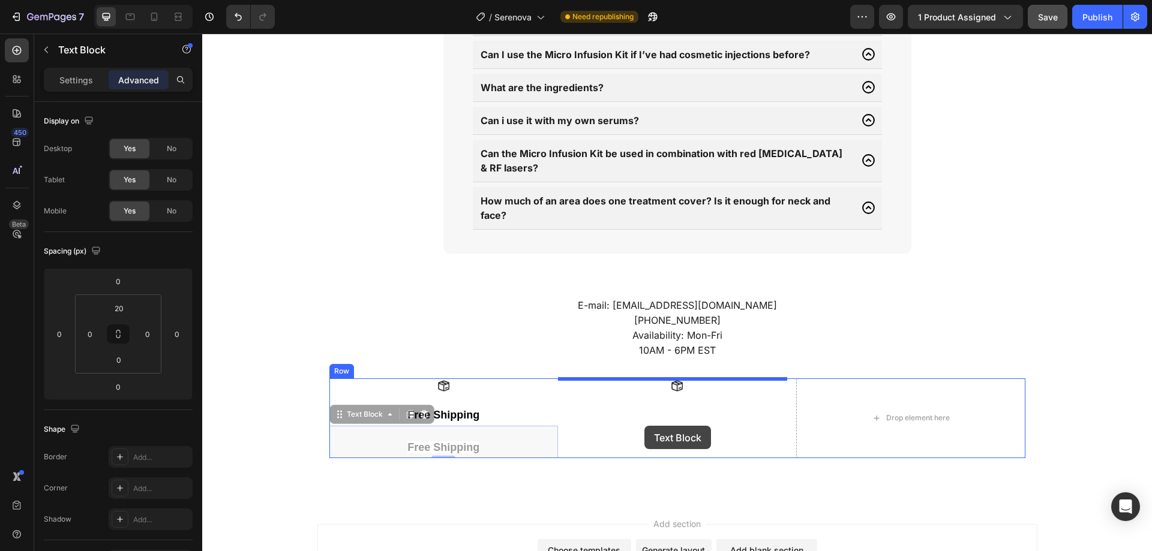
drag, startPoint x: 346, startPoint y: 398, endPoint x: 644, endPoint y: 426, distance: 300.1
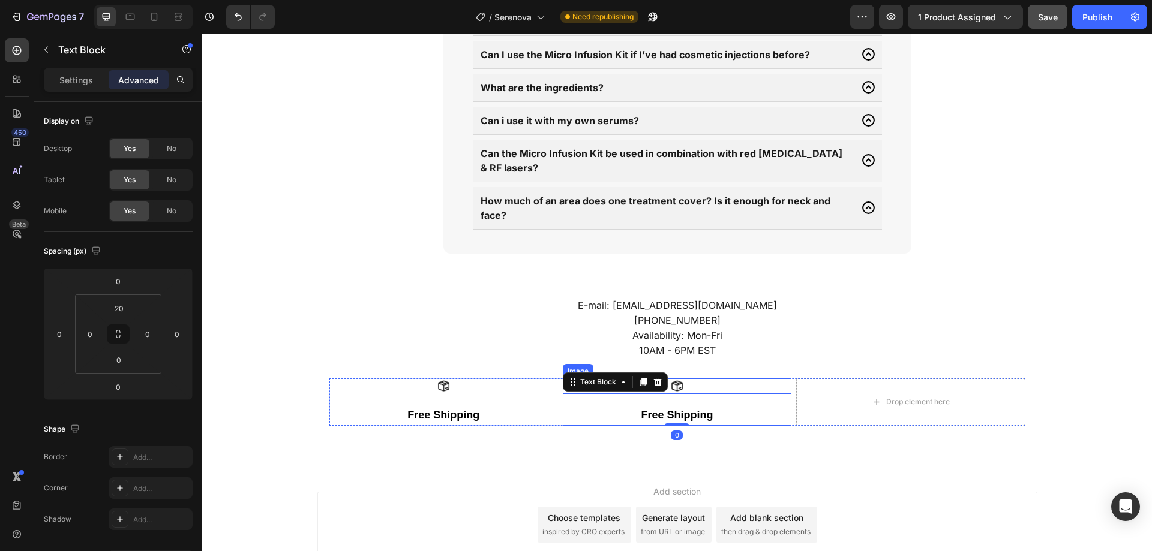
click at [714, 379] on div at bounding box center [677, 386] width 229 height 15
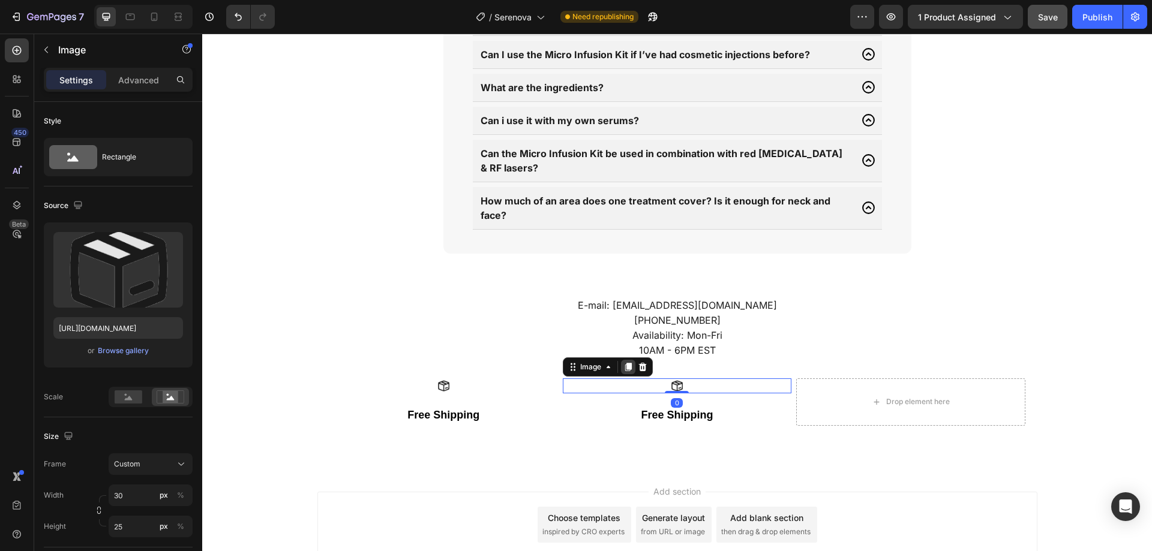
click at [625, 363] on icon at bounding box center [628, 367] width 7 height 8
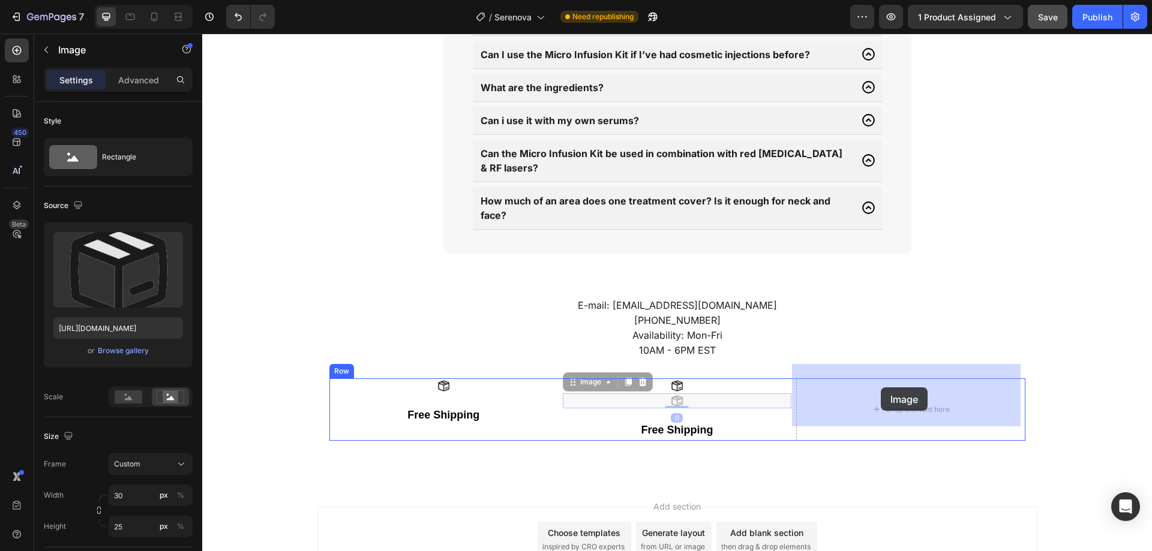
drag, startPoint x: 581, startPoint y: 371, endPoint x: 881, endPoint y: 388, distance: 299.9
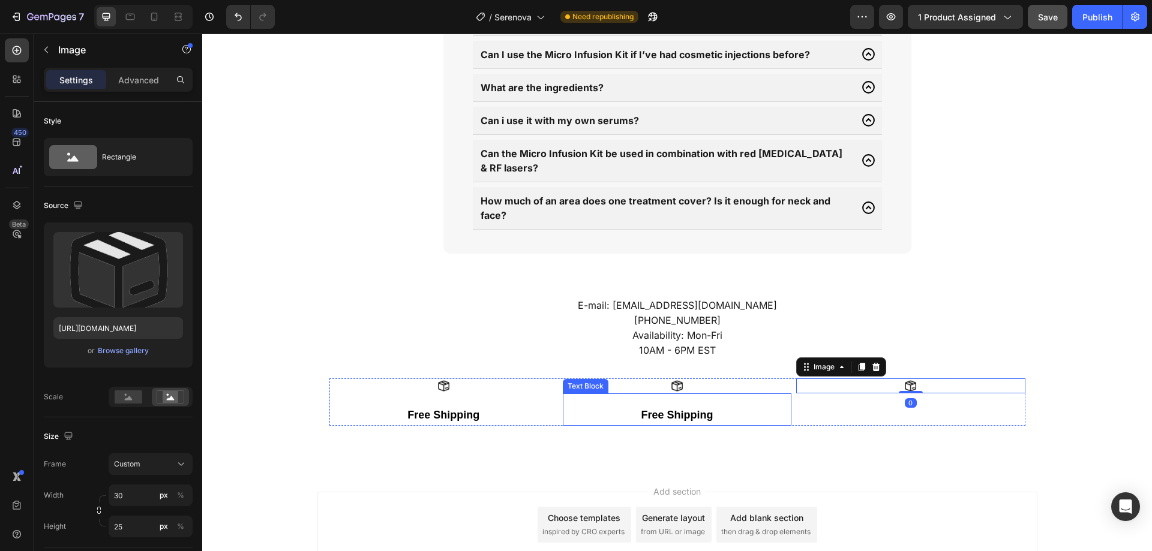
click at [710, 407] on p "Free Shipping" at bounding box center [677, 416] width 226 height 18
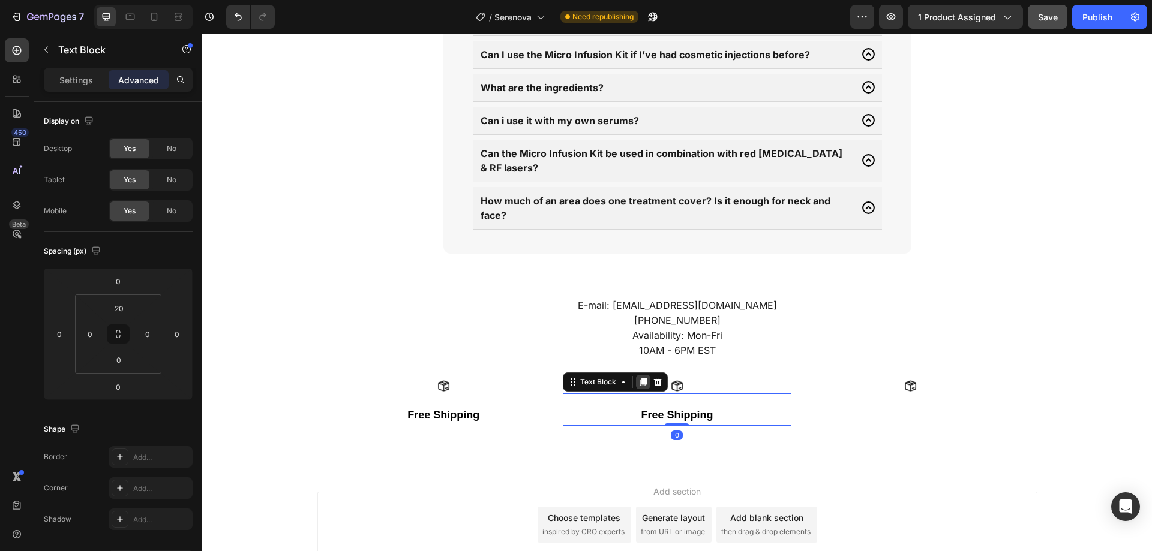
click at [640, 378] on icon at bounding box center [643, 382] width 7 height 8
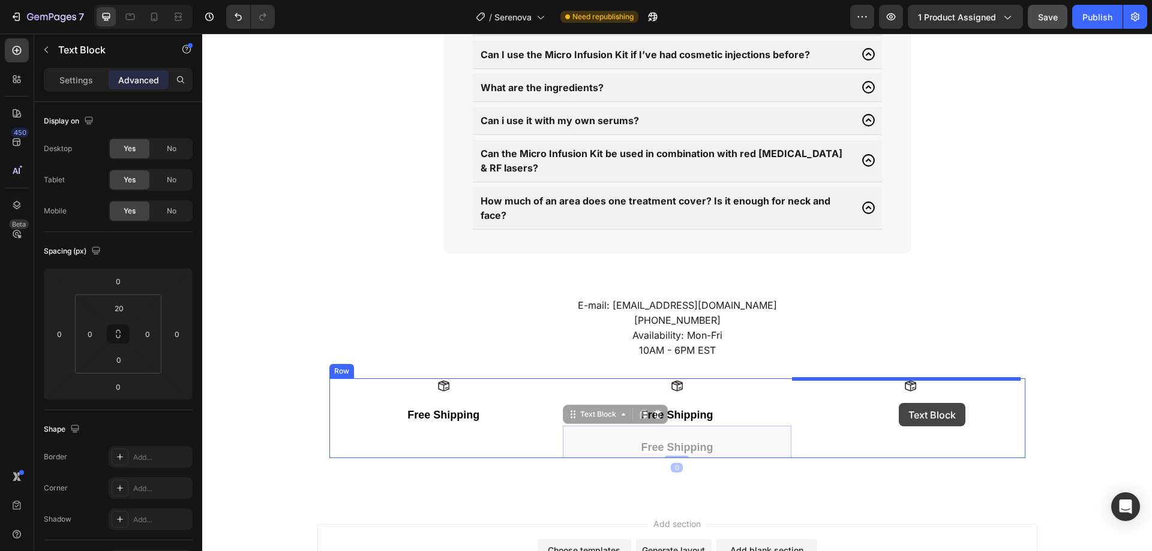
drag, startPoint x: 586, startPoint y: 401, endPoint x: 902, endPoint y: 401, distance: 316.2
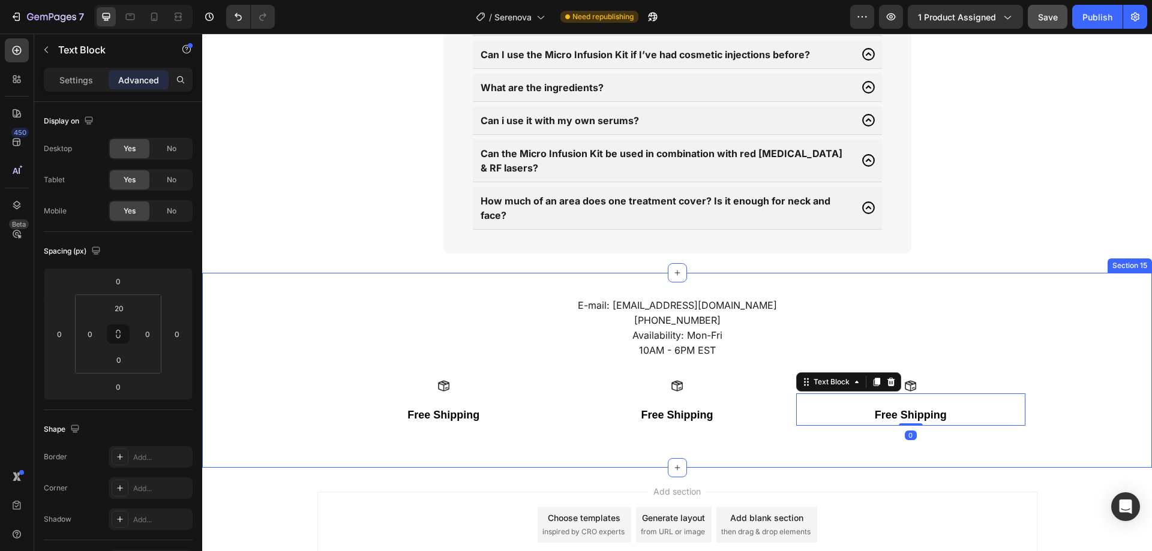
click at [775, 410] on div "Free Shipping" at bounding box center [677, 416] width 229 height 20
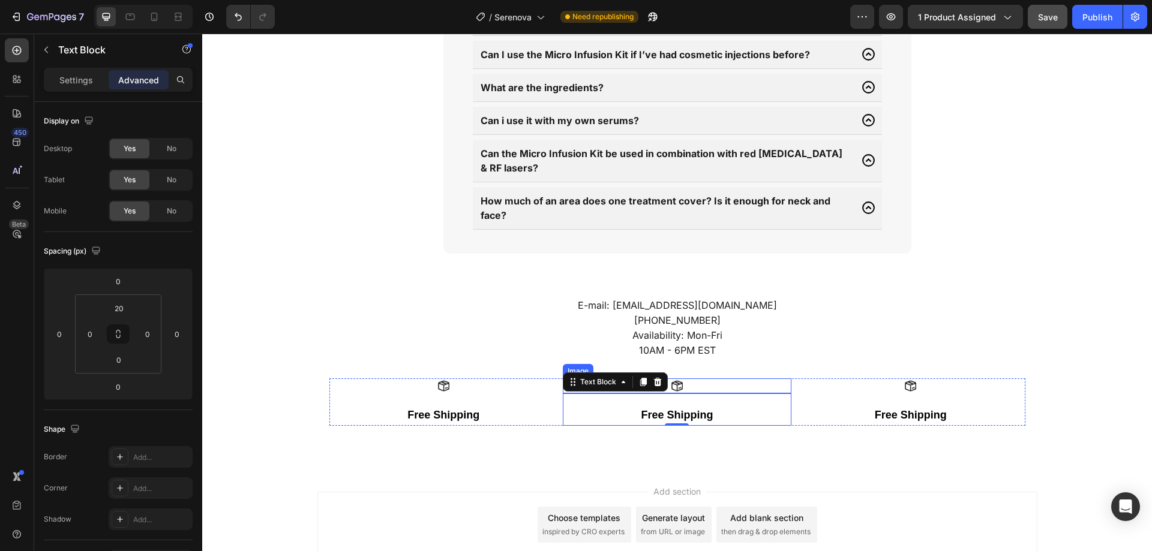
click at [673, 379] on img at bounding box center [677, 386] width 18 height 15
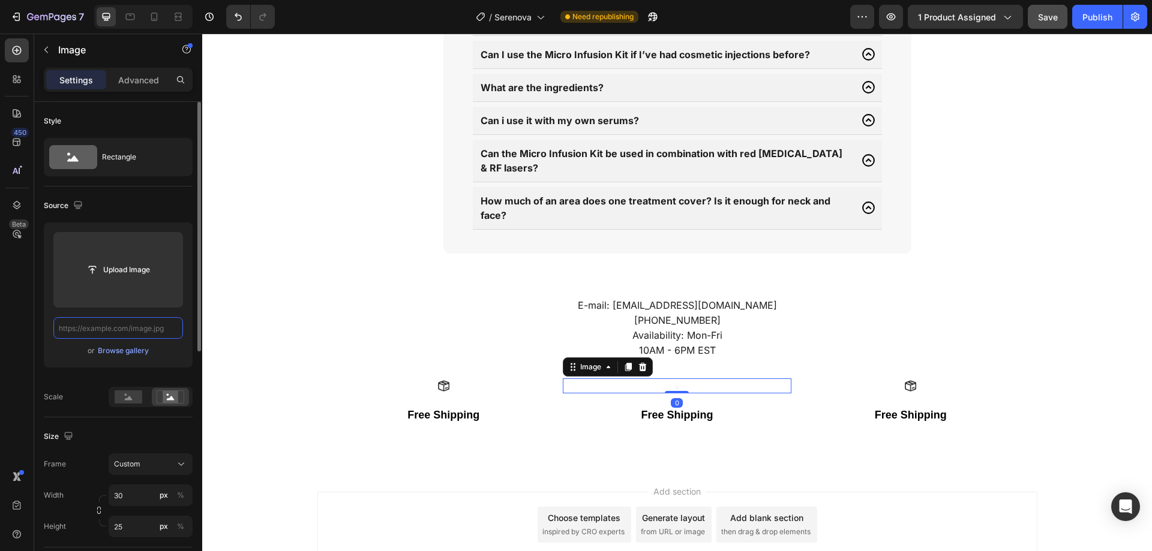
click at [157, 328] on input "text" at bounding box center [118, 328] width 130 height 22
paste input "[URL][DOMAIN_NAME]"
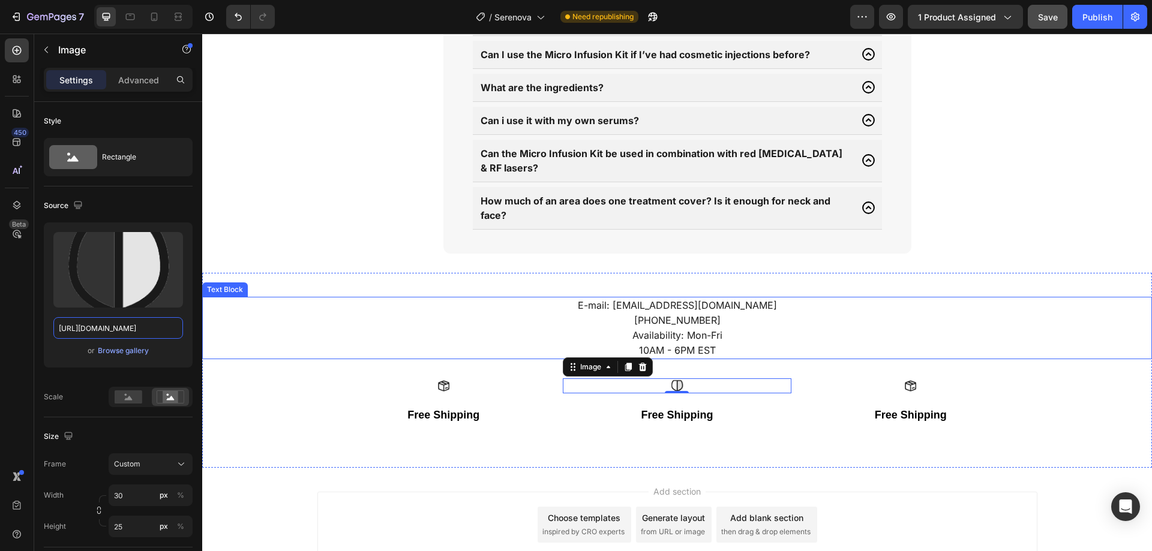
type input "[URL][DOMAIN_NAME]"
click at [907, 379] on img at bounding box center [911, 386] width 18 height 15
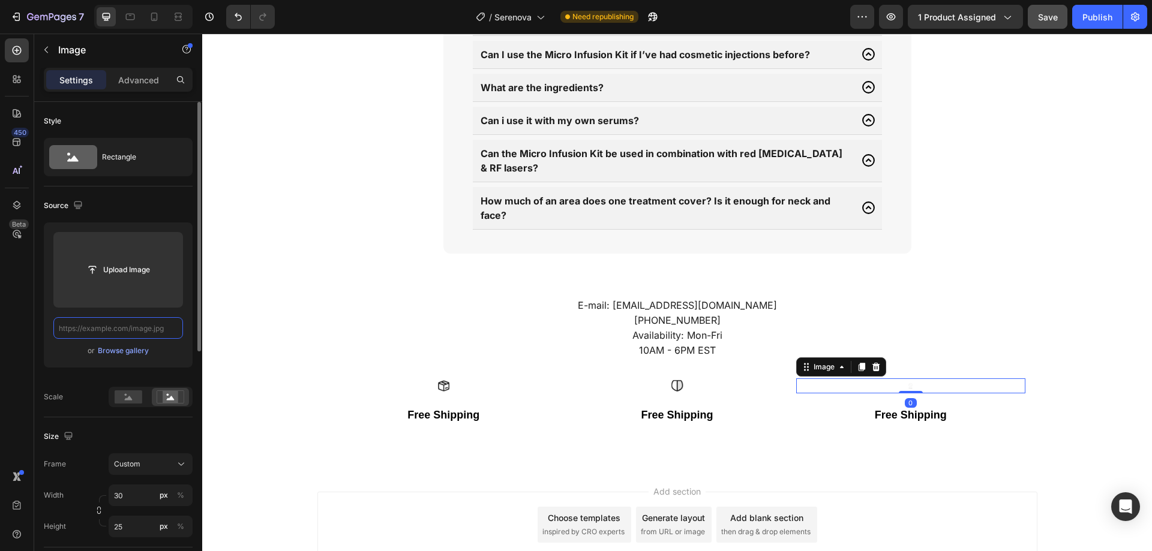
click at [146, 325] on input "text" at bounding box center [118, 328] width 130 height 22
paste input "[URL][DOMAIN_NAME]"
type input "[URL][DOMAIN_NAME]"
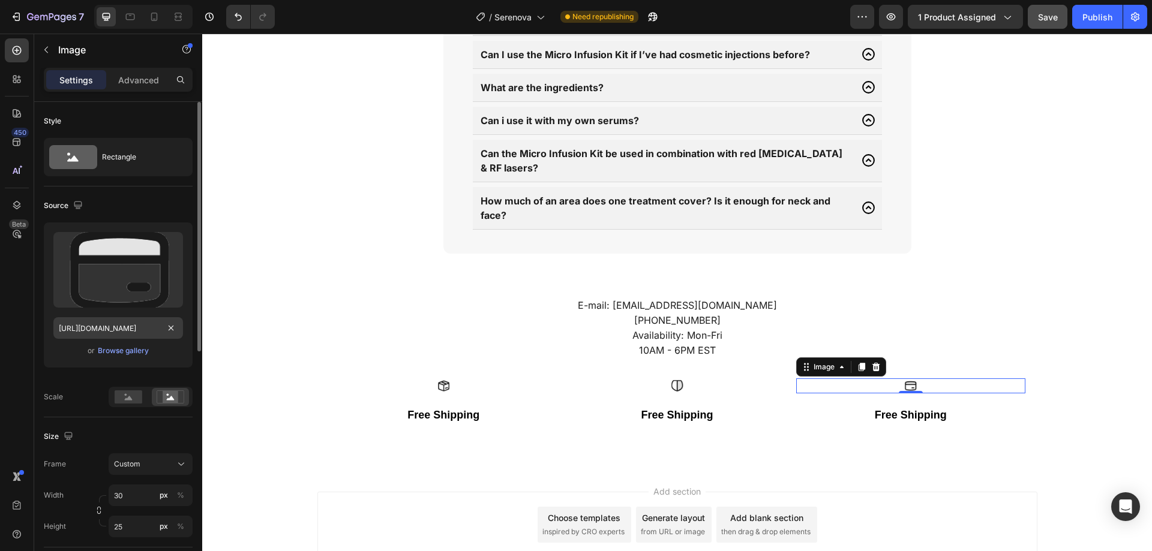
scroll to position [0, 0]
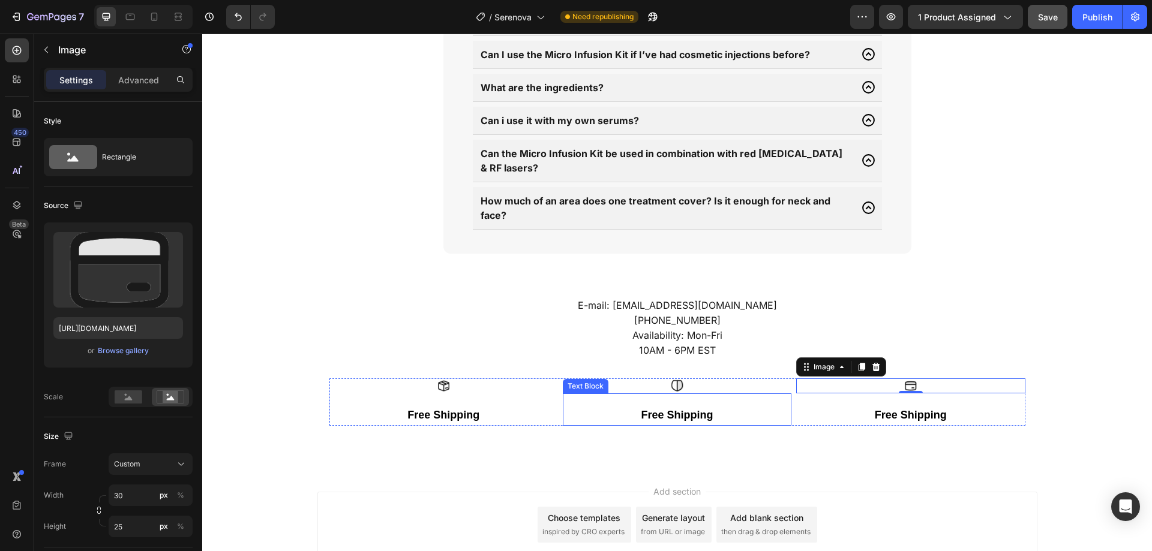
click at [661, 409] on strong "Free Shipping" at bounding box center [677, 415] width 72 height 12
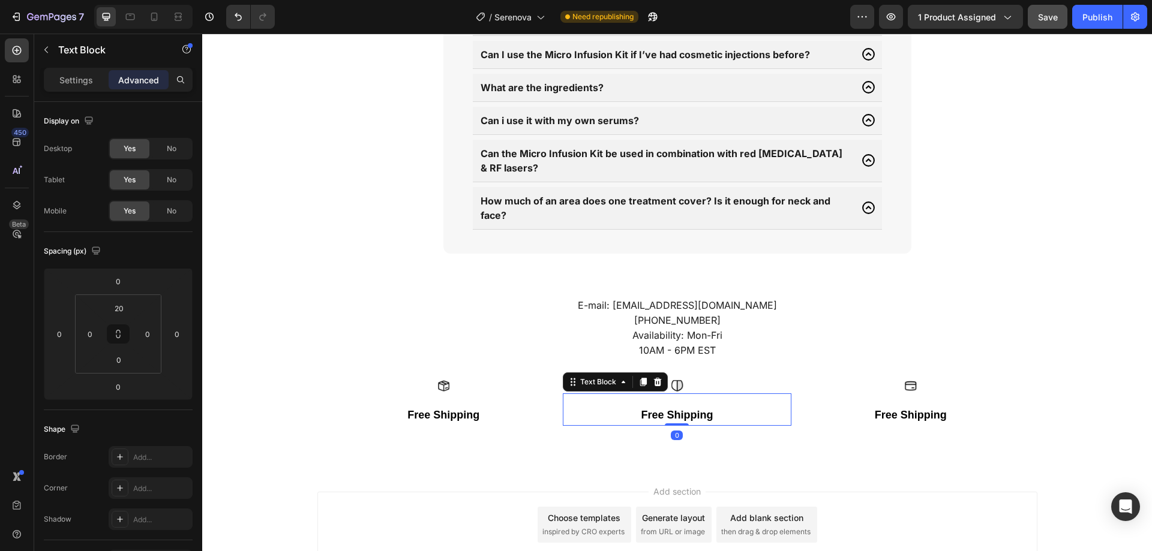
click at [651, 409] on strong "Free Shipping" at bounding box center [677, 415] width 72 height 12
click at [652, 409] on strong "Free Shipping" at bounding box center [677, 415] width 72 height 12
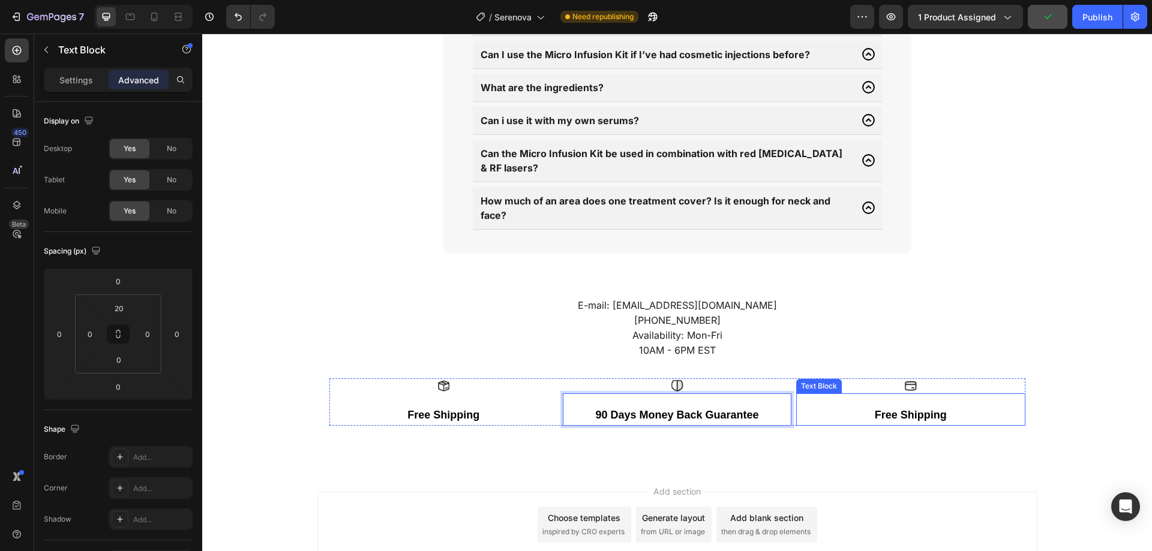
click at [906, 409] on strong "Free Shipping" at bounding box center [911, 415] width 72 height 12
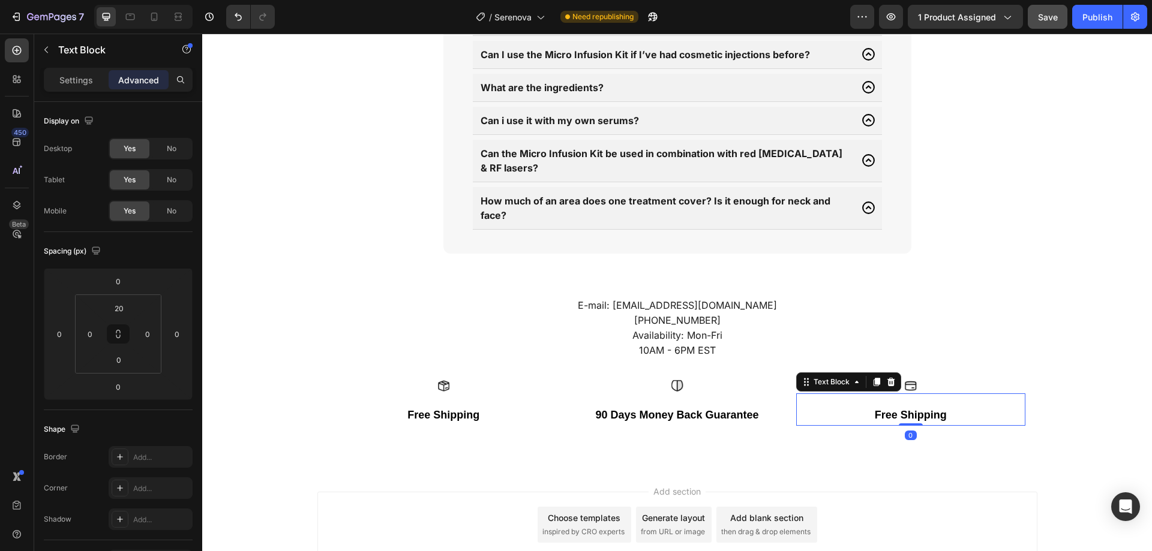
click at [905, 409] on strong "Free Shipping" at bounding box center [911, 415] width 72 height 12
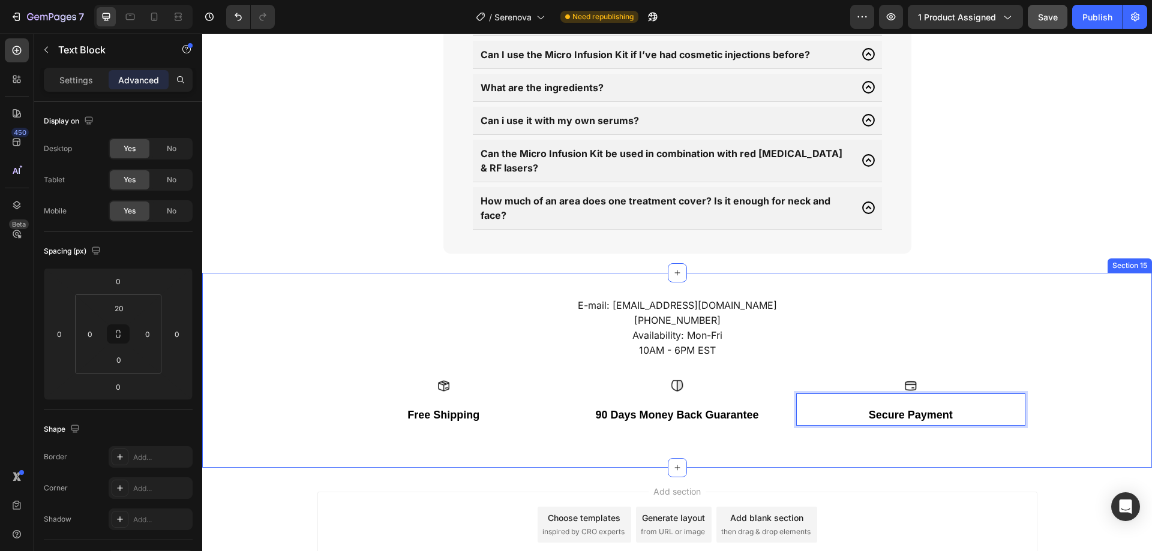
click at [806, 420] on div "E-mail: [EMAIL_ADDRESS][DOMAIN_NAME] [PHONE_NUMBER] Availability: Mon-Fri 10AM …" at bounding box center [677, 370] width 950 height 195
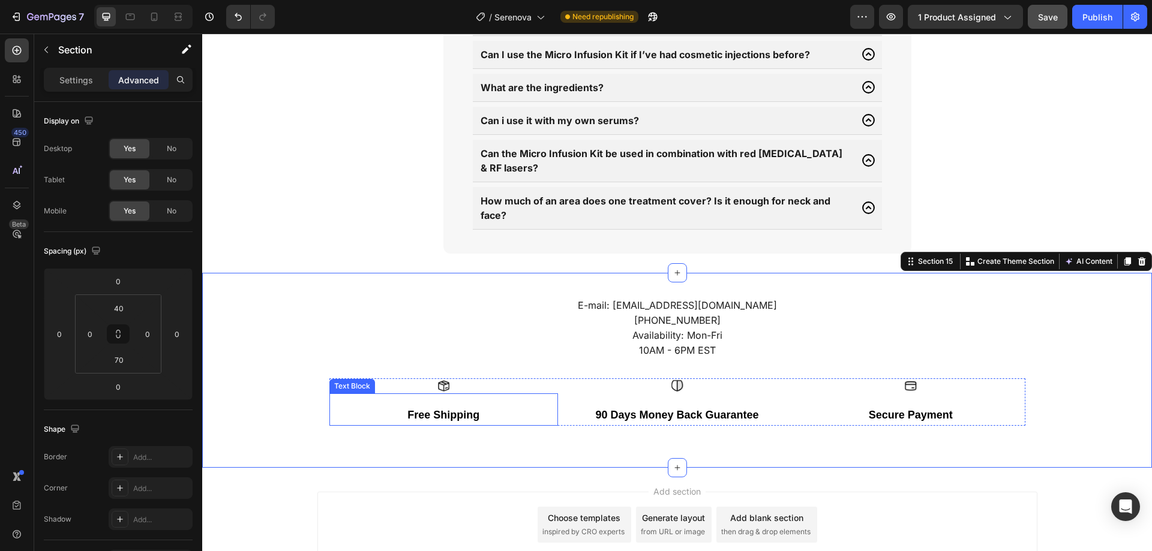
click at [442, 409] on strong "Free Shipping" at bounding box center [443, 415] width 72 height 12
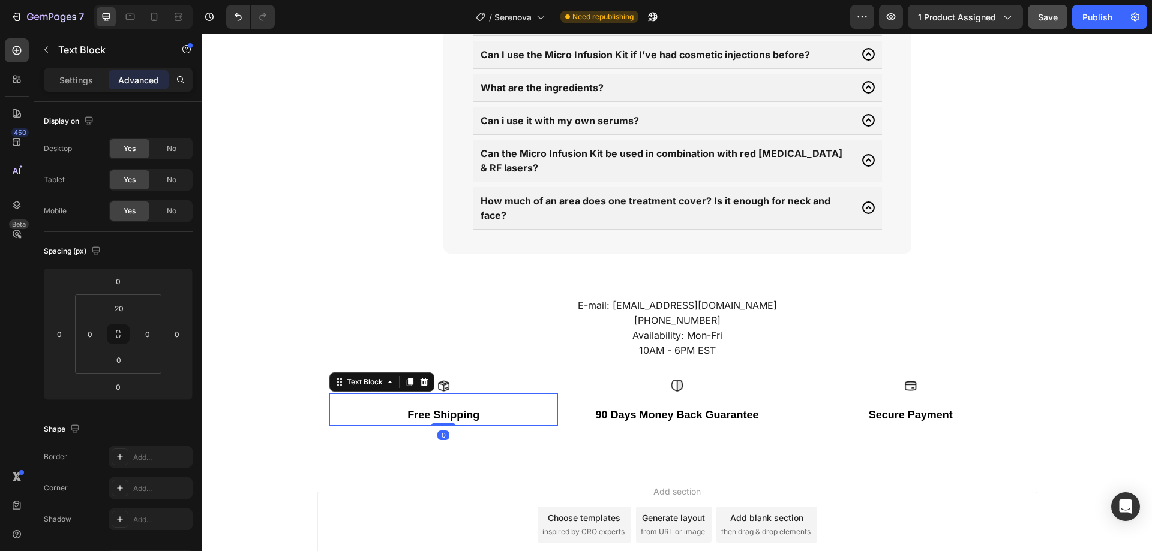
click at [442, 409] on strong "Free Shipping" at bounding box center [443, 415] width 72 height 12
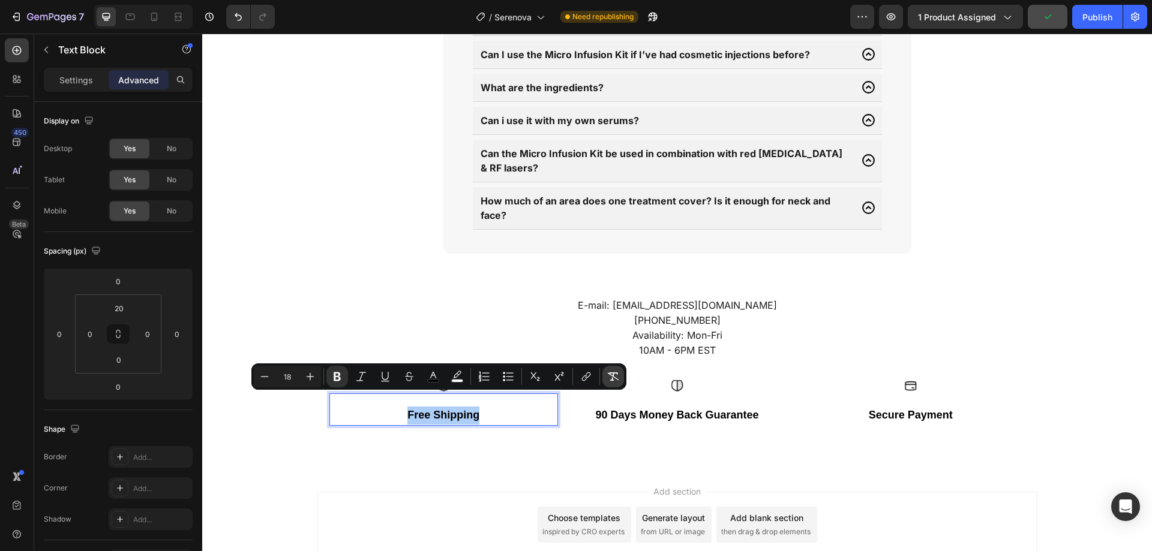
click at [619, 372] on icon "Editor contextual toolbar" at bounding box center [613, 377] width 12 height 12
type input "16"
click at [91, 89] on div "Settings Advanced" at bounding box center [118, 80] width 149 height 24
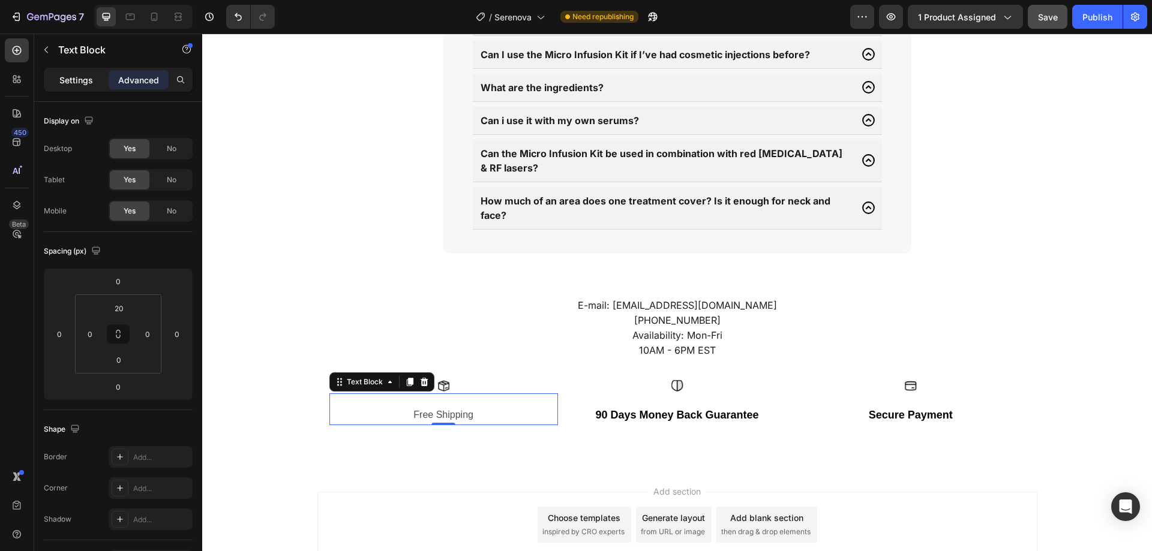
click at [61, 83] on p "Settings" at bounding box center [76, 80] width 34 height 13
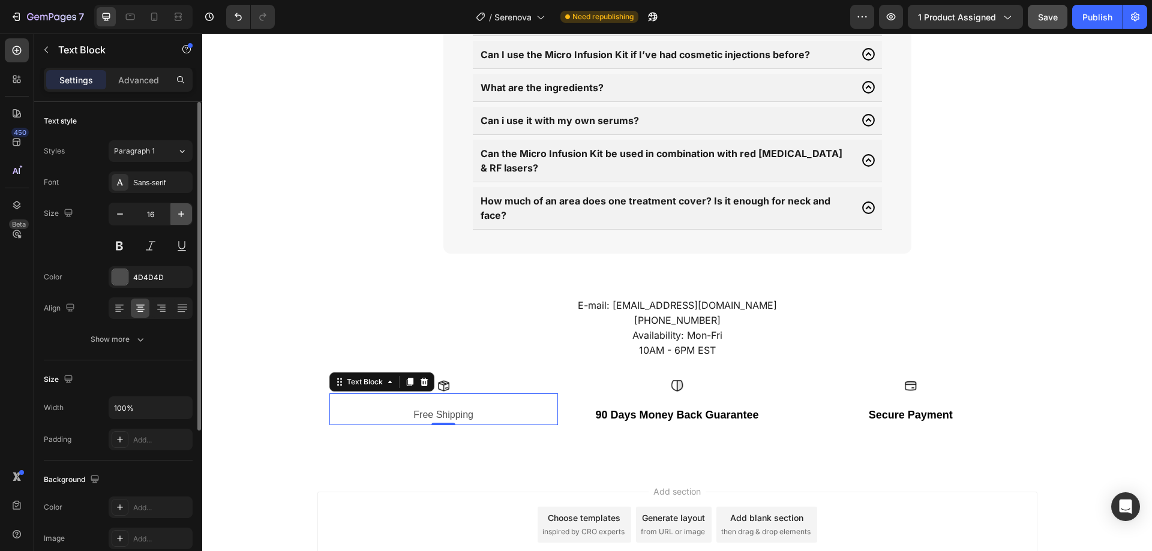
click at [181, 210] on icon "button" at bounding box center [181, 214] width 12 height 12
type input "18"
click at [172, 184] on div "Sans-serif" at bounding box center [161, 183] width 56 height 11
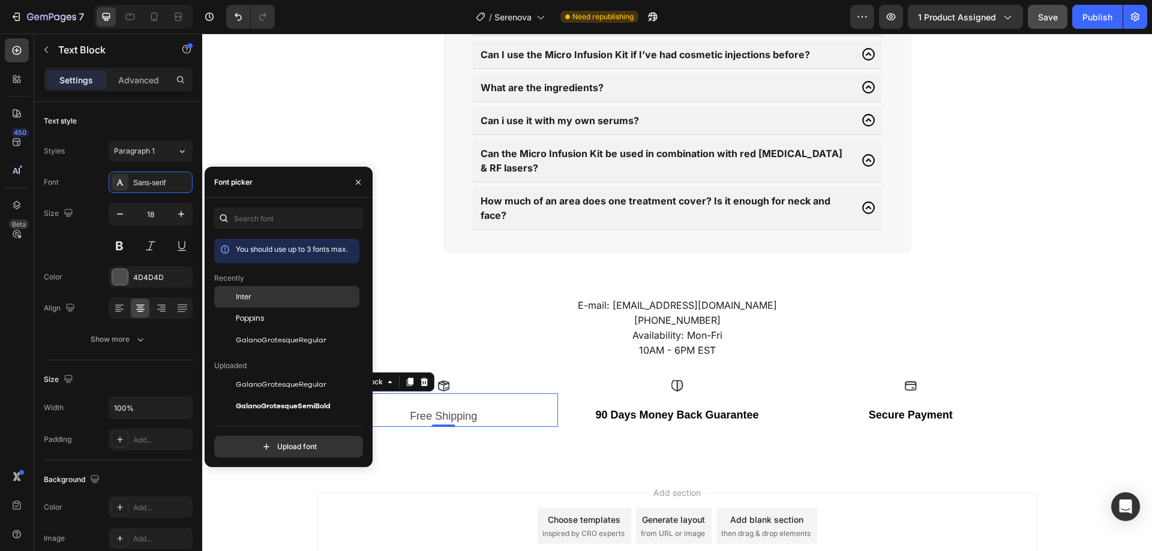
click at [263, 300] on div "Inter" at bounding box center [296, 297] width 121 height 11
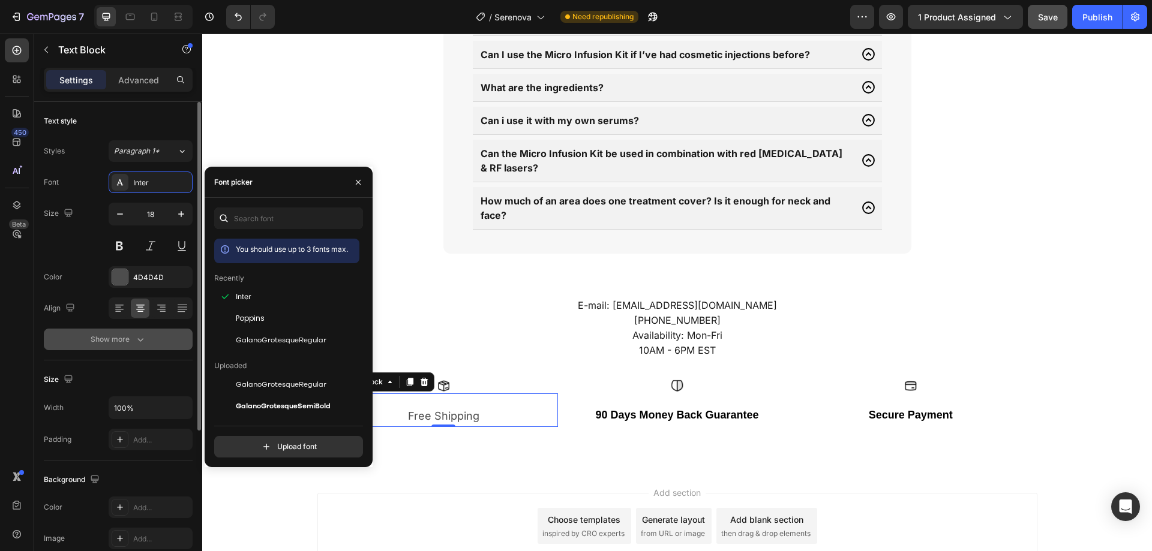
click at [147, 334] on button "Show more" at bounding box center [118, 340] width 149 height 22
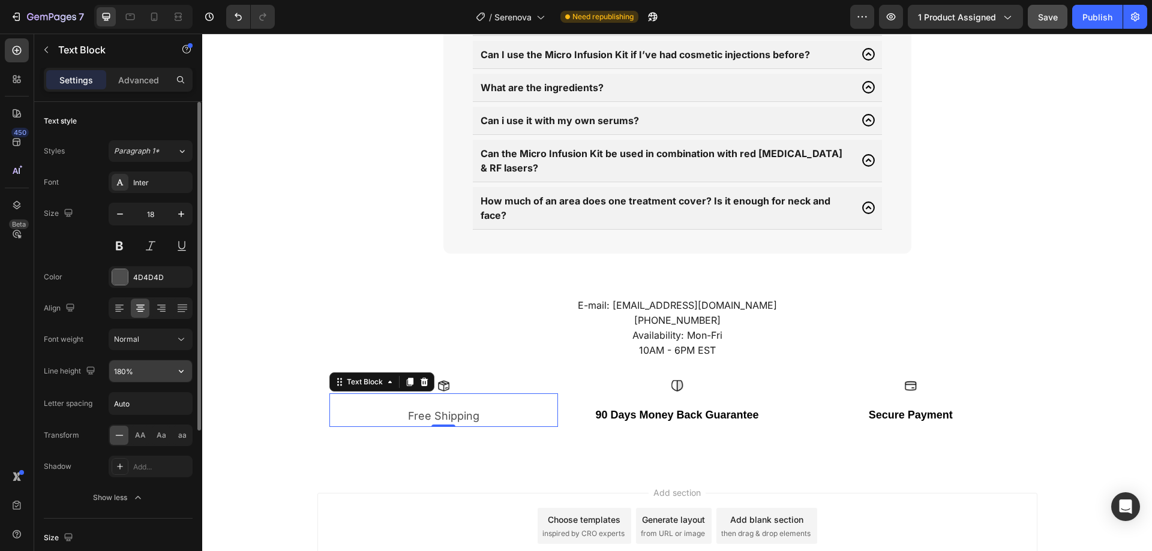
click at [137, 373] on input "180%" at bounding box center [150, 372] width 83 height 22
type input "25"
click at [145, 343] on div "Normal" at bounding box center [144, 339] width 61 height 11
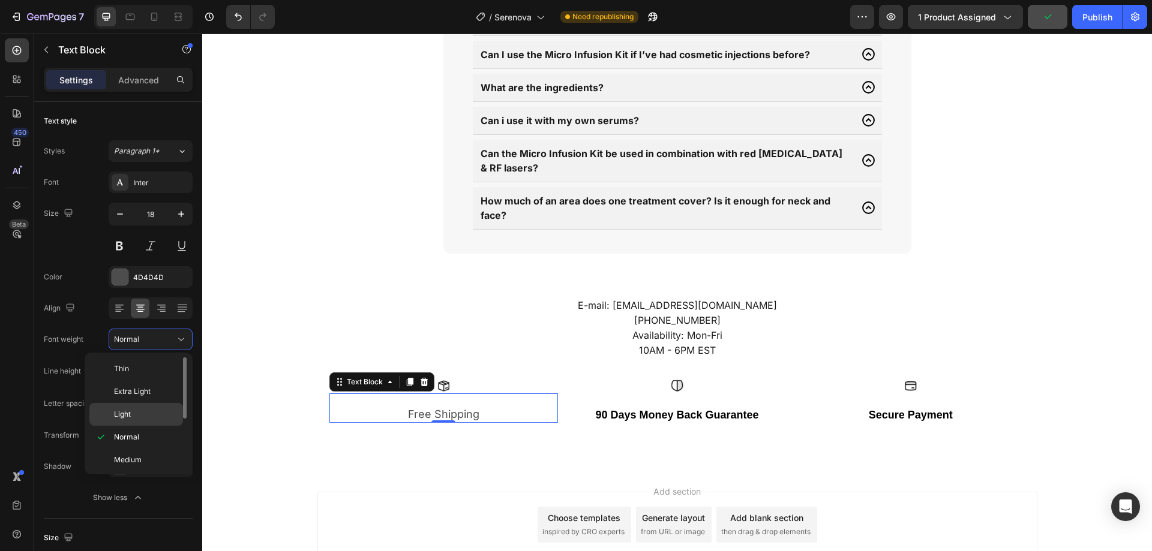
scroll to position [60, 0]
click at [133, 441] on p "Bold" at bounding box center [146, 445] width 64 height 11
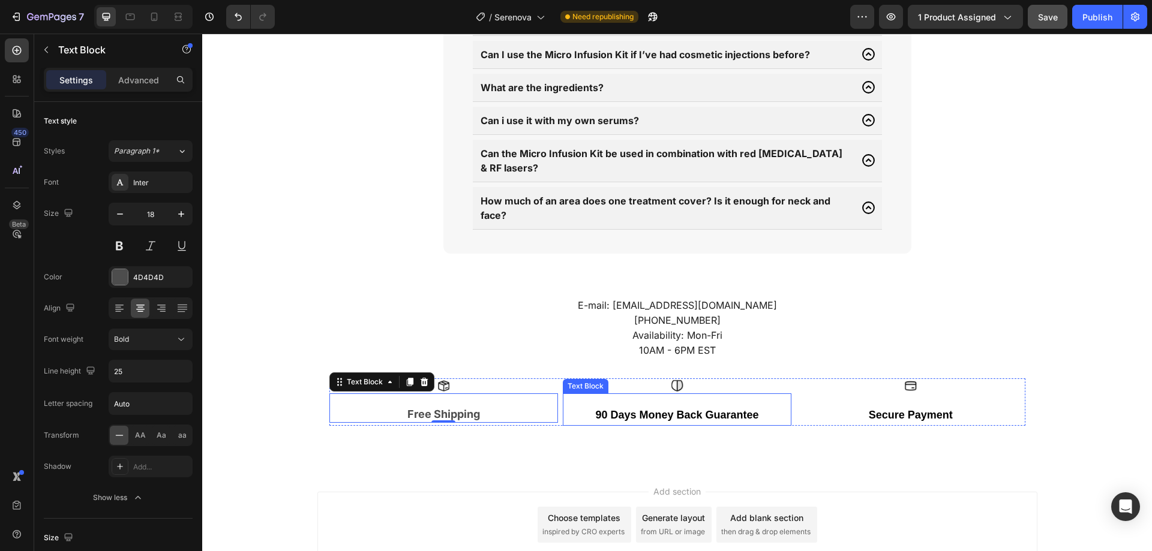
click at [618, 409] on strong "90 Days Money Back Guarantee" at bounding box center [676, 415] width 163 height 12
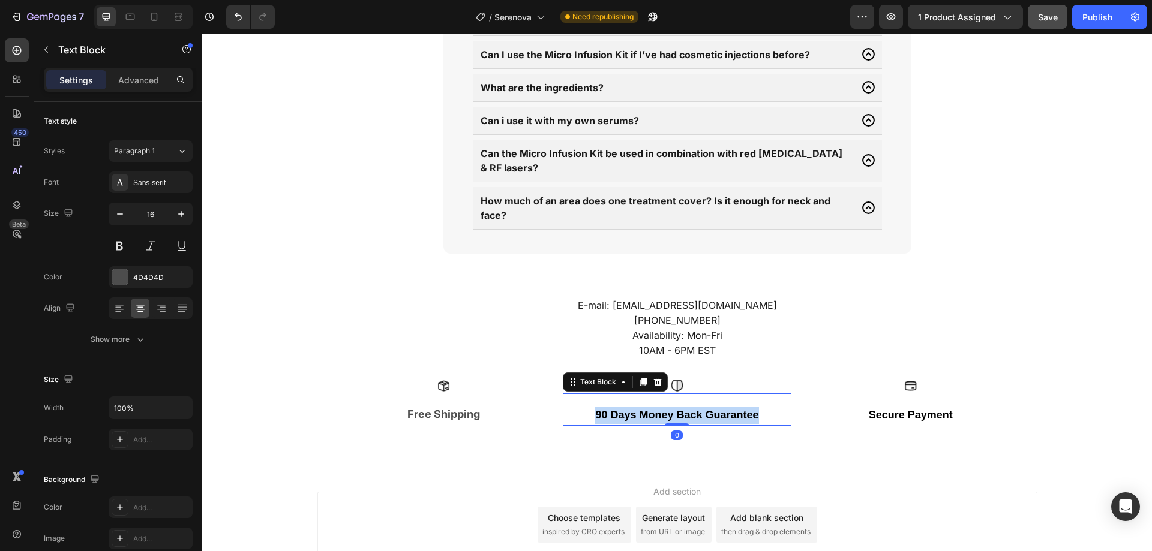
click at [618, 409] on strong "90 Days Money Back Guarantee" at bounding box center [676, 415] width 163 height 12
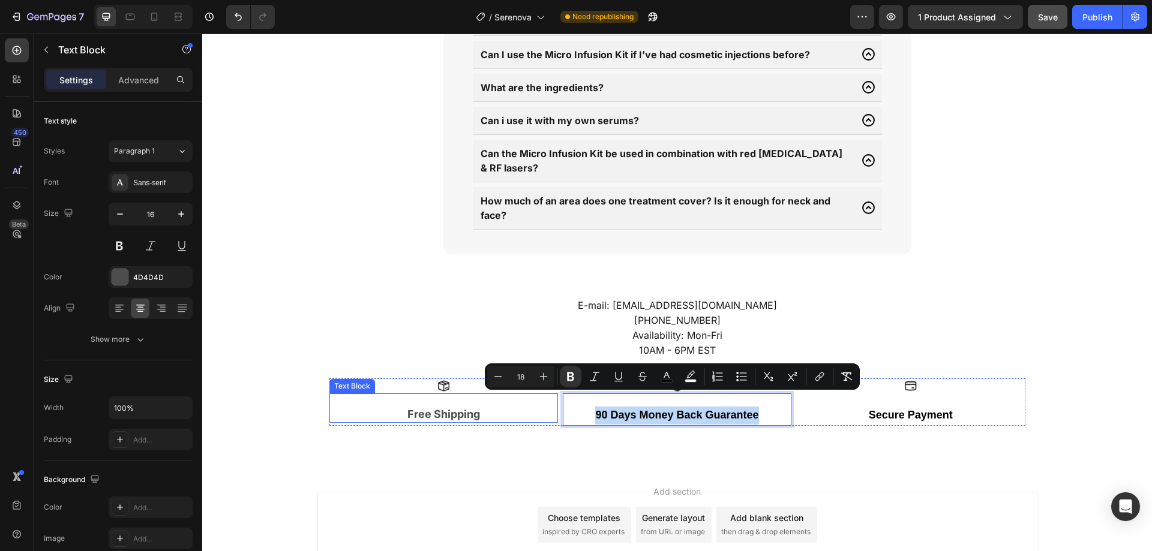
click at [466, 407] on p "Free Shipping" at bounding box center [444, 414] width 226 height 15
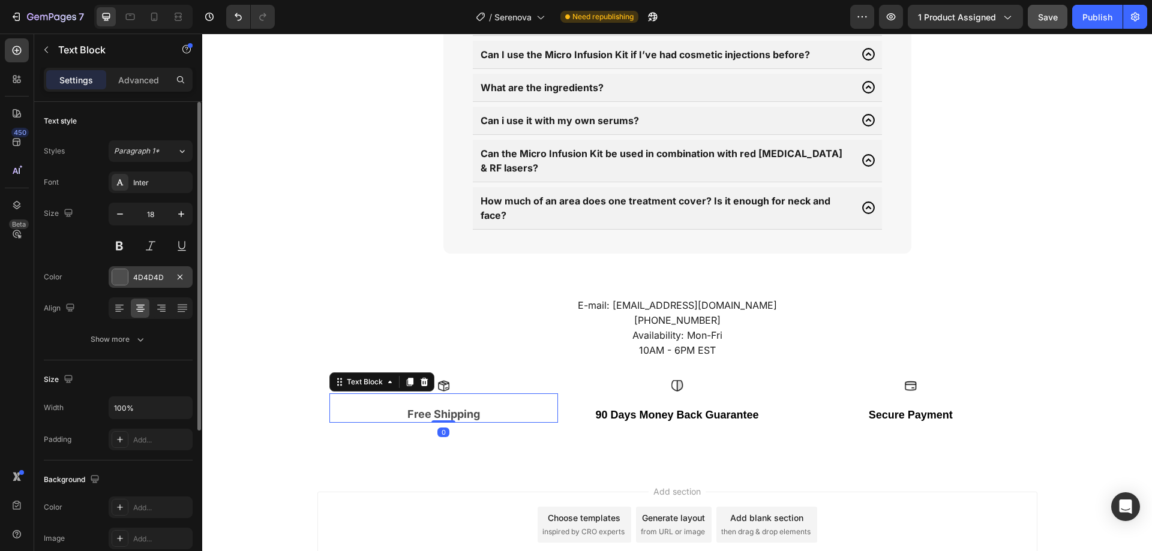
click at [160, 287] on div "4D4D4D" at bounding box center [151, 277] width 84 height 22
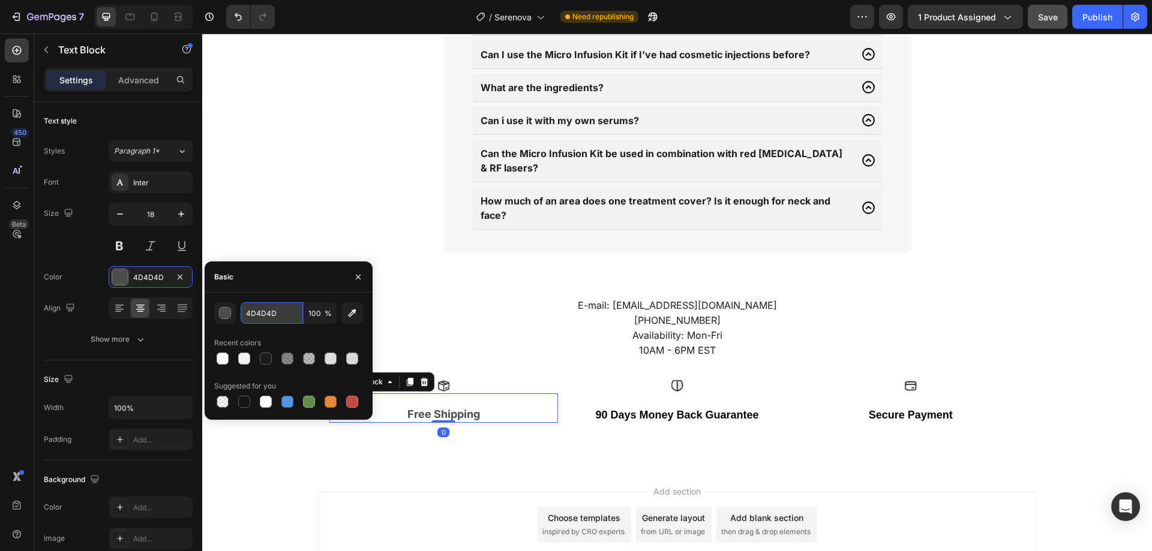
click at [265, 311] on input "4D4D4D" at bounding box center [272, 313] width 62 height 22
type input "1a1a1a"
click at [493, 421] on div "E-mail: [EMAIL_ADDRESS][DOMAIN_NAME] [PHONE_NUMBER] Availability: Mon-Fri 10AM …" at bounding box center [677, 370] width 950 height 195
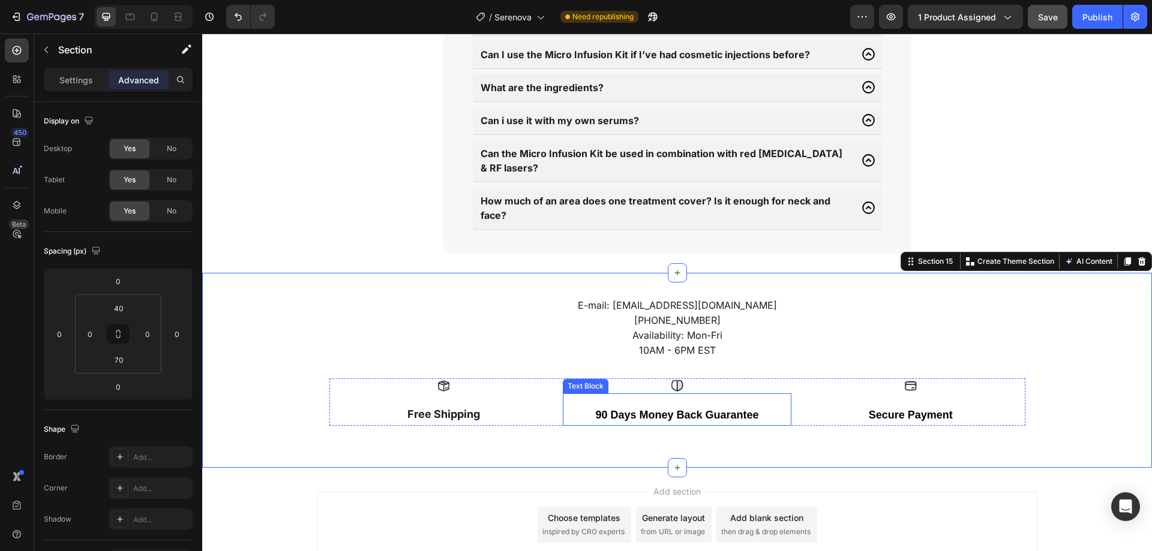
click at [663, 409] on strong "90 Days Money Back Guarantee" at bounding box center [676, 415] width 163 height 12
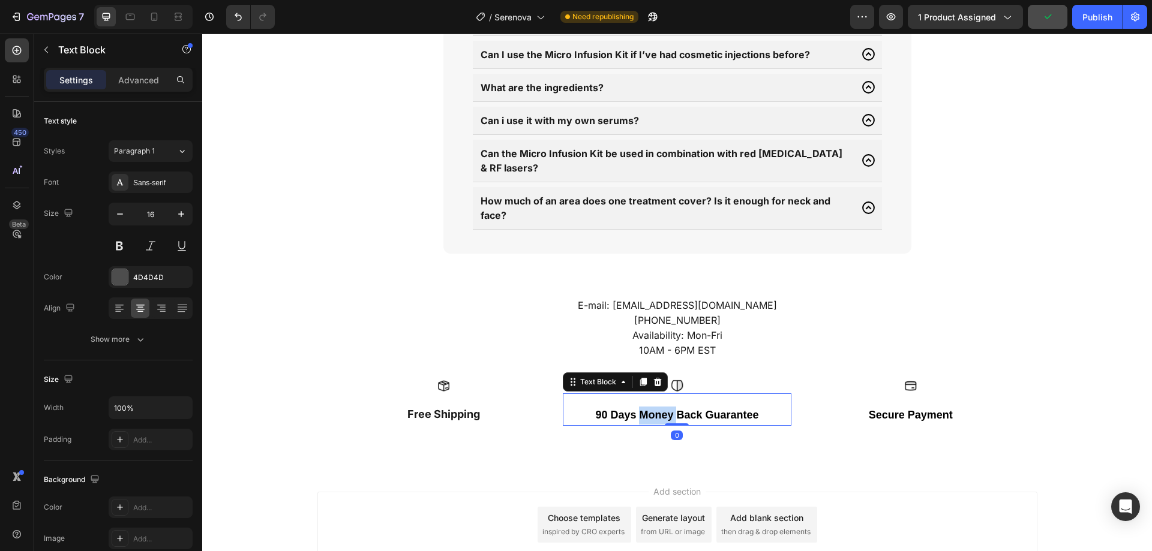
click at [663, 409] on strong "90 Days Money Back Guarantee" at bounding box center [676, 415] width 163 height 12
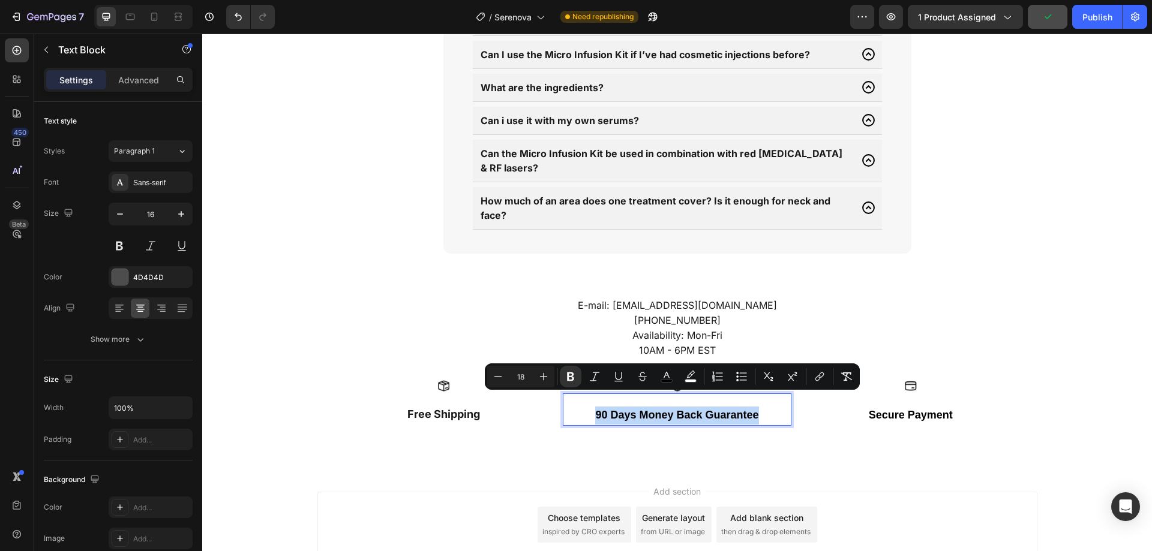
click at [857, 370] on div "Minus 18 Plus Bold Italic Underline Strikethrough color color Numbered List Bul…" at bounding box center [672, 377] width 375 height 26
click at [851, 370] on button "Remove Format" at bounding box center [847, 377] width 22 height 22
type input "16"
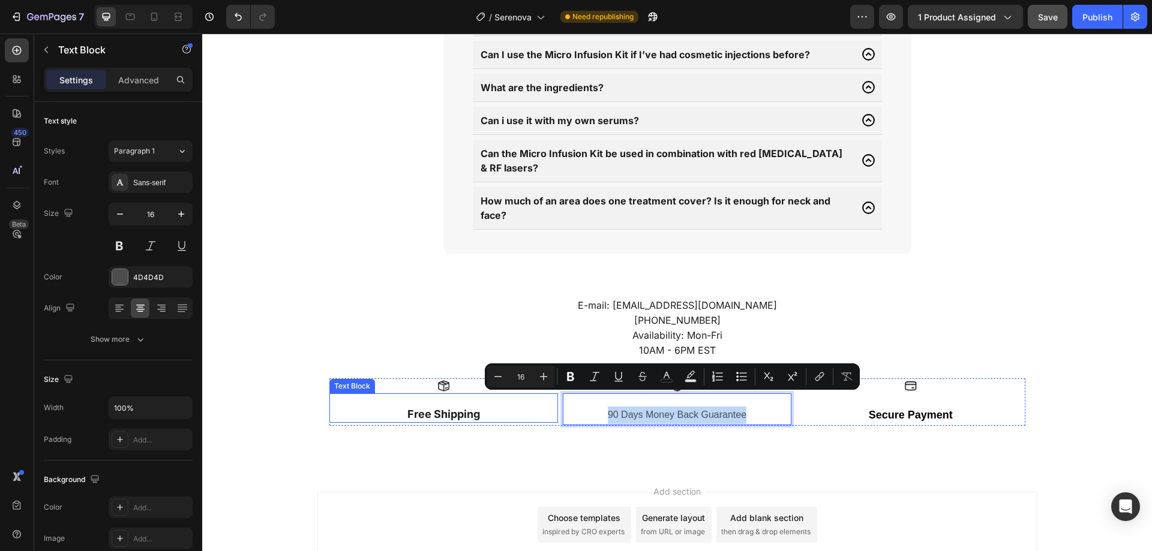
click at [436, 407] on p "Free Shipping" at bounding box center [444, 414] width 226 height 15
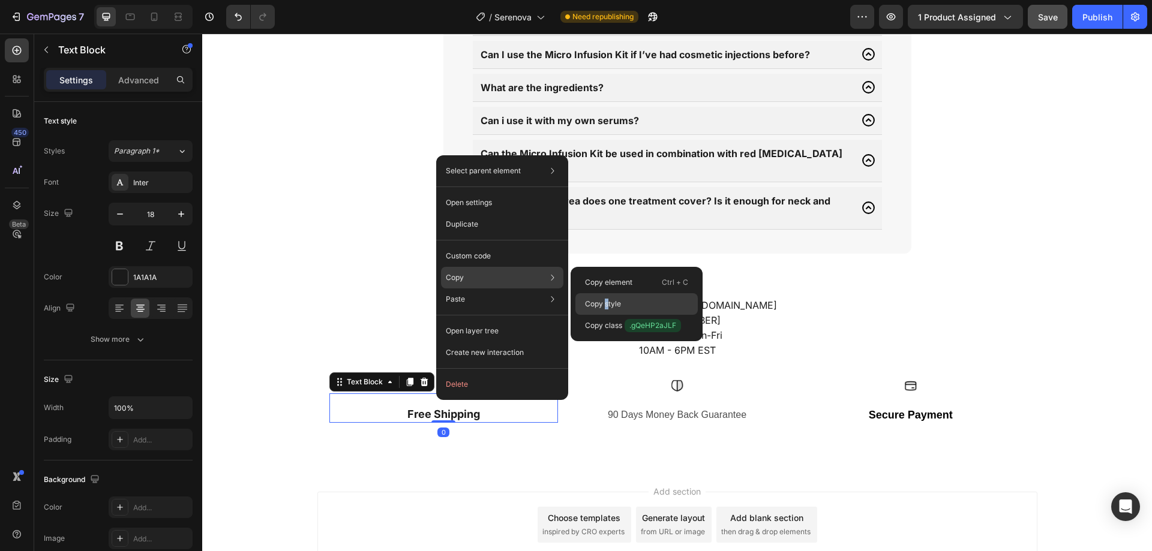
click at [607, 301] on p "Copy style" at bounding box center [603, 304] width 36 height 11
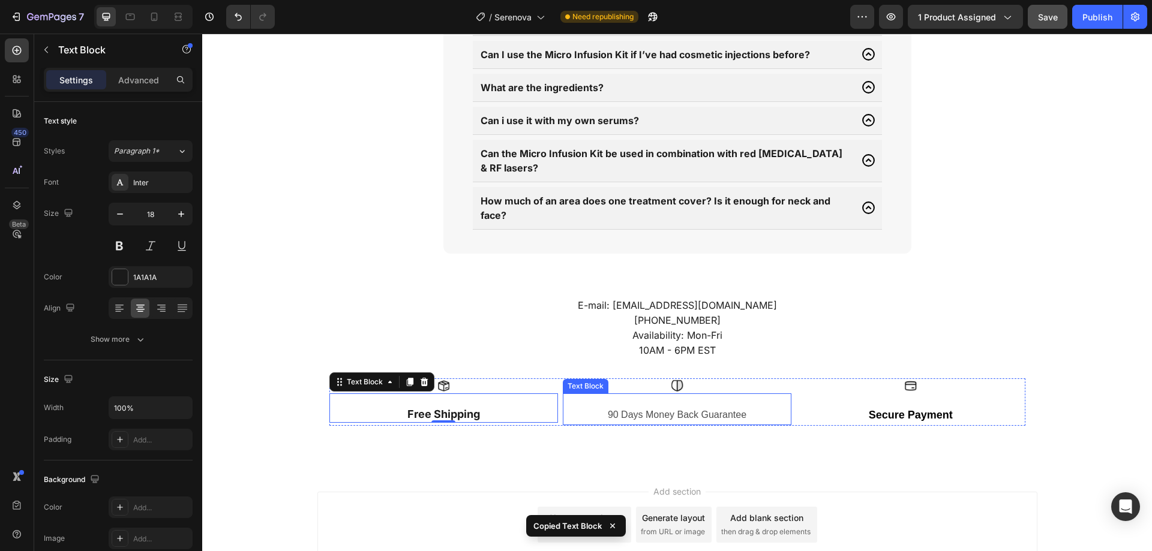
click at [657, 407] on p "90 Days Money Back Guarantee" at bounding box center [677, 415] width 226 height 17
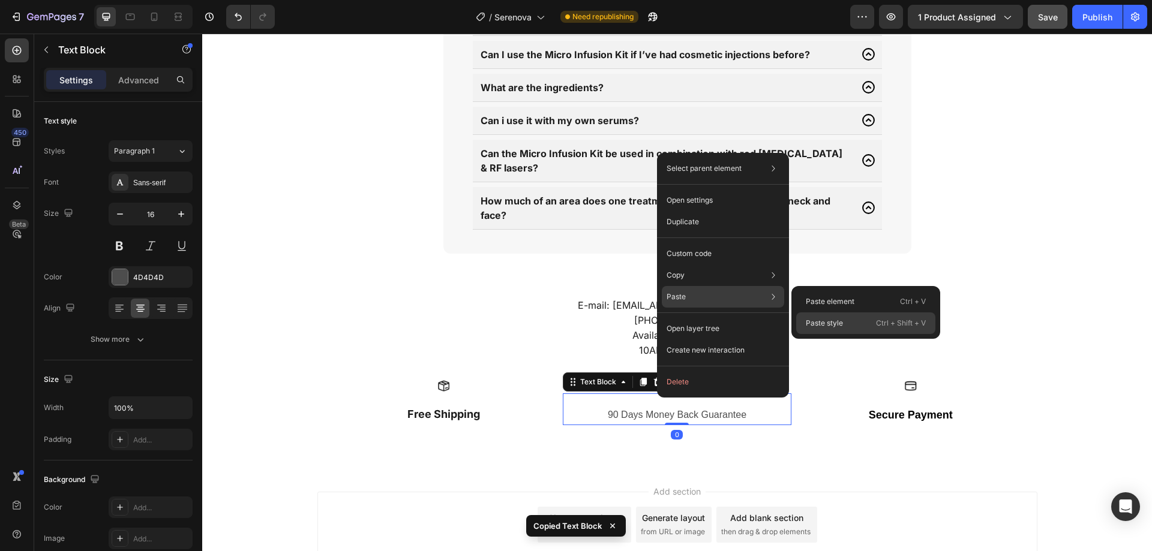
click at [812, 321] on p "Paste style" at bounding box center [824, 323] width 37 height 11
type input "18"
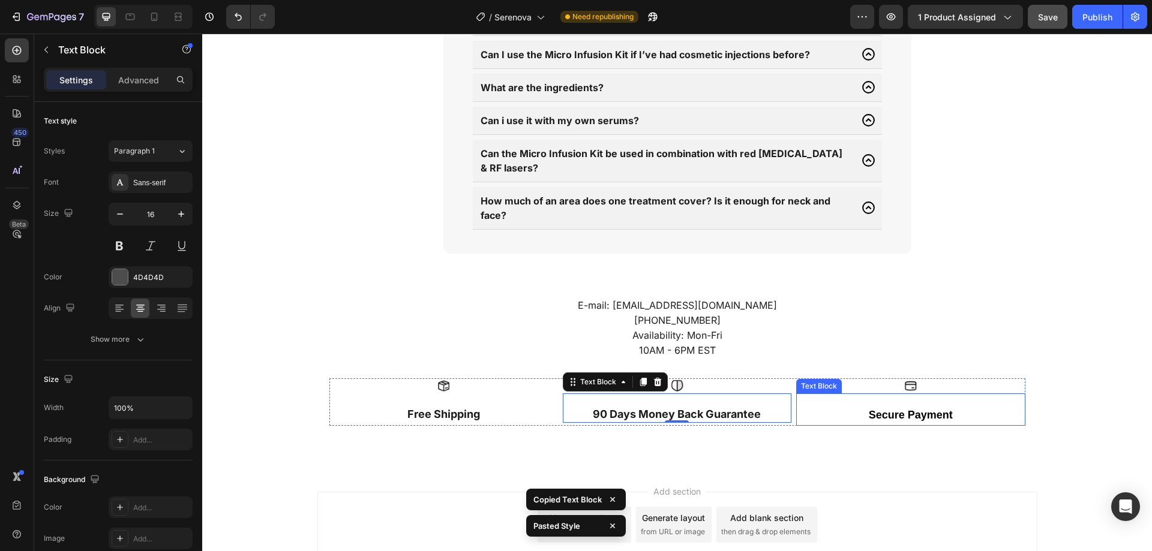
click at [907, 409] on strong "Secure Payment" at bounding box center [911, 415] width 84 height 12
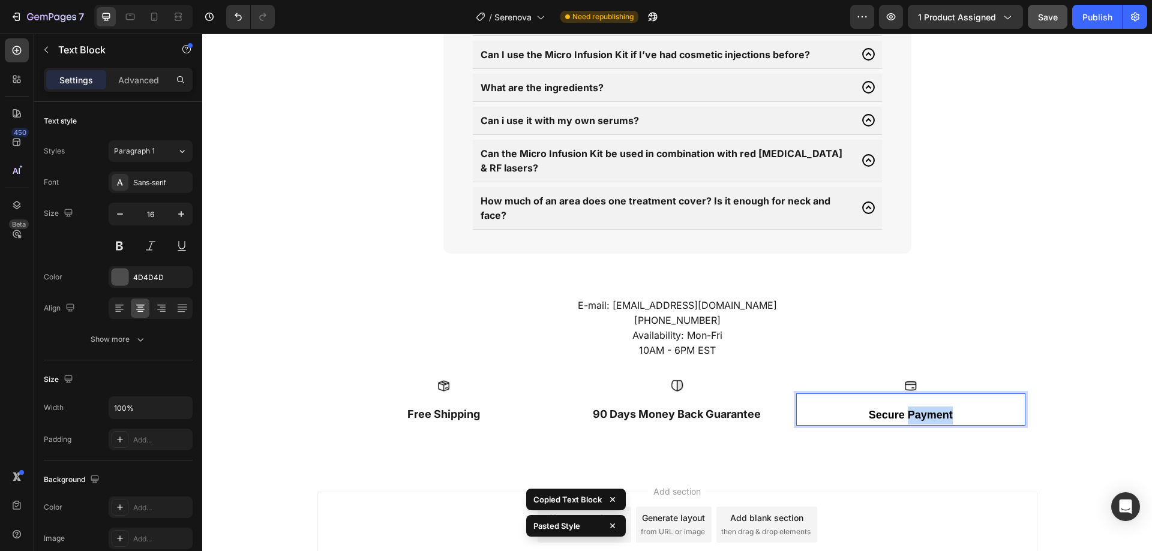
click at [904, 409] on strong "Secure Payment" at bounding box center [911, 415] width 84 height 12
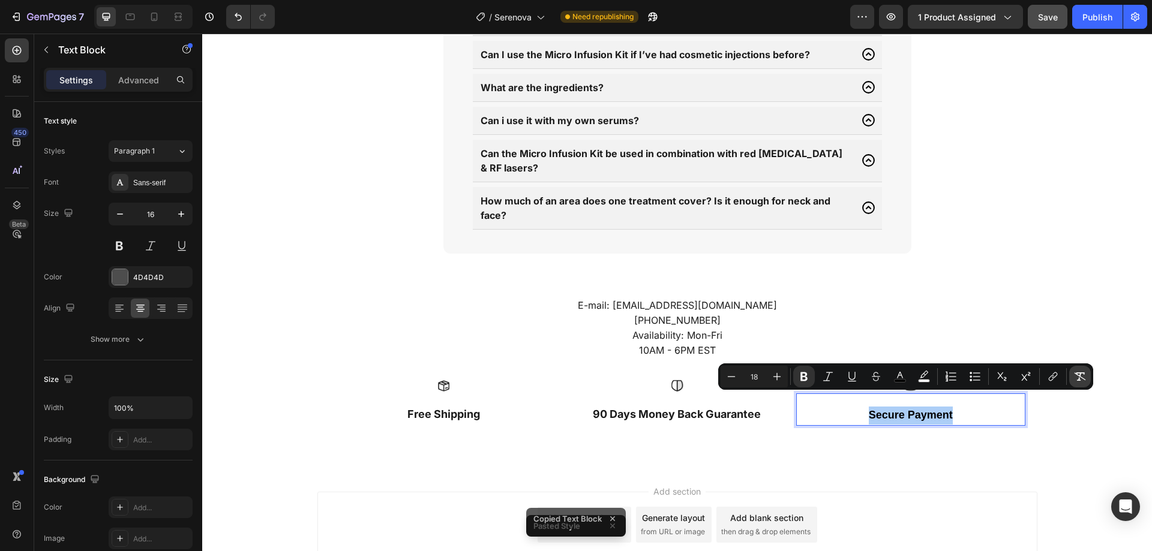
click at [1086, 369] on button "Remove Format" at bounding box center [1080, 377] width 22 height 22
type input "16"
drag, startPoint x: 904, startPoint y: 403, endPoint x: 891, endPoint y: 407, distance: 13.9
click at [888, 433] on div "E-mail: [EMAIL_ADDRESS][DOMAIN_NAME] [PHONE_NUMBER] Availability: Mon-Fri 10AM …" at bounding box center [677, 370] width 950 height 194
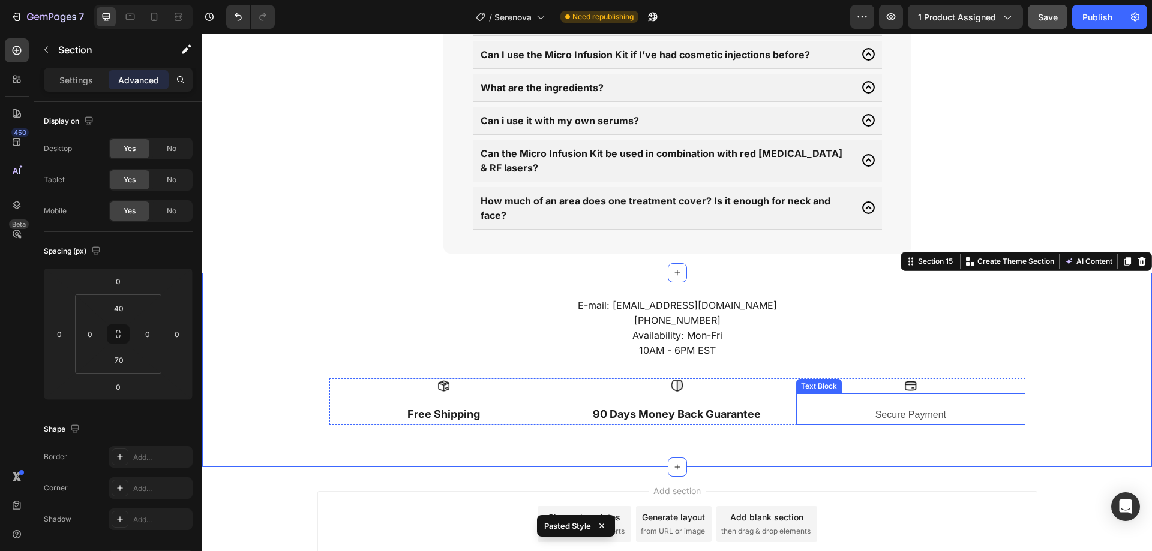
click at [893, 407] on p "Secure Payment" at bounding box center [910, 415] width 226 height 17
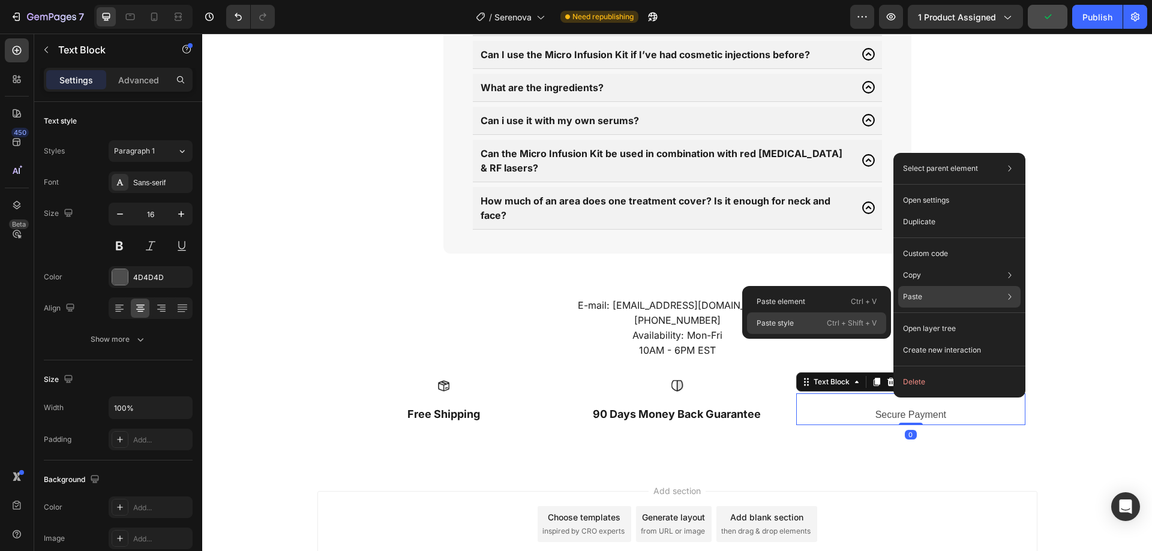
click at [833, 320] on p "Ctrl + Shift + V" at bounding box center [852, 323] width 50 height 12
type input "18"
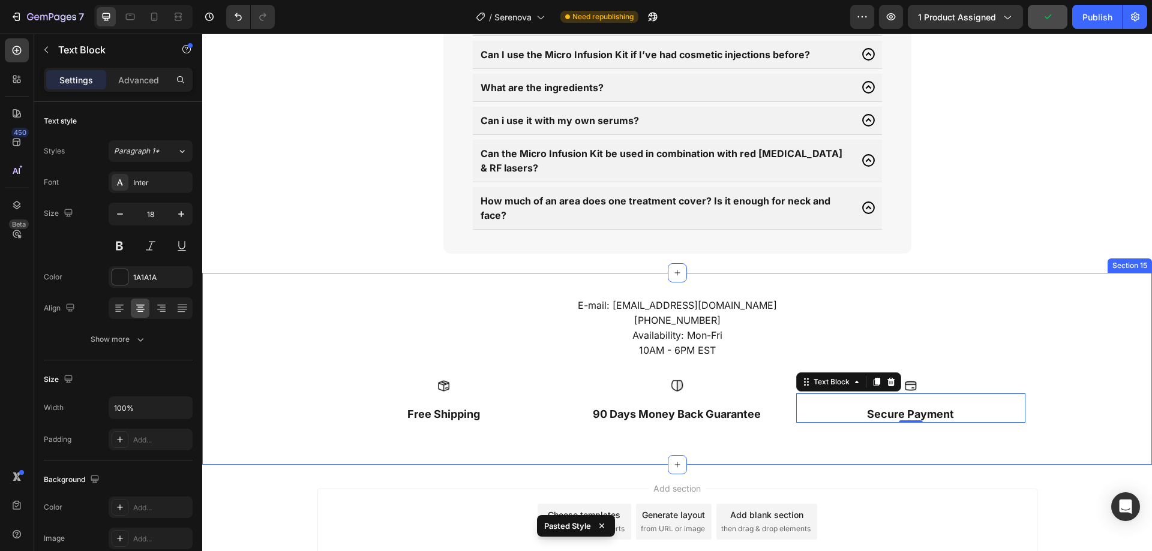
click at [810, 421] on div "E-mail: [EMAIL_ADDRESS][DOMAIN_NAME] [PHONE_NUMBER] Availability: Mon-Fri 10AM …" at bounding box center [677, 369] width 950 height 192
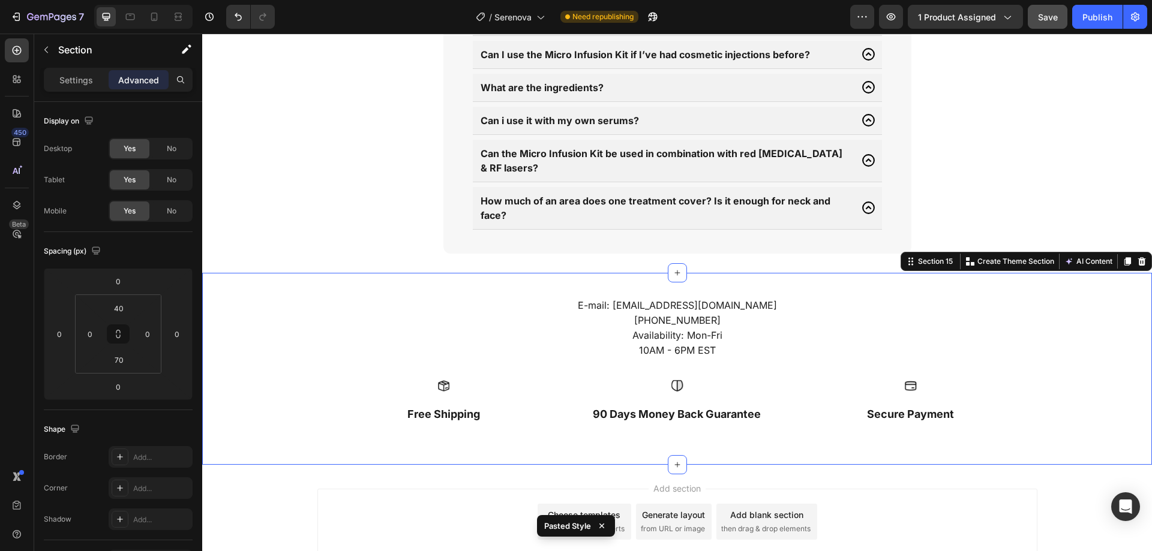
click at [140, 20] on div at bounding box center [143, 17] width 98 height 24
click at [136, 18] on icon at bounding box center [130, 17] width 12 height 12
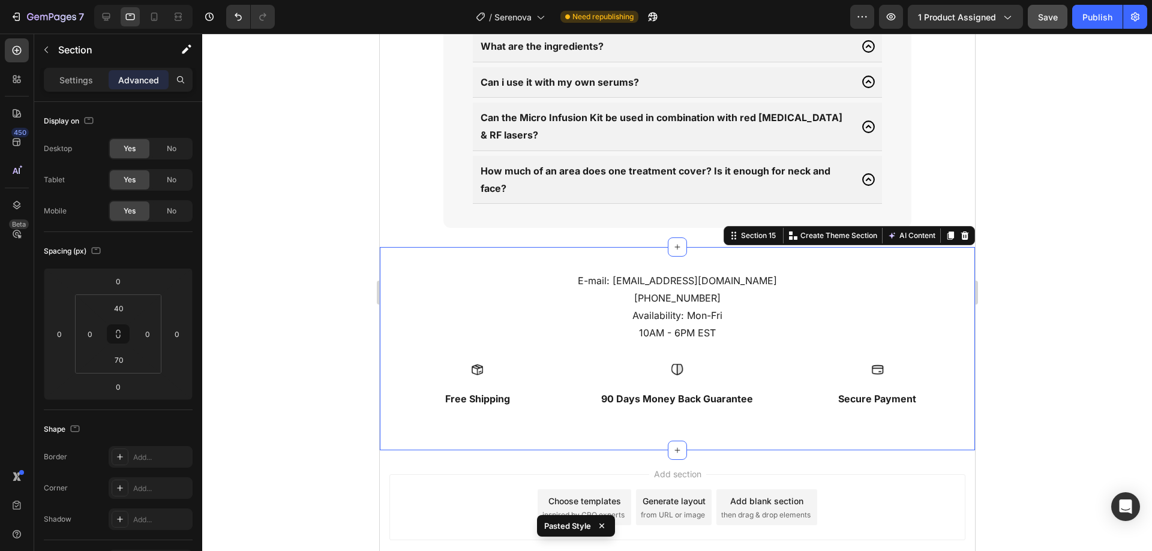
scroll to position [5110, 0]
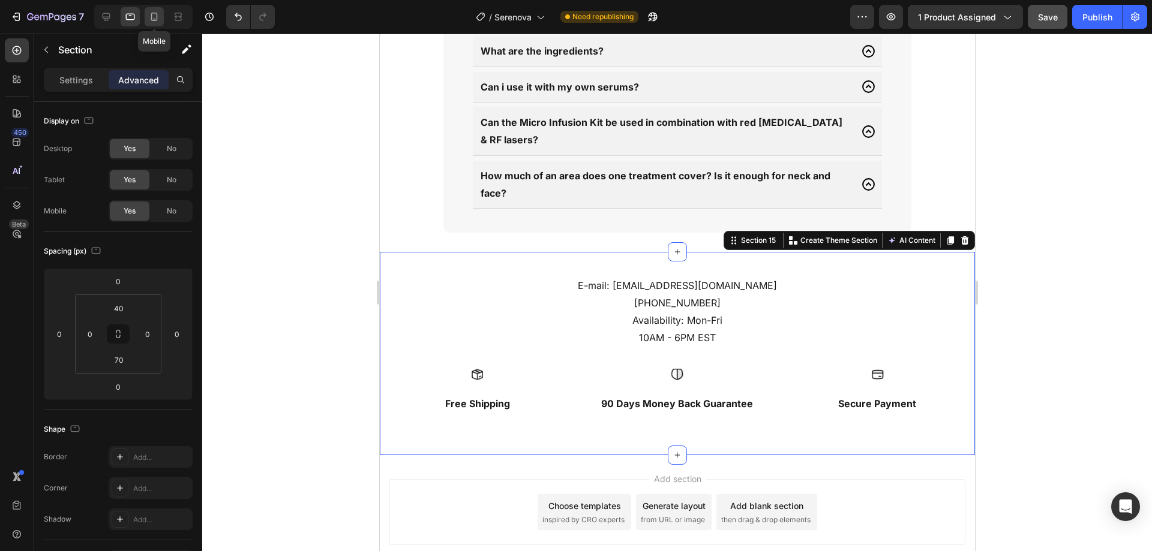
click at [163, 19] on div at bounding box center [154, 16] width 19 height 19
type input "40"
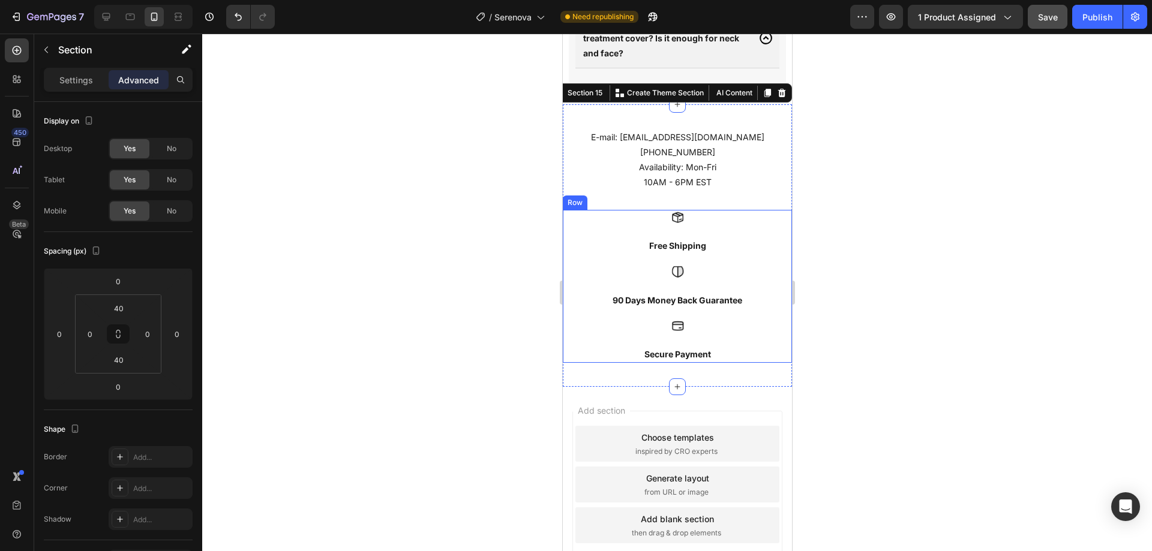
scroll to position [5304, 0]
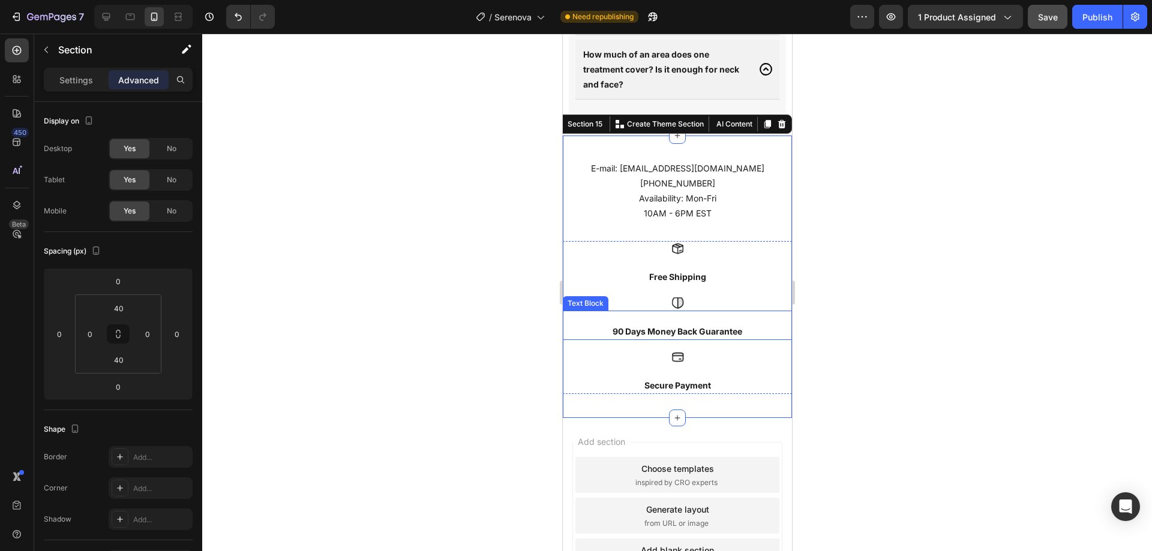
click at [638, 328] on p "90 Days Money Back Guarantee" at bounding box center [676, 331] width 227 height 15
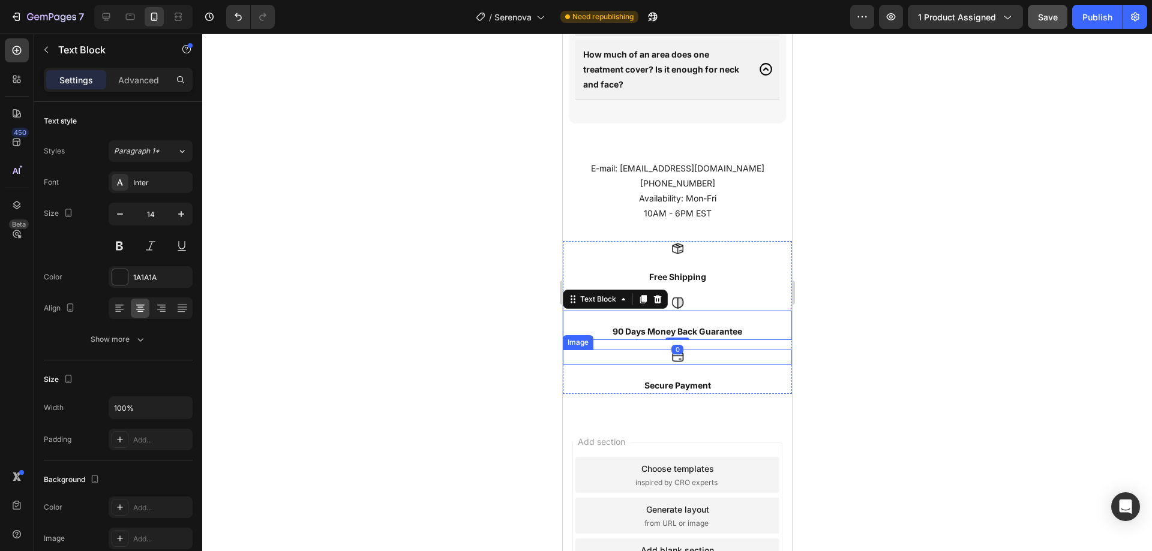
click at [653, 364] on div at bounding box center [676, 357] width 229 height 15
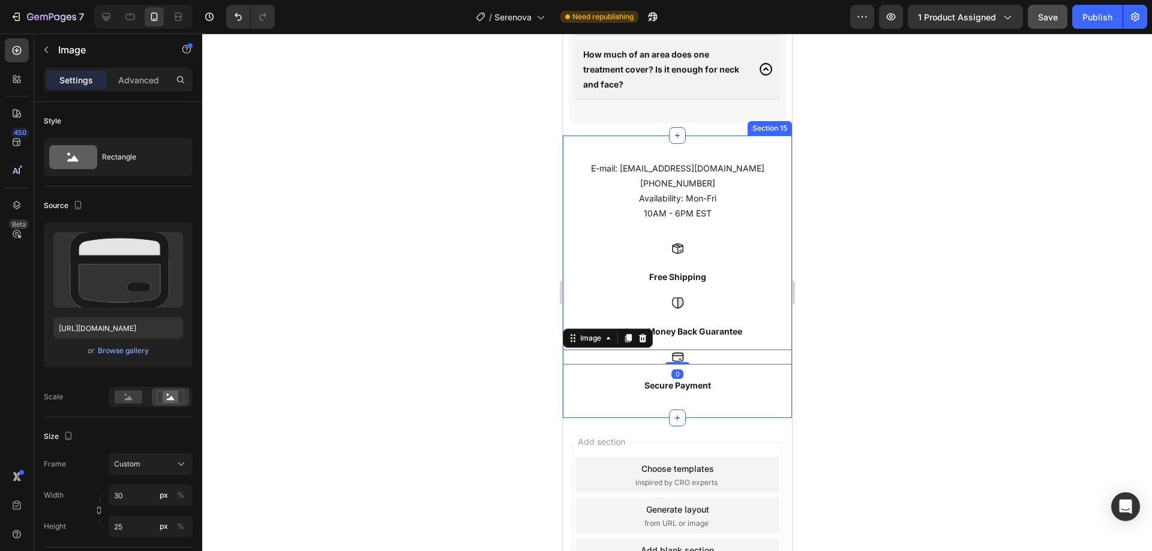
click at [643, 401] on div "E-mail: [EMAIL_ADDRESS][DOMAIN_NAME] [PHONE_NUMBER] Availability: Mon-Fri 10AM …" at bounding box center [676, 277] width 229 height 283
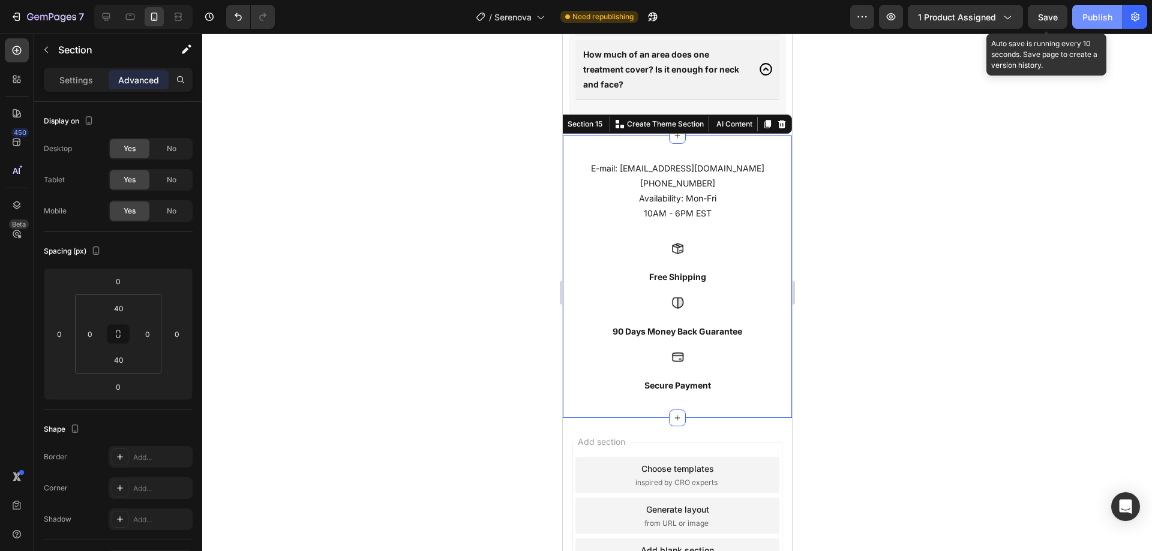
drag, startPoint x: 1061, startPoint y: 14, endPoint x: 1093, endPoint y: 14, distance: 31.8
click at [1065, 14] on button "Save" at bounding box center [1048, 17] width 40 height 24
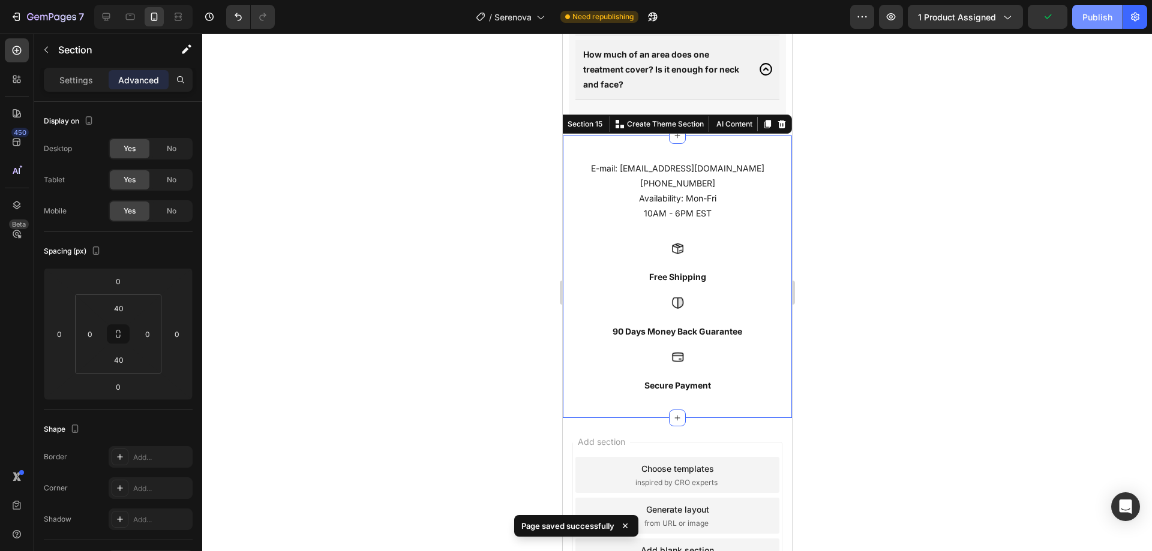
click at [1094, 14] on div "Publish" at bounding box center [1097, 17] width 30 height 13
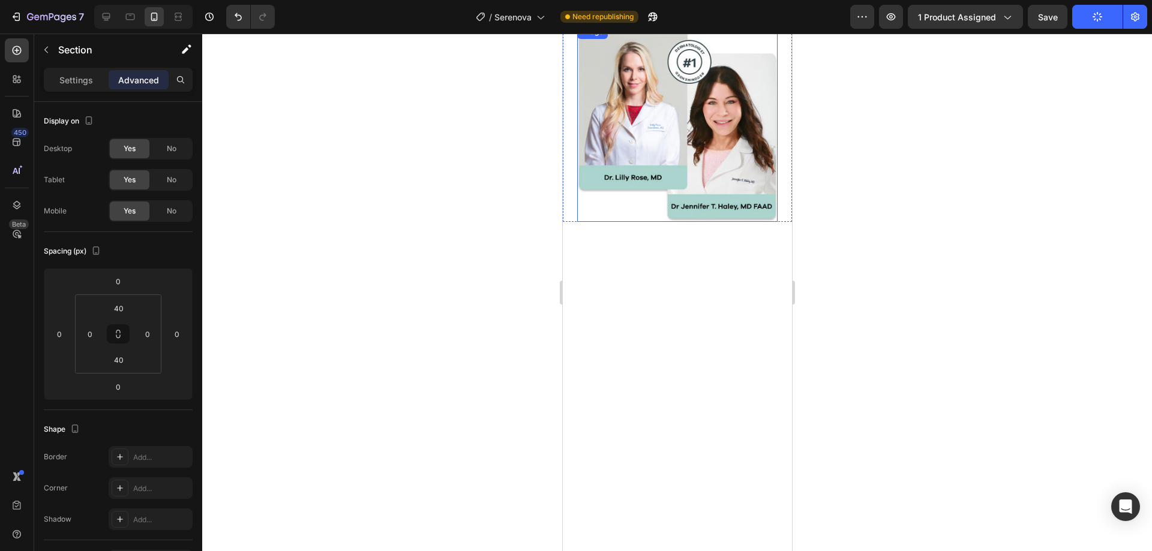
scroll to position [3496, 0]
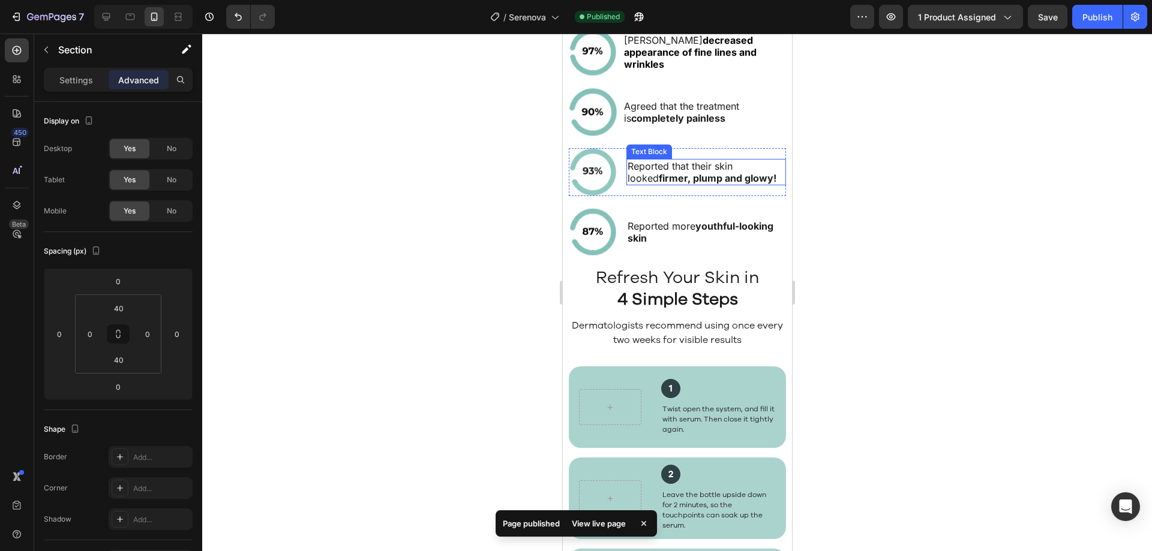
scroll to position [1727, 0]
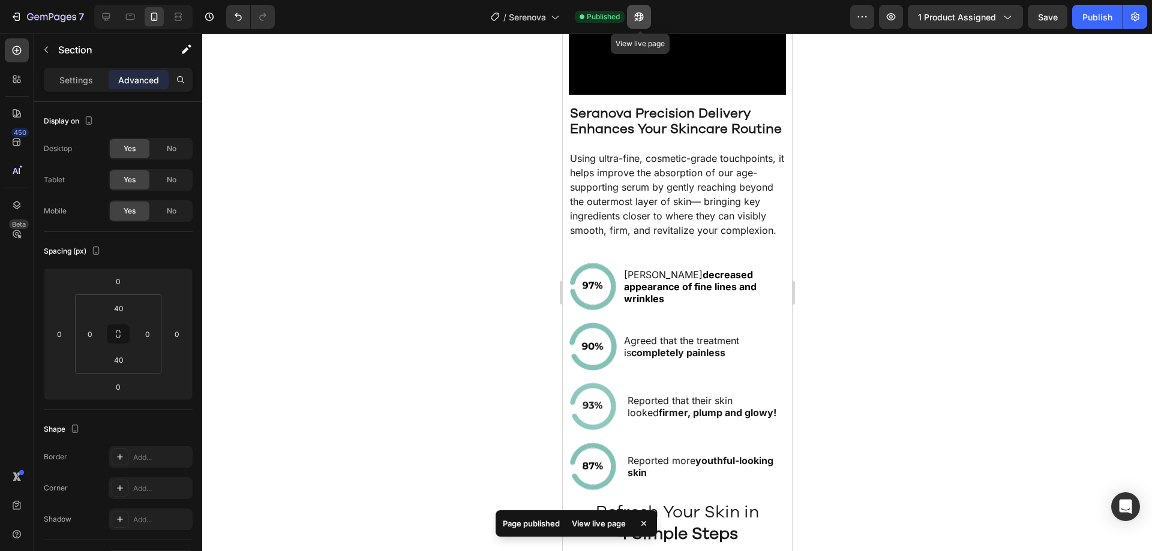
click at [645, 16] on icon "button" at bounding box center [639, 17] width 12 height 12
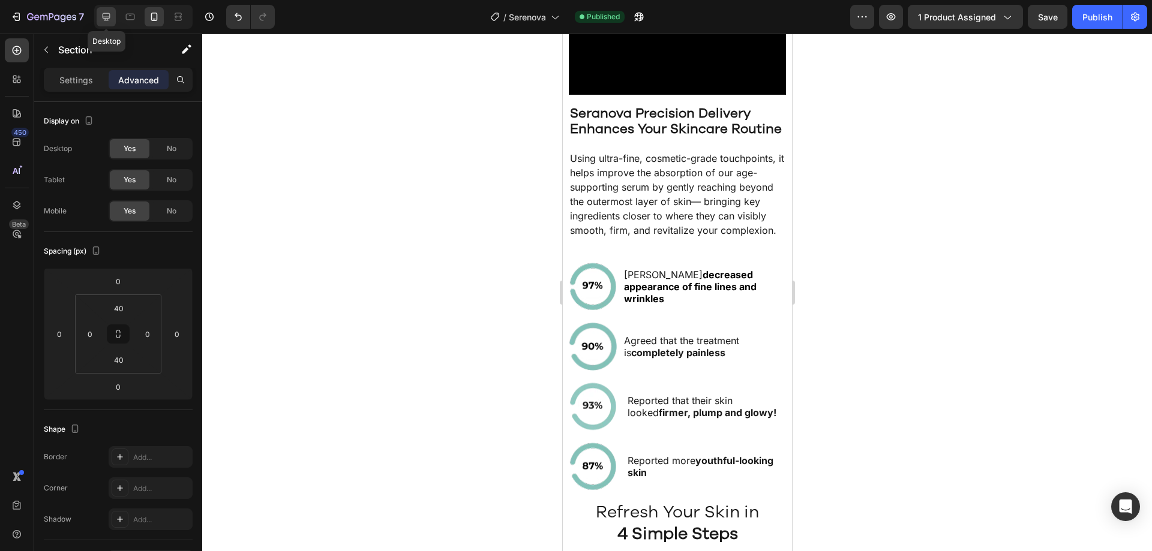
drag, startPoint x: 109, startPoint y: 10, endPoint x: 407, endPoint y: 229, distance: 369.6
click at [109, 10] on div at bounding box center [106, 16] width 19 height 19
type input "70"
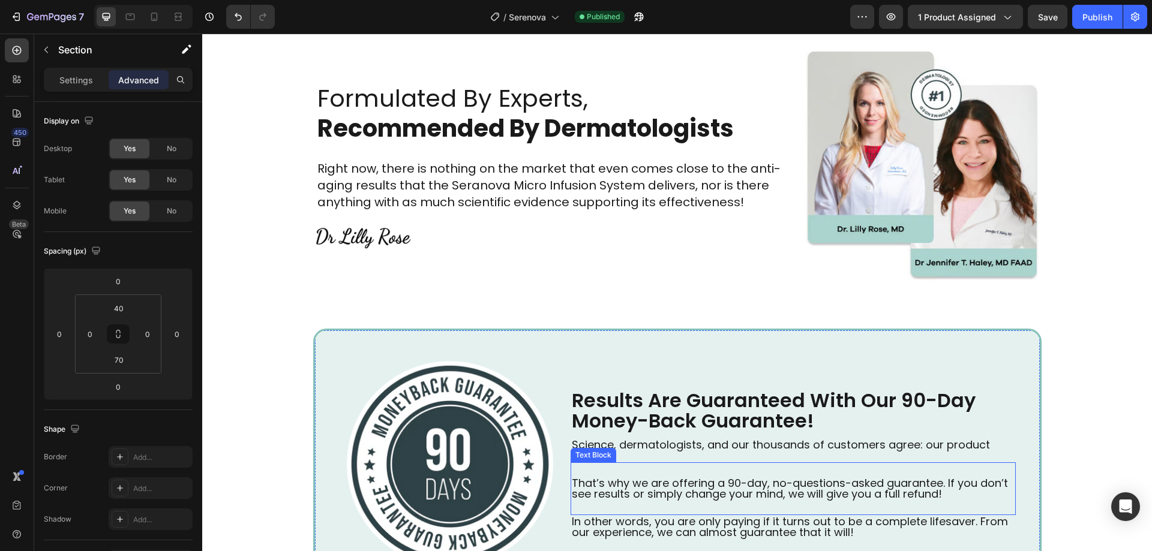
scroll to position [3789, 0]
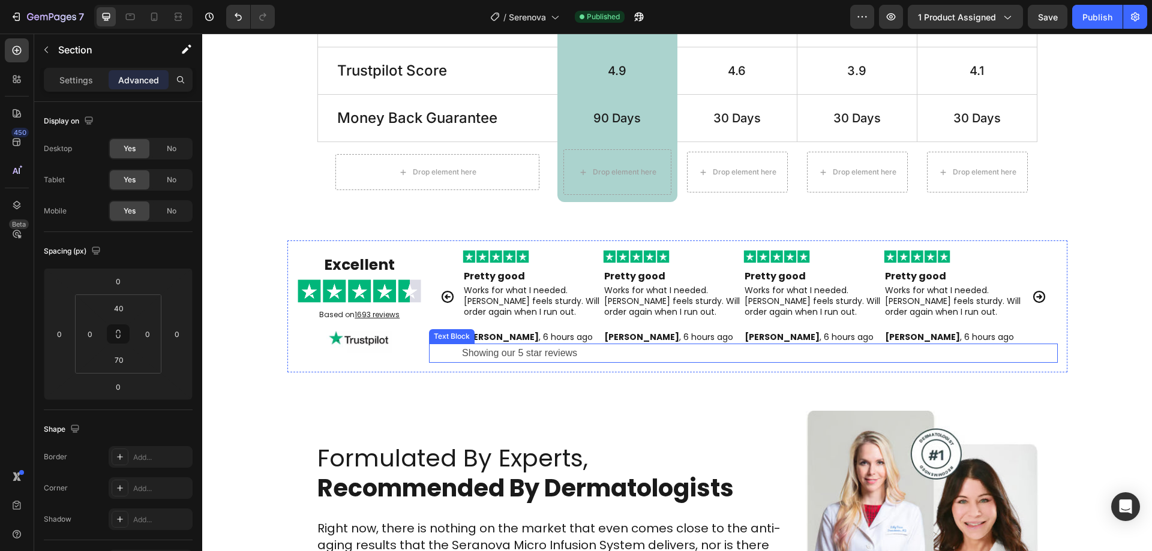
click at [501, 360] on p "Showing our 5 star reviews" at bounding box center [759, 353] width 595 height 17
click at [62, 73] on div "Settings" at bounding box center [76, 79] width 60 height 19
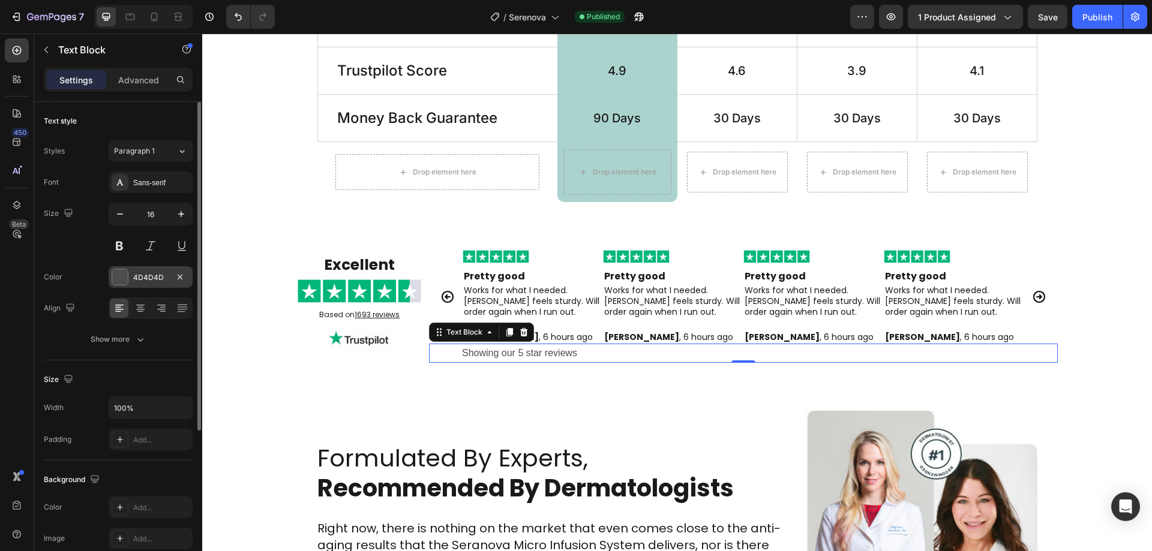
click at [156, 271] on div "4D4D4D" at bounding box center [151, 277] width 84 height 22
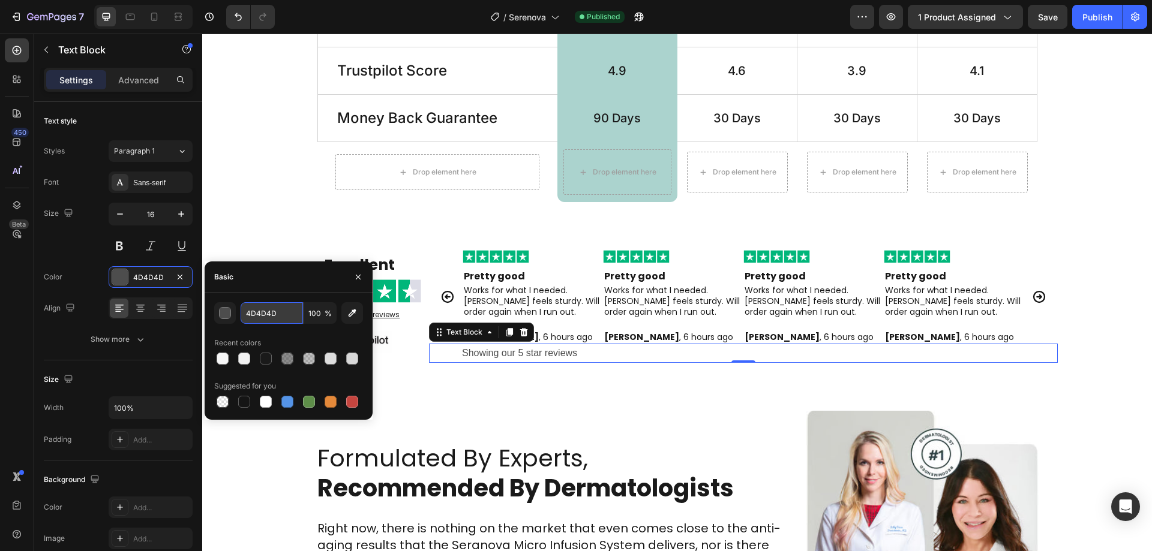
click at [257, 312] on input "4D4D4D" at bounding box center [272, 313] width 62 height 22
type input "1a1a1a"
click at [472, 364] on div "Showing our 5 star reviews" at bounding box center [759, 354] width 597 height 20
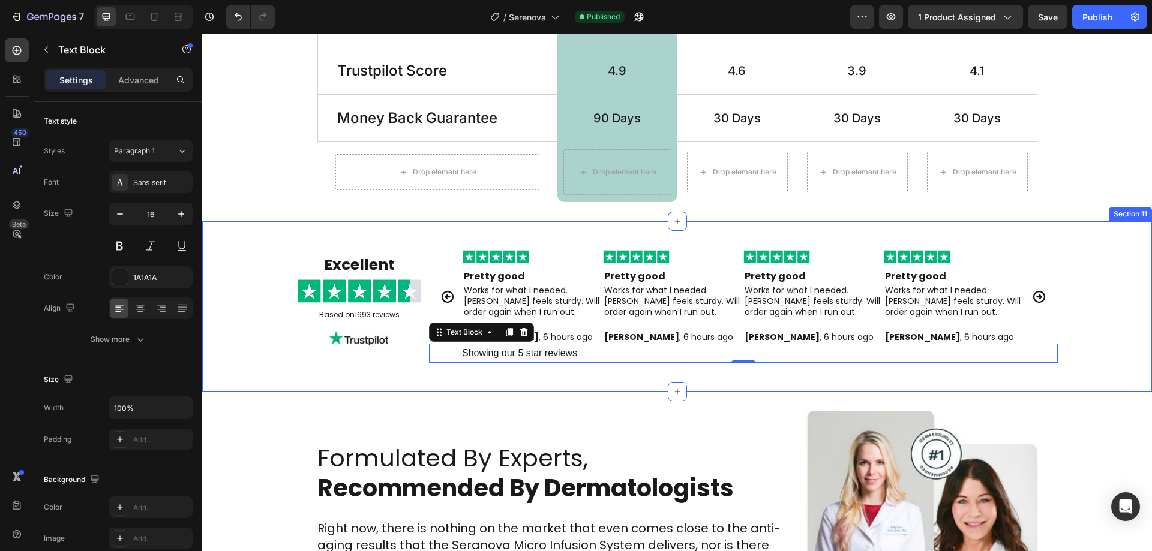
click at [662, 407] on div "Formulated By Experts, Recommended By Dermatologists Text Block Right now, ther…" at bounding box center [677, 530] width 950 height 277
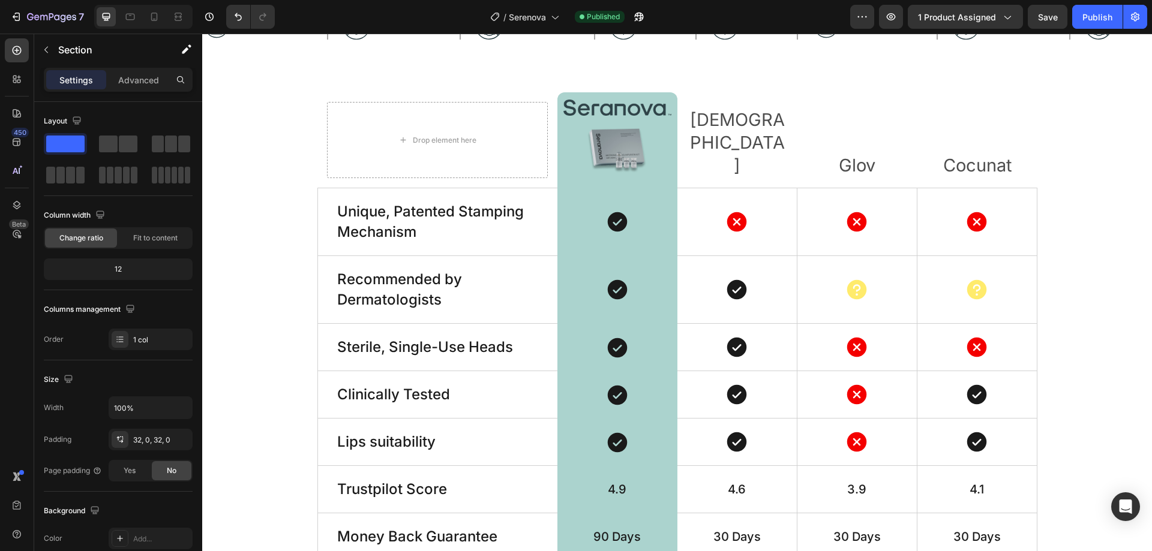
scroll to position [3370, 0]
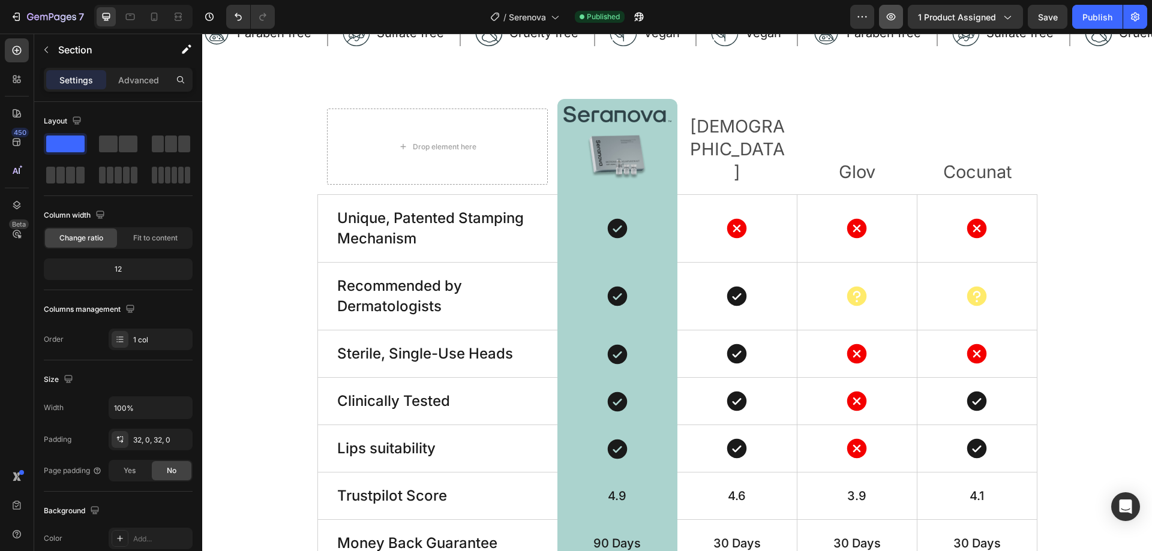
click at [1058, 11] on button "Save" at bounding box center [1048, 17] width 40 height 24
click at [1084, 11] on div "Publish" at bounding box center [1097, 17] width 30 height 13
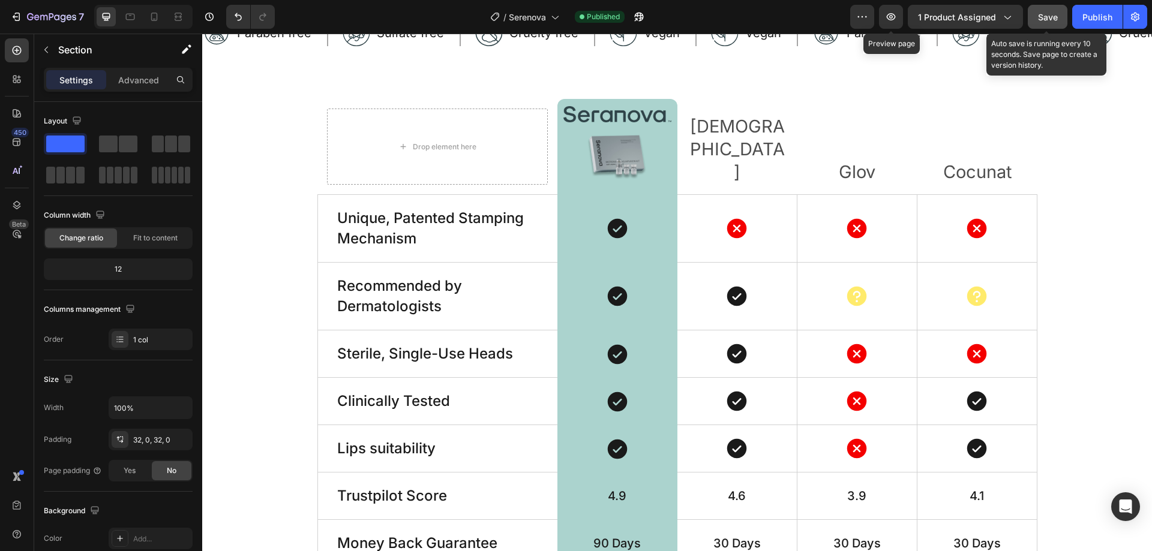
click at [1052, 16] on span "Save" at bounding box center [1048, 17] width 20 height 10
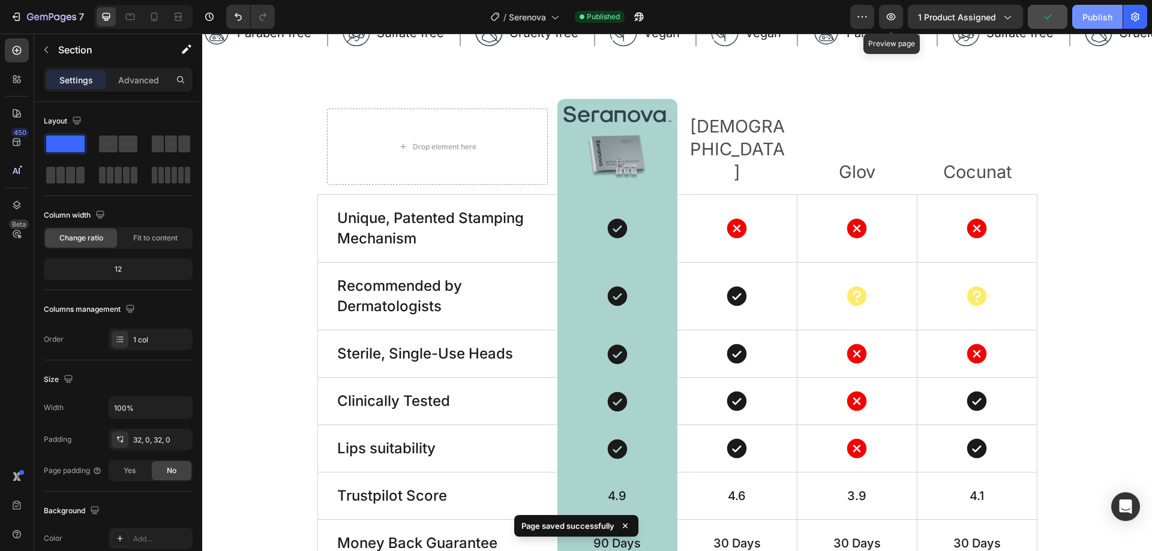
click at [1090, 12] on div "Publish" at bounding box center [1097, 17] width 30 height 13
click at [620, 10] on div "/ Serenova Published" at bounding box center [567, 17] width 566 height 24
click at [643, 10] on button "button" at bounding box center [639, 17] width 24 height 24
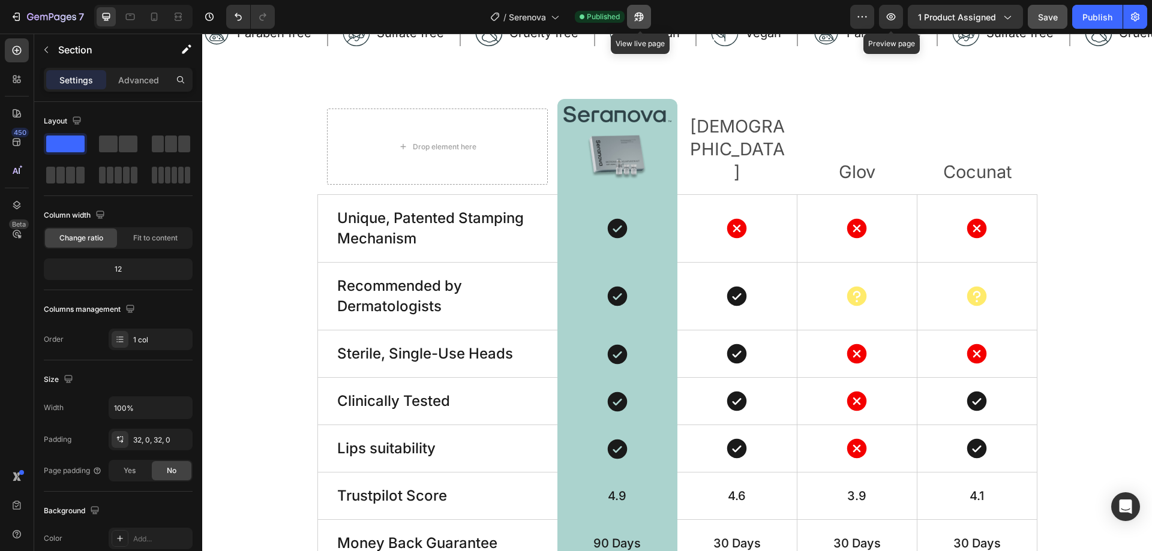
click at [638, 13] on icon "button" at bounding box center [639, 17] width 12 height 12
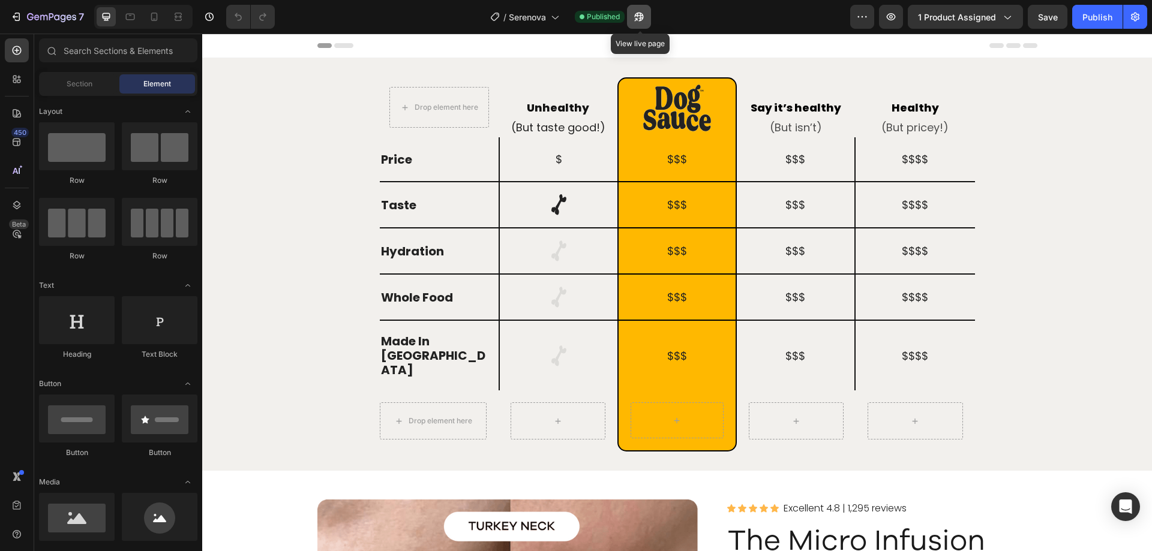
click at [647, 18] on button "button" at bounding box center [639, 17] width 24 height 24
click at [232, 68] on div "Drop element here Row Unhealthy Heading (But taste good!) Heading Row Image Row…" at bounding box center [677, 264] width 950 height 413
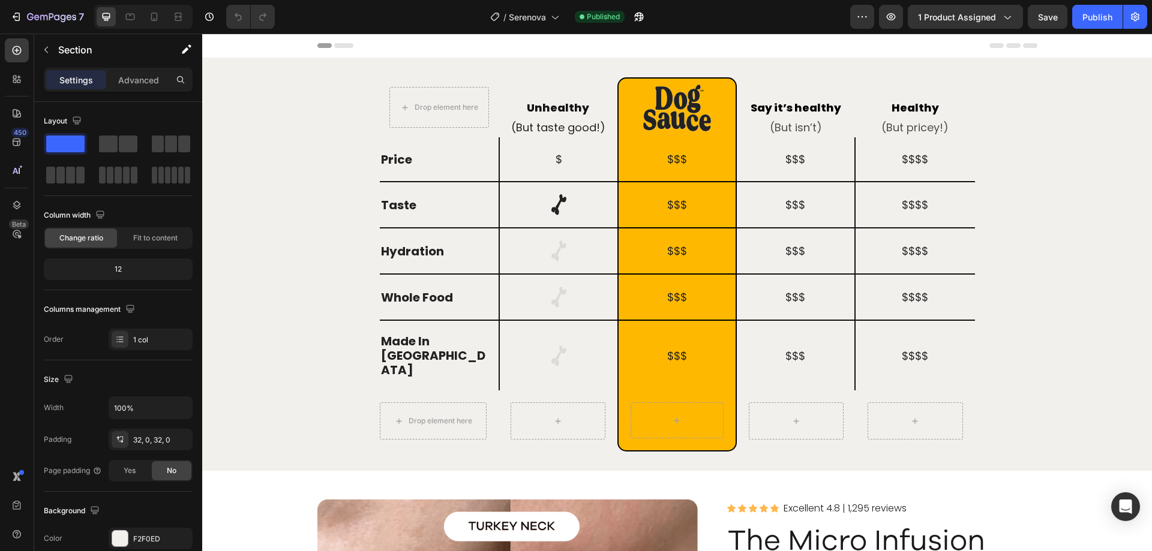
click at [255, 104] on div "Drop element here Row Unhealthy Heading (But taste good!) Heading Row Image Row…" at bounding box center [677, 264] width 950 height 374
click at [324, 79] on div "Drop element here Row Unhealthy Heading (But taste good!) Heading Row Image Row…" at bounding box center [677, 264] width 950 height 374
click at [728, 94] on div "Image Row" at bounding box center [676, 107] width 119 height 60
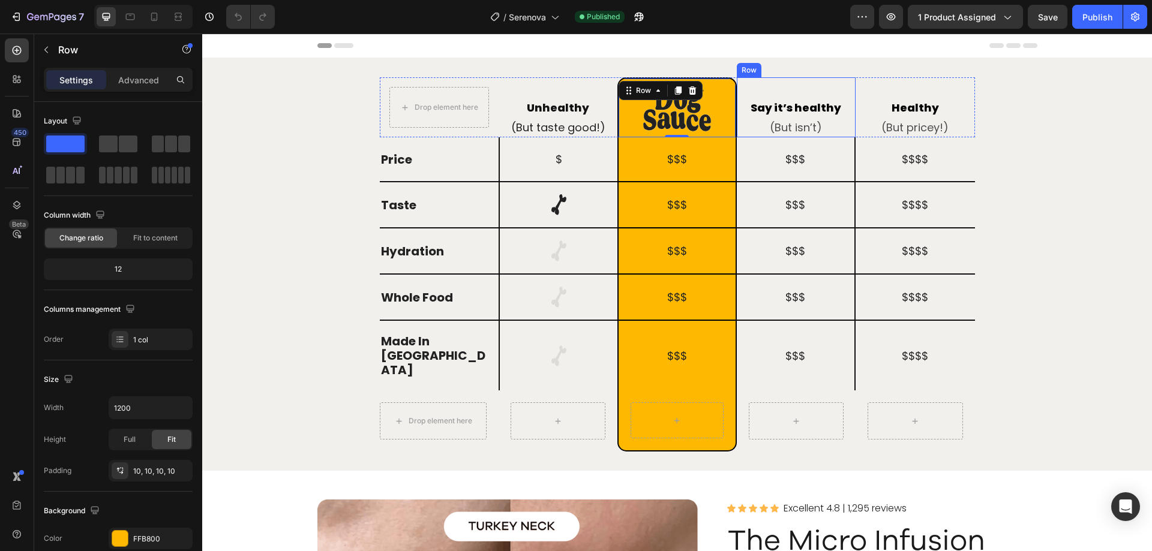
click at [760, 80] on div "Say it’s healthy Text Block (But isn’t) Text Block" at bounding box center [796, 107] width 119 height 60
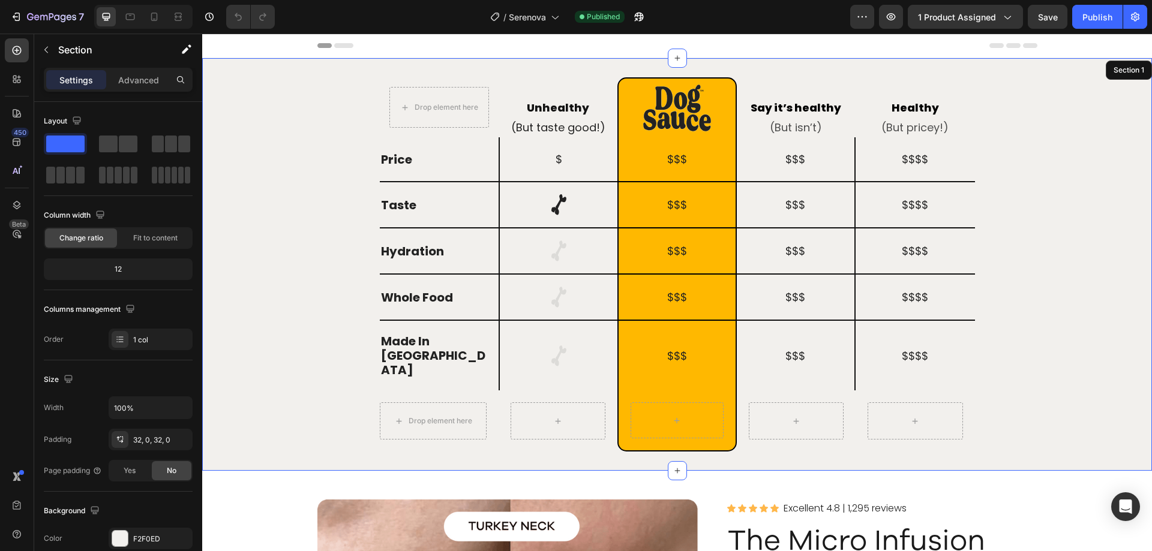
click at [980, 68] on div "Drop element here Row Unhealthy Heading (But taste good!) Heading Row Image Row…" at bounding box center [677, 264] width 950 height 413
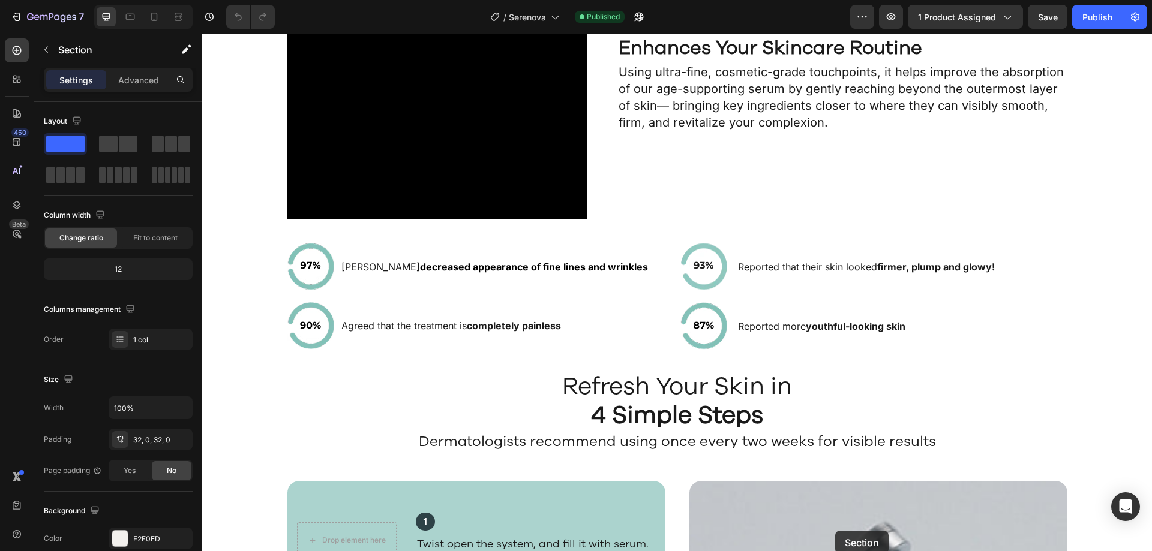
scroll to position [2188, 0]
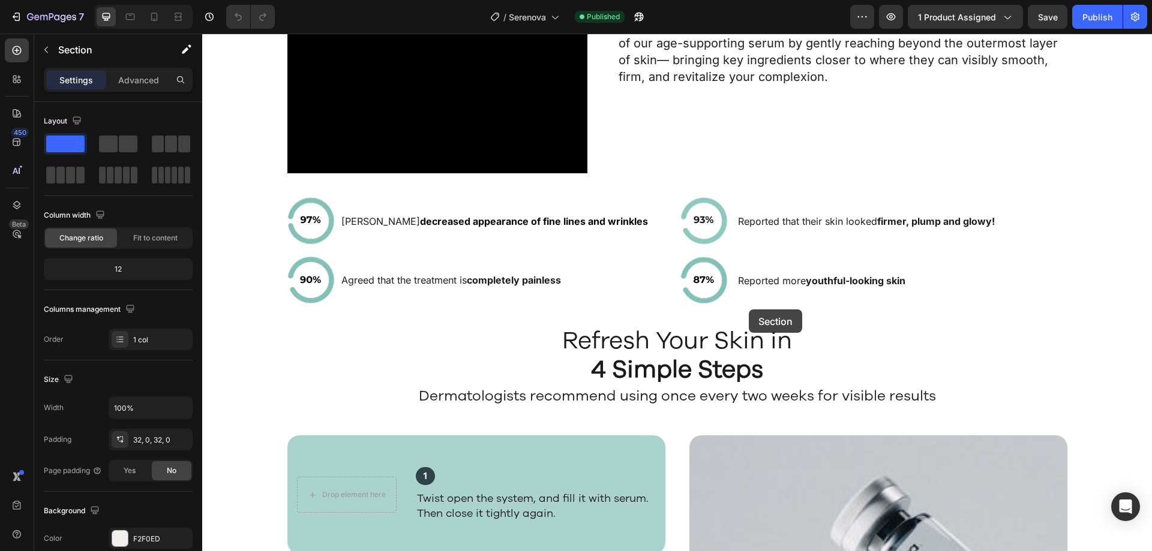
drag, startPoint x: 916, startPoint y: 70, endPoint x: 749, endPoint y: 310, distance: 291.8
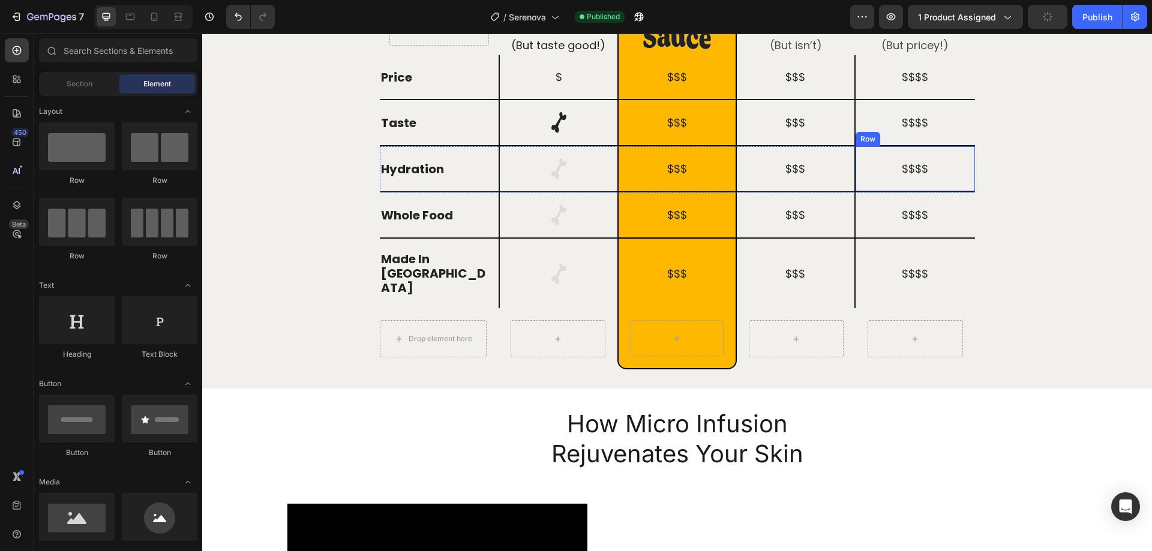
scroll to position [1440, 0]
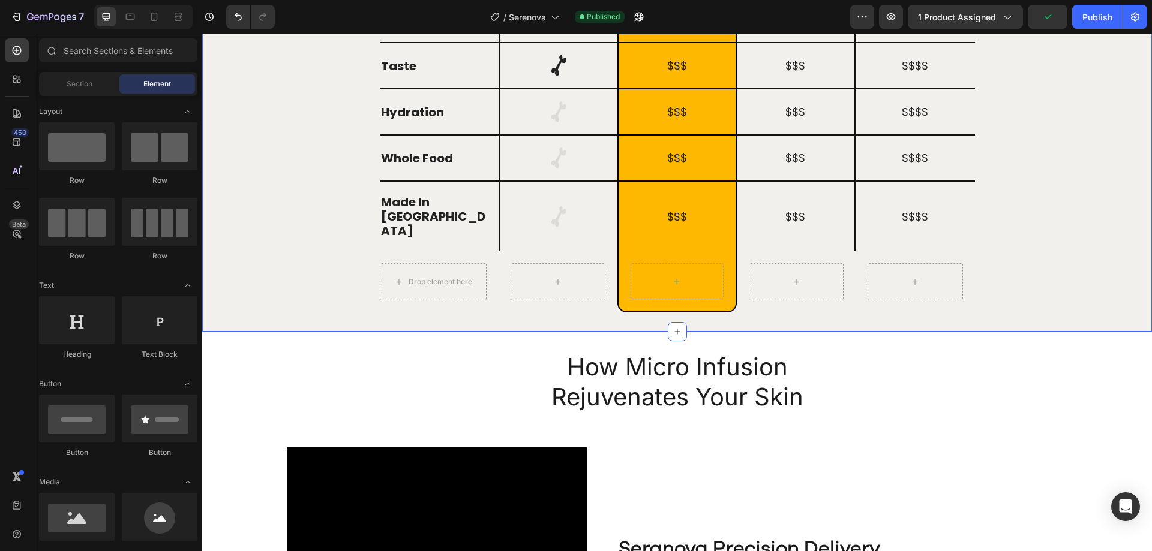
click at [1025, 143] on div "Drop element here Row Unhealthy Heading (But taste good!) Heading Row Image Row…" at bounding box center [677, 125] width 950 height 374
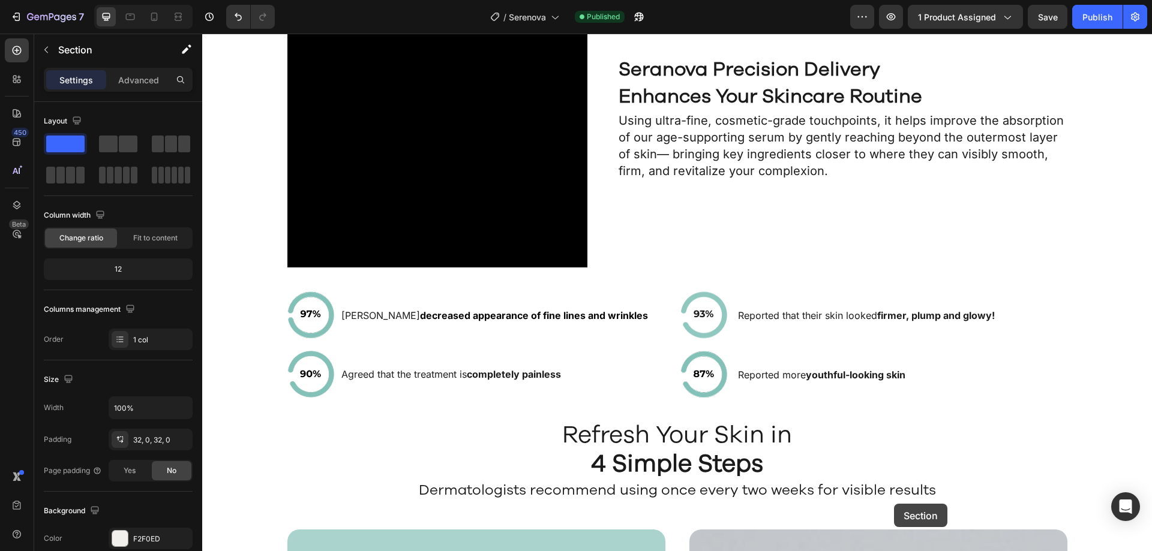
scroll to position [2107, 0]
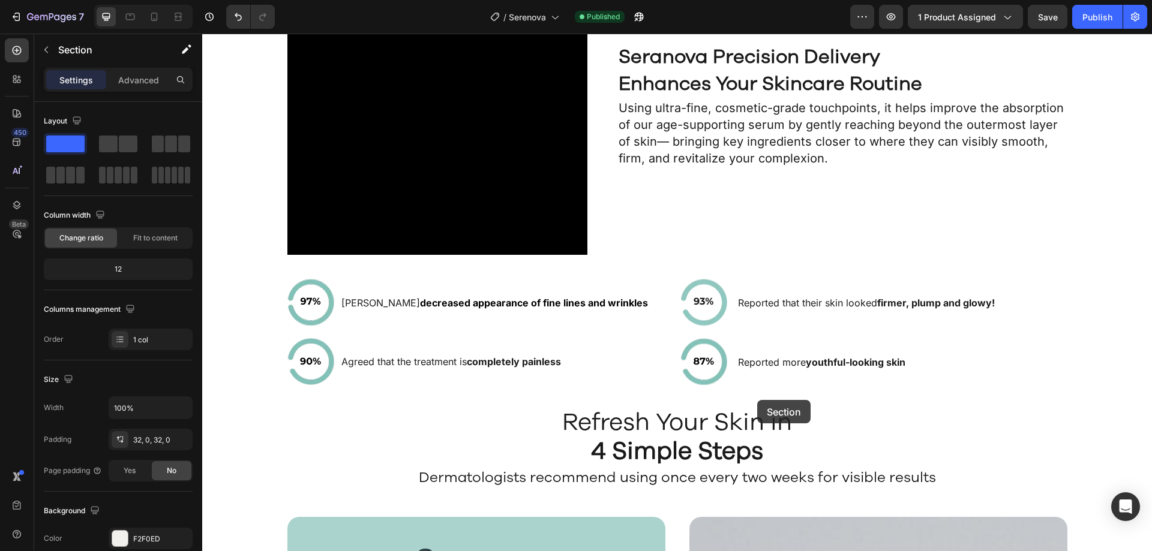
drag, startPoint x: 921, startPoint y: 108, endPoint x: 757, endPoint y: 400, distance: 335.0
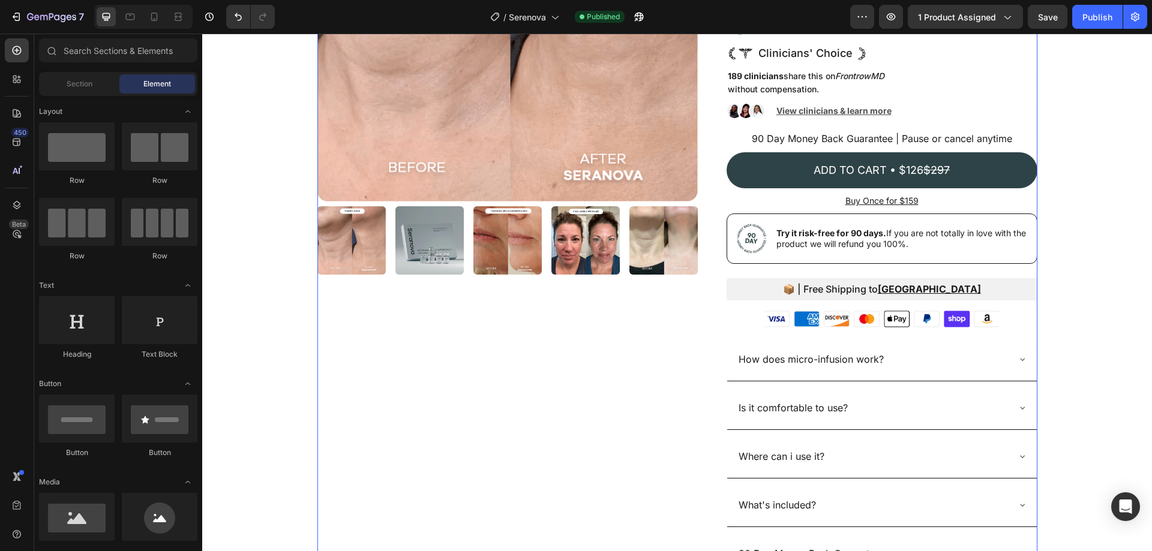
scroll to position [240, 0]
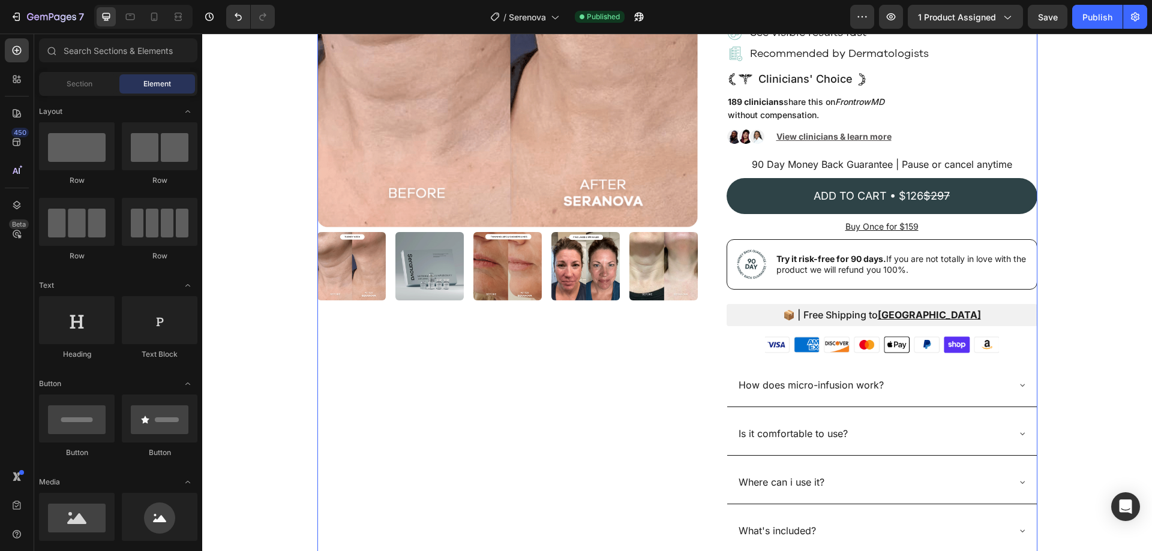
click at [698, 350] on div "Product Images Icon Icon Icon Icon Icon Icon List Excellent 4.8 | 1,295 reviews…" at bounding box center [677, 272] width 720 height 850
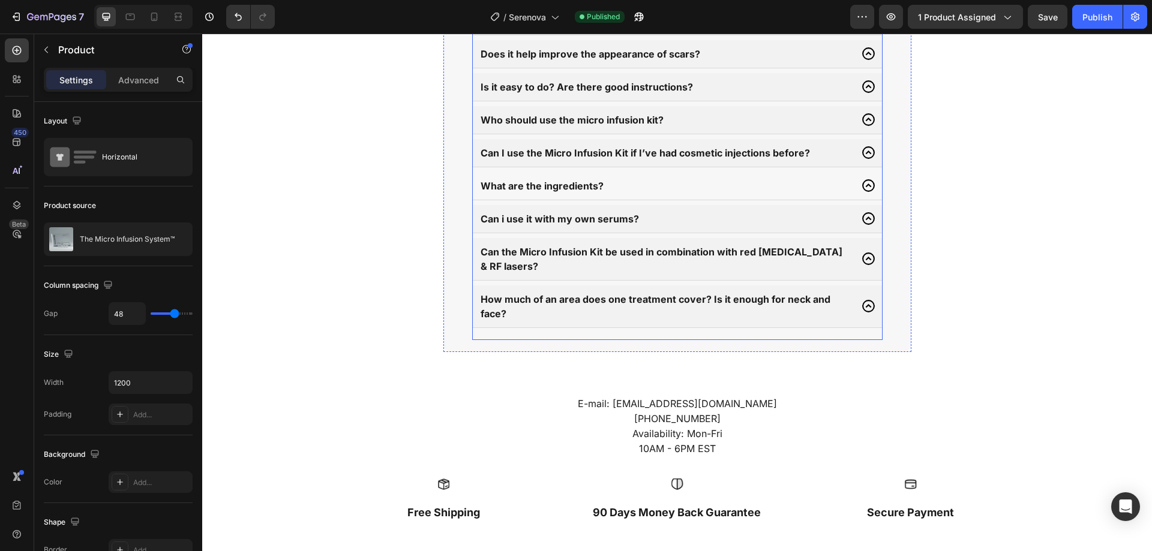
scroll to position [5318, 0]
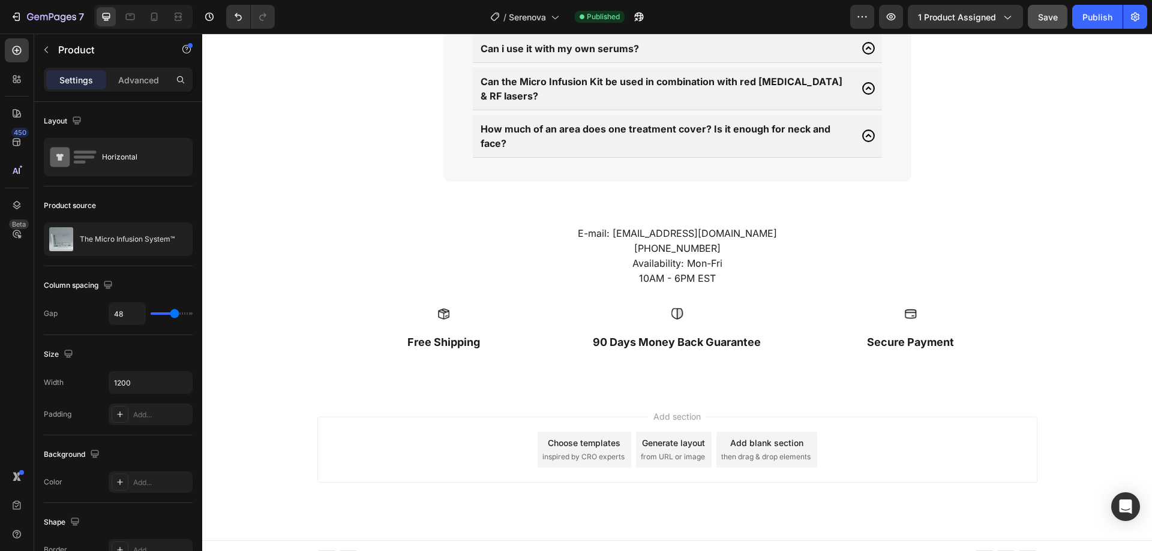
click at [1056, 21] on span "Save" at bounding box center [1048, 17] width 20 height 10
click at [1089, 14] on div "Publish" at bounding box center [1097, 17] width 30 height 13
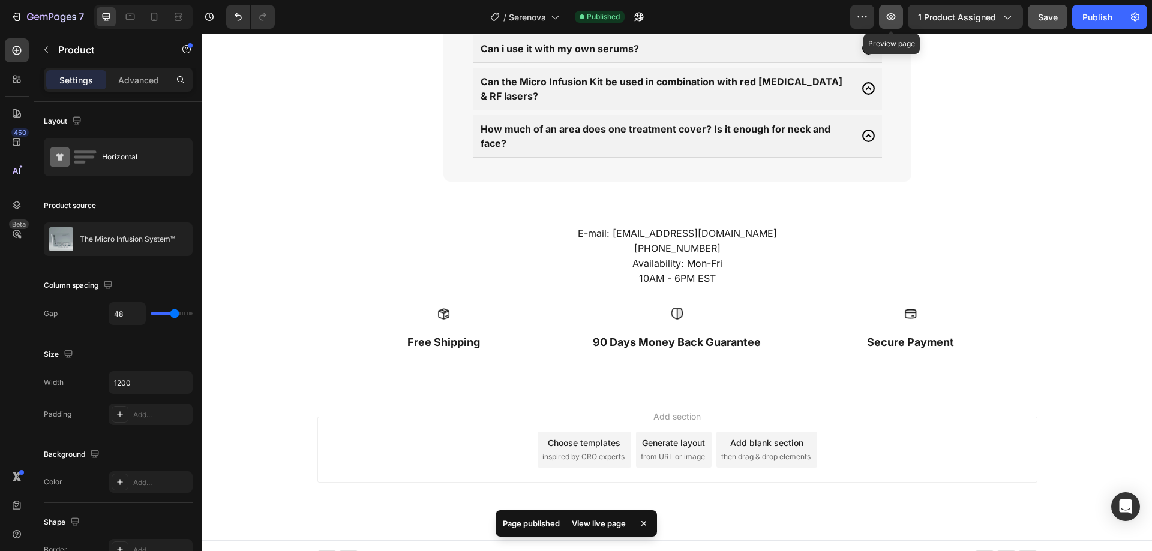
click at [891, 13] on icon "button" at bounding box center [891, 17] width 12 height 12
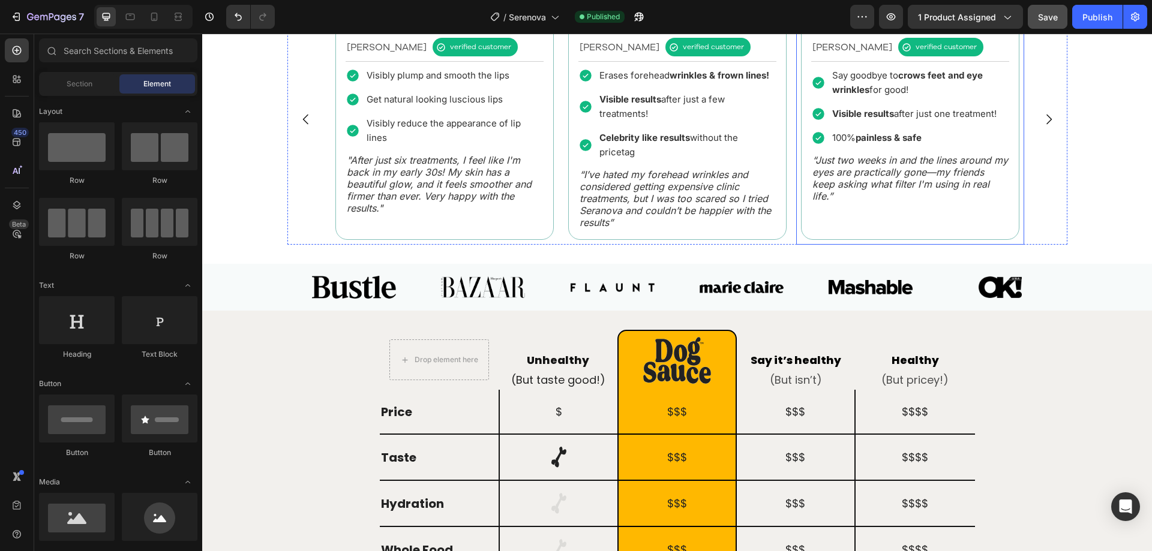
scroll to position [1017, 0]
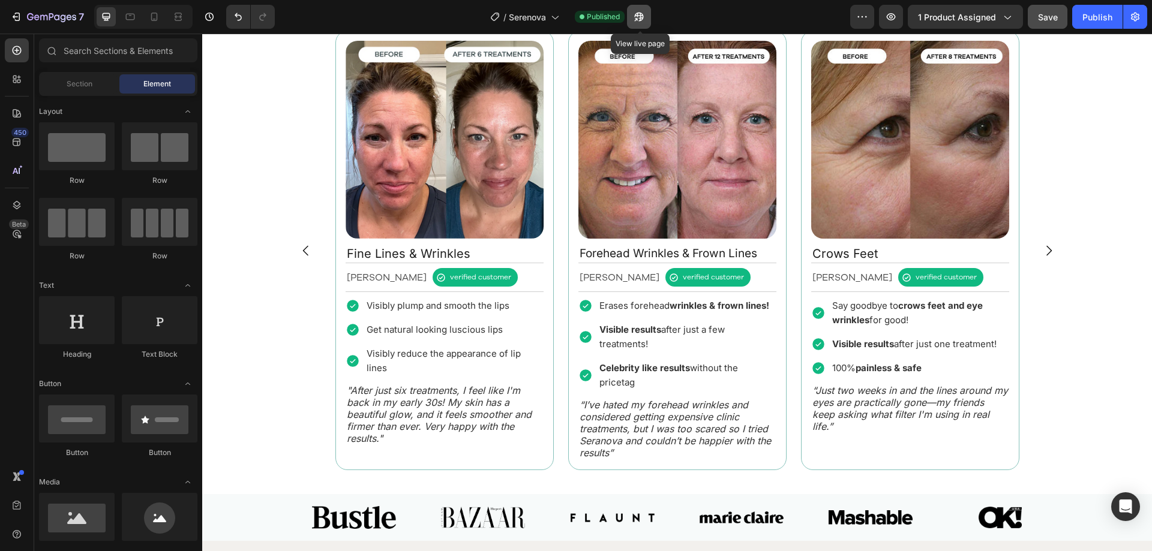
click at [637, 18] on icon "button" at bounding box center [635, 19] width 3 height 3
click at [1129, 511] on icon "Open Intercom Messenger" at bounding box center [1125, 507] width 14 height 16
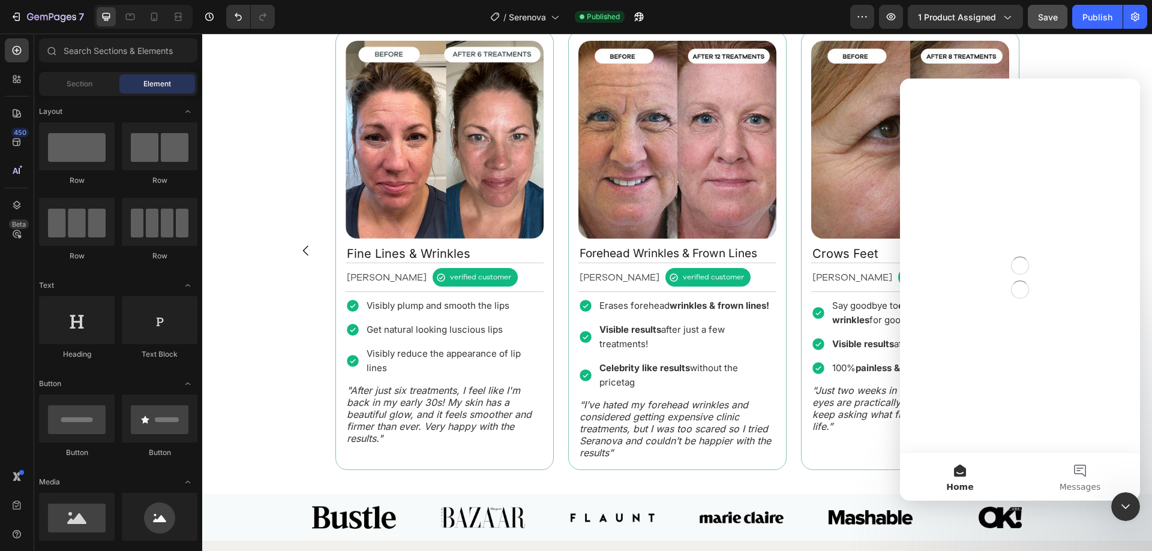
scroll to position [0, 0]
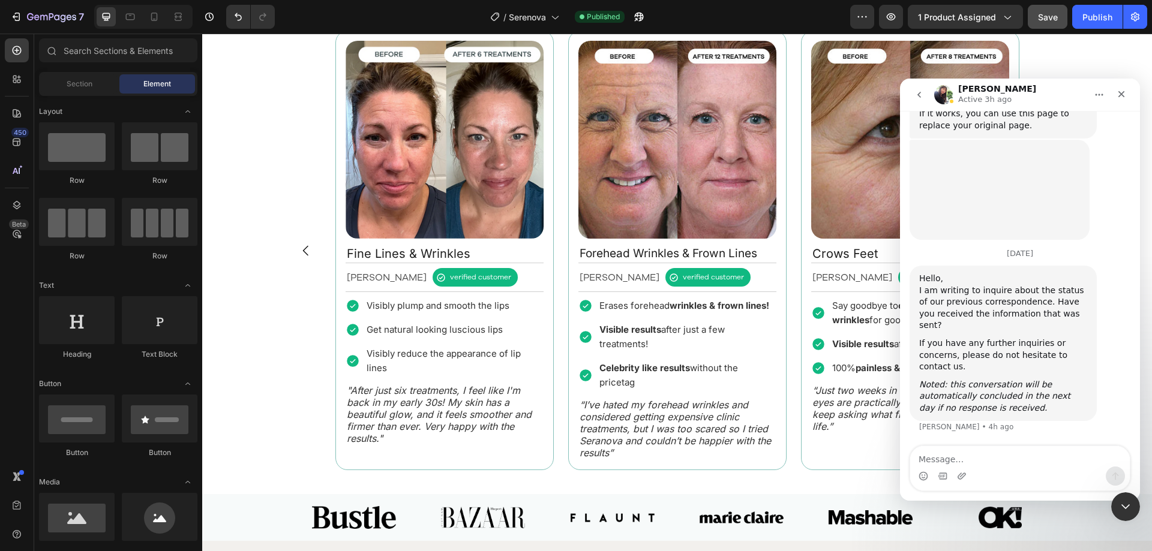
scroll to position [4386, 0]
click at [1030, 451] on textarea "Message…" at bounding box center [1020, 456] width 220 height 20
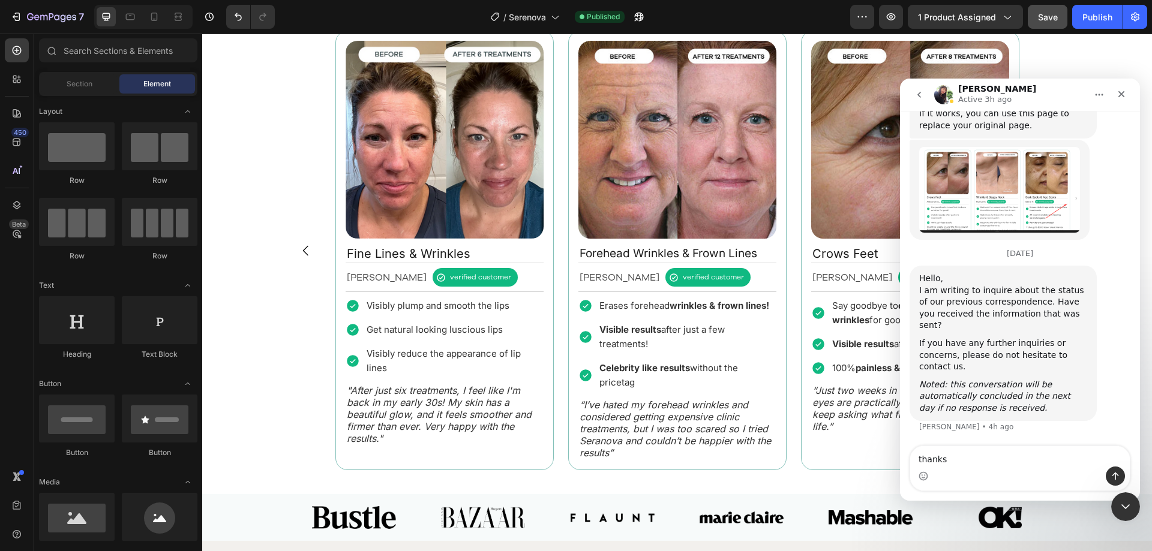
type textarea "thanks"
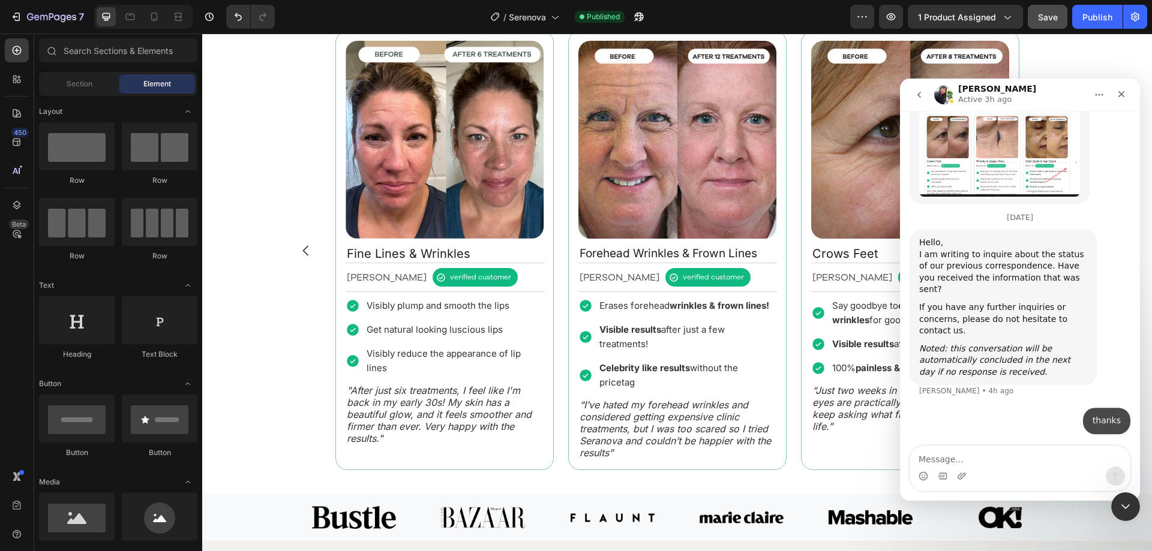
scroll to position [4421, 0]
click at [958, 476] on icon "Upload attachment" at bounding box center [962, 476] width 8 height 7
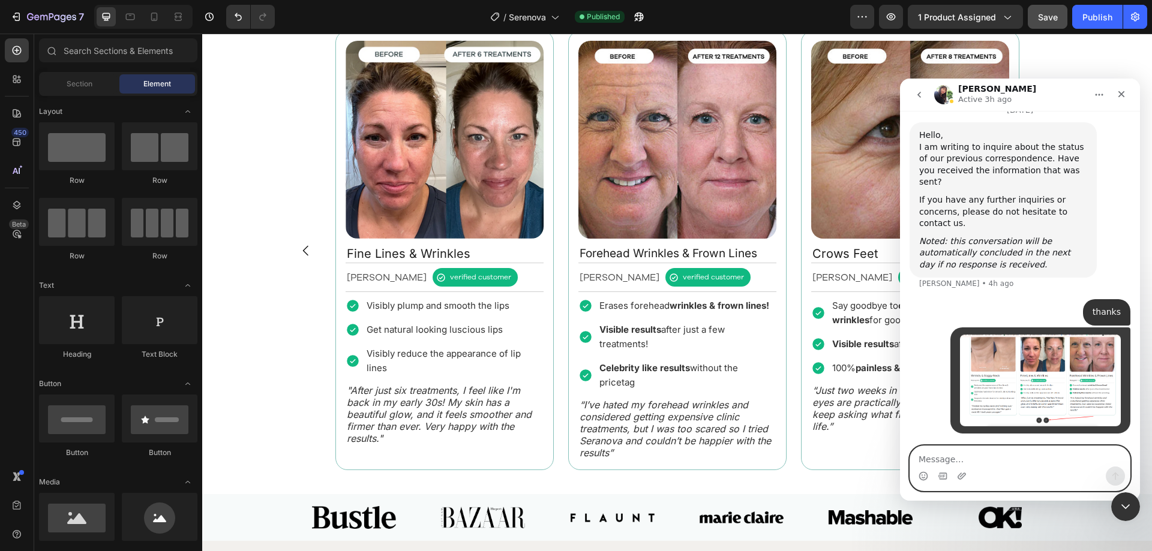
scroll to position [4529, 0]
type textarea "in example page the navigation is there"
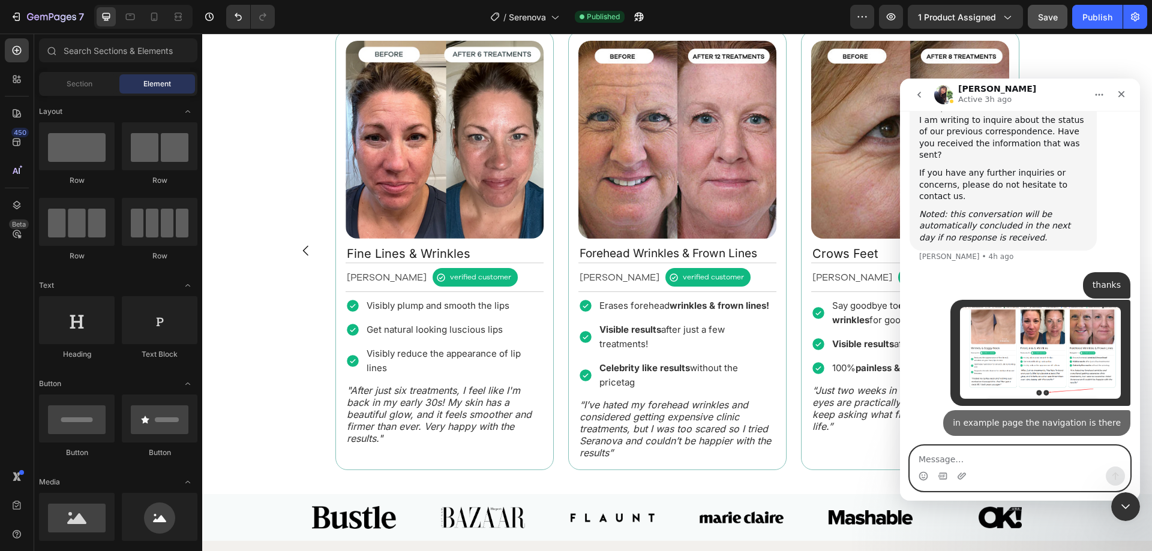
scroll to position [4556, 0]
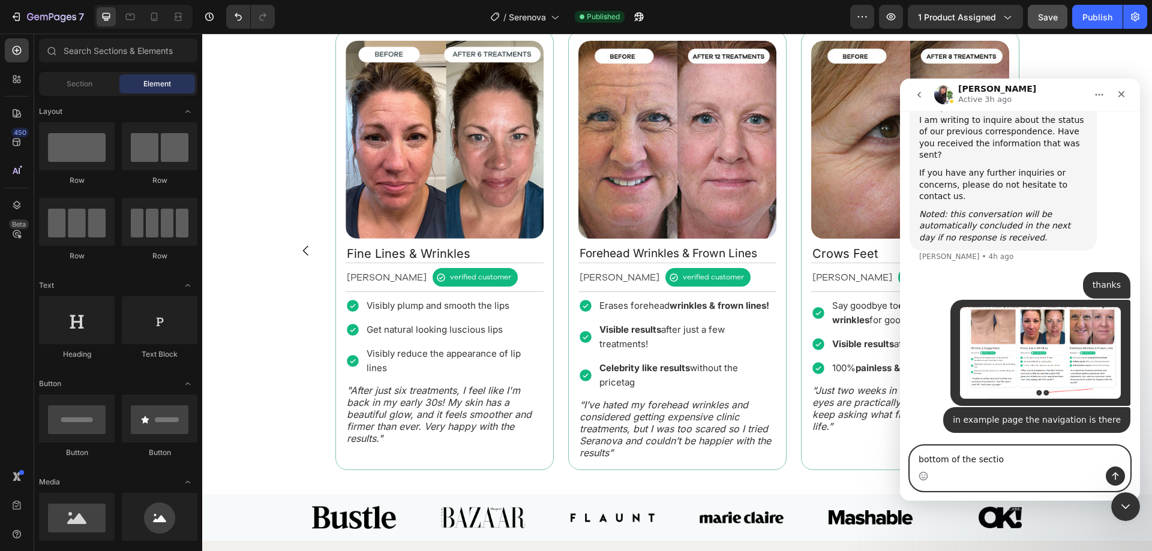
type textarea "bottom of the section"
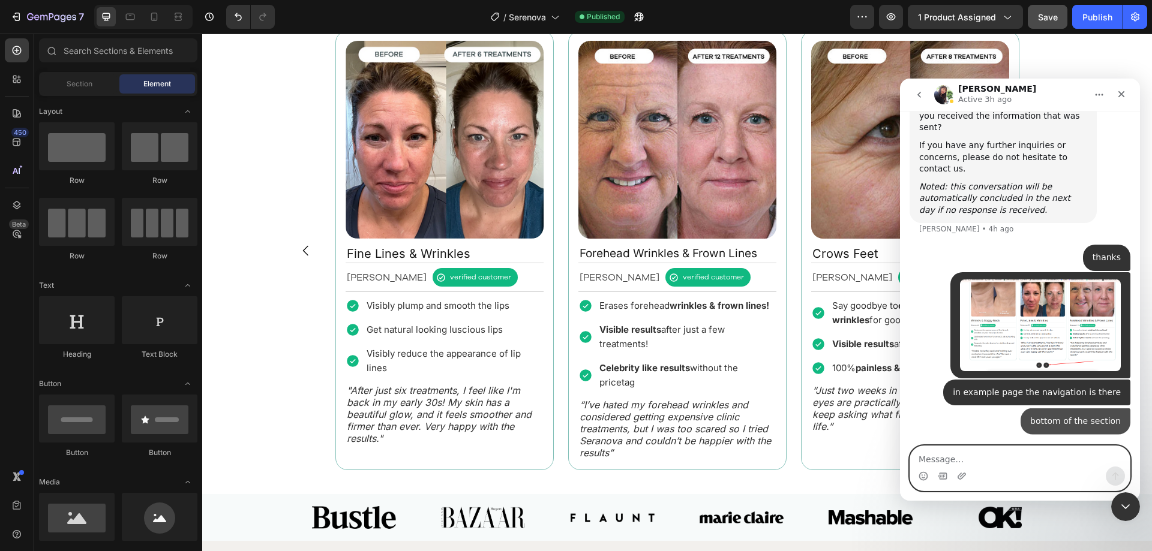
scroll to position [4583, 0]
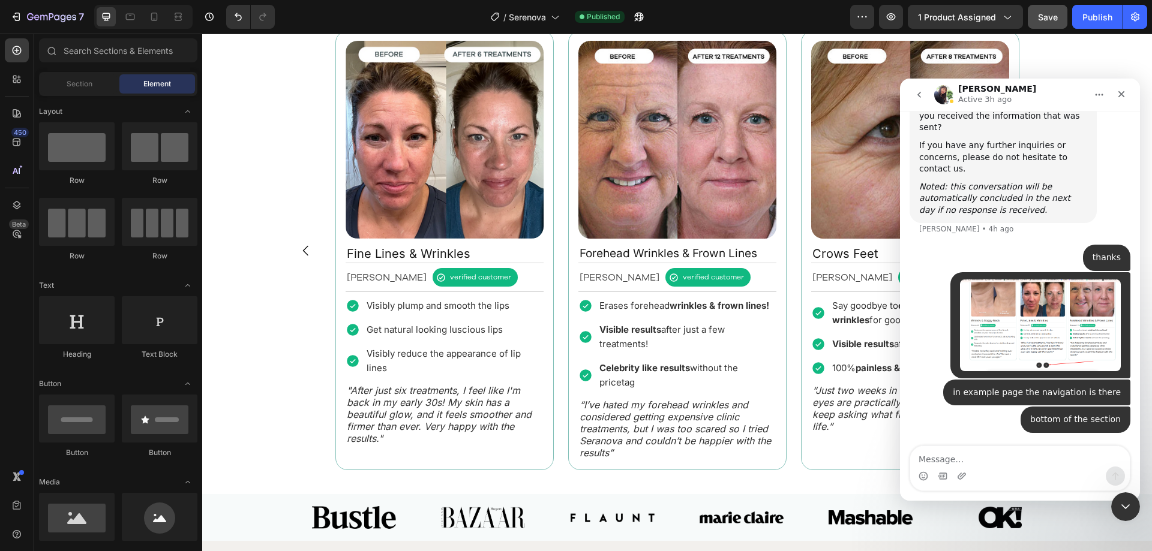
click at [961, 481] on div "Intercom messenger" at bounding box center [962, 476] width 10 height 19
click at [961, 478] on icon "Upload attachment" at bounding box center [962, 477] width 10 height 10
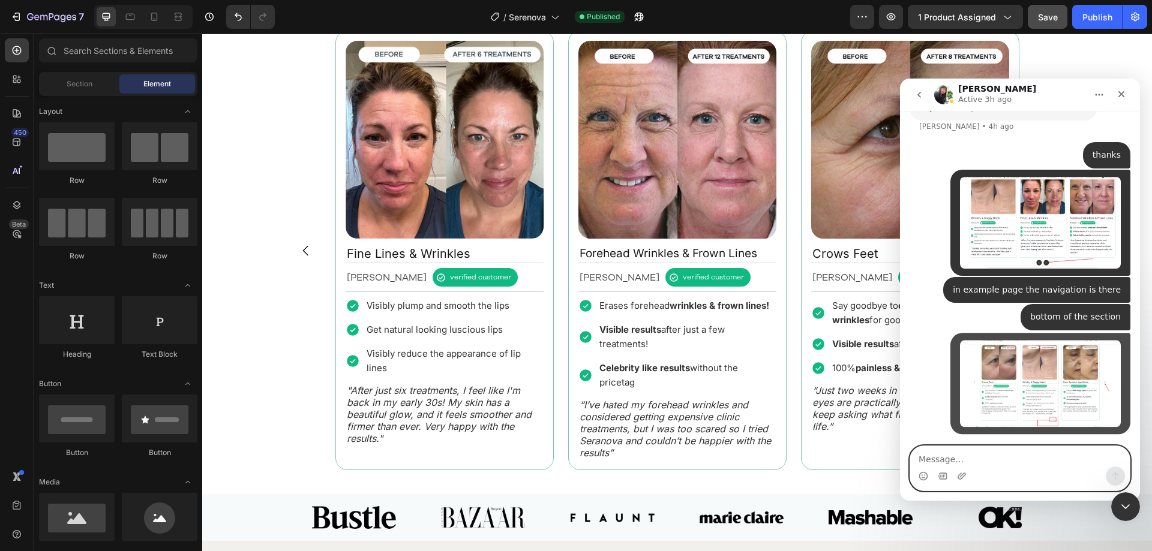
scroll to position [4686, 0]
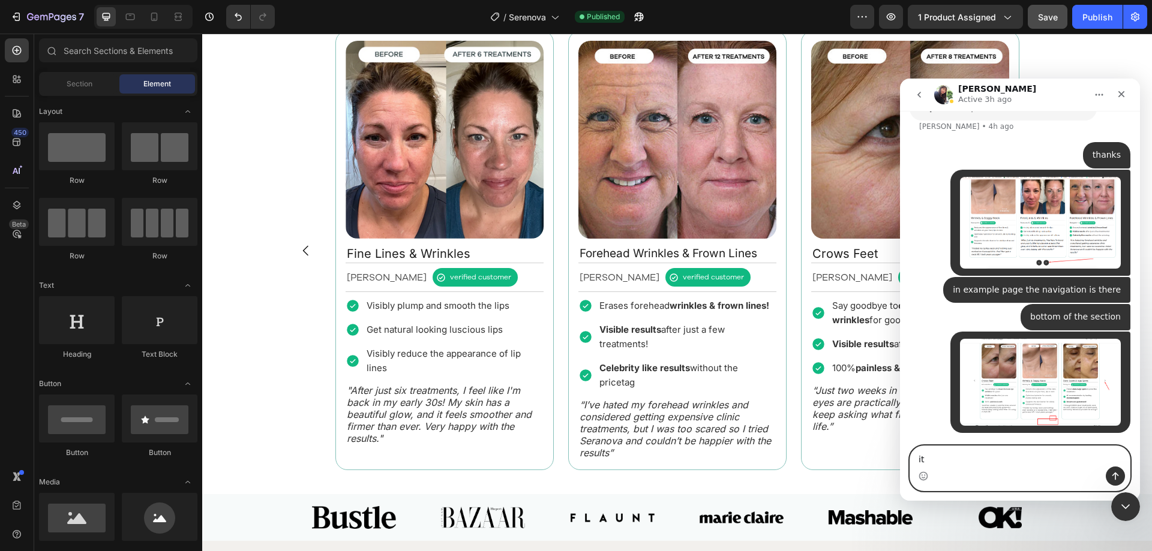
type textarea "i"
type textarea "how can i position this same"
click at [1109, 475] on button "Send a message…" at bounding box center [1115, 476] width 19 height 19
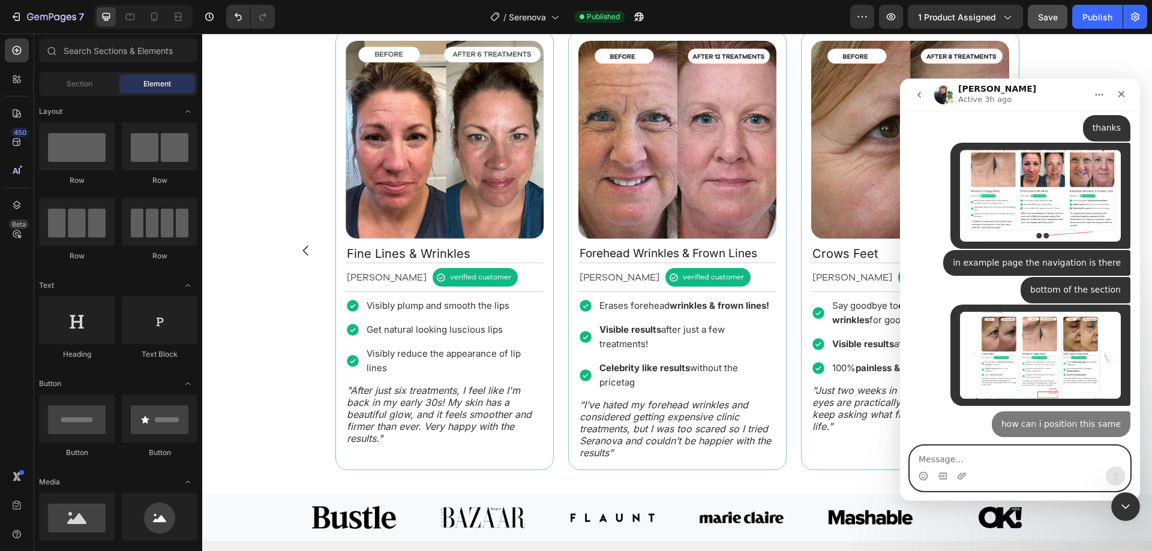
scroll to position [4713, 0]
click at [1069, 459] on textarea "Message…" at bounding box center [1020, 456] width 220 height 20
type textarea "please help me"
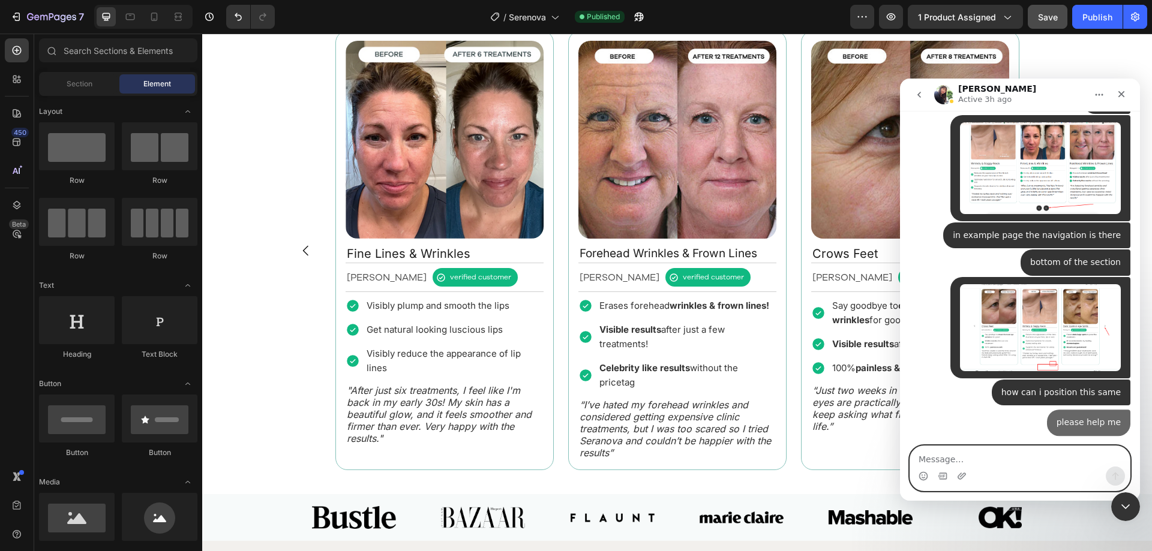
scroll to position [4740, 0]
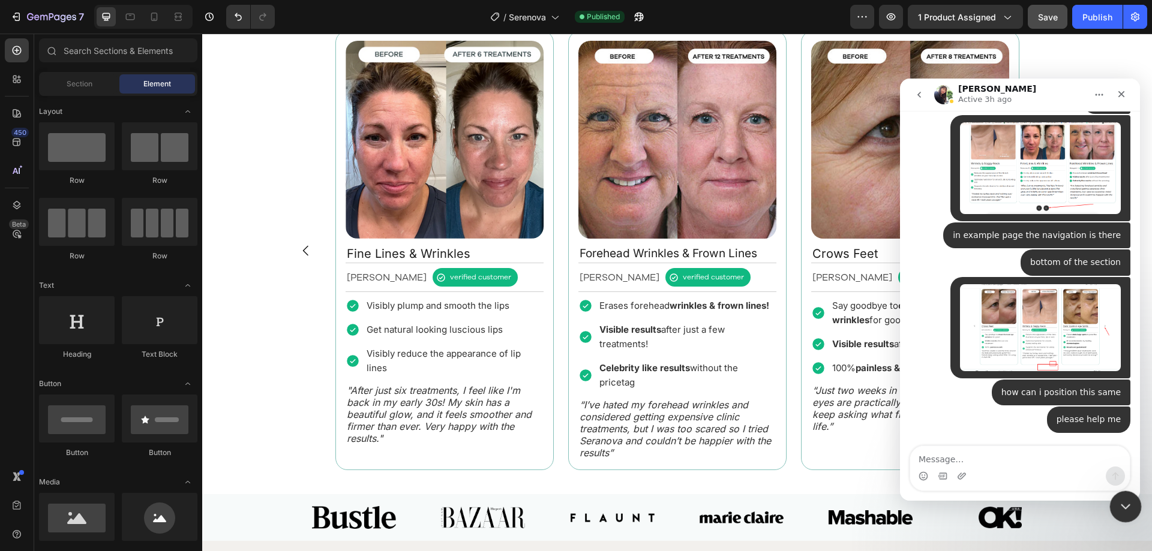
click at [1119, 494] on div "Close Intercom Messenger" at bounding box center [1123, 505] width 29 height 29
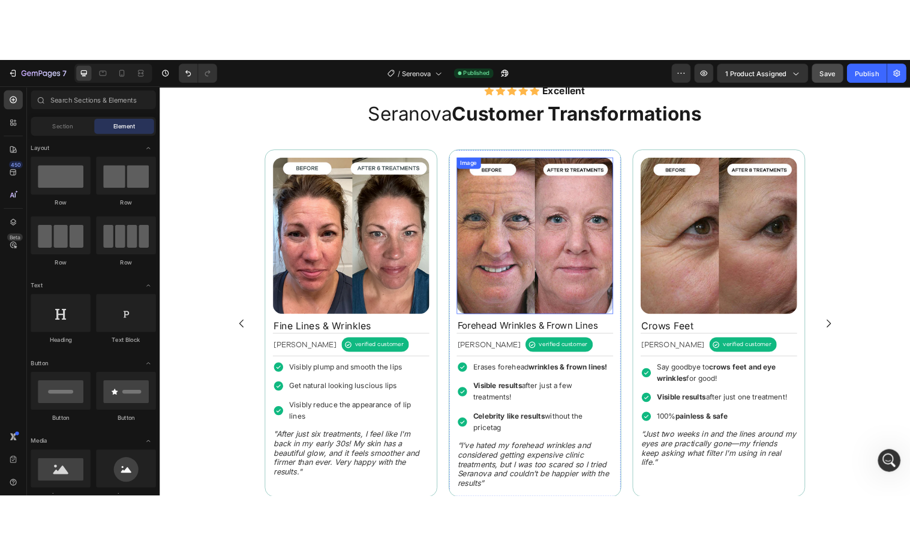
scroll to position [797, 0]
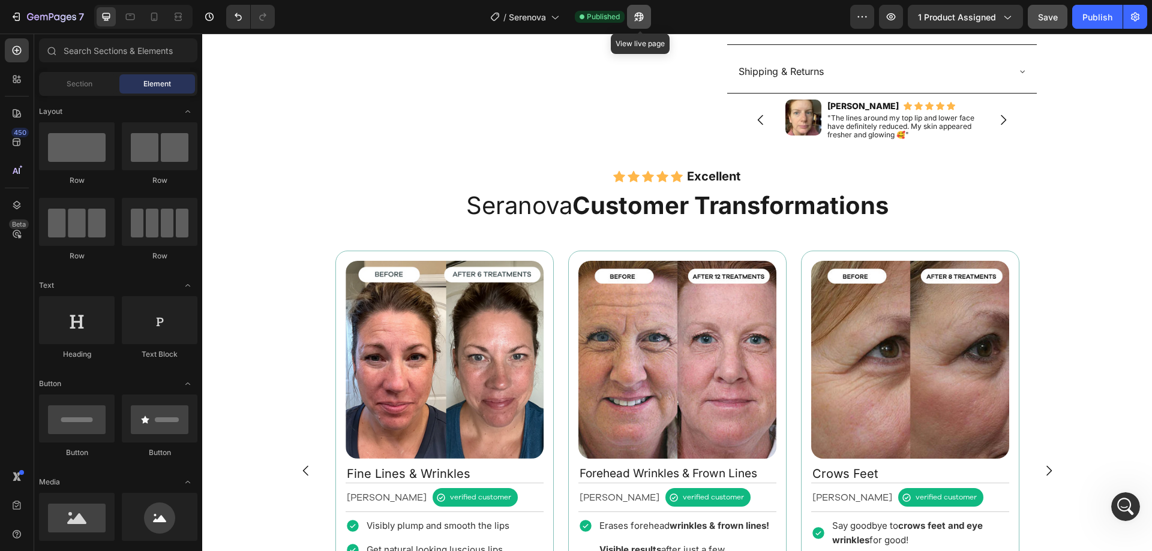
click at [637, 18] on icon "button" at bounding box center [635, 19] width 3 height 3
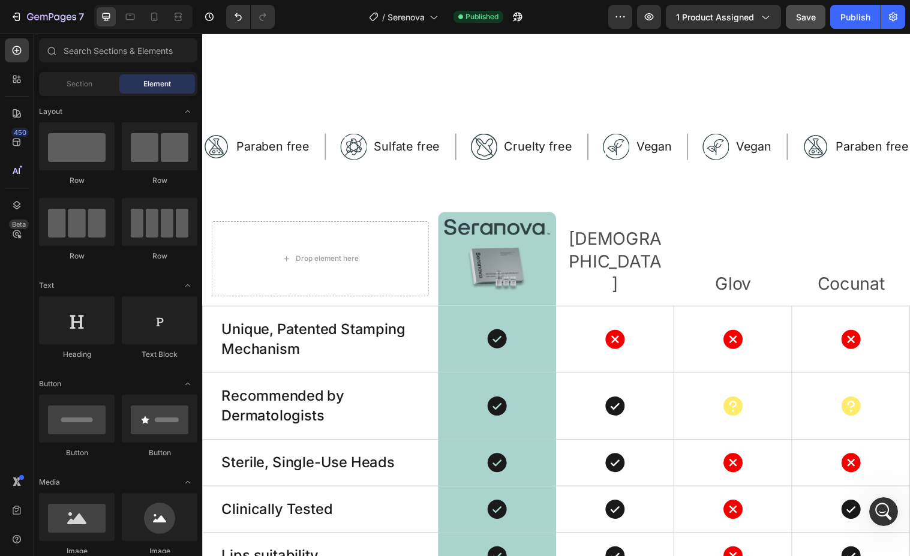
scroll to position [3377, 0]
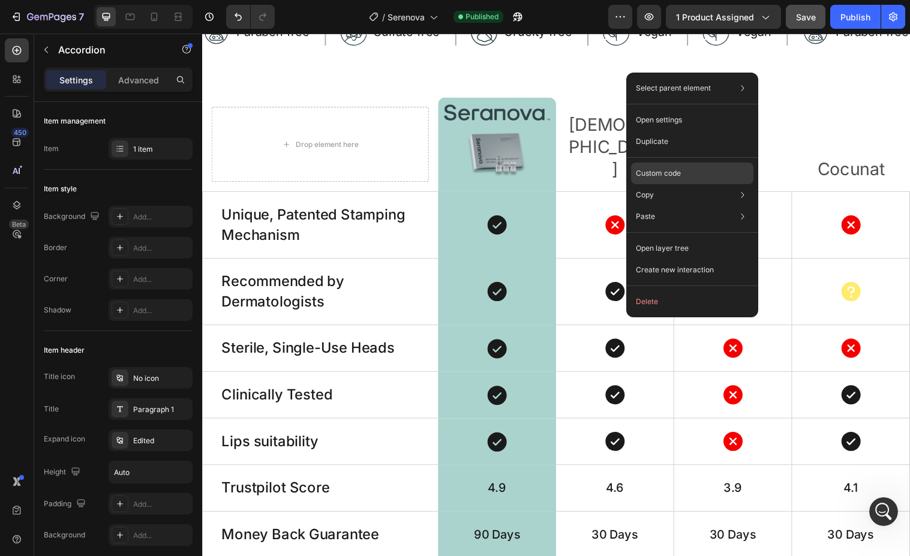
click at [666, 169] on p "Custom code" at bounding box center [658, 173] width 45 height 11
type input "100%"
type input "100"
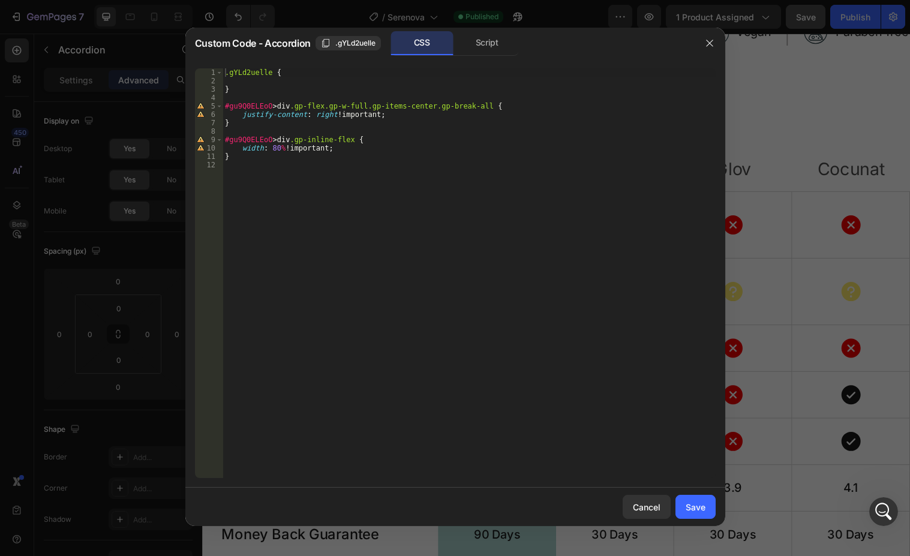
click at [497, 226] on div ".gYLd2uelle { } #gu9Q0ELEoO > div .gp-flex.gp-w-full.gp-items-center.gp-break-a…" at bounding box center [469, 281] width 493 height 427
click at [699, 507] on div "Save" at bounding box center [696, 507] width 20 height 13
type input "24"
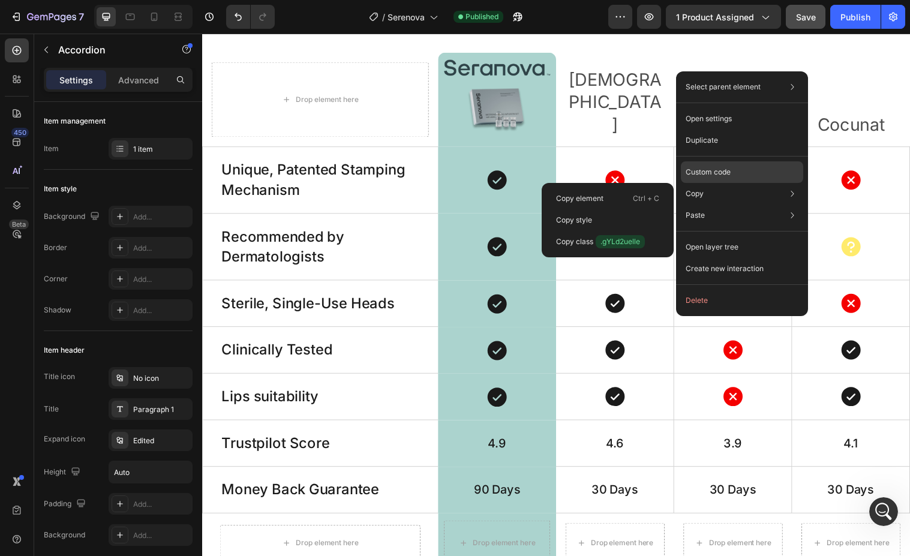
click at [736, 205] on div "Custom code" at bounding box center [742, 216] width 122 height 22
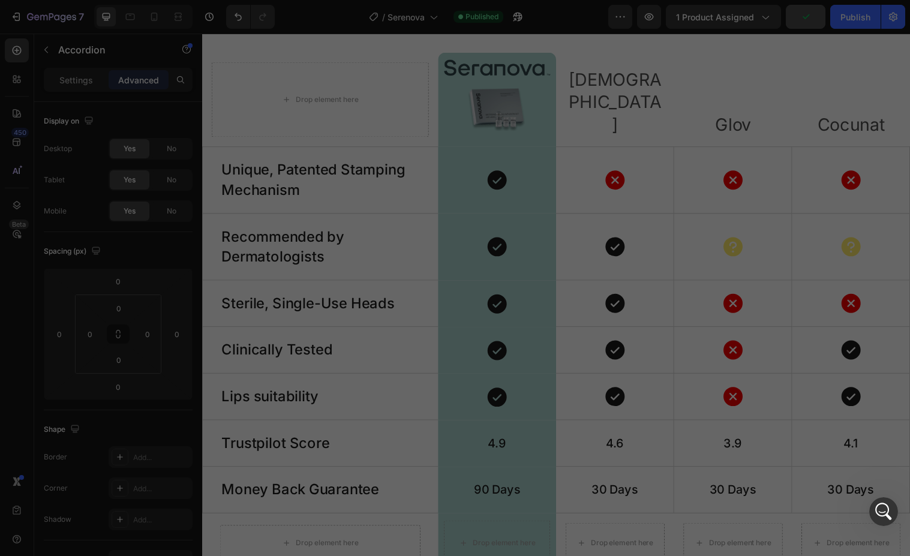
type input "100%"
type input "100"
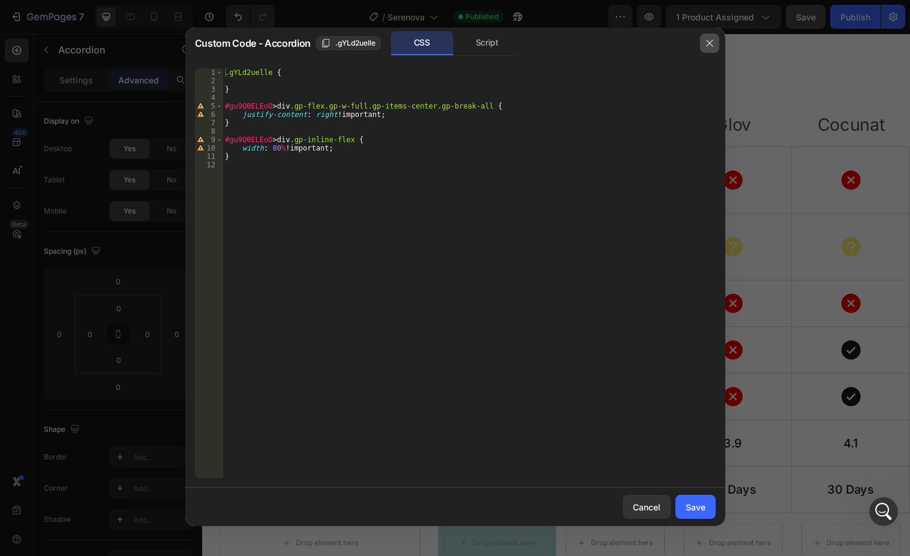
click at [709, 48] on button "button" at bounding box center [709, 43] width 19 height 19
type input "24"
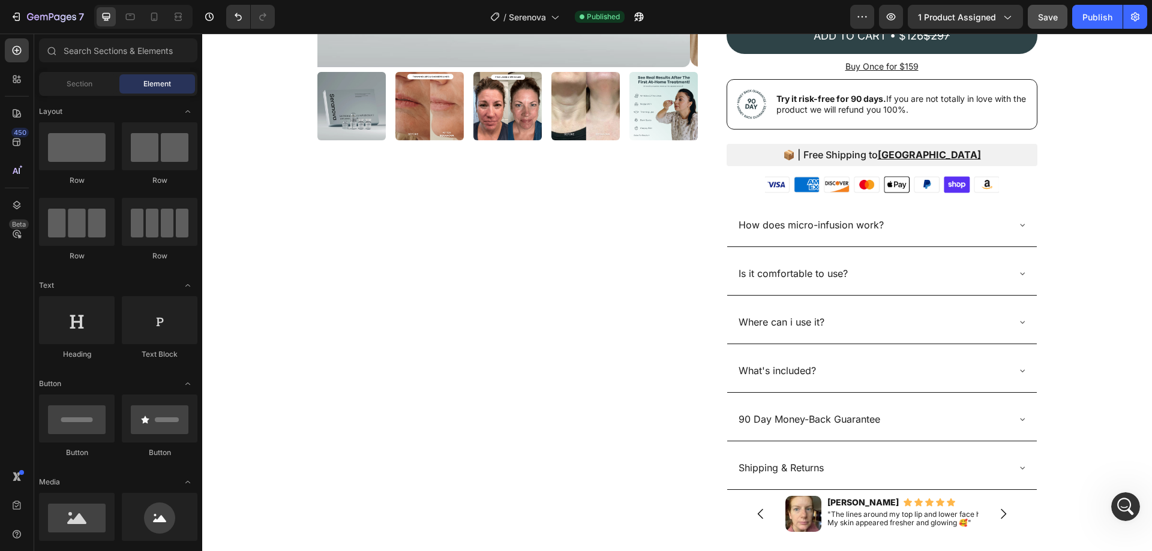
scroll to position [0, 0]
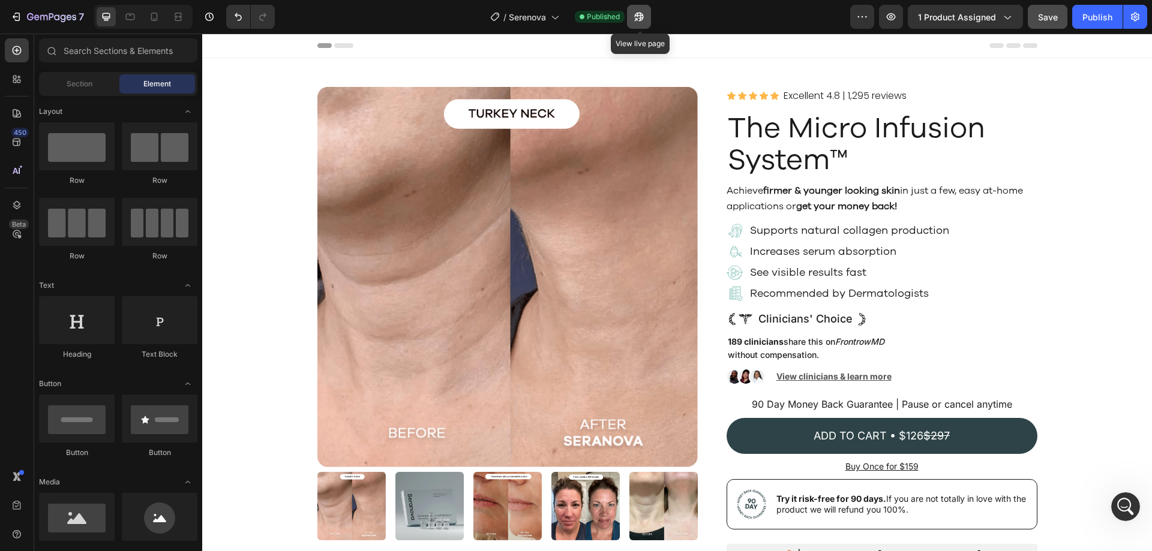
click at [641, 14] on icon "button" at bounding box center [639, 17] width 12 height 12
